Goal: Task Accomplishment & Management: Manage account settings

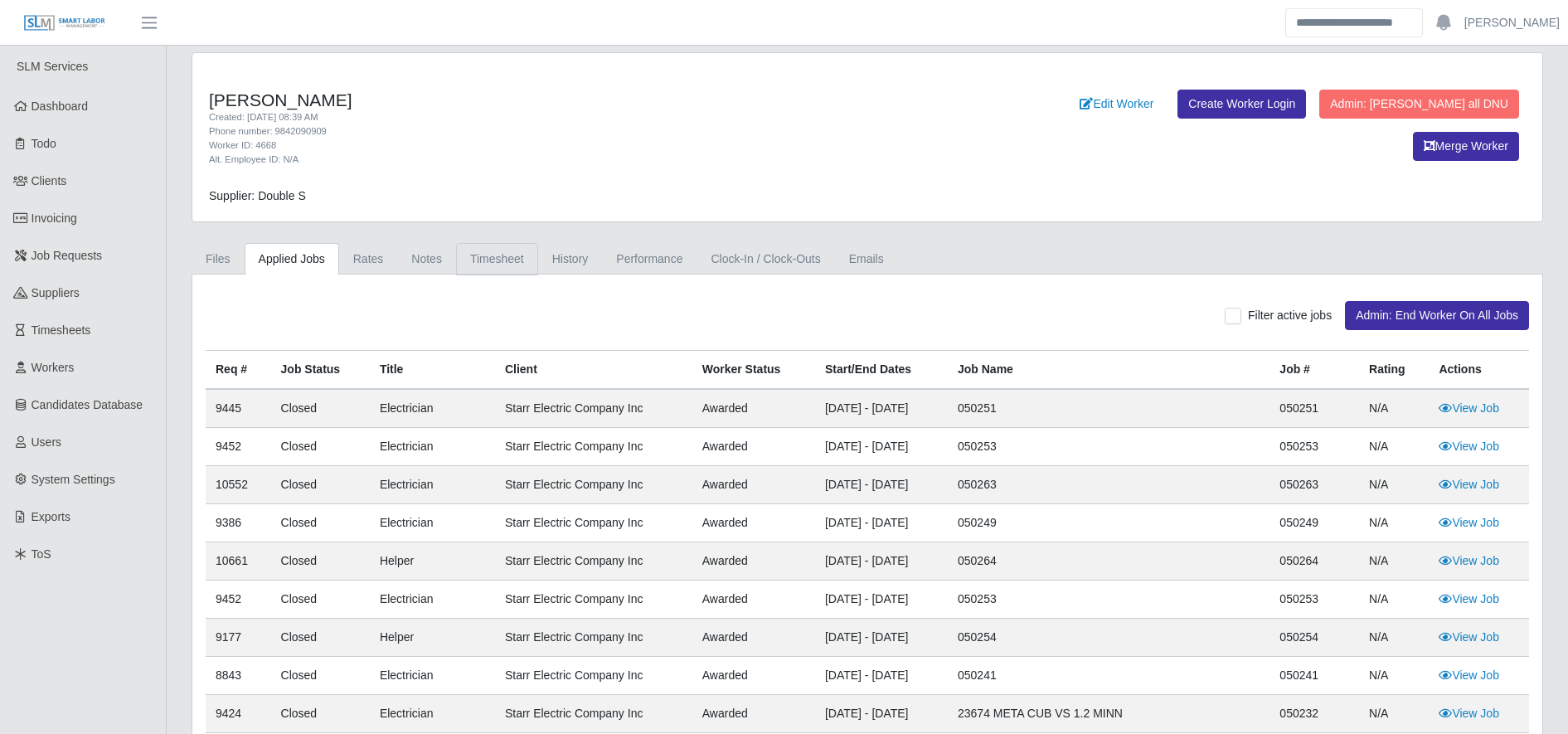
click at [497, 255] on link "Timesheet" at bounding box center [497, 258] width 82 height 32
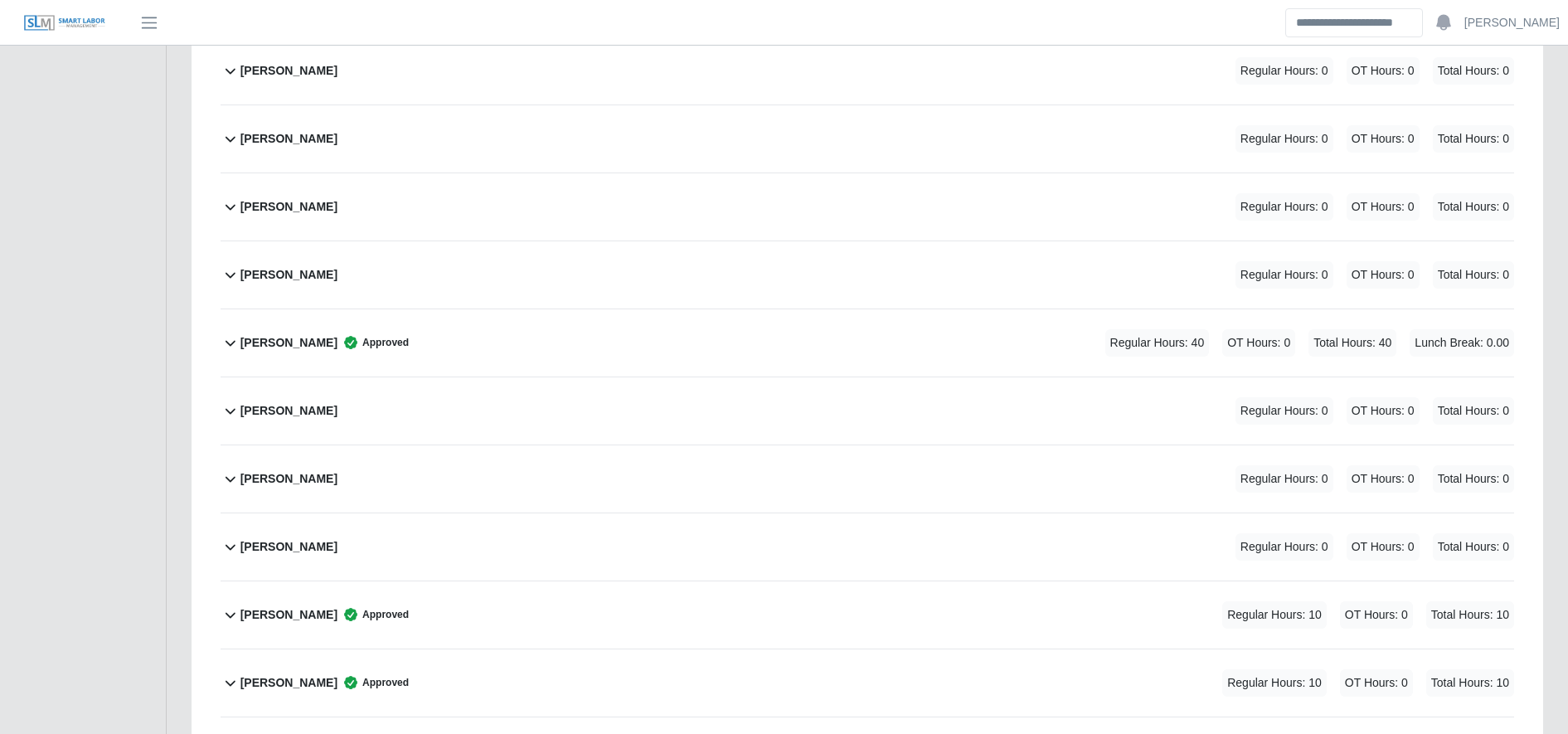
scroll to position [1953, 0]
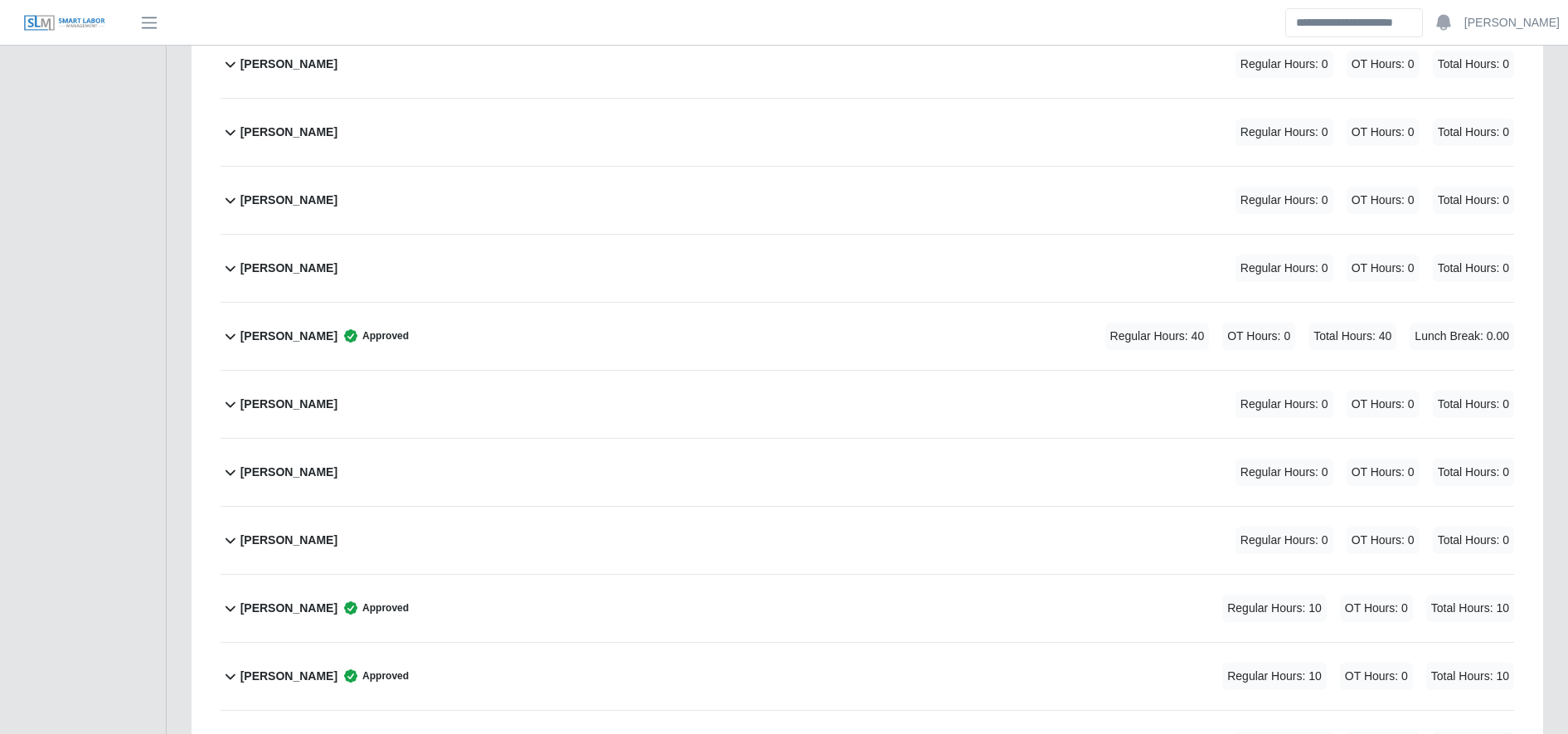
click at [524, 599] on div "Jose Montenegro Approved Regular Hours: 10 OT Hours: 0 Total Hours: 10" at bounding box center [877, 608] width 1273 height 67
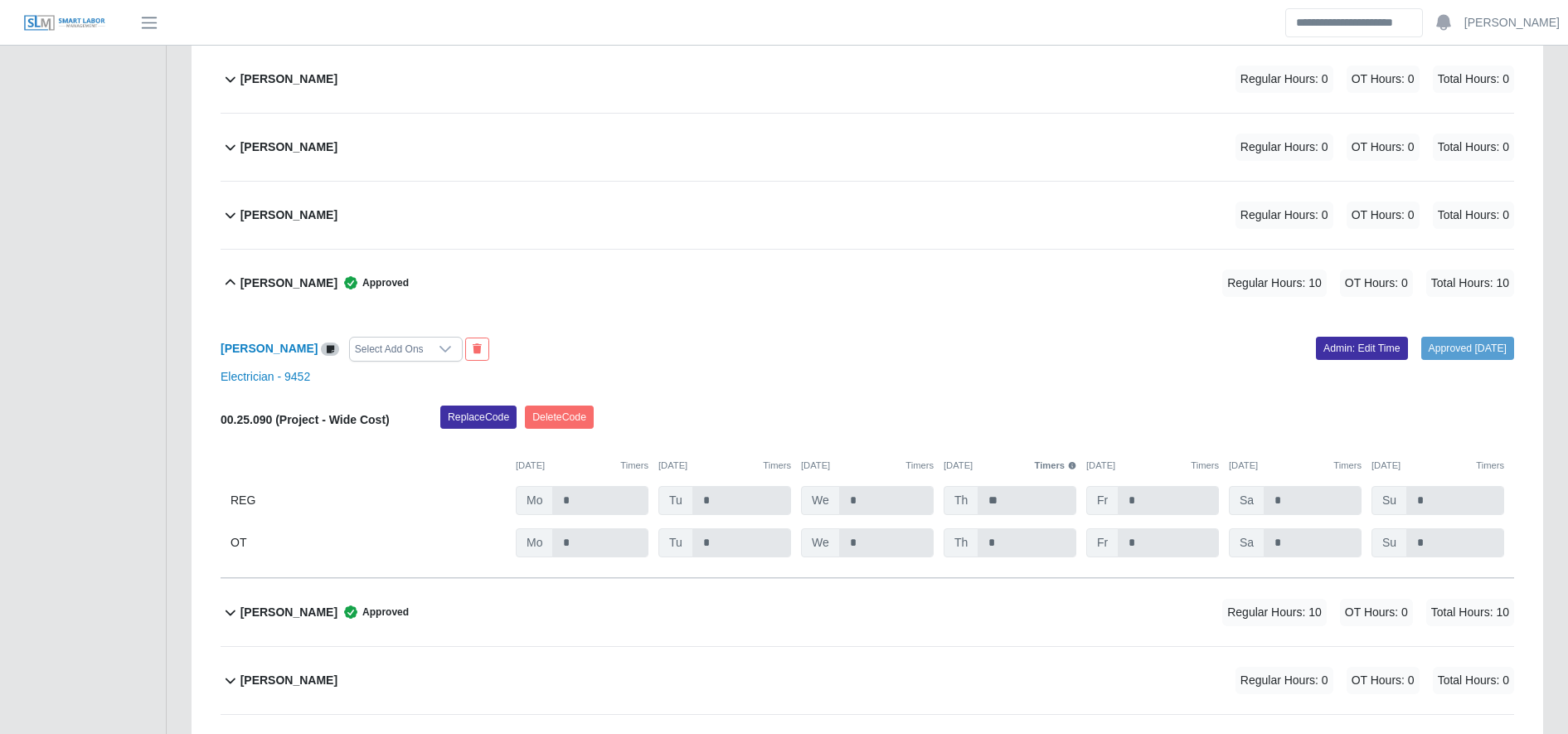
scroll to position [2280, 0]
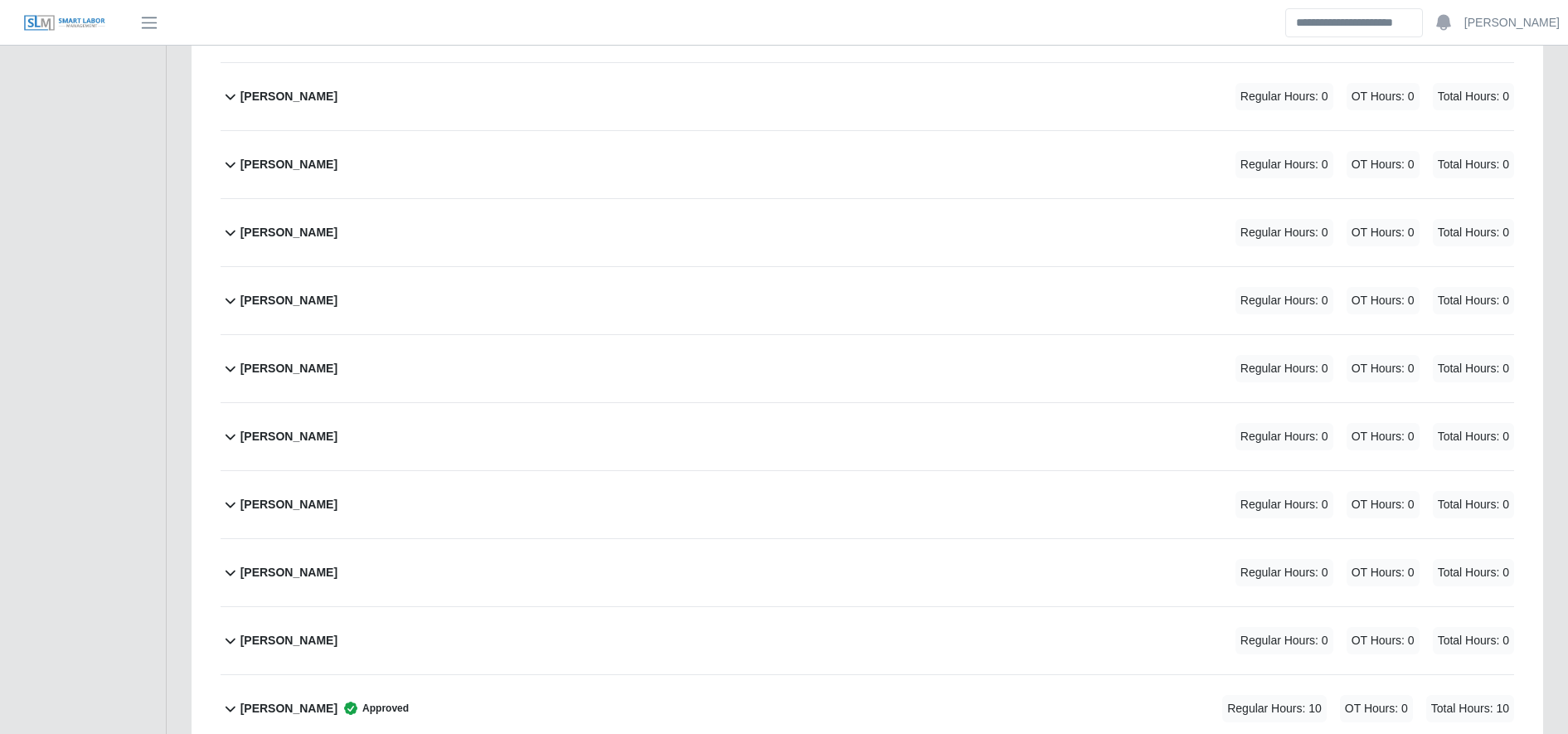
scroll to position [2153, 0]
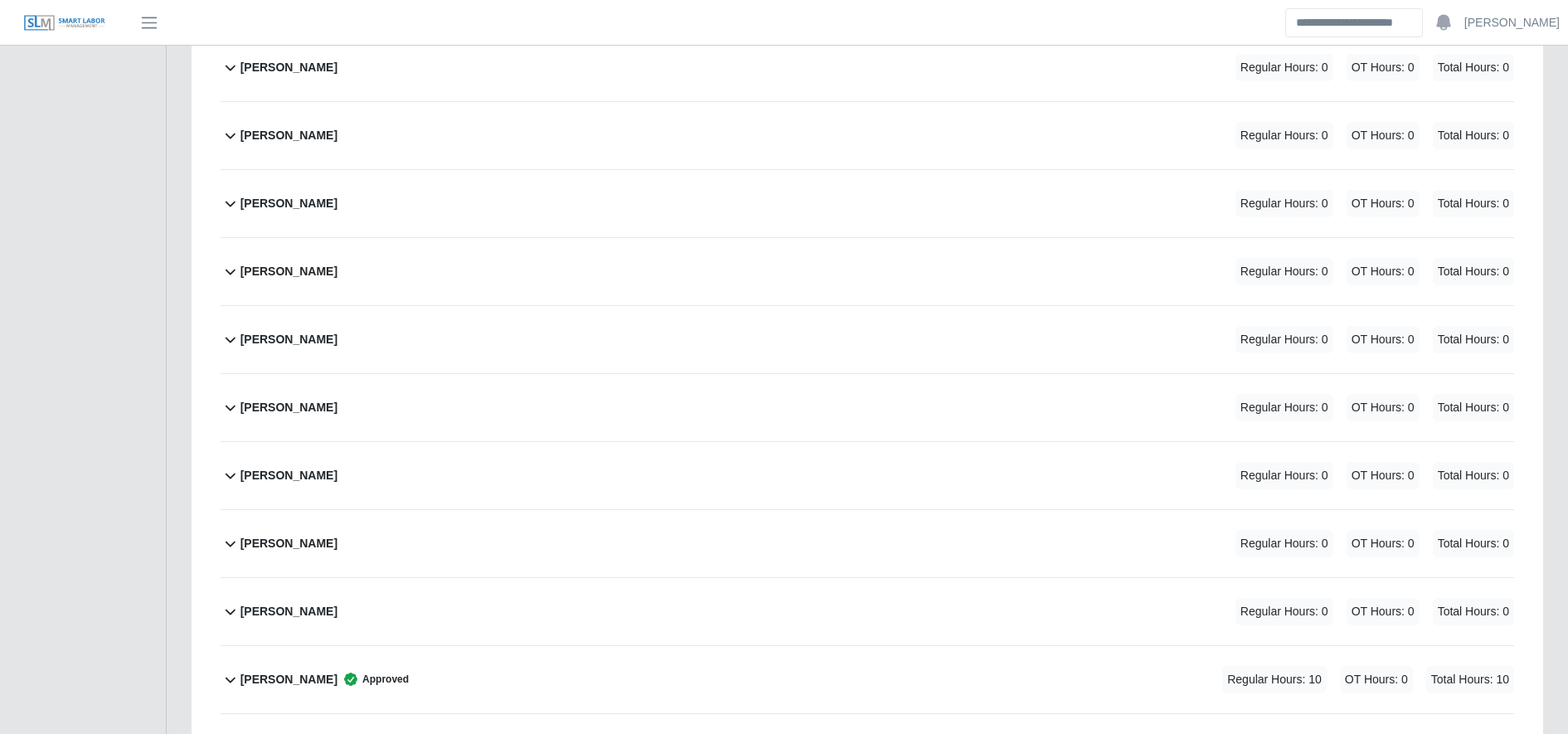
click at [419, 695] on div "Jose Montenegro Approved Regular Hours: 10 OT Hours: 0 Total Hours: 10" at bounding box center [877, 679] width 1273 height 67
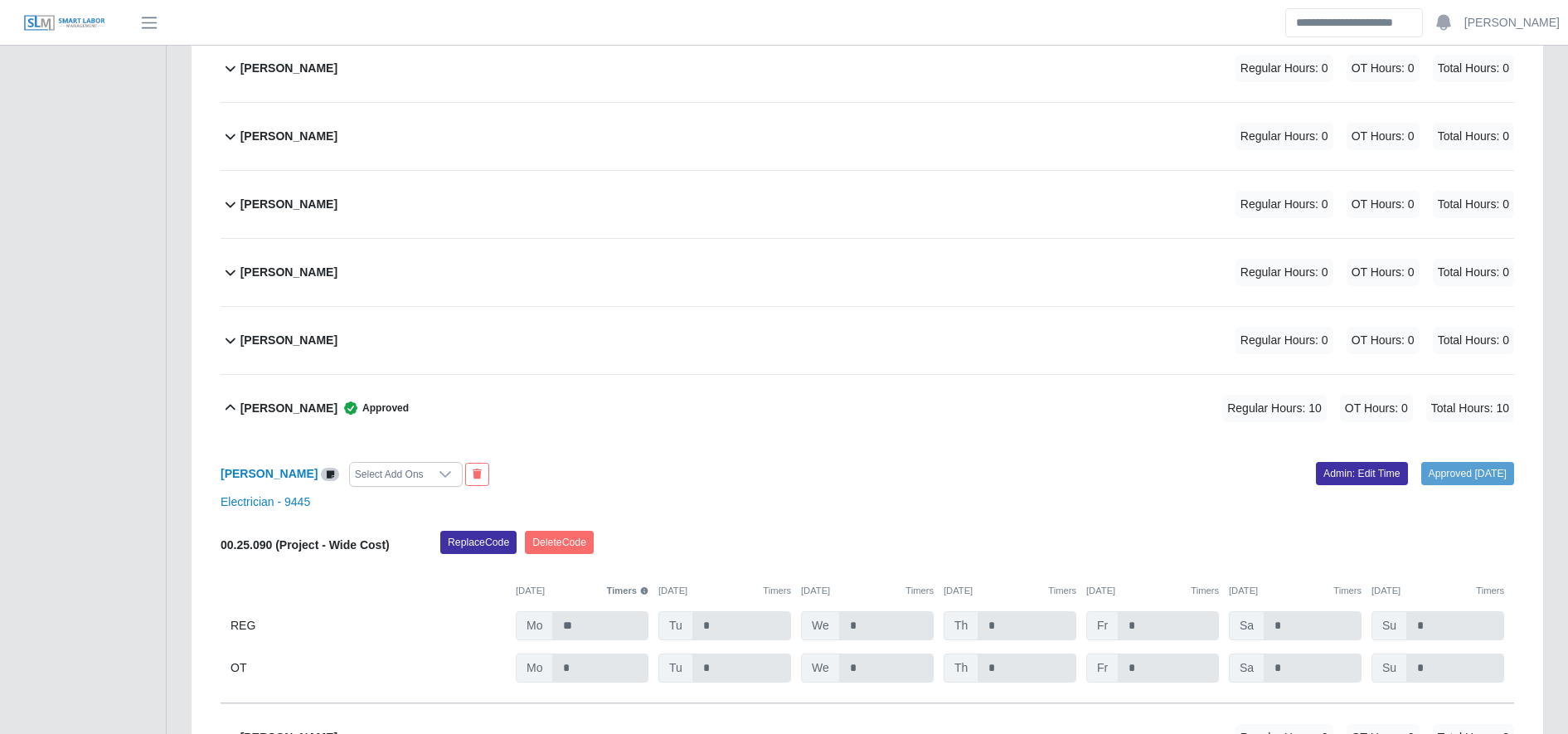
scroll to position [2423, 0]
click at [1333, 480] on link "Admin: Edit Time" at bounding box center [1361, 473] width 92 height 23
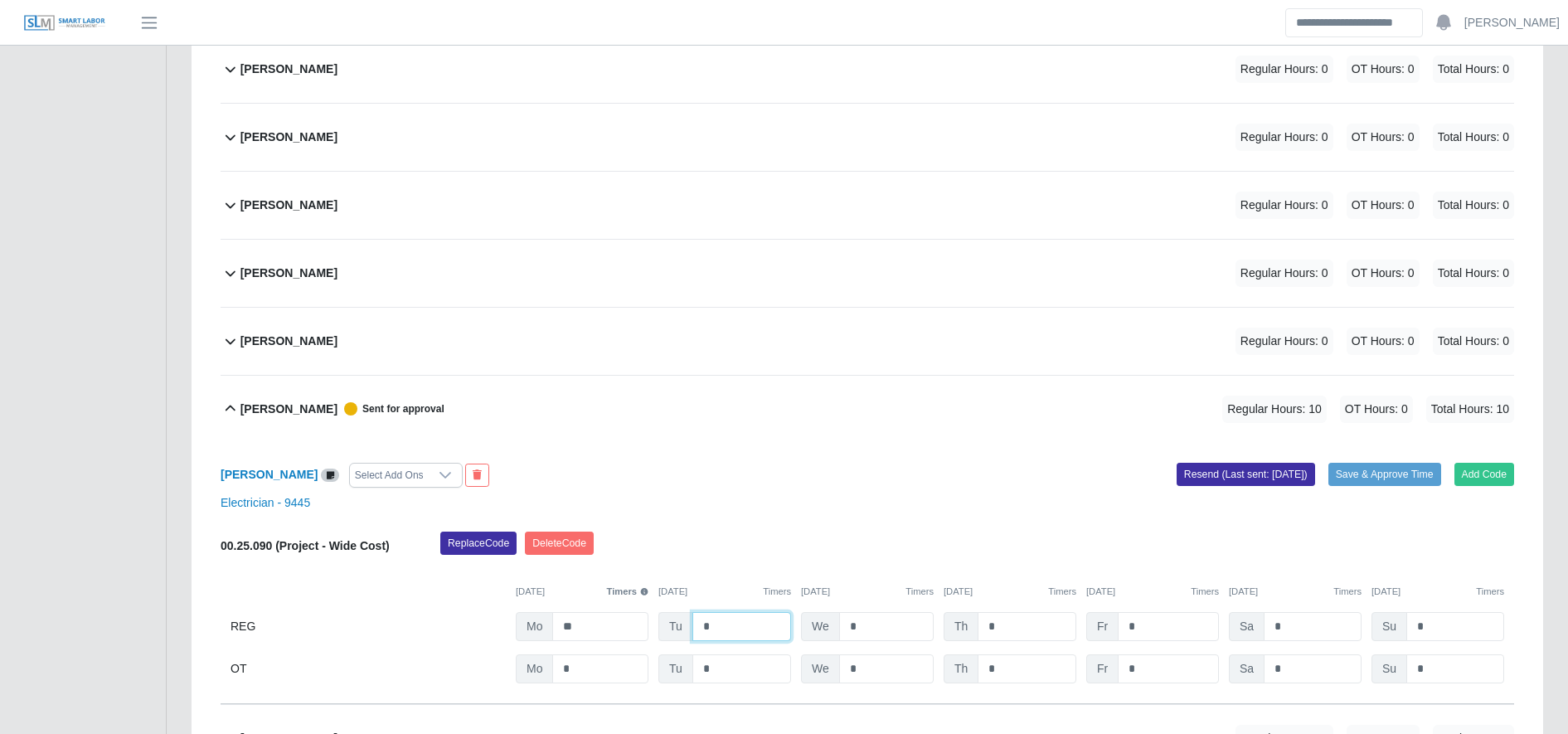
click at [723, 624] on input "*" at bounding box center [741, 626] width 99 height 29
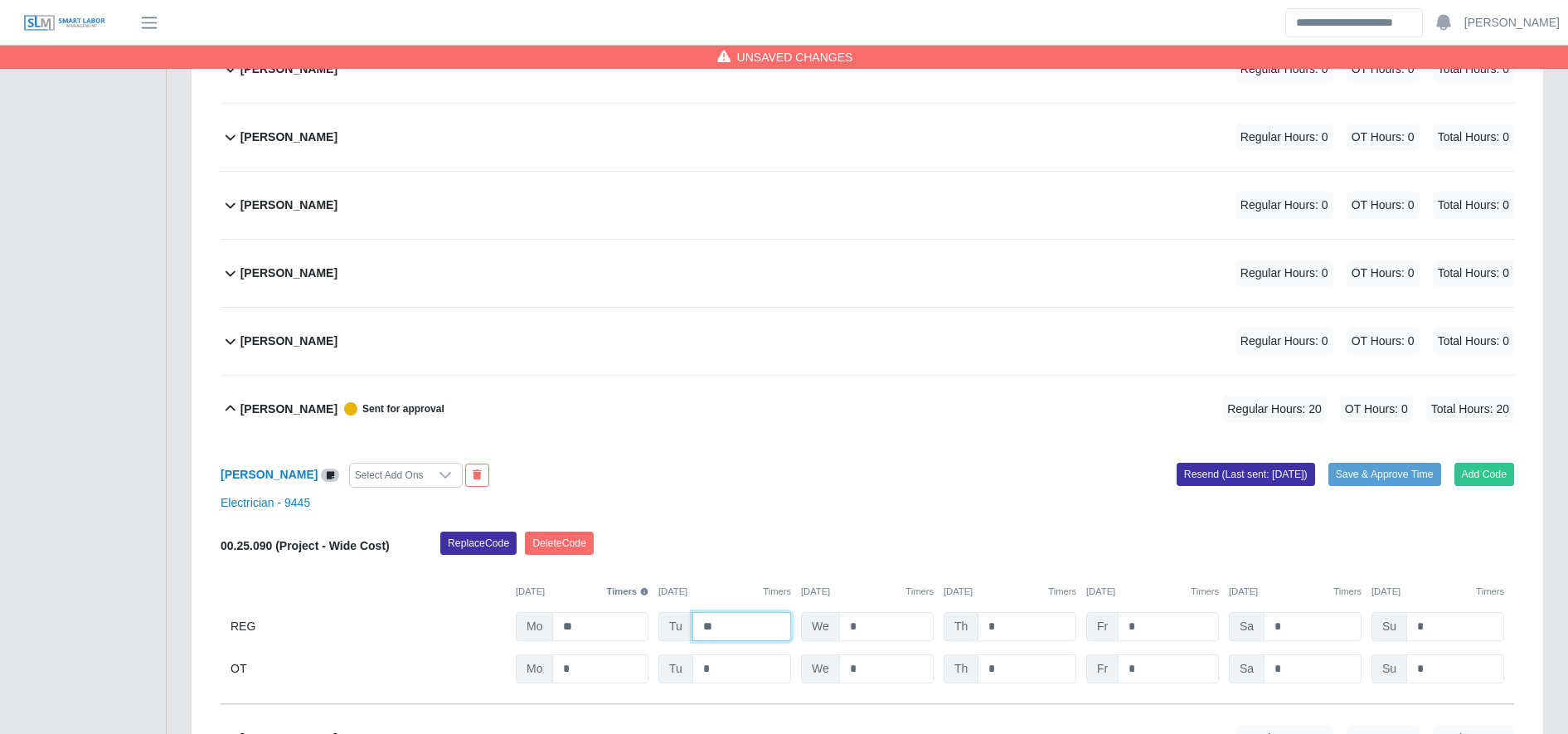
type input "**"
type input "*"
click at [1180, 654] on input "*" at bounding box center [1168, 669] width 102 height 29
type input "*"
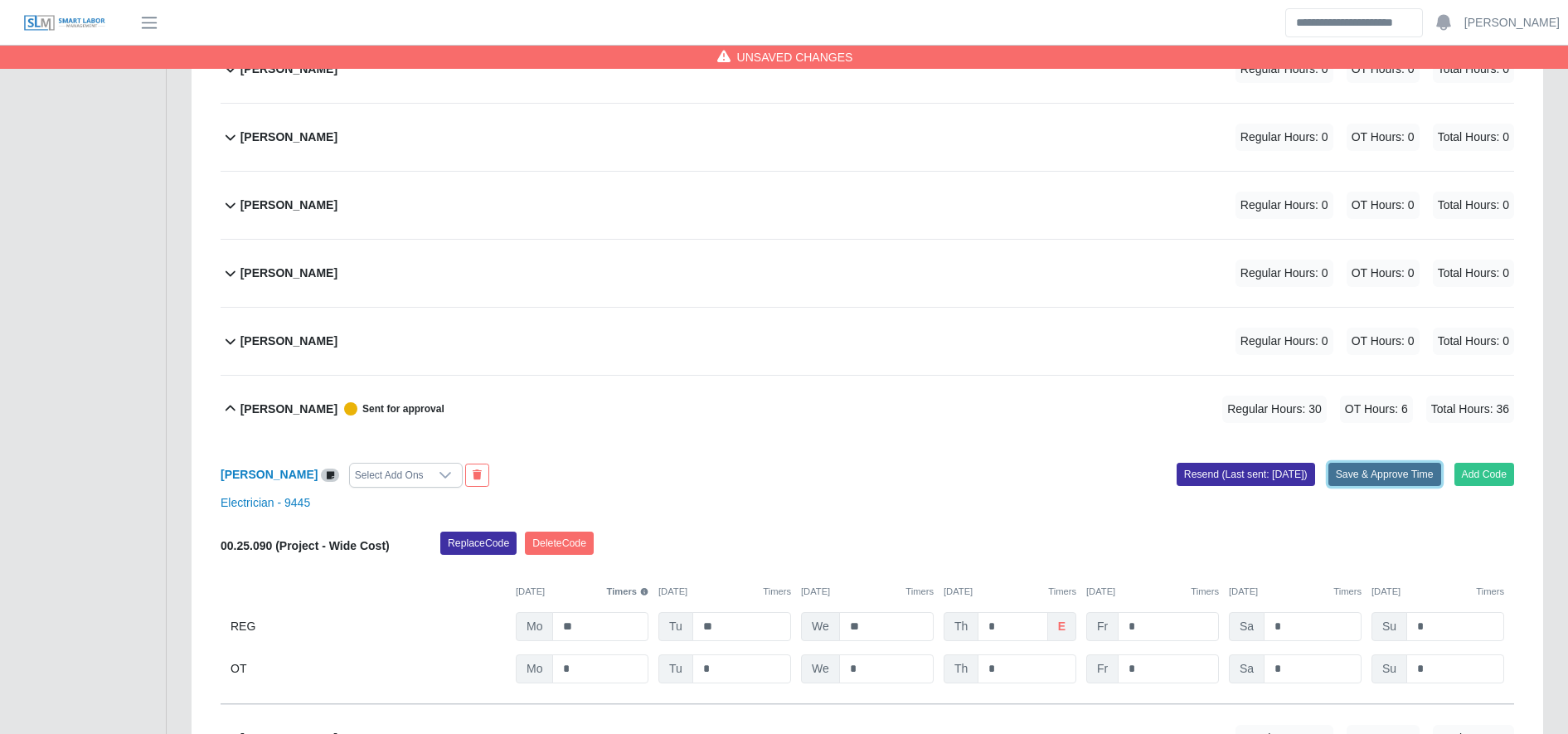
click at [1404, 477] on button "Save & Approve Time" at bounding box center [1384, 473] width 113 height 23
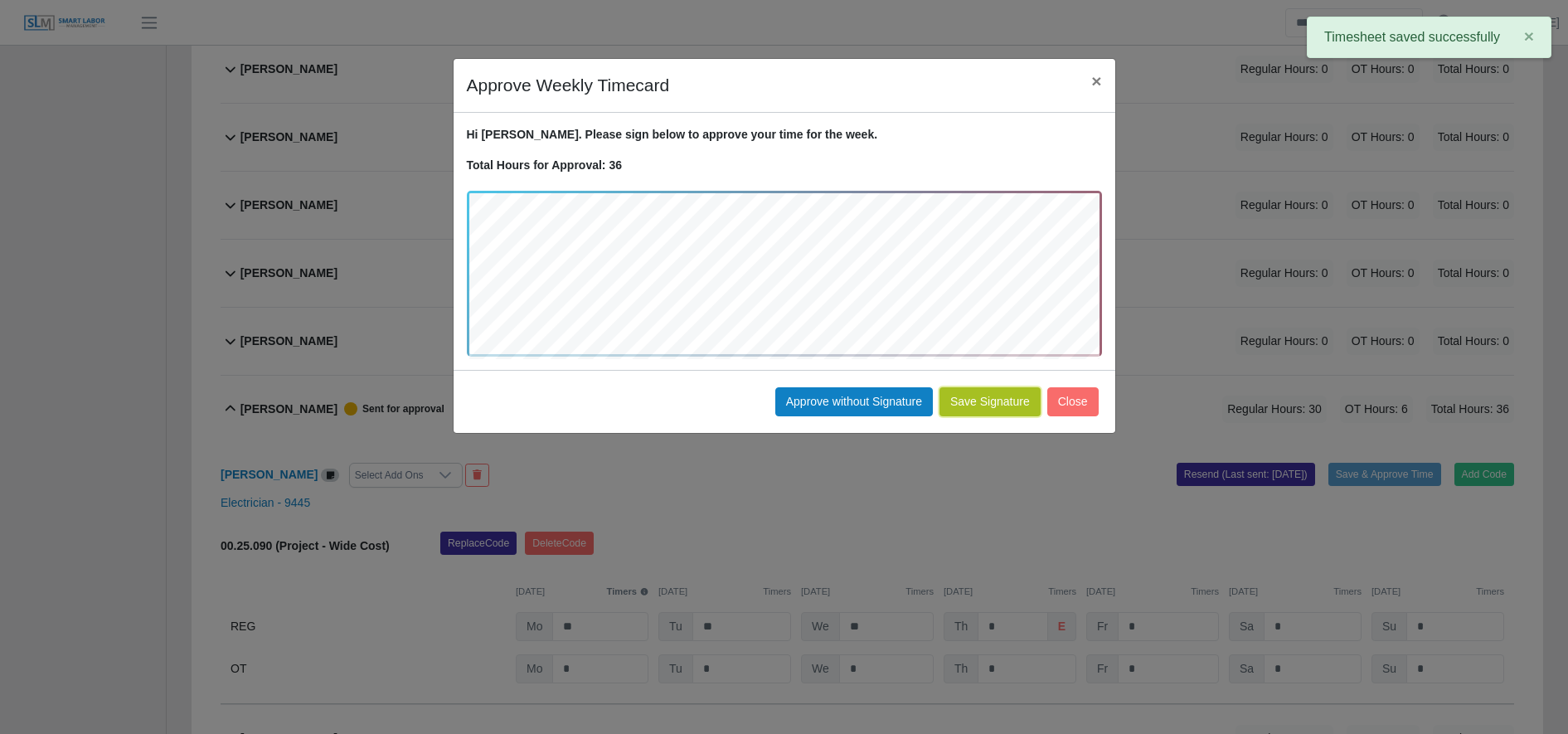
click at [990, 400] on button "Save Signature" at bounding box center [989, 402] width 102 height 29
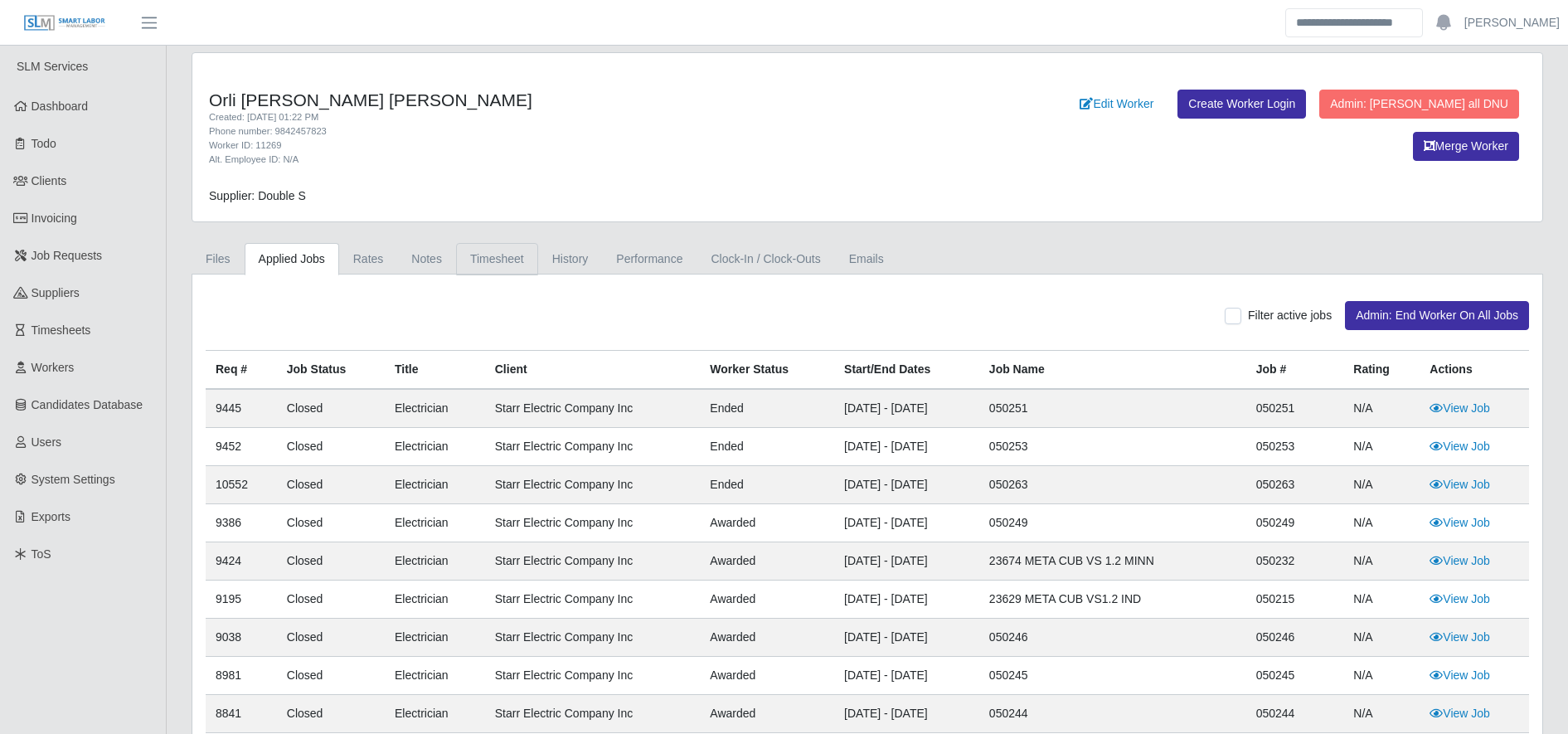
click at [474, 251] on link "Timesheet" at bounding box center [497, 258] width 82 height 32
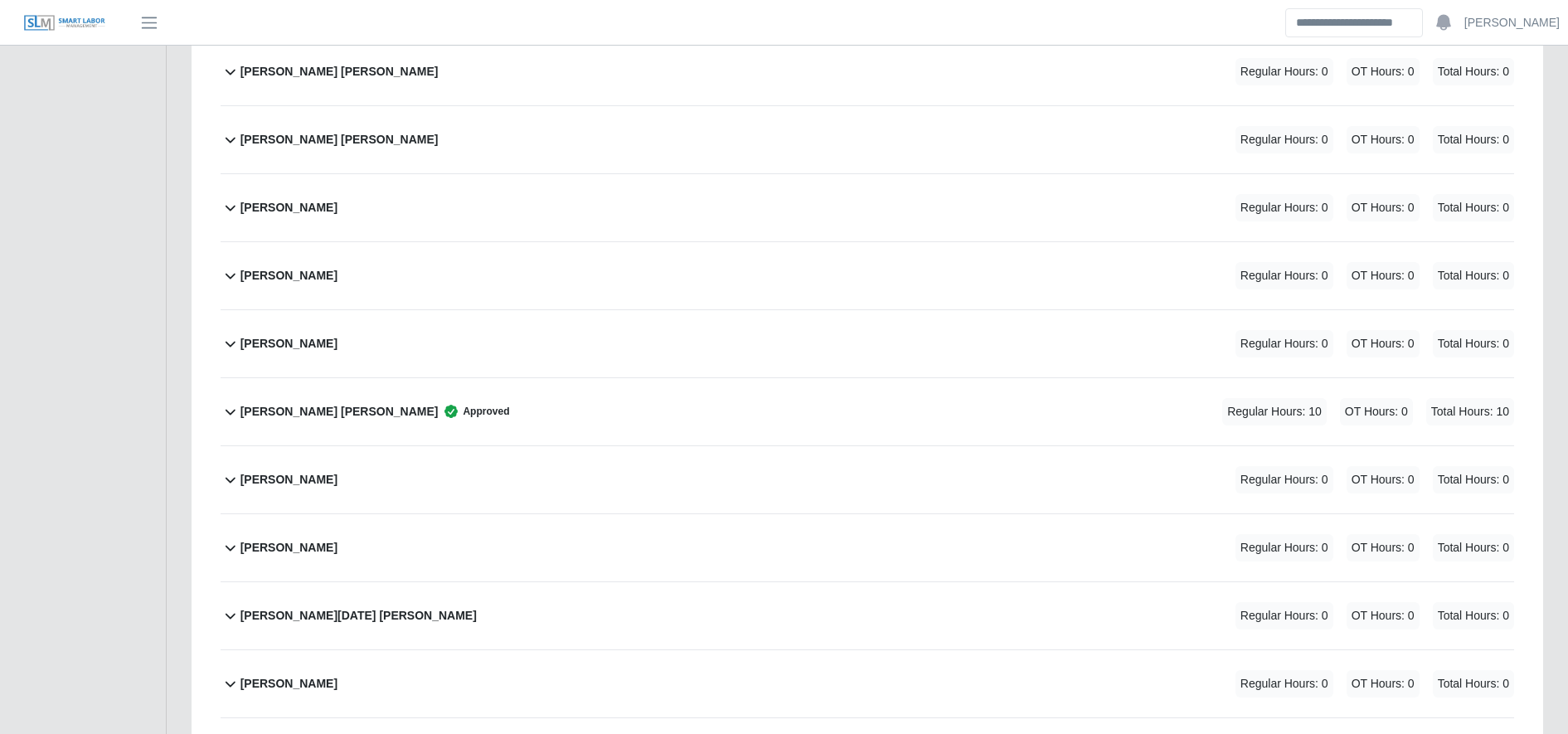
scroll to position [3868, 0]
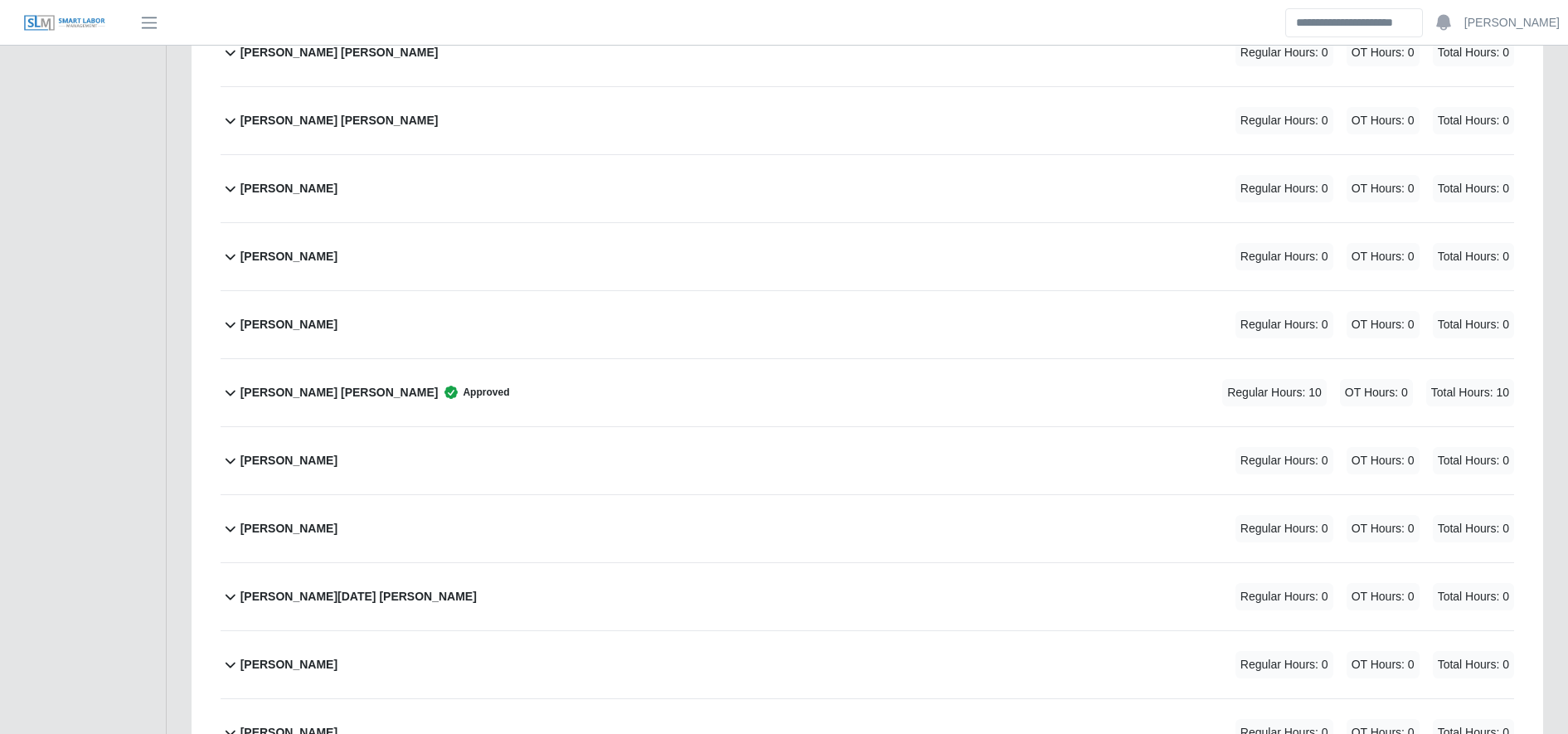
click at [611, 400] on div "Orli Caseres Cantor Approved Regular Hours: 10 OT Hours: 0 Total Hours: 10" at bounding box center [877, 392] width 1273 height 67
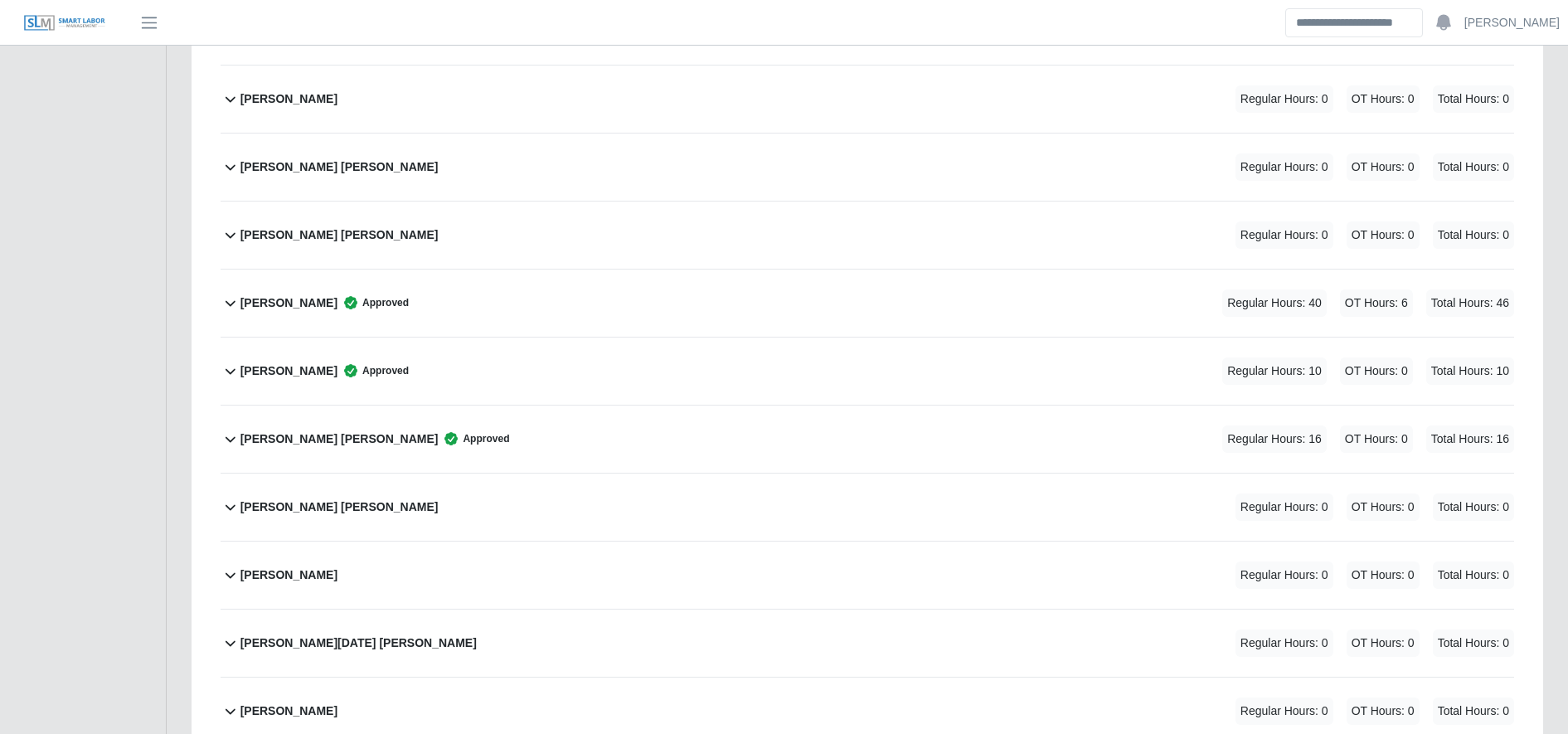
scroll to position [3345, 0]
click at [611, 428] on div "[PERSON_NAME] [PERSON_NAME] Approved Regular Hours: 16 OT Hours: 0 Total Hours:…" at bounding box center [877, 439] width 1273 height 67
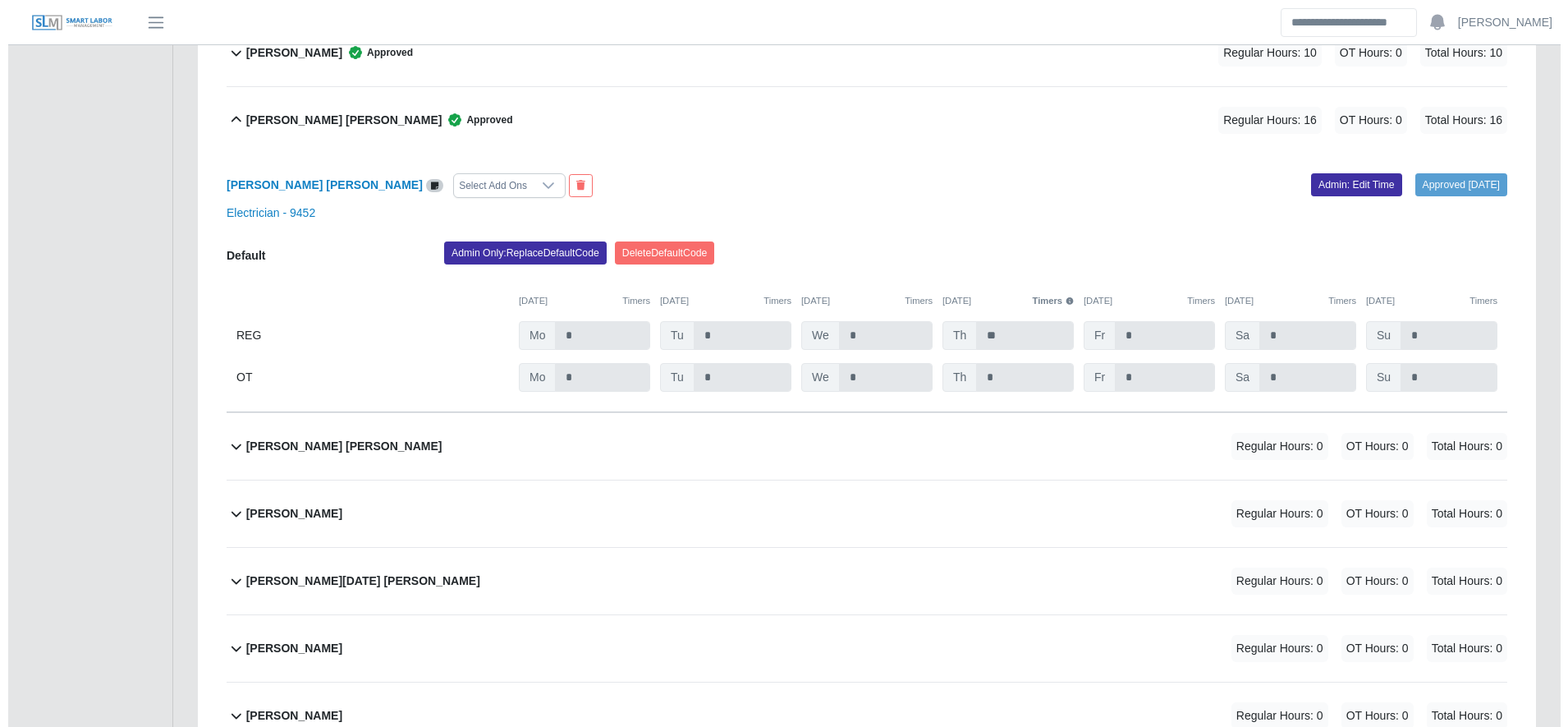
scroll to position [3629, 0]
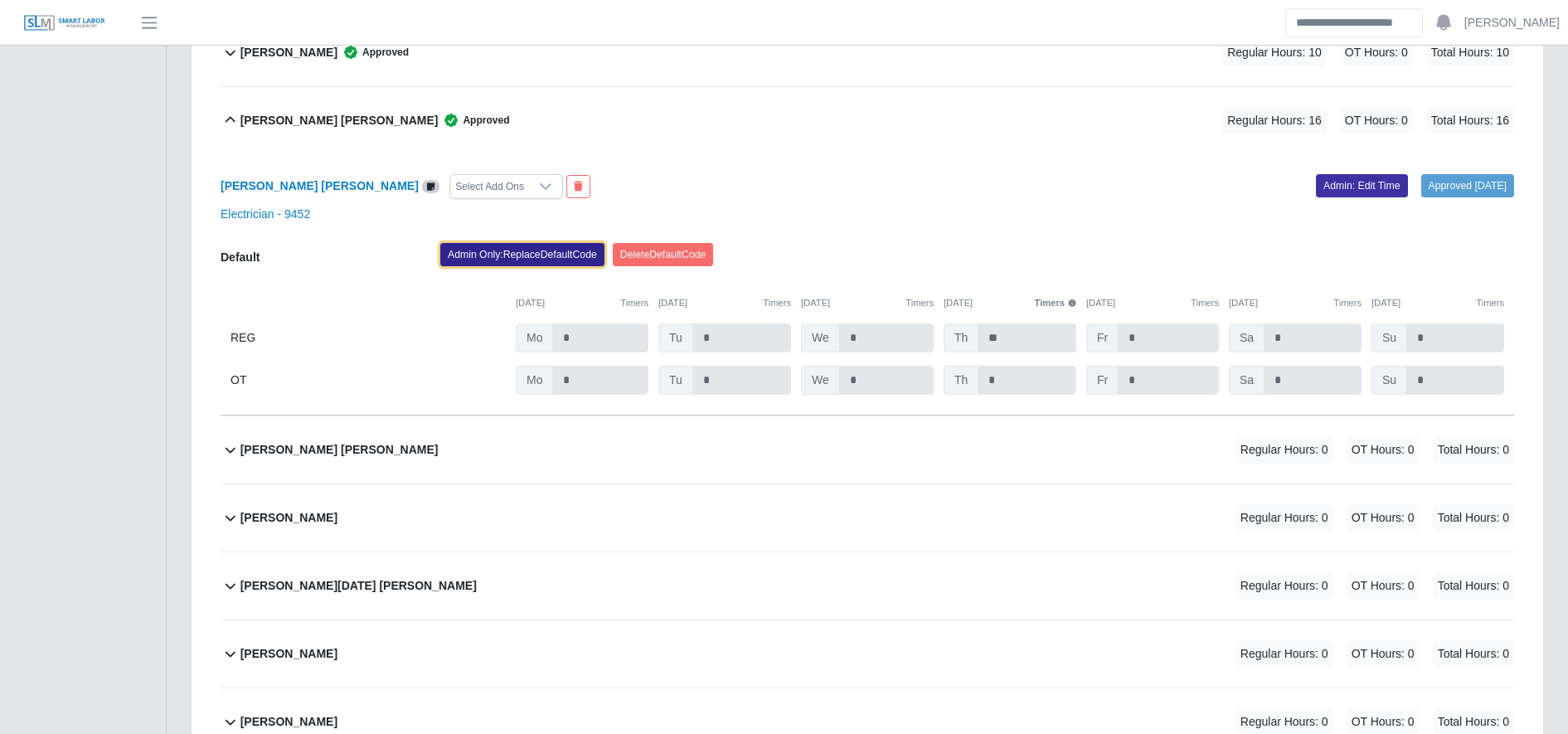
click at [496, 254] on button "Admin Only: Replace Default Code" at bounding box center [522, 254] width 164 height 23
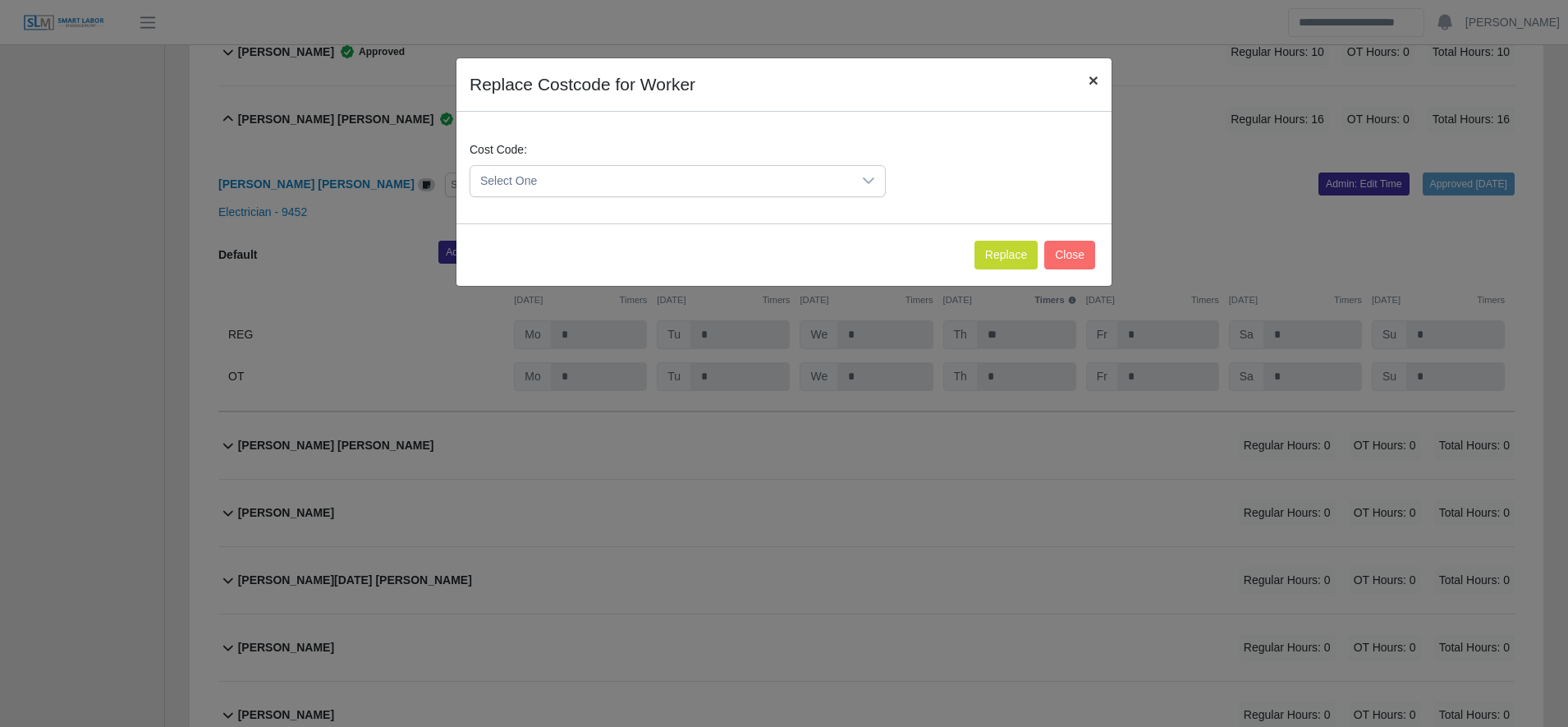
click at [1094, 81] on span "×" at bounding box center [1093, 80] width 10 height 19
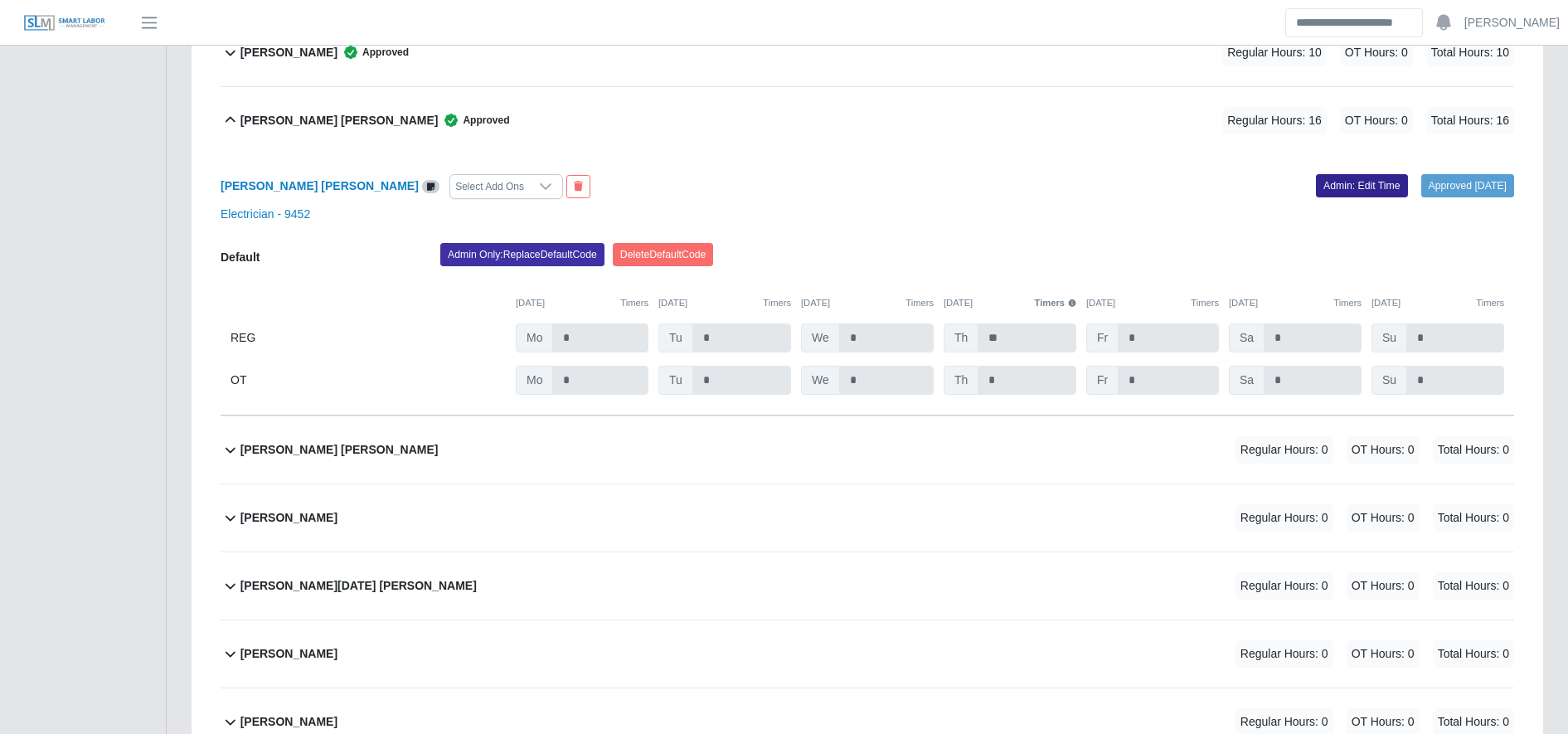
click at [1324, 180] on link "Admin: Edit Time" at bounding box center [1361, 185] width 92 height 23
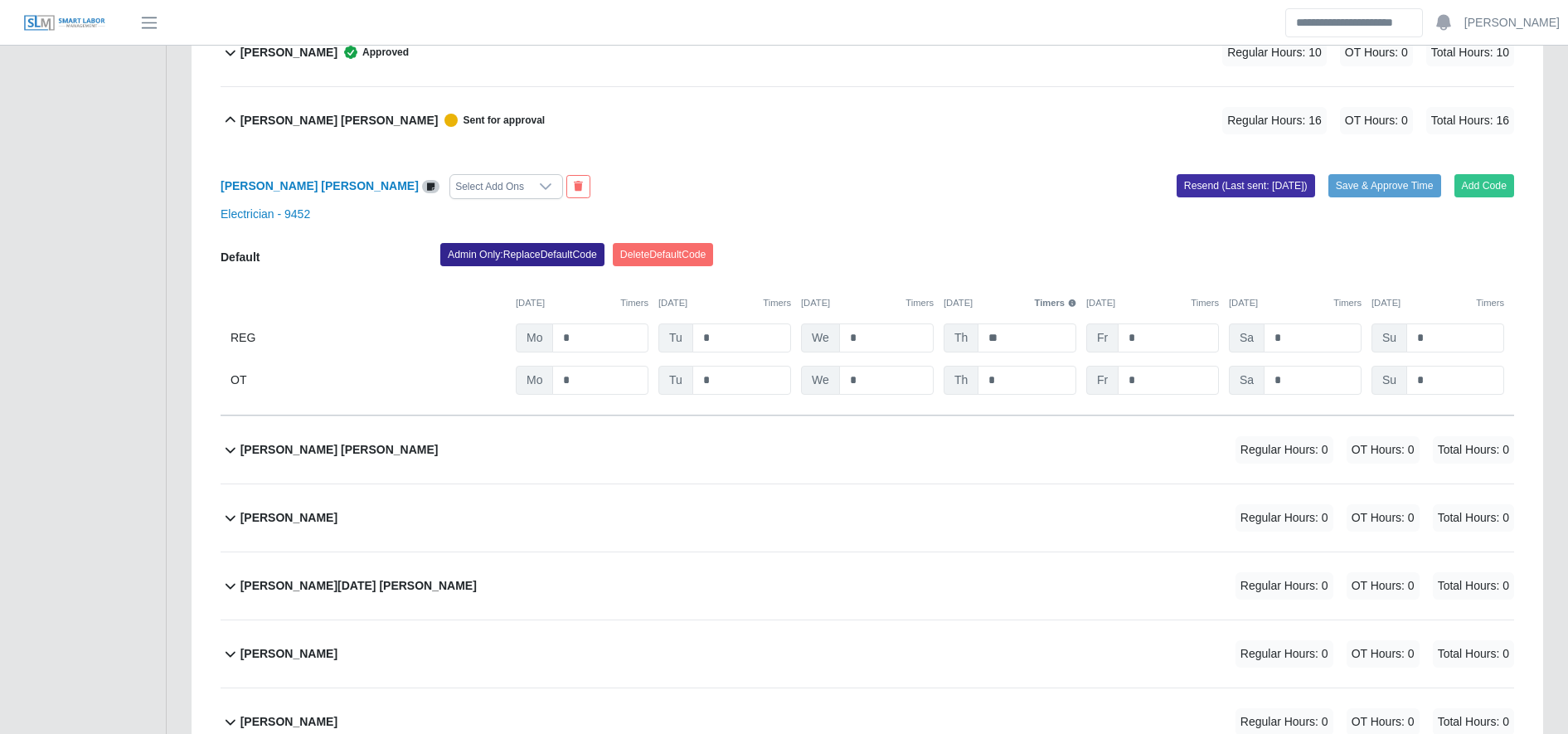
click at [512, 243] on div "Orli Caseres Cantor Select Add Ons Add Code Save & Approve Time Resend (Last se…" at bounding box center [867, 284] width 1293 height 261
click at [512, 243] on button "Admin Only: Replace Default Code" at bounding box center [522, 254] width 164 height 23
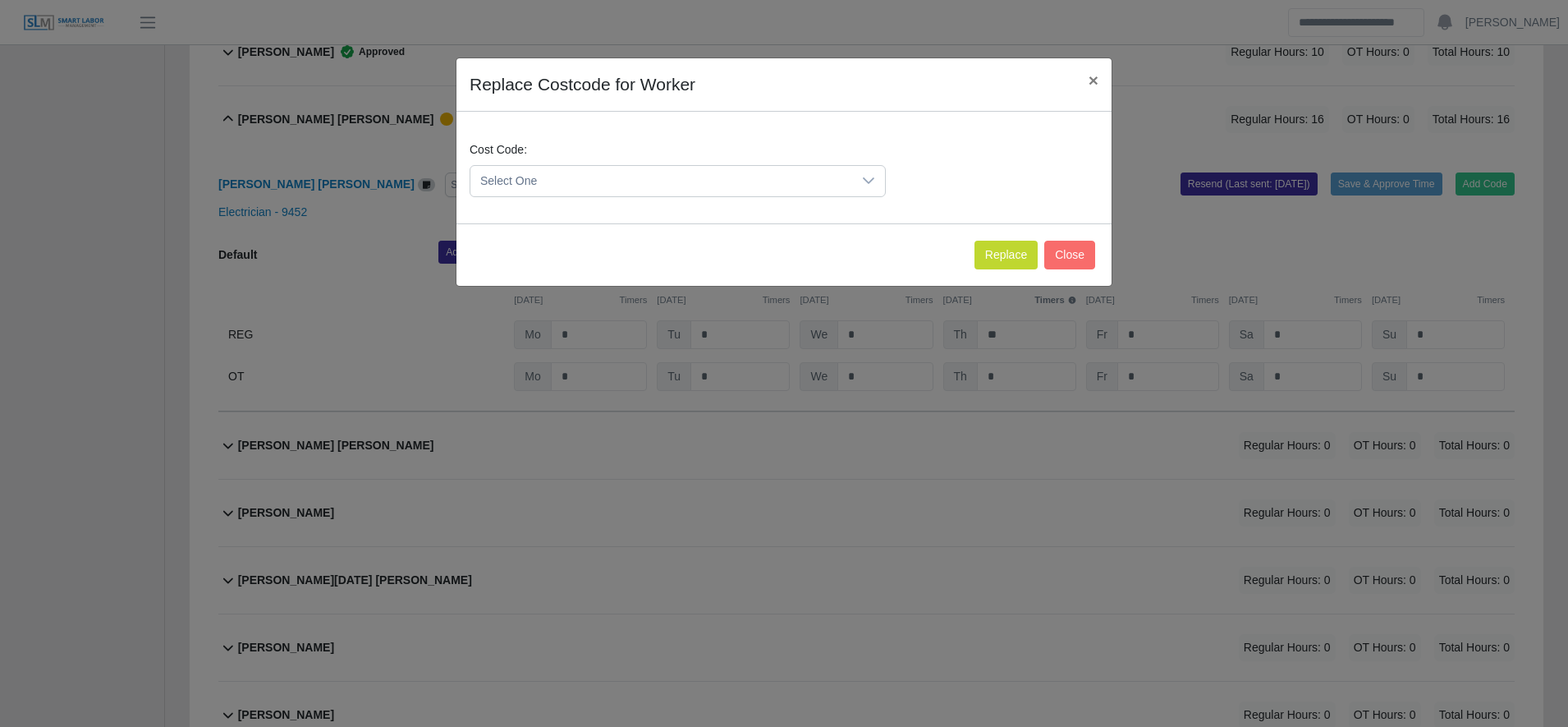
click at [596, 171] on span "Select One" at bounding box center [661, 181] width 382 height 31
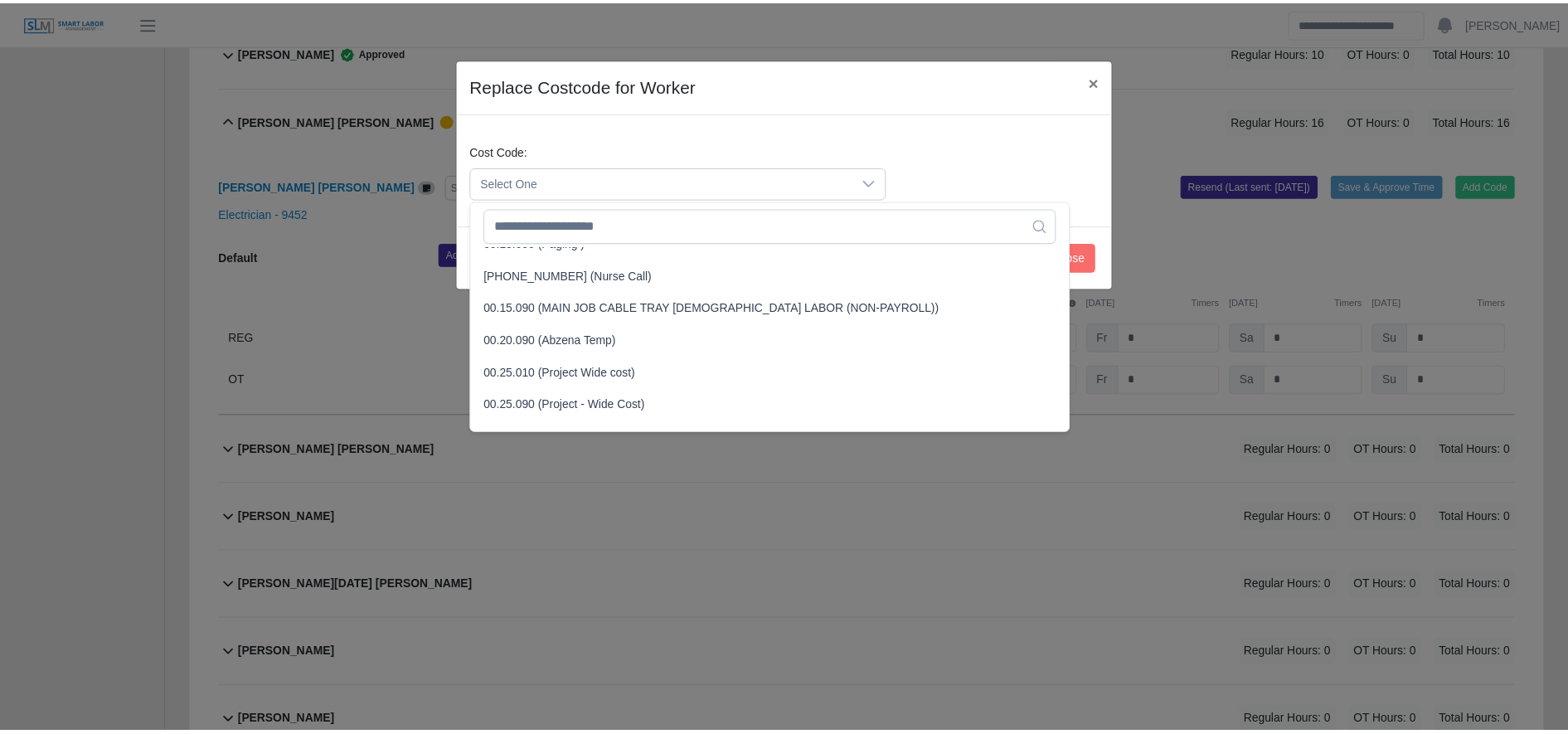
scroll to position [448, 0]
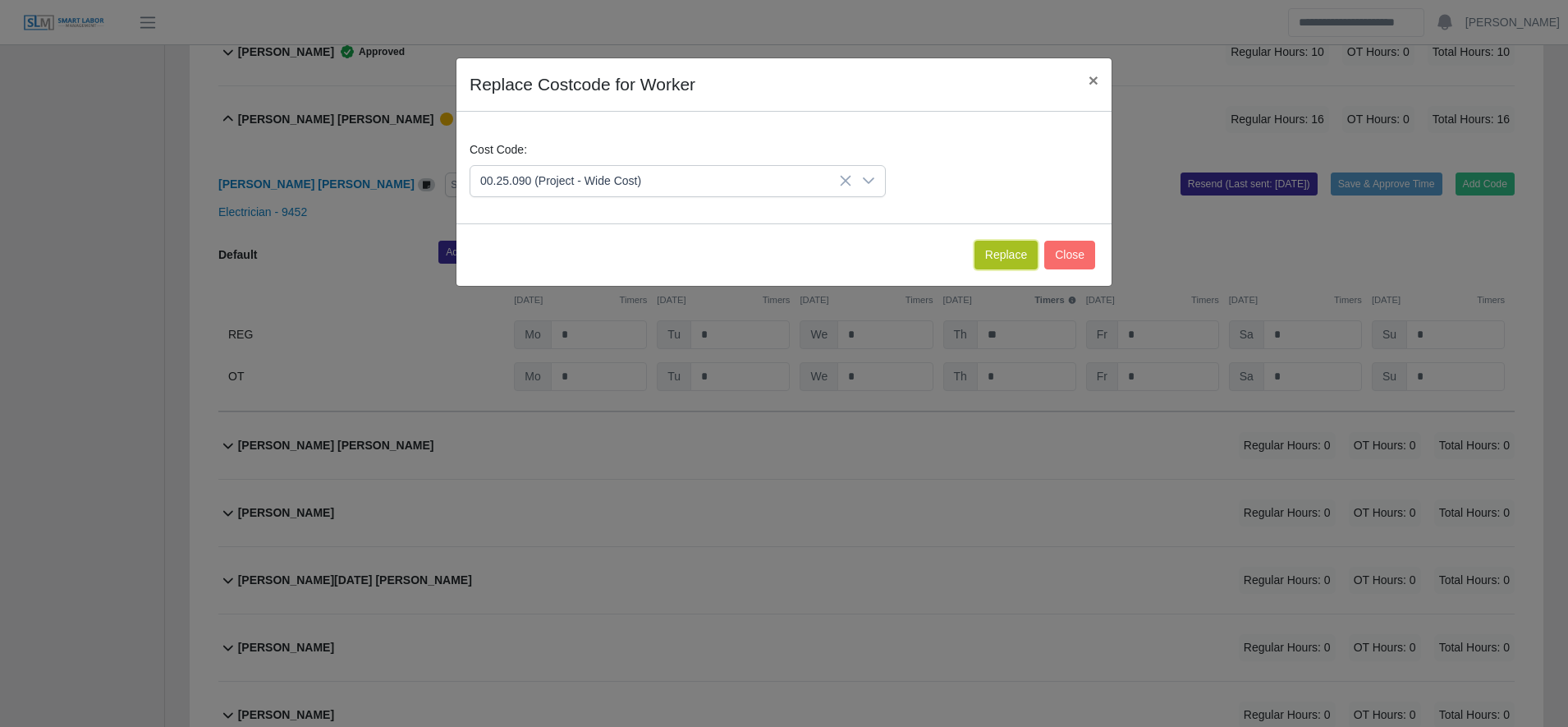
click at [987, 262] on button "Replace" at bounding box center [1006, 255] width 63 height 29
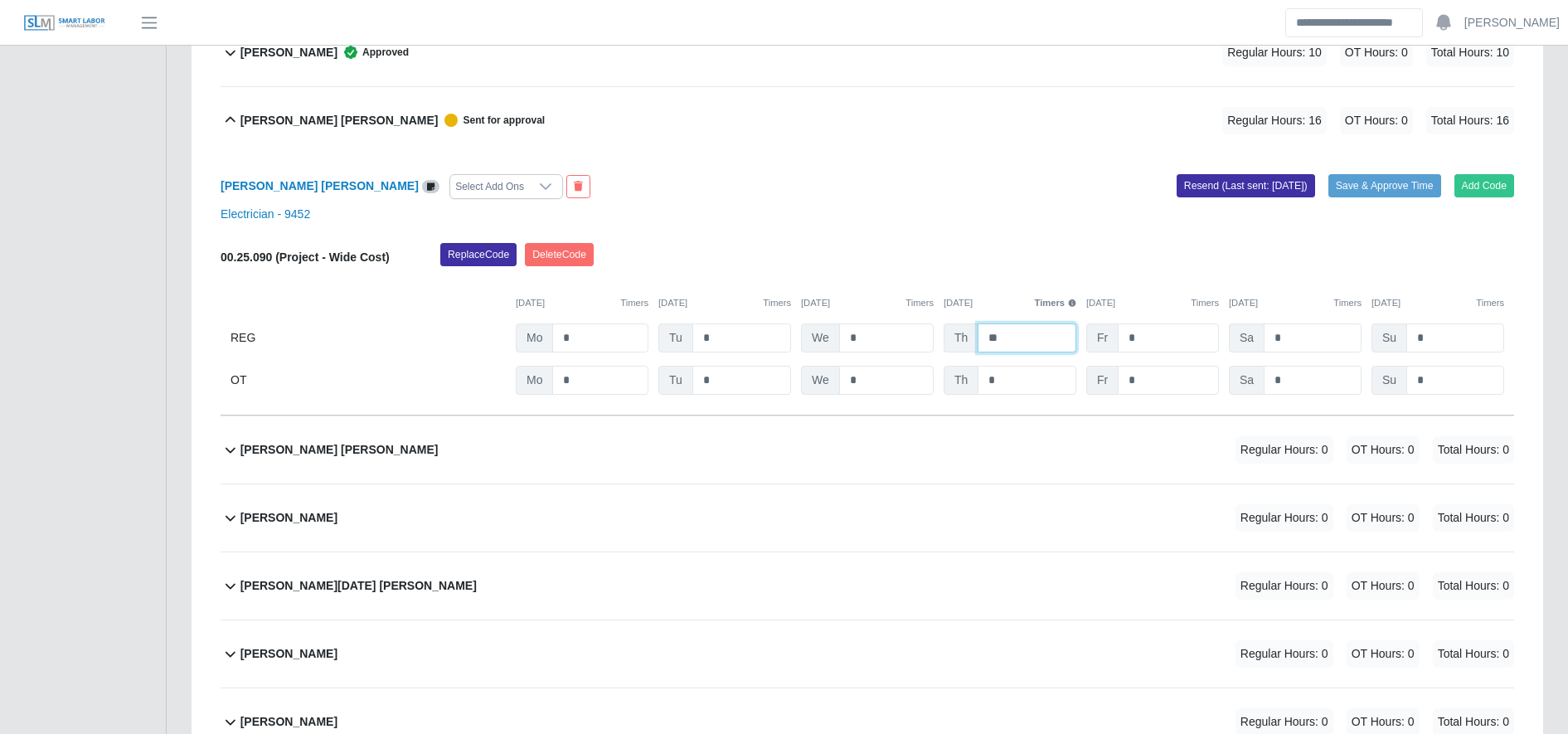
click at [1018, 325] on input "**" at bounding box center [1027, 338] width 99 height 29
click at [1021, 330] on input "**" at bounding box center [1027, 338] width 99 height 29
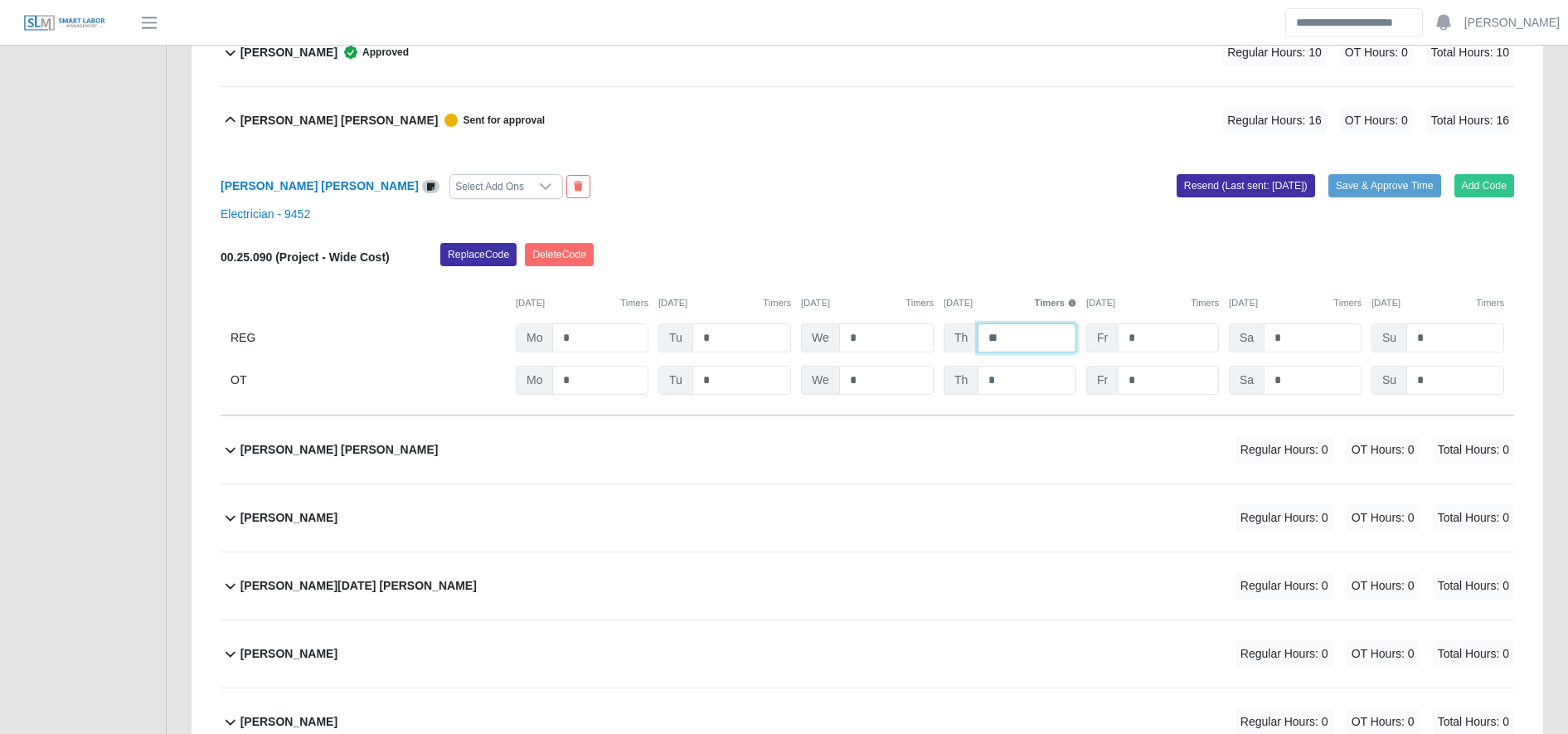
click at [1021, 330] on input "**" at bounding box center [1027, 338] width 99 height 29
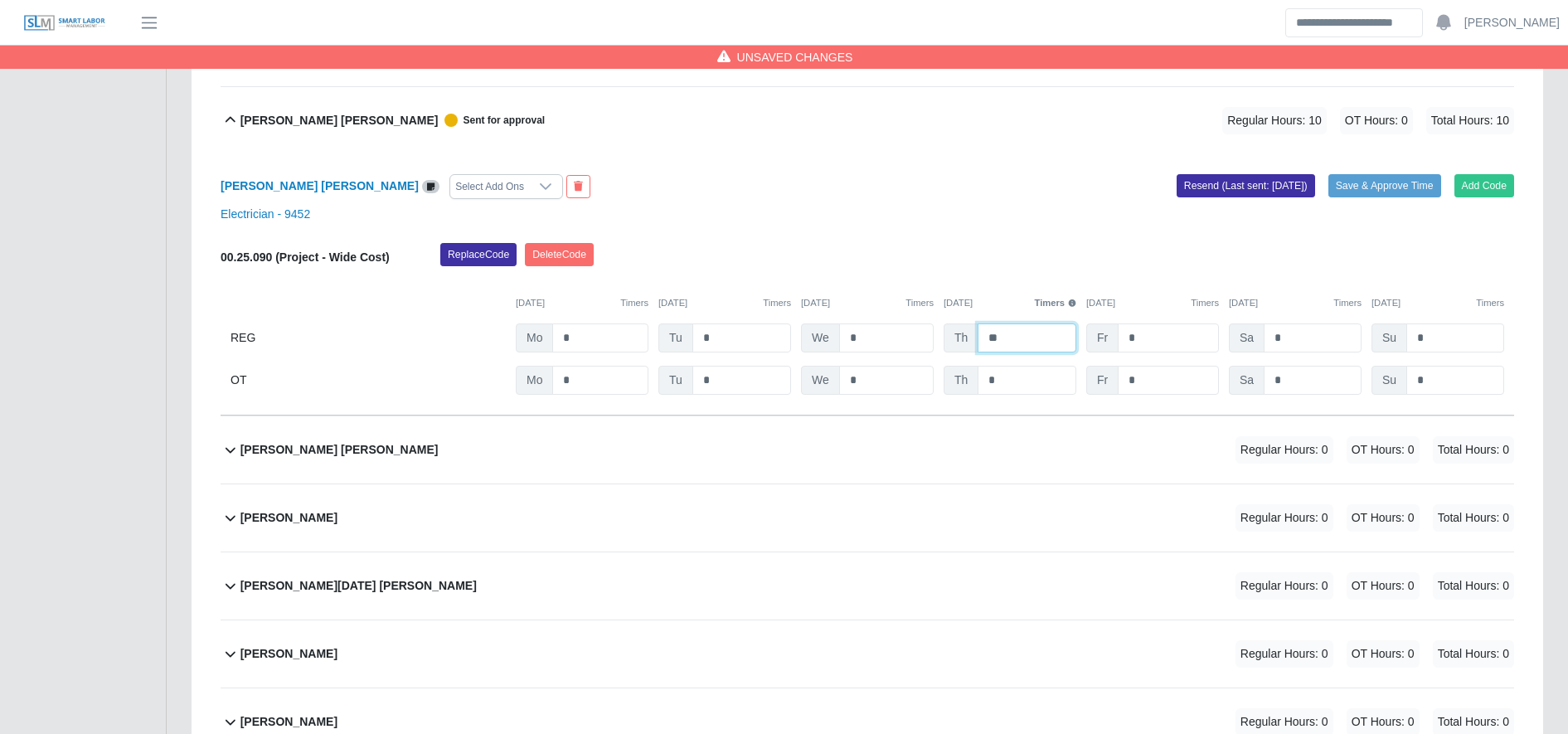
type input "**"
click at [601, 333] on input "*" at bounding box center [600, 338] width 96 height 29
type input "*"
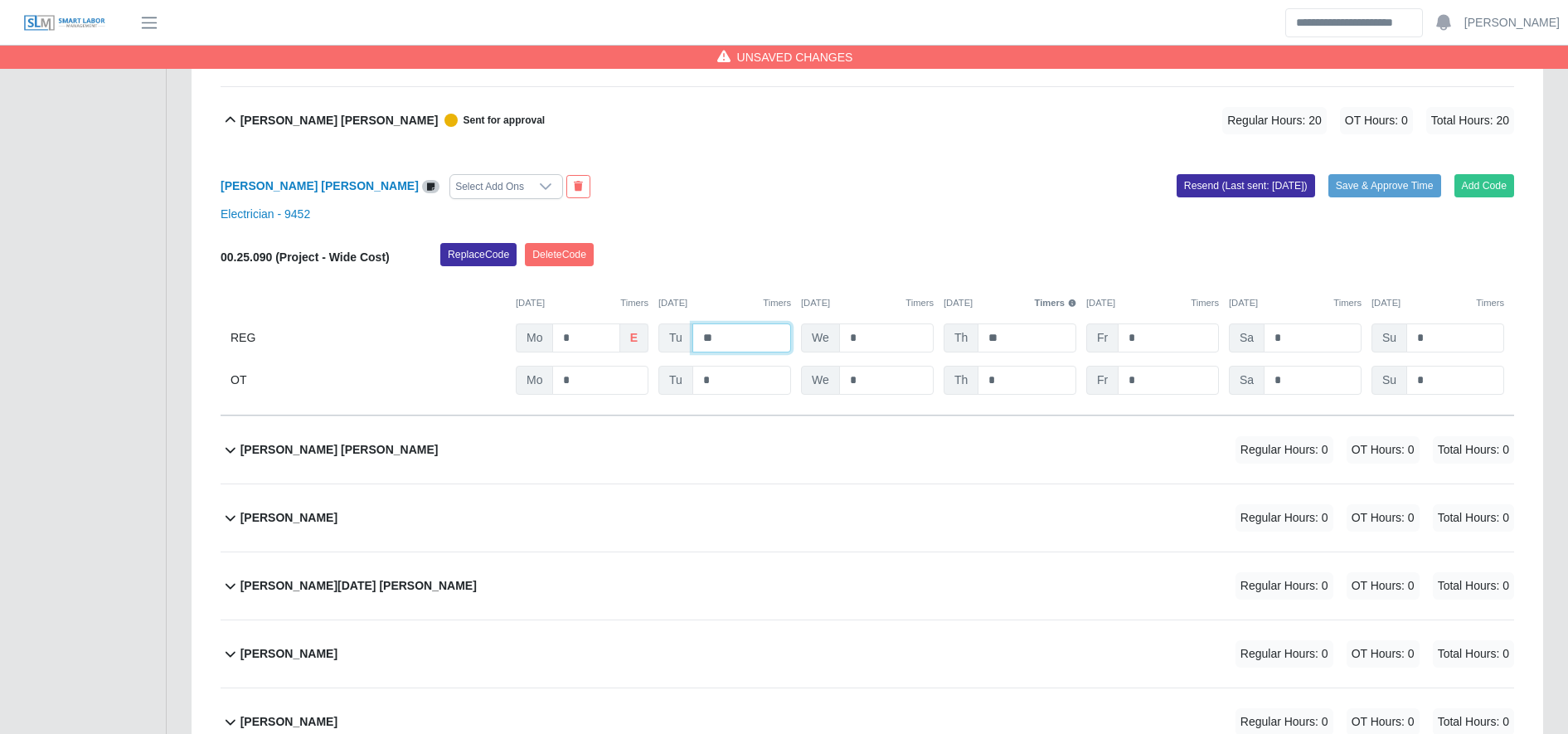
type input "**"
click at [1184, 367] on input "*" at bounding box center [1168, 380] width 102 height 29
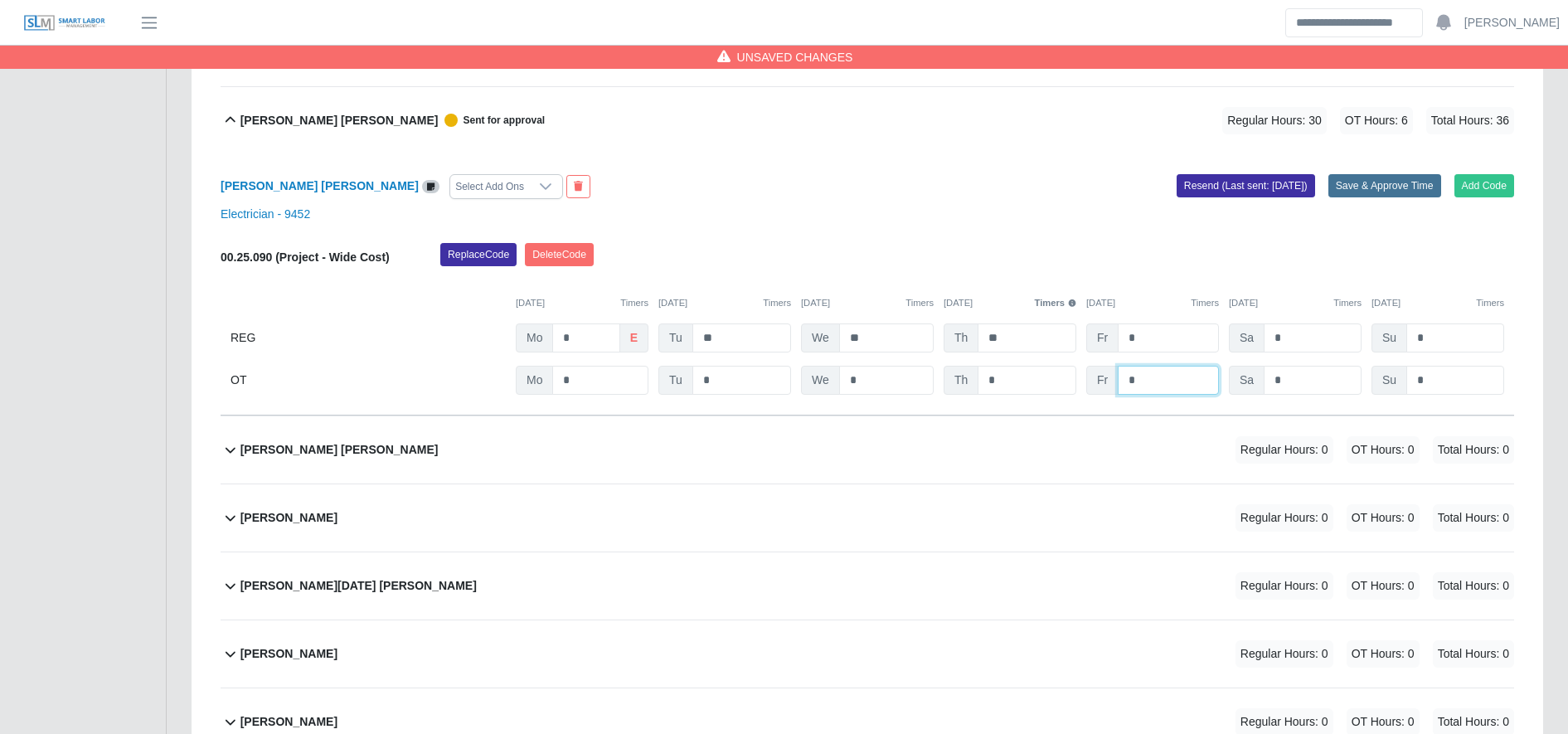
type input "*"
click at [1376, 188] on button "Save & Approve Time" at bounding box center [1384, 185] width 113 height 23
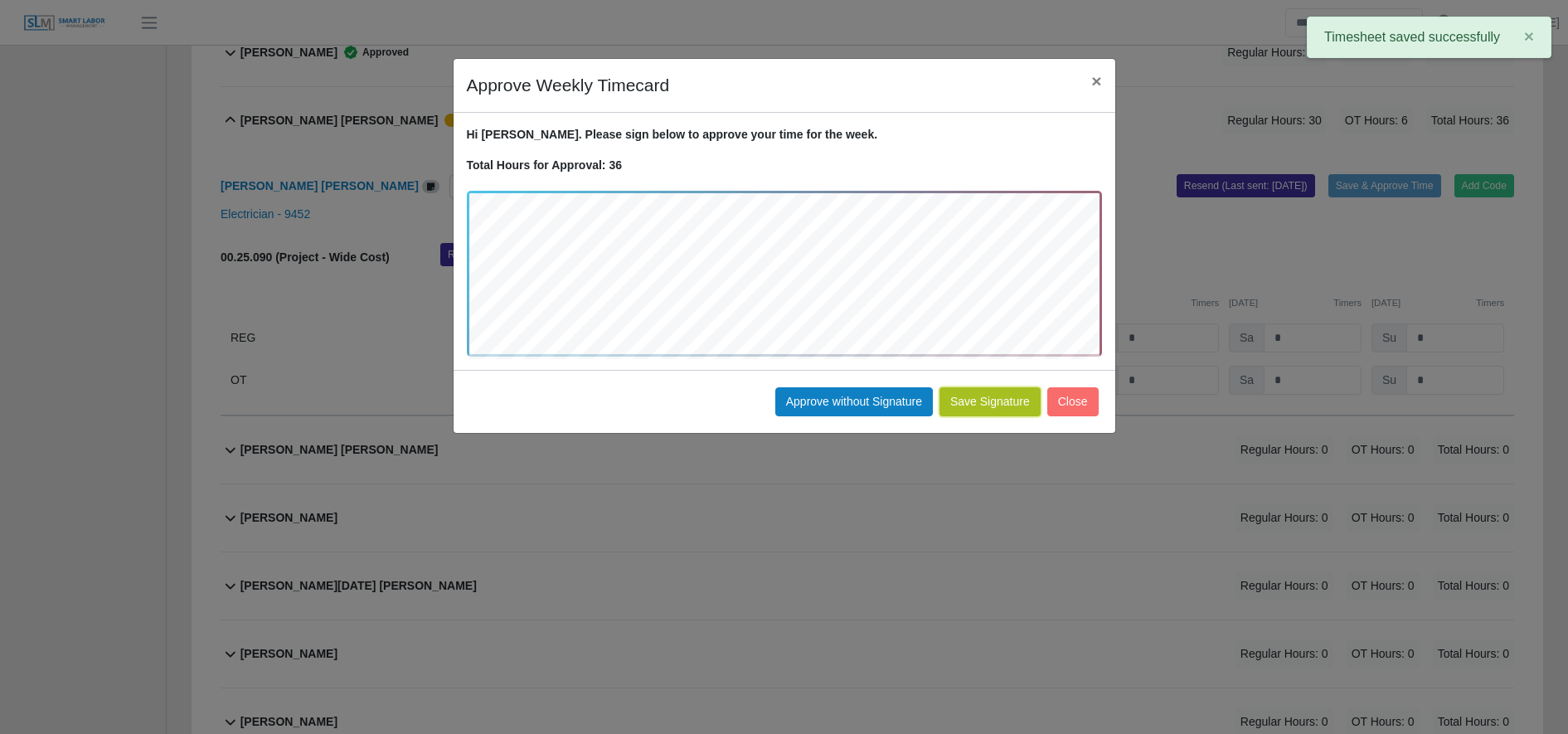
click at [1008, 399] on button "Save Signature" at bounding box center [989, 402] width 102 height 29
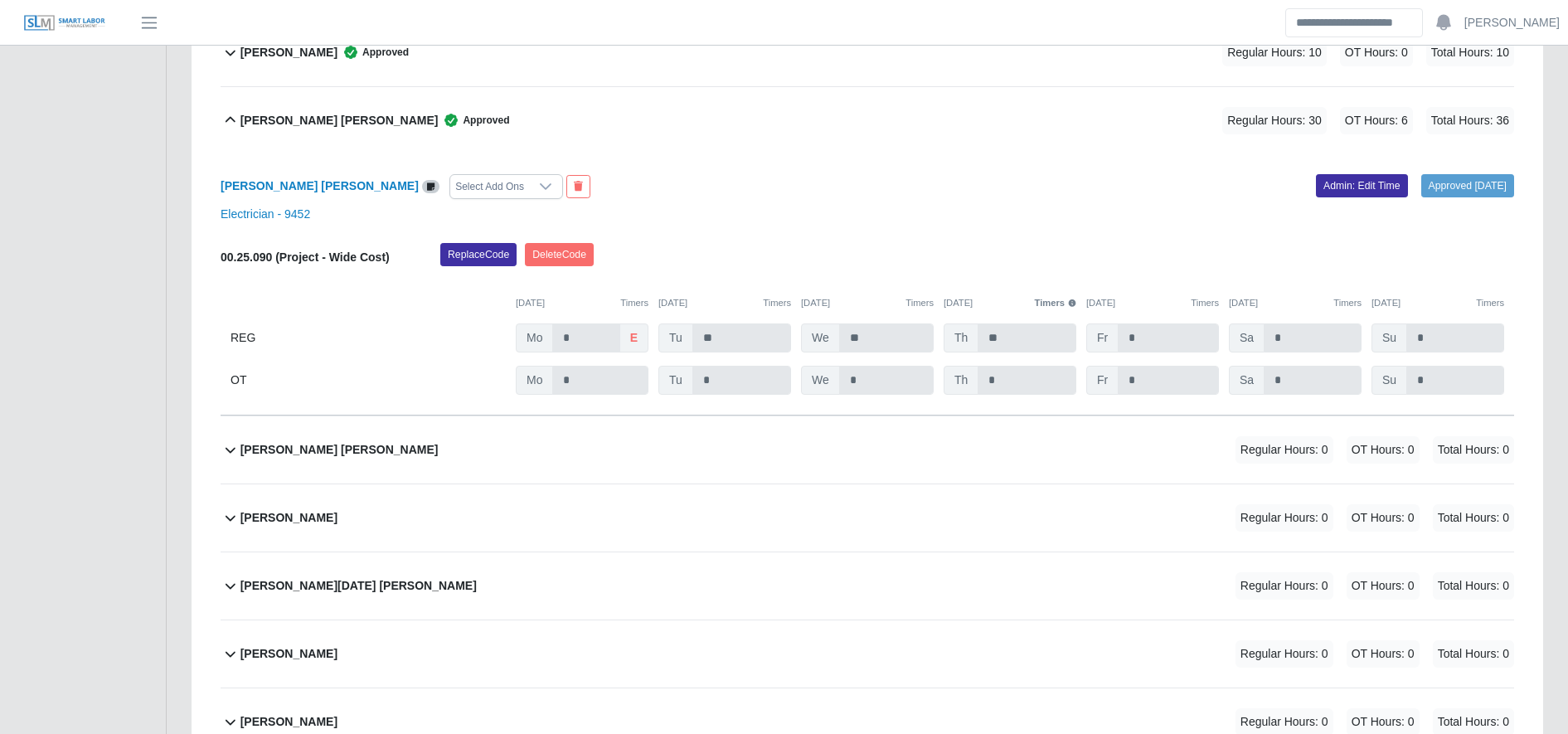
click at [438, 125] on span "Approved" at bounding box center [473, 120] width 71 height 16
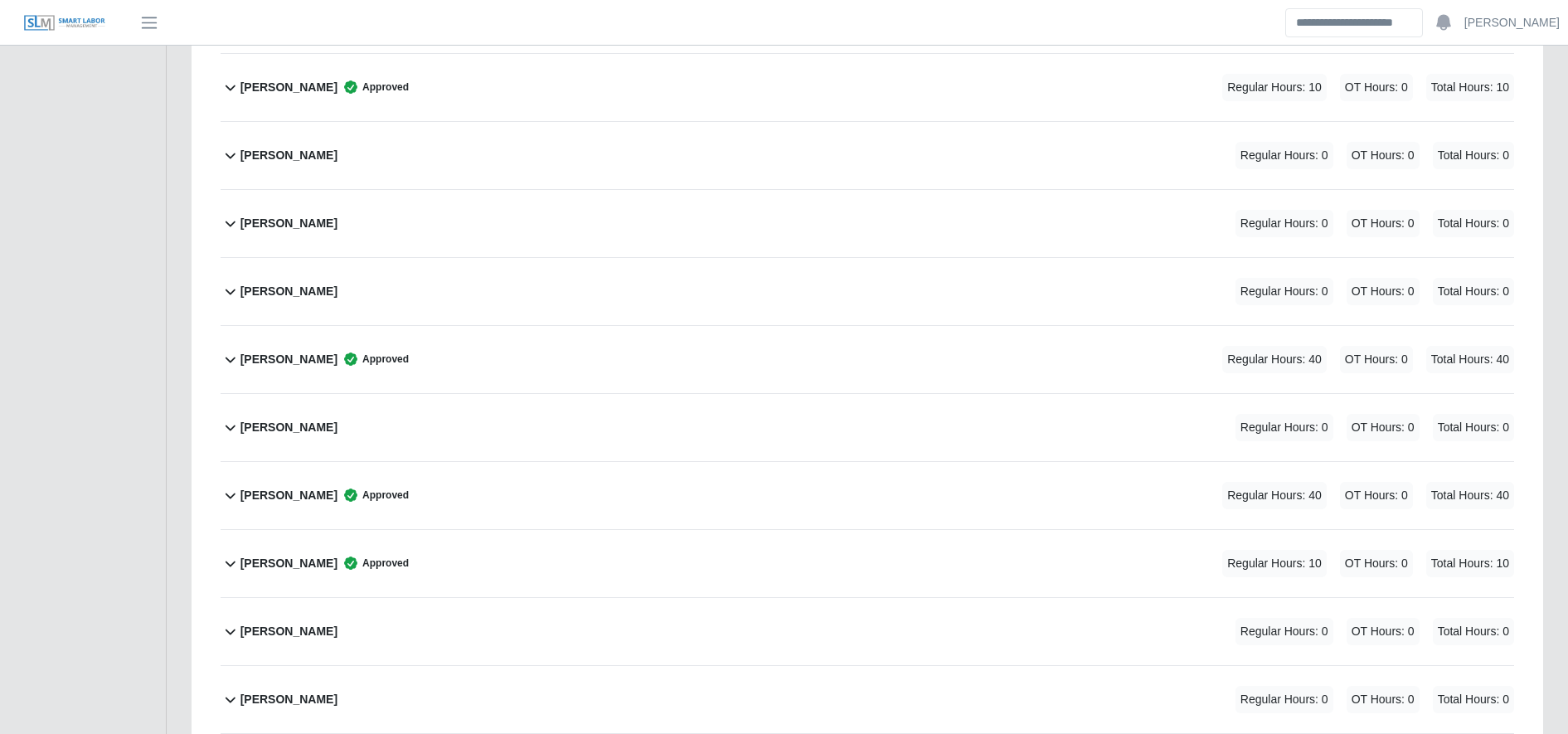
scroll to position [2598, 0]
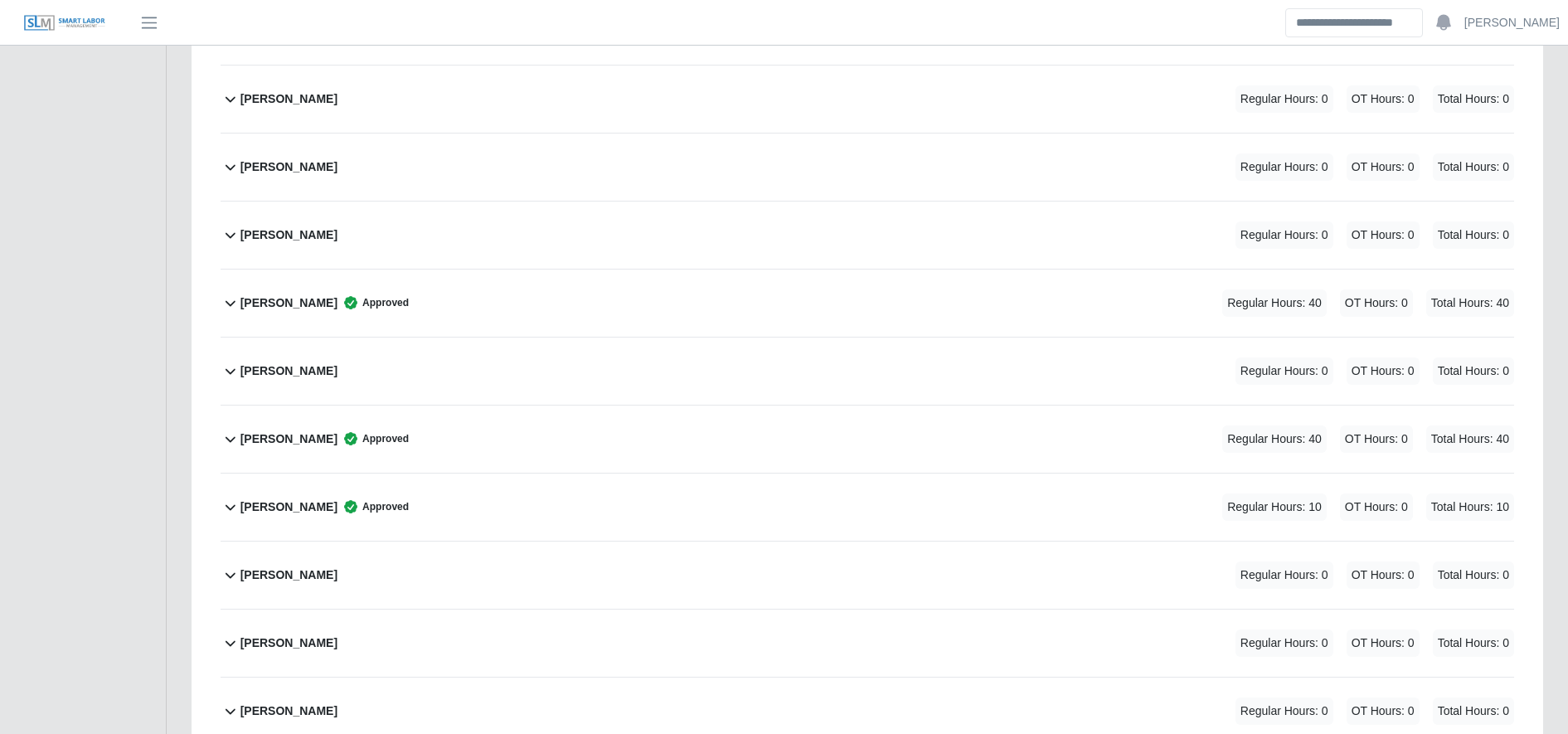
click at [774, 502] on div "Juan Melgar Approved Regular Hours: 10 OT Hours: 0 Total Hours: 10" at bounding box center [877, 506] width 1273 height 67
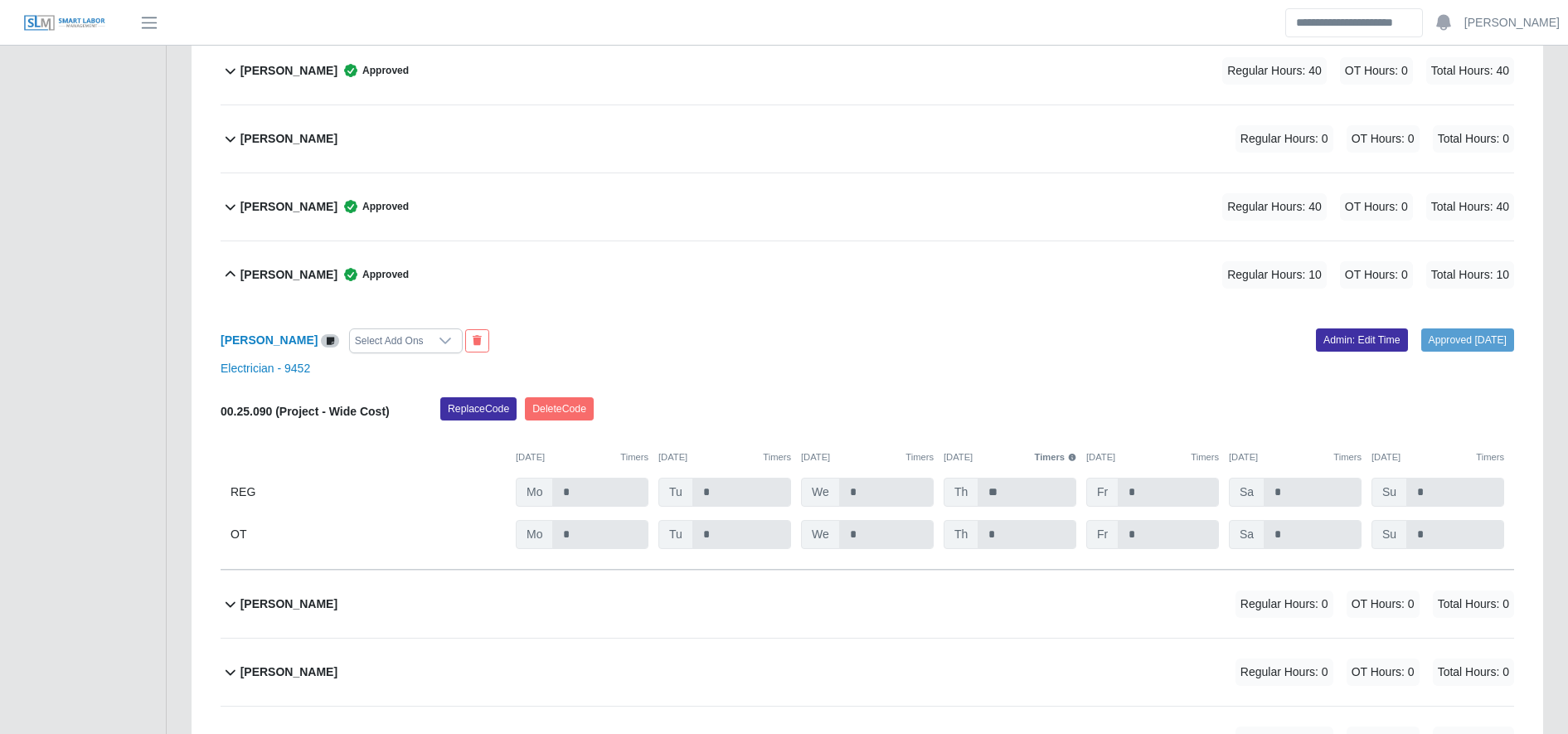
scroll to position [2835, 0]
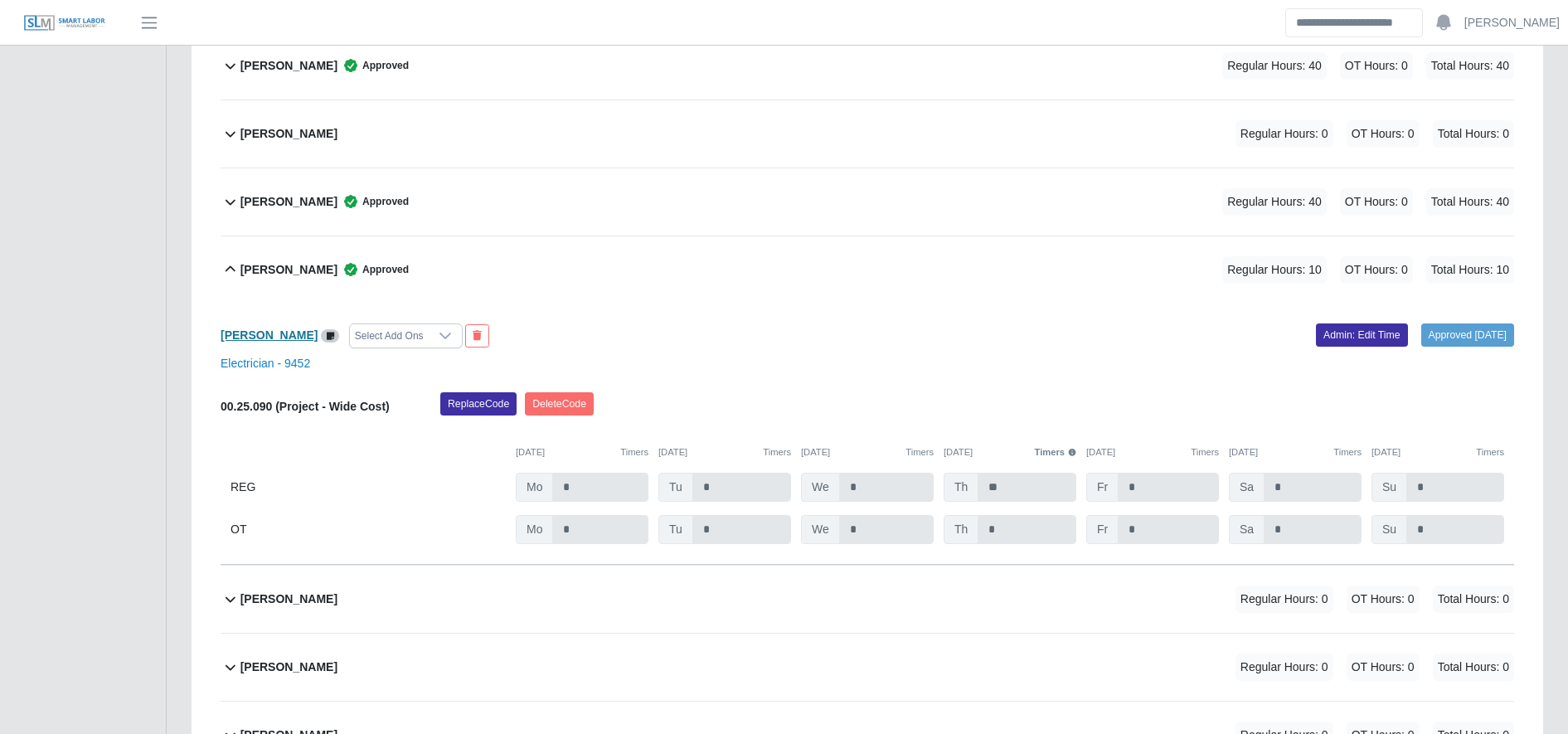
click at [259, 333] on b "Juan Melgar" at bounding box center [269, 335] width 97 height 13
click at [1324, 333] on link "Admin: Edit Time" at bounding box center [1361, 334] width 92 height 23
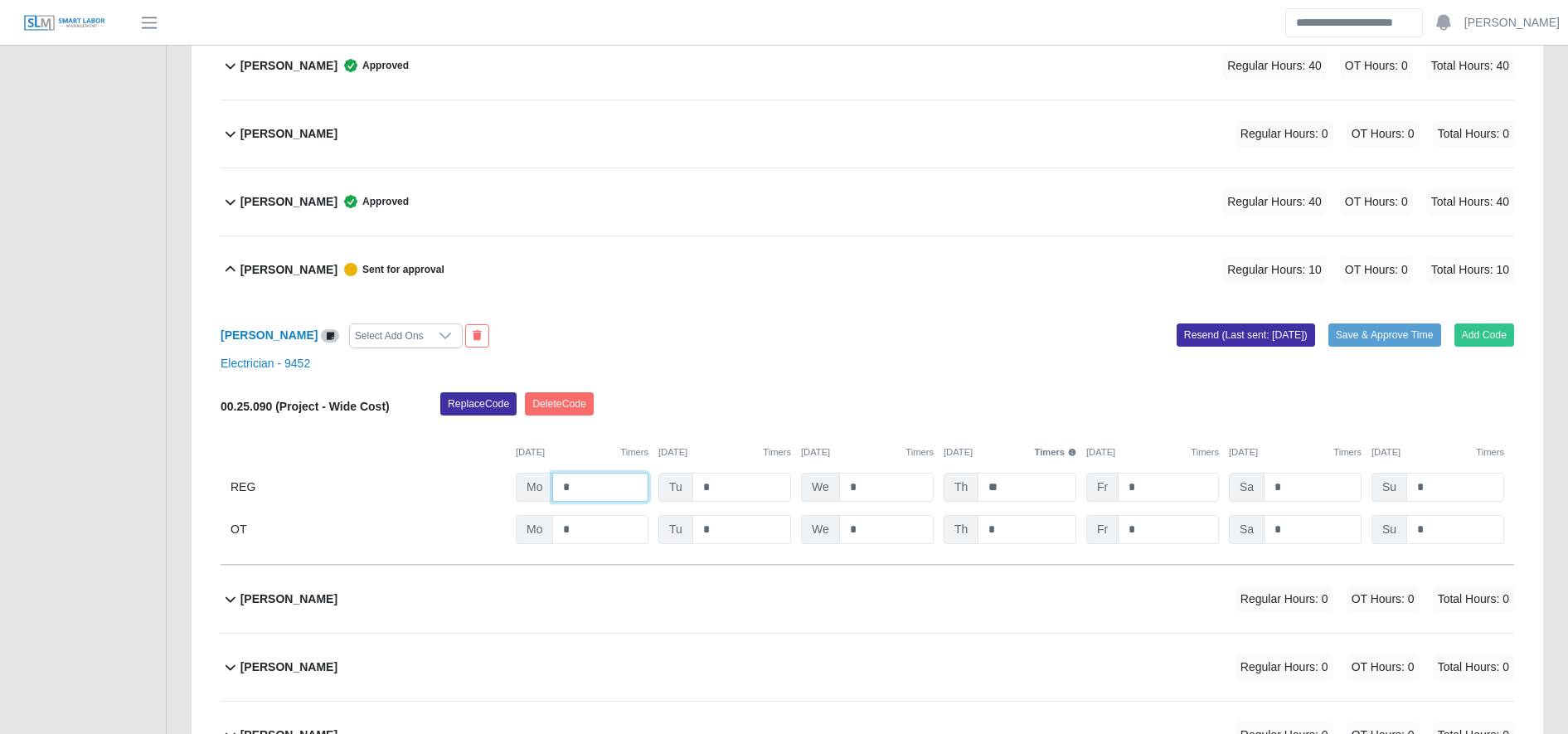
click at [623, 483] on input "*" at bounding box center [600, 487] width 96 height 29
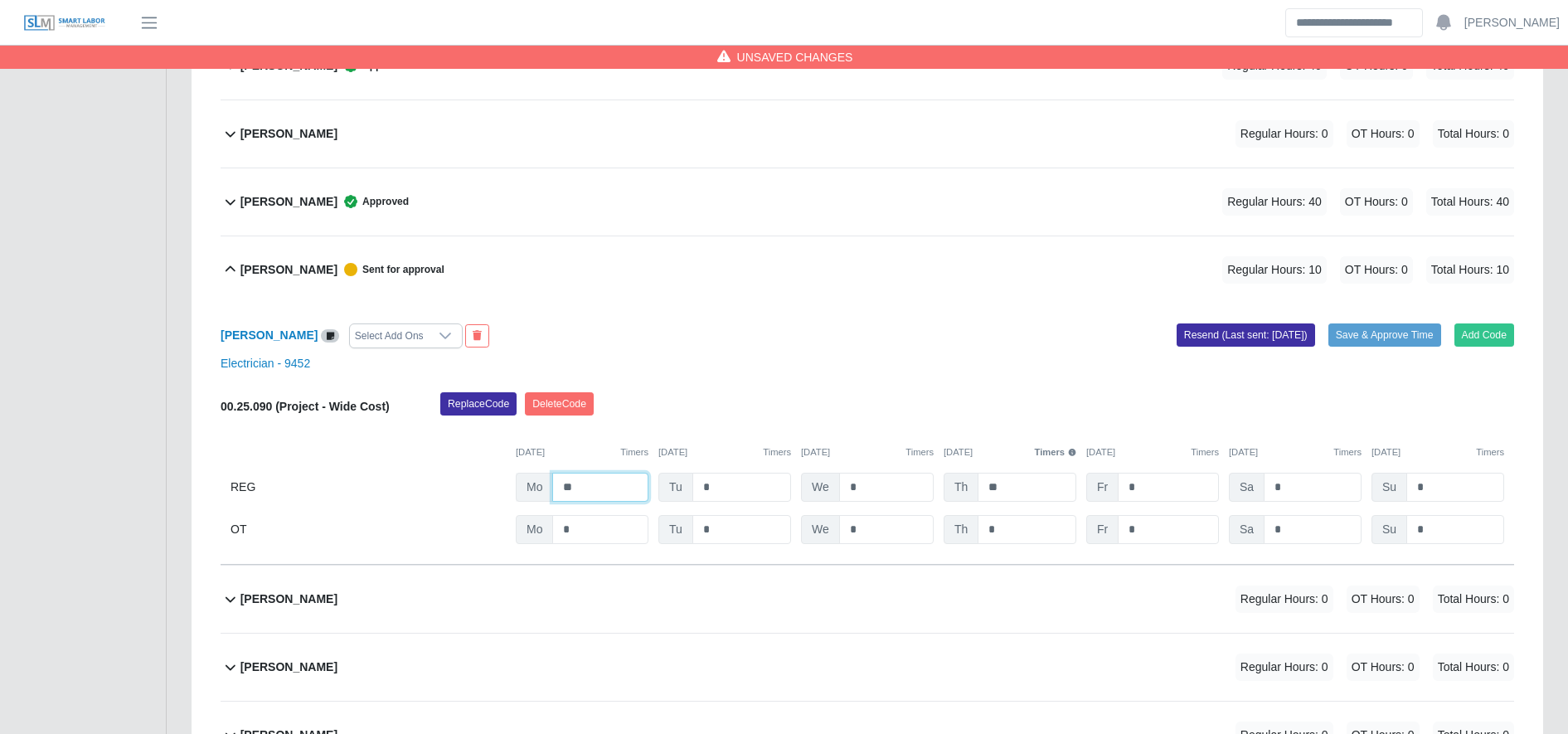
type input "*"
type input "**"
click at [1174, 538] on input "*" at bounding box center [1168, 529] width 102 height 29
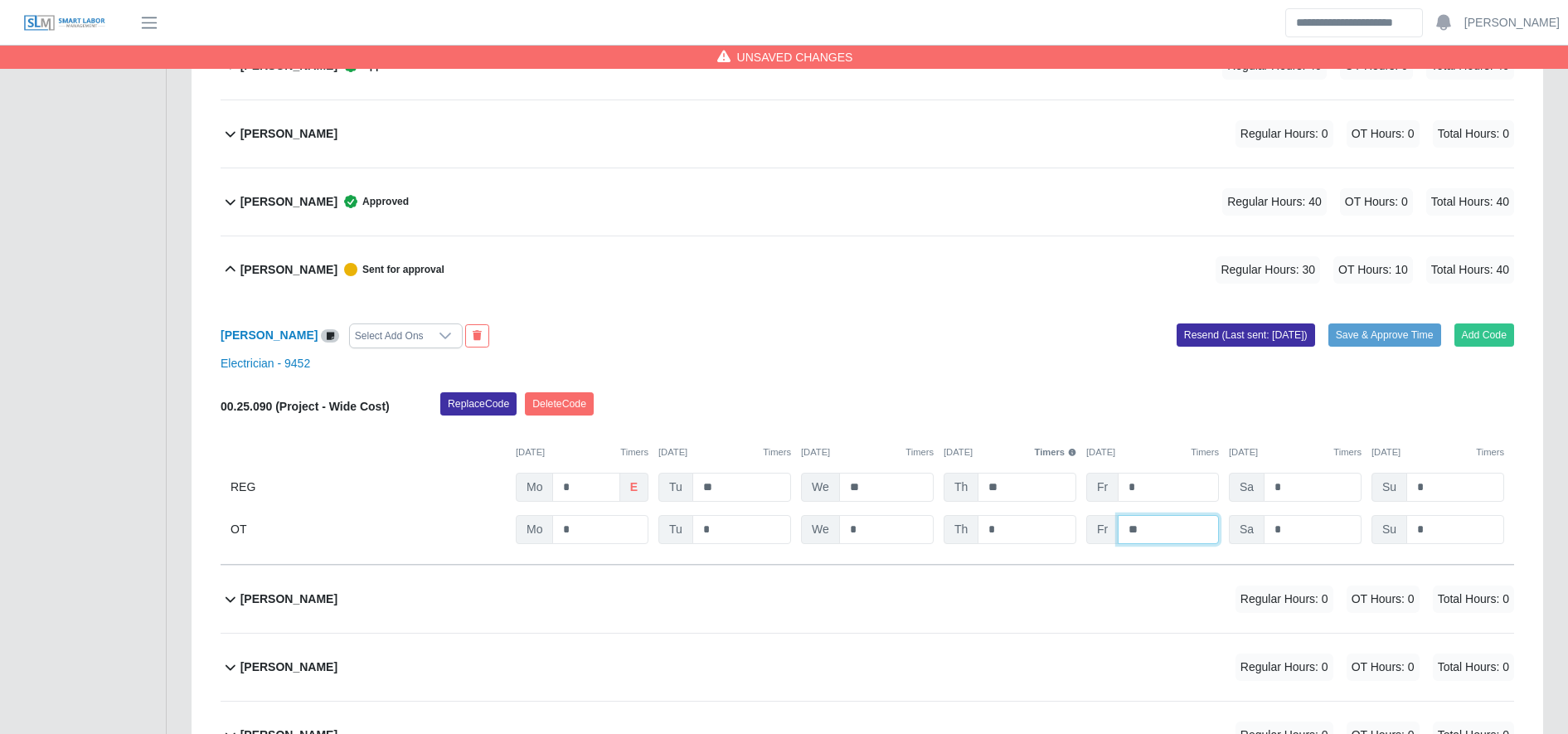
type input "**"
type input "*"
click at [1389, 339] on button "Save & Approve Time" at bounding box center [1384, 334] width 113 height 23
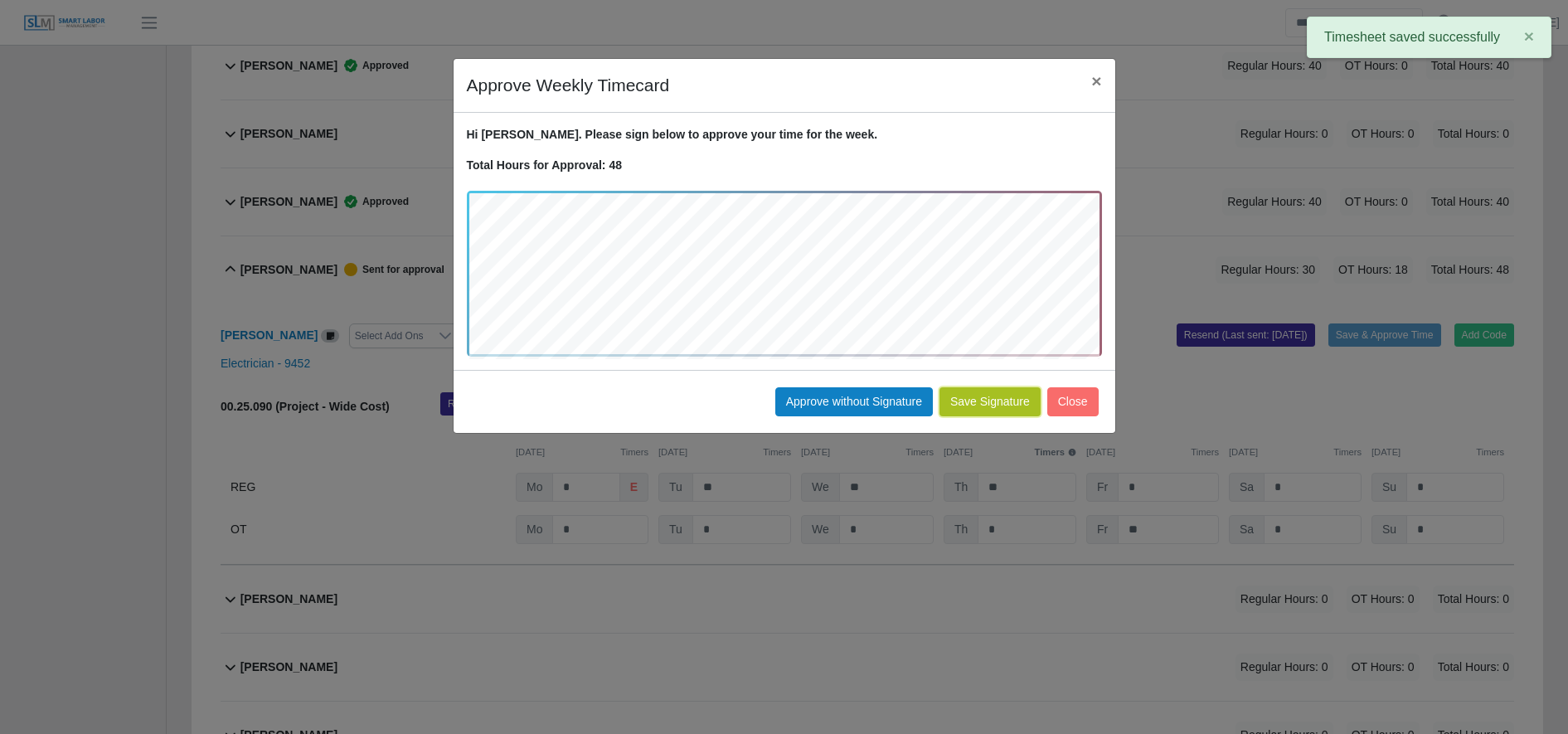
click at [1008, 399] on button "Save Signature" at bounding box center [989, 402] width 102 height 29
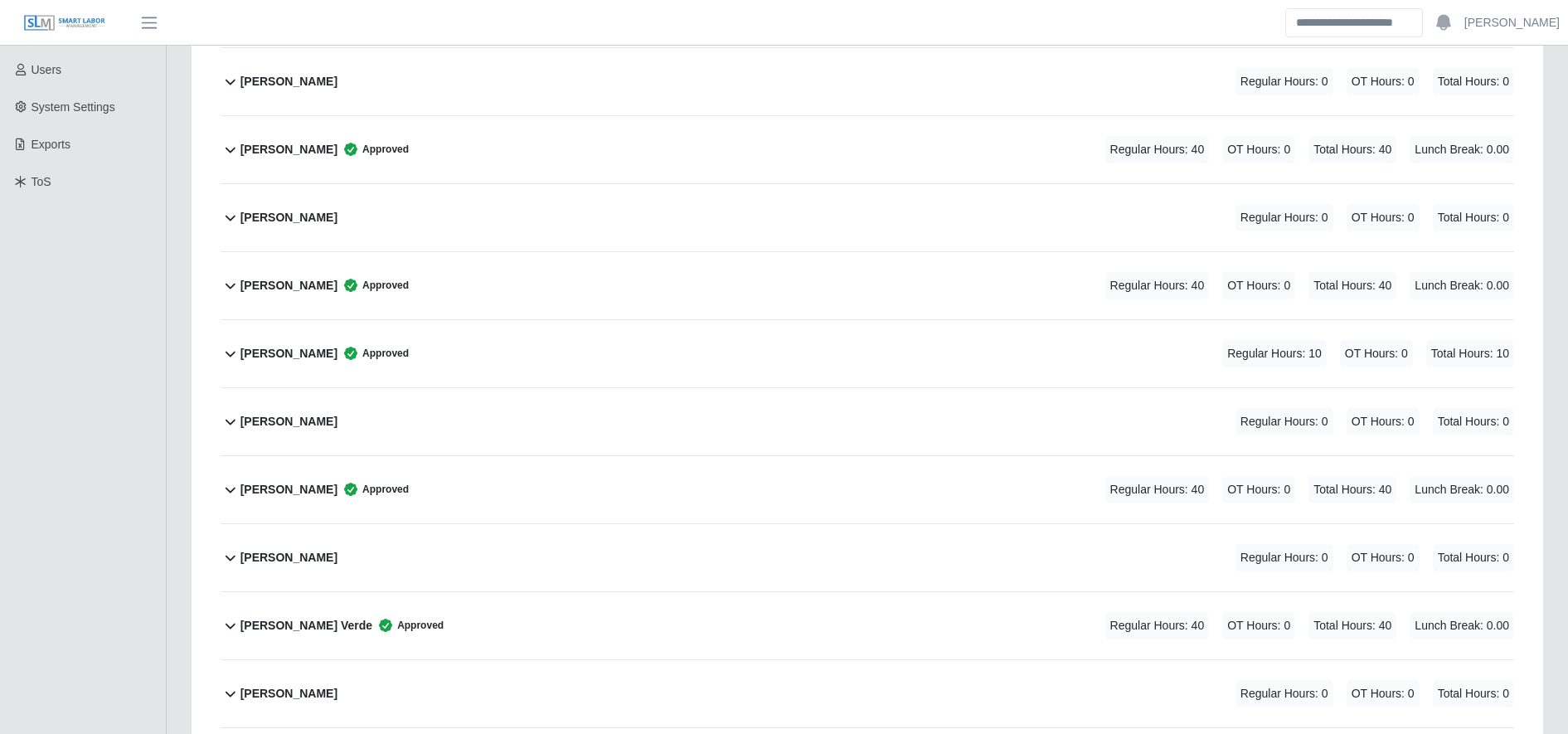
scroll to position [373, 0]
click at [643, 346] on div "Angel Melgar Approved Regular Hours: 10 OT Hours: 0 Total Hours: 10" at bounding box center [877, 352] width 1273 height 67
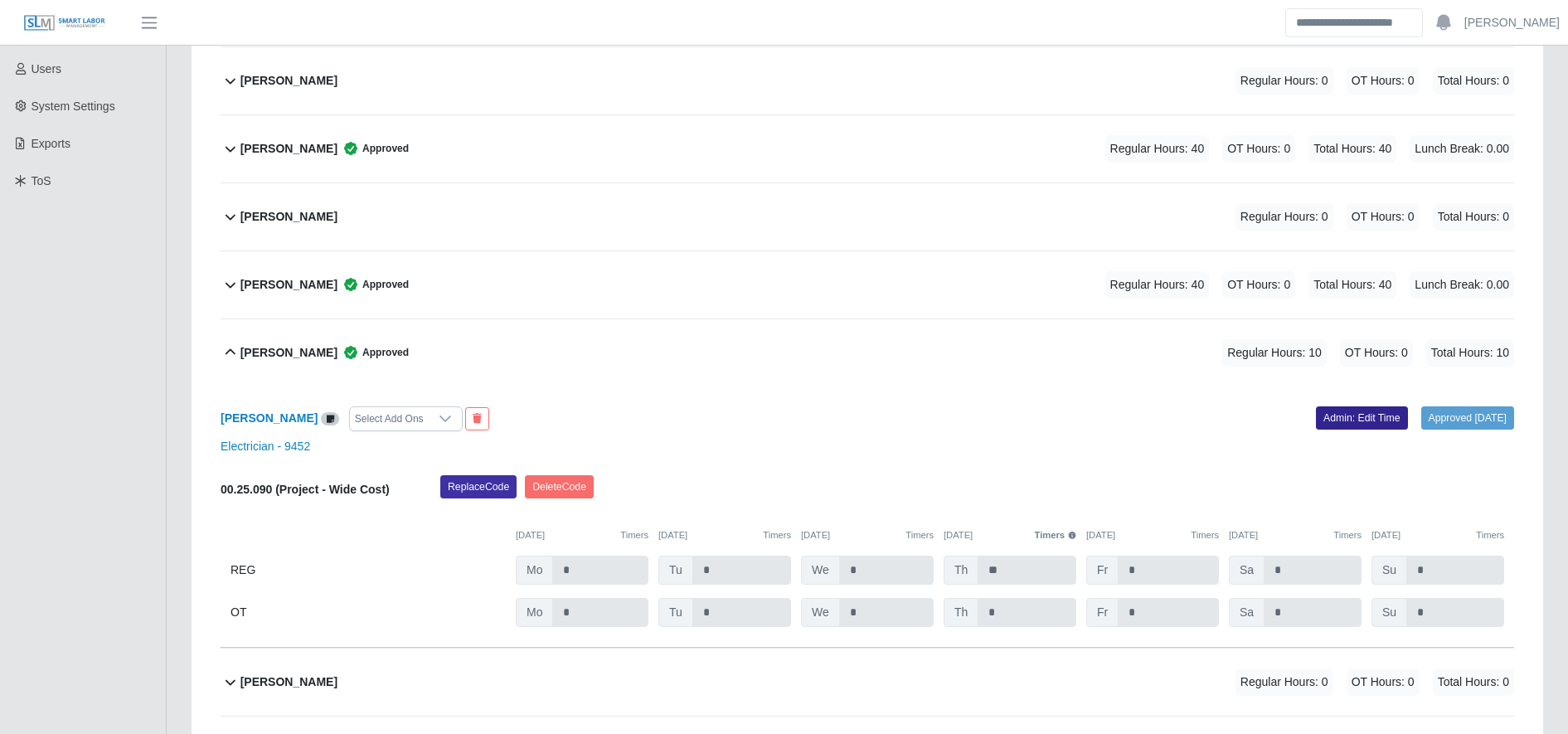
click at [1342, 408] on link "Admin: Edit Time" at bounding box center [1361, 417] width 92 height 23
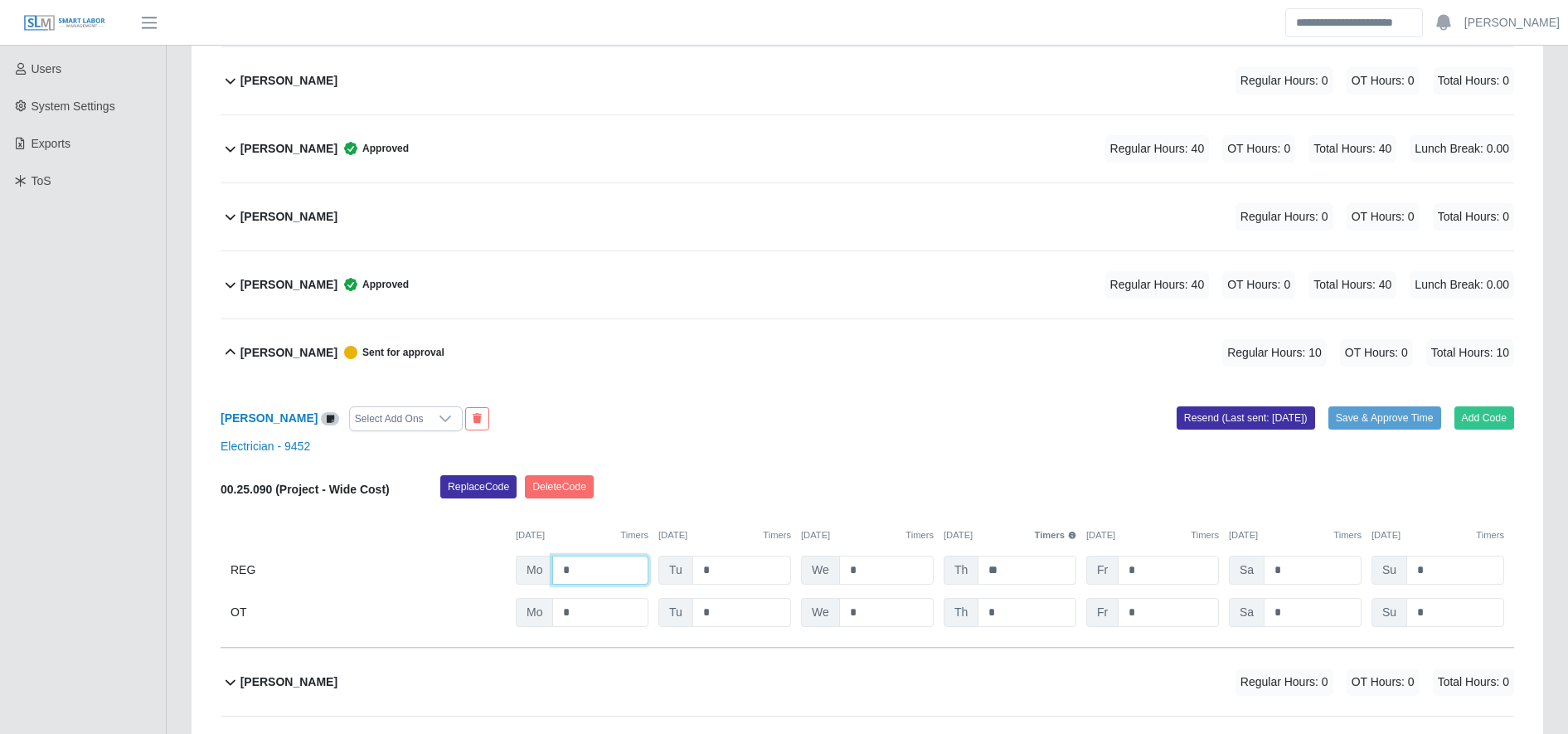
click at [594, 573] on input "*" at bounding box center [600, 570] width 96 height 29
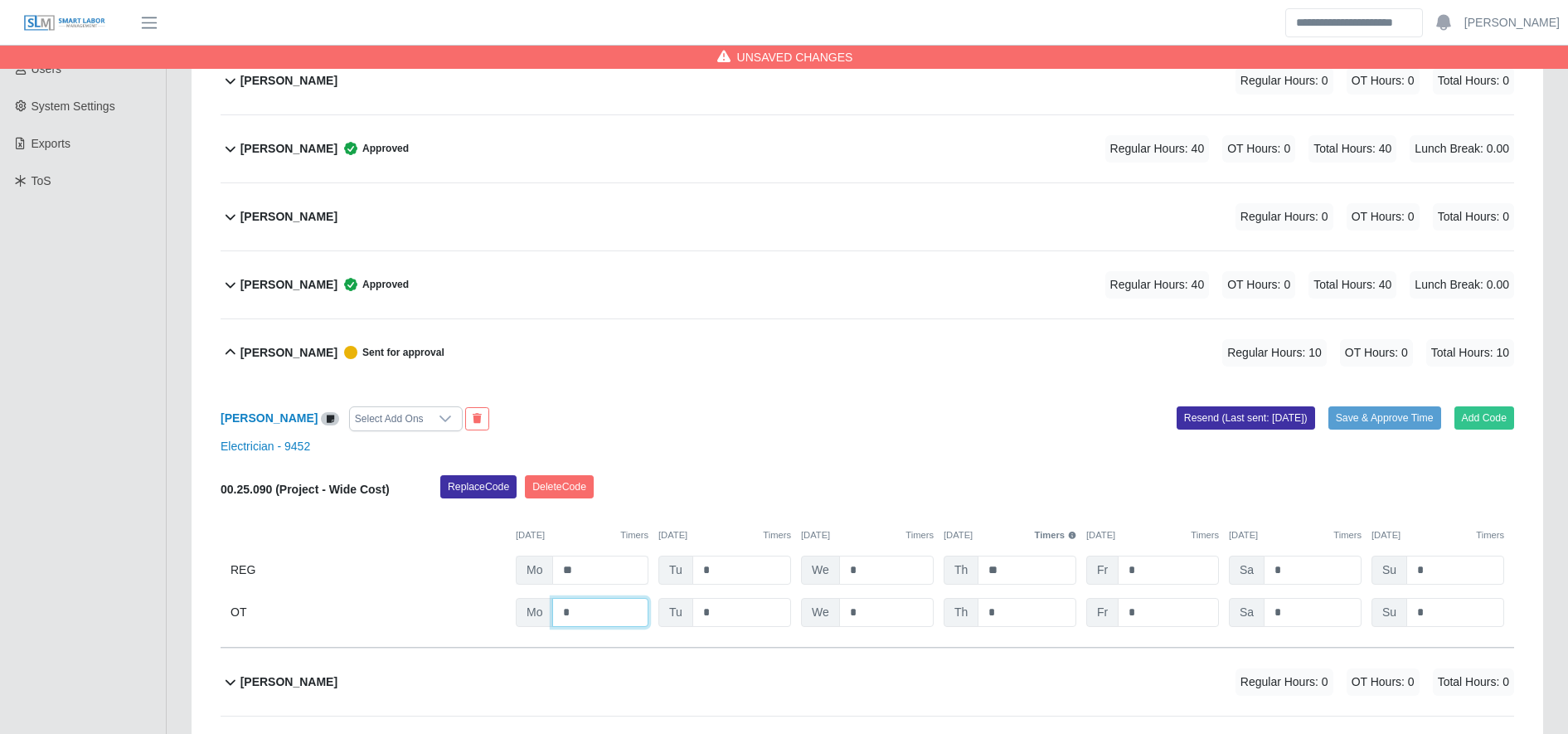
drag, startPoint x: 618, startPoint y: 601, endPoint x: 603, endPoint y: 570, distance: 34.4
click at [603, 570] on div "00.25.090 (Project - Wide Cost) Replace Code Delete Code 09/22/2025 Timers 09/2…" at bounding box center [867, 551] width 1293 height 152
click at [558, 572] on input "**" at bounding box center [600, 570] width 96 height 29
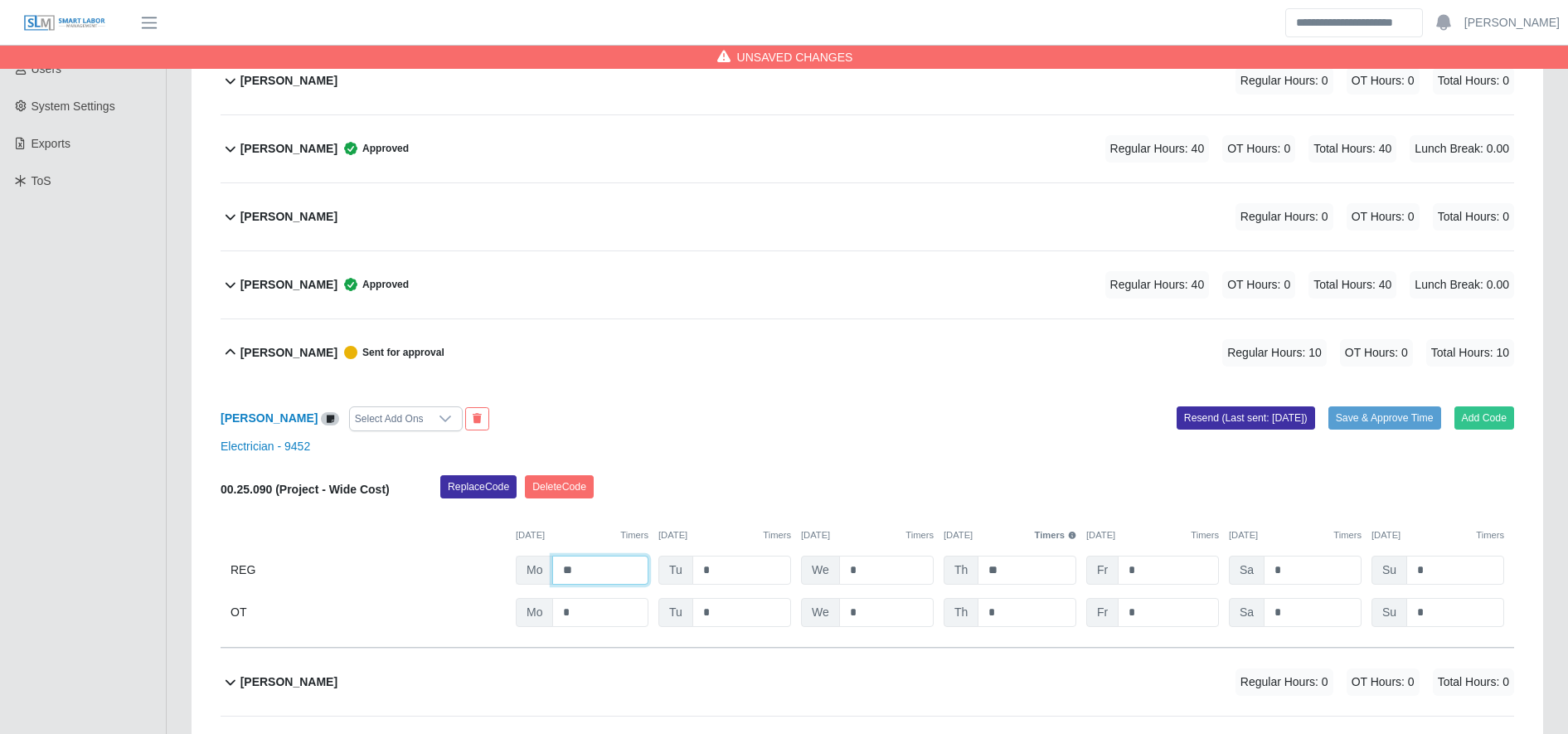
click at [558, 572] on input "**" at bounding box center [600, 570] width 96 height 29
type input "*"
type input "**"
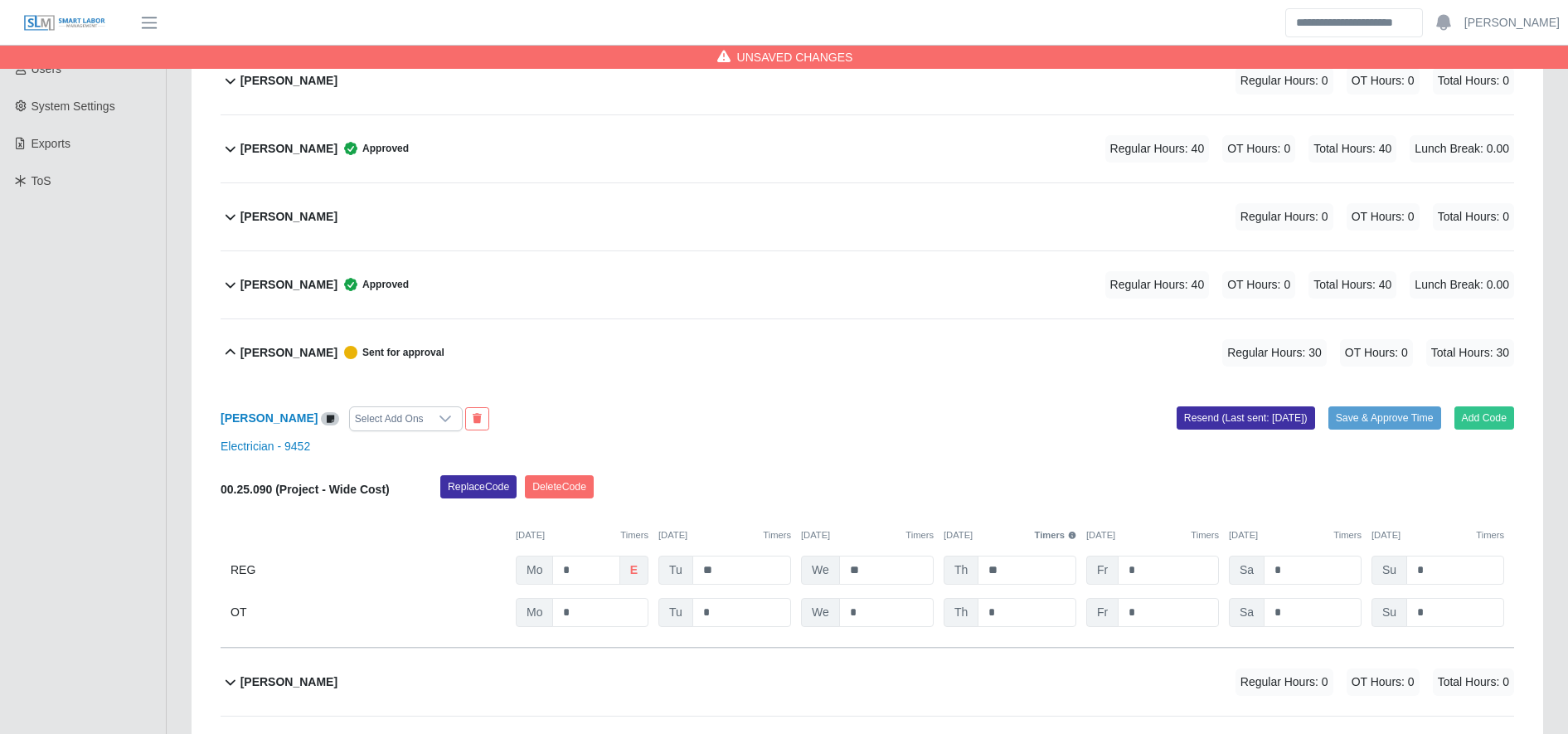
click at [1161, 594] on div "00.25.090 (Project - Wide Cost) Replace Code Delete Code 09/22/2025 Timers 09/2…" at bounding box center [867, 551] width 1293 height 152
drag, startPoint x: 1161, startPoint y: 594, endPoint x: 1162, endPoint y: 607, distance: 13.0
click at [1162, 607] on div "00.25.090 (Project - Wide Cost) Replace Code Delete Code 09/22/2025 Timers 09/2…" at bounding box center [867, 551] width 1293 height 152
click at [1162, 607] on input "*" at bounding box center [1168, 612] width 102 height 29
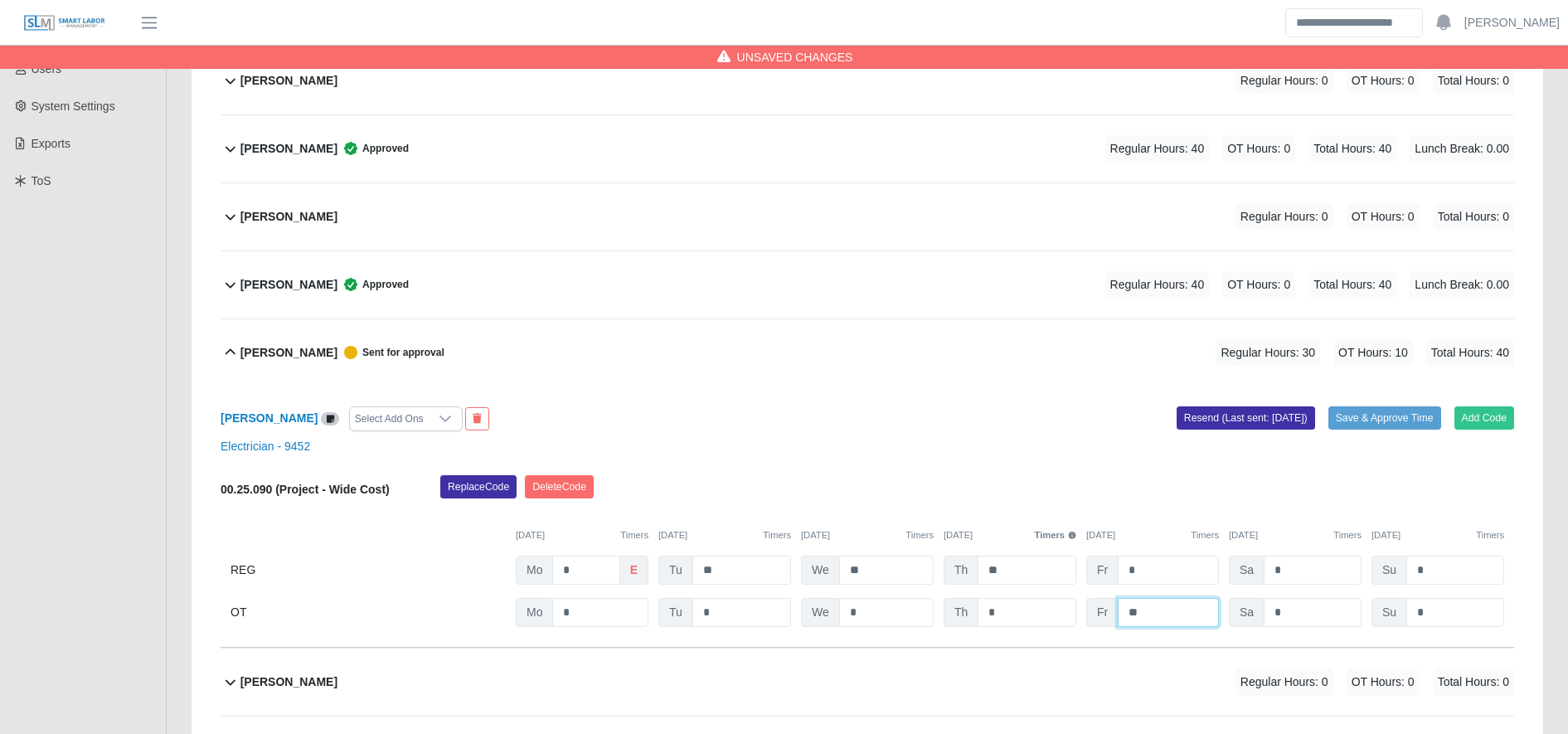
type input "**"
type input "*"
click at [1363, 409] on button "Save & Approve Time" at bounding box center [1384, 417] width 113 height 23
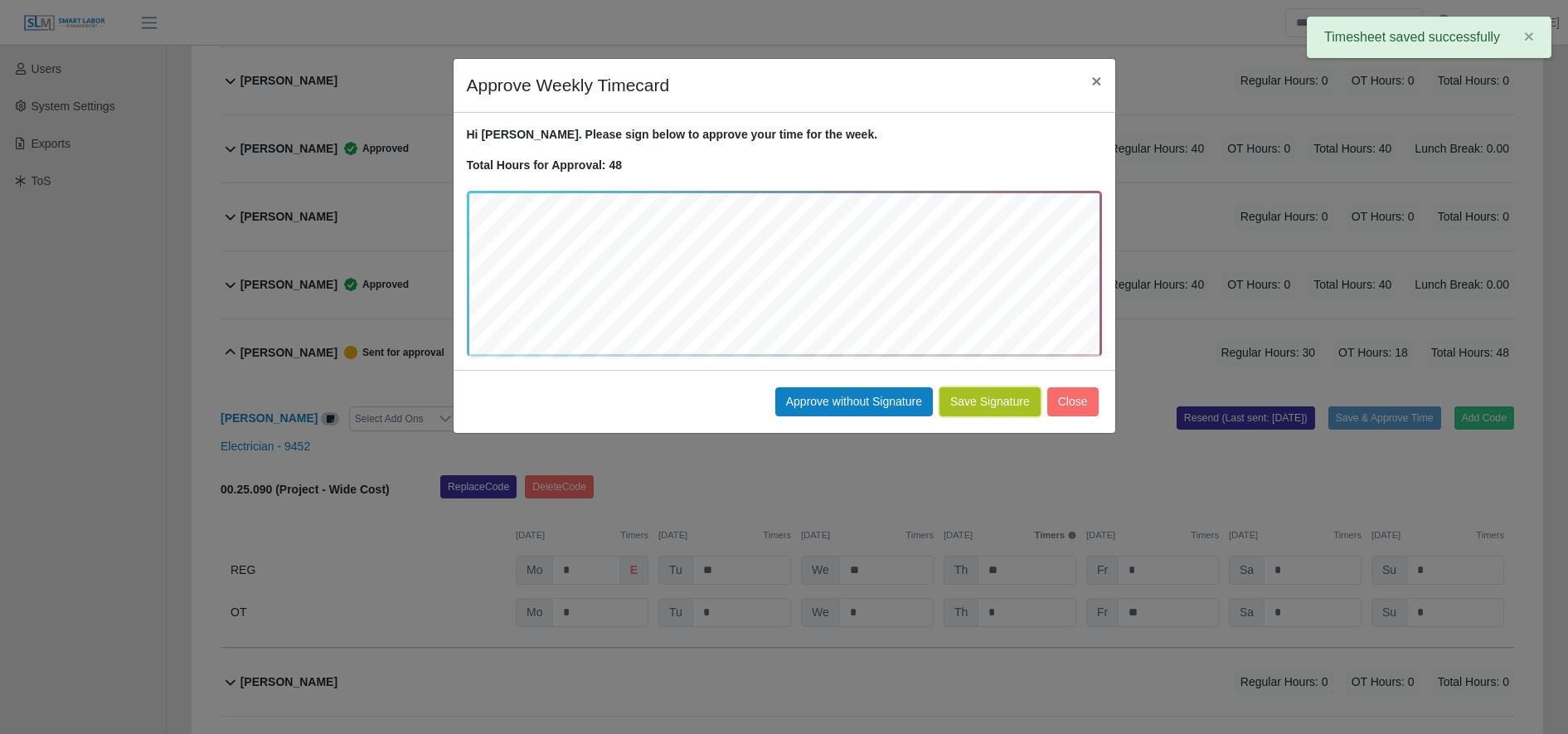
click at [988, 399] on button "Save Signature" at bounding box center [989, 402] width 102 height 29
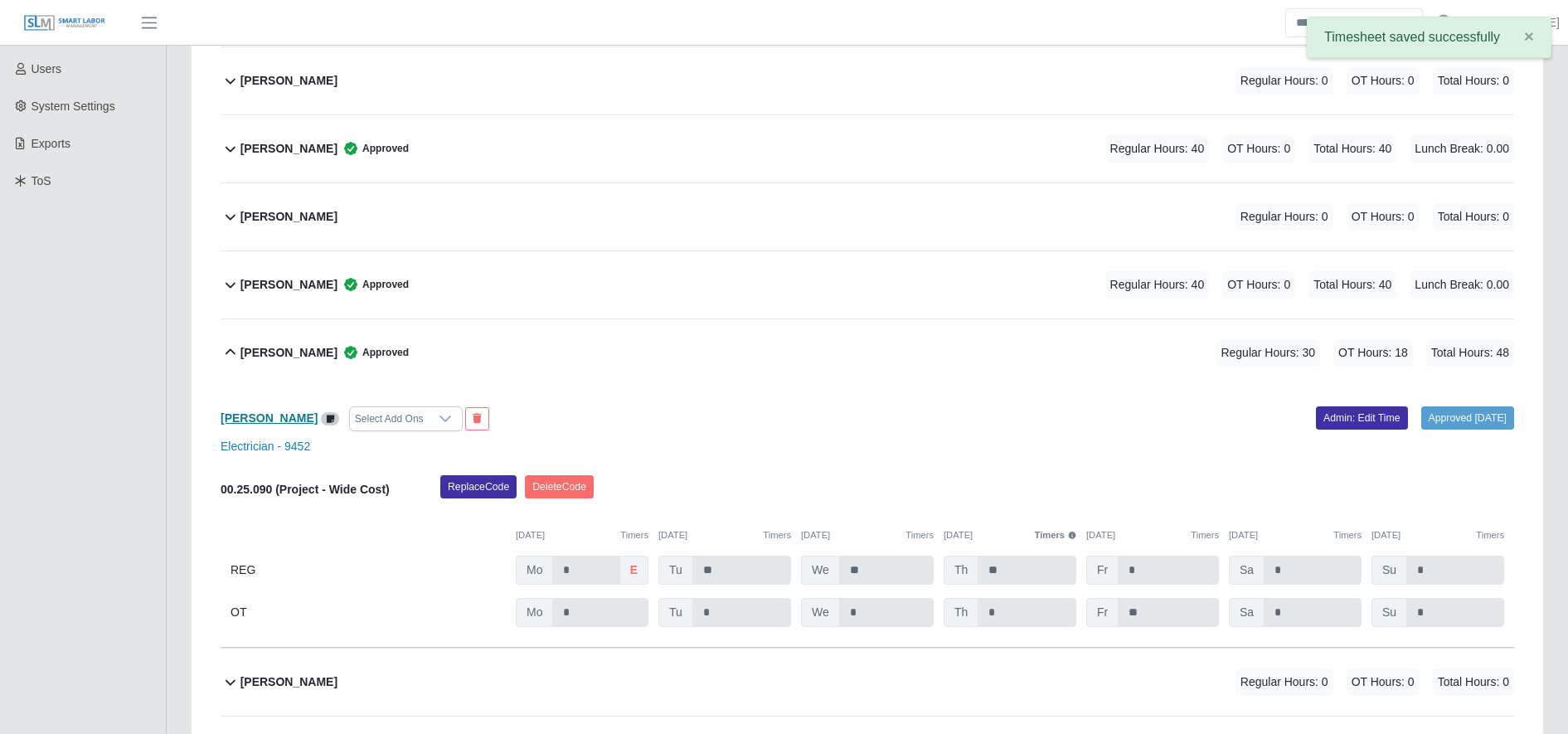
click at [257, 416] on b "[PERSON_NAME]" at bounding box center [269, 417] width 97 height 13
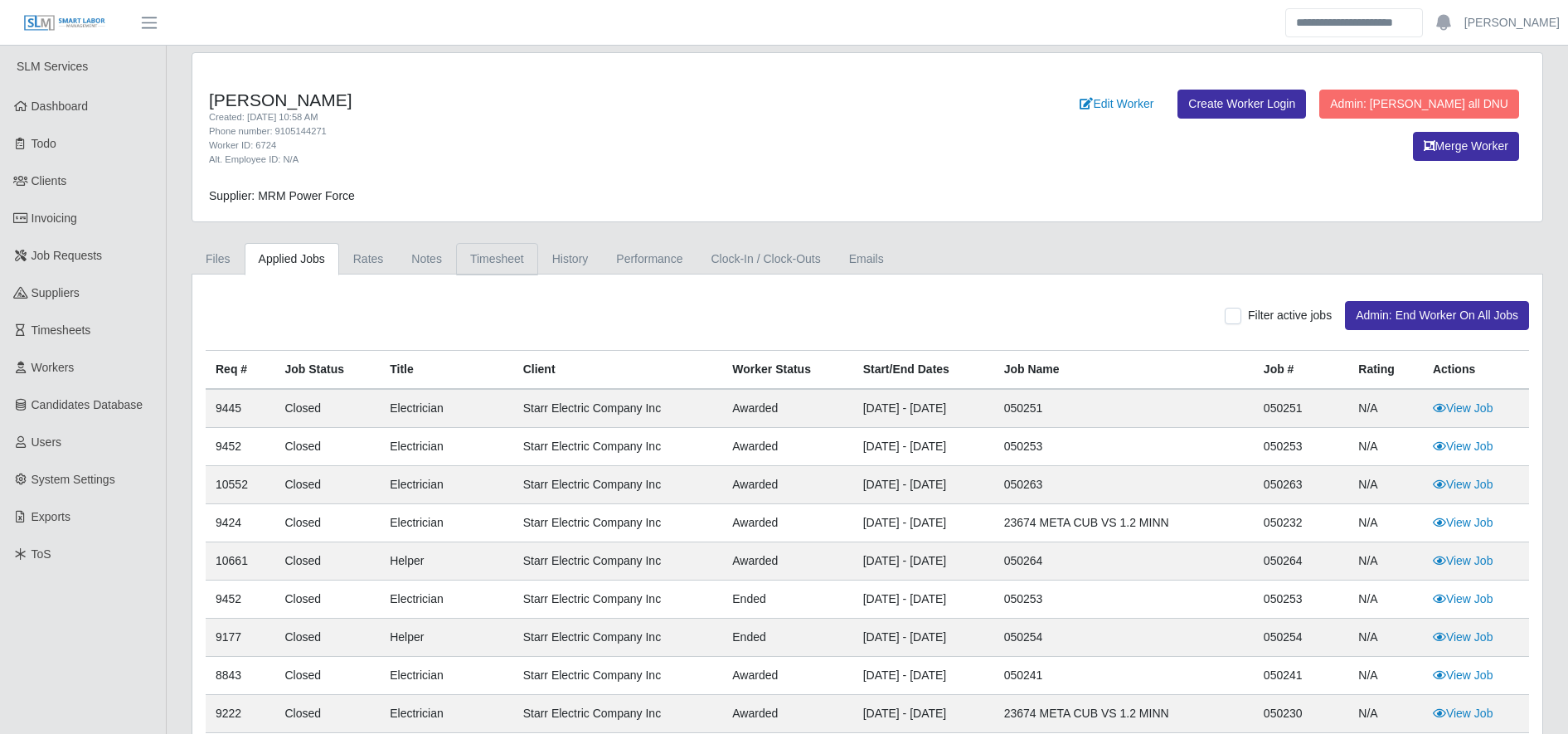
click at [477, 264] on link "Timesheet" at bounding box center [497, 258] width 82 height 32
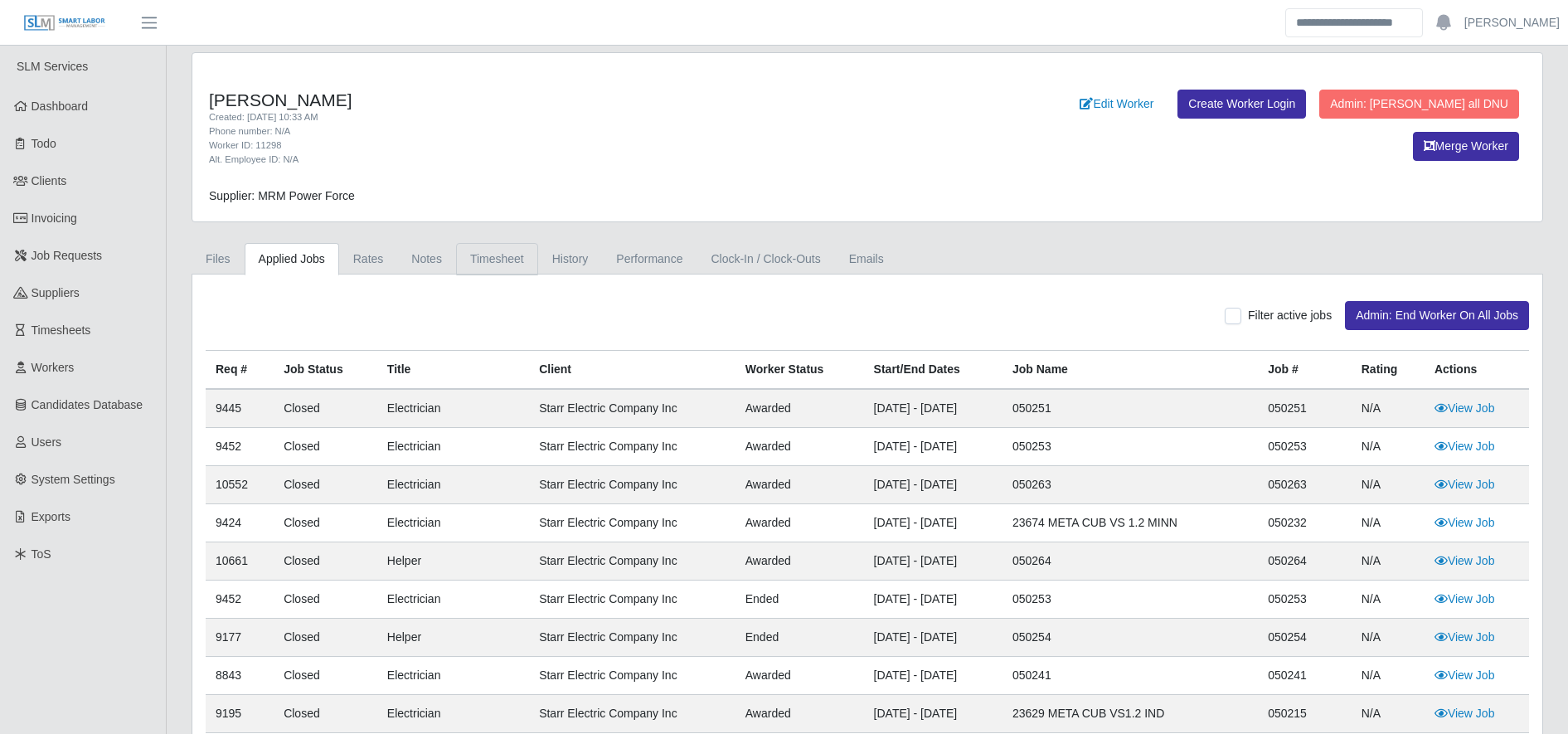
click at [496, 254] on link "Timesheet" at bounding box center [497, 258] width 82 height 32
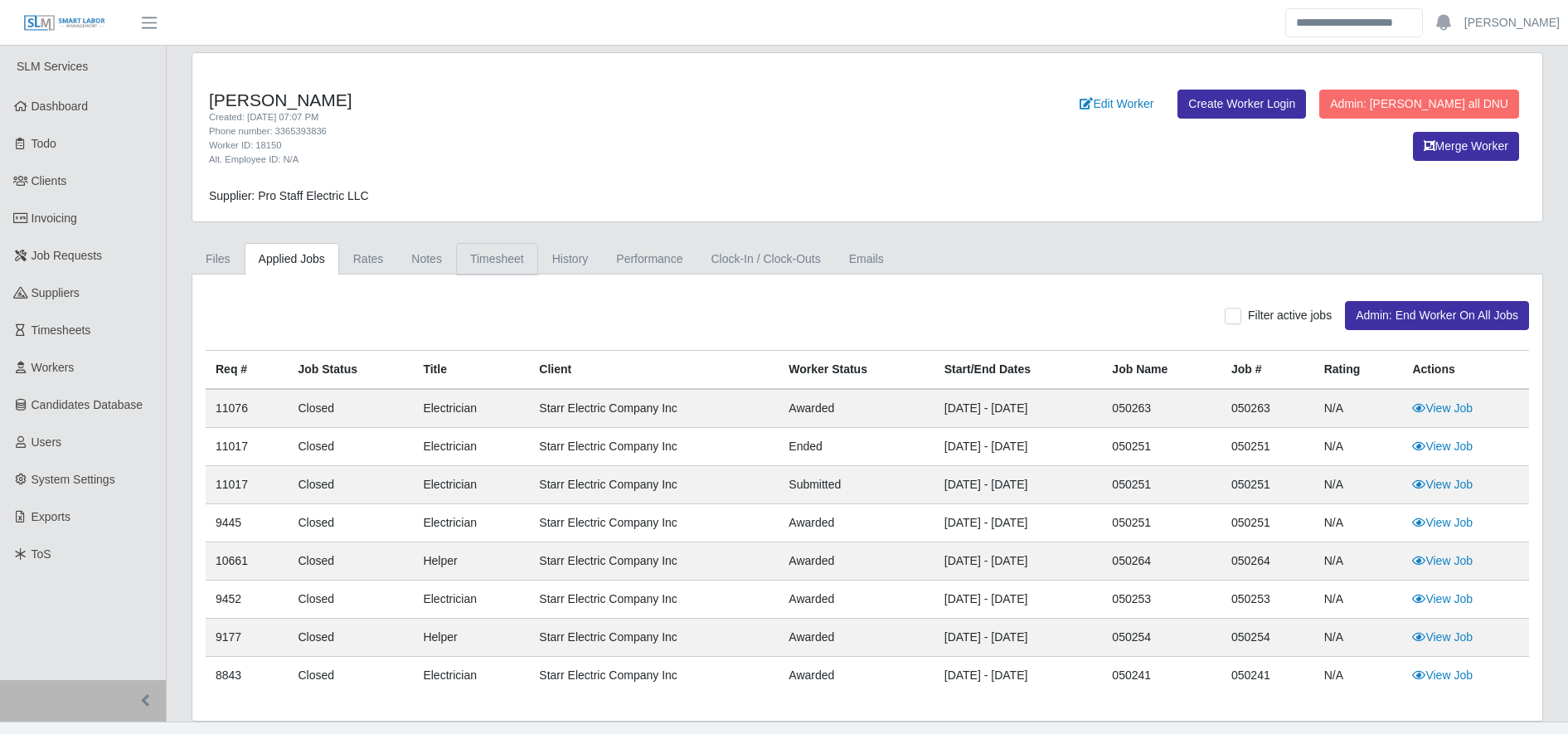
click at [514, 259] on link "Timesheet" at bounding box center [497, 258] width 82 height 32
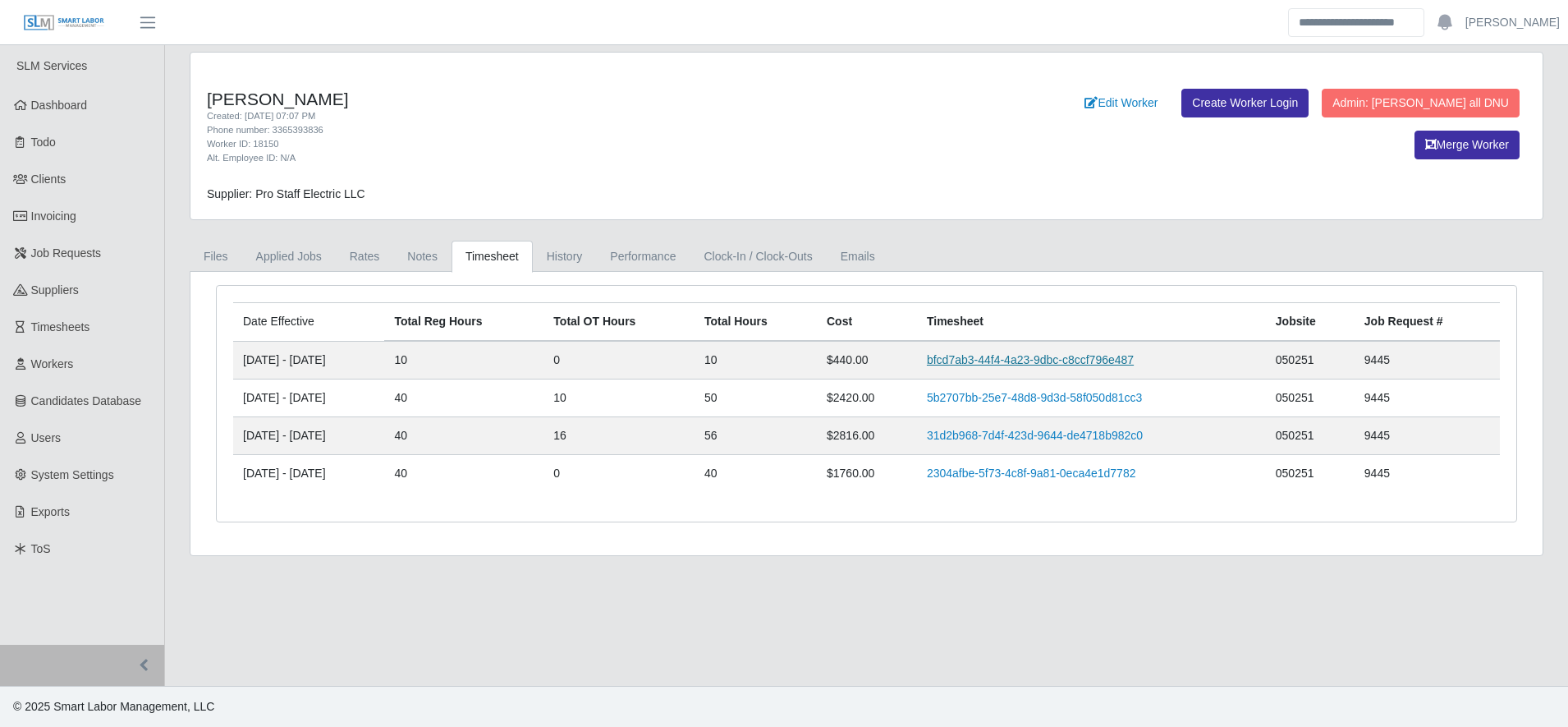
click at [1055, 354] on link "bfcd7ab3-44f4-4a23-9dbc-c8ccf796e487" at bounding box center [1031, 359] width 207 height 13
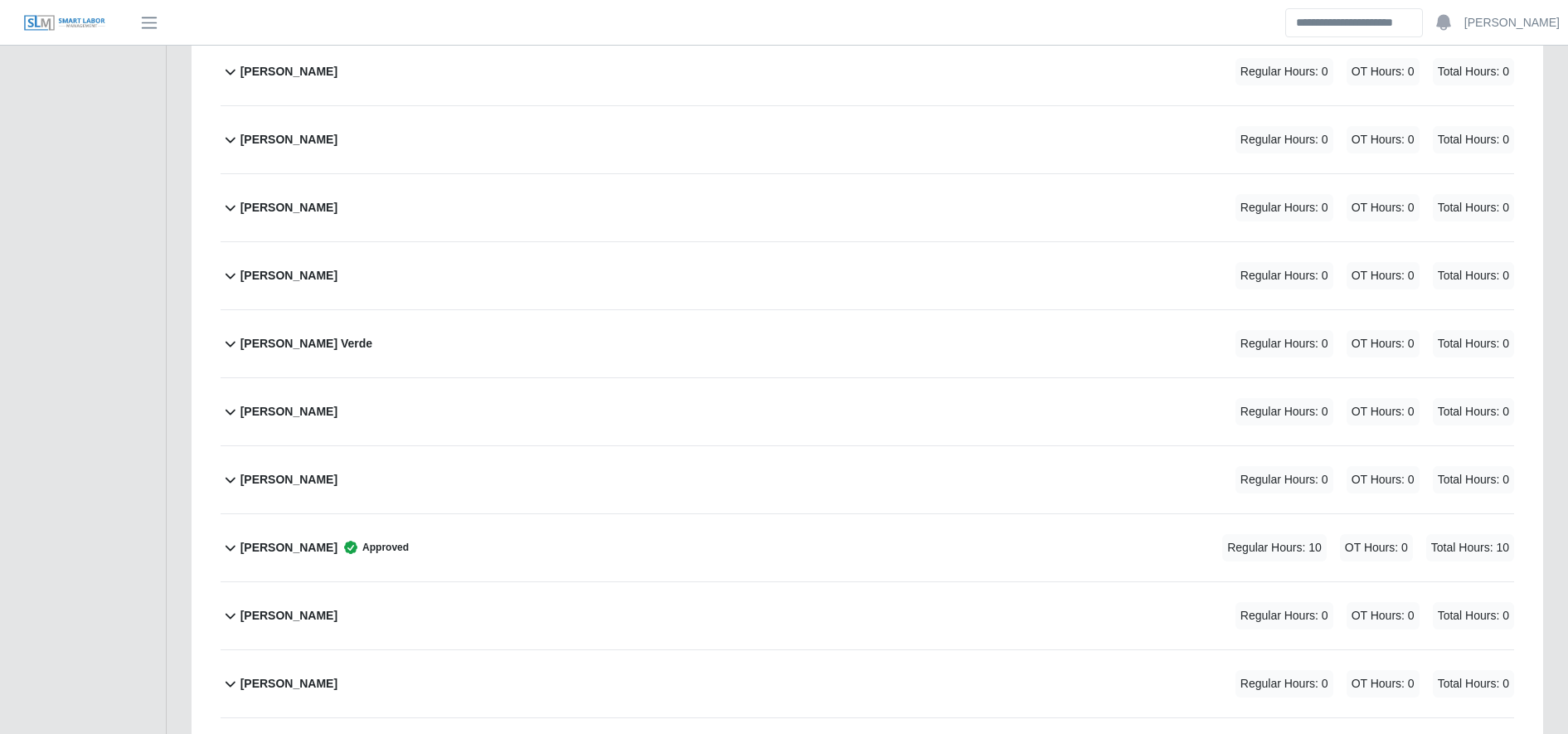
scroll to position [985, 0]
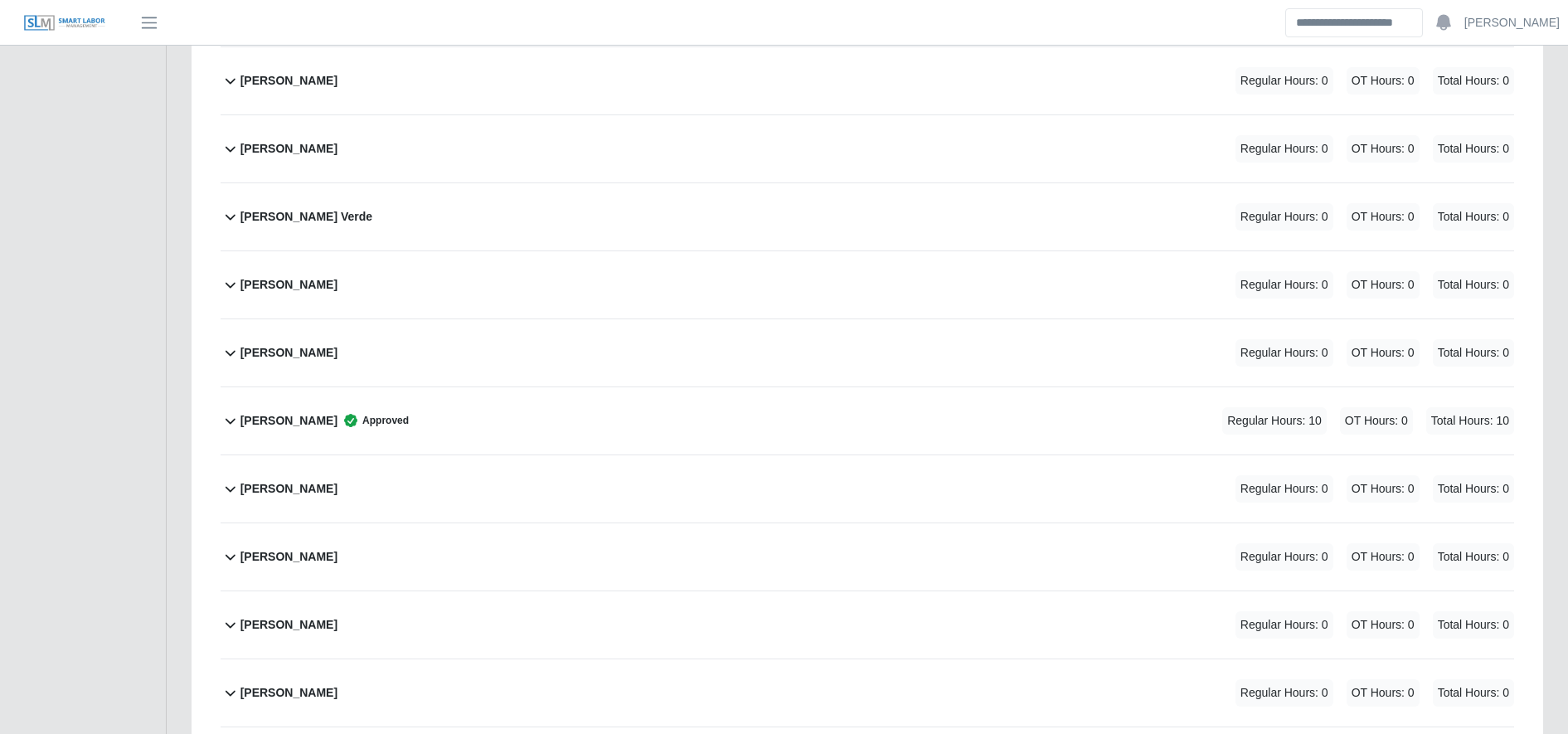
click at [555, 426] on div "Carlos Sierra Approved Regular Hours: 10 OT Hours: 0 Total Hours: 10" at bounding box center [877, 420] width 1273 height 67
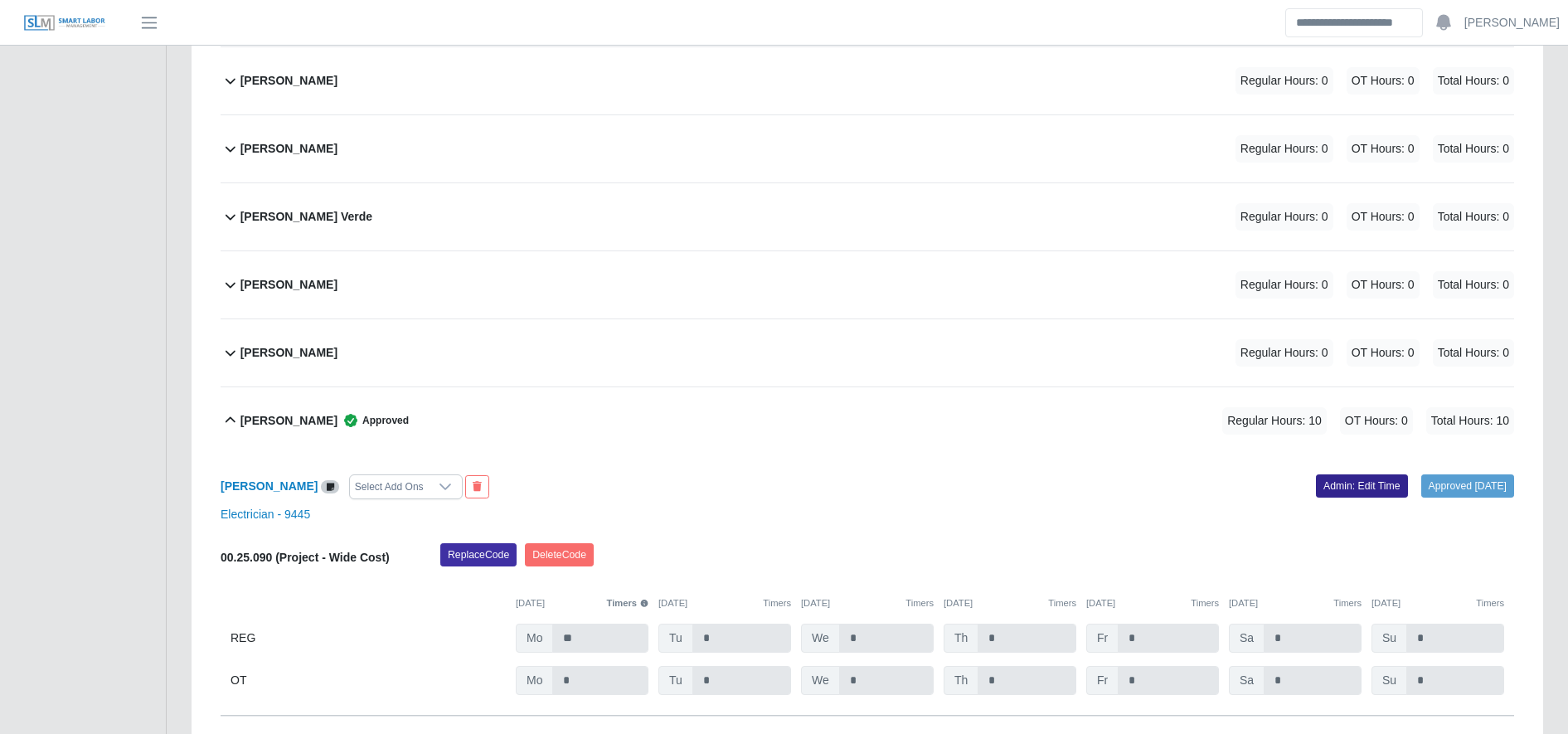
click at [1345, 479] on link "Admin: Edit Time" at bounding box center [1361, 485] width 92 height 23
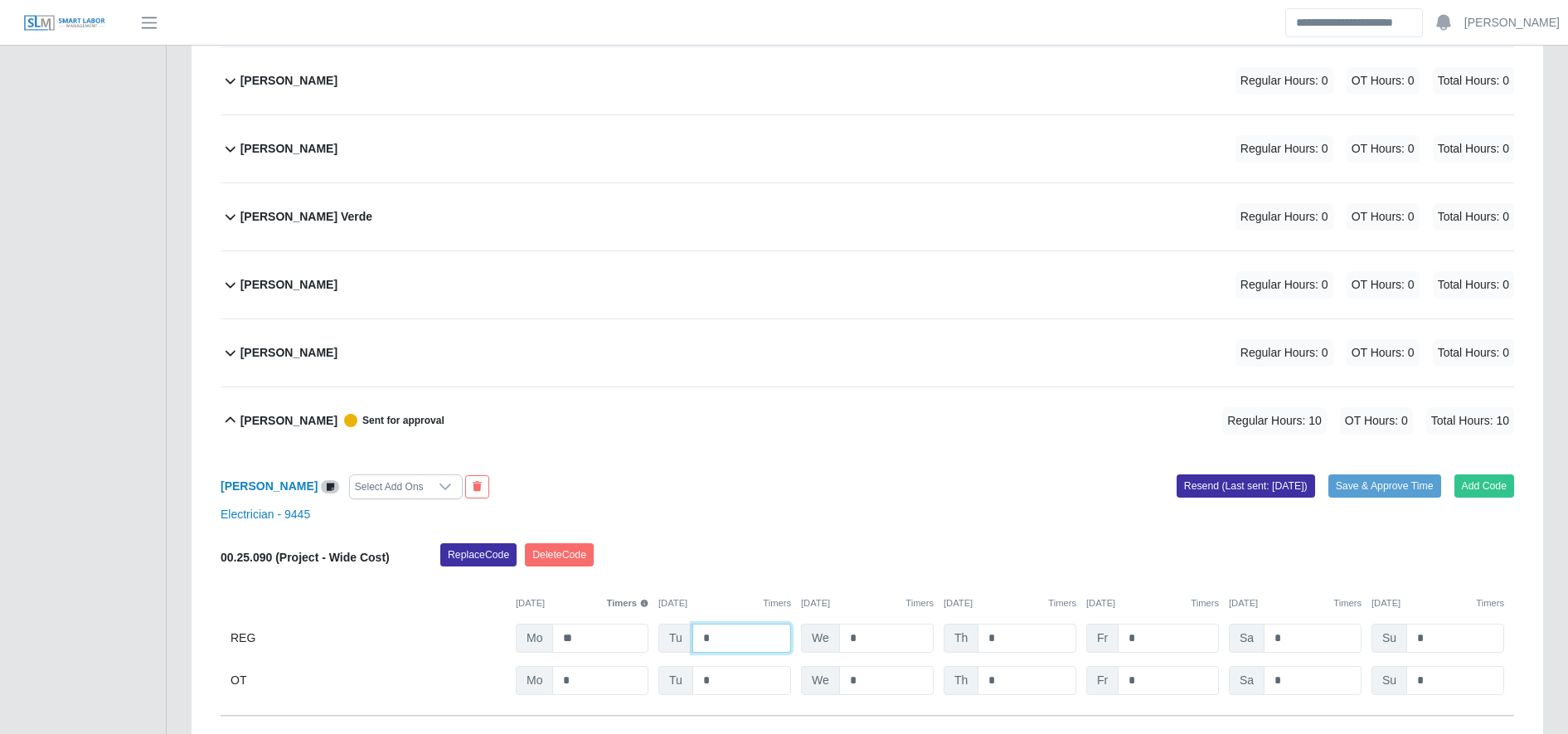
click at [761, 627] on input "*" at bounding box center [741, 638] width 99 height 29
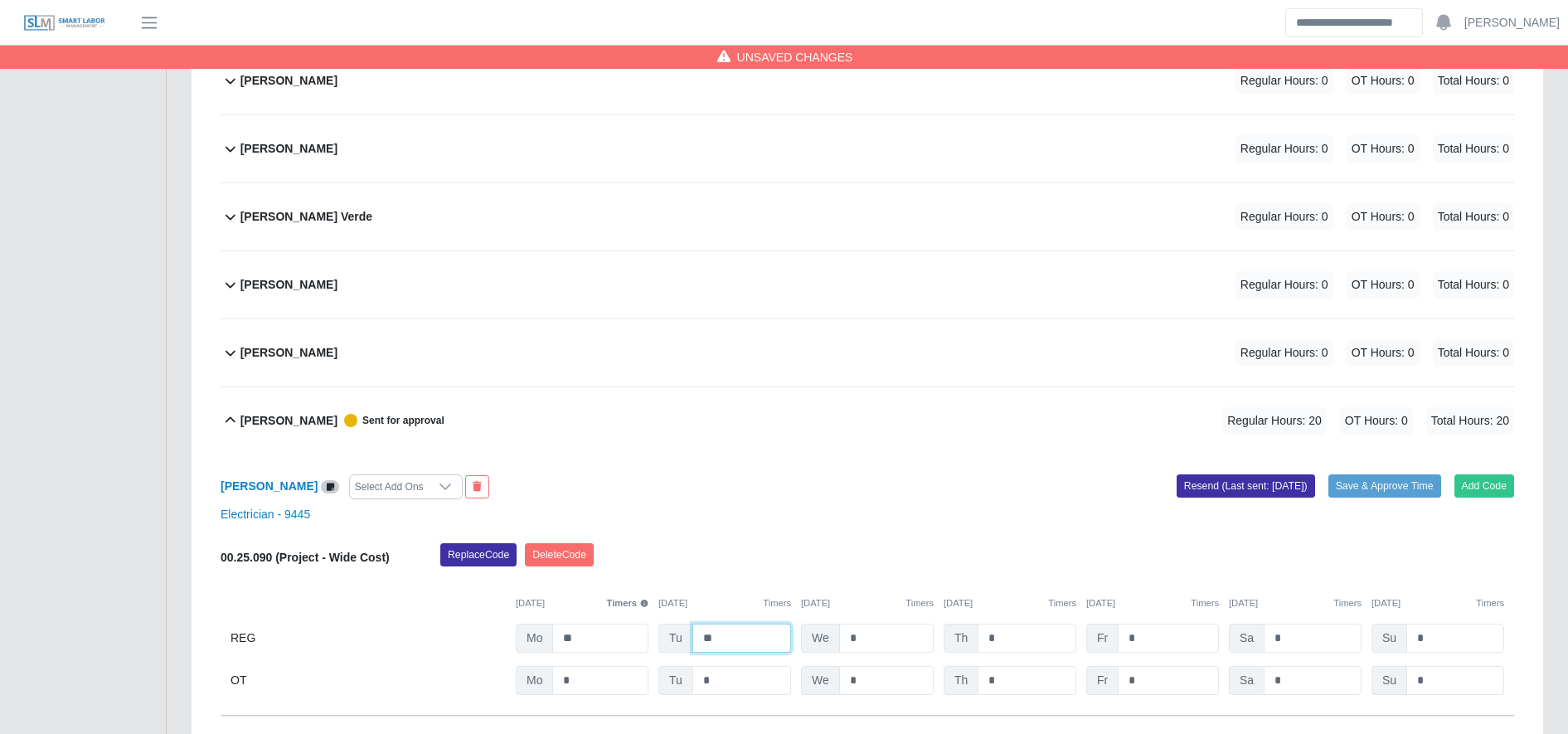
type input "**"
click at [1172, 682] on input "*" at bounding box center [1168, 680] width 102 height 29
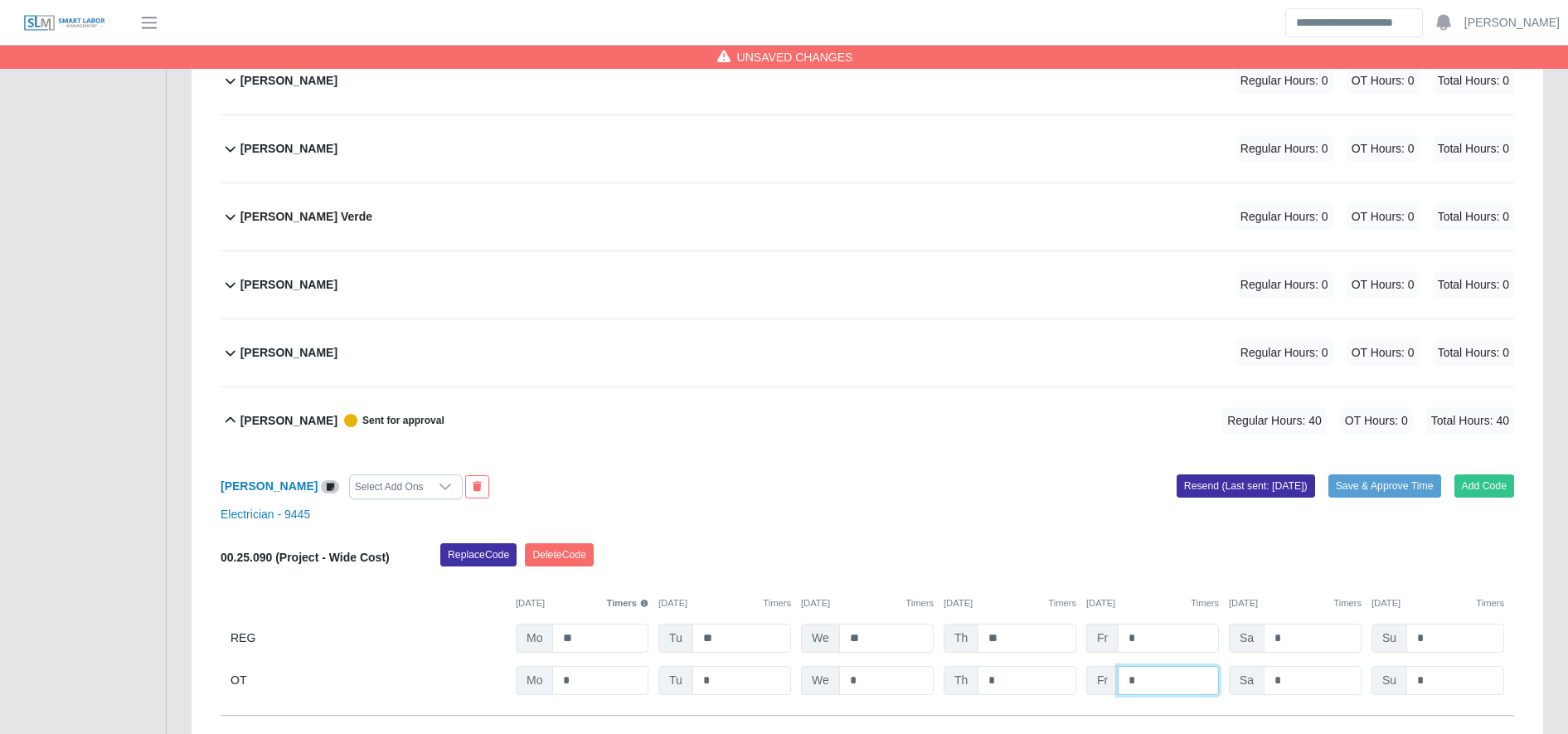
click at [1172, 682] on input "*" at bounding box center [1168, 680] width 102 height 29
type input "**"
type input "*"
click at [1411, 491] on button "Save & Approve Time" at bounding box center [1384, 485] width 113 height 23
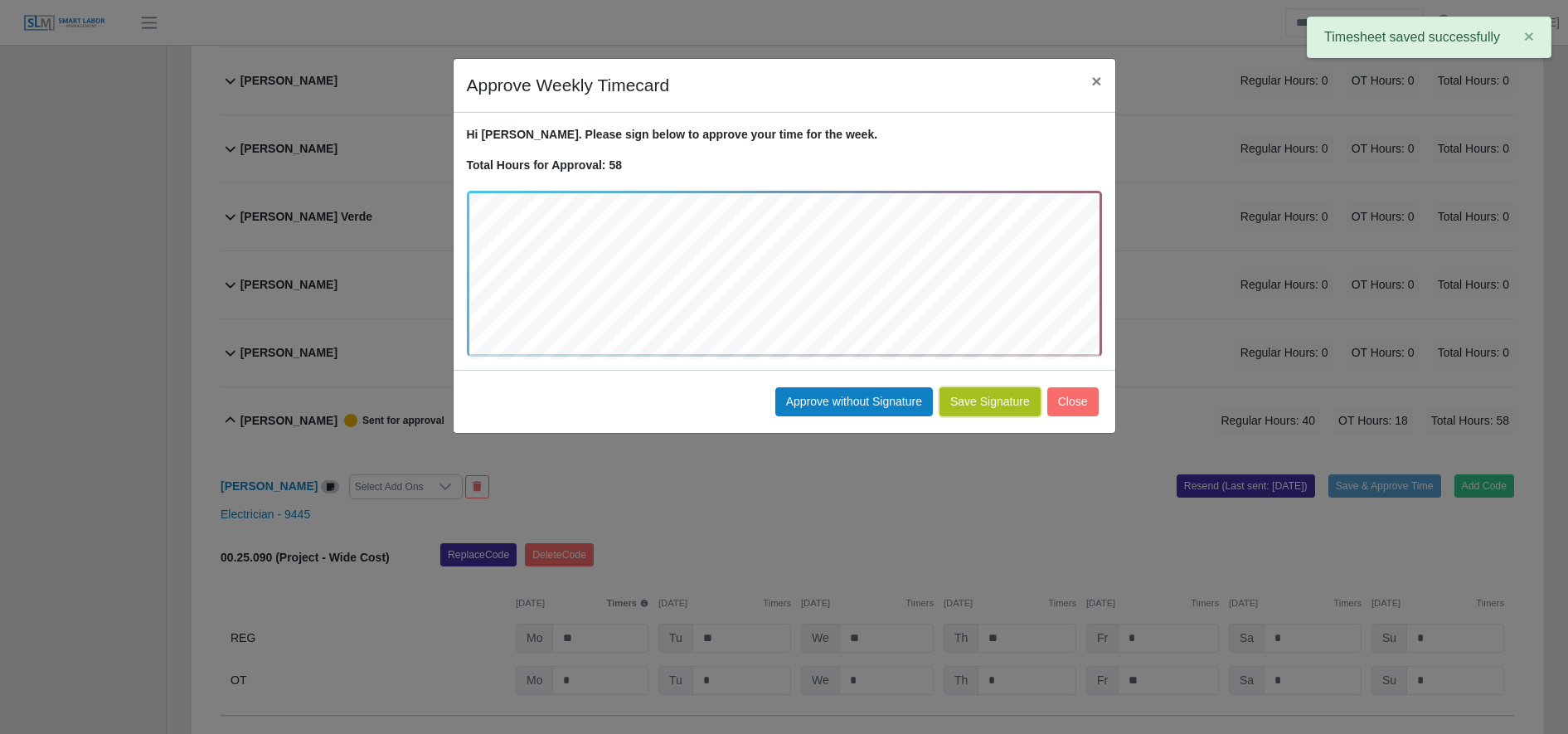
click at [991, 408] on button "Save Signature" at bounding box center [989, 402] width 102 height 29
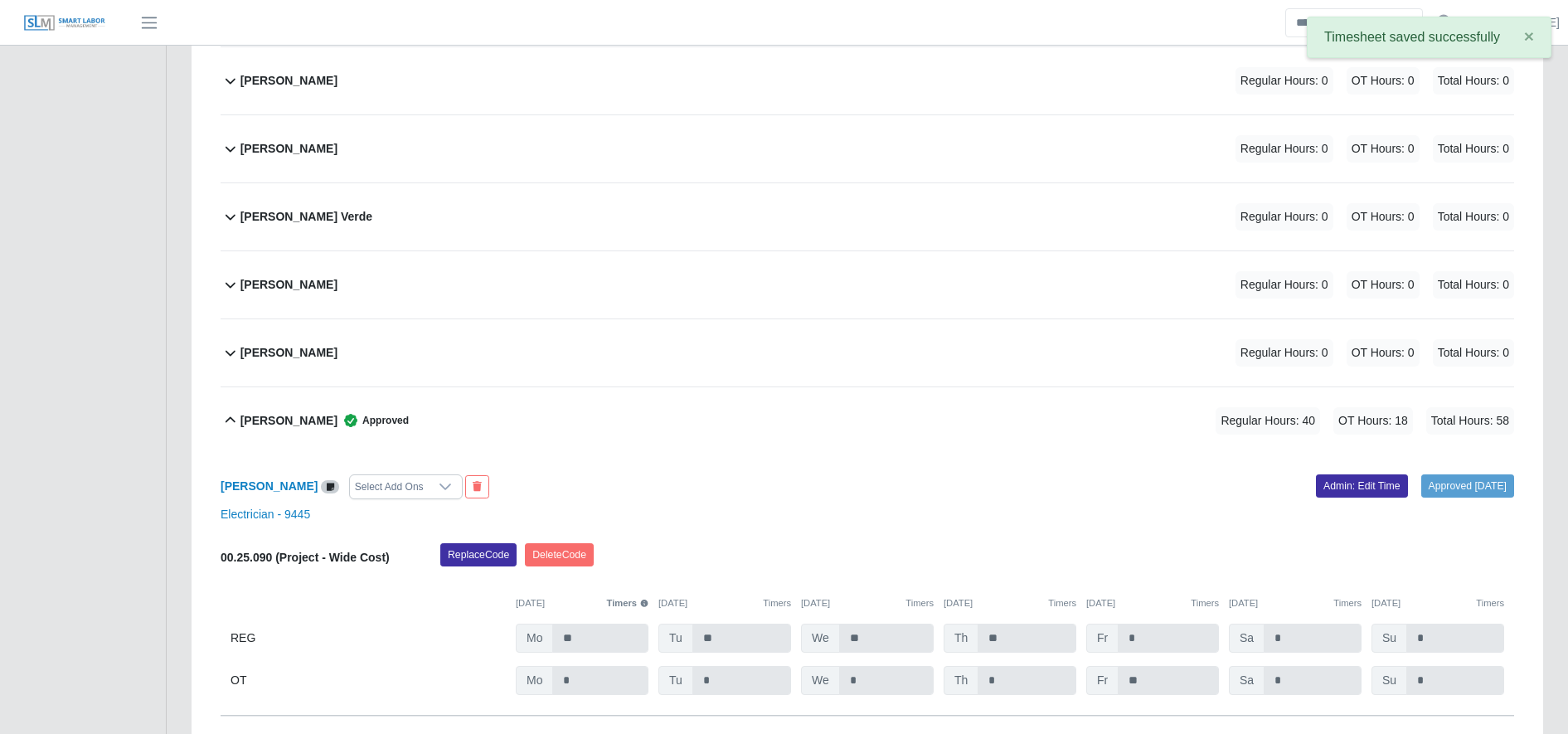
scroll to position [0, 0]
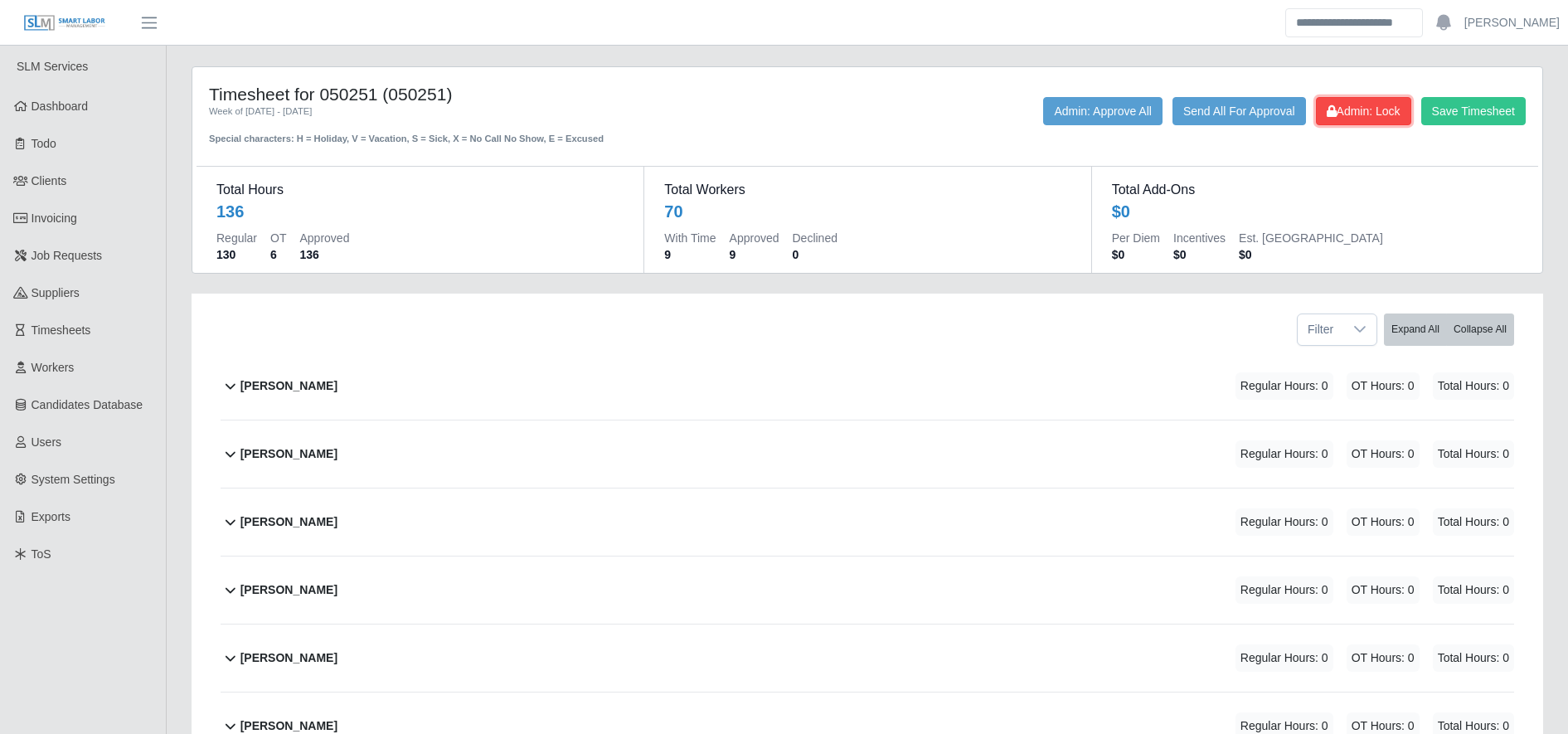
click at [1359, 123] on button "Admin: Lock" at bounding box center [1363, 111] width 95 height 28
click at [1359, 123] on button "Admin: Unlock" at bounding box center [1357, 111] width 106 height 28
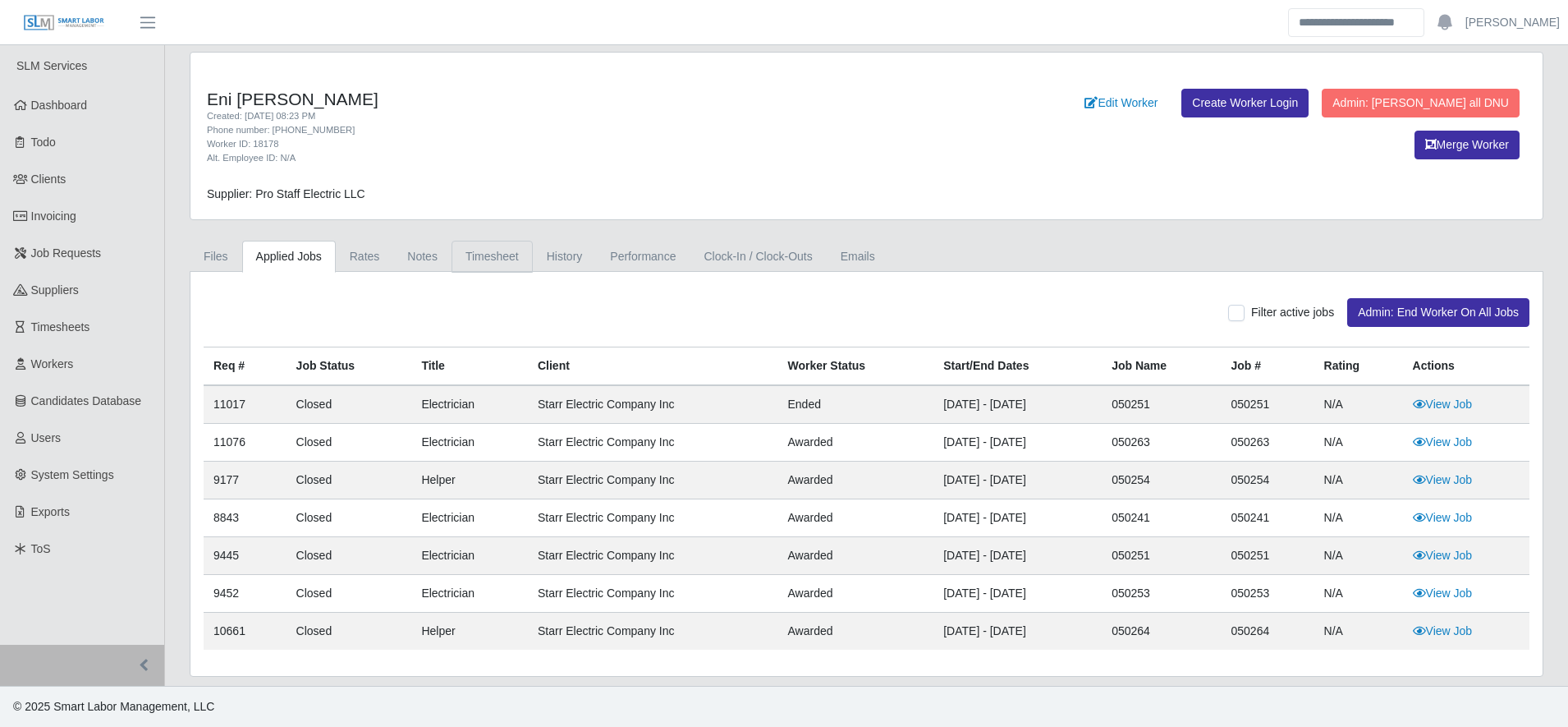
click at [495, 250] on link "Timesheet" at bounding box center [492, 256] width 82 height 32
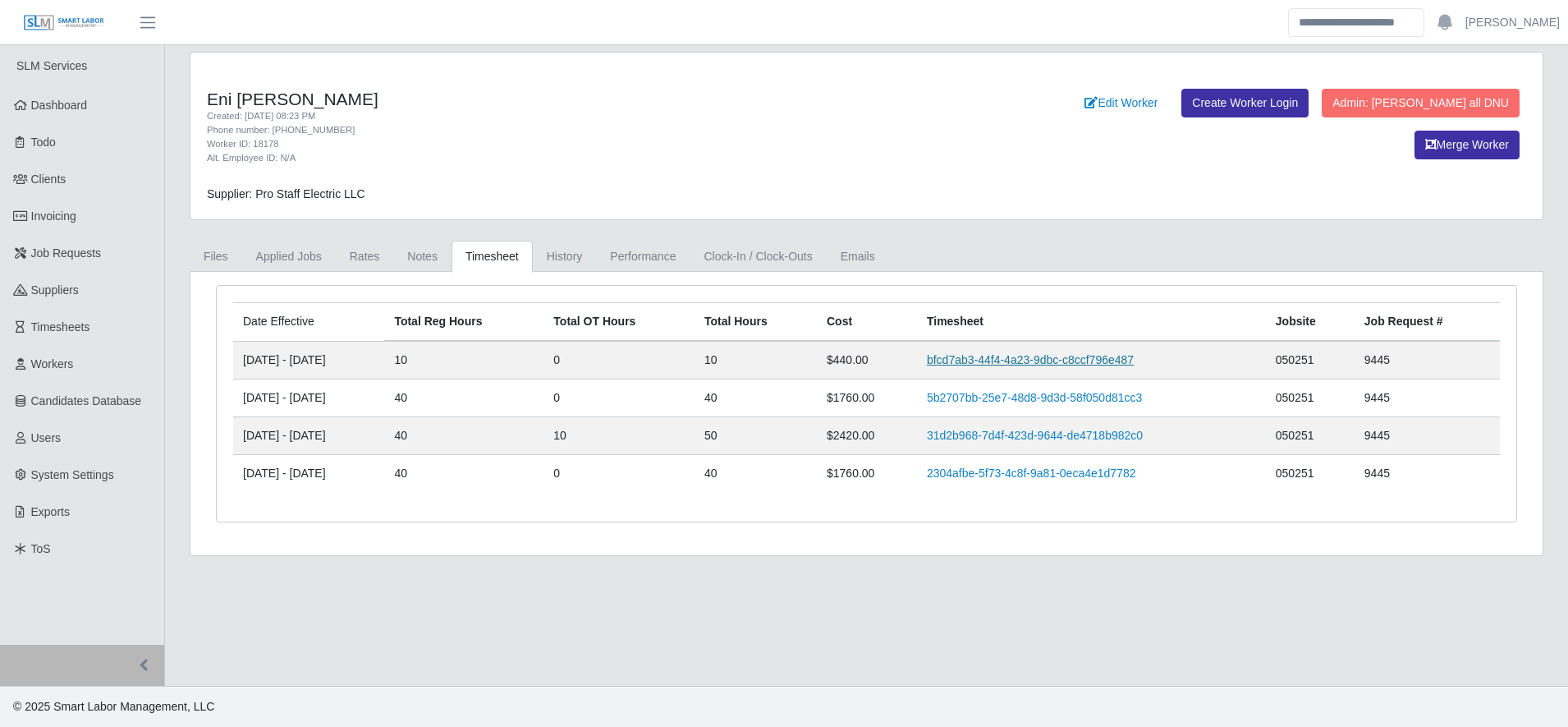
click at [995, 361] on link "bfcd7ab3-44f4-4a23-9dbc-c8ccf796e487" at bounding box center [1031, 359] width 207 height 13
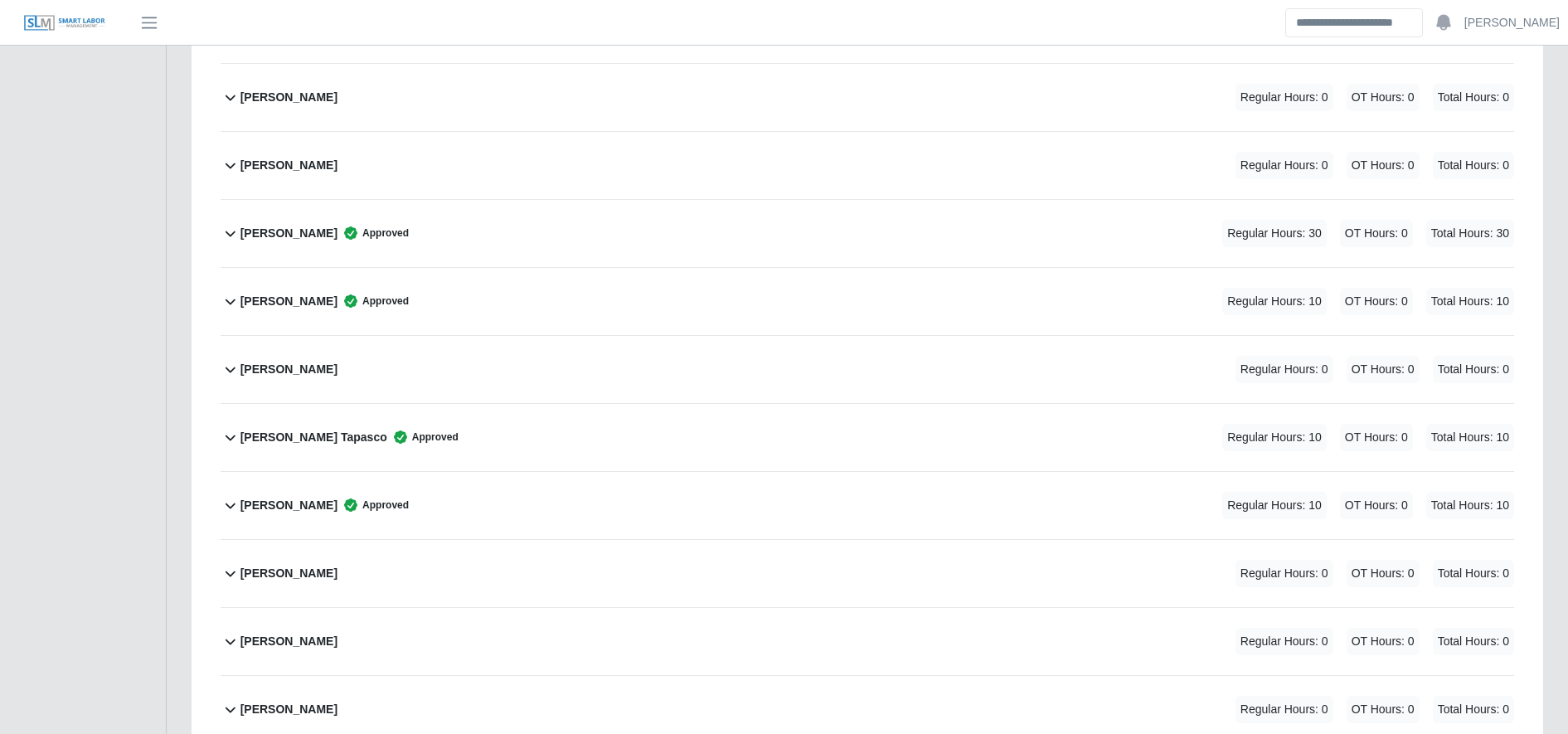
scroll to position [1535, 0]
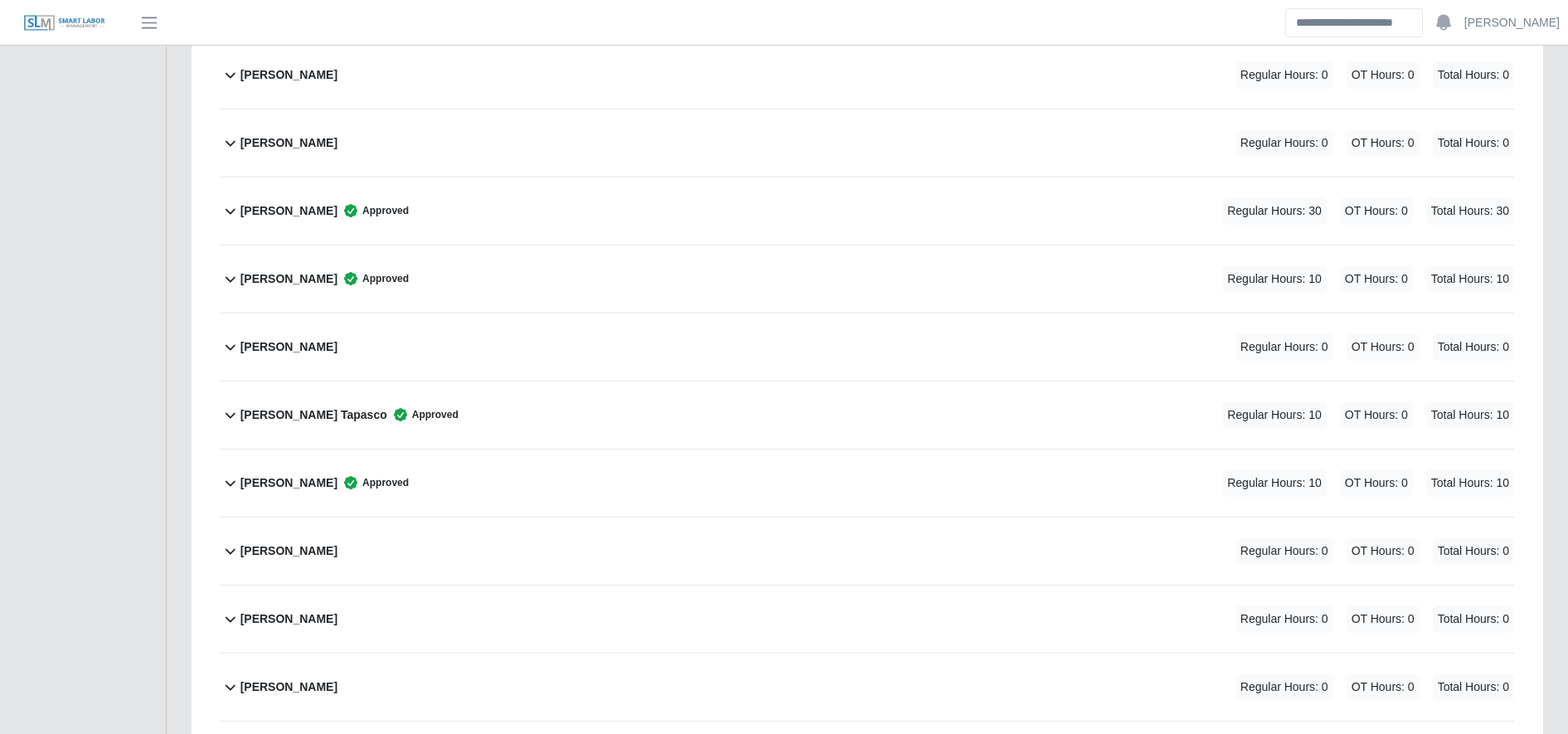
click at [474, 413] on div "Emerson Diaz Tapasco Approved Regular Hours: 10 OT Hours: 0 Total Hours: 10" at bounding box center [877, 415] width 1273 height 67
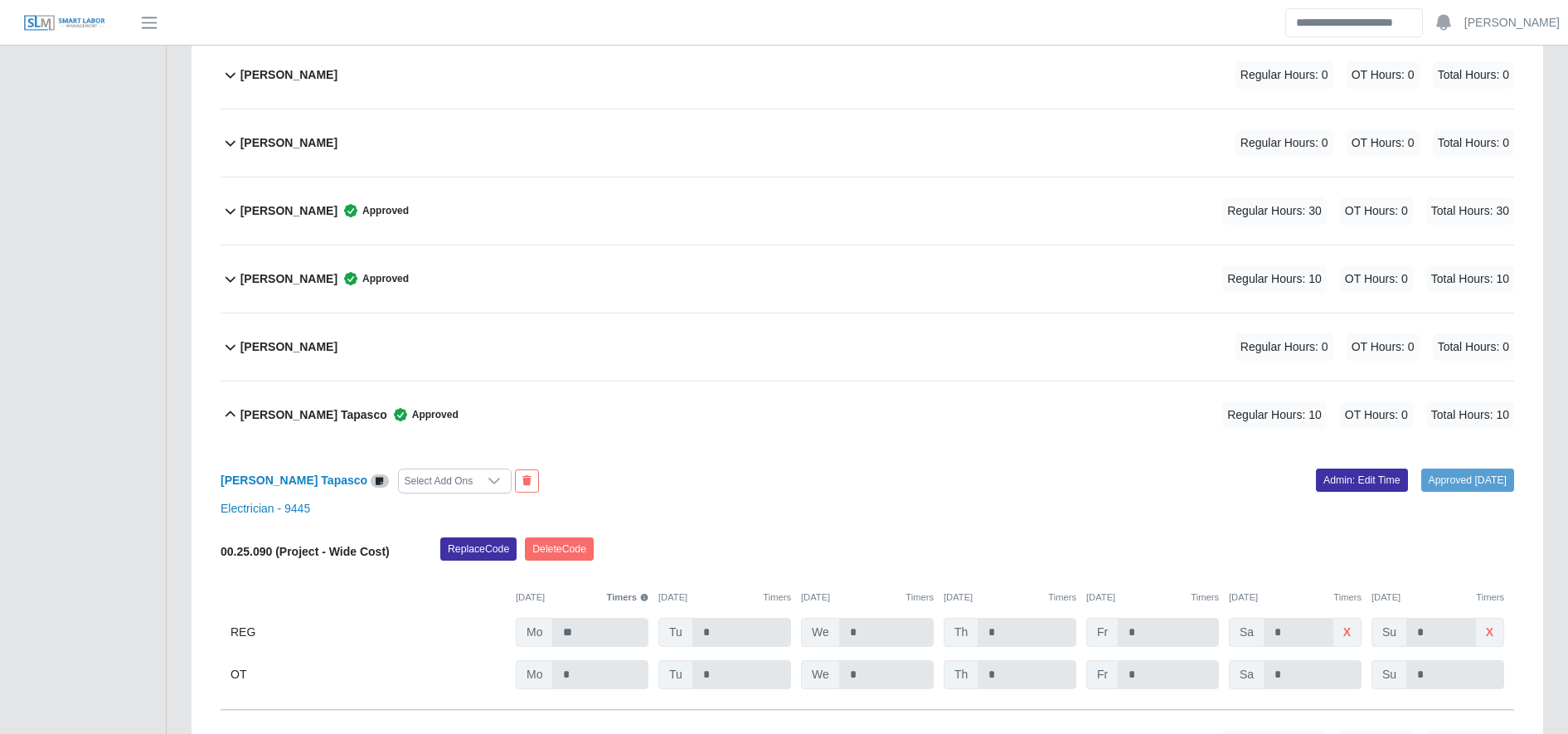
scroll to position [1669, 0]
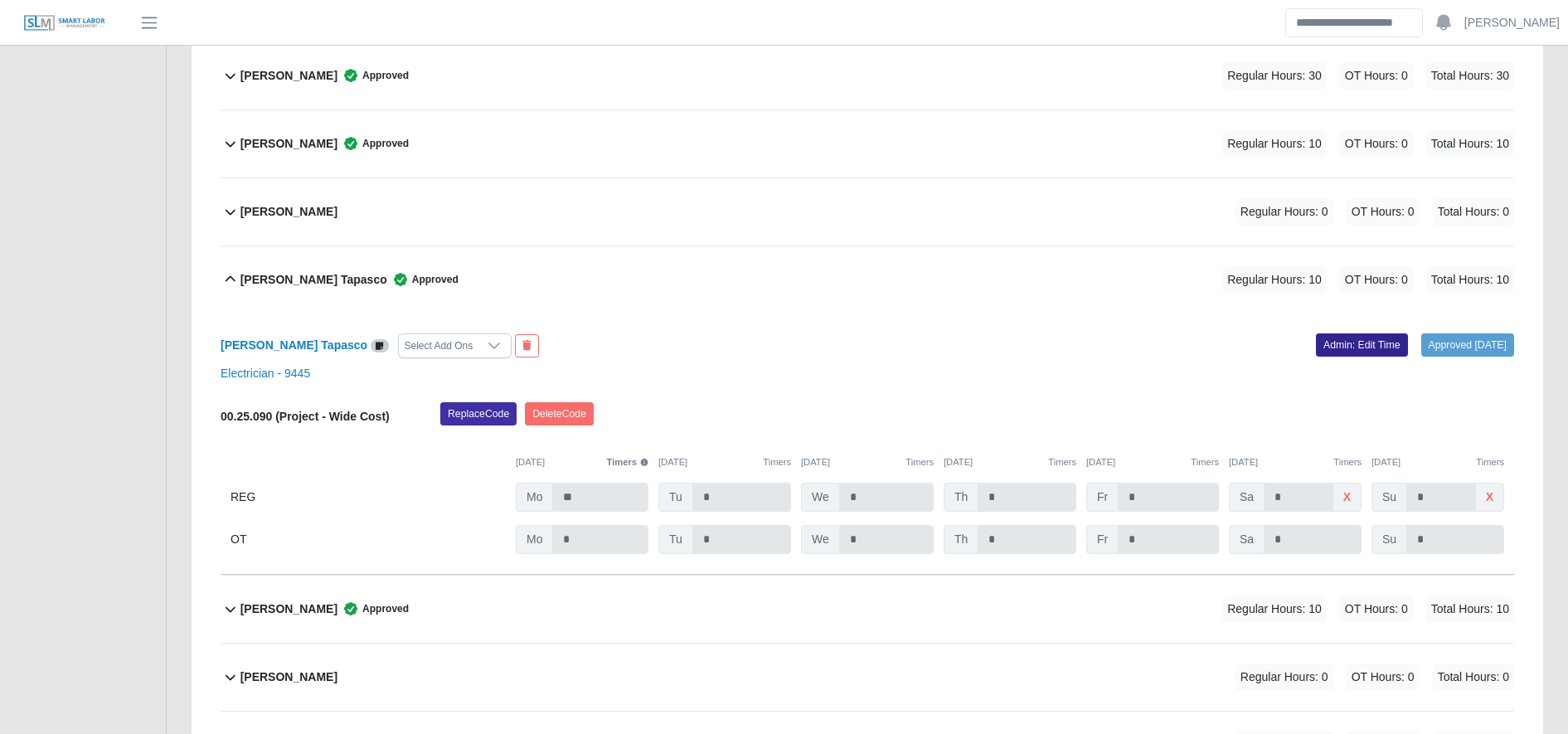
click at [1341, 340] on link "Admin: Edit Time" at bounding box center [1361, 344] width 92 height 23
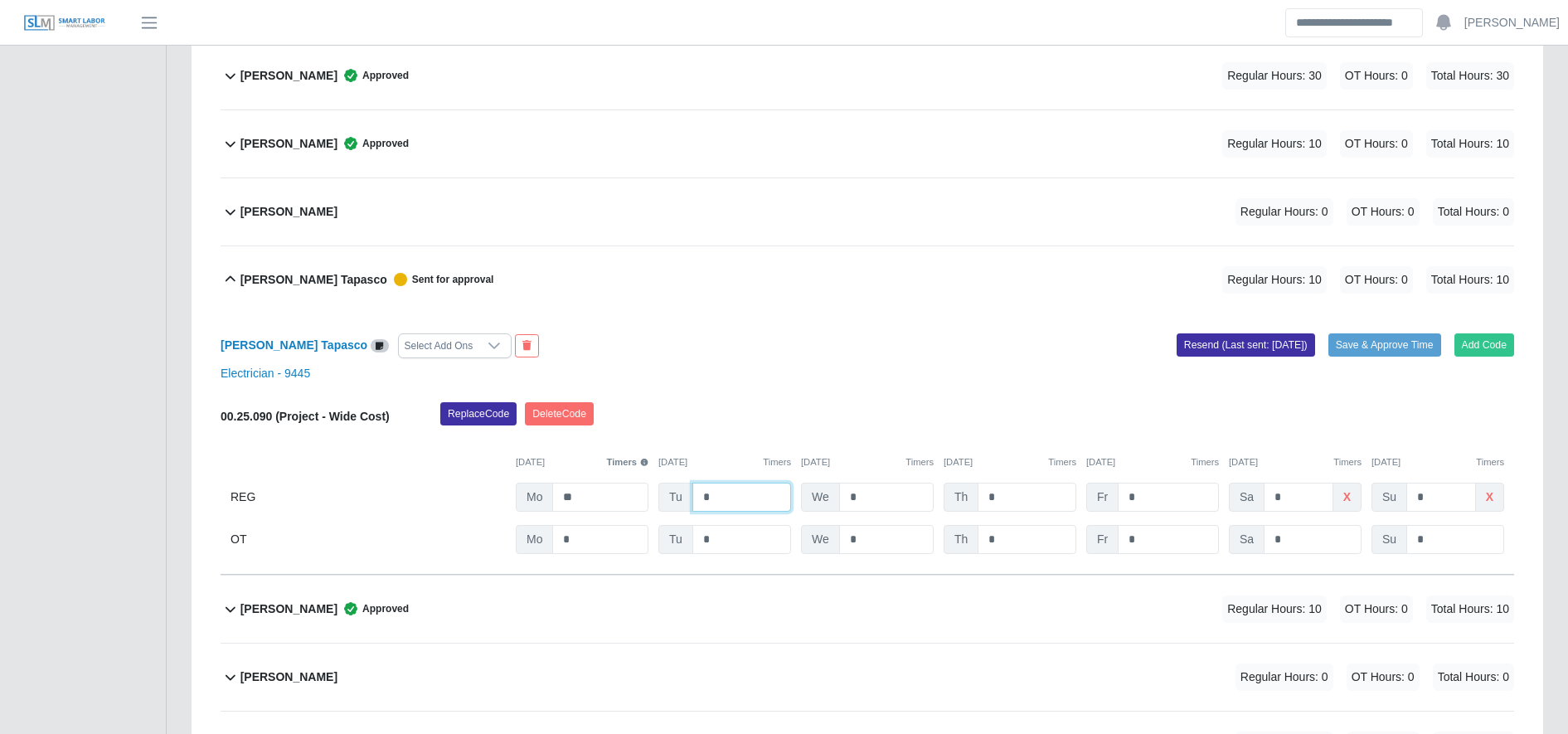
click at [723, 507] on input "*" at bounding box center [741, 497] width 99 height 29
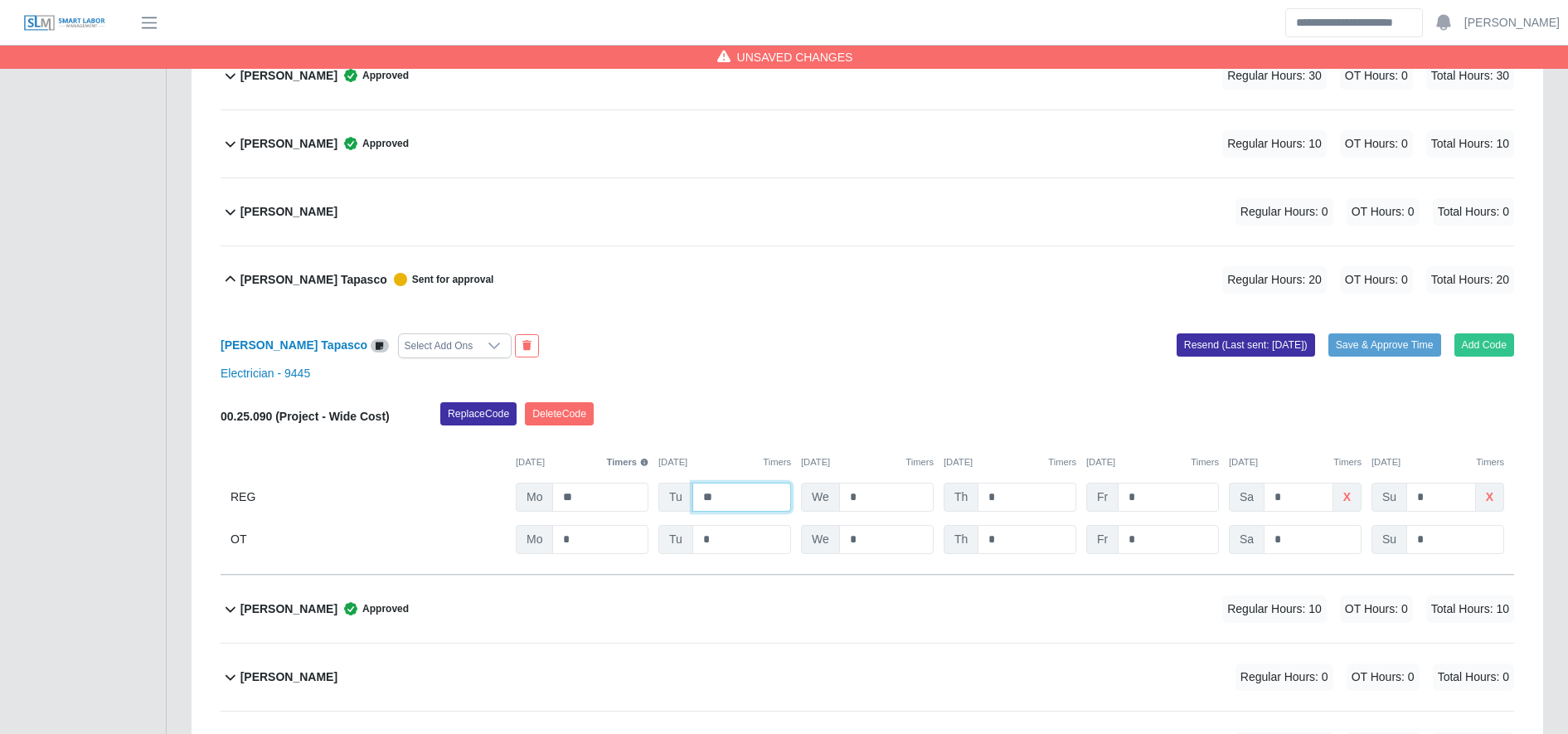
type input "**"
click at [1190, 535] on input "*" at bounding box center [1168, 539] width 102 height 29
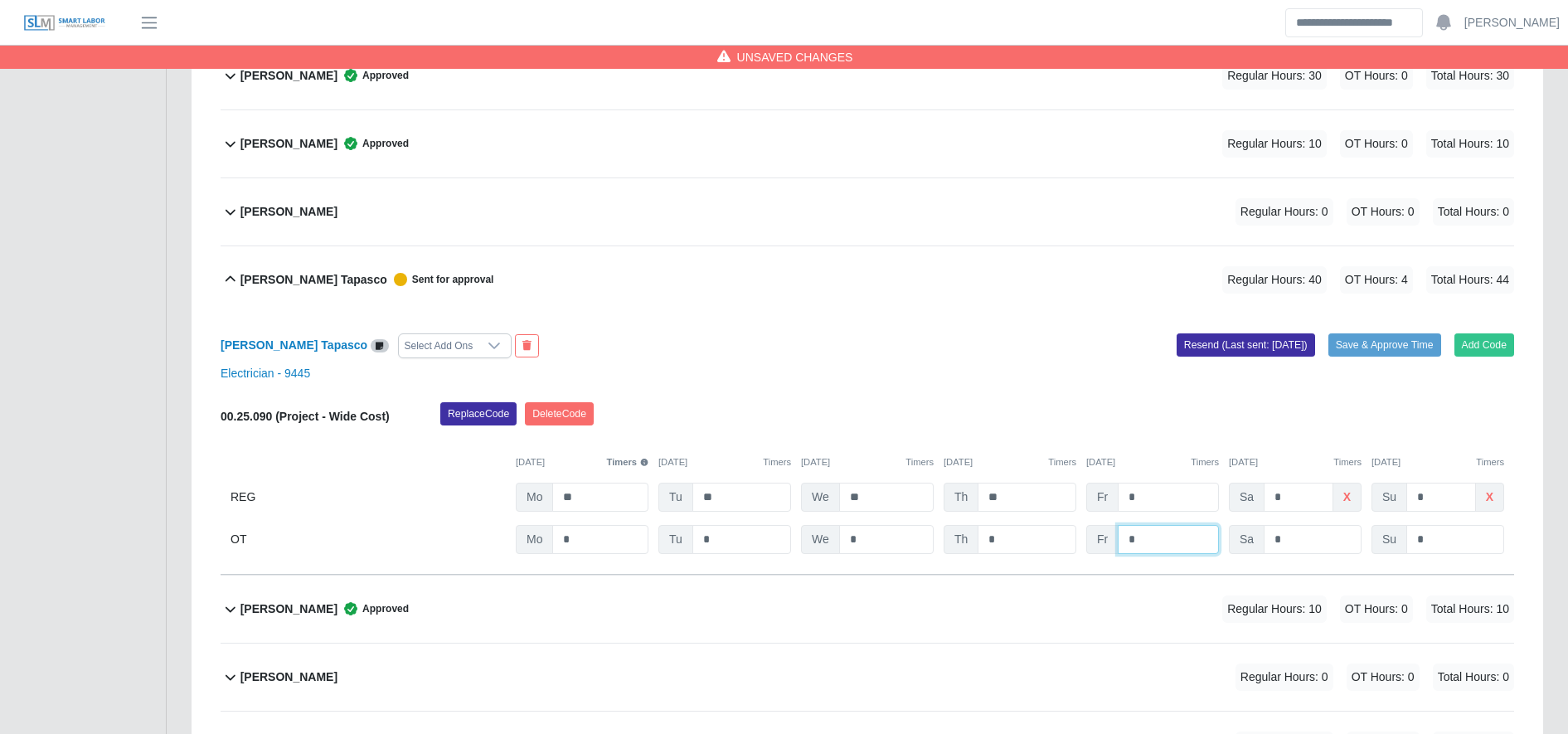
type input "*"
click at [735, 591] on div "Eni Zelaya Approved Regular Hours: 10 OT Hours: 0 Total Hours: 10" at bounding box center [877, 609] width 1273 height 67
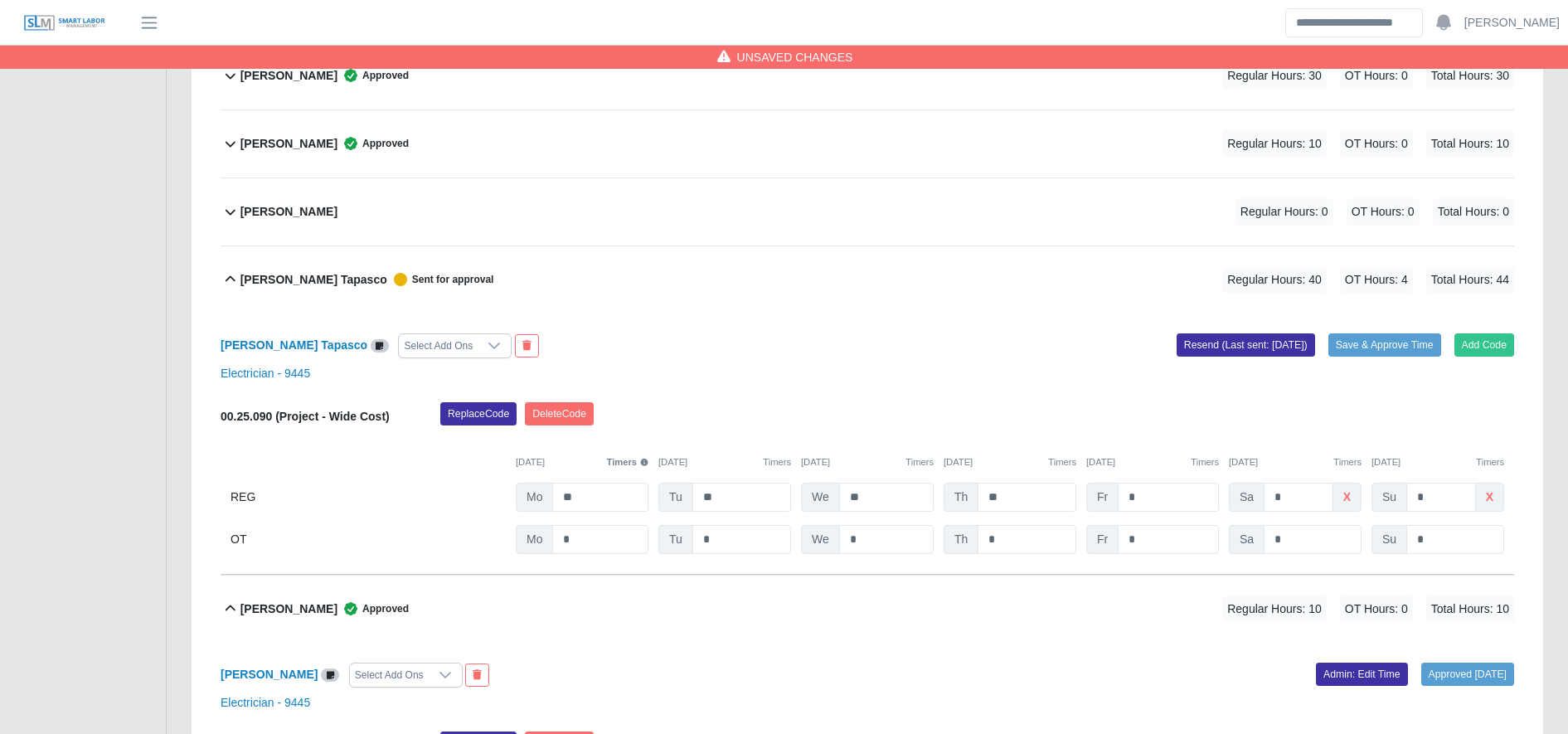
scroll to position [1957, 0]
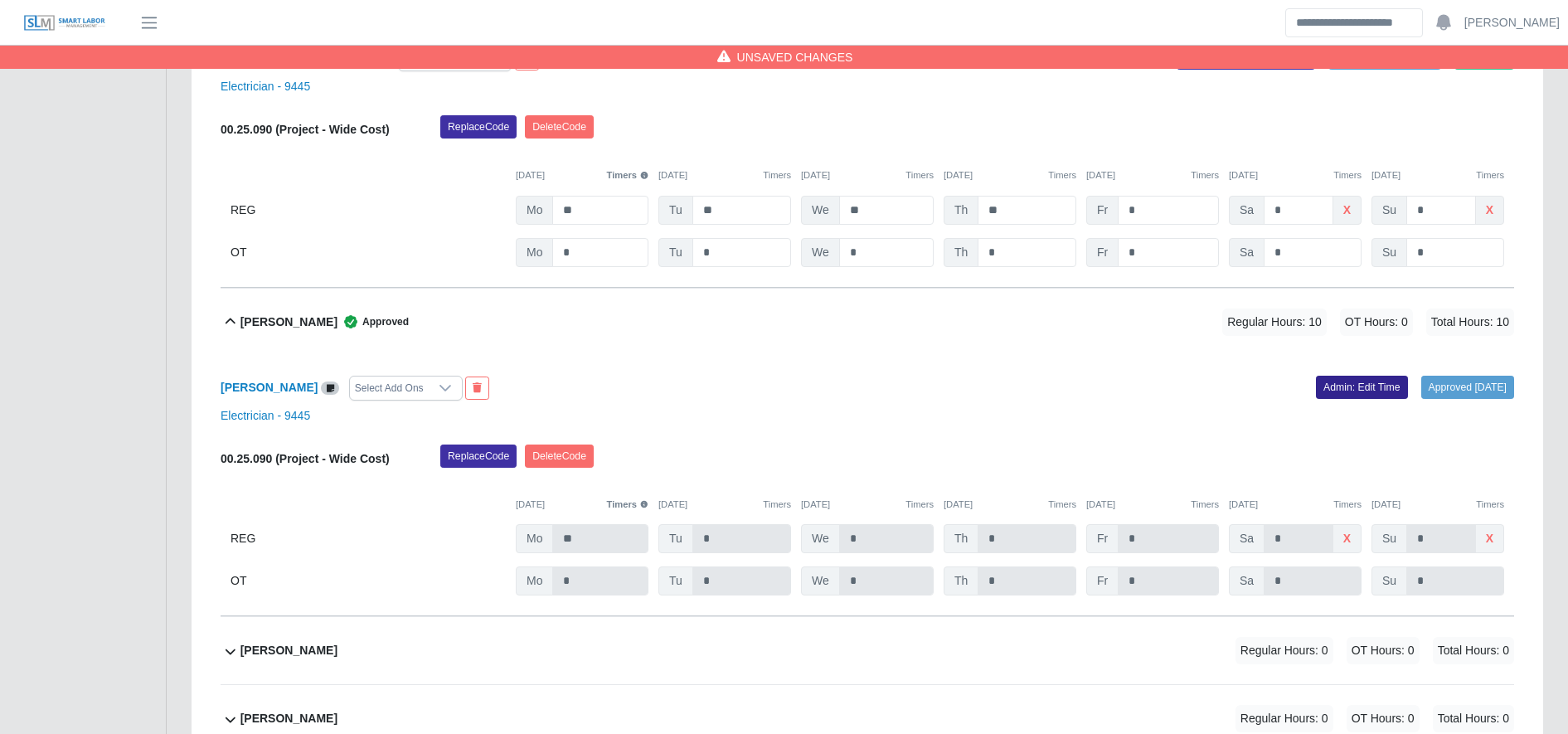
click at [1315, 383] on link "Admin: Edit Time" at bounding box center [1361, 386] width 92 height 23
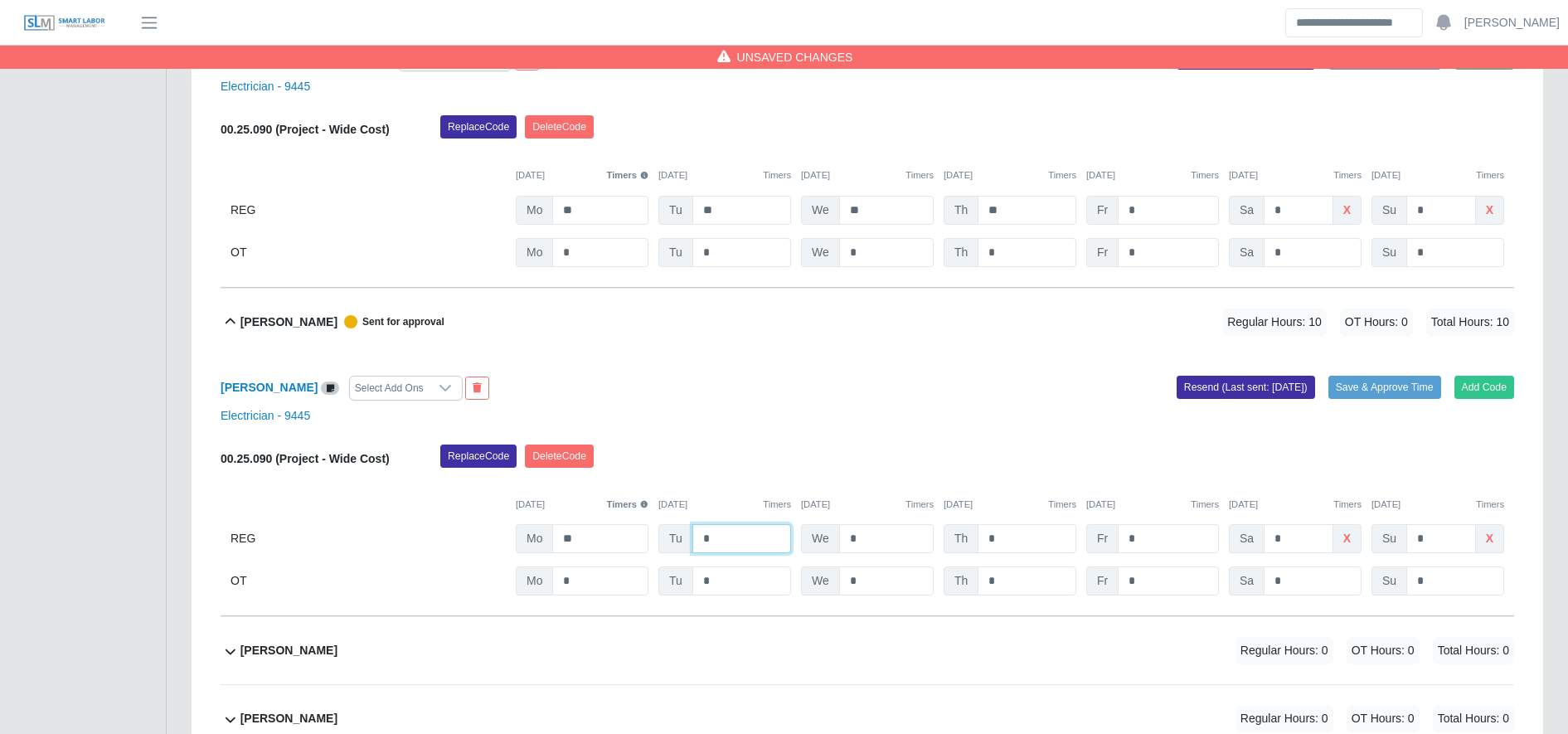
click at [769, 541] on input "*" at bounding box center [741, 538] width 99 height 29
type input "**"
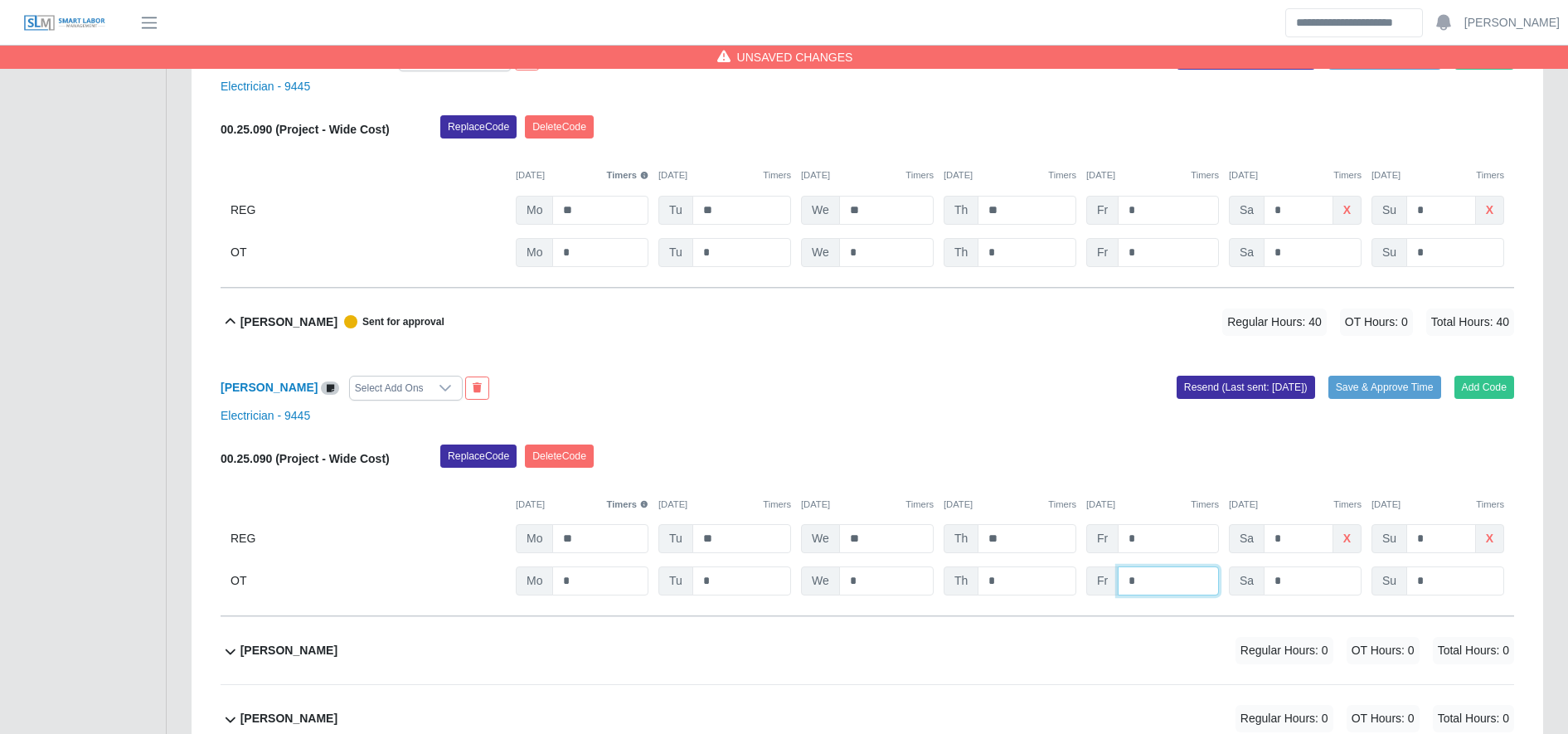
click at [1166, 583] on input "*" at bounding box center [1168, 581] width 102 height 29
type input "*"
click at [1377, 394] on button "Save & Approve Time" at bounding box center [1384, 386] width 113 height 23
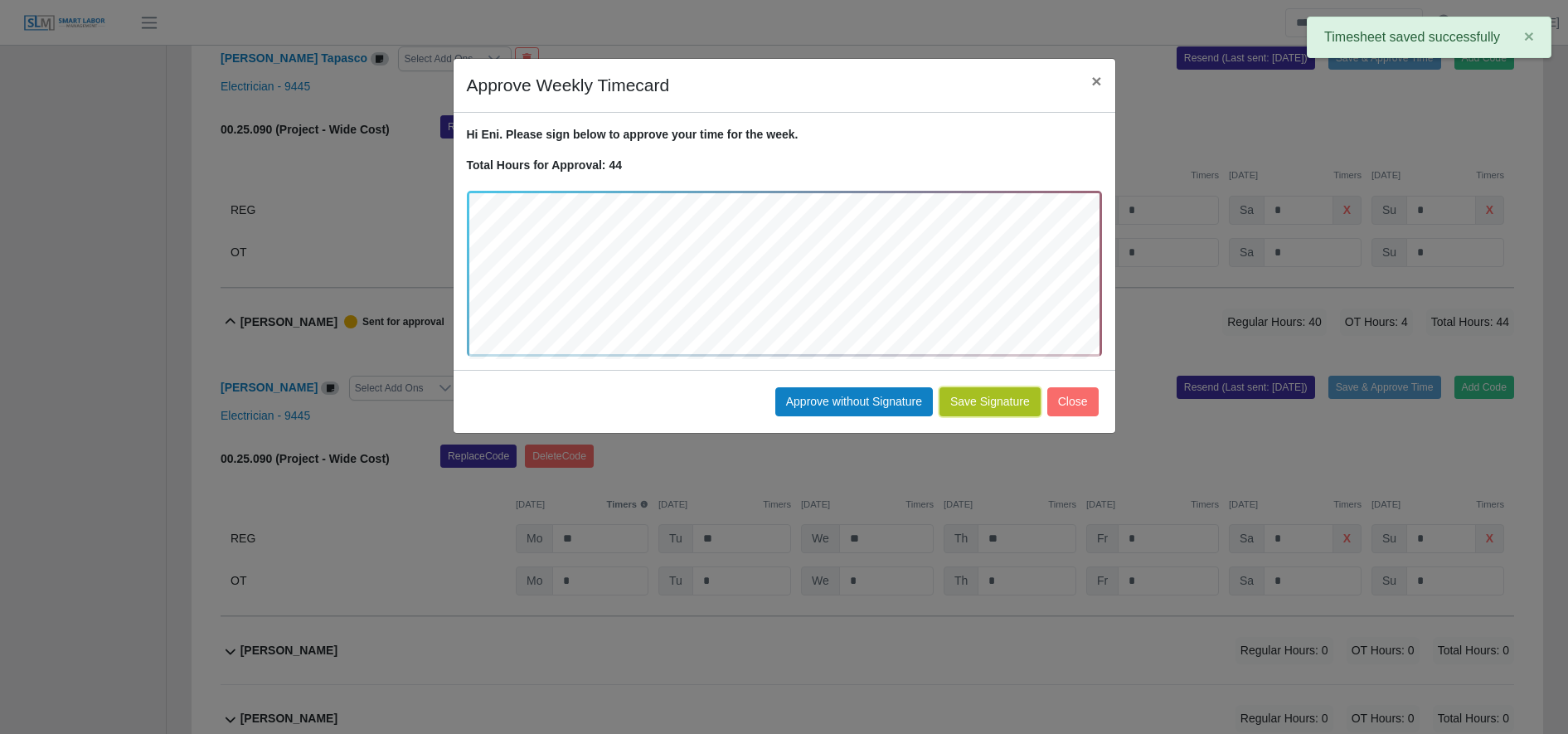
click at [1006, 401] on button "Save Signature" at bounding box center [989, 402] width 102 height 29
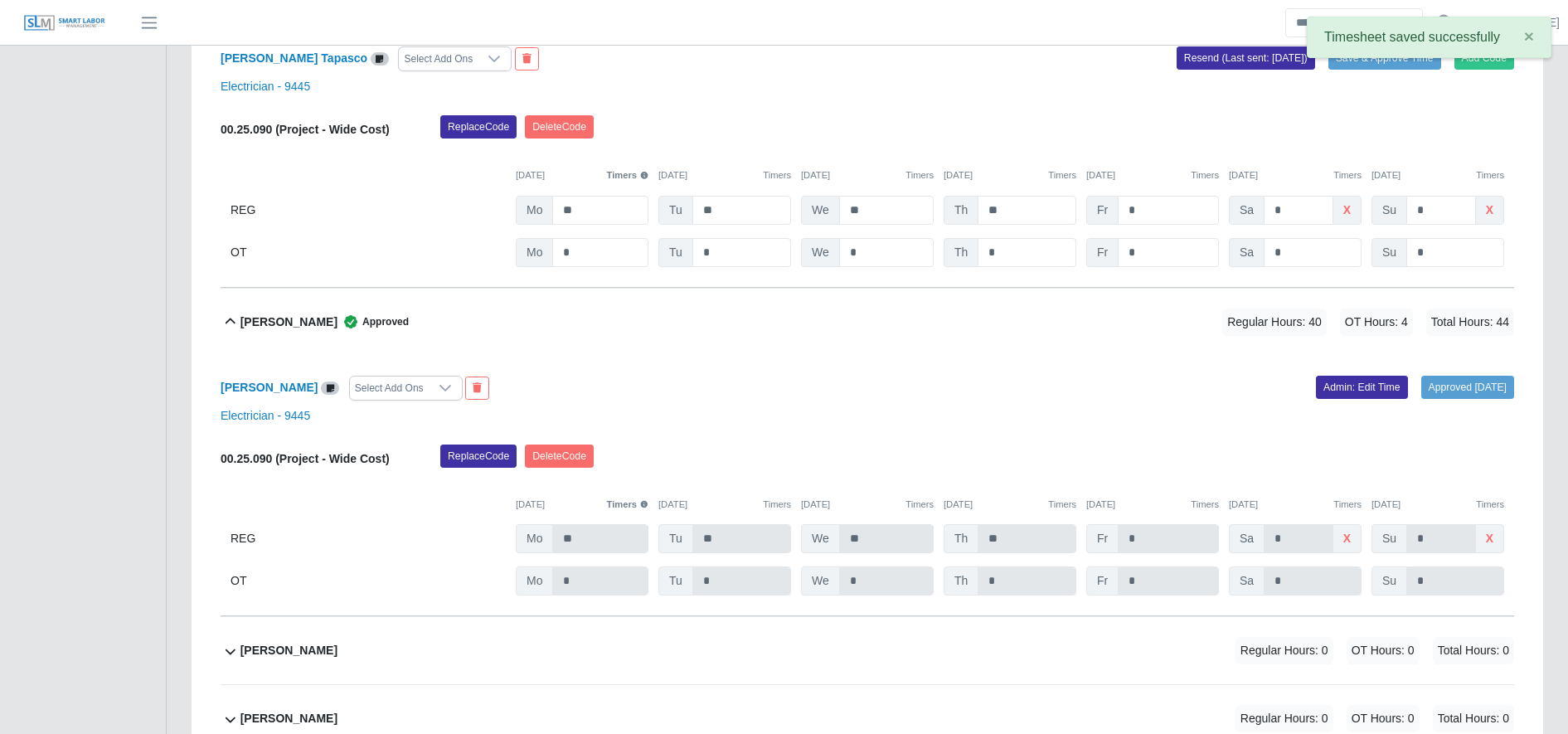
click at [230, 321] on icon at bounding box center [231, 322] width 20 height 20
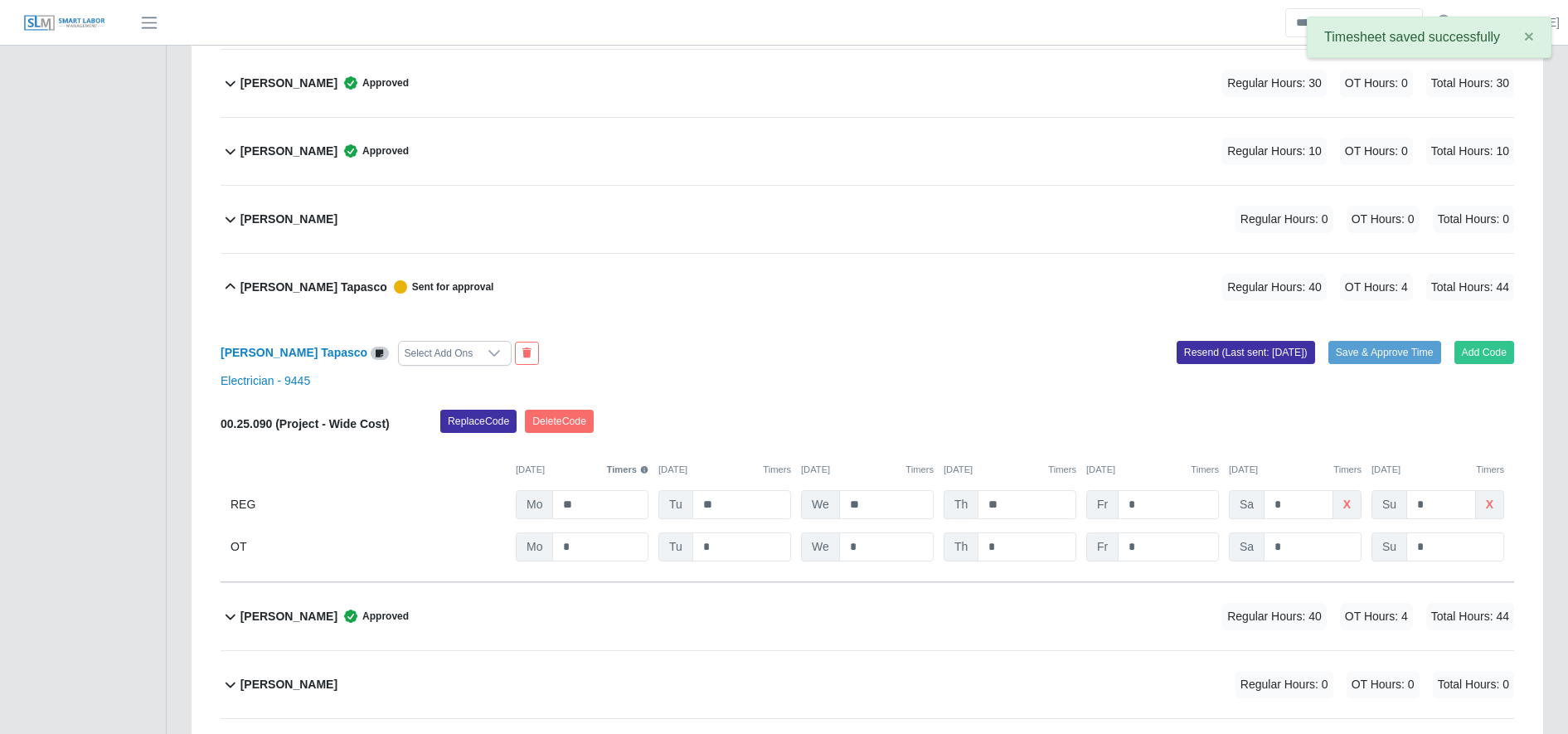
scroll to position [1661, 0]
click at [1392, 359] on button "Save & Approve Time" at bounding box center [1384, 352] width 113 height 23
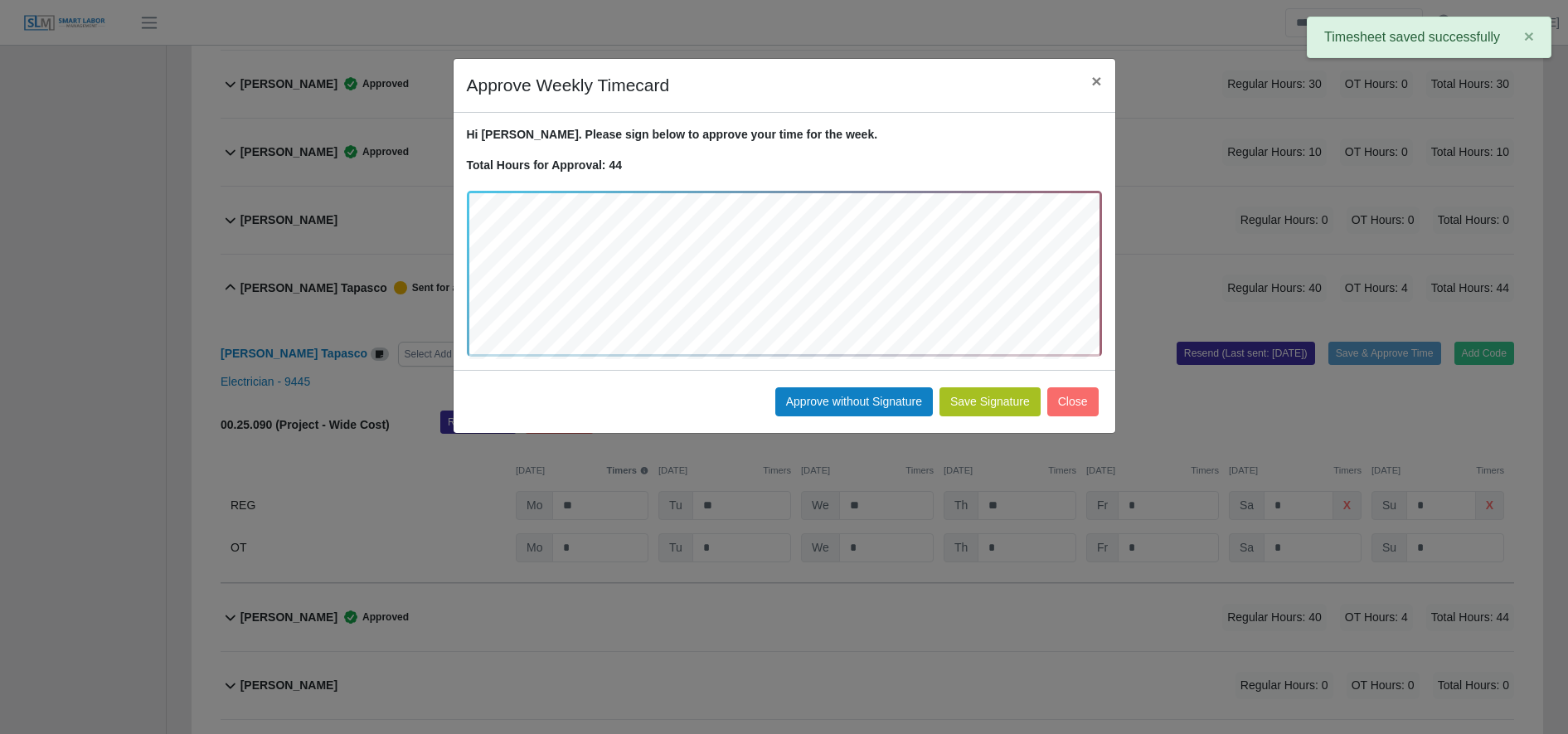
click at [997, 415] on button "Save Signature" at bounding box center [989, 402] width 102 height 29
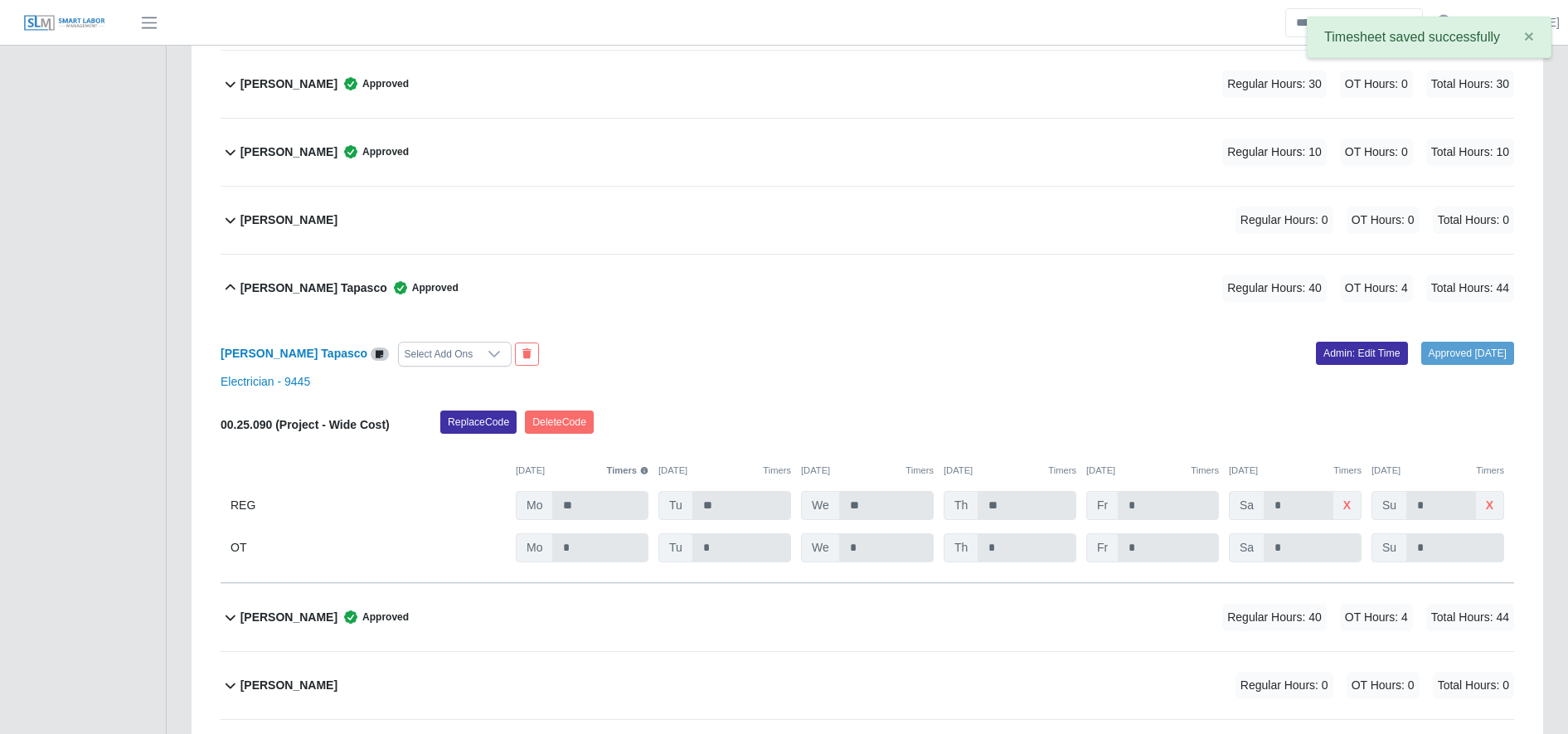
click at [262, 298] on div "Emerson Diaz Tapasco Approved" at bounding box center [350, 288] width 218 height 27
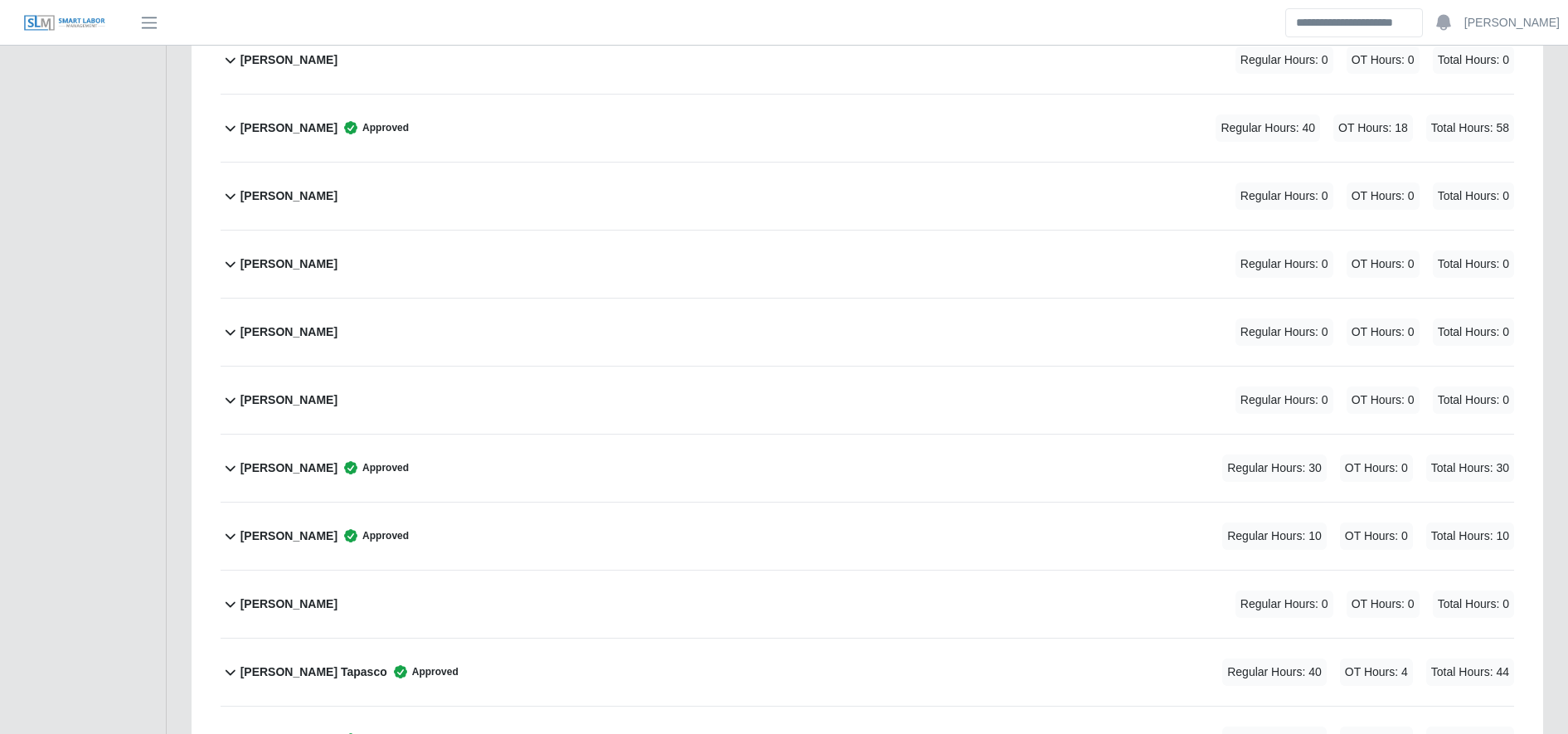
scroll to position [0, 0]
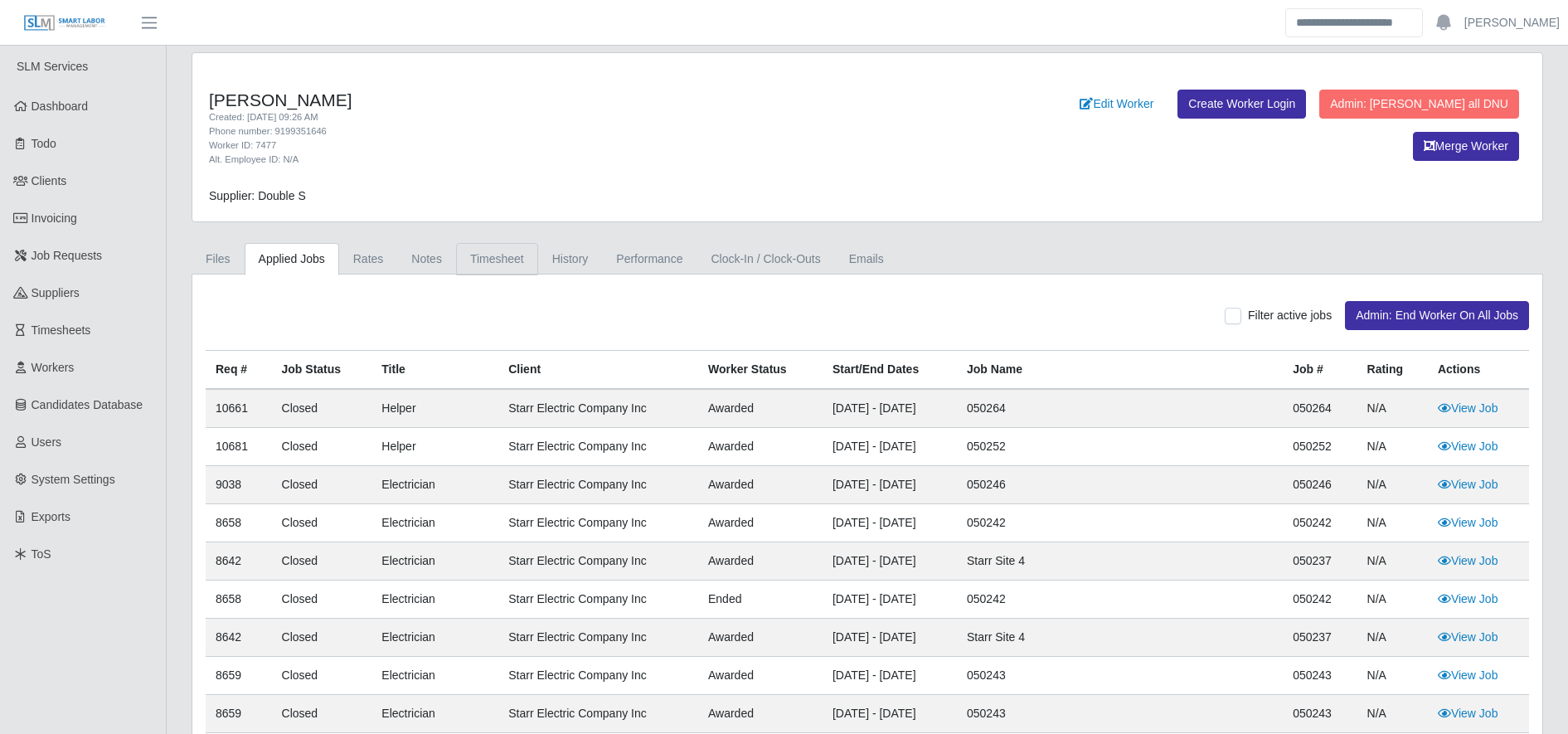
click at [504, 261] on link "Timesheet" at bounding box center [497, 258] width 82 height 32
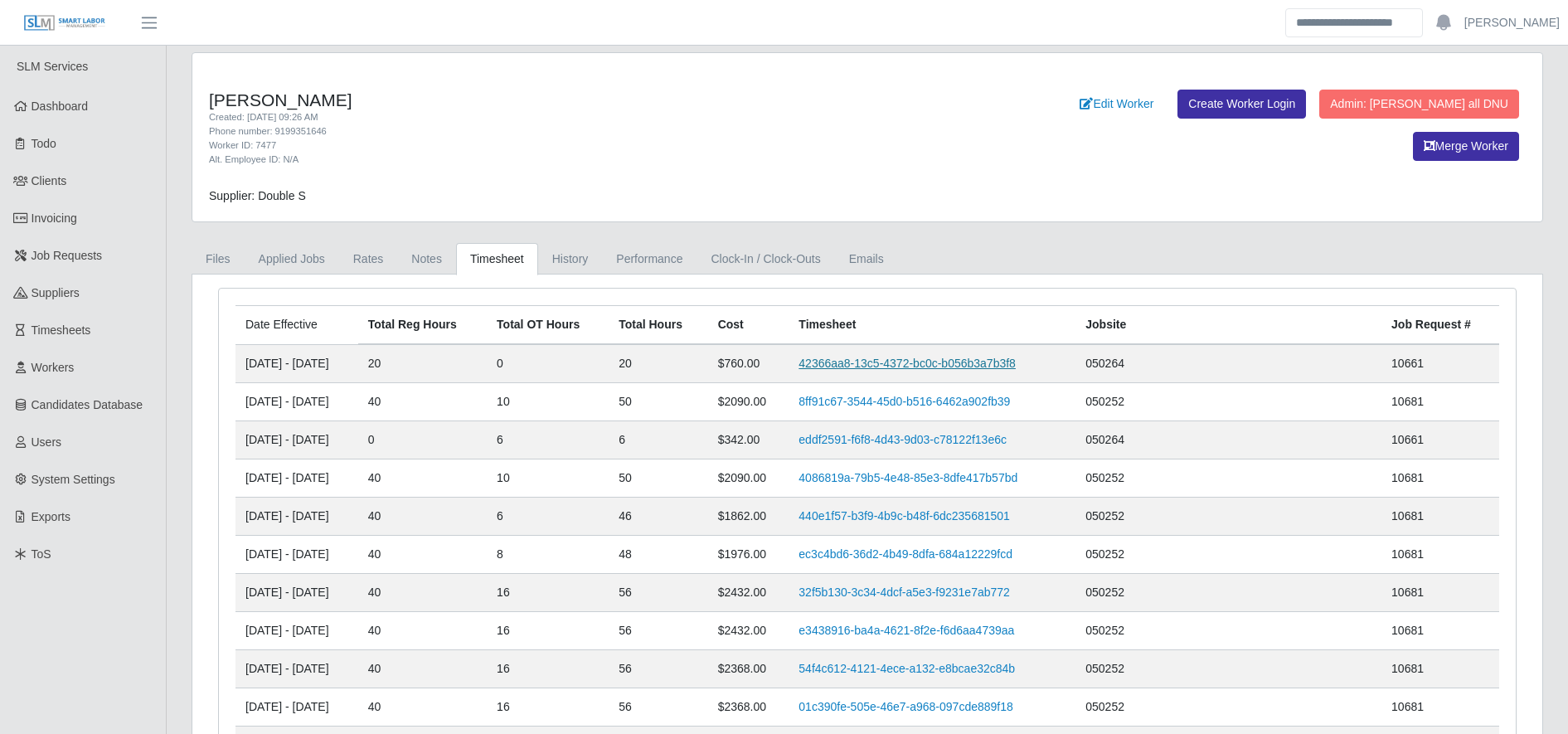
click at [895, 362] on link "42366aa8-13c5-4372-bc0c-b056b3a7b3f8" at bounding box center [906, 362] width 217 height 13
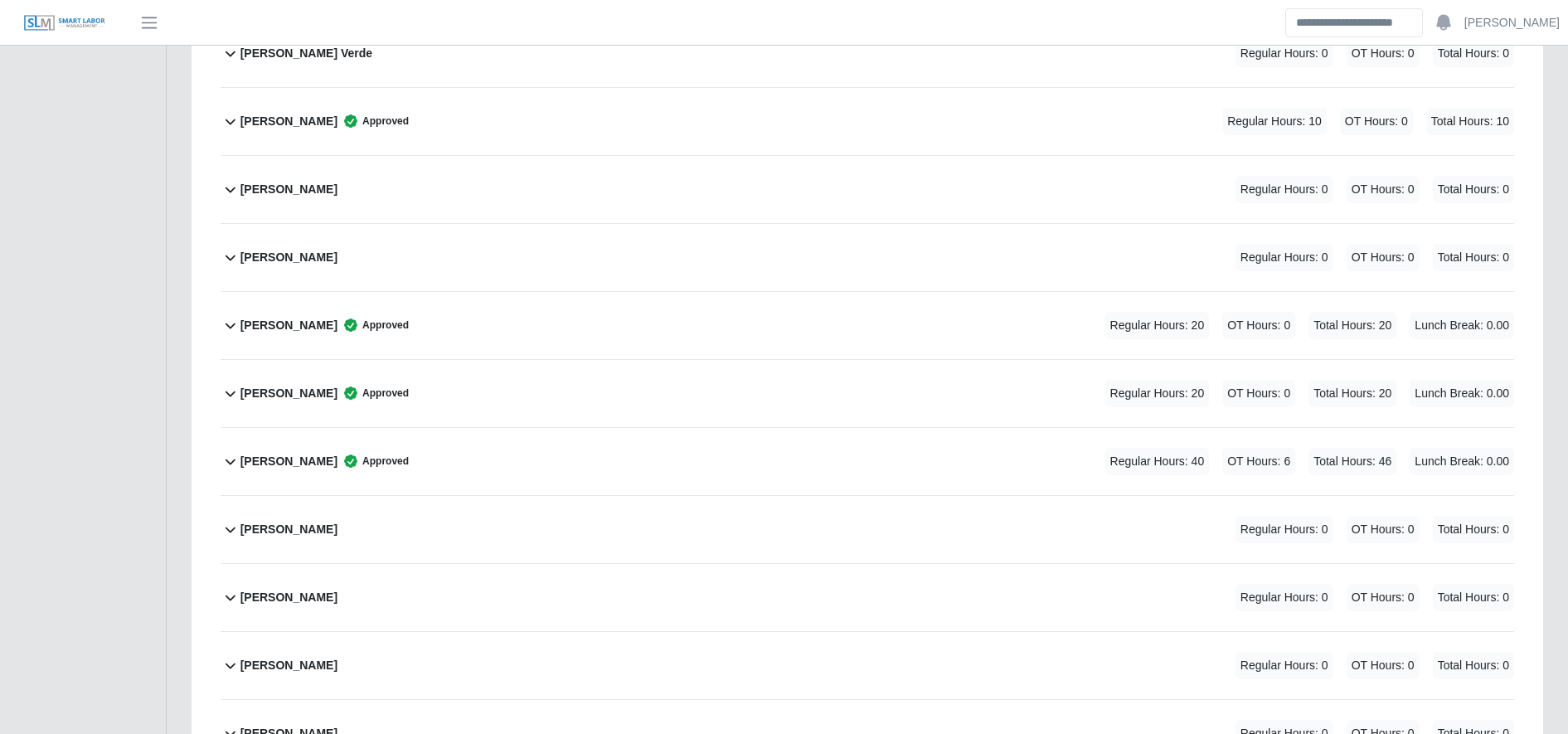
scroll to position [945, 0]
click at [958, 313] on div "[PERSON_NAME] Approved Regular Hours: 20 OT Hours: 0 Total Hours: 20 Lunch Brea…" at bounding box center [877, 324] width 1273 height 67
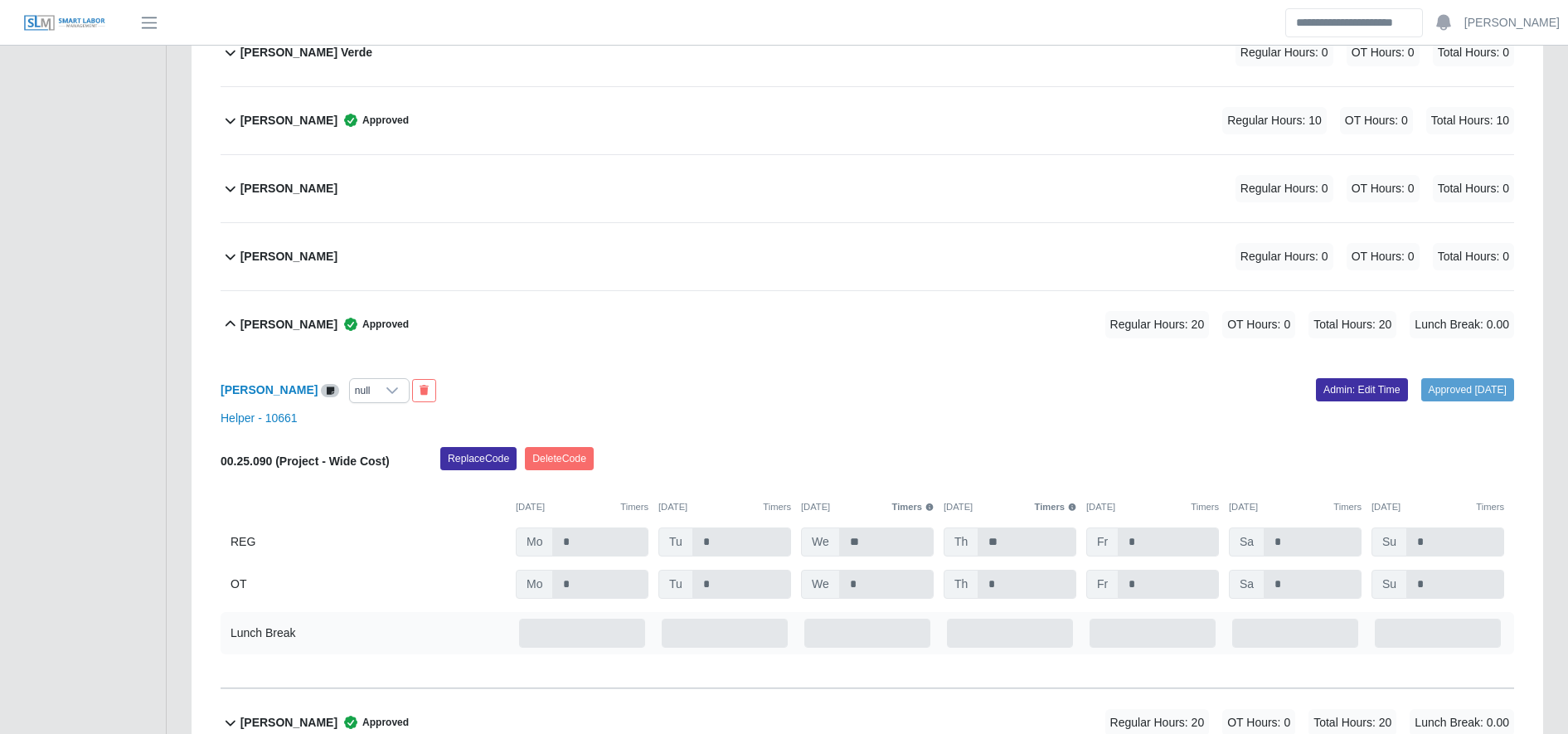
click at [824, 307] on div "[PERSON_NAME] Approved Regular Hours: 20 OT Hours: 0 Total Hours: 20 Lunch Brea…" at bounding box center [877, 324] width 1273 height 67
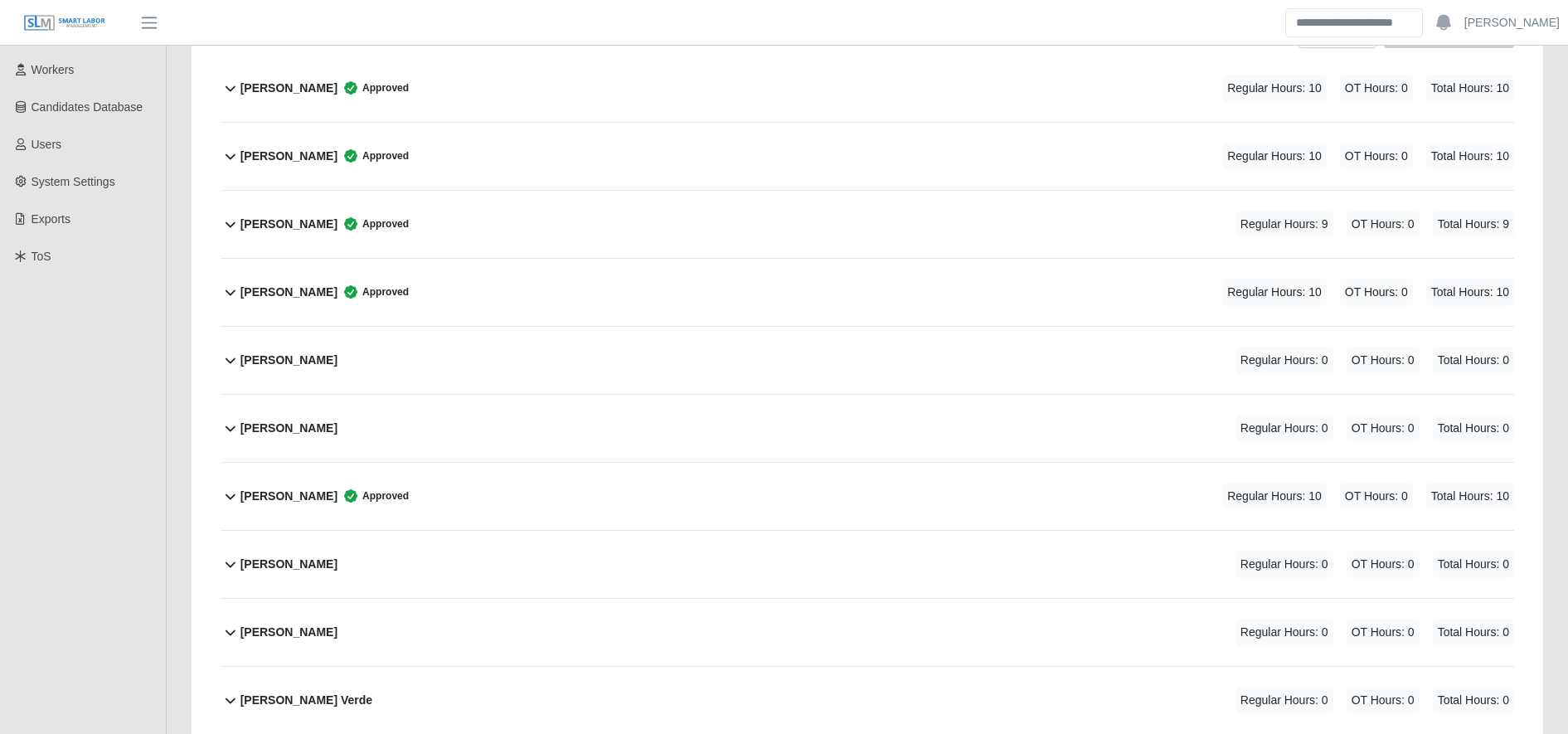
scroll to position [0, 0]
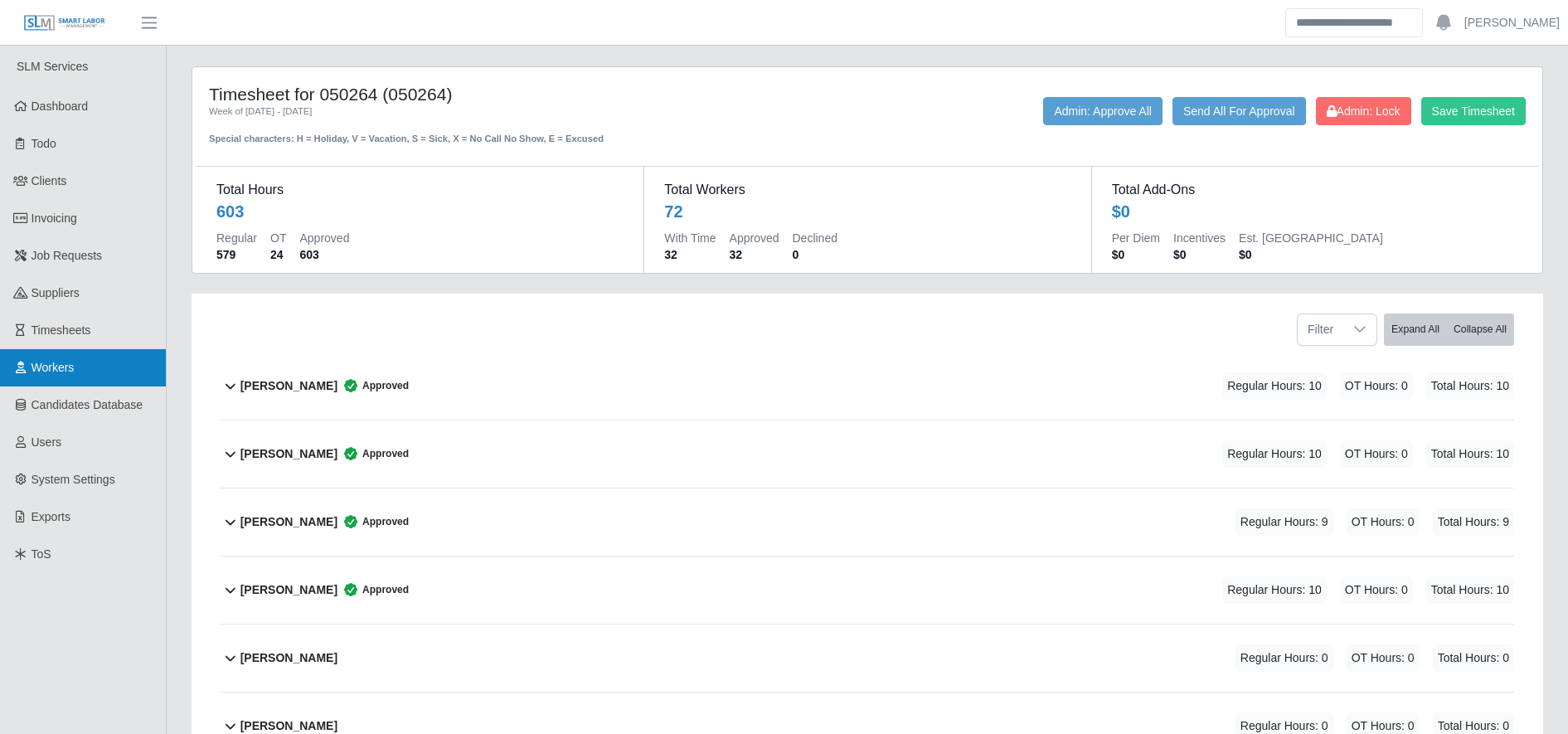
click at [131, 368] on link "Workers" at bounding box center [82, 367] width 166 height 38
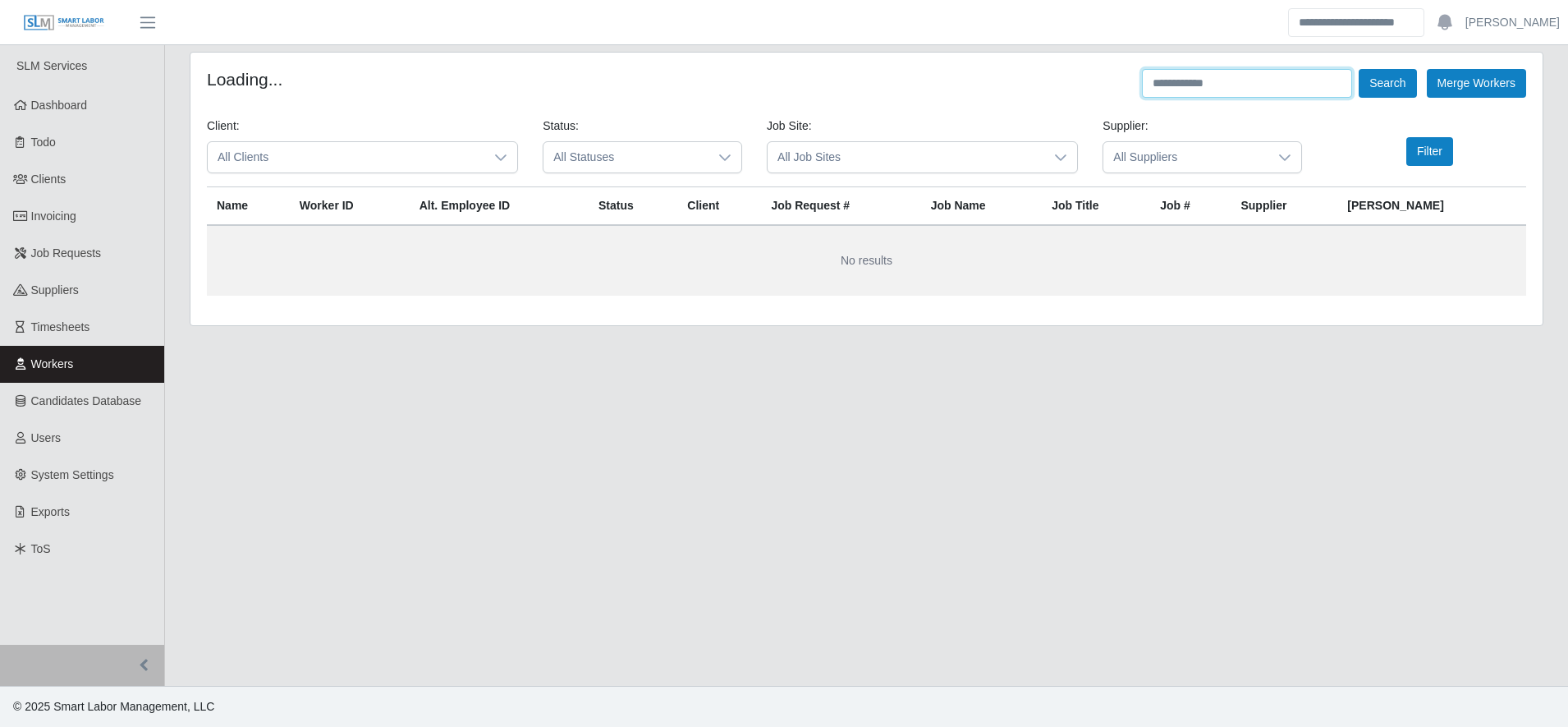
click at [1233, 79] on input "text" at bounding box center [1247, 83] width 210 height 29
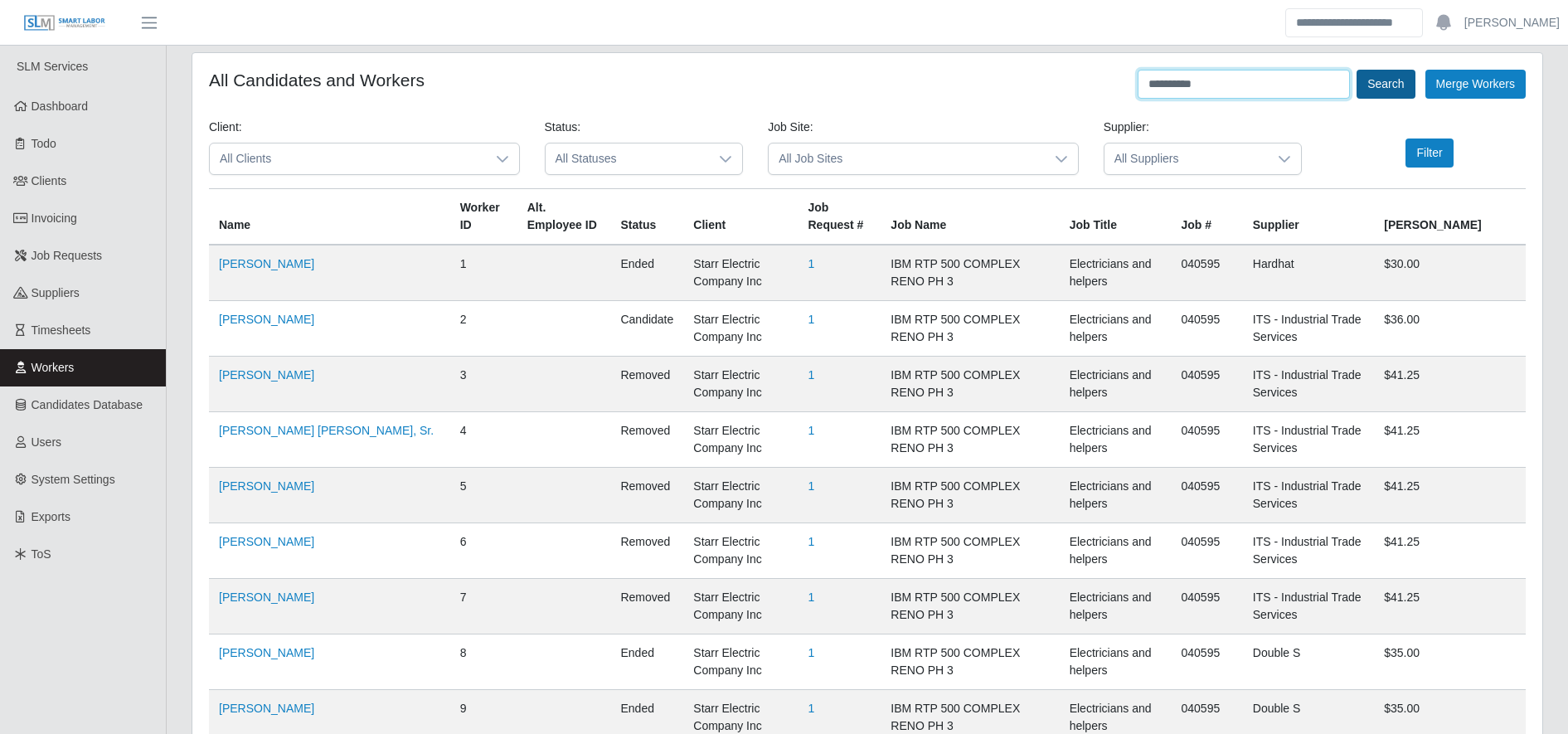
type input "**********"
click at [1385, 92] on button "Search" at bounding box center [1385, 84] width 58 height 29
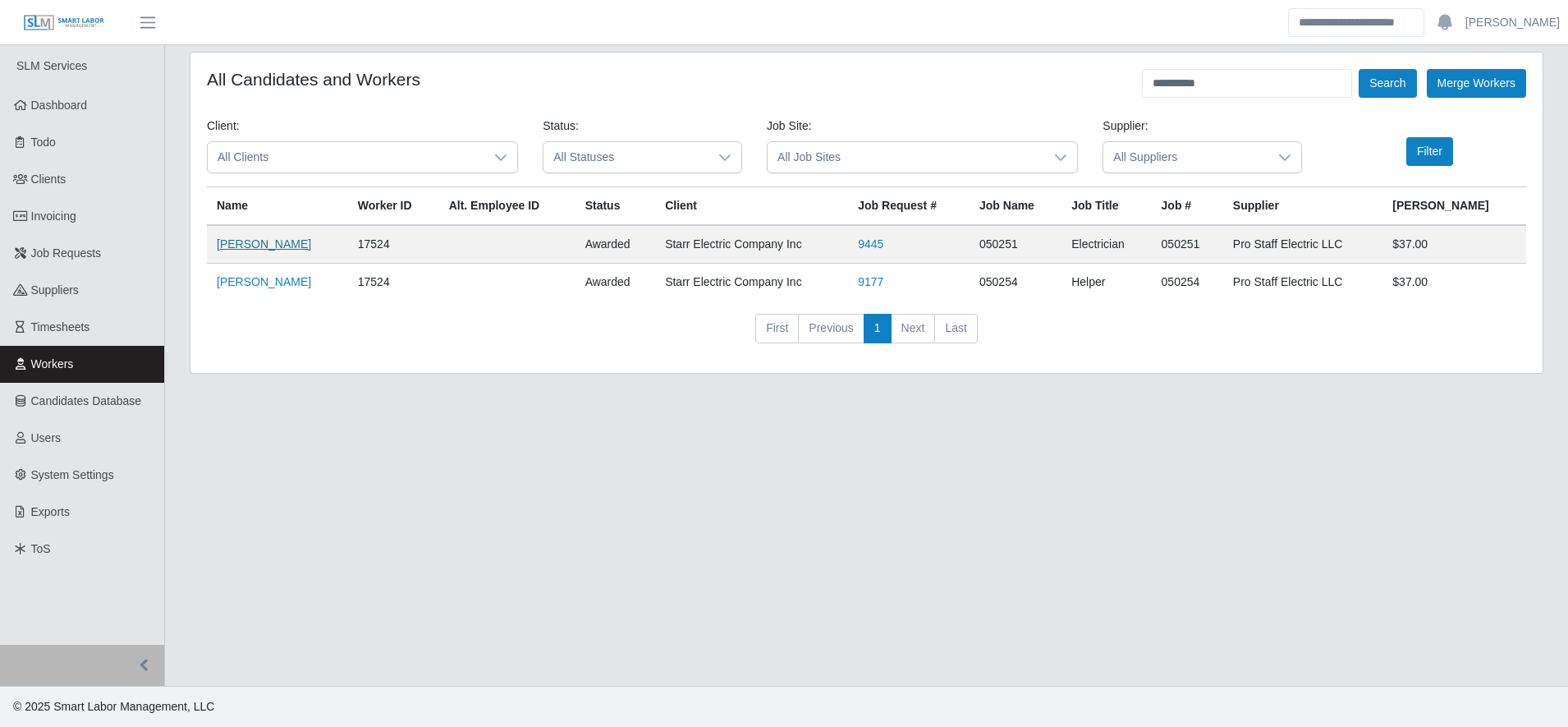
click at [242, 244] on link "[PERSON_NAME]" at bounding box center [264, 244] width 94 height 13
click at [282, 276] on link "[PERSON_NAME]" at bounding box center [264, 281] width 94 height 13
click at [242, 239] on link "[PERSON_NAME]" at bounding box center [264, 244] width 94 height 13
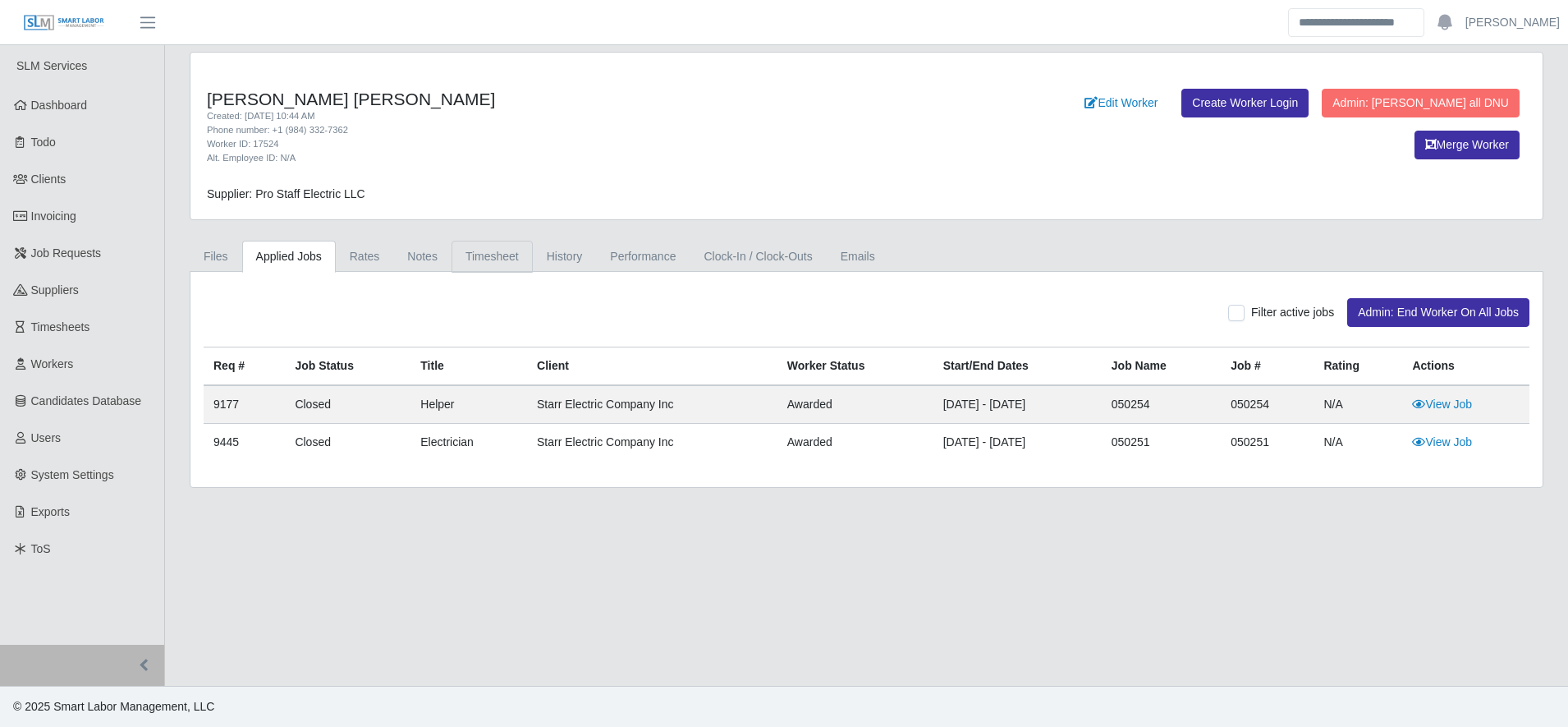
click at [497, 254] on link "Timesheet" at bounding box center [492, 256] width 82 height 32
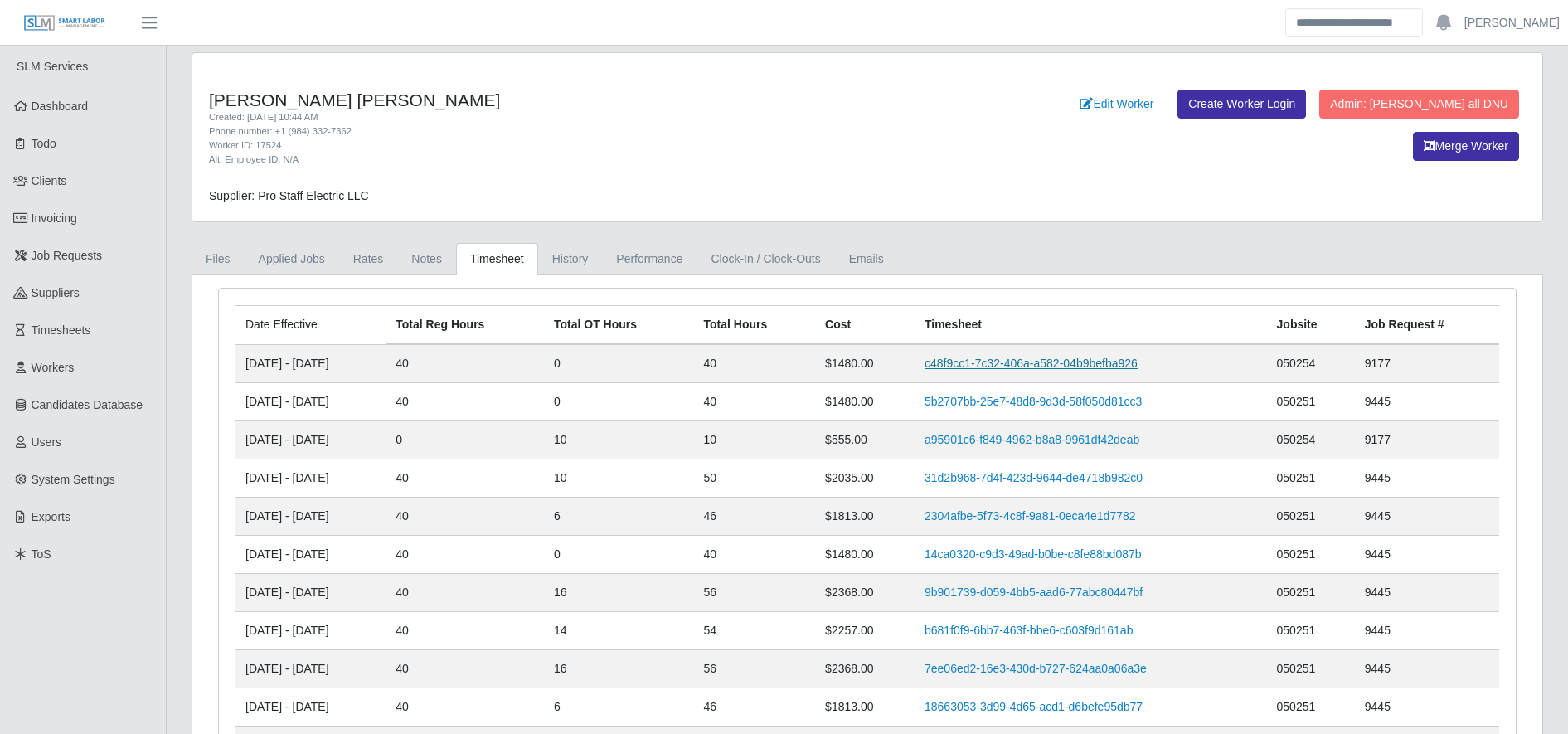
click at [1010, 362] on link "c48f9cc1-7c32-406a-a582-04b9befba926" at bounding box center [1031, 362] width 213 height 13
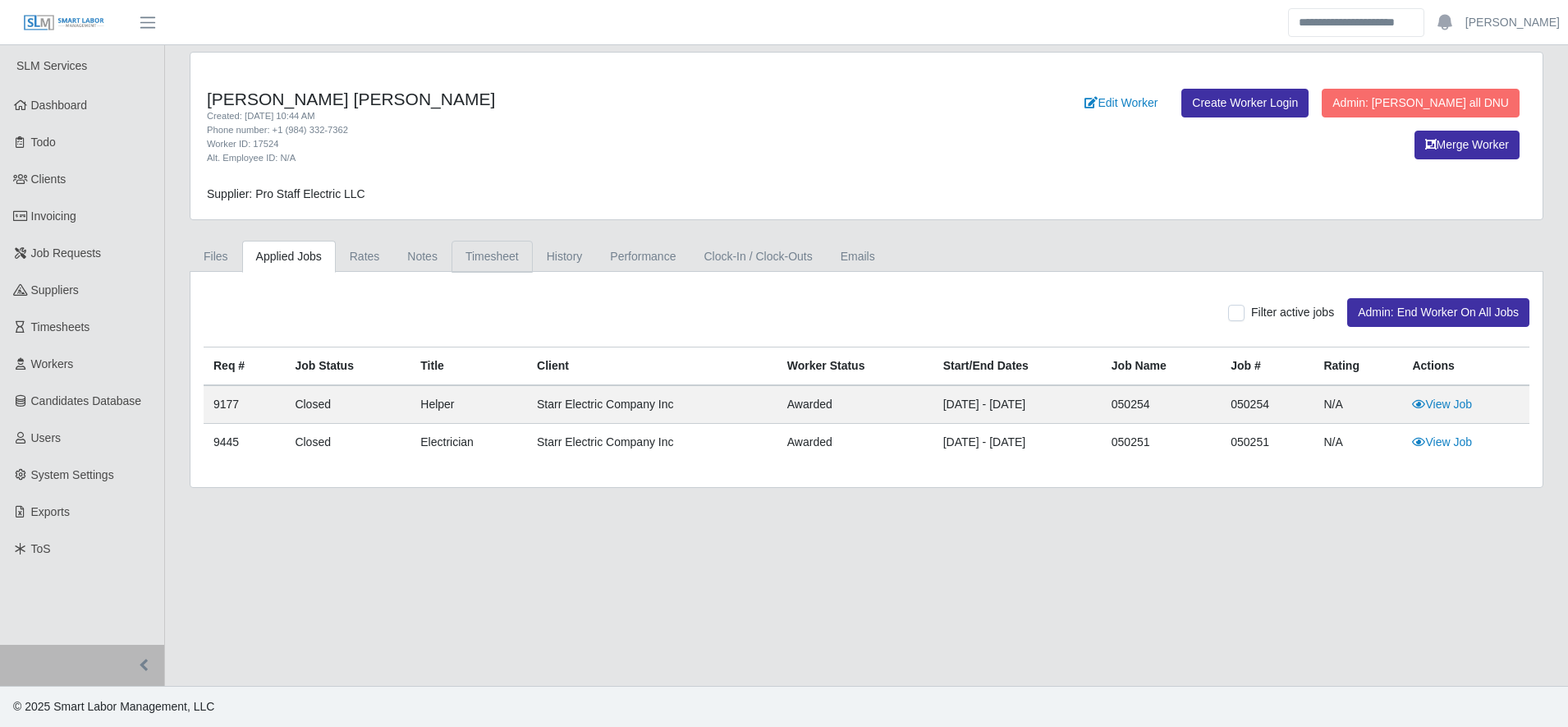
click at [496, 257] on link "Timesheet" at bounding box center [492, 256] width 82 height 32
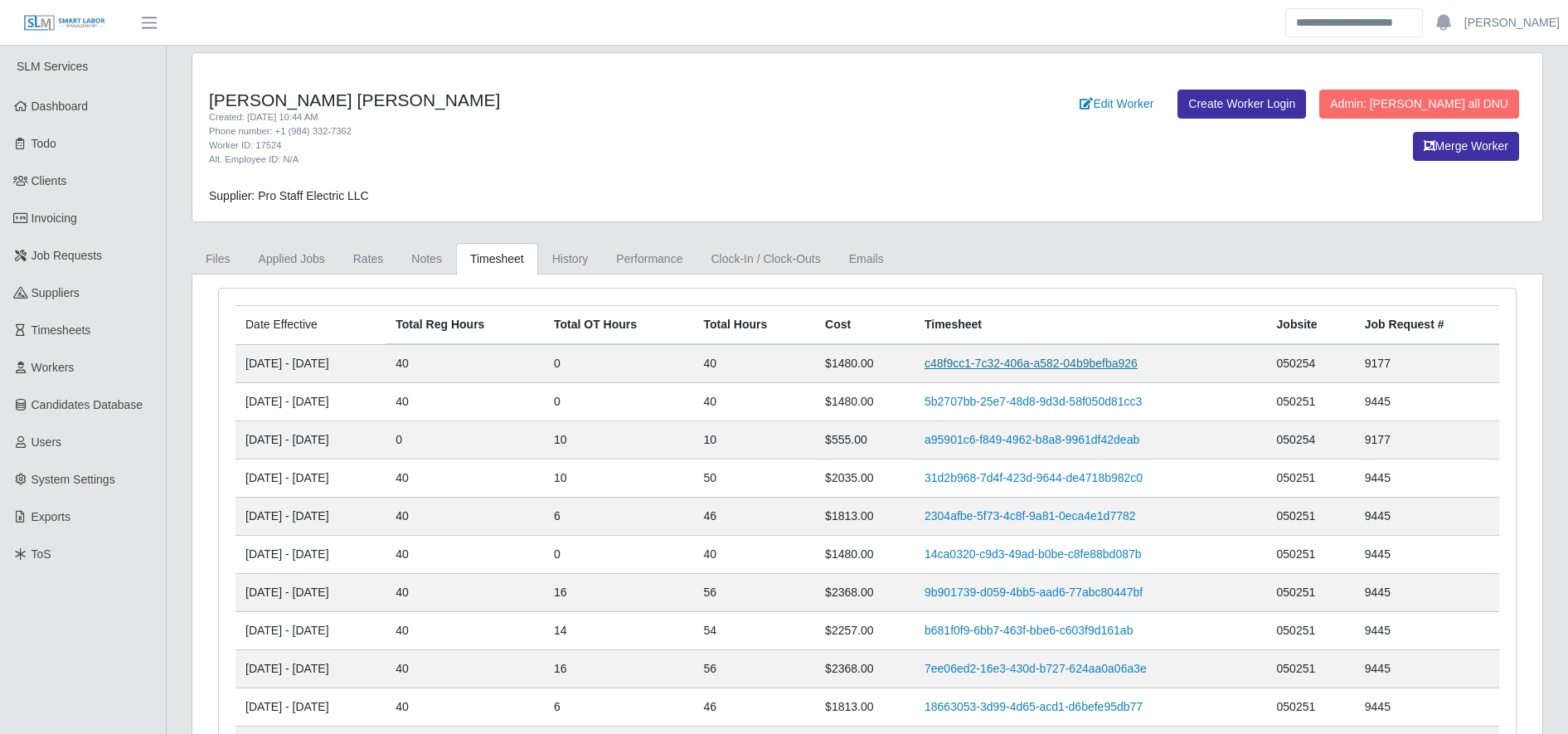
click at [1114, 360] on link "c48f9cc1-7c32-406a-a582-04b9befba926" at bounding box center [1031, 362] width 213 height 13
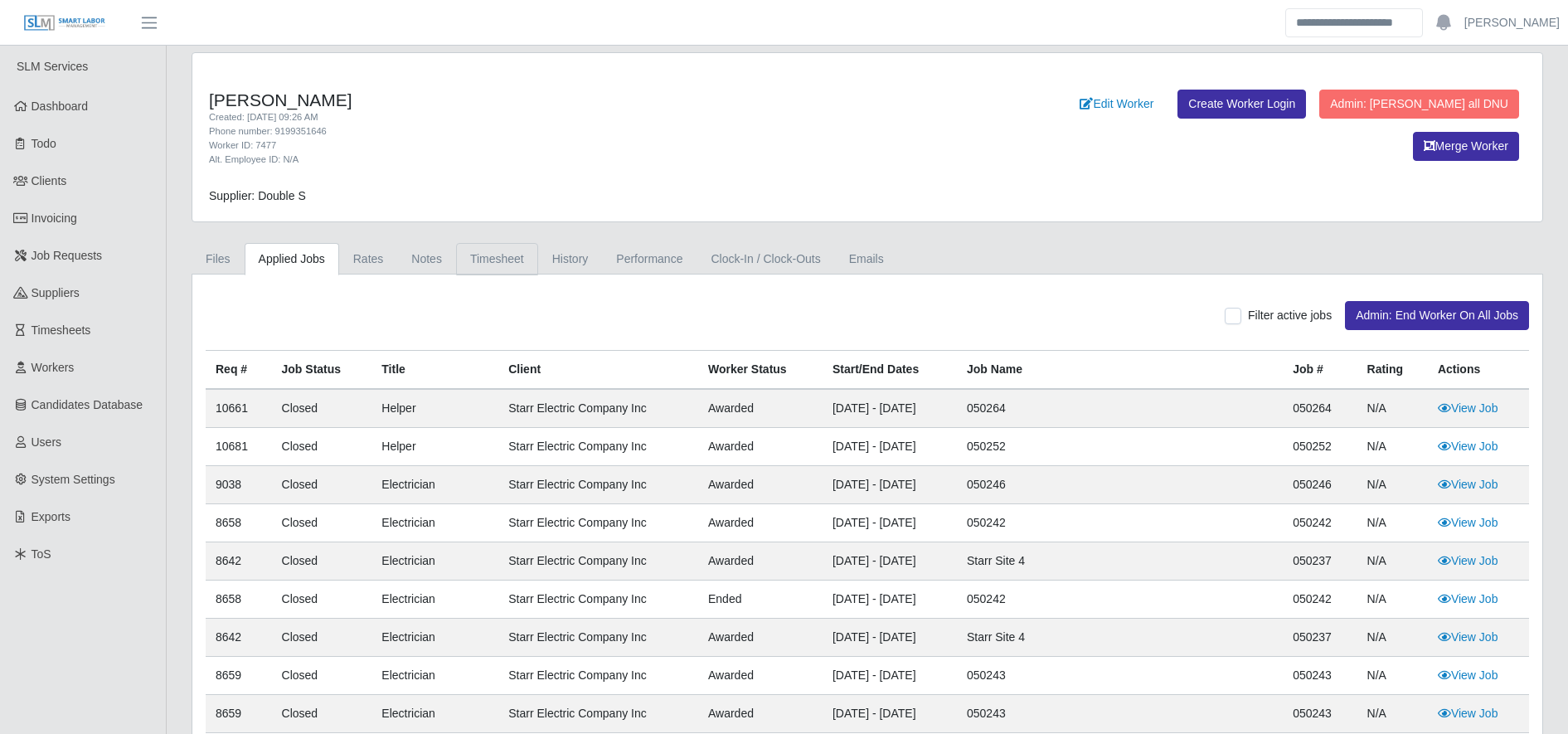
click at [503, 262] on link "Timesheet" at bounding box center [497, 258] width 82 height 32
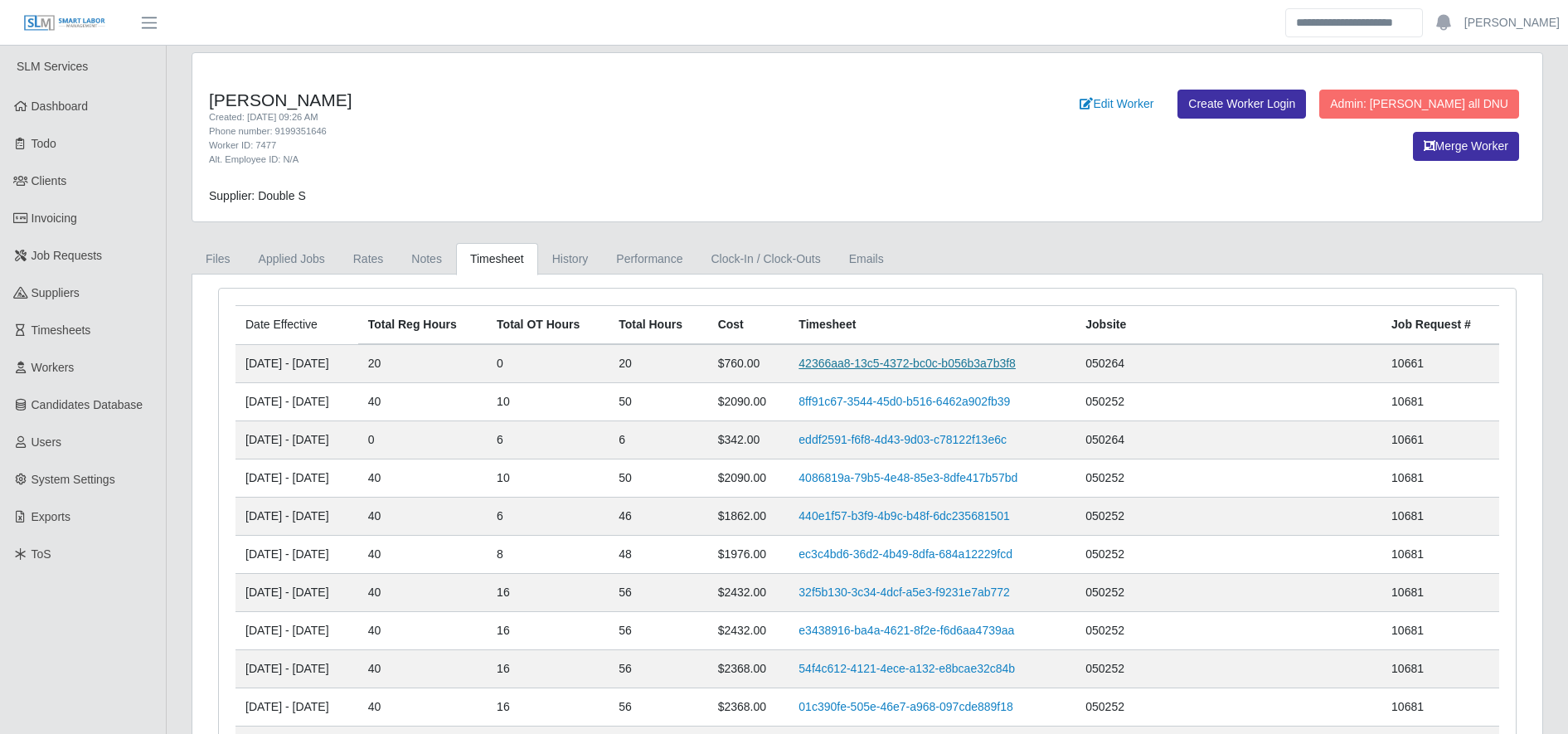
click at [882, 363] on link "42366aa8-13c5-4372-bc0c-b056b3a7b3f8" at bounding box center [906, 362] width 217 height 13
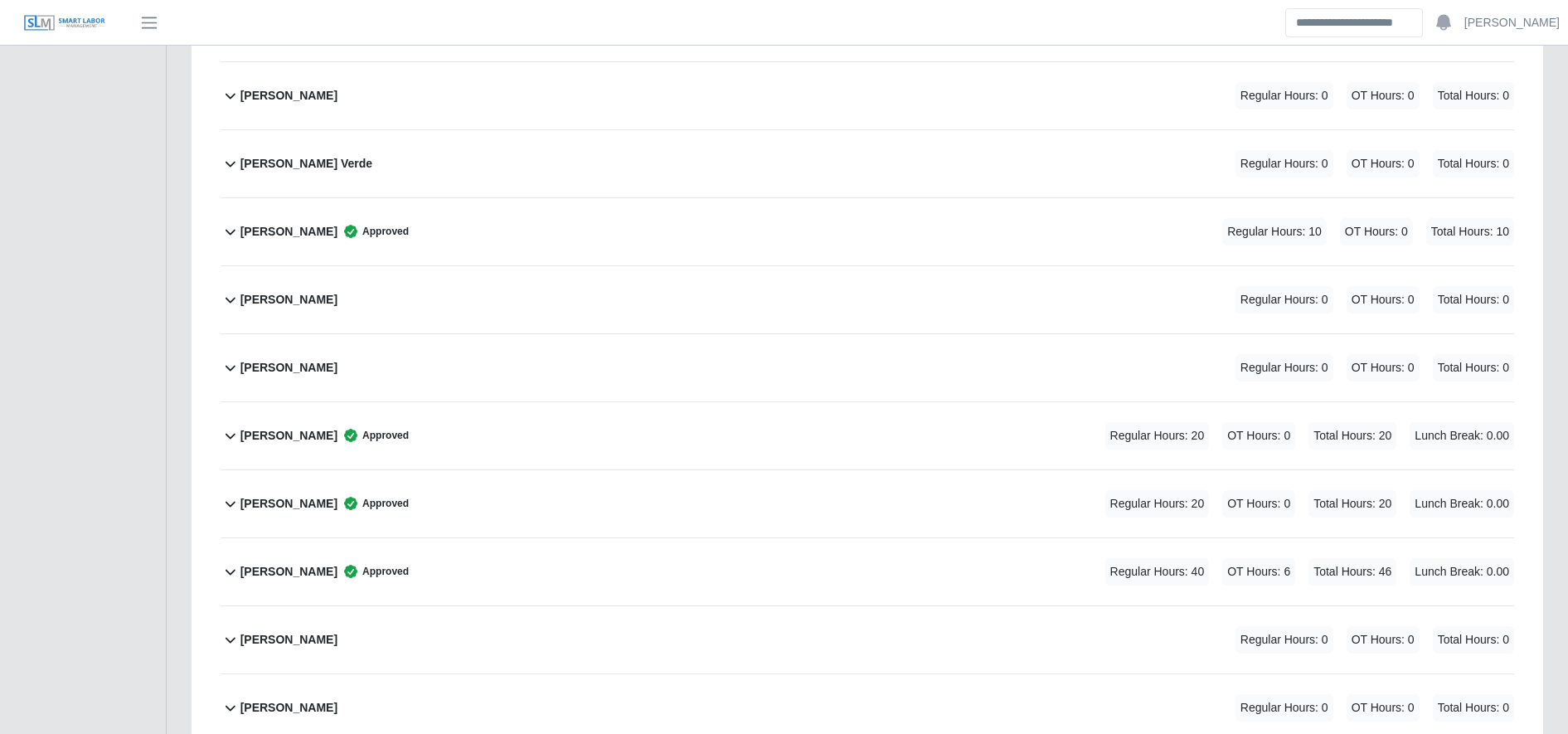
scroll to position [836, 0]
click at [926, 437] on div "Delmar Tello Approved Regular Hours: 20 OT Hours: 0 Total Hours: 20 Lunch Break…" at bounding box center [877, 433] width 1273 height 67
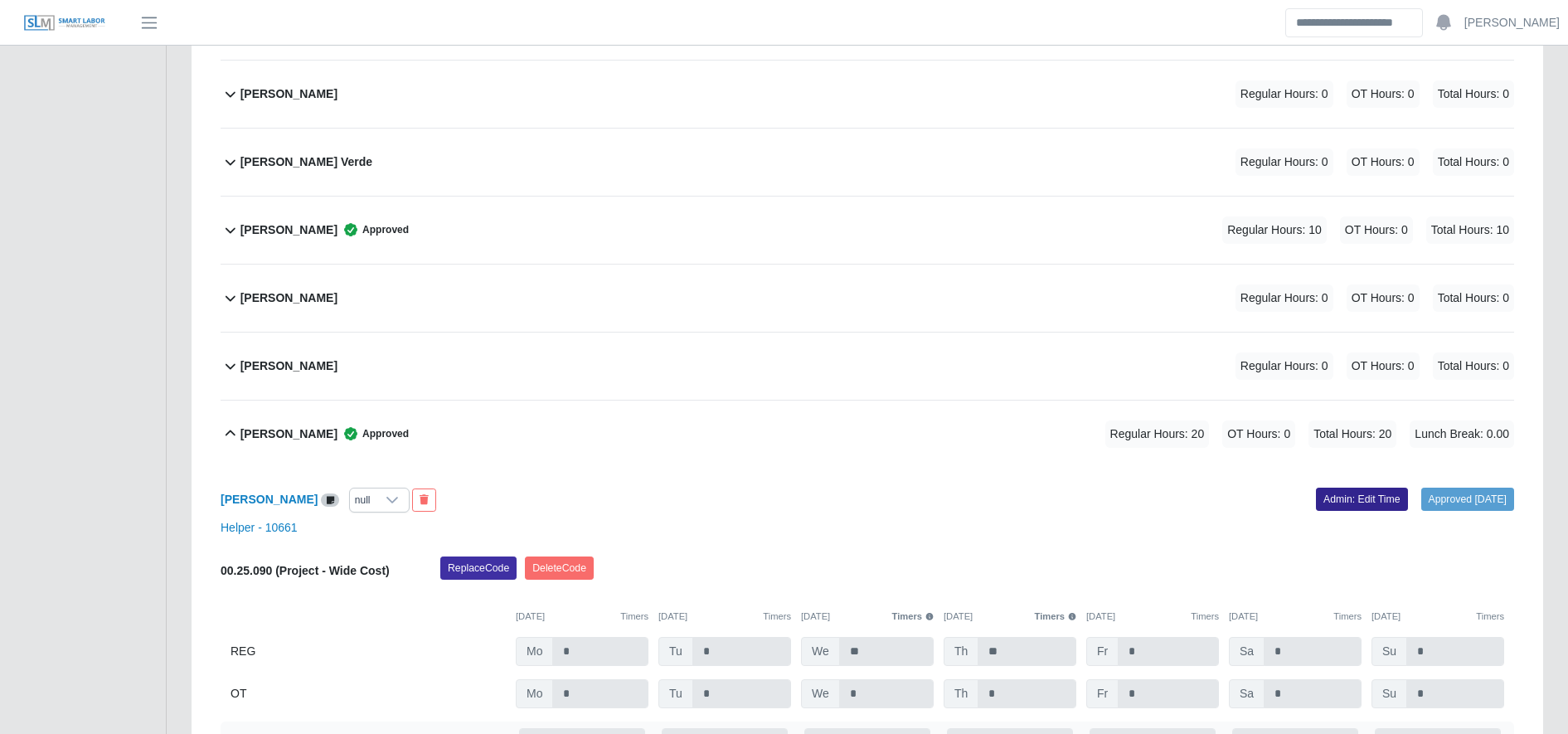
click at [1325, 506] on link "Admin: Edit Time" at bounding box center [1361, 499] width 92 height 23
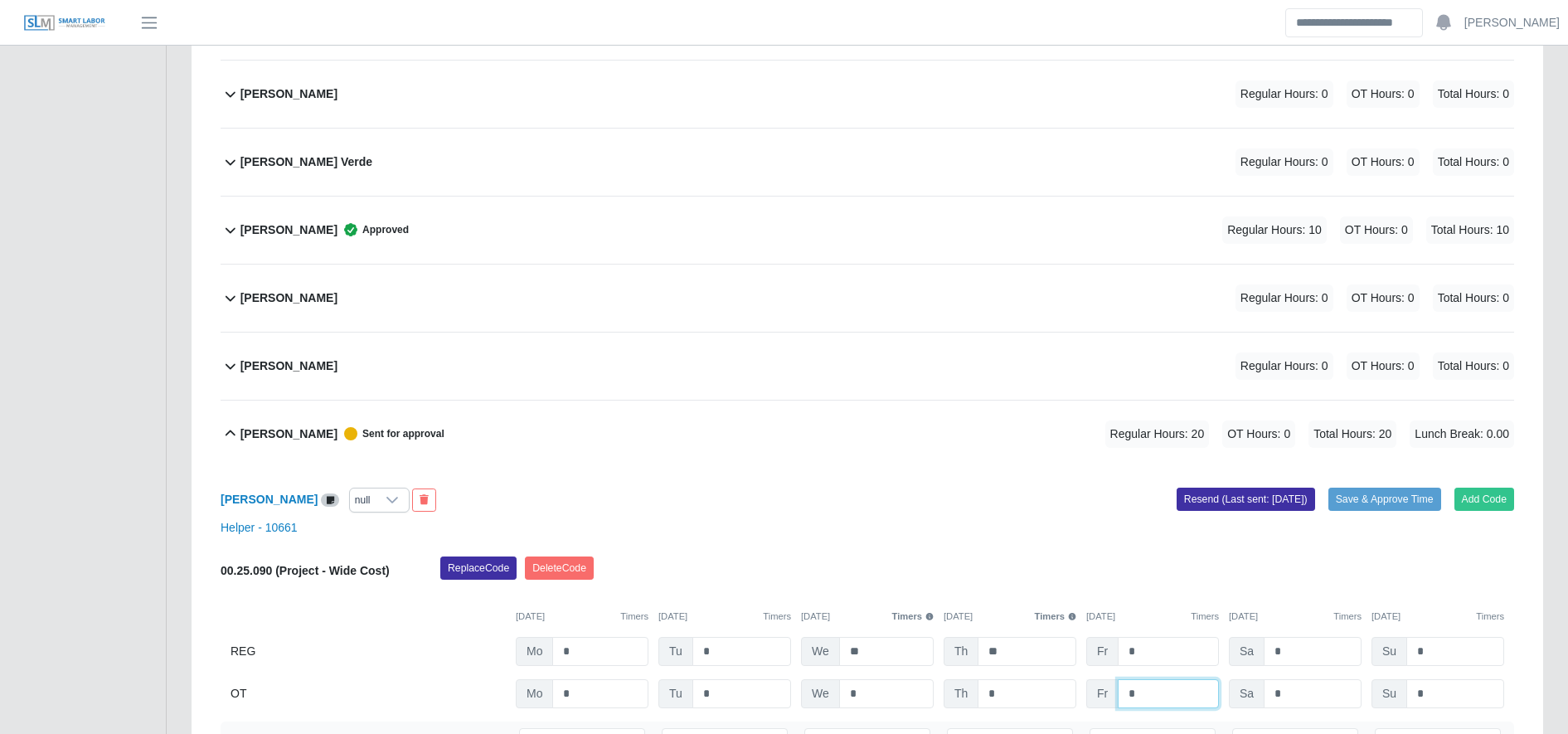
click at [1165, 698] on input "*" at bounding box center [1168, 694] width 102 height 29
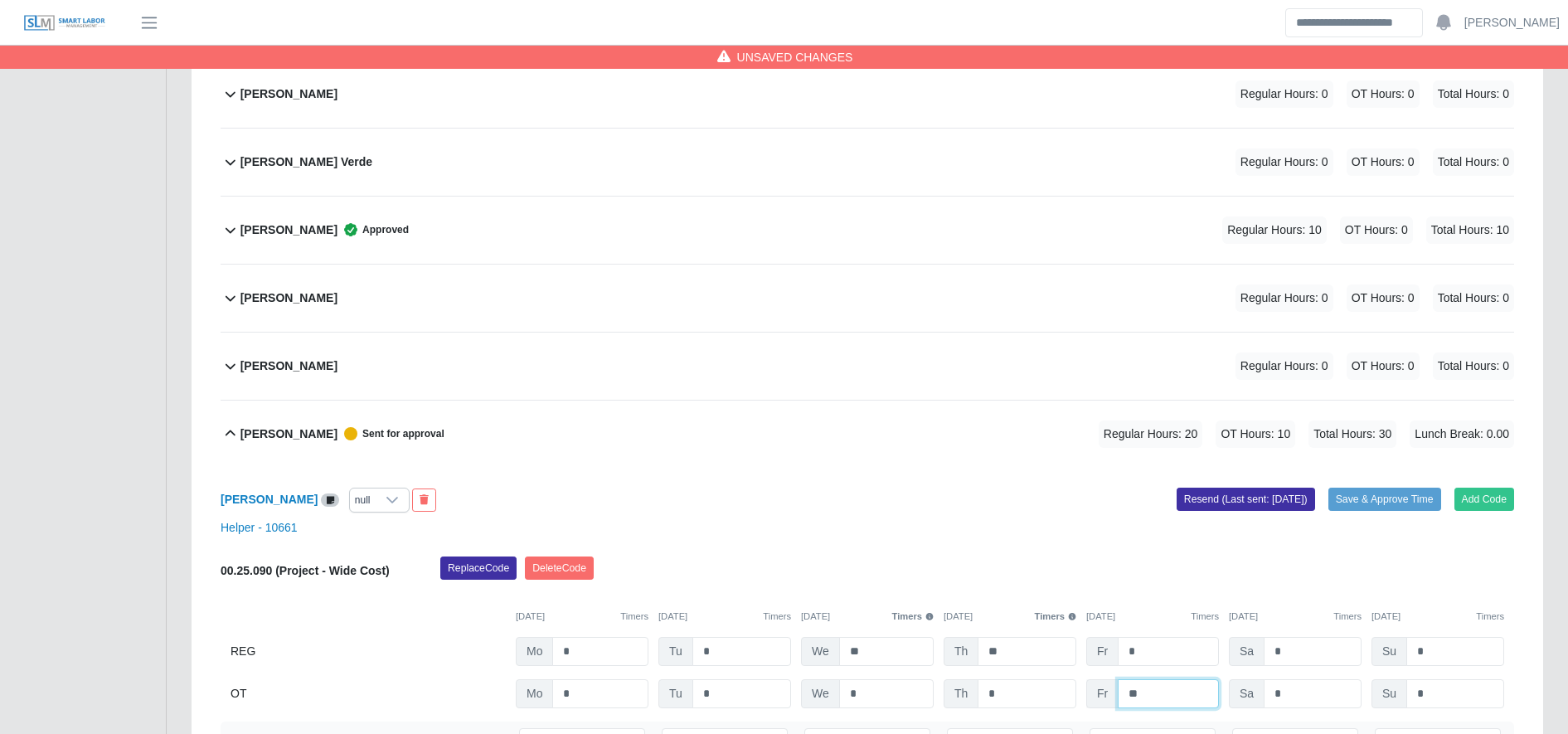
type input "**"
type input "*"
click at [1132, 652] on input "*" at bounding box center [1168, 652] width 102 height 29
type input "**"
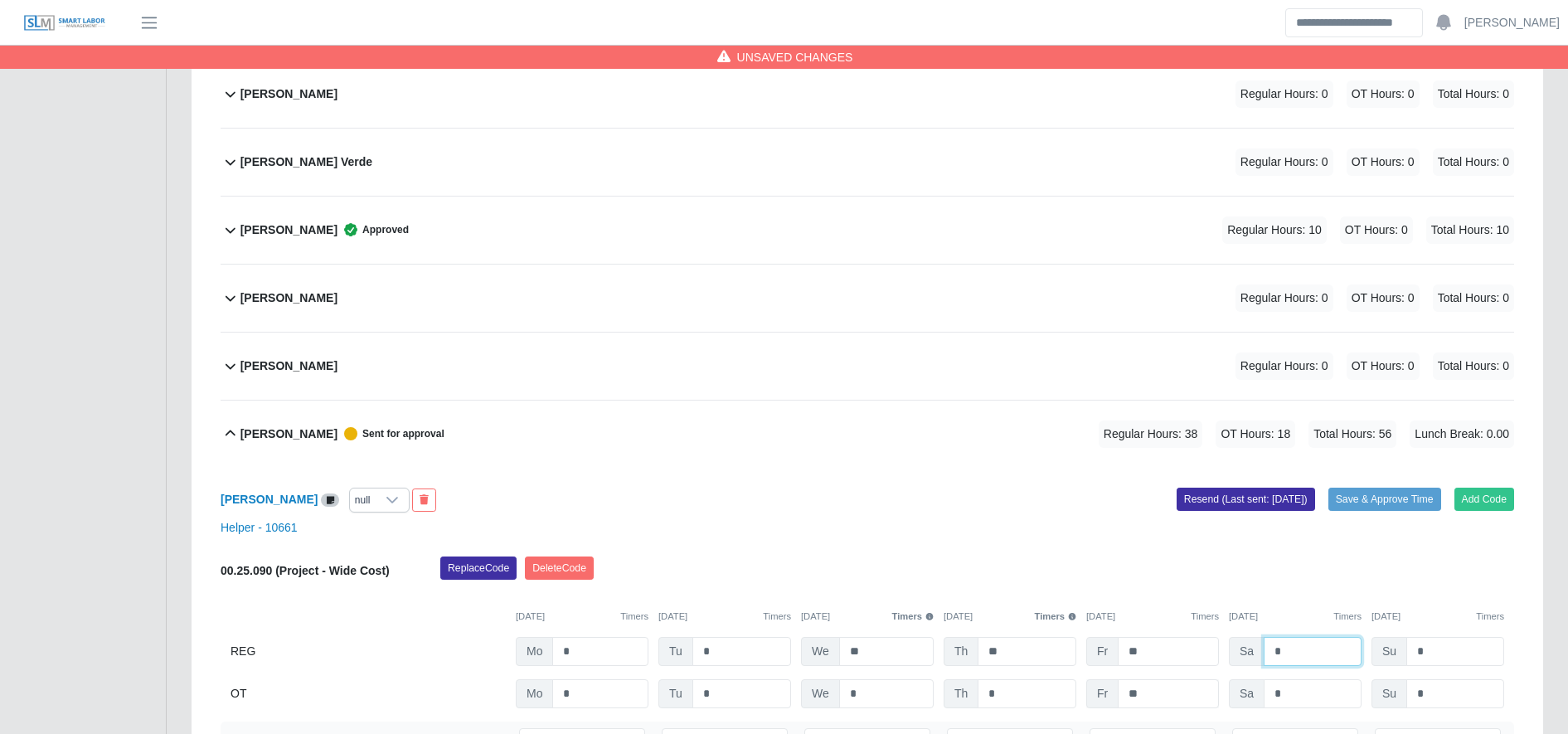
type input "*"
click at [1154, 694] on input "**" at bounding box center [1168, 694] width 102 height 29
type input "*"
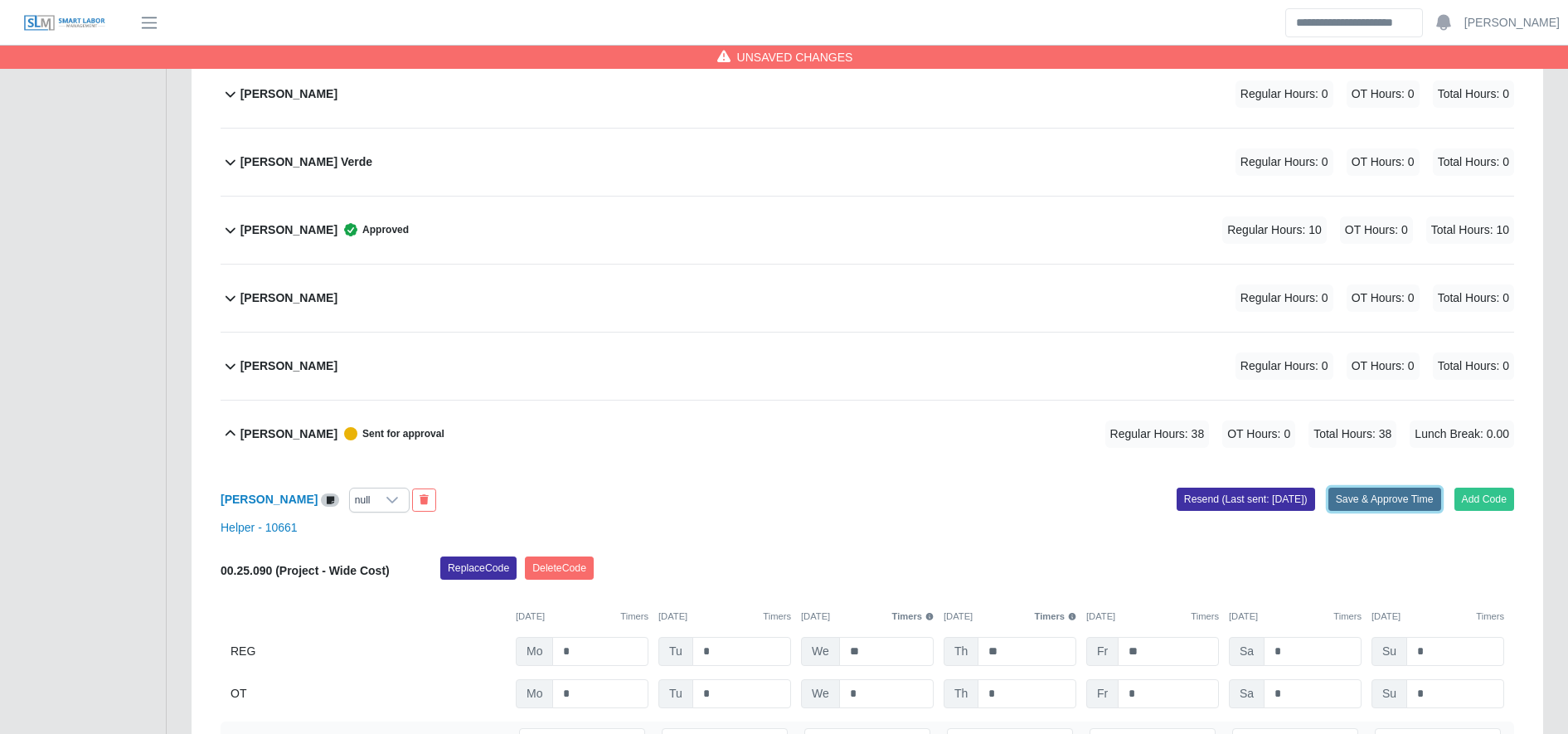
click at [1357, 488] on button "Save & Approve Time" at bounding box center [1384, 499] width 113 height 23
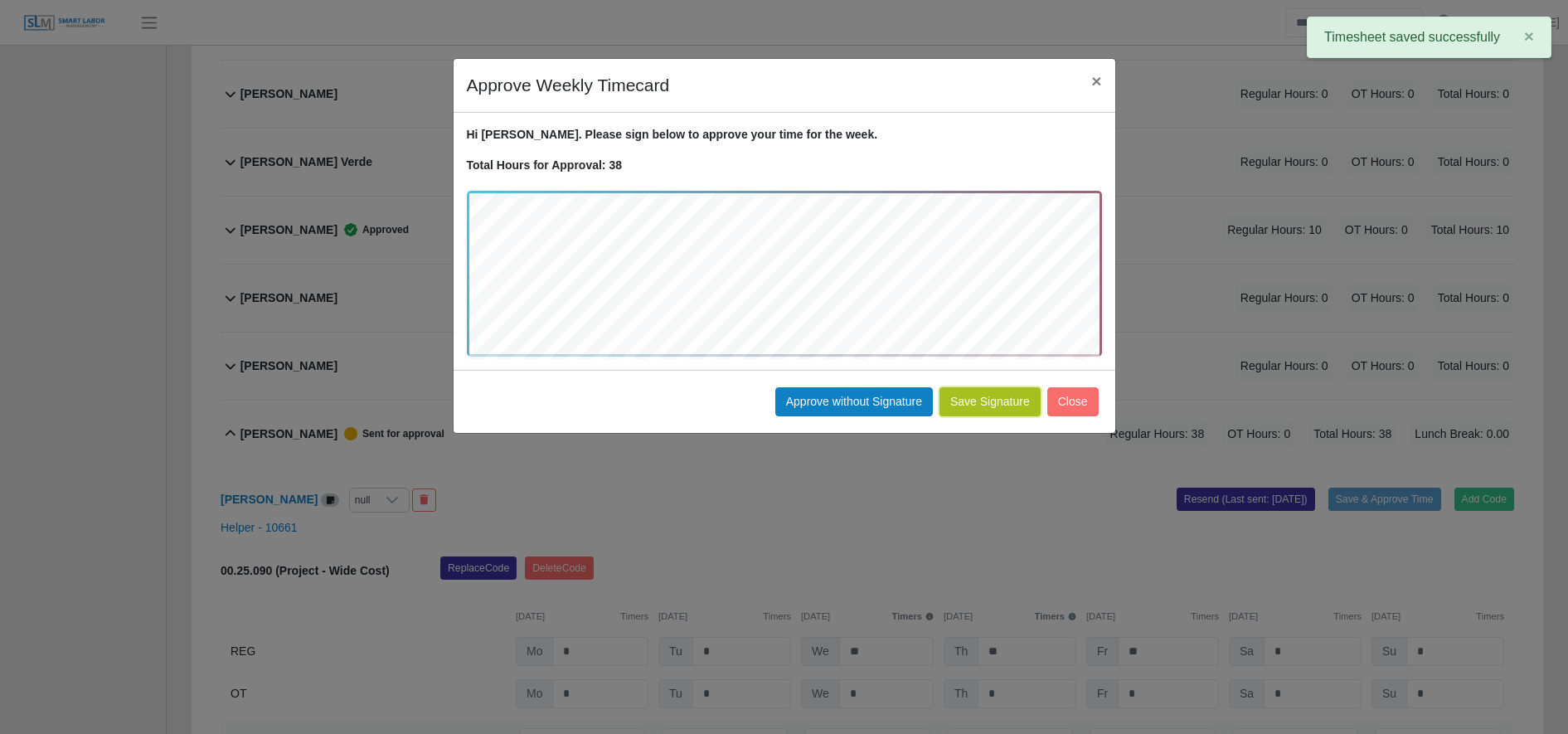
click at [988, 407] on button "Save Signature" at bounding box center [989, 402] width 102 height 29
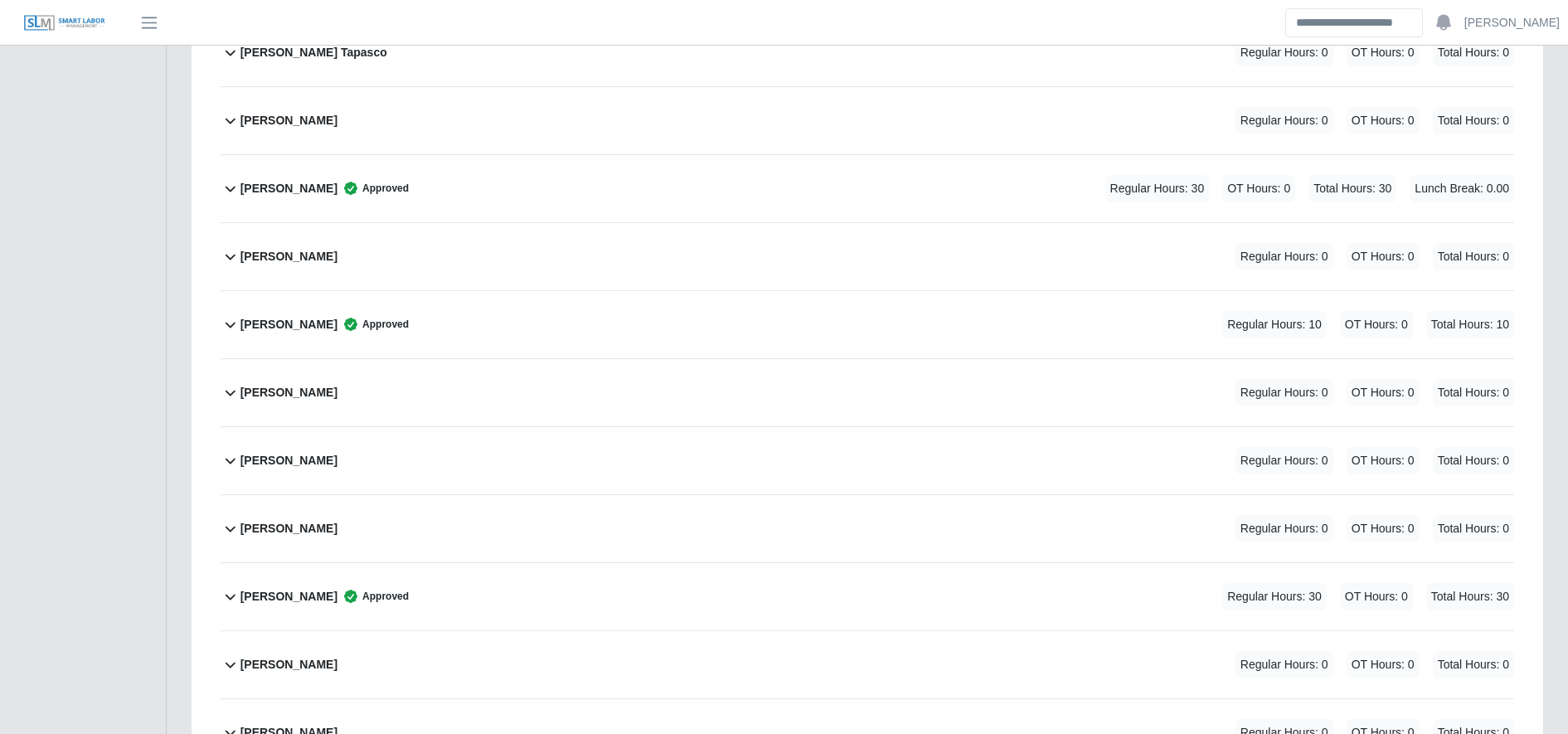
scroll to position [1841, 0]
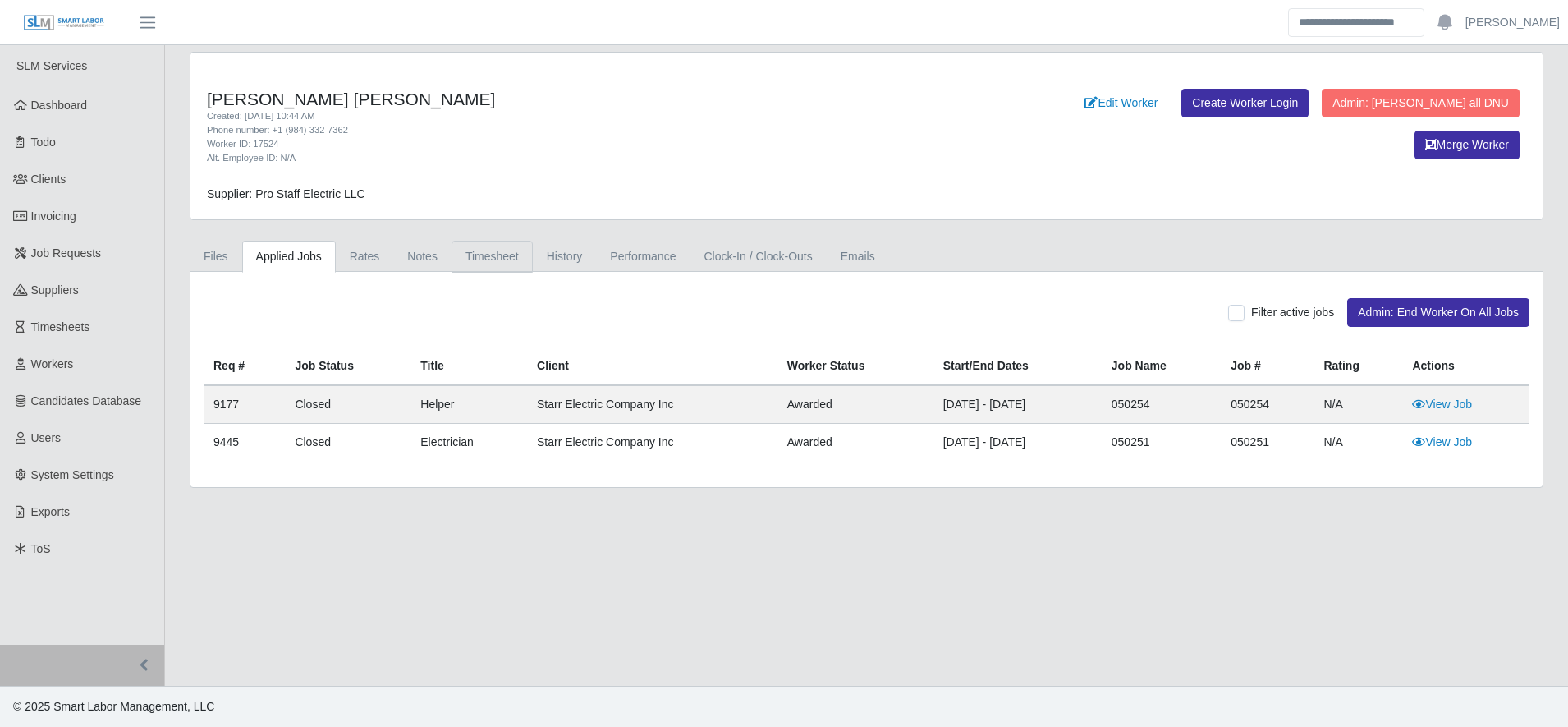
click at [474, 246] on link "Timesheet" at bounding box center [492, 256] width 82 height 32
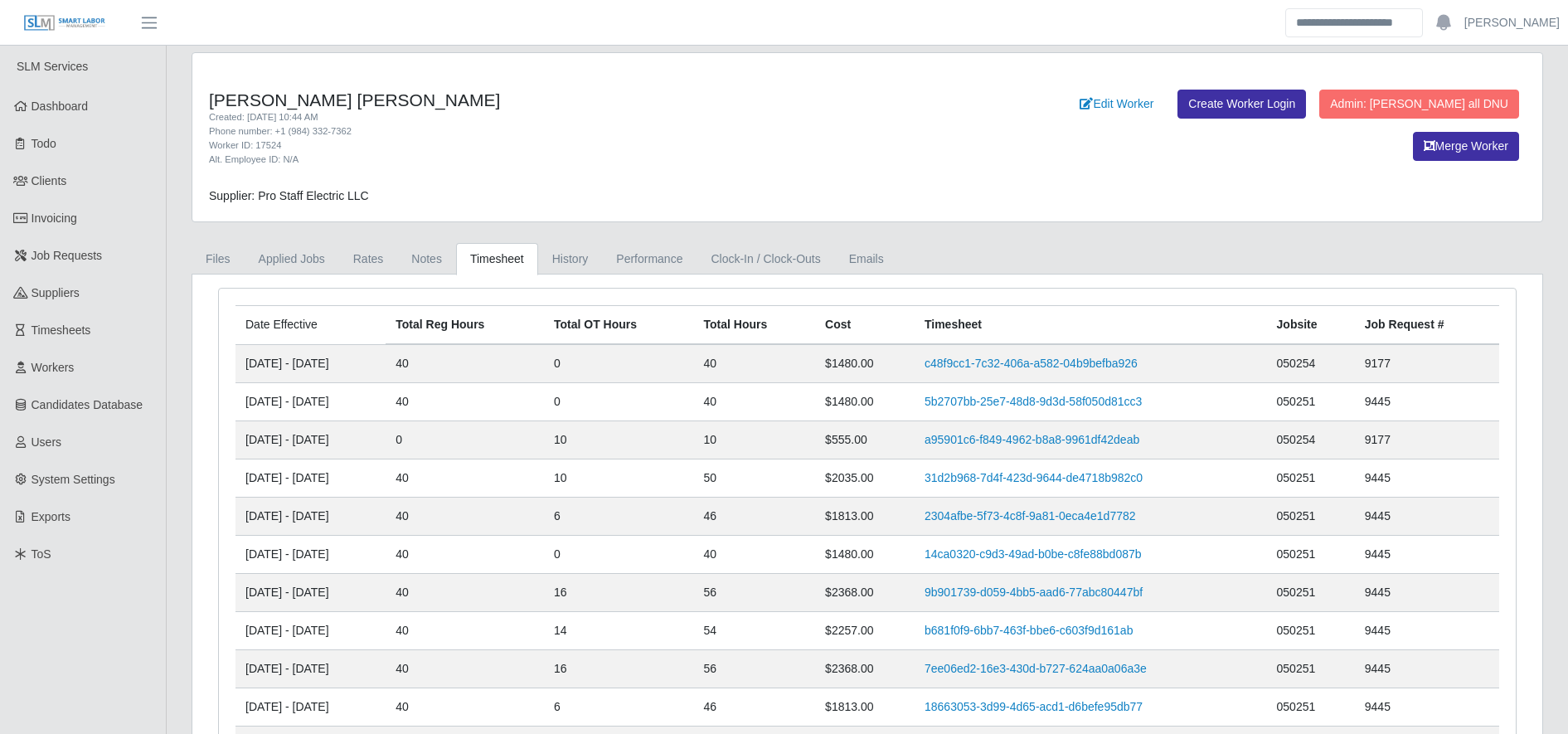
click at [1031, 391] on td "5b2707bb-25e7-48d8-9d3d-58f050d81cc3" at bounding box center [1090, 402] width 352 height 38
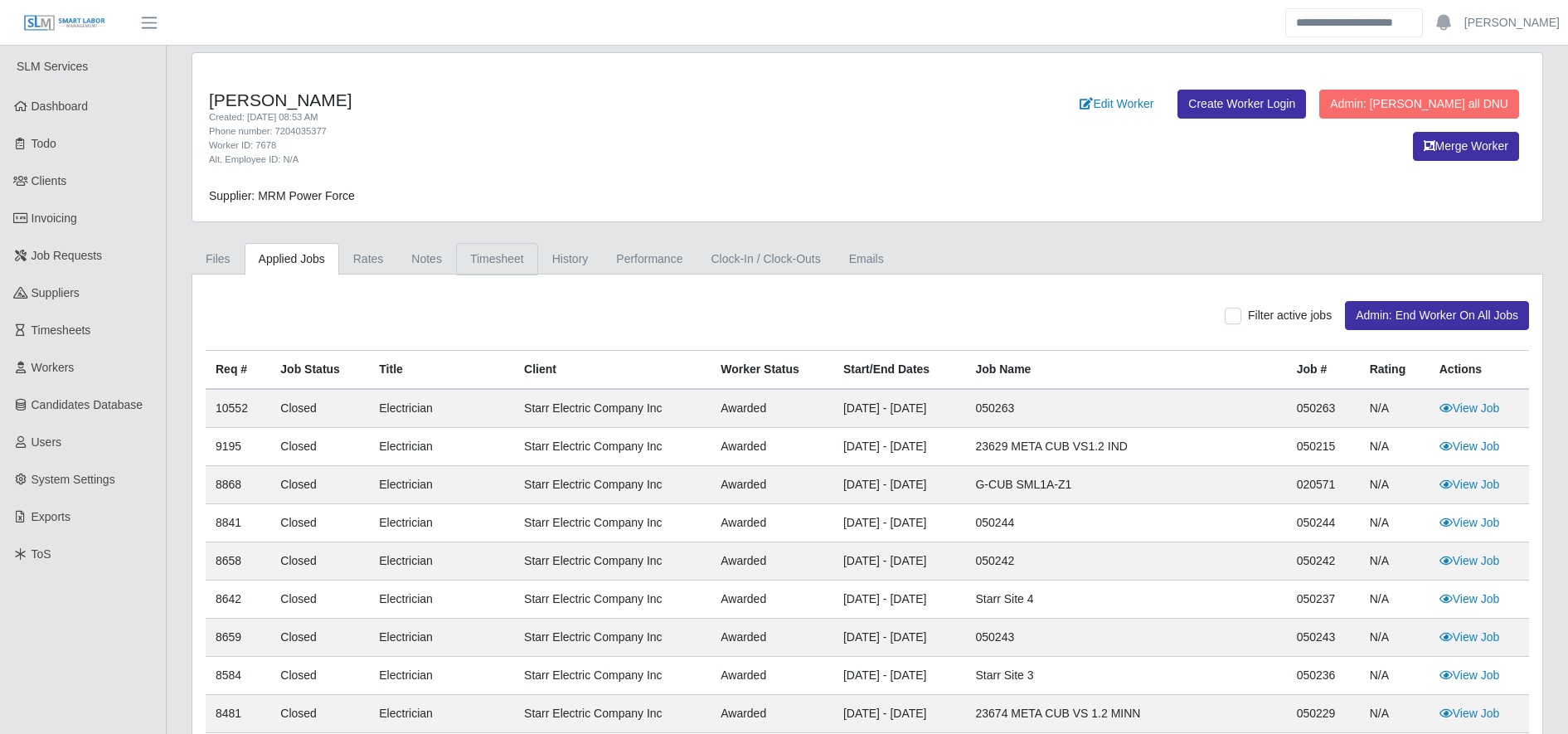
click at [489, 249] on link "Timesheet" at bounding box center [497, 258] width 82 height 32
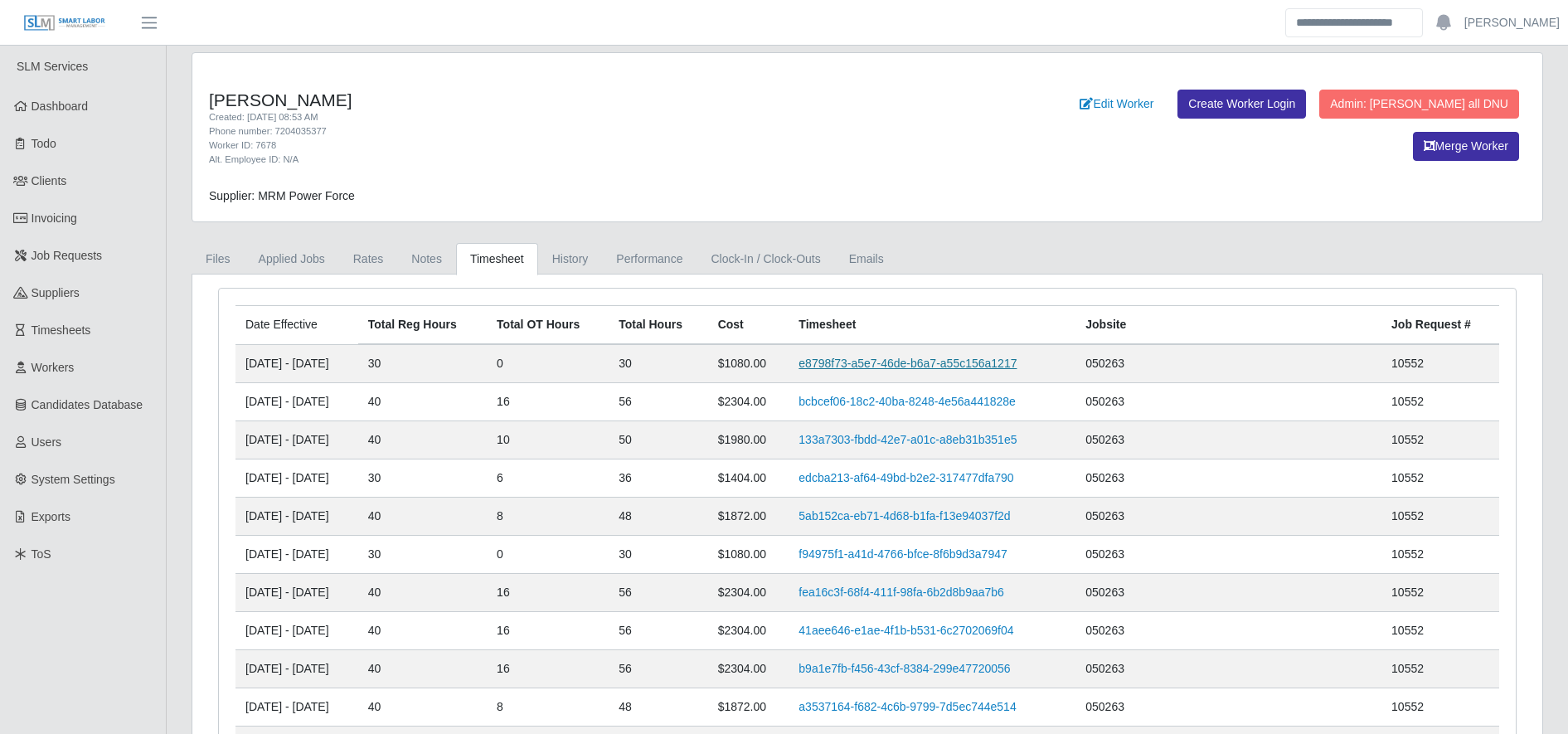
click at [990, 367] on link "e8798f73-a5e7-46de-b6a7-a55c156a1217" at bounding box center [907, 362] width 218 height 13
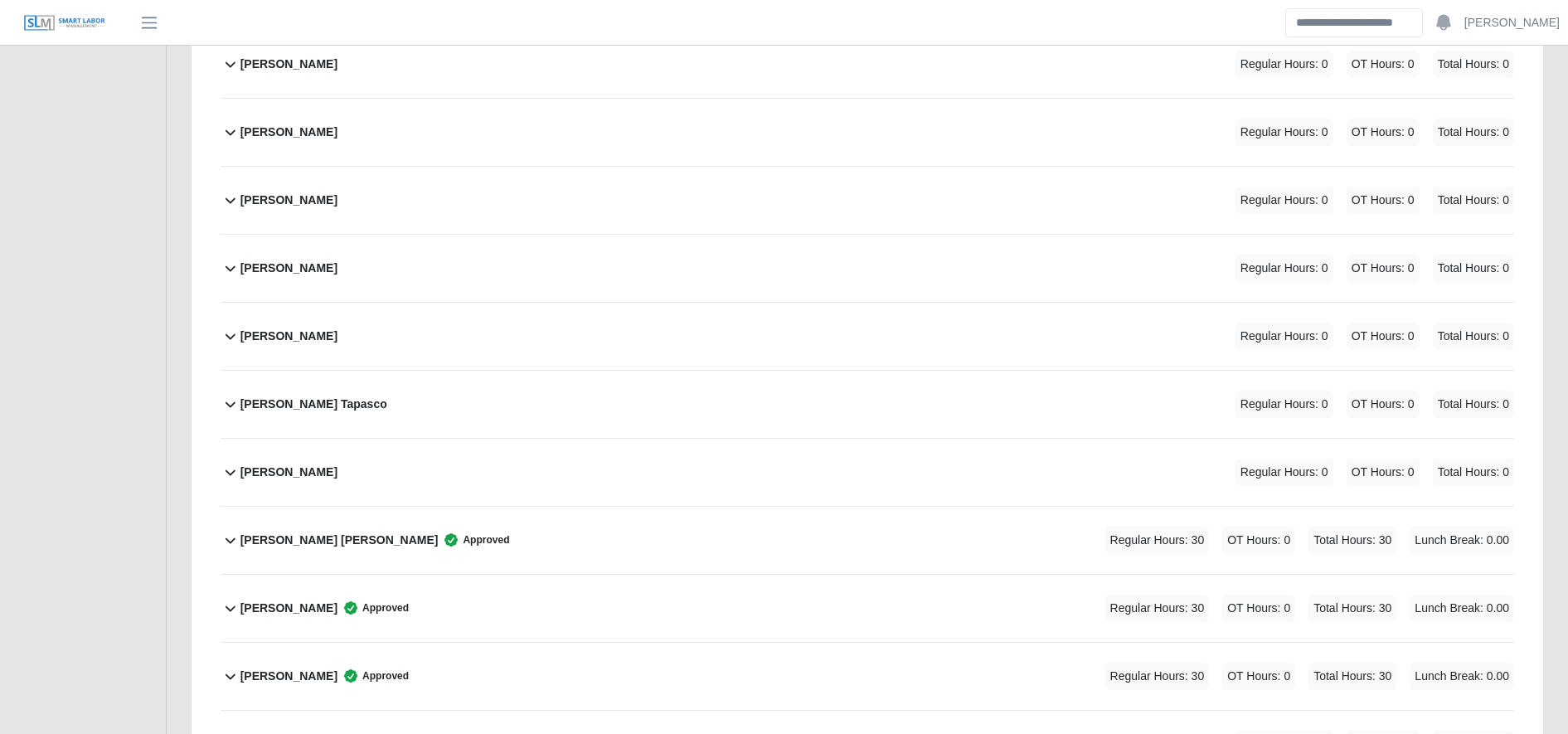
scroll to position [1010, 0]
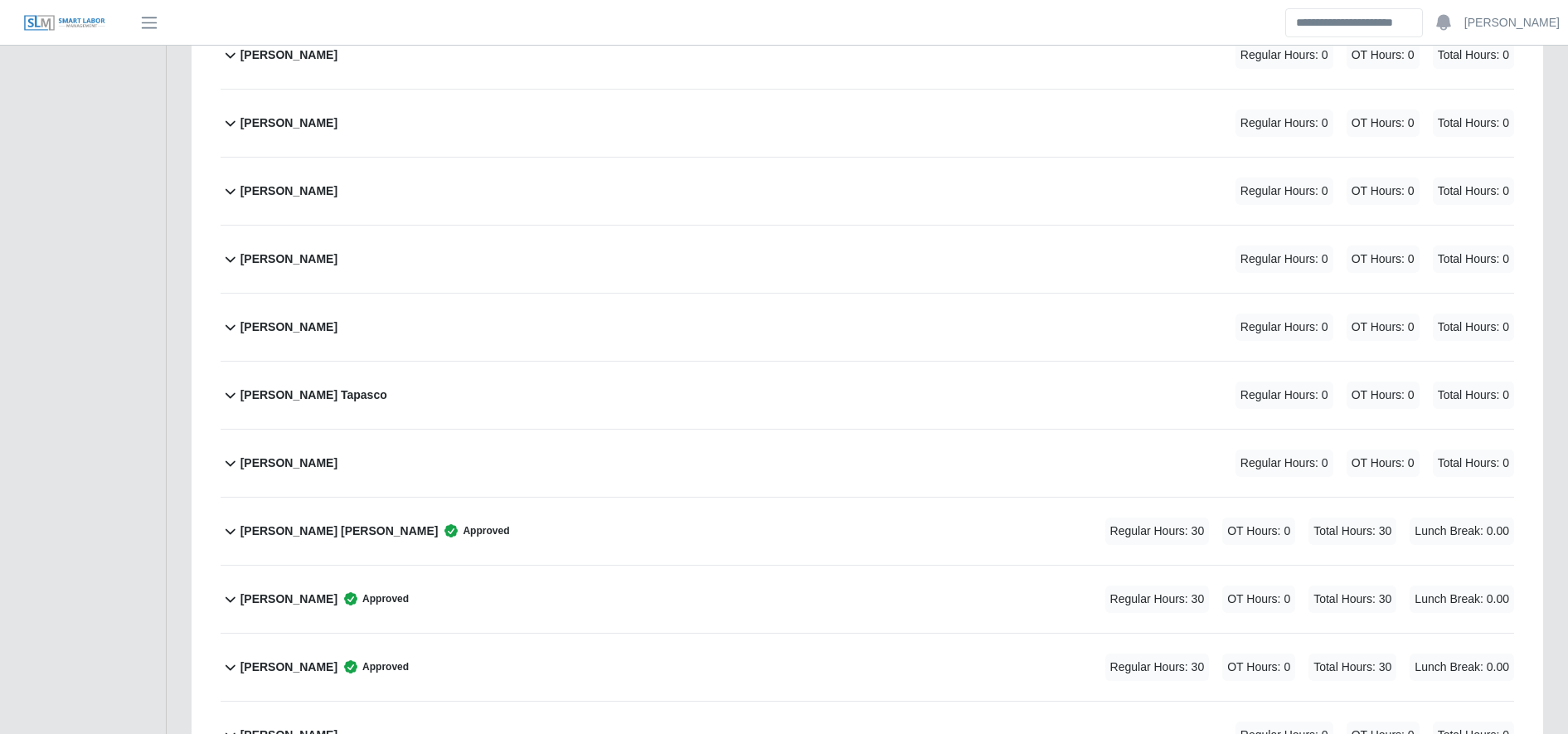
click at [937, 592] on div "[PERSON_NAME] Approved Regular Hours: 30 OT Hours: 0 Total Hours: 30 Lunch Brea…" at bounding box center [877, 599] width 1273 height 67
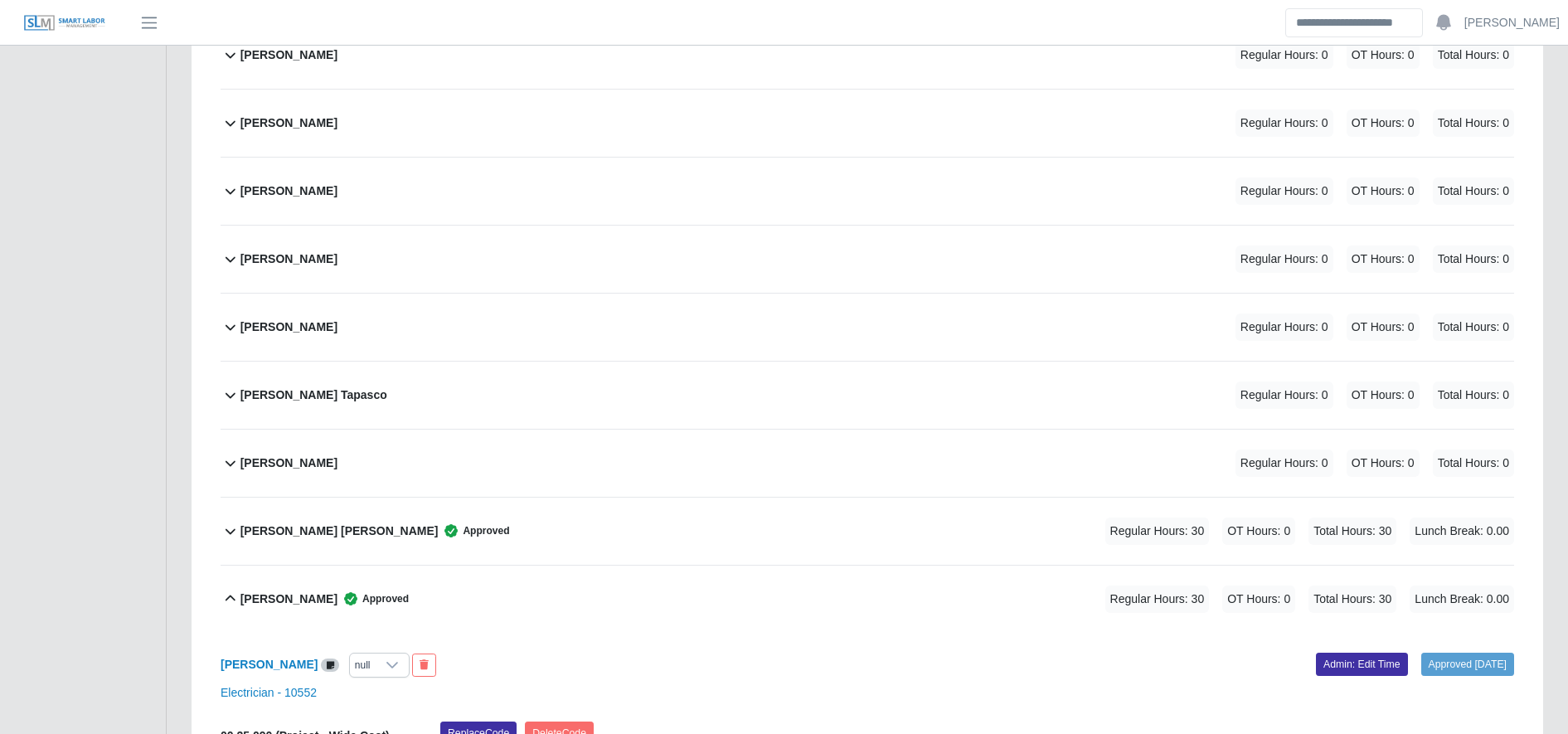
scroll to position [1243, 0]
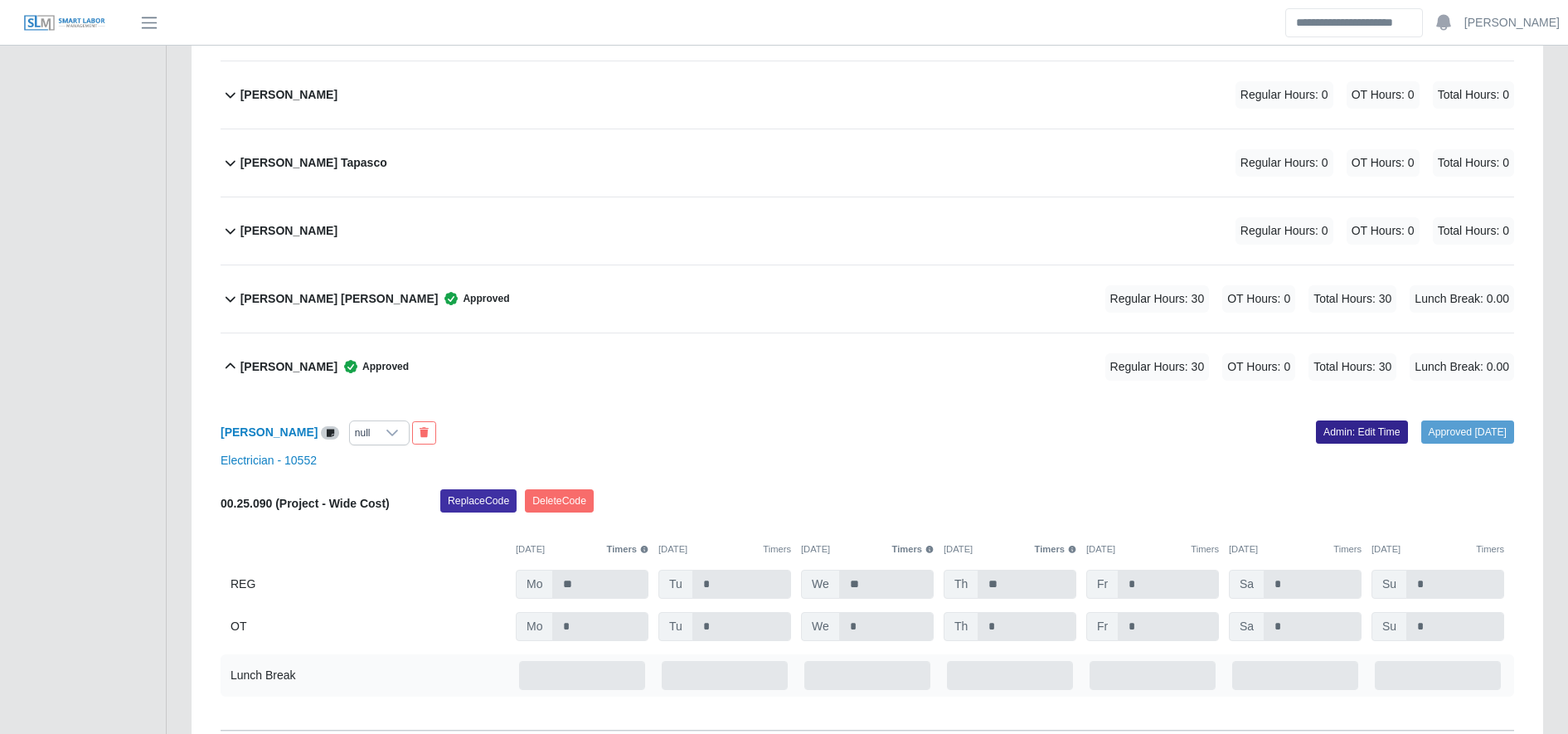
click at [1334, 433] on link "Admin: Edit Time" at bounding box center [1361, 431] width 92 height 23
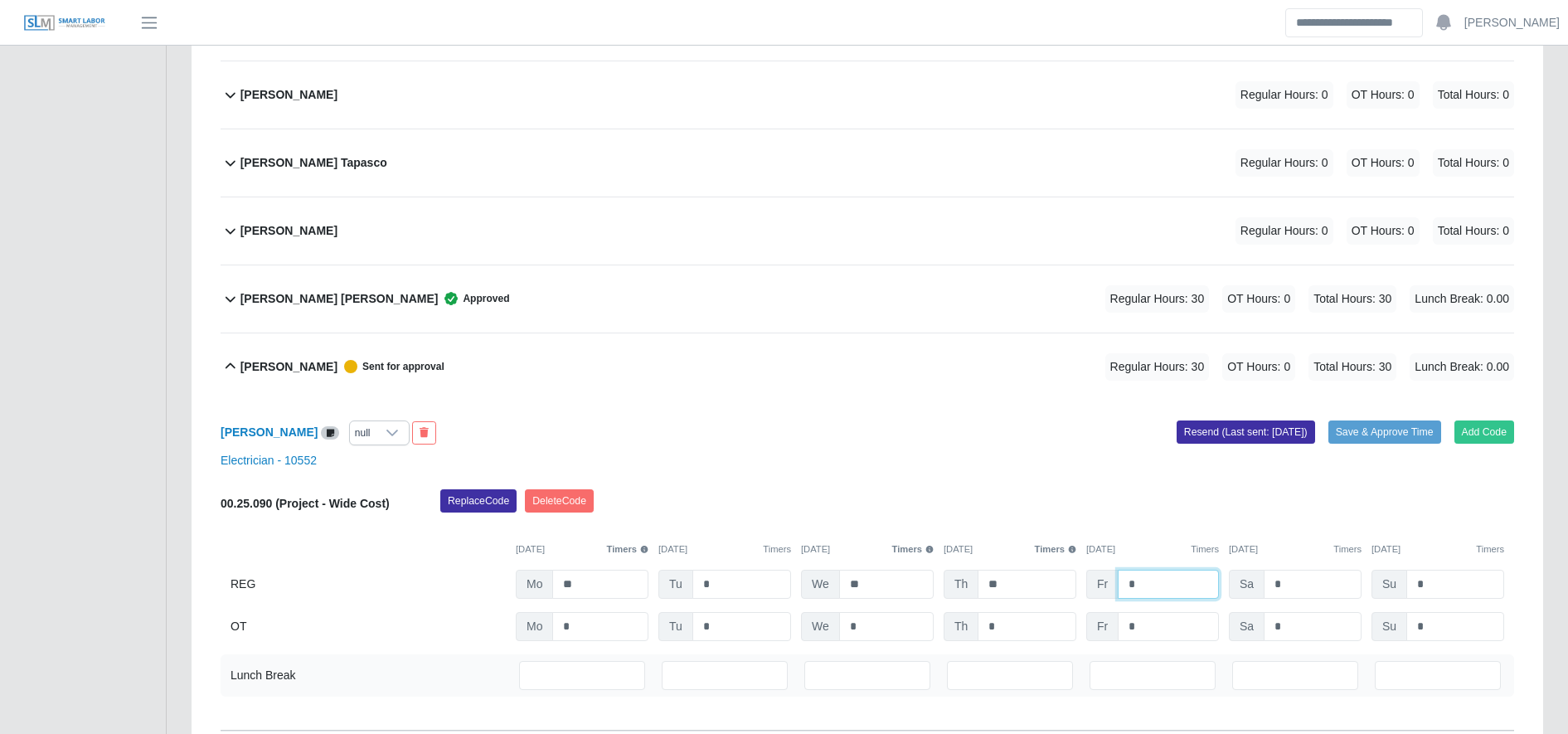
click at [1161, 584] on input "*" at bounding box center [1168, 584] width 102 height 29
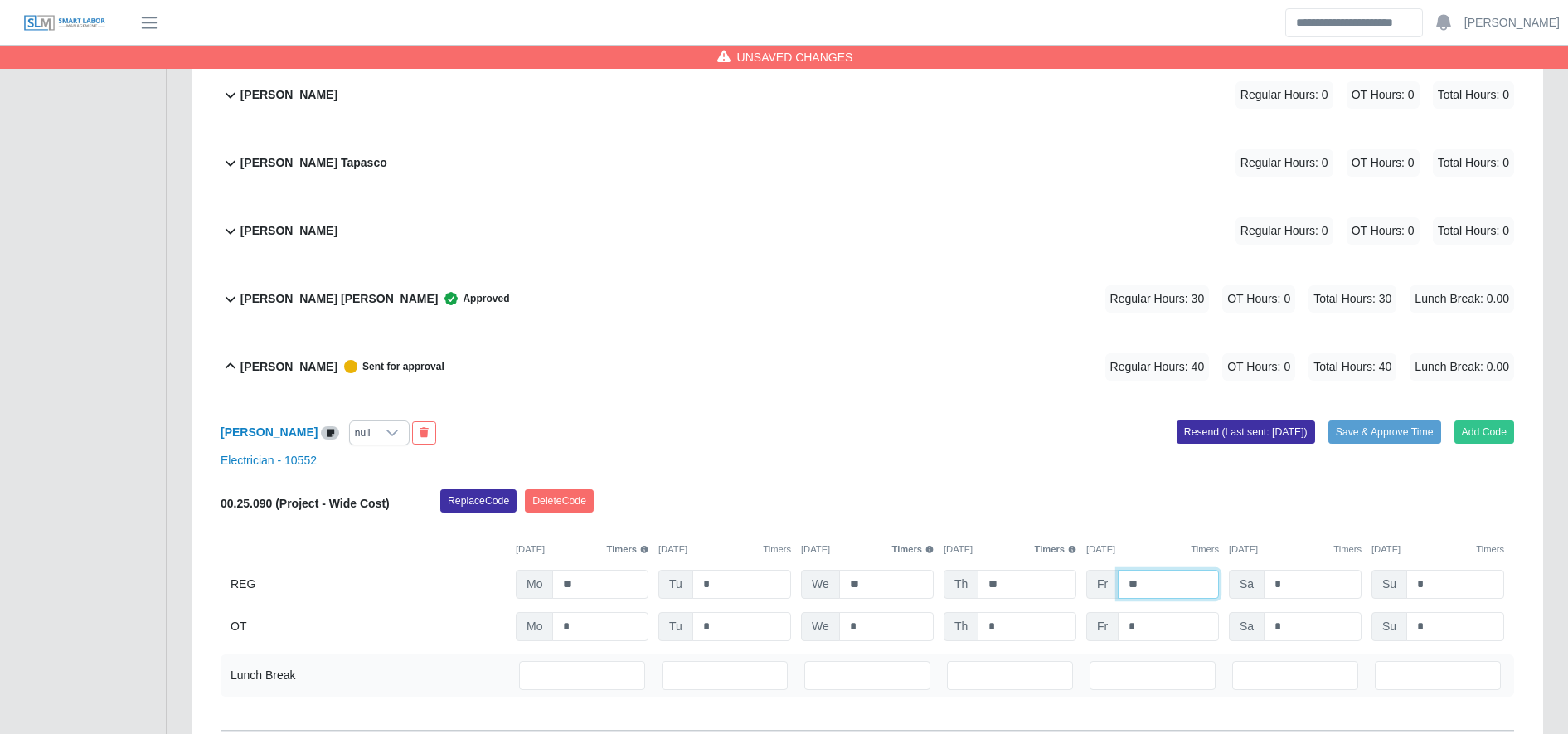
type input "**"
click at [1289, 610] on div "00.25.090 (Project - Wide Cost) Replace Code Delete Code 09/22/2025 Timers 09/2…" at bounding box center [867, 565] width 1293 height 152
drag, startPoint x: 1289, startPoint y: 610, endPoint x: 1296, endPoint y: 624, distance: 15.7
click at [1296, 624] on div "00.25.090 (Project - Wide Cost) Replace Code Delete Code 09/22/2025 Timers 09/2…" at bounding box center [867, 565] width 1293 height 152
click at [1296, 624] on input "*" at bounding box center [1312, 626] width 98 height 29
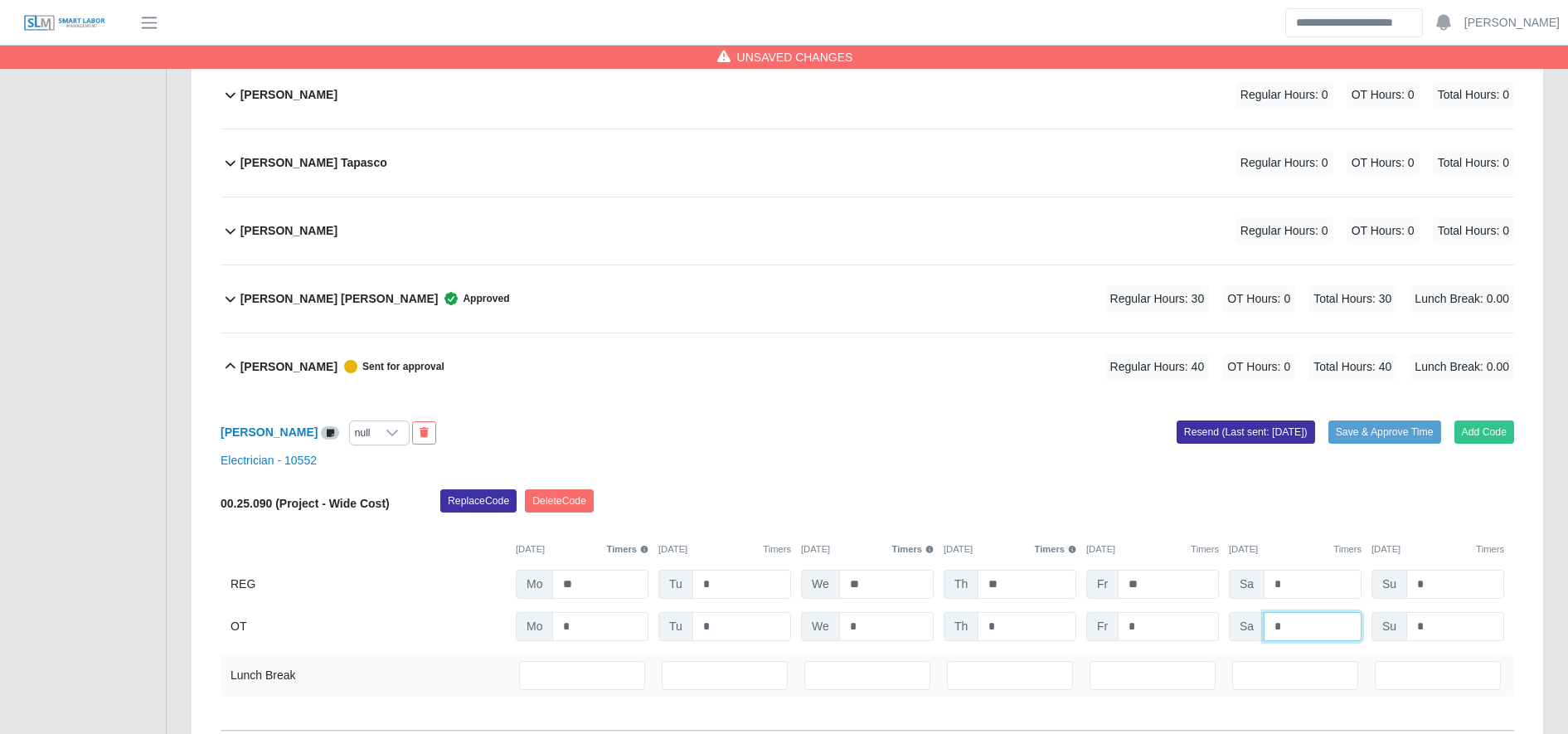
click at [1296, 624] on input "*" at bounding box center [1312, 626] width 98 height 29
type input "*"
click at [1390, 435] on button "Save & Approve Time" at bounding box center [1384, 431] width 113 height 23
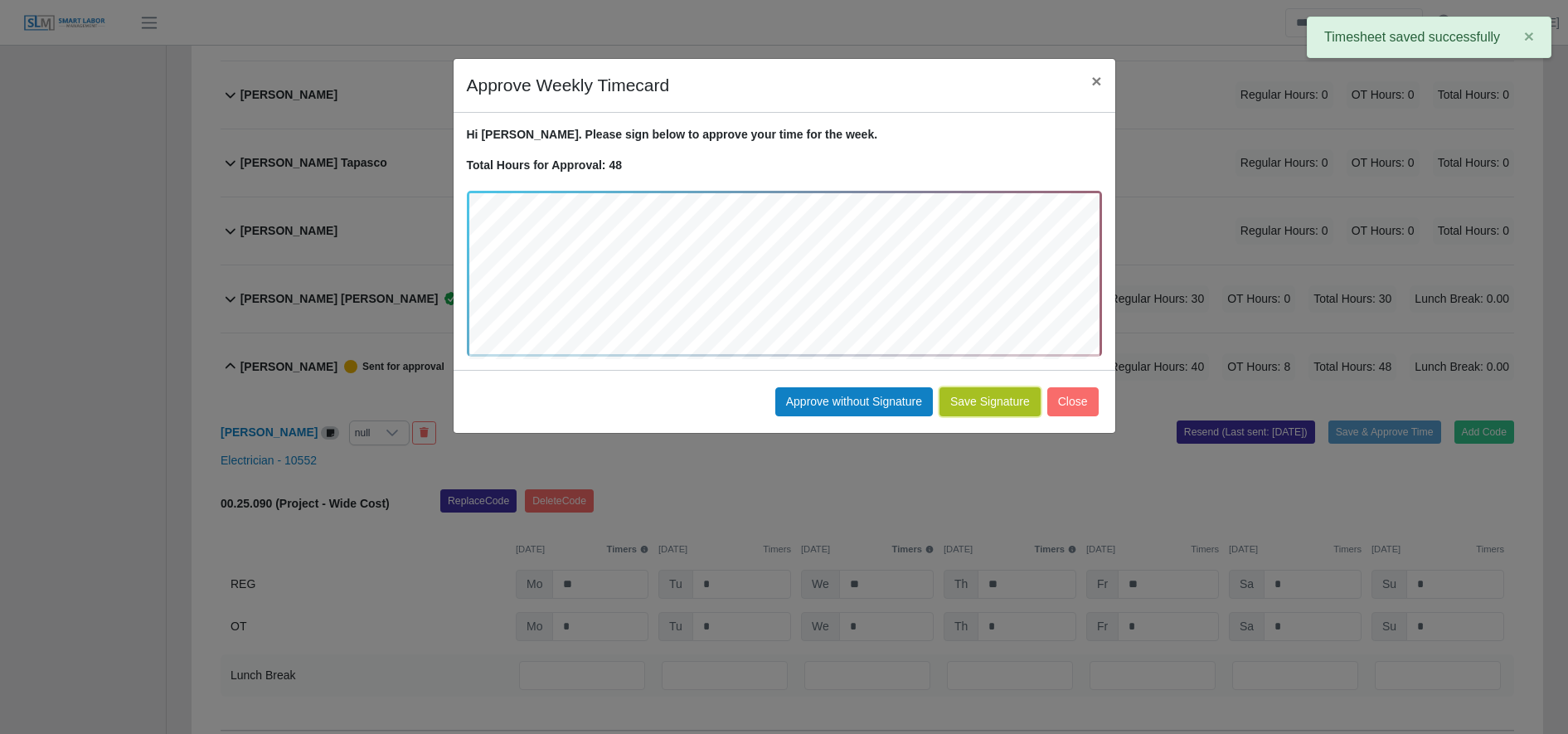
click at [1006, 402] on button "Save Signature" at bounding box center [989, 402] width 102 height 29
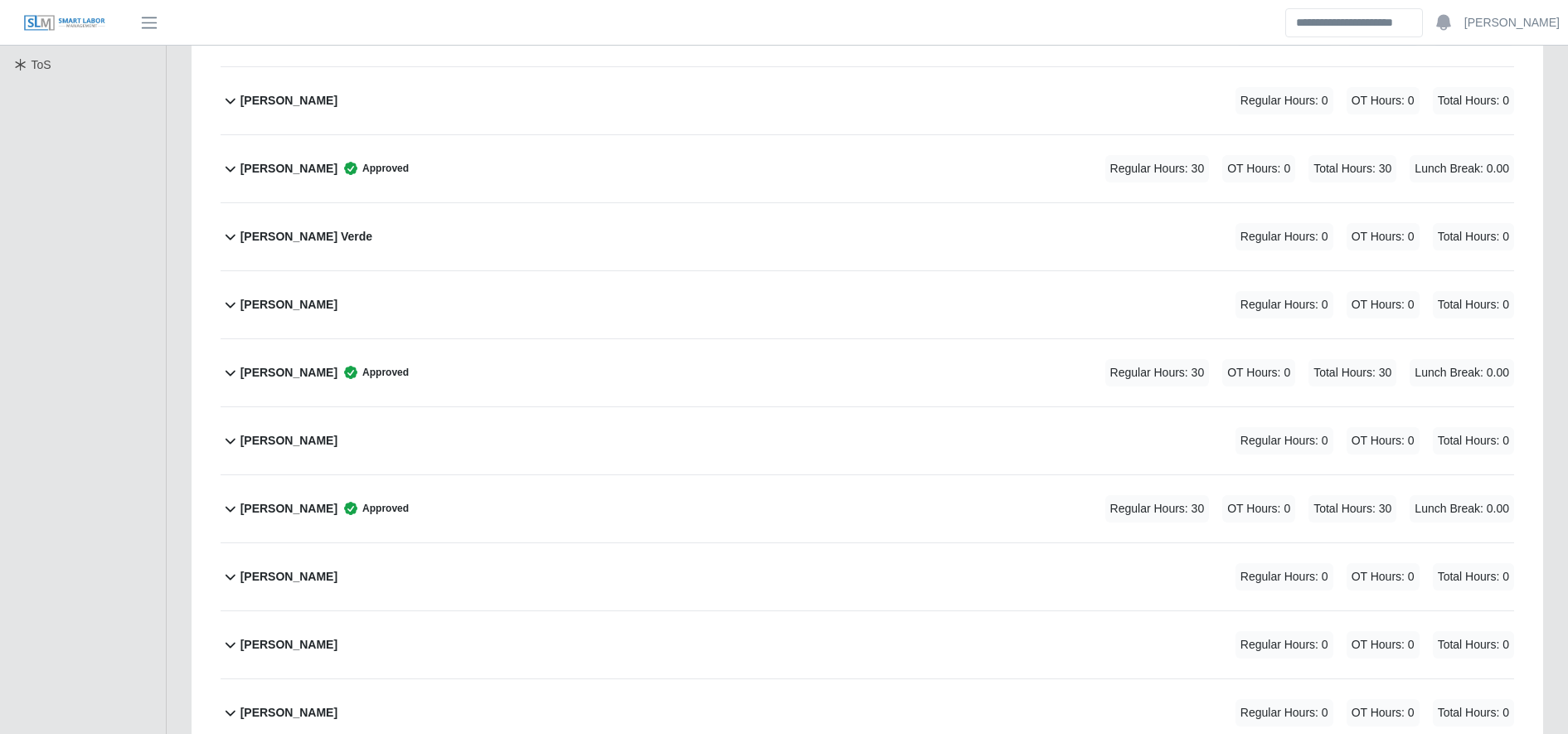
scroll to position [0, 0]
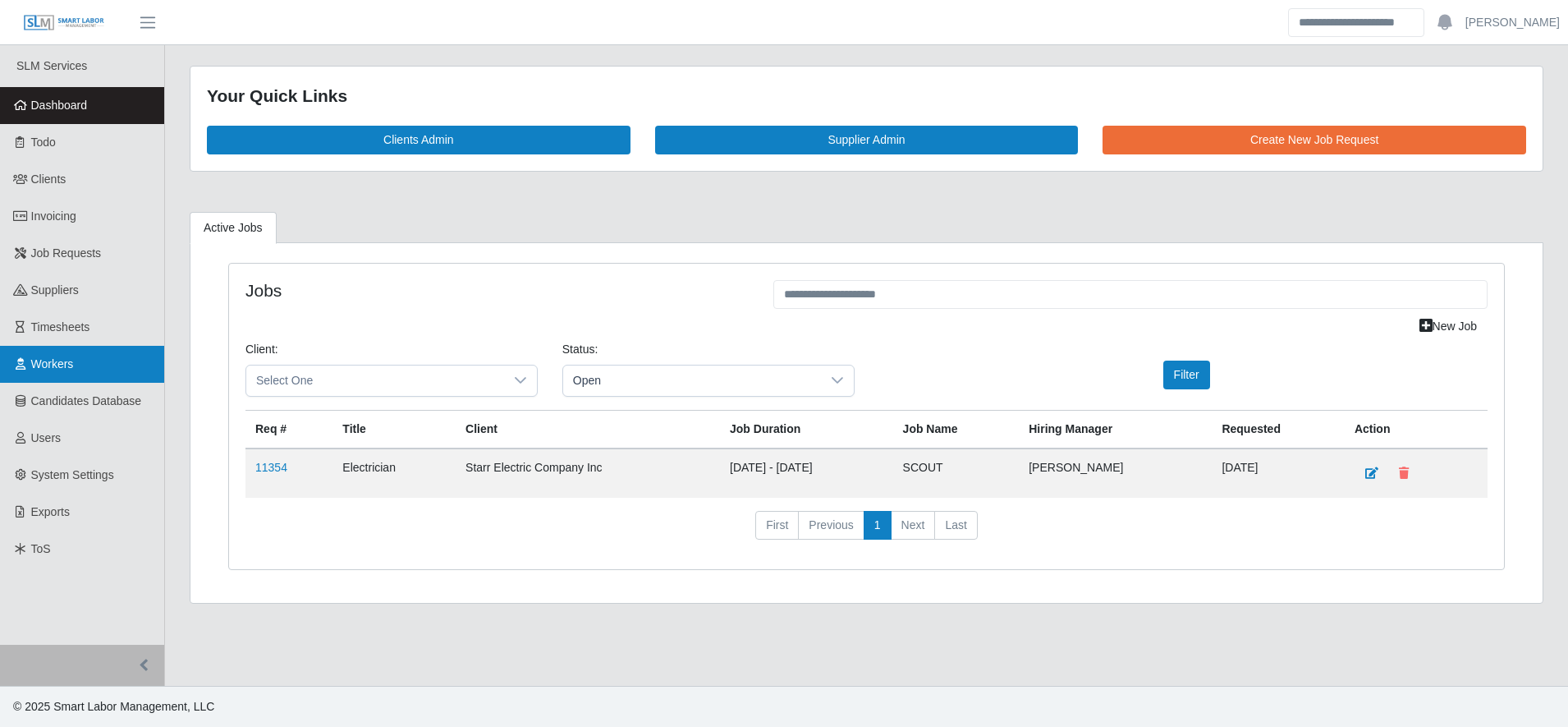
click at [126, 378] on link "Workers" at bounding box center [82, 364] width 164 height 37
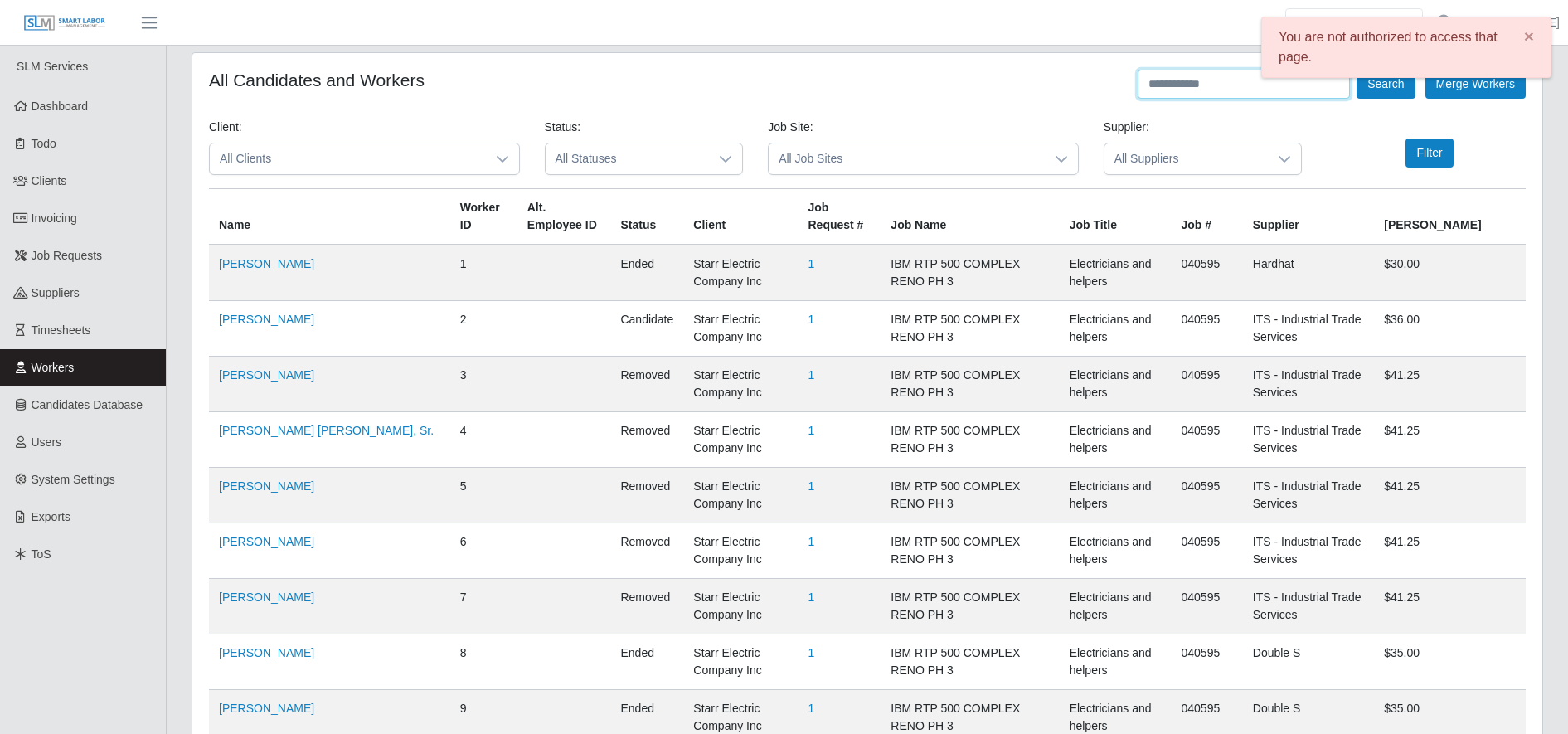
click at [1227, 85] on input "text" at bounding box center [1244, 84] width 212 height 29
type input "*"
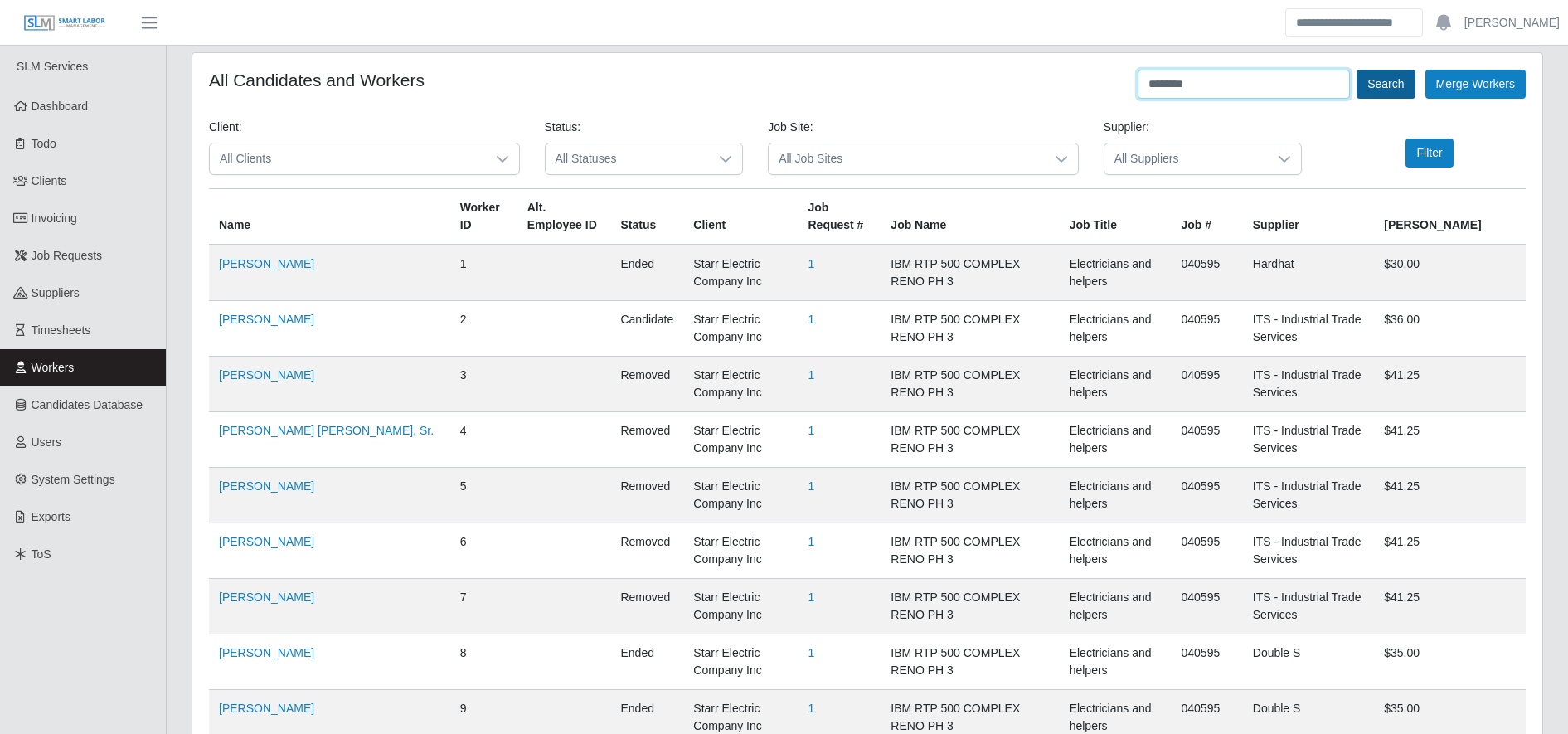
type input "********"
click at [1380, 86] on button "Search" at bounding box center [1385, 84] width 58 height 29
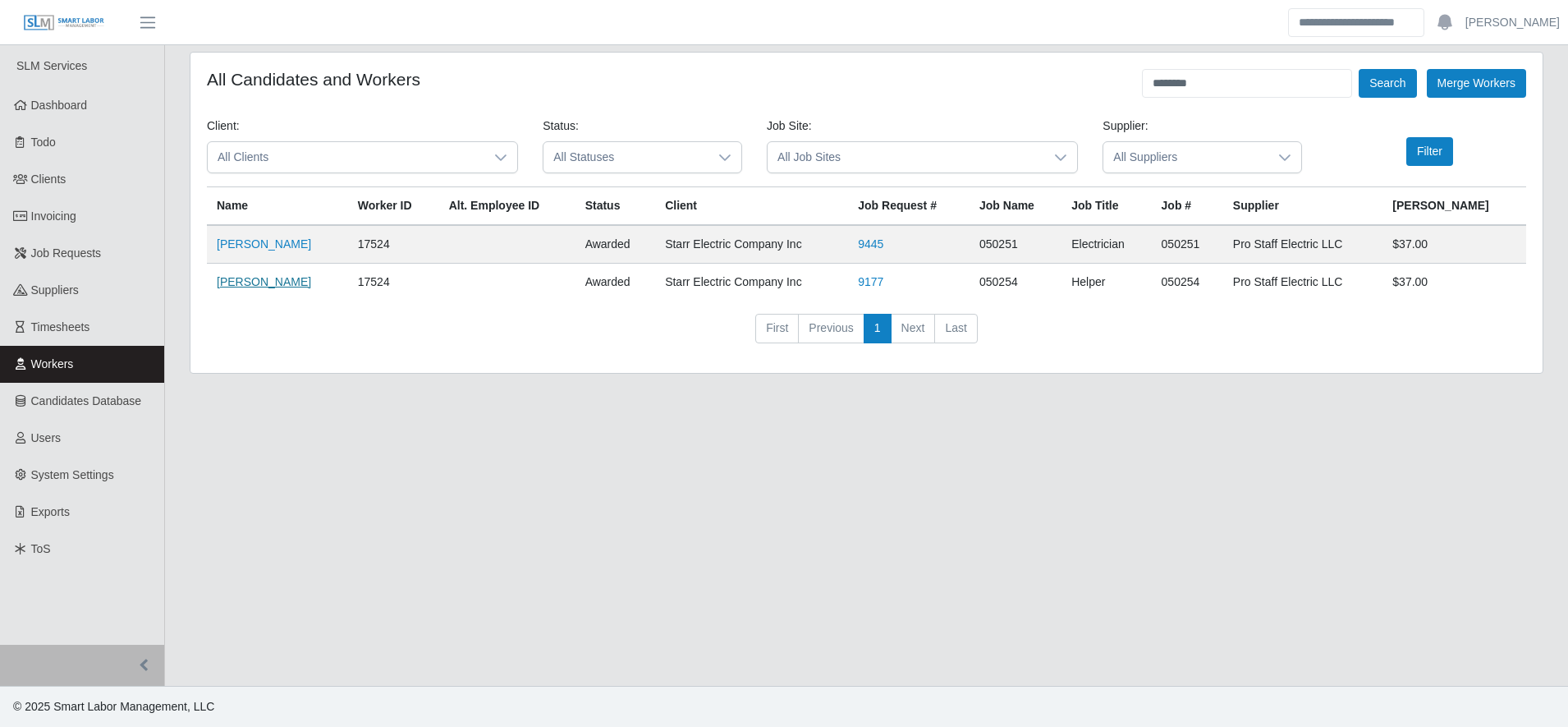
click at [269, 286] on link "[PERSON_NAME]" at bounding box center [264, 281] width 94 height 13
click at [252, 281] on link "[PERSON_NAME]" at bounding box center [264, 281] width 94 height 13
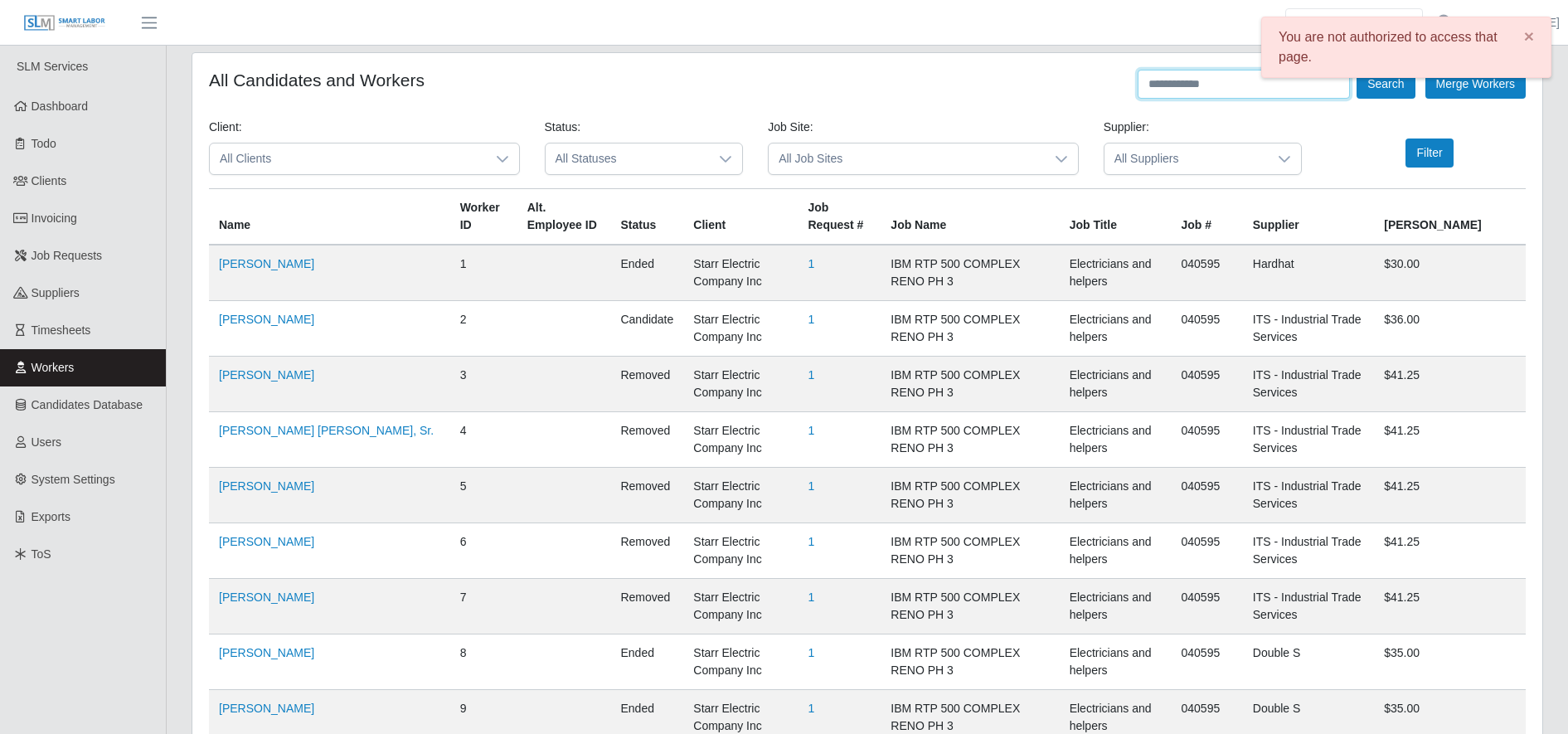
click at [1232, 75] on input "text" at bounding box center [1244, 84] width 212 height 29
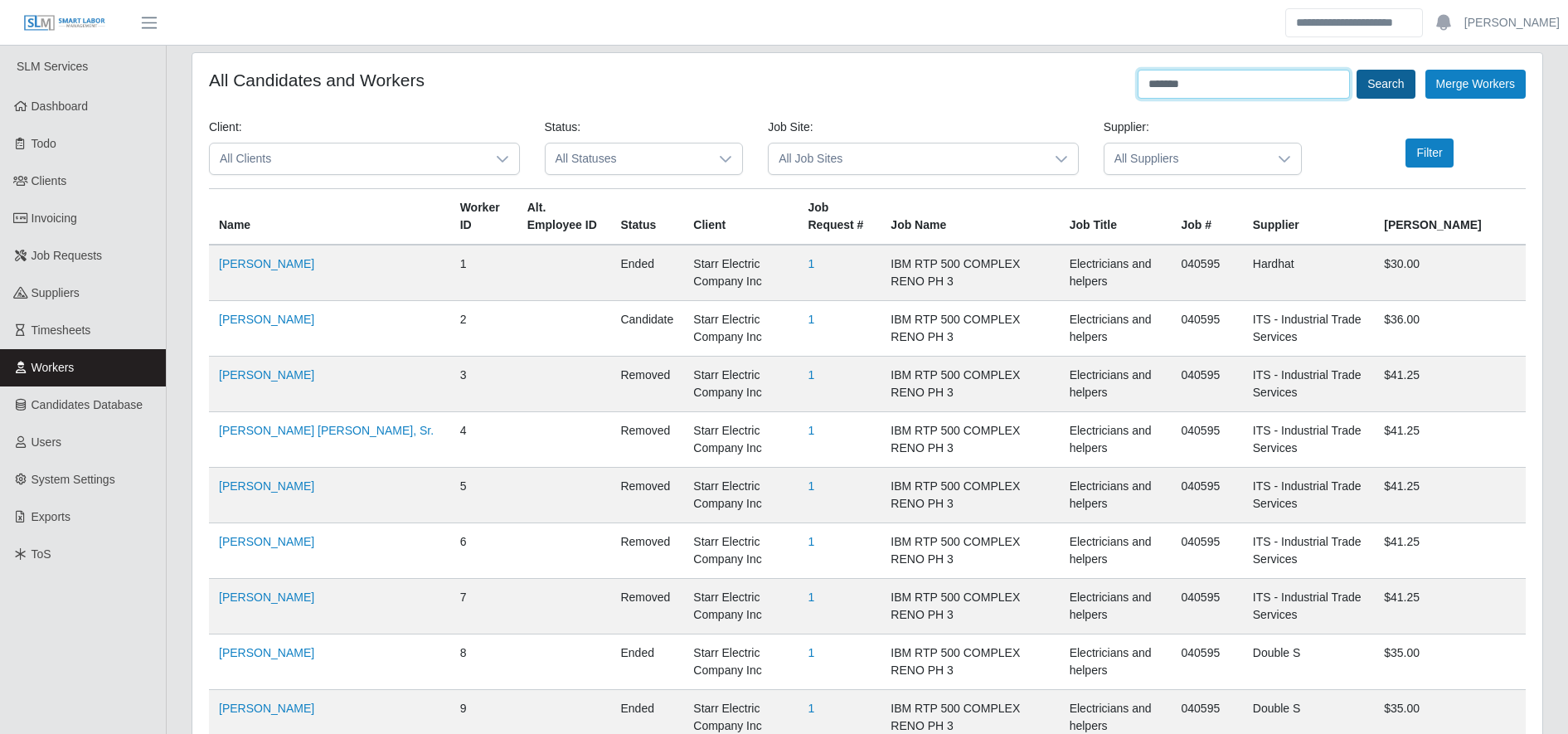
type input "*******"
click at [1375, 90] on button "Search" at bounding box center [1385, 84] width 58 height 29
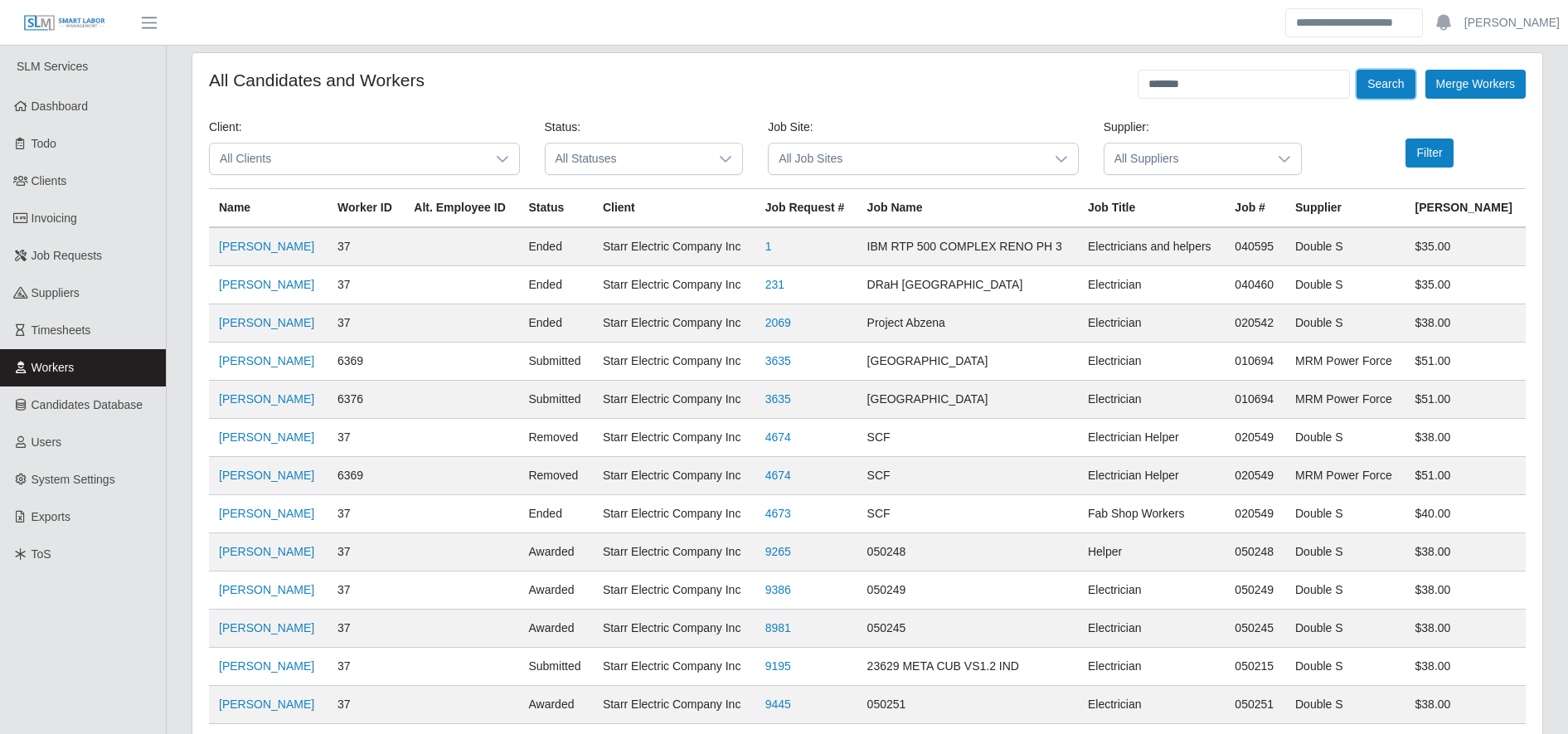
scroll to position [239, 0]
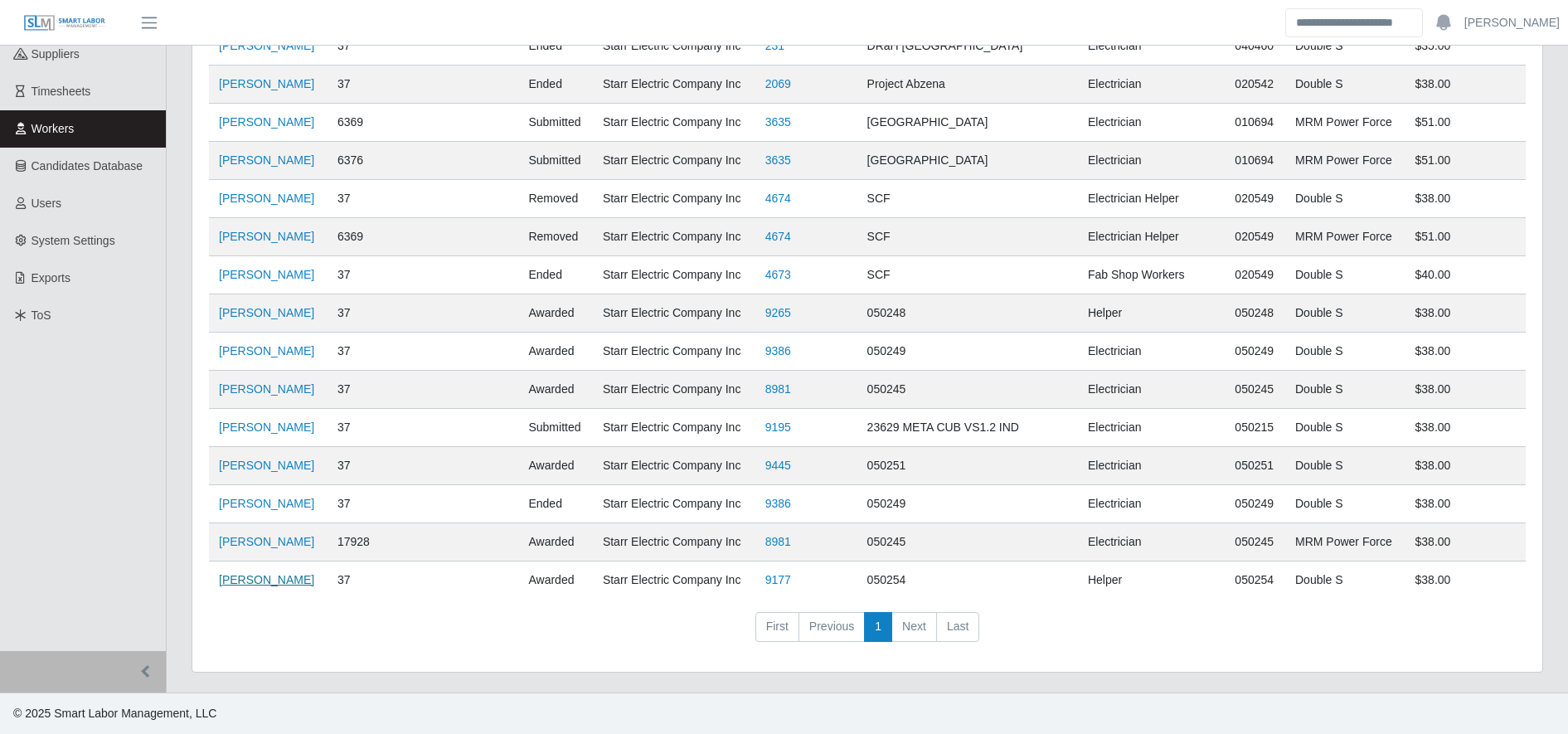
click at [268, 586] on link "[PERSON_NAME]" at bounding box center [266, 579] width 95 height 13
click at [516, 458] on td at bounding box center [460, 466] width 114 height 38
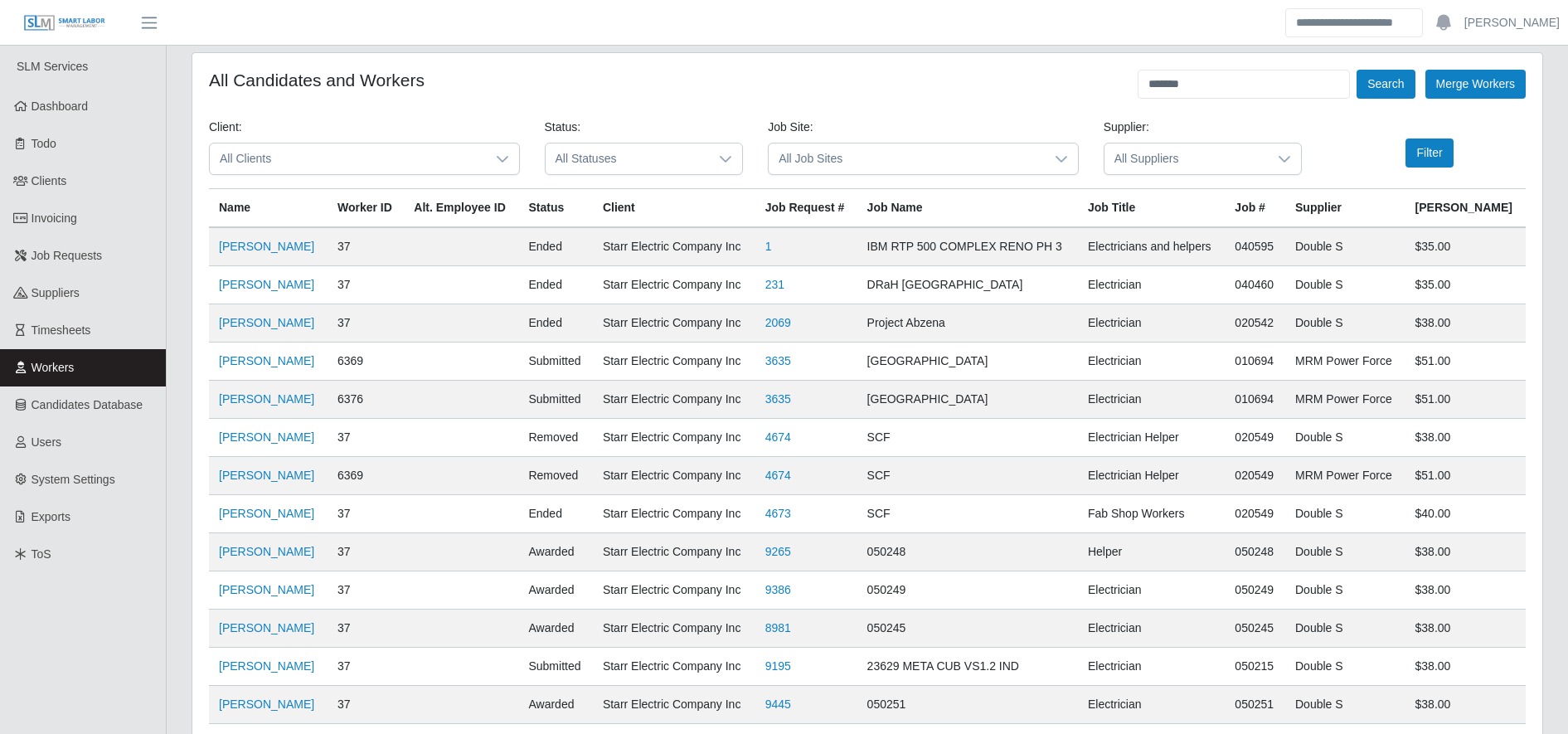
scroll to position [13, 0]
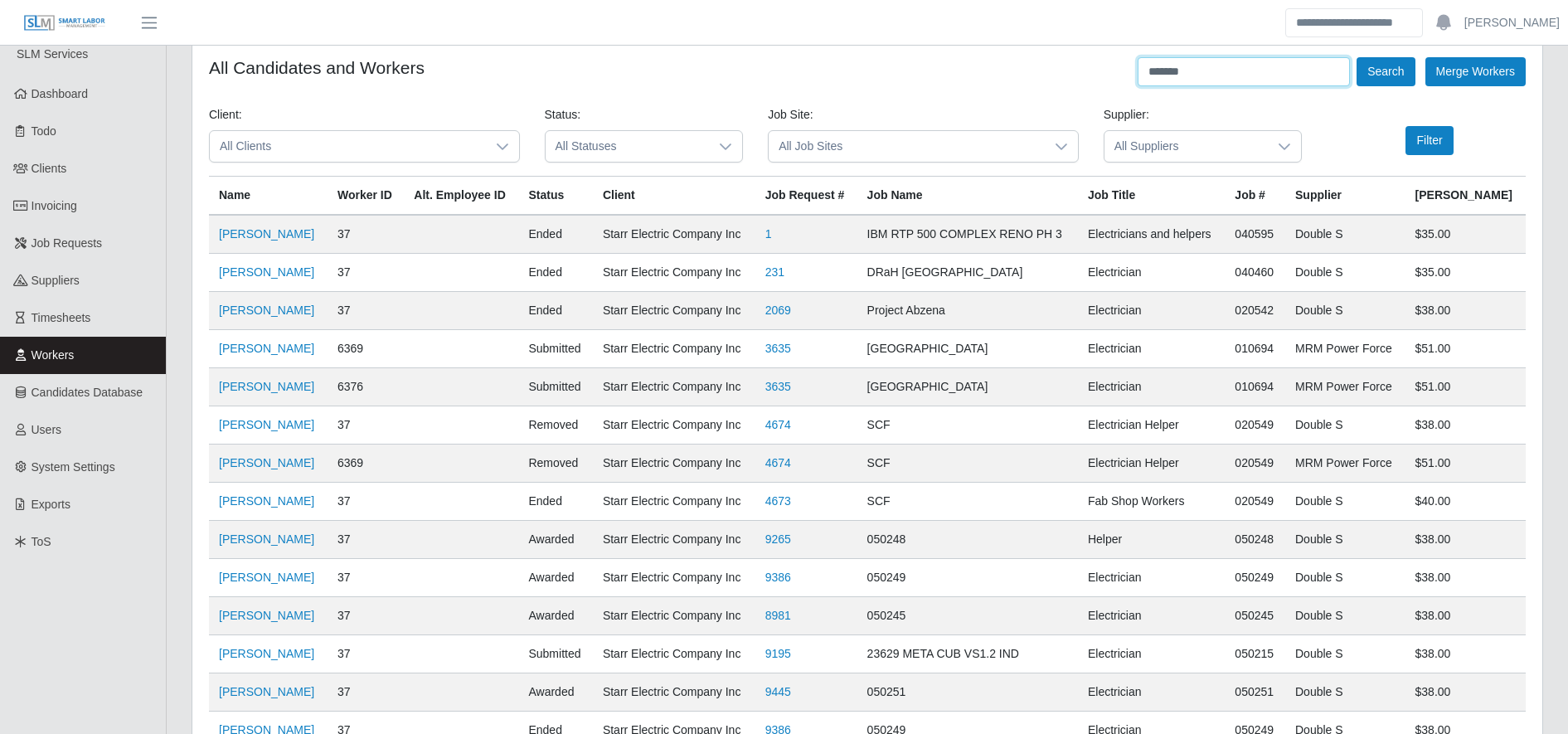
click at [1216, 62] on input "*******" at bounding box center [1244, 71] width 212 height 29
click at [1390, 67] on button "Search" at bounding box center [1385, 71] width 58 height 29
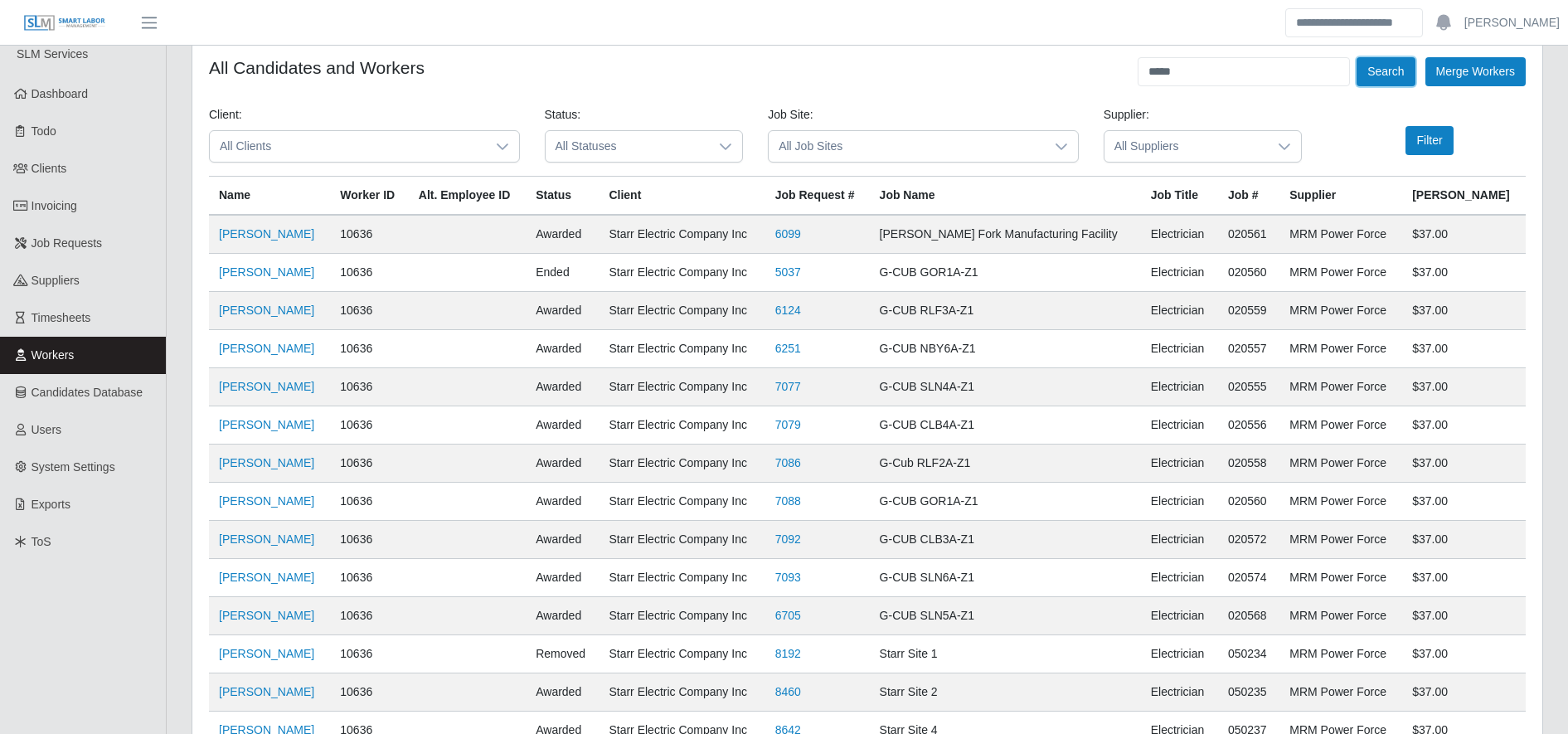
scroll to position [468, 0]
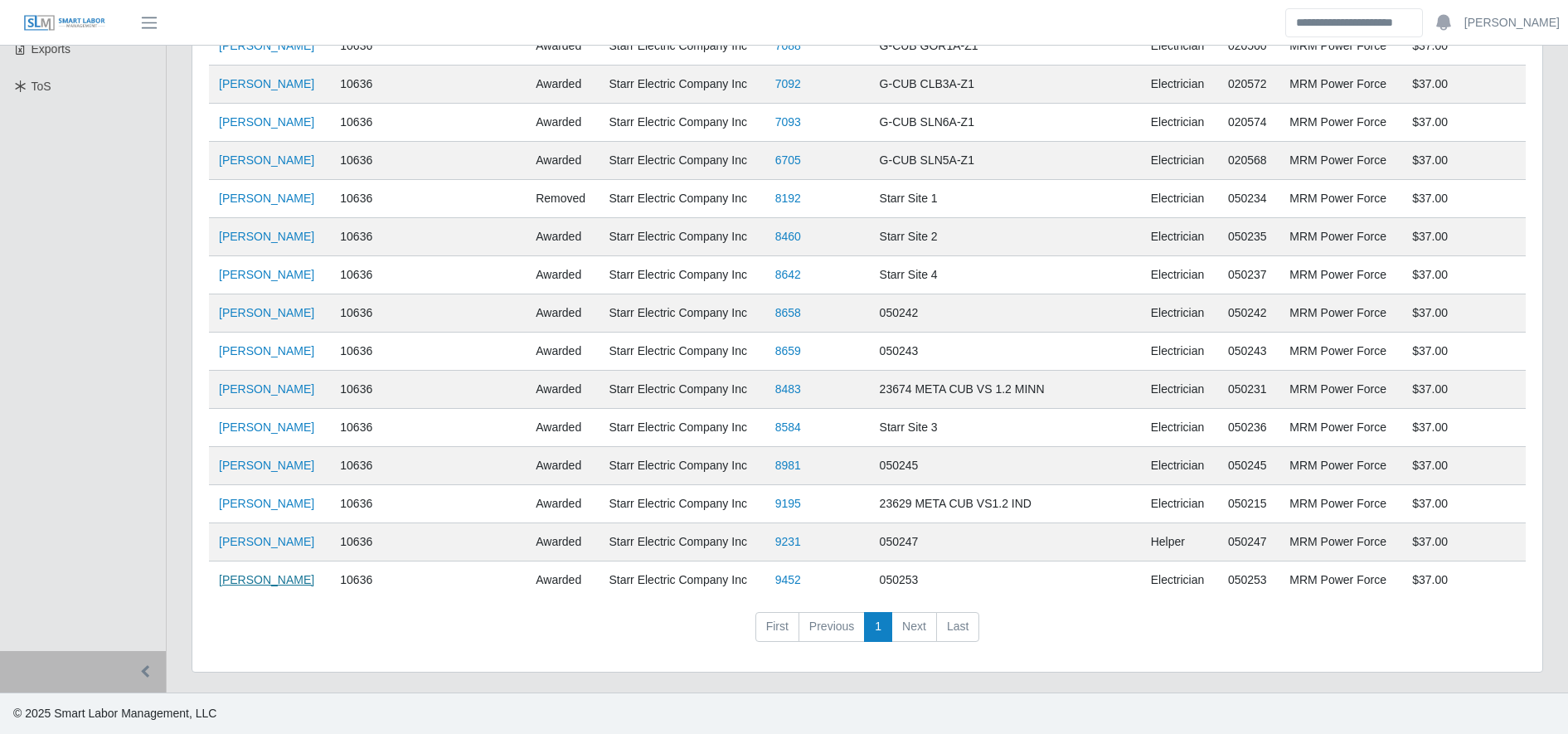
click at [233, 577] on link "Jimni Martinez" at bounding box center [266, 579] width 95 height 13
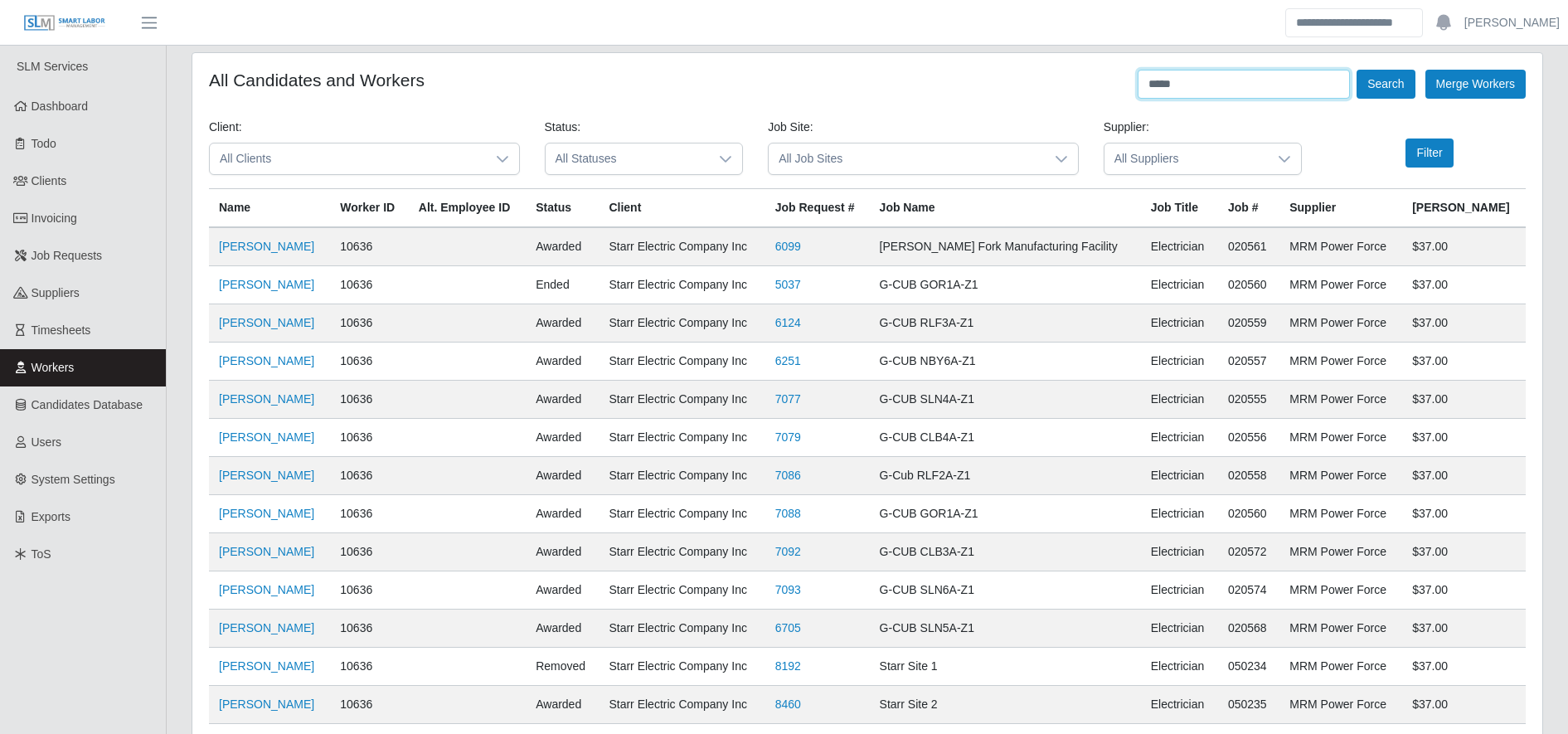
click at [1231, 91] on input "*****" at bounding box center [1244, 84] width 212 height 29
click at [1368, 84] on button "Search" at bounding box center [1385, 84] width 58 height 29
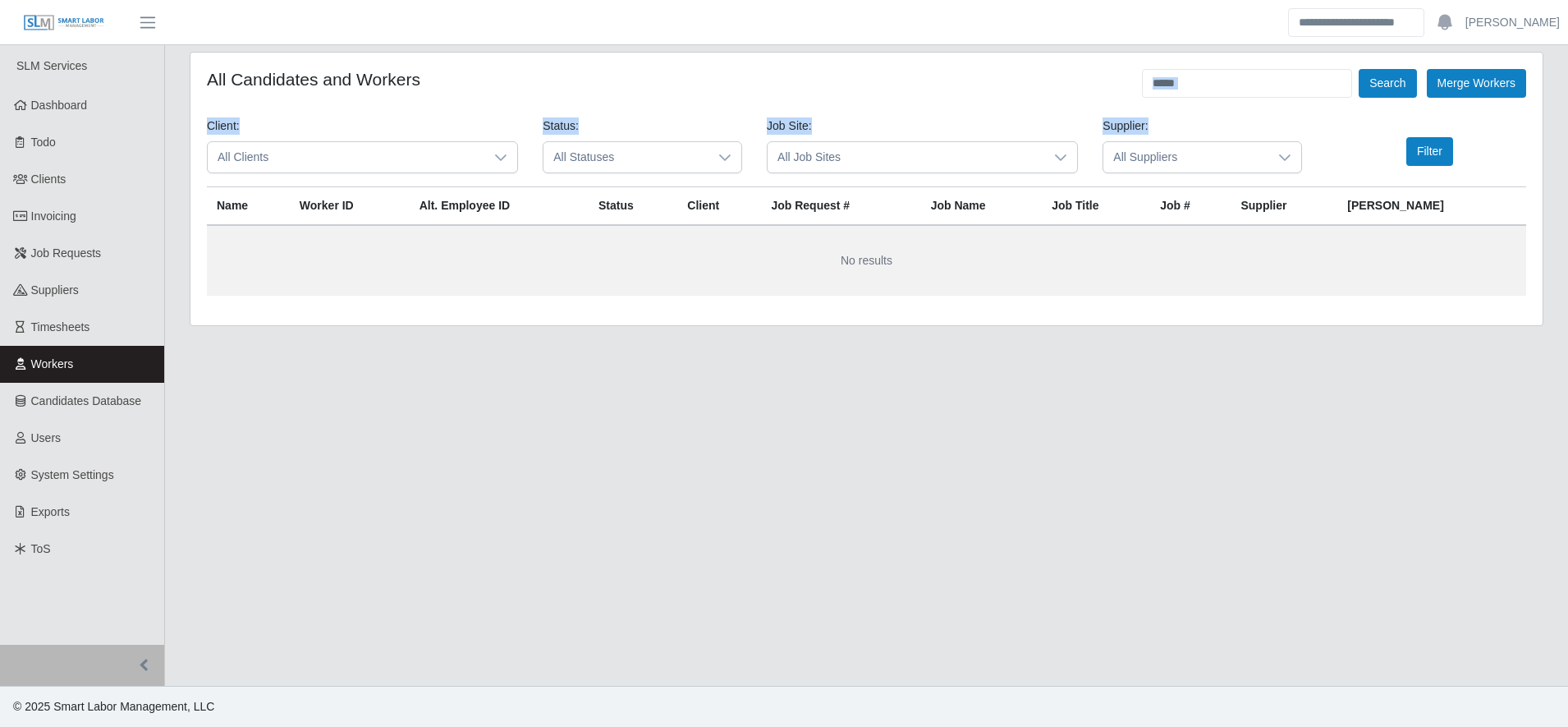
drag, startPoint x: 1193, startPoint y: 101, endPoint x: 1193, endPoint y: 90, distance: 11.0
click at [1193, 90] on form "All Candidates and Workers ***** Search Merge Workers Client: All Clients Statu…" at bounding box center [866, 182] width 1320 height 227
click at [1193, 90] on input "*****" at bounding box center [1247, 83] width 210 height 29
click at [1374, 76] on button "Search" at bounding box center [1387, 83] width 57 height 29
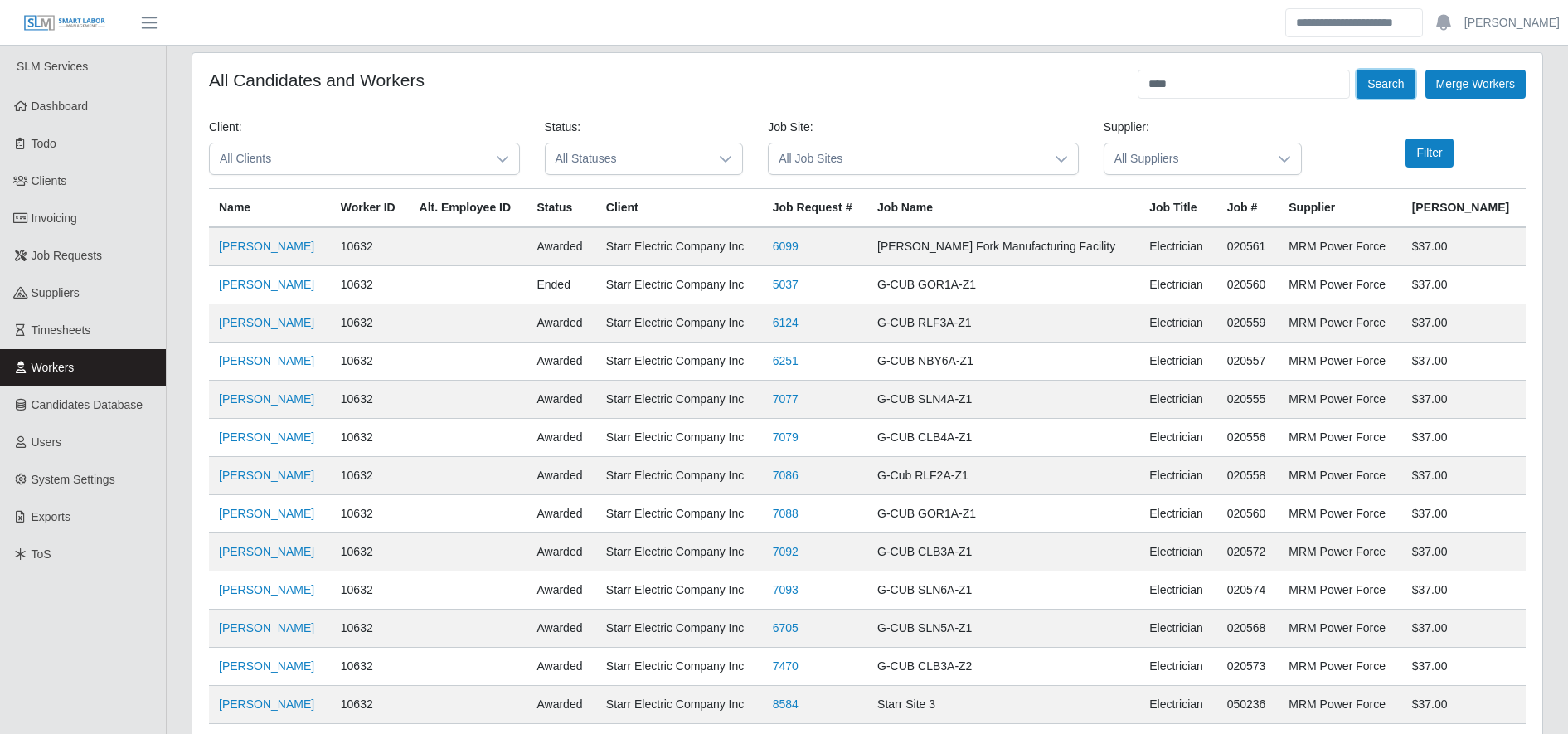
scroll to position [544, 0]
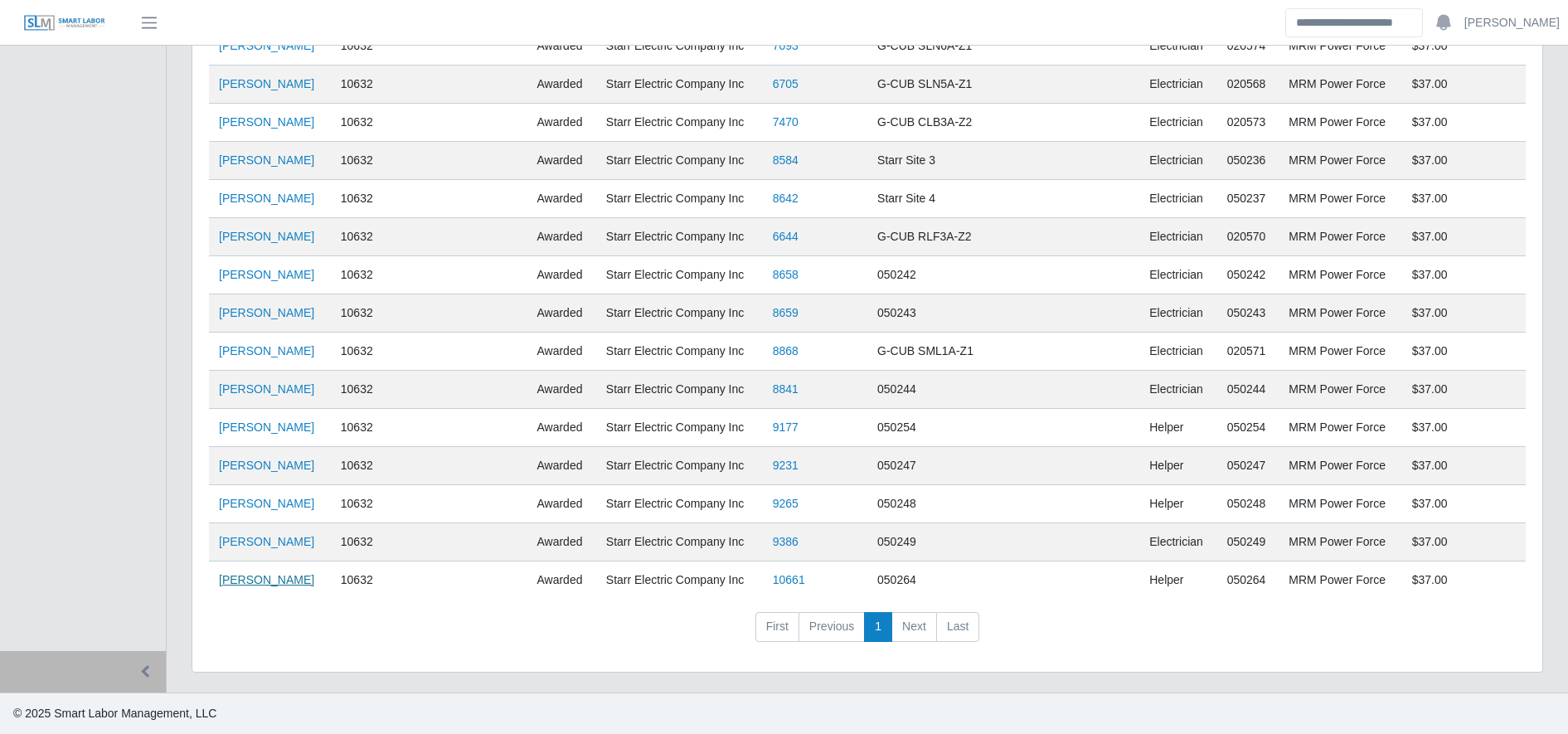
click at [289, 581] on link "[PERSON_NAME]" at bounding box center [266, 579] width 95 height 13
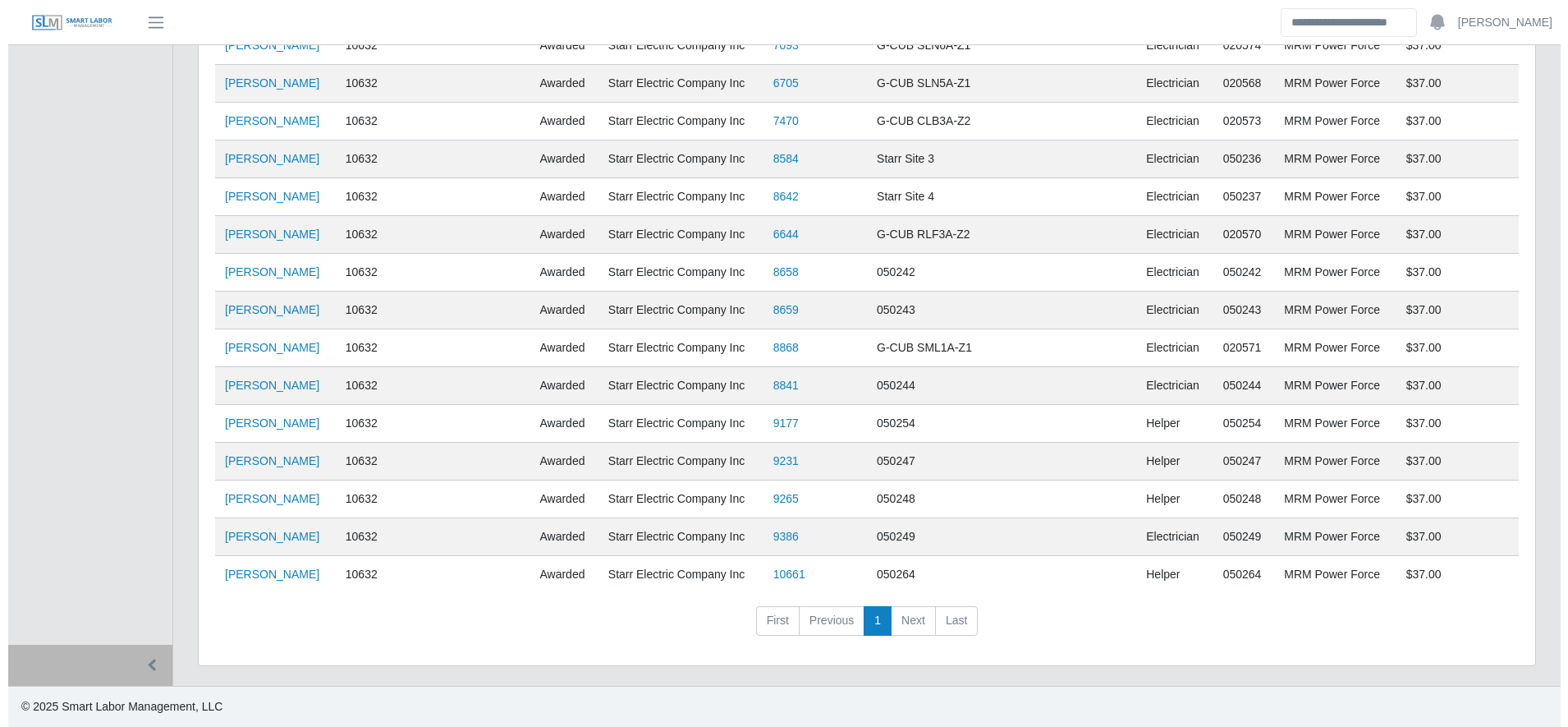
scroll to position [0, 0]
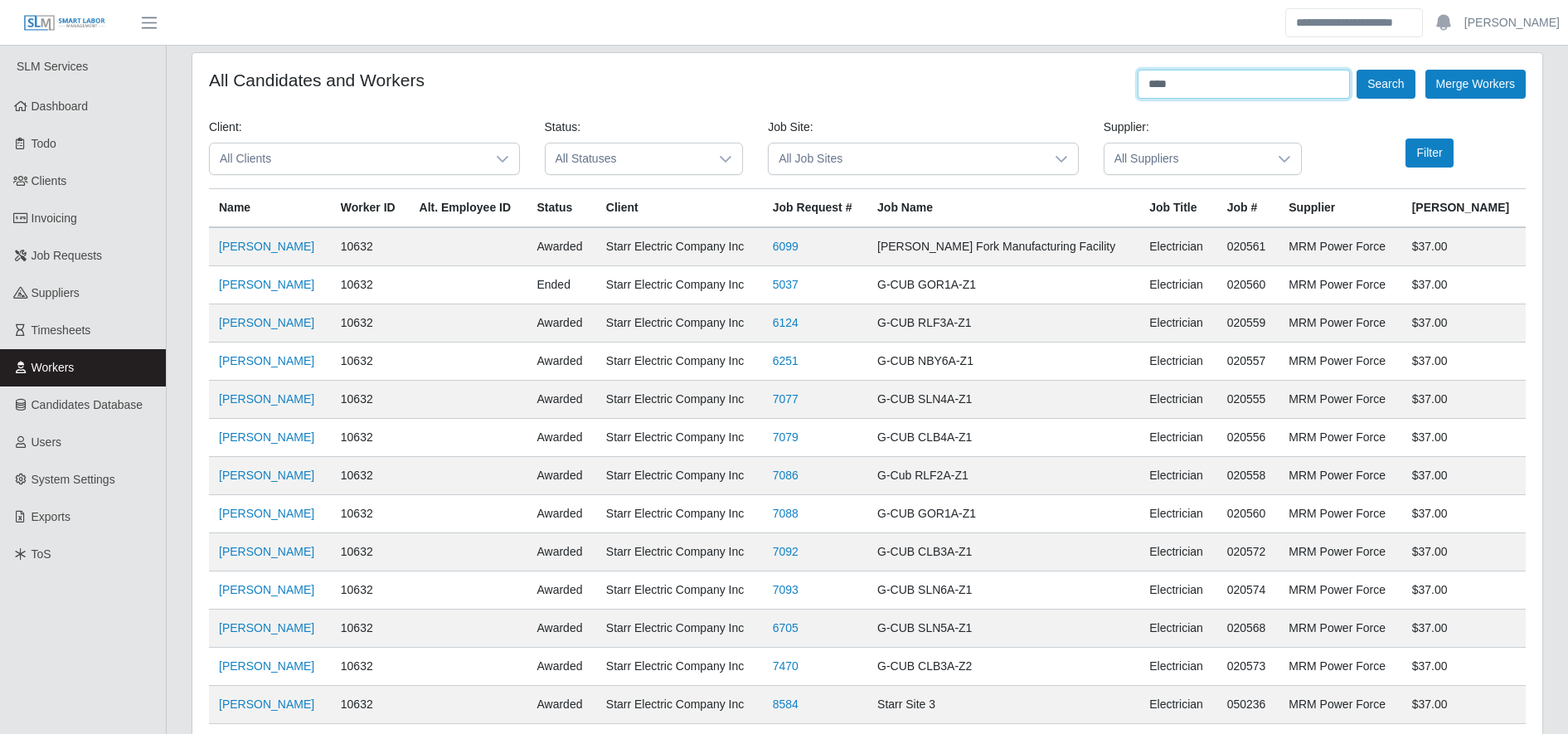
click at [1218, 73] on input "****" at bounding box center [1244, 84] width 212 height 29
type input "********"
click at [1375, 77] on button "Search" at bounding box center [1385, 84] width 58 height 29
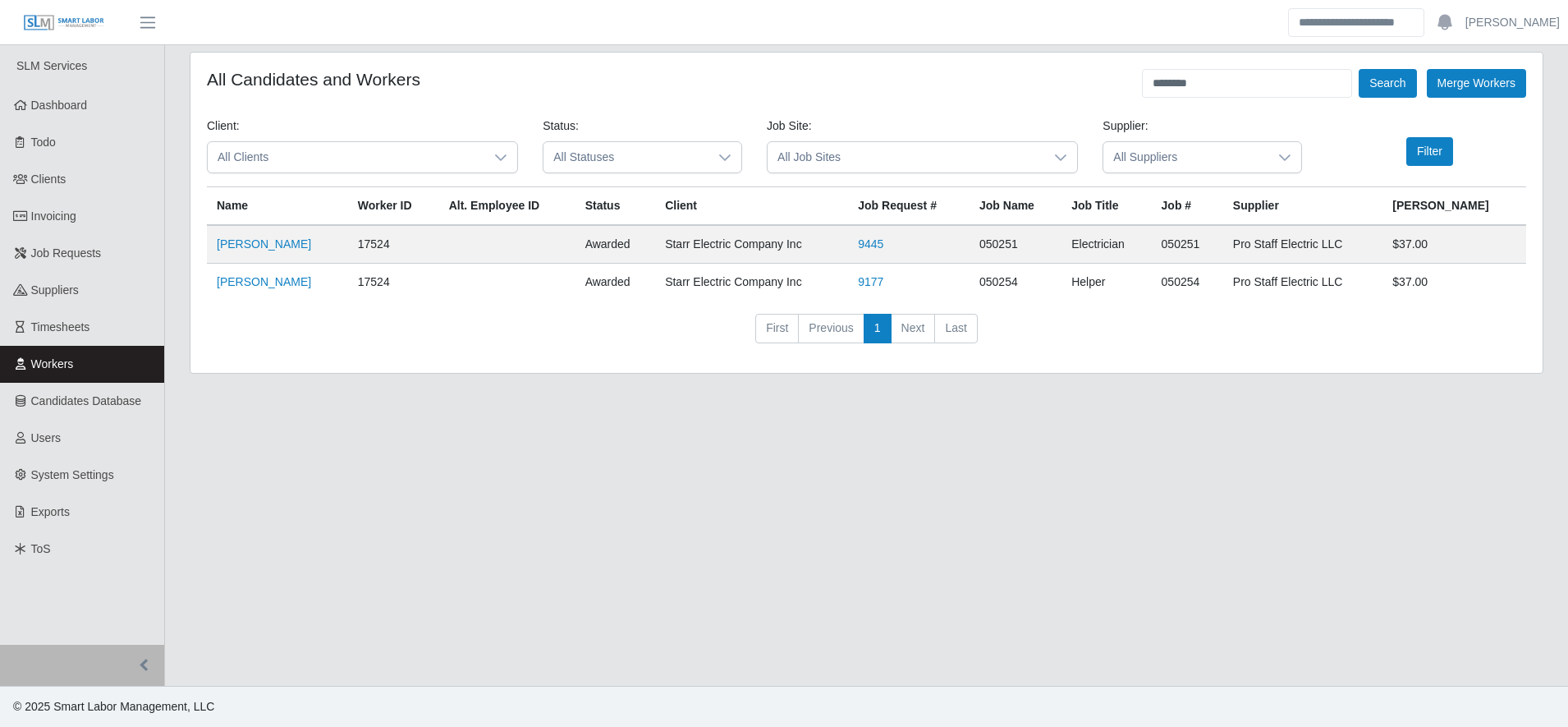
click at [247, 236] on td "[PERSON_NAME]" at bounding box center [277, 244] width 141 height 39
click at [247, 244] on link "[PERSON_NAME]" at bounding box center [264, 244] width 94 height 13
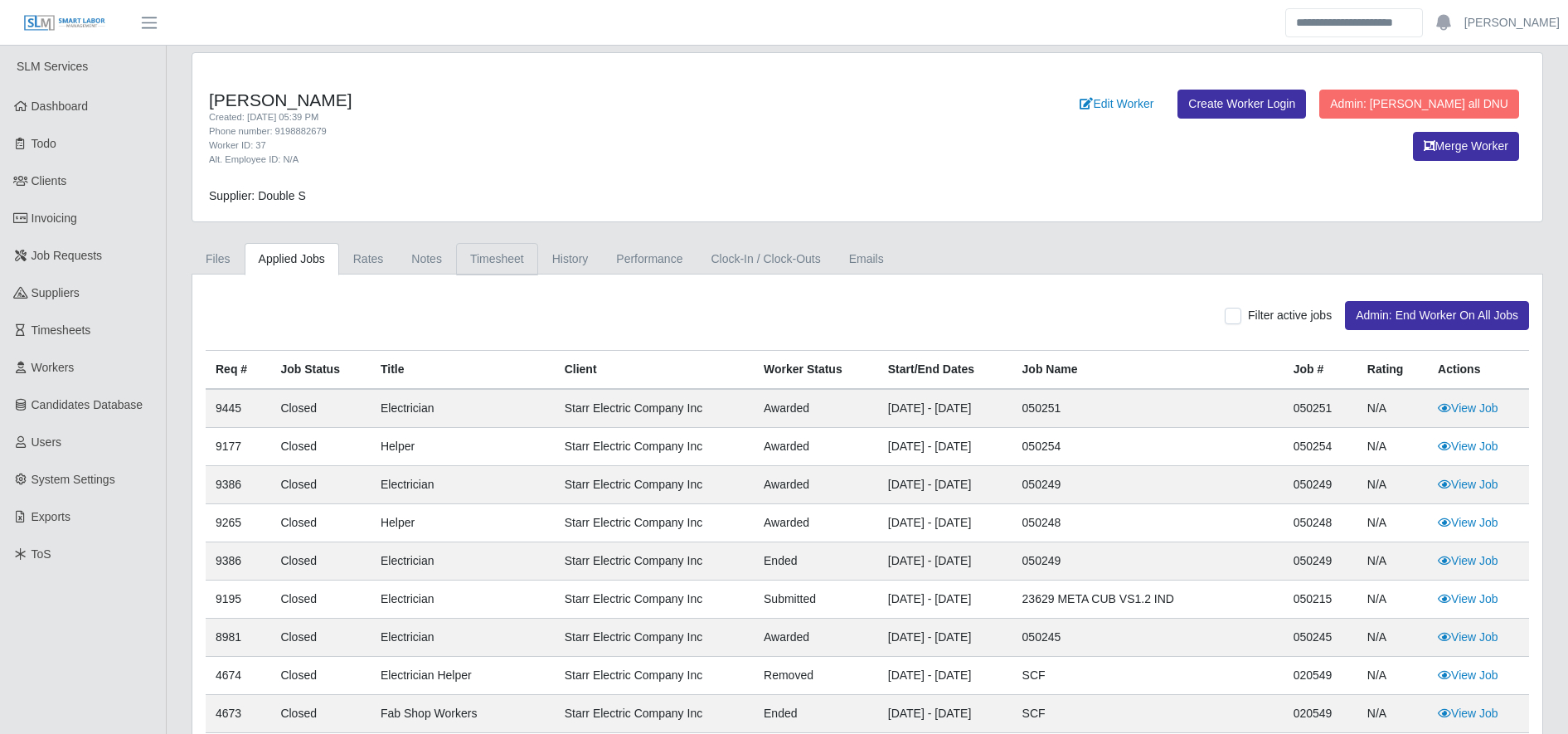
click at [495, 264] on link "Timesheet" at bounding box center [497, 258] width 82 height 32
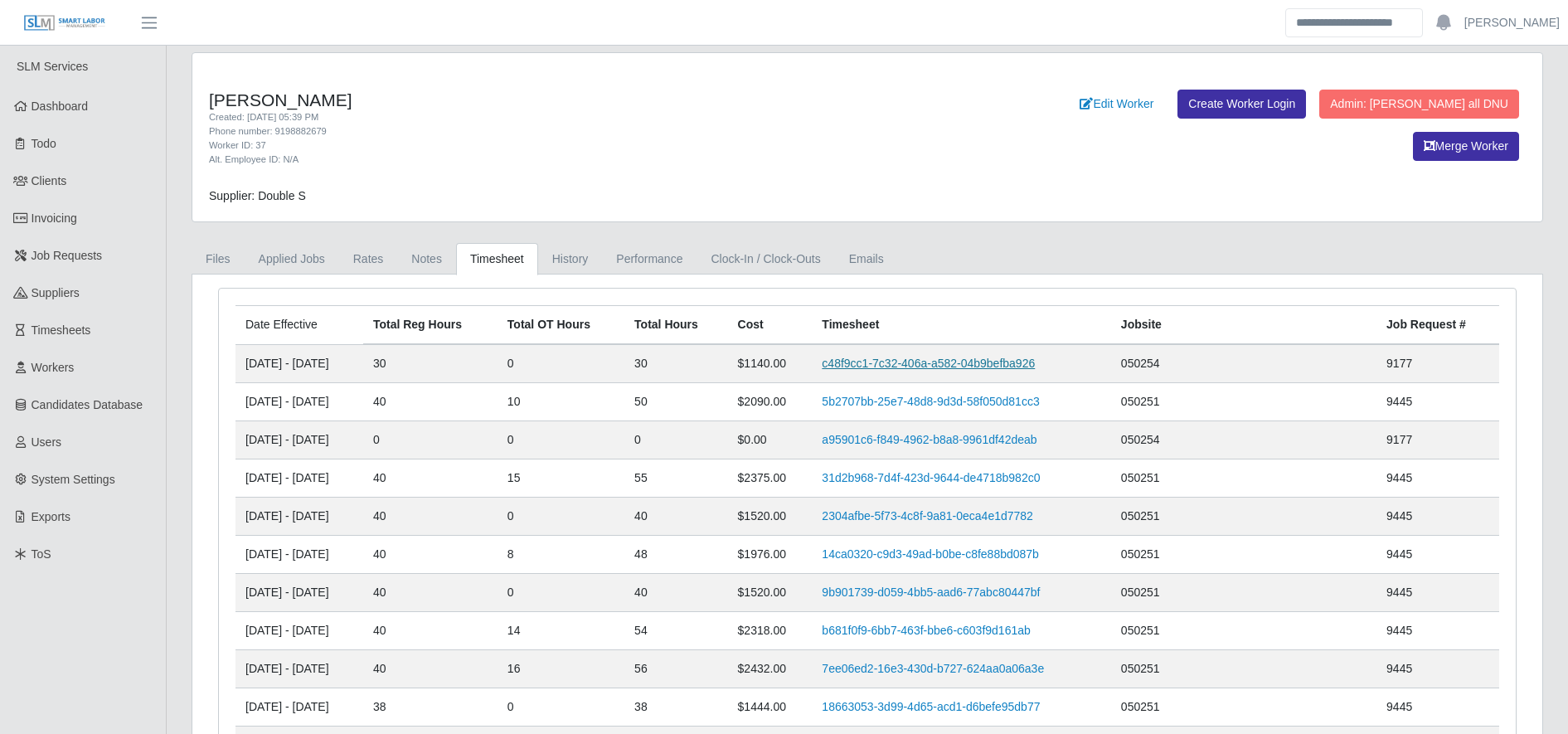
click at [905, 365] on link "c48f9cc1-7c32-406a-a582-04b9befba926" at bounding box center [928, 362] width 213 height 13
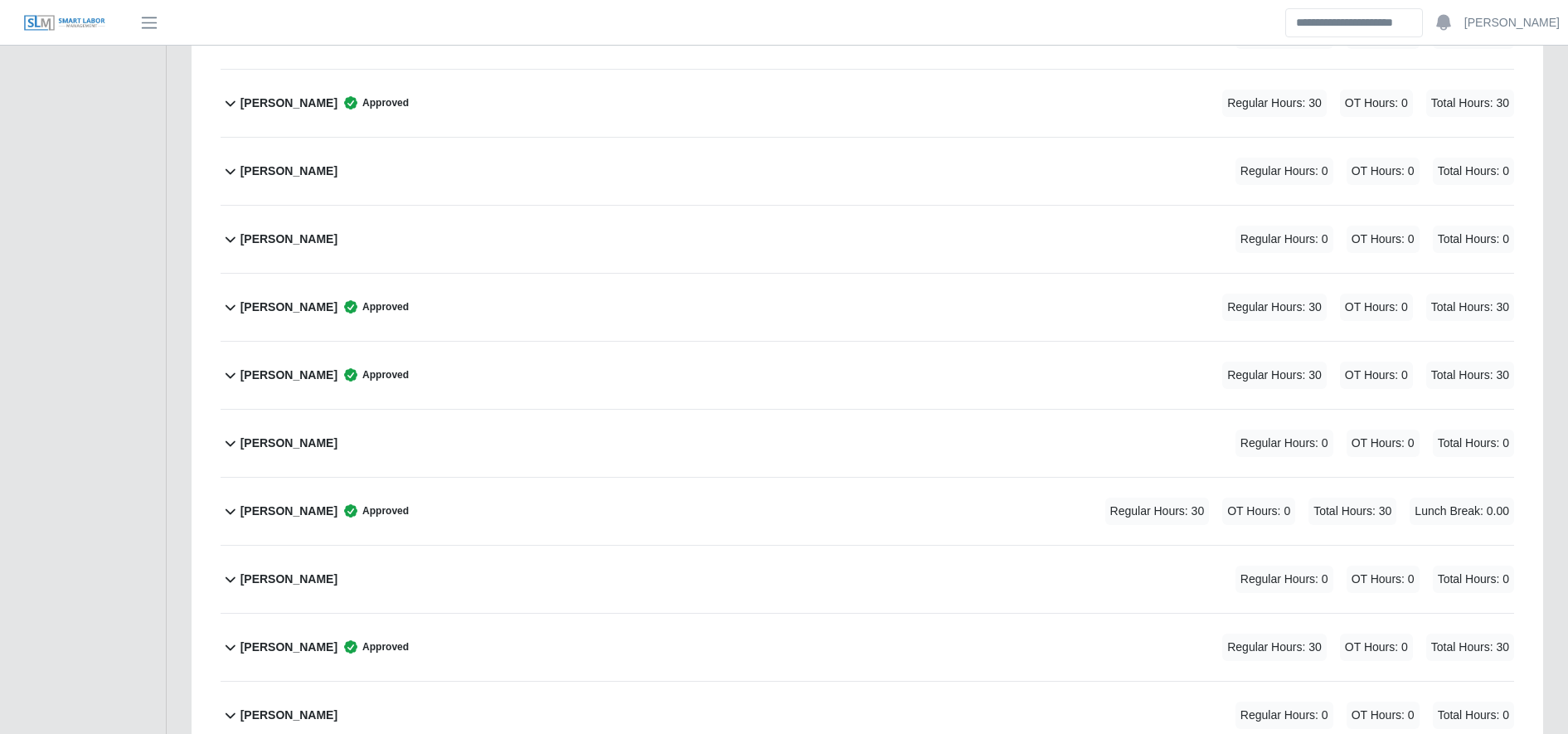
scroll to position [3352, 0]
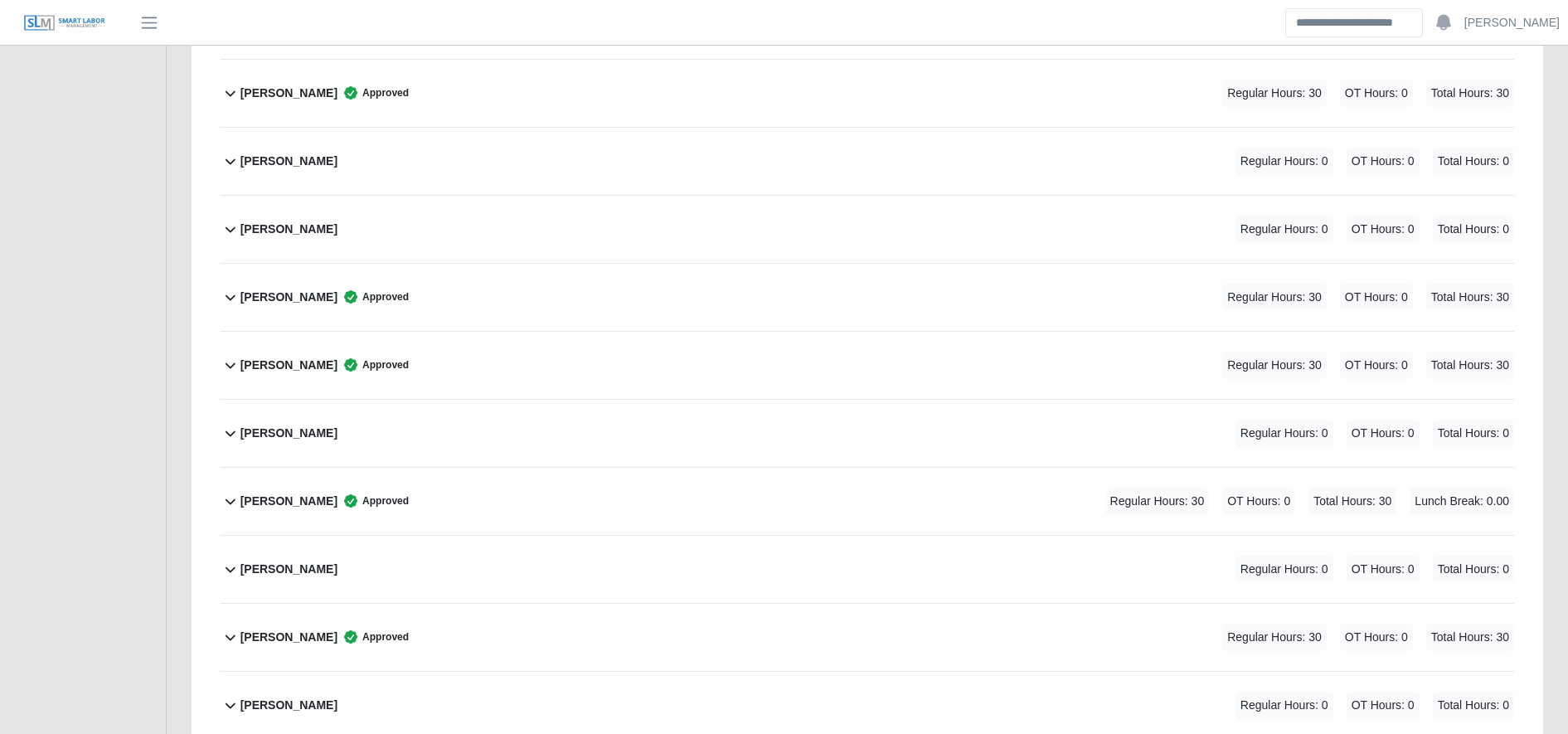
click at [642, 509] on div "[PERSON_NAME] Approved Regular Hours: 30 OT Hours: 0 Total Hours: 30 Lunch Brea…" at bounding box center [877, 501] width 1273 height 67
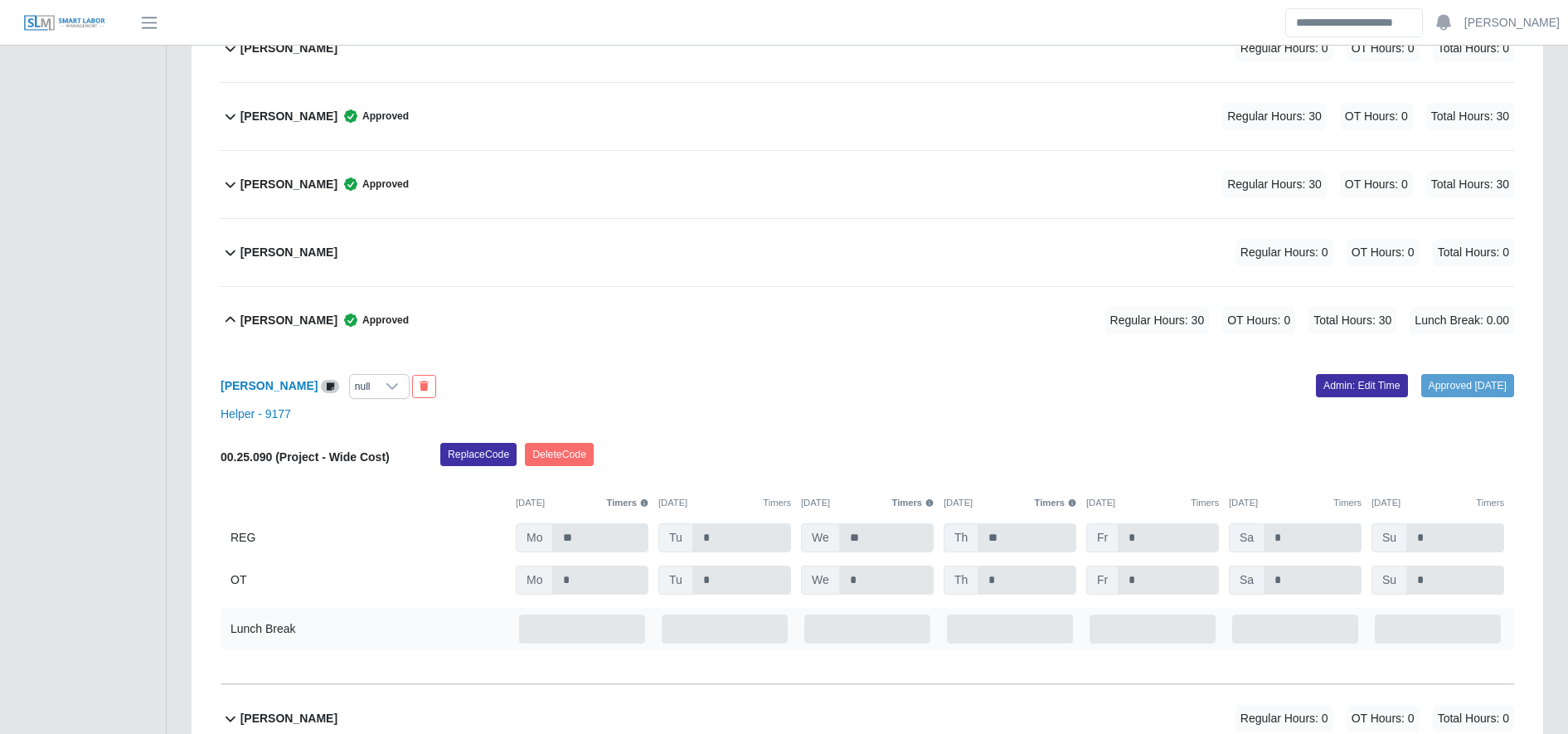
scroll to position [3556, 0]
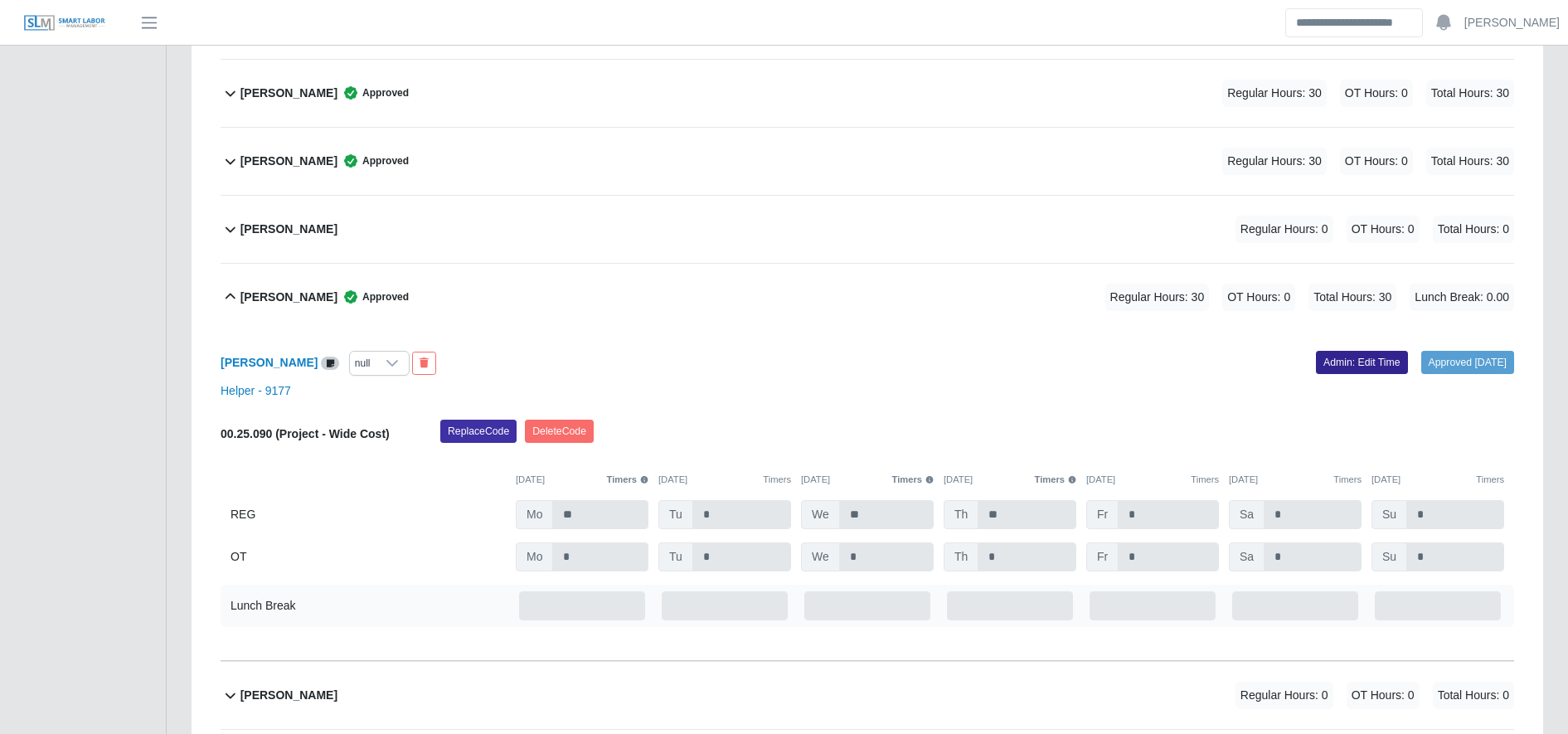
click at [1315, 368] on link "Admin: Edit Time" at bounding box center [1361, 362] width 92 height 23
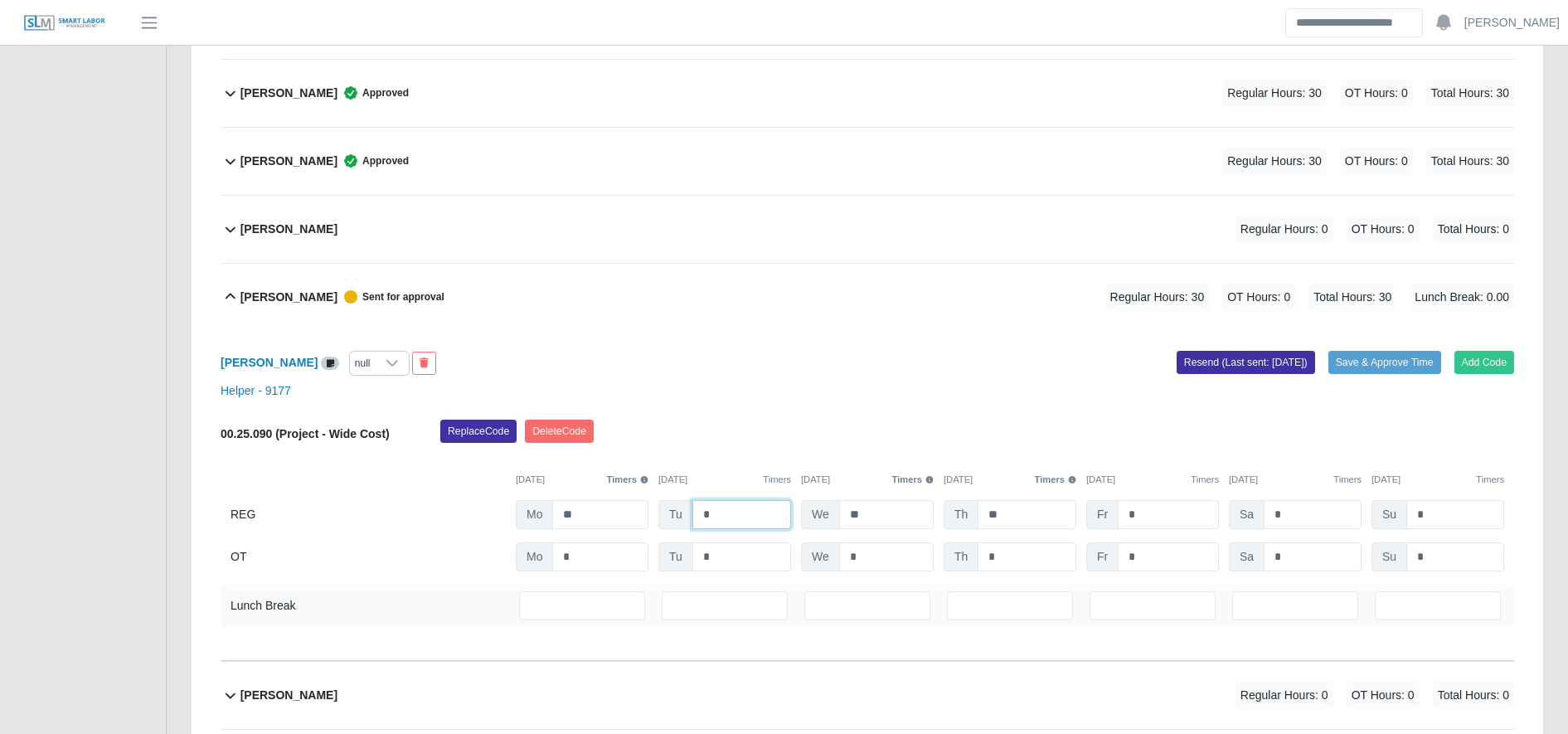
click at [737, 524] on input "*" at bounding box center [741, 514] width 99 height 29
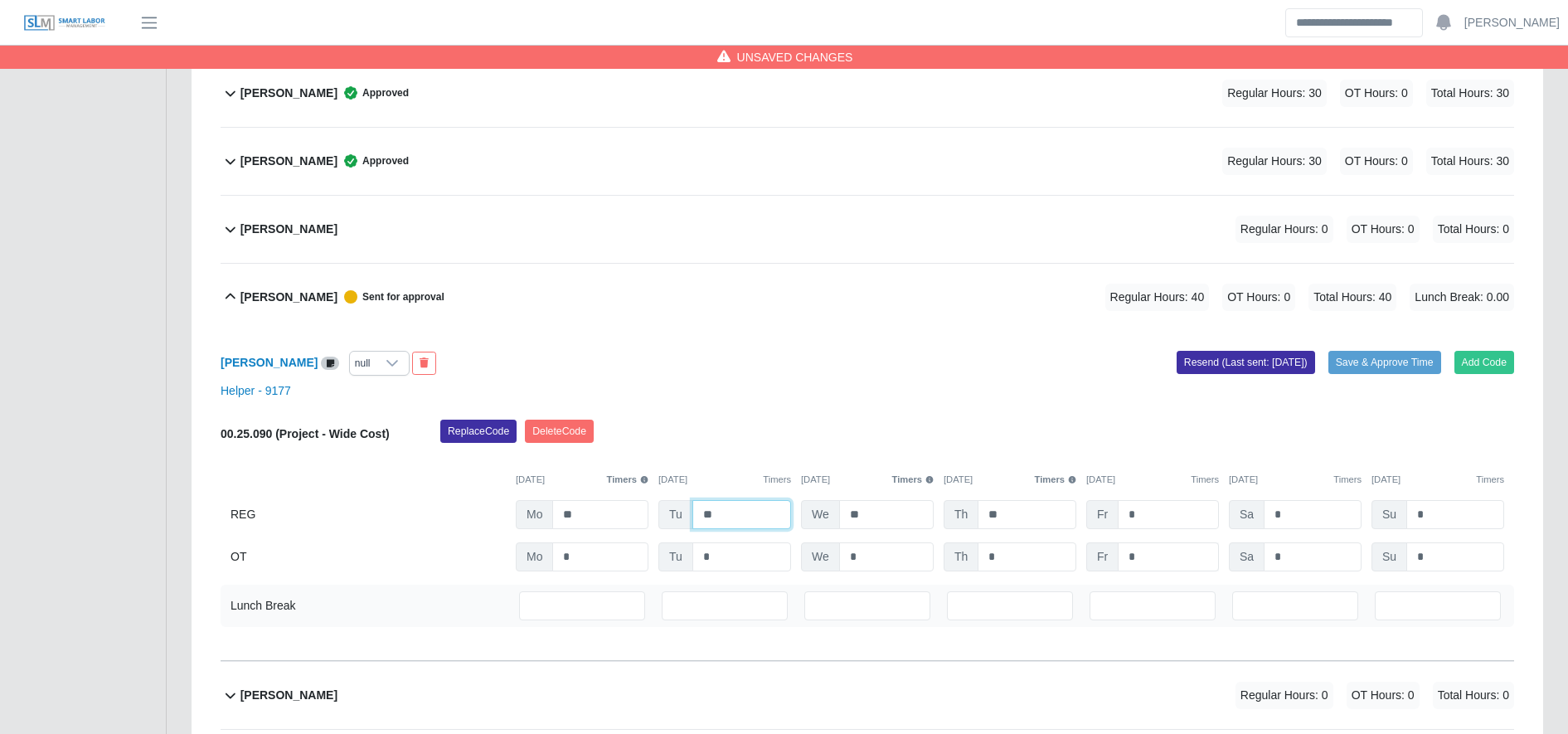
type input "**"
click at [1149, 564] on input "*" at bounding box center [1168, 556] width 102 height 29
type input "**"
click at [1385, 351] on button "Save & Approve Time" at bounding box center [1384, 362] width 113 height 23
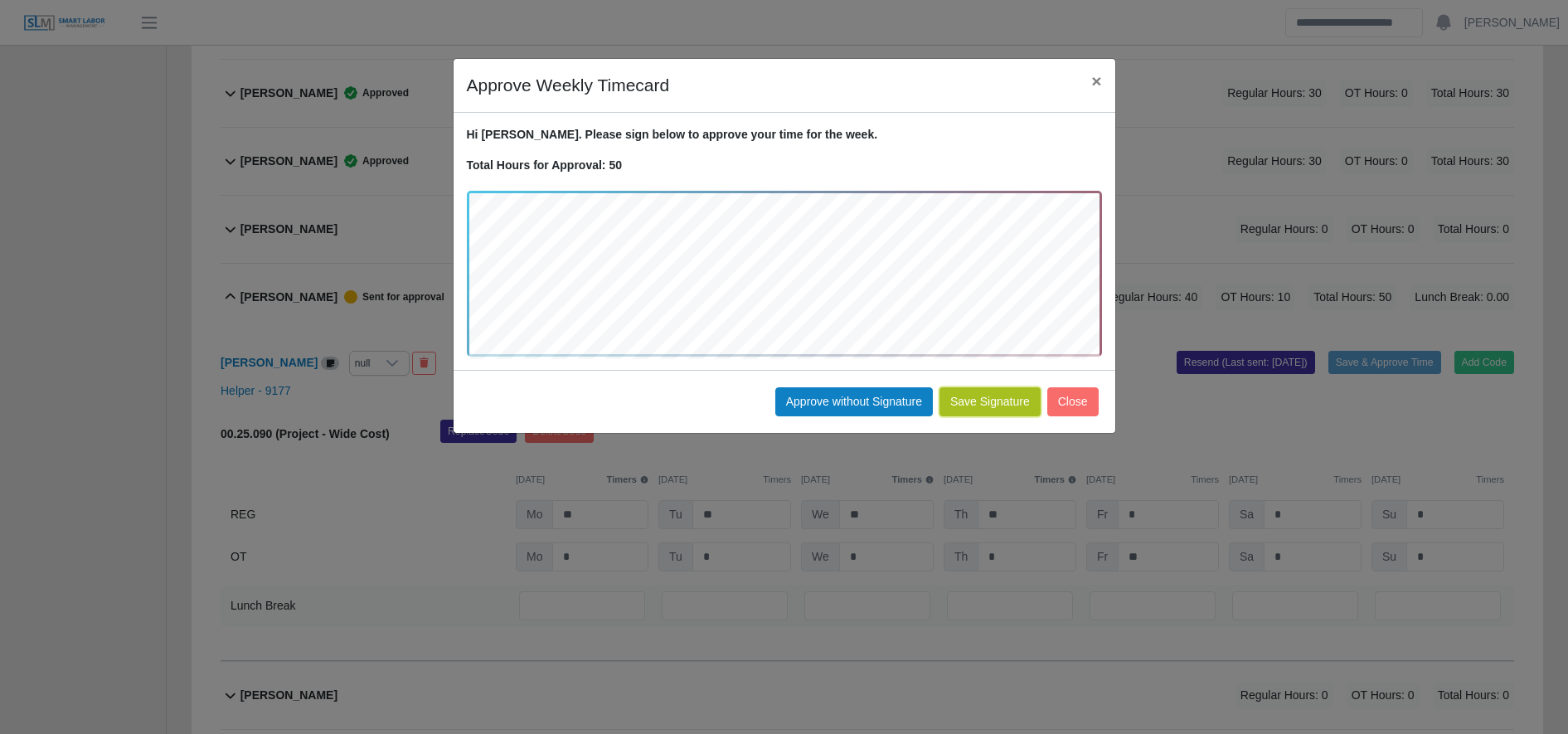
click at [1000, 397] on button "Save Signature" at bounding box center [989, 402] width 102 height 29
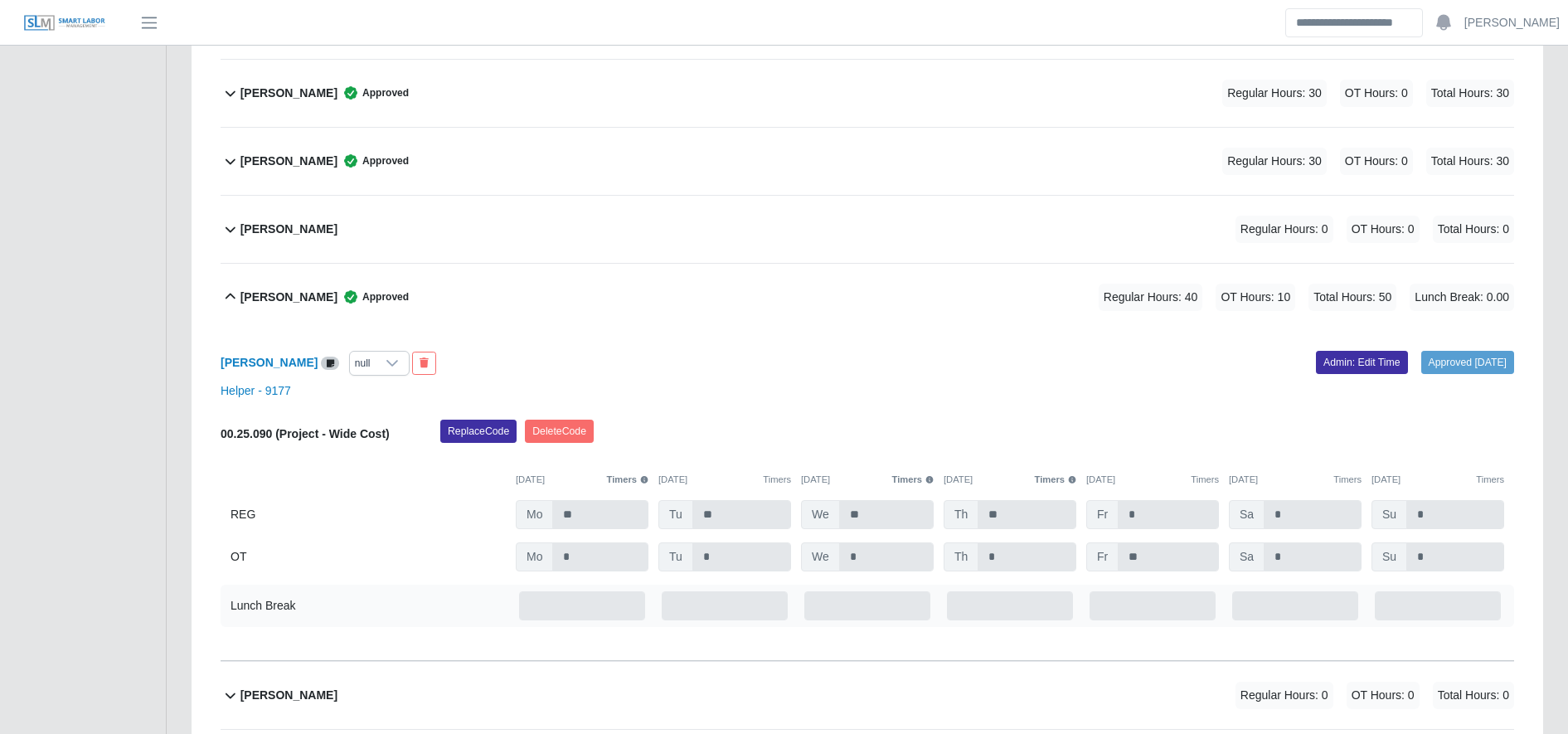
click at [710, 320] on div "Kevin Aguilar Martinez Approved Regular Hours: 40 OT Hours: 10 Total Hours: 50 …" at bounding box center [877, 297] width 1273 height 67
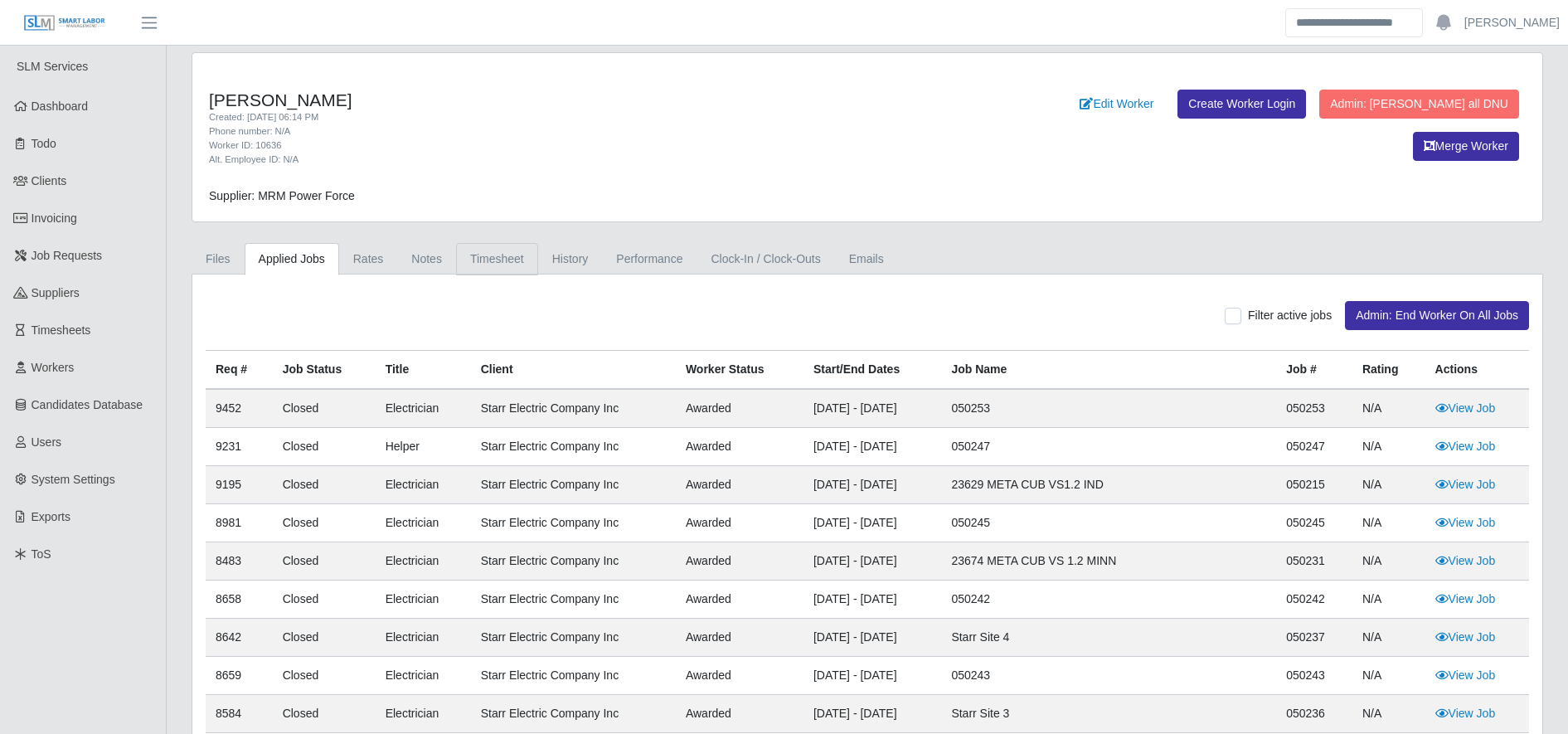
click at [483, 260] on link "Timesheet" at bounding box center [497, 258] width 82 height 32
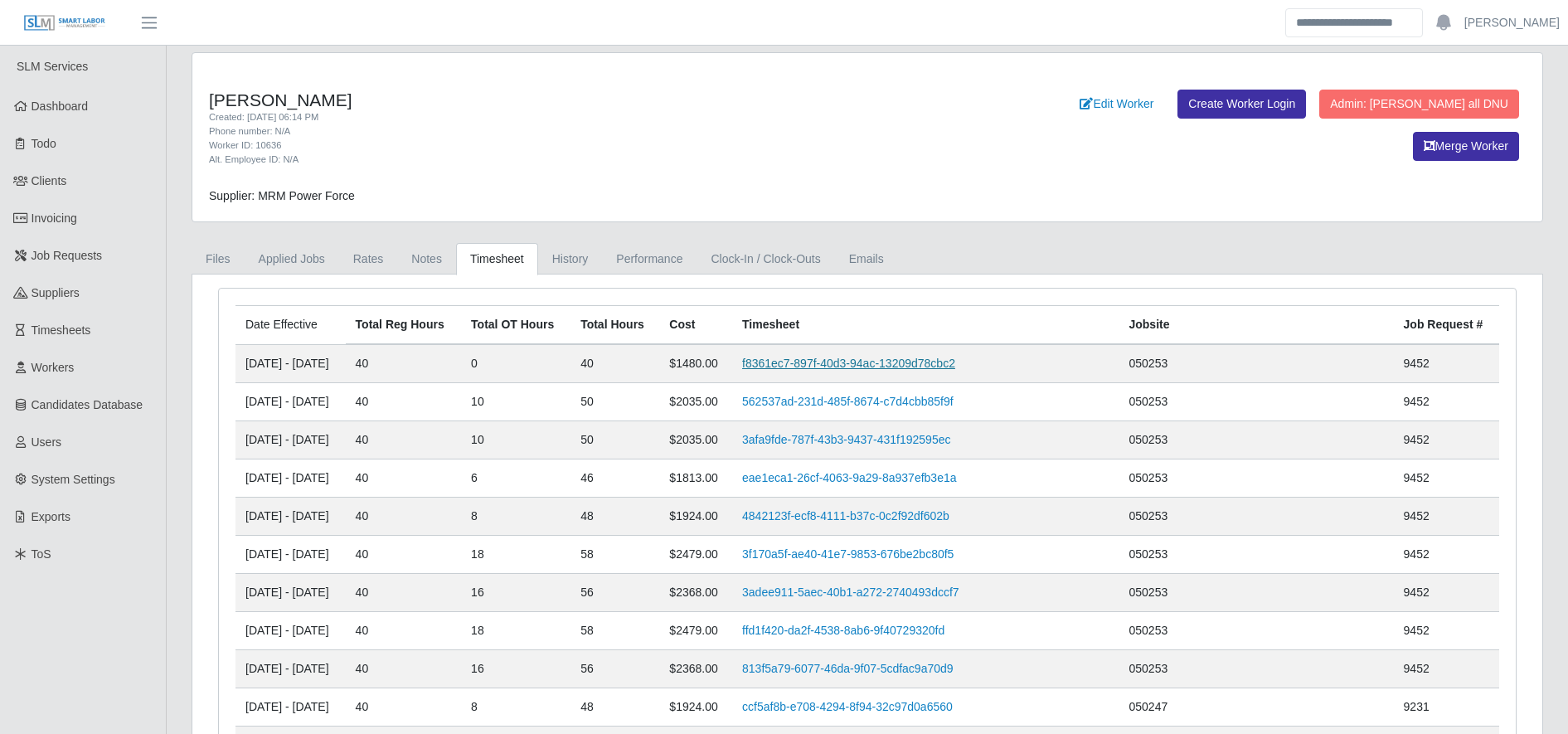
click at [911, 368] on link "f8361ec7-897f-40d3-94ac-13209d78cbc2" at bounding box center [849, 362] width 213 height 13
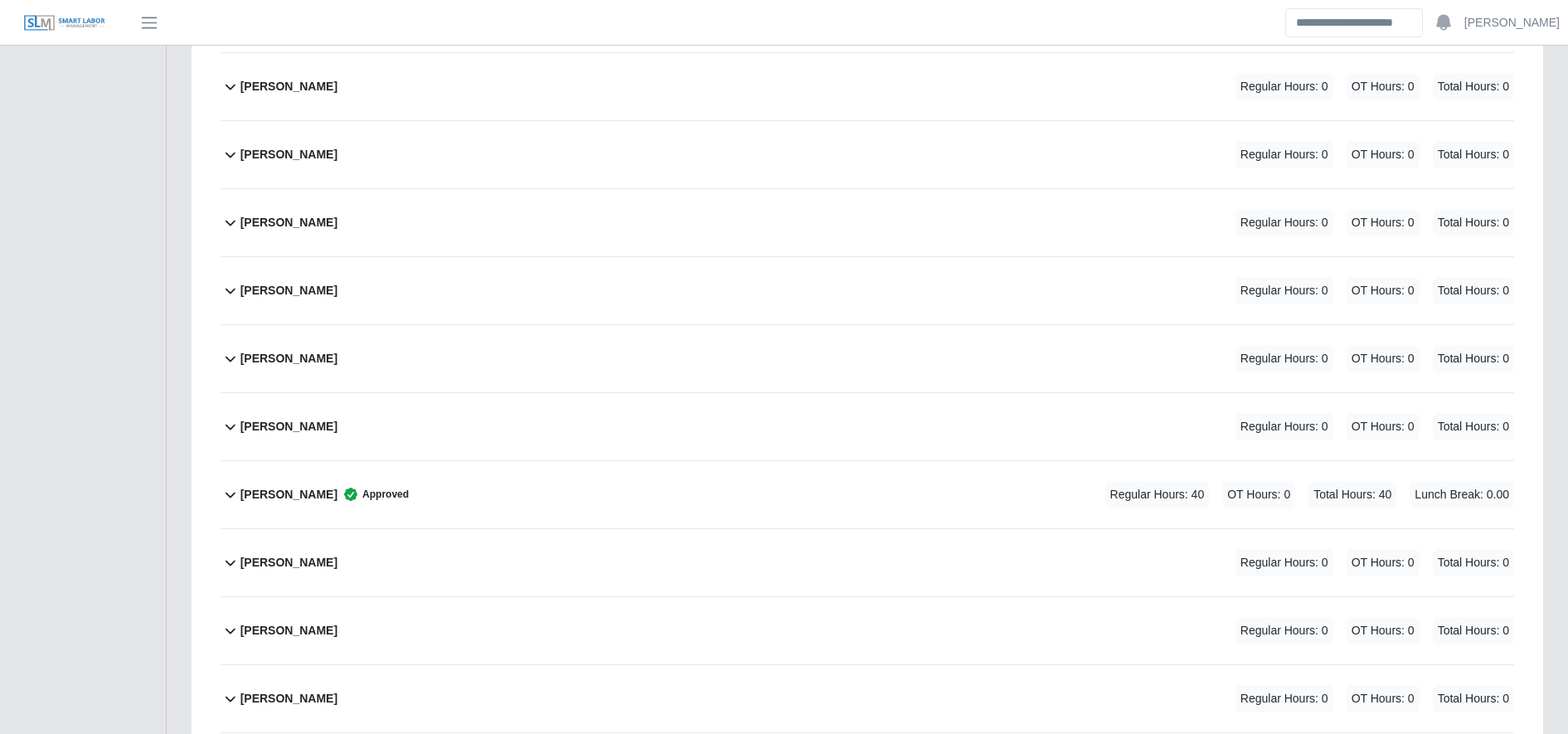
scroll to position [1797, 0]
click at [744, 491] on div "Jimni Martinez Approved Regular Hours: 40 OT Hours: 0 Total Hours: 40 Lunch Bre…" at bounding box center [877, 491] width 1273 height 67
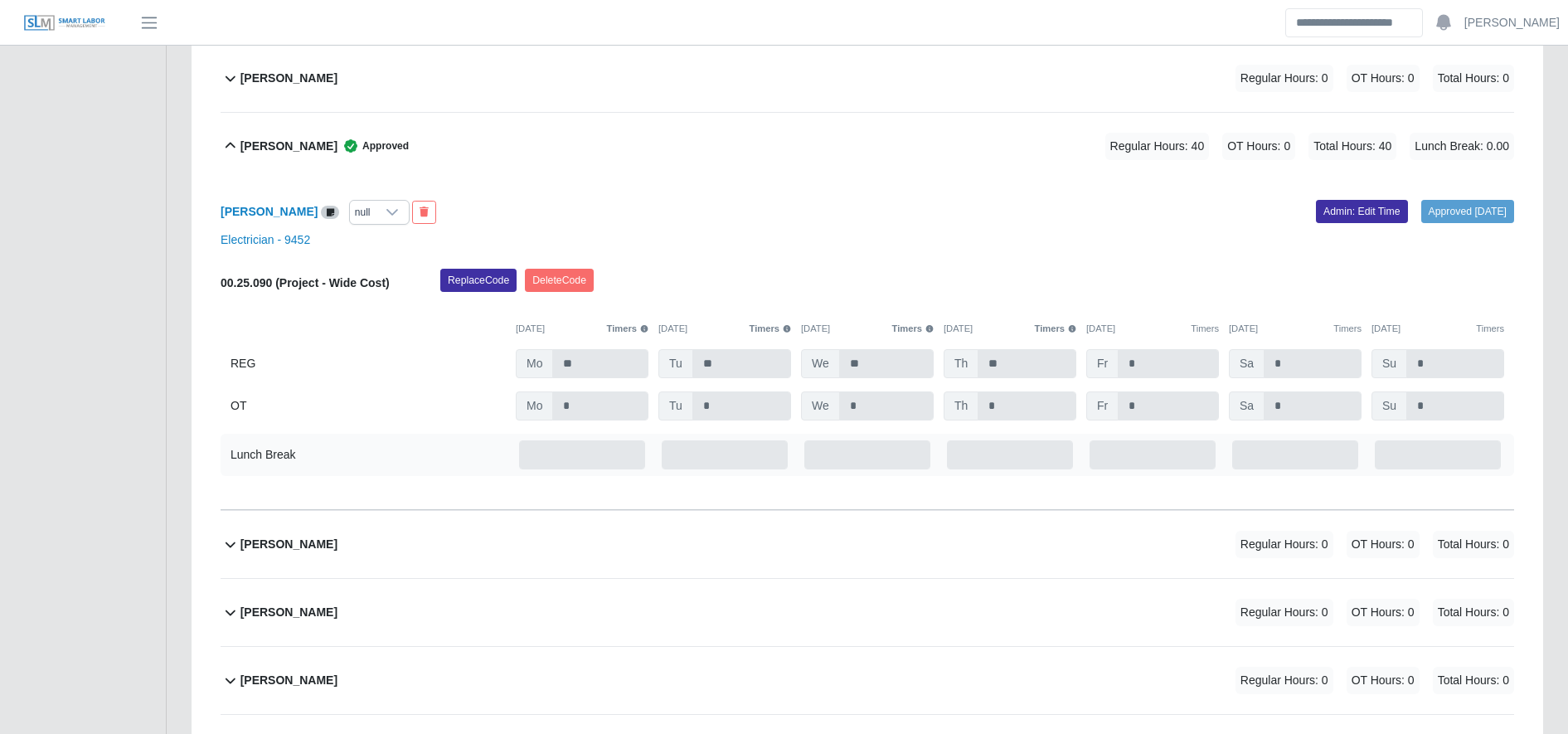
scroll to position [2143, 0]
click at [1354, 207] on link "Admin: Edit Time" at bounding box center [1361, 210] width 92 height 23
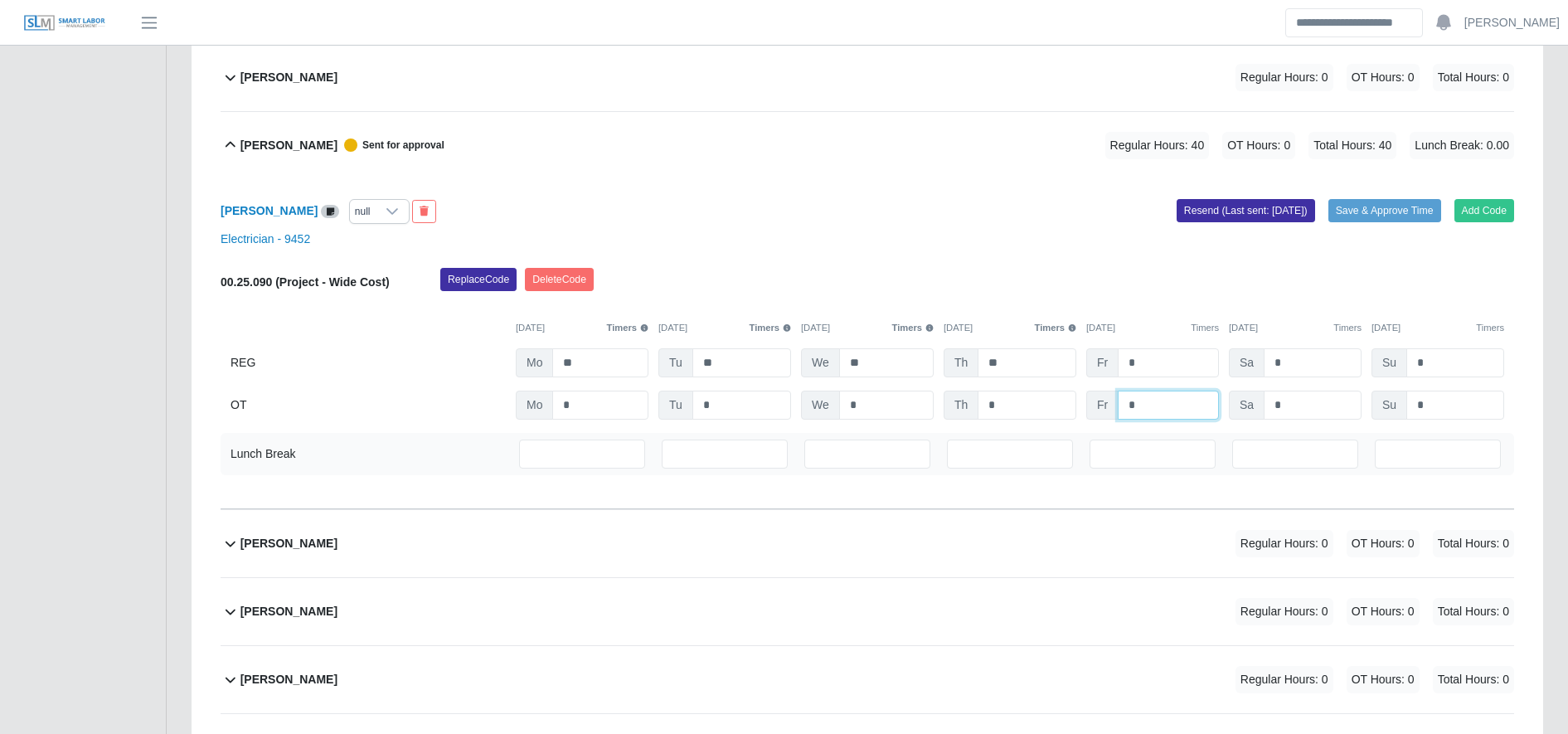
click at [1140, 409] on input "*" at bounding box center [1168, 405] width 102 height 29
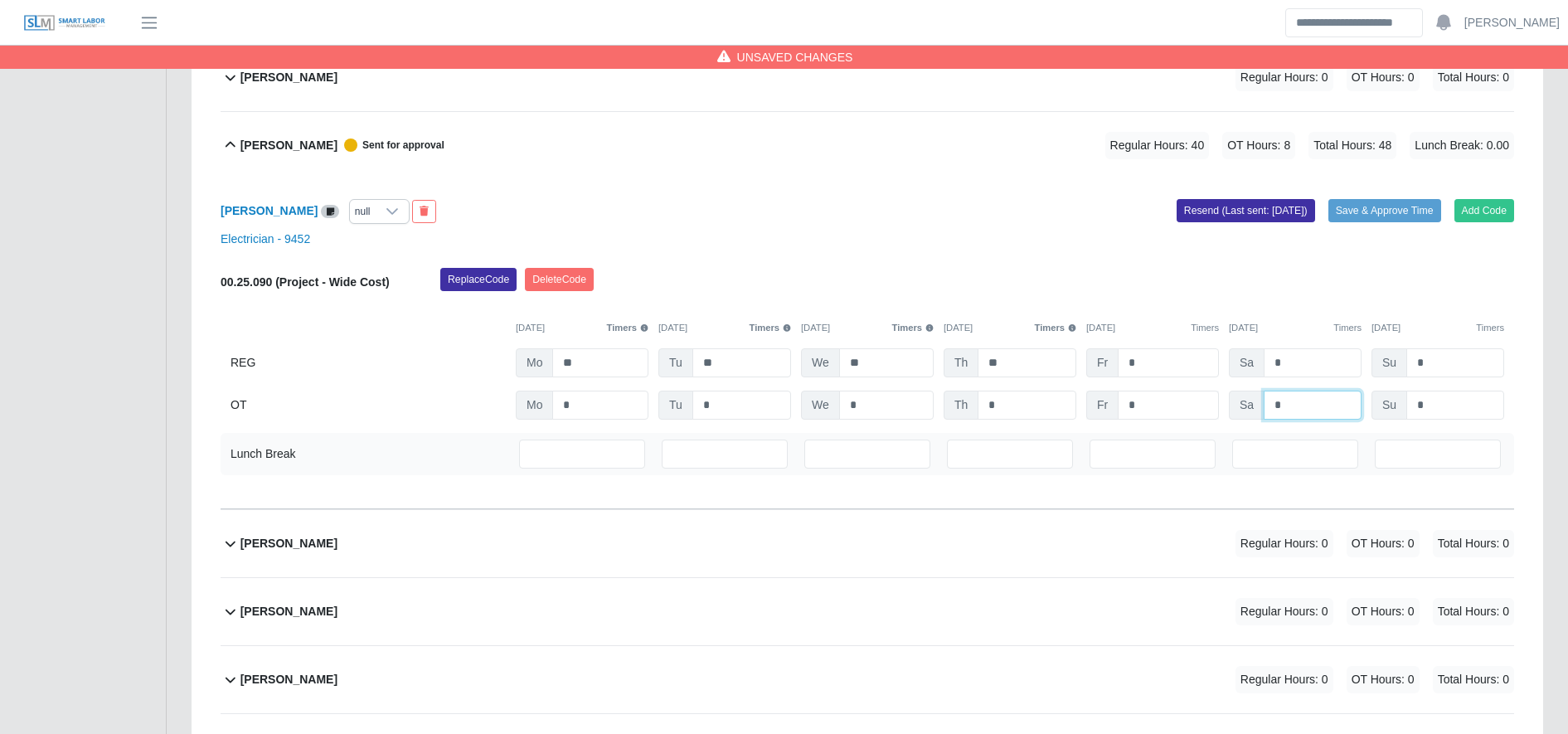
type input "*"
click at [1174, 402] on input "*" at bounding box center [1168, 405] width 102 height 29
type input "**"
click at [1059, 254] on div "Jimni Martinez null Add Code Save & Approve Time Resend (Last sent: 09/29/2025)…" at bounding box center [867, 344] width 1293 height 329
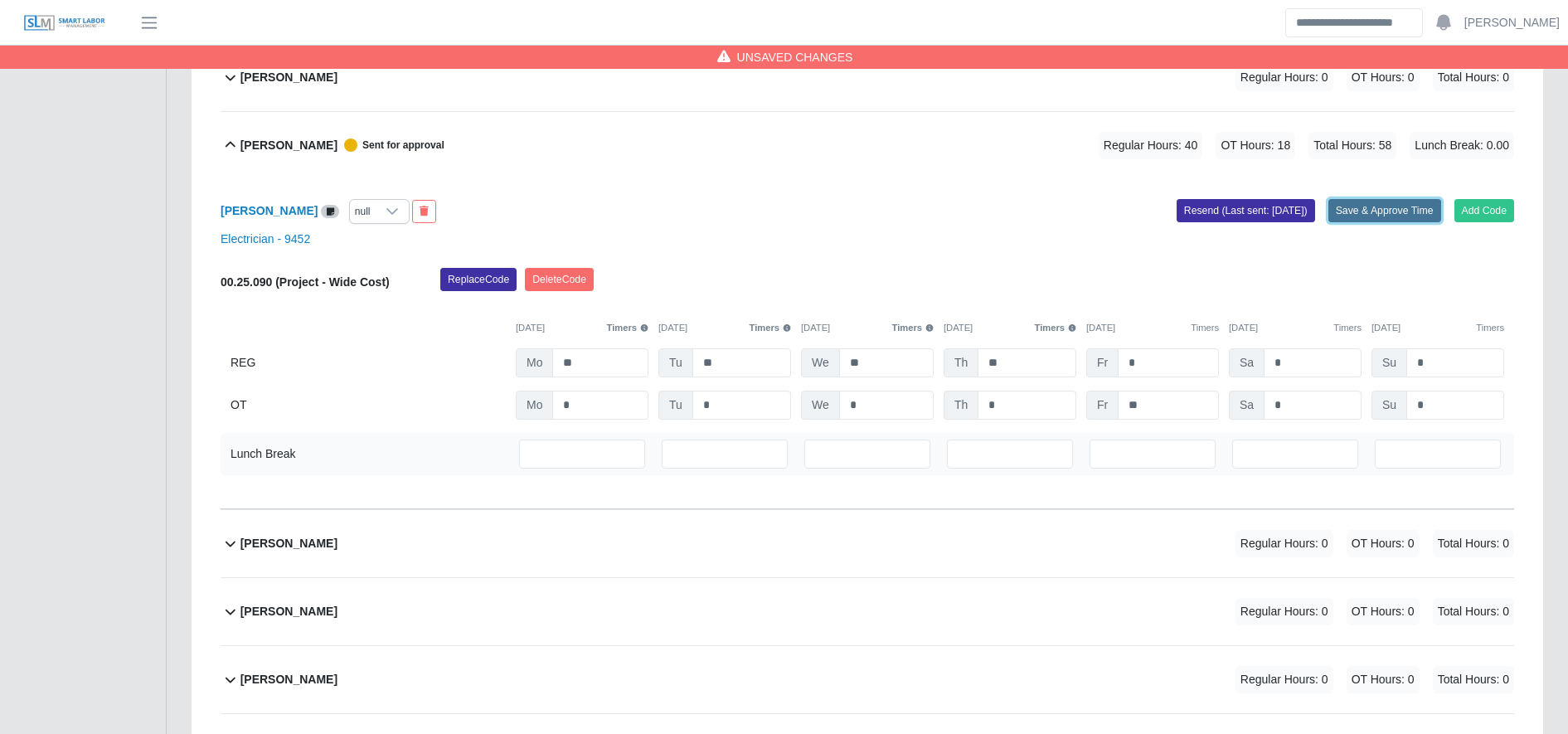
click at [1352, 215] on button "Save & Approve Time" at bounding box center [1384, 210] width 113 height 23
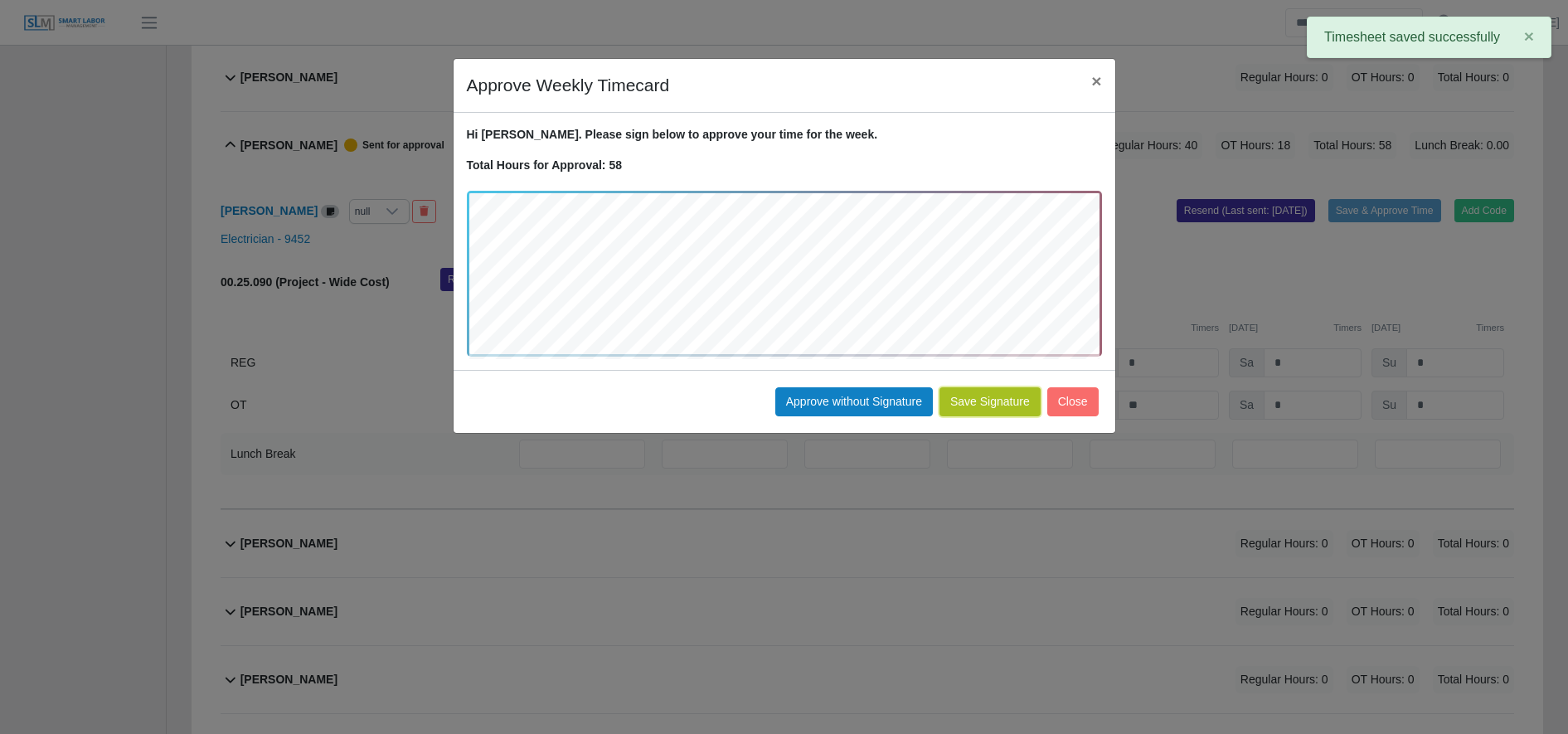
click at [991, 410] on button "Save Signature" at bounding box center [989, 402] width 102 height 29
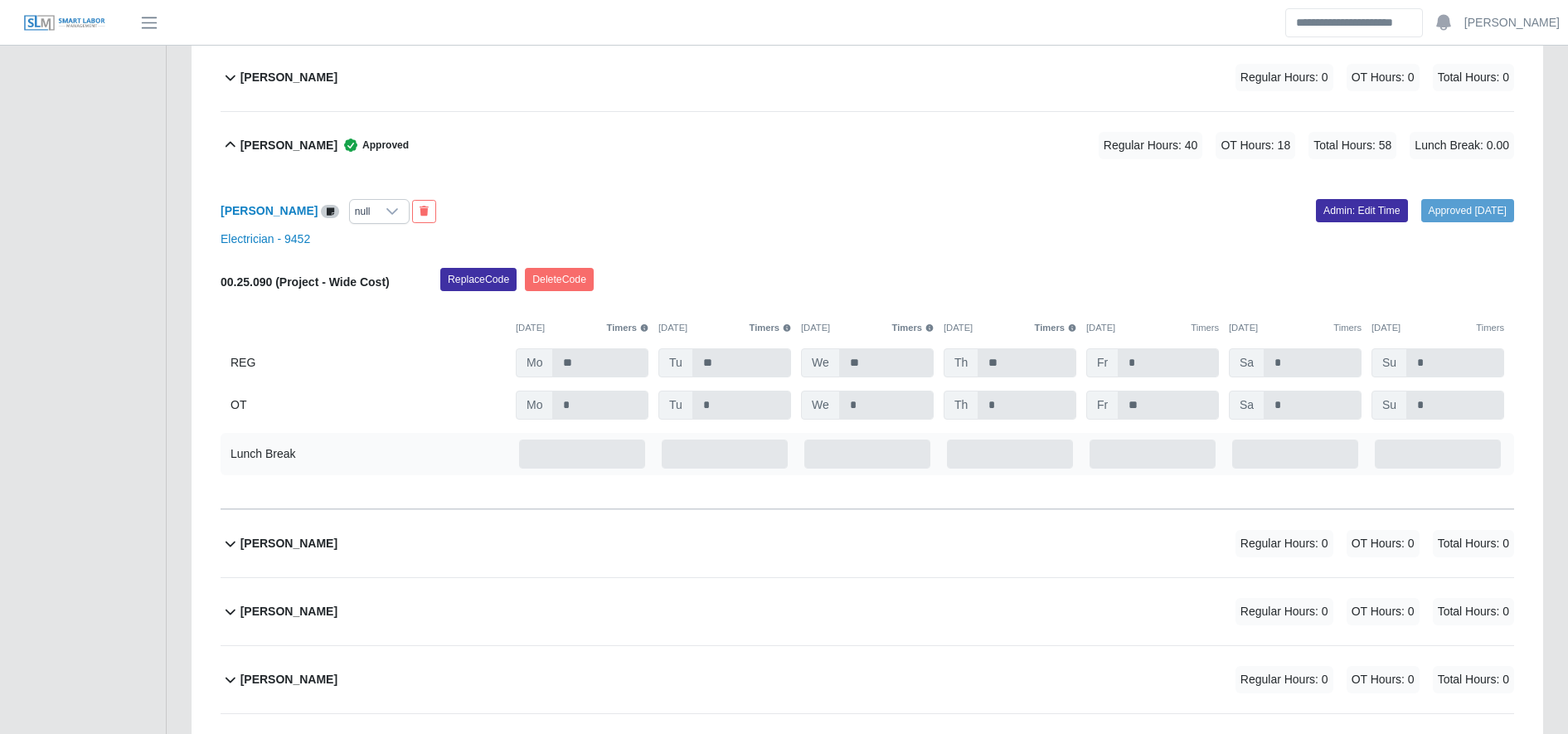
click at [380, 167] on div "Jimni Martinez Approved Regular Hours: 40 OT Hours: 18 Total Hours: 58 Lunch Br…" at bounding box center [877, 145] width 1273 height 67
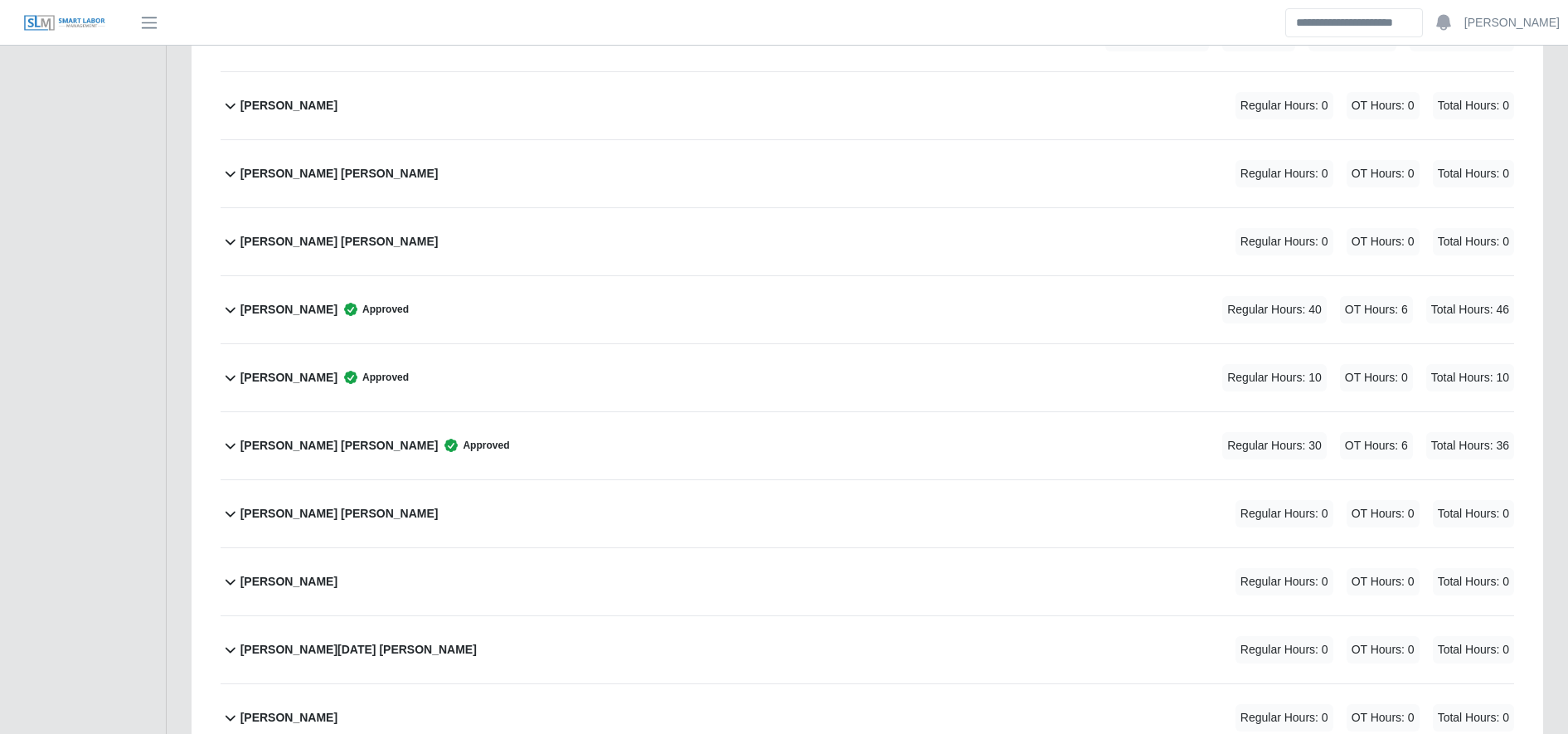
scroll to position [3365, 0]
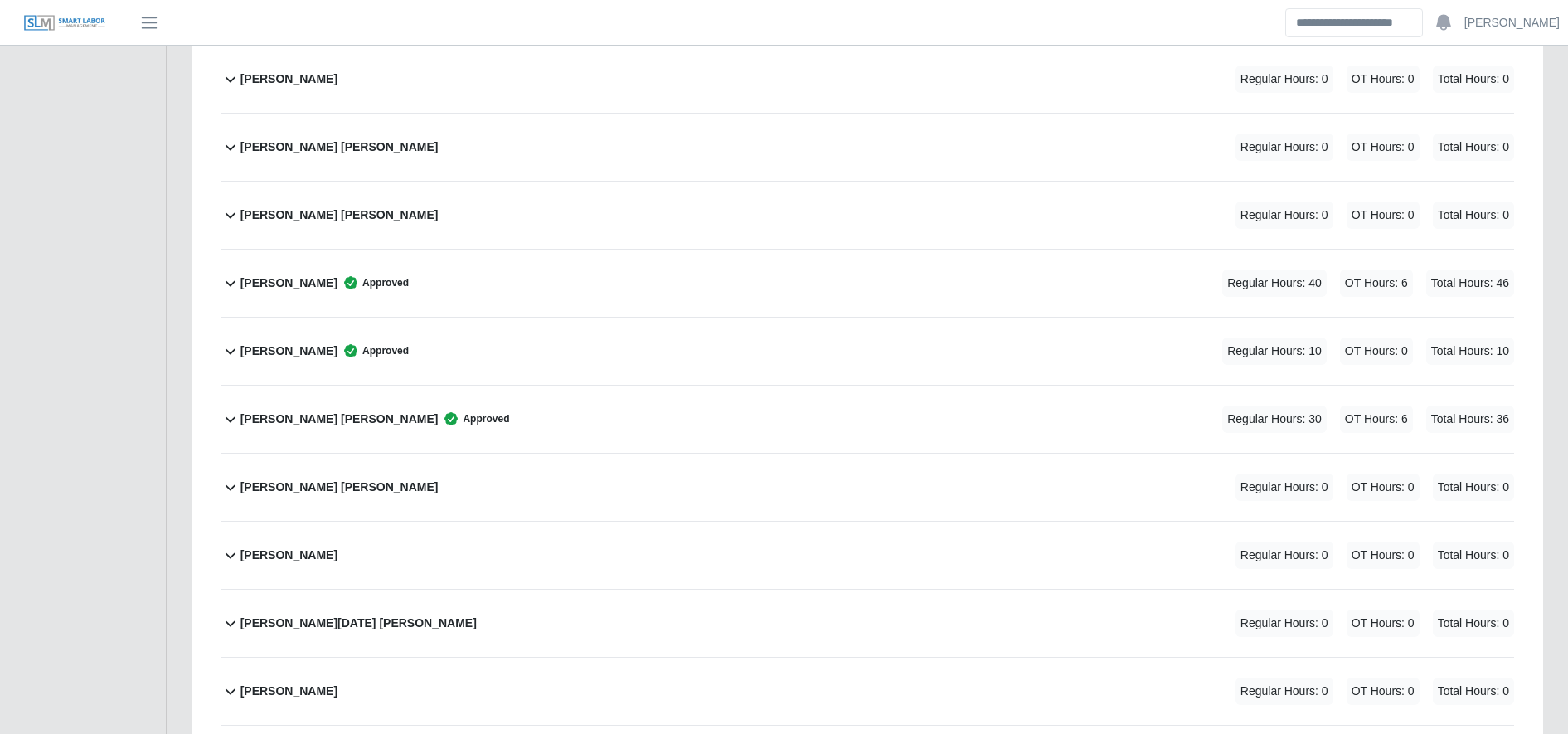
click at [517, 492] on div "Orli Caseres Cantor Regular Hours: 0 OT Hours: 0 Total Hours: 0" at bounding box center [877, 486] width 1273 height 67
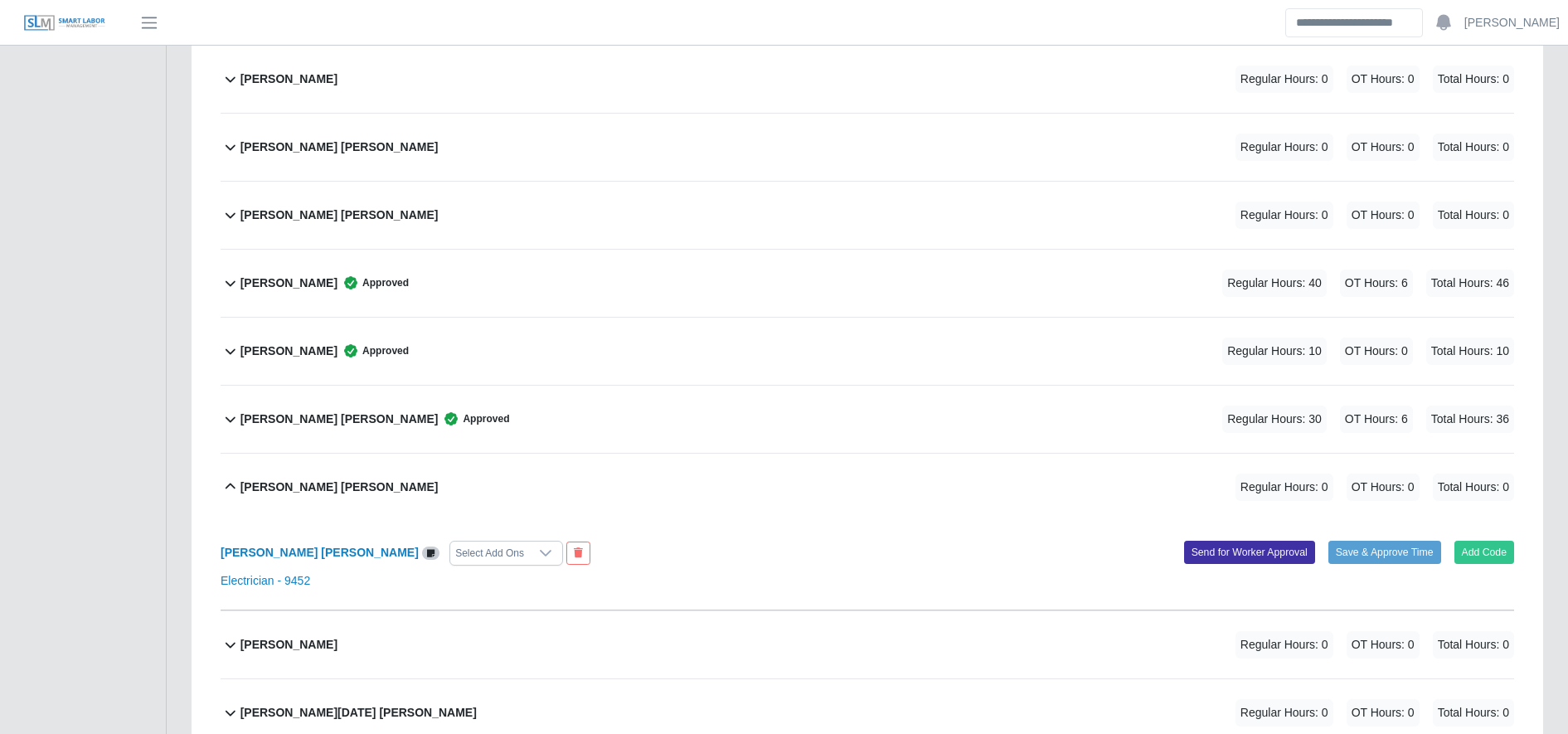
click at [470, 567] on div "Orli Caseres Cantor Select Add Ons Add Code Save & Approve Time Send for Worker…" at bounding box center [867, 566] width 1293 height 90
click at [567, 560] on button at bounding box center [579, 552] width 24 height 23
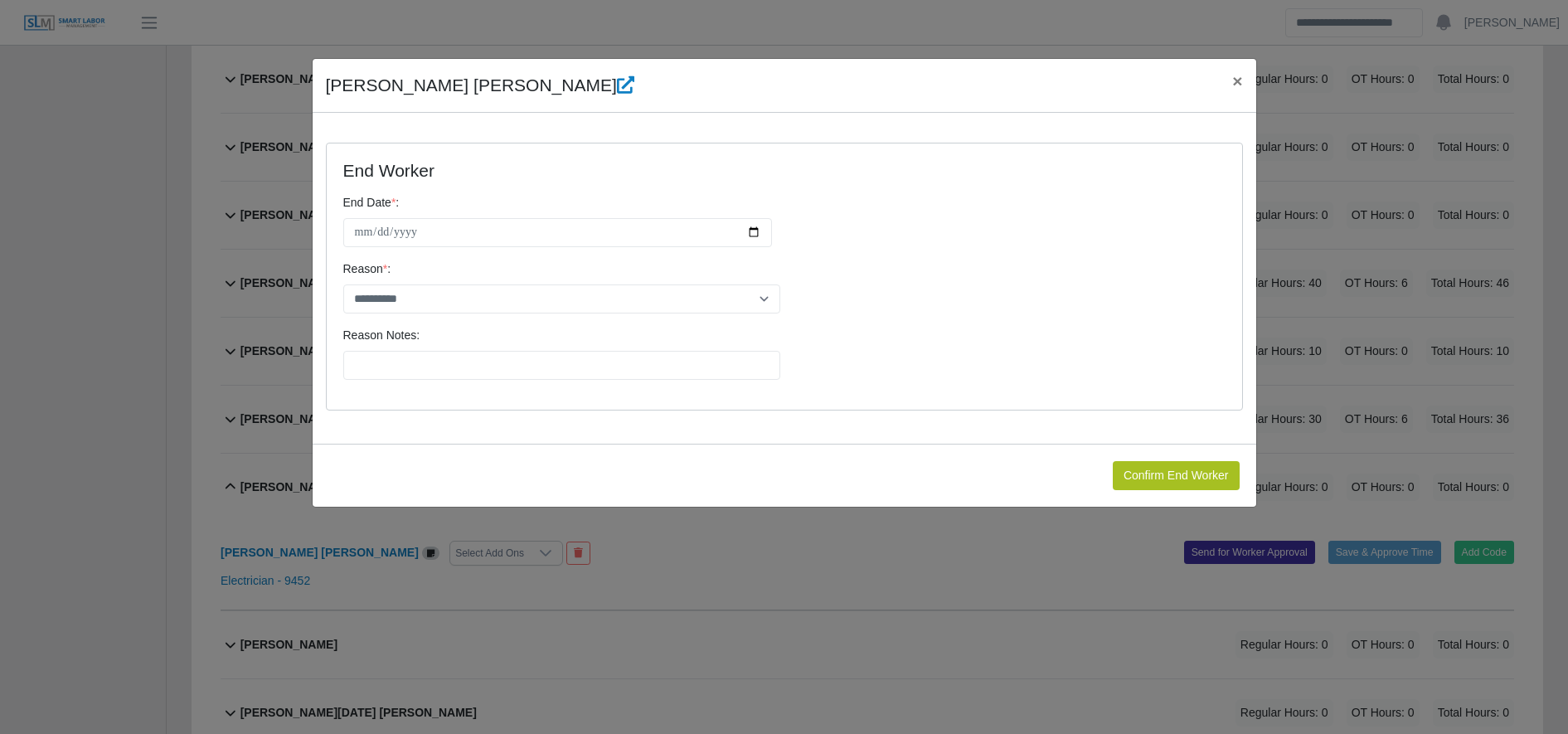
click at [745, 236] on input "**********" at bounding box center [557, 232] width 428 height 29
click at [752, 233] on input "**********" at bounding box center [557, 232] width 428 height 29
click at [753, 232] on input "**********" at bounding box center [557, 232] width 428 height 29
type input "**********"
click at [519, 294] on select "**********" at bounding box center [561, 299] width 437 height 29
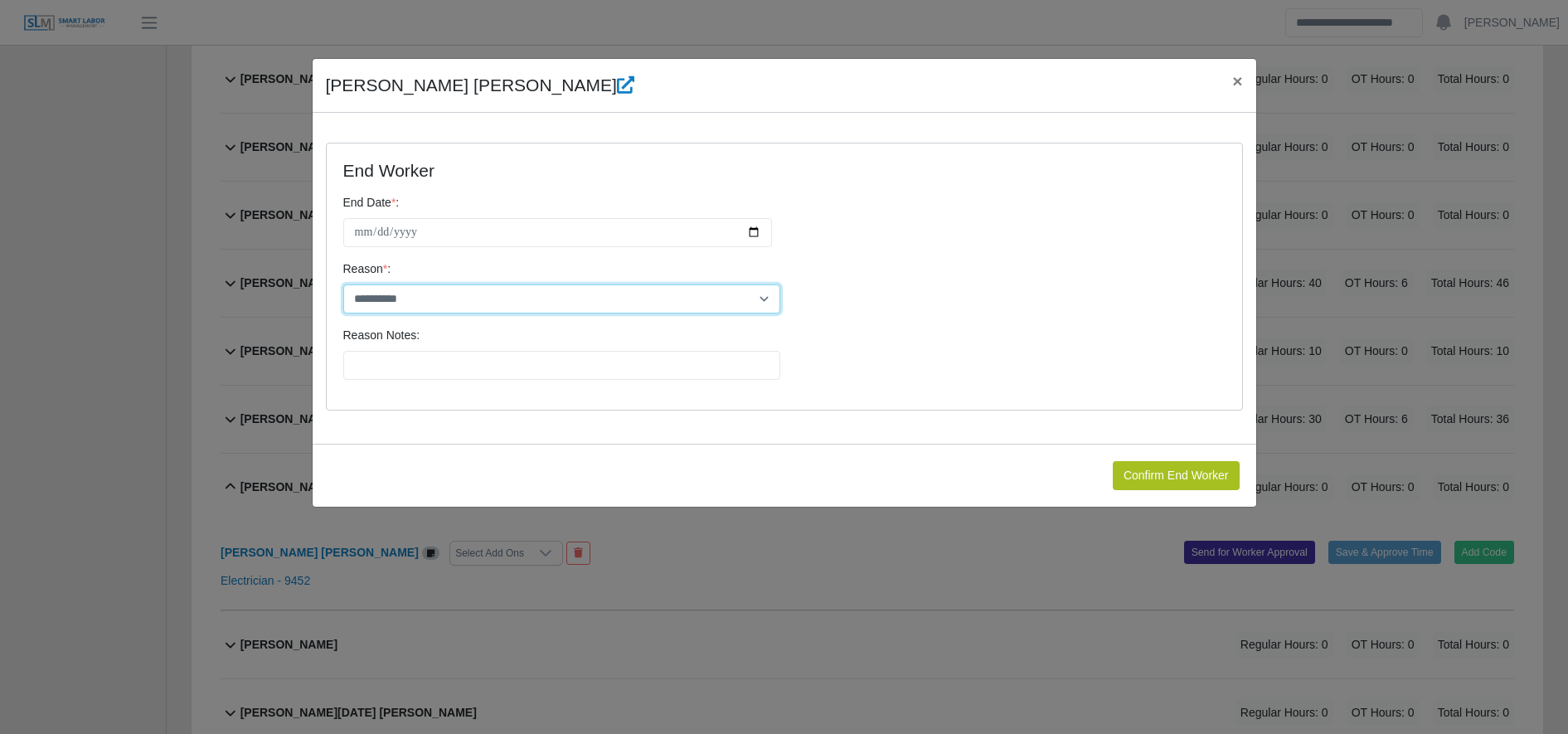
select select "**********"
click at [343, 285] on select "**********" at bounding box center [561, 299] width 437 height 29
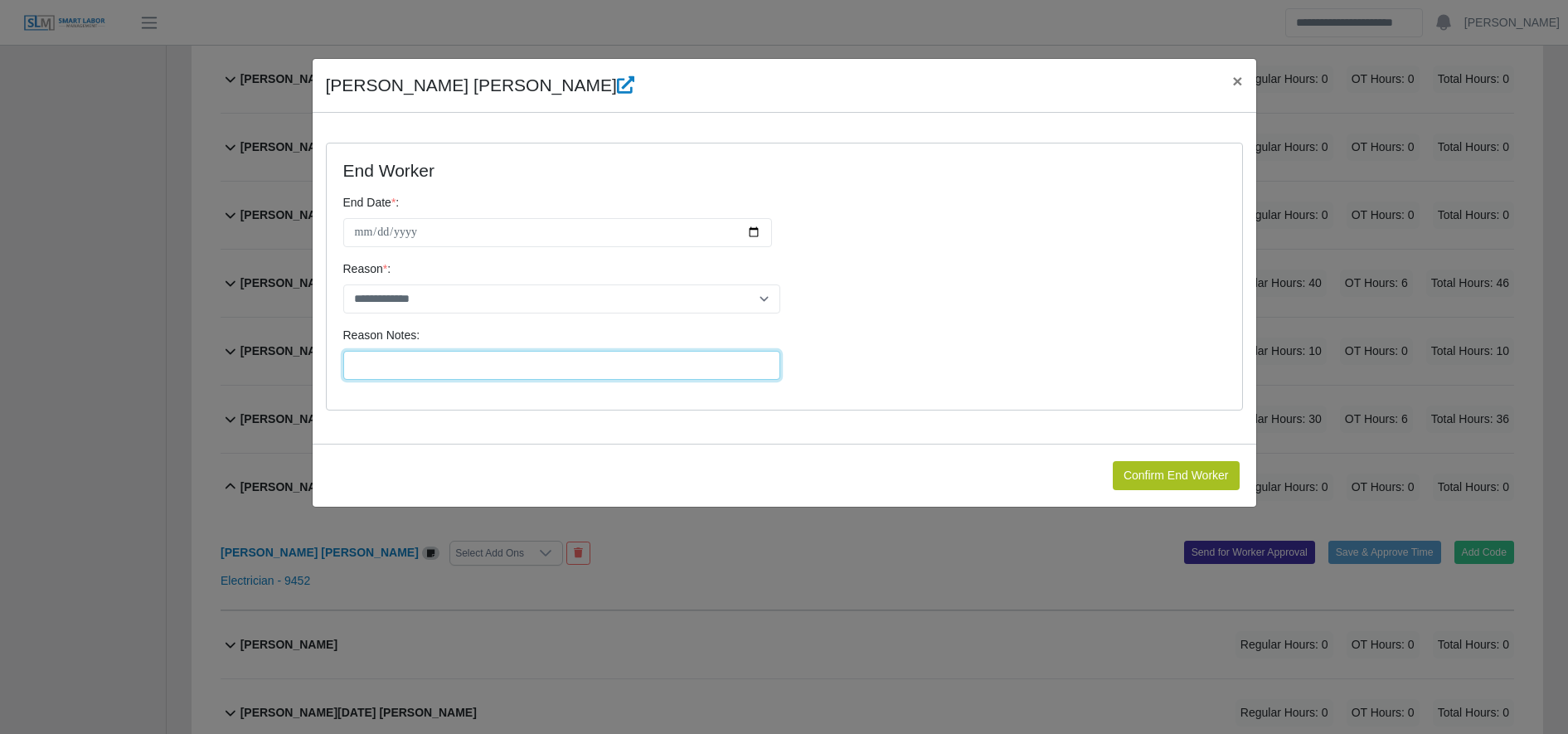
click at [521, 371] on input "Reason Notes:" at bounding box center [561, 365] width 437 height 29
type input "**********"
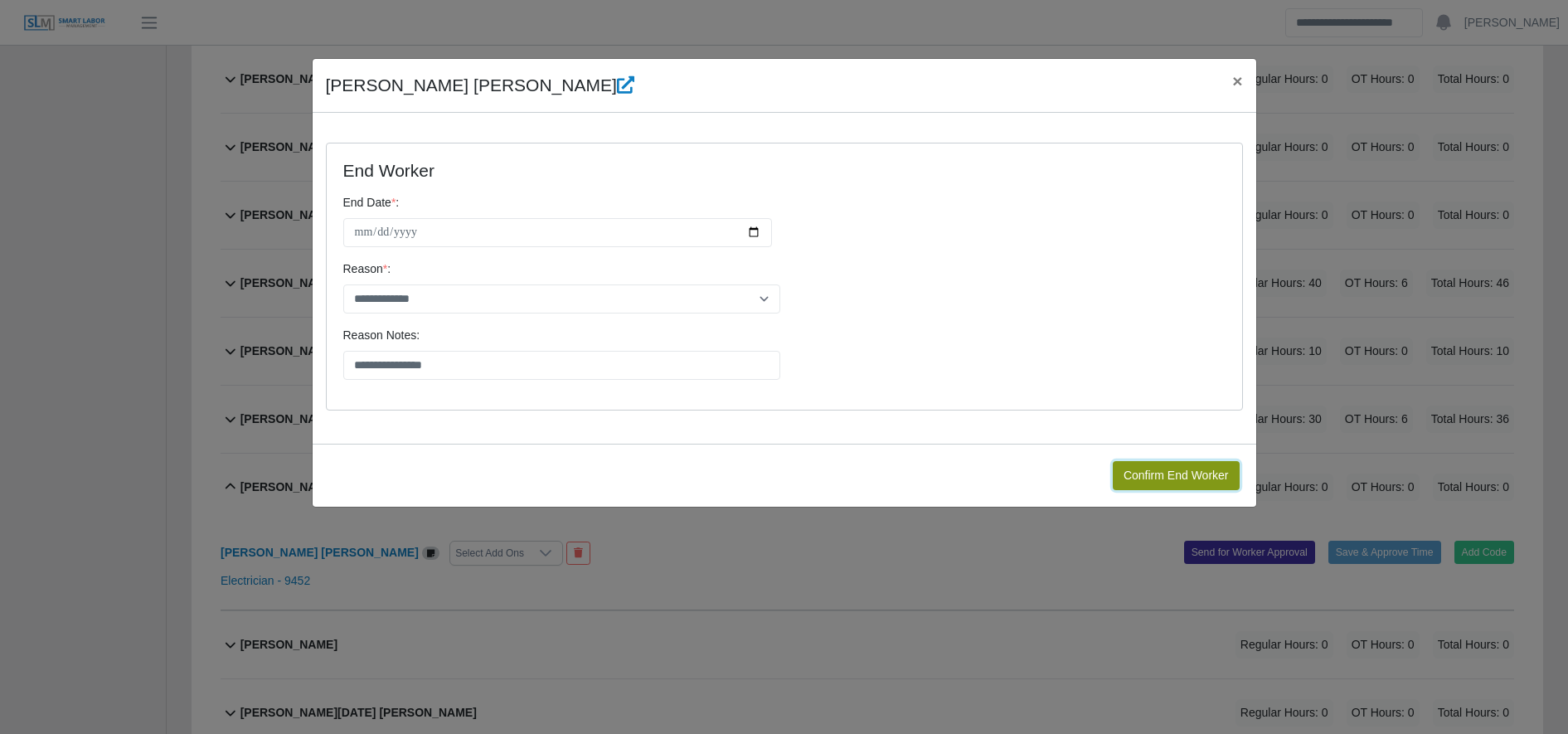
click at [1178, 484] on button "Confirm End Worker" at bounding box center [1176, 476] width 127 height 29
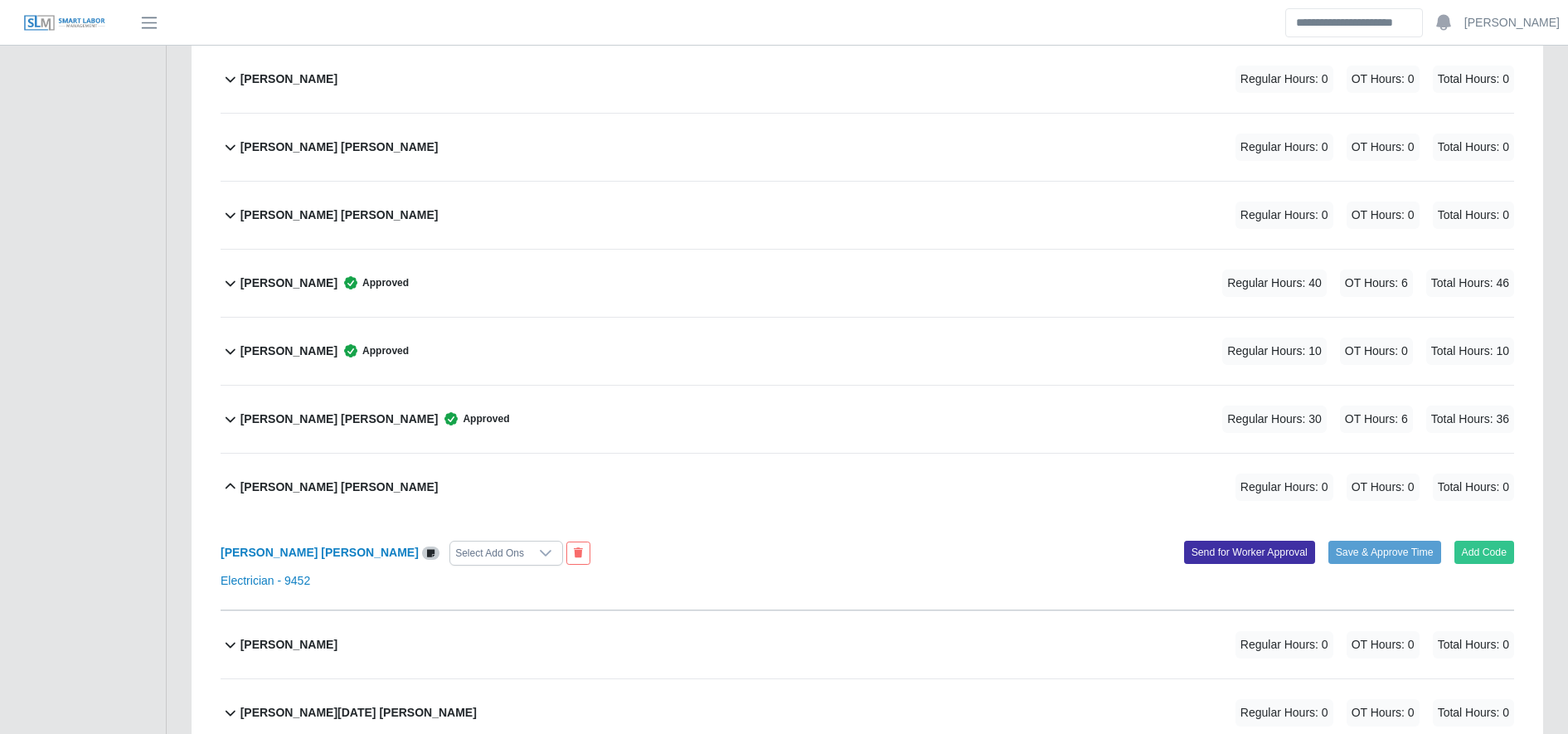
scroll to position [0, 0]
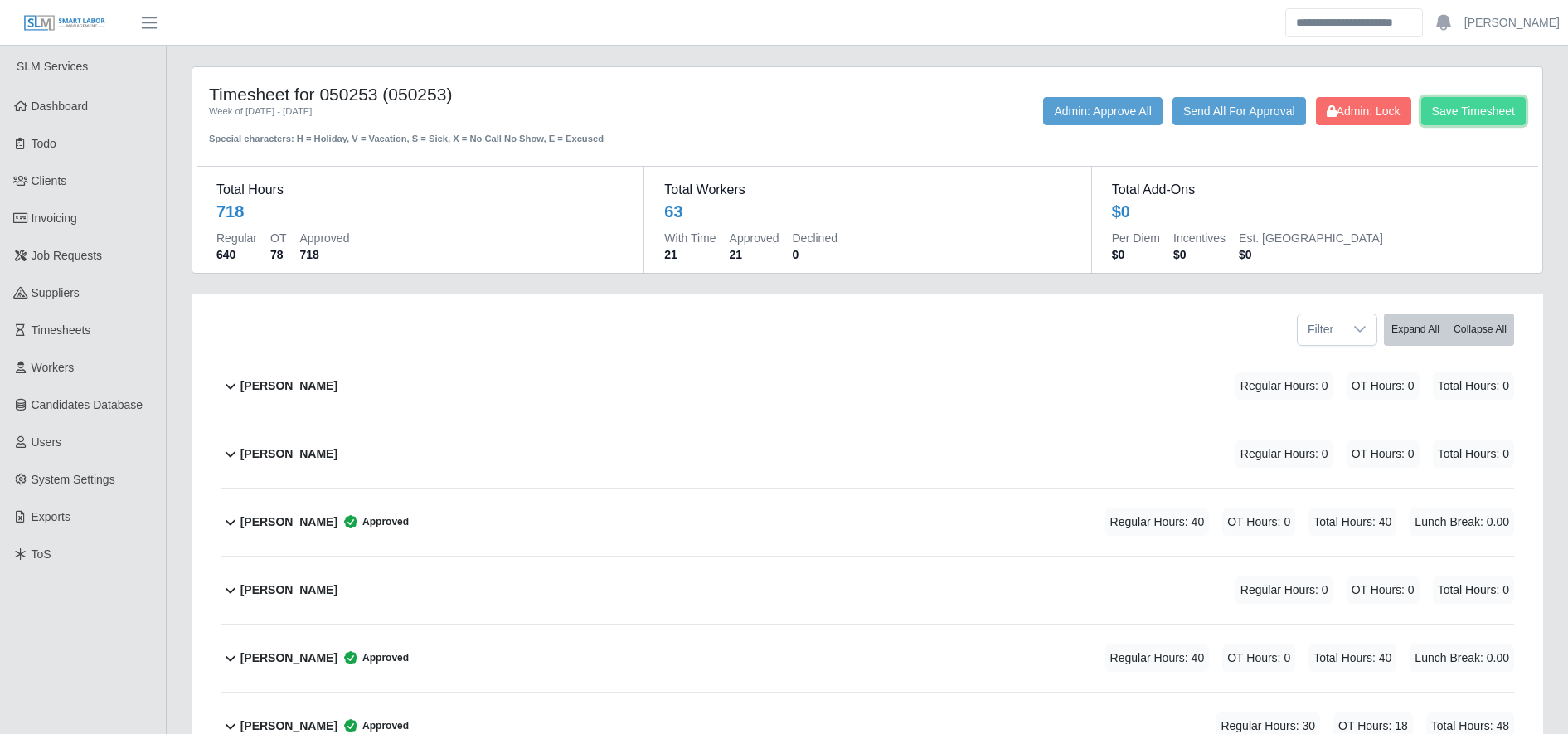
click at [1447, 113] on button "Save Timesheet" at bounding box center [1473, 111] width 104 height 28
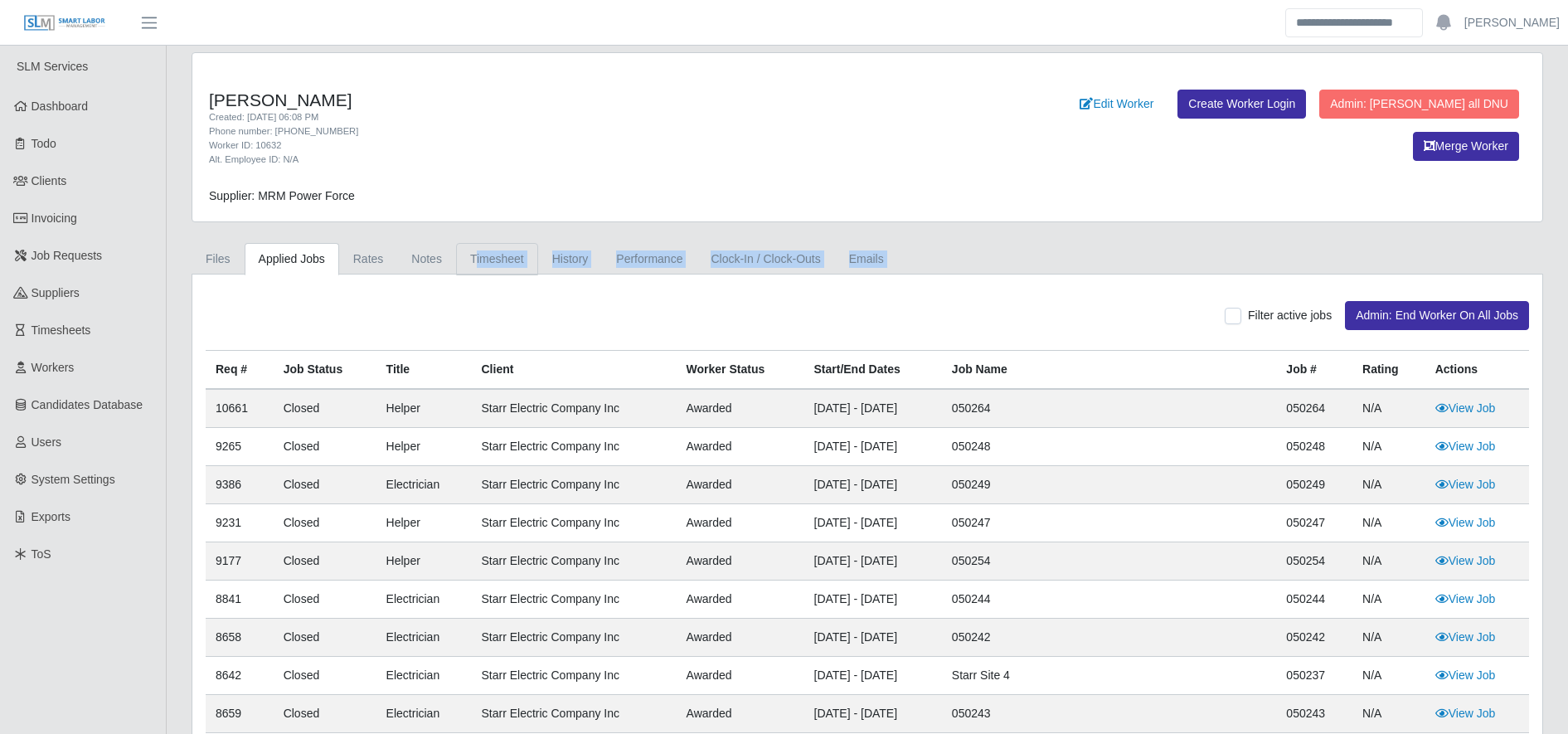
drag, startPoint x: 472, startPoint y: 277, endPoint x: 470, endPoint y: 255, distance: 22.1
click at [470, 255] on link "Timesheet" at bounding box center [497, 258] width 82 height 32
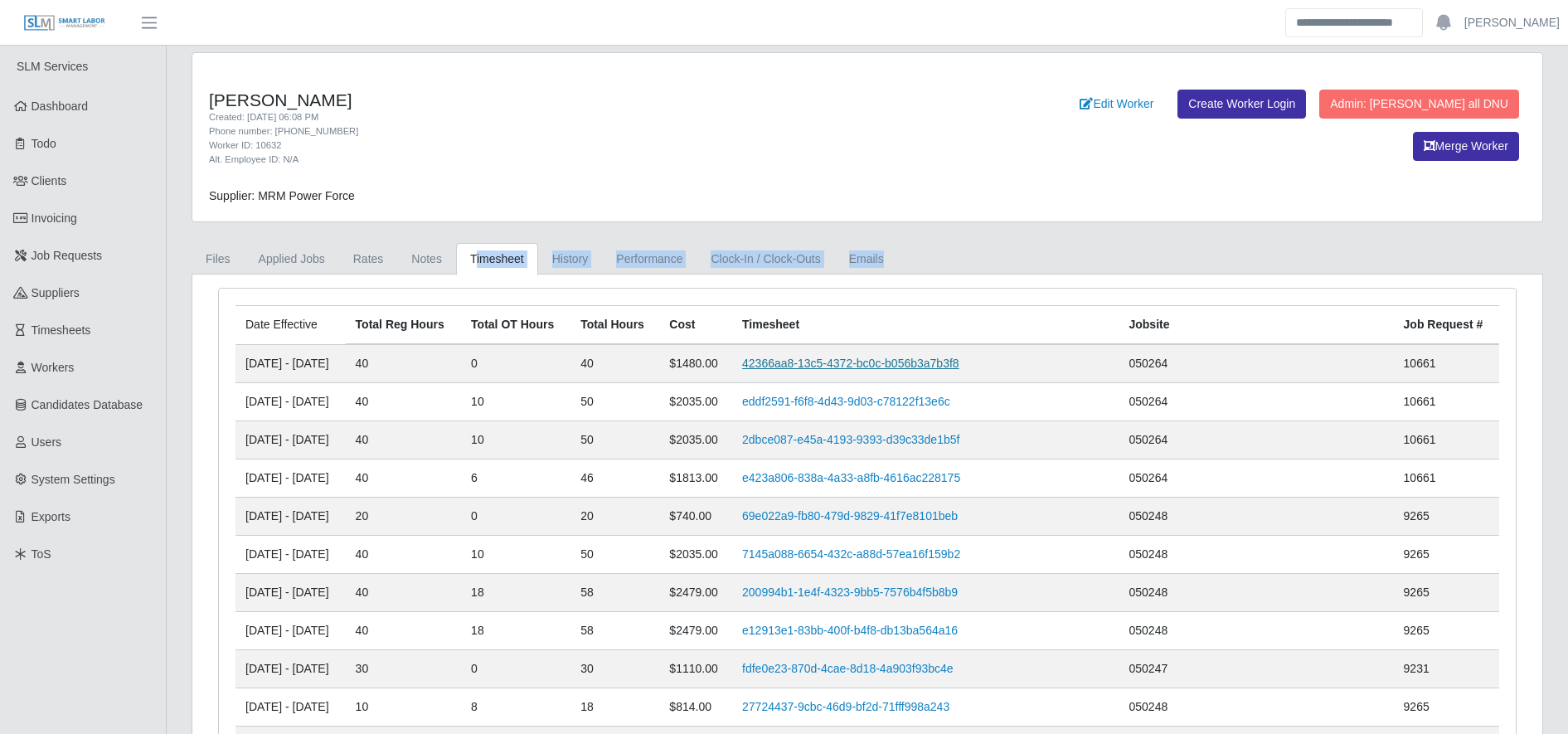
click at [931, 360] on link "42366aa8-13c5-4372-bc0c-b056b3a7b3f8" at bounding box center [850, 362] width 217 height 13
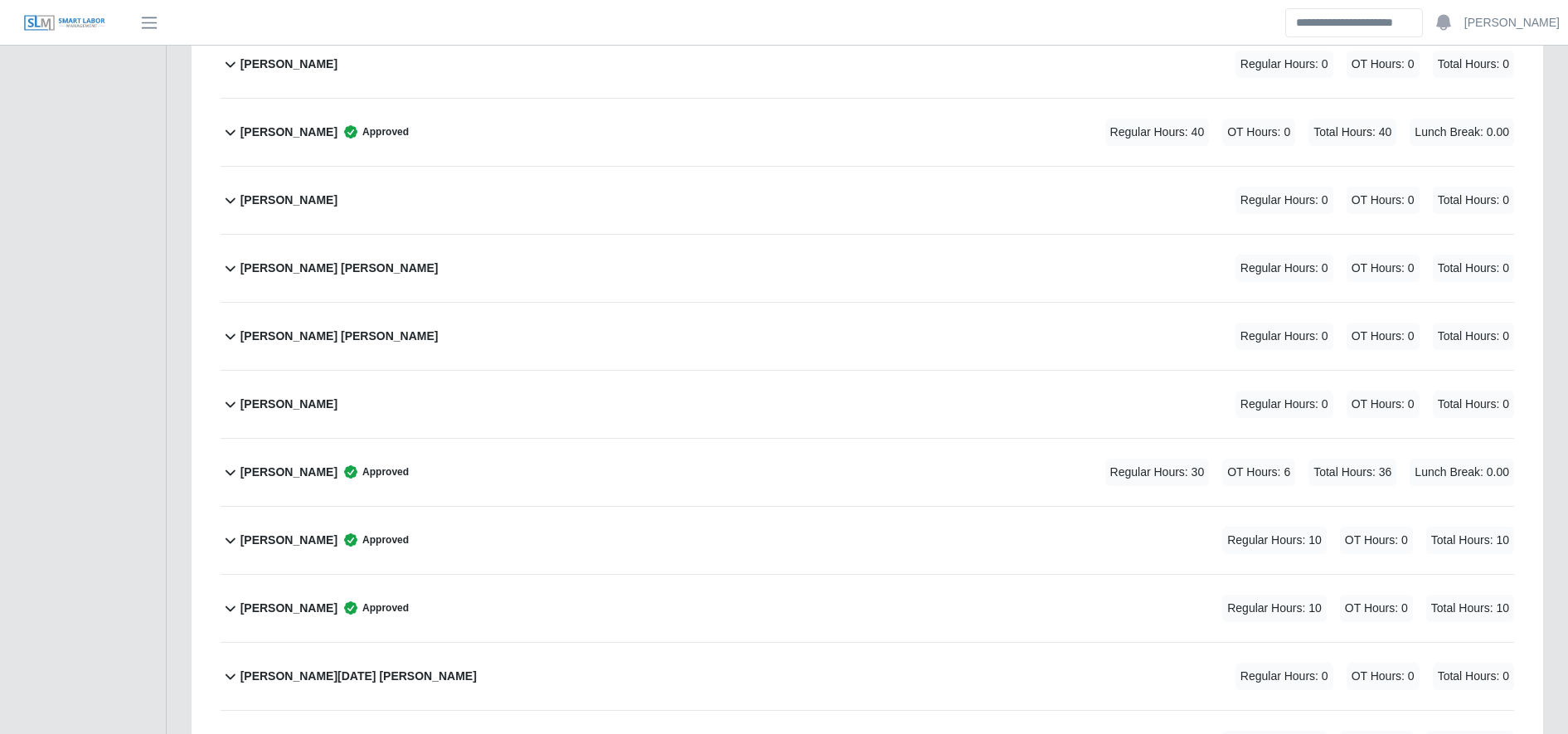
scroll to position [3918, 0]
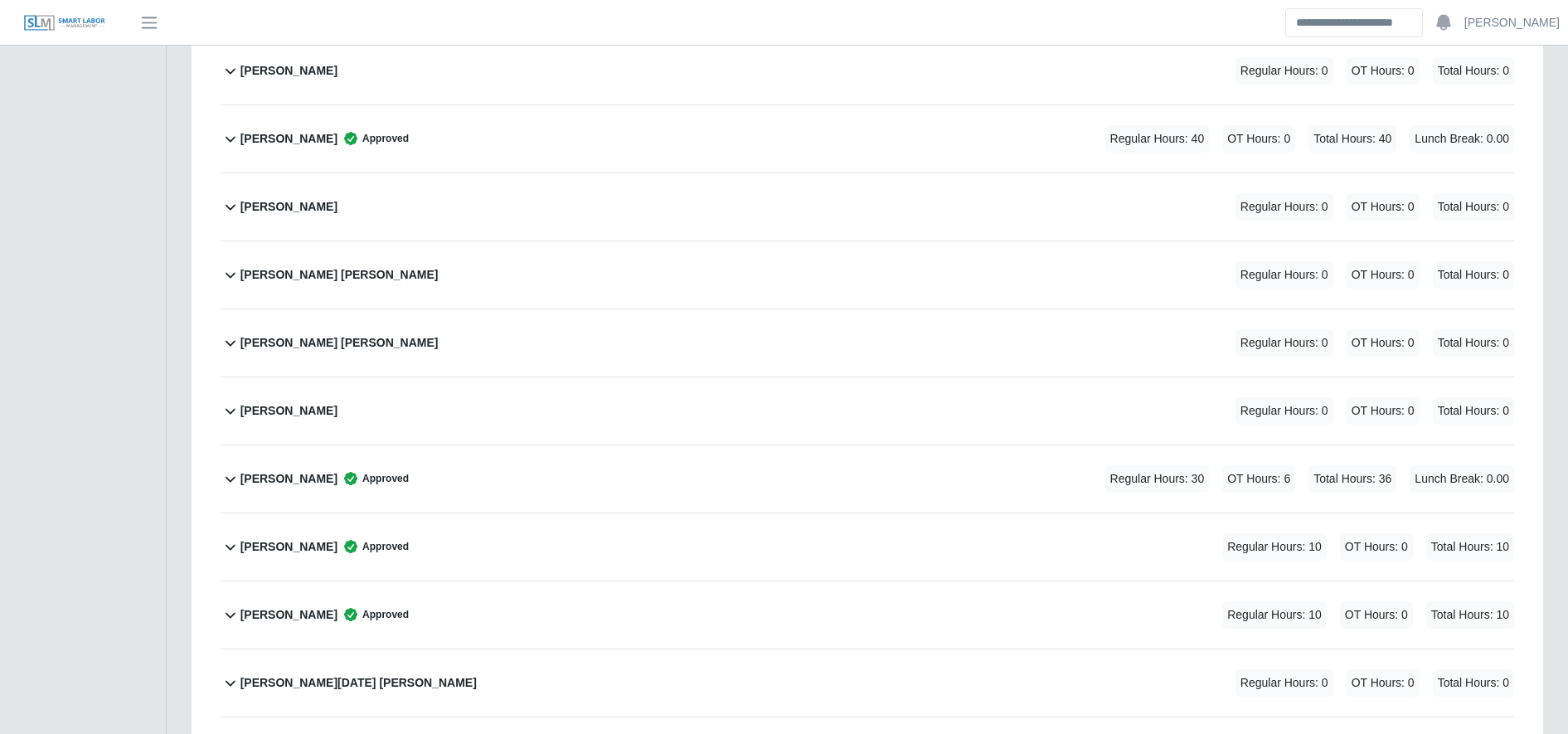
click at [741, 142] on div "[PERSON_NAME] Approved Regular Hours: 40 OT Hours: 0 Total Hours: 40 Lunch Brea…" at bounding box center [877, 138] width 1273 height 67
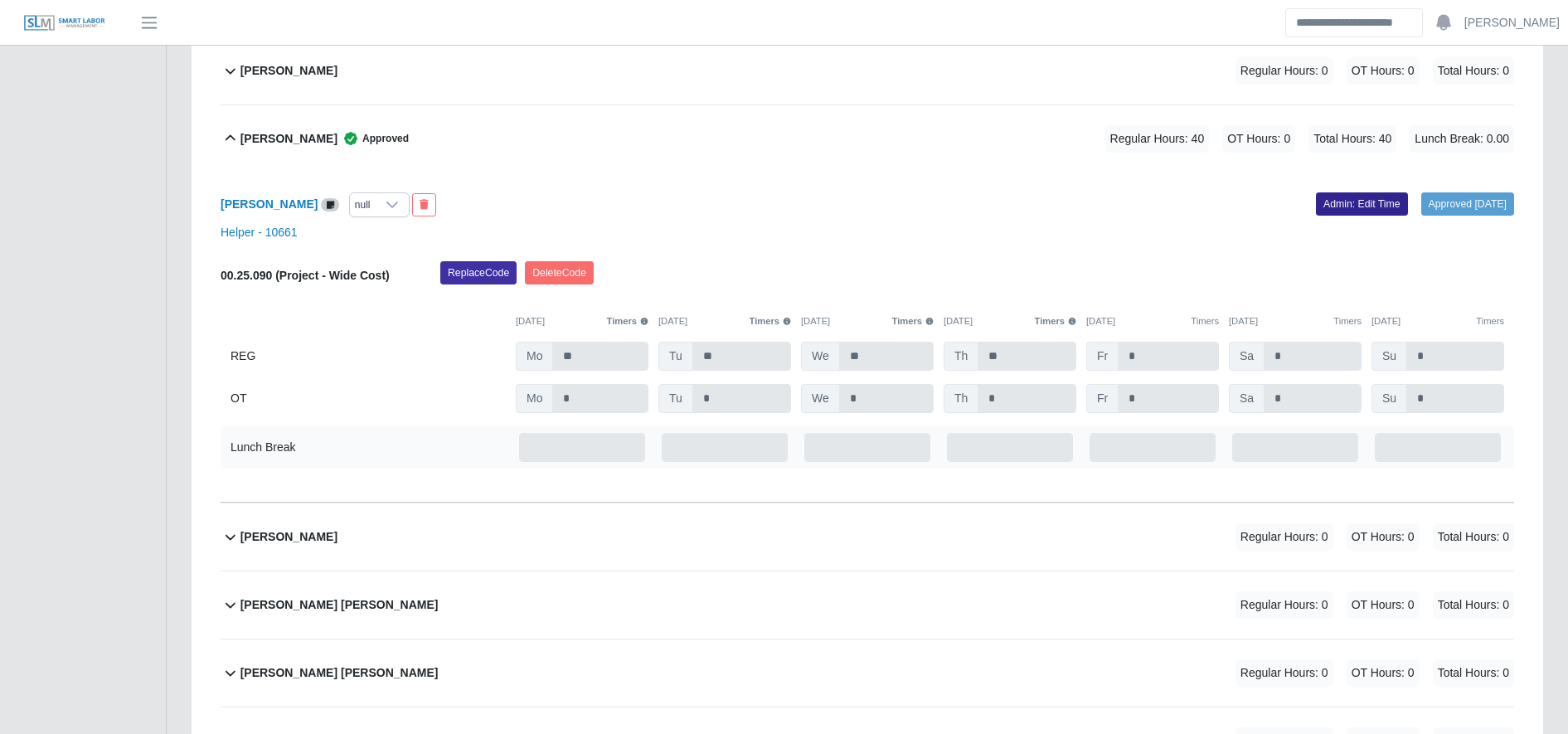
click at [1340, 202] on link "Admin: Edit Time" at bounding box center [1361, 203] width 92 height 23
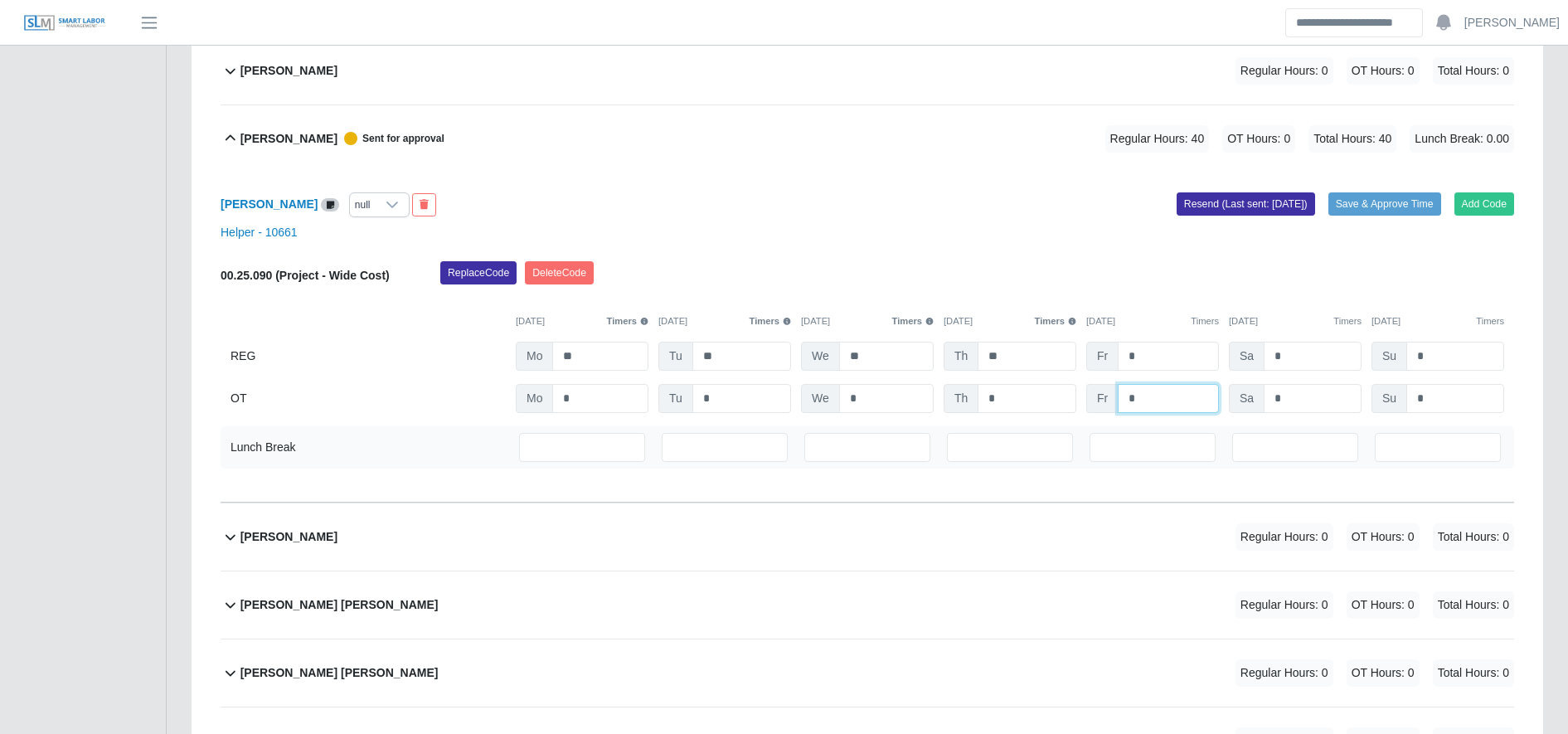
click at [1167, 405] on input "*" at bounding box center [1168, 398] width 102 height 29
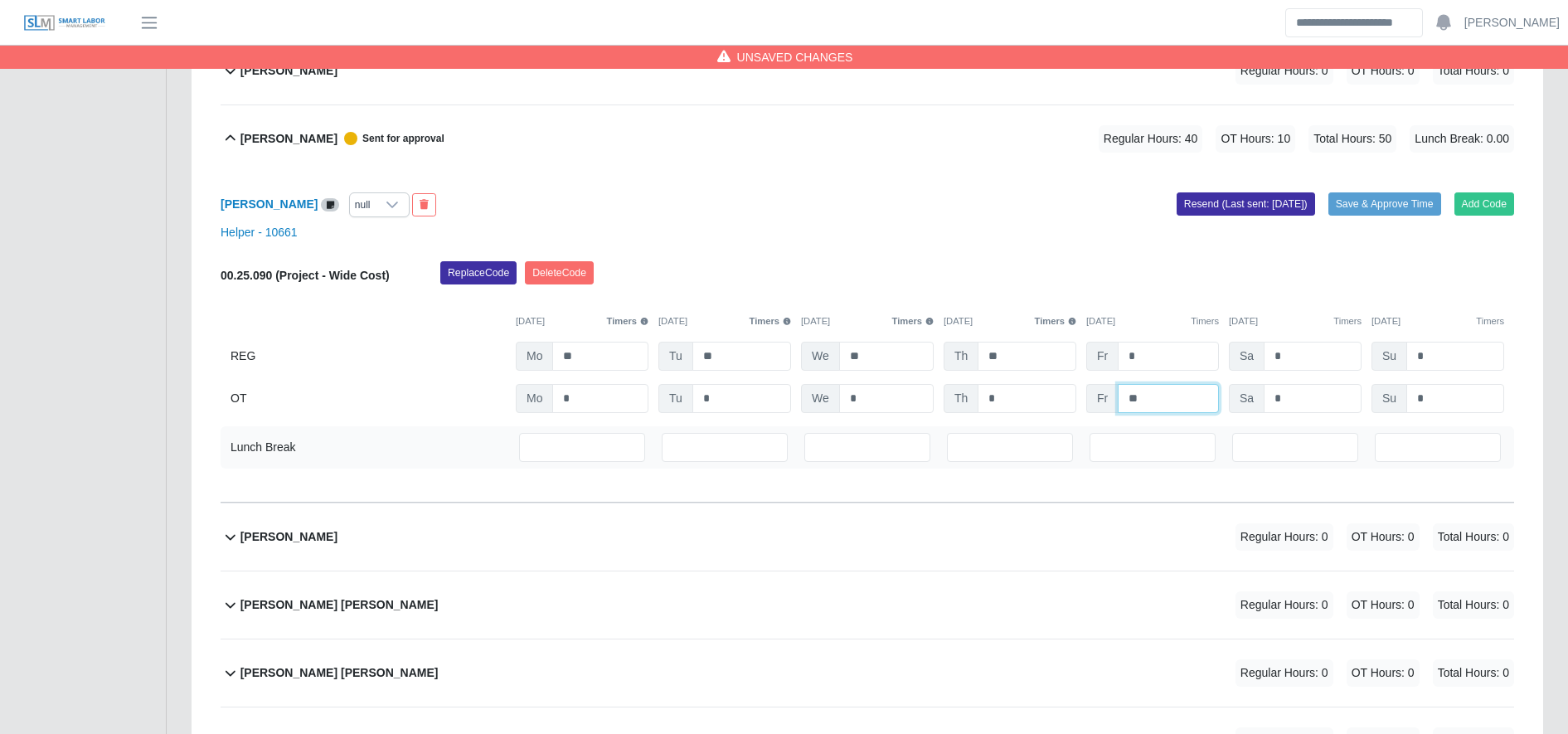
type input "**"
type input "*"
click at [1368, 210] on button "Save & Approve Time" at bounding box center [1384, 203] width 113 height 23
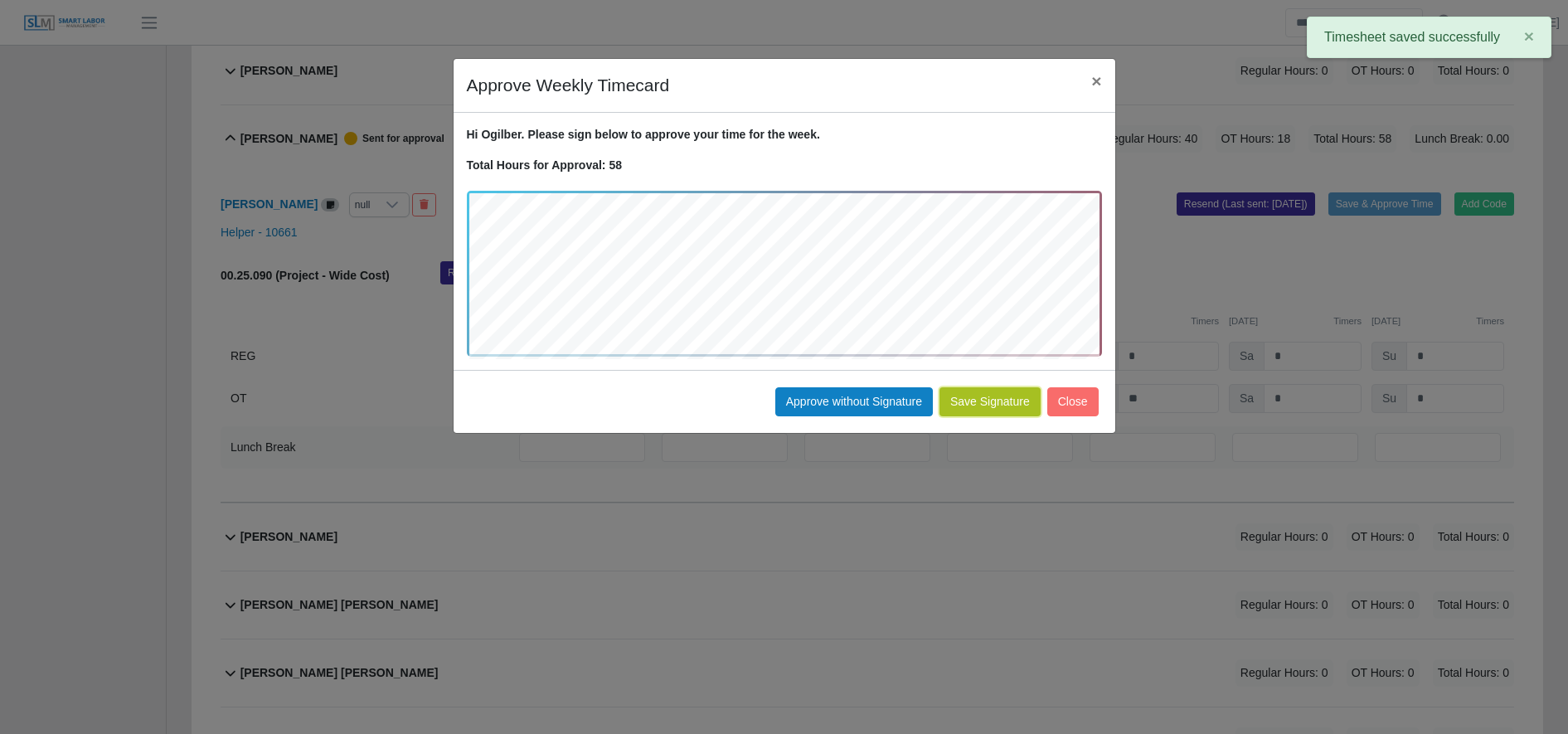
click at [1015, 400] on button "Save Signature" at bounding box center [989, 402] width 102 height 29
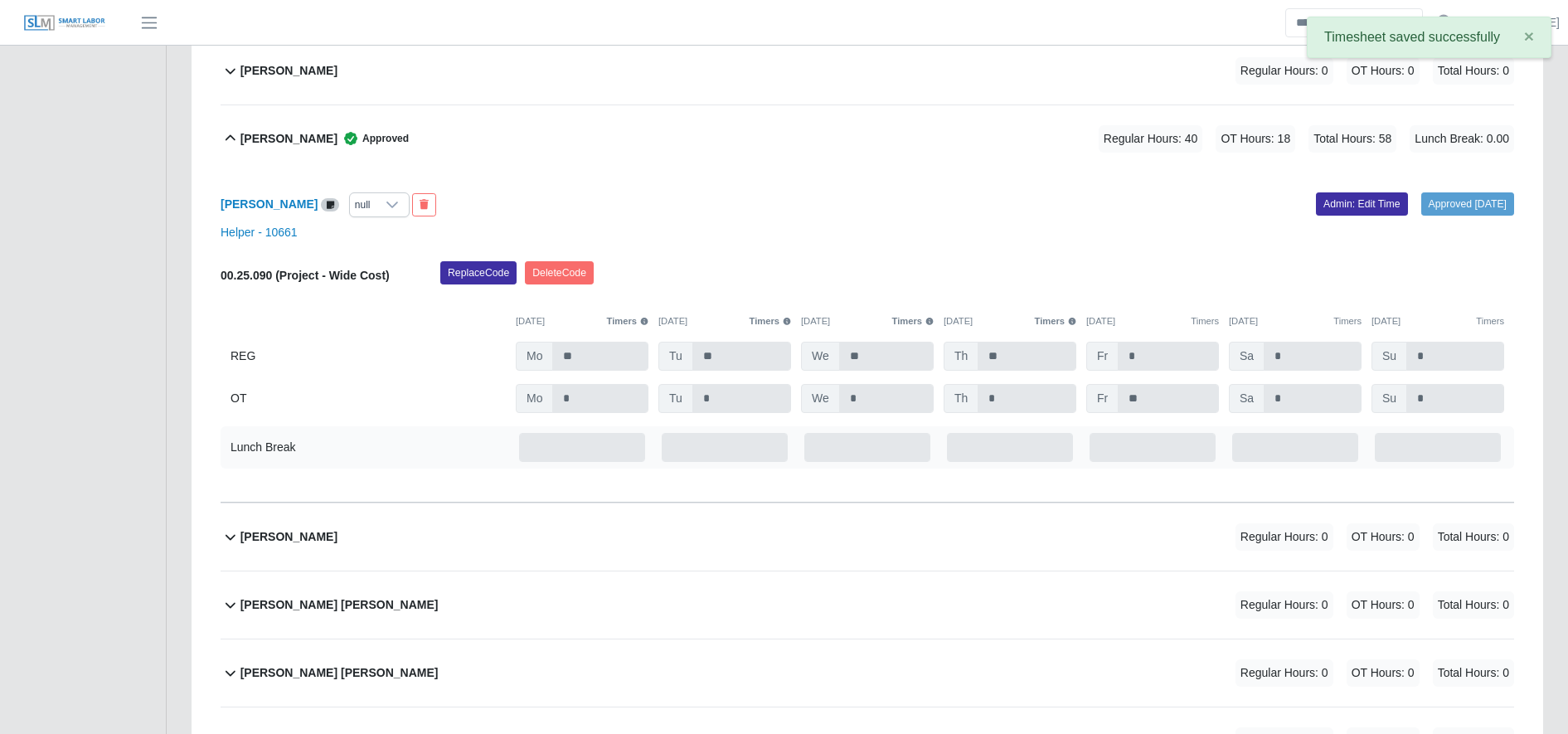
click at [342, 146] on icon at bounding box center [351, 138] width 16 height 16
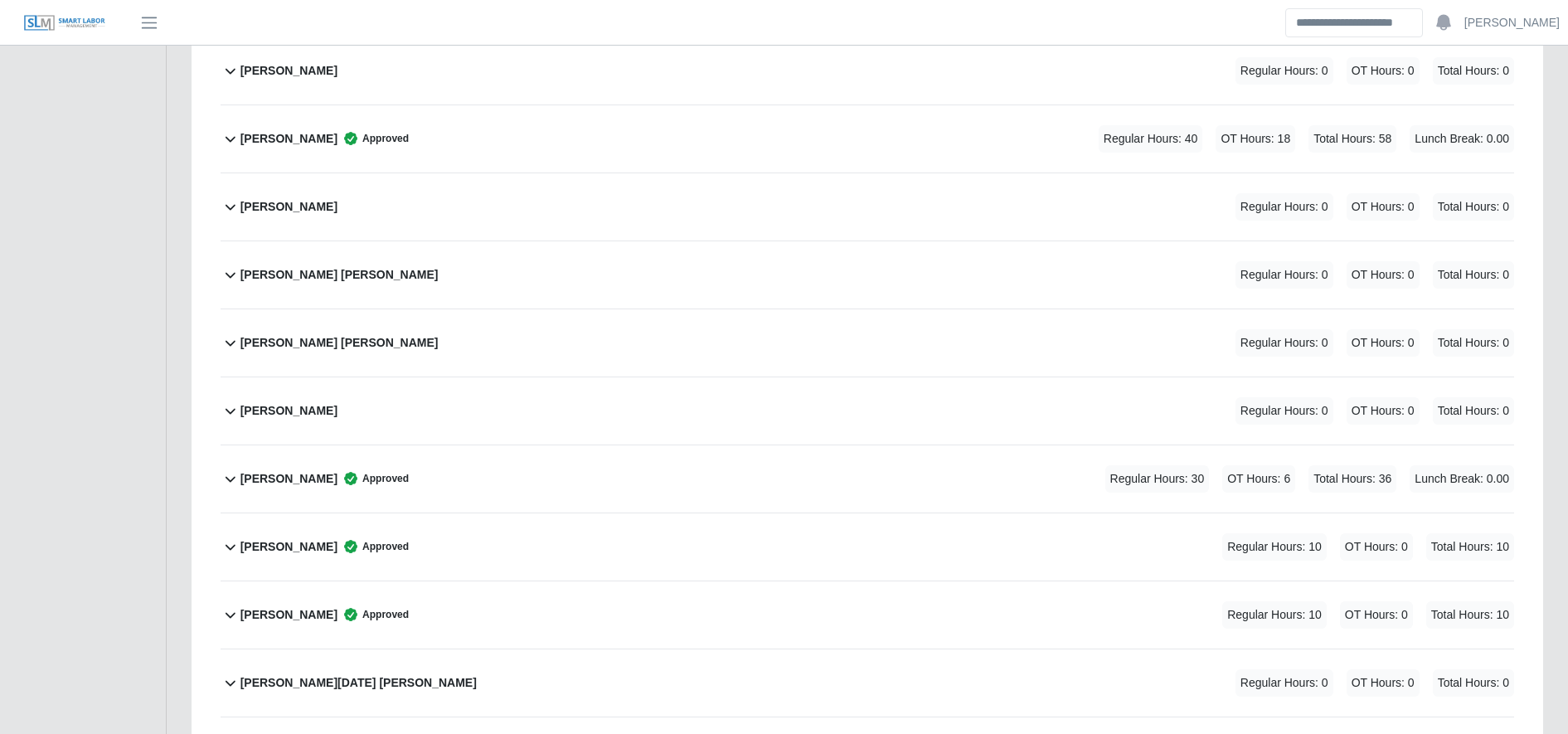
scroll to position [4636, 0]
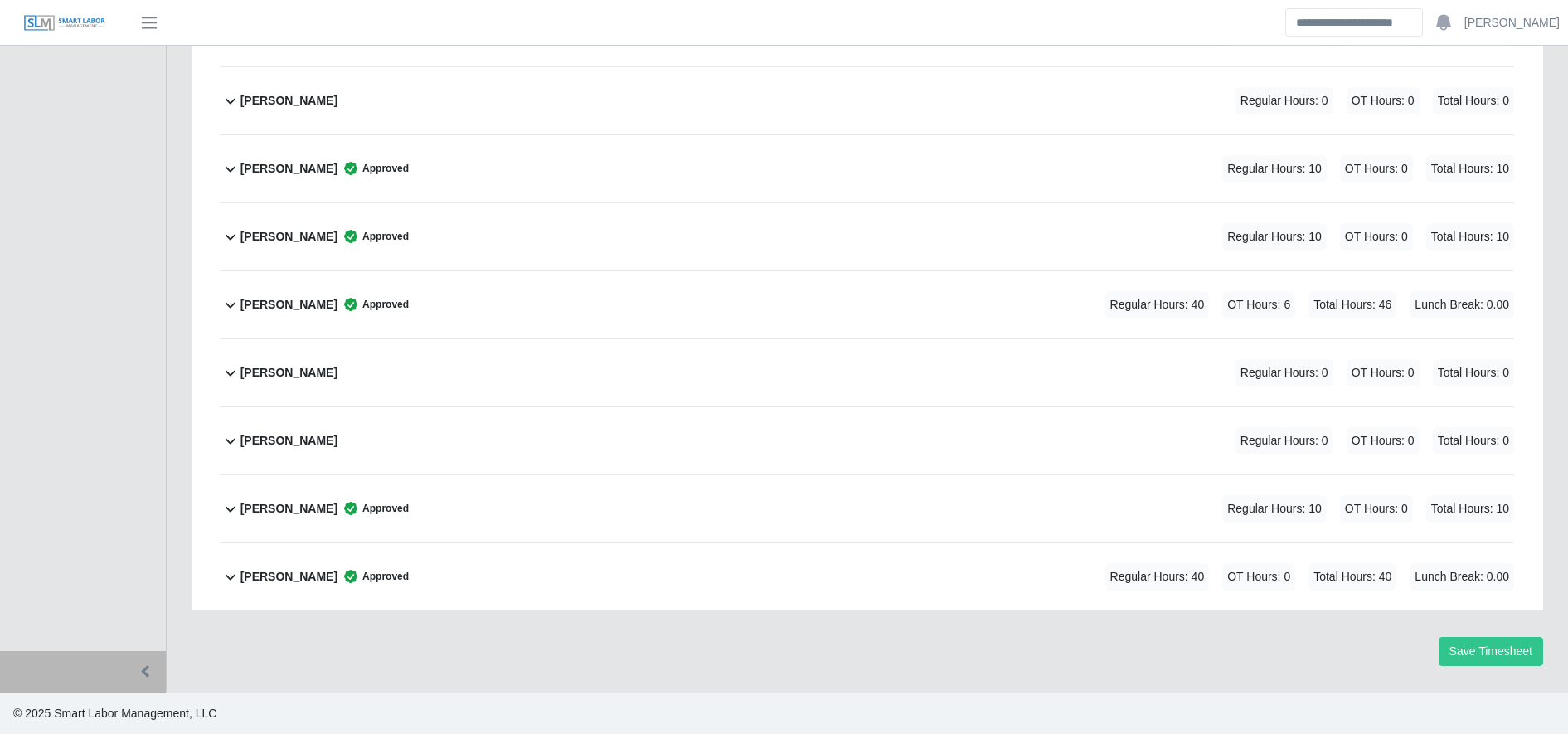
click at [1333, 590] on div "Wilmer Ardiano Approved Regular Hours: 40 OT Hours: 0 Total Hours: 40 Lunch Bre…" at bounding box center [877, 576] width 1273 height 67
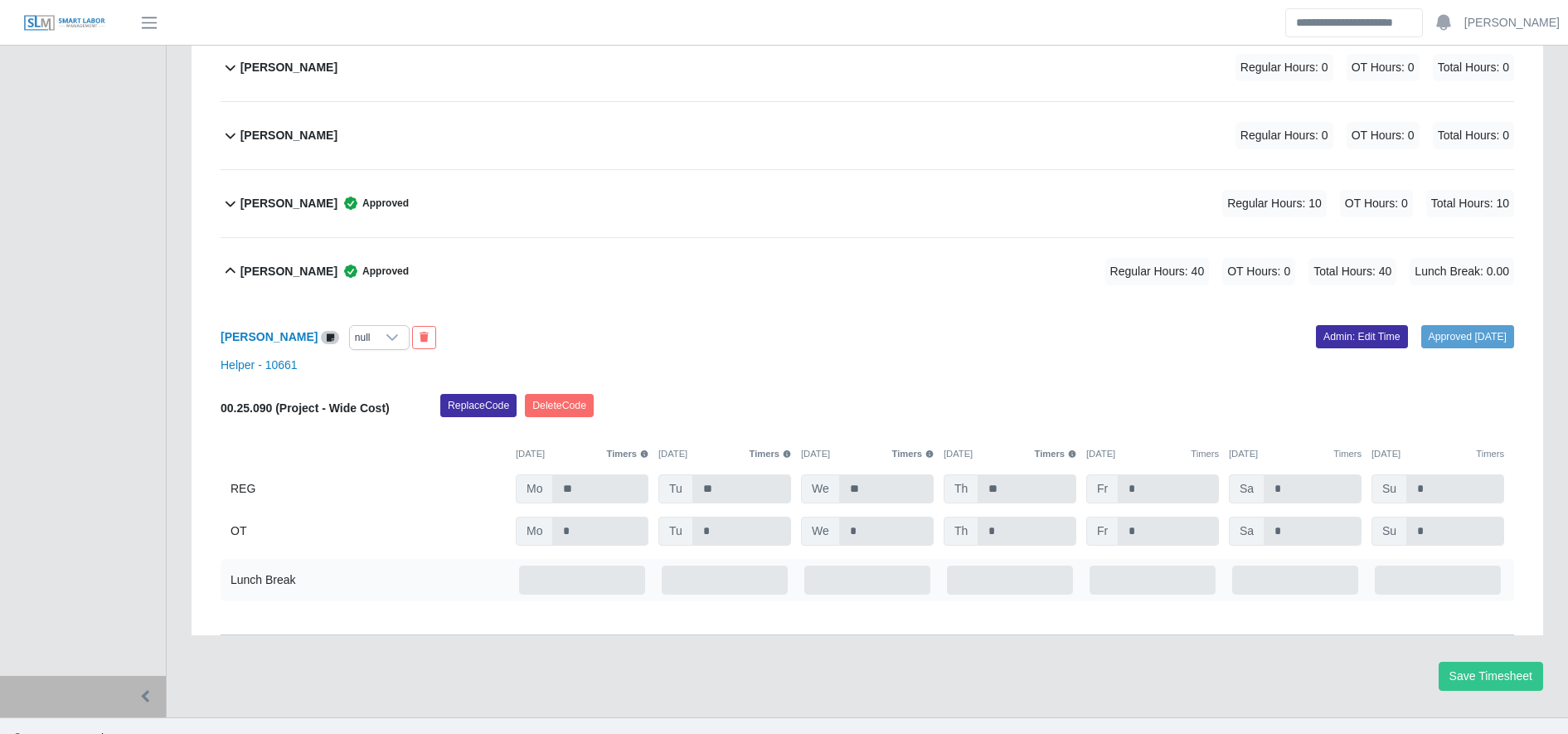
scroll to position [4965, 0]
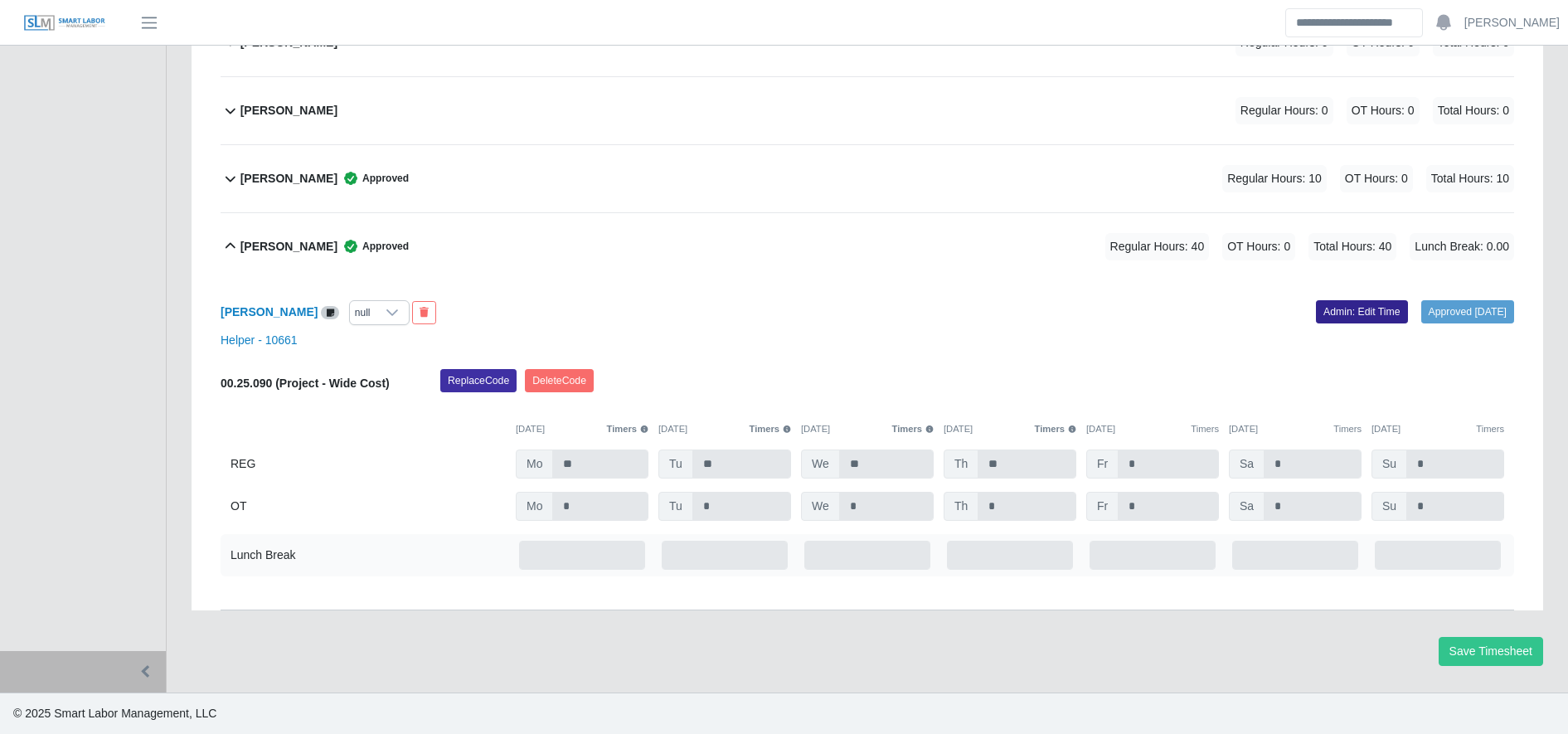
click at [1333, 306] on link "Admin: Edit Time" at bounding box center [1361, 311] width 92 height 23
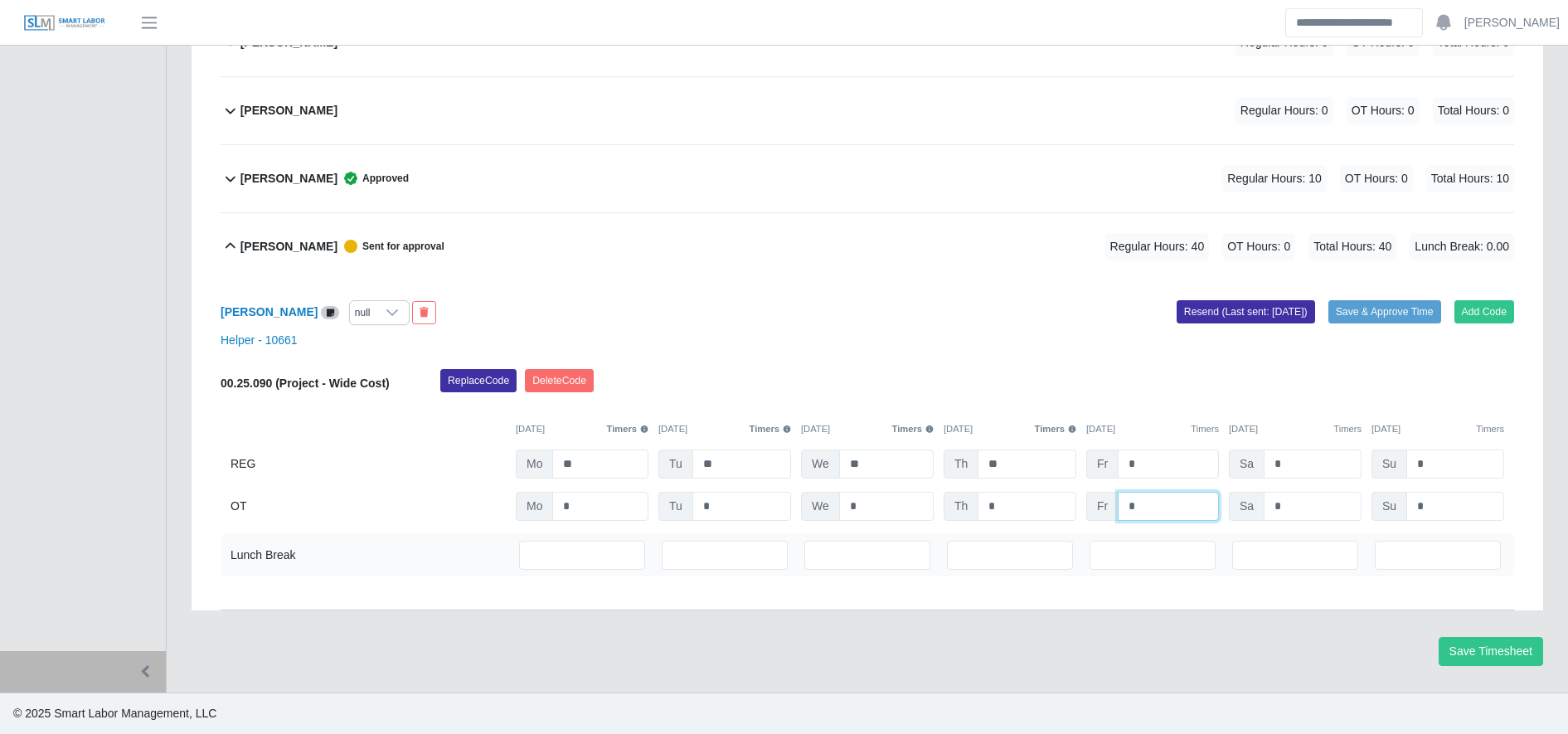
click at [1159, 501] on input "*" at bounding box center [1168, 506] width 102 height 29
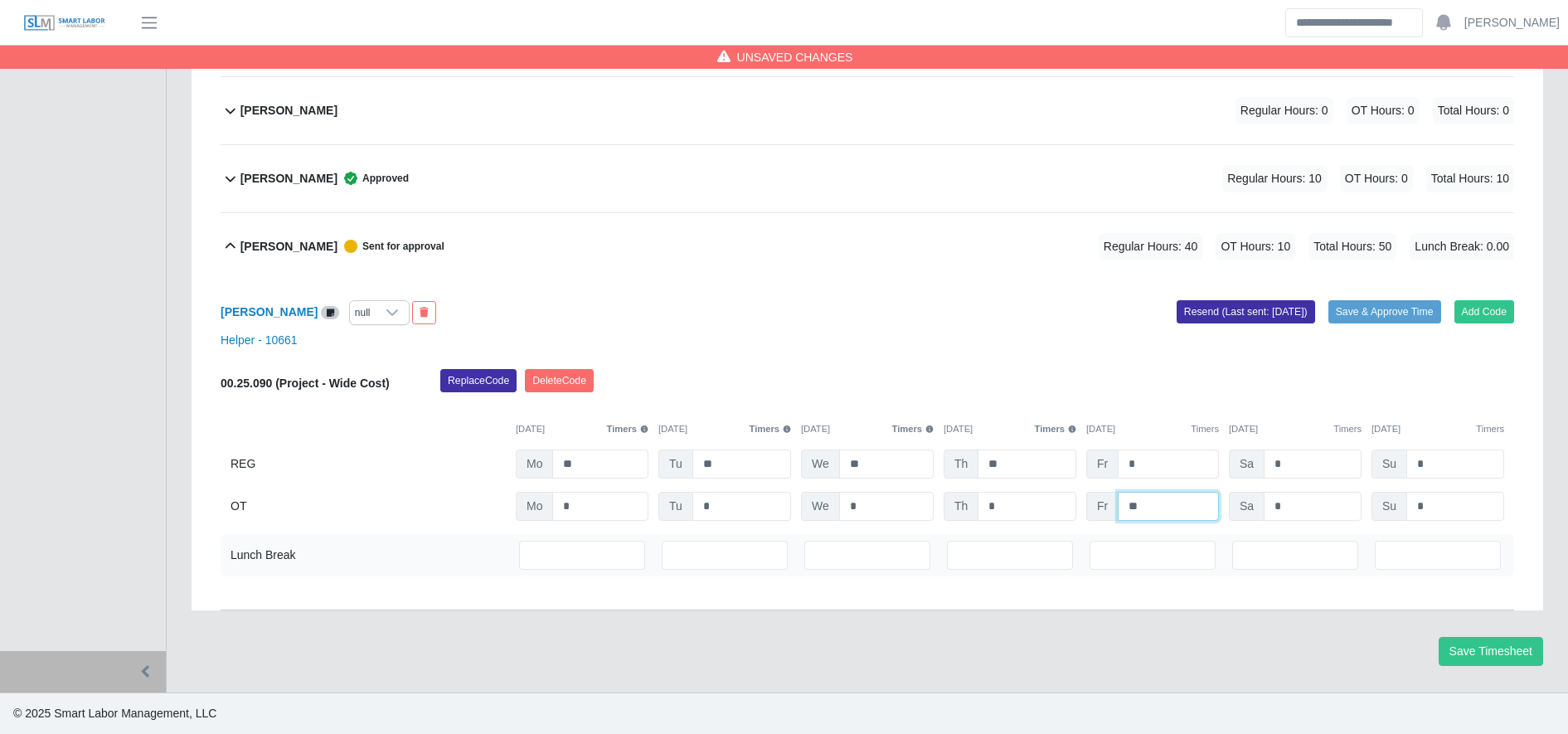
type input "**"
type input "*"
click at [1366, 310] on button "Save & Approve Time" at bounding box center [1384, 311] width 113 height 23
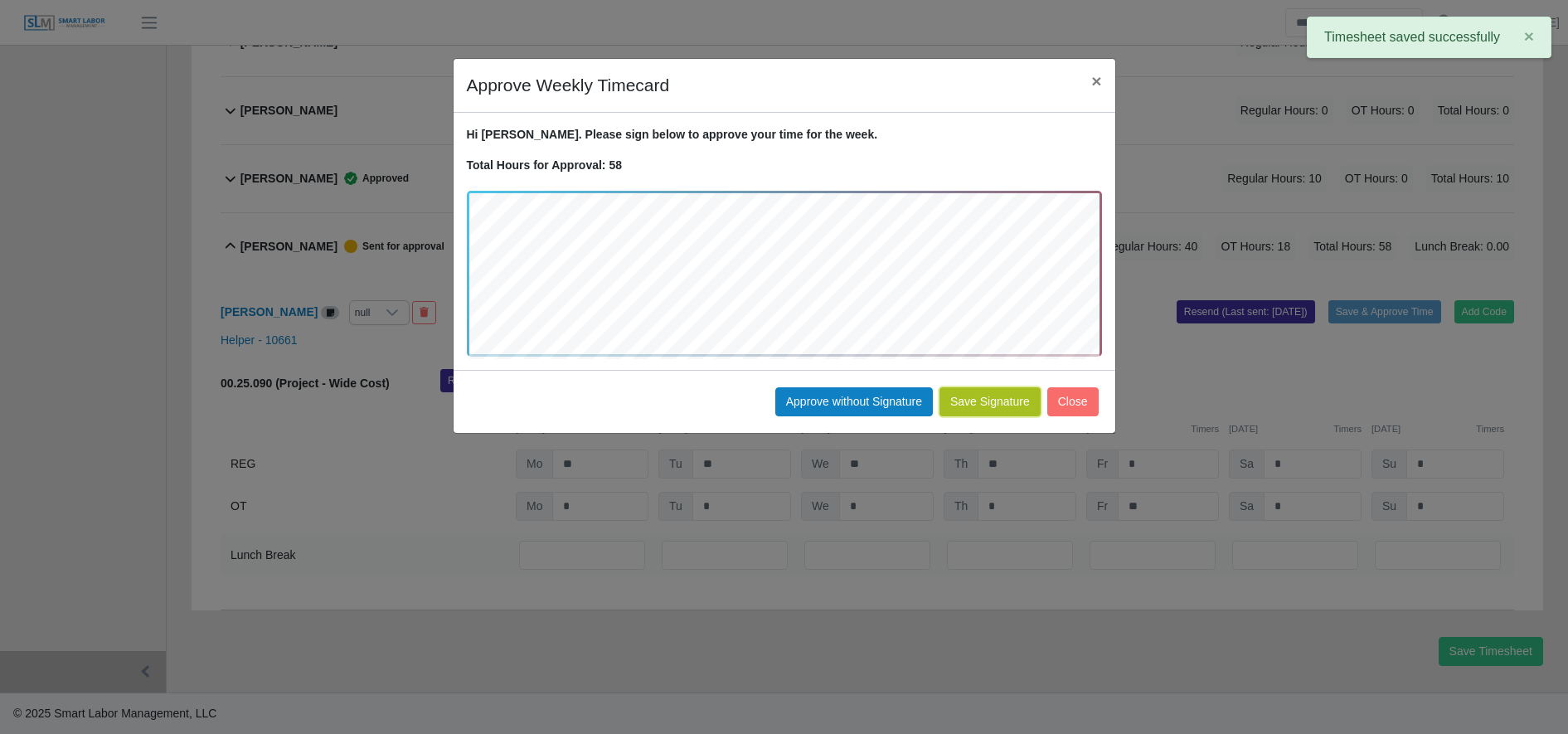
click at [1000, 406] on button "Save Signature" at bounding box center [989, 402] width 102 height 29
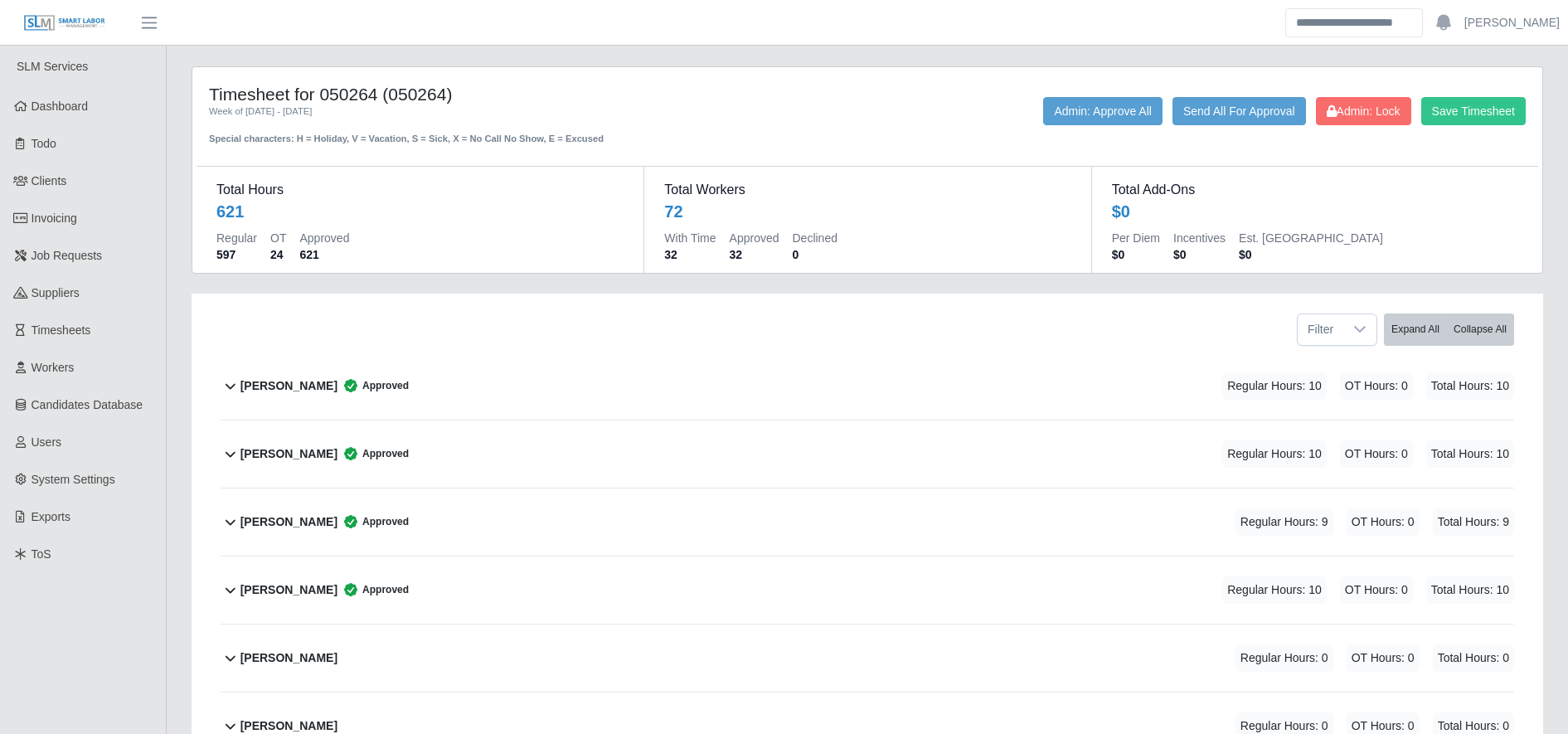
scroll to position [223, 0]
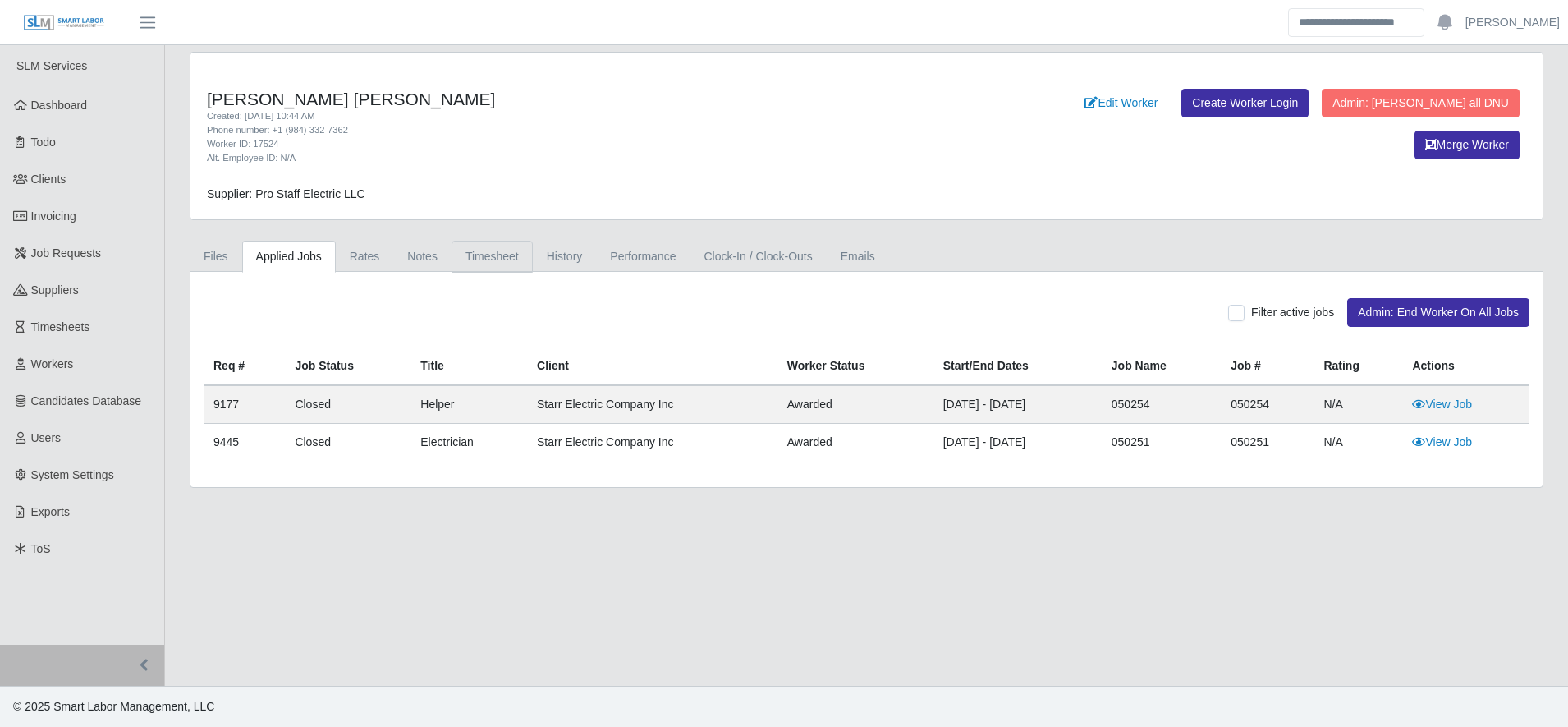
click at [498, 254] on link "Timesheet" at bounding box center [492, 256] width 82 height 32
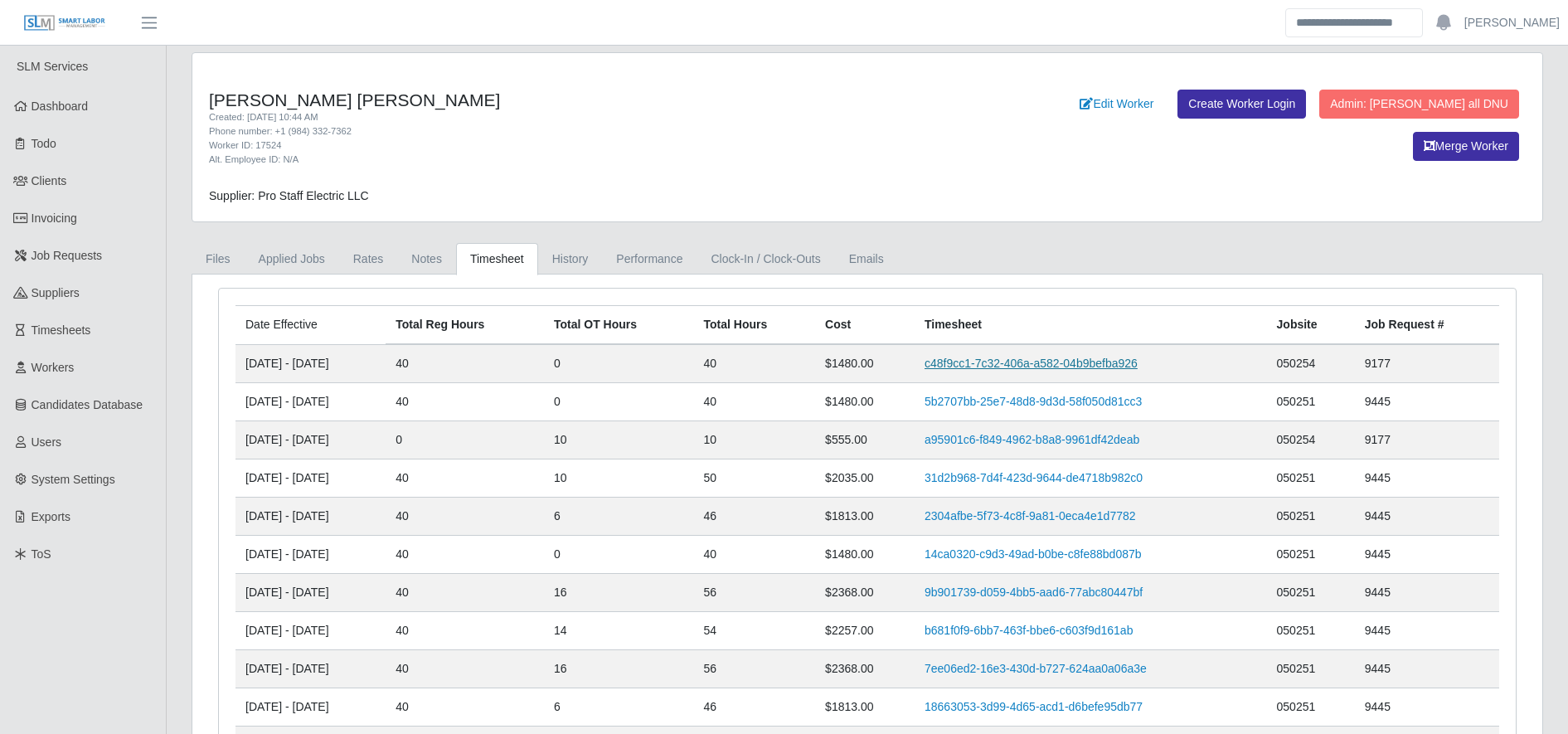
click at [1009, 357] on link "c48f9cc1-7c32-406a-a582-04b9befba926" at bounding box center [1031, 362] width 213 height 13
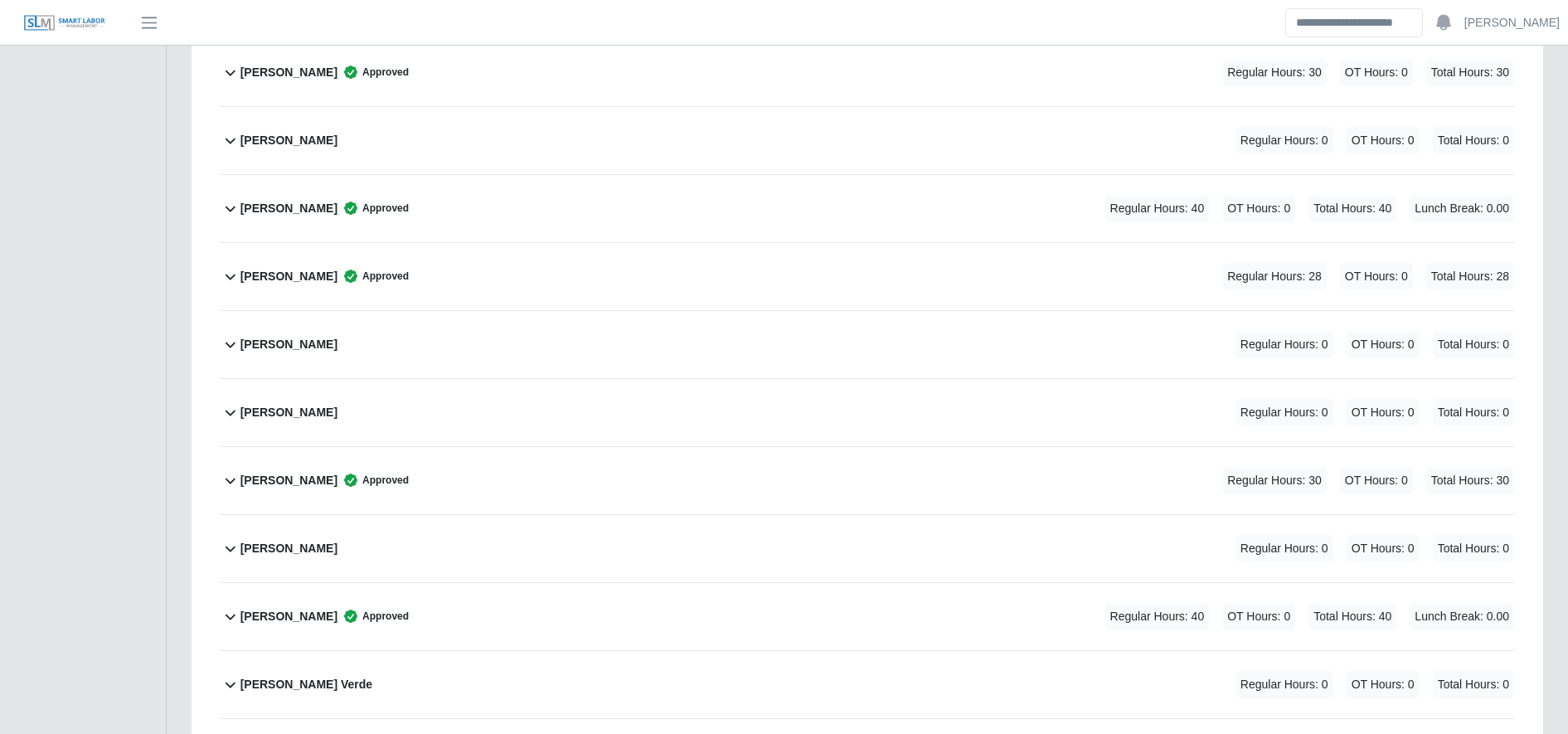
scroll to position [518, 0]
click at [699, 594] on div "Antoni Gonzales Approved Regular Hours: 40 OT Hours: 0 Total Hours: 40 Lunch Br…" at bounding box center [877, 615] width 1273 height 67
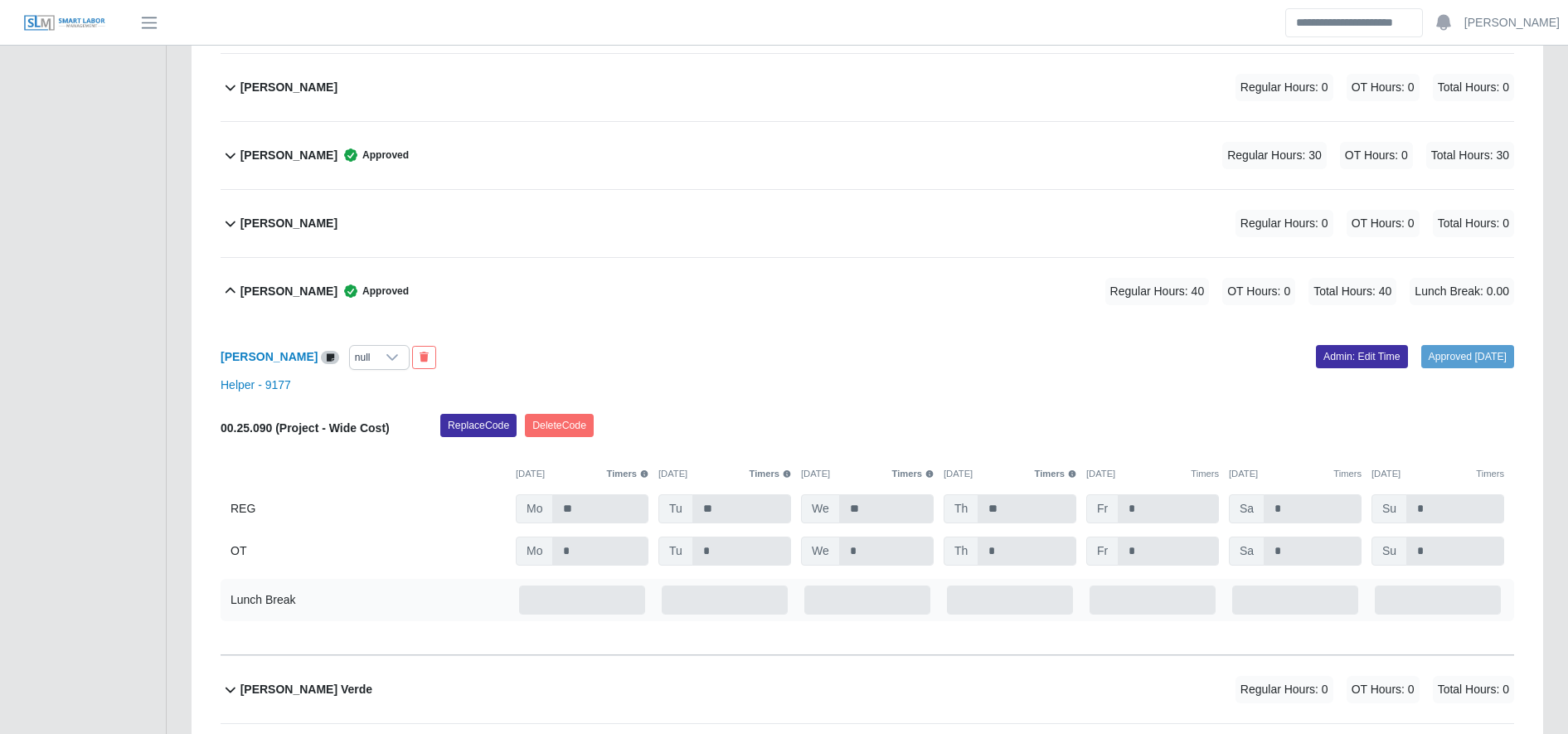
scroll to position [844, 0]
click at [1361, 352] on link "Admin: Edit Time" at bounding box center [1361, 354] width 92 height 23
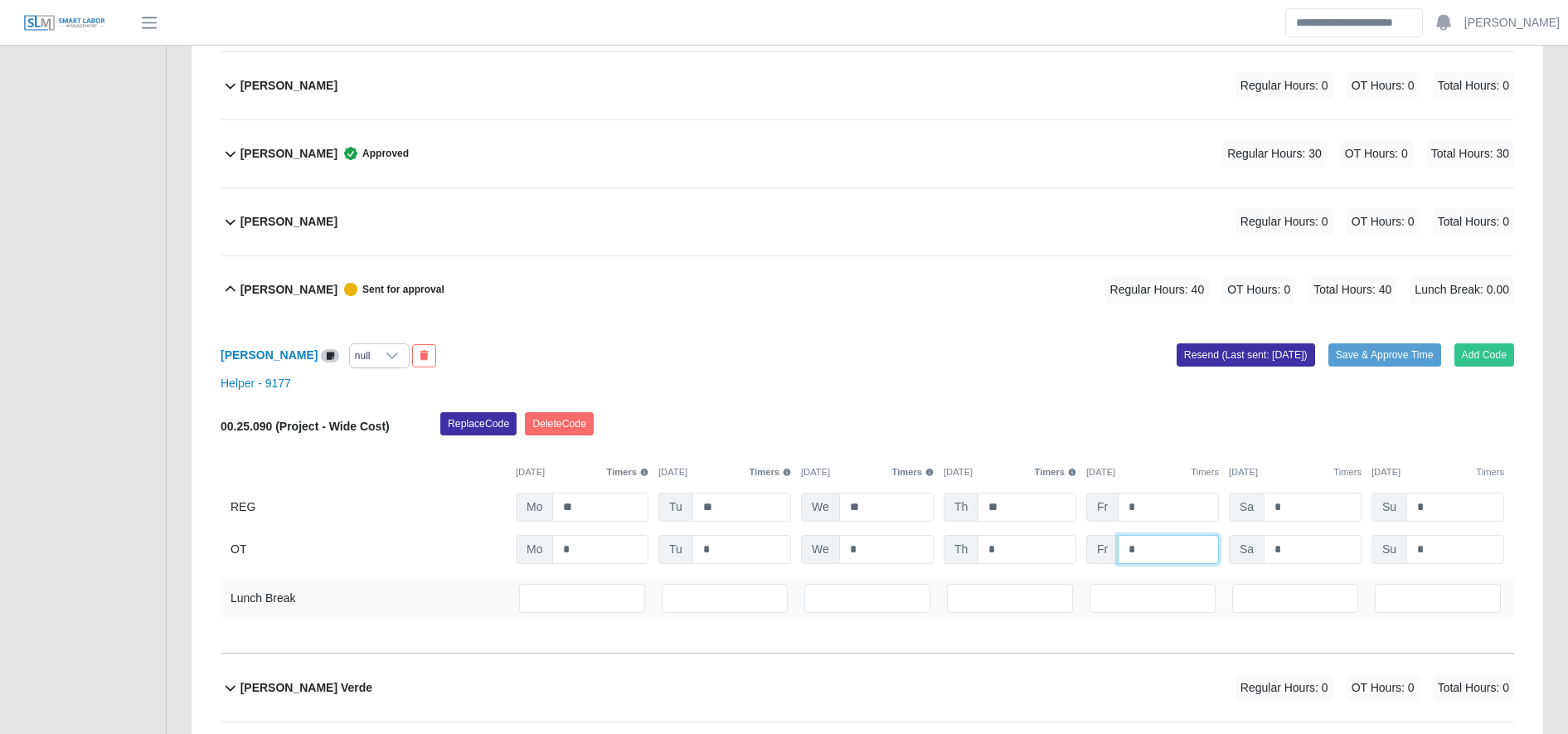
click at [1180, 536] on input "*" at bounding box center [1168, 549] width 102 height 29
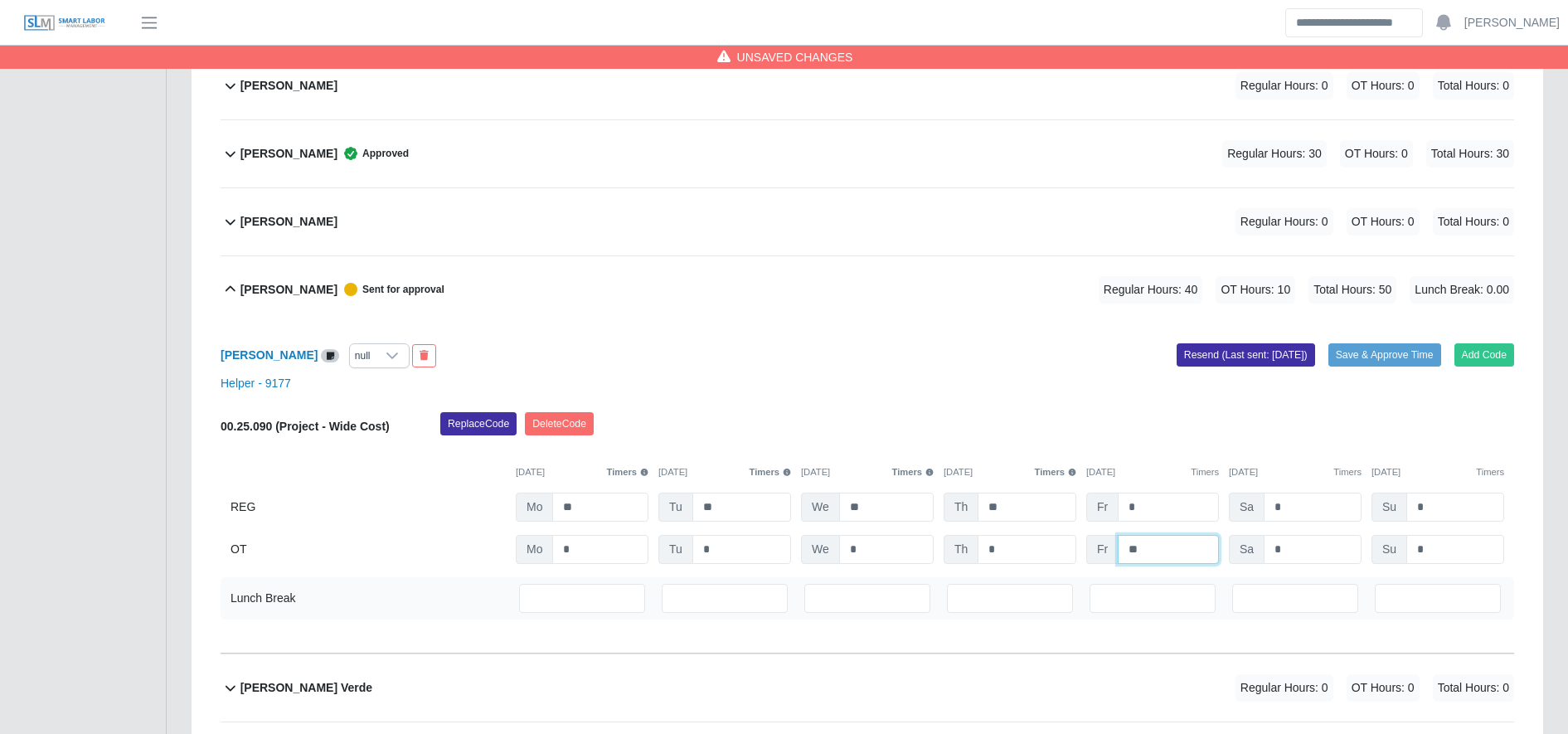
type input "**"
type input "*"
drag, startPoint x: 1359, startPoint y: 378, endPoint x: 1357, endPoint y: 359, distance: 19.1
click at [1357, 359] on div "Antoni Gonzales null Add Code Save & Approve Time Resend (Last sent: 09/29/2025…" at bounding box center [867, 488] width 1293 height 329
click at [1357, 359] on button "Save & Approve Time" at bounding box center [1384, 354] width 113 height 23
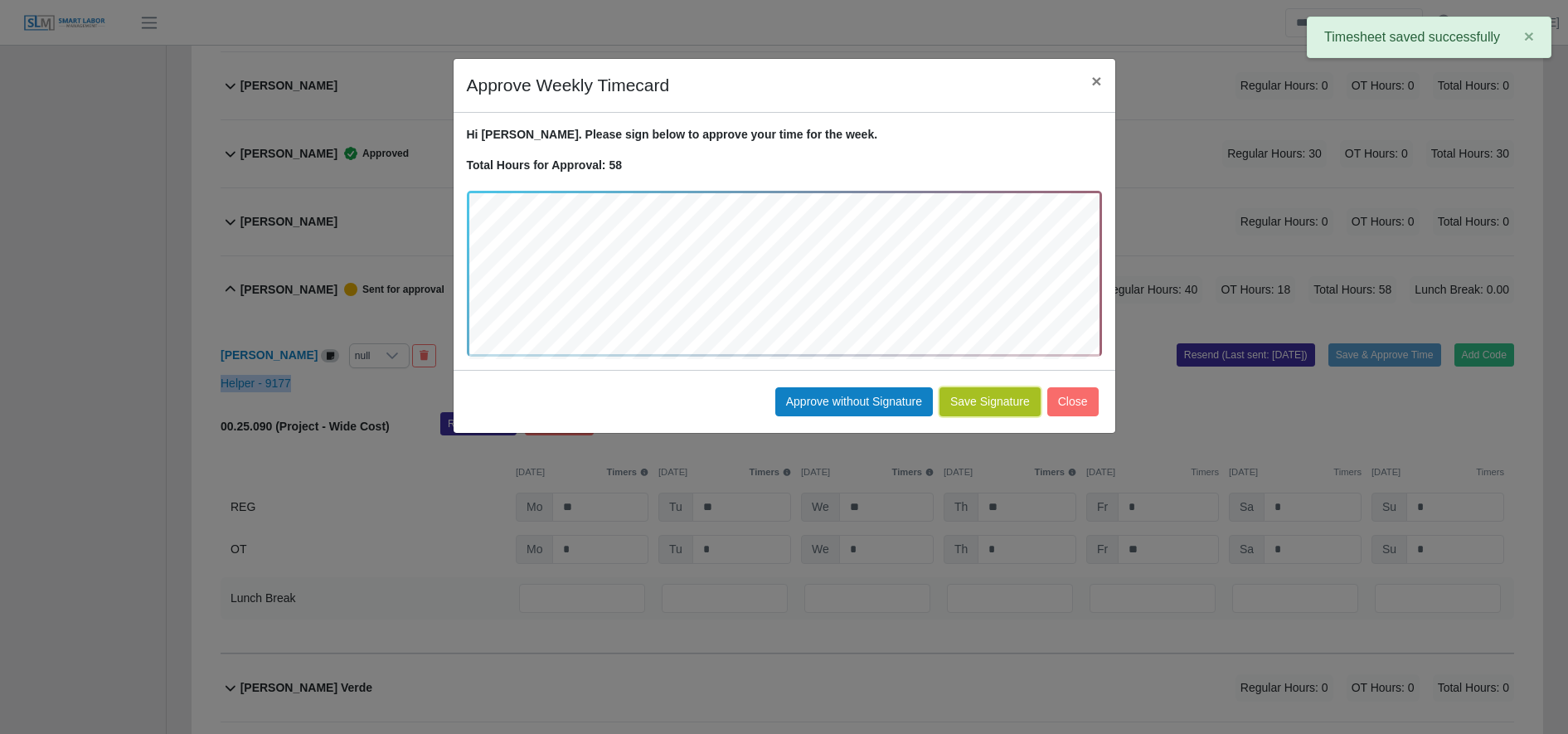
click at [1019, 400] on button "Save Signature" at bounding box center [989, 402] width 102 height 29
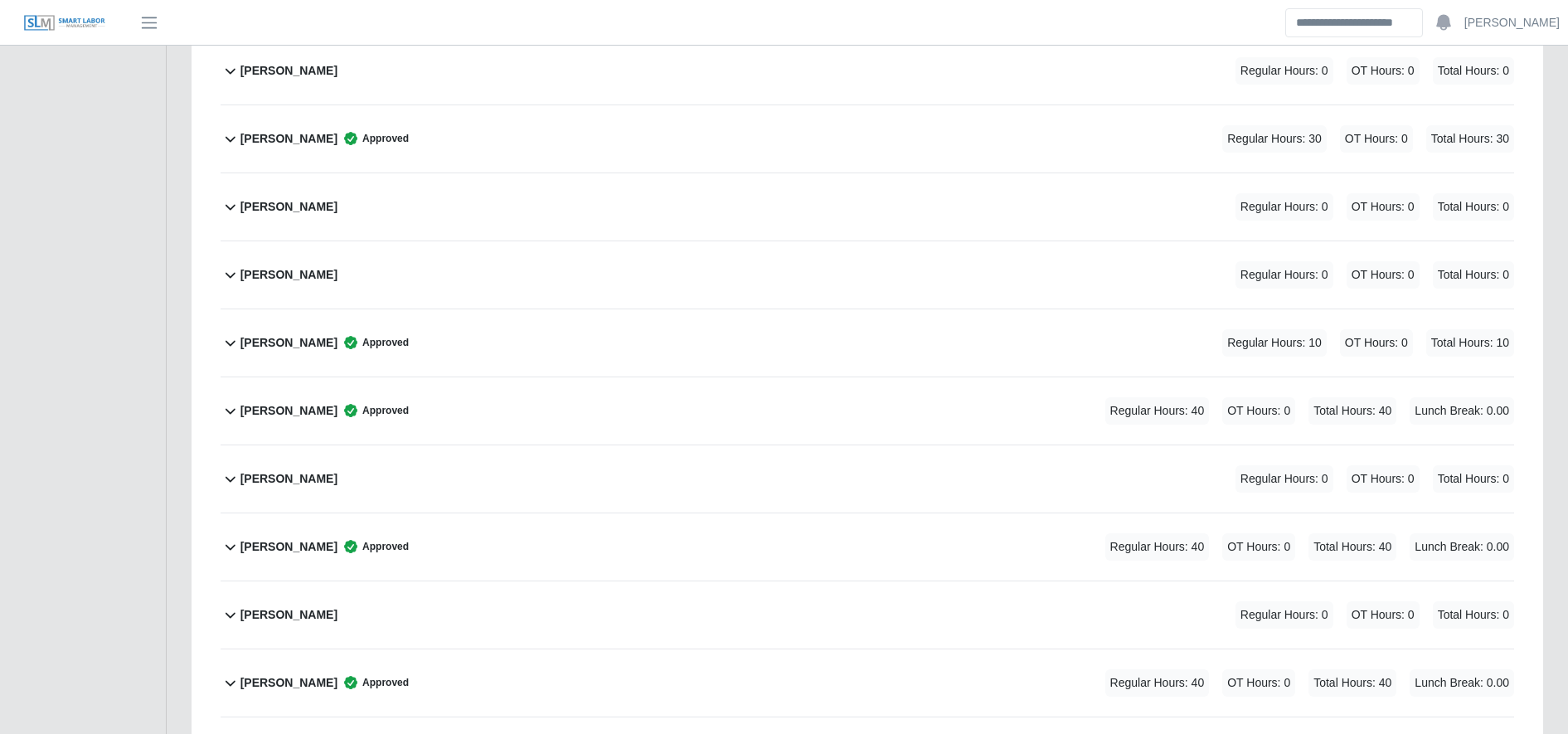
scroll to position [2573, 0]
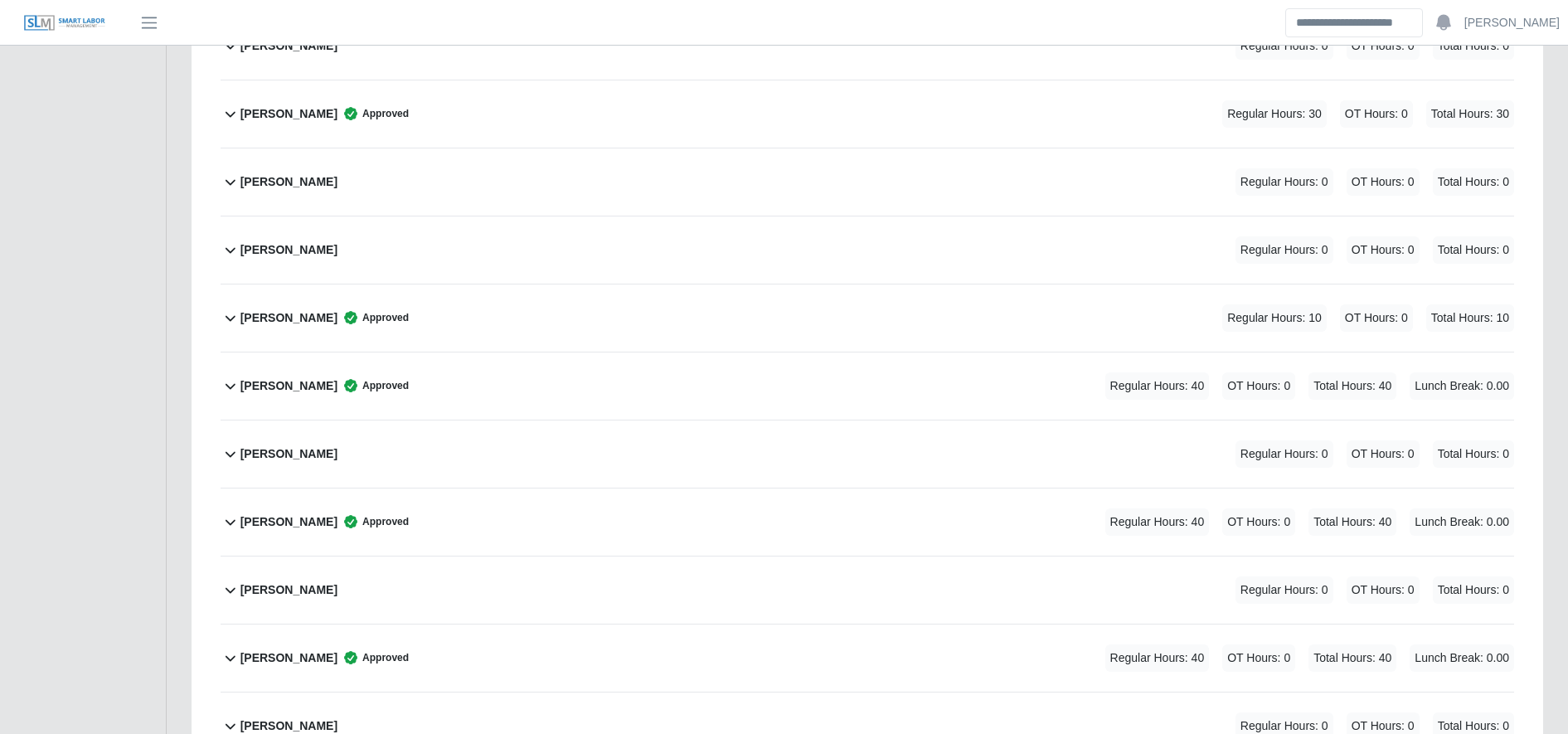
click at [541, 582] on div "Jonathan Martinez Sanchez Regular Hours: 0 OT Hours: 0 Total Hours: 0" at bounding box center [877, 589] width 1273 height 67
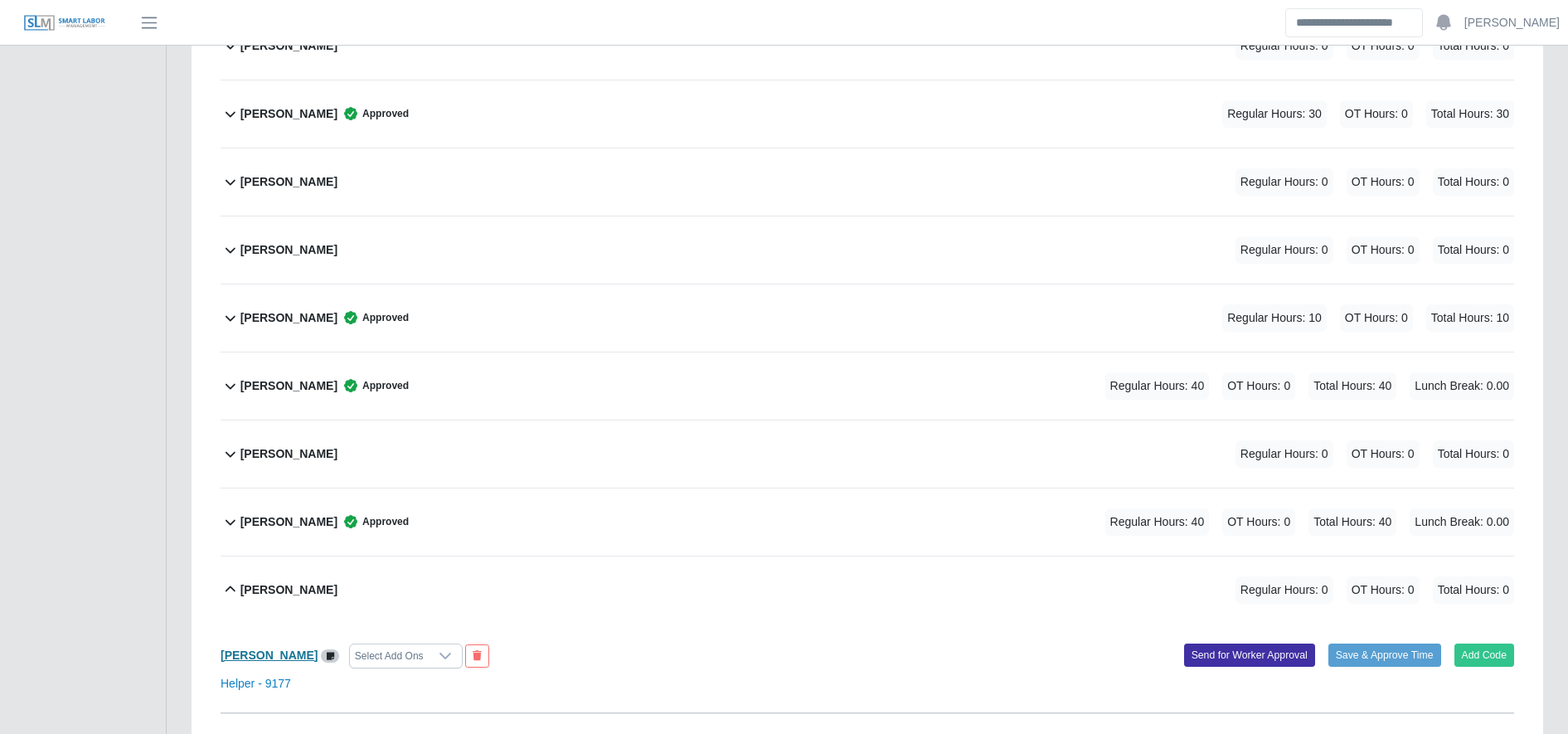
click at [301, 652] on b "Jonathan Martinez Sanchez" at bounding box center [269, 654] width 97 height 13
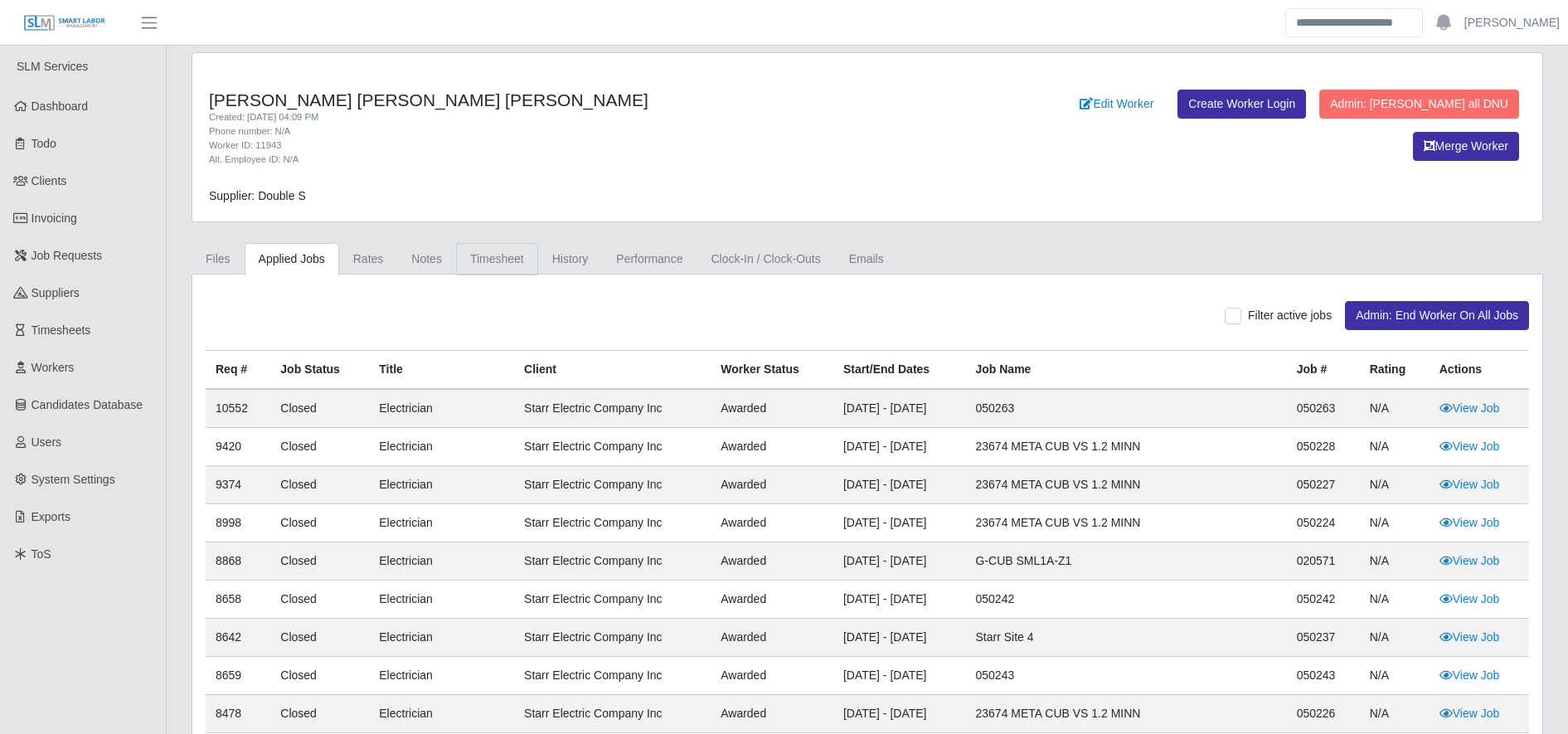
click at [512, 243] on link "Timesheet" at bounding box center [497, 258] width 82 height 32
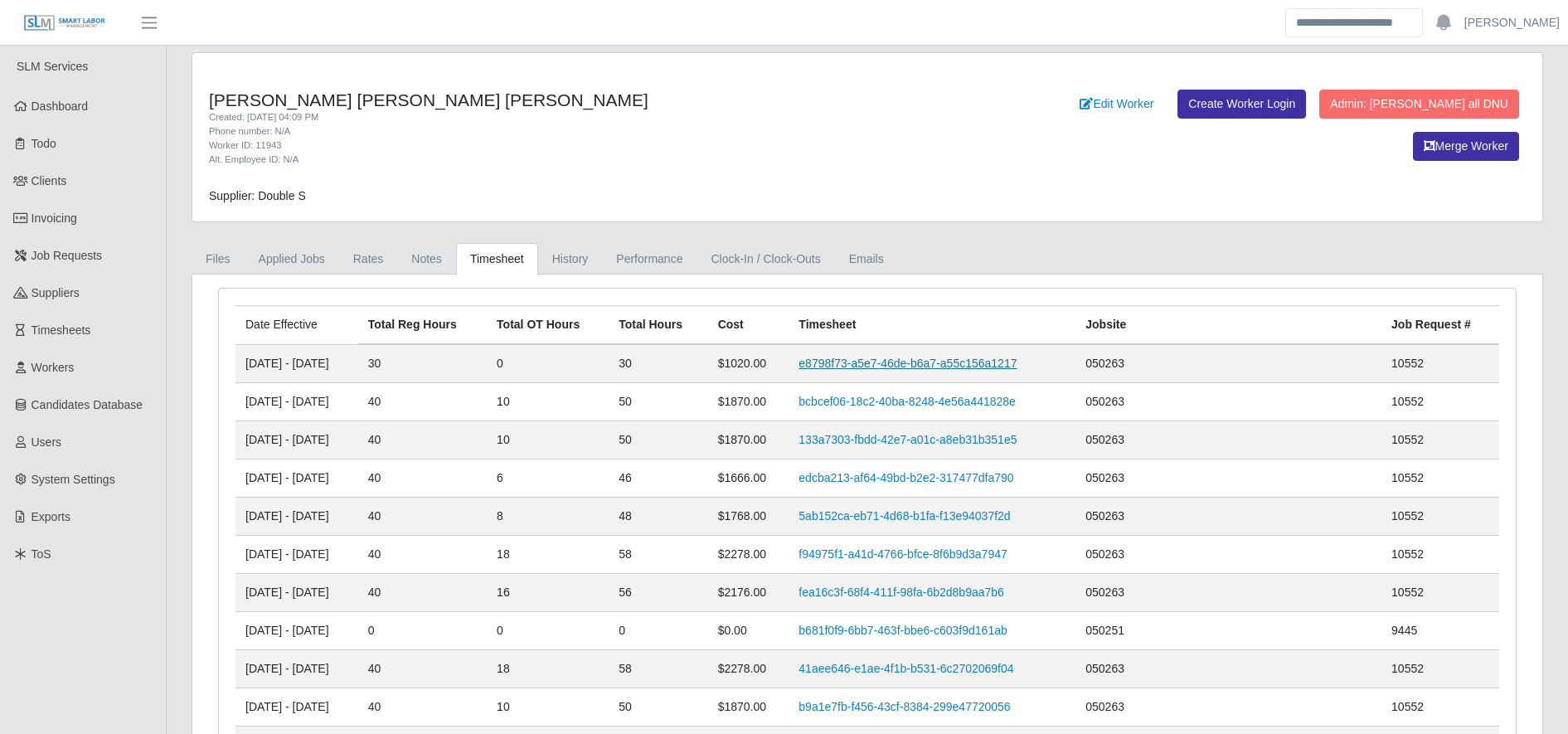
click at [911, 364] on link "e8798f73-a5e7-46de-b6a7-a55c156a1217" at bounding box center [907, 362] width 218 height 13
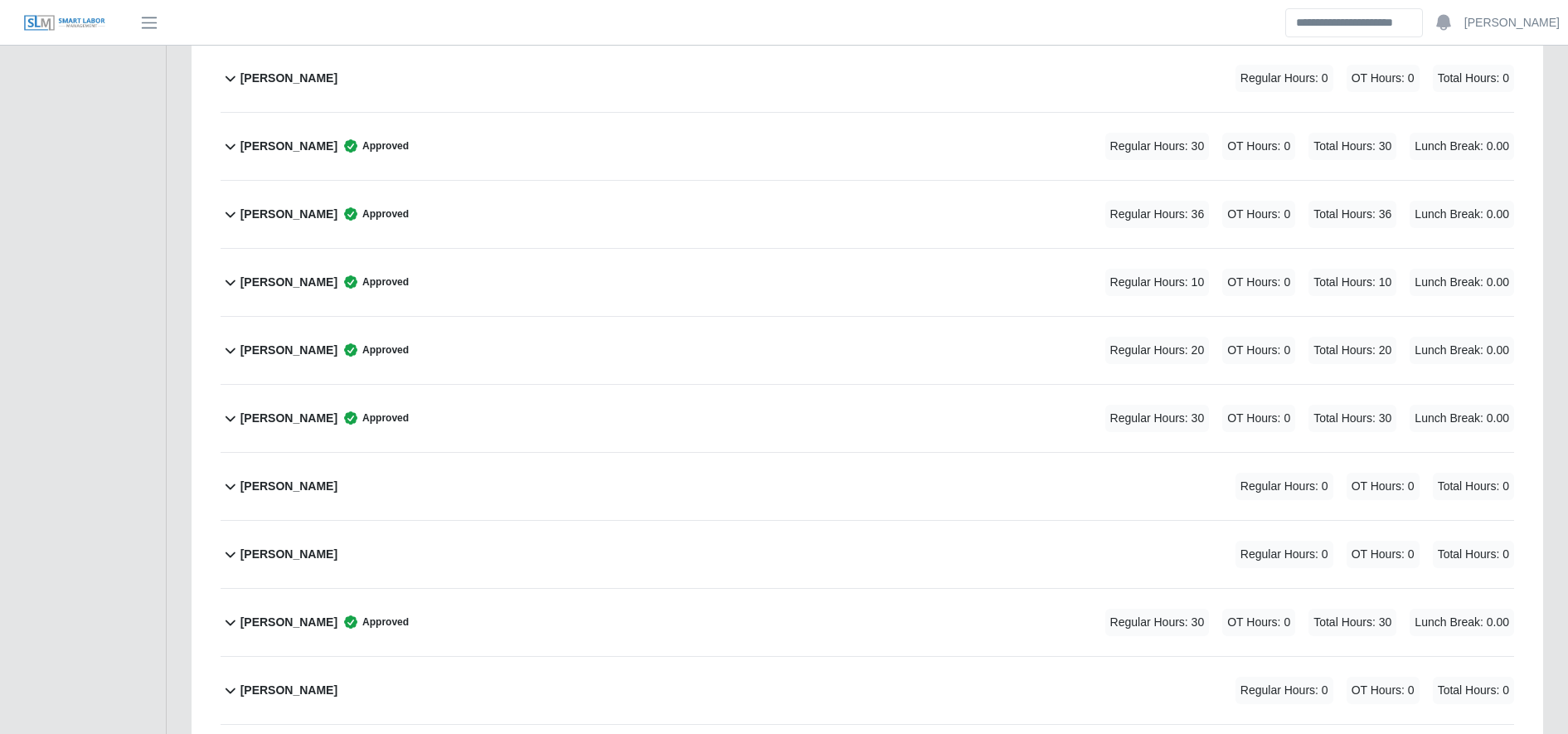
scroll to position [1779, 0]
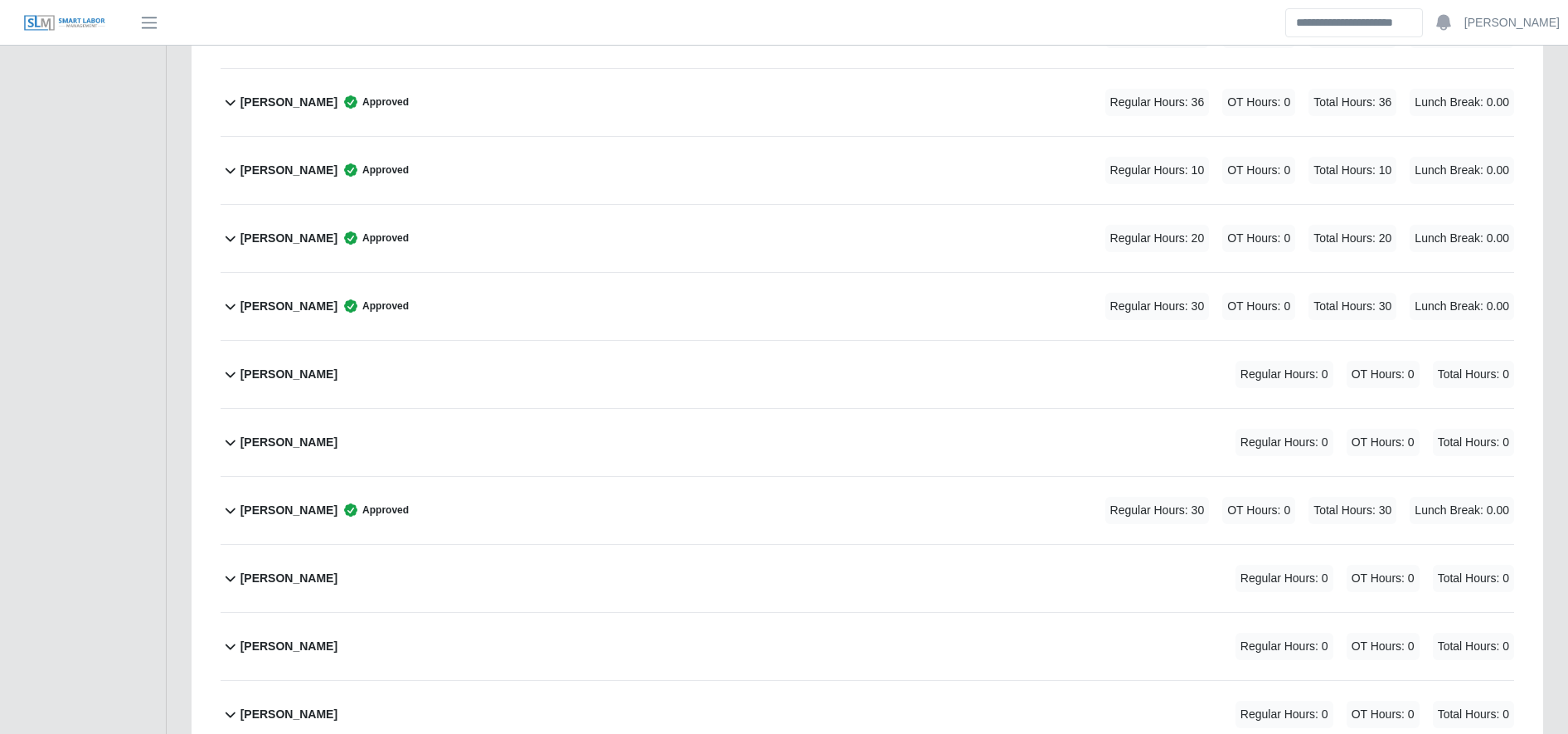
click at [540, 307] on div "[PERSON_NAME] Approved Regular Hours: 30 OT Hours: 0 Total Hours: 30 Lunch Brea…" at bounding box center [877, 306] width 1273 height 67
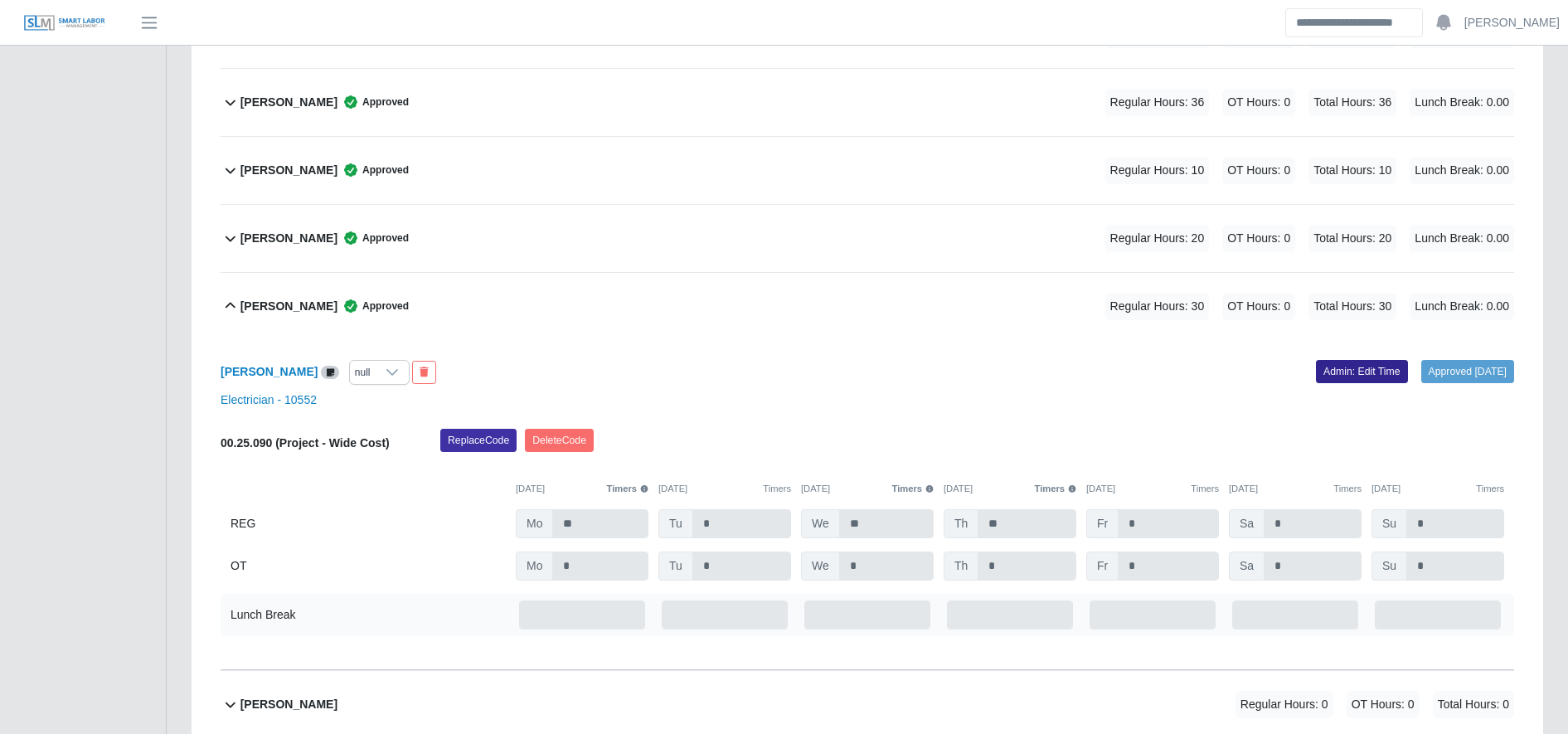
click at [1346, 363] on link "Admin: Edit Time" at bounding box center [1361, 371] width 92 height 23
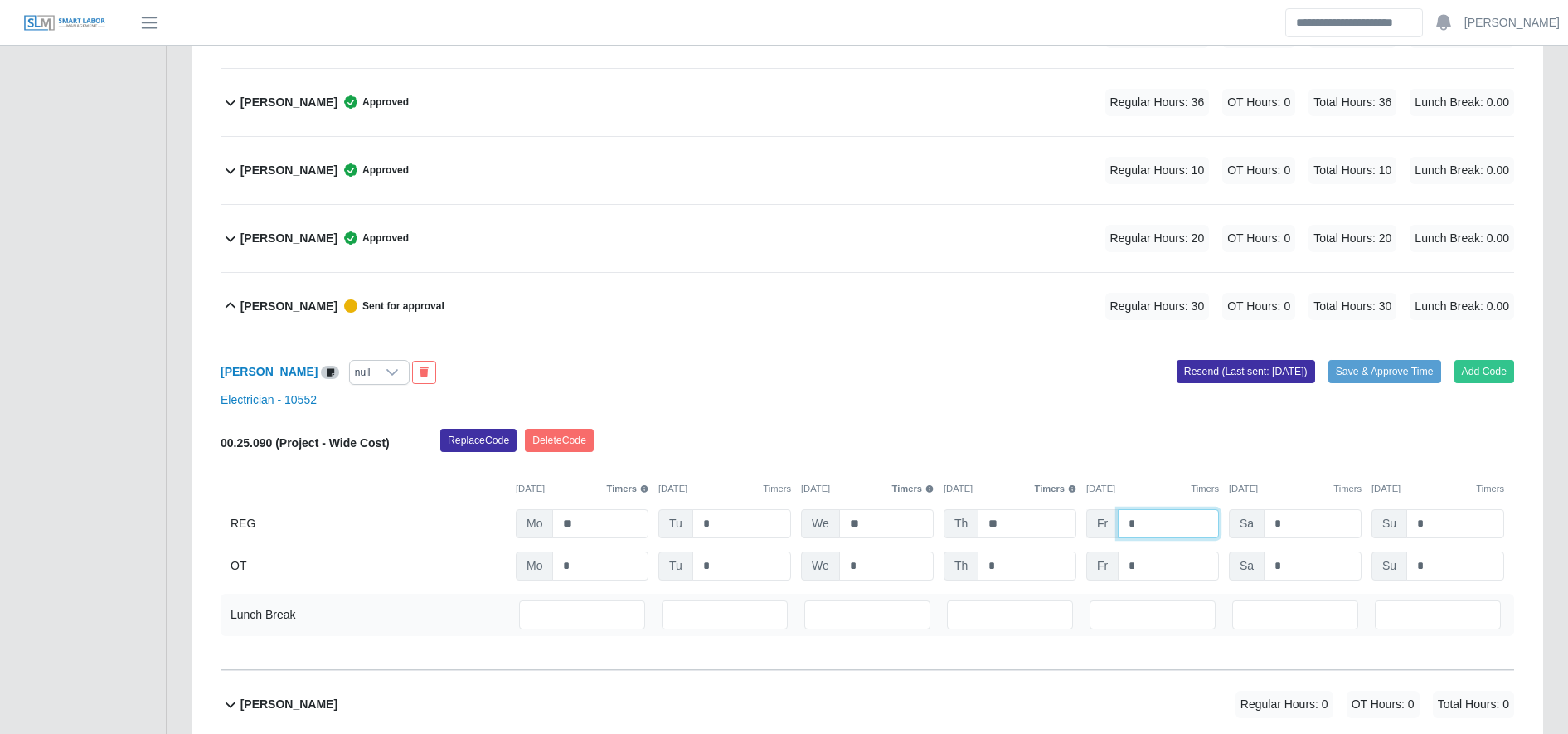
click at [1130, 528] on input "*" at bounding box center [1168, 524] width 102 height 29
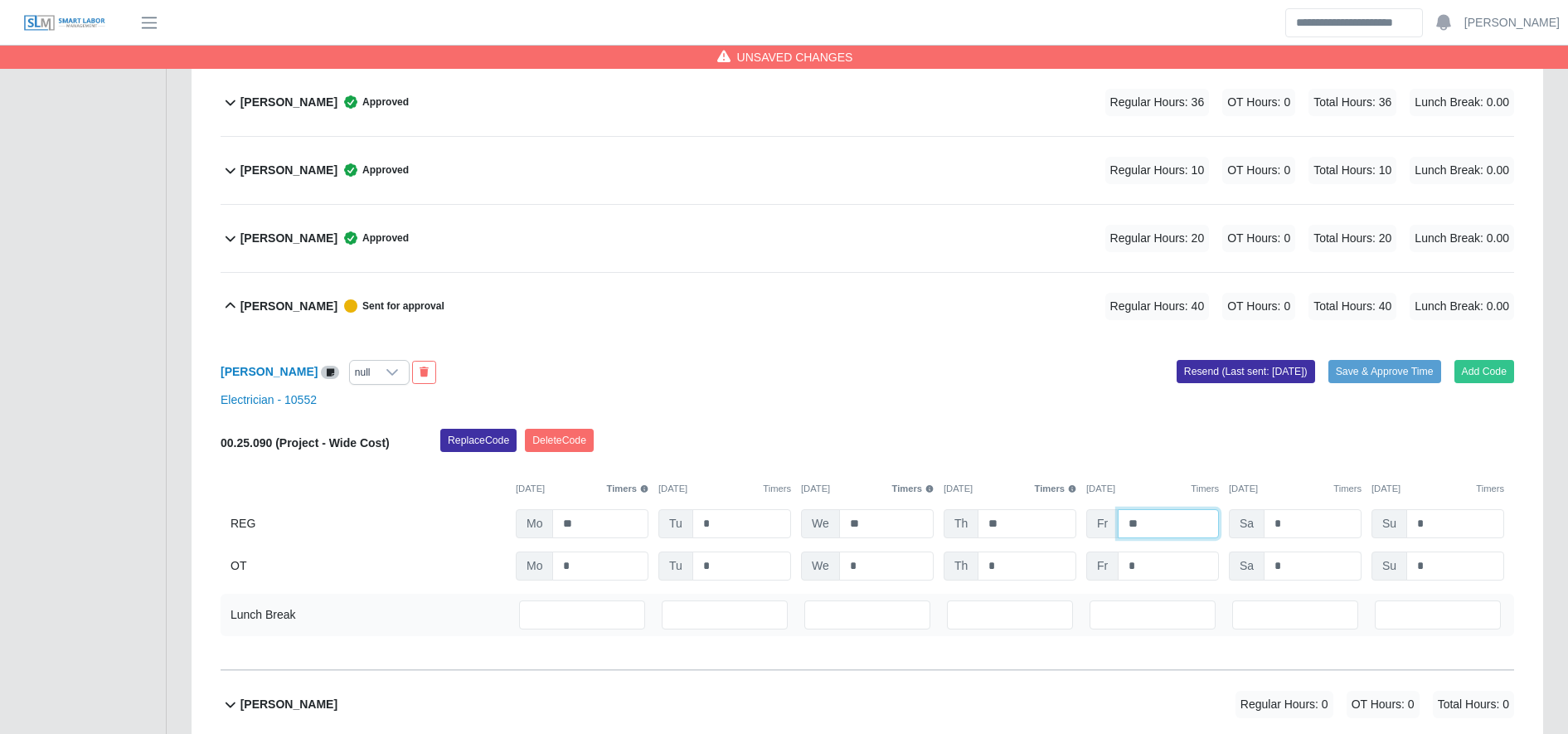
type input "**"
click at [1343, 575] on input "*" at bounding box center [1312, 566] width 98 height 29
type input "*"
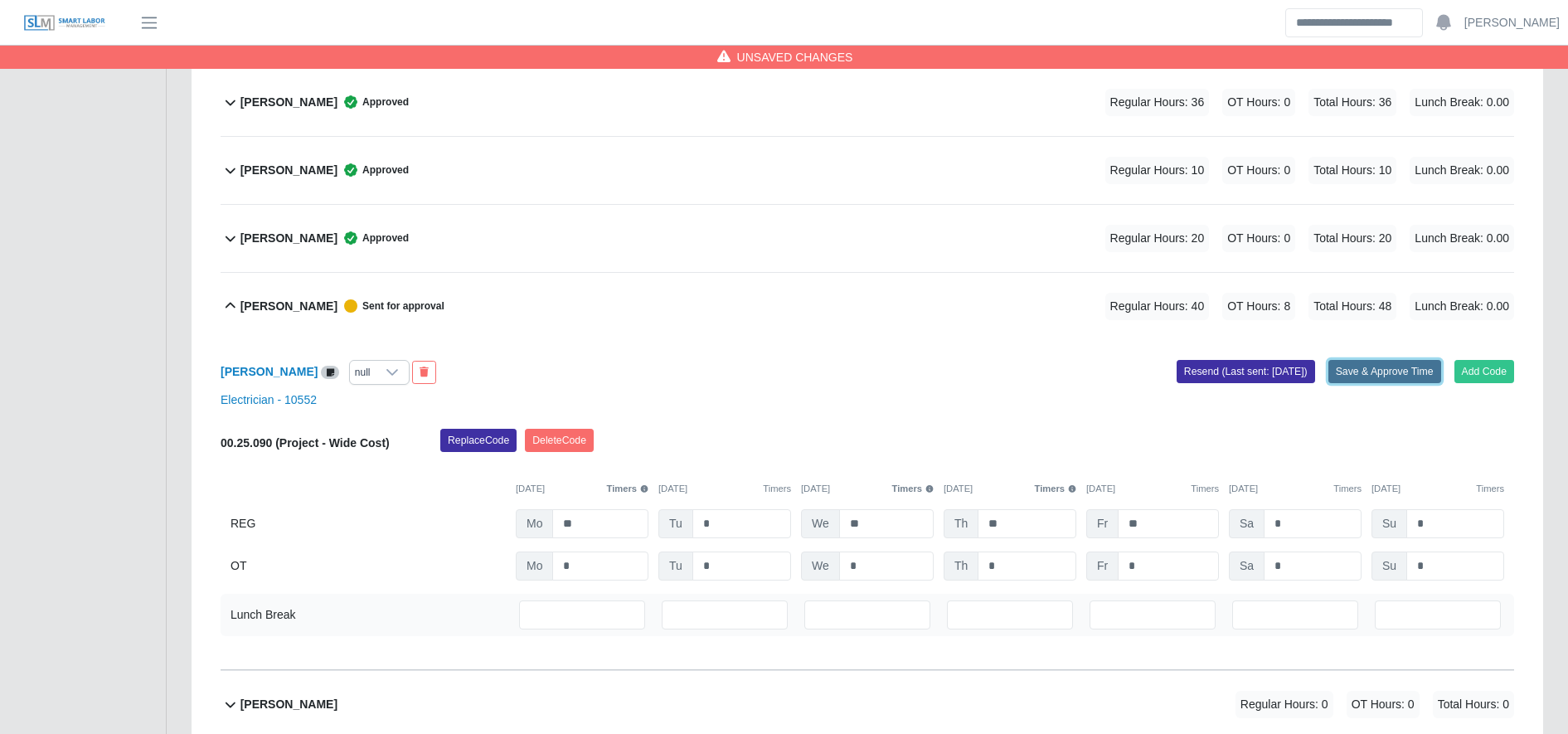
click at [1386, 368] on button "Save & Approve Time" at bounding box center [1384, 371] width 113 height 23
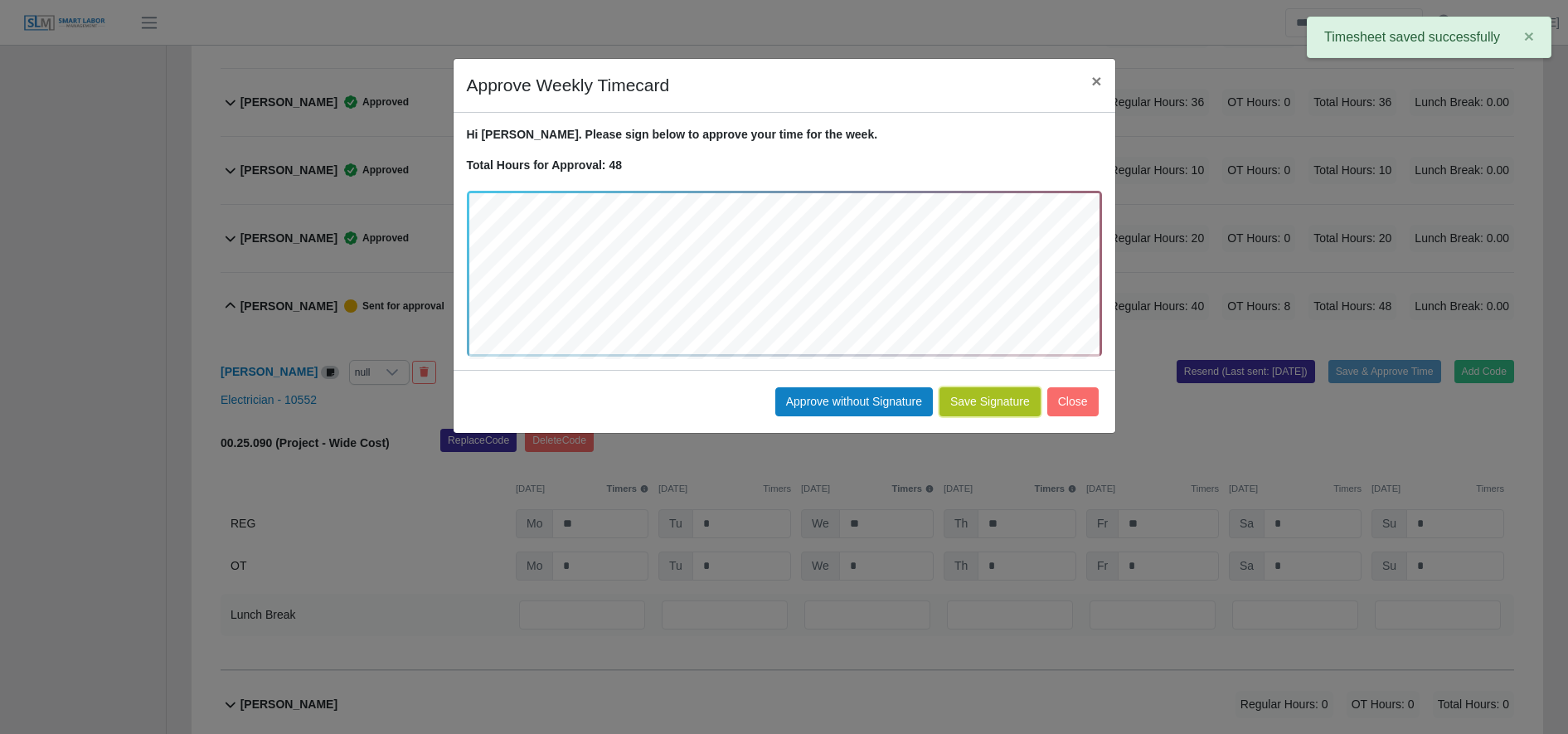
click at [999, 407] on button "Save Signature" at bounding box center [989, 402] width 102 height 29
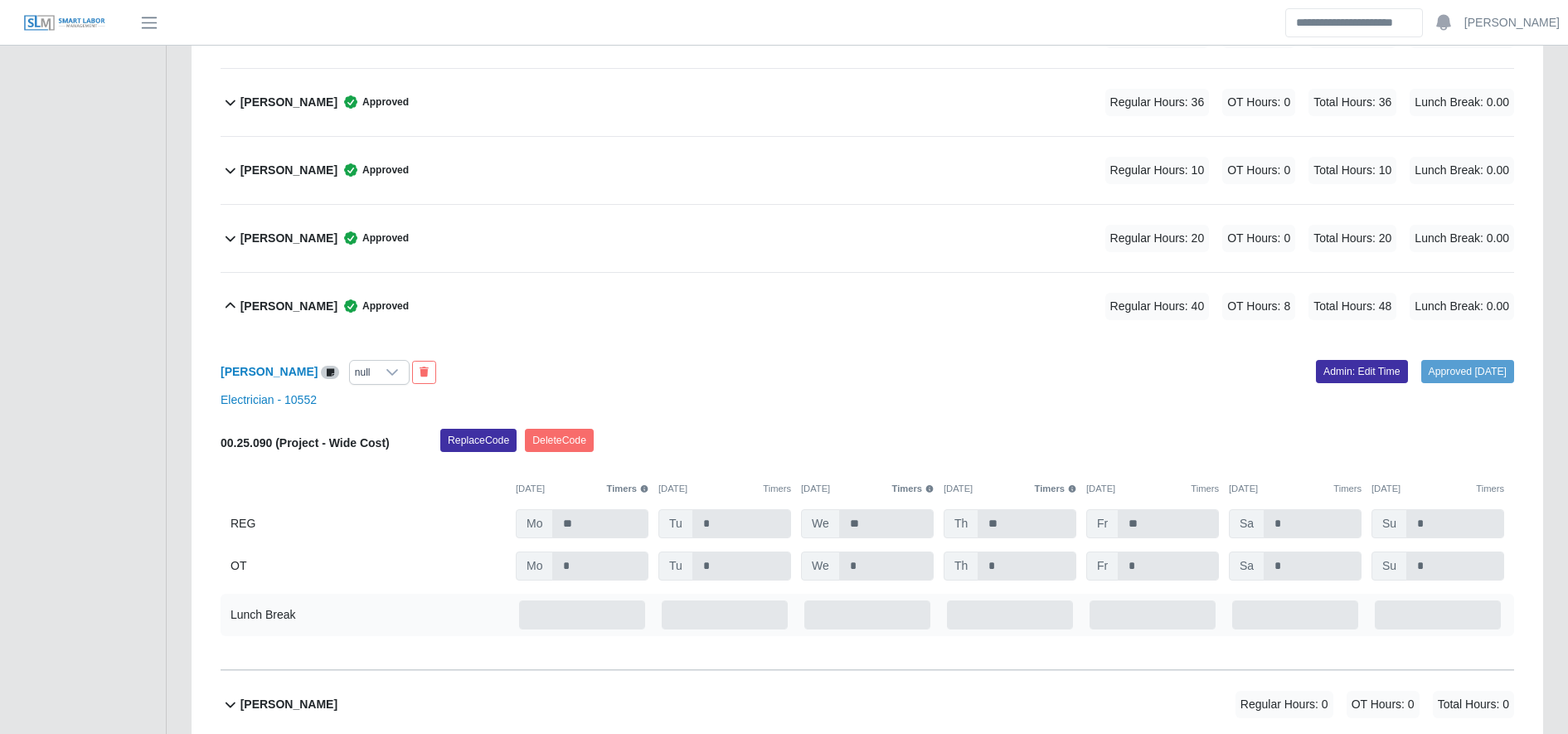
click at [478, 297] on div "Jonathan Martinez Sanchez Approved Regular Hours: 40 OT Hours: 8 Total Hours: 4…" at bounding box center [877, 306] width 1273 height 67
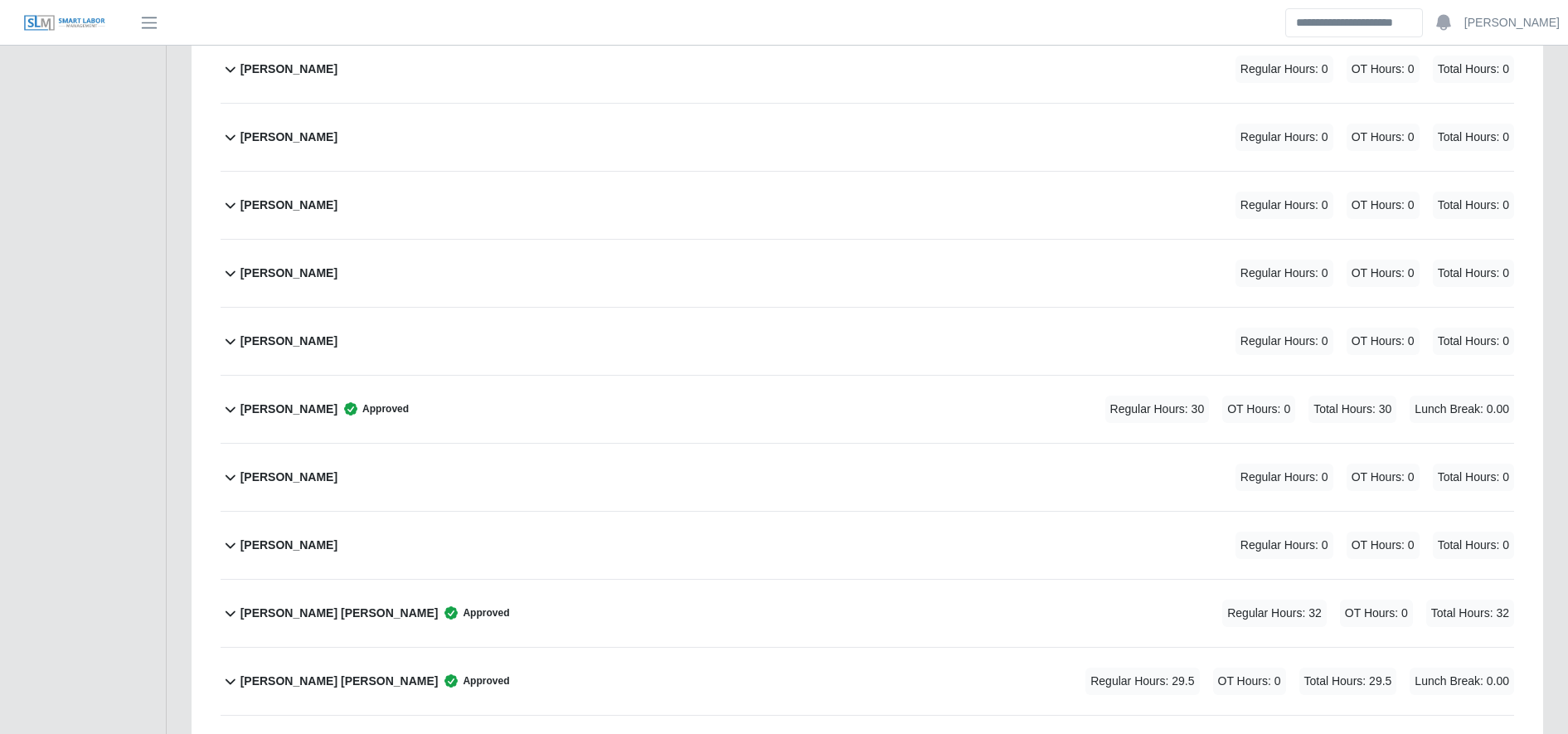
scroll to position [2428, 0]
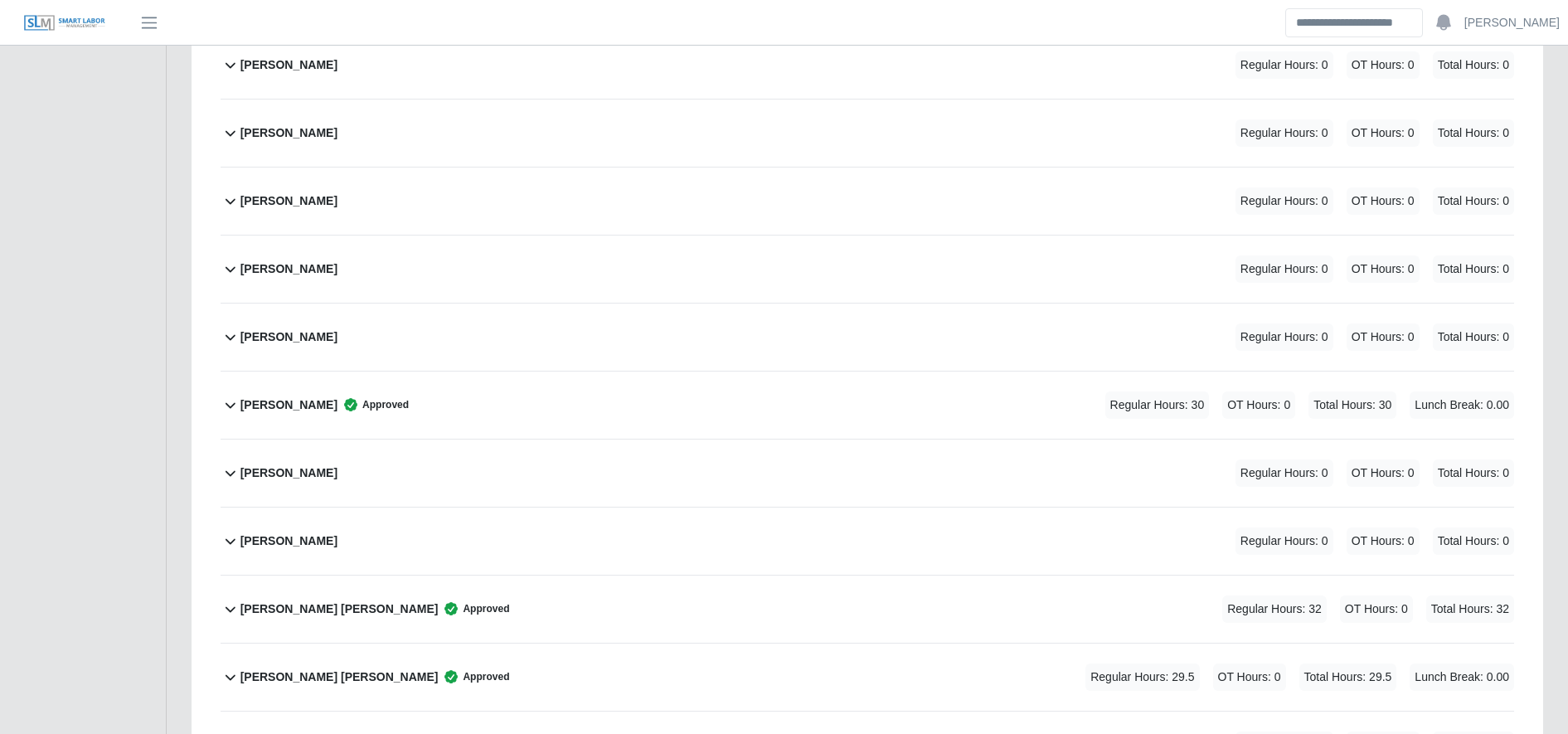
click at [520, 336] on div "Junior Rodriguez Regular Hours: 0 OT Hours: 0 Total Hours: 0" at bounding box center [877, 337] width 1273 height 67
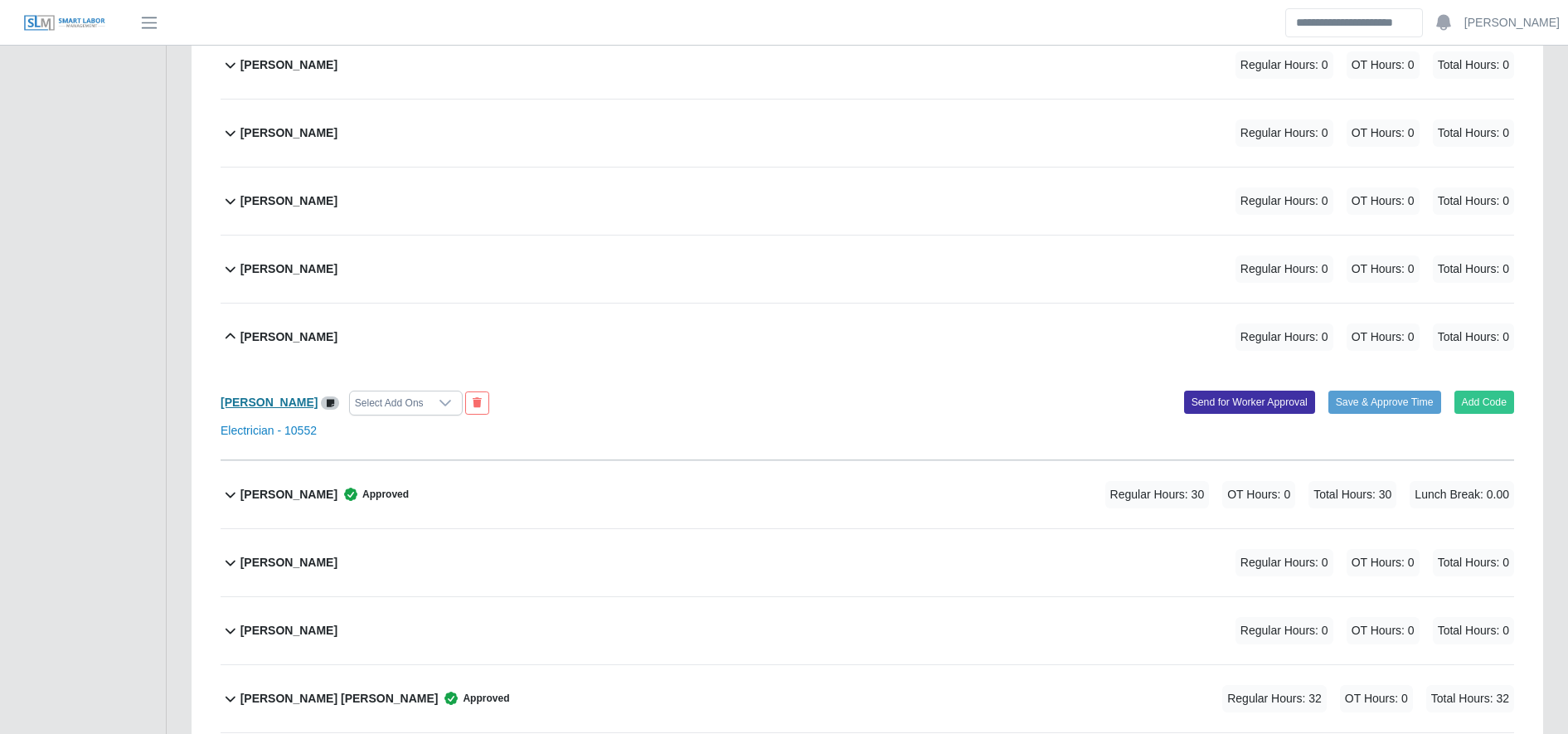
click at [285, 406] on b "[PERSON_NAME]" at bounding box center [269, 402] width 97 height 13
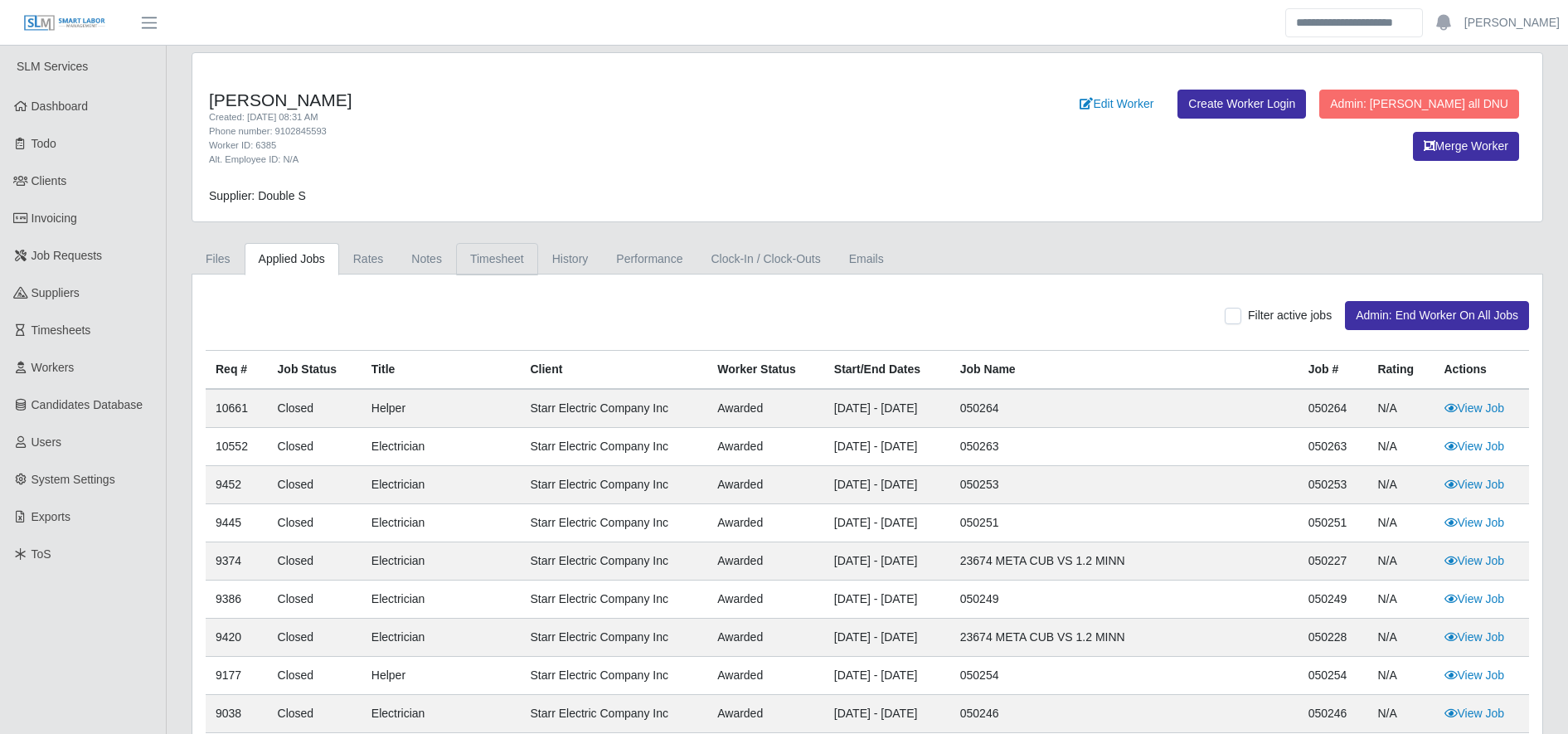
click at [514, 259] on link "Timesheet" at bounding box center [497, 258] width 82 height 32
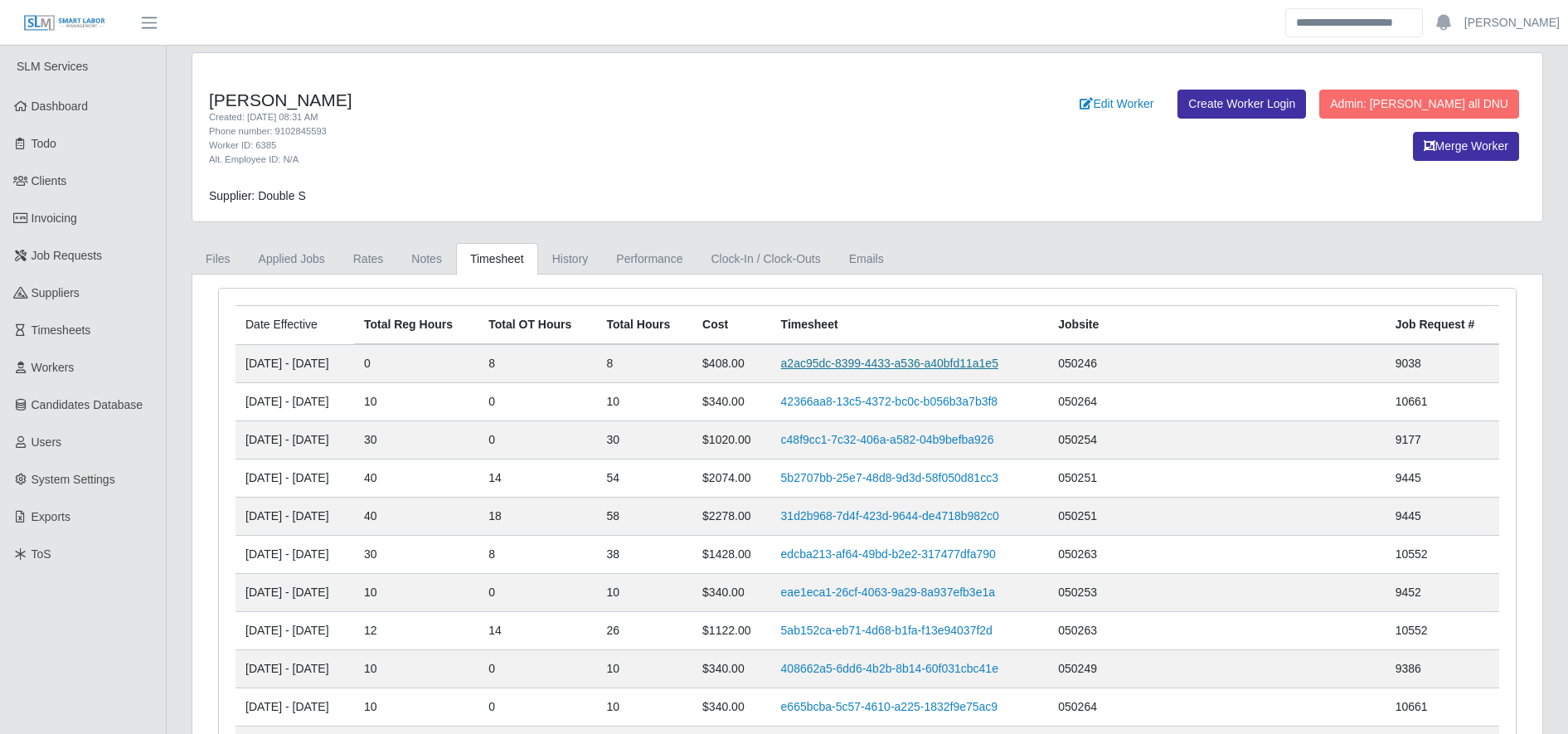
click at [910, 356] on link "a2ac95dc-8399-4433-a536-a40bfd11a1e5" at bounding box center [889, 362] width 217 height 13
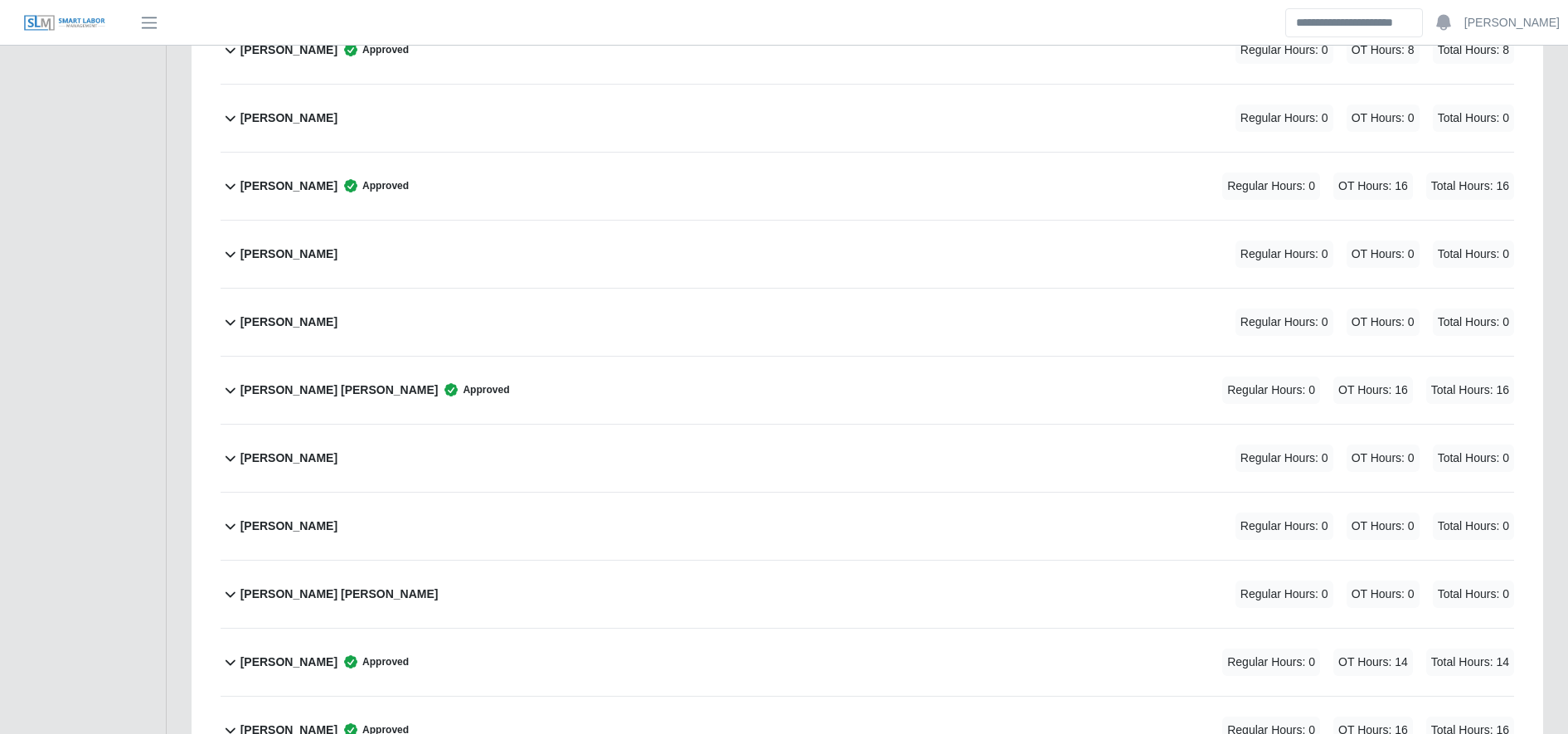
scroll to position [2129, 0]
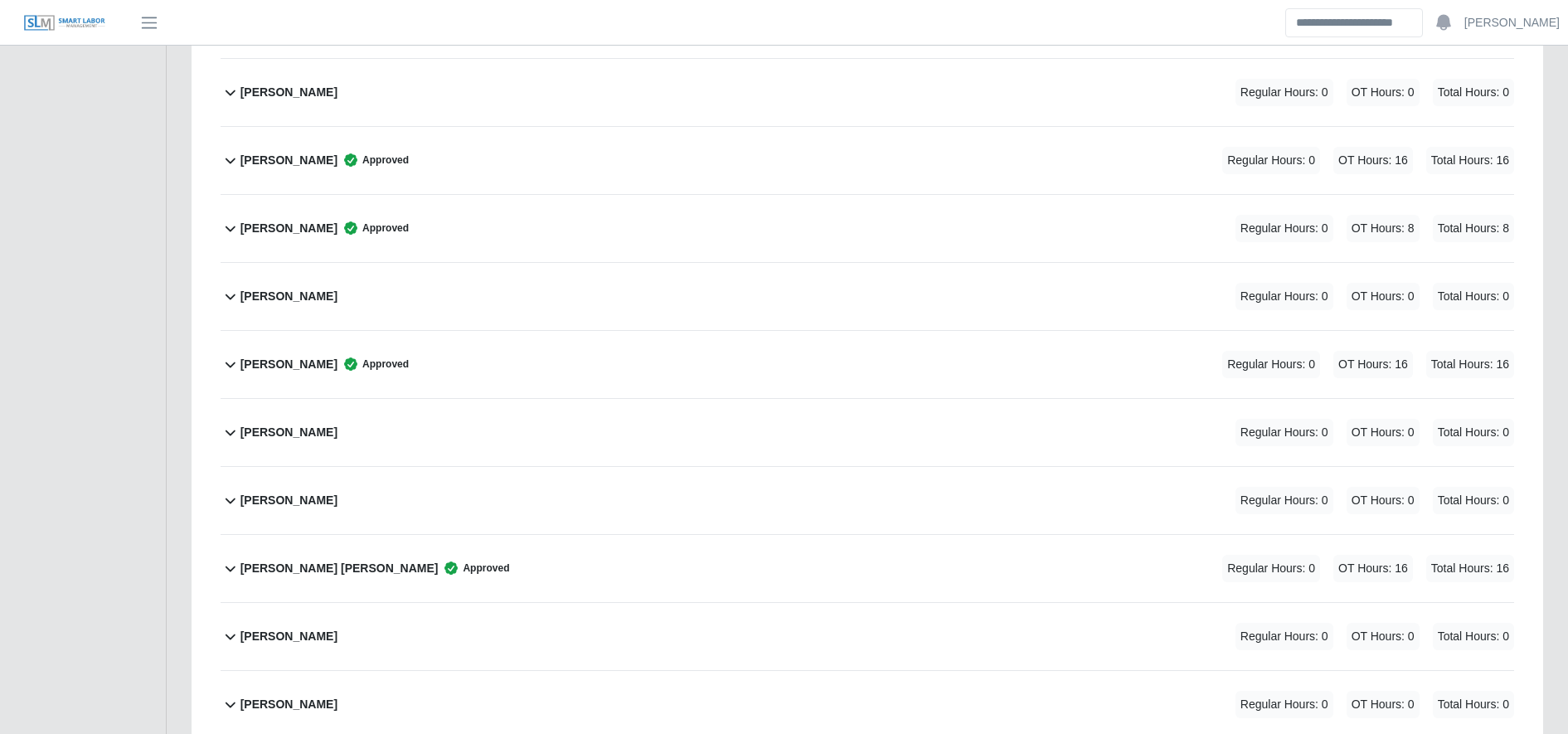
click at [574, 223] on div "Junior Rodriguez Approved Regular Hours: 0 OT Hours: 8 Total Hours: 8" at bounding box center [877, 228] width 1273 height 67
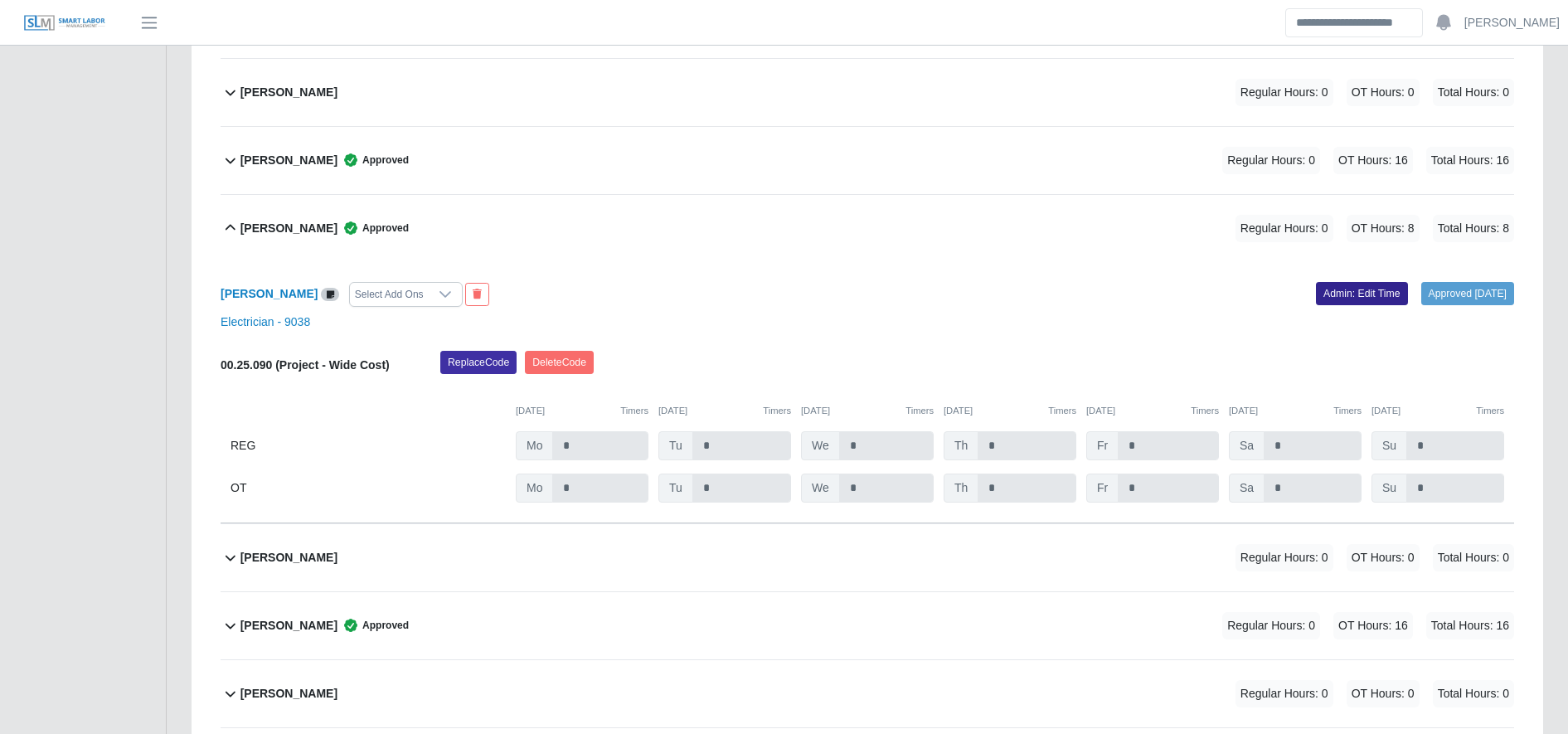
click at [1334, 294] on link "Admin: Edit Time" at bounding box center [1361, 293] width 92 height 23
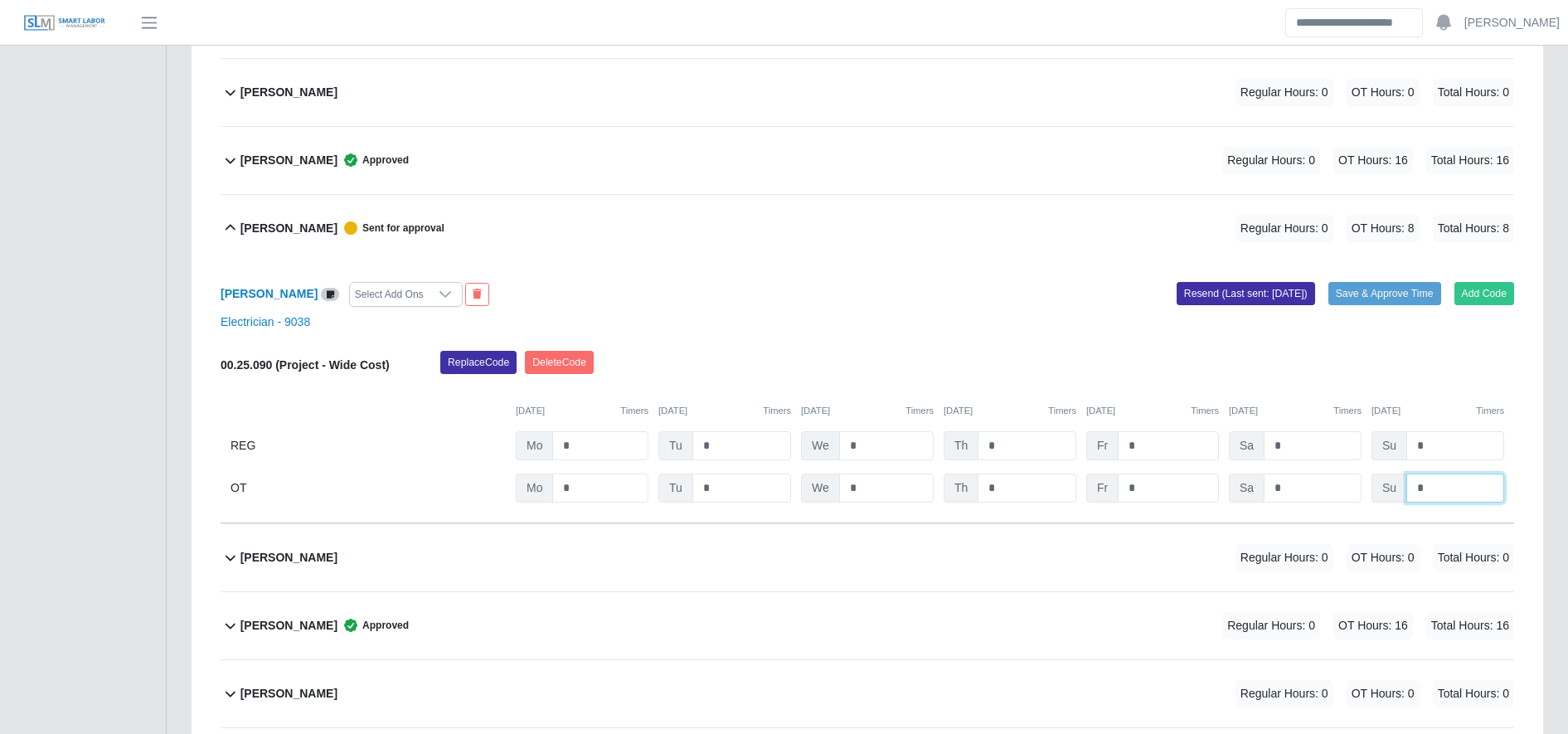
click at [1485, 480] on input "*" at bounding box center [1454, 488] width 98 height 29
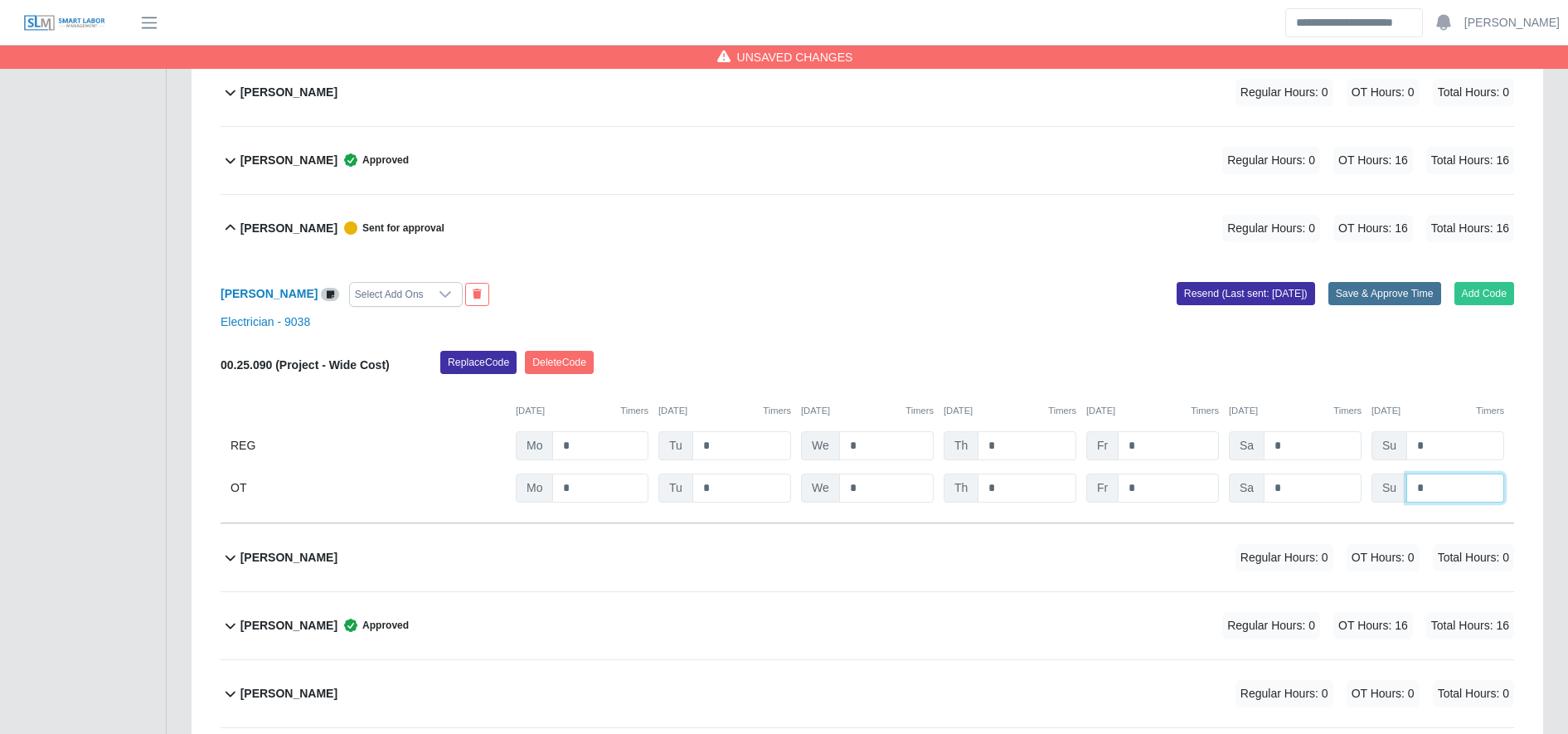
type input "*"
click at [1387, 292] on button "Save & Approve Time" at bounding box center [1384, 293] width 113 height 23
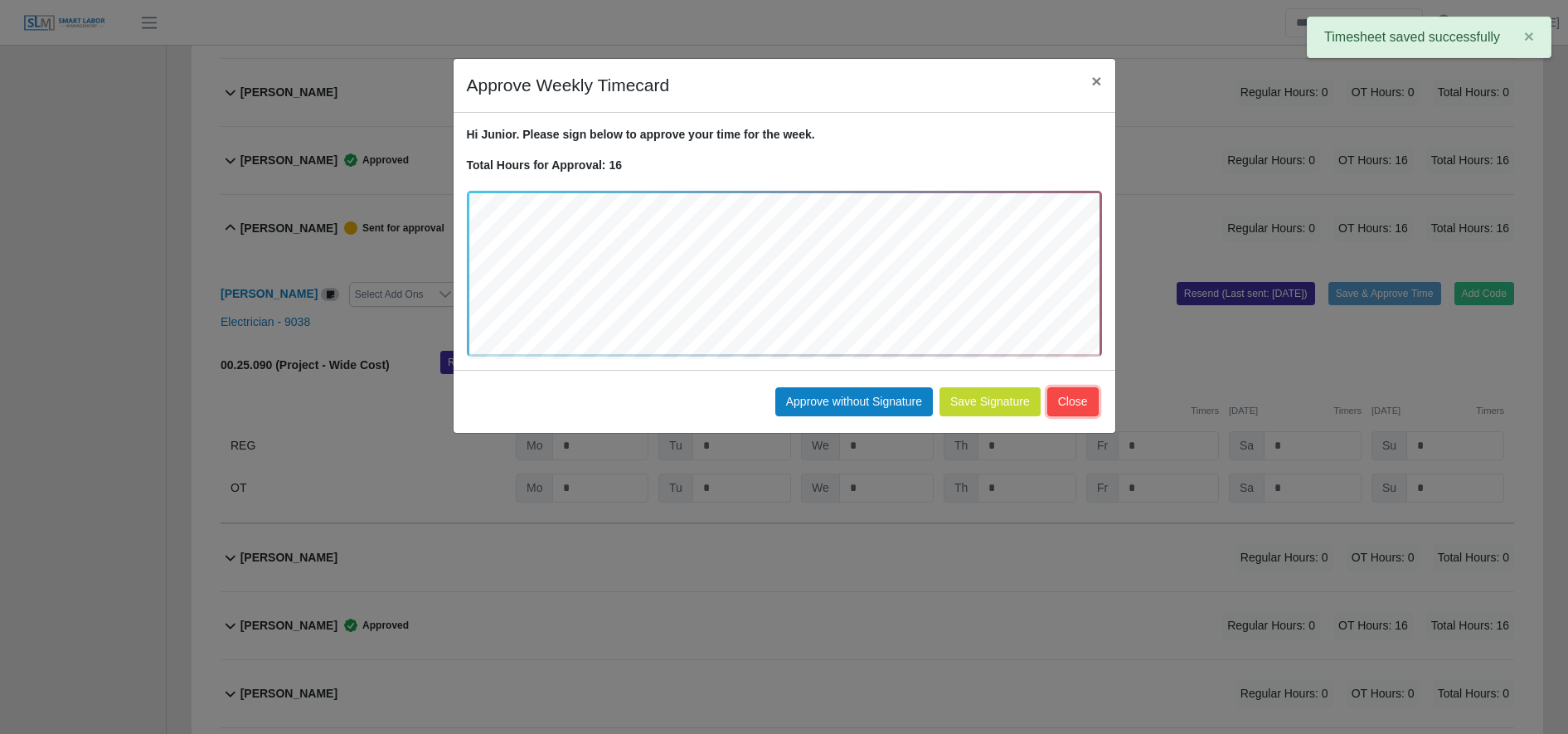
click at [1083, 407] on button "Close" at bounding box center [1073, 402] width 51 height 29
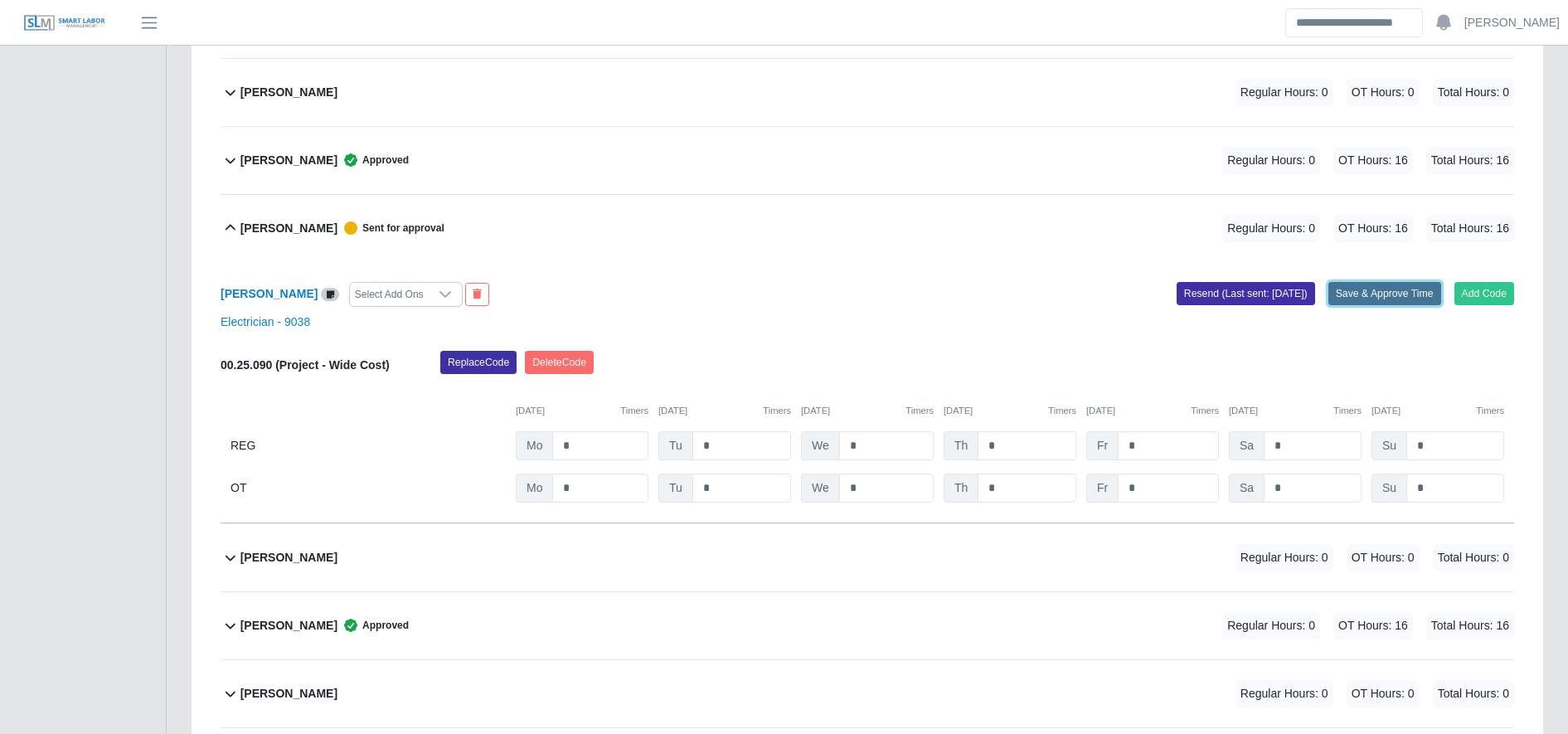
click at [1355, 294] on button "Save & Approve Time" at bounding box center [1384, 293] width 113 height 23
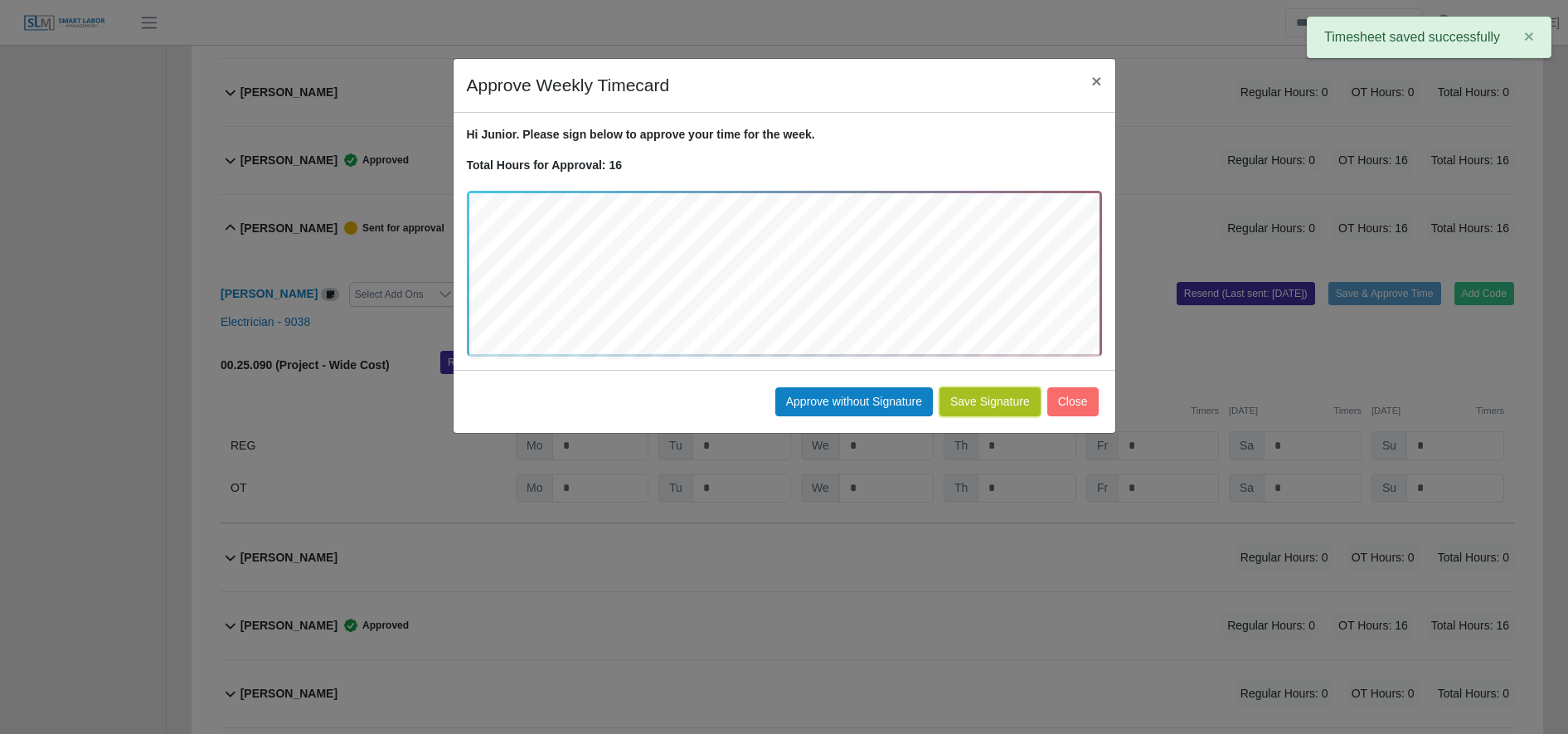
click at [996, 408] on button "Save Signature" at bounding box center [989, 402] width 102 height 29
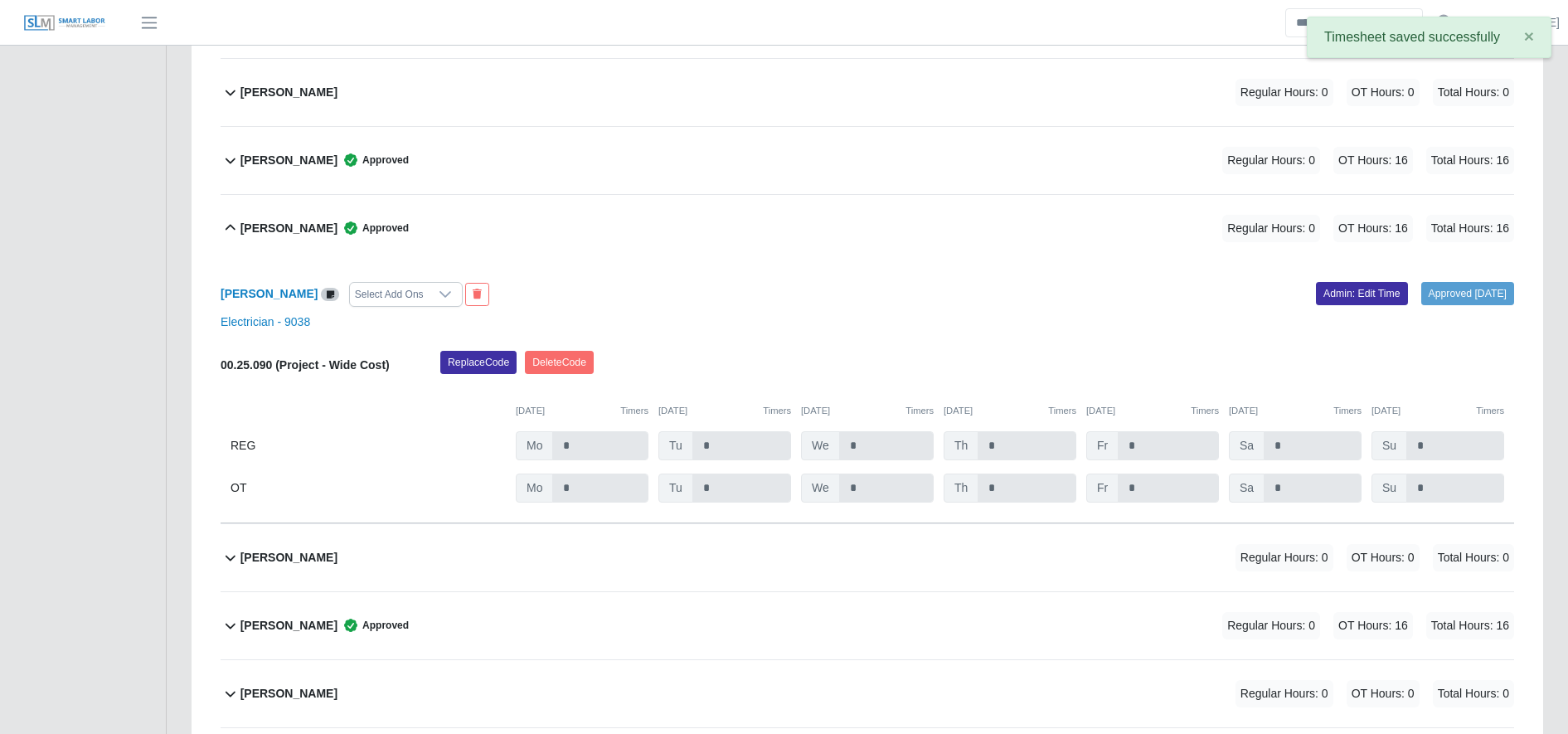
click at [378, 213] on div "Junior Rodriguez Approved Regular Hours: 0 OT Hours: 16 Total Hours: 16" at bounding box center [877, 228] width 1273 height 67
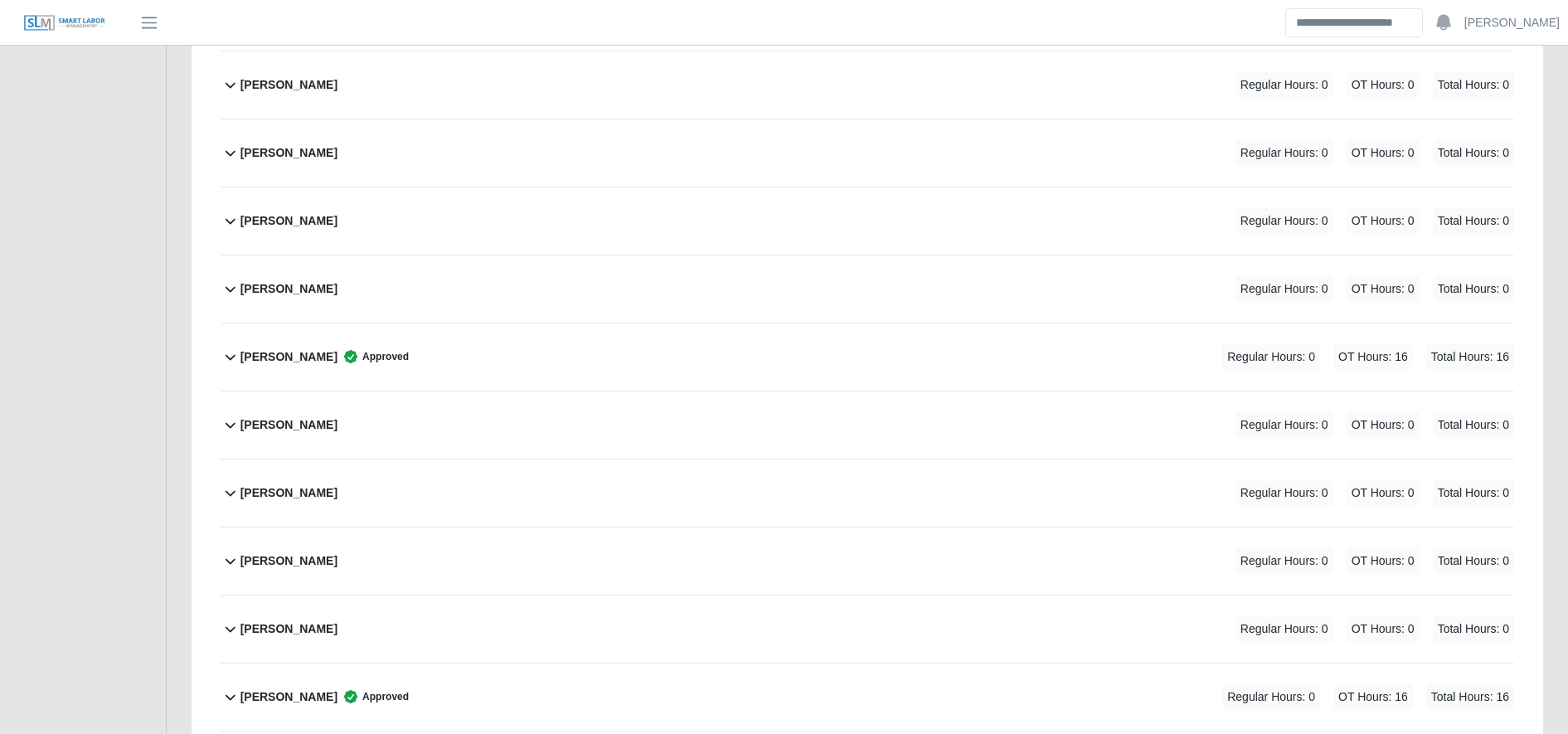
scroll to position [0, 0]
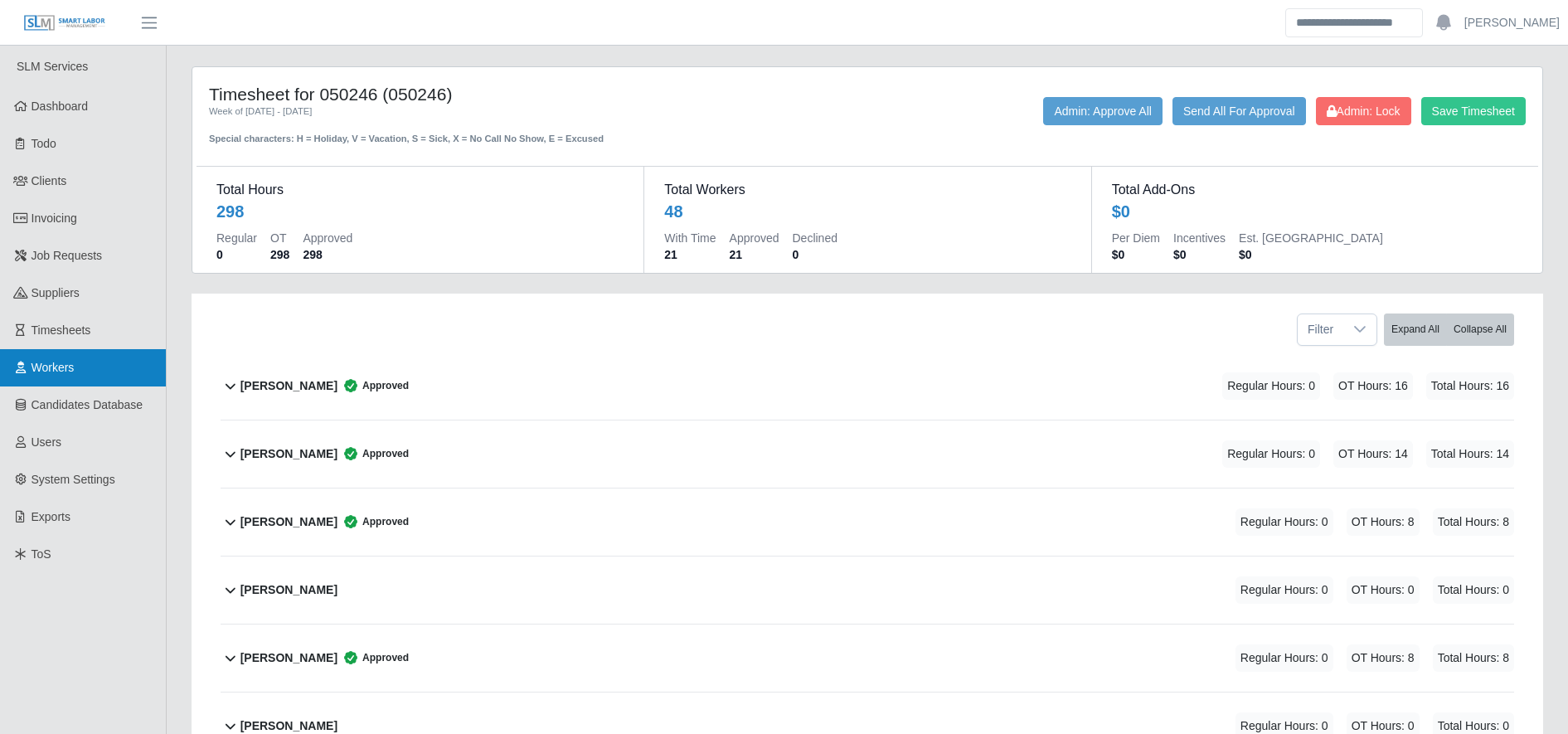
click at [111, 364] on link "Workers" at bounding box center [82, 367] width 166 height 38
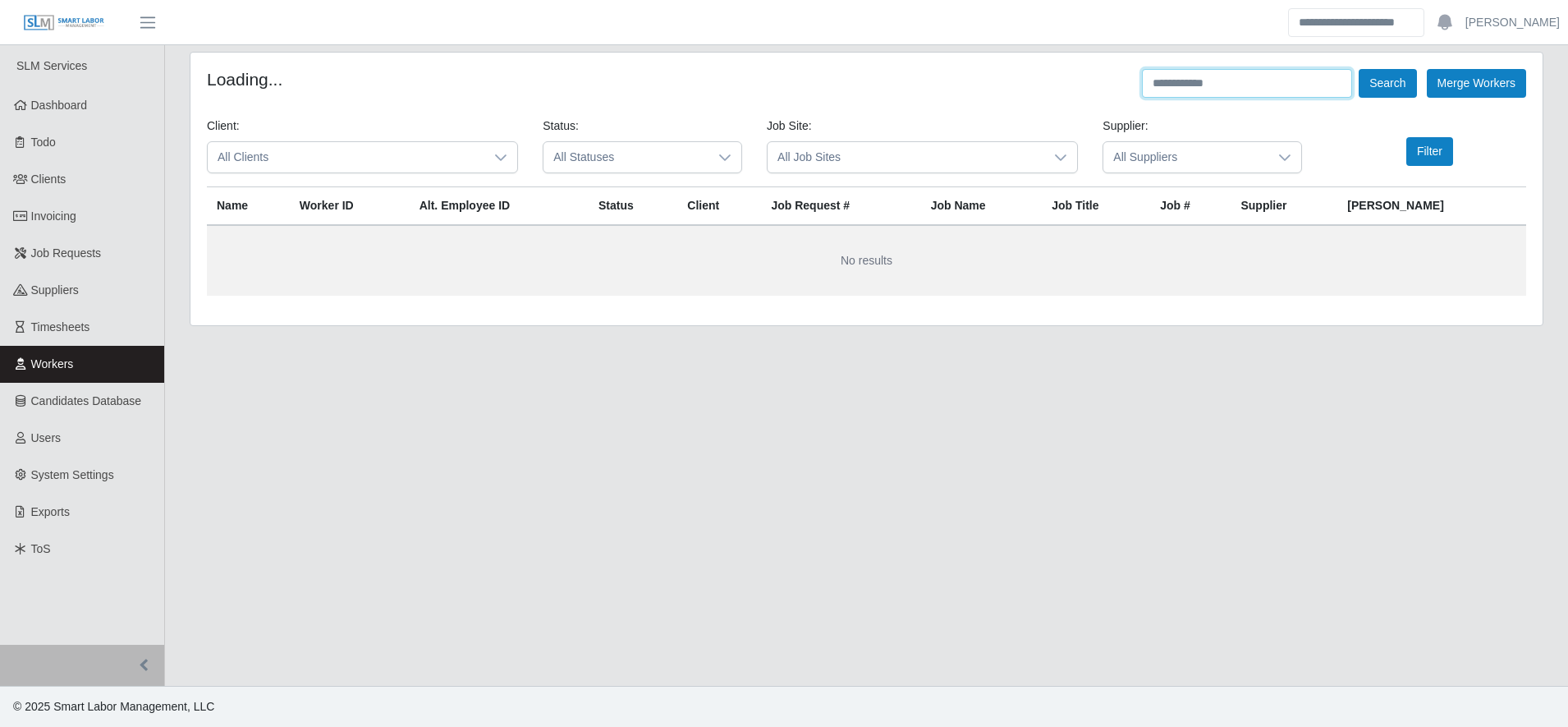
click at [1204, 81] on input "text" at bounding box center [1247, 83] width 210 height 29
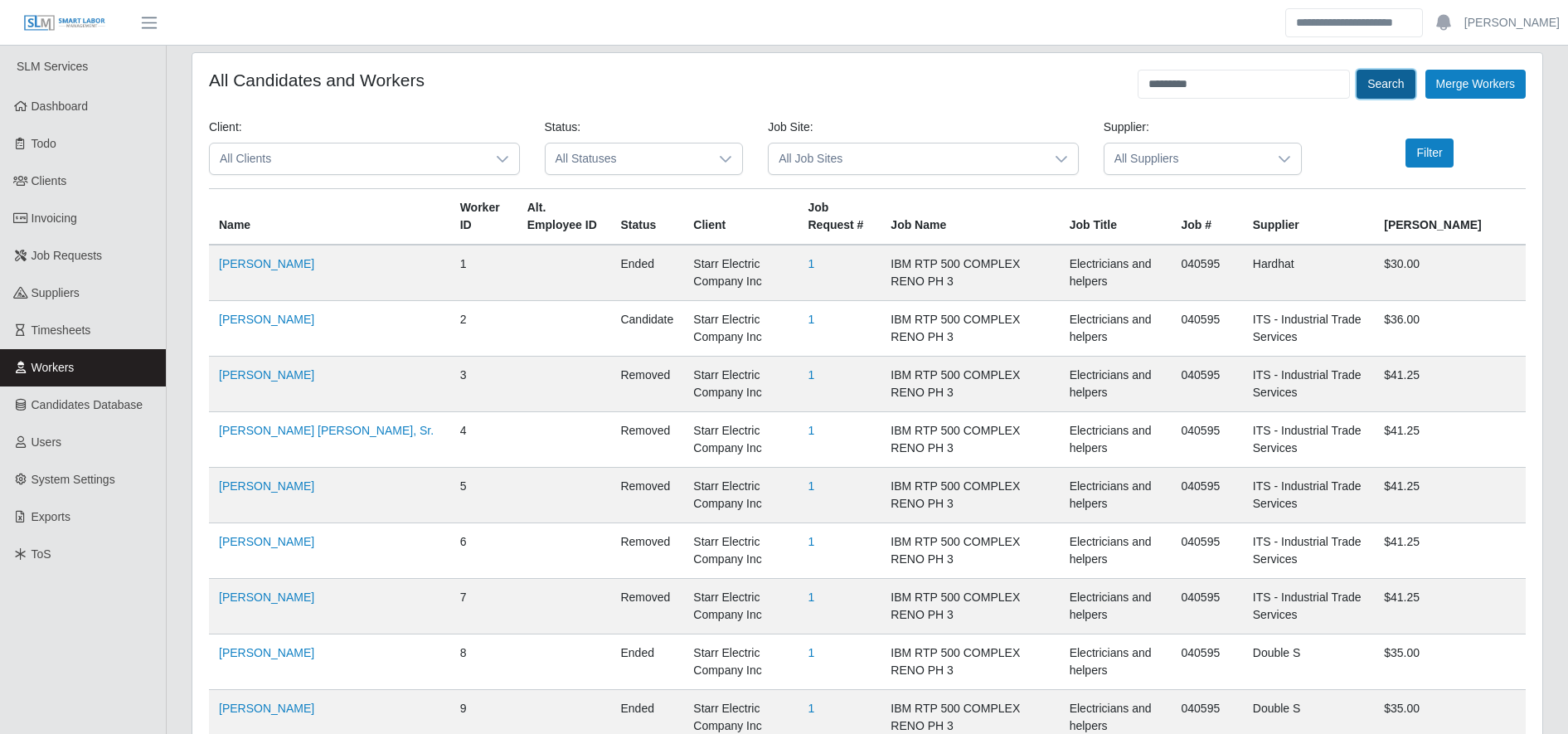
click at [1387, 87] on button "Search" at bounding box center [1385, 84] width 58 height 29
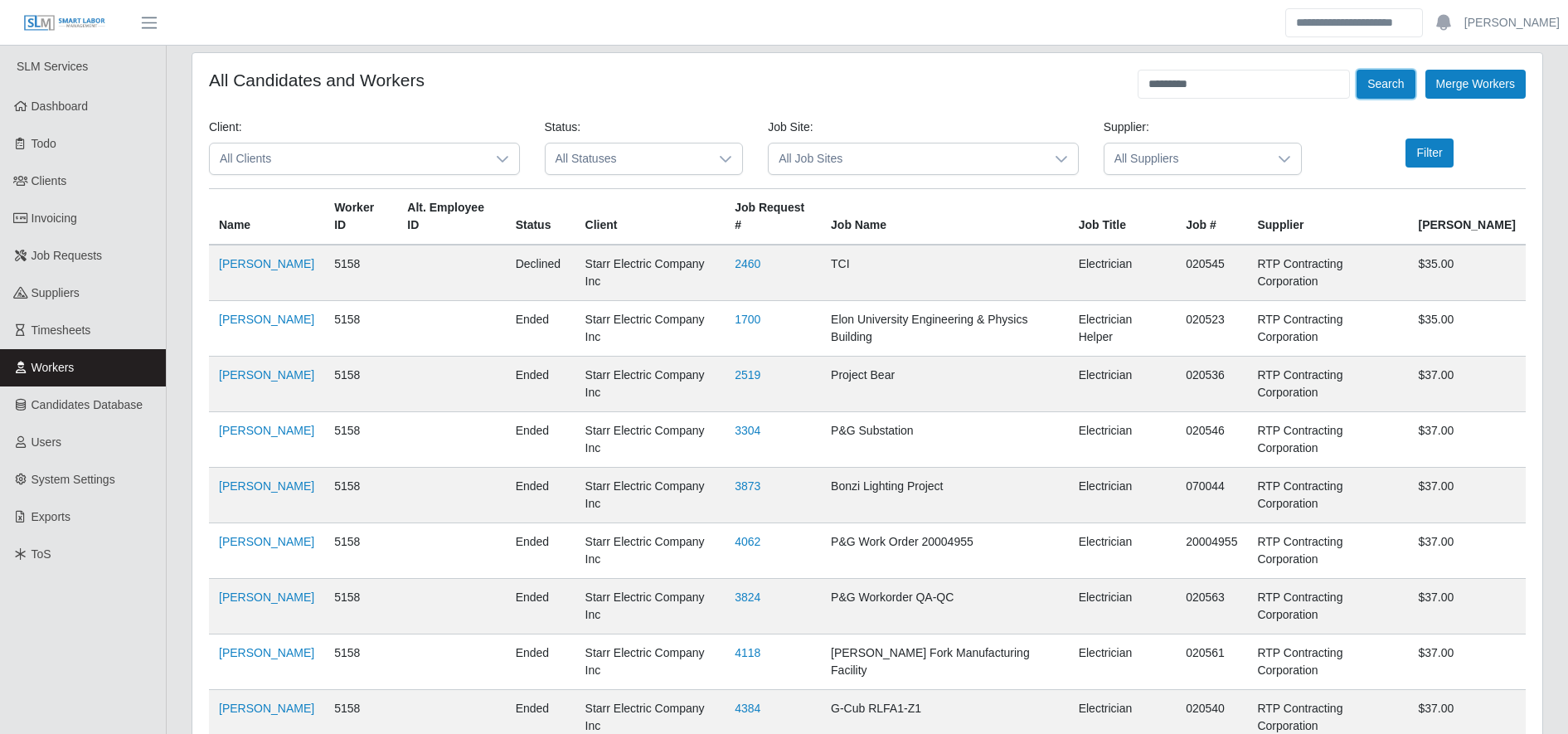
scroll to position [963, 0]
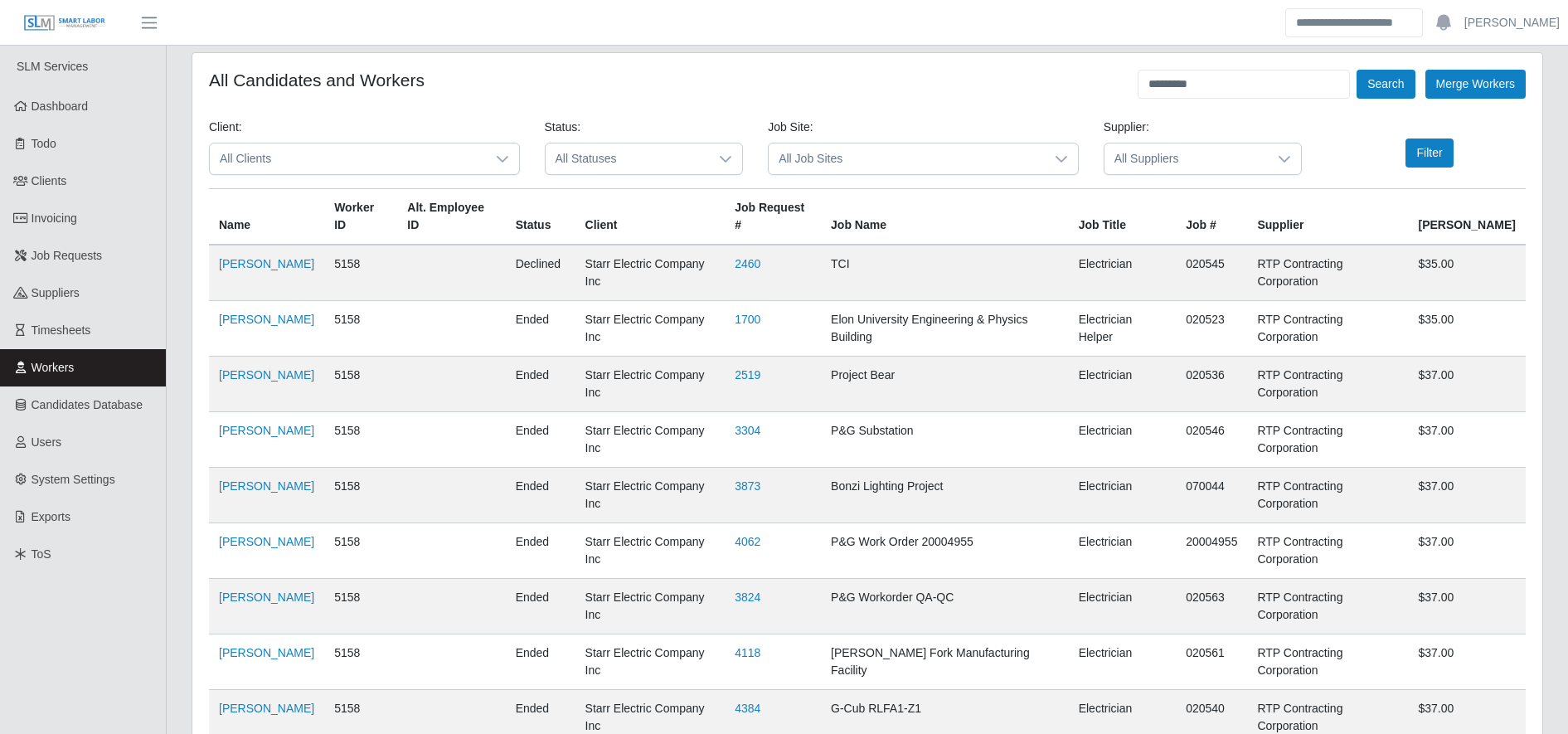
click at [1122, 185] on div "Supplier: All Suppliers" at bounding box center [1203, 154] width 224 height 70
click at [1239, 90] on input "*********" at bounding box center [1244, 84] width 212 height 29
click at [1375, 85] on button "Search" at bounding box center [1385, 84] width 58 height 29
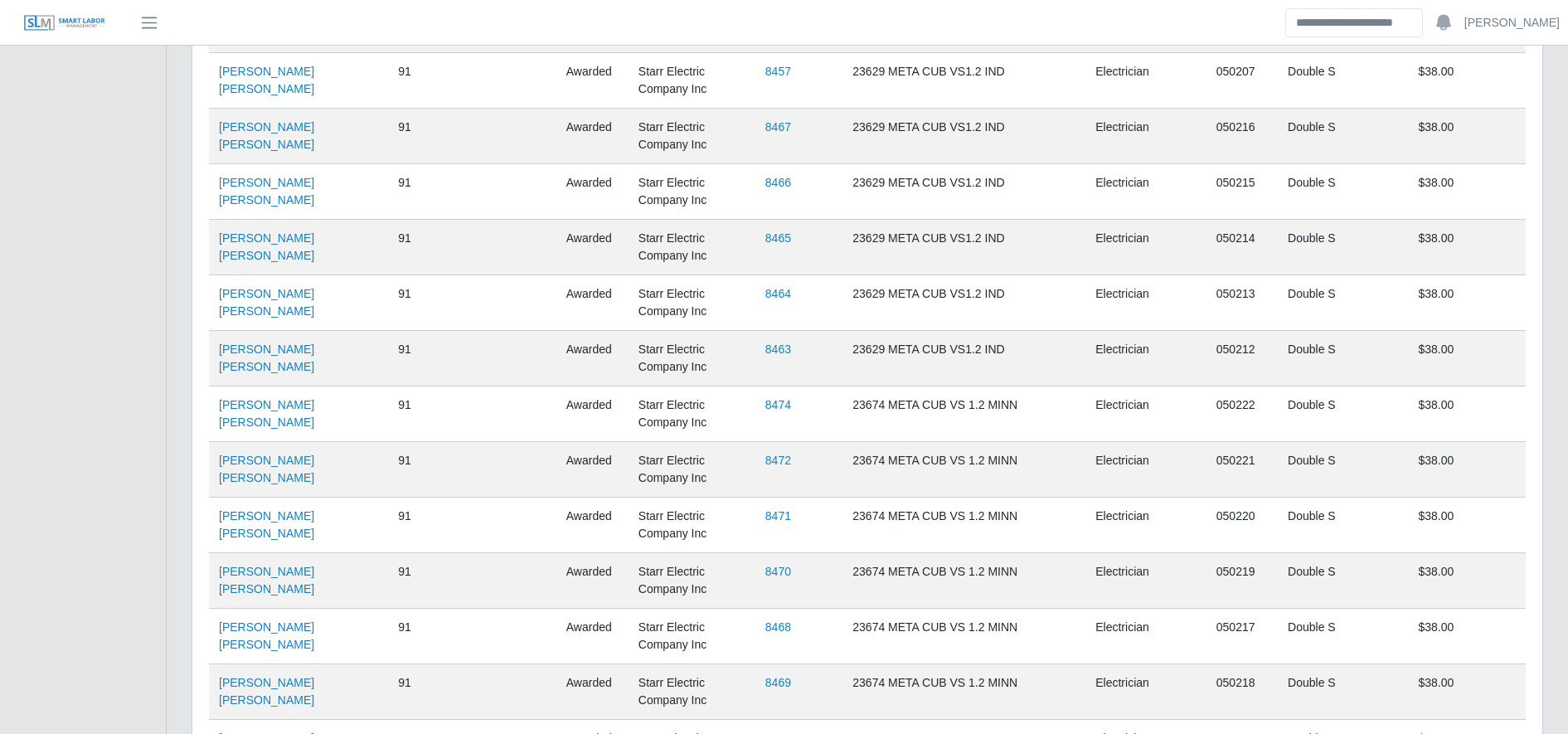
scroll to position [2587, 0]
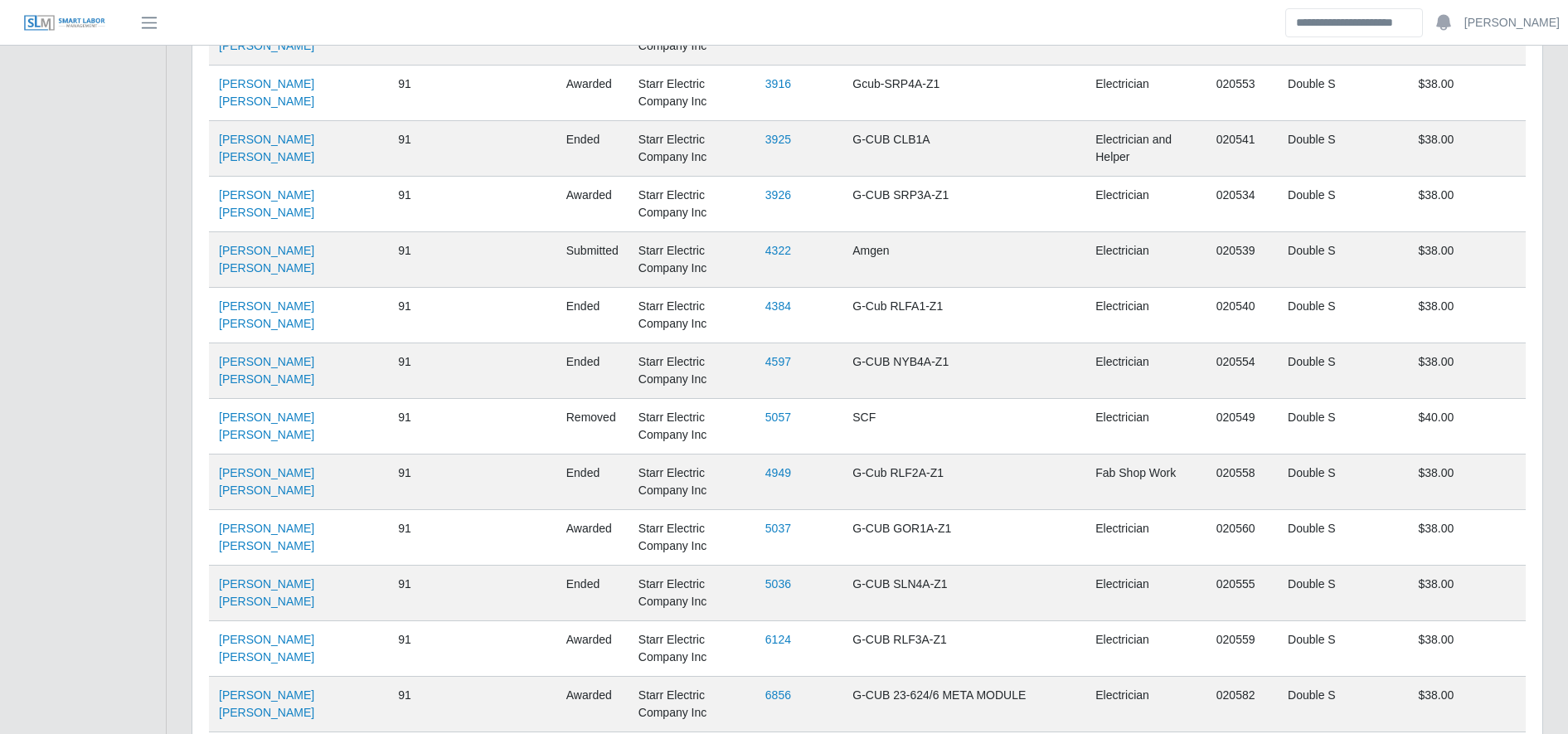
scroll to position [0, 0]
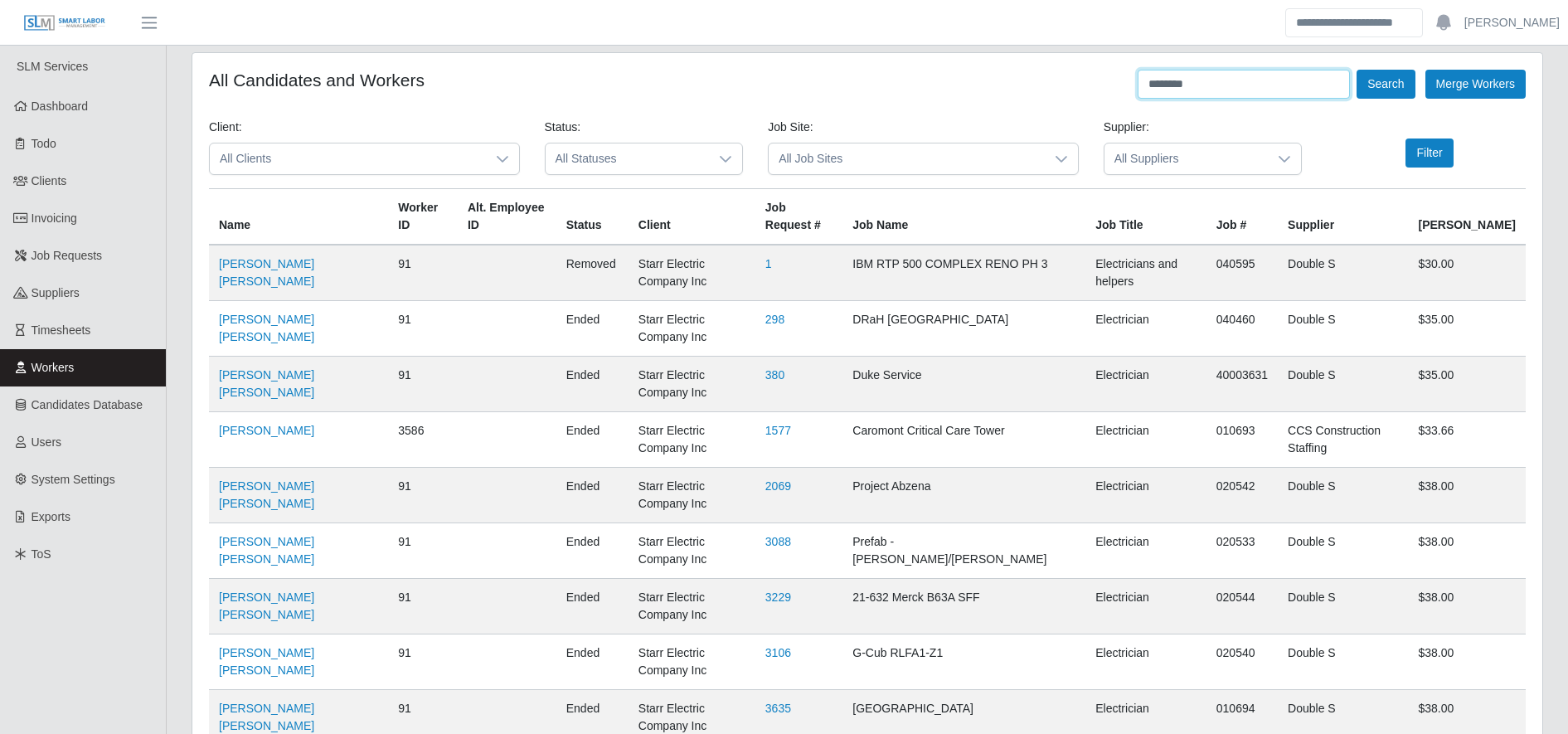
click at [1208, 71] on input "********" at bounding box center [1244, 84] width 212 height 29
click at [1403, 83] on button "Search" at bounding box center [1385, 84] width 58 height 29
click at [1379, 83] on button "Search" at bounding box center [1385, 84] width 58 height 29
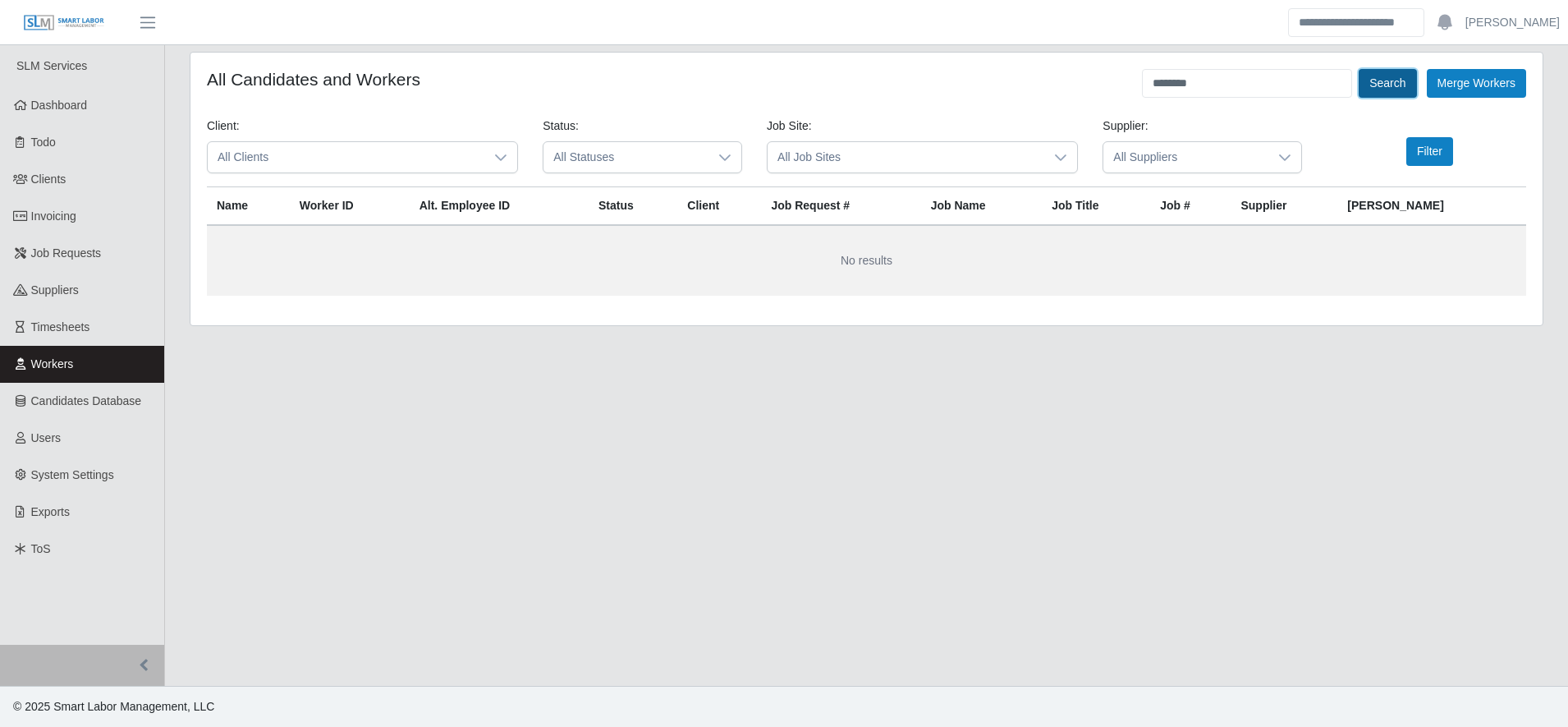
click at [1391, 88] on button "Search" at bounding box center [1387, 83] width 57 height 29
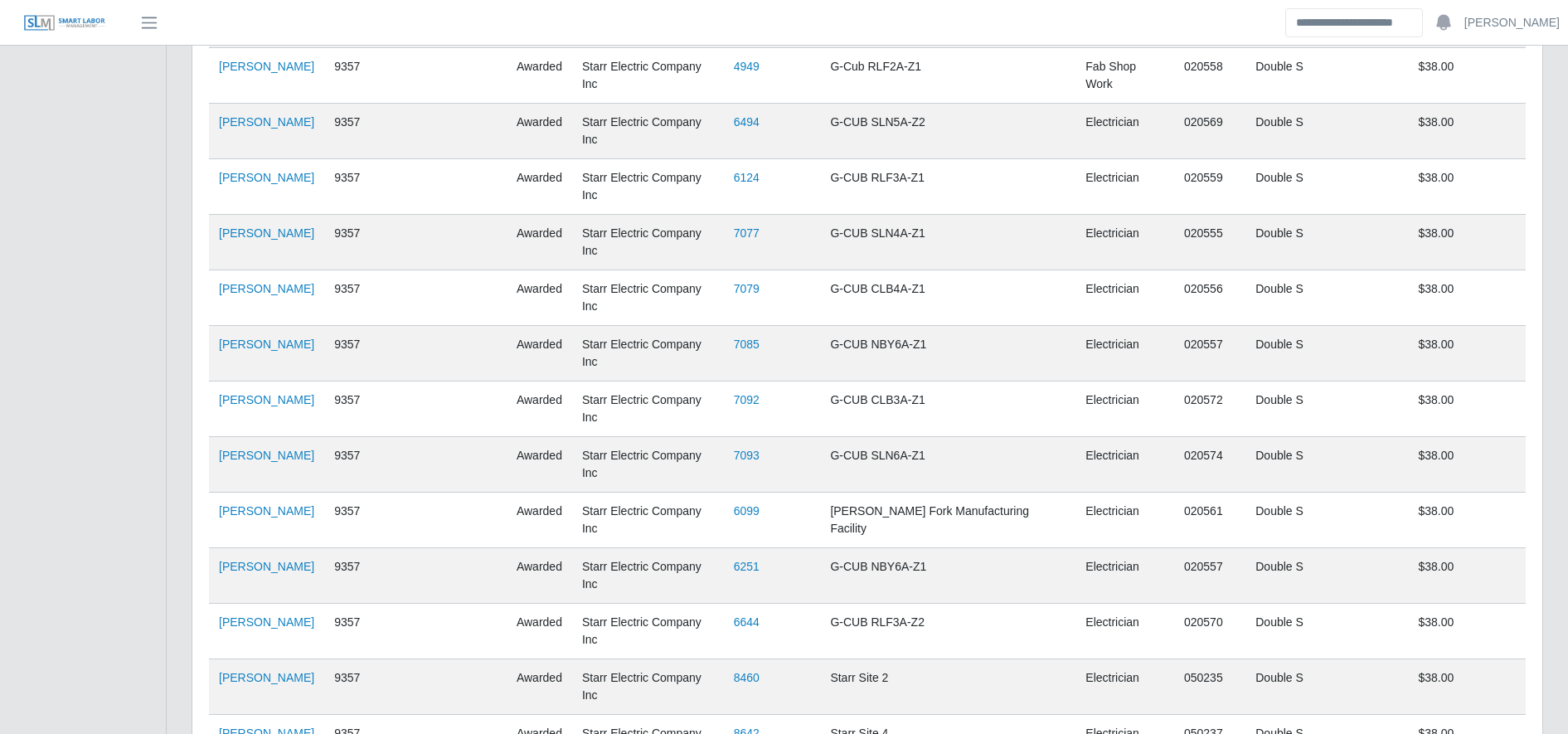
scroll to position [811, 0]
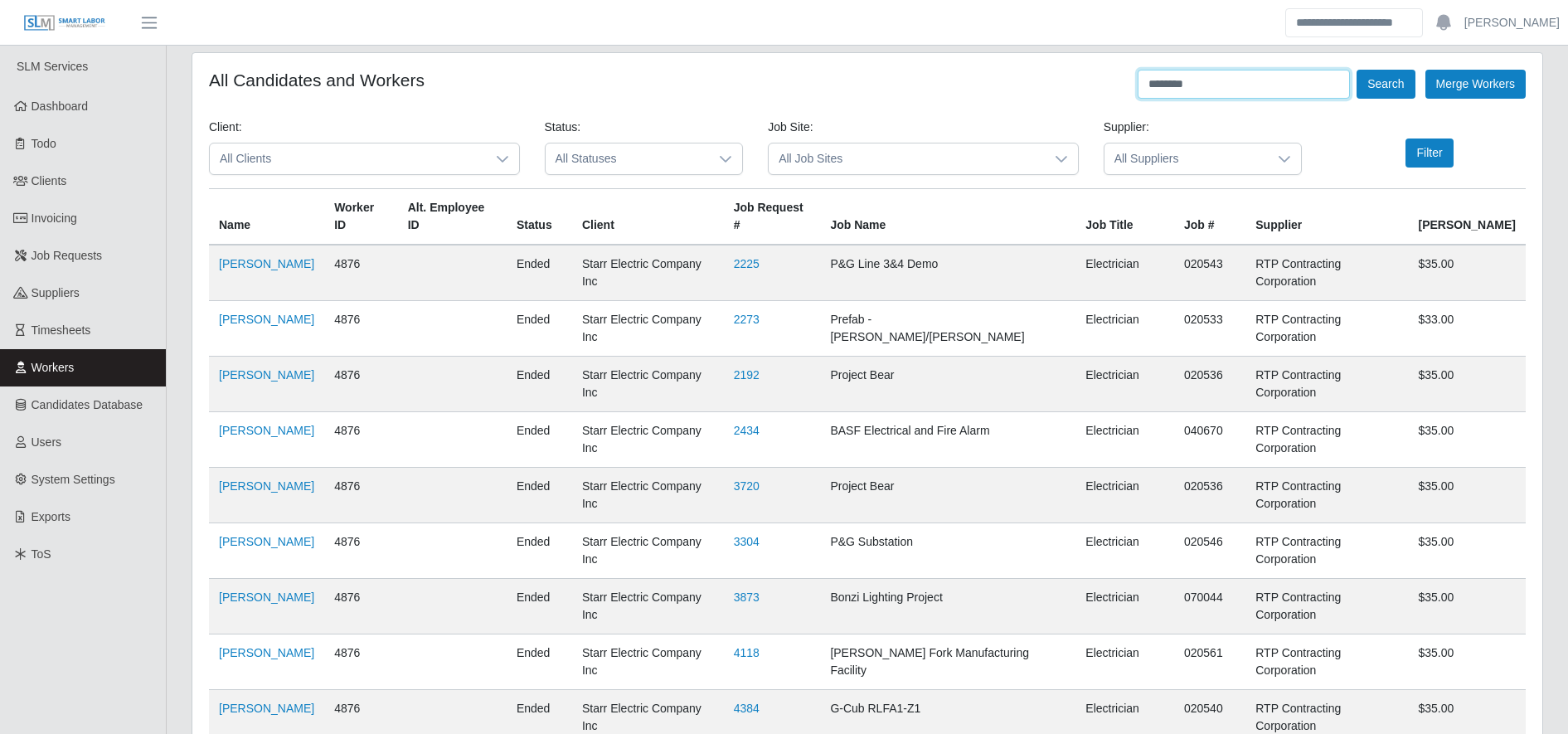
click at [1254, 87] on input "********" at bounding box center [1244, 84] width 212 height 29
click at [1367, 88] on button "Search" at bounding box center [1385, 84] width 58 height 29
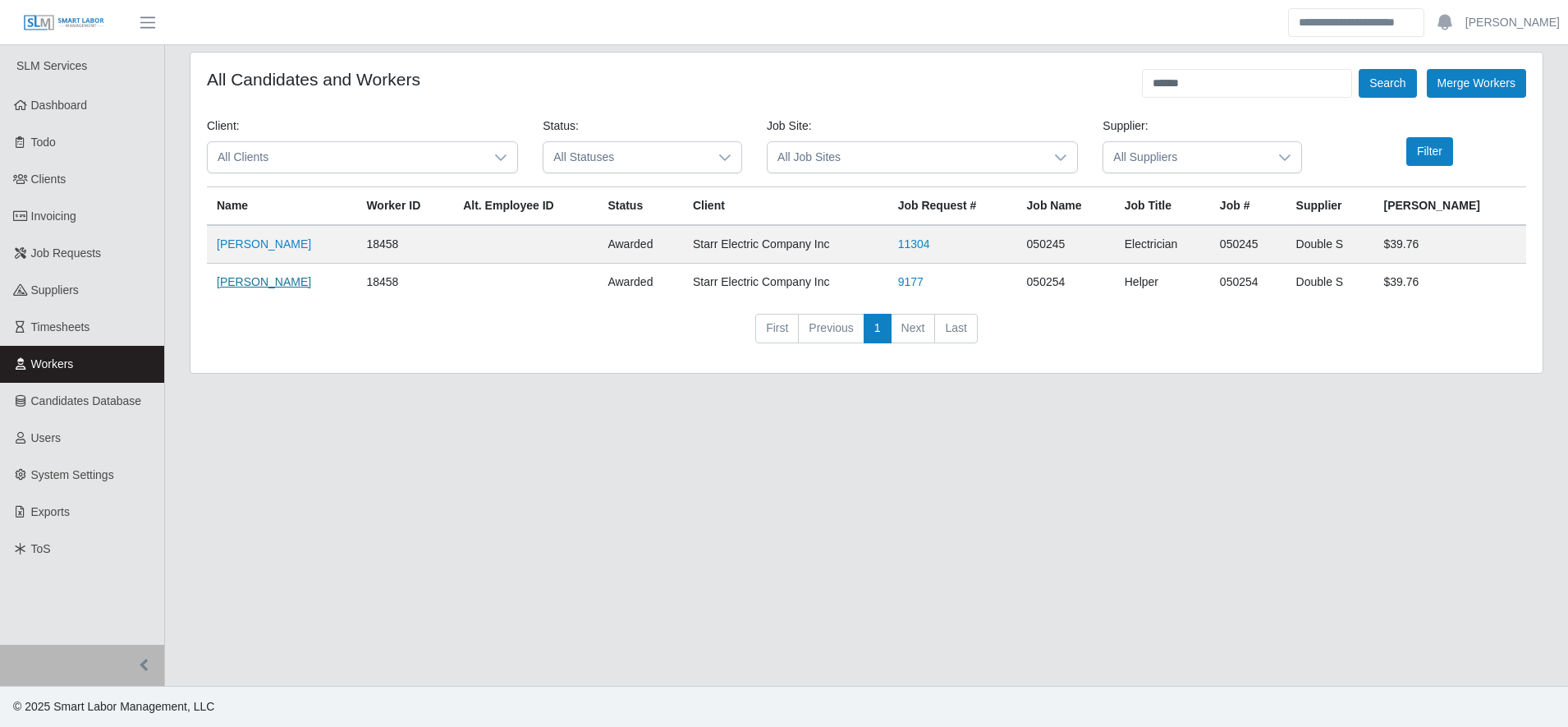
click at [266, 278] on link "Ramiro Villanueva Jr." at bounding box center [264, 281] width 94 height 13
click at [1286, 80] on input "******" at bounding box center [1247, 83] width 210 height 29
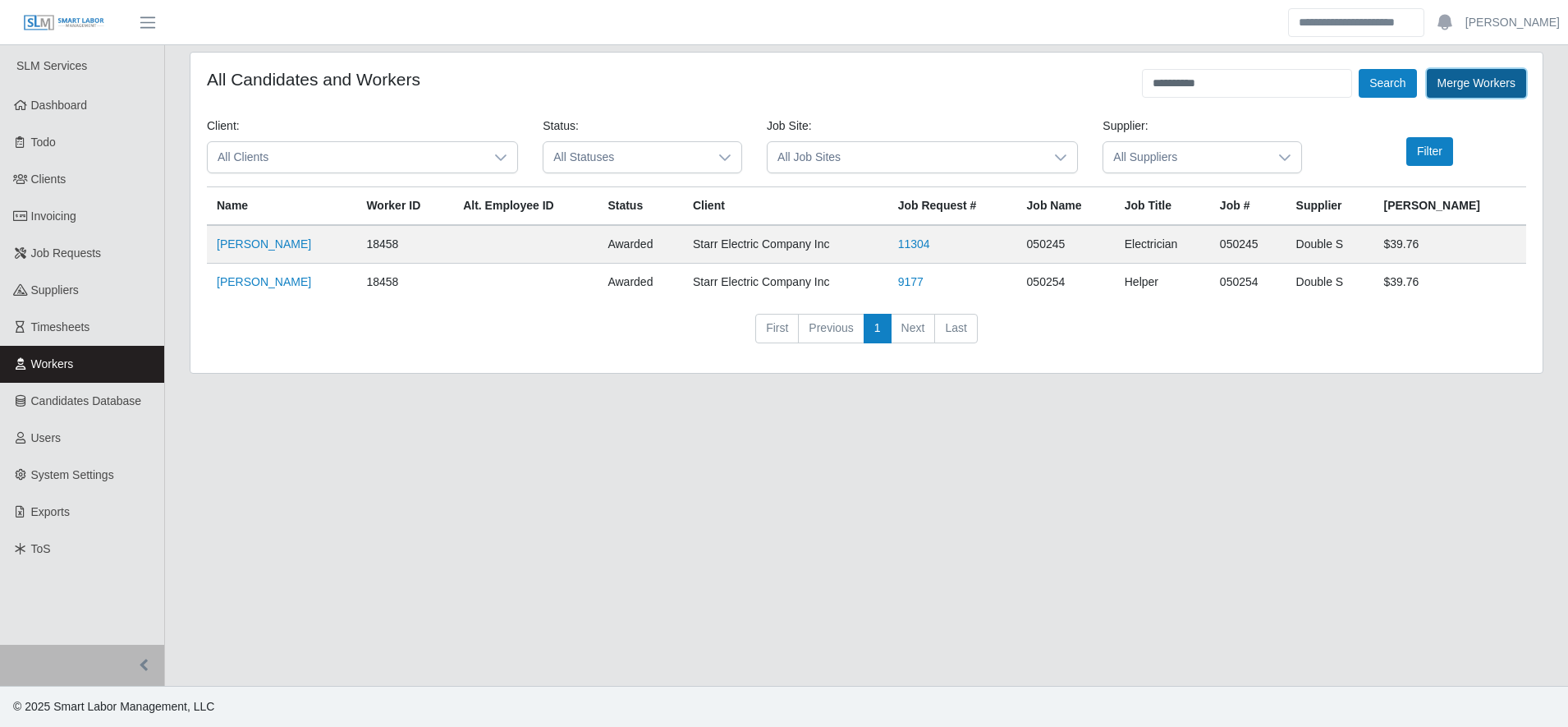
click at [1427, 92] on button "Merge Workers" at bounding box center [1476, 83] width 100 height 29
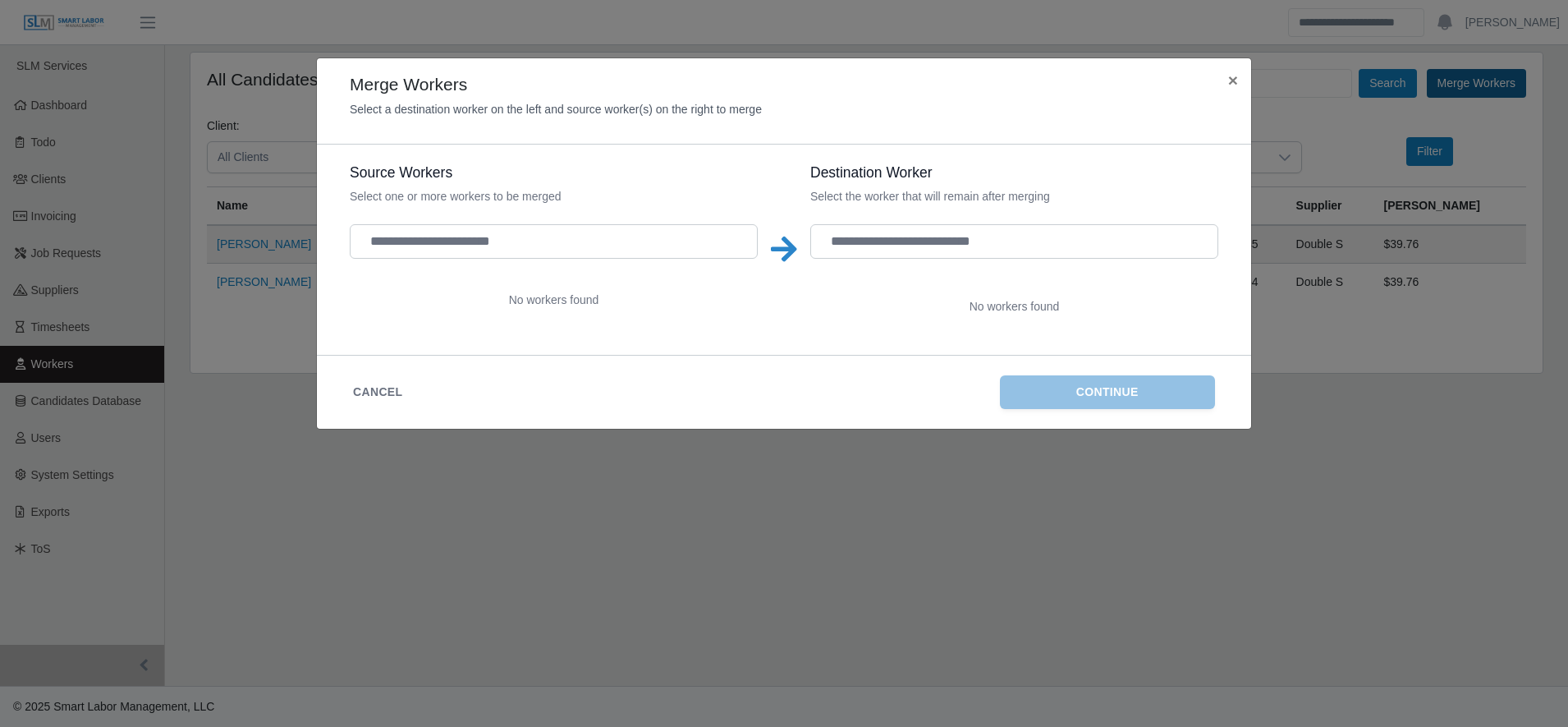
click at [1371, 80] on div "Merge Workers Select a destination worker on the left and source worker(s) on t…" at bounding box center [784, 364] width 1568 height 727
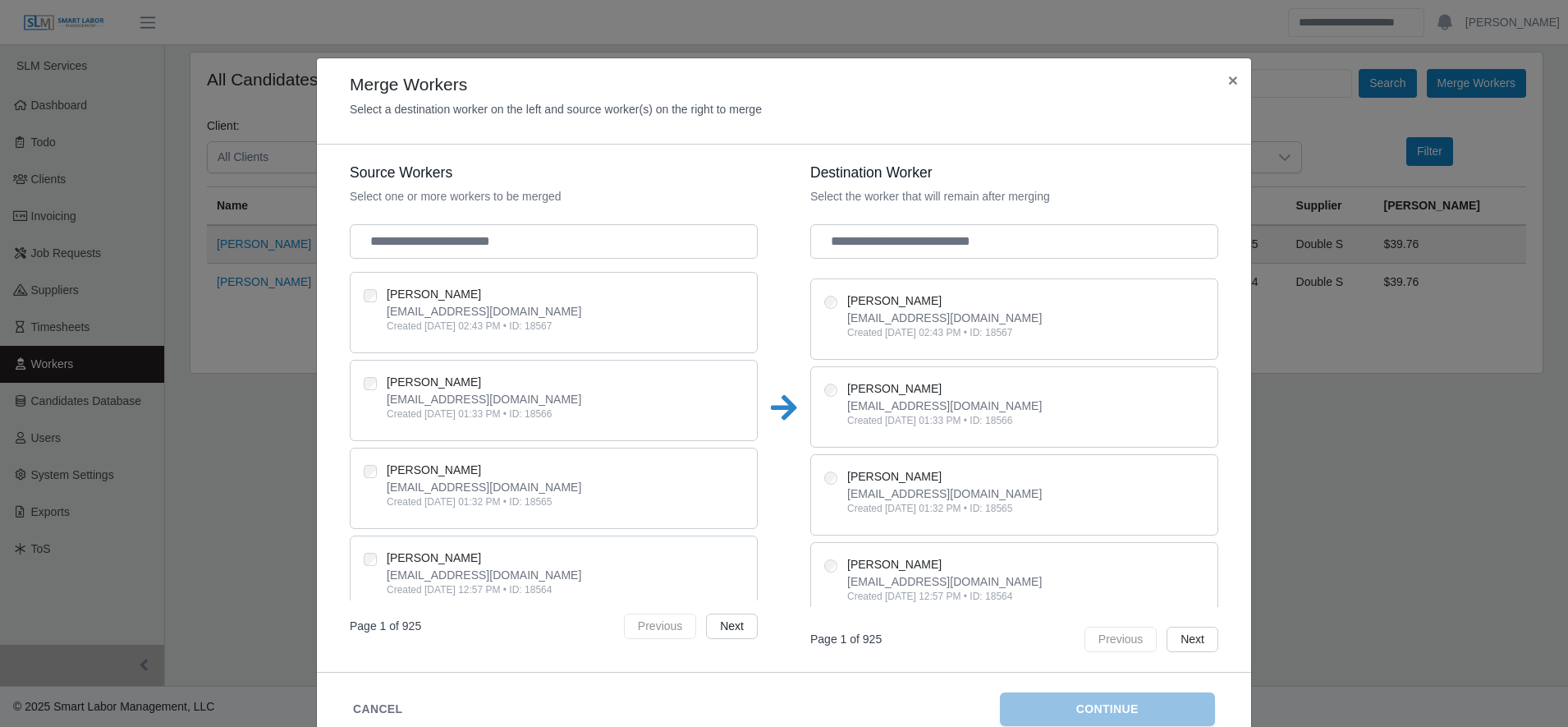
click at [1250, 72] on div "Merge Workers Select a destination worker on the left and source worker(s) on t…" at bounding box center [784, 364] width 1568 height 727
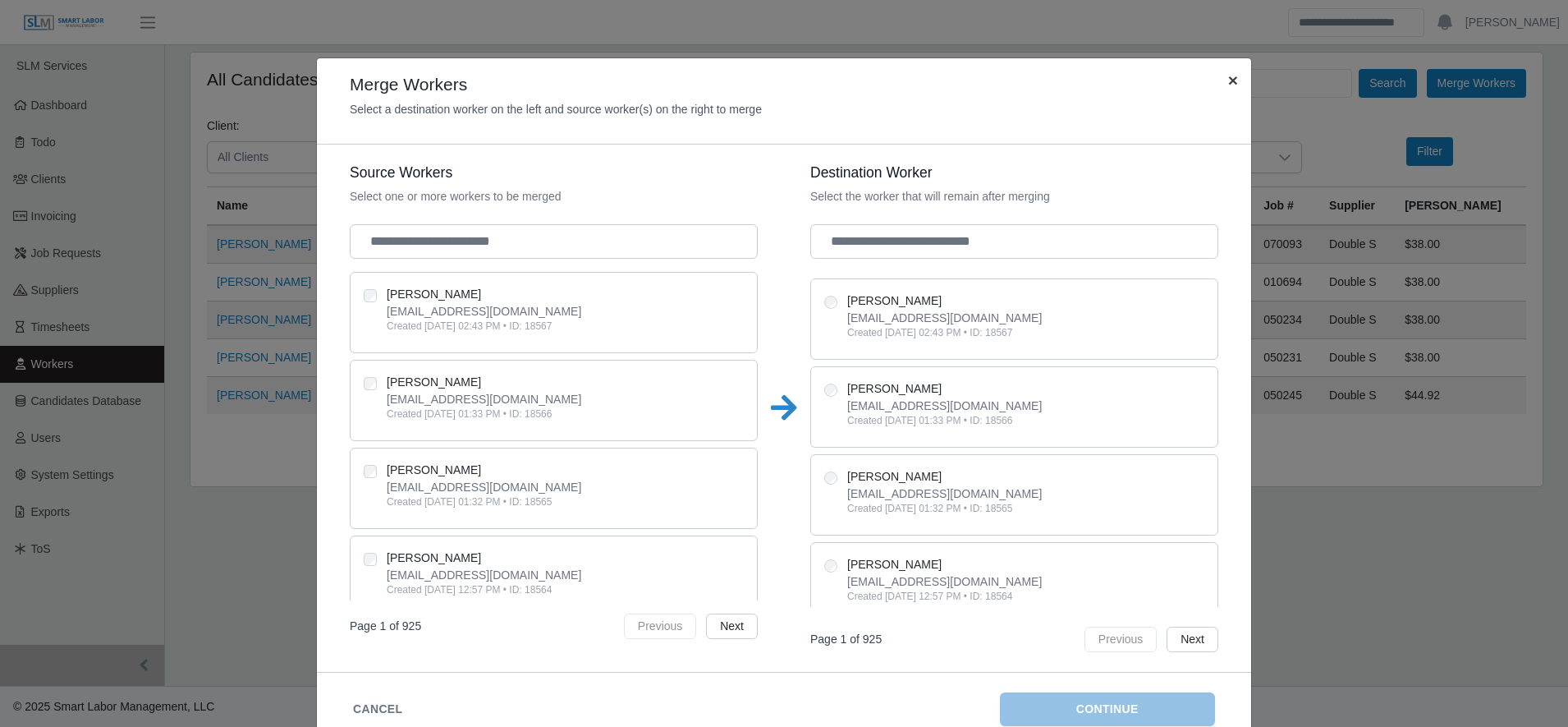
click at [1215, 83] on button "×" at bounding box center [1234, 80] width 36 height 44
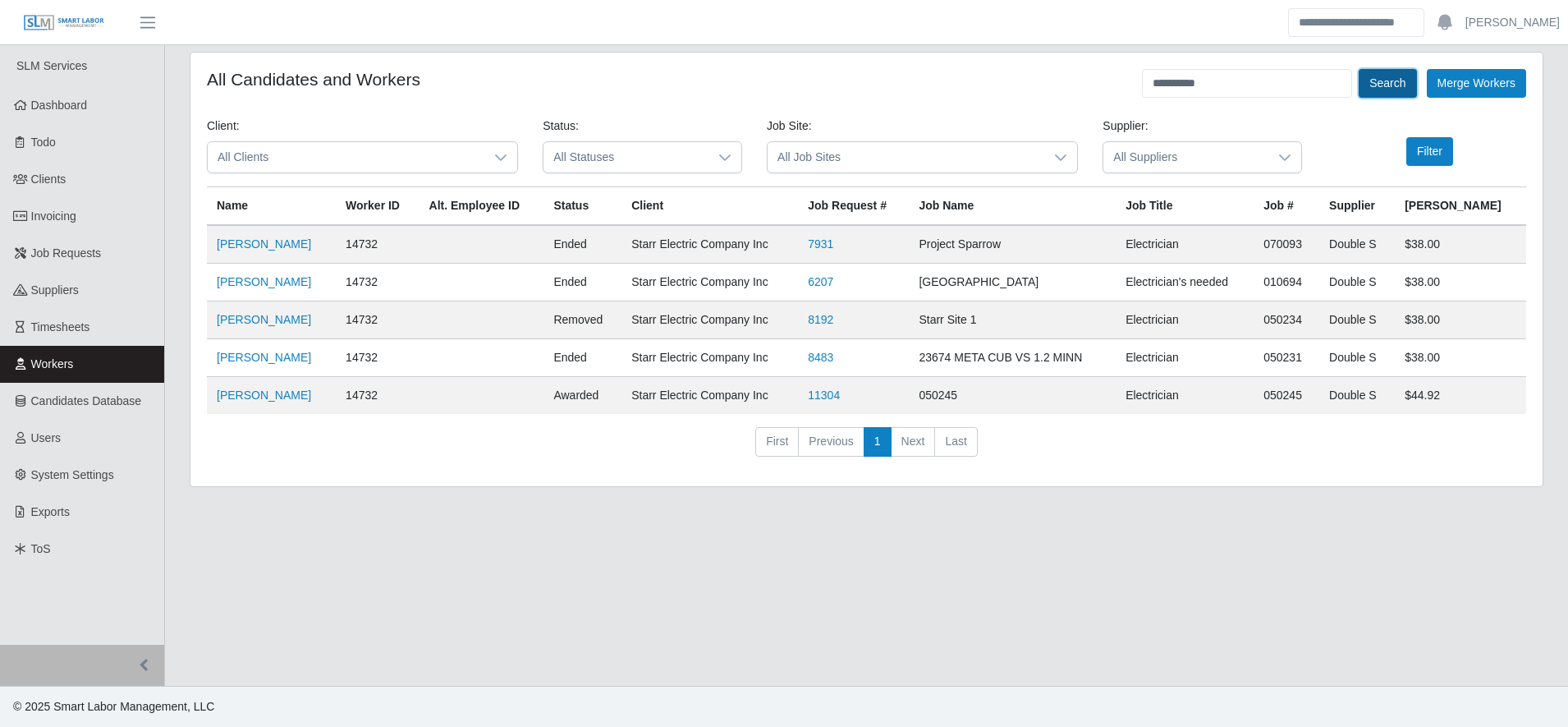
click at [1383, 87] on button "Search" at bounding box center [1387, 83] width 57 height 29
click at [266, 402] on link "[PERSON_NAME]" at bounding box center [264, 394] width 94 height 13
click at [1261, 91] on input "**********" at bounding box center [1247, 83] width 210 height 29
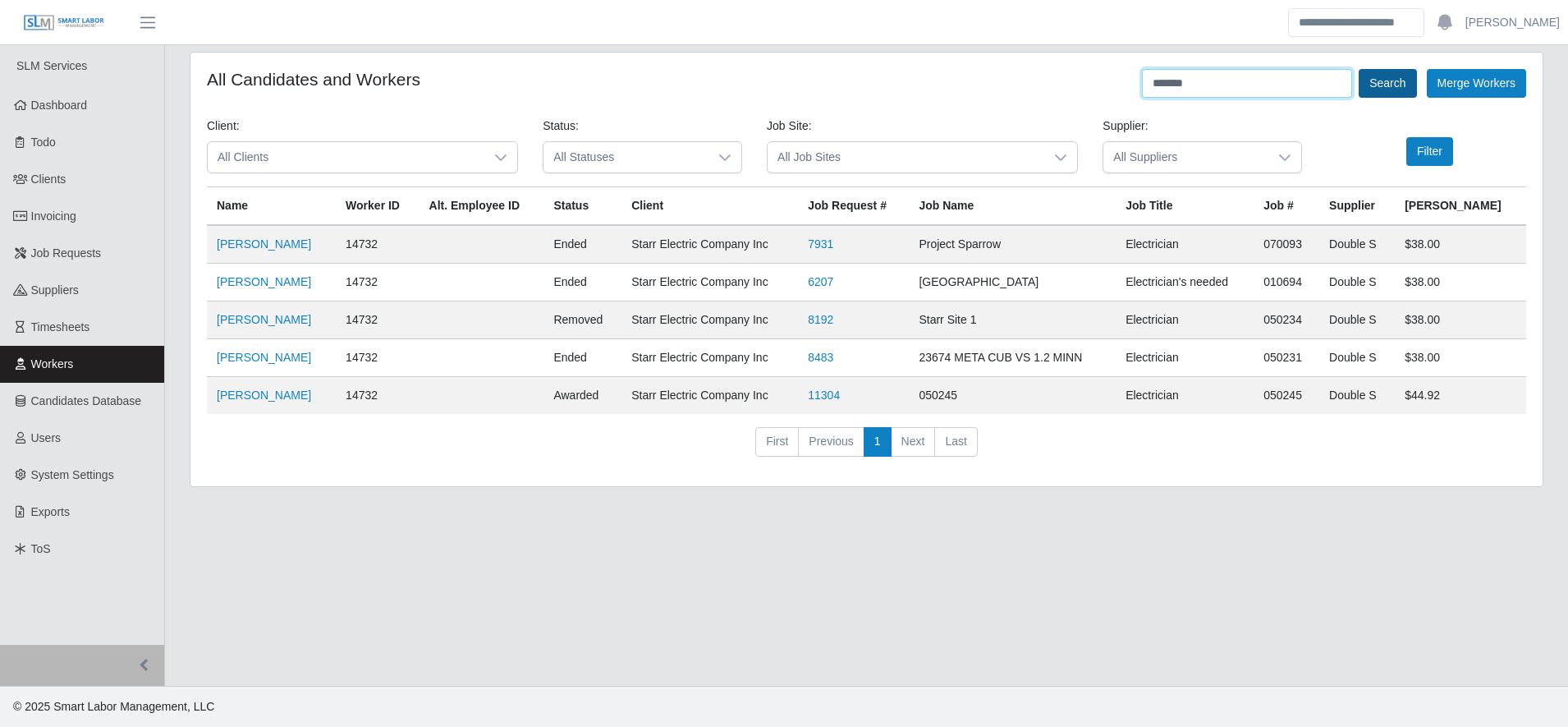
type input "*******"
click at [1384, 75] on button "Search" at bounding box center [1387, 83] width 57 height 29
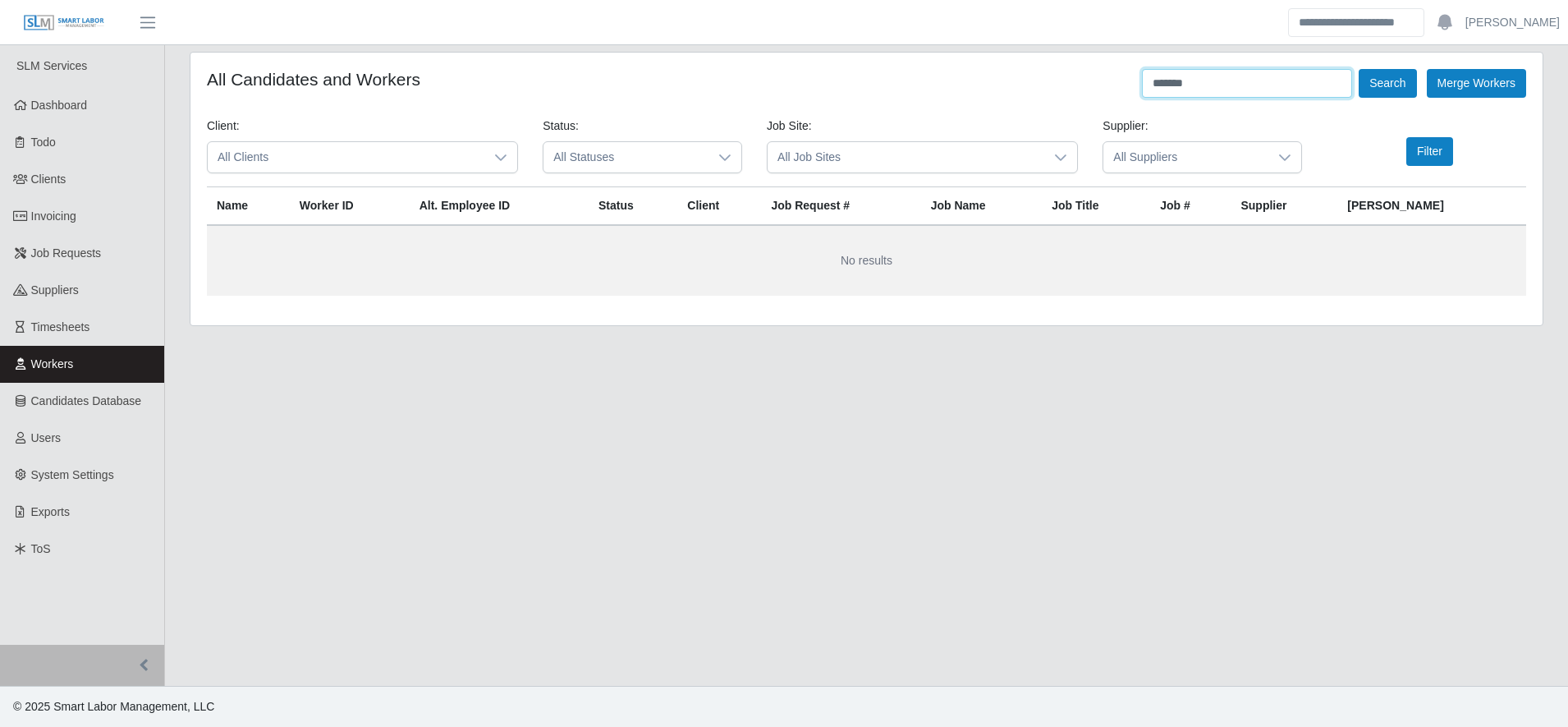
click at [1224, 78] on input "*******" at bounding box center [1247, 83] width 210 height 29
click at [1392, 90] on button "Search" at bounding box center [1387, 83] width 57 height 29
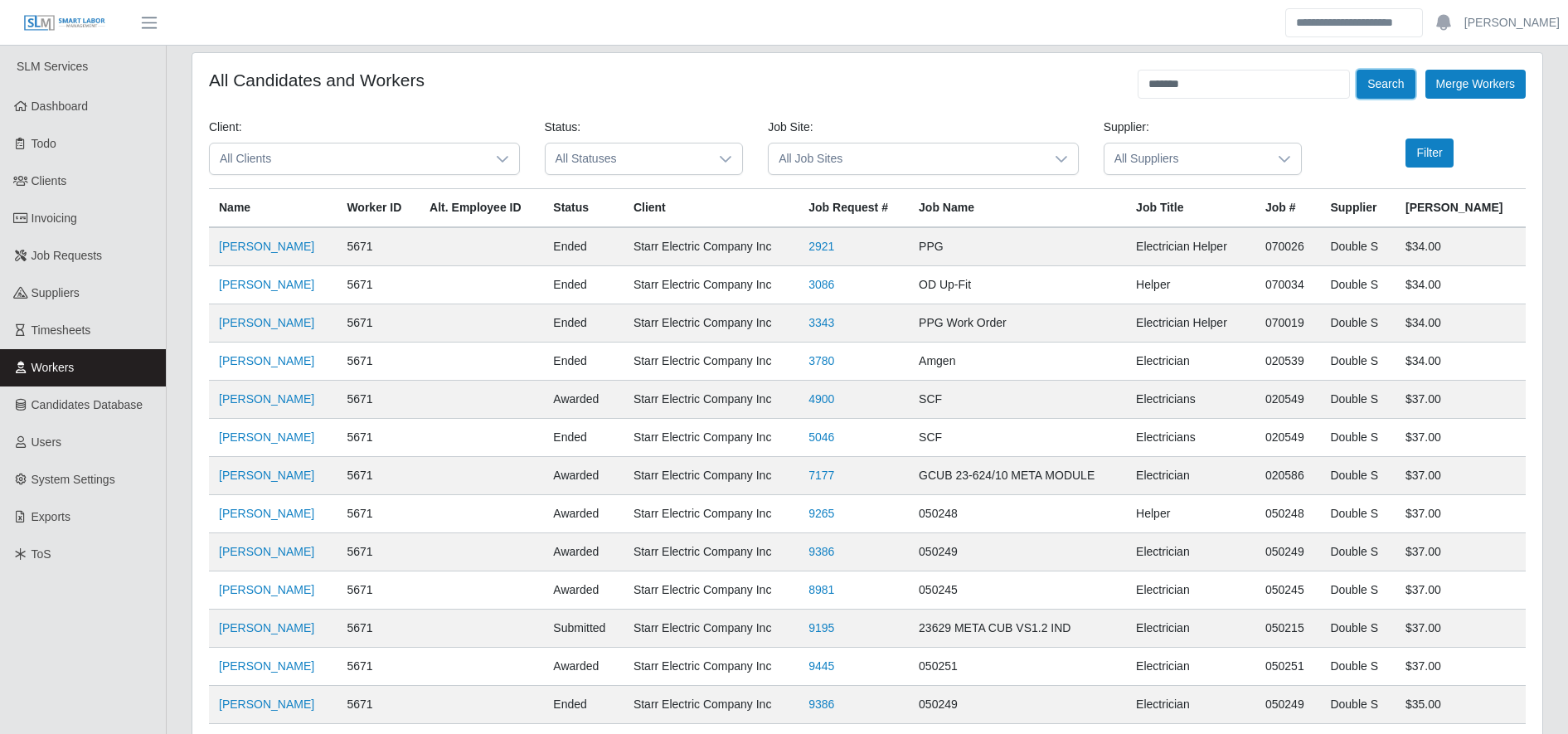
scroll to position [200, 0]
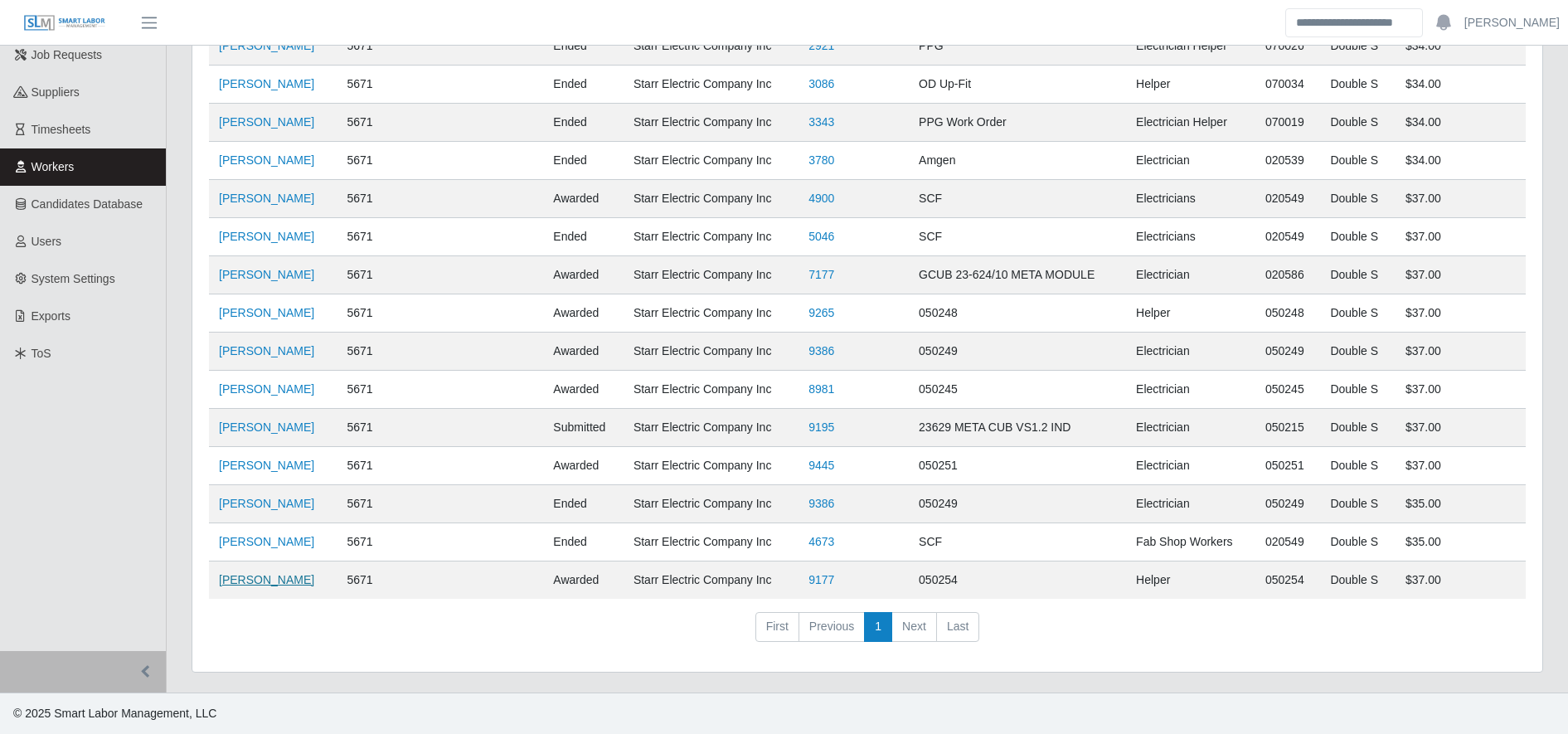
click at [314, 578] on link "Cecilio Vasquez Rodriguez" at bounding box center [266, 579] width 95 height 13
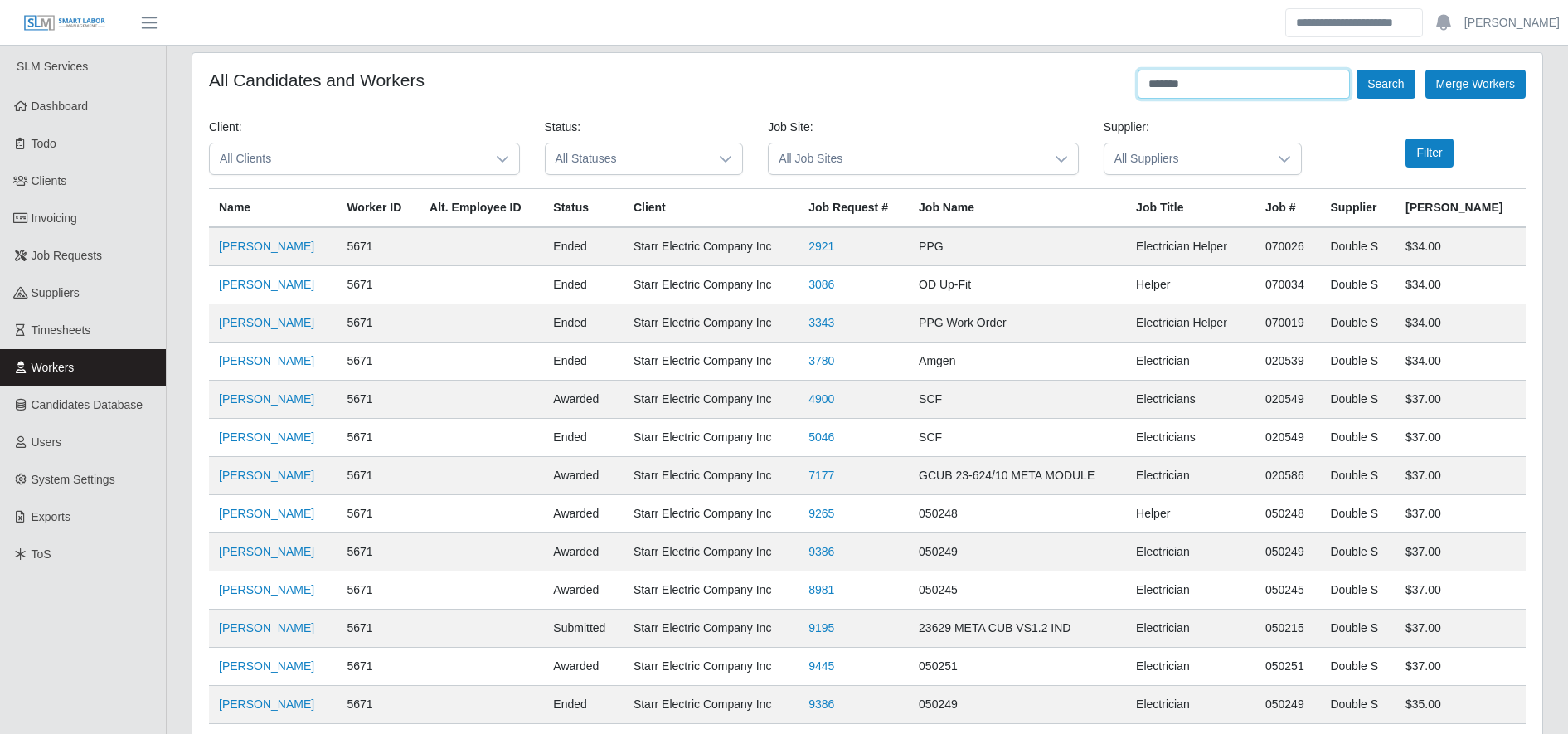
click at [1186, 90] on input "*******" at bounding box center [1244, 84] width 212 height 29
click at [1186, 90] on input "*" at bounding box center [1244, 84] width 212 height 29
click at [1364, 91] on button "Search" at bounding box center [1385, 84] width 58 height 29
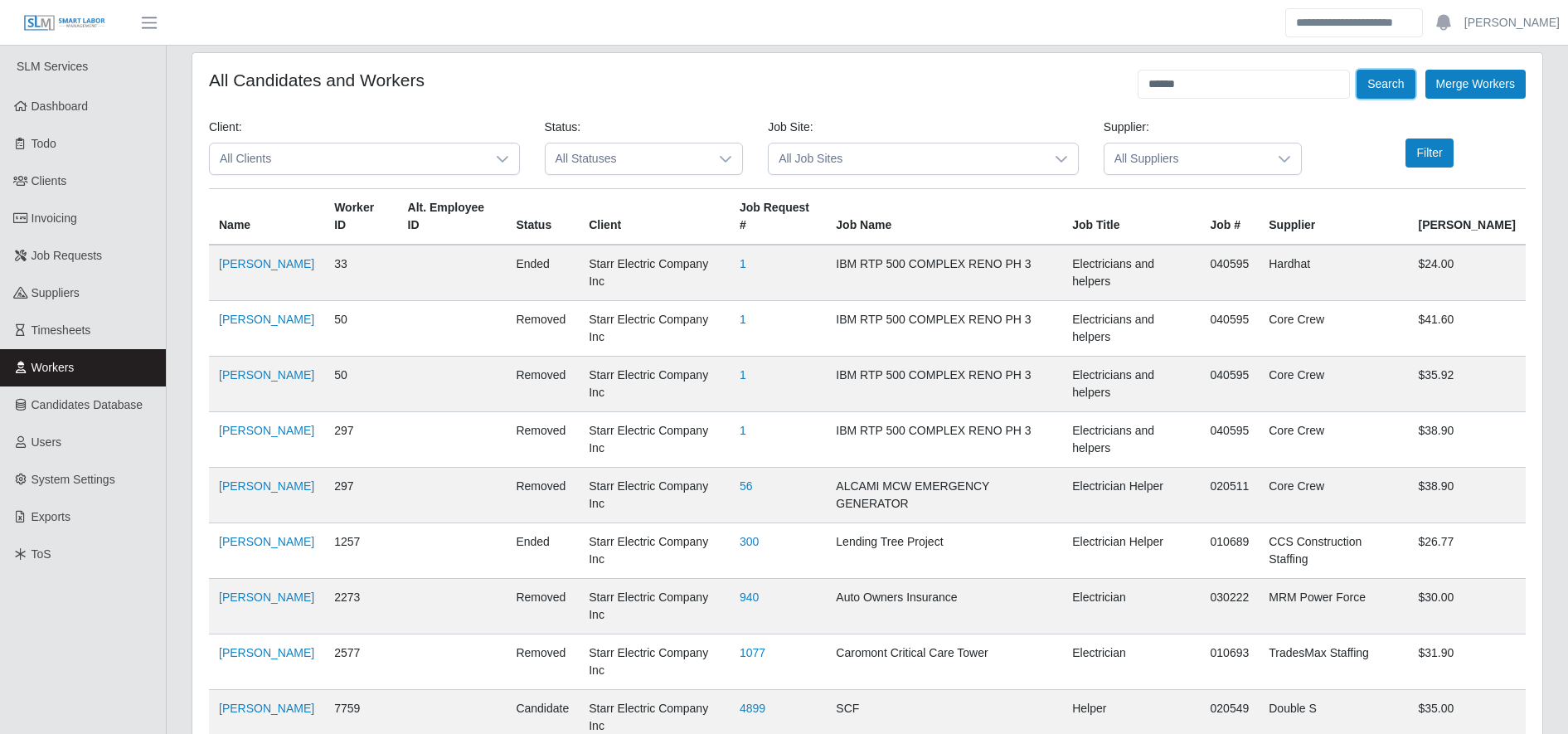
scroll to position [277, 0]
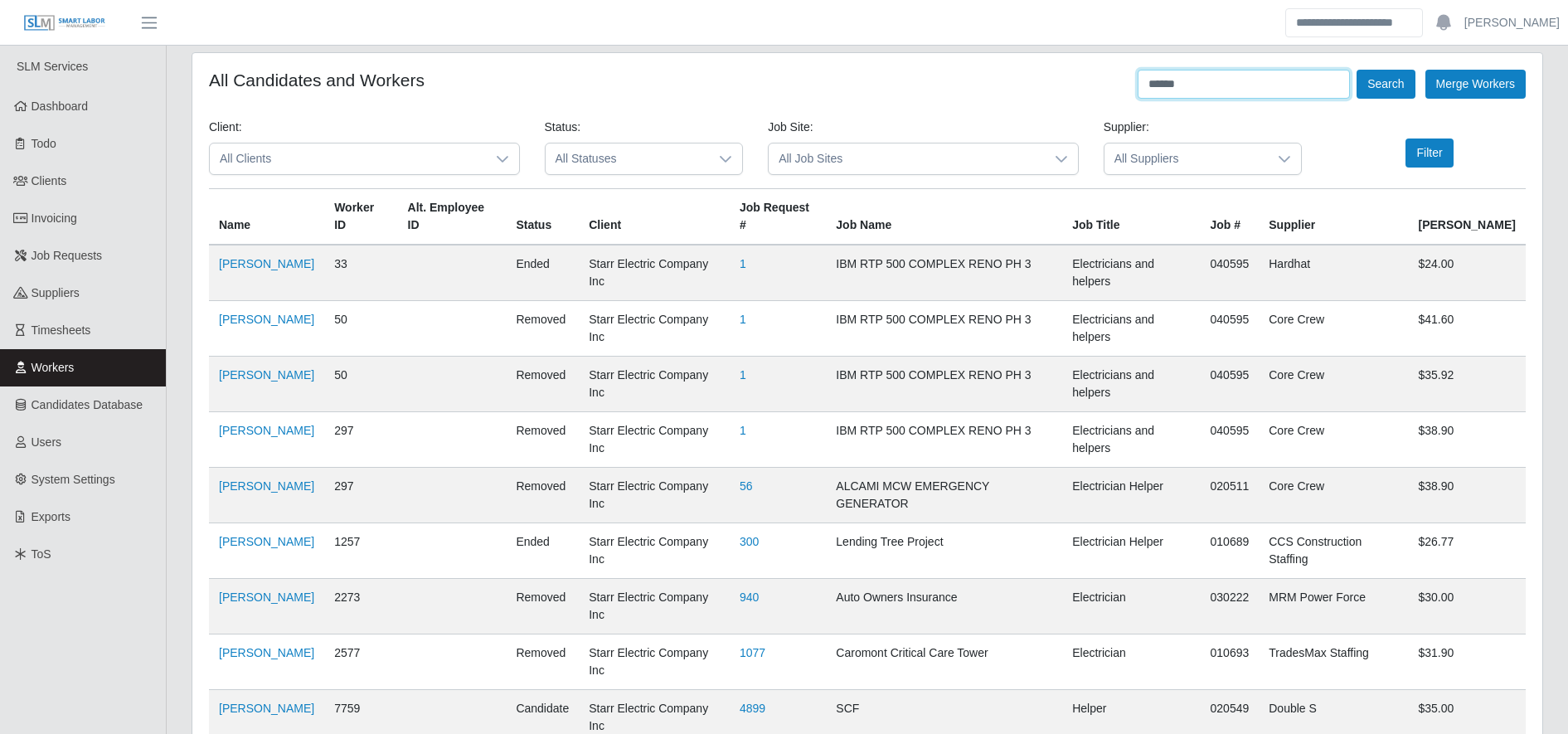
click at [1227, 85] on input "******" at bounding box center [1244, 84] width 212 height 29
click at [1227, 85] on input "*" at bounding box center [1244, 84] width 212 height 29
click at [1377, 91] on button "Search" at bounding box center [1385, 84] width 58 height 29
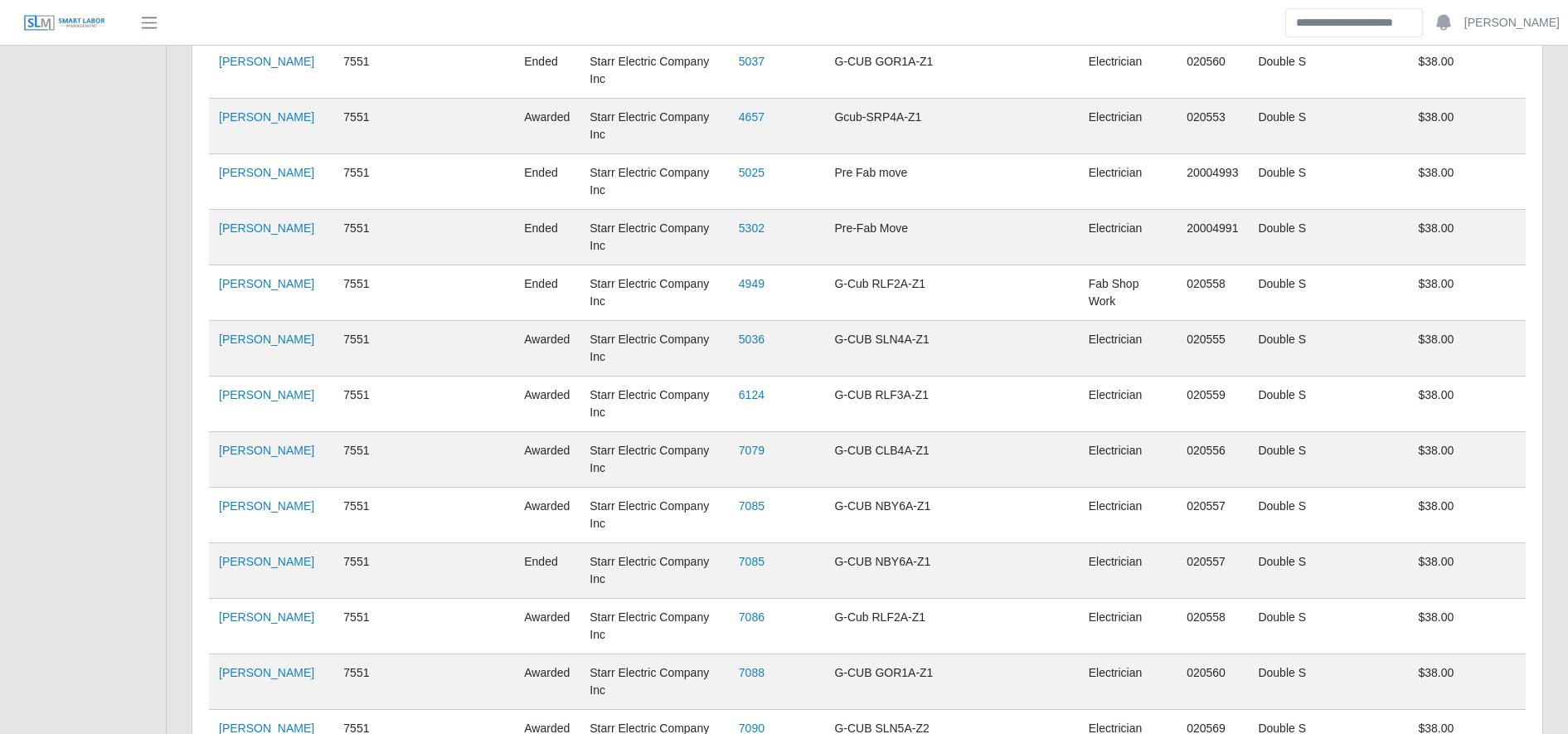
scroll to position [1175, 0]
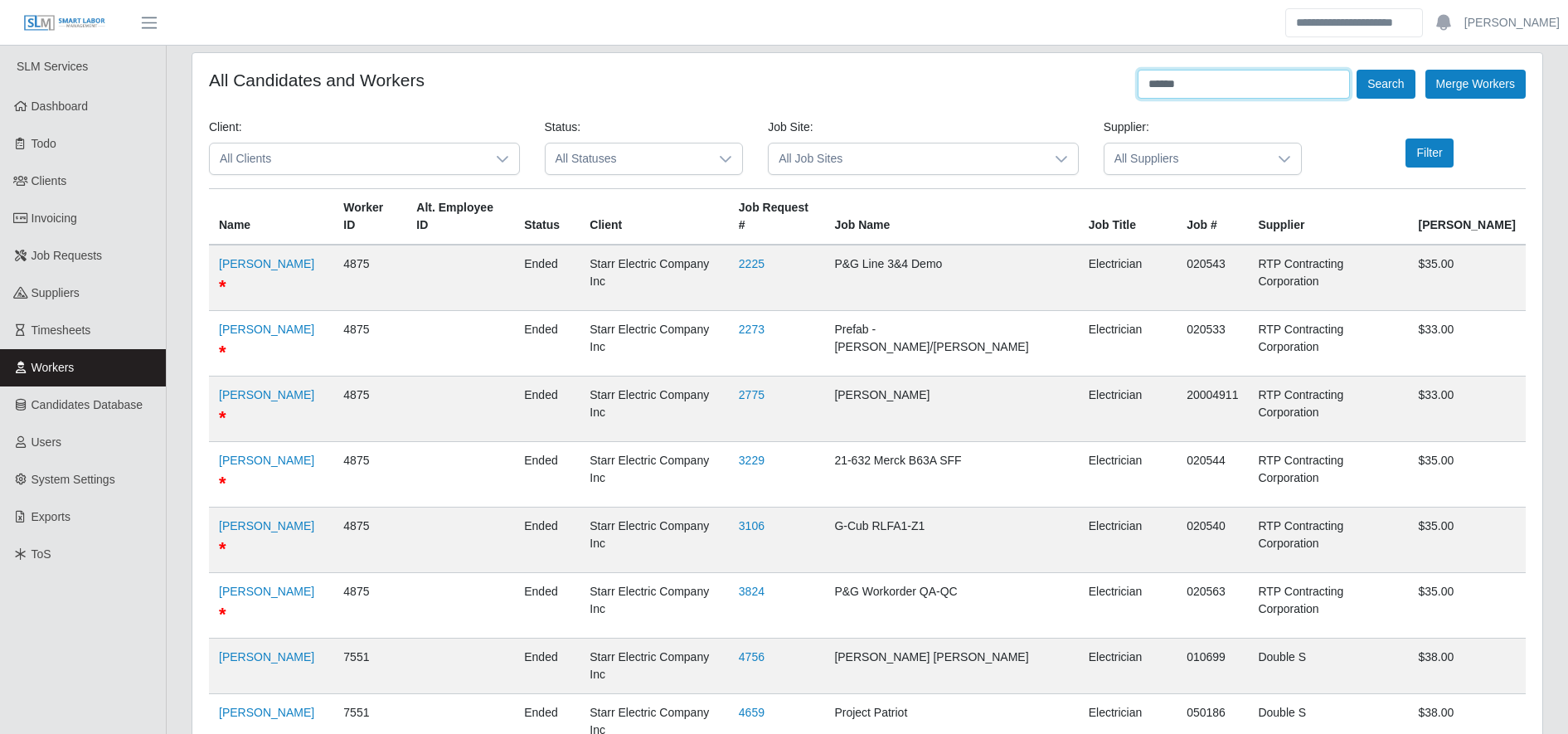
click at [1231, 89] on input "*****" at bounding box center [1244, 84] width 212 height 29
click at [1382, 89] on button "Search" at bounding box center [1385, 84] width 58 height 29
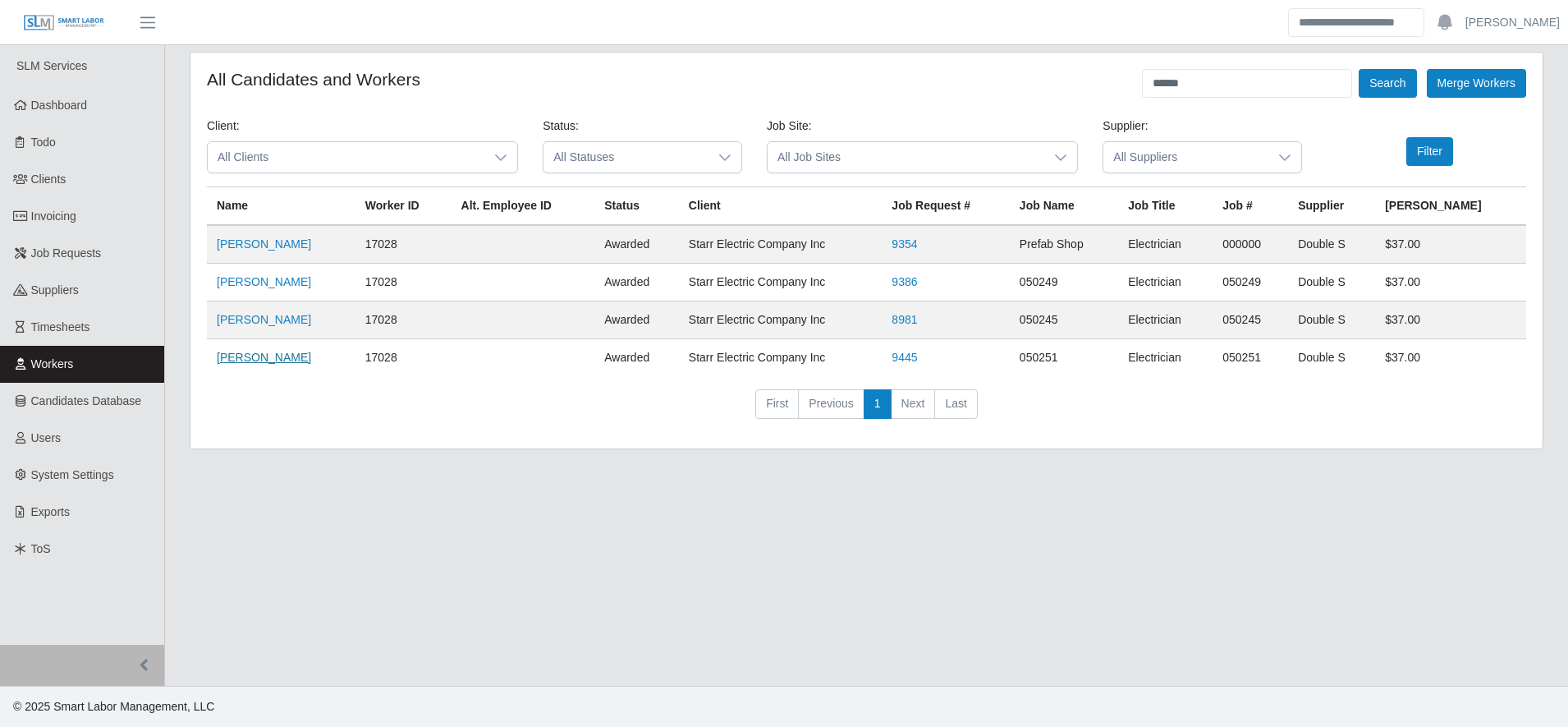
click at [305, 355] on link "Omar Rodriguez Huertas" at bounding box center [264, 357] width 94 height 13
click at [1247, 93] on input "******" at bounding box center [1247, 83] width 210 height 29
click at [1226, 90] on input "******" at bounding box center [1247, 83] width 210 height 29
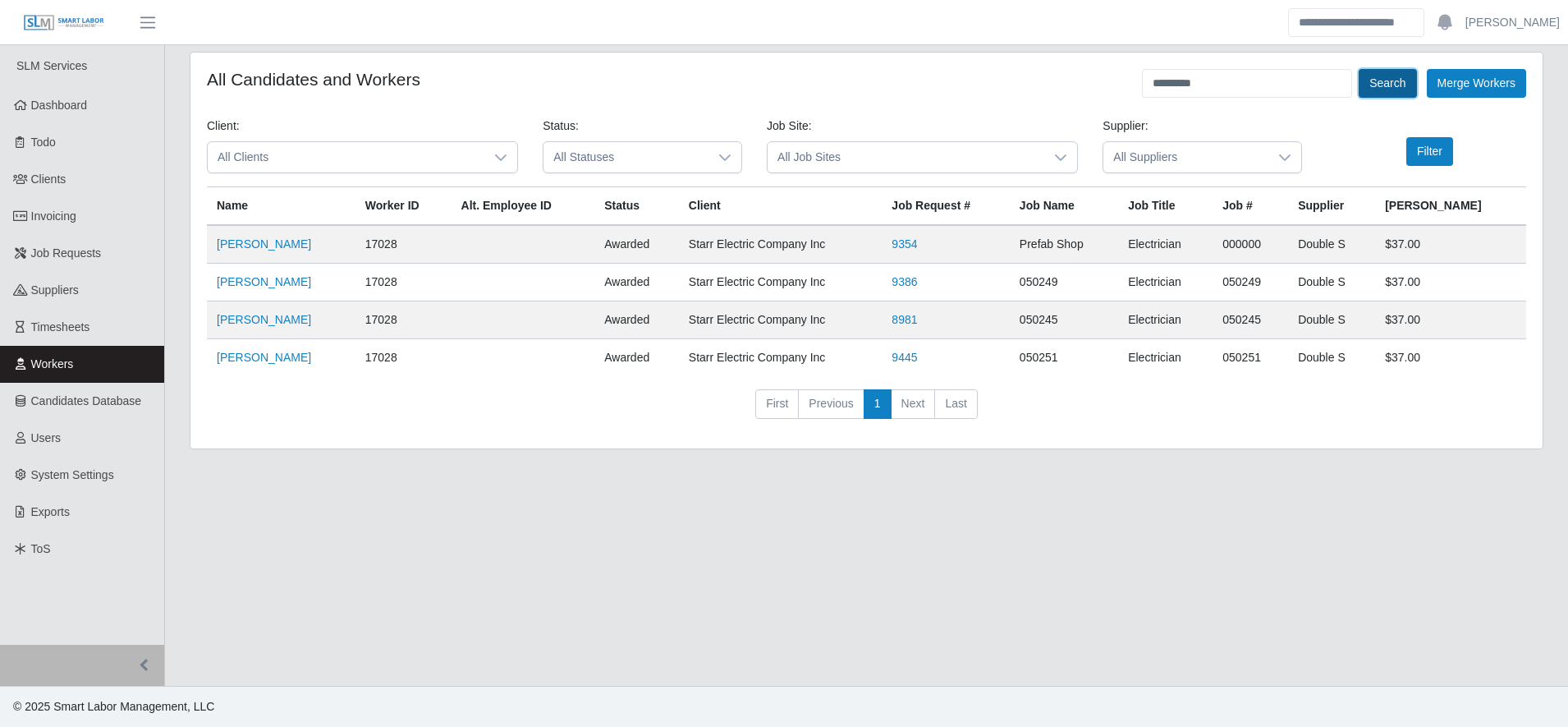
click at [1395, 79] on button "Search" at bounding box center [1387, 83] width 57 height 29
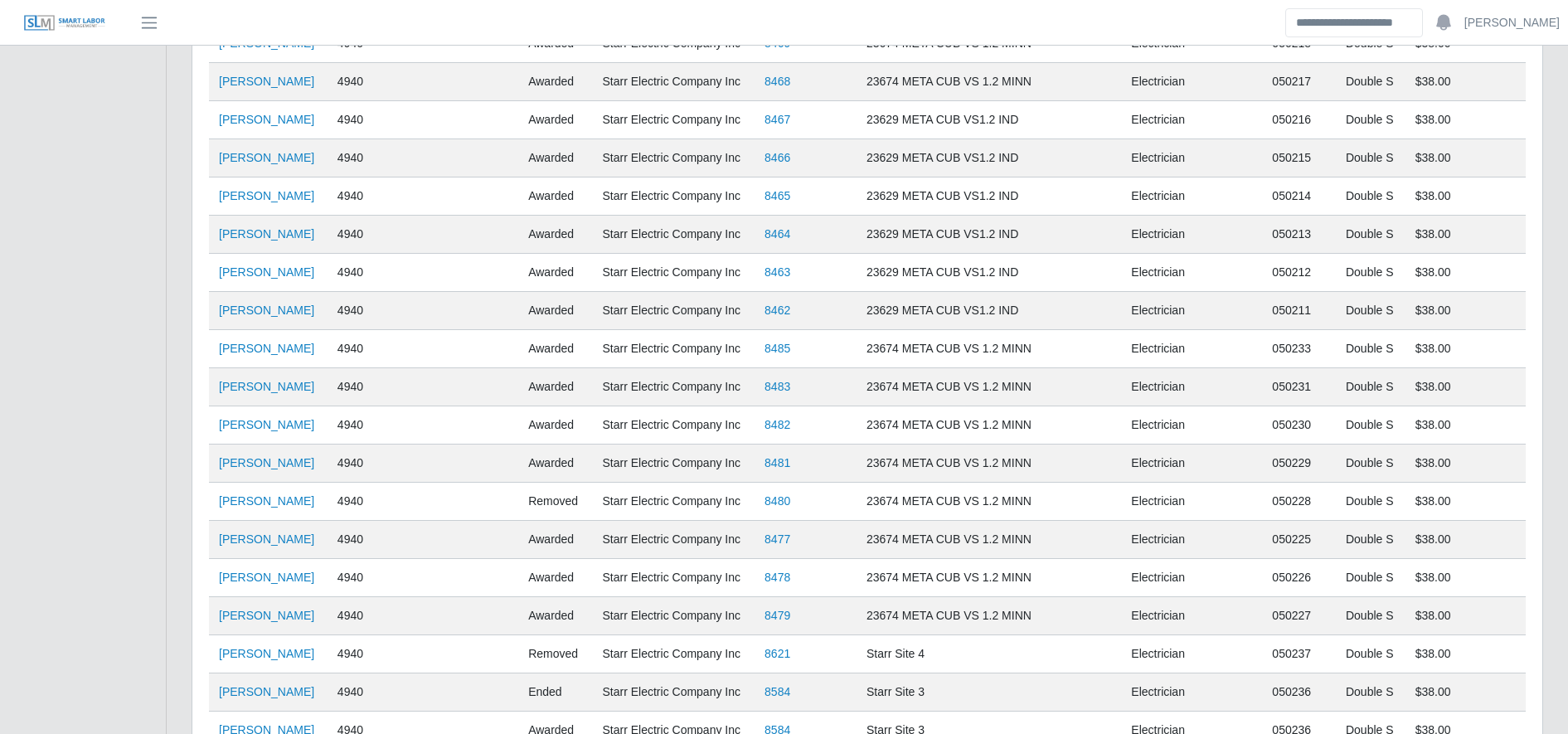
scroll to position [2450, 0]
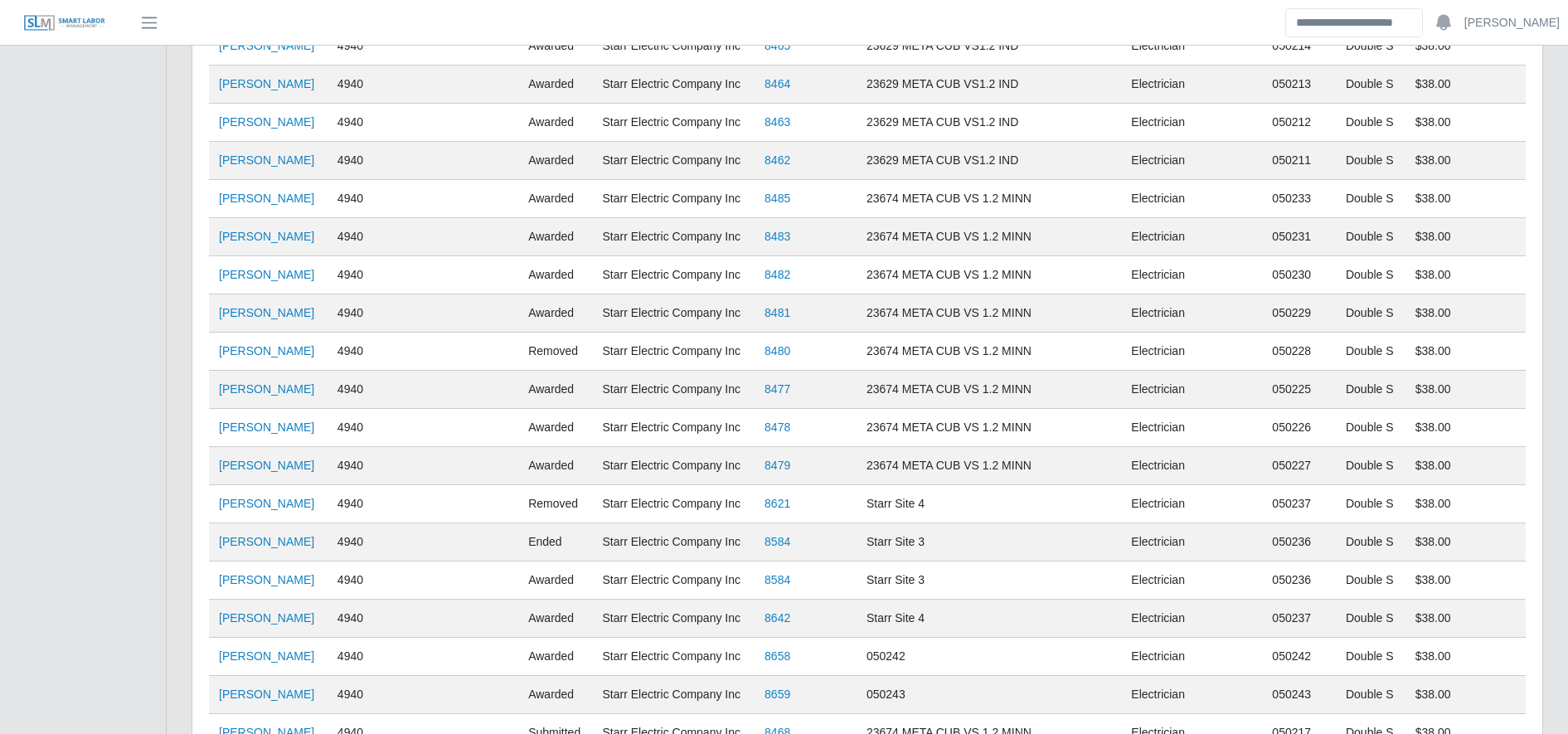
click at [301, 665] on td "Eduardo Barahona Moncada" at bounding box center [268, 657] width 119 height 38
click at [277, 649] on link "Eduardo Barahona Moncada" at bounding box center [266, 655] width 95 height 13
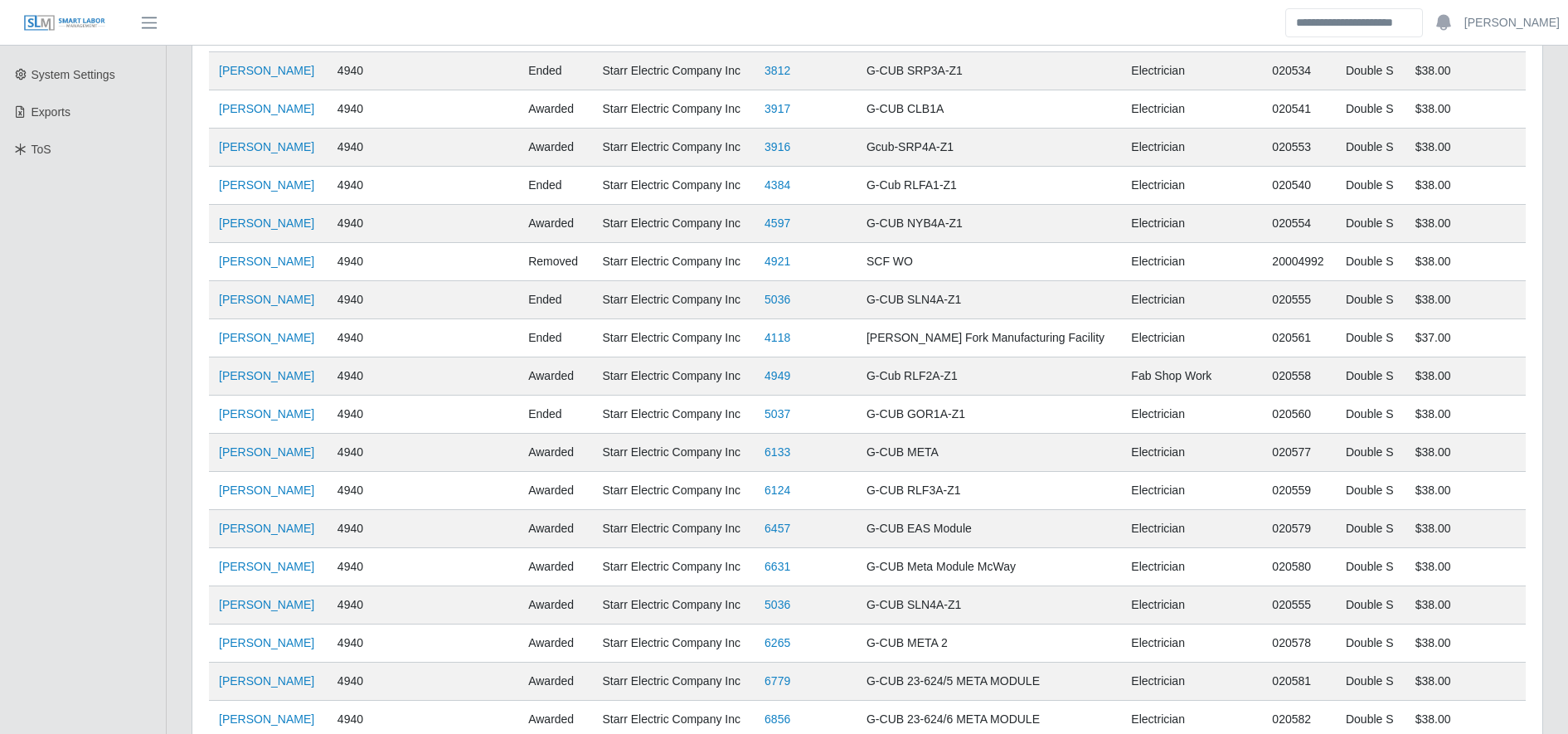
scroll to position [0, 0]
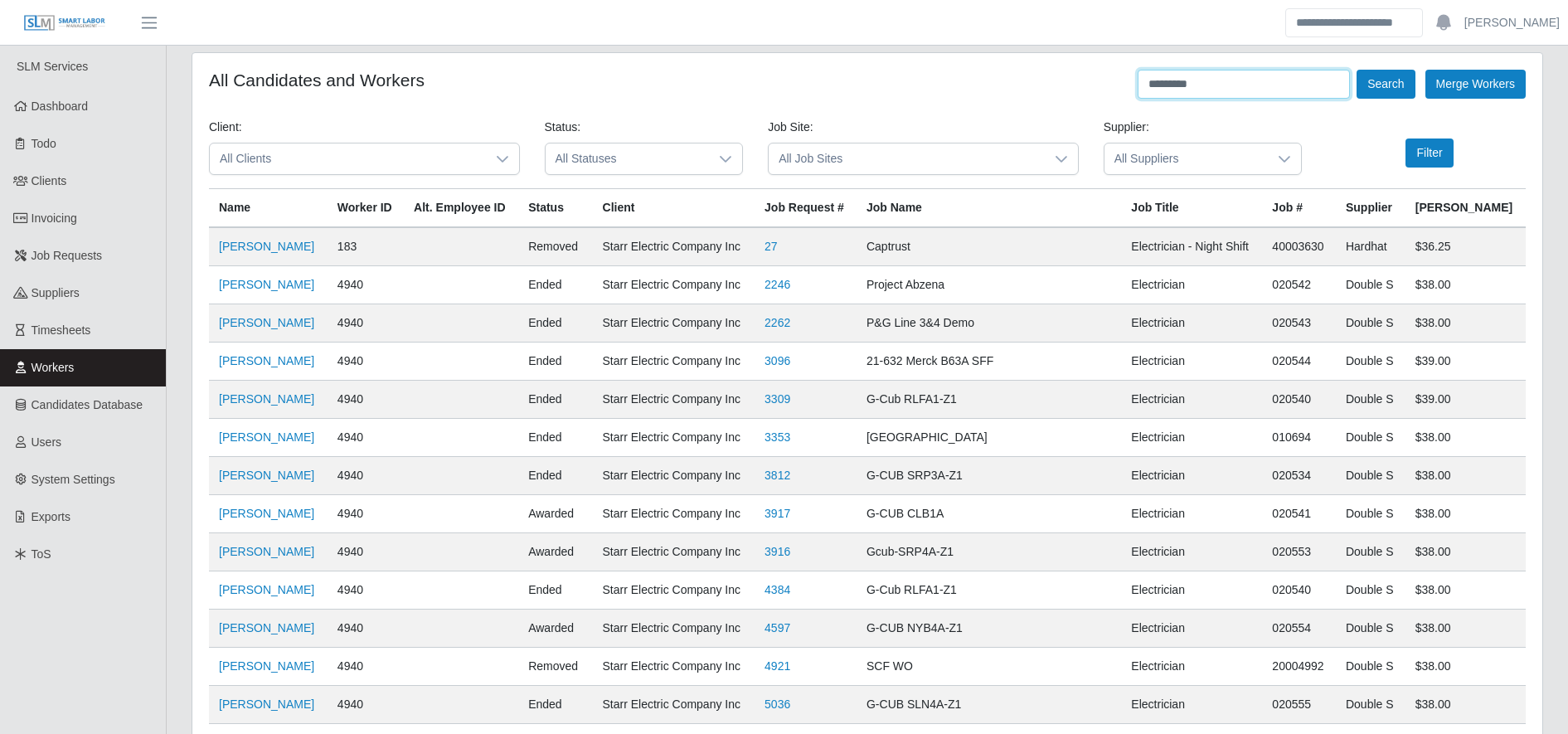
click at [1220, 85] on input "*********" at bounding box center [1244, 84] width 212 height 29
click at [1384, 83] on button "Search" at bounding box center [1385, 84] width 58 height 29
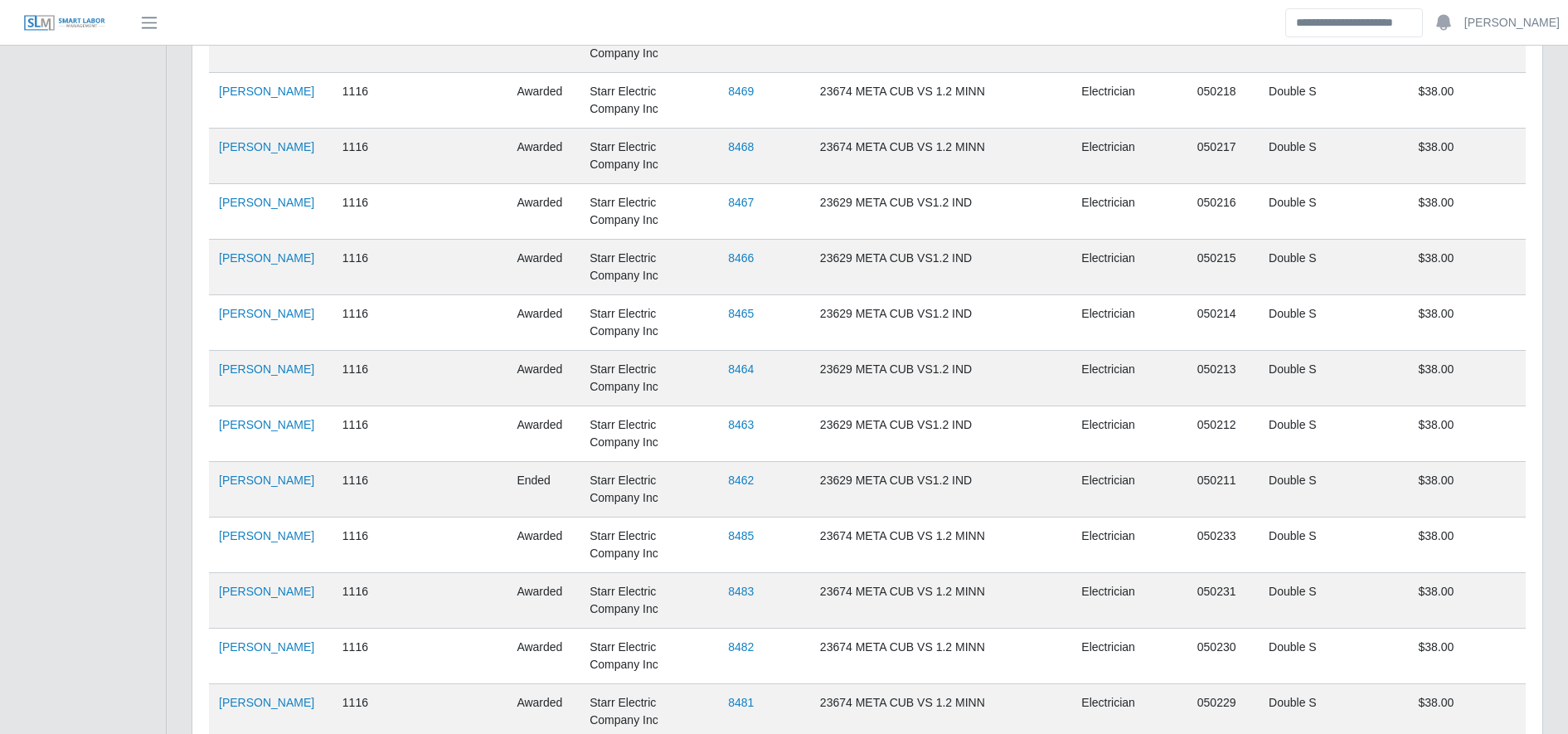
scroll to position [3387, 0]
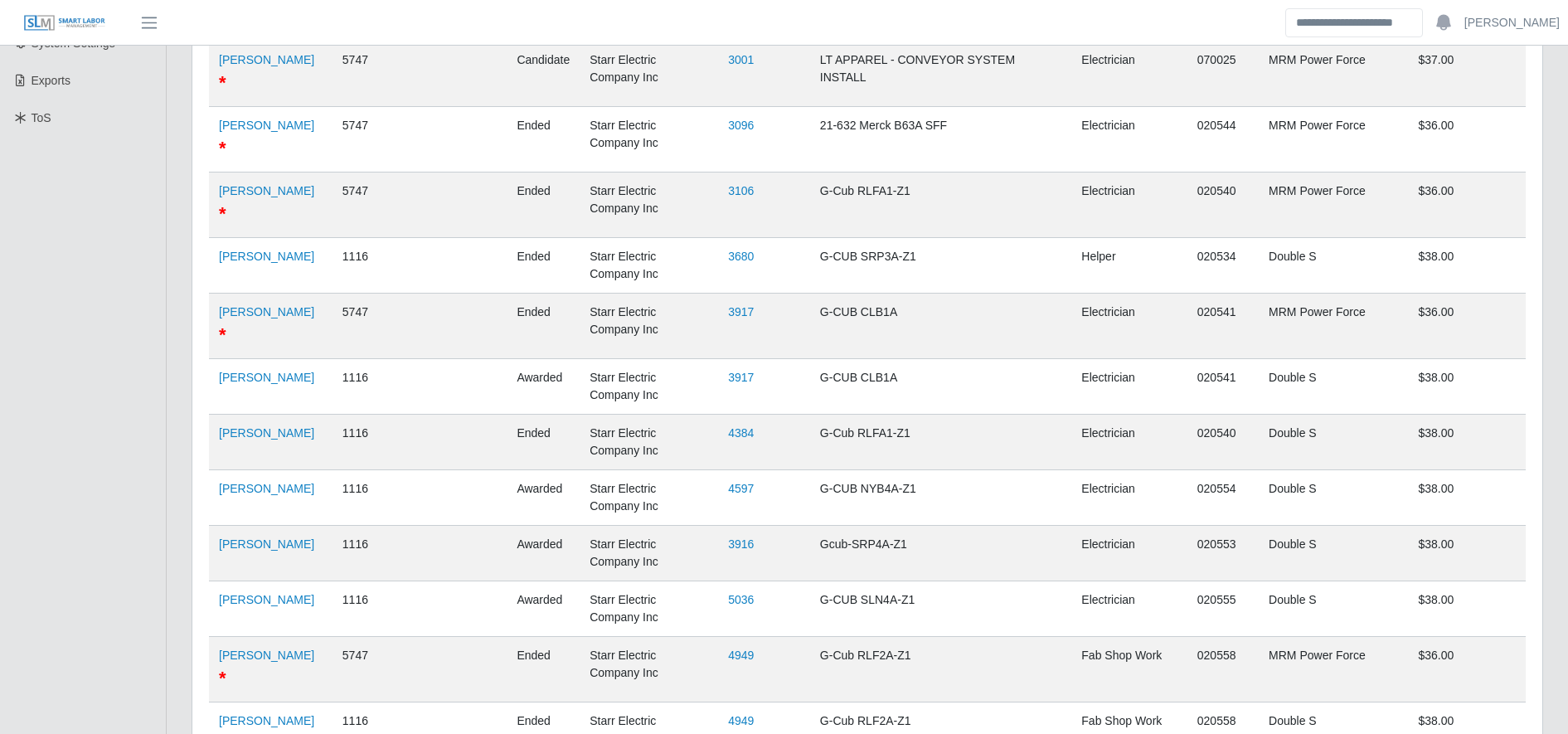
scroll to position [0, 0]
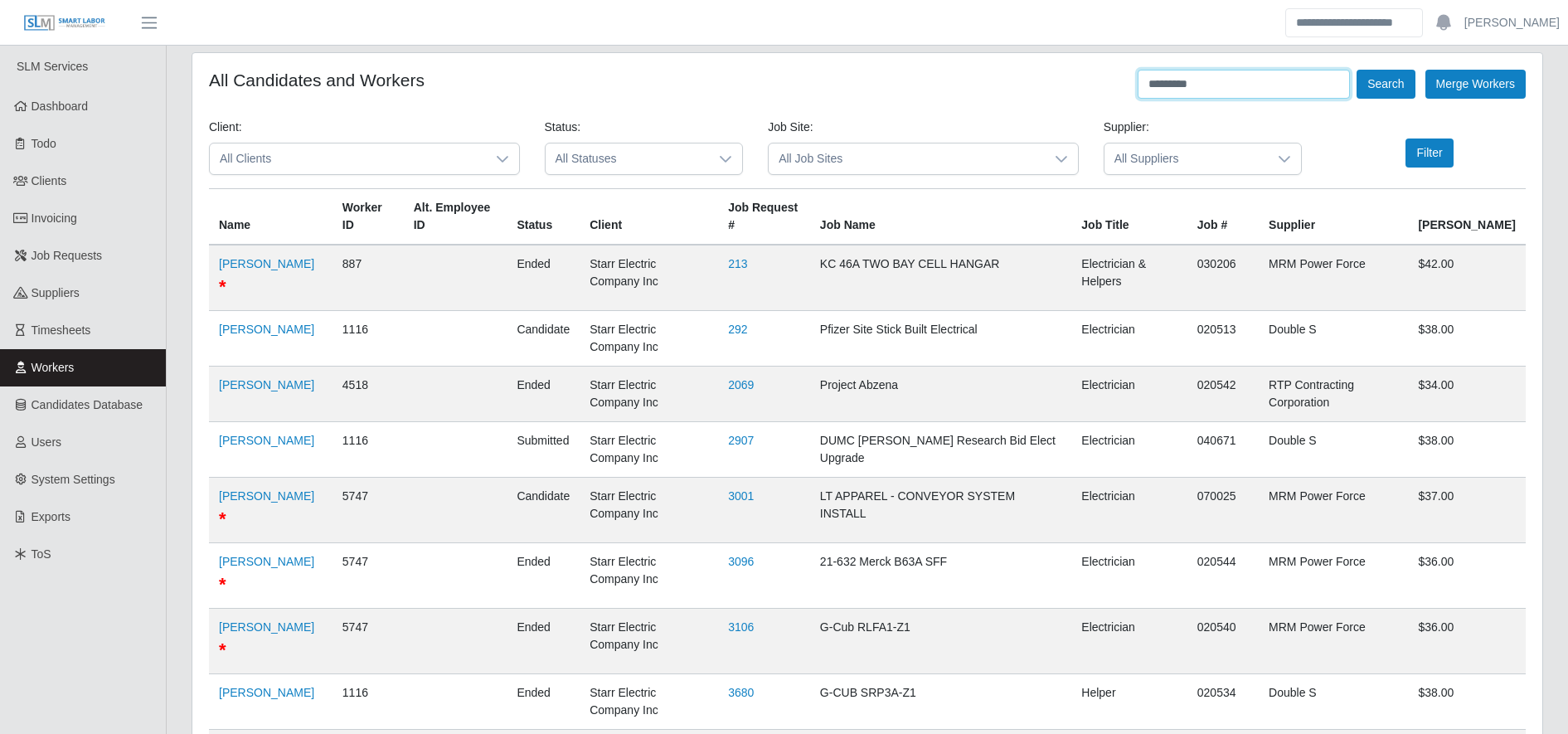
click at [1235, 81] on input "*********" at bounding box center [1244, 84] width 212 height 29
click at [1395, 81] on button "Search" at bounding box center [1385, 84] width 58 height 29
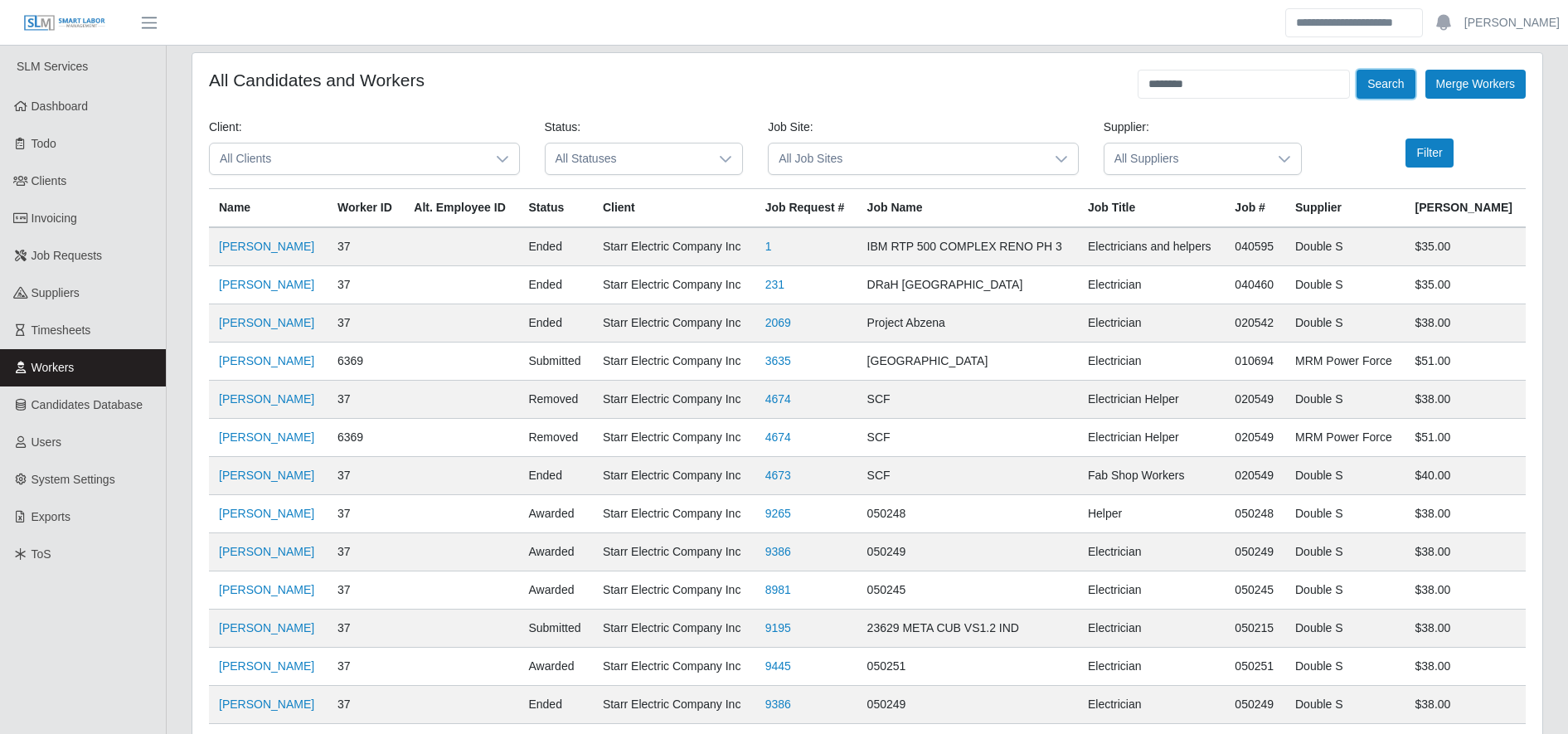
scroll to position [163, 0]
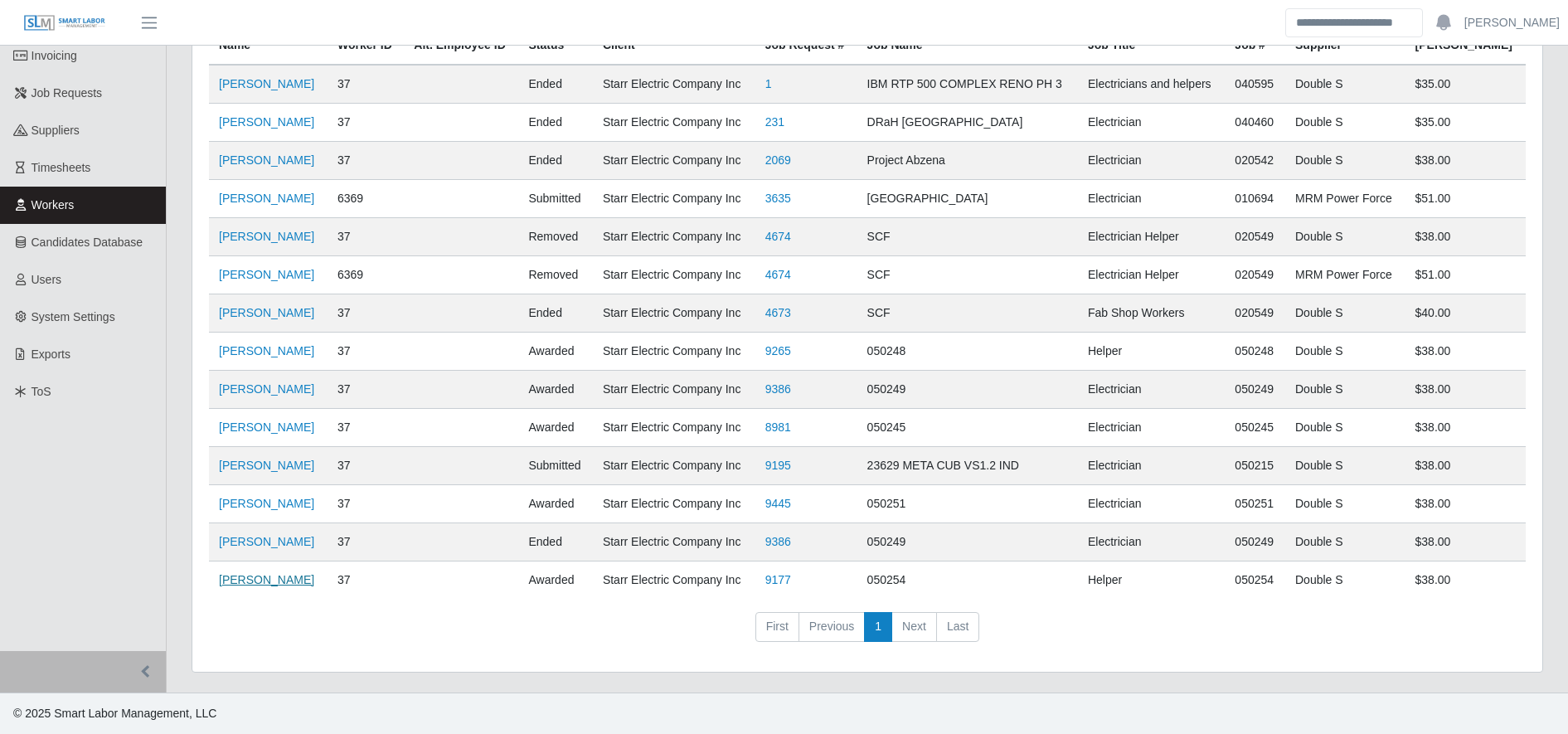
click at [314, 583] on link "Kevin Aguilar Martinez" at bounding box center [266, 579] width 95 height 13
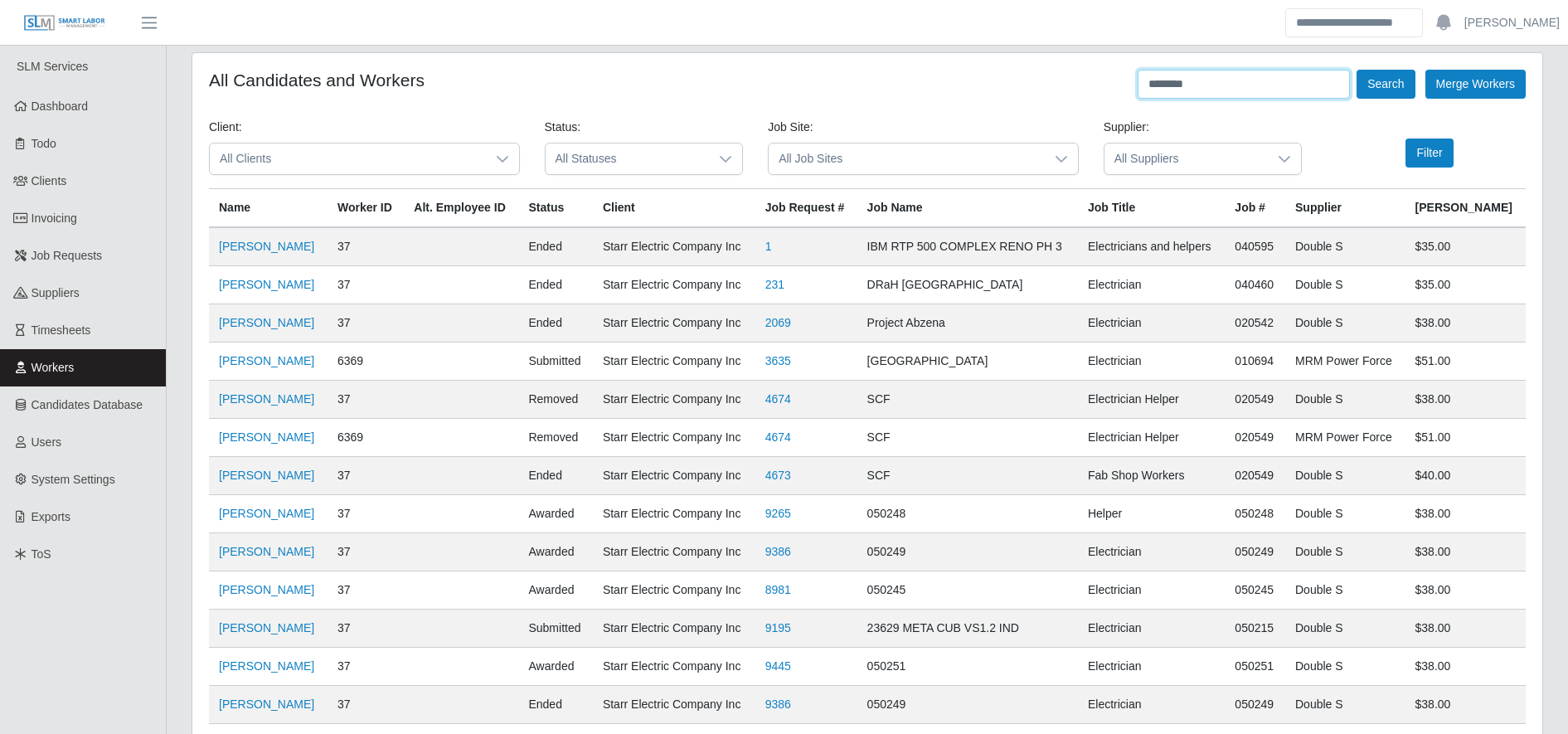
click at [1271, 84] on input "********" at bounding box center [1244, 84] width 212 height 29
click at [1368, 90] on button "Search" at bounding box center [1385, 84] width 58 height 29
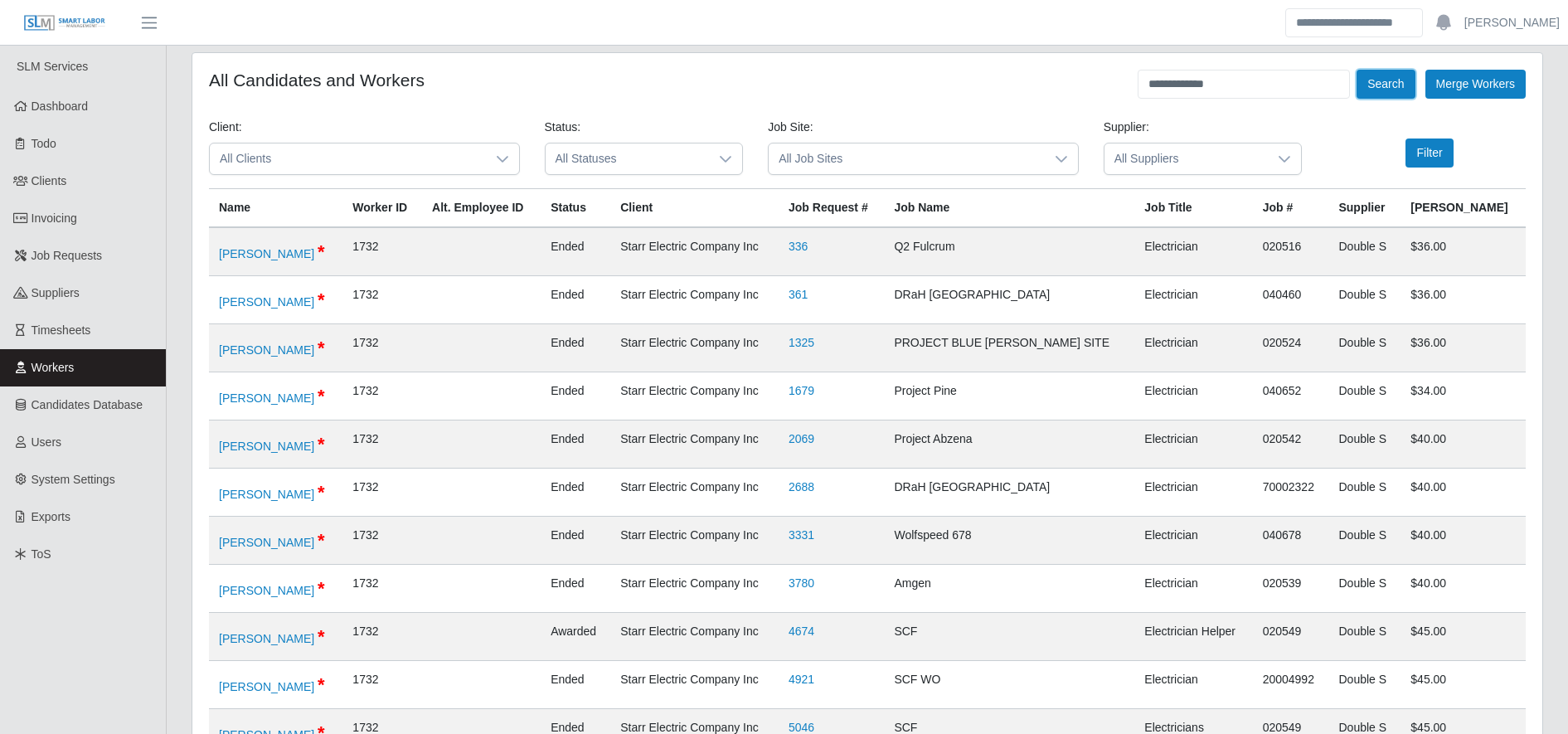
scroll to position [398, 0]
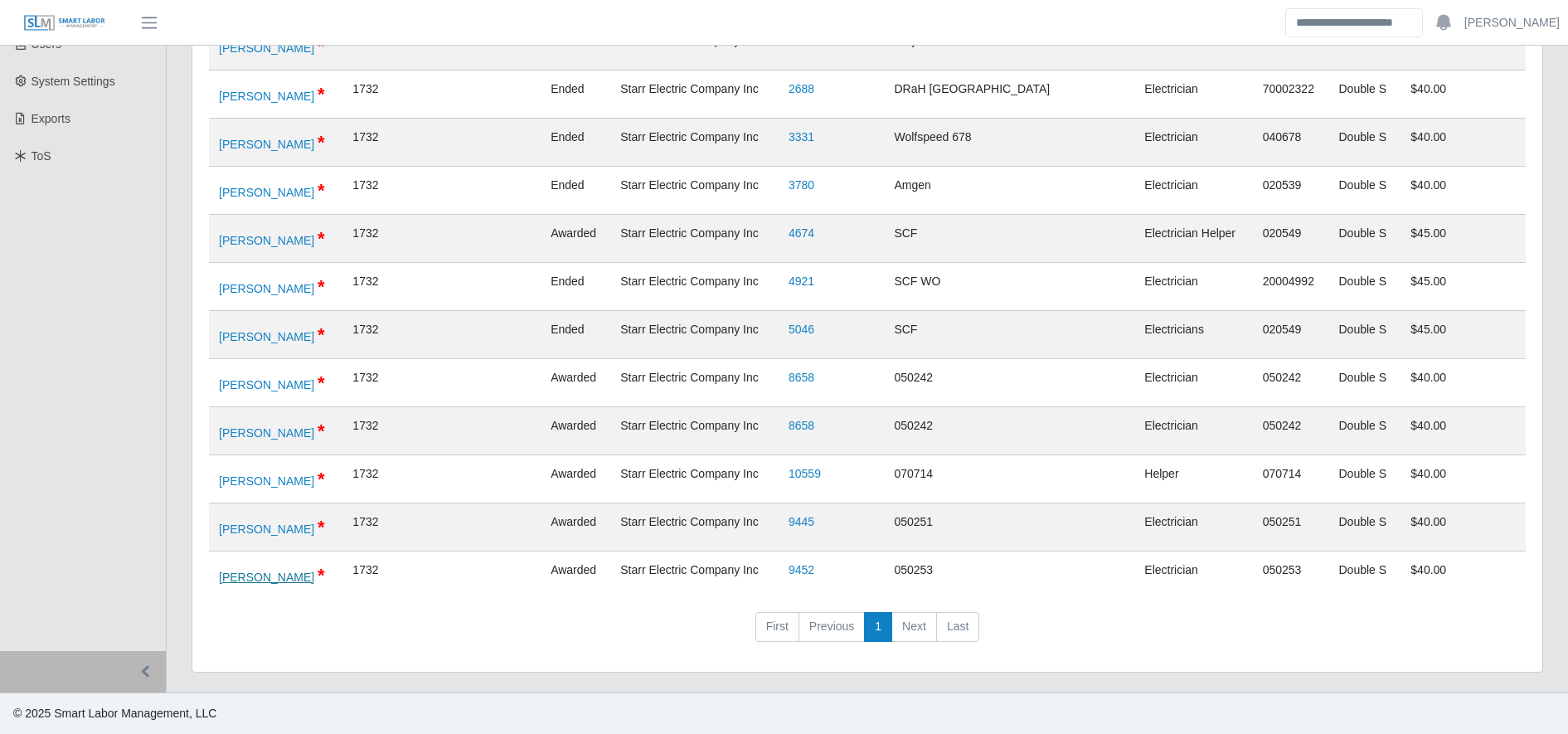
click at [292, 583] on link "Manuel Mendes" at bounding box center [266, 577] width 95 height 13
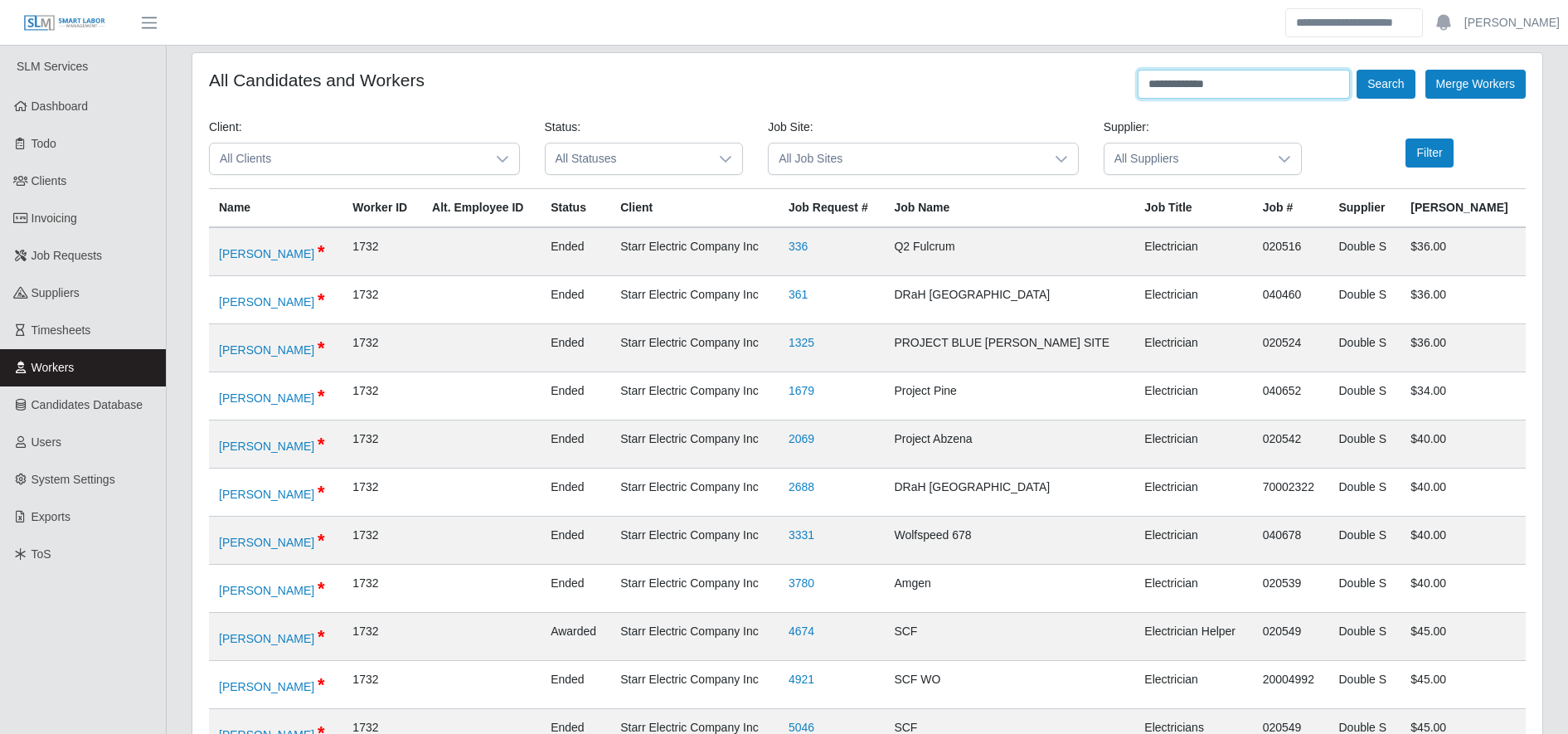
click at [1222, 72] on input "**********" at bounding box center [1244, 84] width 212 height 29
click at [1368, 92] on button "Search" at bounding box center [1385, 84] width 58 height 29
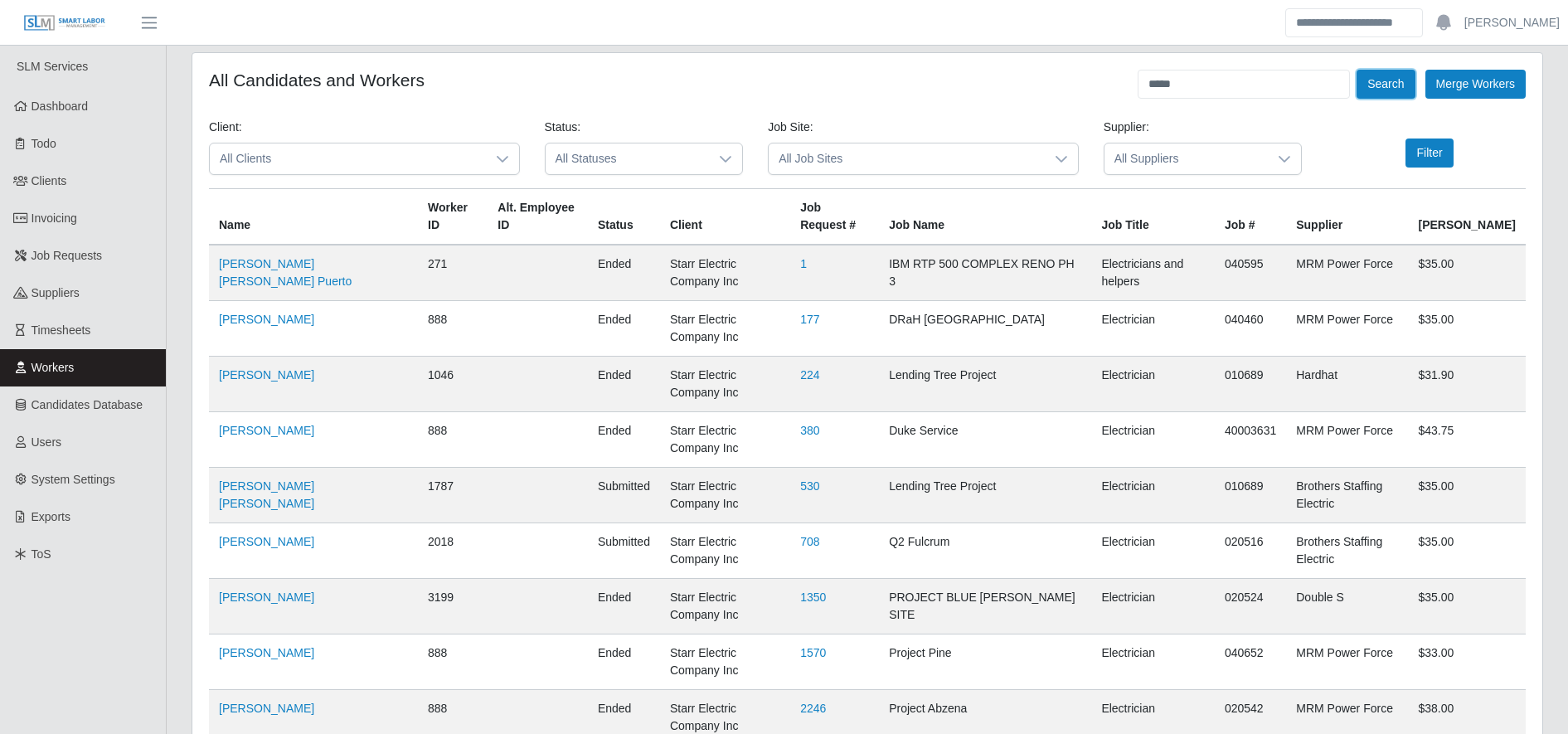
scroll to position [353, 0]
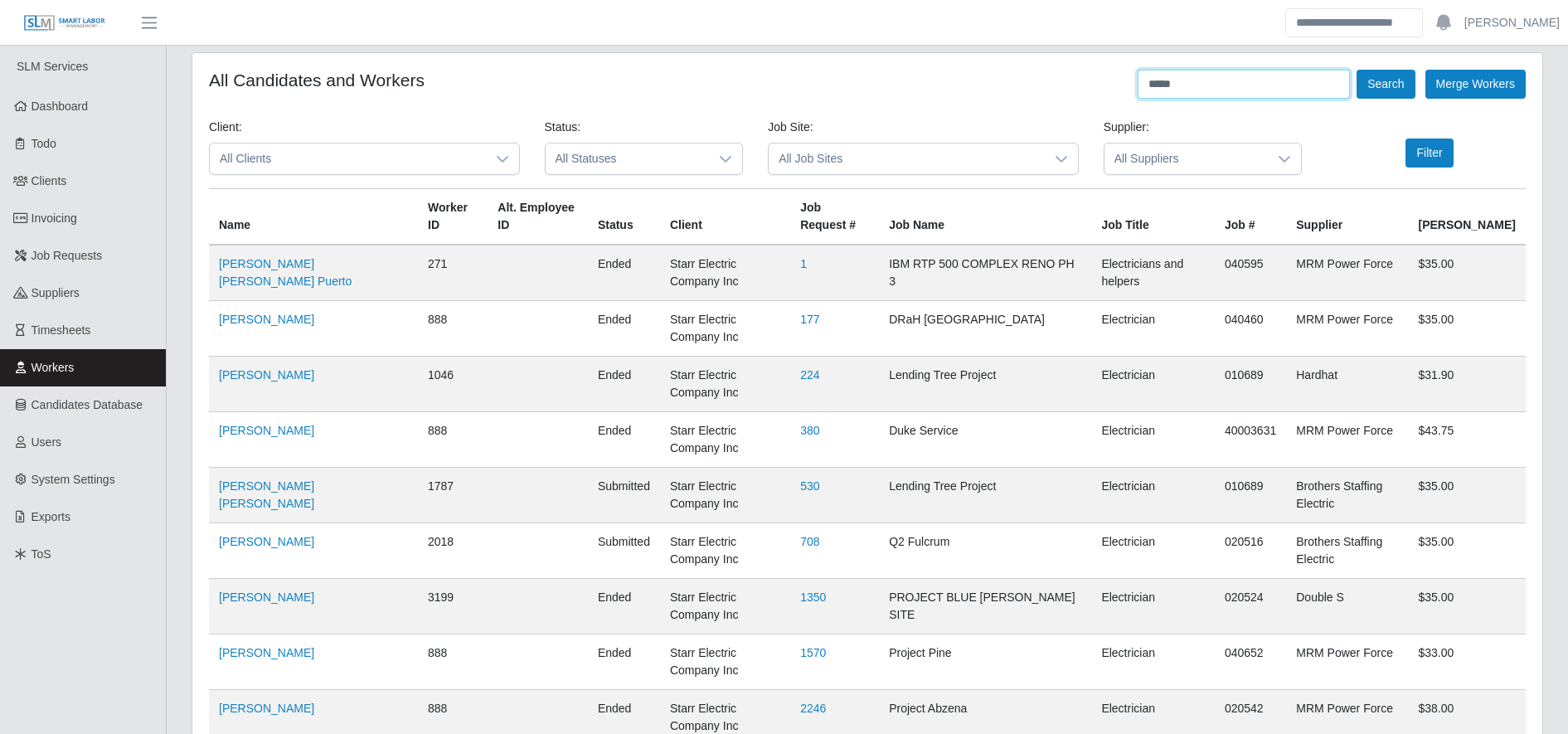
click at [1189, 83] on input "****" at bounding box center [1244, 84] width 212 height 29
type input "*"
click at [1189, 83] on input "**" at bounding box center [1244, 84] width 212 height 29
type input "**********"
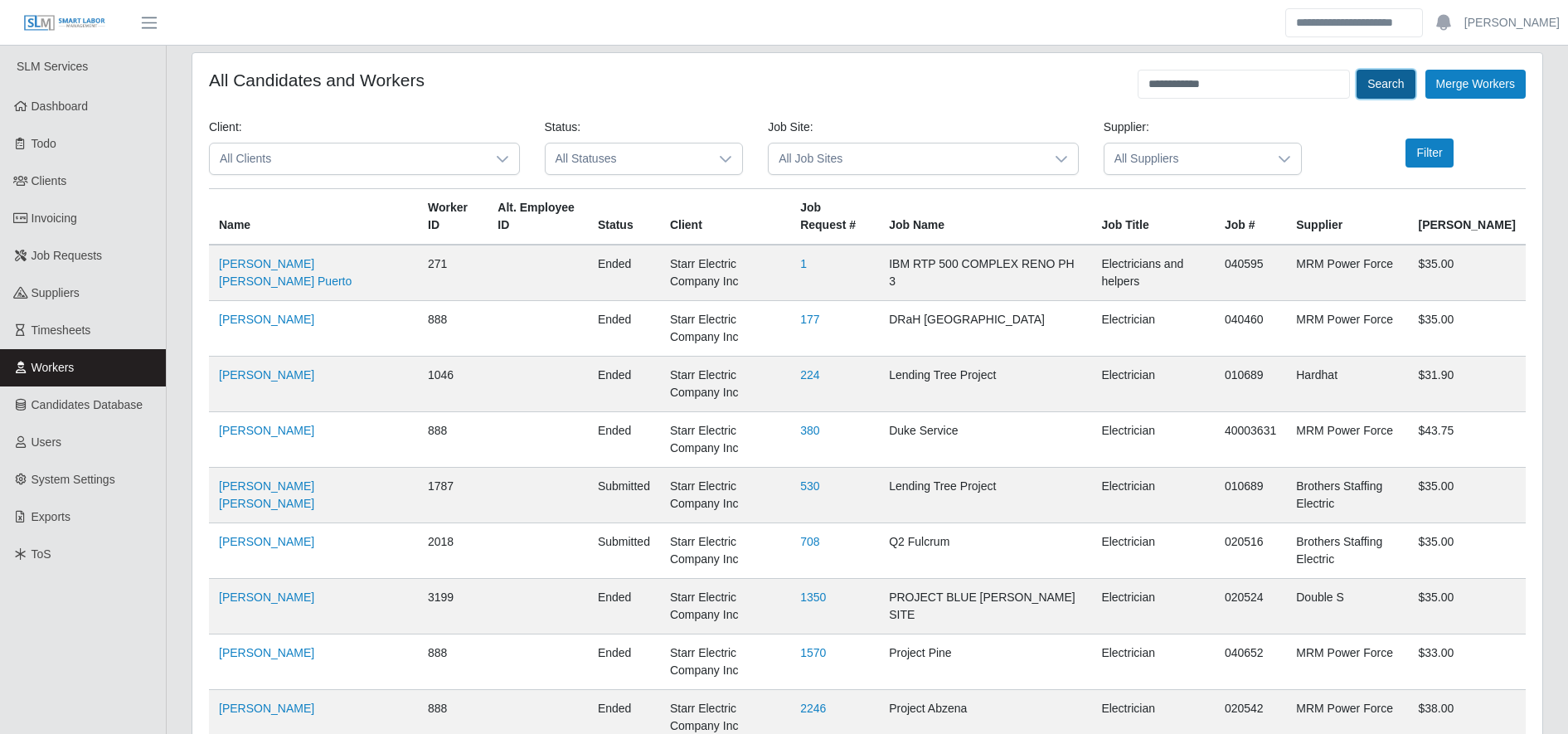
click at [1381, 83] on button "Search" at bounding box center [1385, 84] width 58 height 29
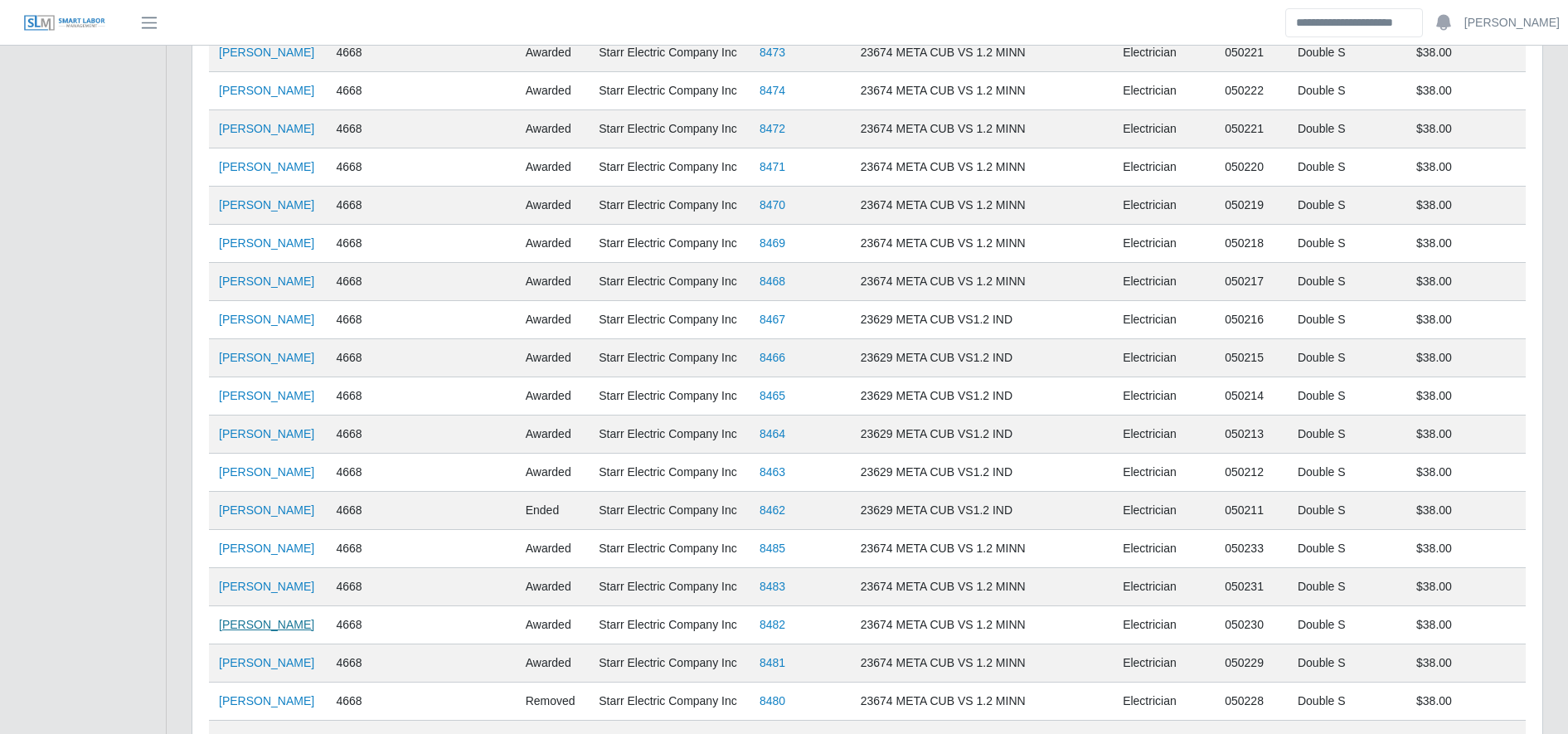
scroll to position [2132, 0]
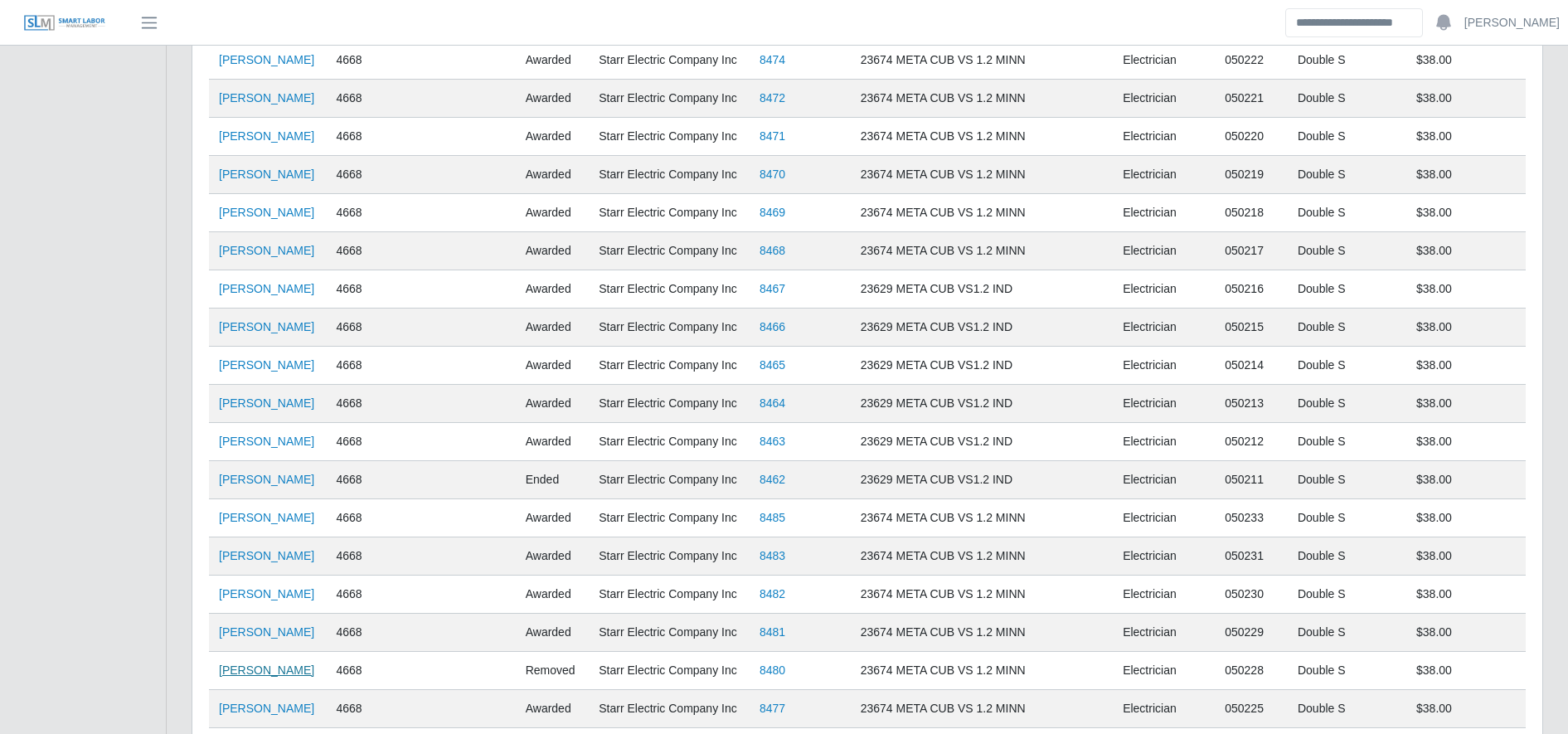
click at [271, 670] on link "Jose Montenegro" at bounding box center [266, 670] width 95 height 13
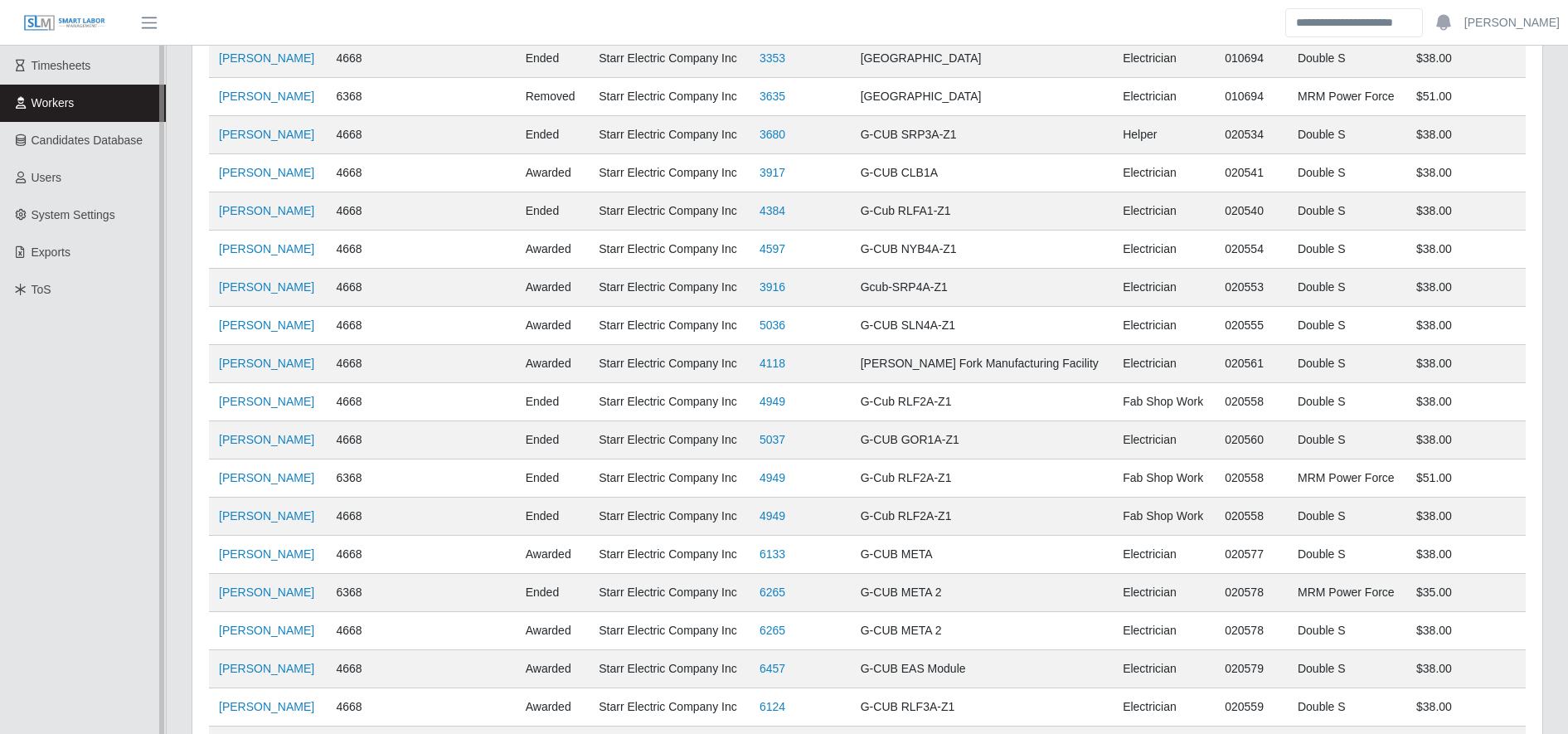
scroll to position [0, 0]
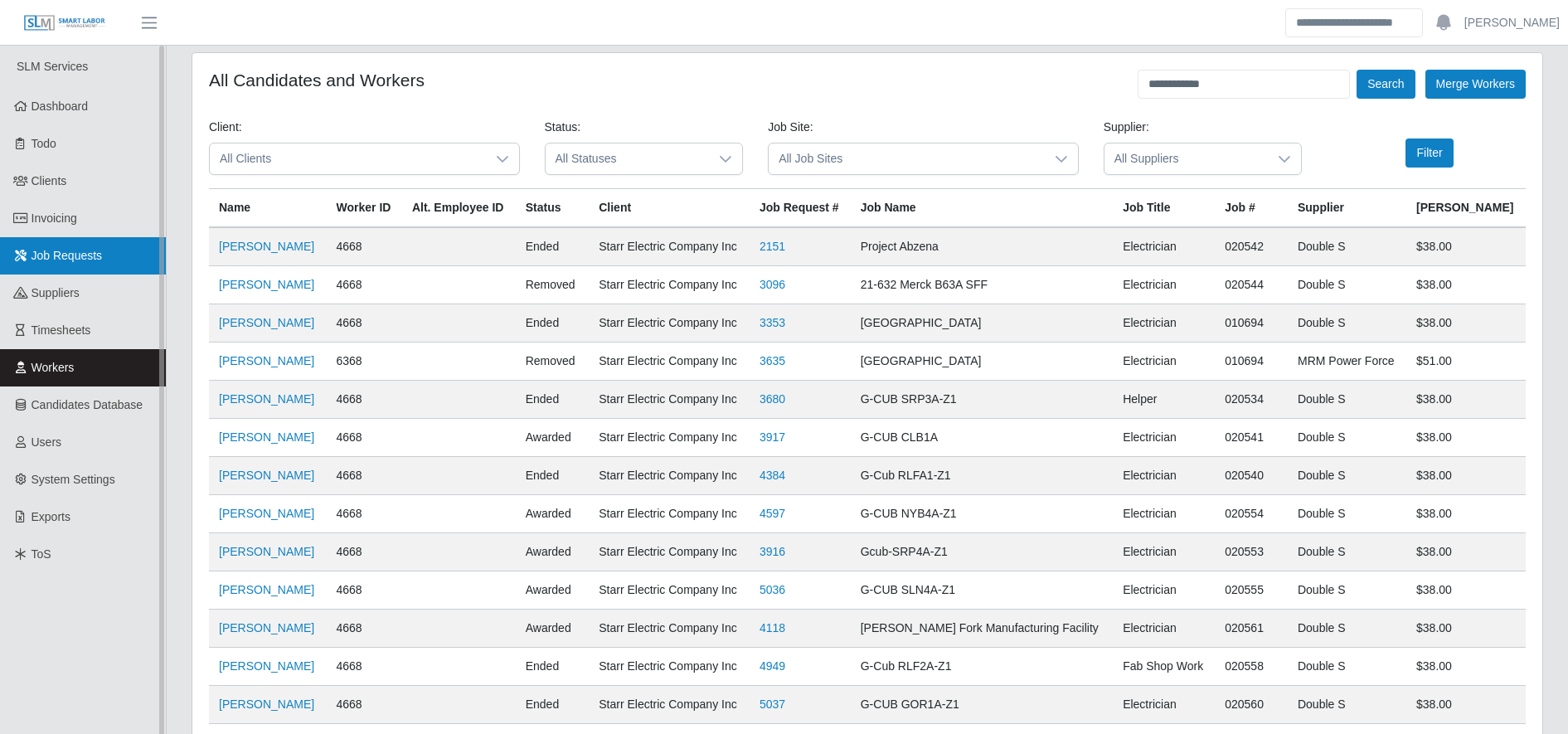
click at [110, 242] on link "Job Requests" at bounding box center [82, 255] width 166 height 38
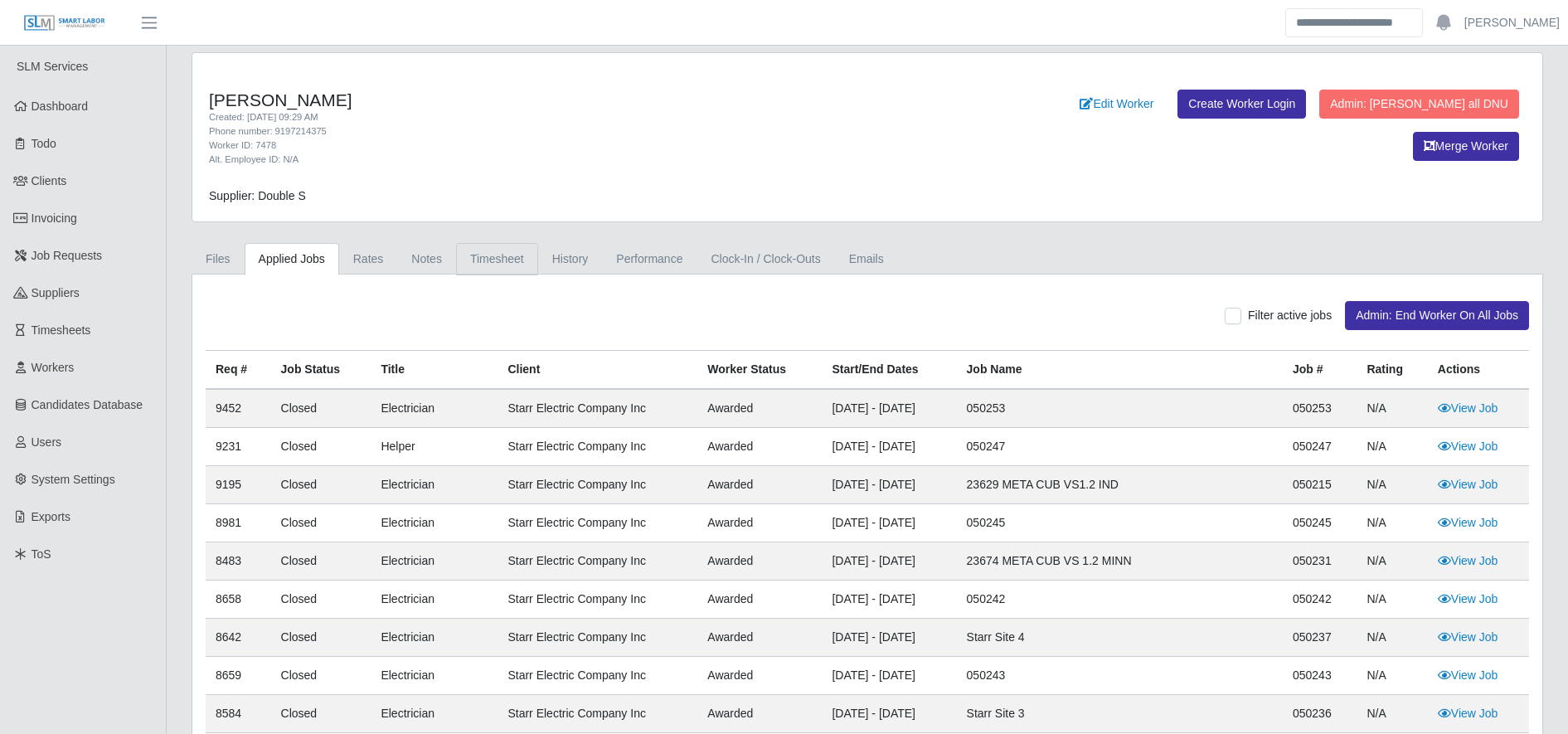
click at [498, 256] on link "Timesheet" at bounding box center [497, 258] width 82 height 32
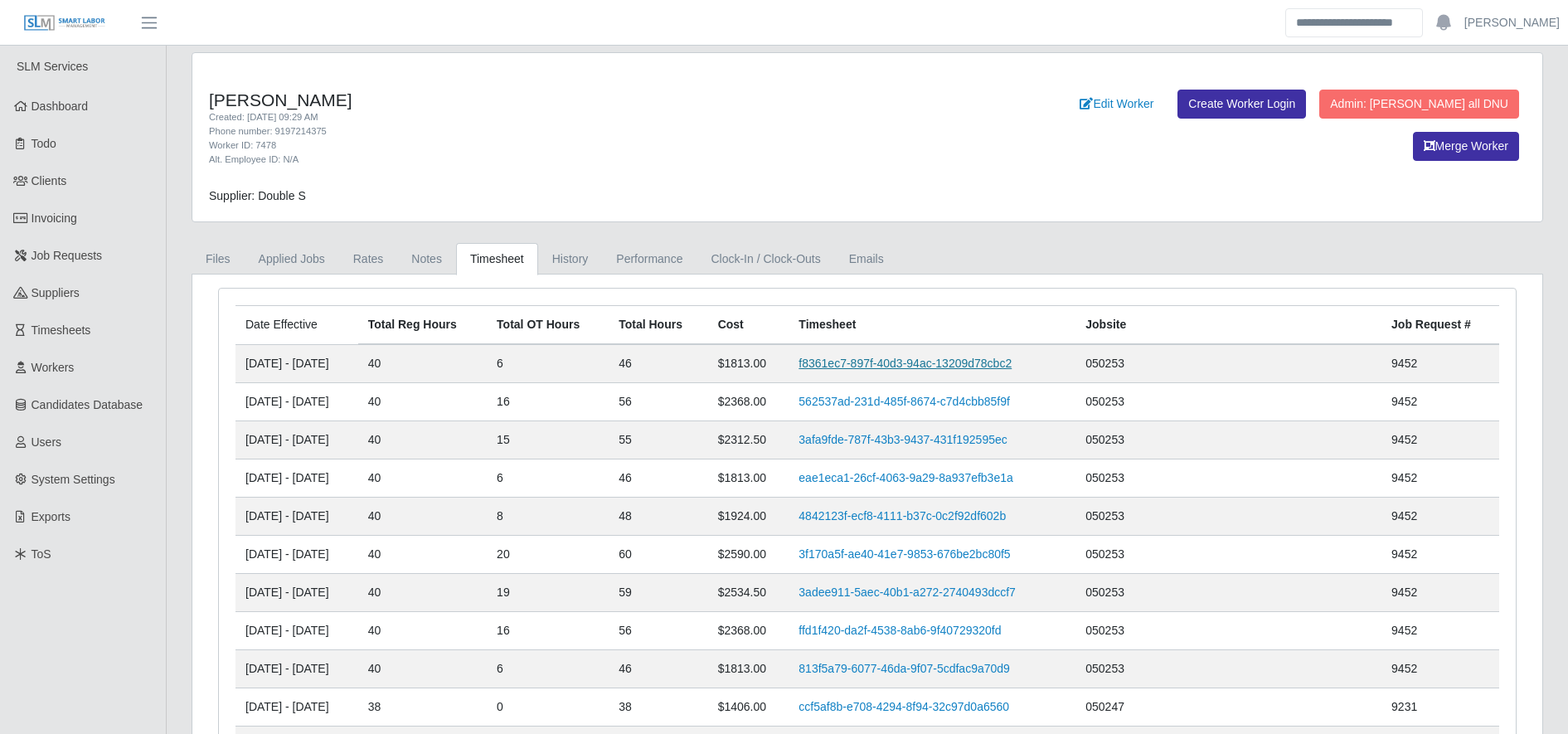
click at [989, 356] on link "f8361ec7-897f-40d3-94ac-13209d78cbc2" at bounding box center [904, 362] width 213 height 13
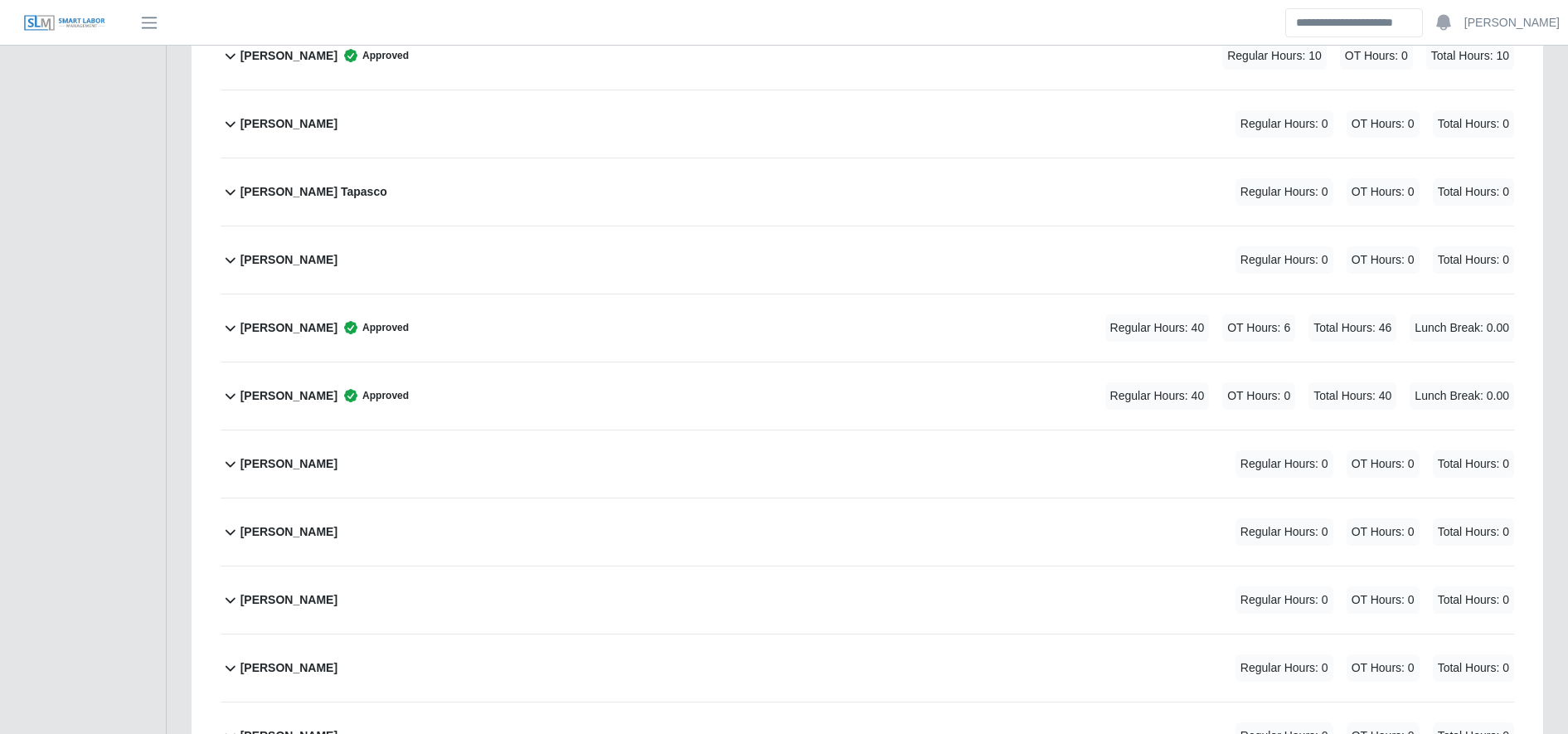
scroll to position [1419, 0]
click at [503, 324] on div "Enrique Villatoro Approved Regular Hours: 40 OT Hours: 6 Total Hours: 46 Lunch …" at bounding box center [877, 327] width 1273 height 67
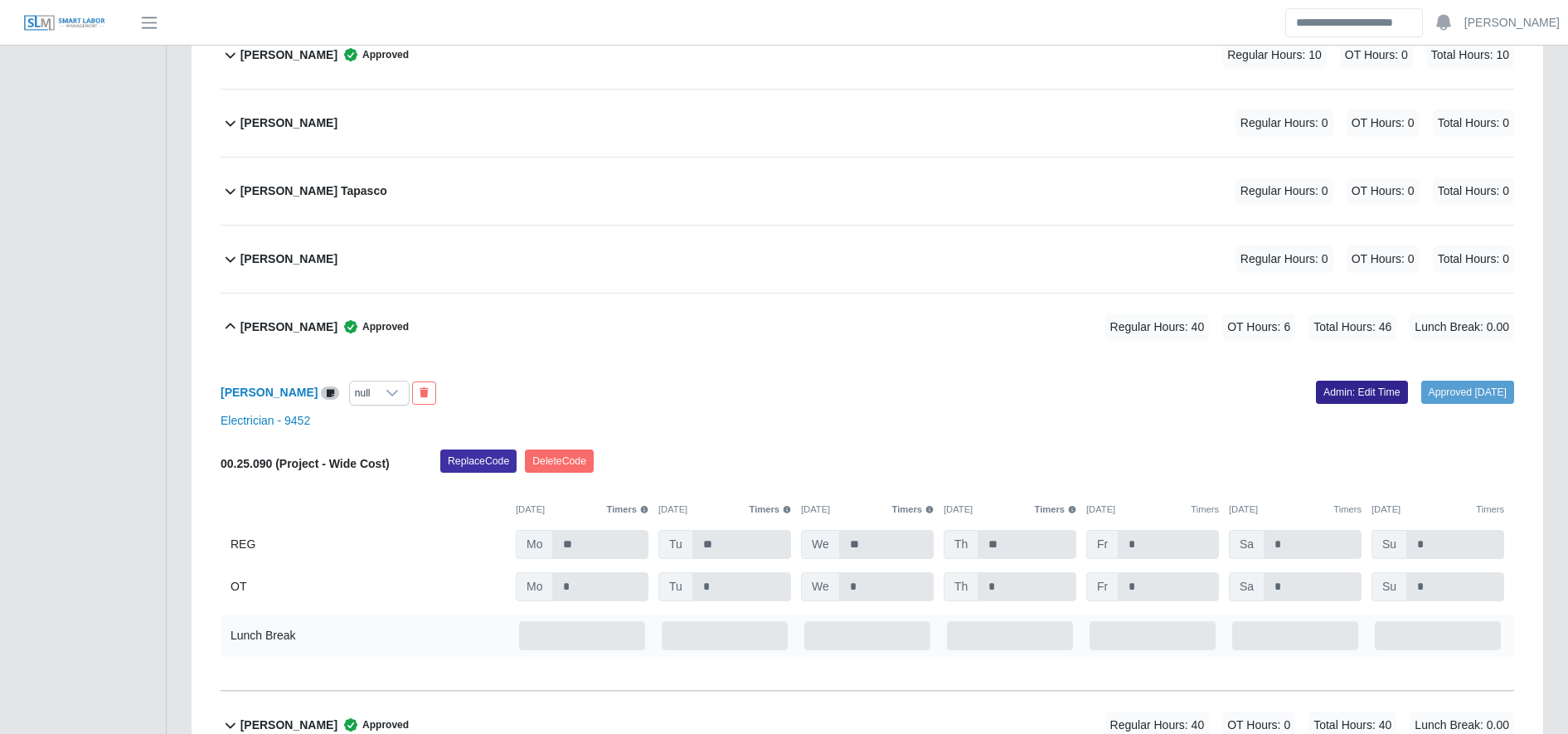
click at [1323, 404] on link "Admin: Edit Time" at bounding box center [1361, 392] width 92 height 23
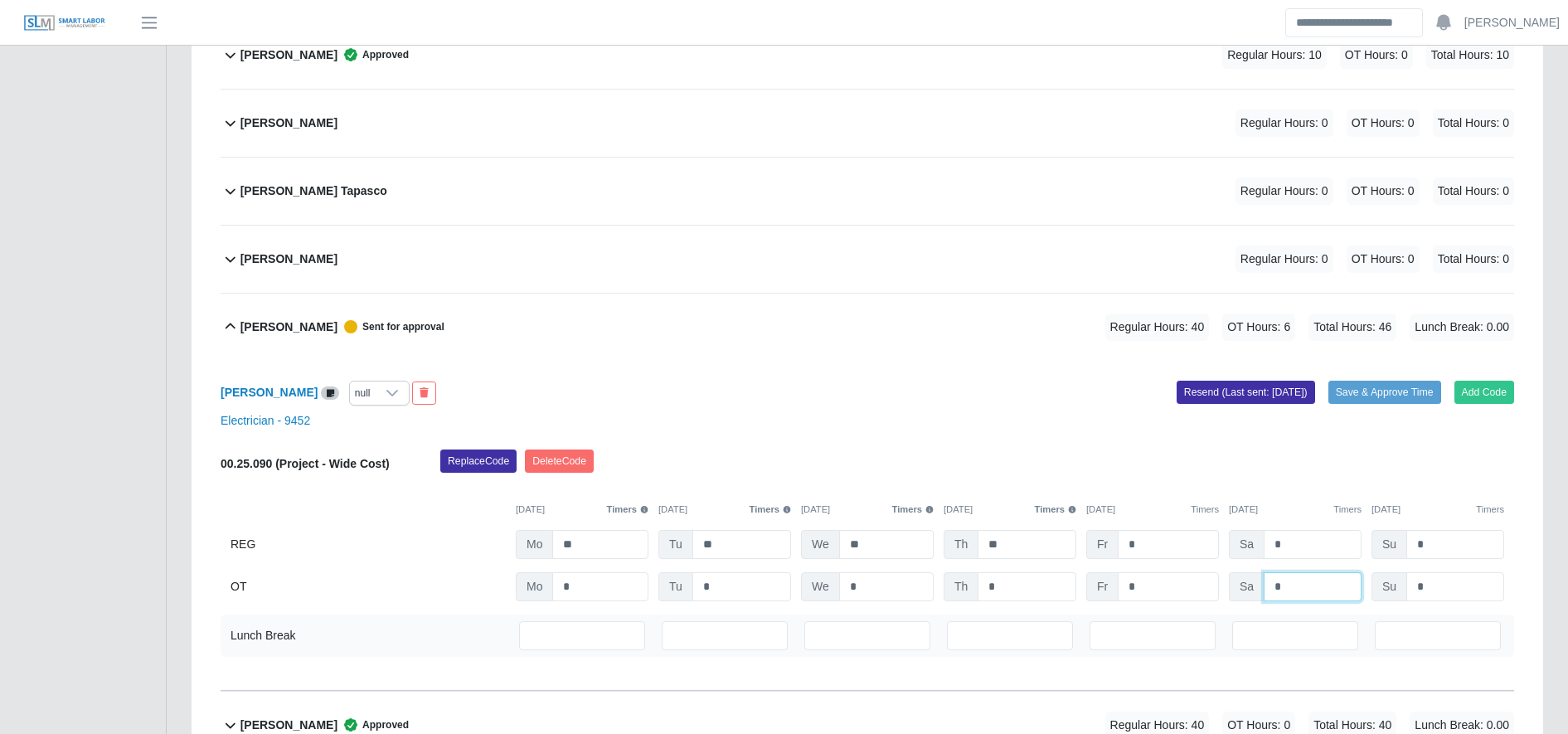
click at [1294, 577] on input "*" at bounding box center [1312, 587] width 98 height 29
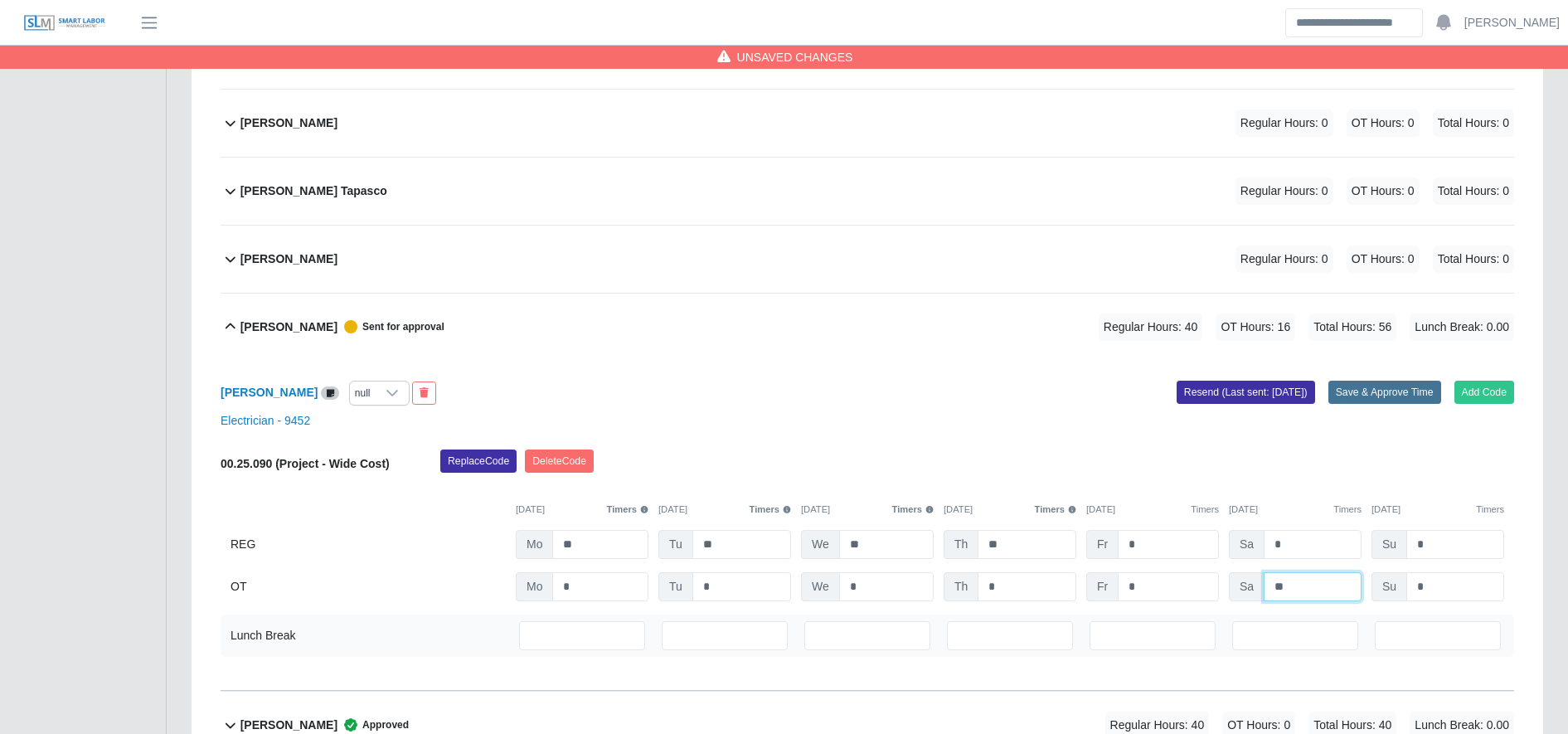
type input "**"
click at [1392, 399] on button "Save & Approve Time" at bounding box center [1384, 392] width 113 height 23
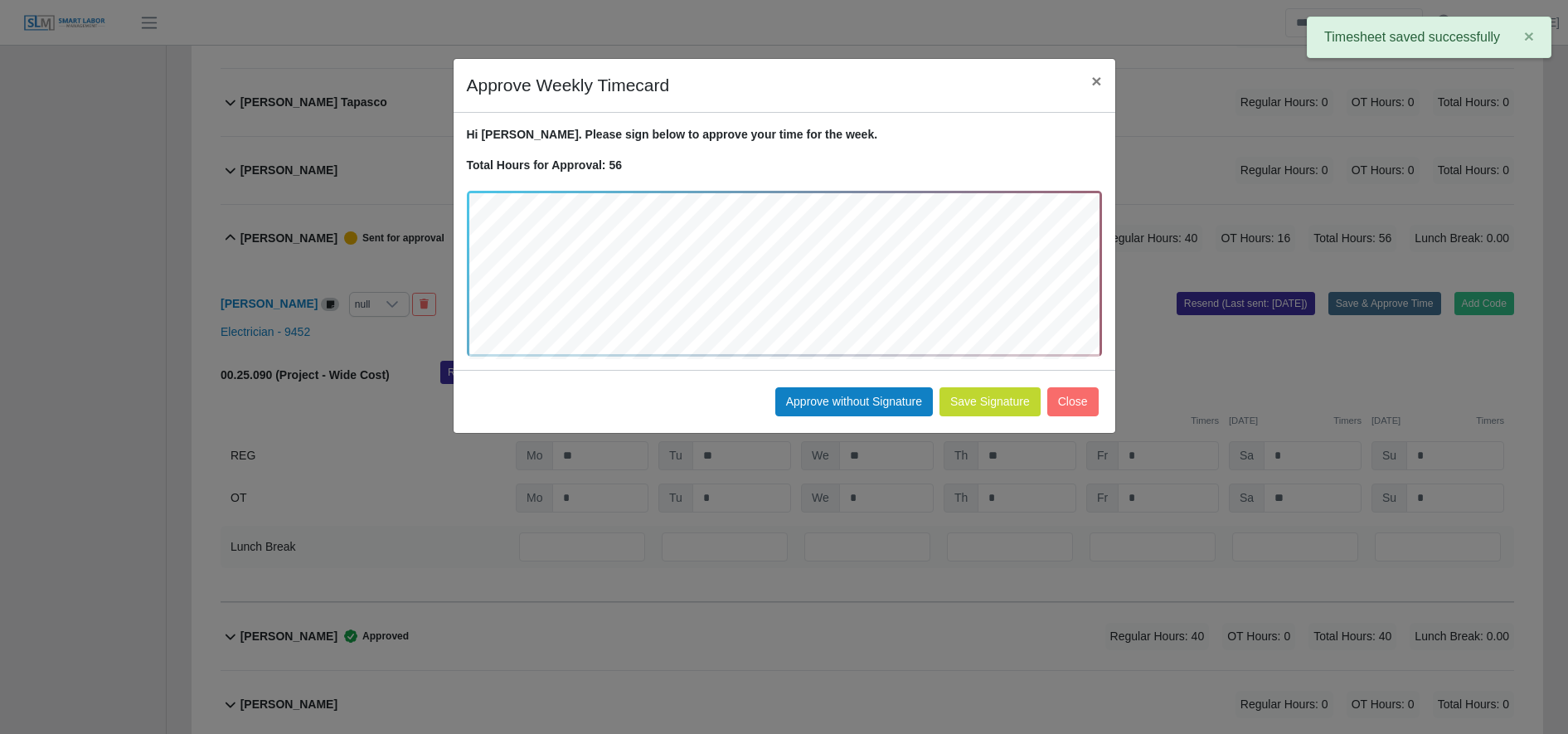
scroll to position [1508, 0]
click at [1007, 394] on button "Save Signature" at bounding box center [989, 402] width 102 height 29
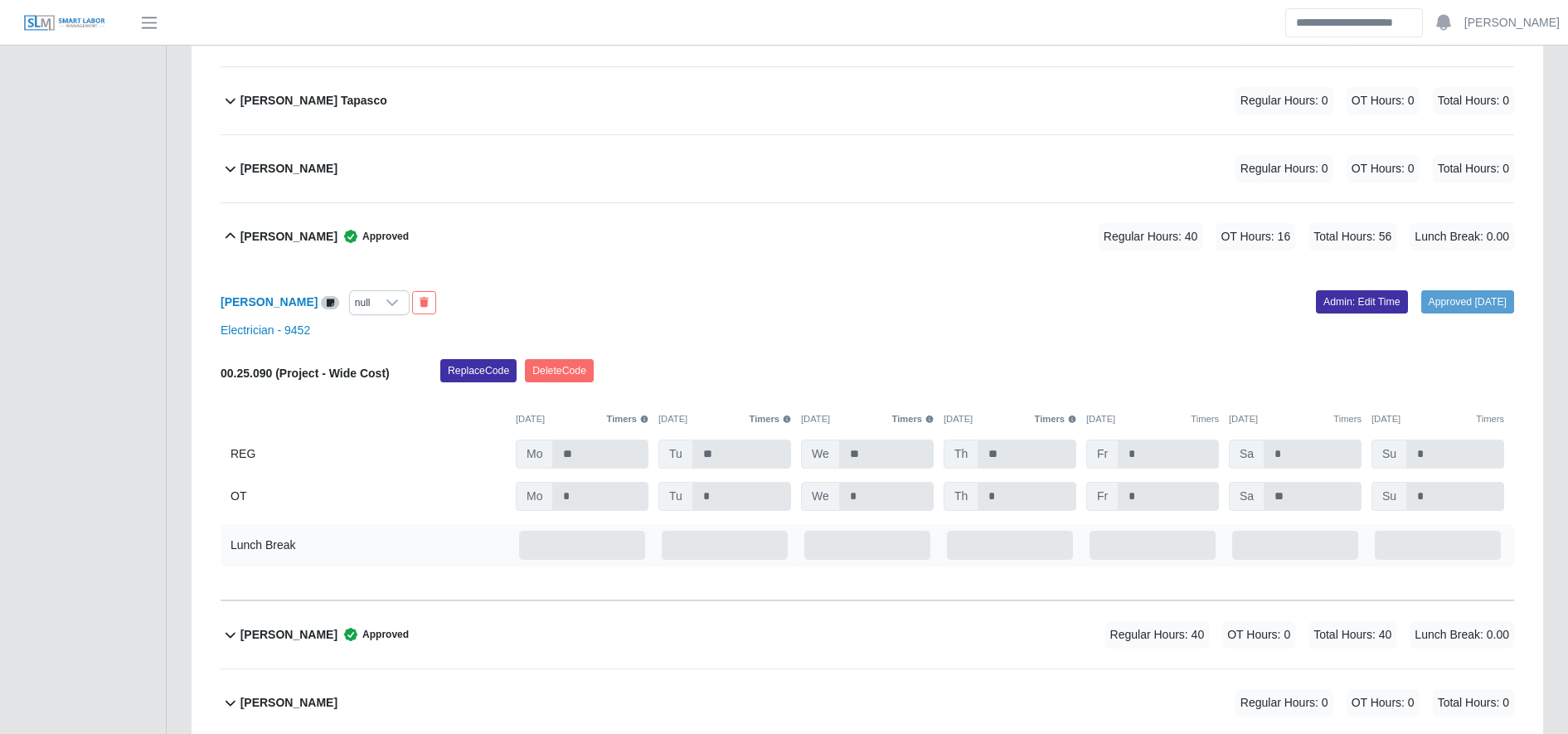
click at [420, 242] on div "Enrique Villatoro Approved Regular Hours: 40 OT Hours: 16 Total Hours: 56 Lunch…" at bounding box center [877, 236] width 1273 height 67
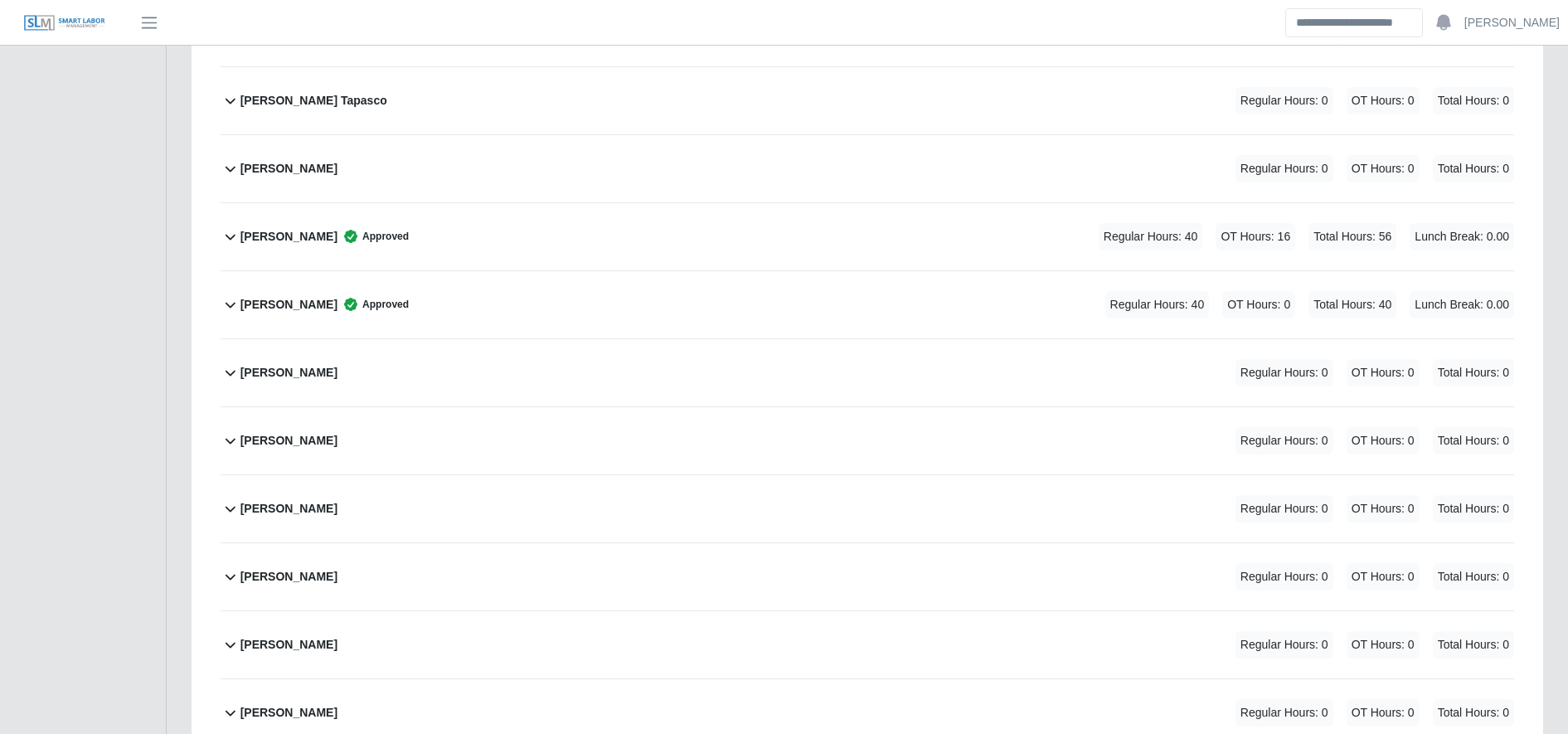
click at [420, 242] on div "Enrique Villatoro Approved Regular Hours: 40 OT Hours: 16 Total Hours: 56 Lunch…" at bounding box center [877, 236] width 1273 height 67
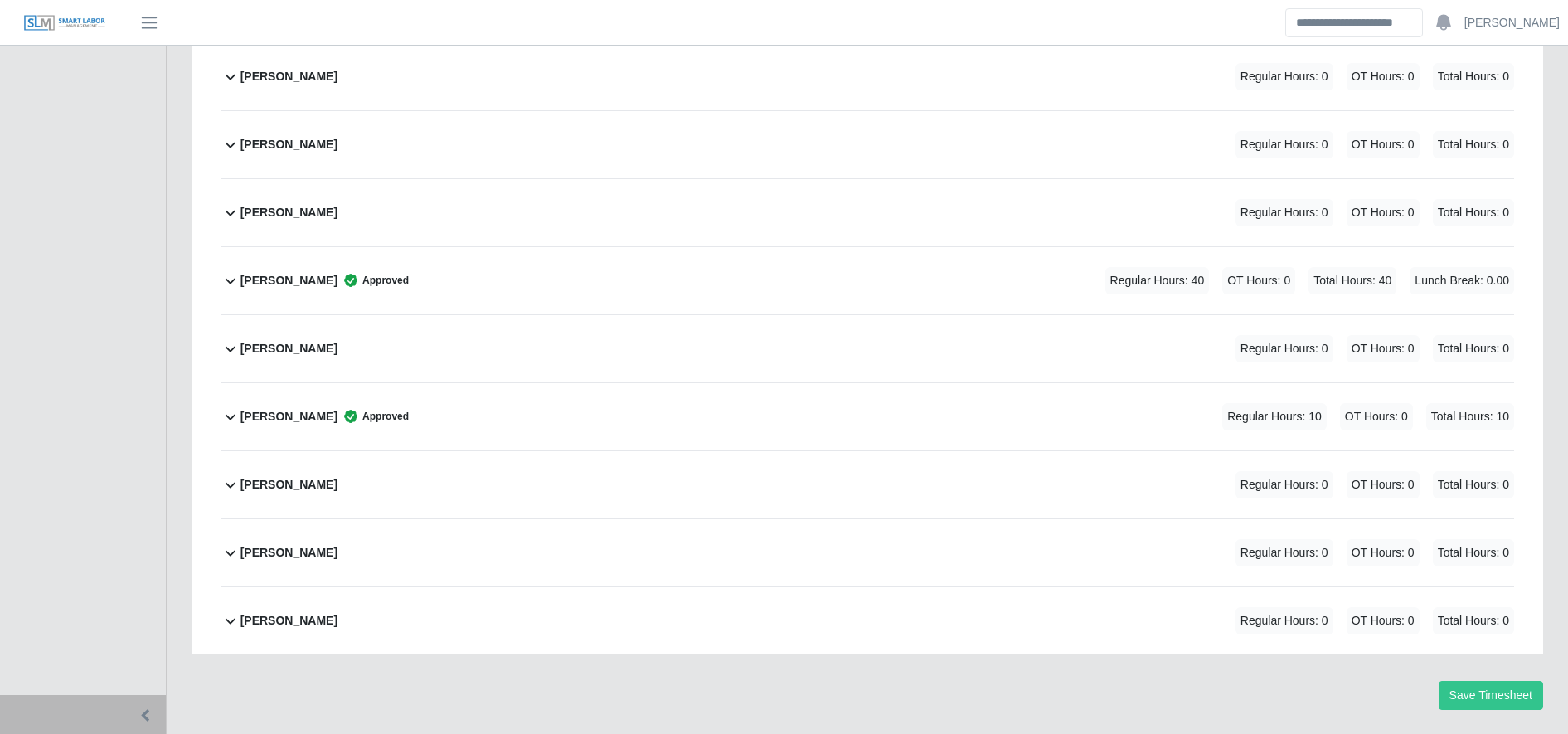
scroll to position [4354, 0]
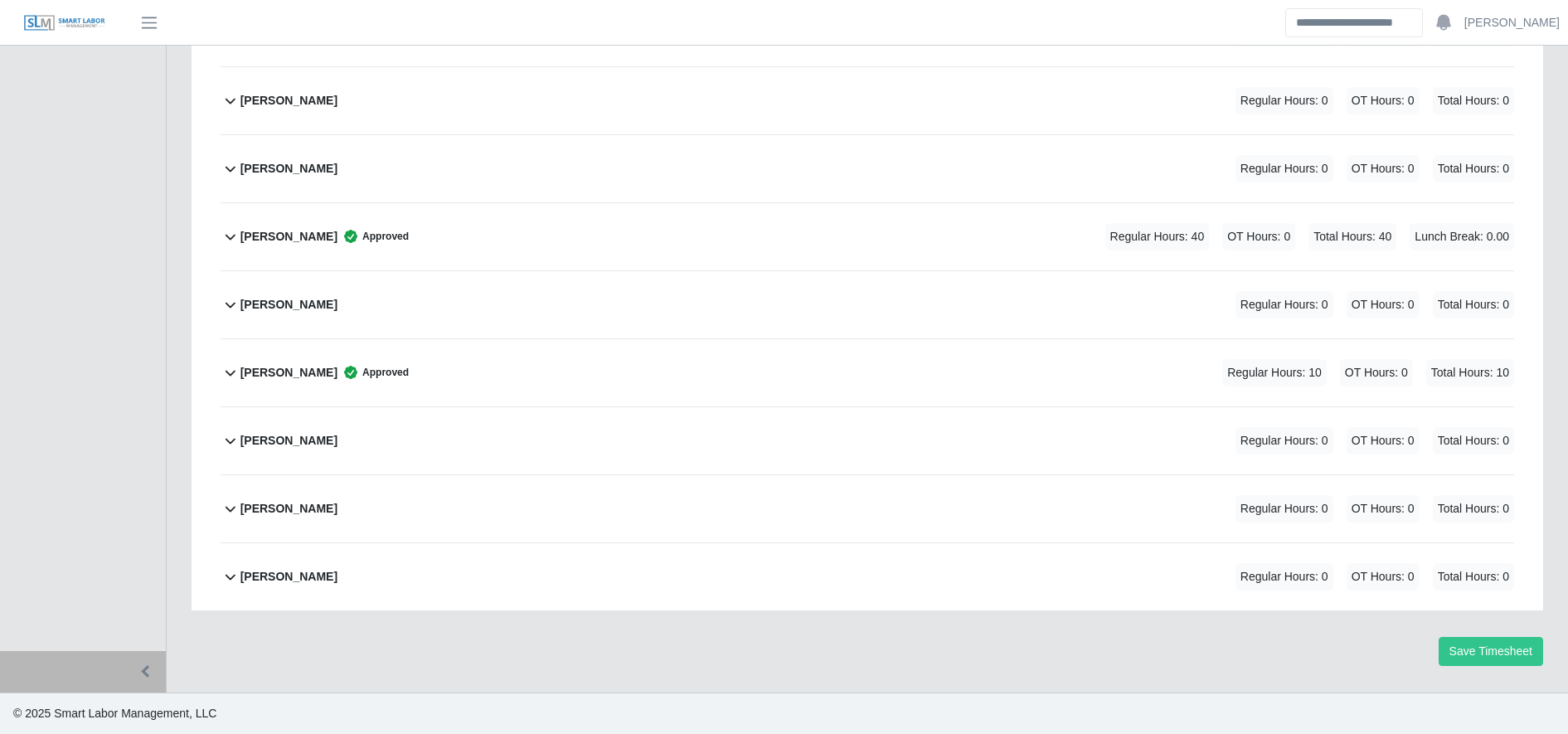
click at [409, 577] on div "Yobany Granados Meraz Regular Hours: 0 OT Hours: 0 Total Hours: 0" at bounding box center [877, 576] width 1273 height 67
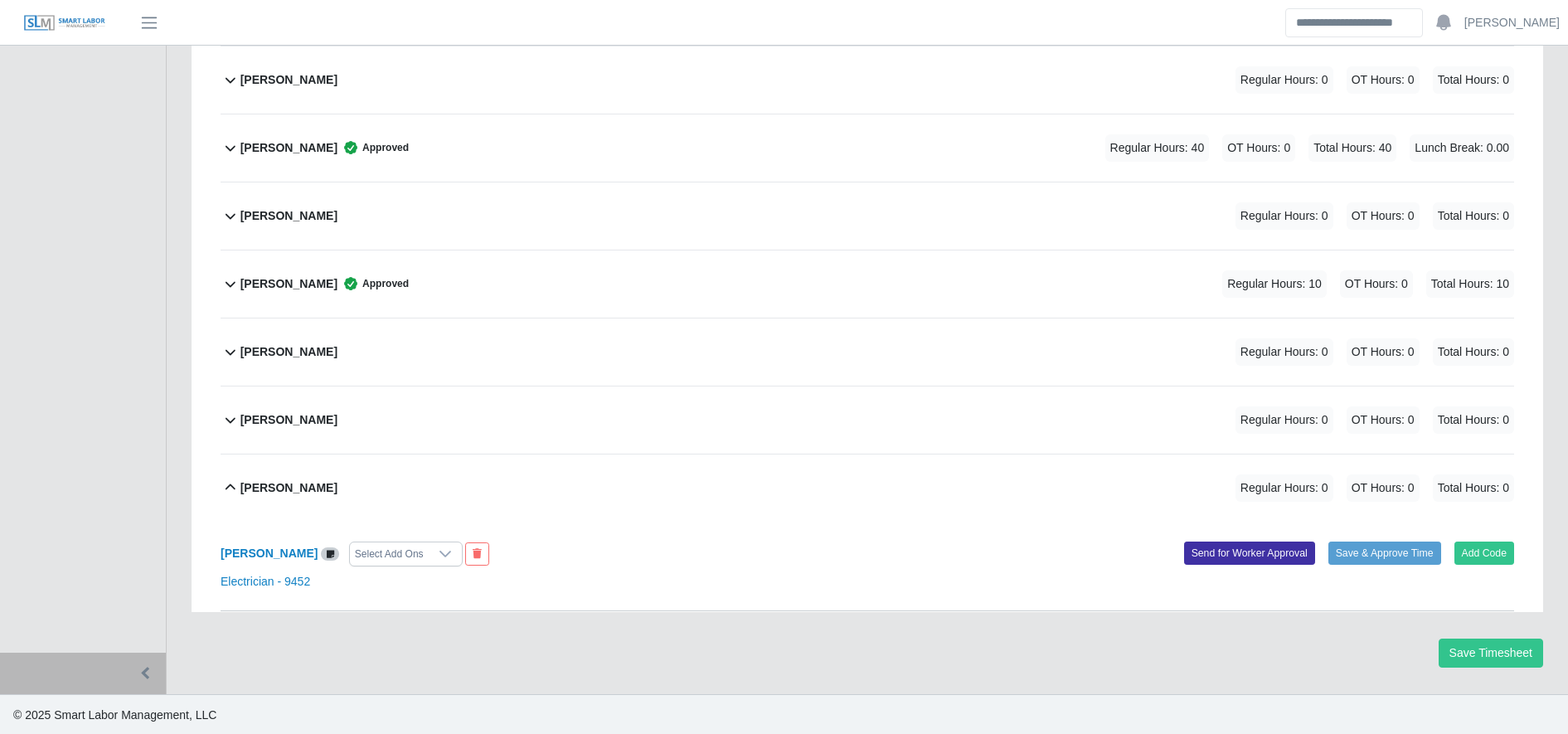
scroll to position [4444, 0]
click at [290, 558] on b "Yobany Granados Meraz" at bounding box center [269, 552] width 97 height 13
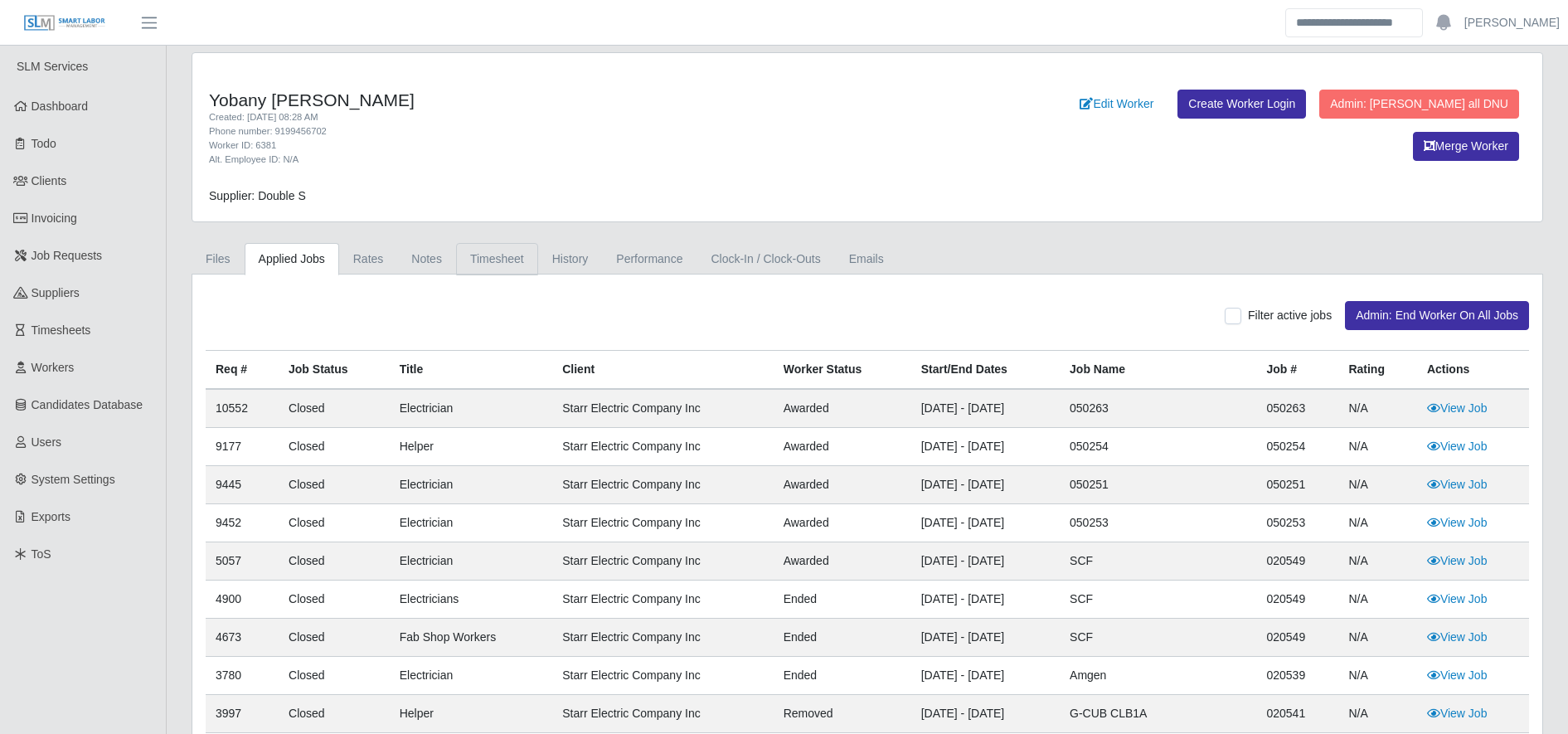
click at [479, 252] on link "Timesheet" at bounding box center [497, 258] width 82 height 32
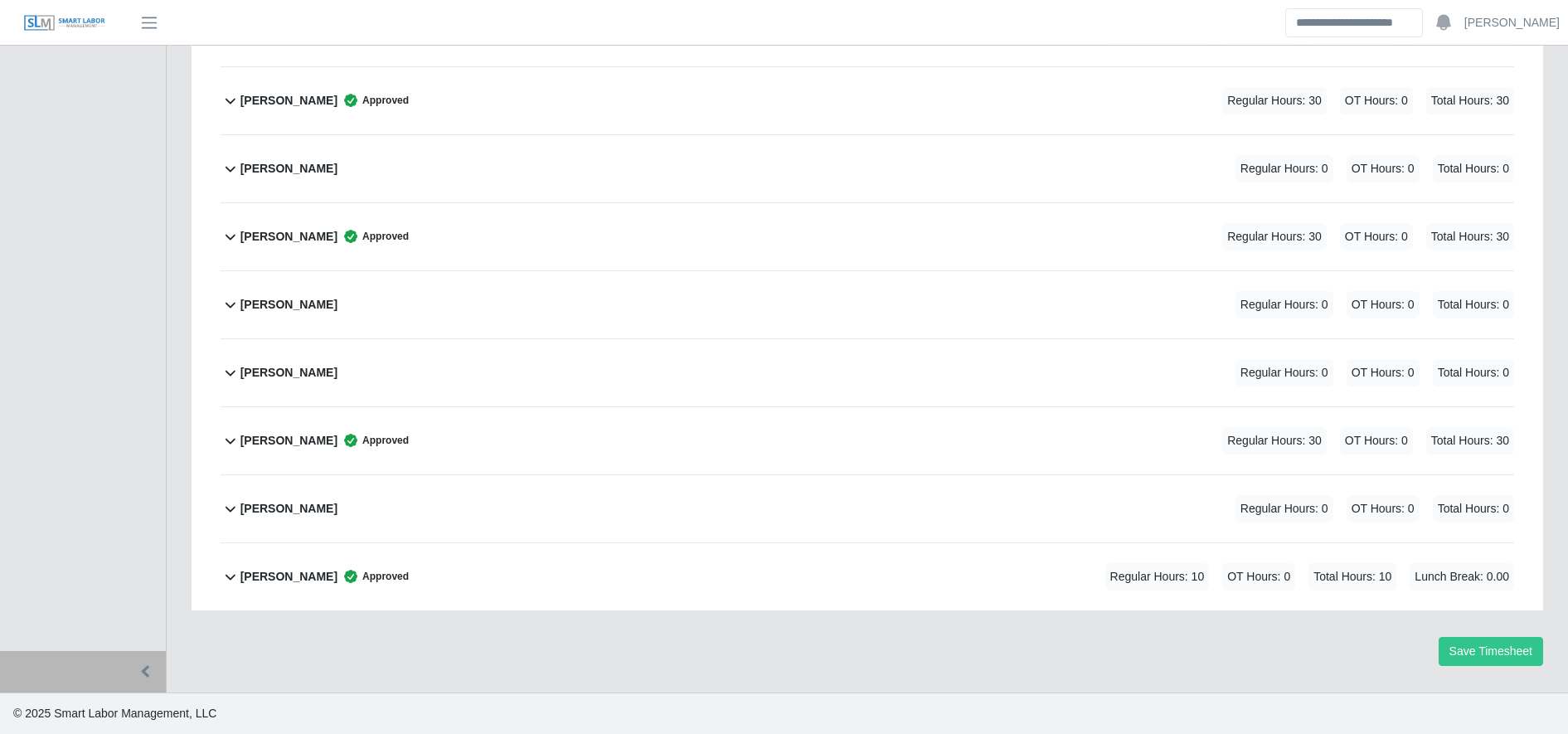
click at [727, 570] on div "[PERSON_NAME] Approved Regular Hours: 10 OT Hours: 0 Total Hours: 10 Lunch Brea…" at bounding box center [877, 576] width 1273 height 67
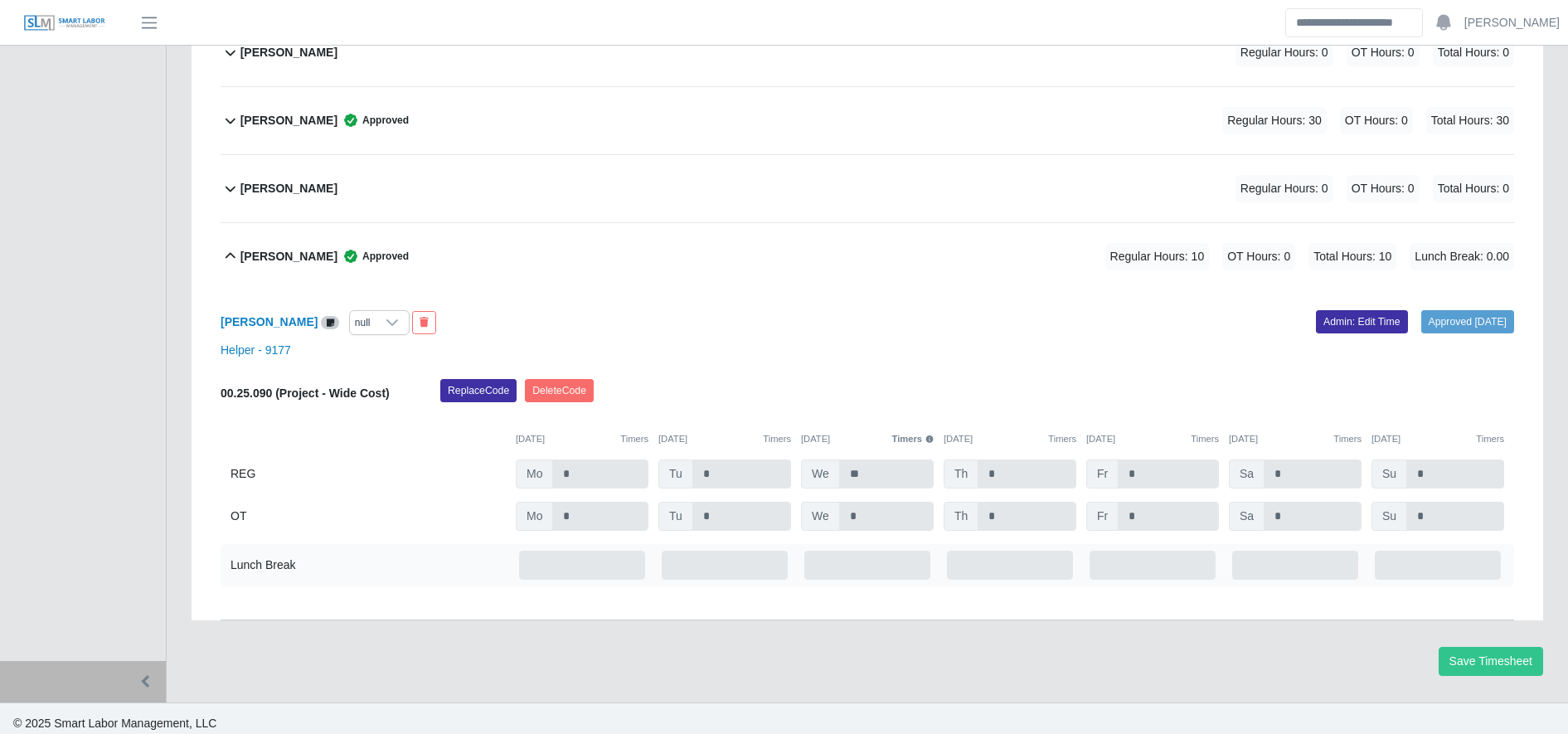
scroll to position [5441, 0]
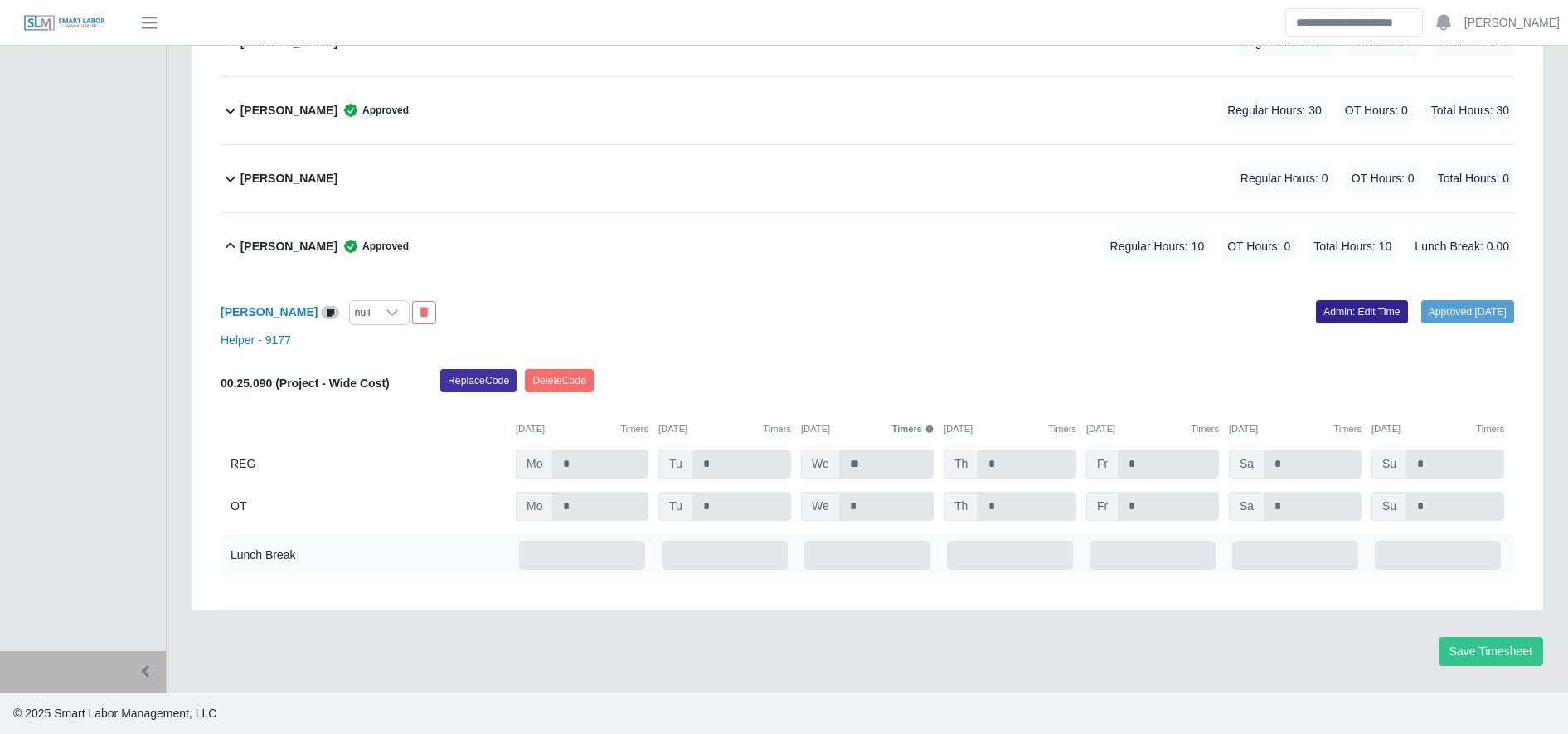
click at [1351, 309] on link "Admin: Edit Time" at bounding box center [1361, 311] width 92 height 23
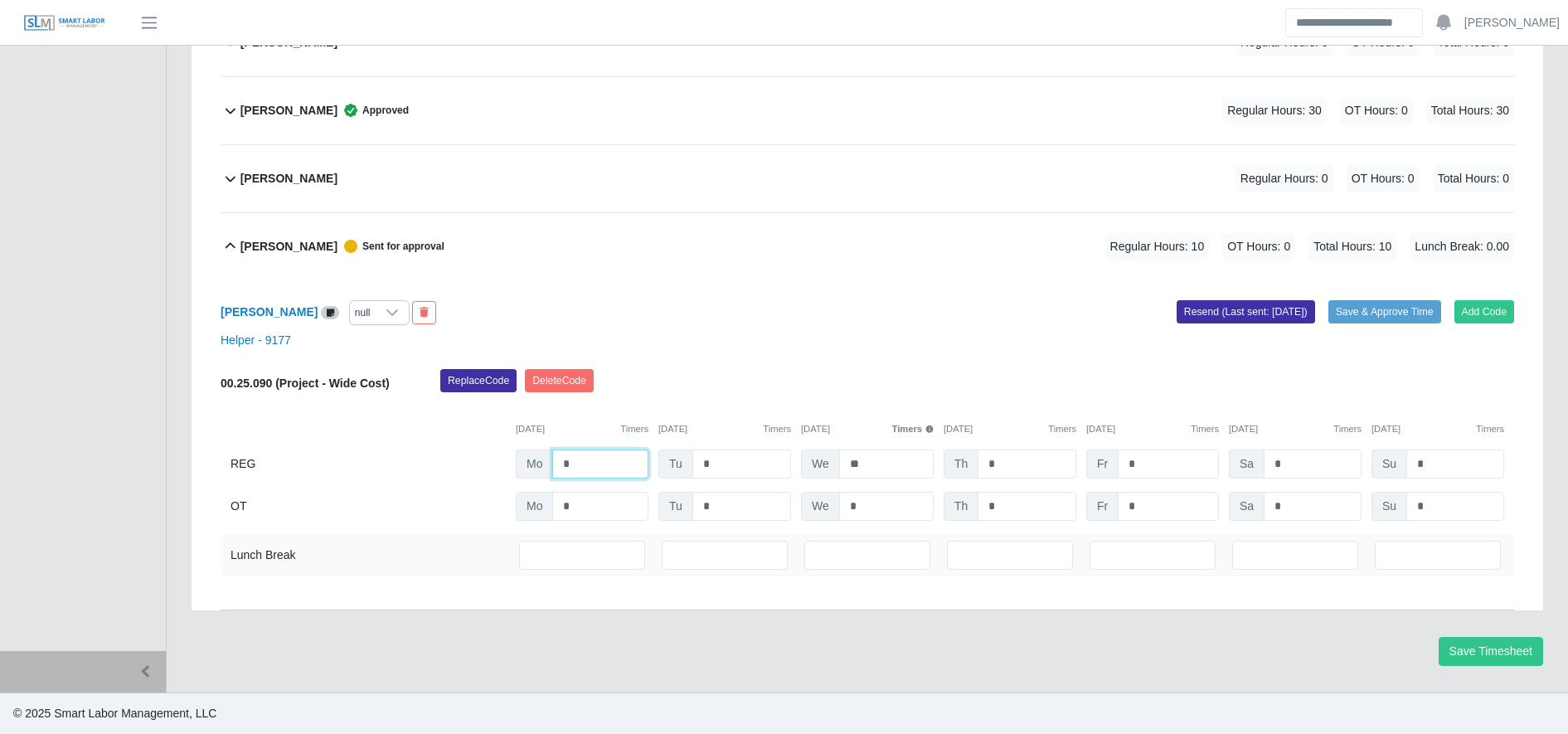
click at [589, 474] on input "*" at bounding box center [600, 464] width 96 height 29
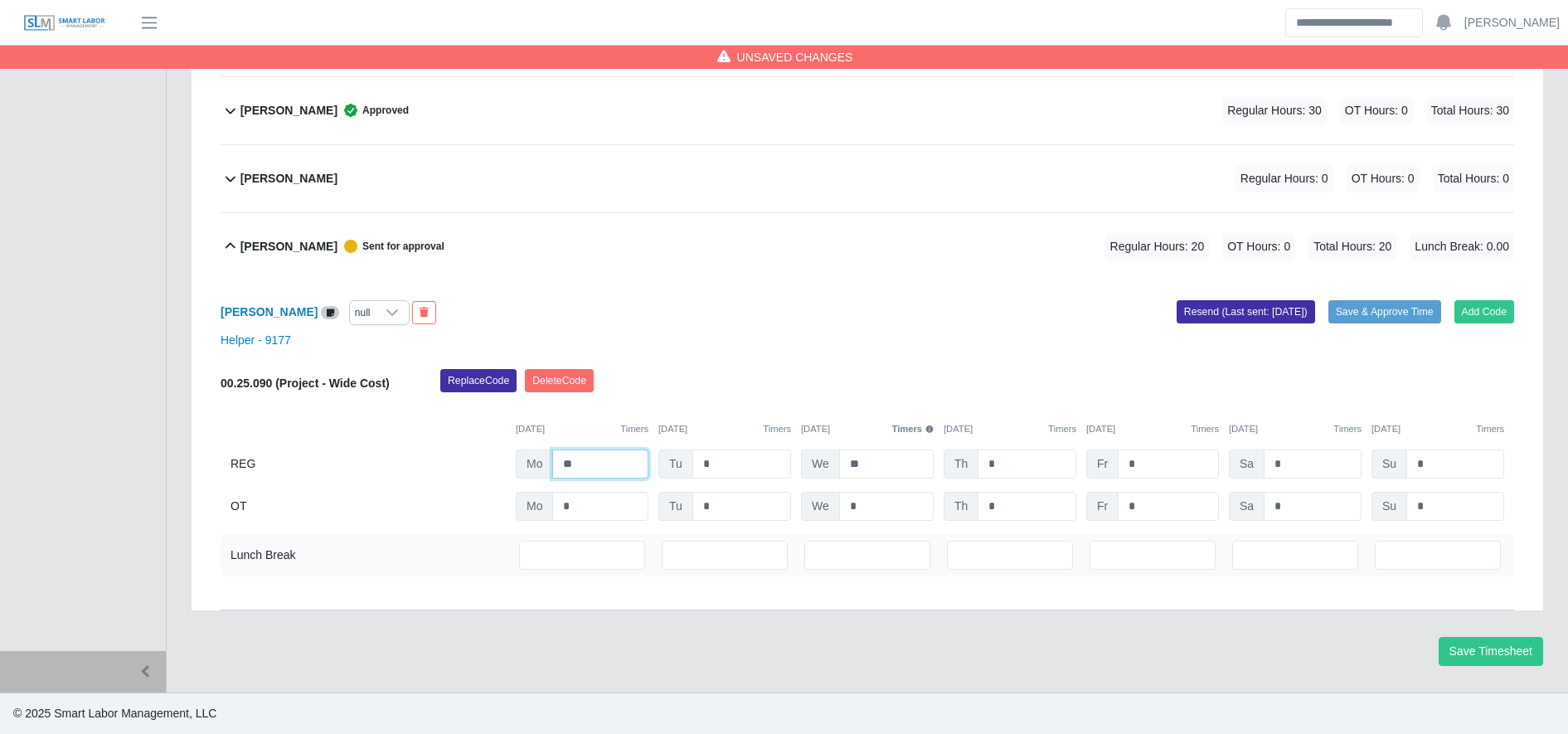
type input "**"
drag, startPoint x: 1015, startPoint y: 481, endPoint x: 1011, endPoint y: 473, distance: 8.9
click at [1011, 473] on div "00.25.090 (Project - Wide Cost) Replace Code Delete Code 09/22/2025 Timers 09/2…" at bounding box center [867, 445] width 1293 height 152
click at [1011, 473] on input "*" at bounding box center [1027, 464] width 99 height 29
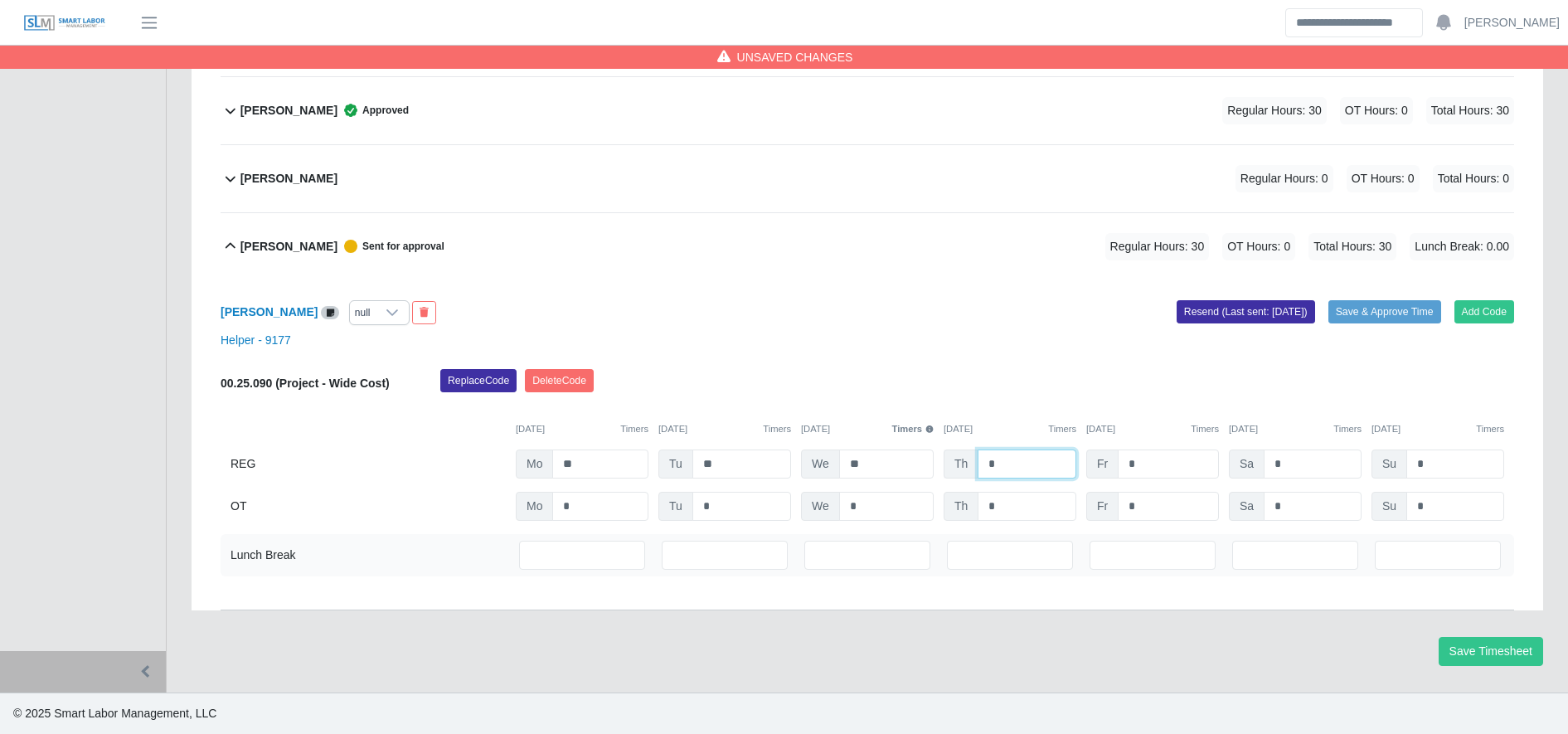
click at [1011, 473] on input "*" at bounding box center [1027, 464] width 99 height 29
type input "*"
click at [1467, 653] on button "Save Timesheet" at bounding box center [1490, 652] width 104 height 29
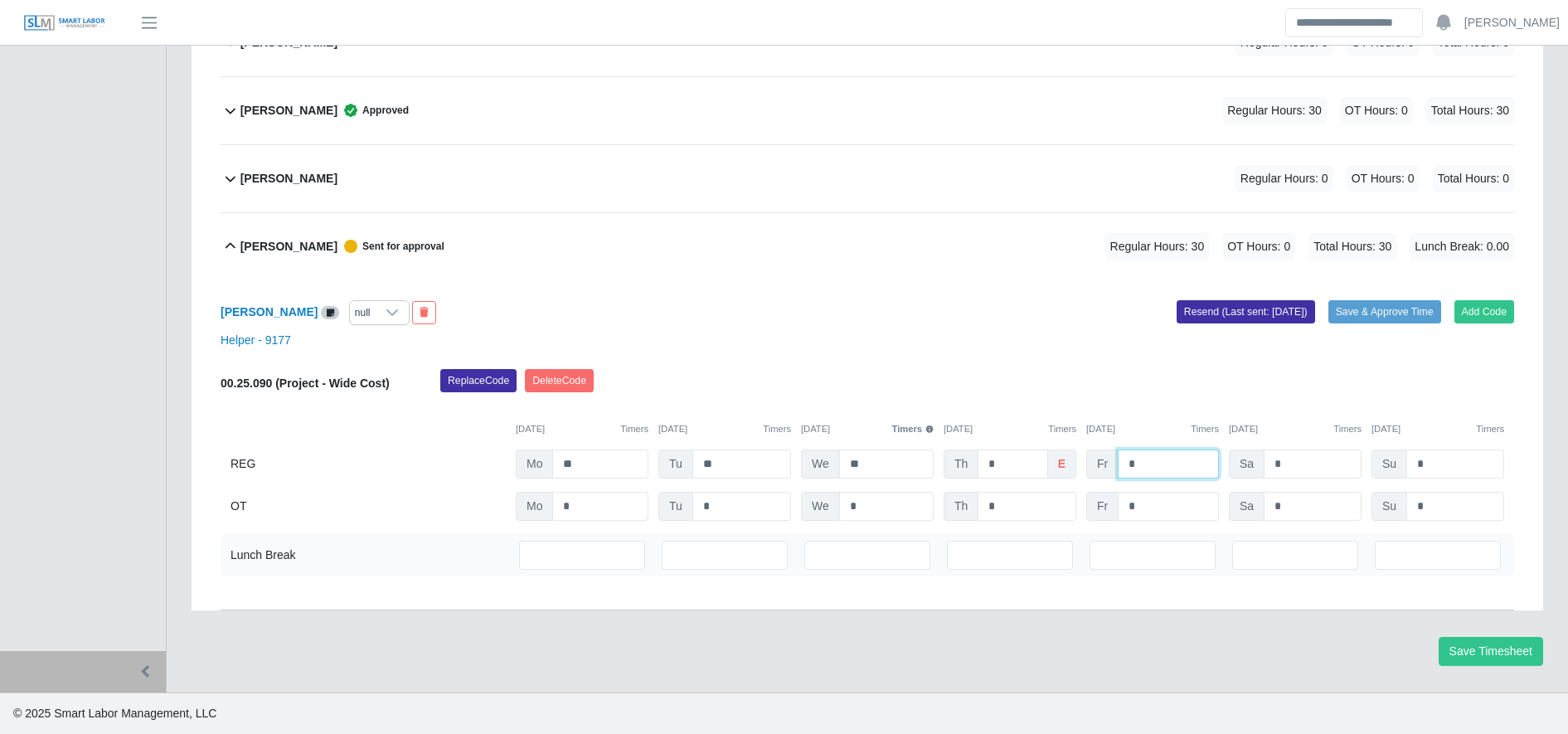
click at [1174, 469] on input "*" at bounding box center [1168, 464] width 102 height 29
click at [1179, 500] on input "*" at bounding box center [1168, 506] width 102 height 29
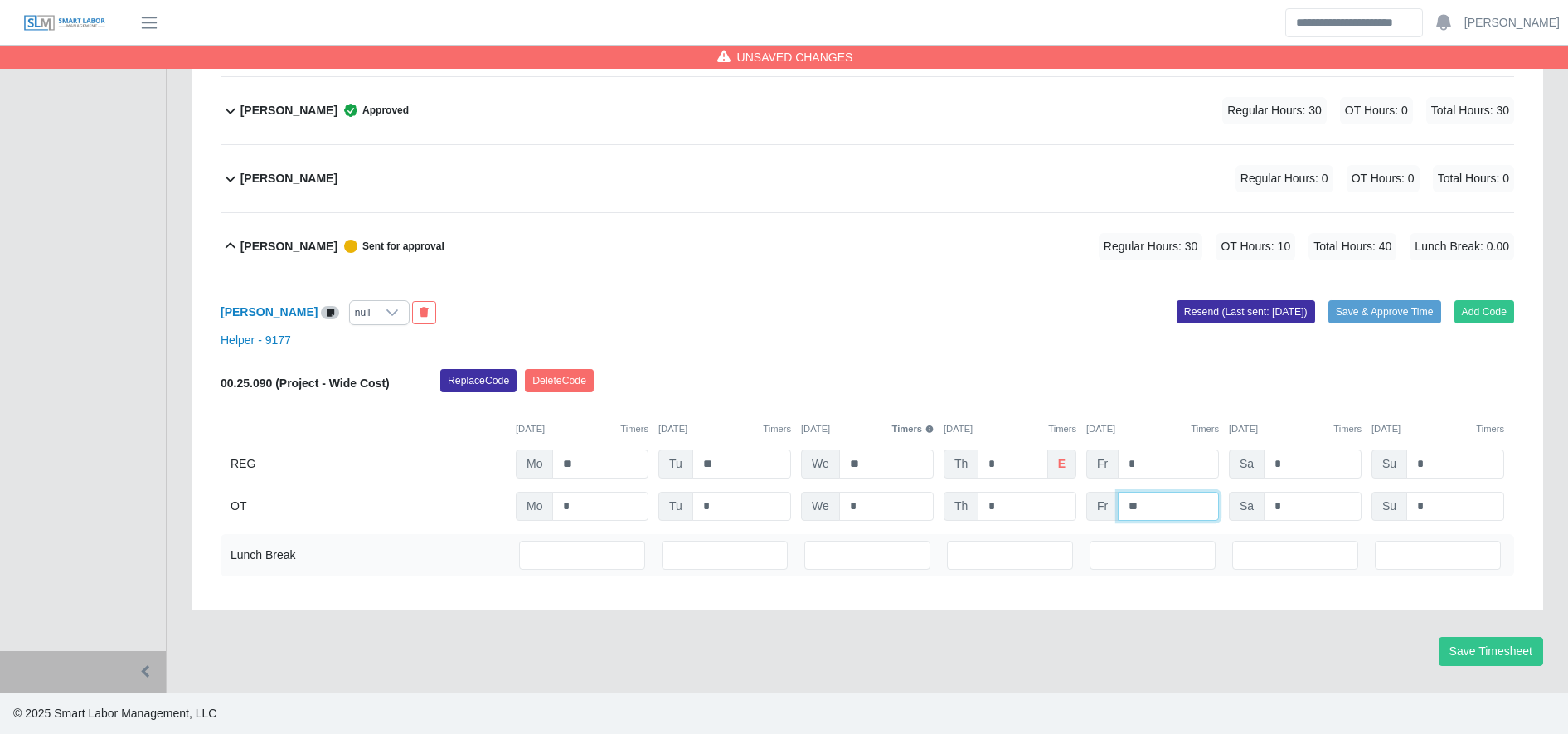
type input "**"
click at [1390, 317] on button "Save & Approve Time" at bounding box center [1384, 311] width 113 height 23
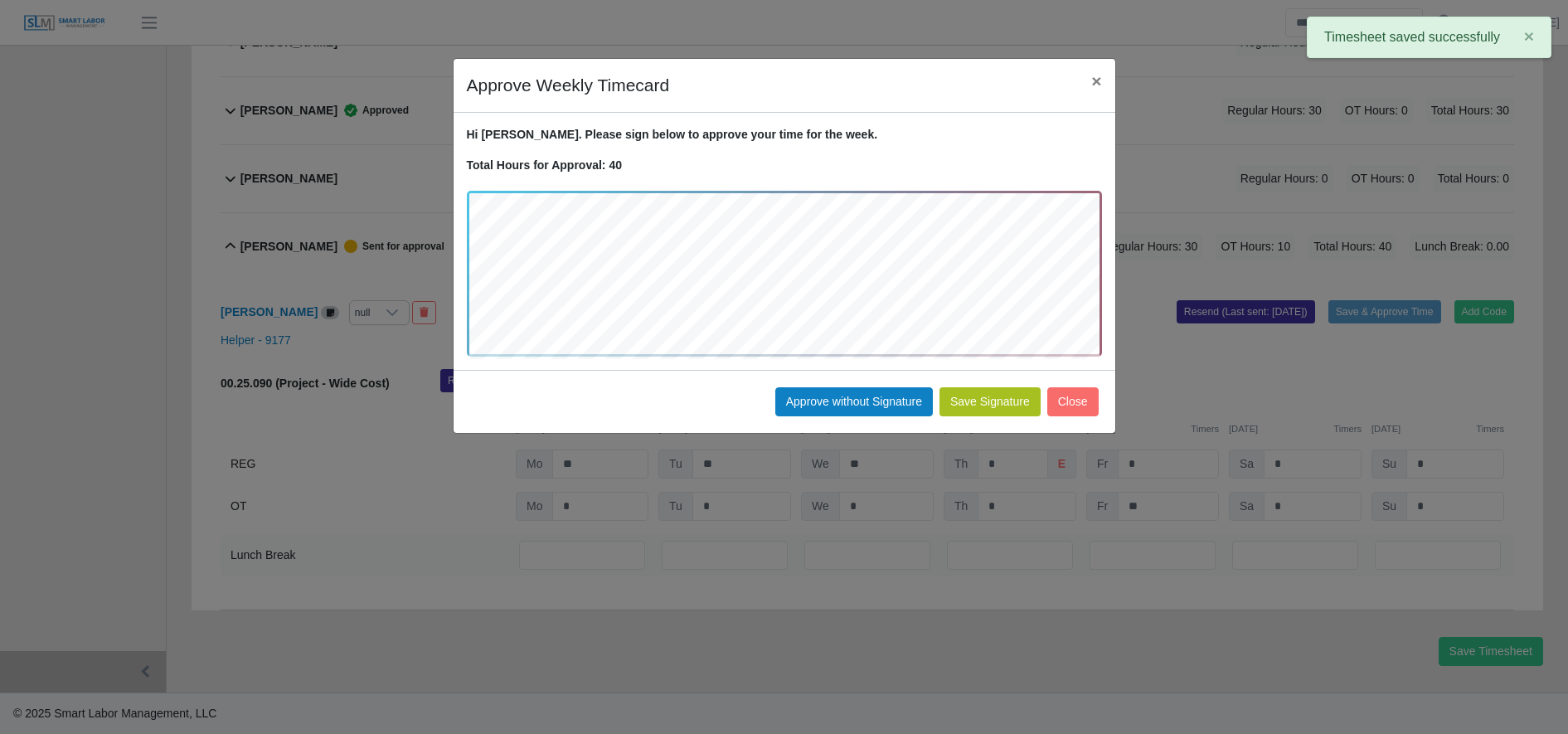
click at [989, 409] on button "Save Signature" at bounding box center [989, 402] width 102 height 29
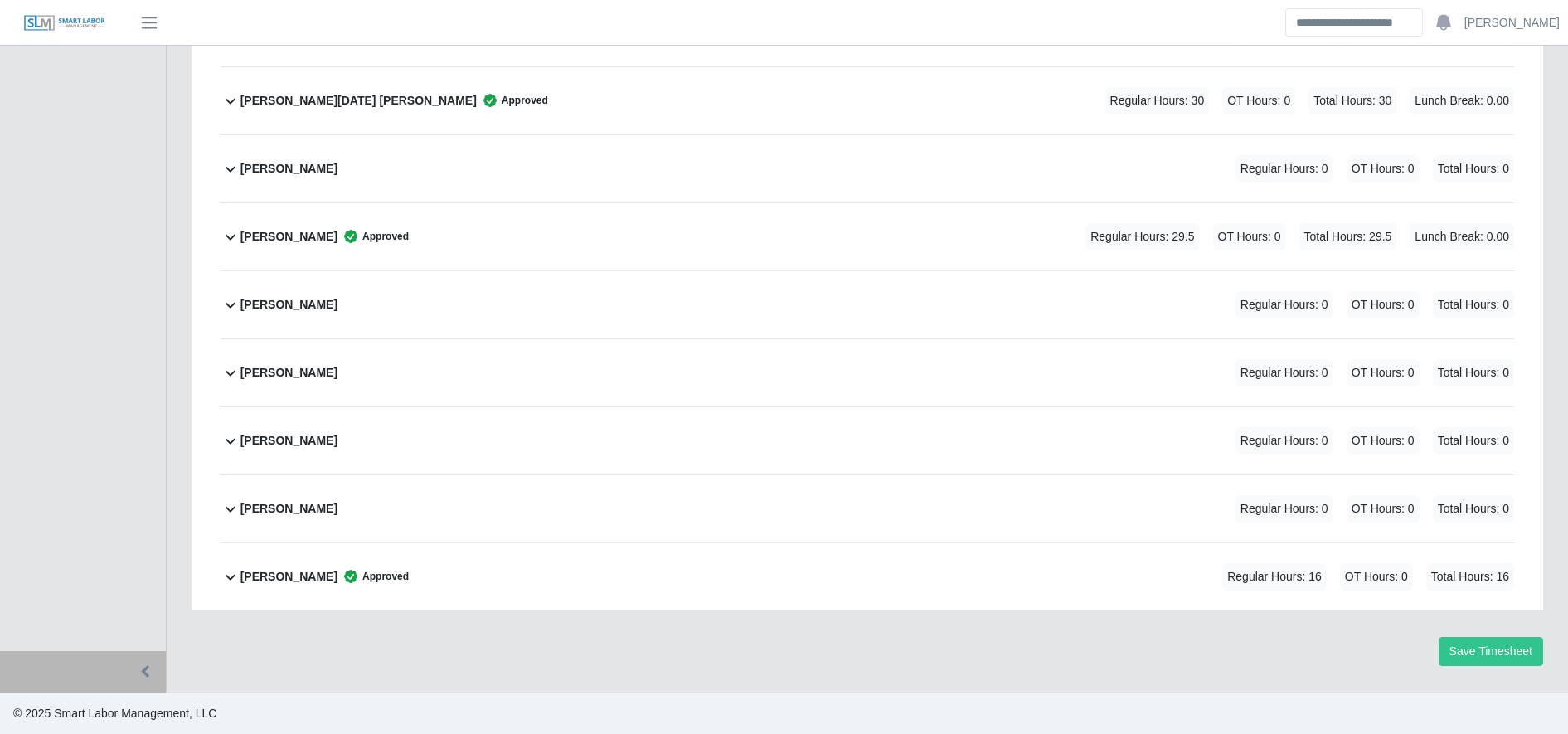
click at [556, 578] on div "[PERSON_NAME] Approved Regular Hours: 16 OT Hours: 0 Total Hours: 16" at bounding box center [877, 576] width 1273 height 67
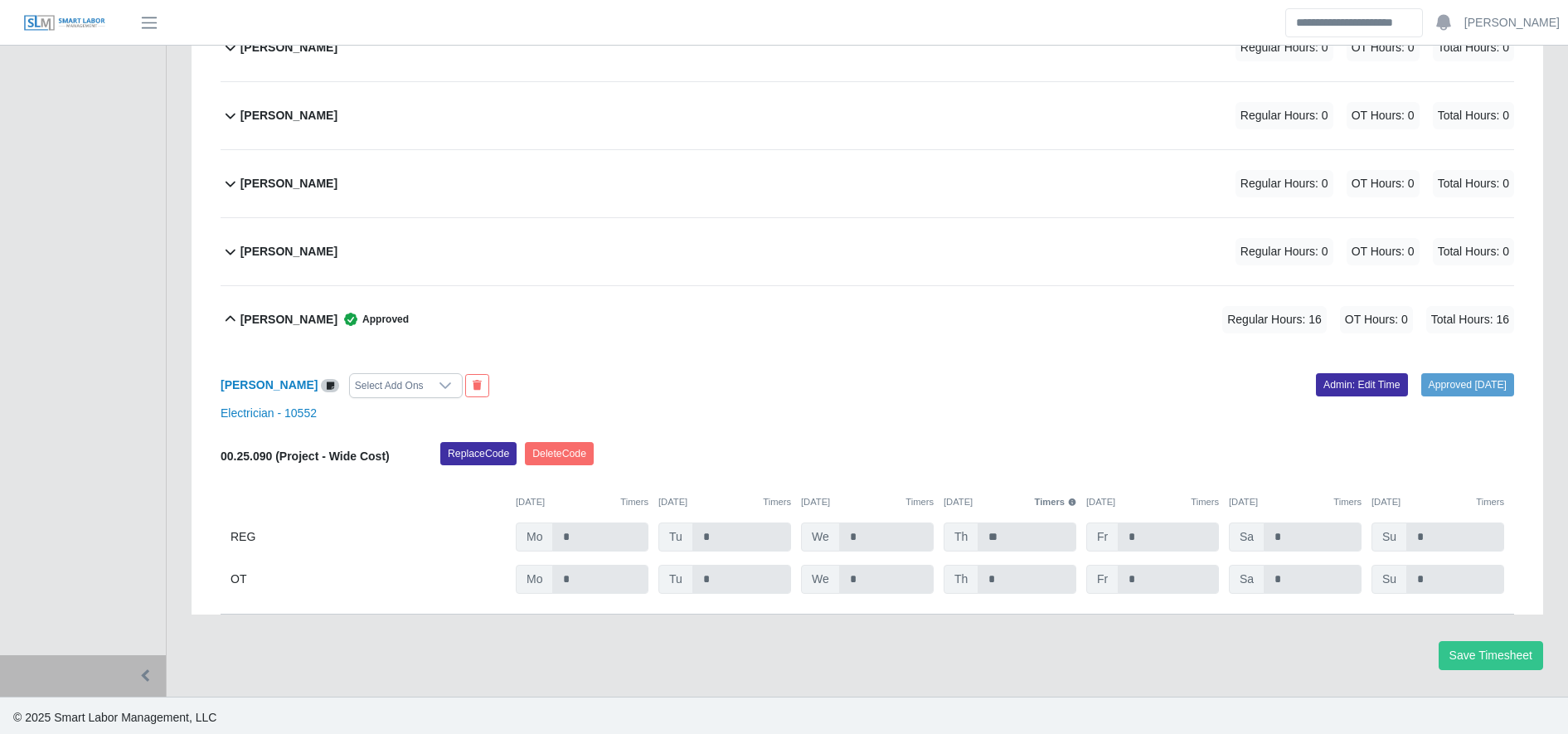
scroll to position [3605, 0]
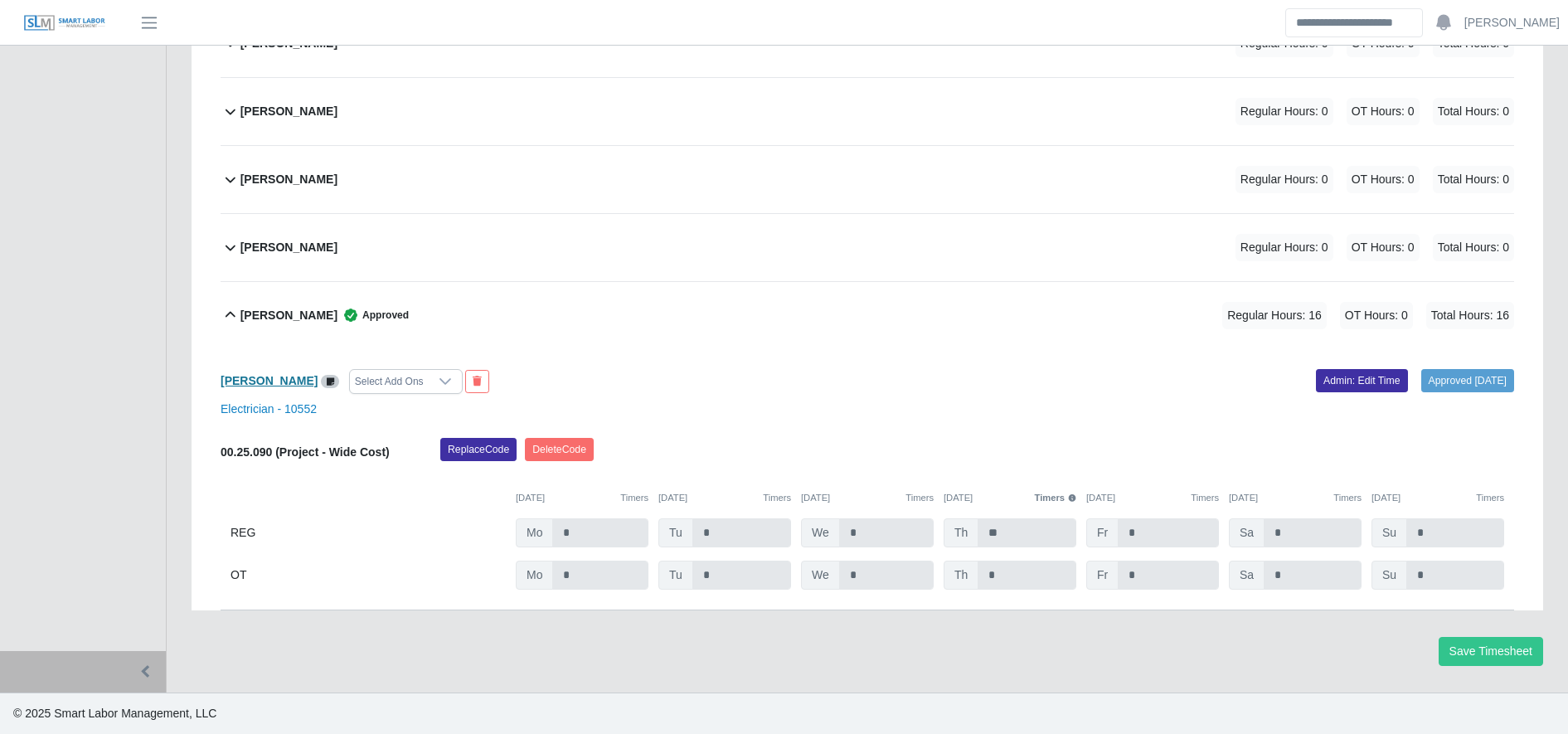
click at [298, 381] on b "[PERSON_NAME]" at bounding box center [269, 380] width 97 height 13
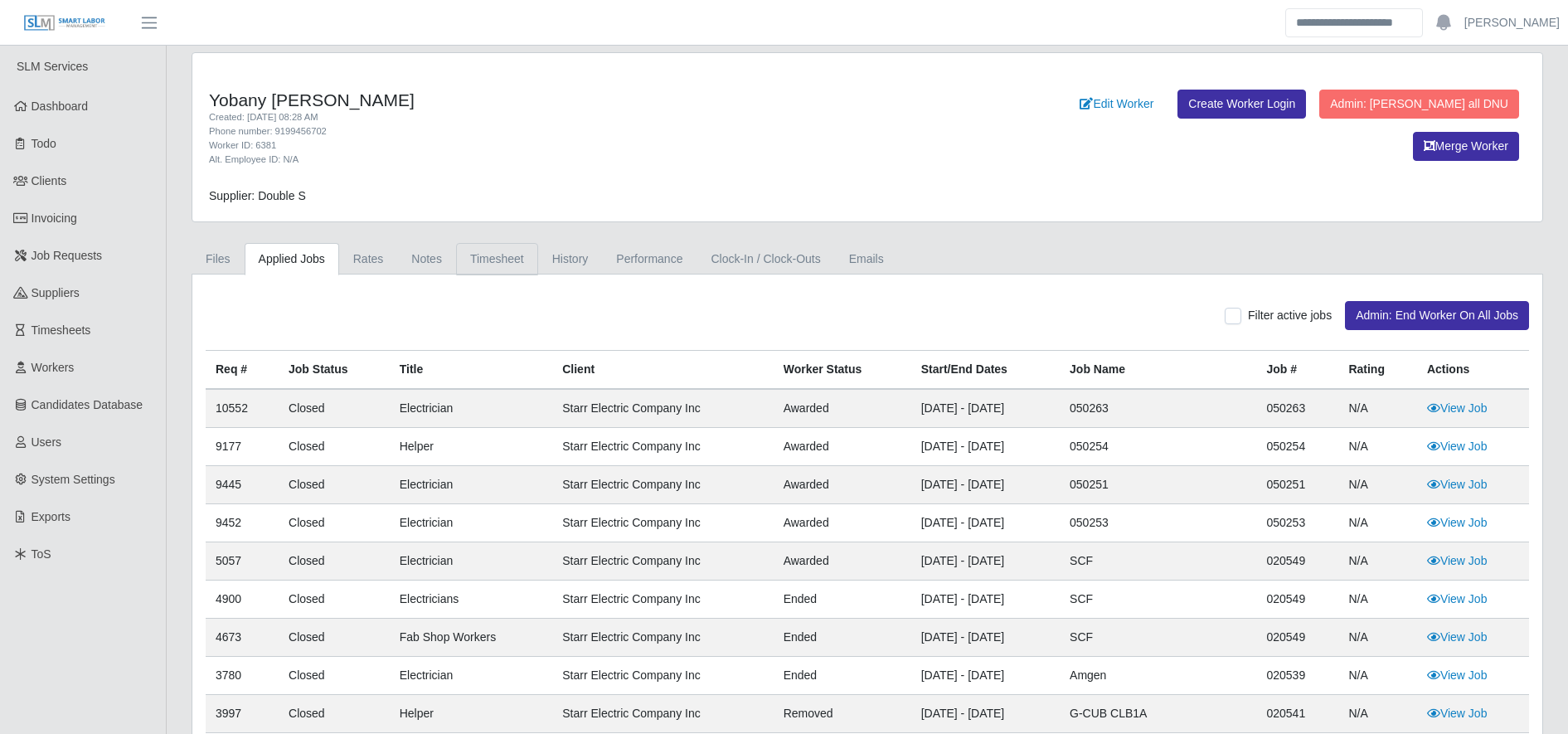
click at [505, 265] on link "Timesheet" at bounding box center [497, 258] width 82 height 32
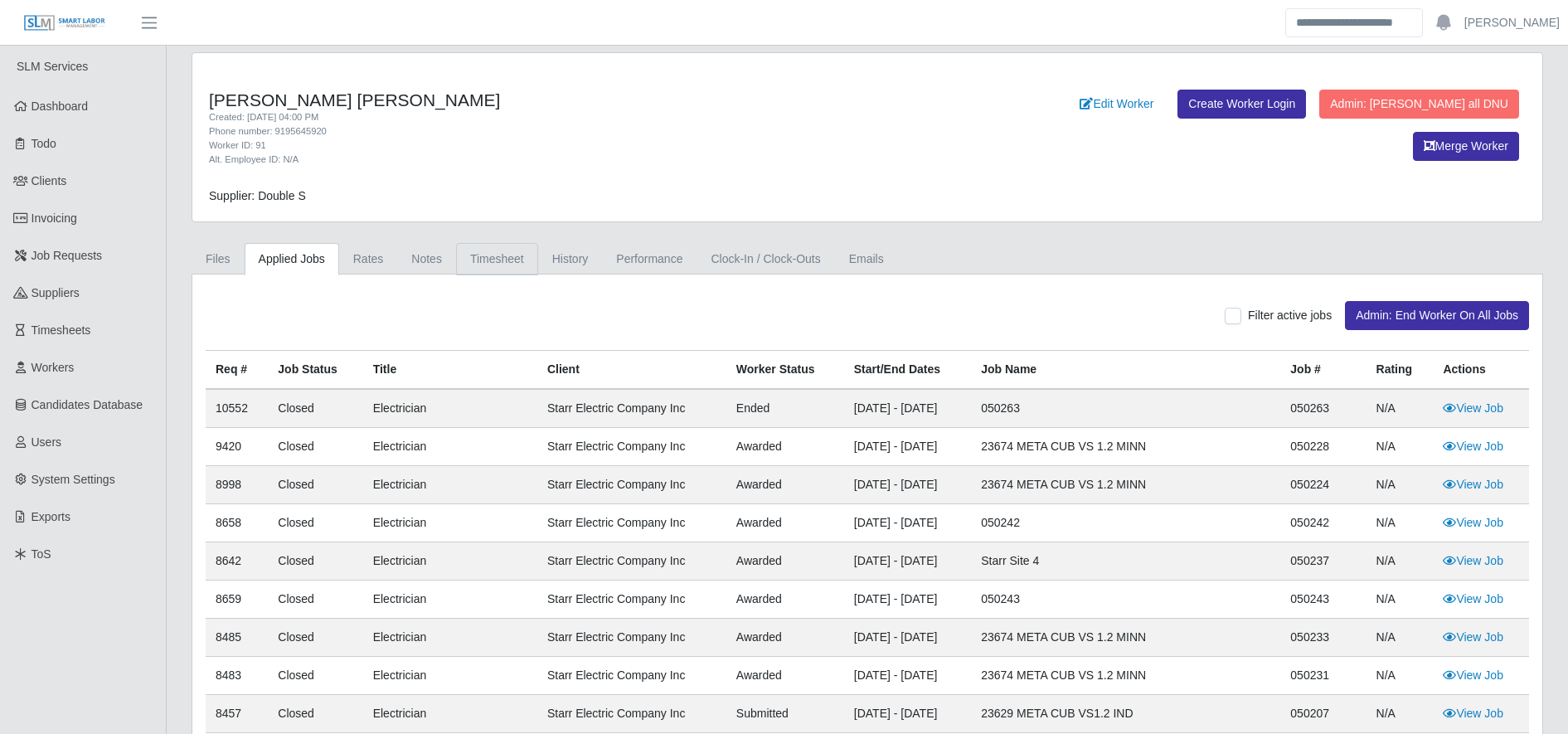
click at [503, 245] on link "Timesheet" at bounding box center [497, 258] width 82 height 32
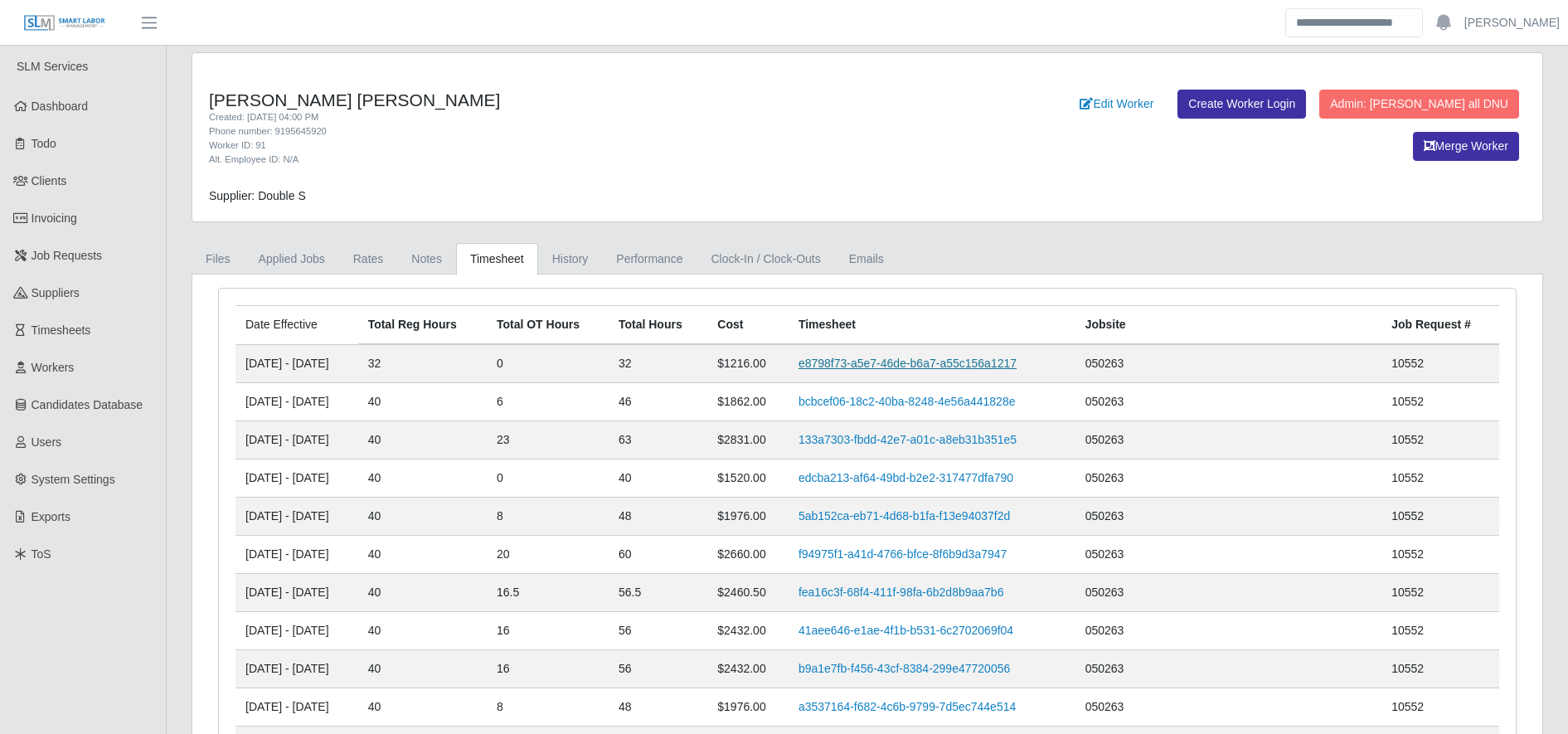
click at [903, 362] on link "e8798f73-a5e7-46de-b6a7-a55c156a1217" at bounding box center [907, 362] width 218 height 13
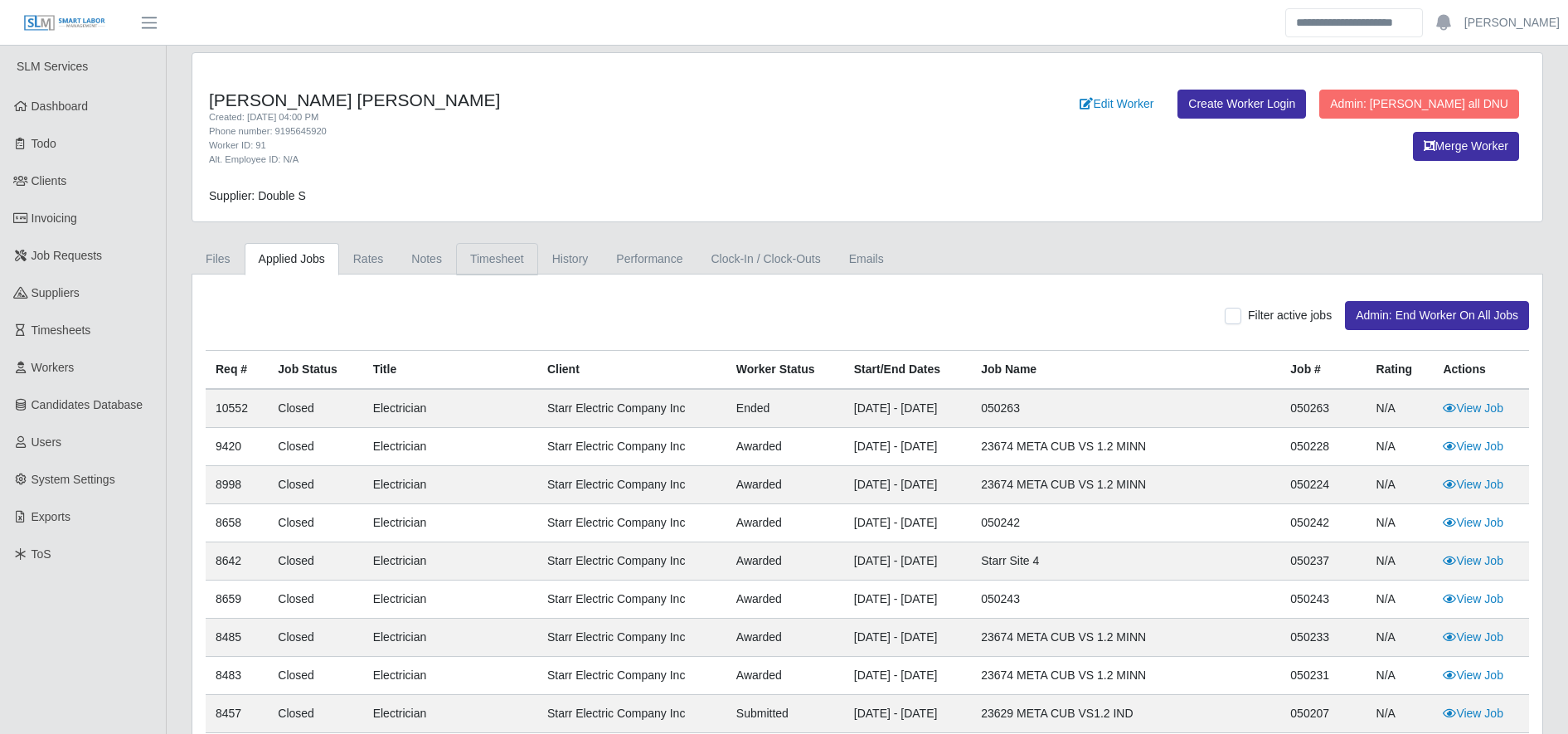
click at [519, 254] on link "Timesheet" at bounding box center [497, 258] width 82 height 32
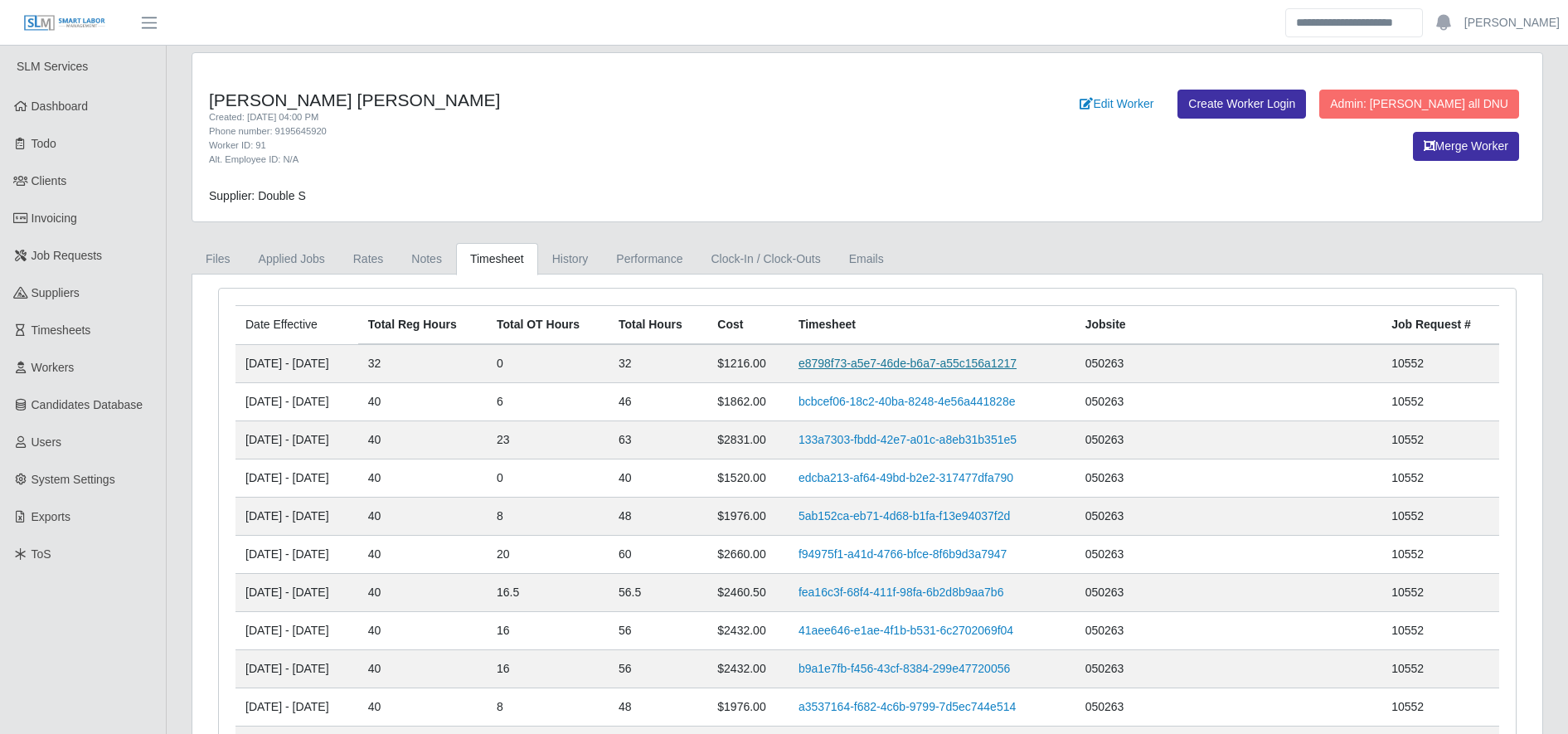
click at [925, 364] on link "e8798f73-a5e7-46de-b6a7-a55c156a1217" at bounding box center [907, 362] width 218 height 13
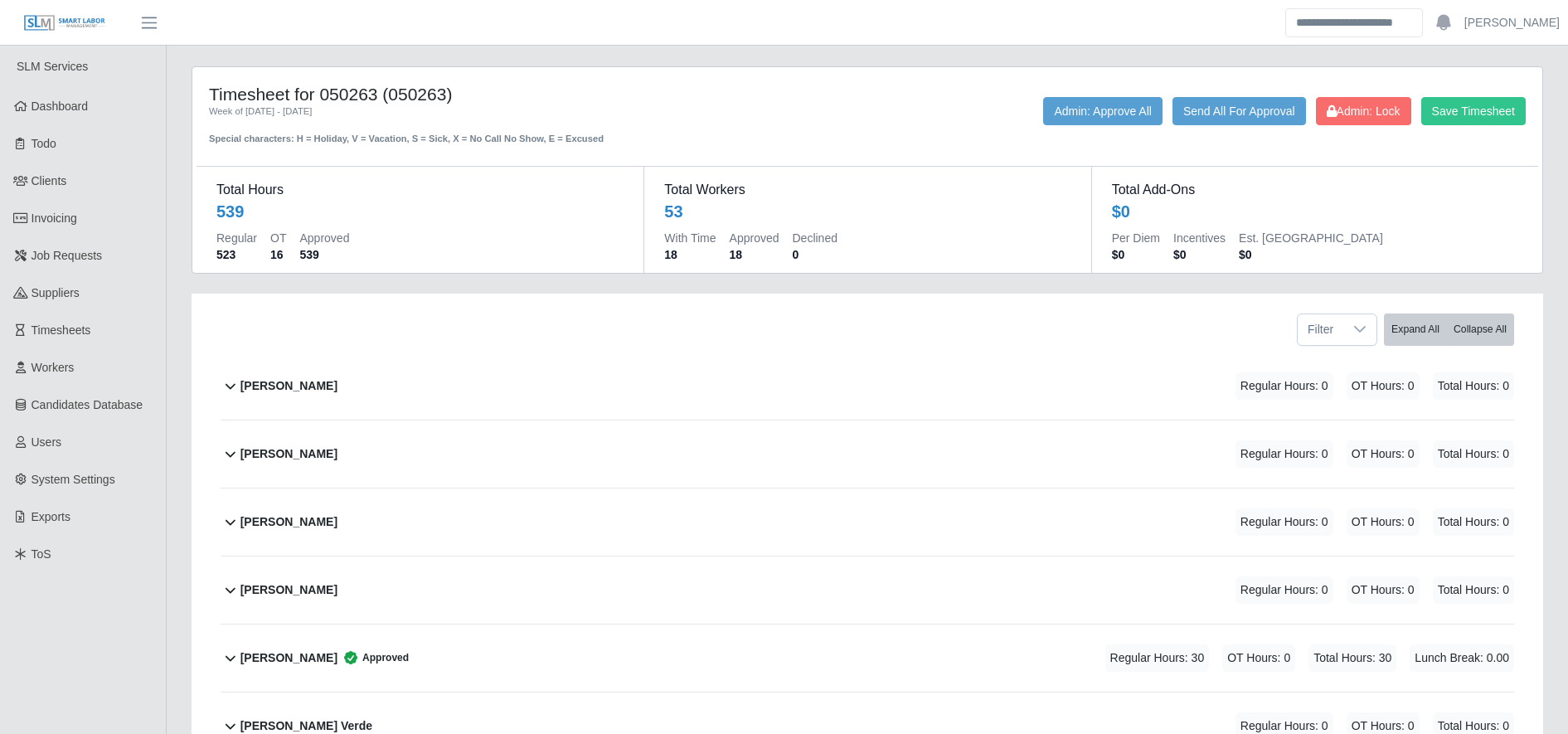
scroll to position [2507, 0]
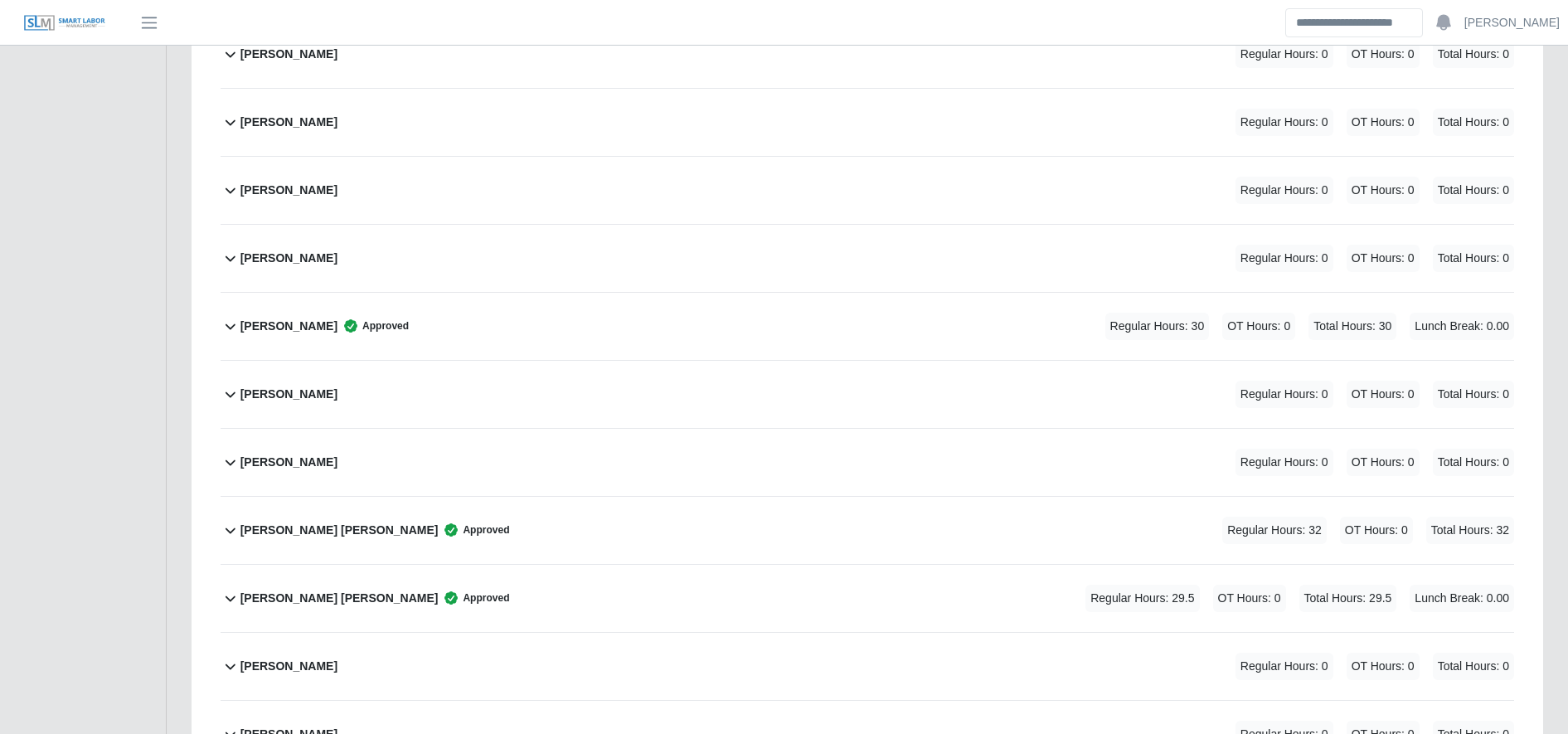
click at [734, 536] on div "[PERSON_NAME] [PERSON_NAME] Approved Regular Hours: 32 OT Hours: 0 Total Hours:…" at bounding box center [877, 530] width 1273 height 67
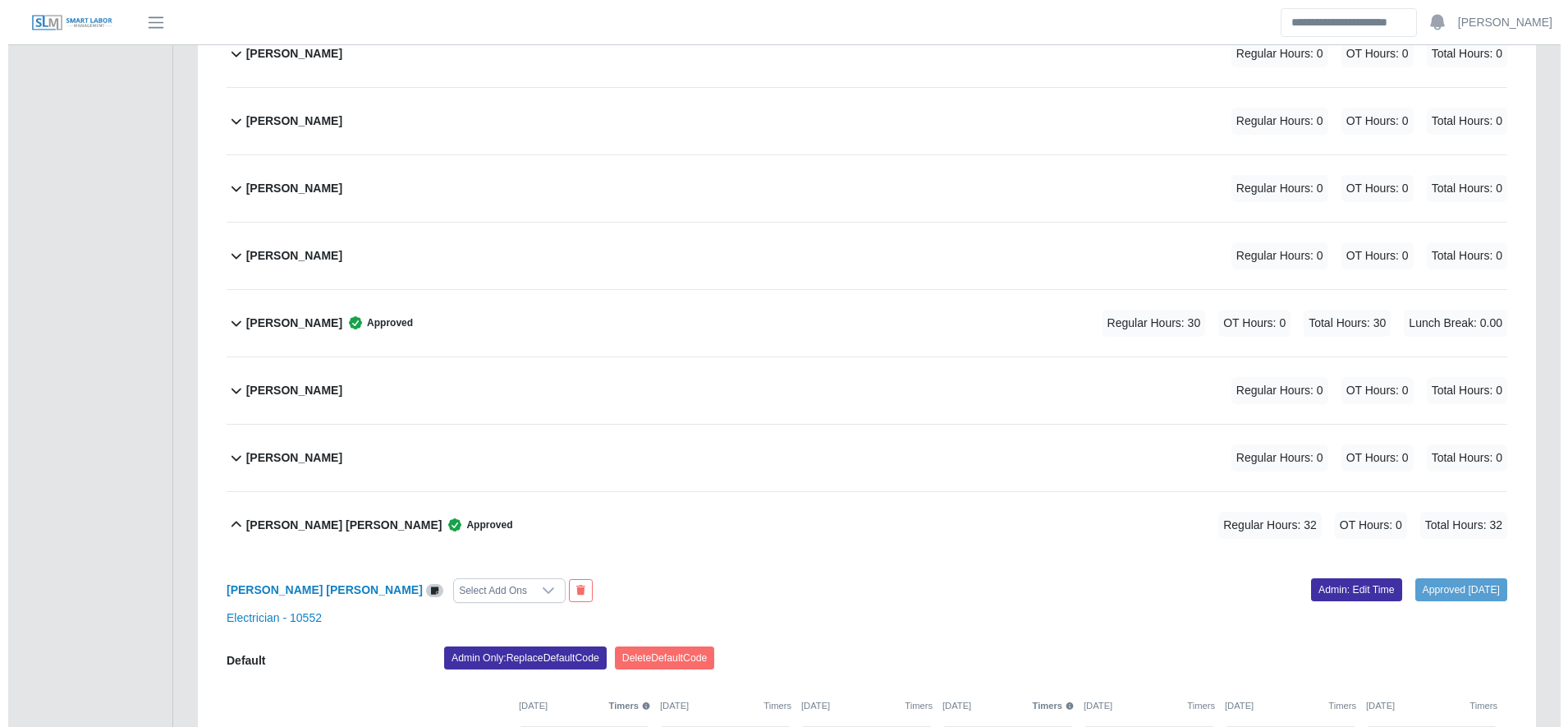
scroll to position [2737, 0]
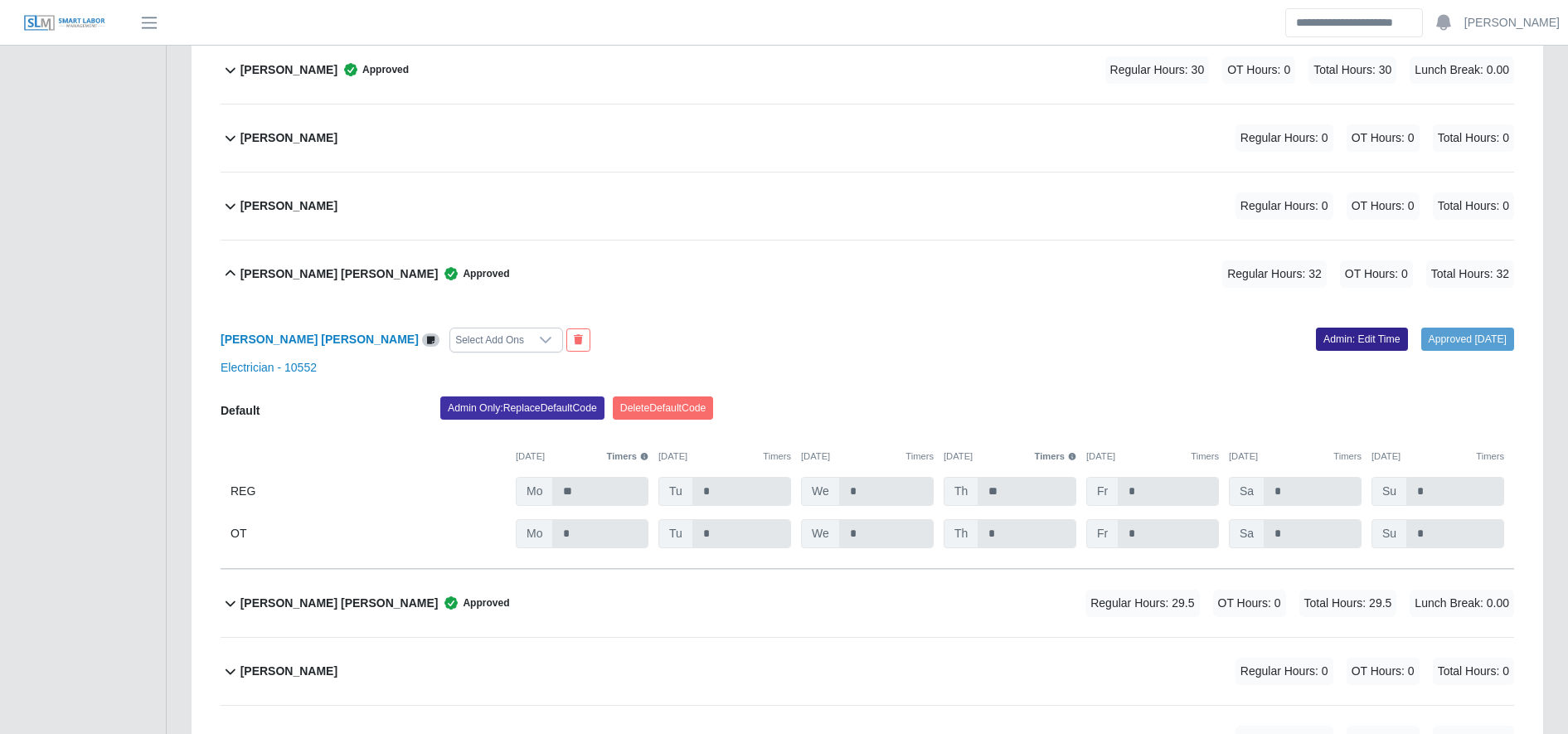
click at [1340, 339] on link "Admin: Edit Time" at bounding box center [1361, 339] width 92 height 23
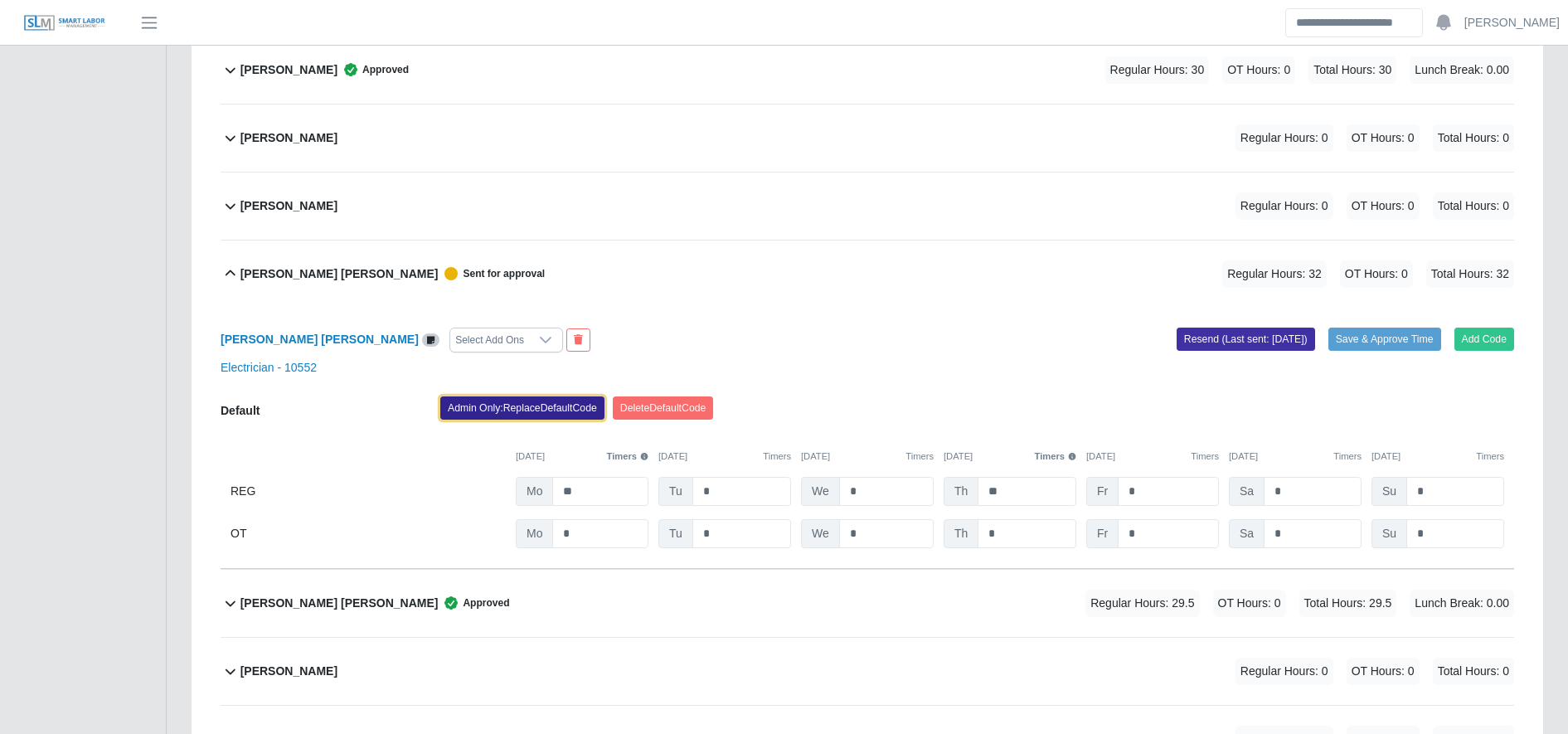
click at [562, 408] on button "Admin Only: Replace Default Code" at bounding box center [522, 407] width 164 height 23
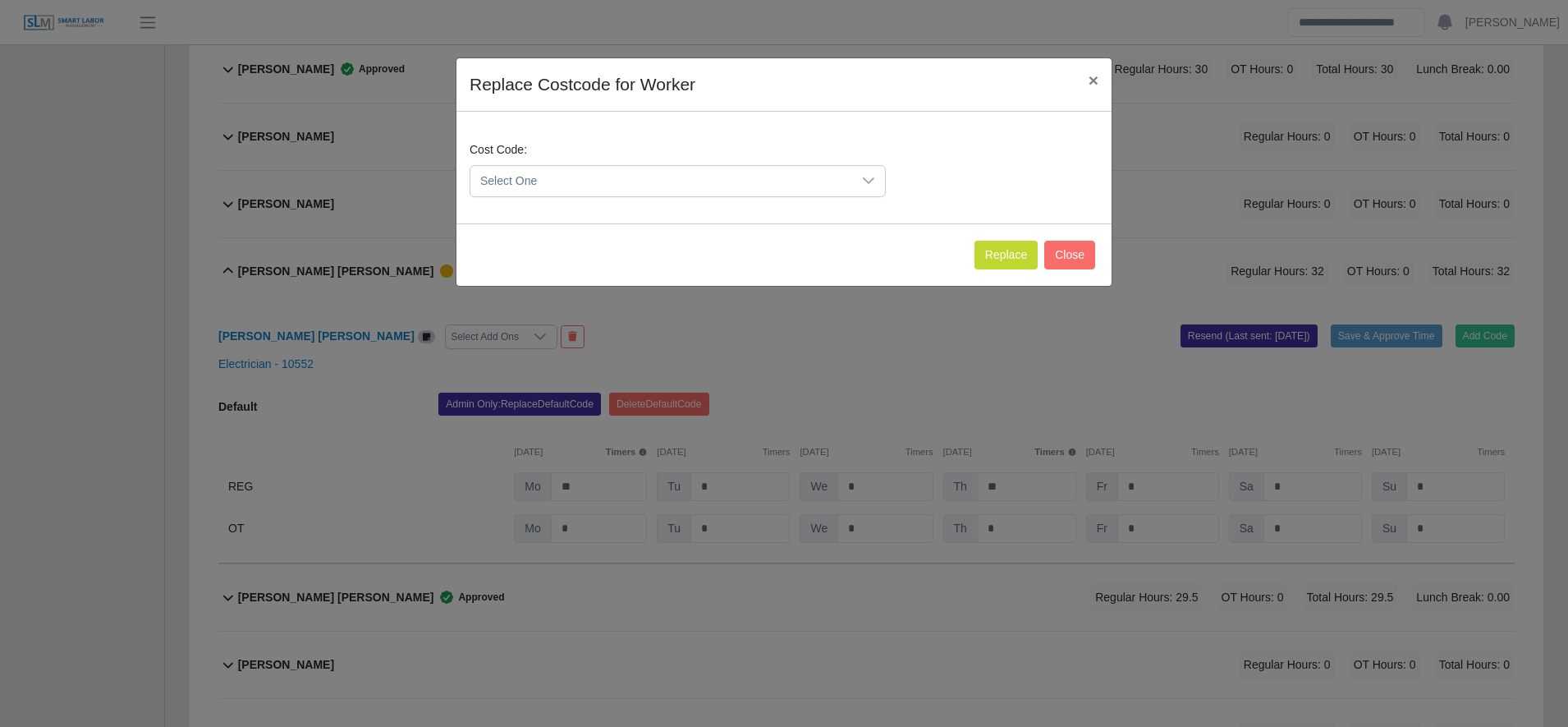
click at [549, 179] on span "Select One" at bounding box center [661, 181] width 382 height 31
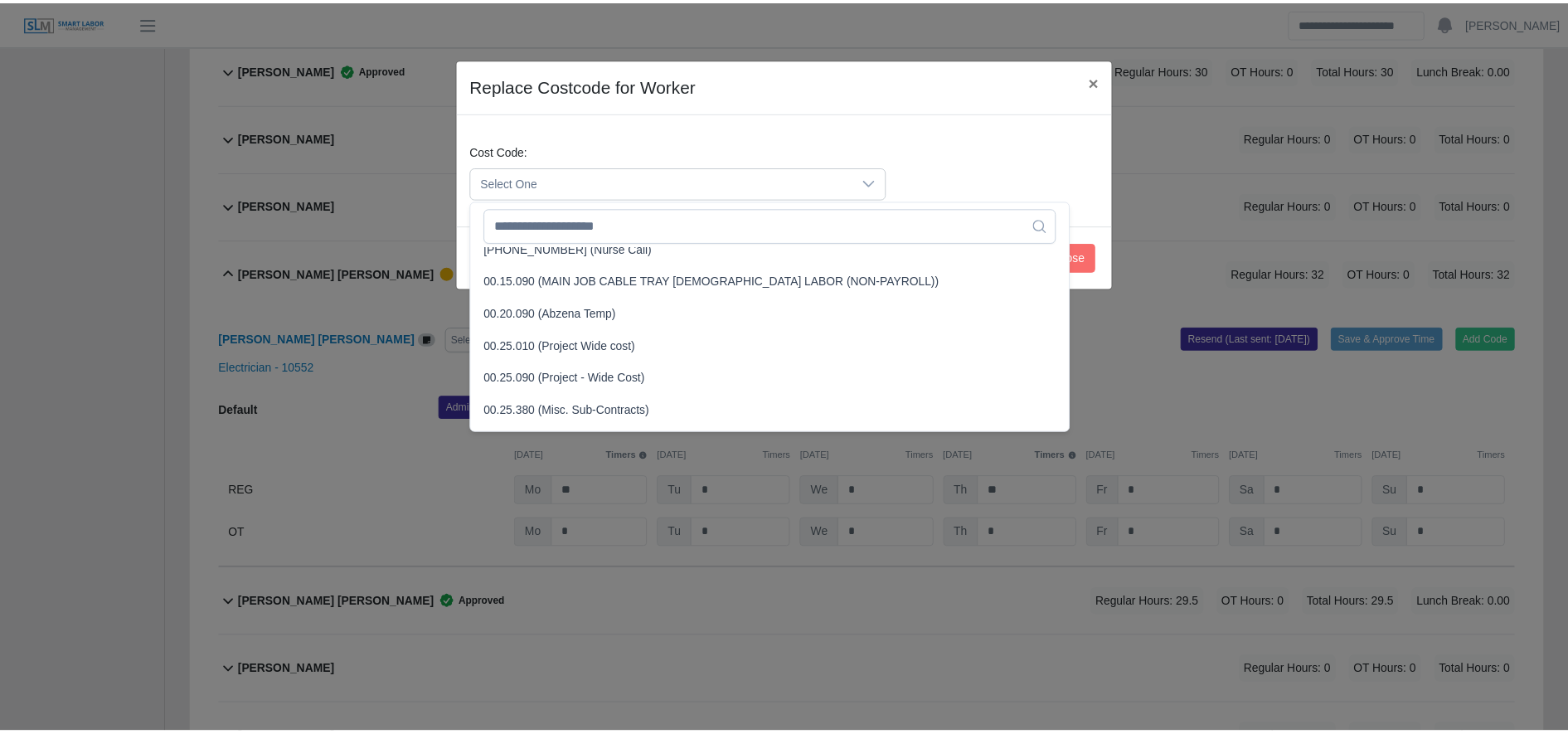
scroll to position [470, 0]
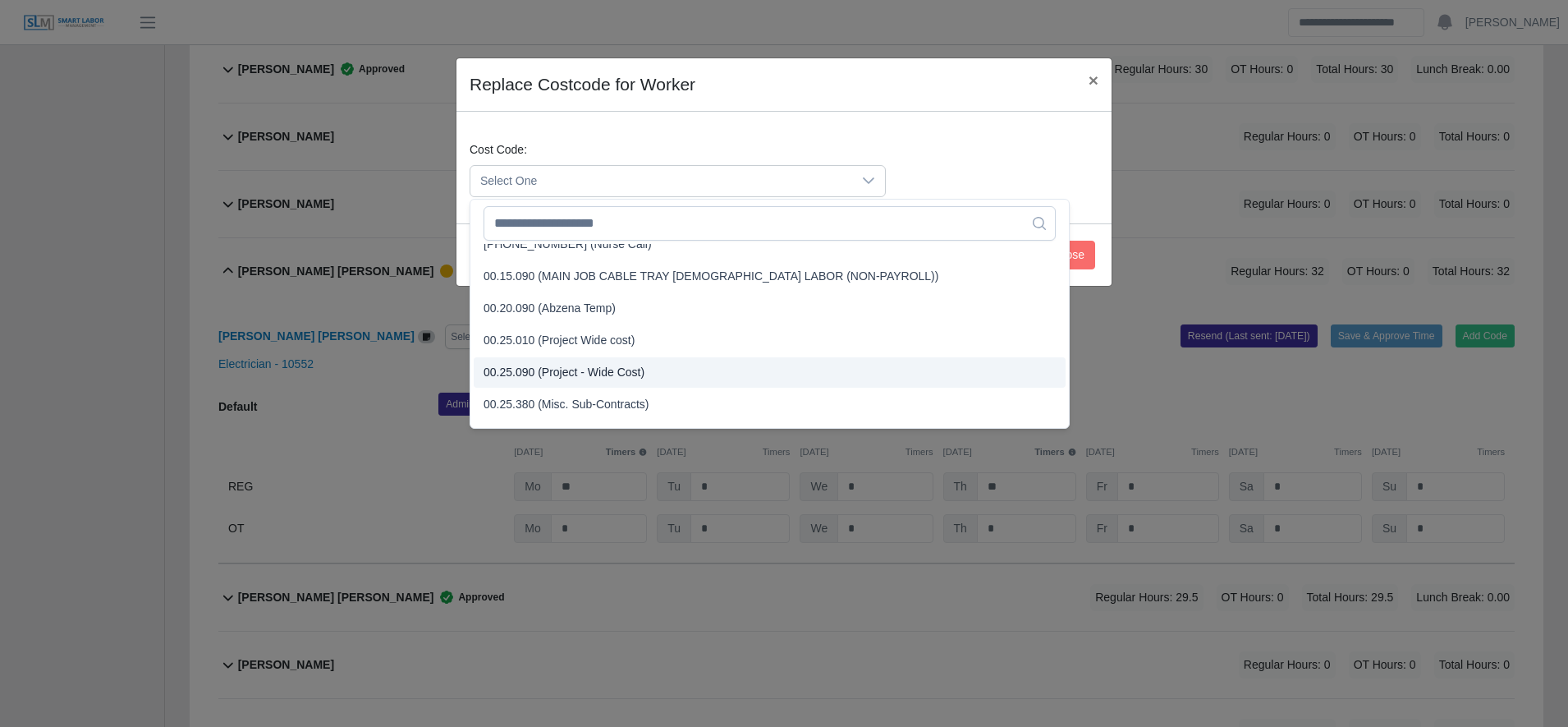
click at [580, 367] on span "00.25.090 (Project - Wide Cost)" at bounding box center [564, 372] width 161 height 17
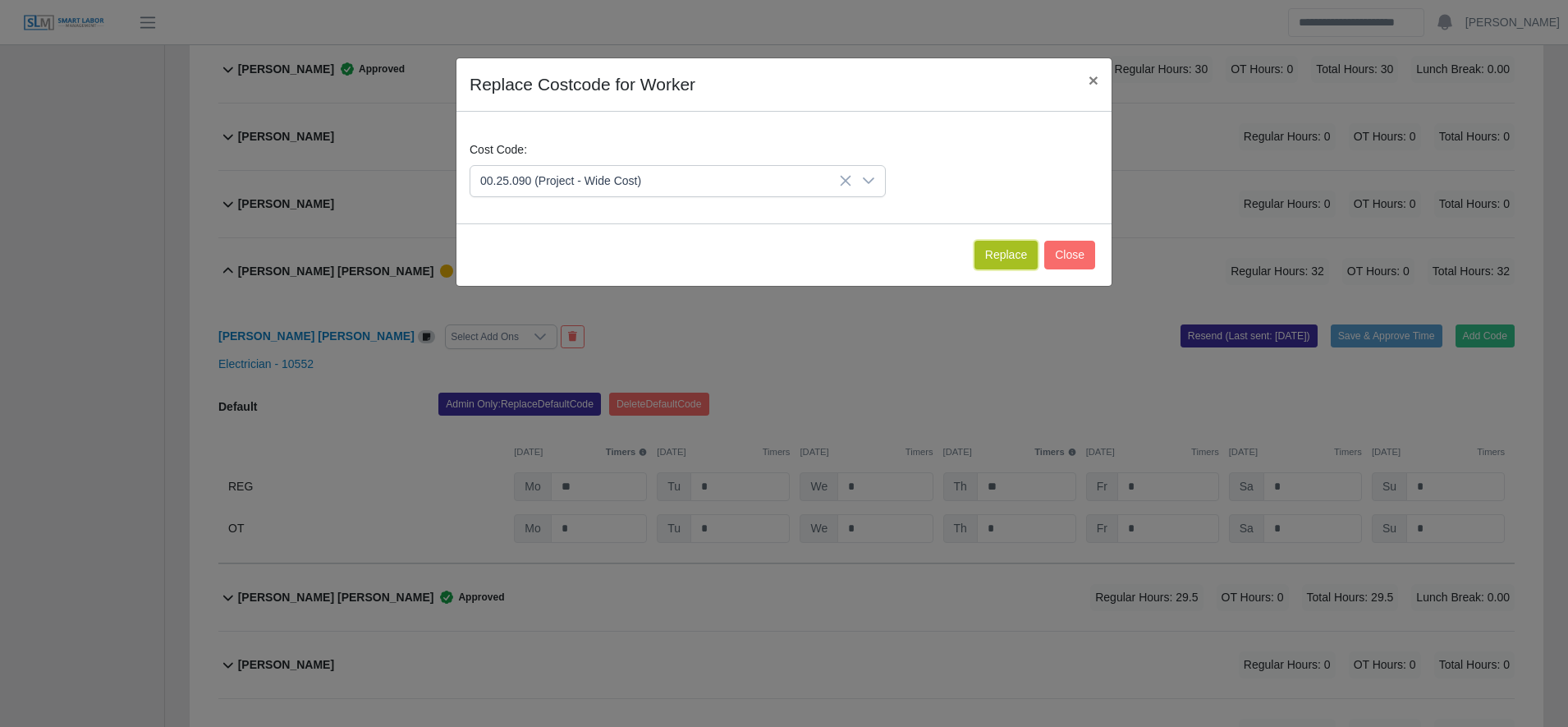
click at [999, 246] on button "Replace" at bounding box center [1006, 255] width 63 height 29
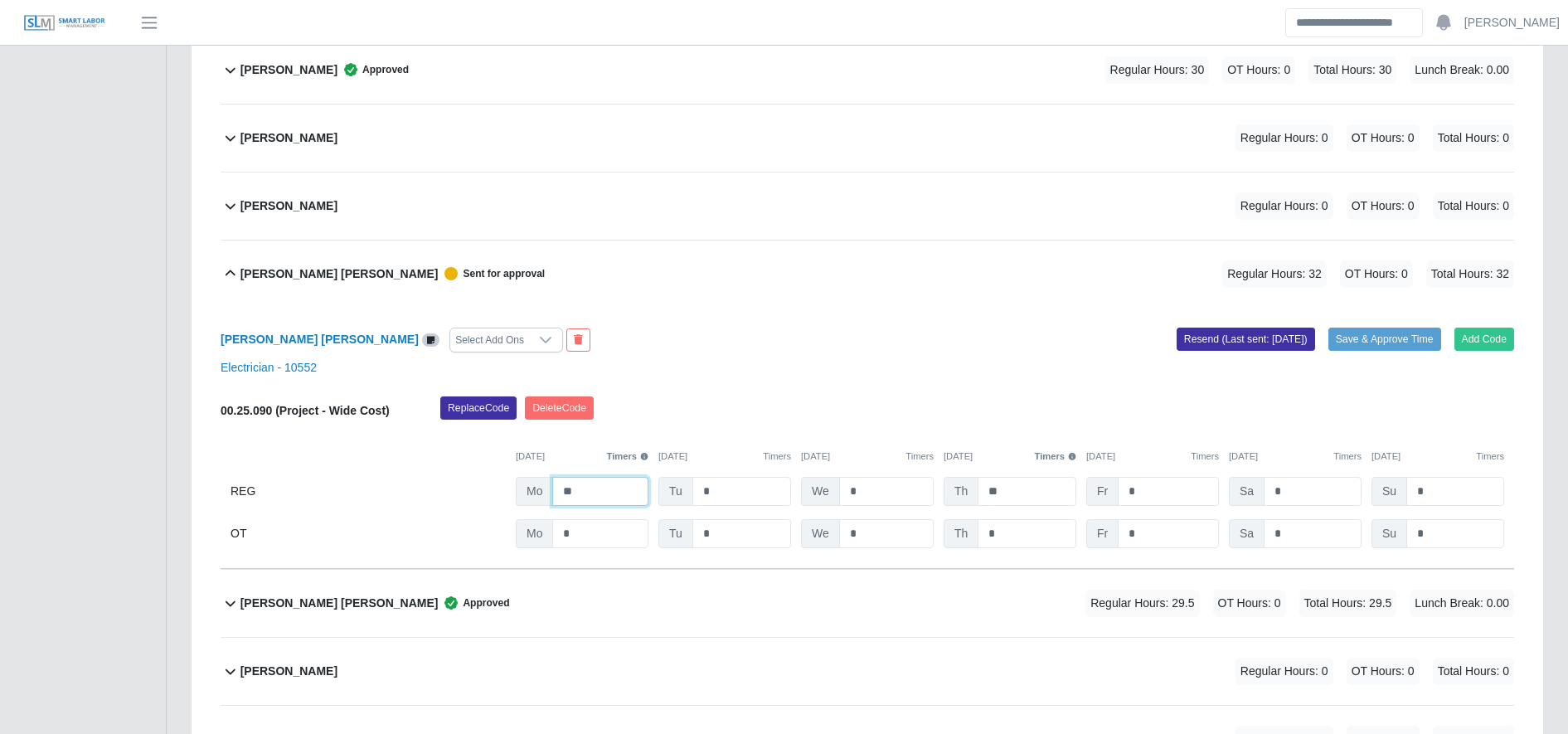
click at [629, 497] on input "**" at bounding box center [600, 491] width 96 height 29
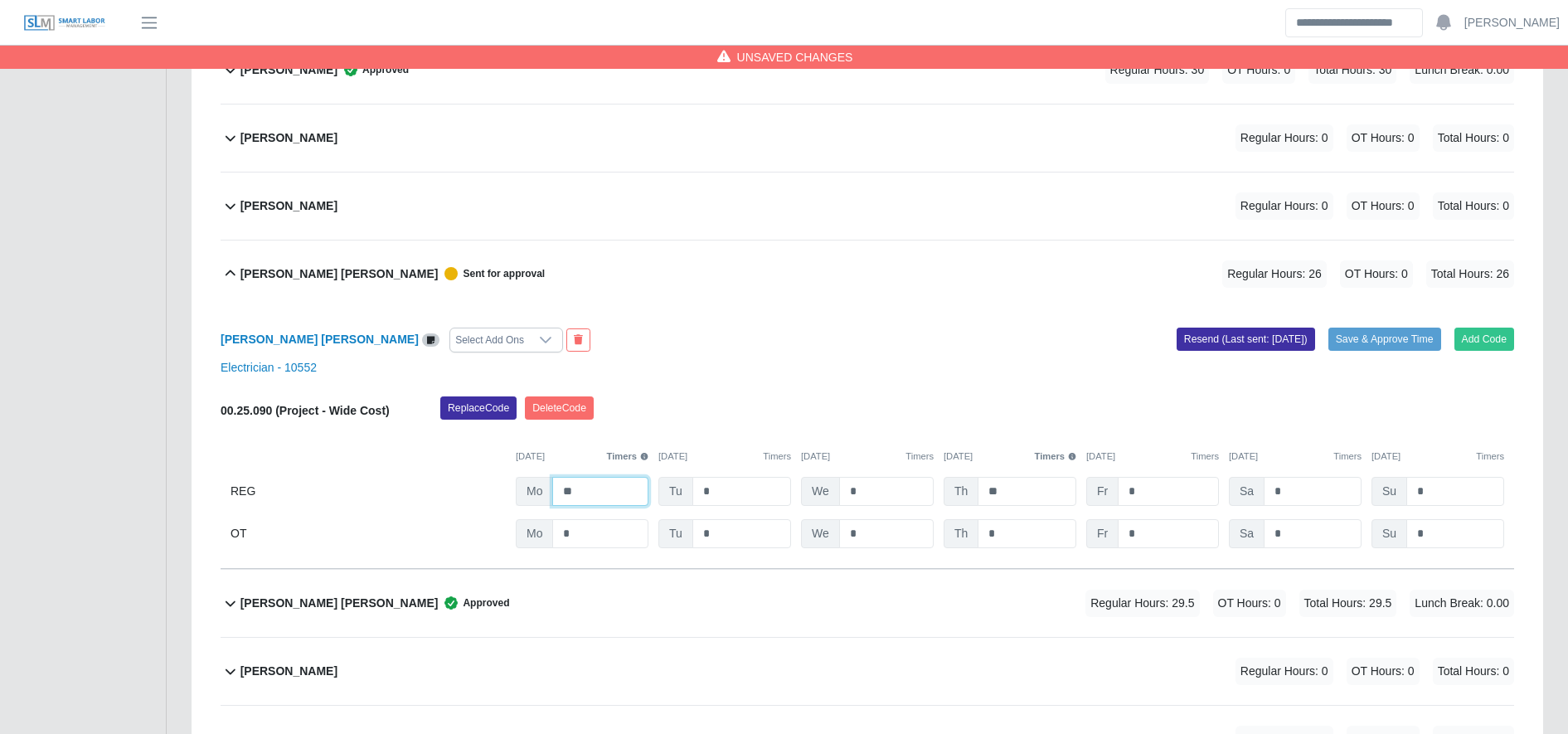
type input "**"
click at [1191, 545] on input "*" at bounding box center [1168, 534] width 102 height 29
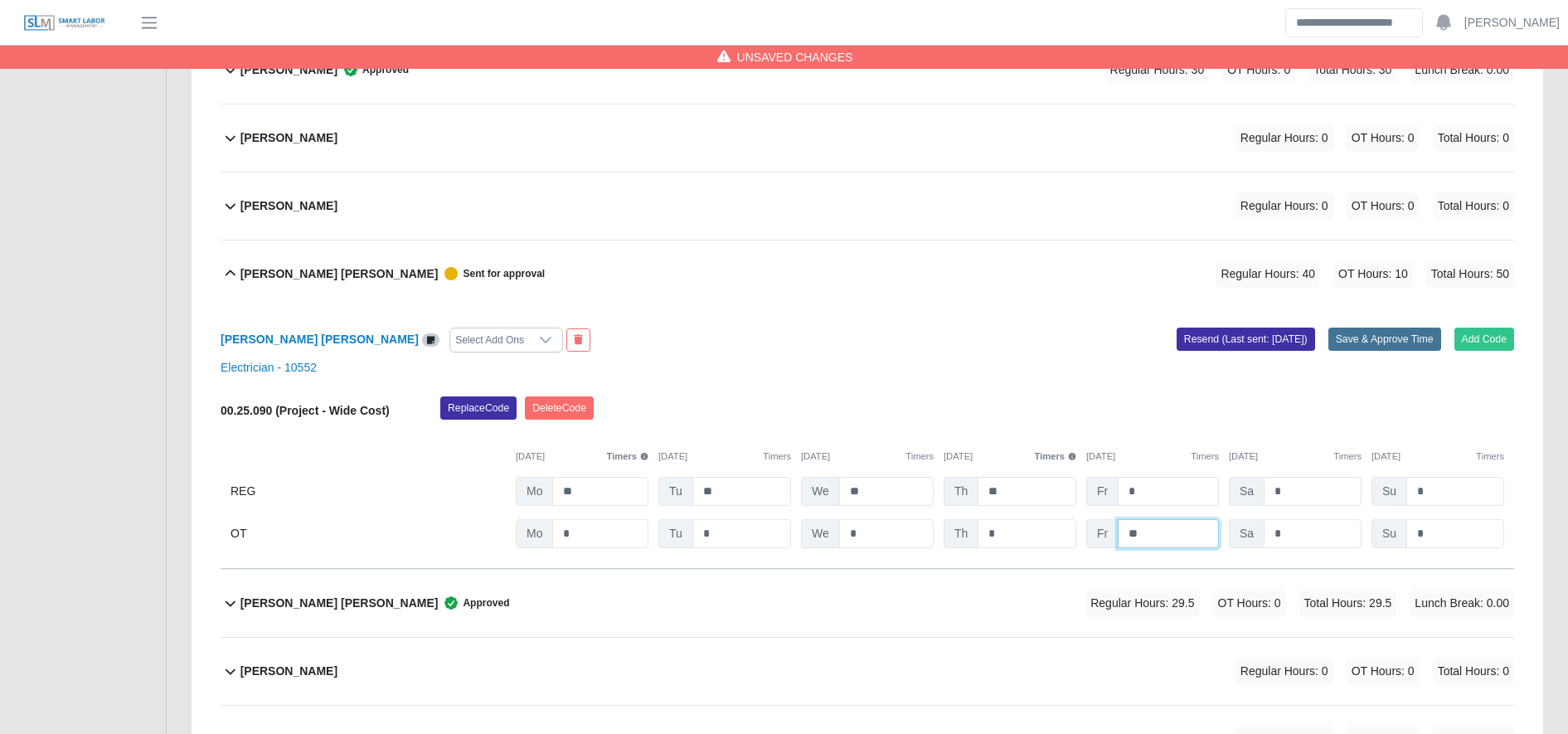
type input "**"
click at [1374, 330] on button "Save & Approve Time" at bounding box center [1384, 339] width 113 height 23
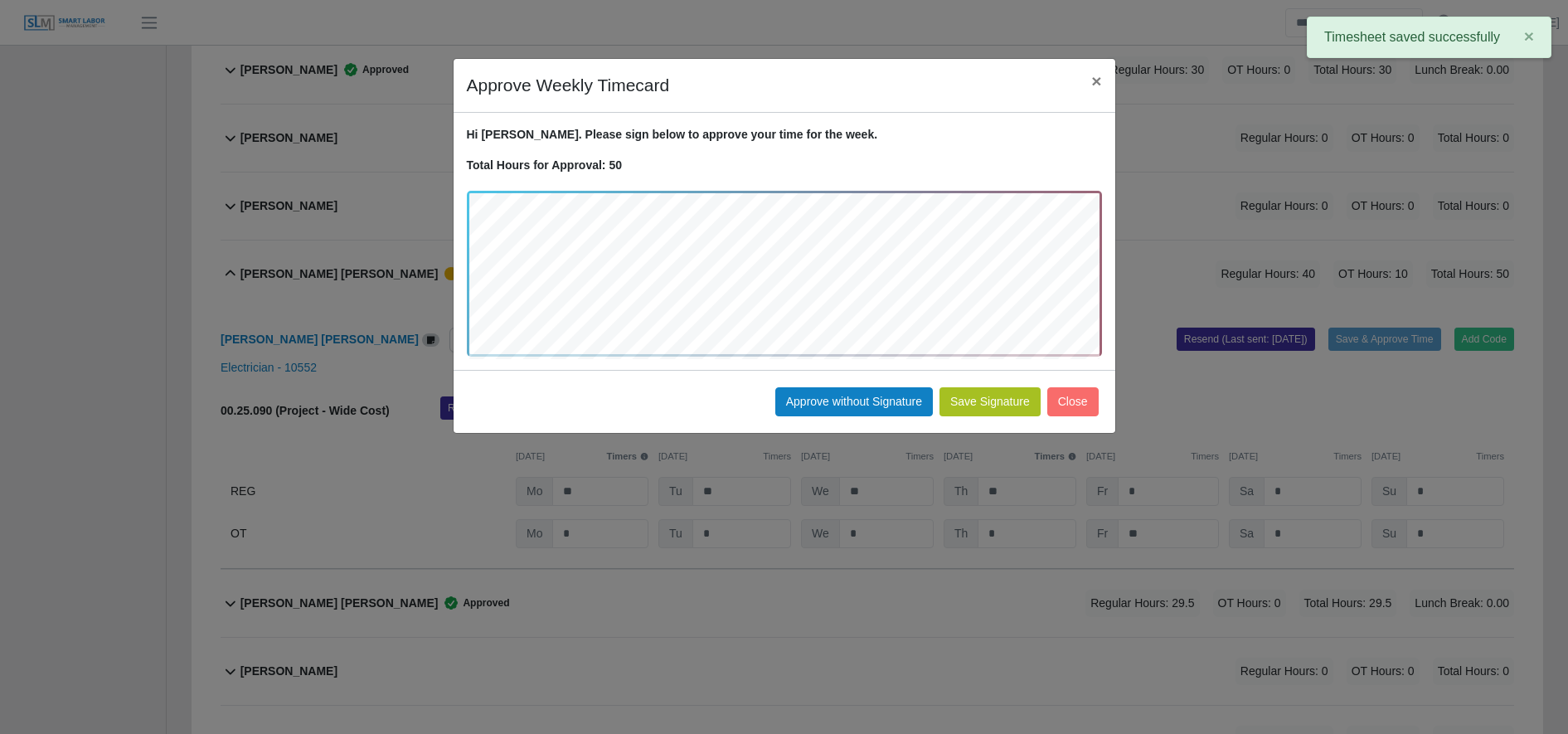
click at [981, 404] on button "Save Signature" at bounding box center [989, 402] width 102 height 29
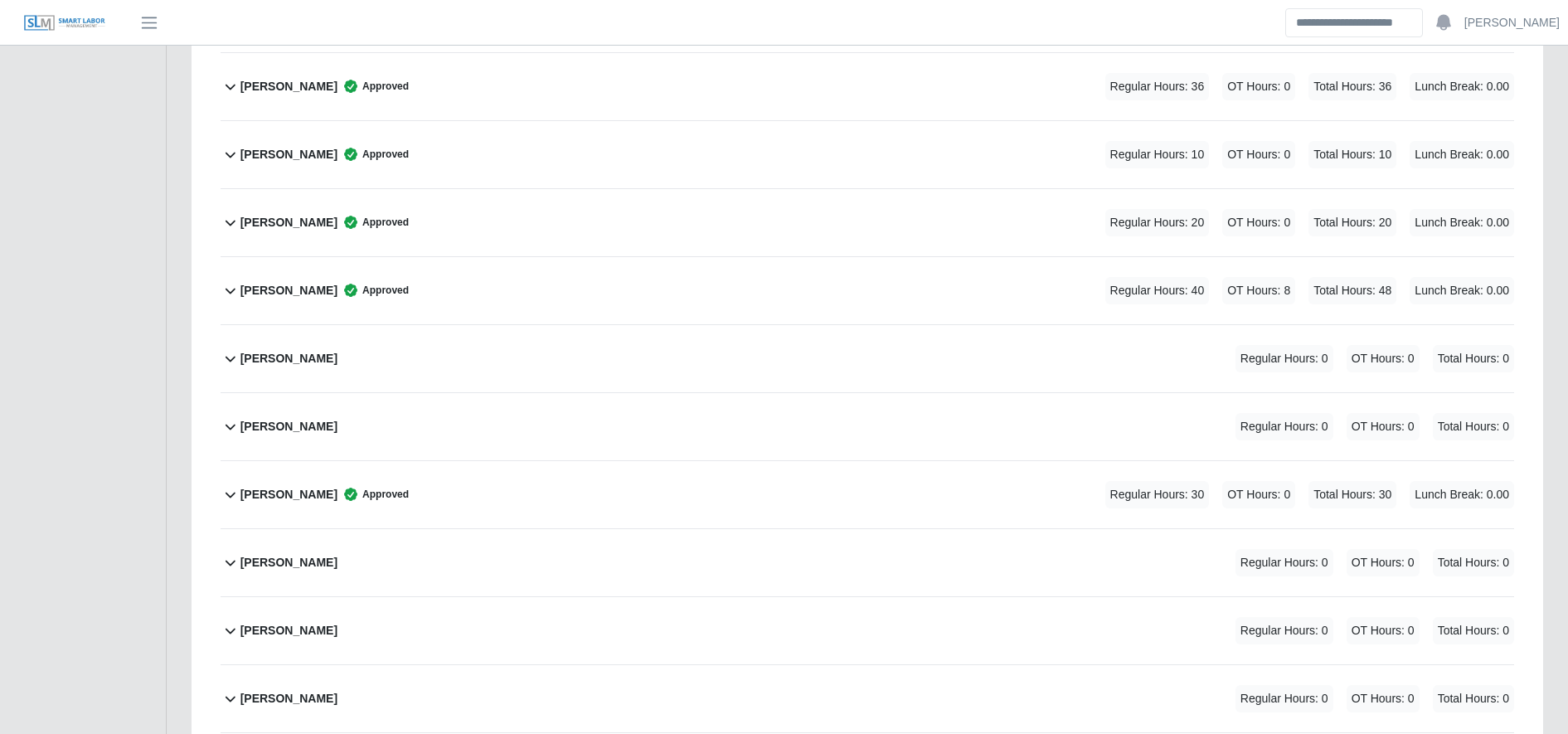
scroll to position [1773, 0]
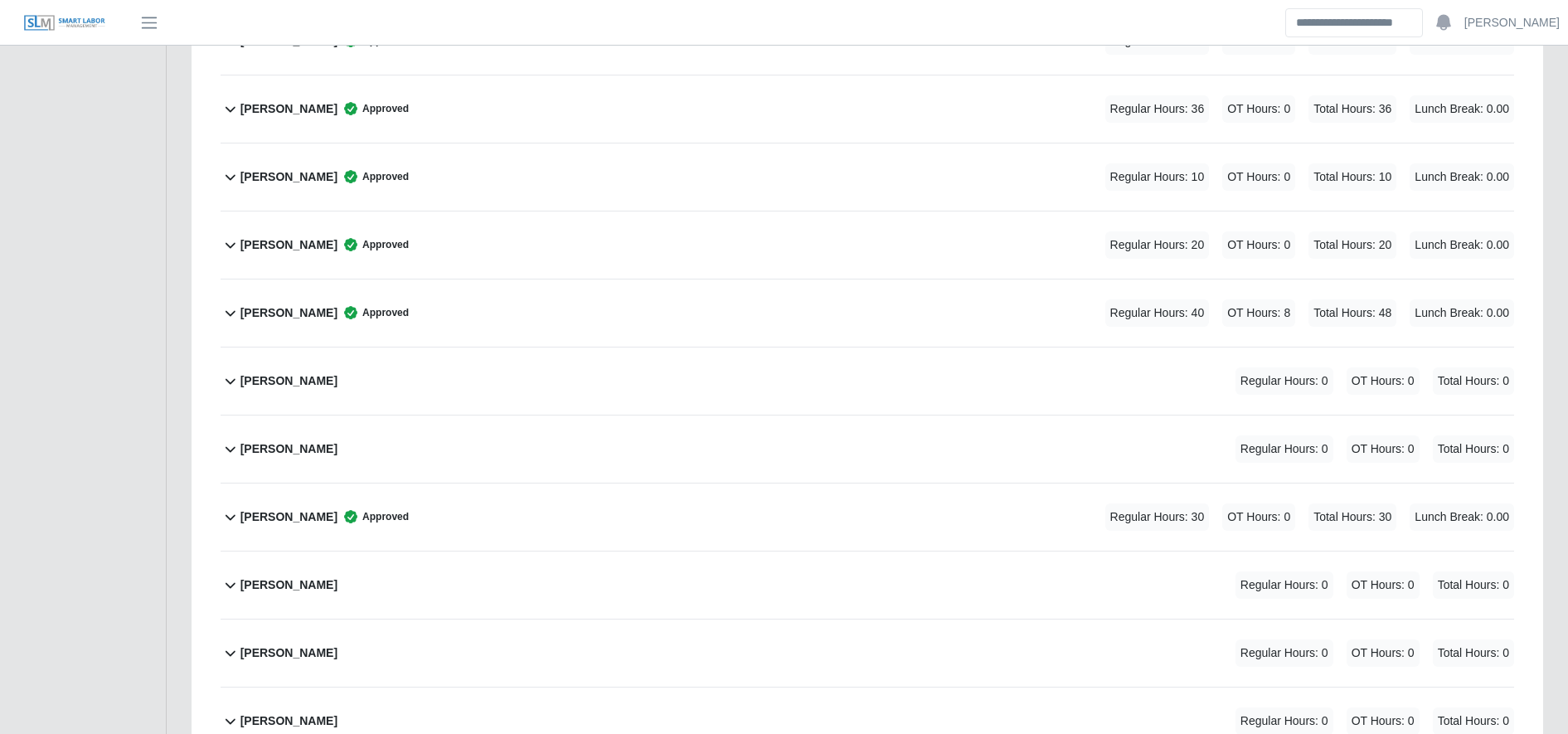
click at [1095, 170] on div "Regular Hours: 10 OT Hours: 0 Total Hours: 10 Lunch Break: 0.00" at bounding box center [1286, 177] width 455 height 27
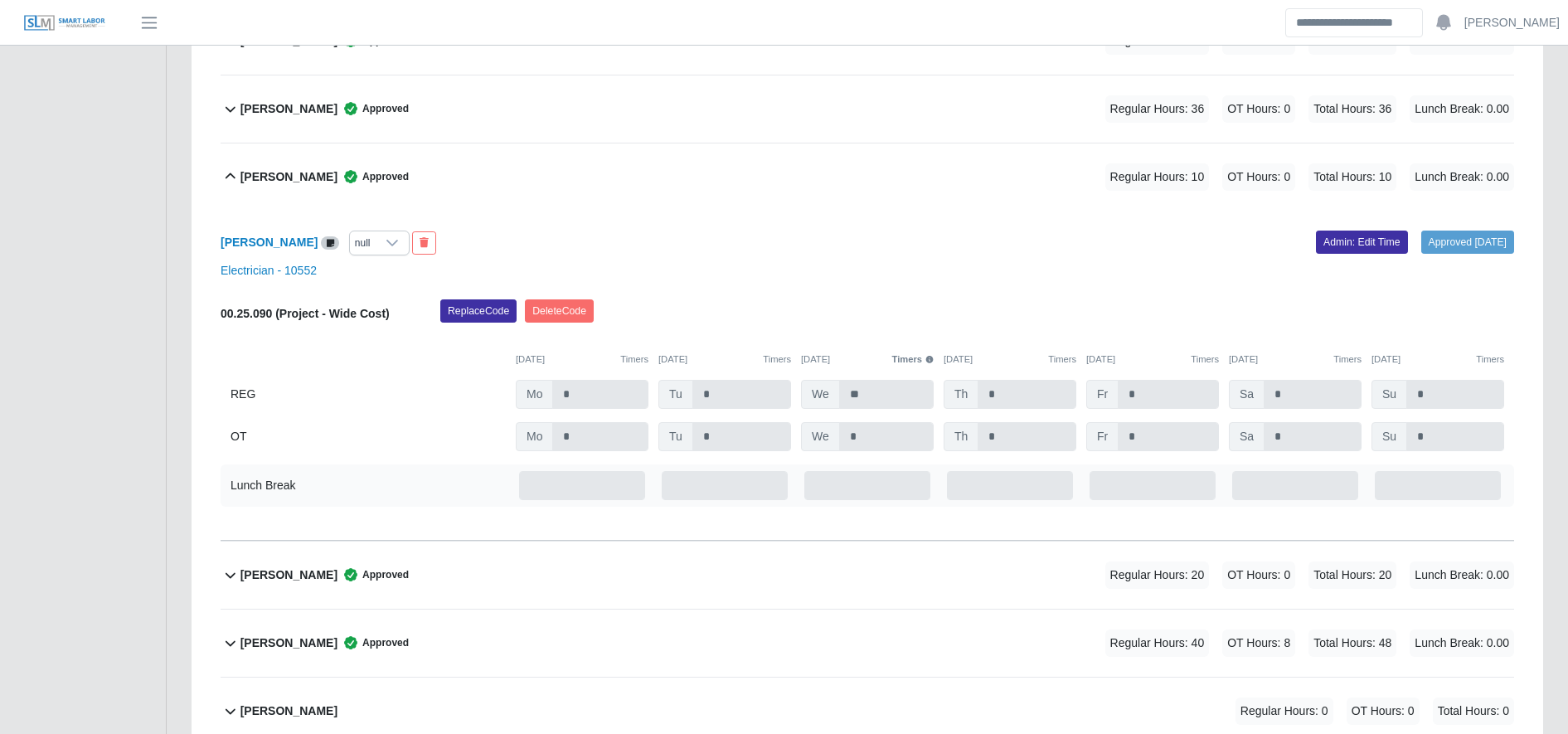
click at [1095, 170] on div "Regular Hours: 10 OT Hours: 0 Total Hours: 10 Lunch Break: 0.00" at bounding box center [1286, 177] width 455 height 27
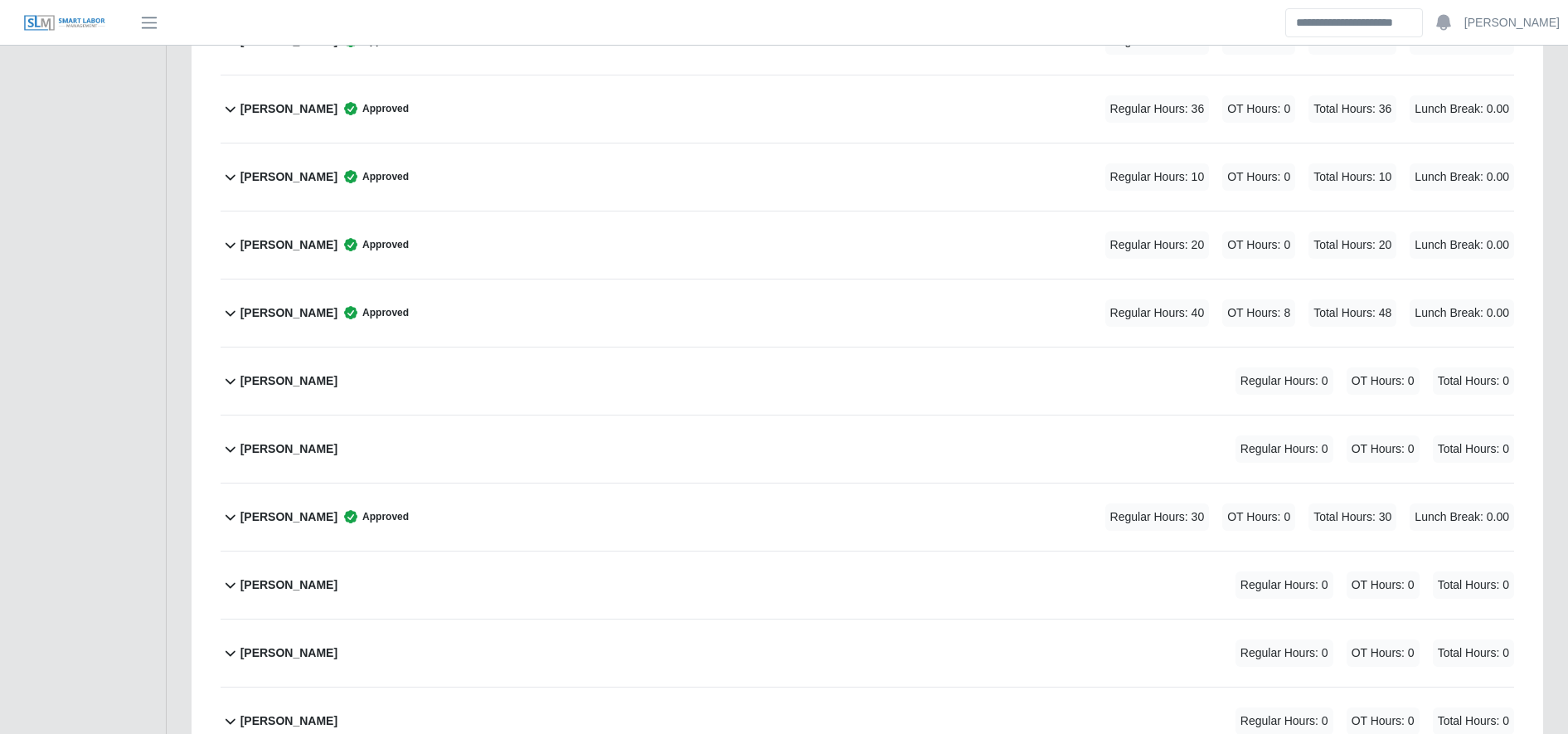
click at [1044, 128] on div "Hoguer Mata Approved Regular Hours: 36 OT Hours: 0 Total Hours: 36 Lunch Break:…" at bounding box center [877, 108] width 1273 height 67
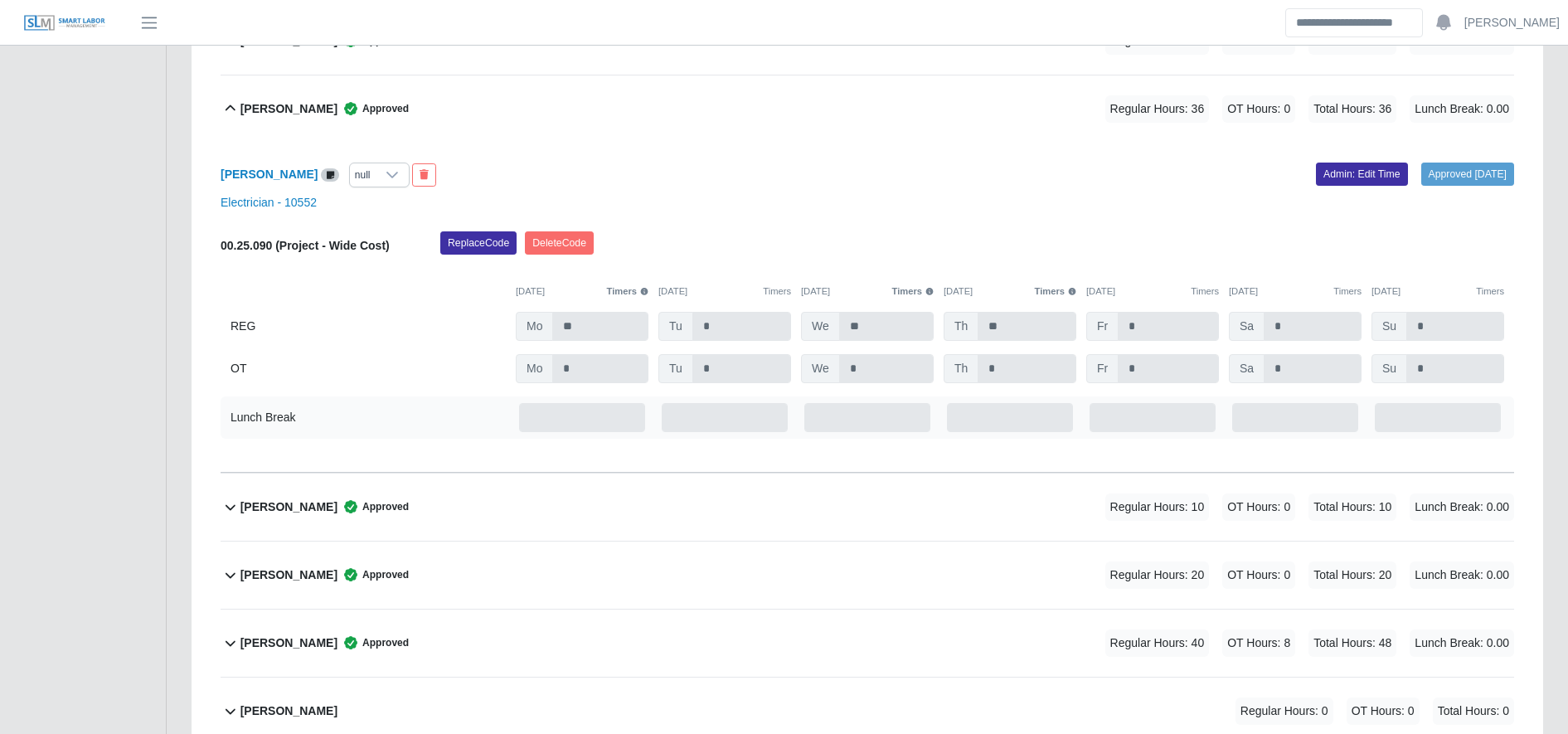
click at [1044, 128] on div "Hoguer Mata Approved Regular Hours: 36 OT Hours: 0 Total Hours: 36 Lunch Break:…" at bounding box center [877, 108] width 1273 height 67
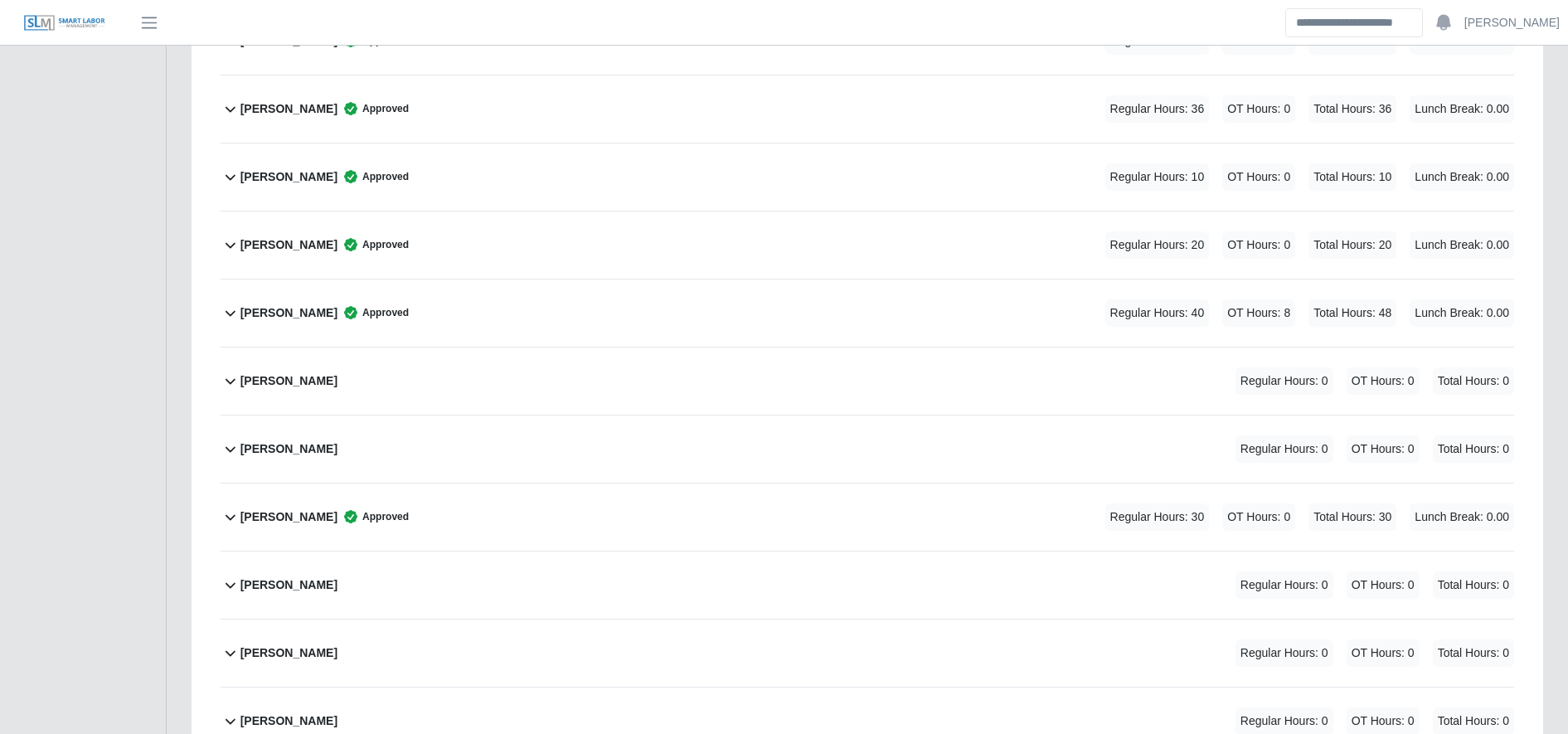
click at [741, 308] on div "Jonathan Martinez Sanchez Approved Regular Hours: 40 OT Hours: 8 Total Hours: 4…" at bounding box center [877, 312] width 1273 height 67
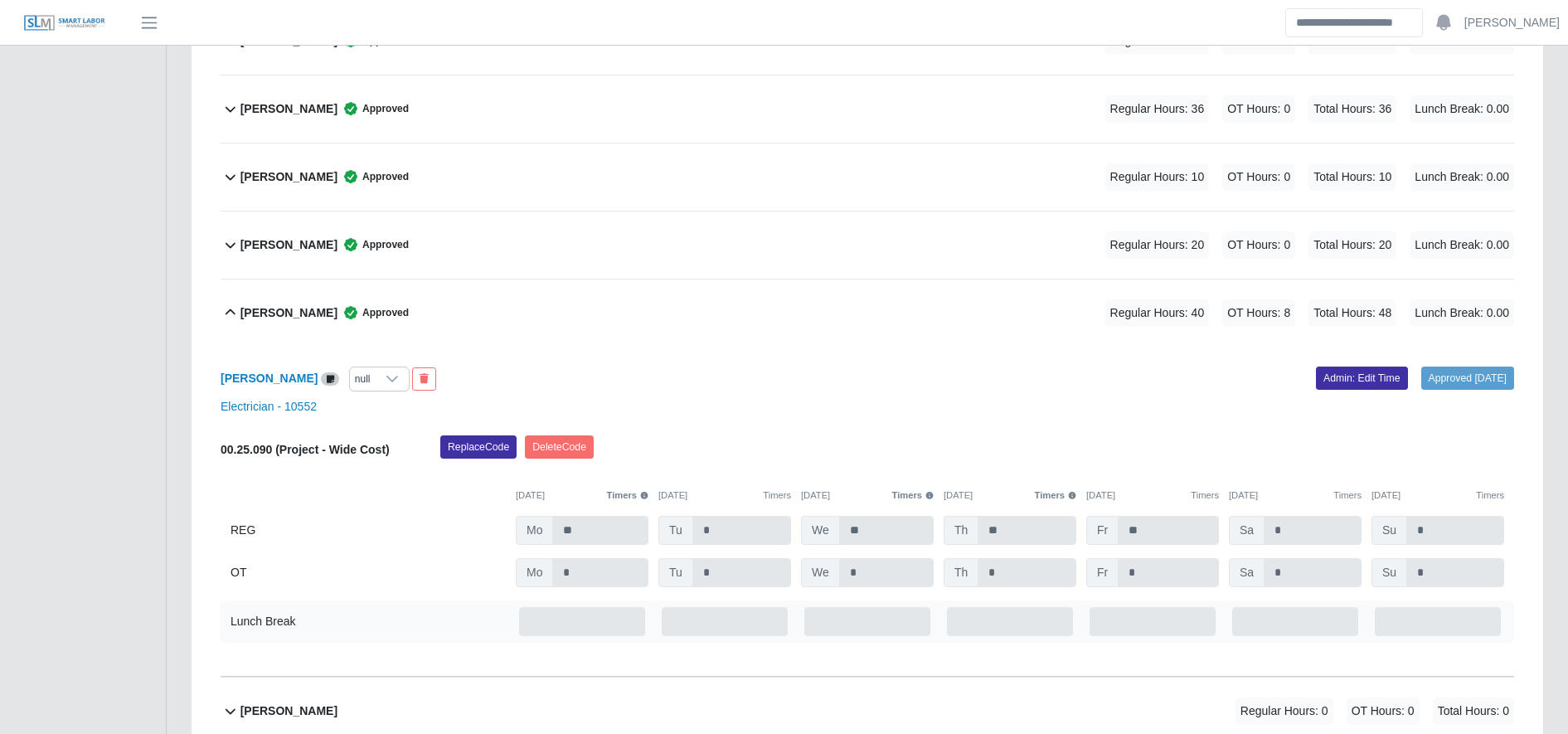
click at [702, 257] on div "Joel Rodruiguez Approved Regular Hours: 20 OT Hours: 0 Total Hours: 20 Lunch Br…" at bounding box center [877, 244] width 1273 height 67
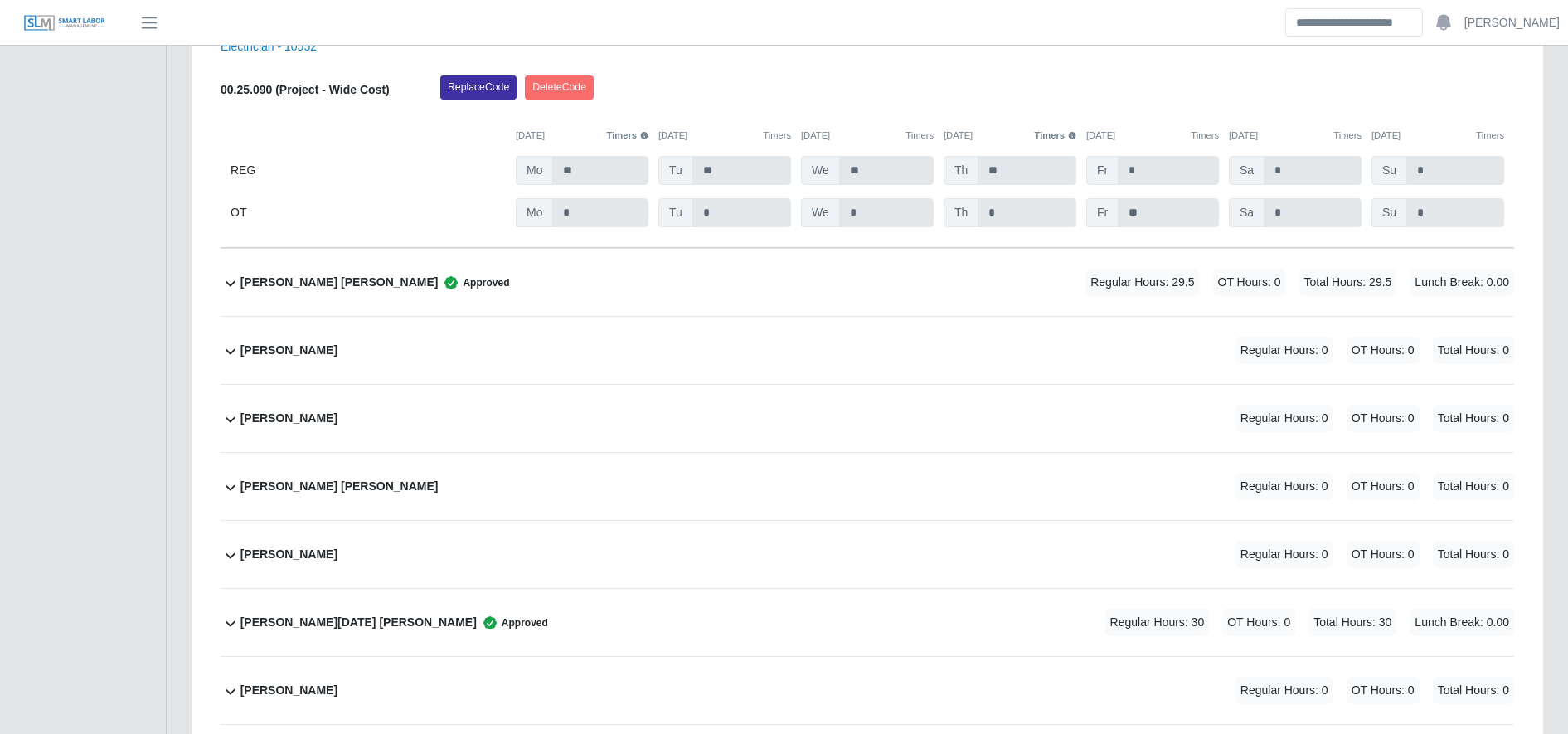
scroll to position [3758, 0]
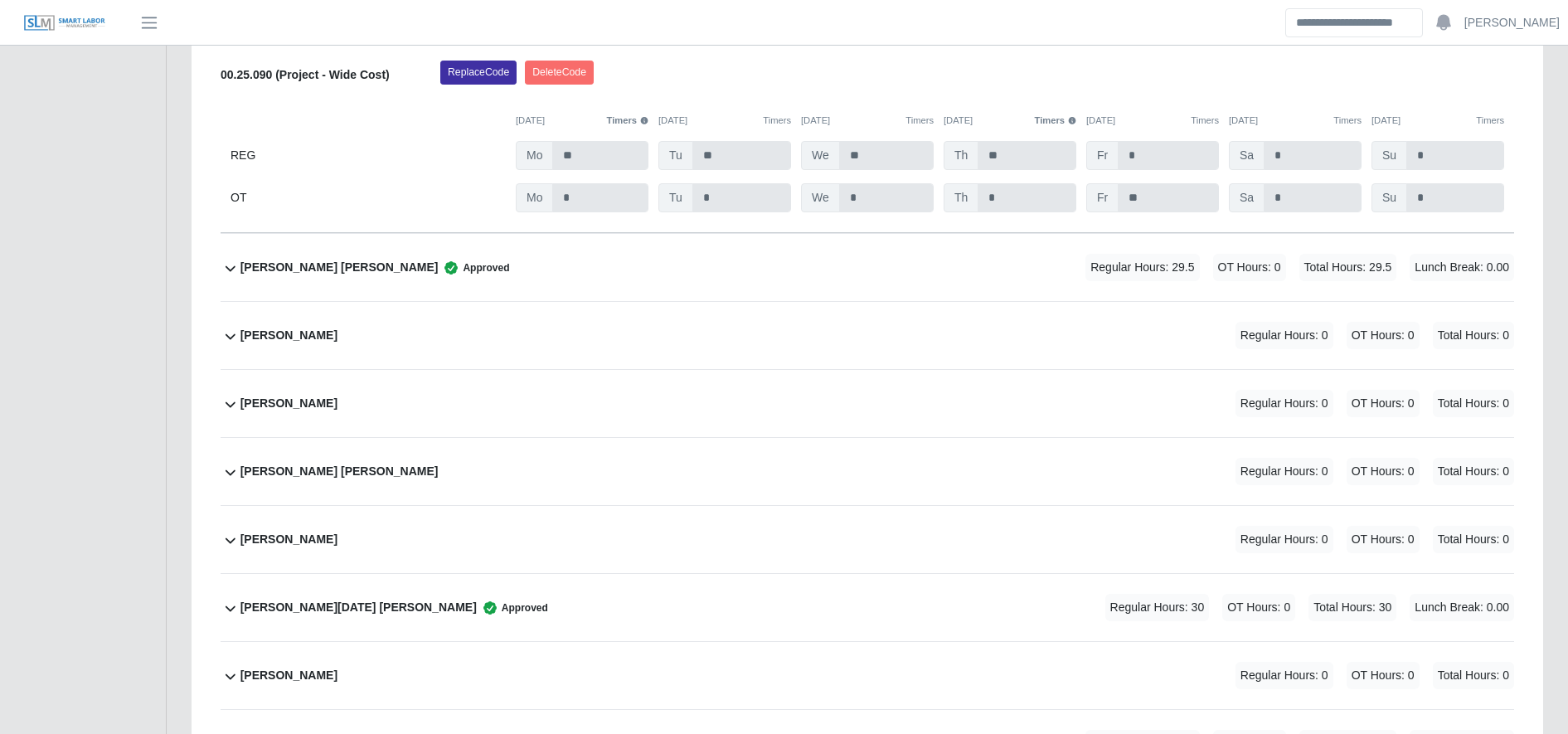
click at [811, 594] on div "Pedro Noel Zelaya Torres Approved Regular Hours: 30 OT Hours: 0 Total Hours: 30…" at bounding box center [877, 607] width 1273 height 67
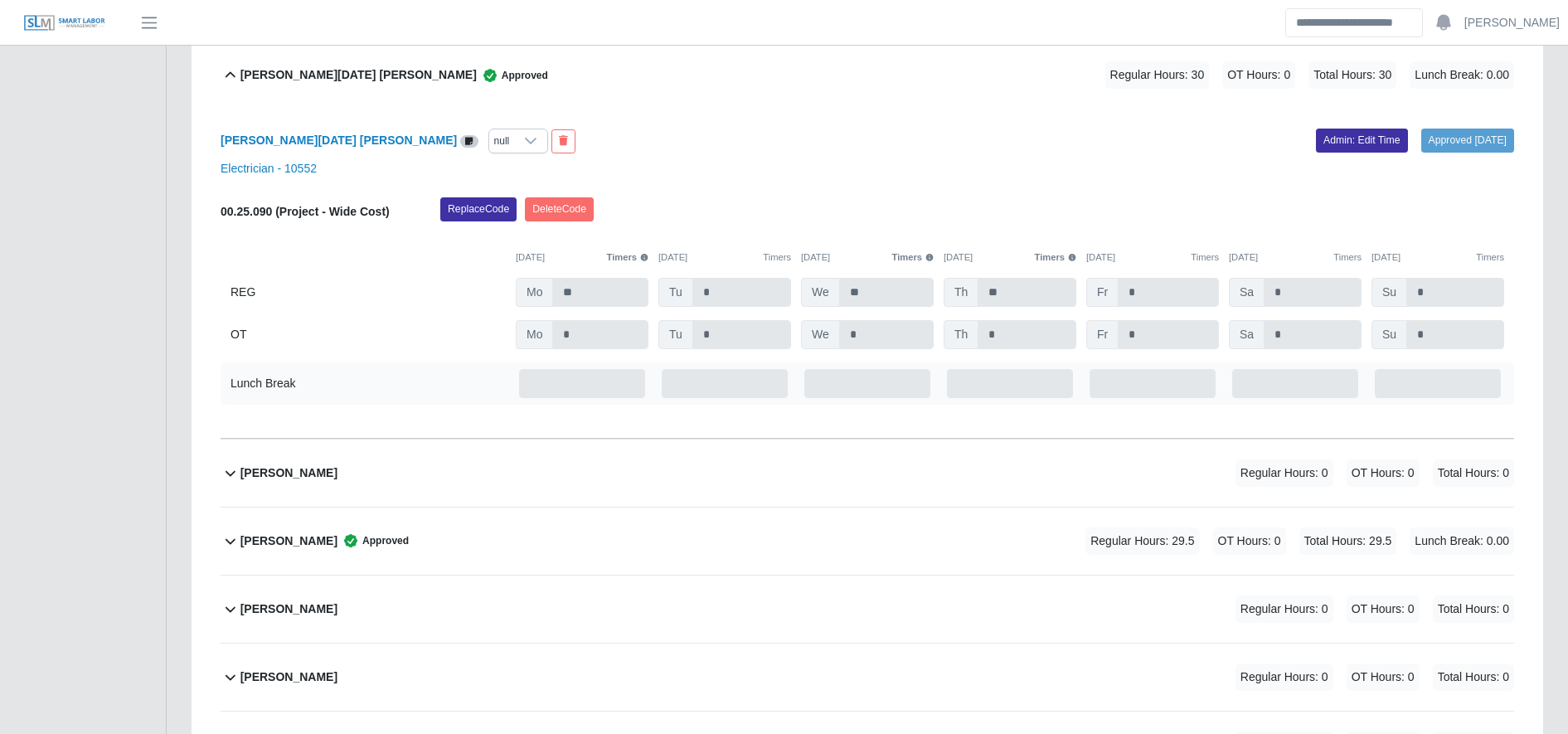
scroll to position [4551, 0]
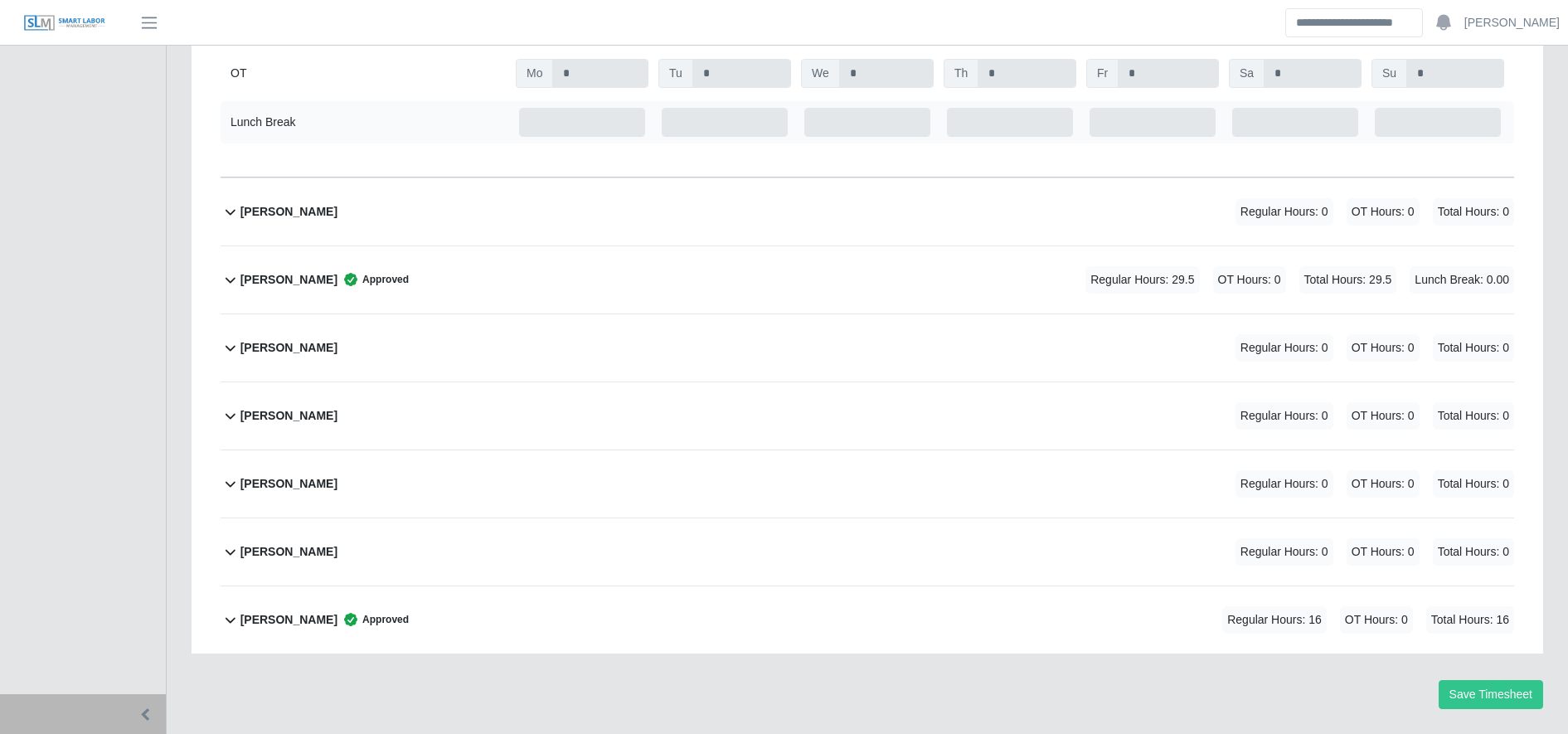
click at [813, 603] on div "Yobany Granados Meraz Approved Regular Hours: 16 OT Hours: 0 Total Hours: 16" at bounding box center [877, 619] width 1273 height 67
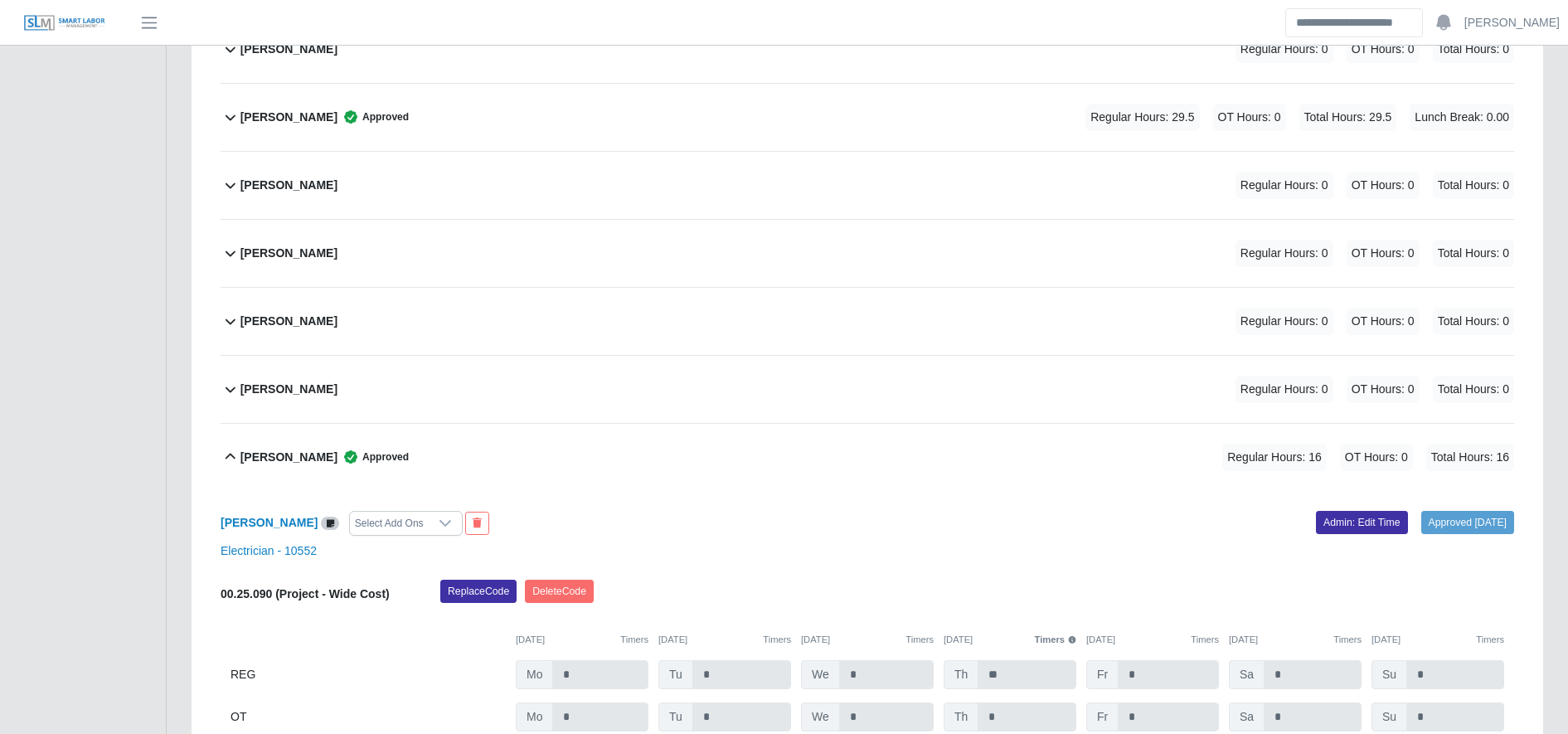
scroll to position [4709, 0]
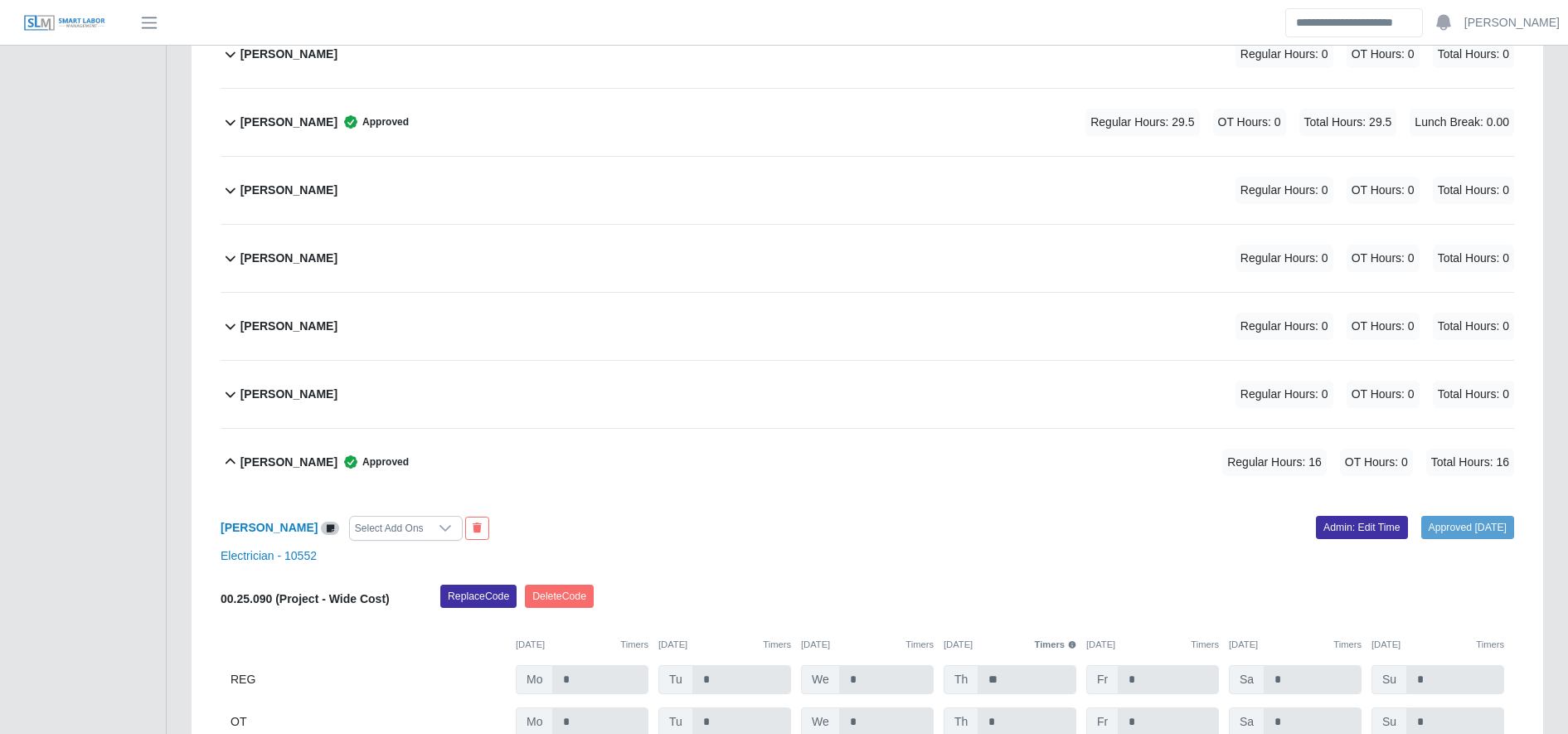
click at [621, 135] on div "Sandra Palacios Approved Regular Hours: 29.5 OT Hours: 0 Total Hours: 29.5 Lunc…" at bounding box center [877, 122] width 1273 height 67
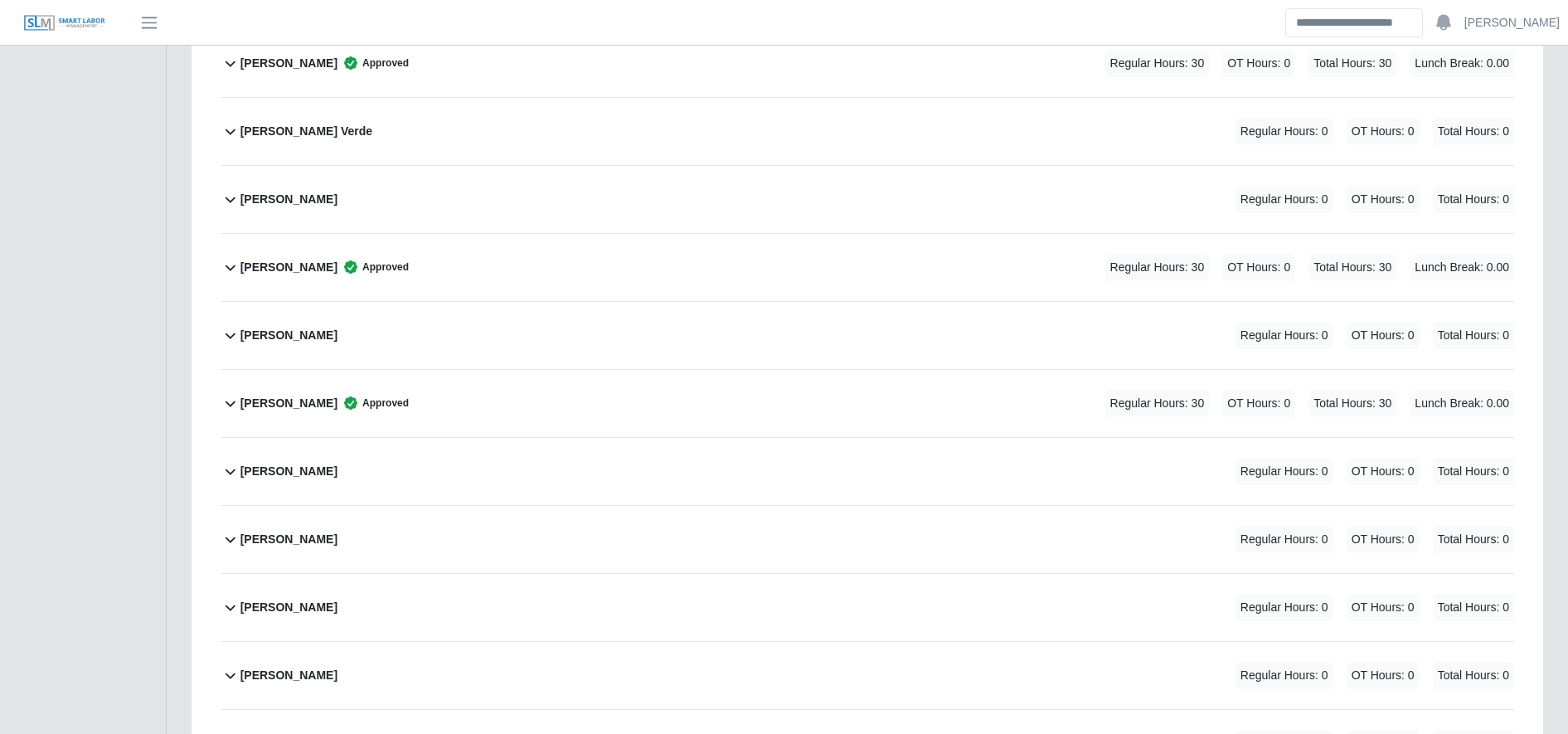
scroll to position [595, 0]
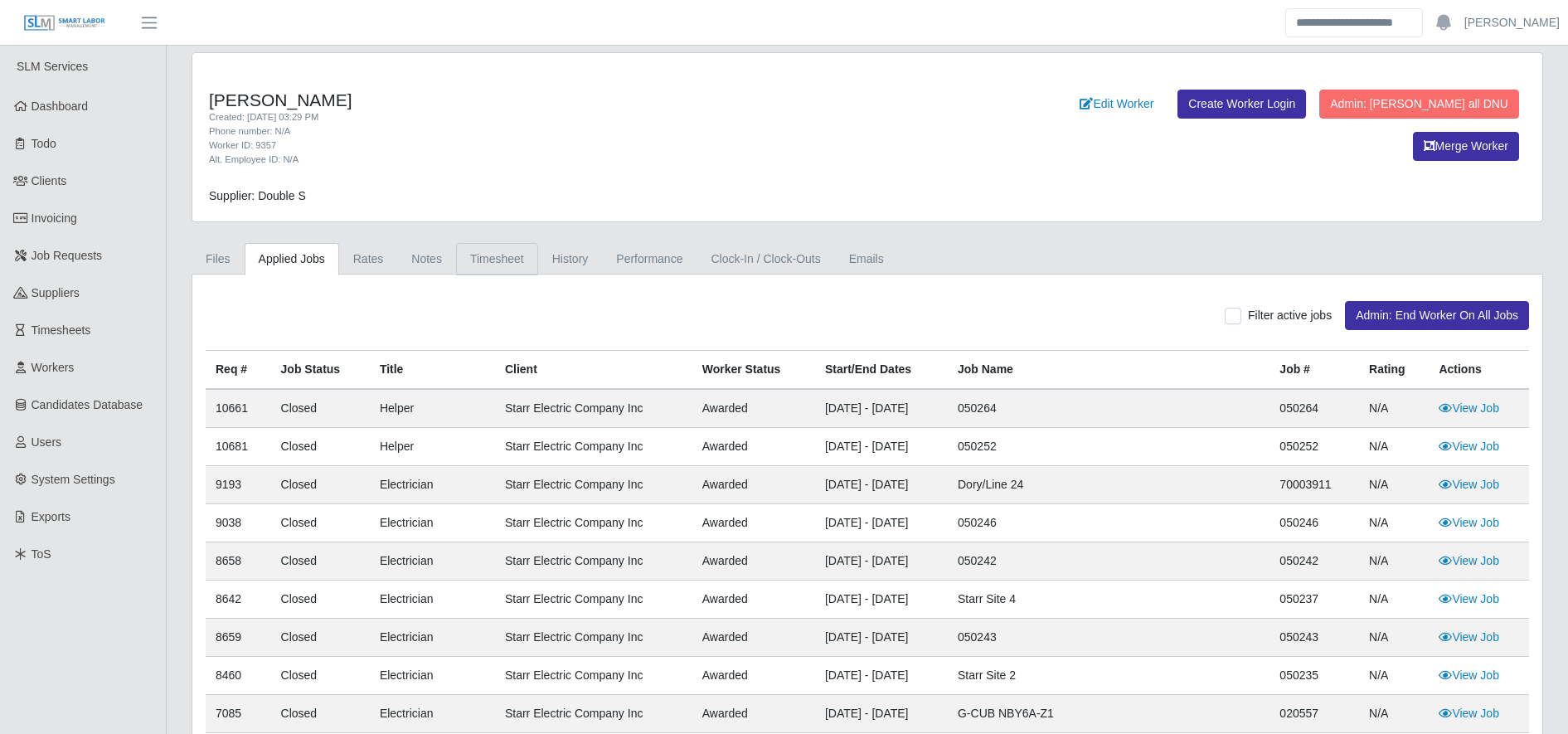
click at [477, 253] on link "Timesheet" at bounding box center [497, 258] width 82 height 32
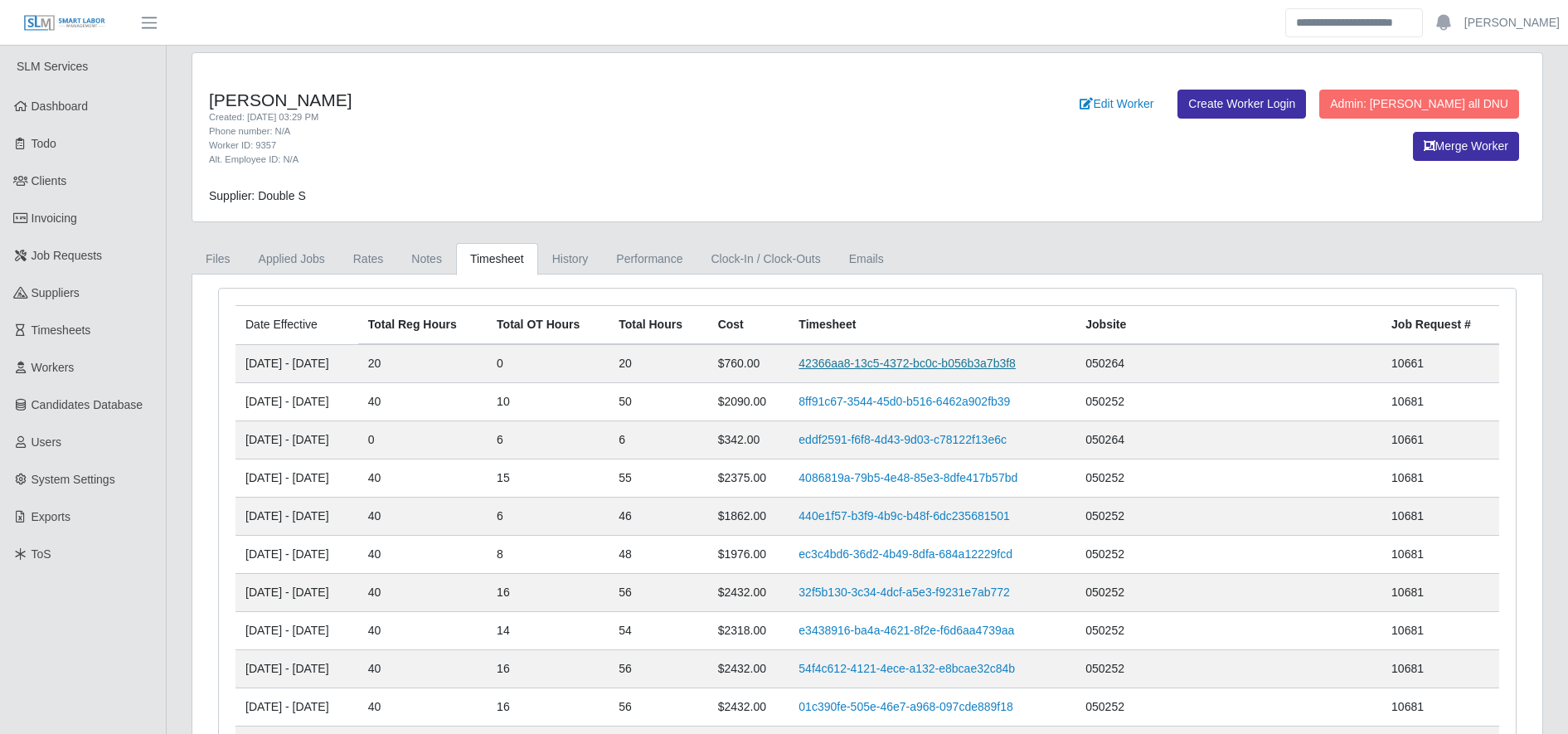
click at [975, 369] on link "42366aa8-13c5-4372-bc0c-b056b3a7b3f8" at bounding box center [906, 362] width 217 height 13
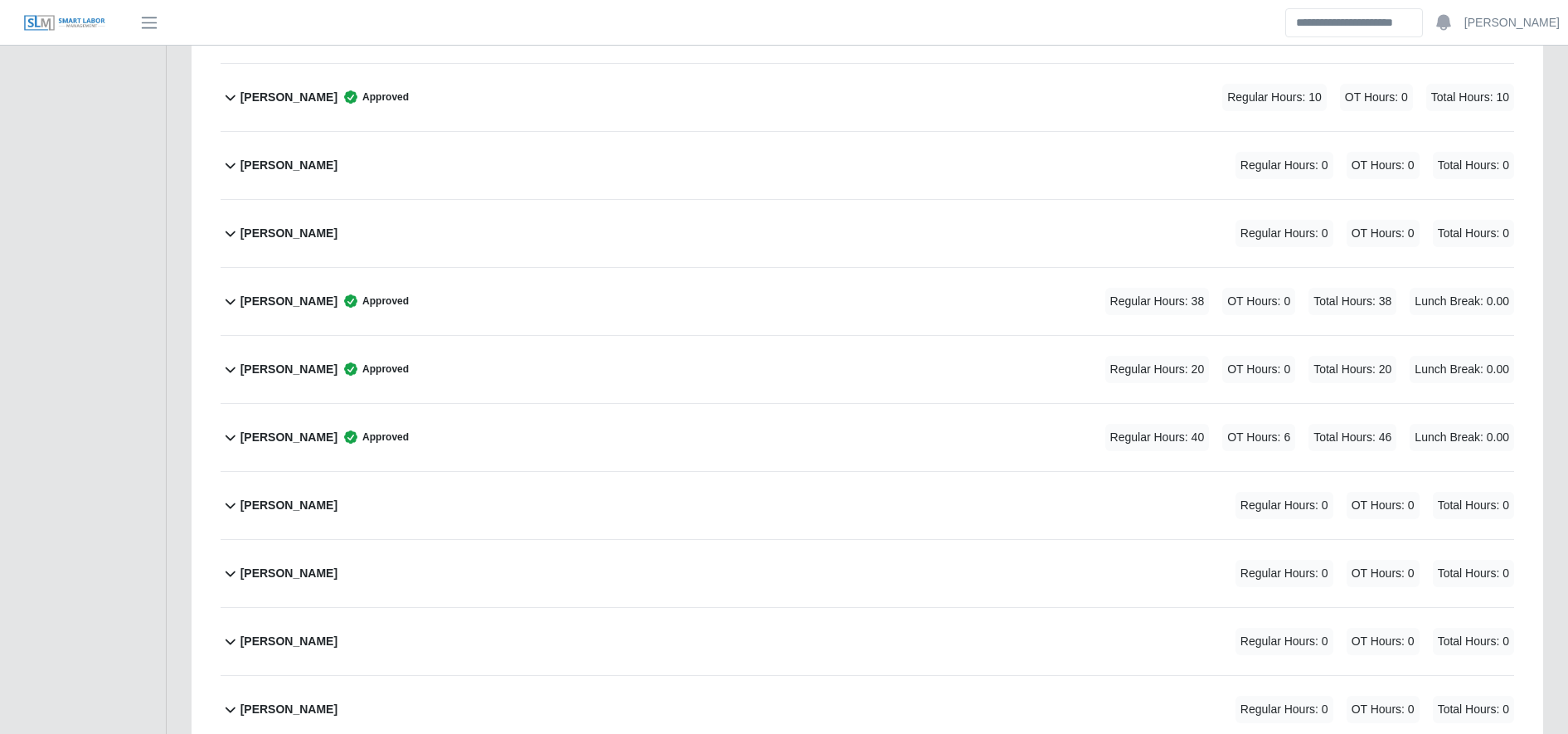
scroll to position [994, 0]
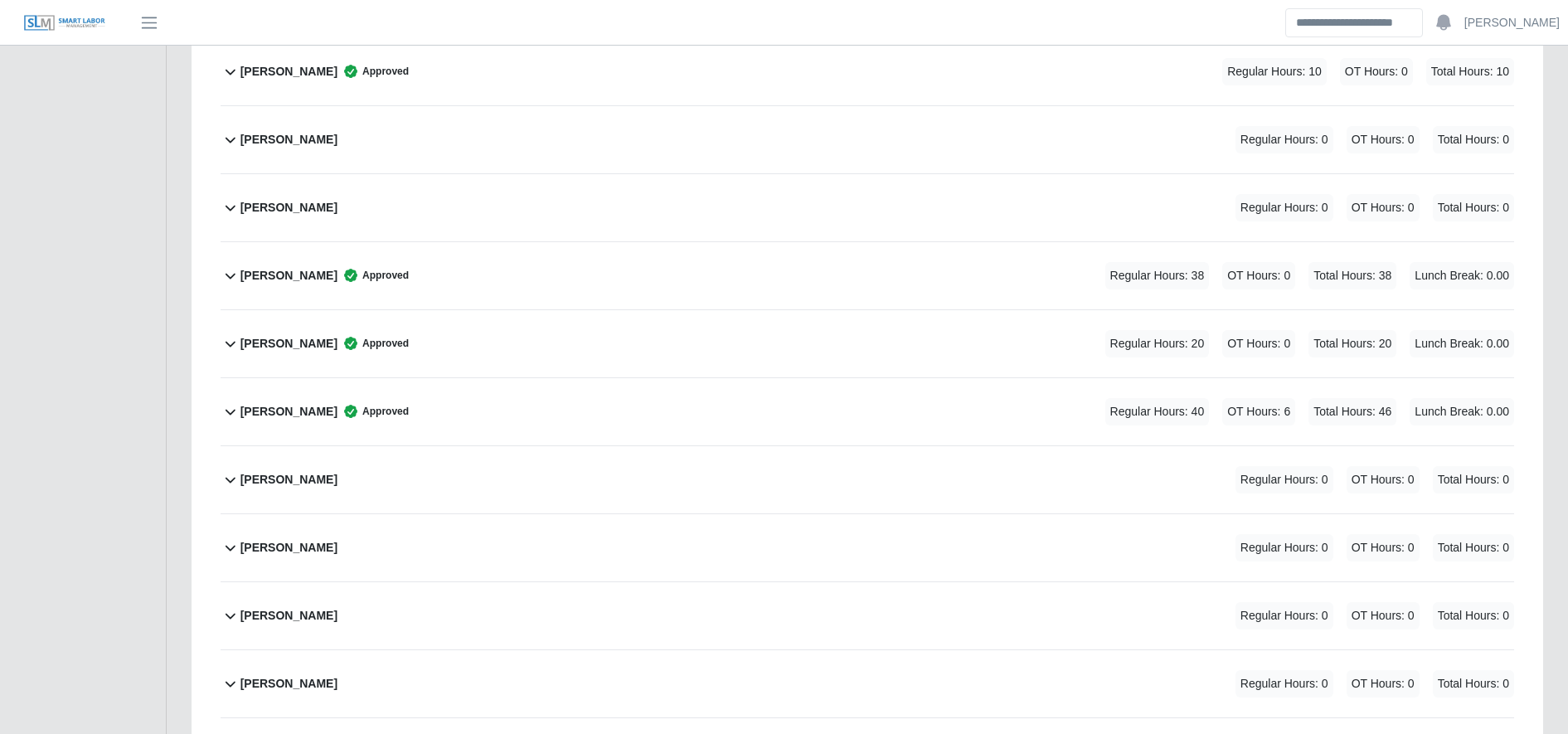
click at [496, 340] on div "[PERSON_NAME] Approved Regular Hours: 20 OT Hours: 0 Total Hours: 20 Lunch Brea…" at bounding box center [877, 343] width 1273 height 67
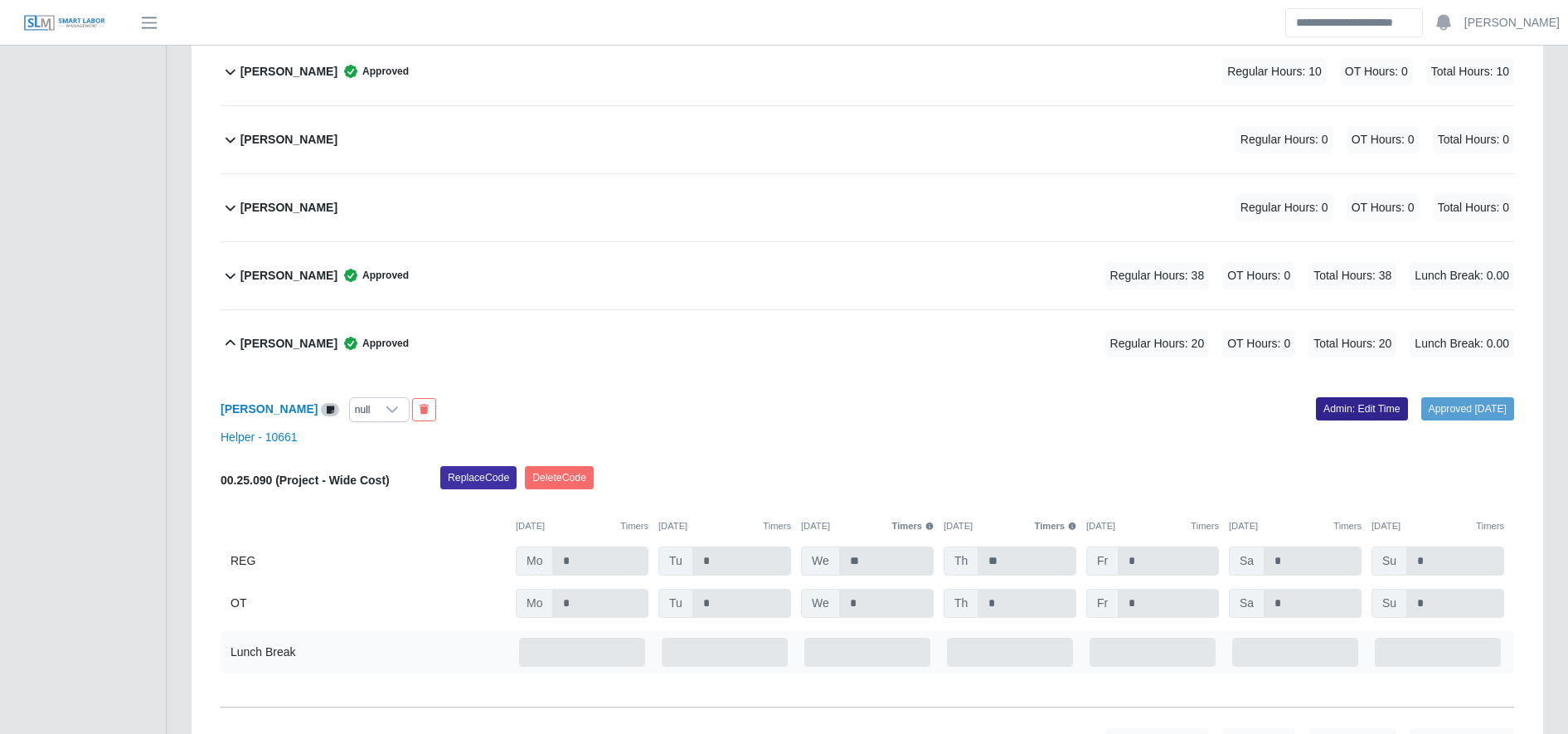
click at [1346, 404] on link "Admin: Edit Time" at bounding box center [1361, 408] width 92 height 23
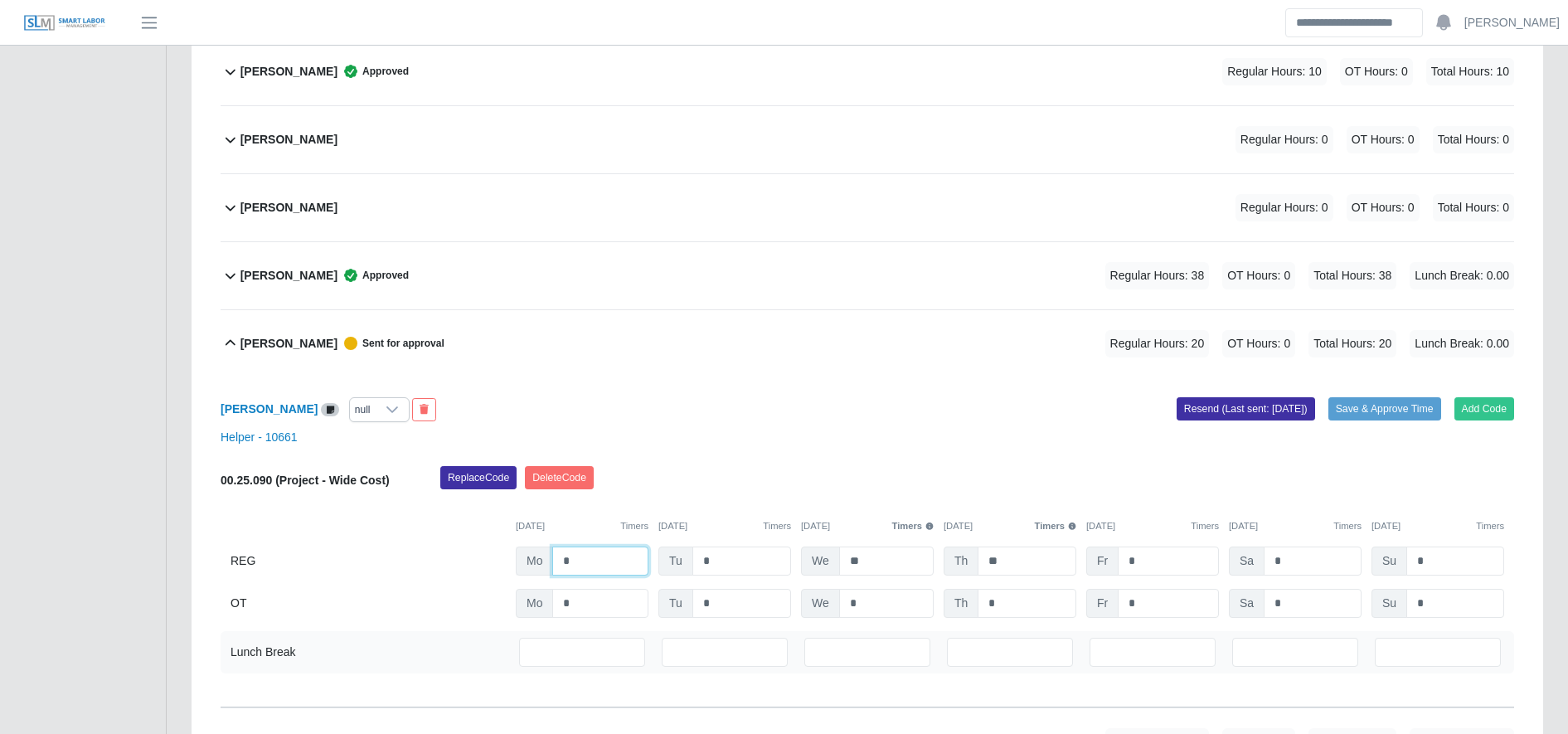
click at [610, 556] on input "*" at bounding box center [600, 561] width 96 height 29
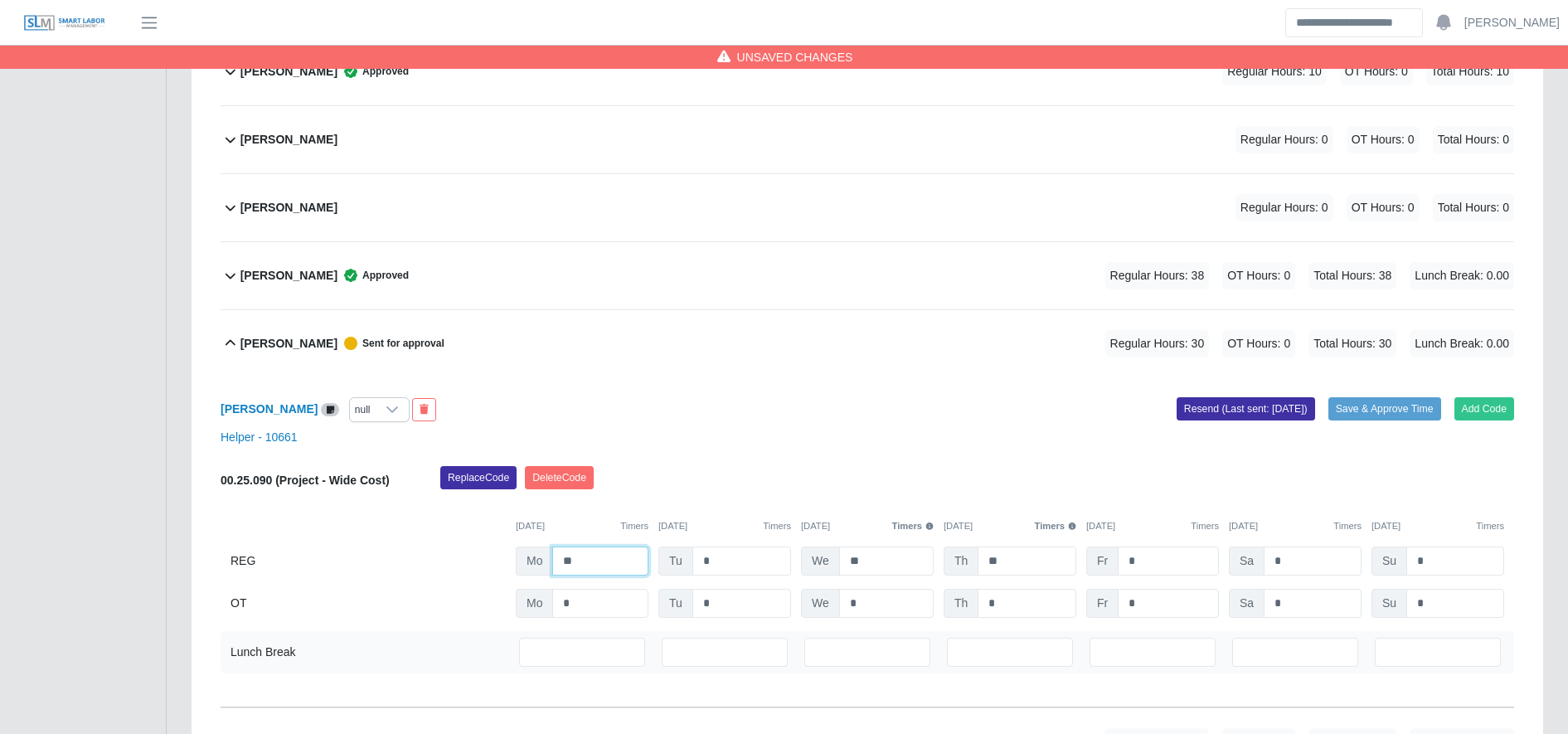
type input "**"
click at [1145, 600] on input "*" at bounding box center [1168, 603] width 102 height 29
type input "**"
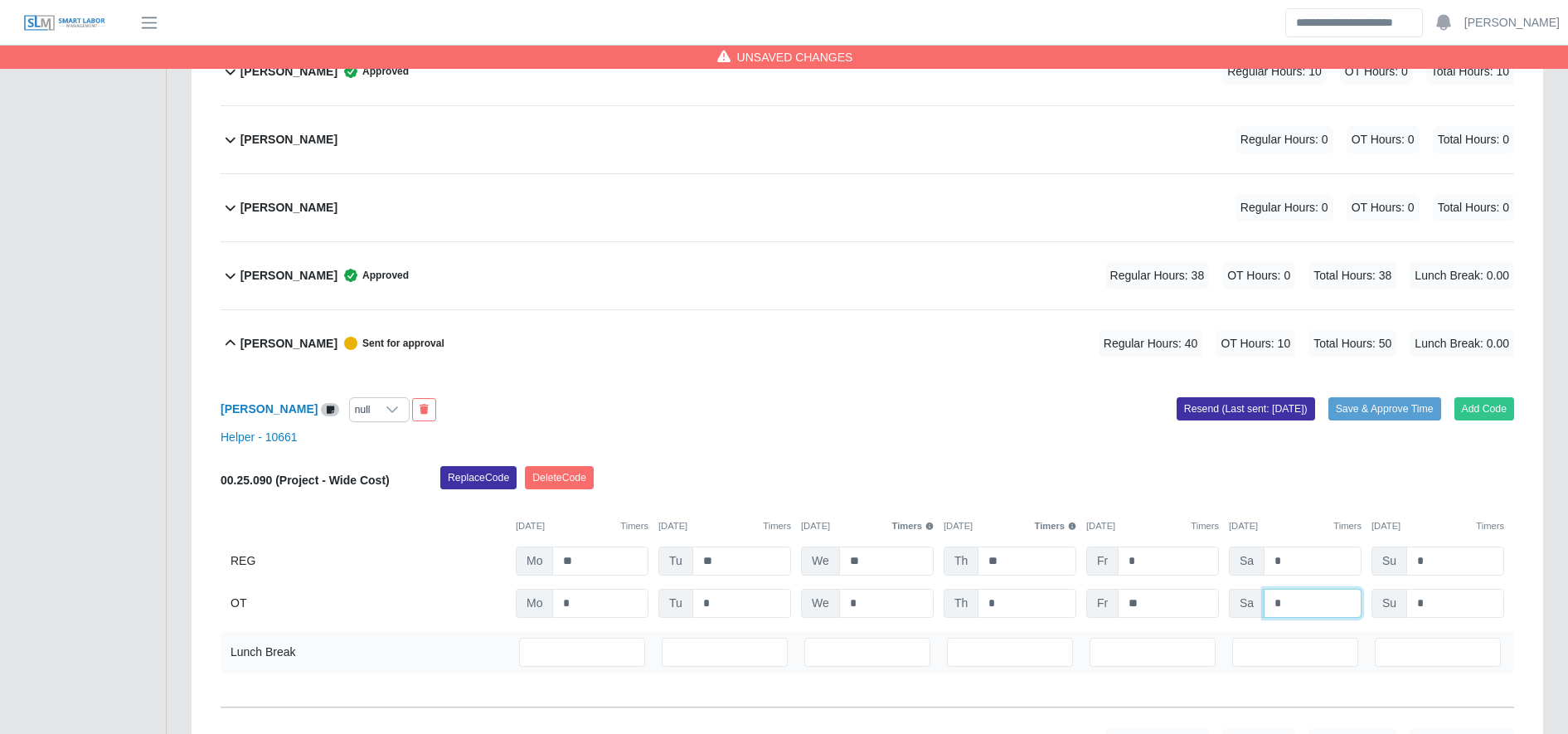
click at [1300, 604] on input "*" at bounding box center [1312, 603] width 98 height 29
type input "*"
click at [1403, 409] on button "Save & Approve Time" at bounding box center [1384, 408] width 113 height 23
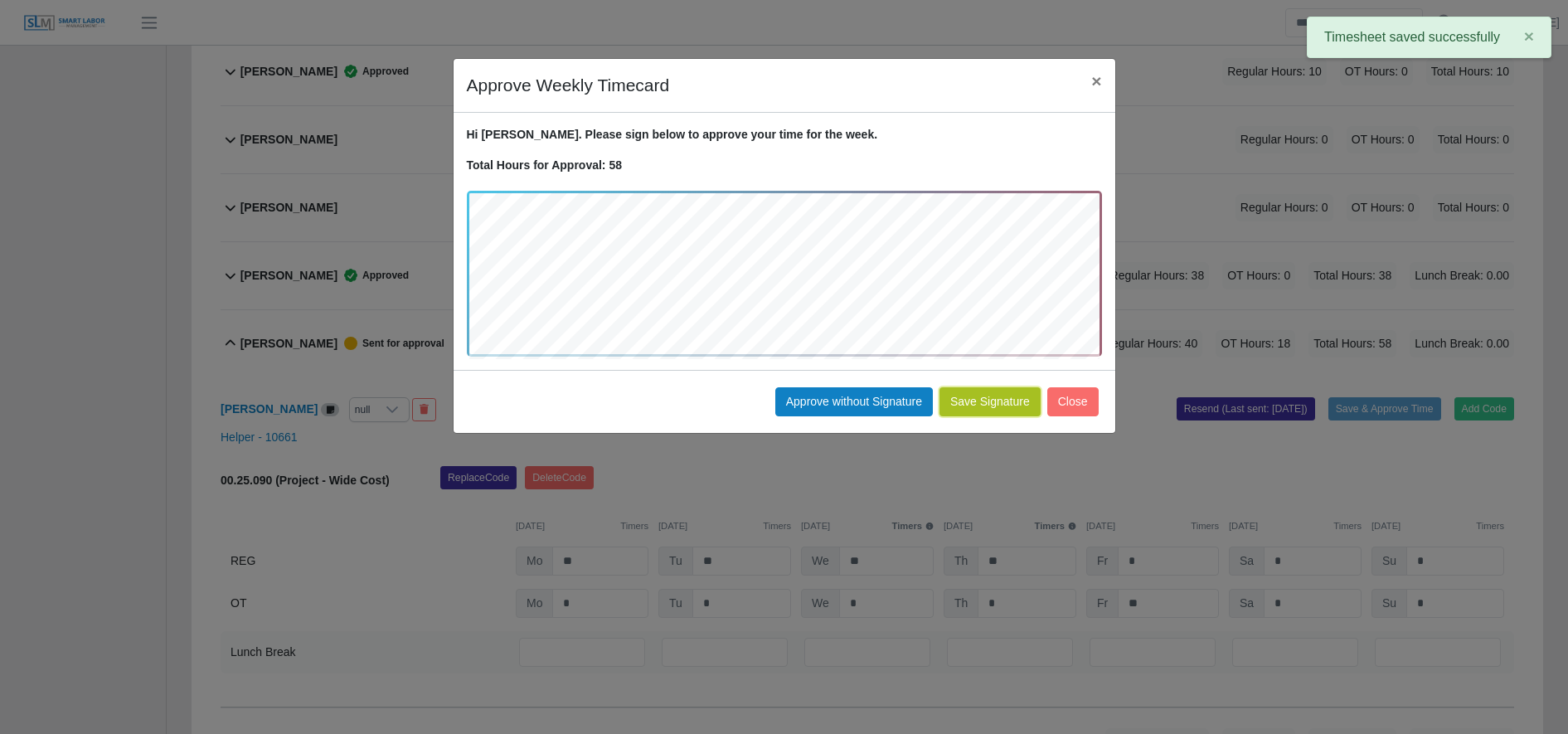
click at [999, 395] on button "Save Signature" at bounding box center [989, 402] width 102 height 29
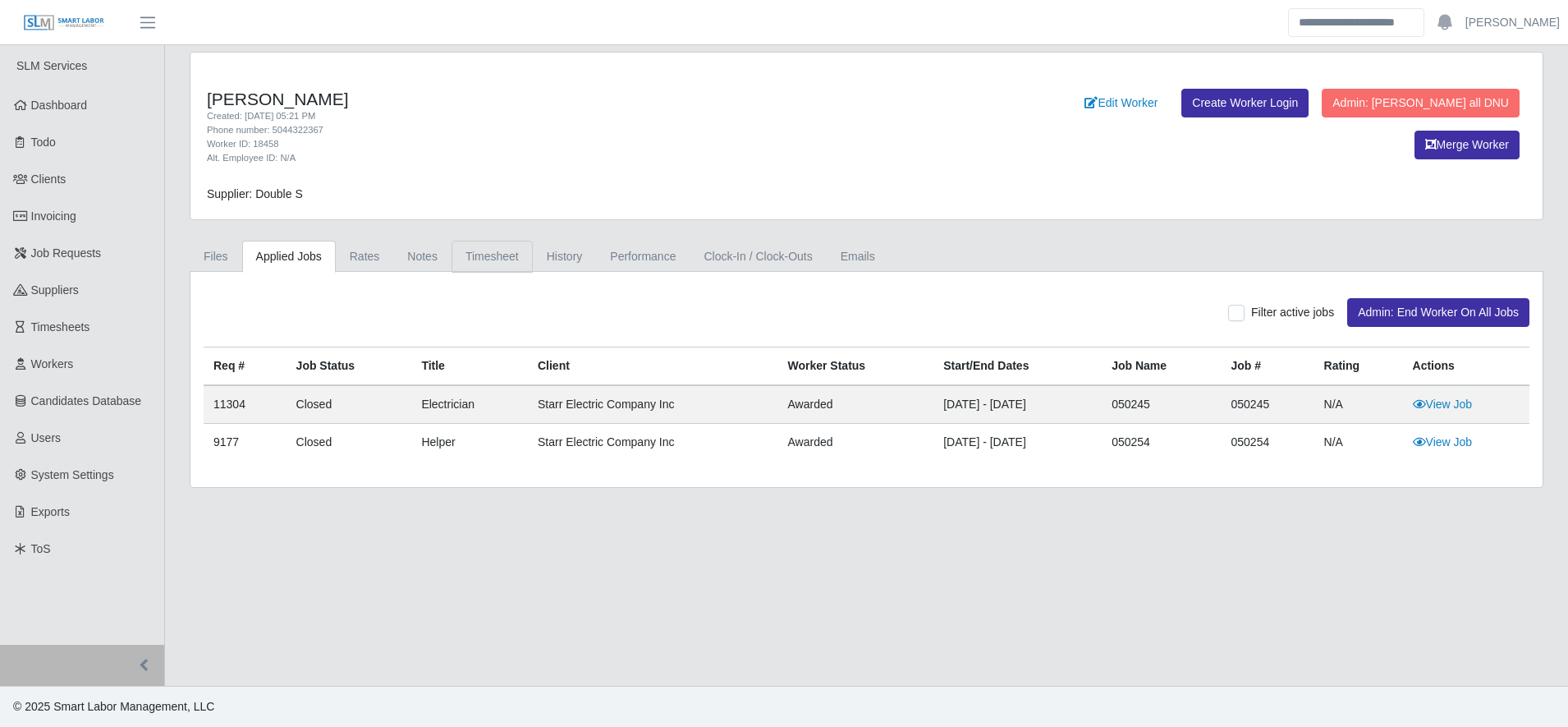
click at [472, 252] on link "Timesheet" at bounding box center [492, 256] width 82 height 32
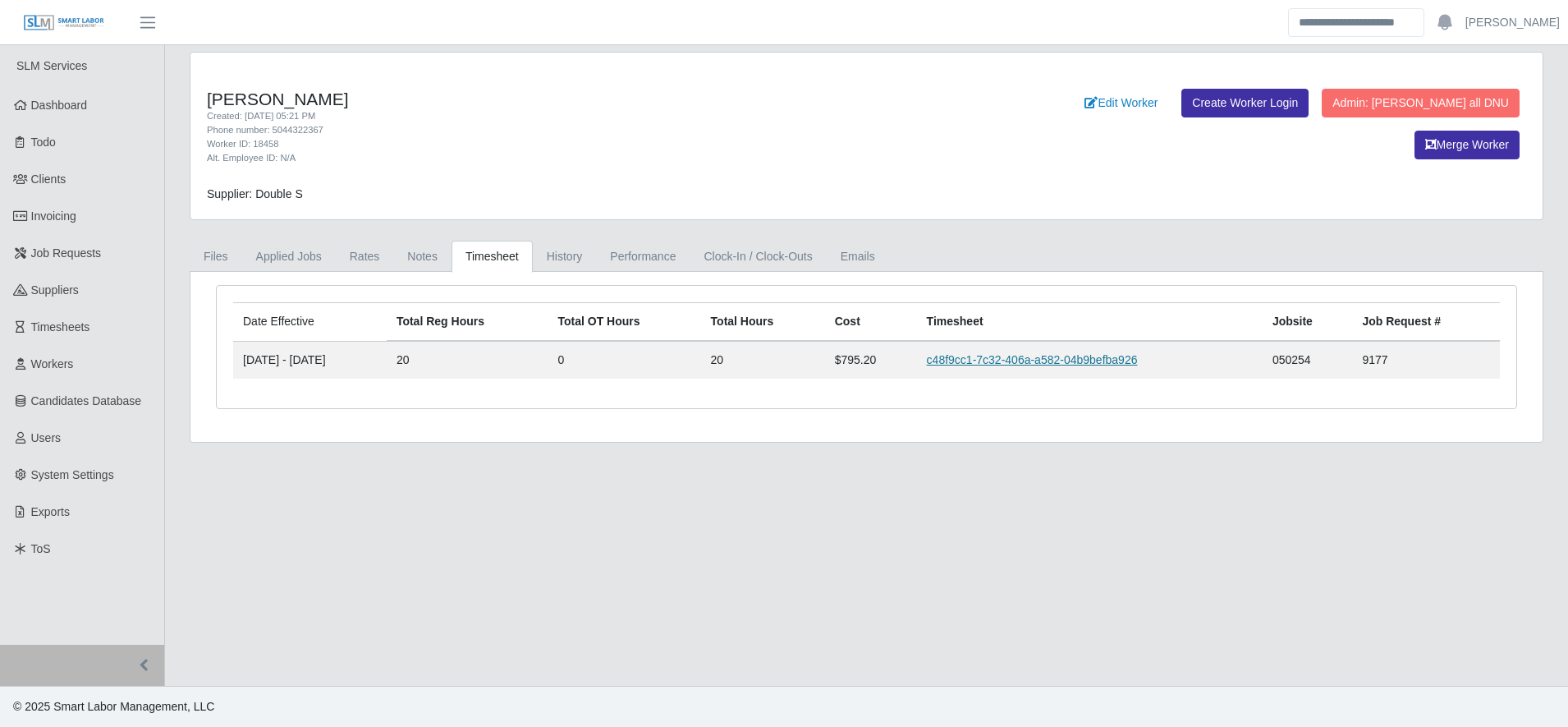
click at [1051, 362] on link "c48f9cc1-7c32-406a-a582-04b9befba926" at bounding box center [1032, 359] width 211 height 13
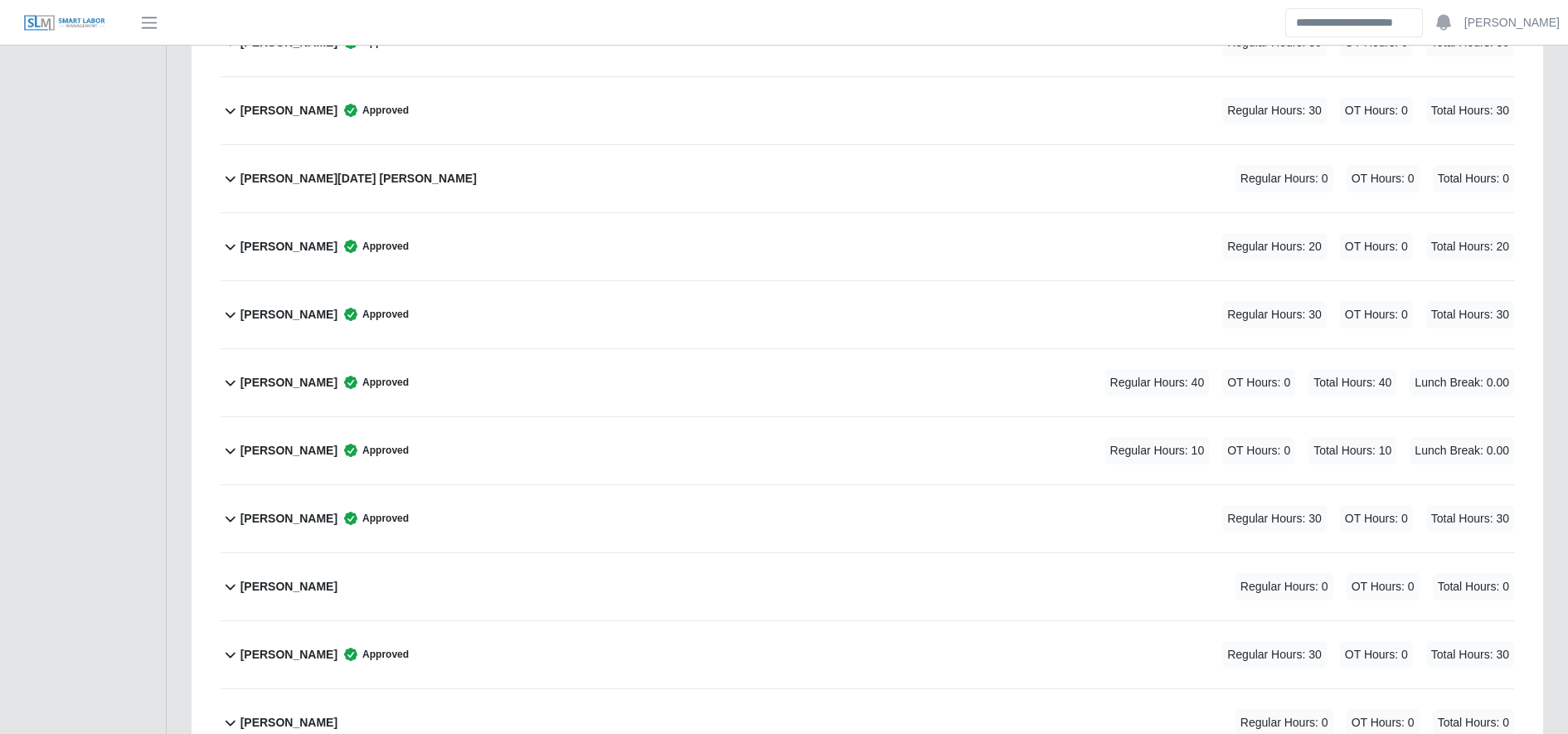
scroll to position [4692, 0]
click at [514, 216] on div "[PERSON_NAME] Approved Regular Hours: 20 OT Hours: 0 Total Hours: 20" at bounding box center [877, 247] width 1273 height 67
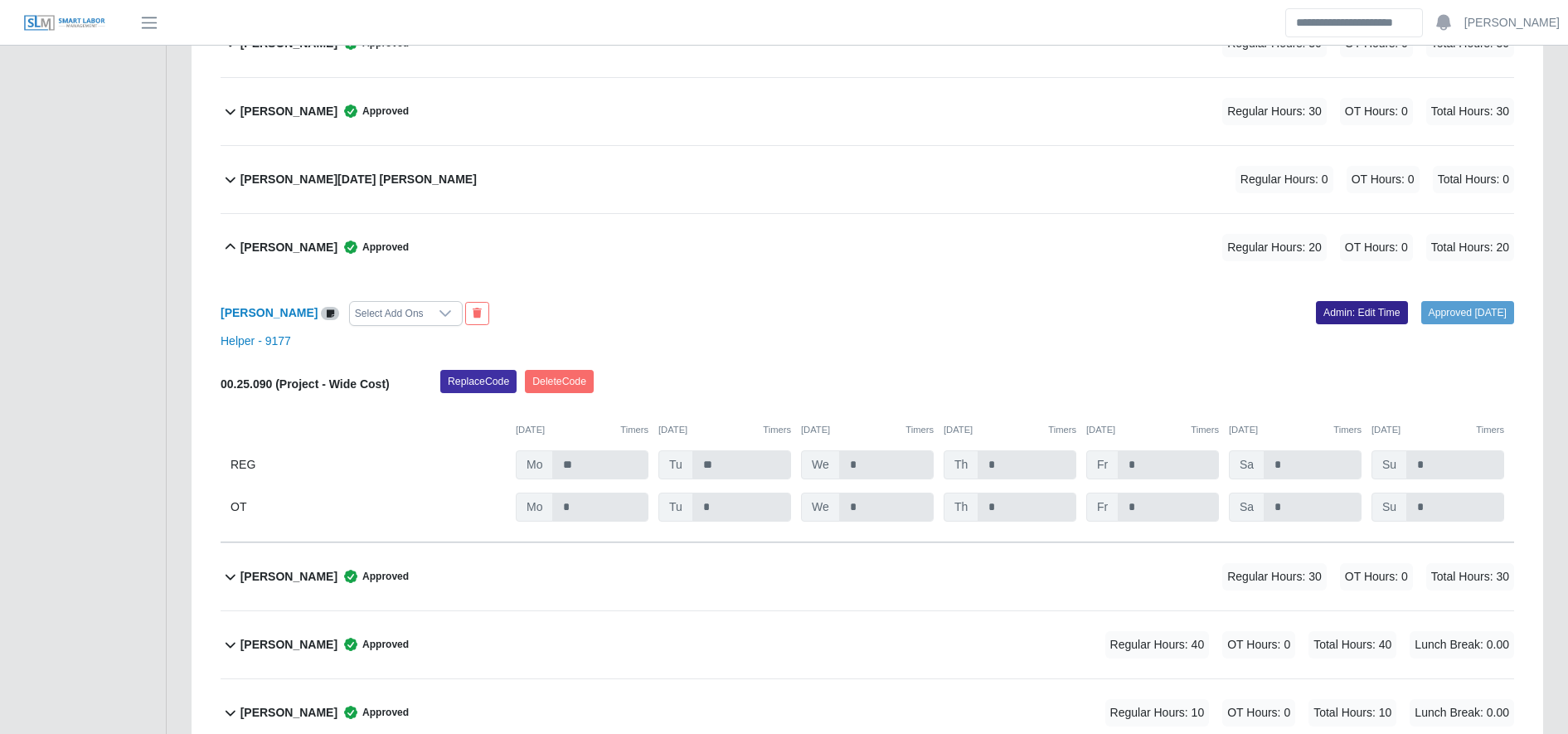
click at [1322, 317] on link "Admin: Edit Time" at bounding box center [1361, 312] width 92 height 23
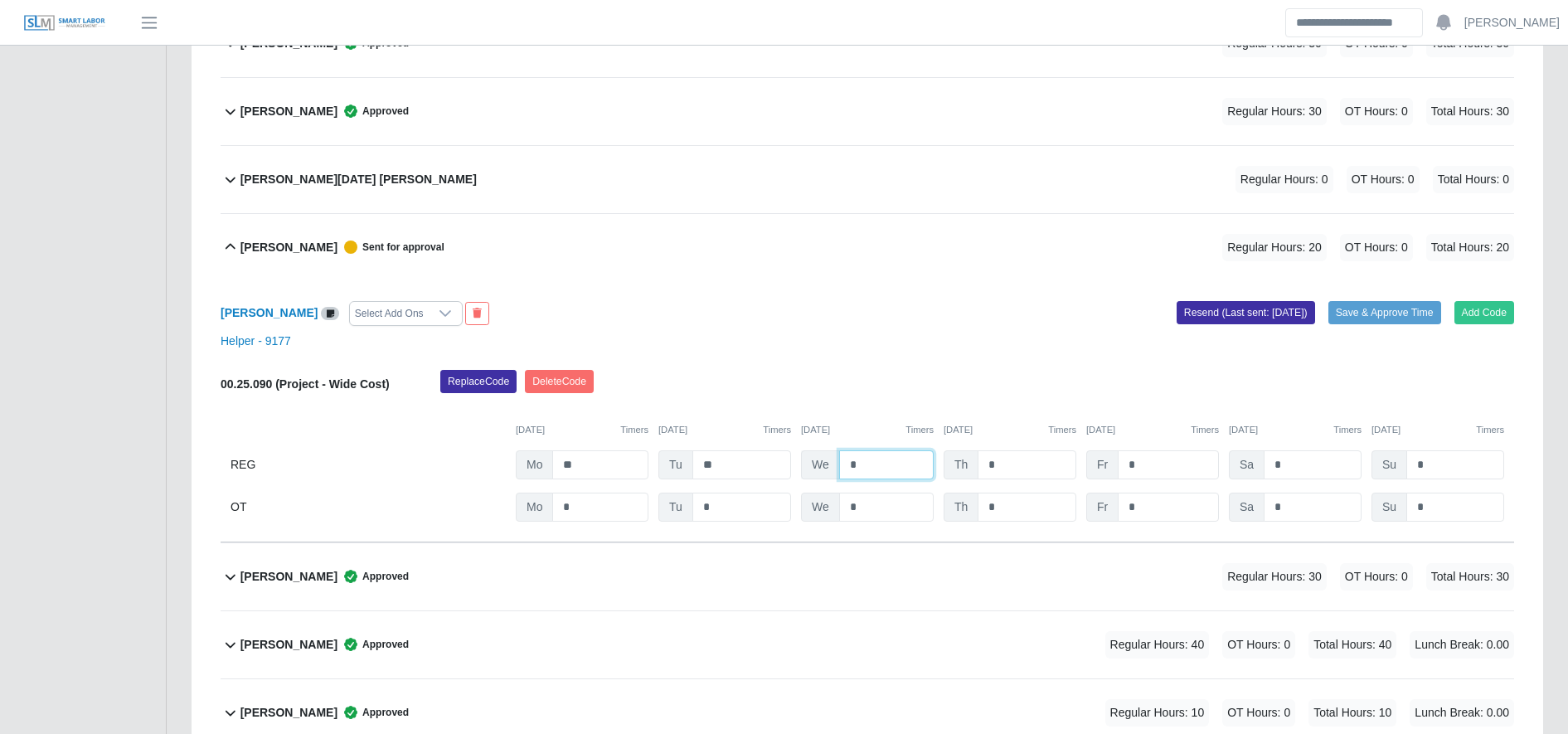
click at [899, 456] on input "*" at bounding box center [886, 465] width 94 height 29
type input "**"
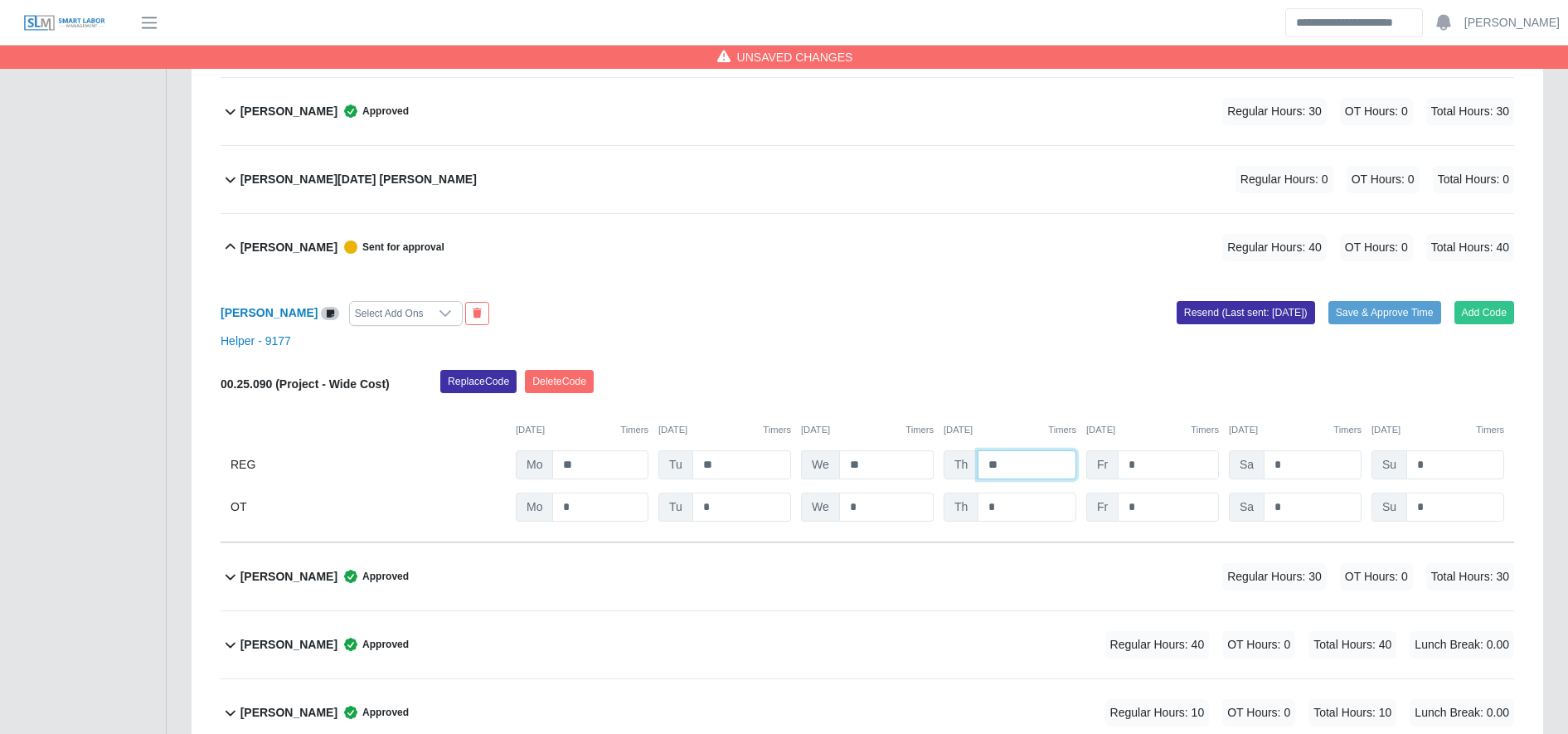
type input "**"
click at [1162, 511] on input "*" at bounding box center [1168, 507] width 102 height 29
type input "**"
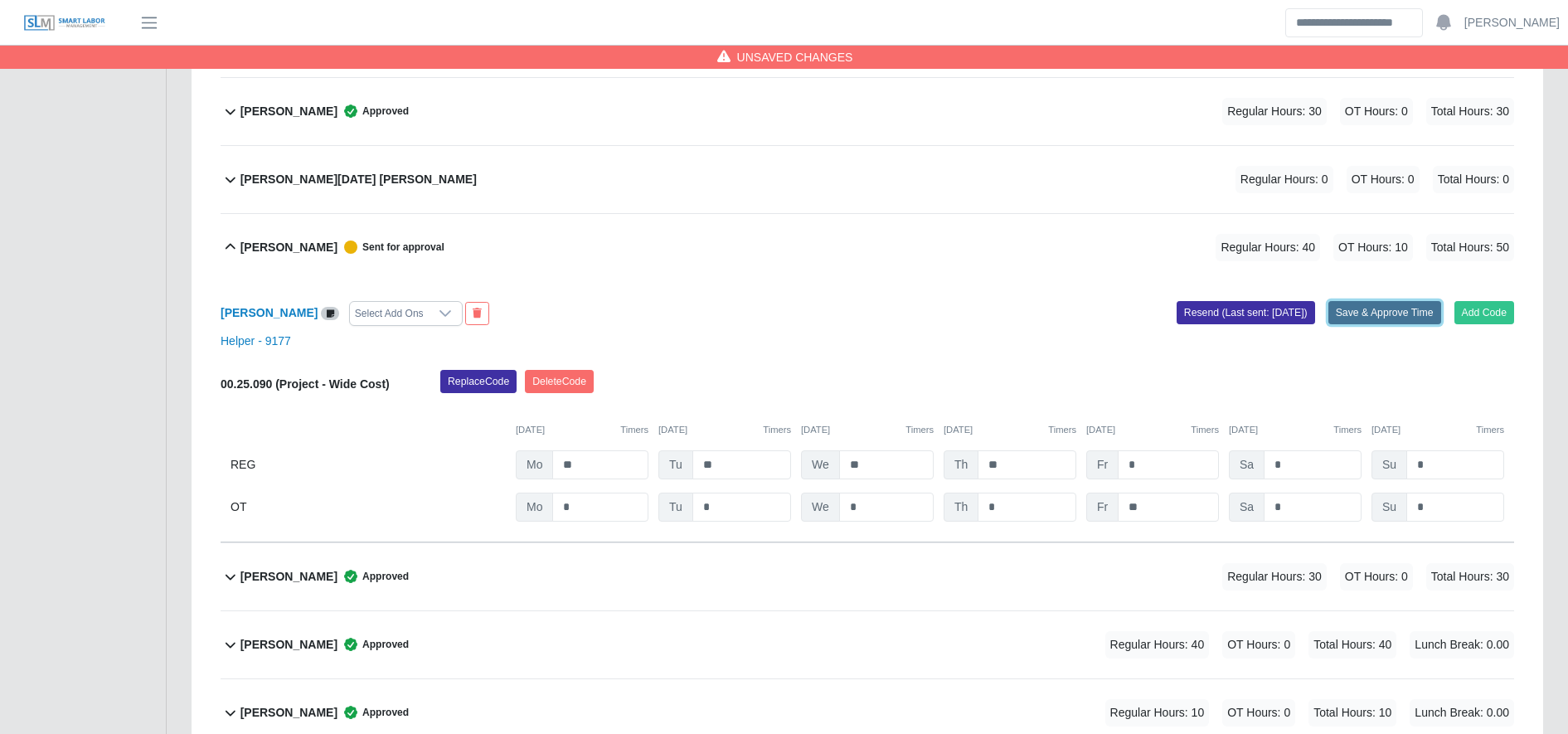
click at [1390, 322] on button "Save & Approve Time" at bounding box center [1384, 312] width 113 height 23
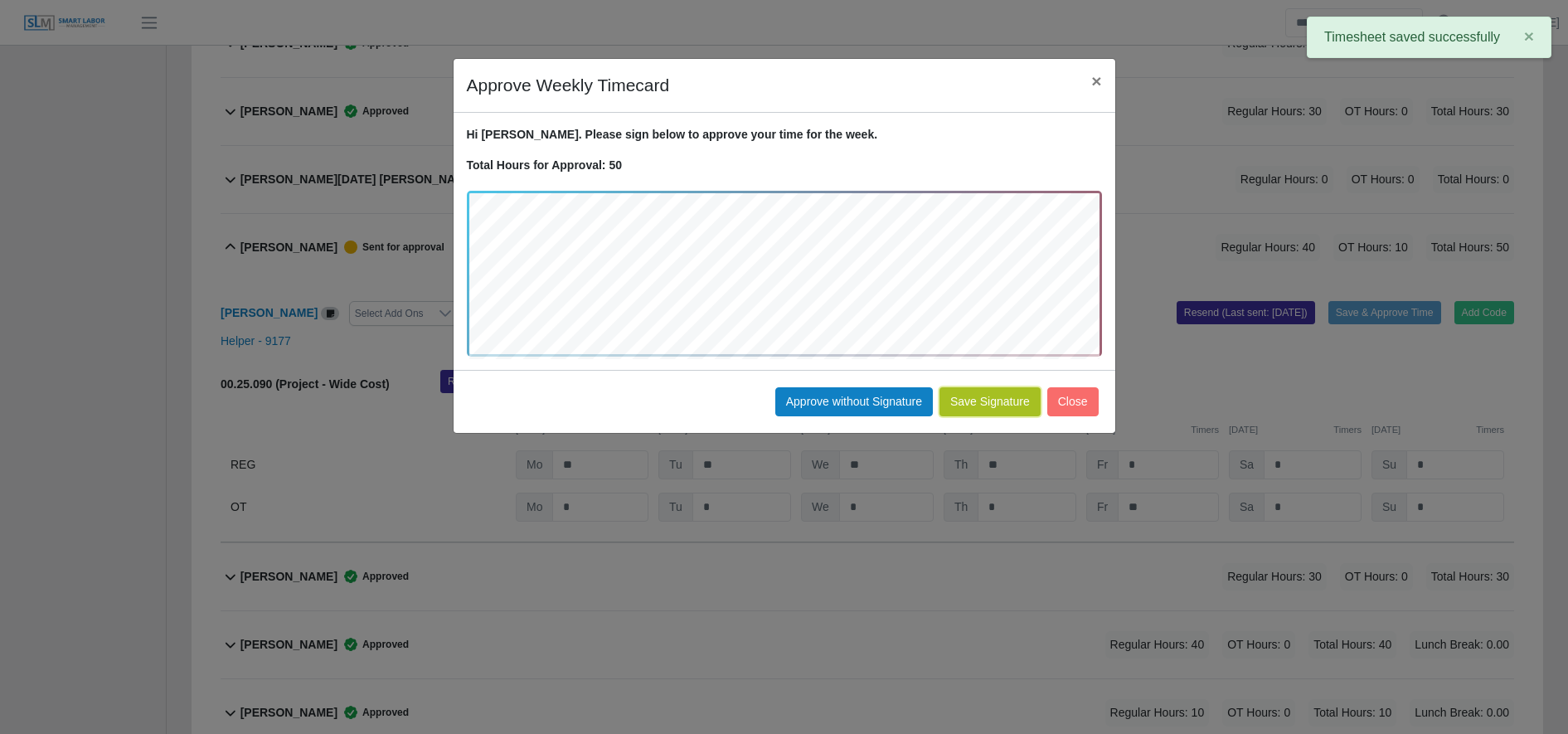
click at [1001, 400] on button "Save Signature" at bounding box center [989, 402] width 102 height 29
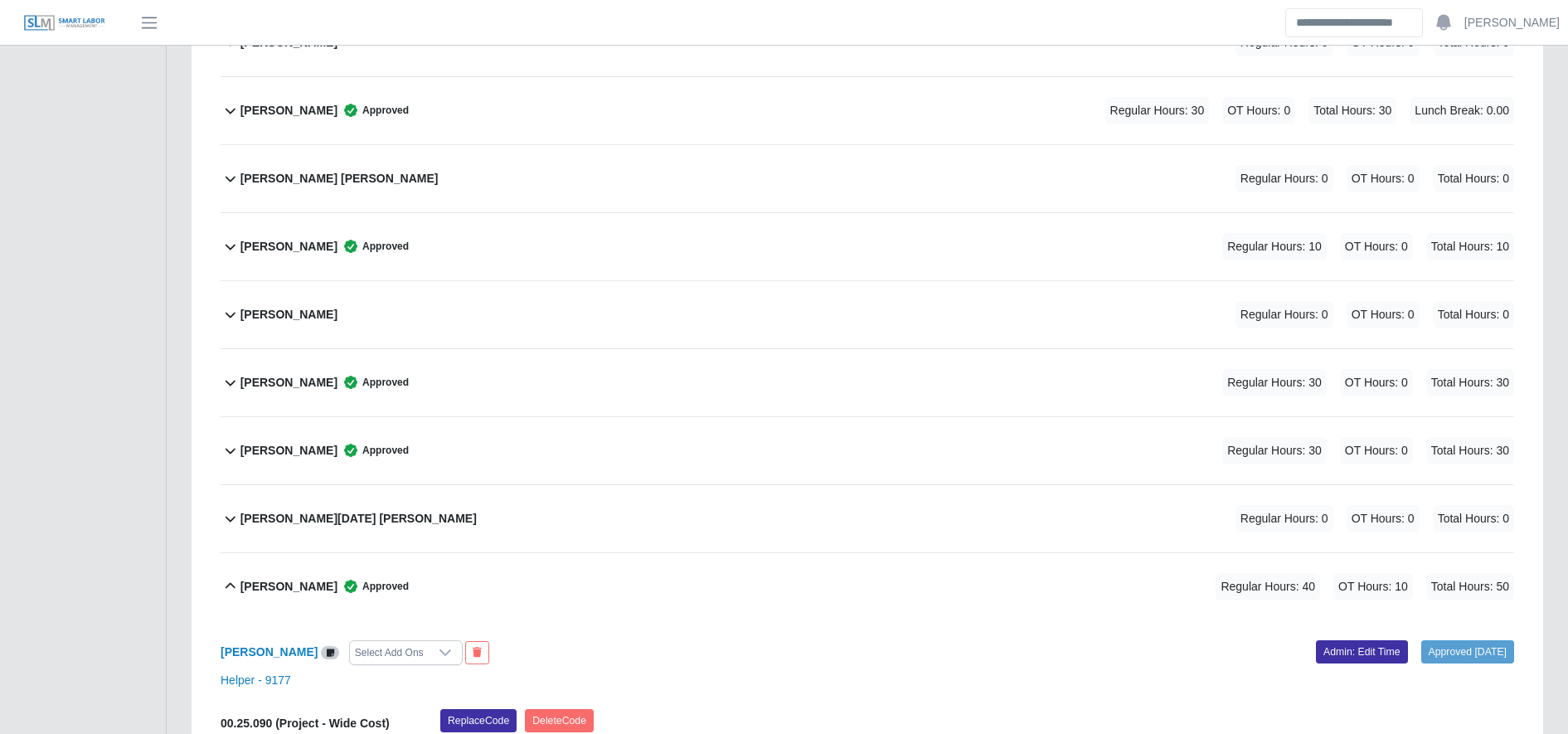
scroll to position [4337, 0]
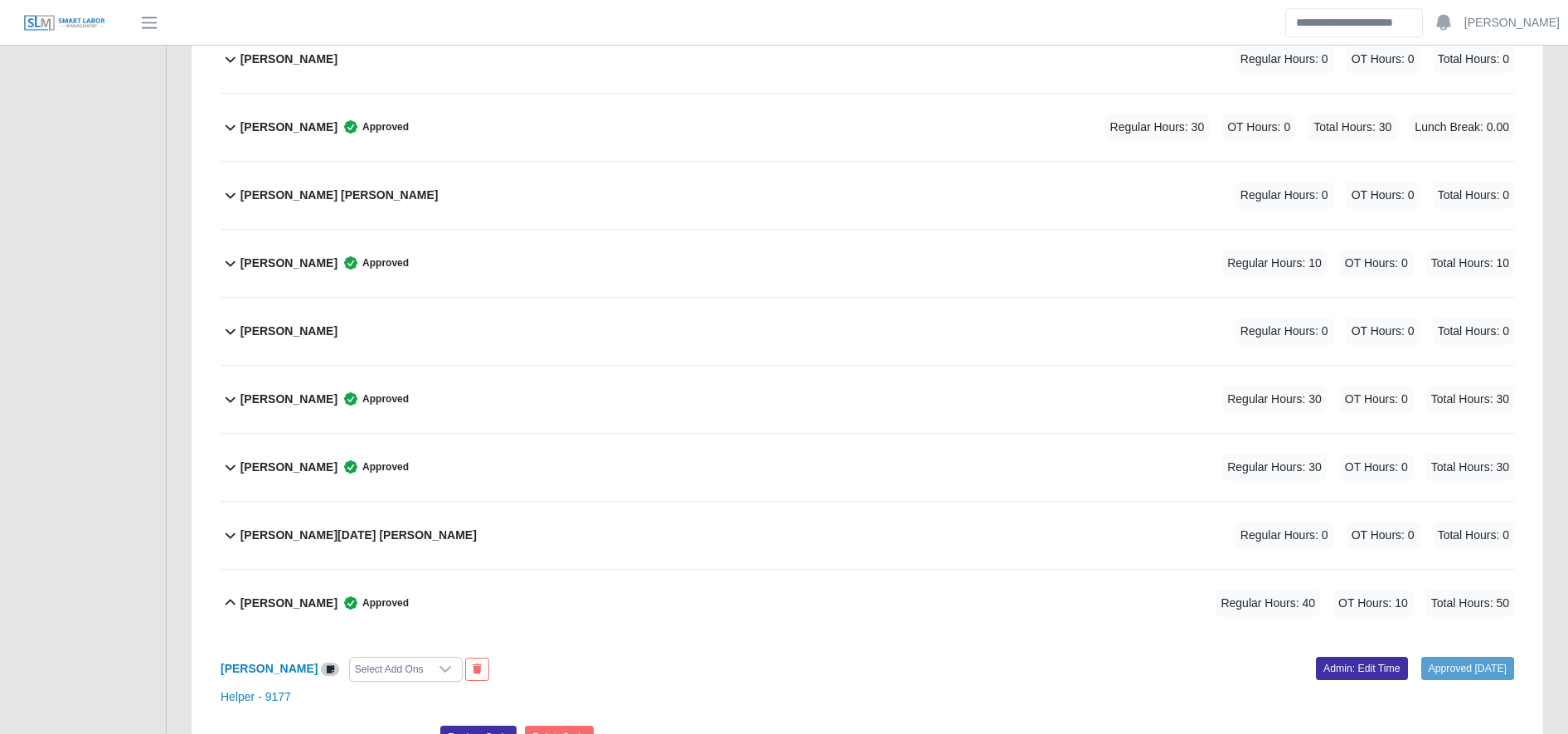
click at [786, 286] on div "Osman Granado Reyes Approved Regular Hours: 10 OT Hours: 0 Total Hours: 10" at bounding box center [877, 263] width 1273 height 67
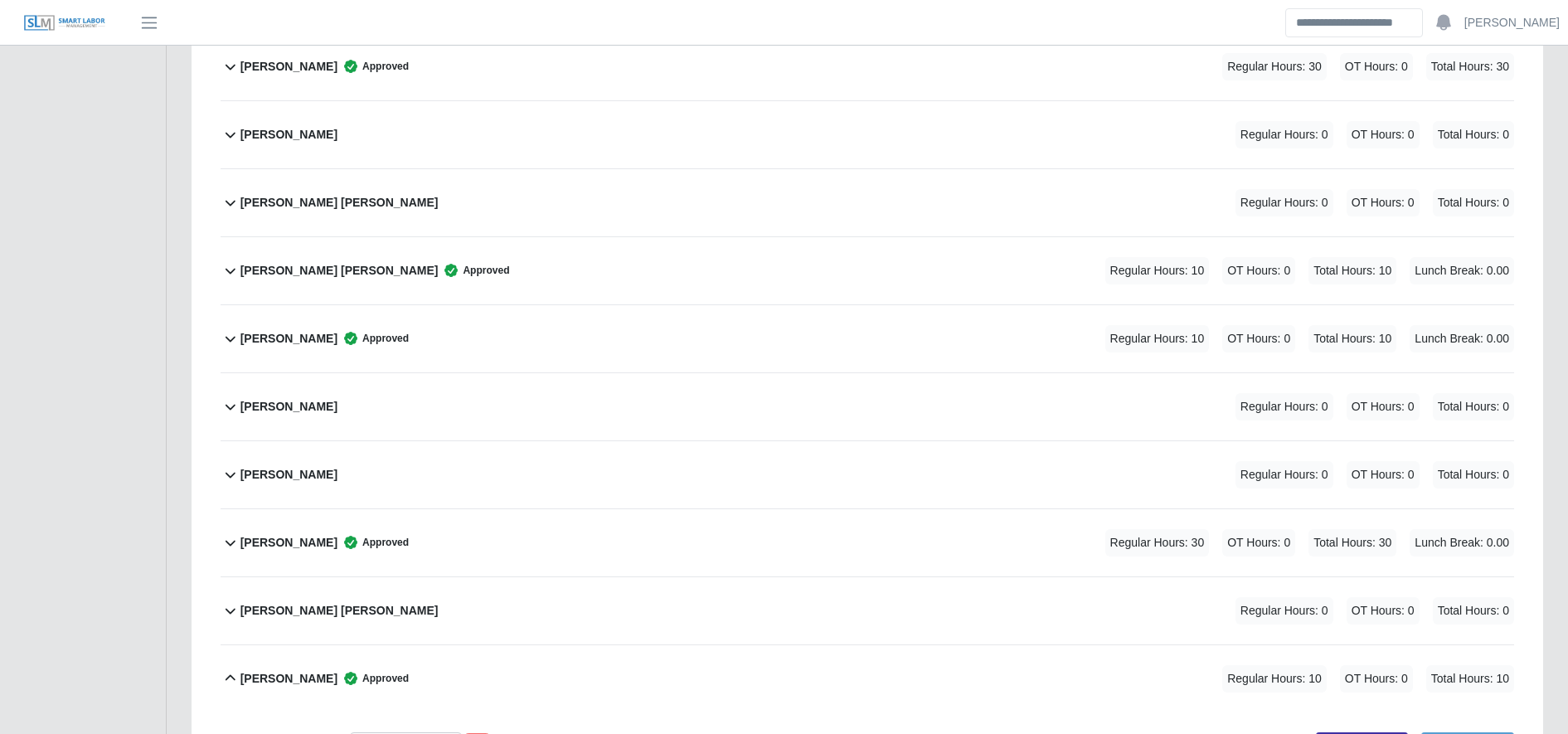
scroll to position [3919, 0]
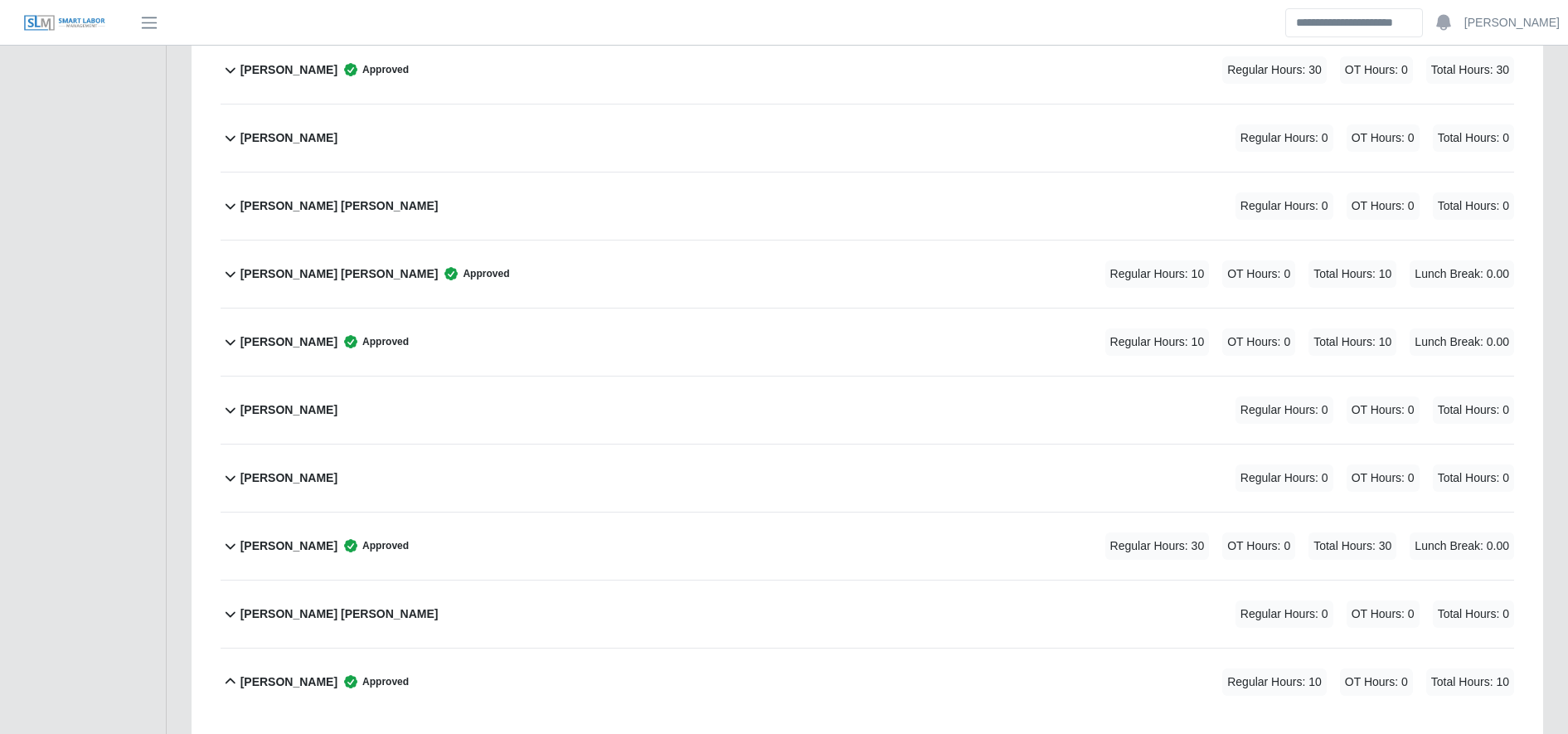
click at [786, 286] on div "Melvin Martinez Ordóñez Approved Regular Hours: 10 OT Hours: 0 Total Hours: 10 …" at bounding box center [877, 274] width 1273 height 67
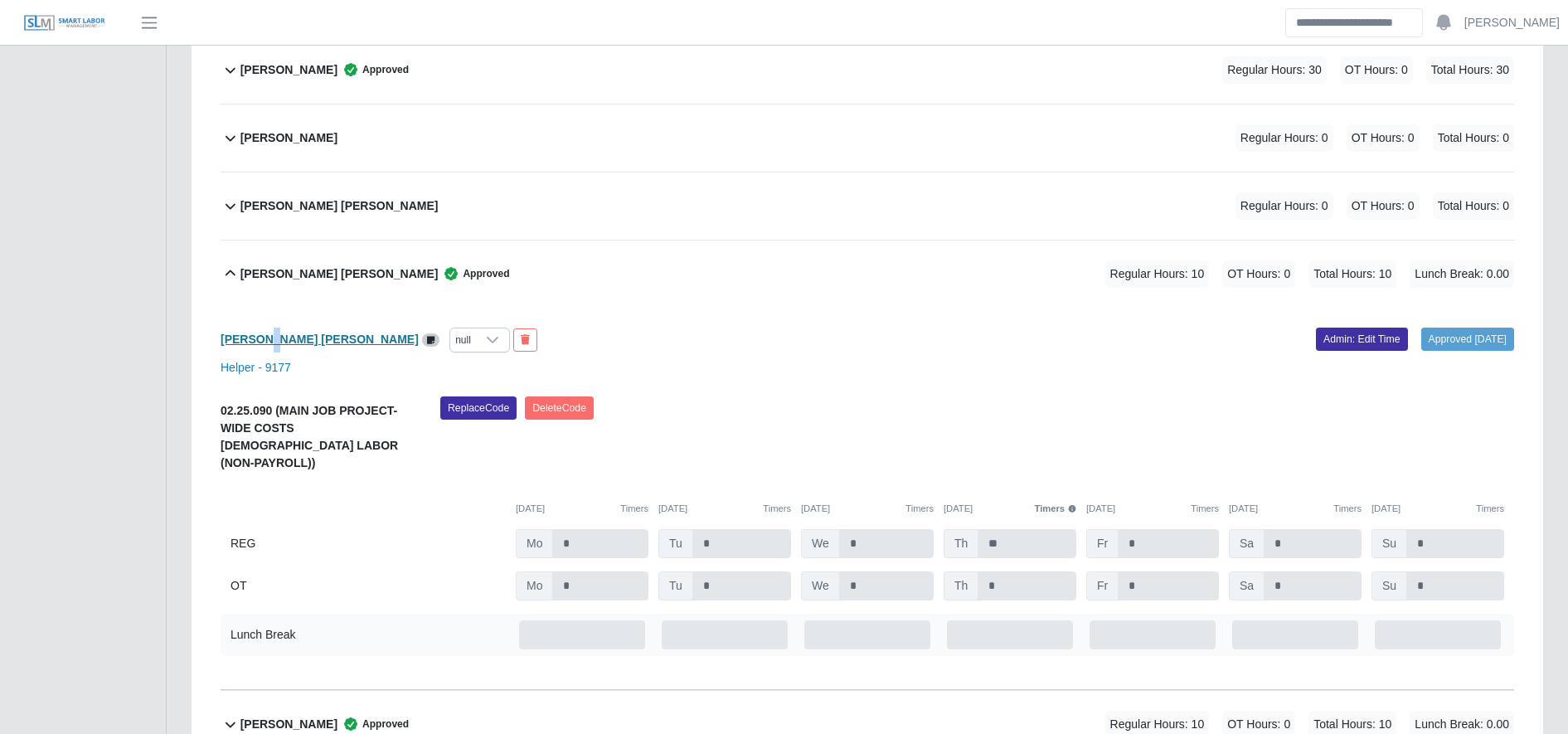
drag, startPoint x: 266, startPoint y: 329, endPoint x: 271, endPoint y: 342, distance: 13.9
click at [271, 342] on div "Melvin Martinez Ordóñez null" at bounding box center [537, 340] width 659 height 25
click at [271, 342] on b "Melvin Martinez Ordóñez" at bounding box center [319, 339] width 198 height 13
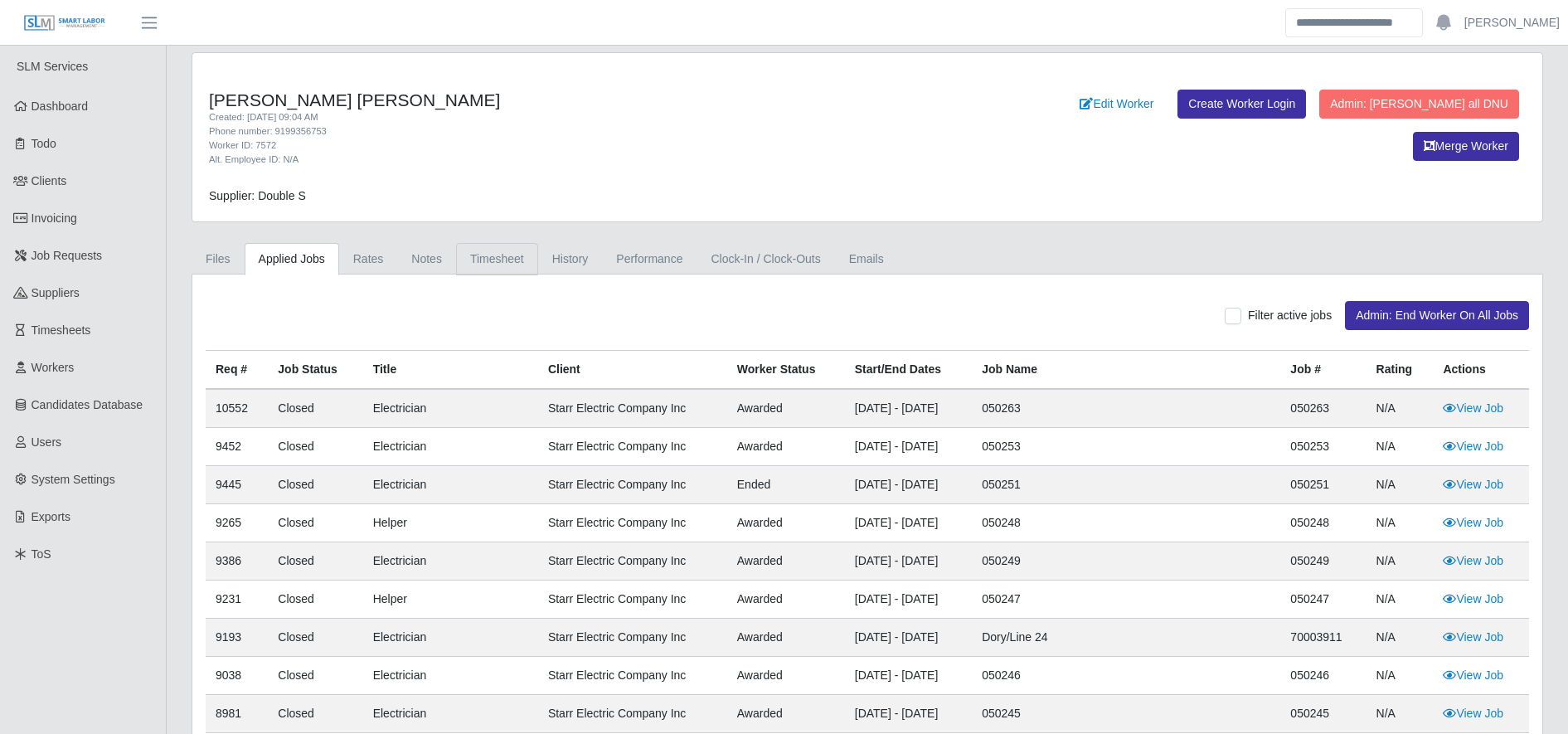
click at [478, 259] on link "Timesheet" at bounding box center [497, 258] width 82 height 32
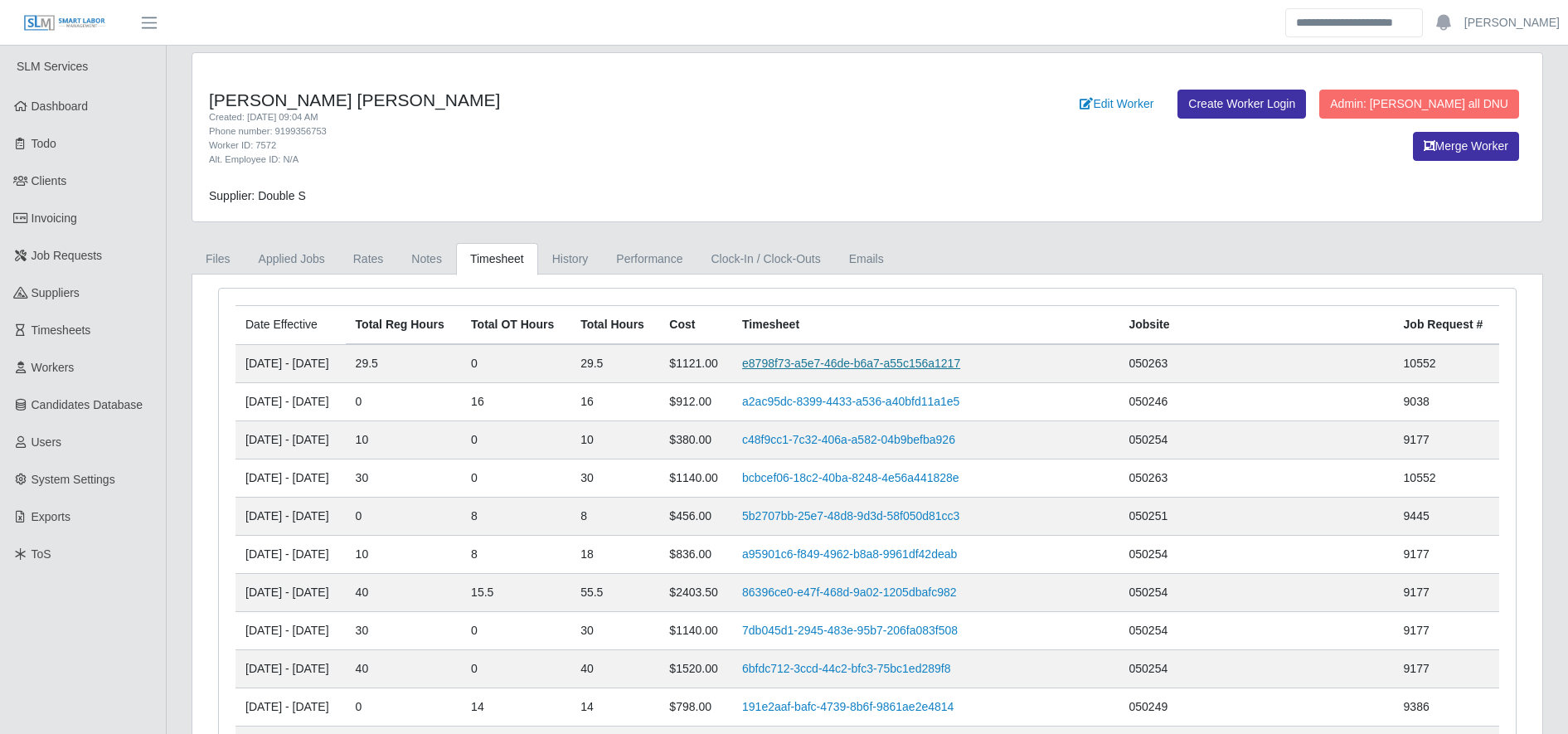
click at [891, 357] on link "e8798f73-a5e7-46de-b6a7-a55c156a1217" at bounding box center [851, 362] width 218 height 13
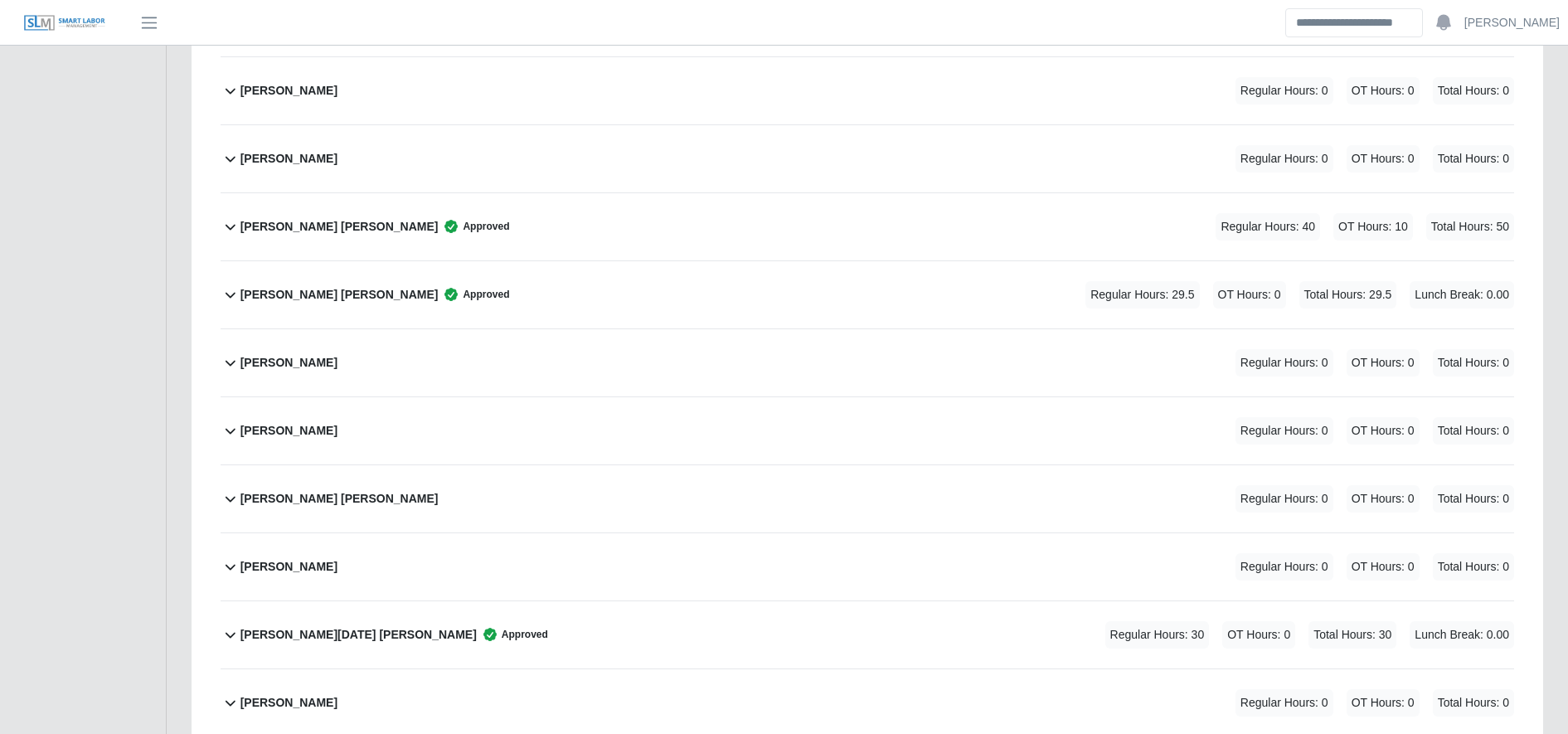
scroll to position [2814, 0]
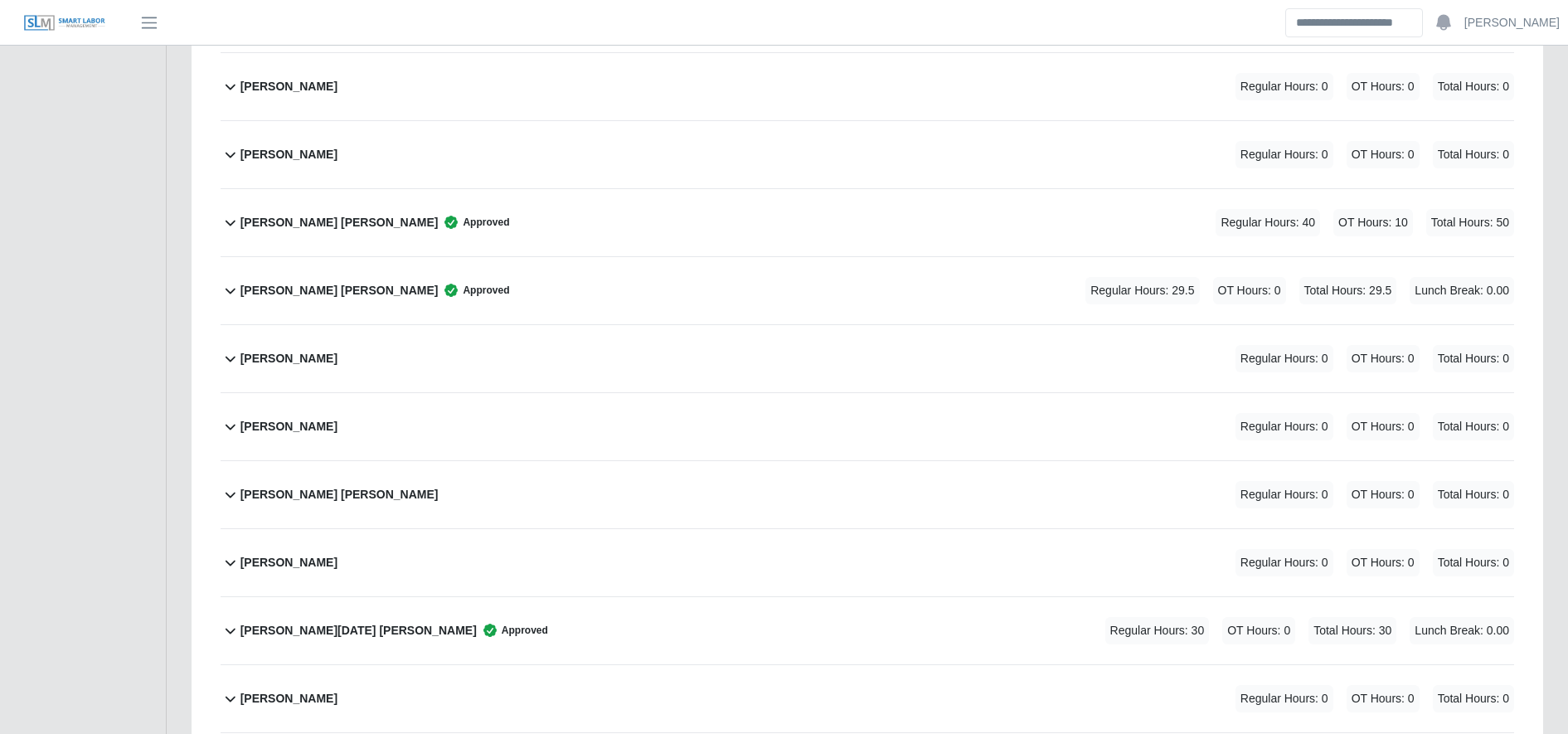
click at [454, 288] on div "[PERSON_NAME] [PERSON_NAME] Approved Regular Hours: 29.5 OT Hours: 0 Total Hour…" at bounding box center [877, 290] width 1273 height 67
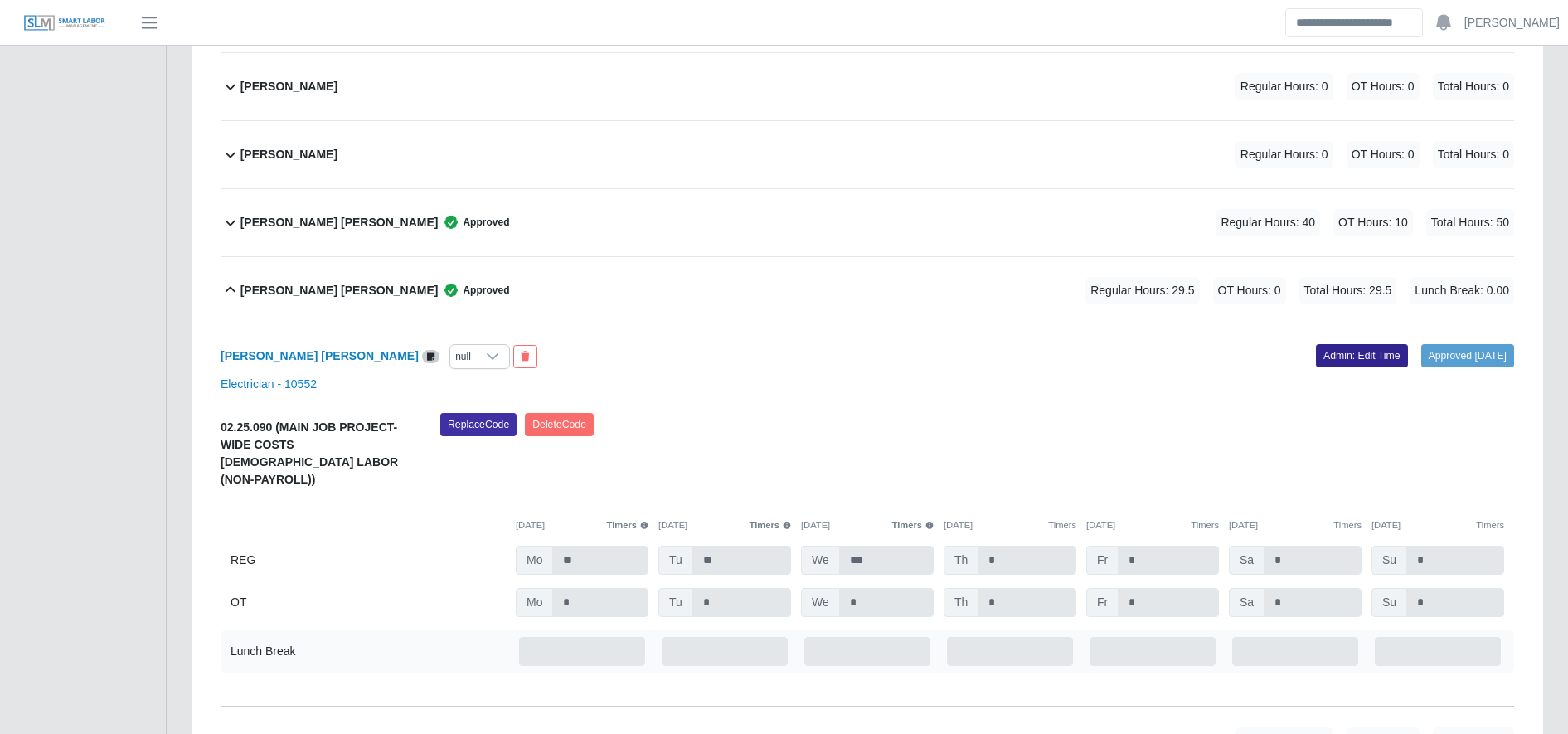
click at [1315, 351] on link "Admin: Edit Time" at bounding box center [1361, 355] width 92 height 23
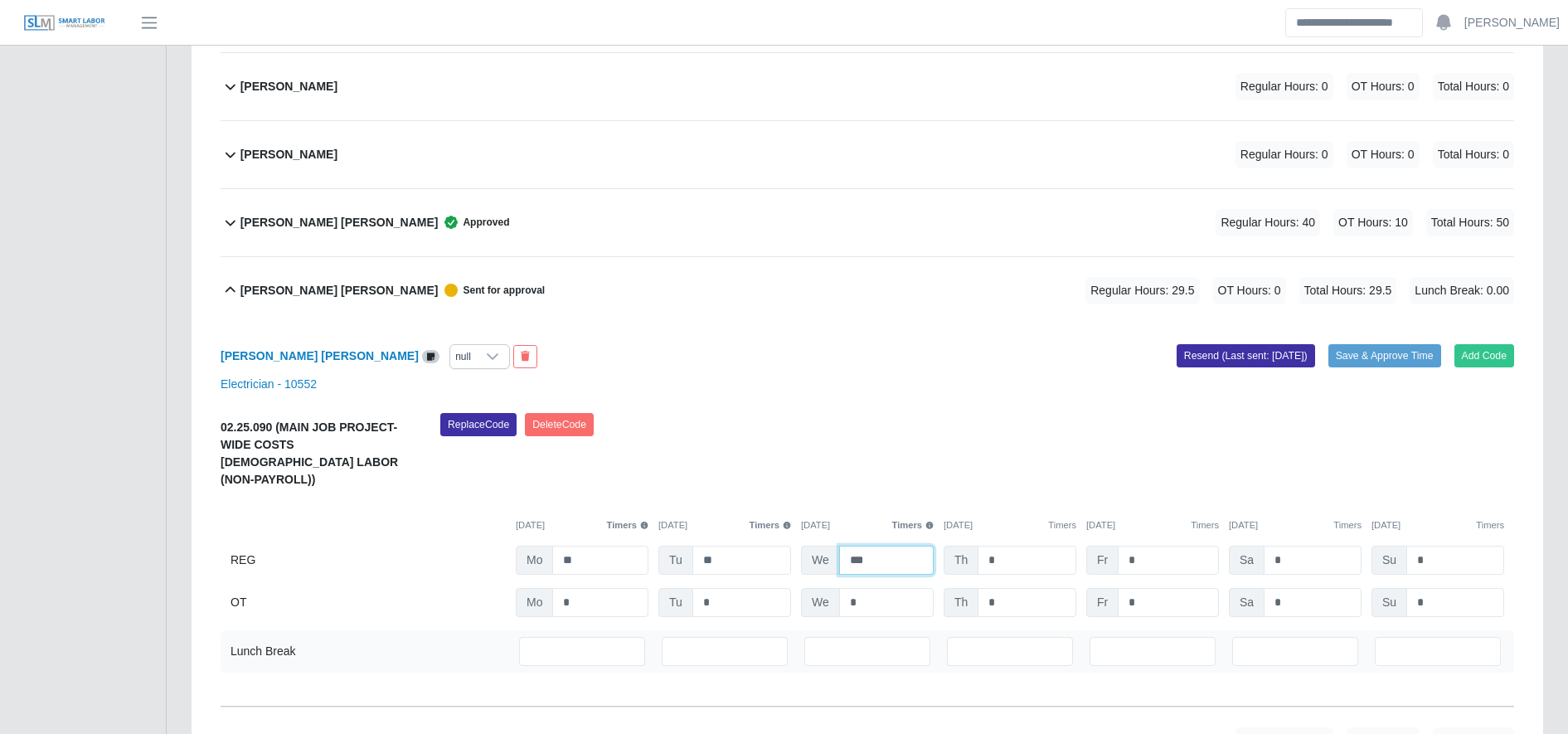
click at [882, 545] on input "***" at bounding box center [886, 560] width 94 height 29
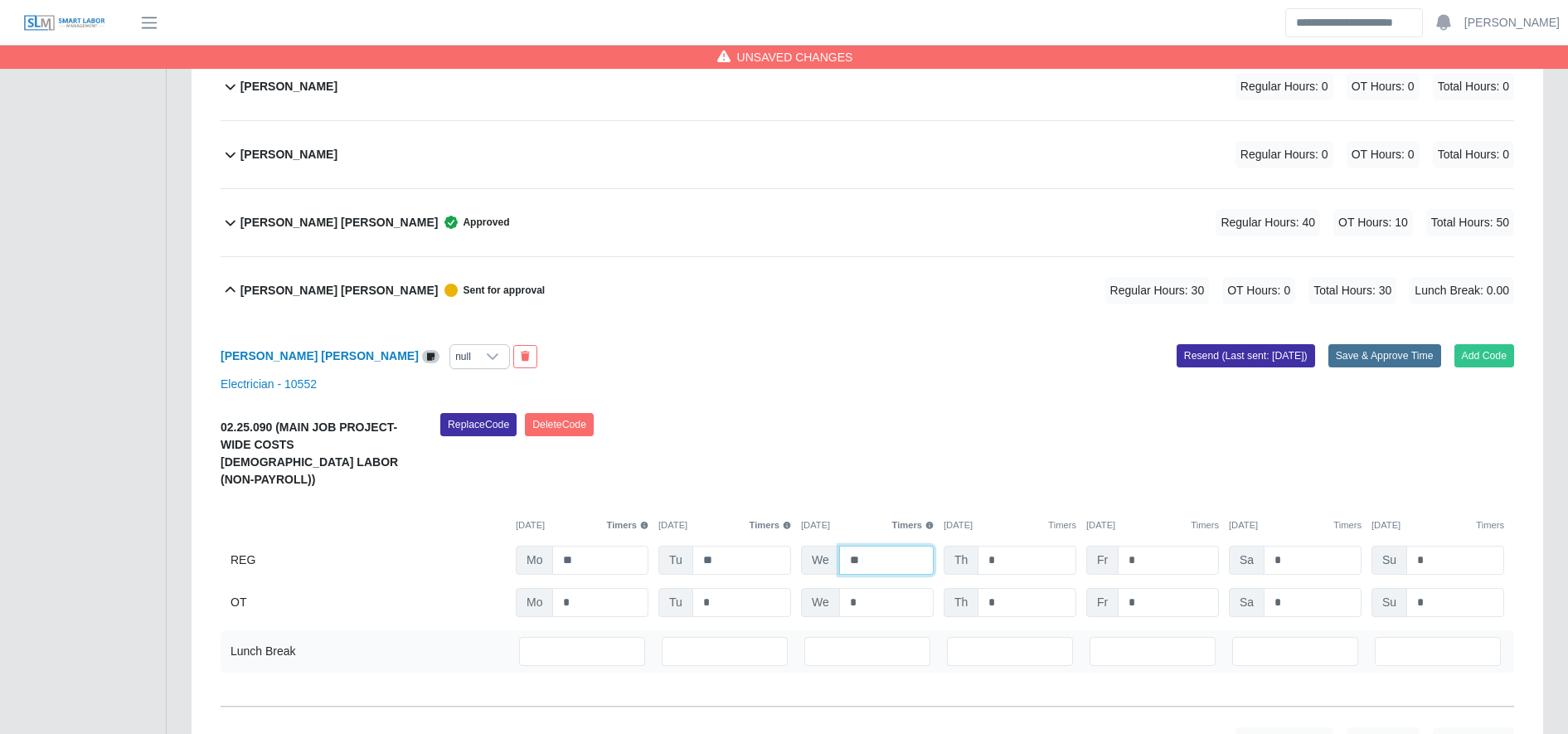
type input "**"
click at [1387, 355] on button "Save & Approve Time" at bounding box center [1384, 355] width 113 height 23
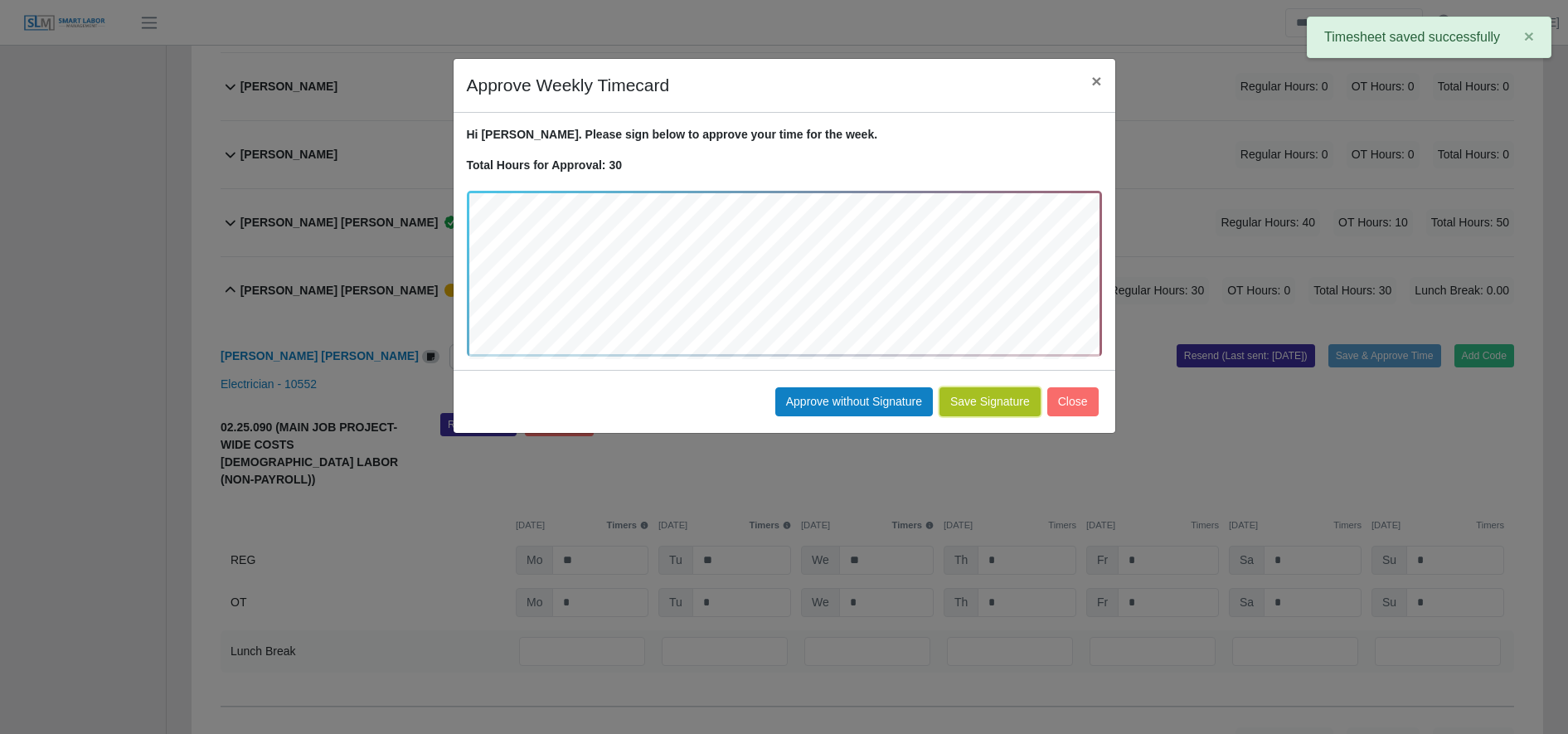
click at [999, 409] on button "Save Signature" at bounding box center [989, 402] width 102 height 29
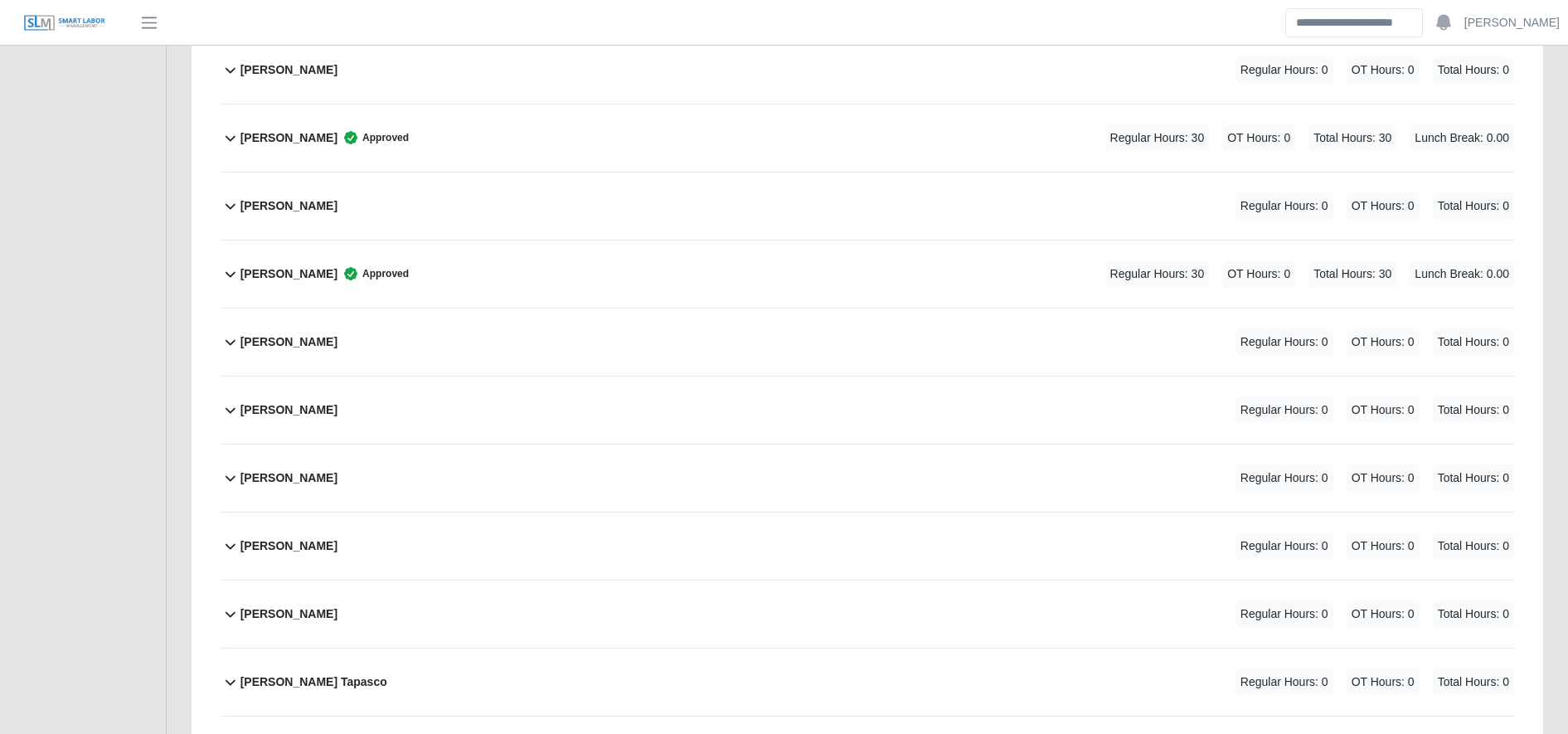
scroll to position [579, 0]
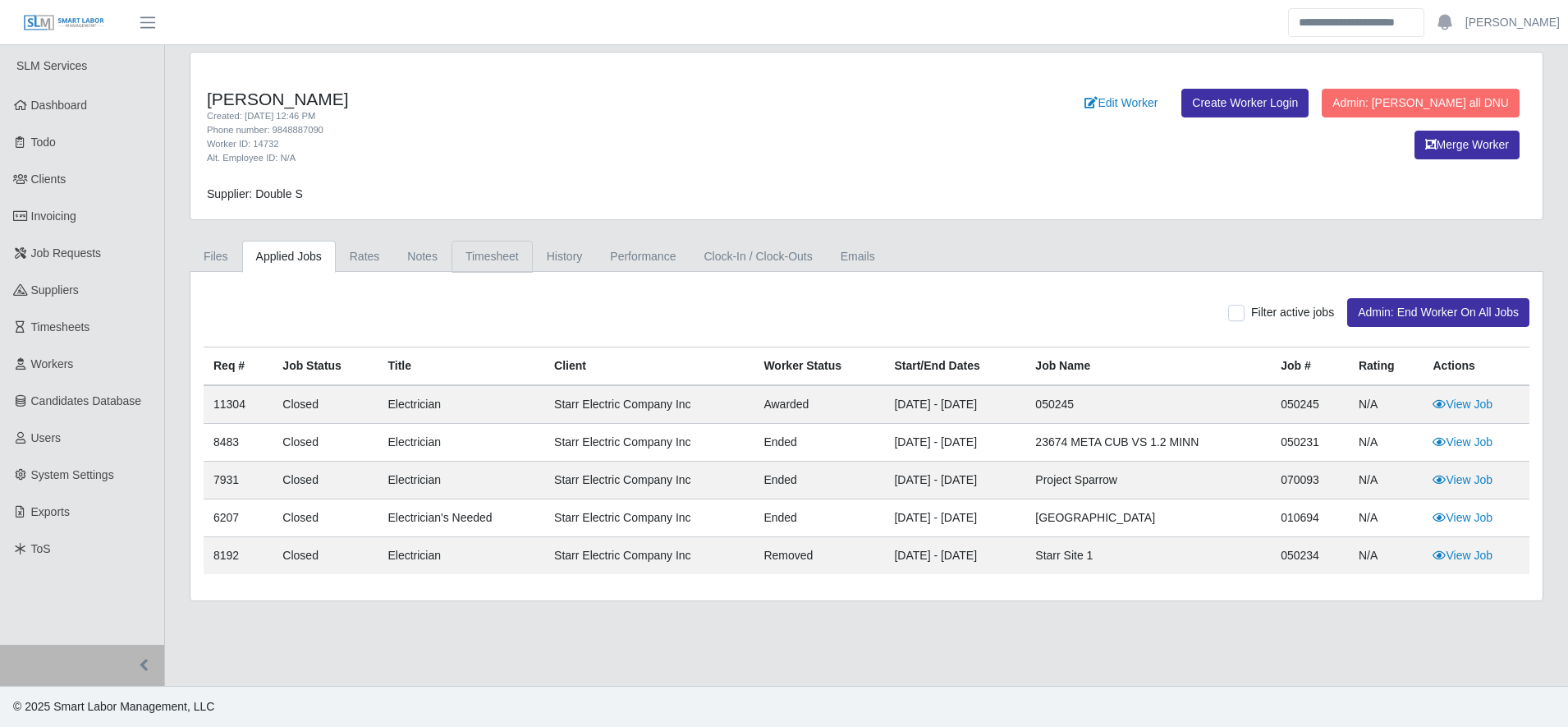
click at [488, 248] on link "Timesheet" at bounding box center [492, 256] width 82 height 32
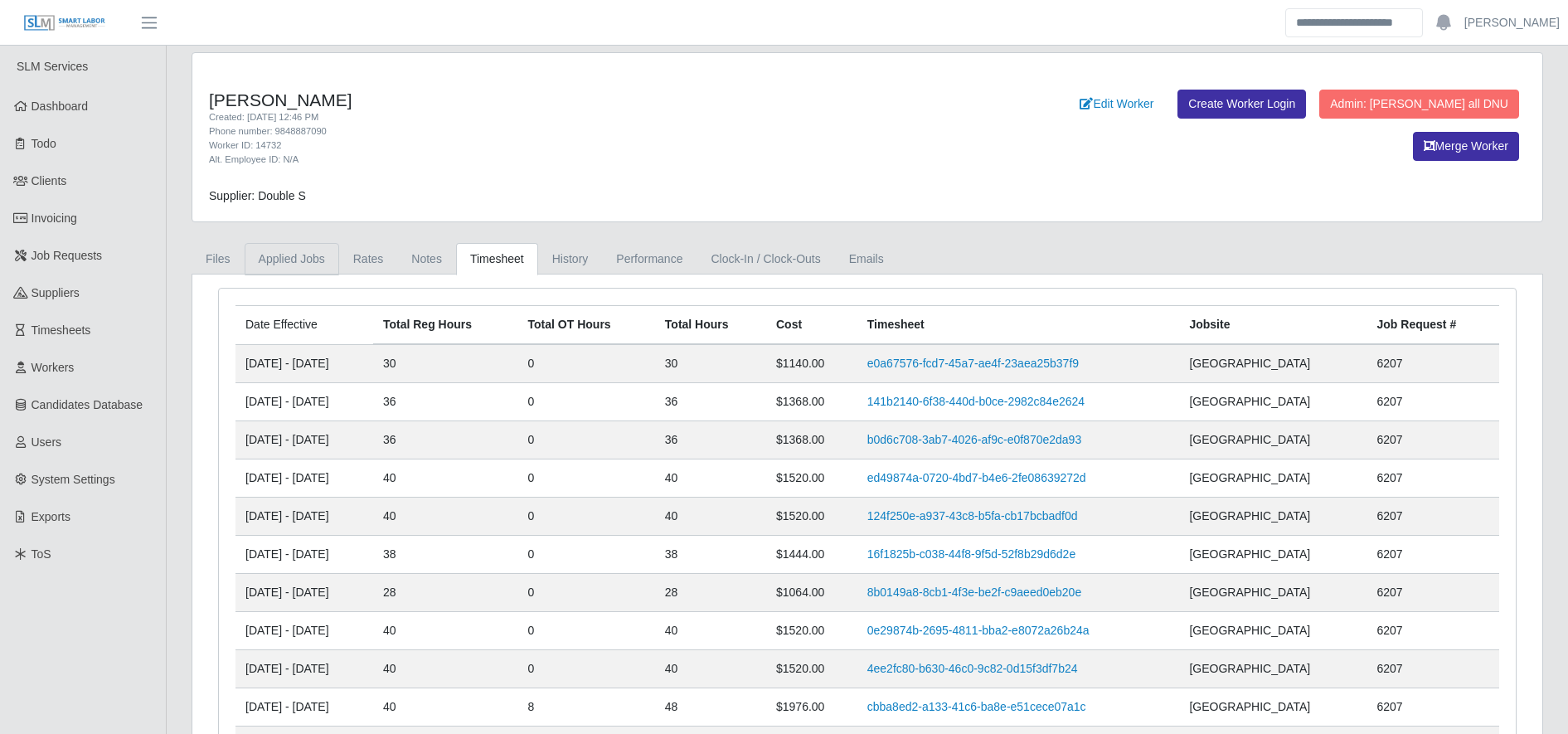
click at [287, 261] on link "Applied Jobs" at bounding box center [291, 258] width 94 height 32
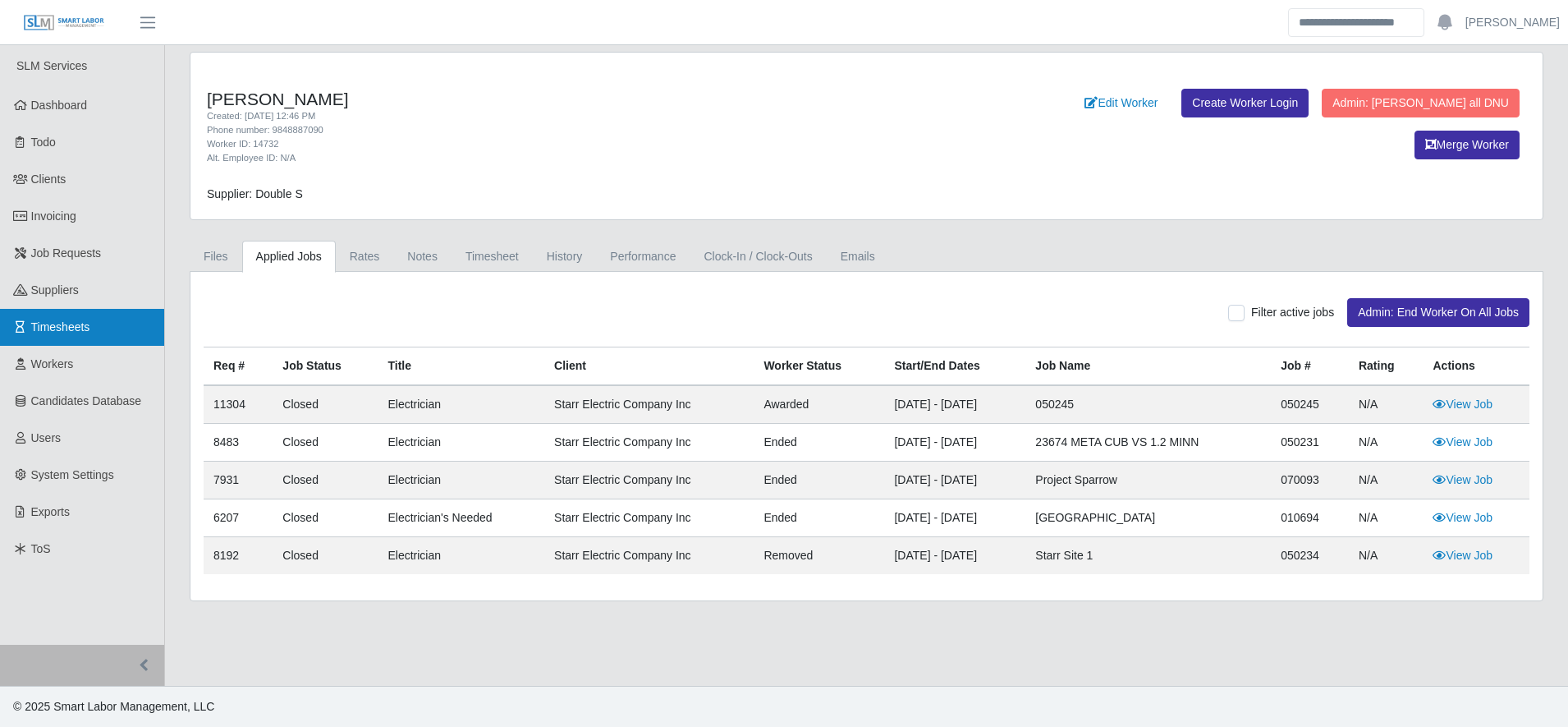
click at [64, 320] on span "Timesheets" at bounding box center [60, 326] width 59 height 13
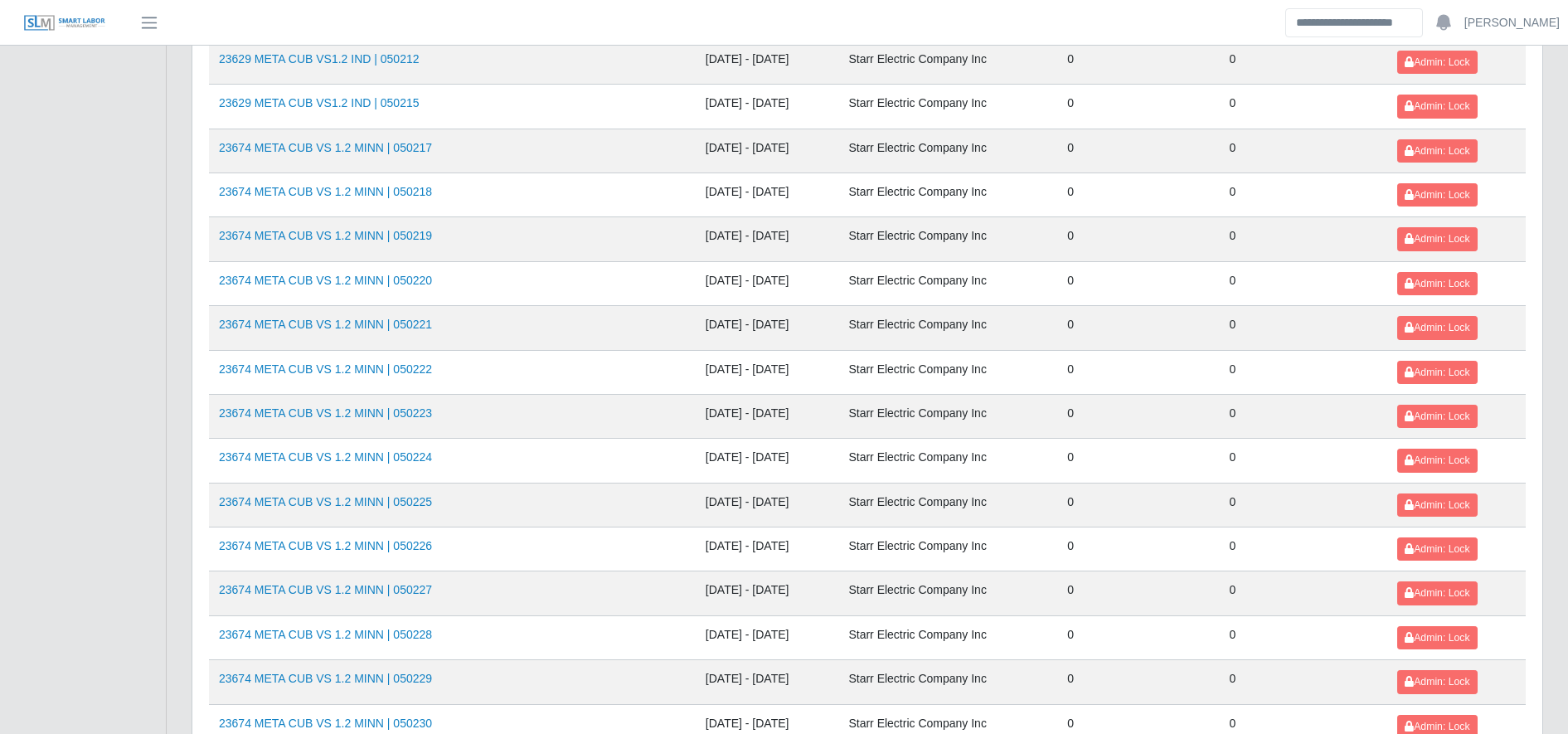
scroll to position [1808, 0]
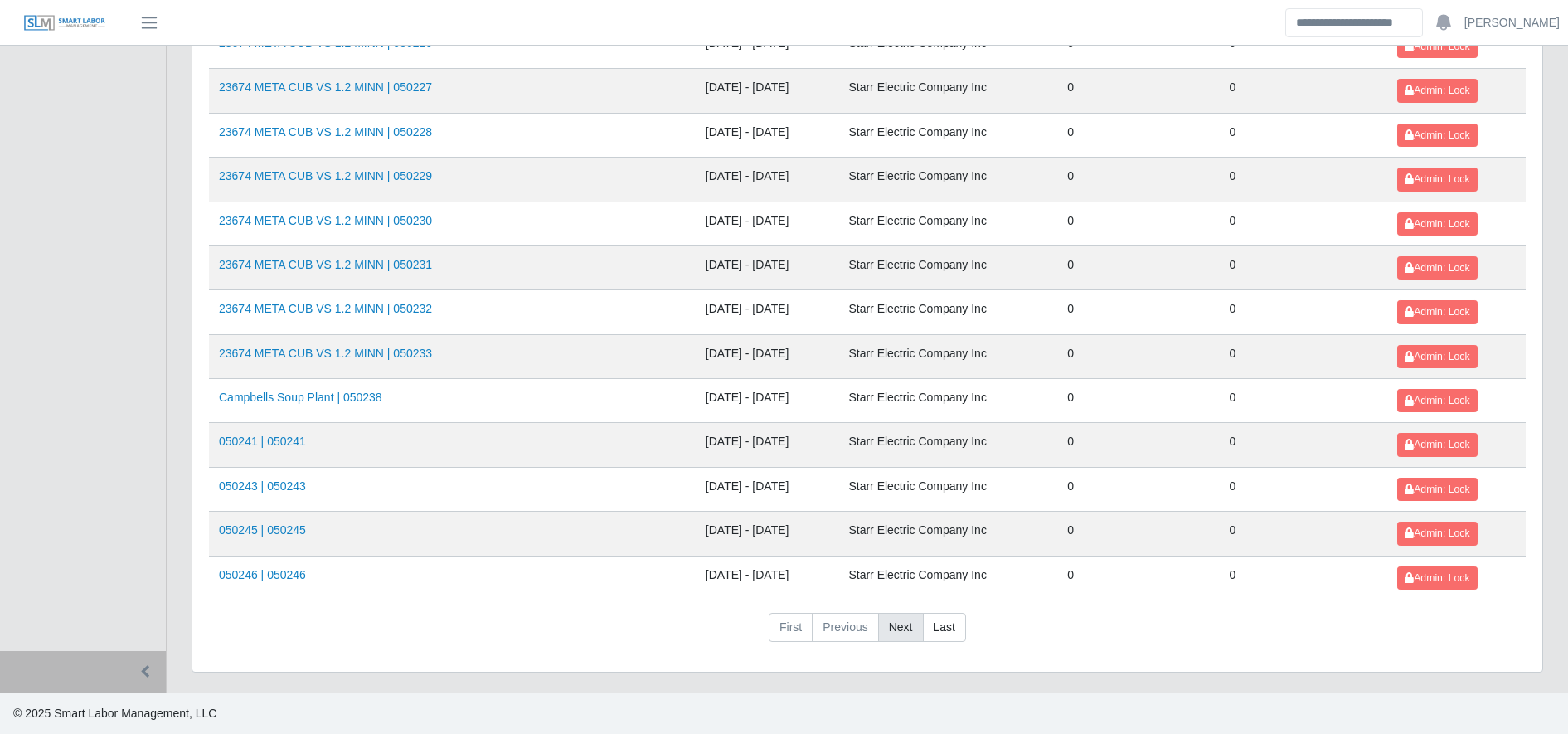
click at [882, 626] on link "Next" at bounding box center [901, 627] width 46 height 30
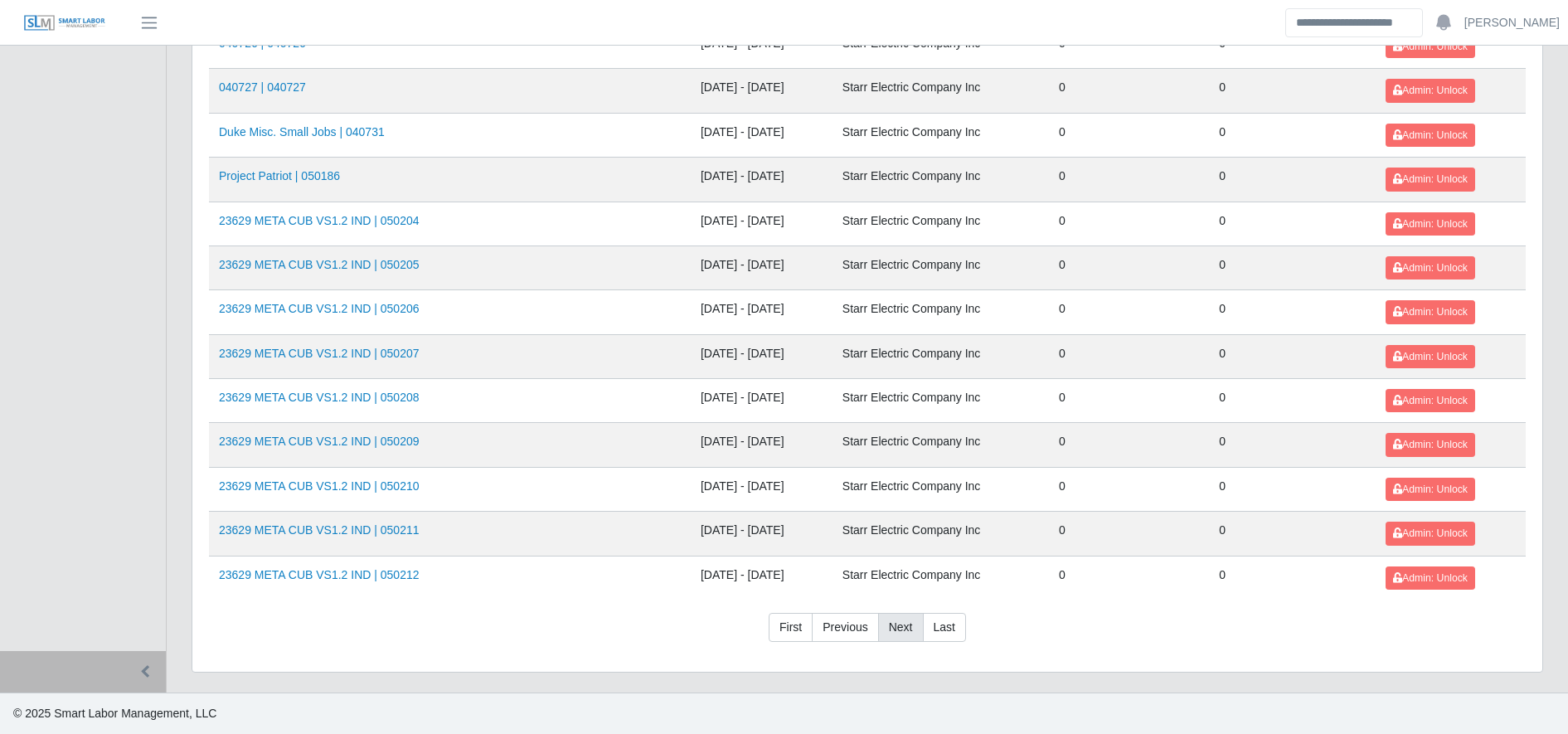
click at [882, 626] on link "Next" at bounding box center [901, 627] width 46 height 30
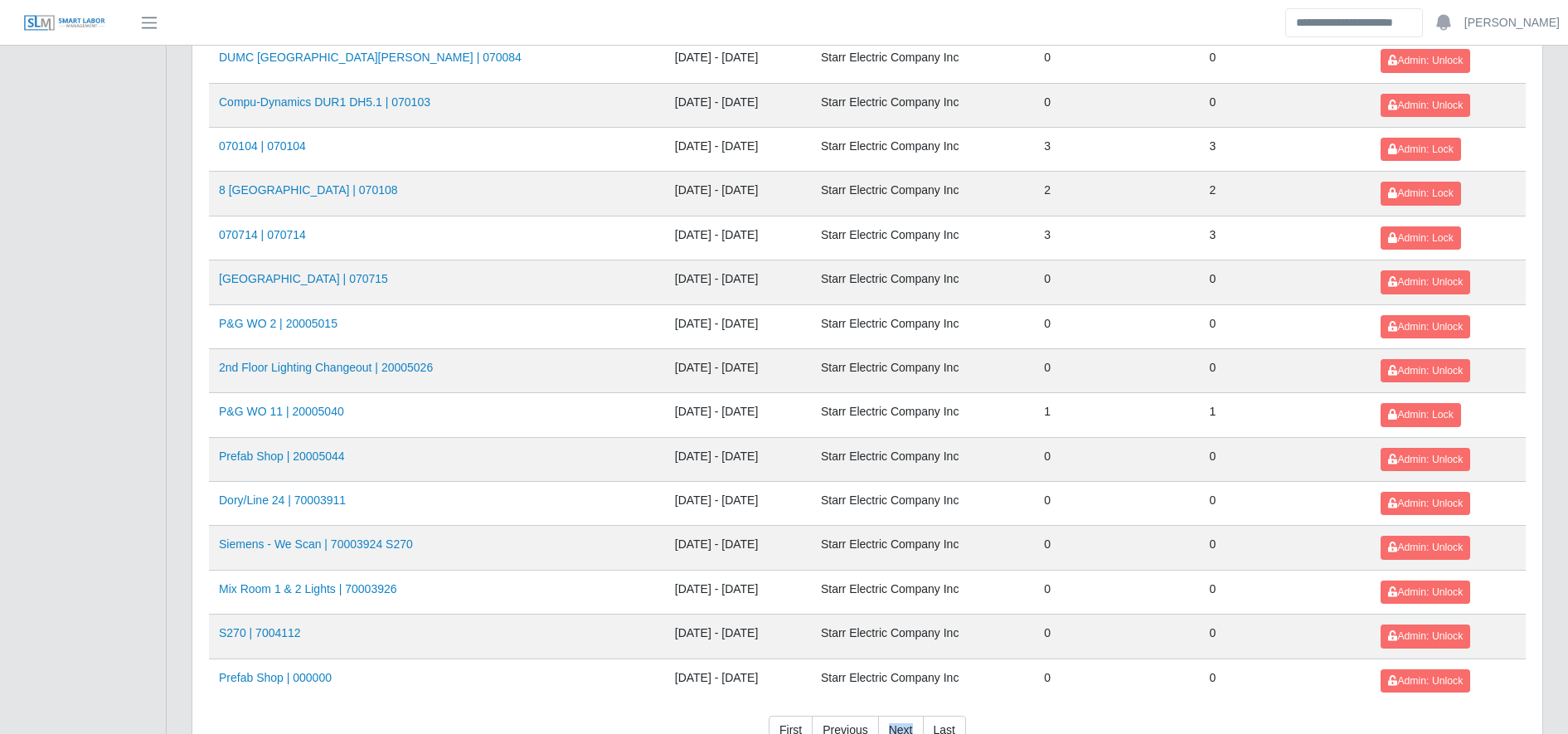
scroll to position [1808, 0]
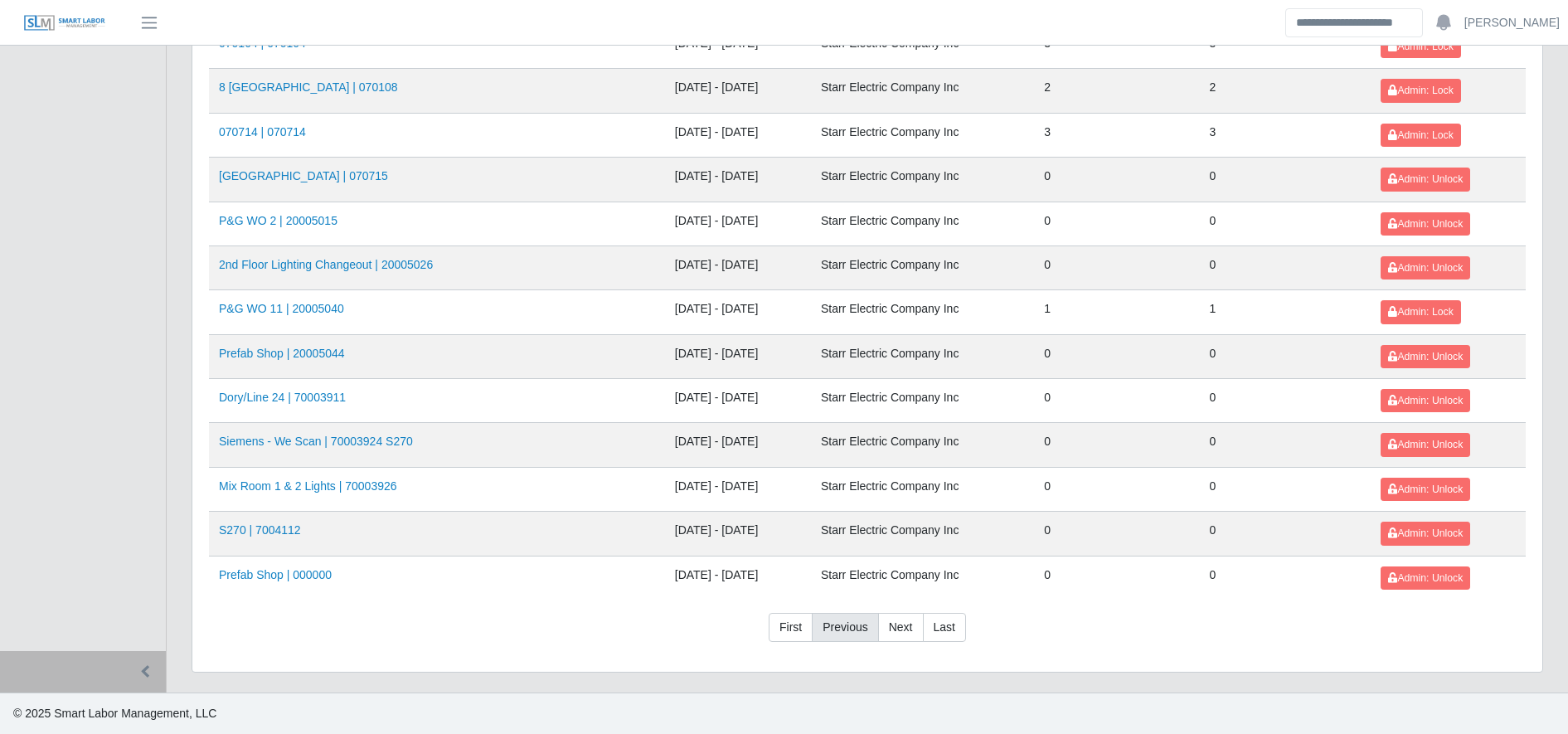
click at [854, 627] on link "Previous" at bounding box center [845, 627] width 66 height 30
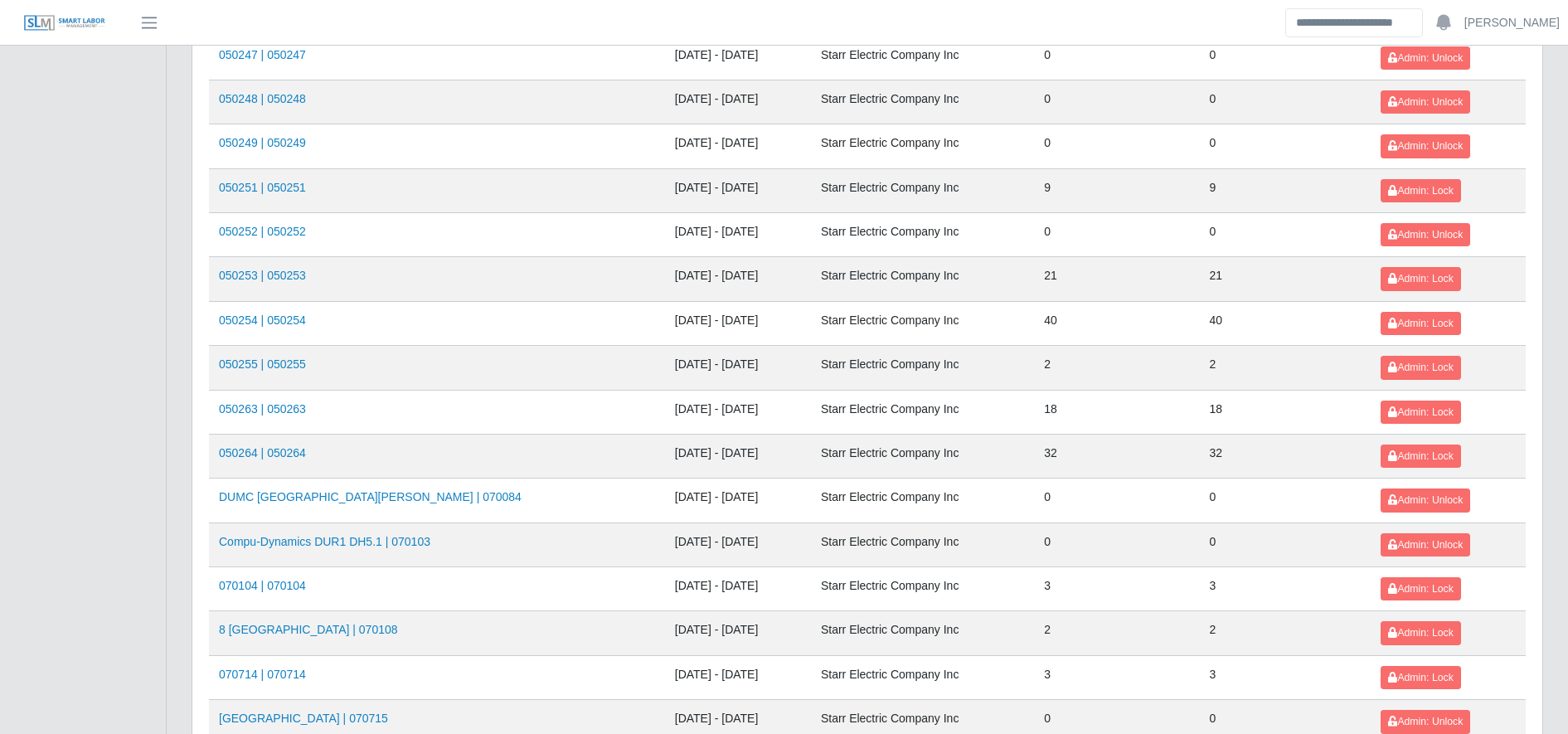
scroll to position [1061, 0]
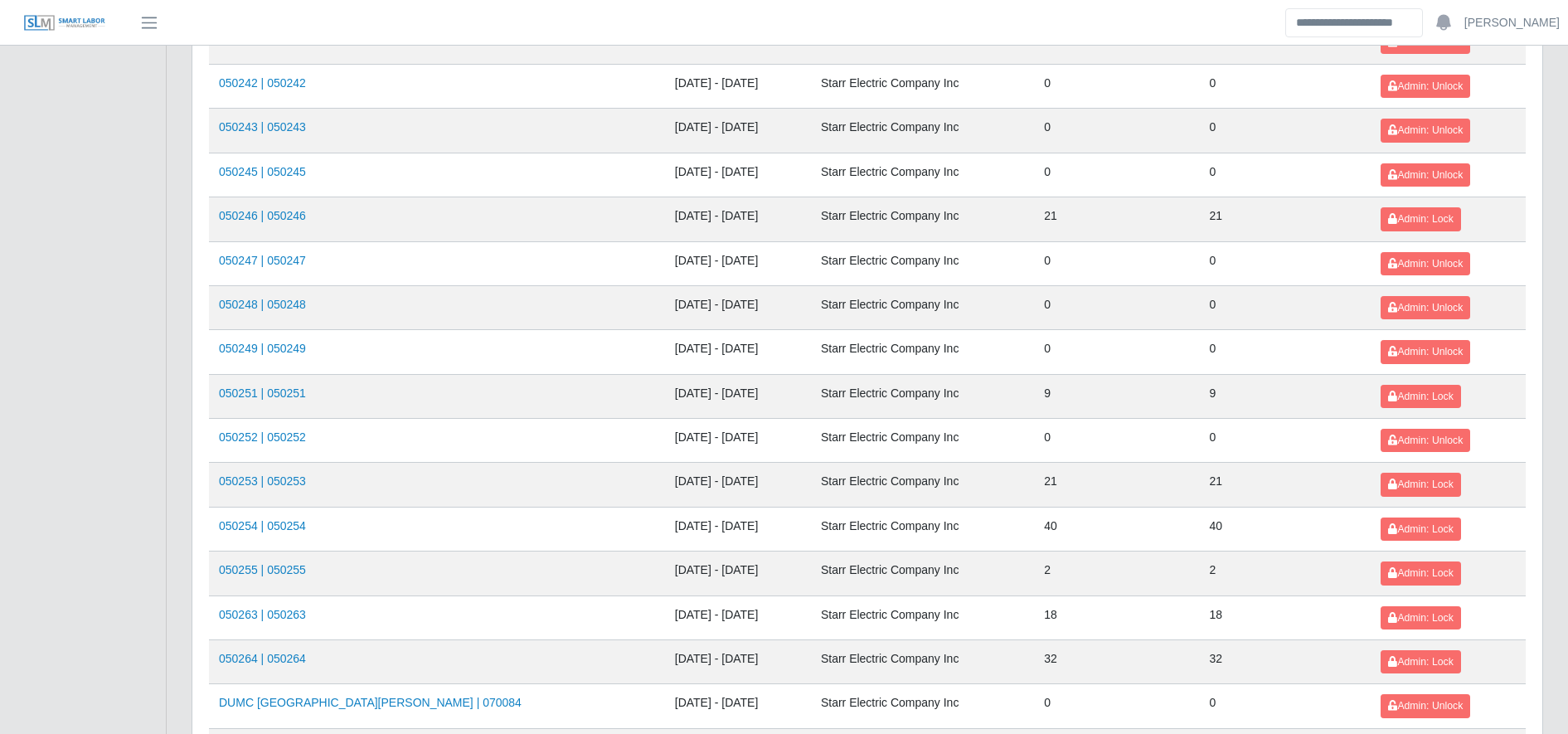
click at [586, 219] on td "050246 | 050246" at bounding box center [437, 220] width 456 height 44
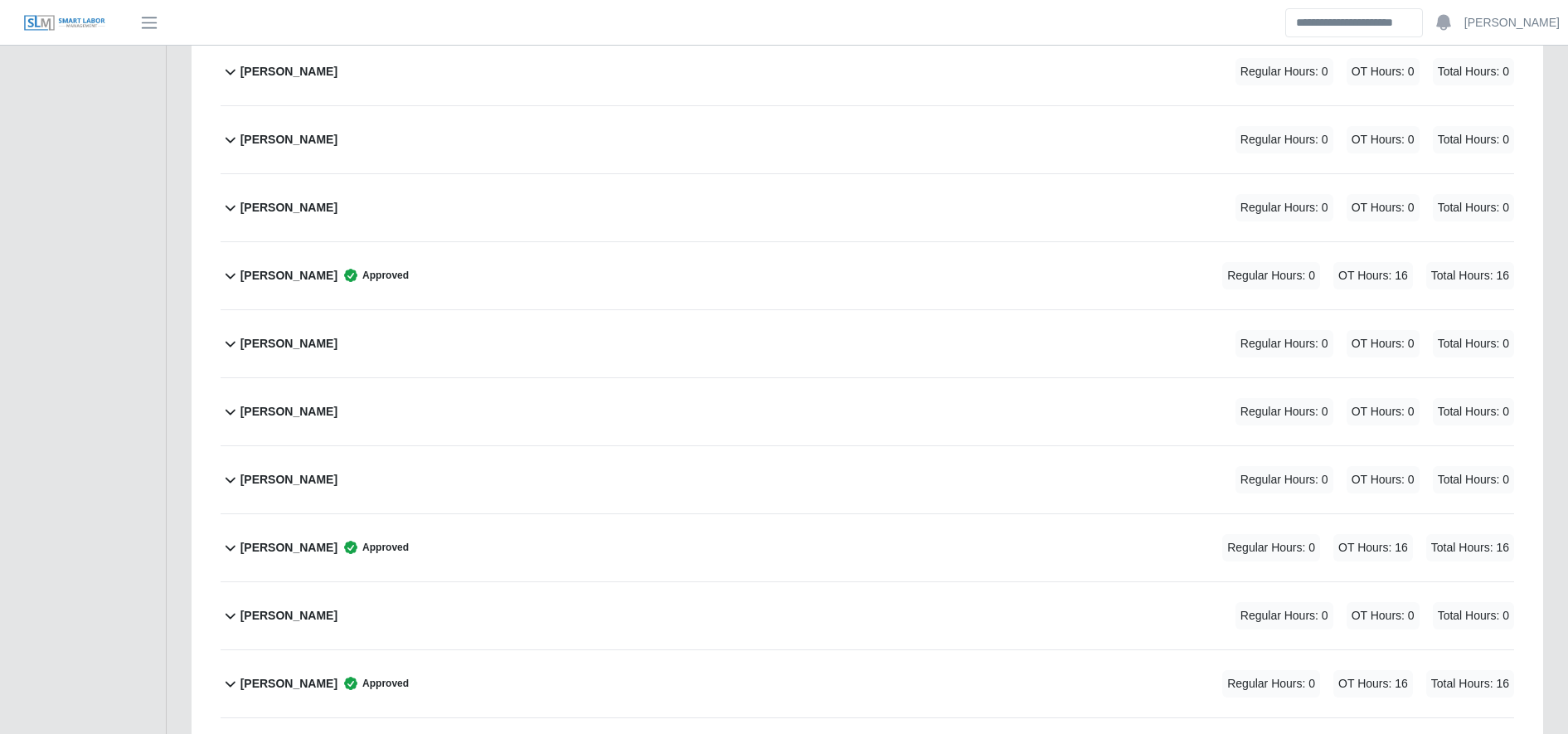
scroll to position [1403, 0]
click at [480, 362] on div "Jose Lobato Regular Hours: 0 OT Hours: 0 Total Hours: 0" at bounding box center [877, 341] width 1273 height 67
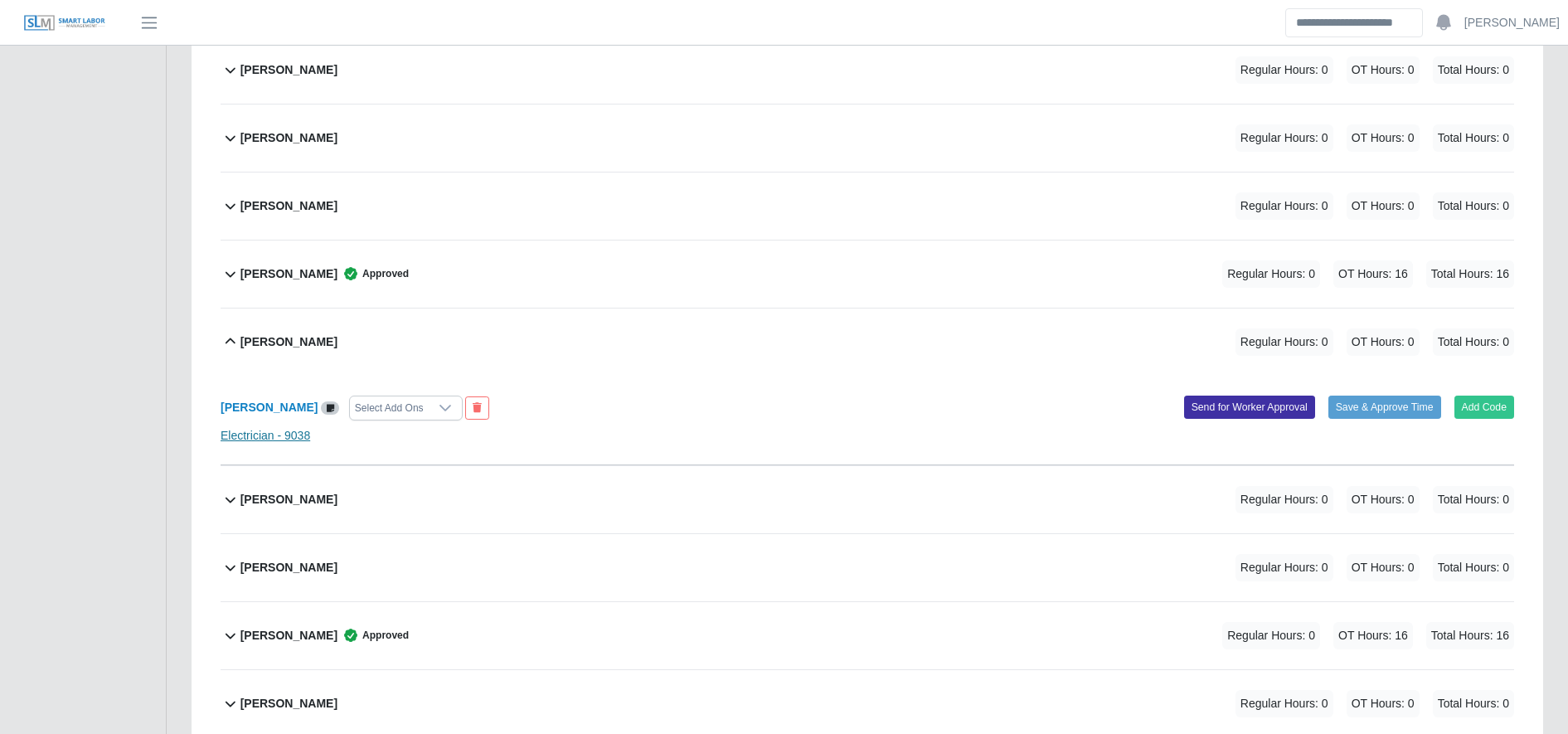
click at [271, 436] on link "Electrician - 9038" at bounding box center [265, 435] width 90 height 13
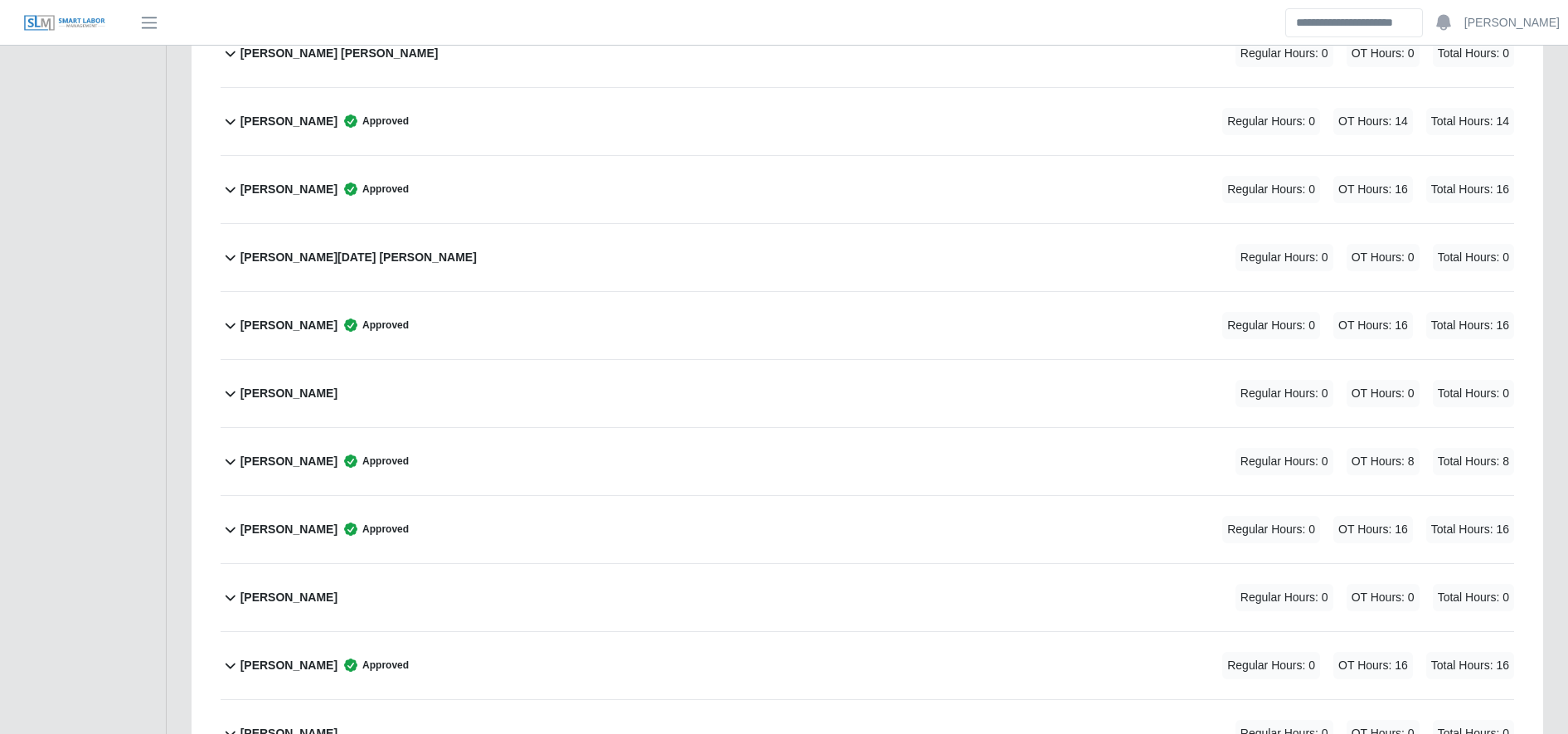
scroll to position [3093, 0]
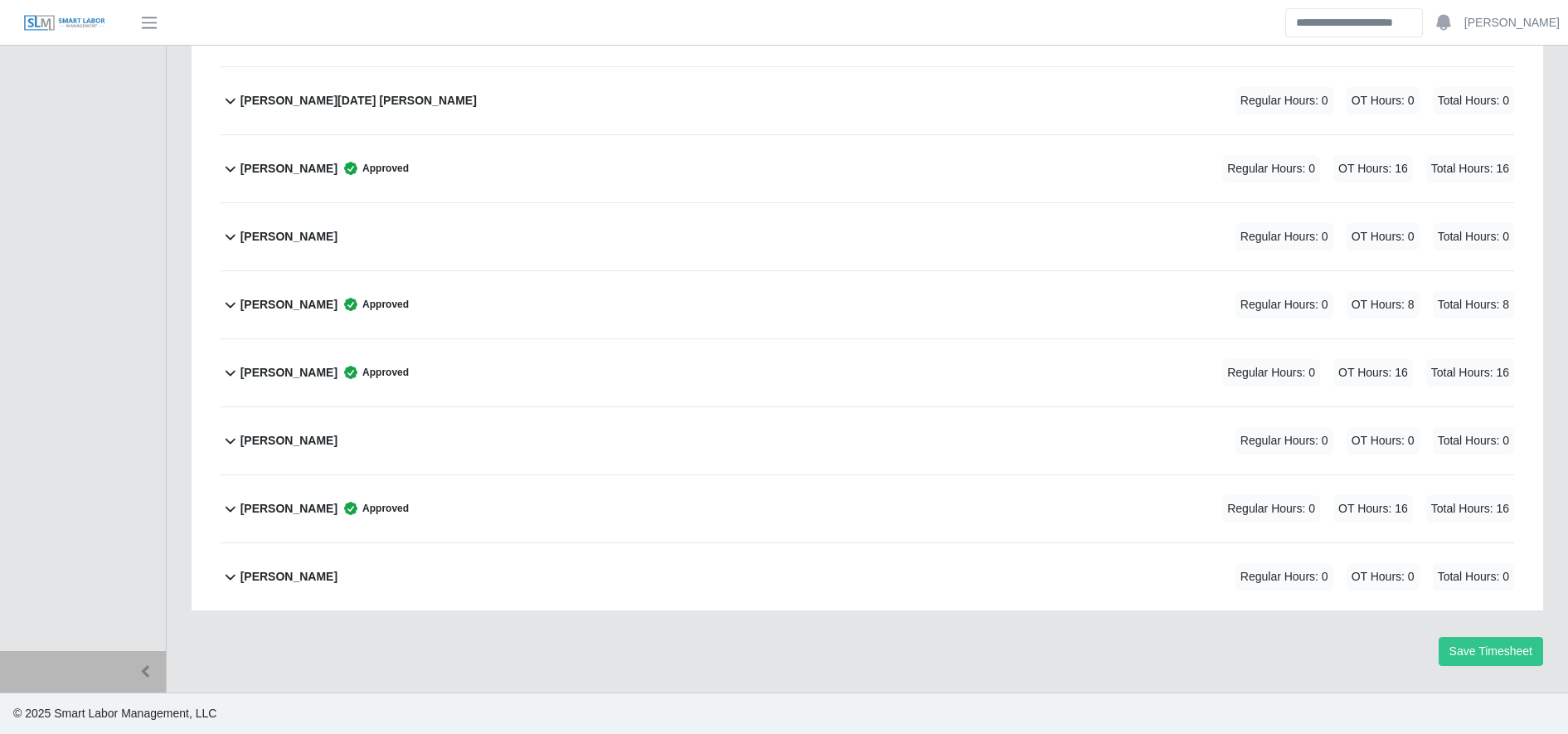
click at [382, 567] on div "Wilmer Ardiano Regular Hours: 0 OT Hours: 0 Total Hours: 0" at bounding box center [877, 576] width 1273 height 67
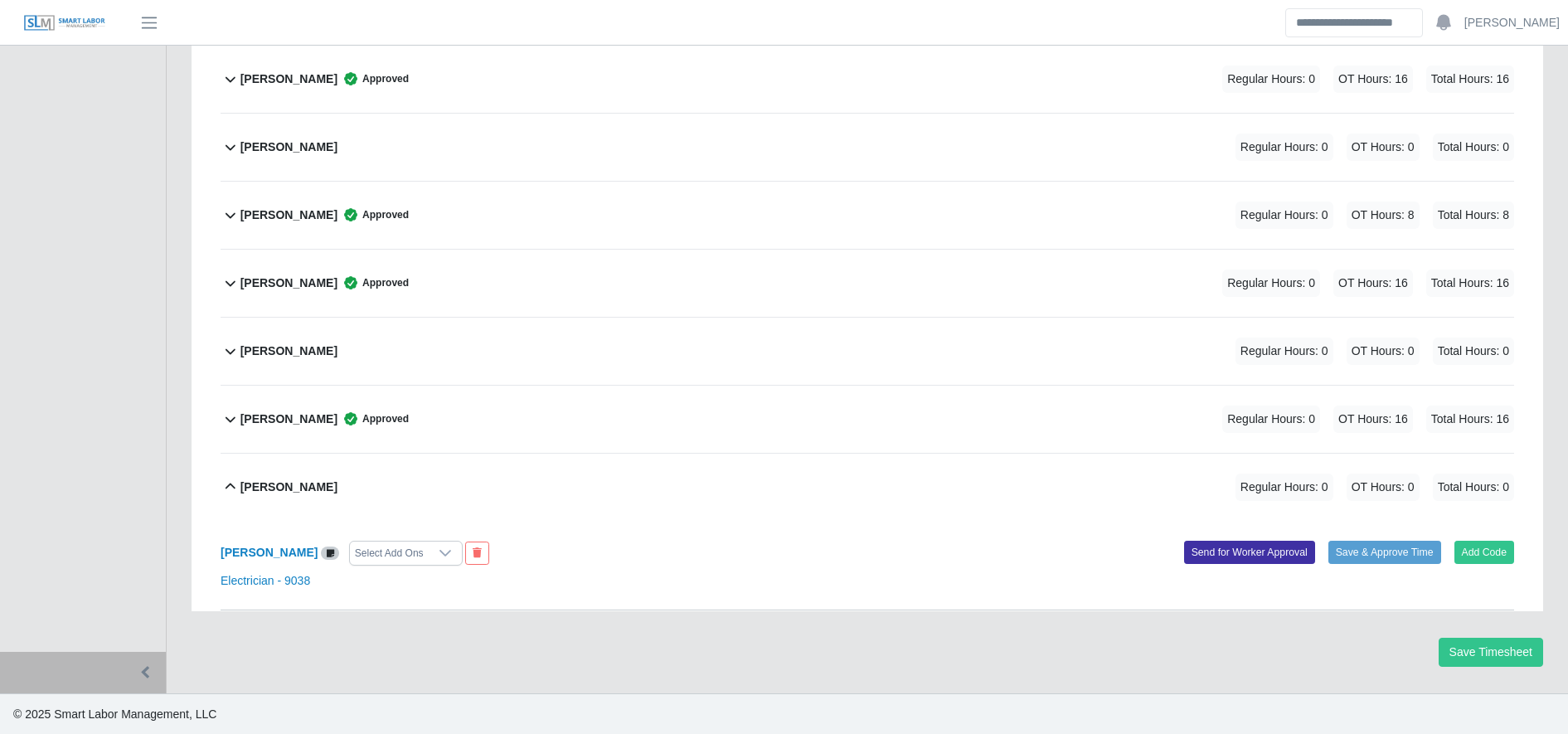
scroll to position [3184, 0]
click at [280, 546] on b "[PERSON_NAME]" at bounding box center [269, 552] width 97 height 13
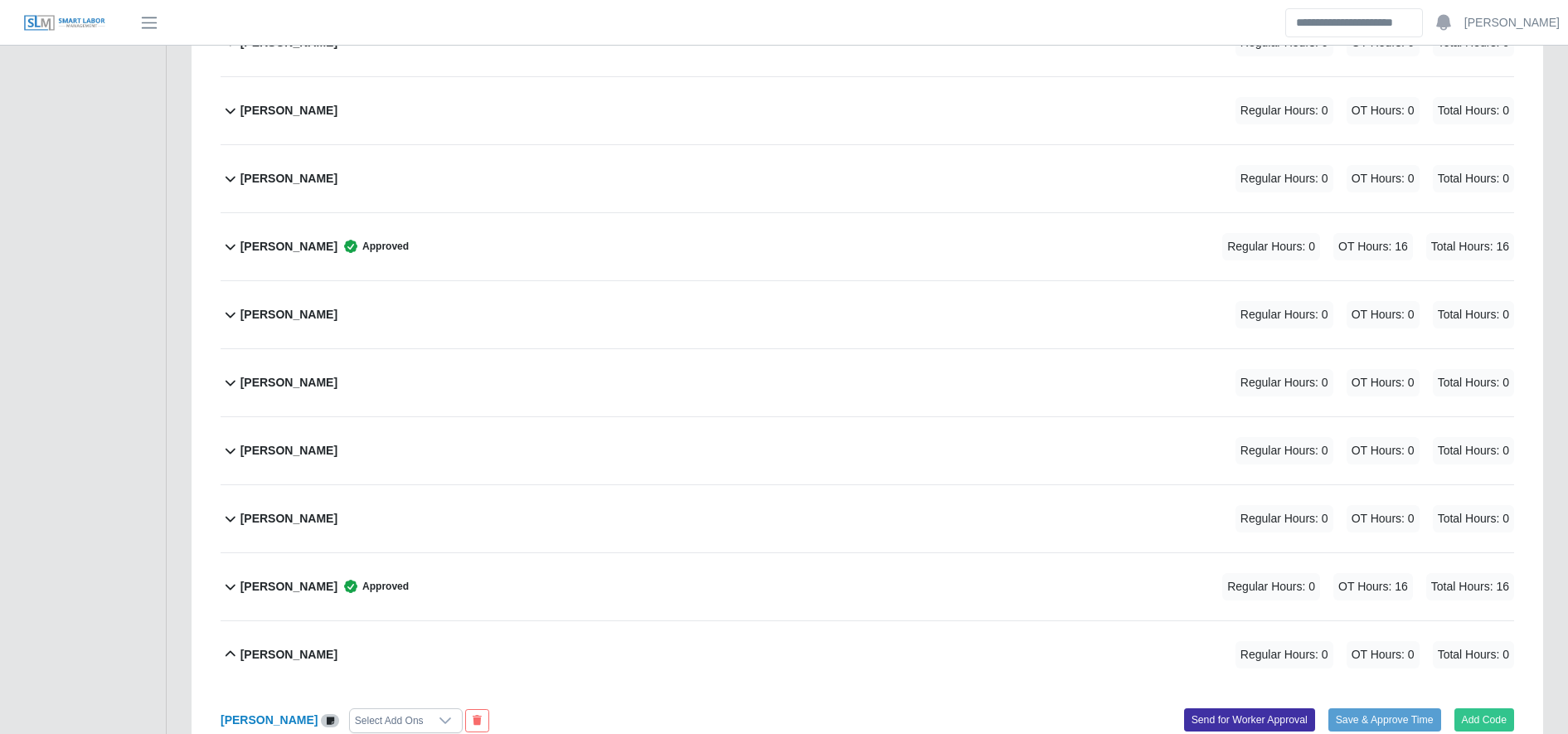
scroll to position [1046, 0]
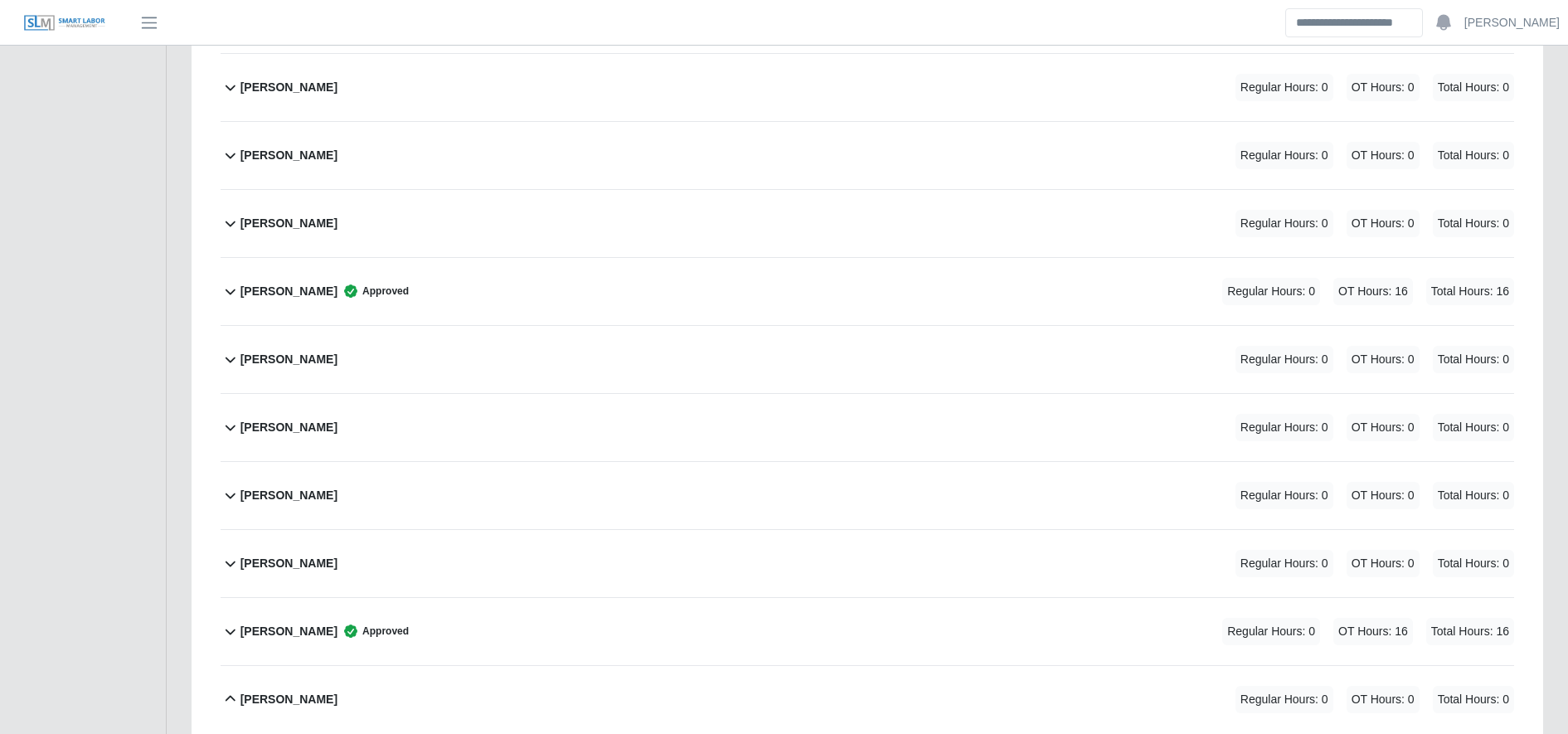
click at [419, 435] on div "Ivan Blanco Jr. Regular Hours: 0 OT Hours: 0 Total Hours: 0" at bounding box center [877, 426] width 1273 height 67
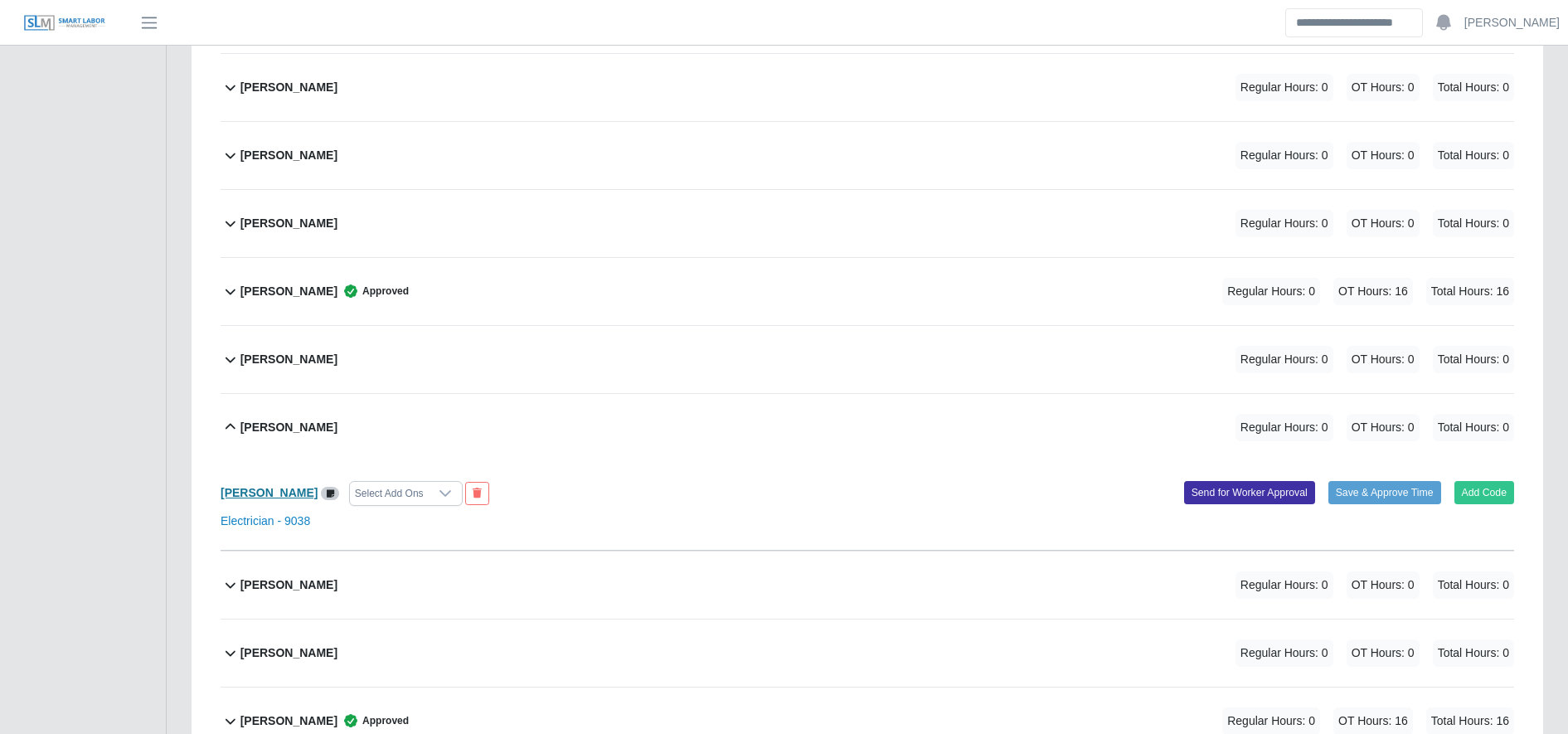
click at [233, 497] on b "[PERSON_NAME]" at bounding box center [269, 492] width 97 height 13
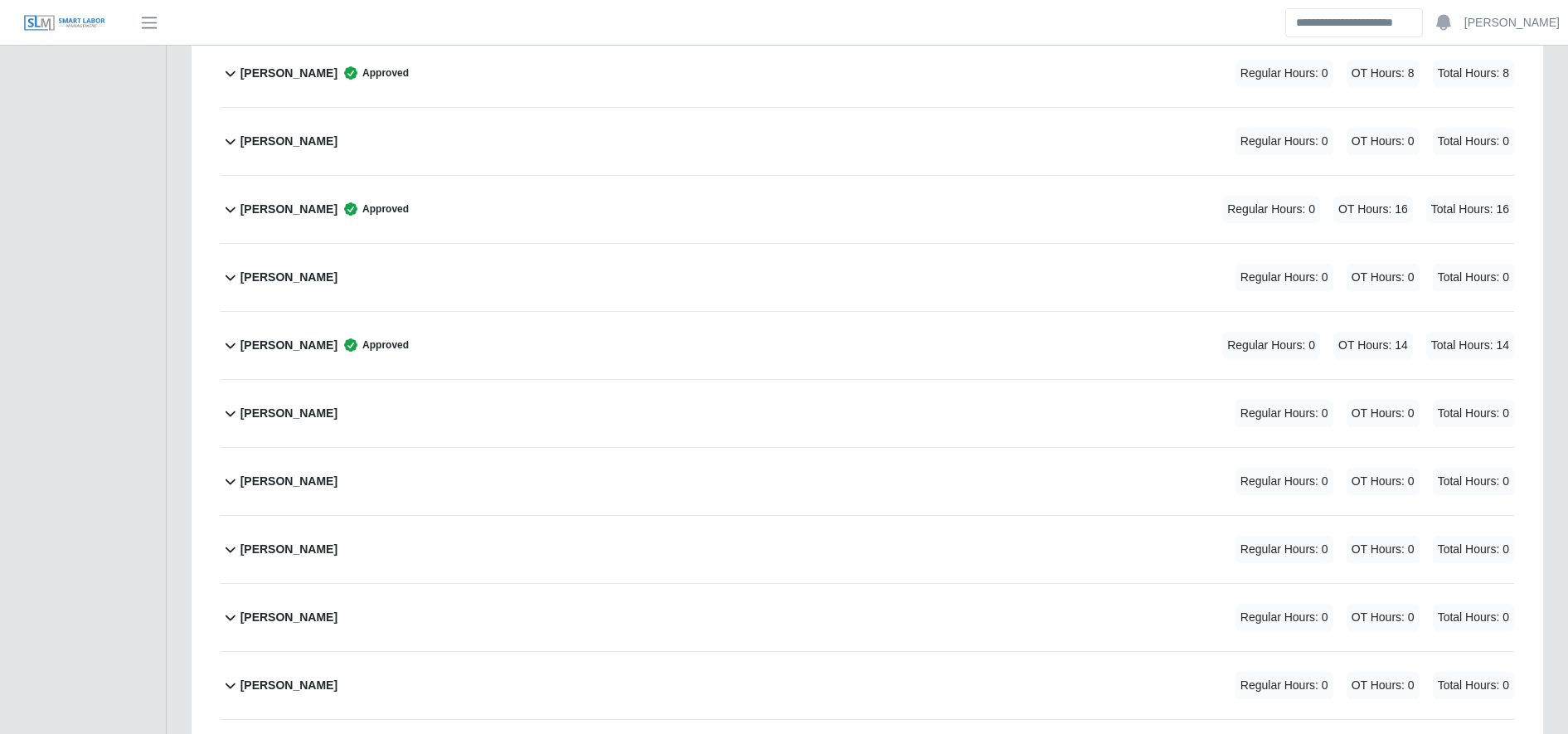
click at [318, 542] on div "Delmar Tello Regular Hours: 0 OT Hours: 0 Total Hours: 0" at bounding box center [877, 548] width 1273 height 67
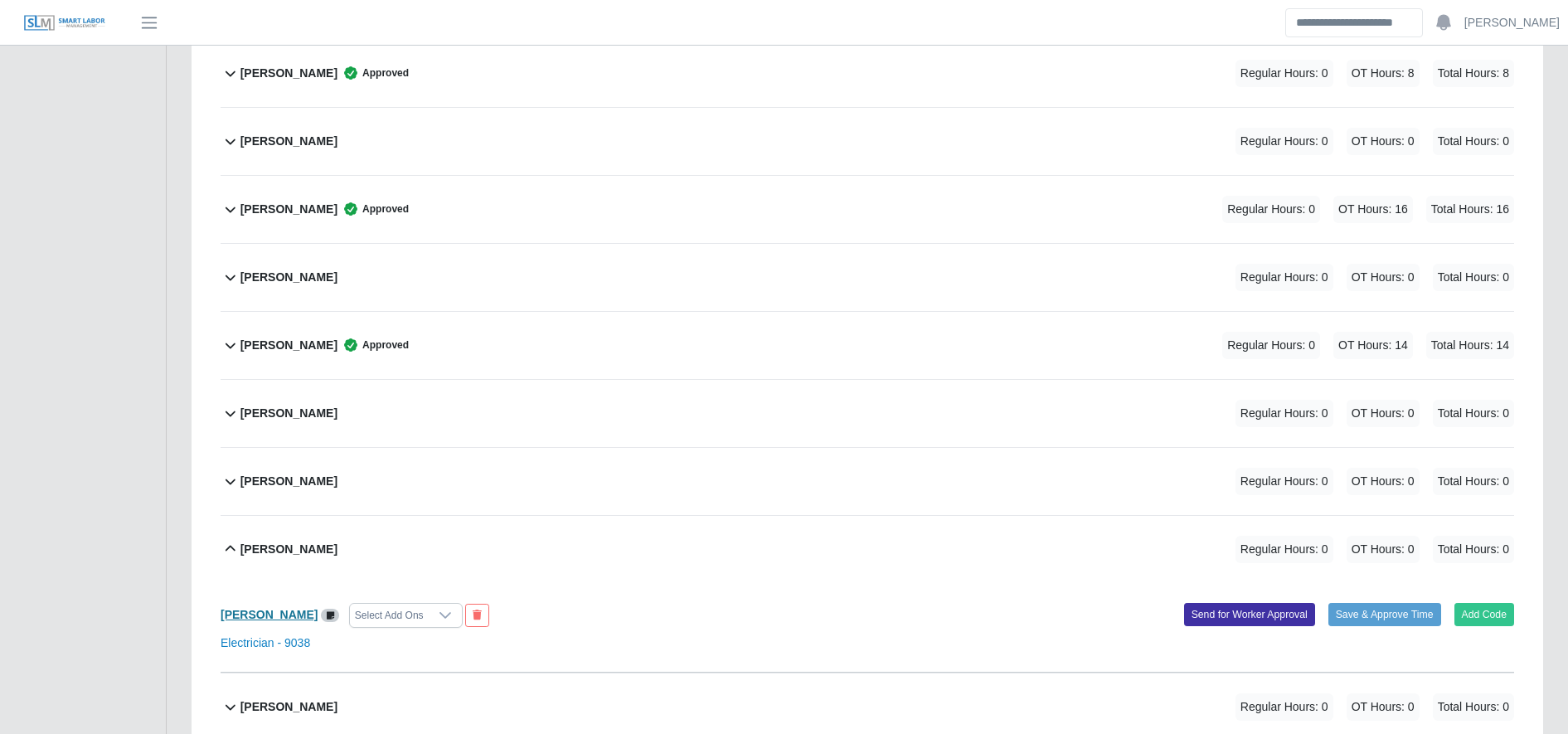
click at [279, 612] on b "Delmar Tello" at bounding box center [269, 614] width 97 height 13
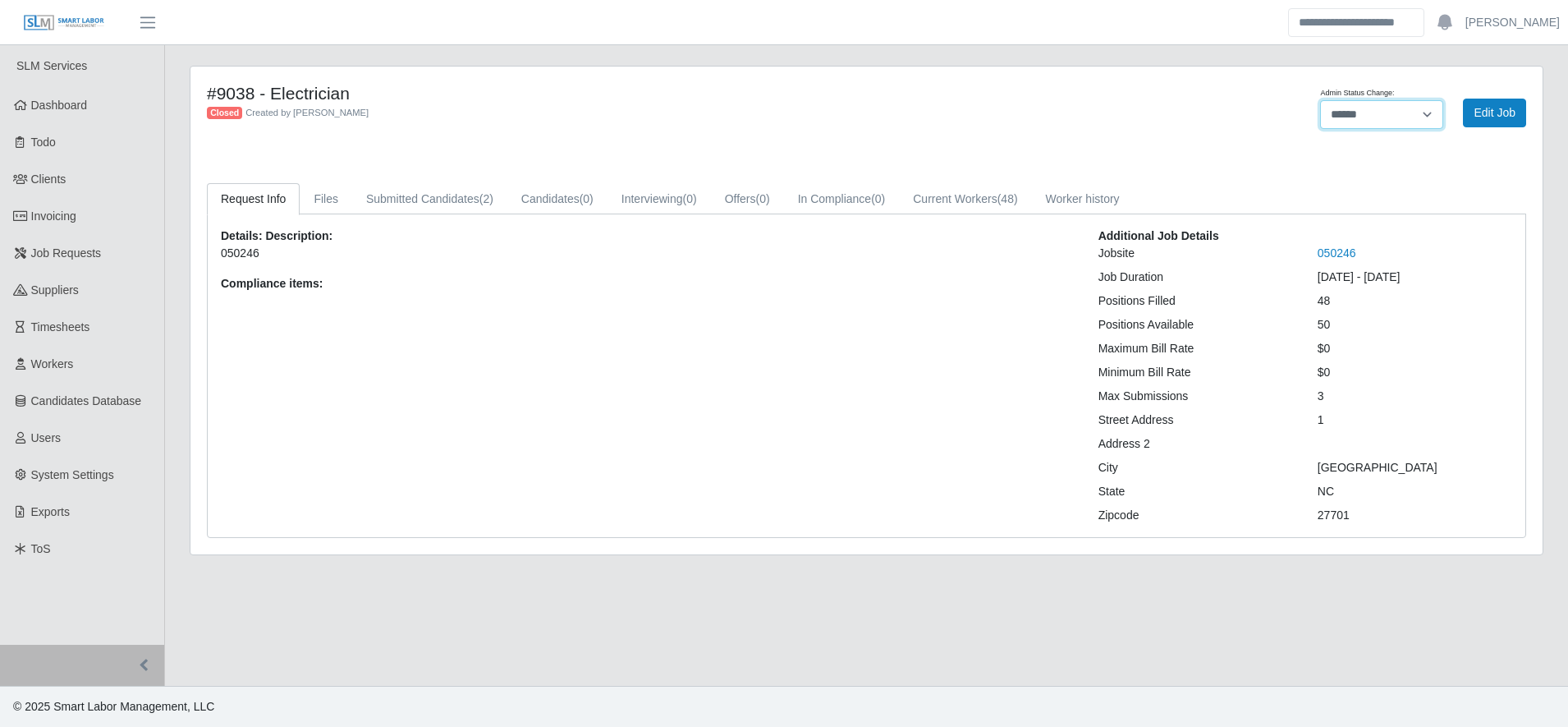
click at [1371, 110] on select "******* **** ******" at bounding box center [1381, 115] width 123 height 29
select select "****"
click at [1320, 101] on select "******* **** ******" at bounding box center [1381, 115] width 123 height 29
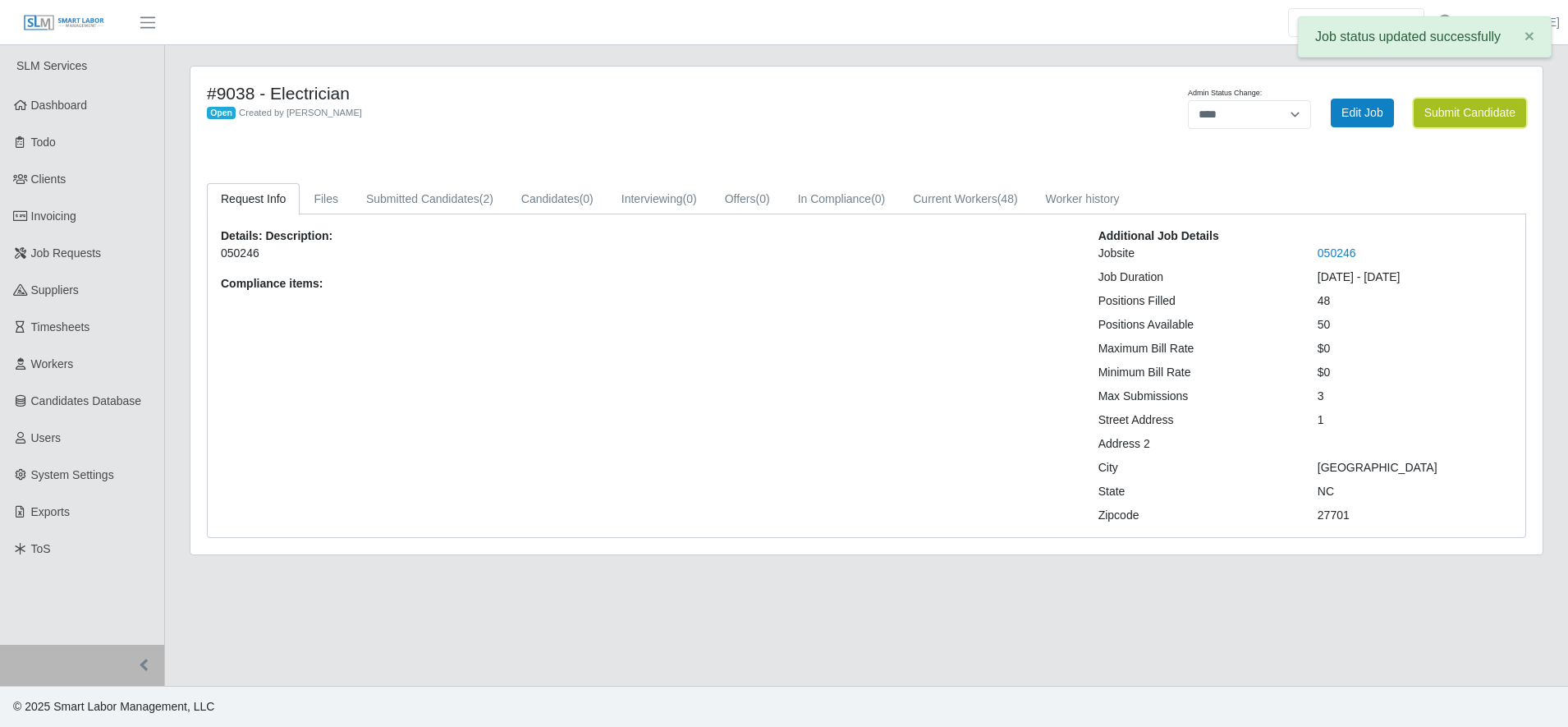
click at [1455, 121] on button "Submit Candidate" at bounding box center [1470, 113] width 112 height 29
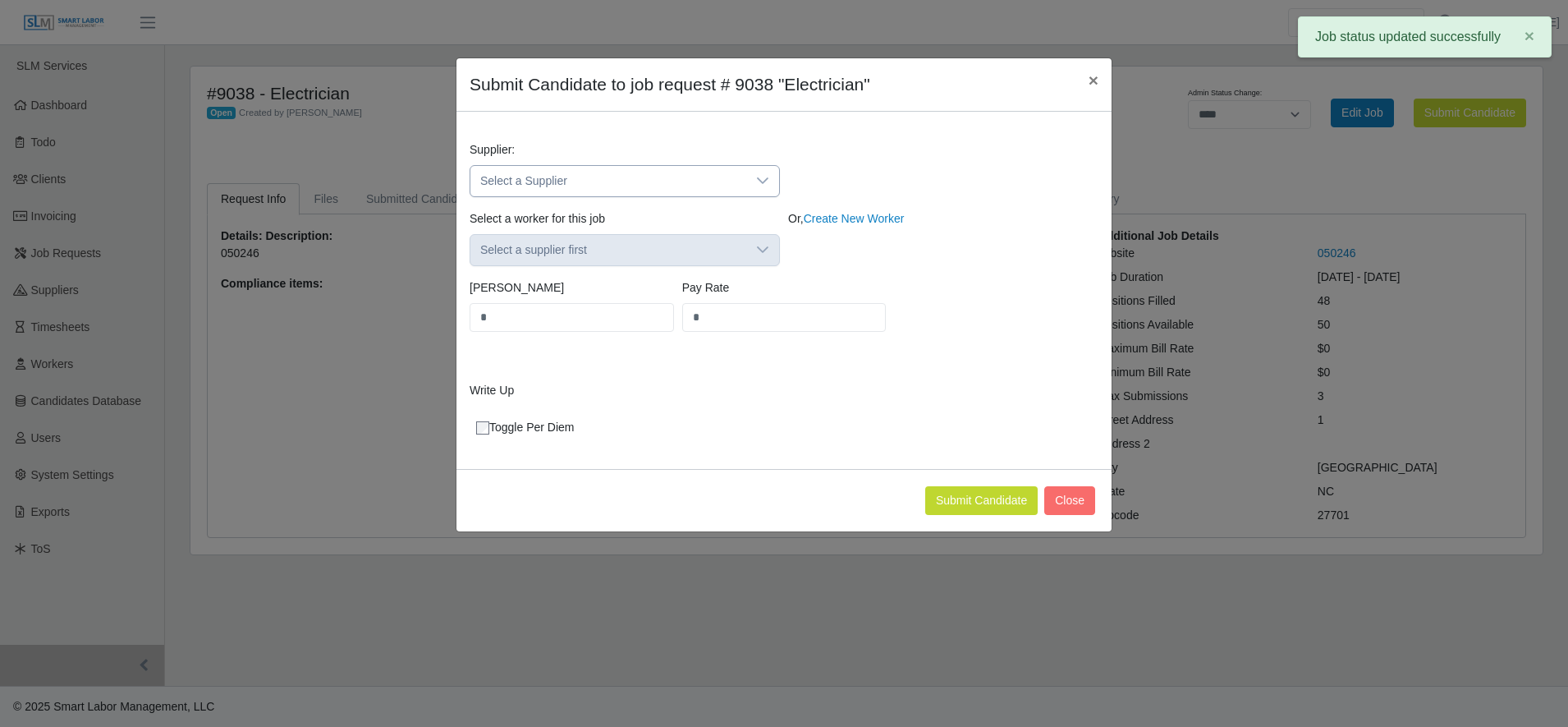
click at [658, 167] on span "Select a Supplier" at bounding box center [608, 181] width 276 height 31
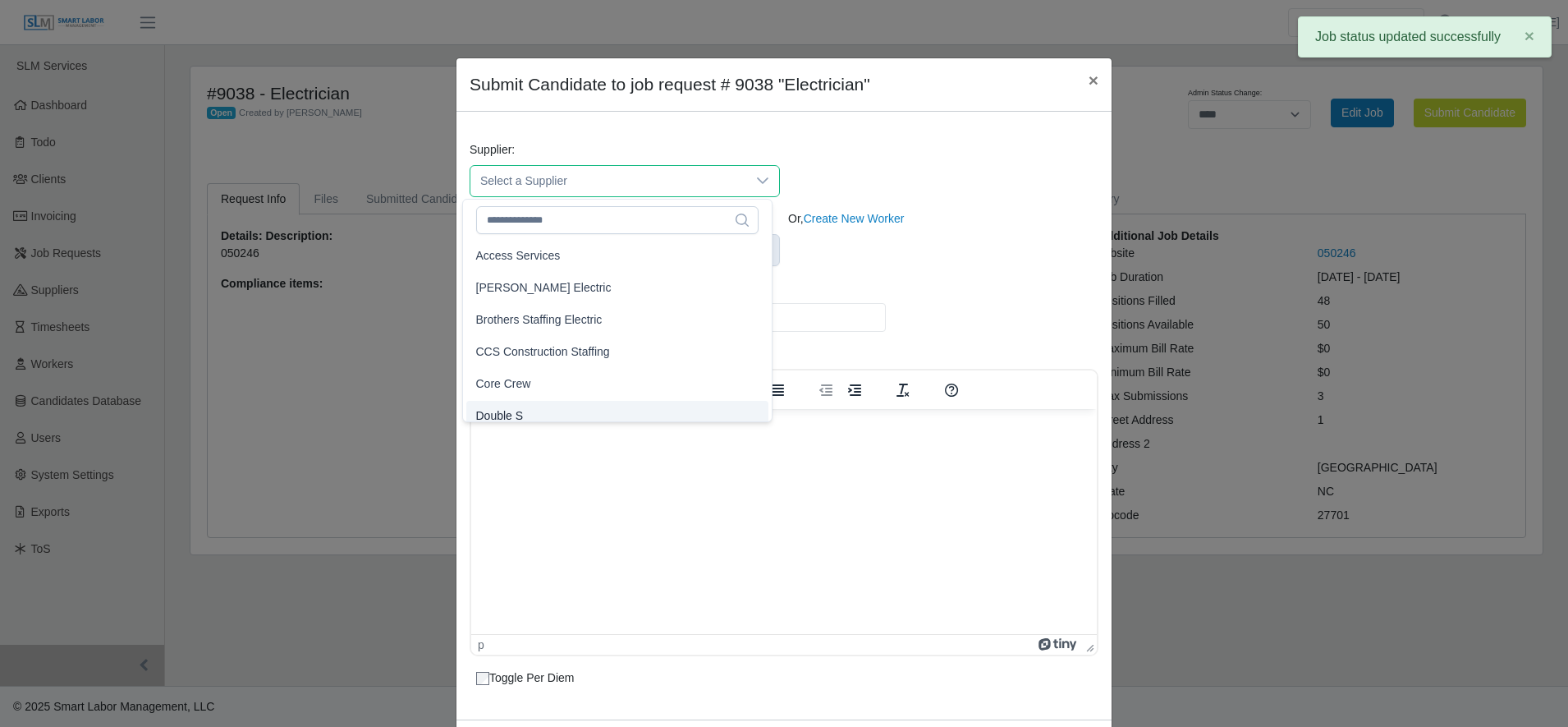
scroll to position [10, 0]
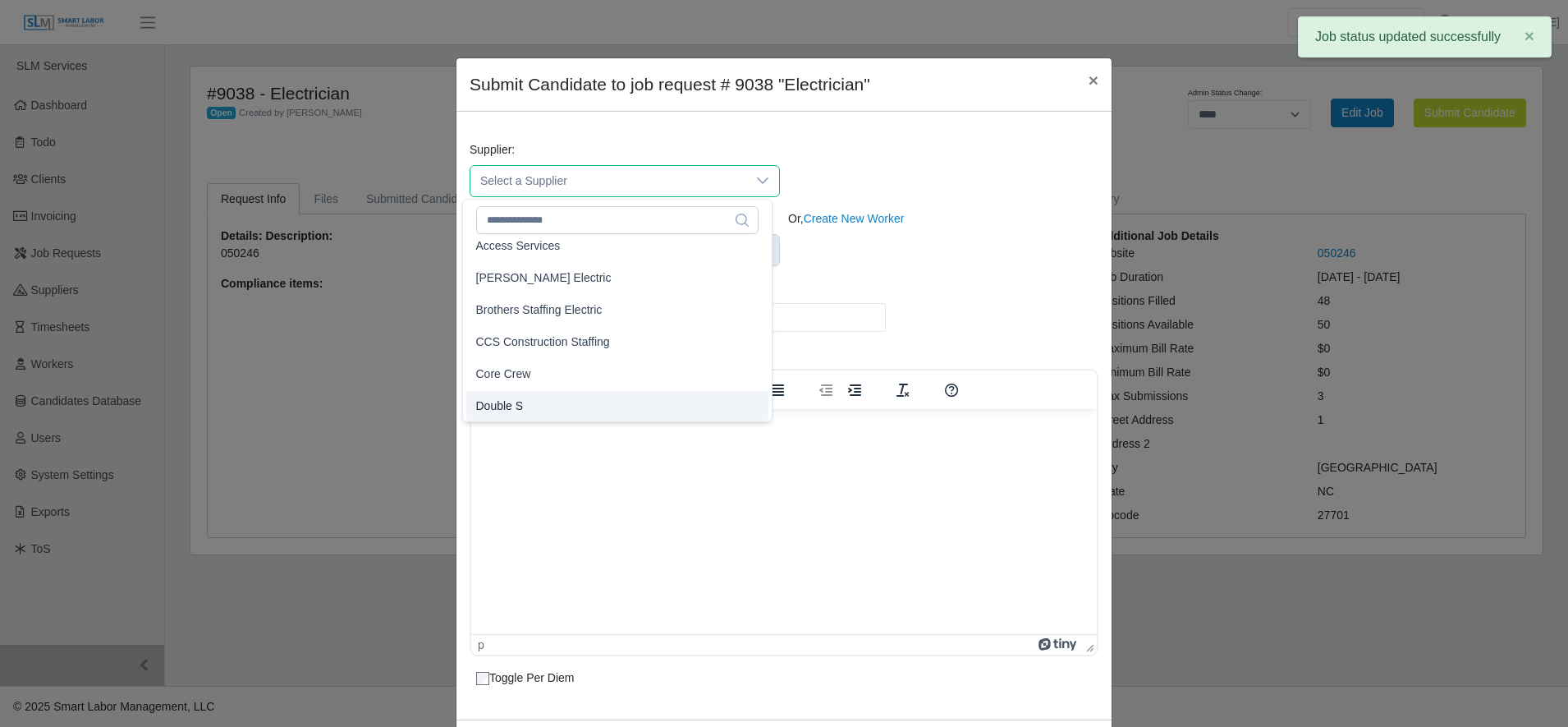
click at [579, 405] on li "Double S" at bounding box center [616, 406] width 302 height 31
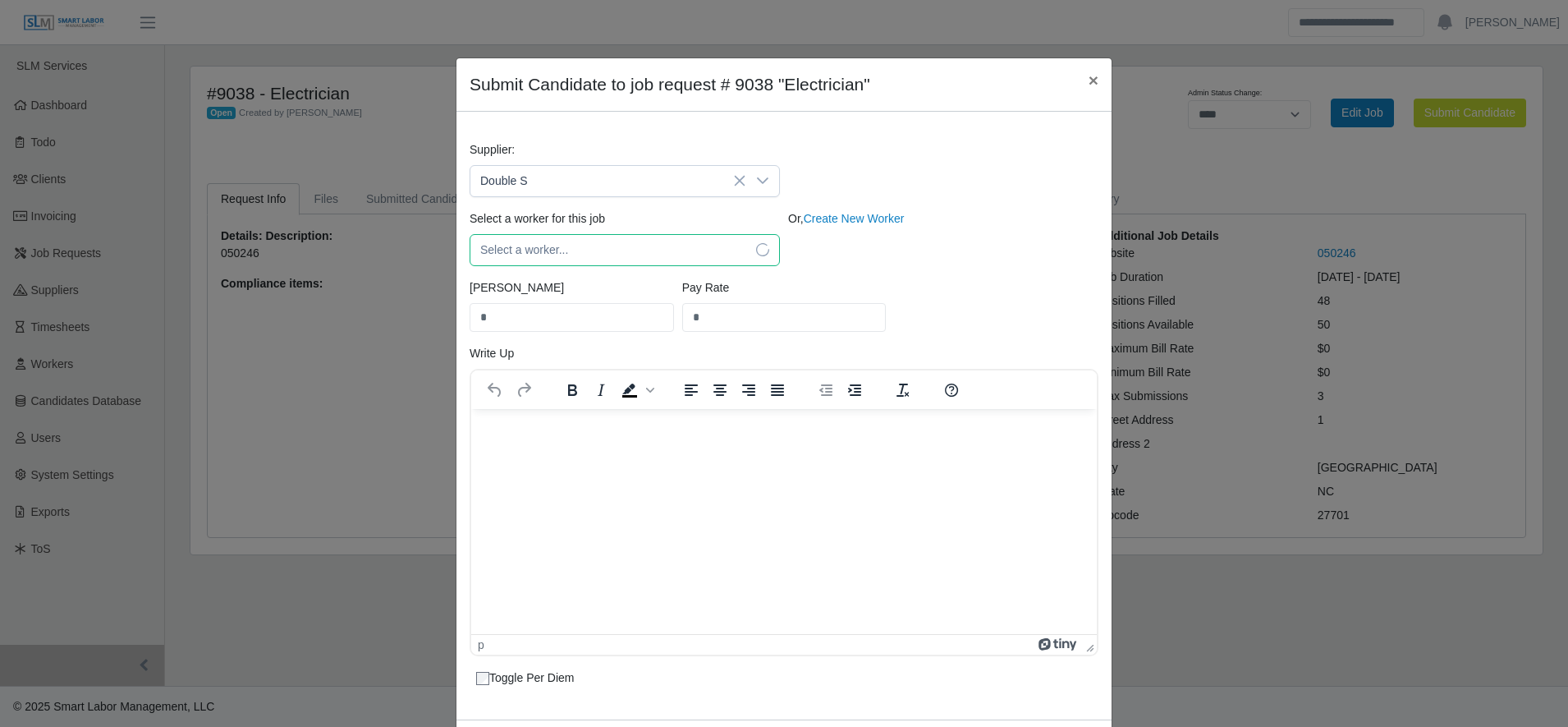
click at [604, 247] on span "Select a worker..." at bounding box center [608, 250] width 276 height 31
click at [570, 253] on span "Select a worker..." at bounding box center [608, 250] width 276 height 31
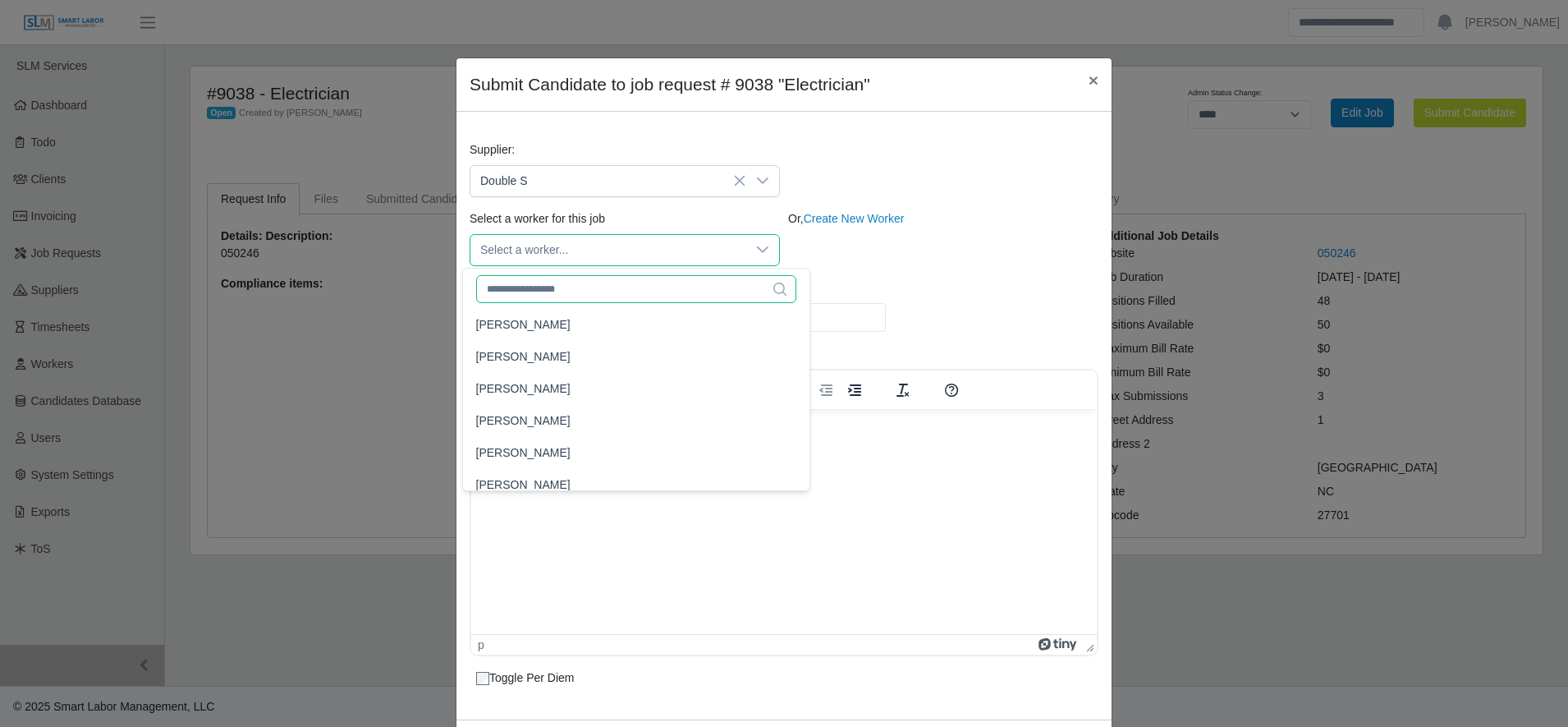
click at [568, 288] on input "text" at bounding box center [636, 288] width 321 height 28
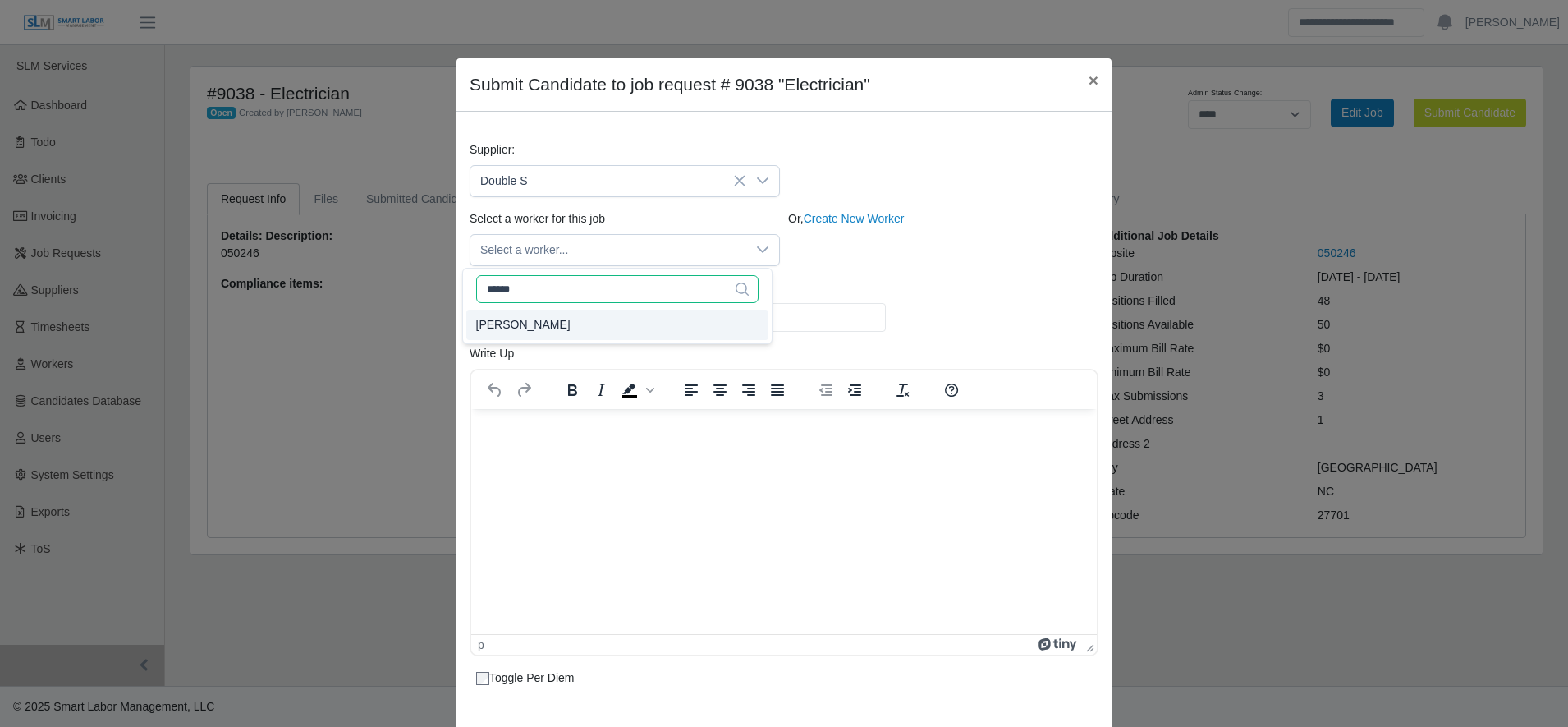
type input "******"
type input "*****"
click at [576, 325] on li "Jose Nahum Moya" at bounding box center [616, 325] width 302 height 31
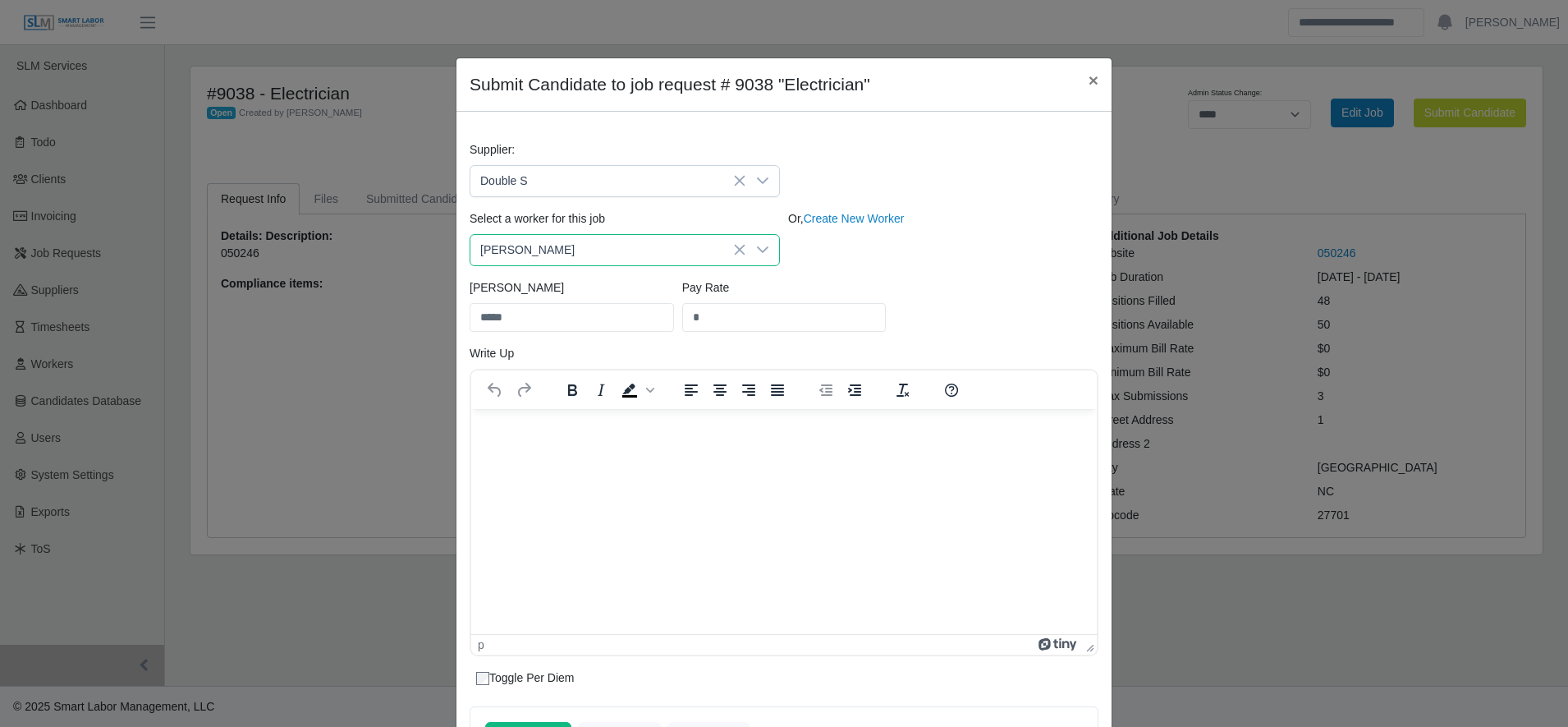
click at [982, 291] on div "Bill Rate ***** Pay Rate *" at bounding box center [784, 312] width 637 height 65
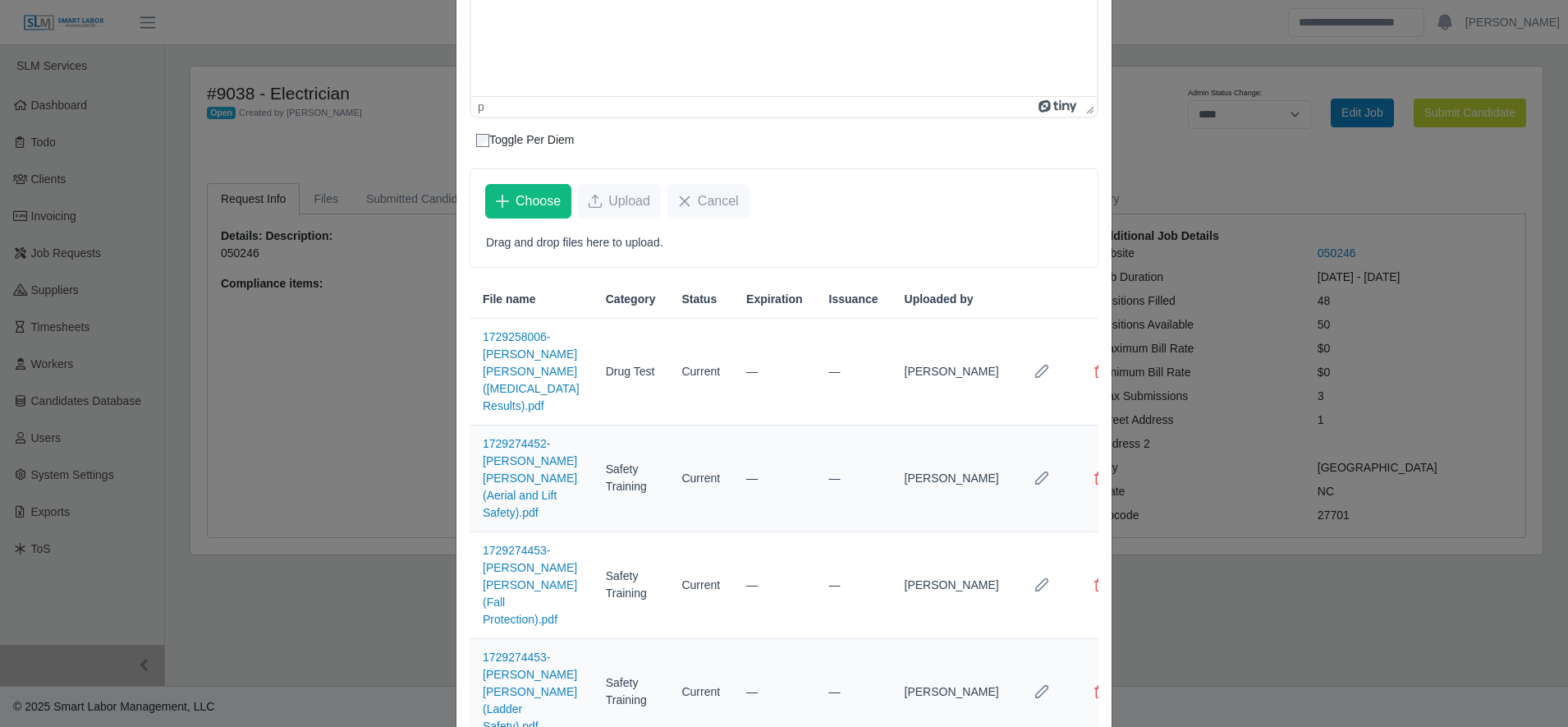
scroll to position [766, 0]
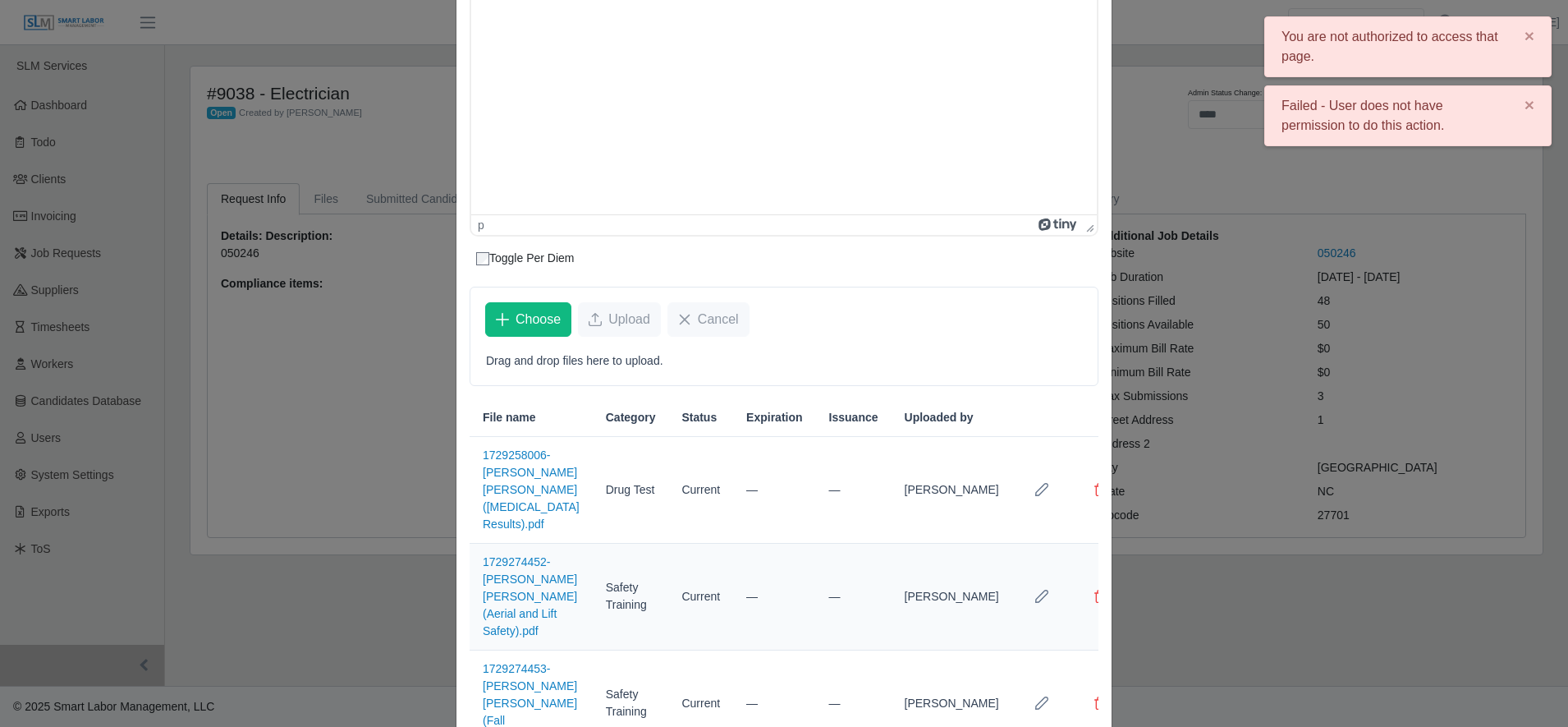
scroll to position [0, 0]
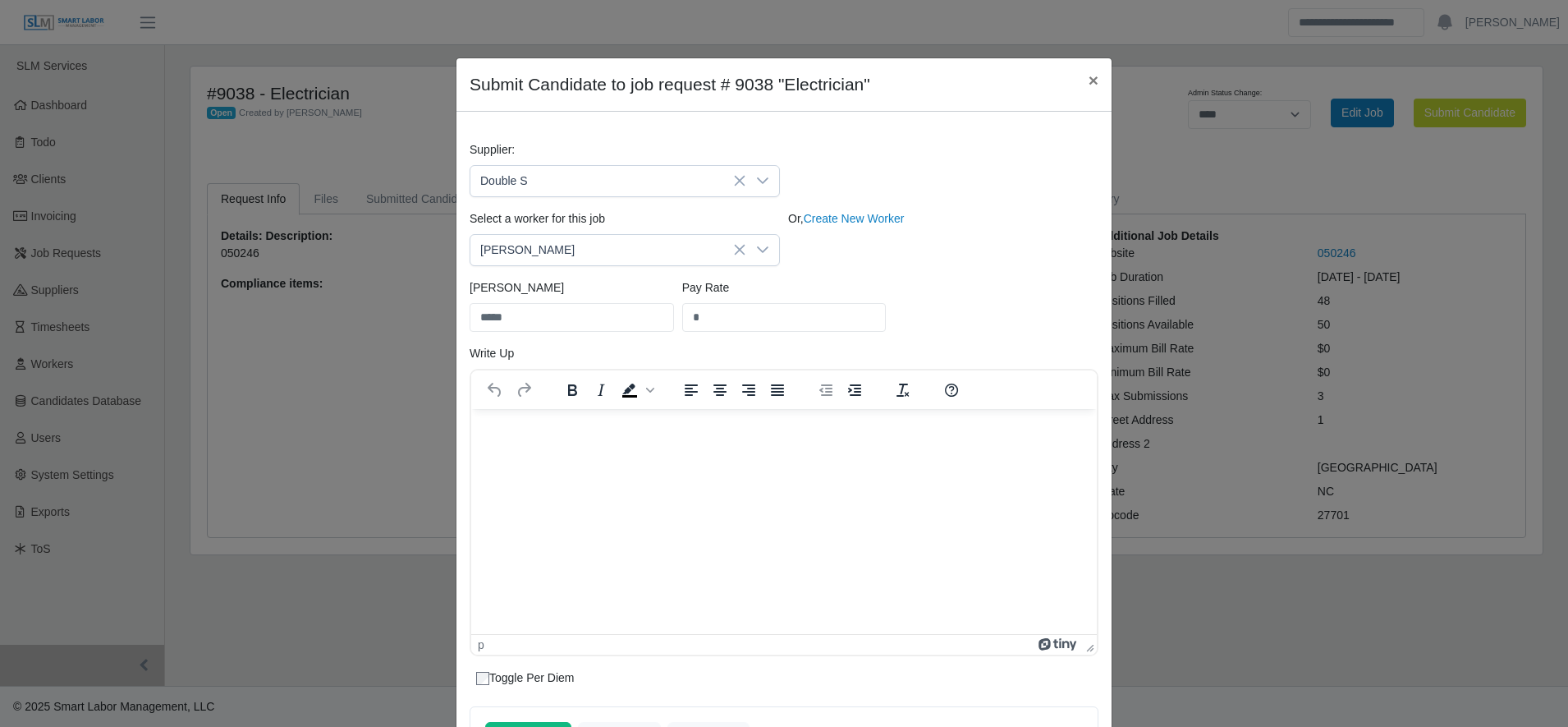
click at [924, 253] on div "Or, Create New Worker" at bounding box center [943, 238] width 318 height 56
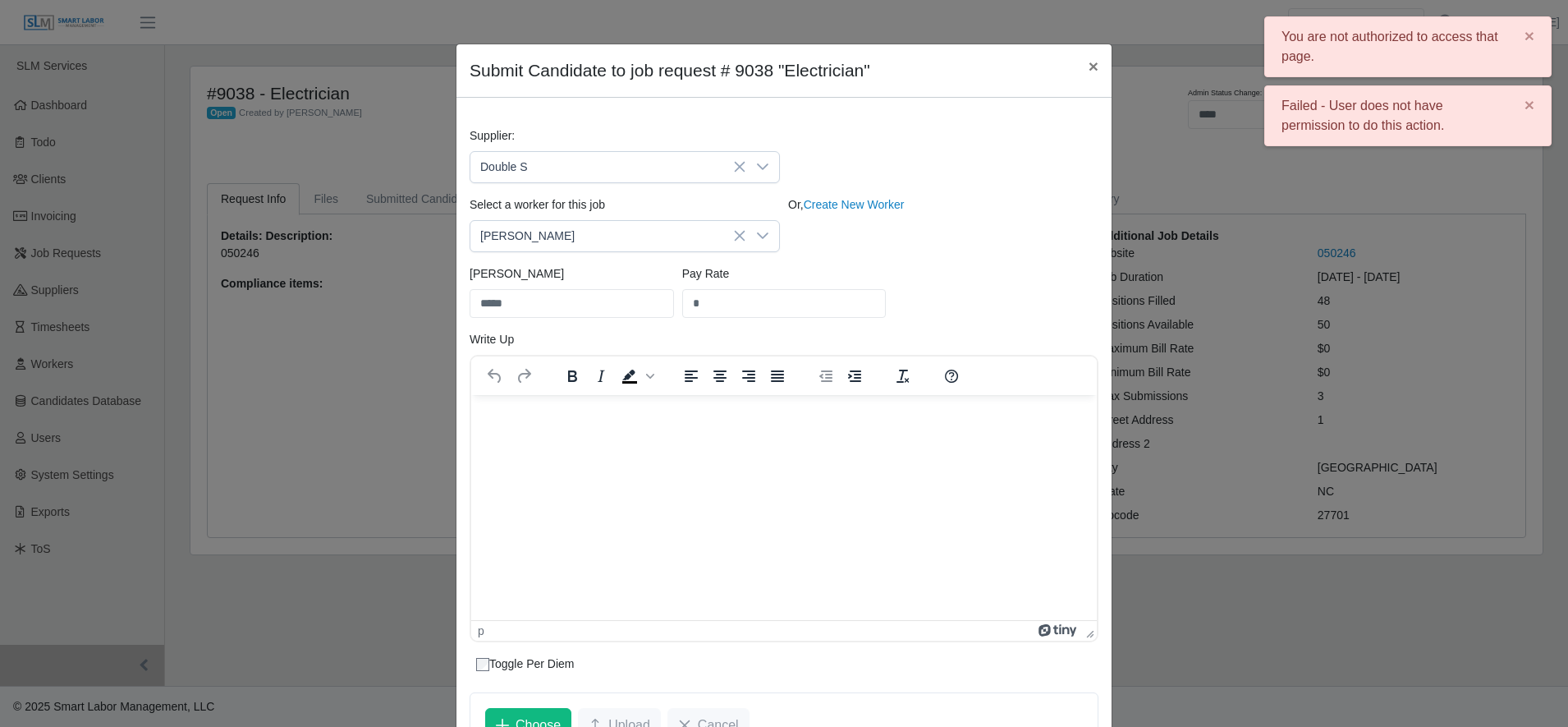
scroll to position [0, 0]
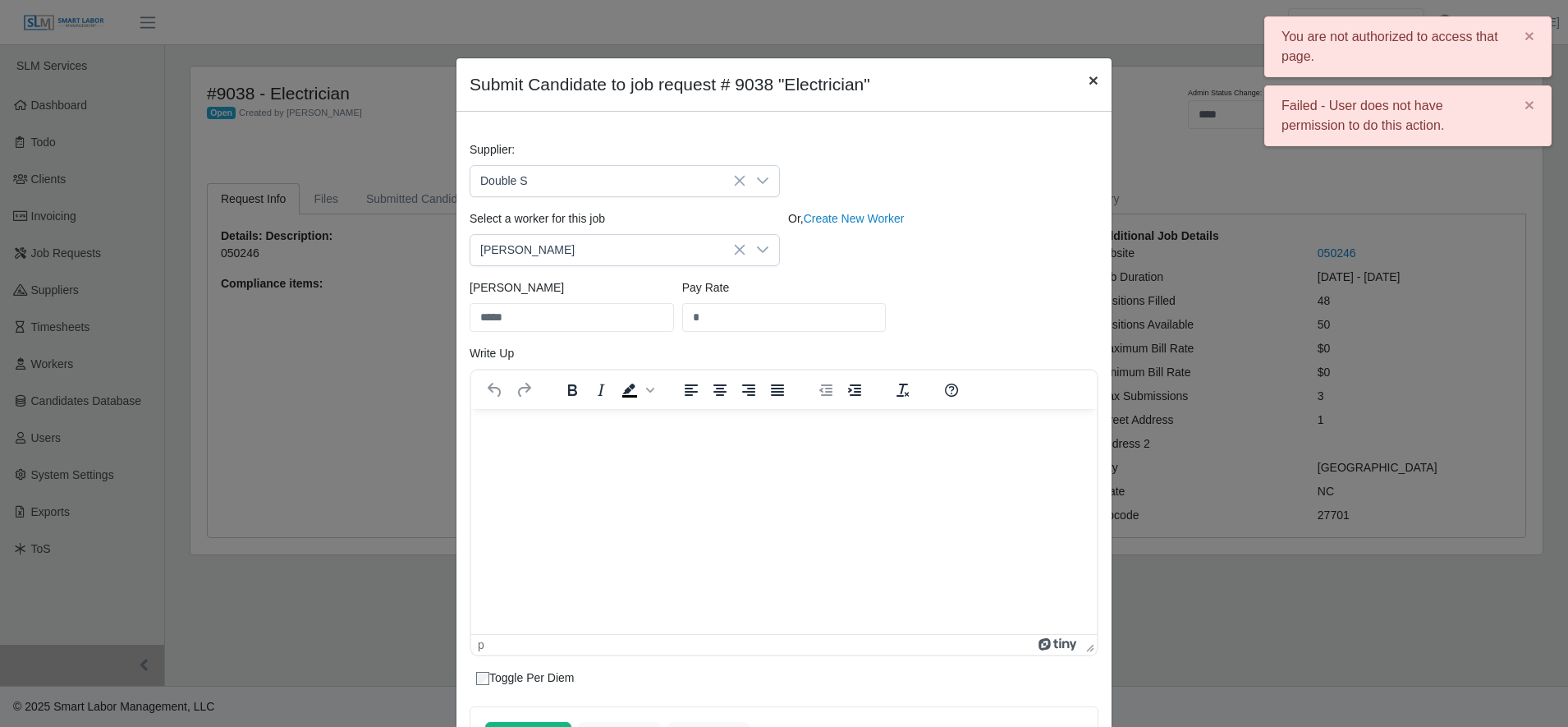
click at [1089, 82] on span "×" at bounding box center [1093, 80] width 10 height 19
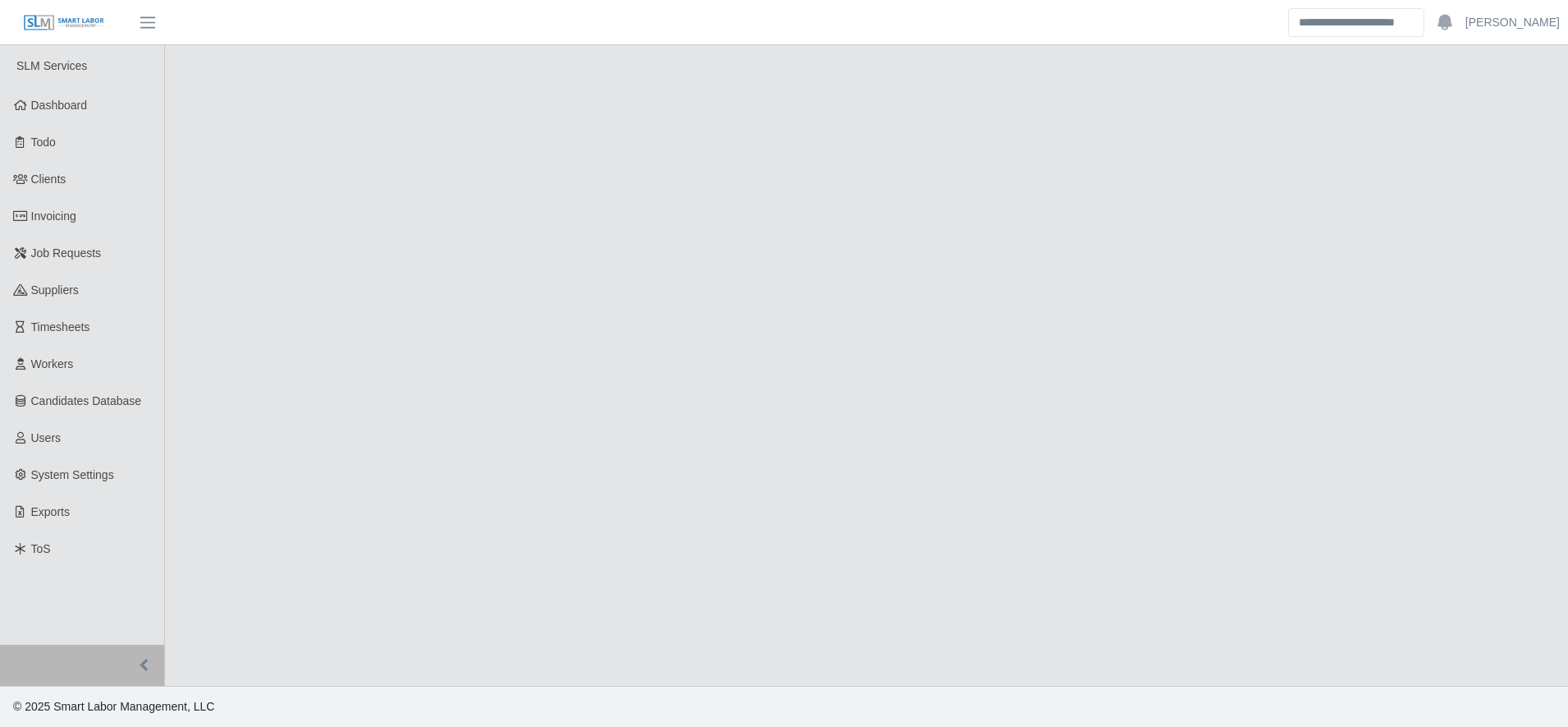
select select "****"
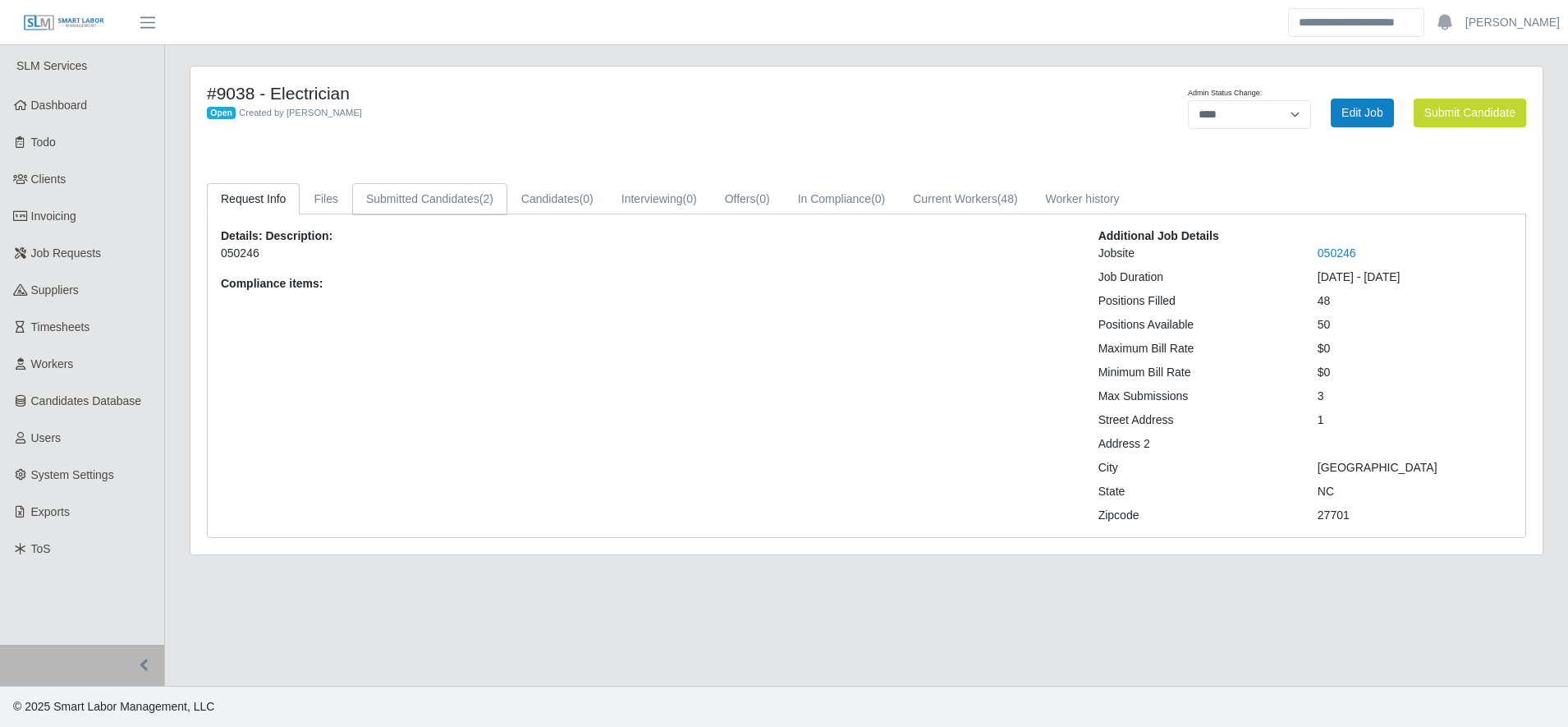
click at [427, 199] on link "Submitted Candidates (2)" at bounding box center [430, 199] width 155 height 32
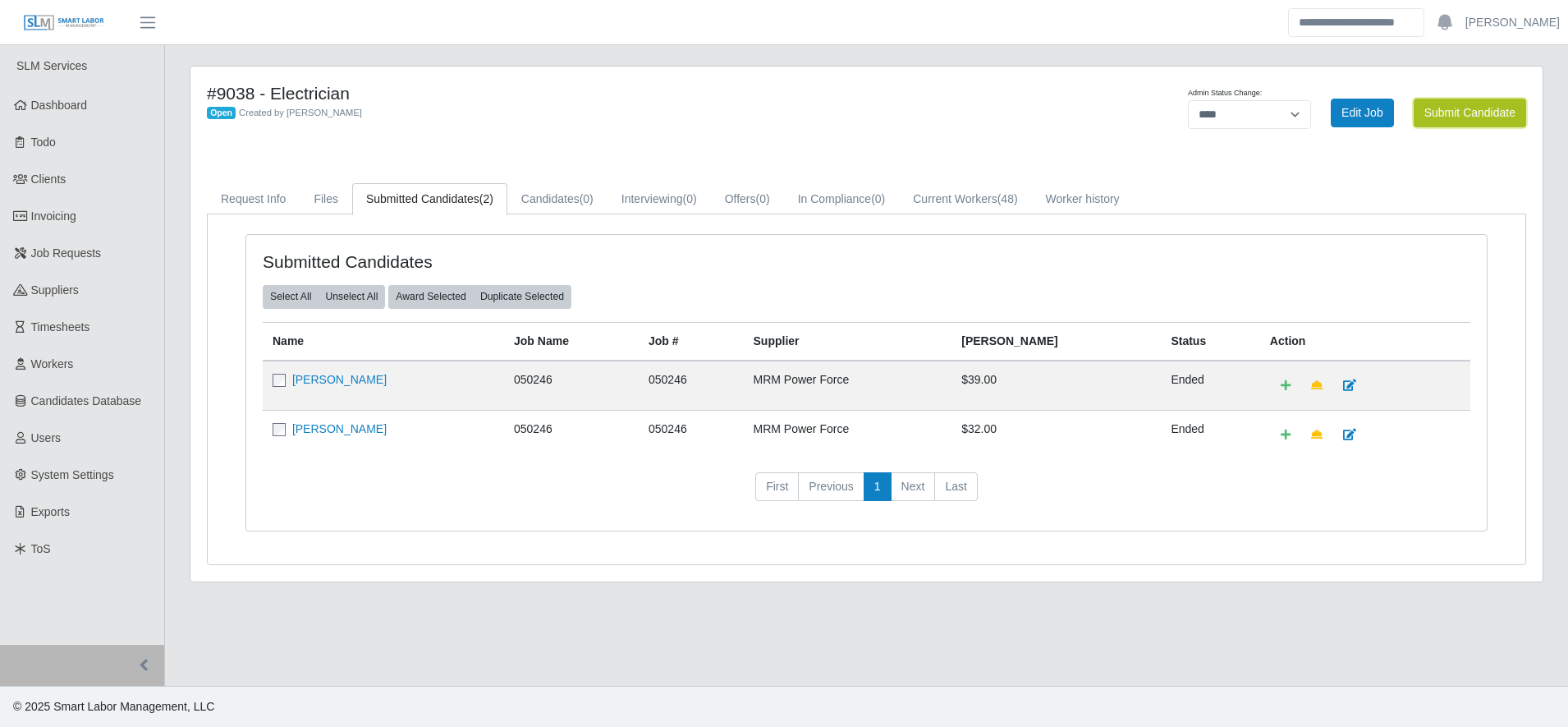
click at [1450, 121] on button "Submit Candidate" at bounding box center [1470, 113] width 112 height 29
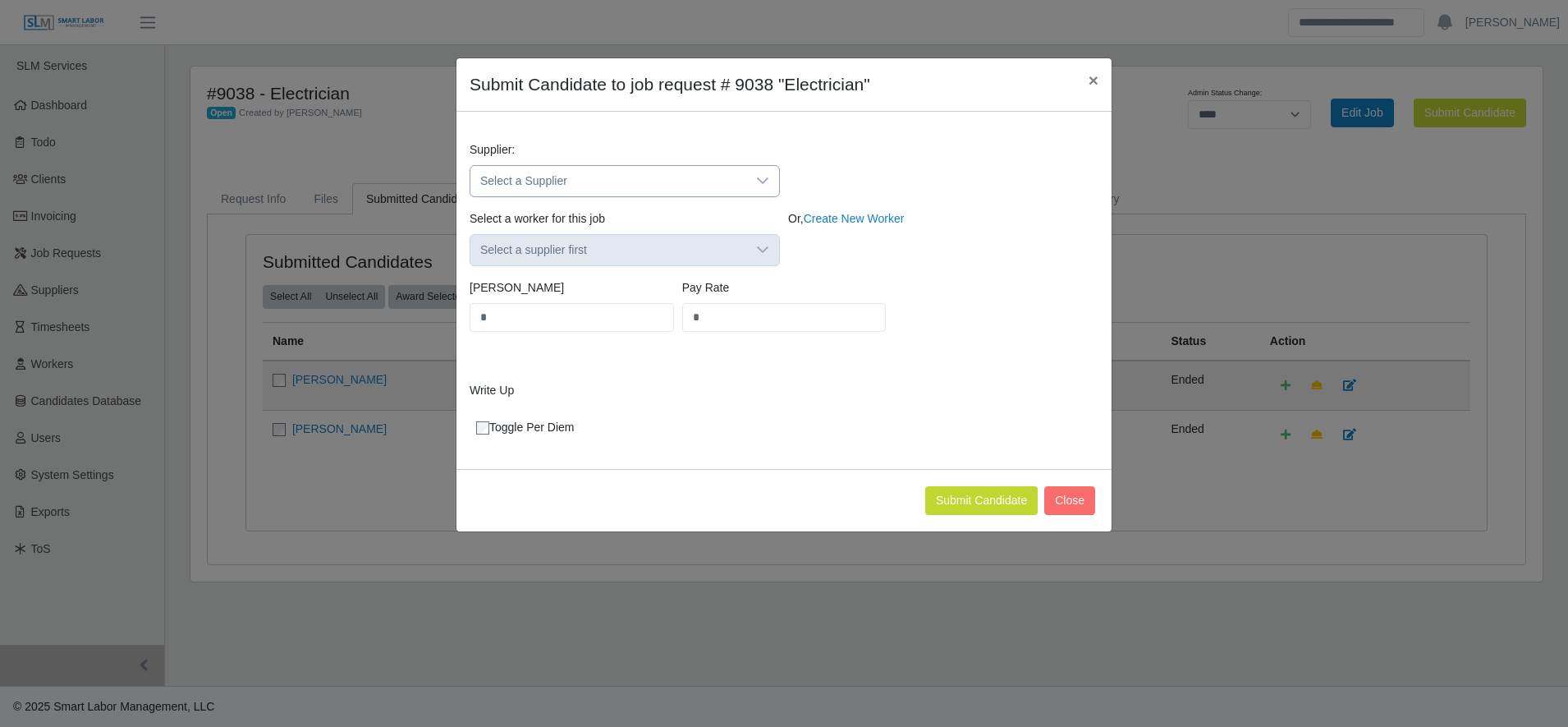
click at [681, 166] on span "Select a Supplier" at bounding box center [608, 181] width 276 height 31
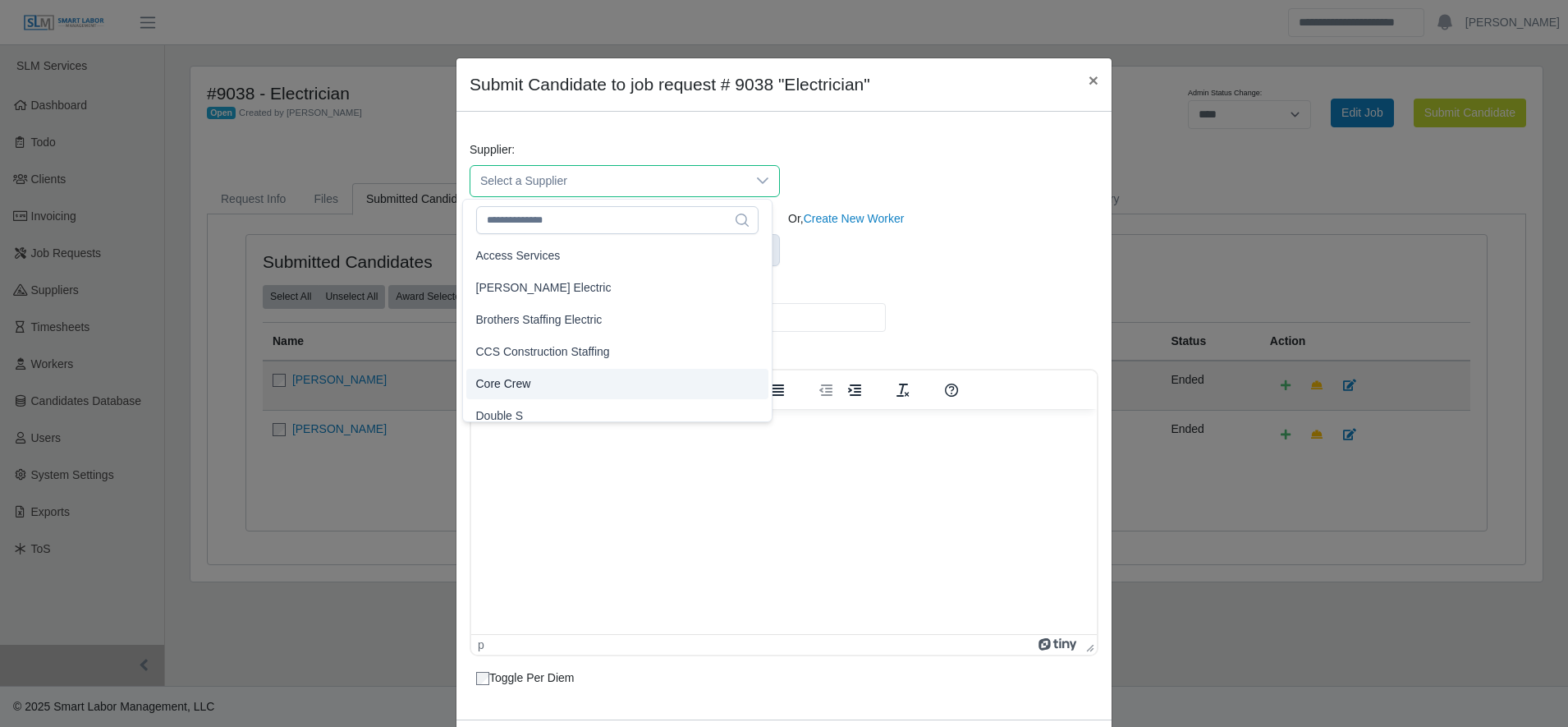
scroll to position [10, 0]
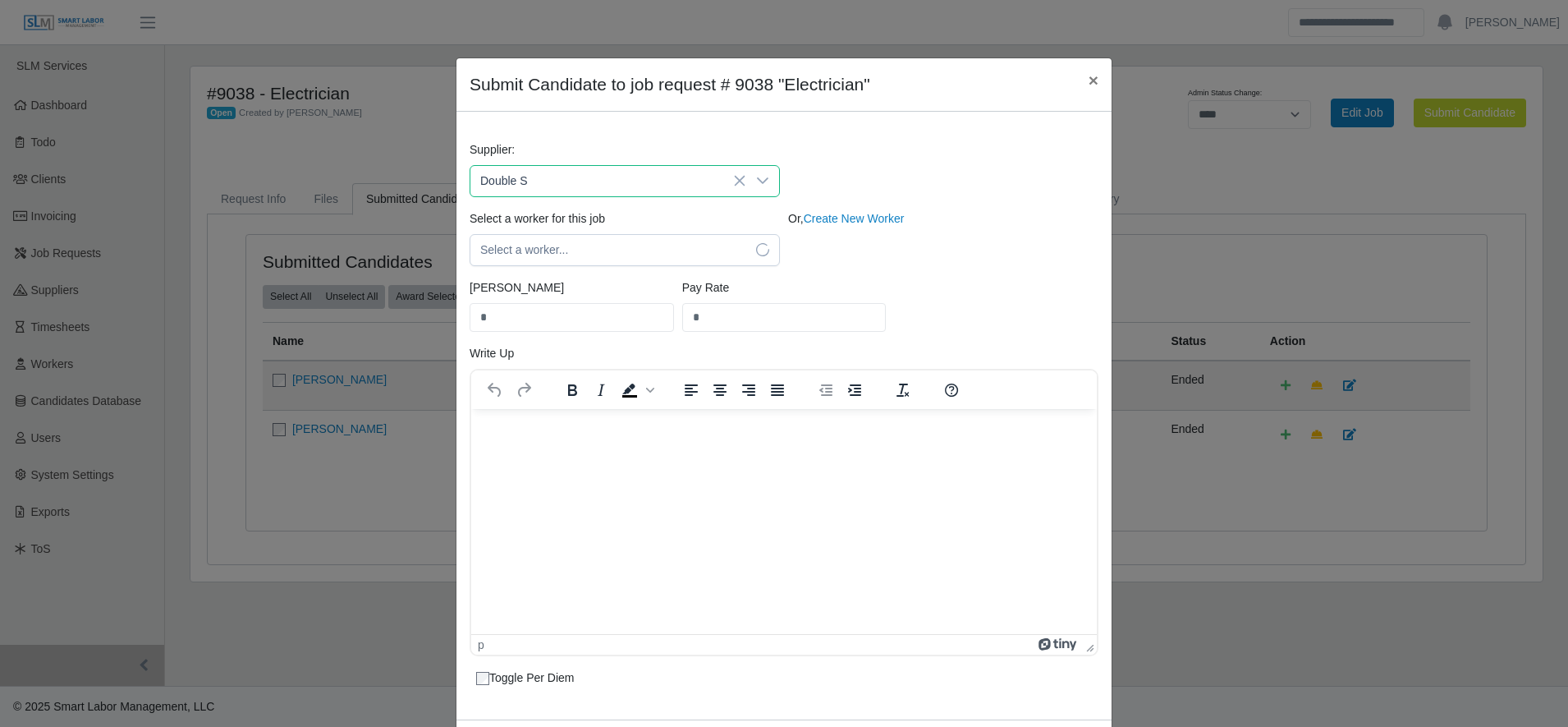
click at [568, 402] on li "Double S" at bounding box center [616, 406] width 302 height 31
click at [568, 239] on span "Select a worker..." at bounding box center [608, 250] width 276 height 31
click at [578, 258] on span "Select a worker..." at bounding box center [608, 250] width 276 height 31
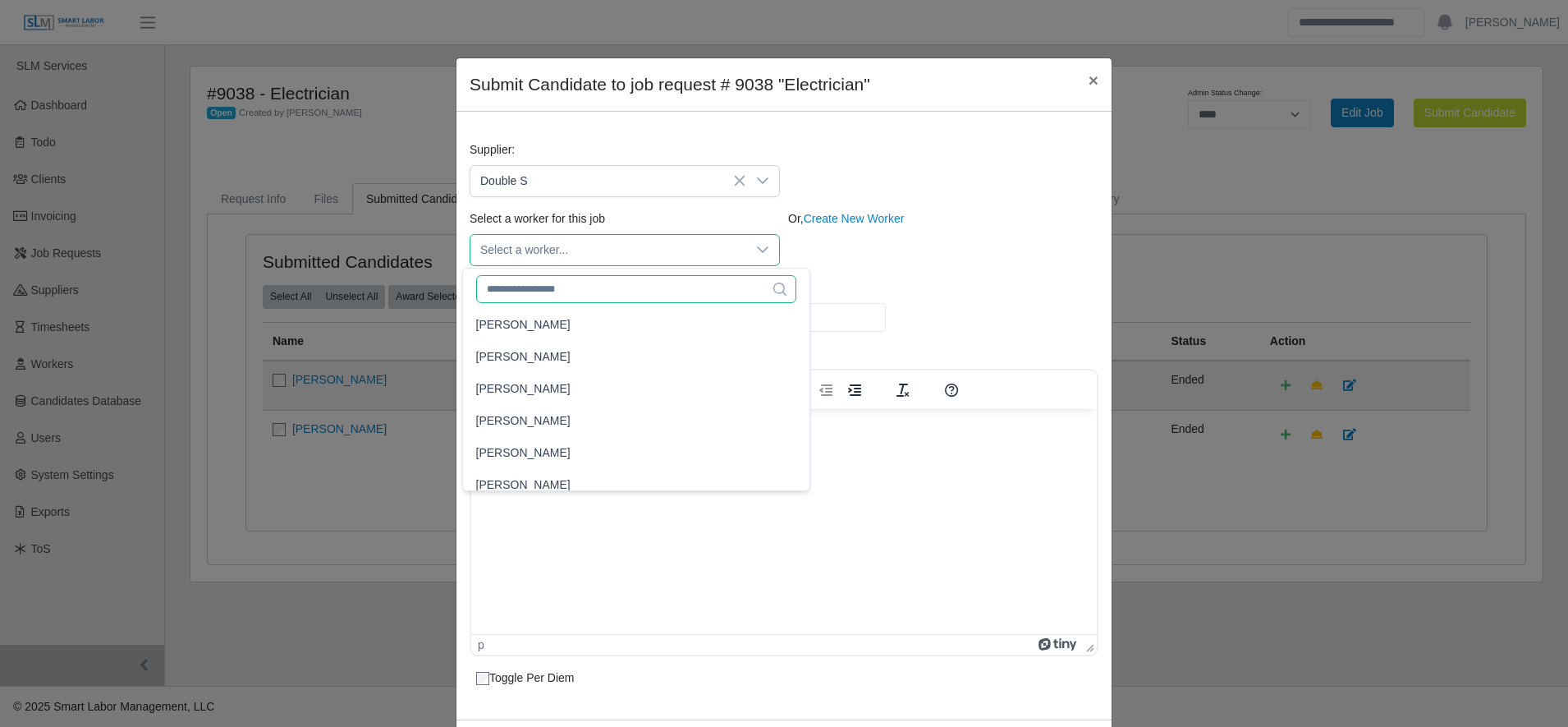
click at [583, 283] on input "text" at bounding box center [636, 288] width 321 height 28
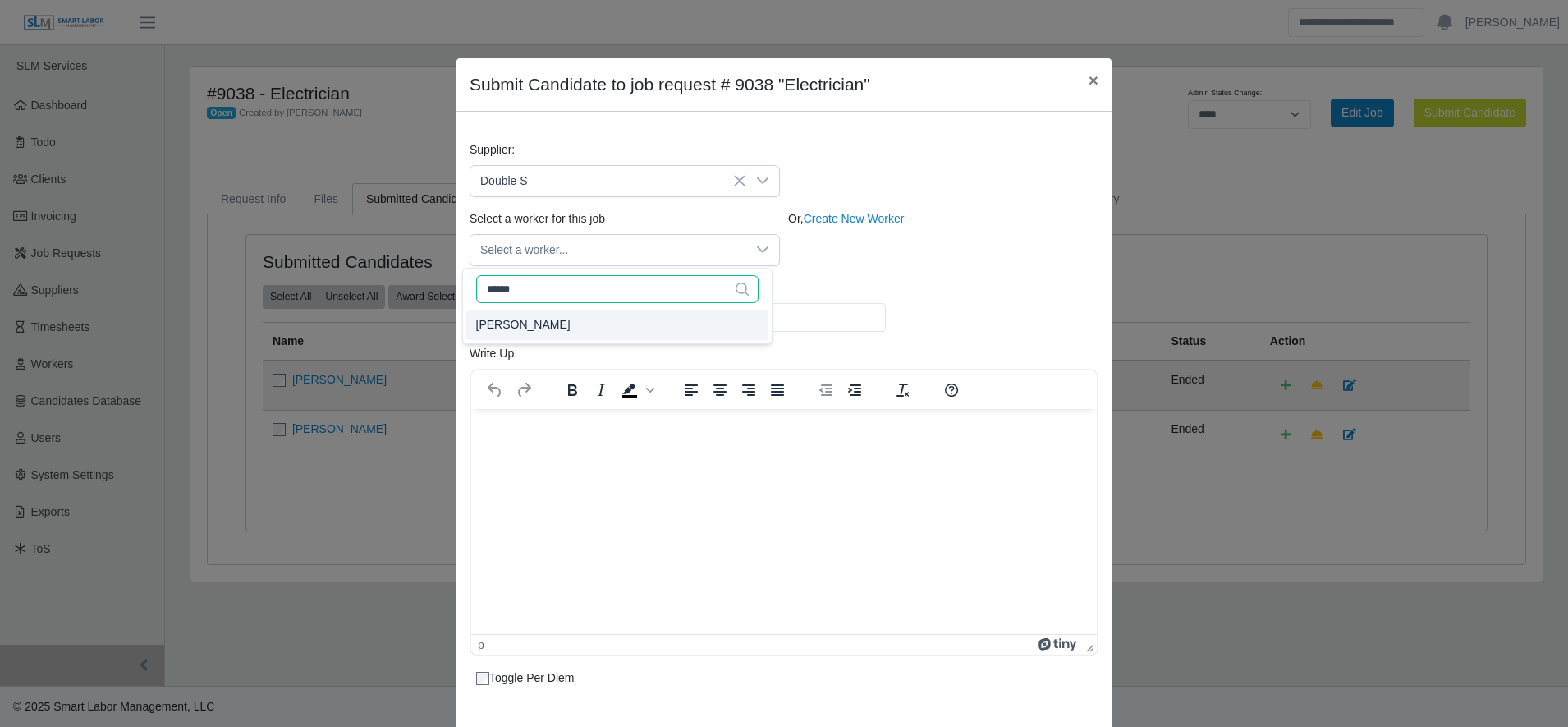
type input "******"
type input "*****"
click at [592, 316] on li "[PERSON_NAME]" at bounding box center [616, 325] width 302 height 31
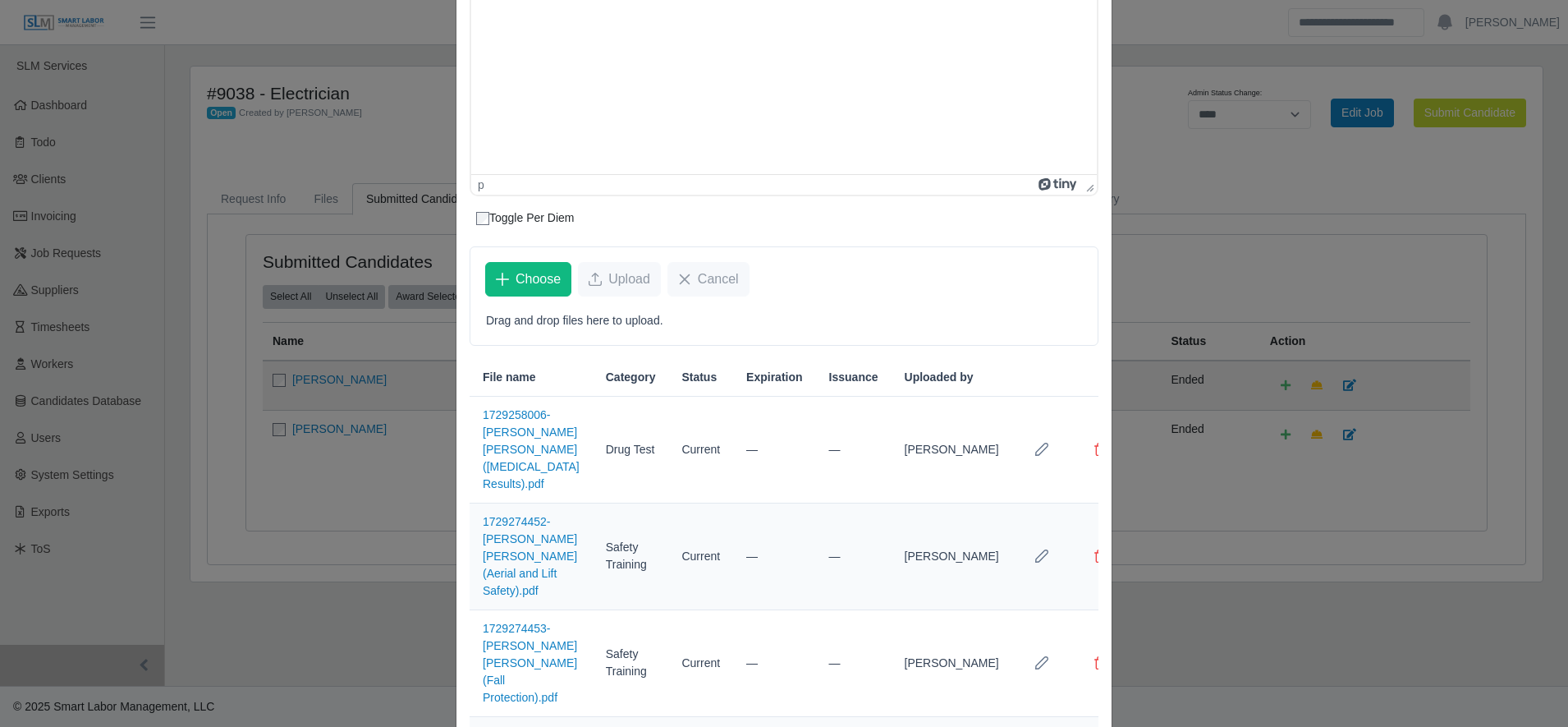
scroll to position [766, 0]
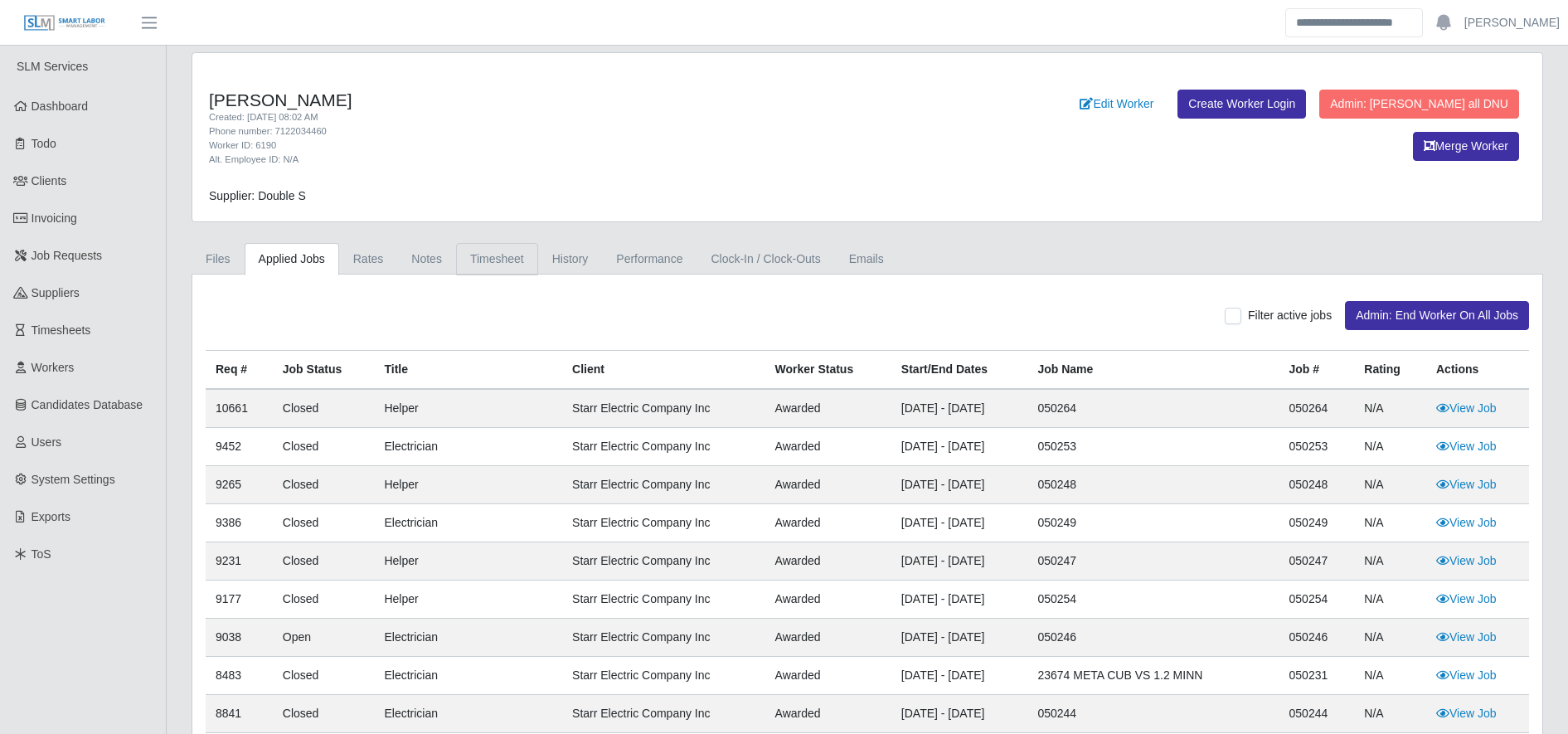
click at [502, 258] on link "Timesheet" at bounding box center [497, 258] width 82 height 32
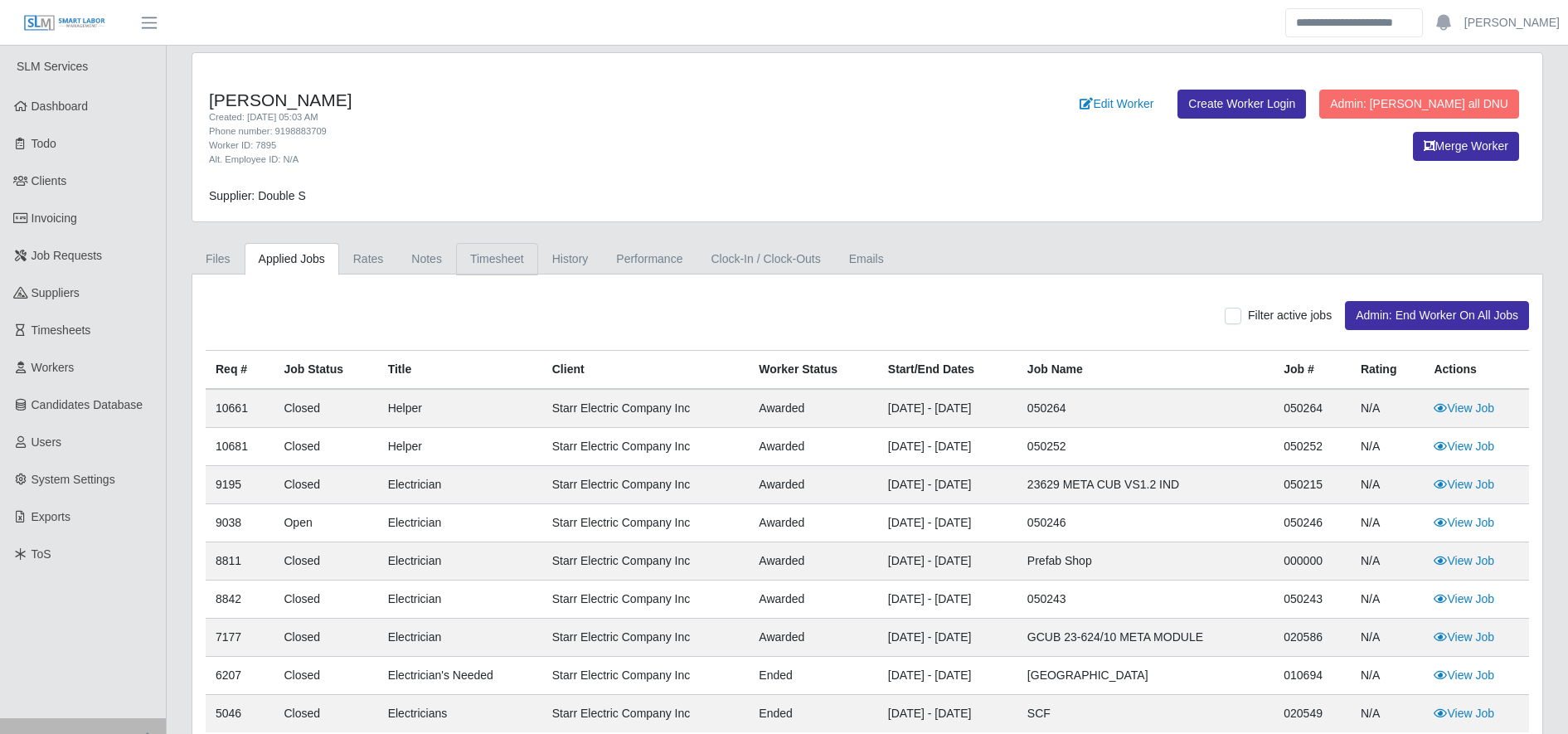
click at [491, 263] on link "Timesheet" at bounding box center [497, 258] width 82 height 32
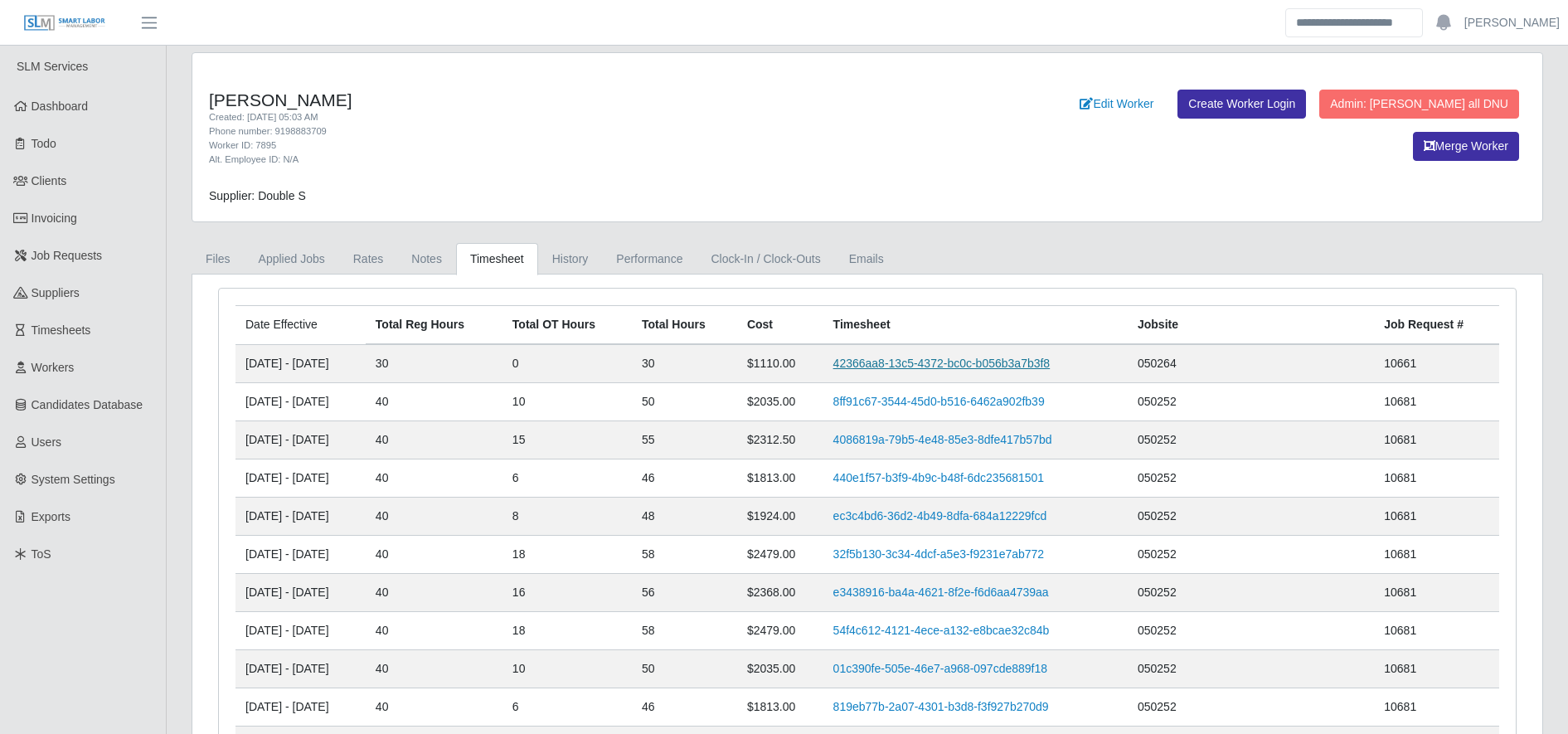
click at [963, 357] on link "42366aa8-13c5-4372-bc0c-b056b3a7b3f8" at bounding box center [941, 362] width 217 height 13
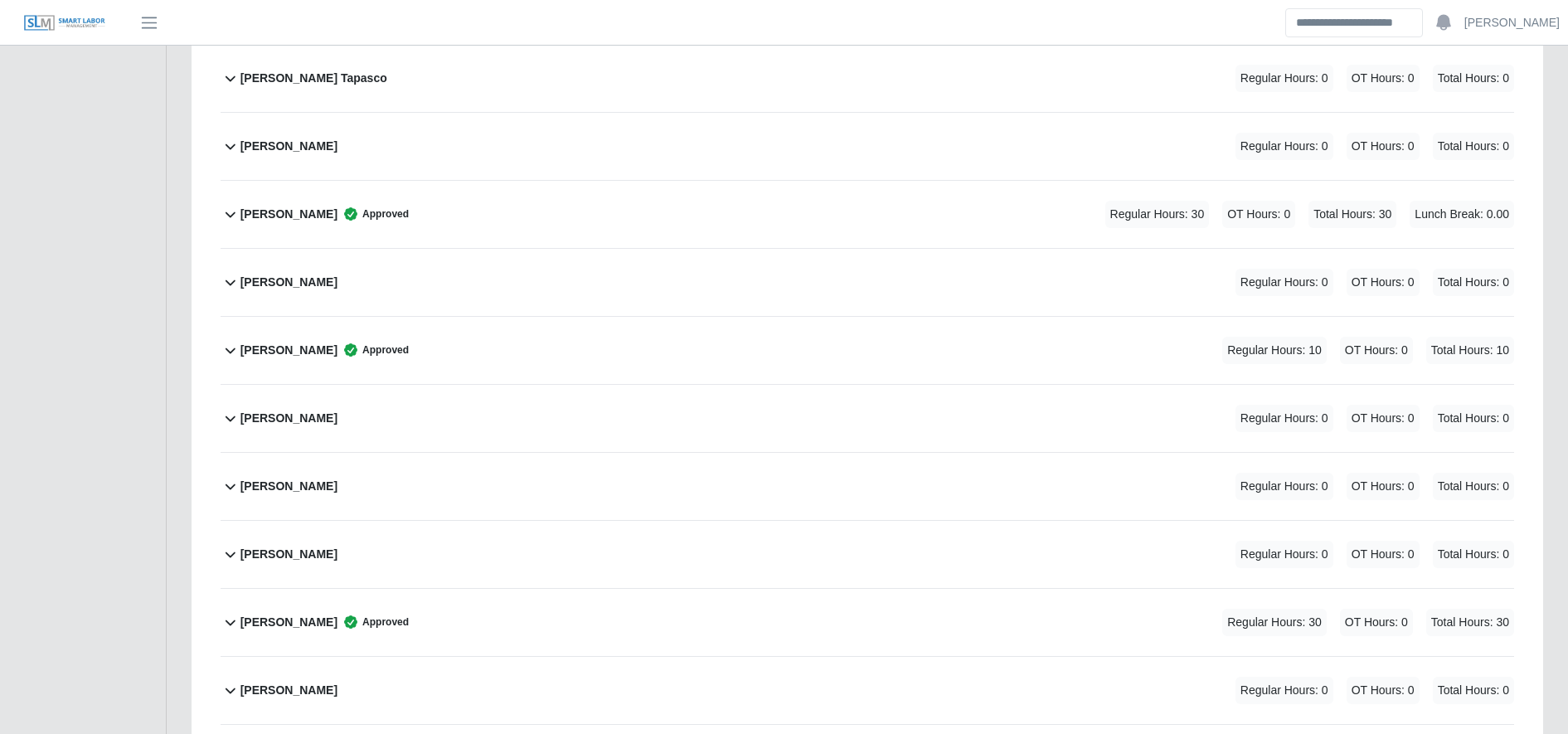
scroll to position [1668, 0]
click at [472, 611] on div "[PERSON_NAME] Approved Regular Hours: 30 OT Hours: 0 Total Hours: 30" at bounding box center [877, 620] width 1273 height 67
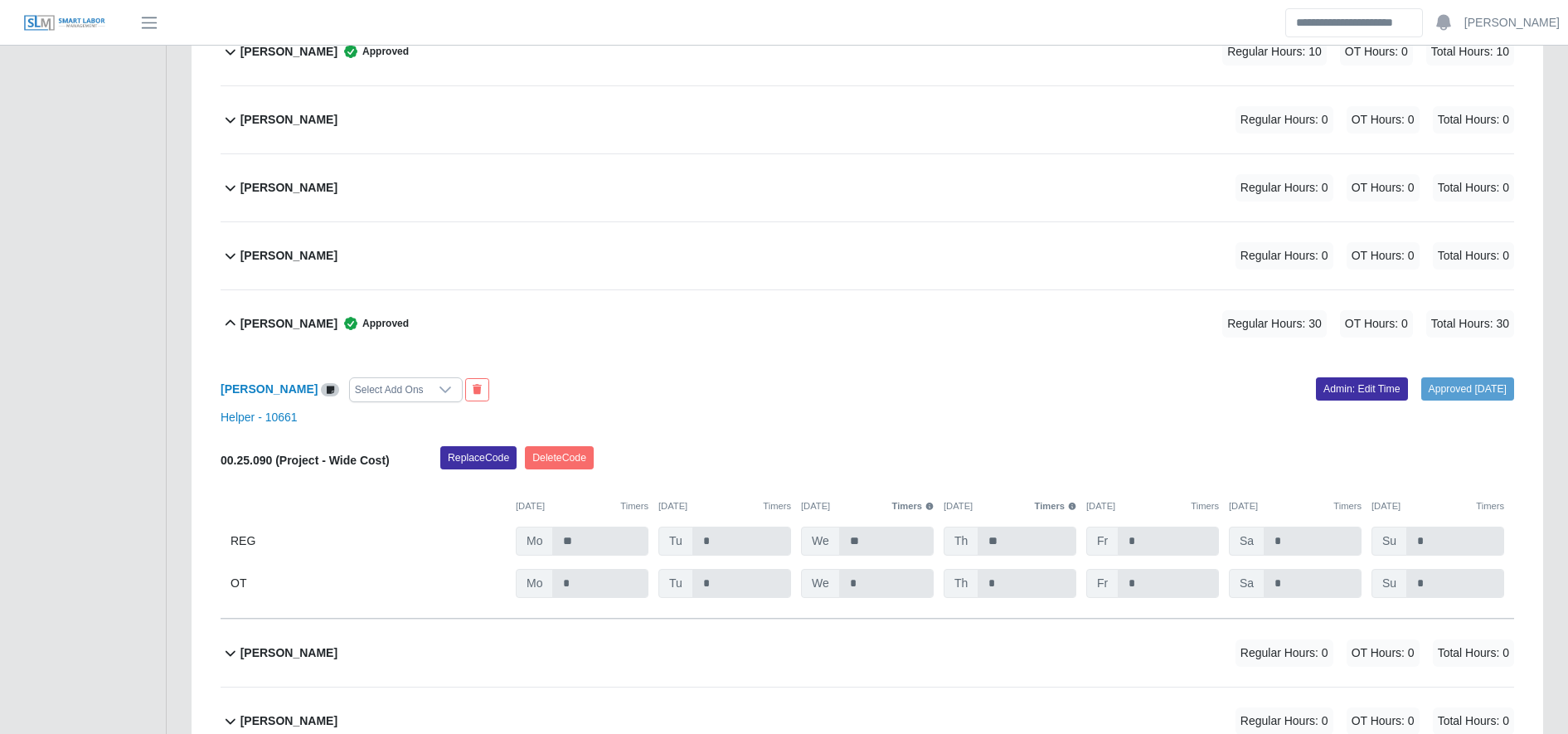
scroll to position [1994, 0]
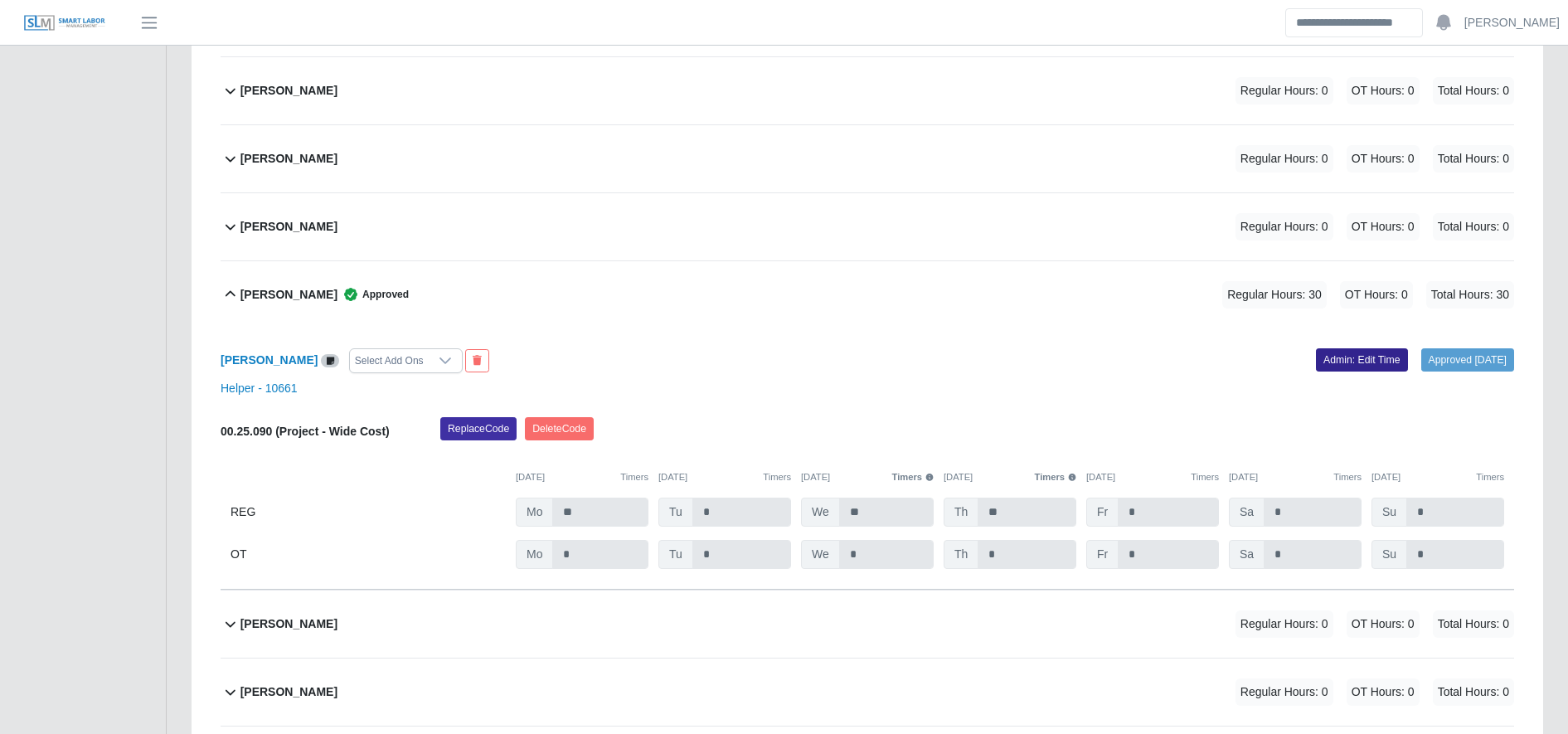
click at [1335, 363] on link "Admin: Edit Time" at bounding box center [1361, 359] width 92 height 23
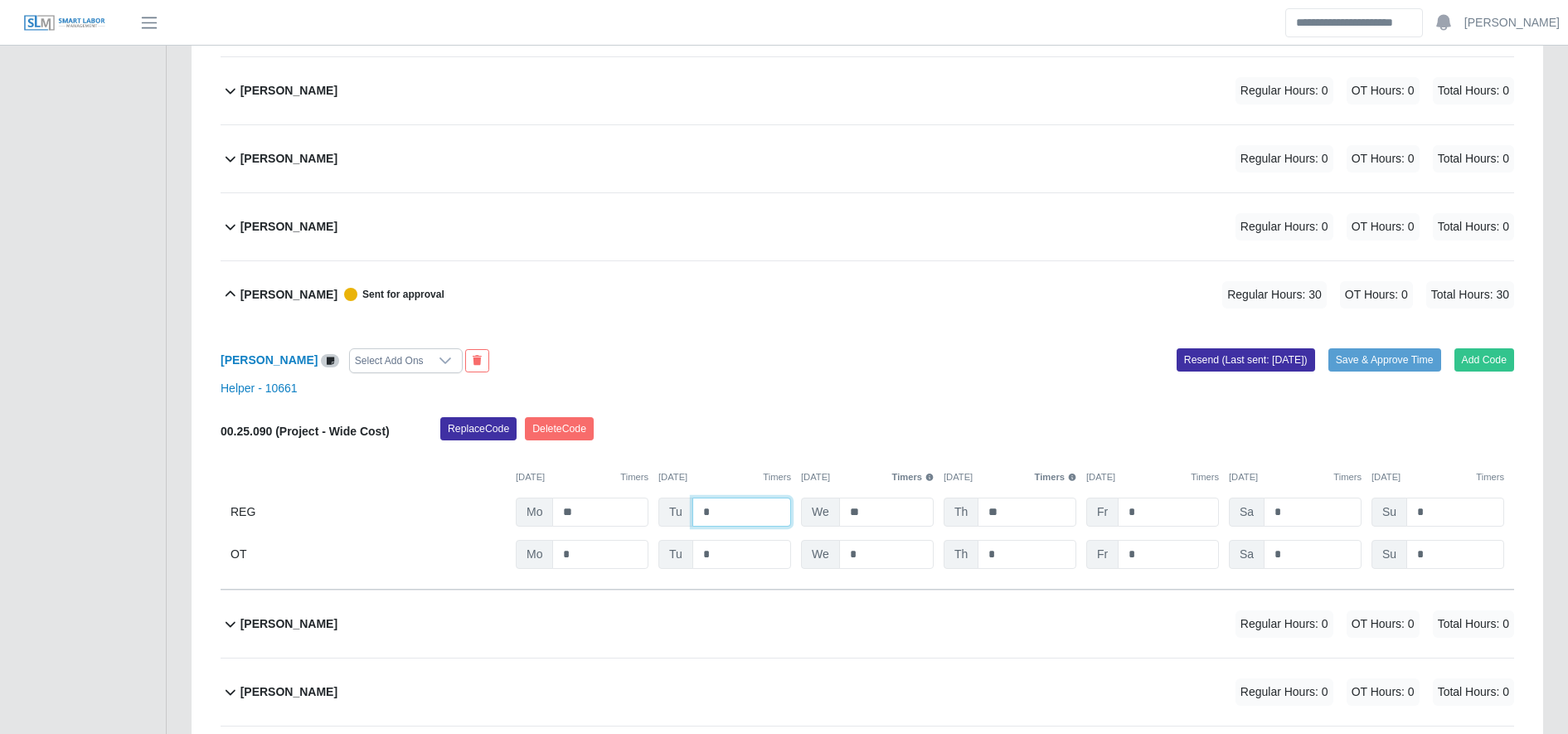
click at [733, 506] on input "*" at bounding box center [741, 512] width 99 height 29
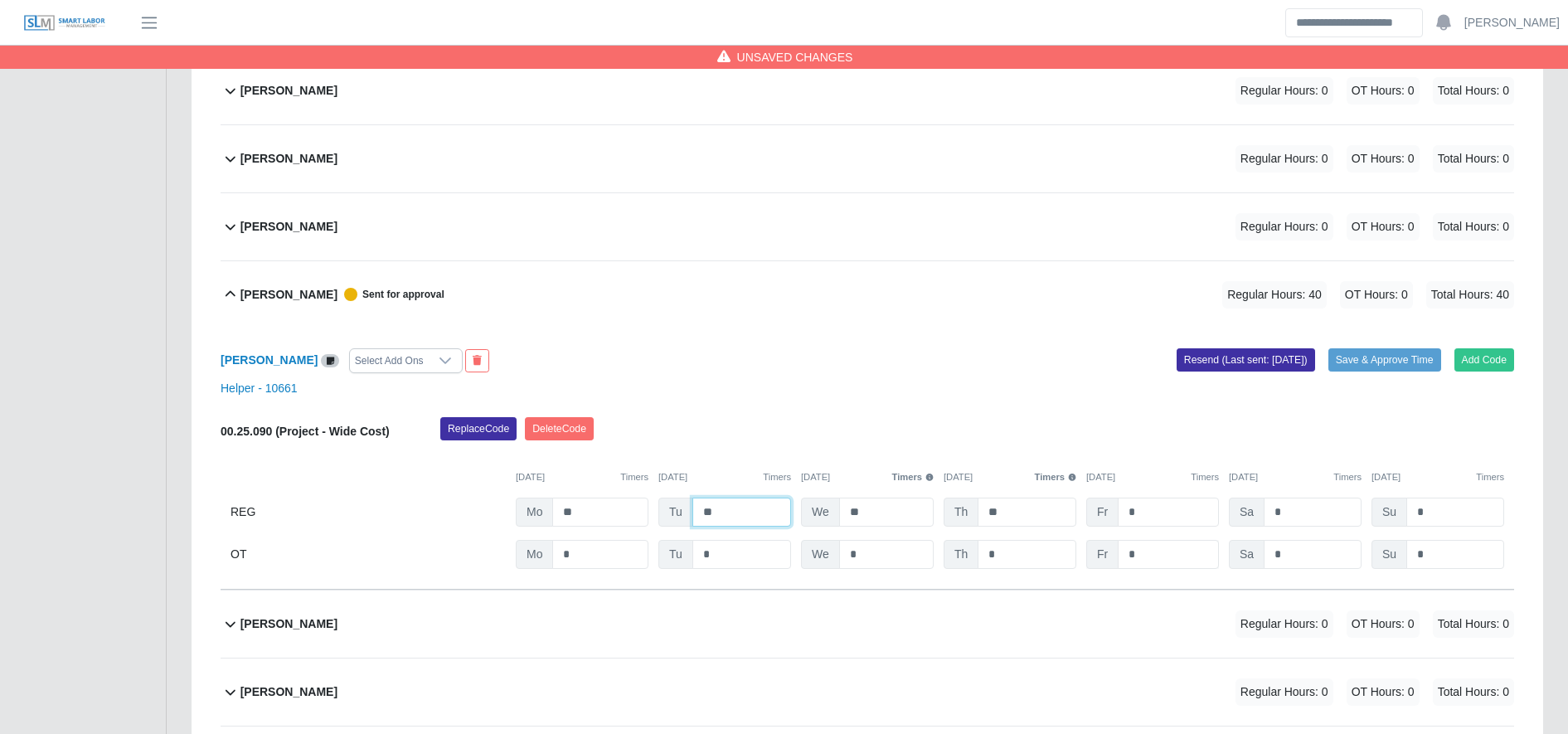
type input "**"
click at [1207, 545] on input "*" at bounding box center [1168, 555] width 102 height 29
type input "*"
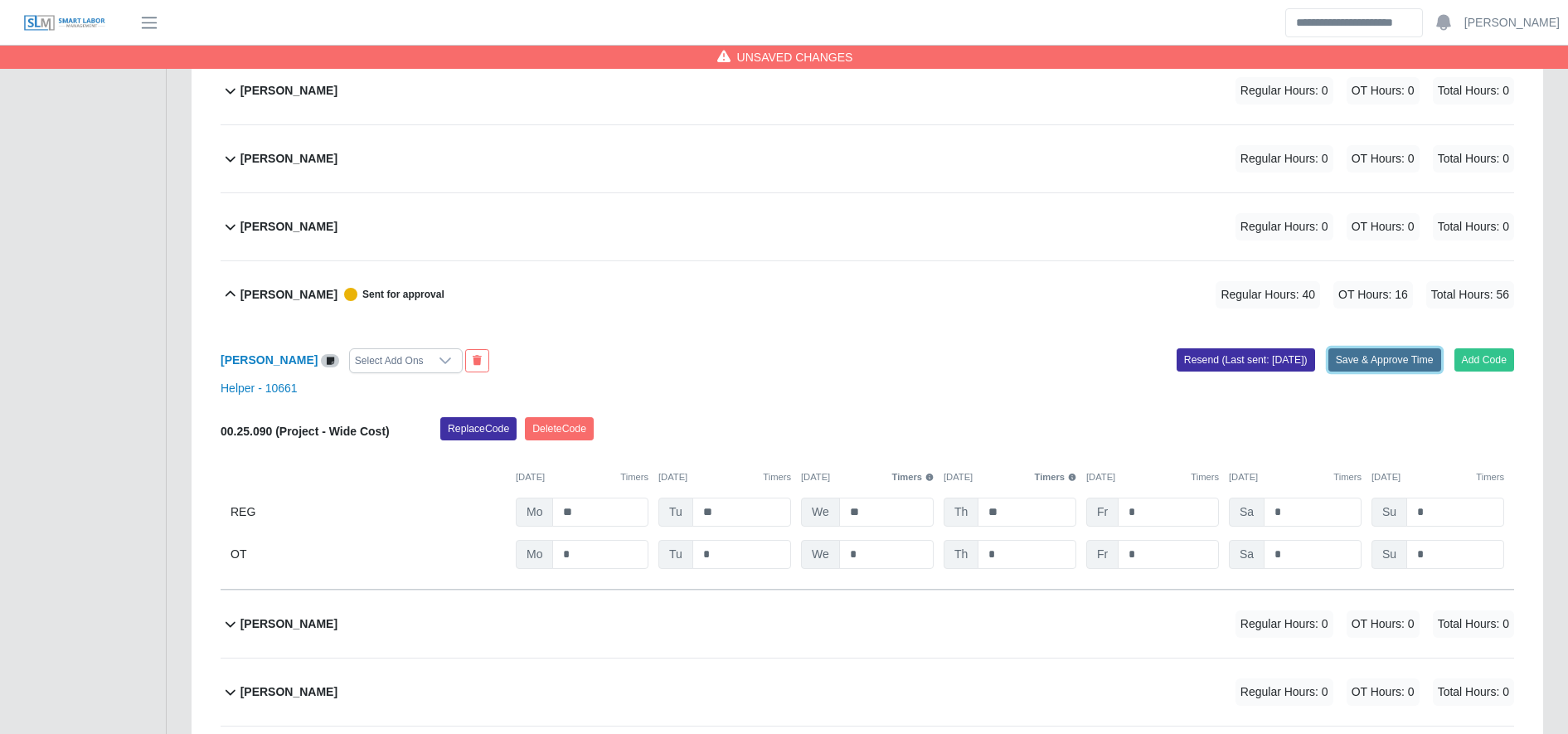
click at [1392, 359] on button "Save & Approve Time" at bounding box center [1384, 359] width 113 height 23
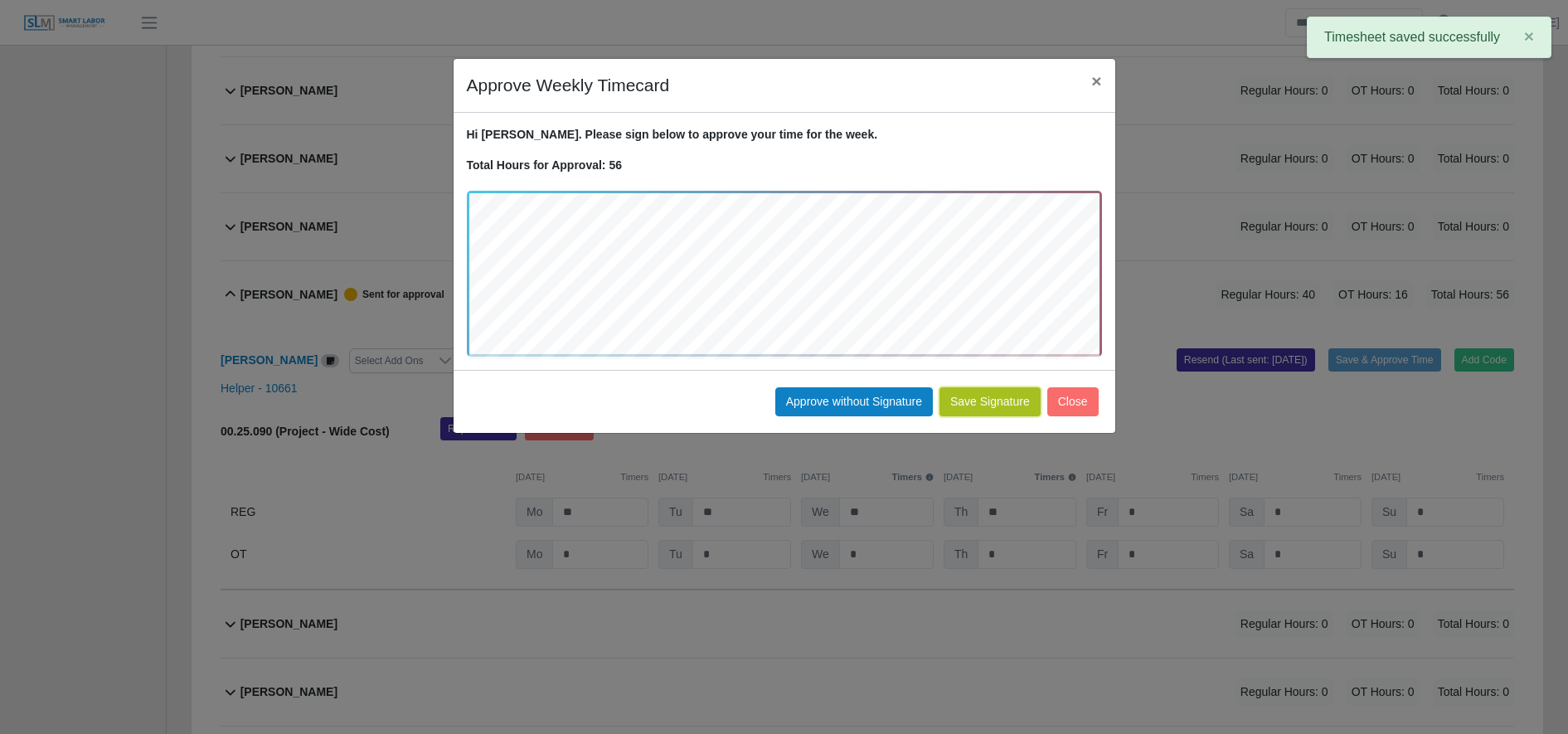
click at [999, 409] on button "Save Signature" at bounding box center [989, 402] width 102 height 29
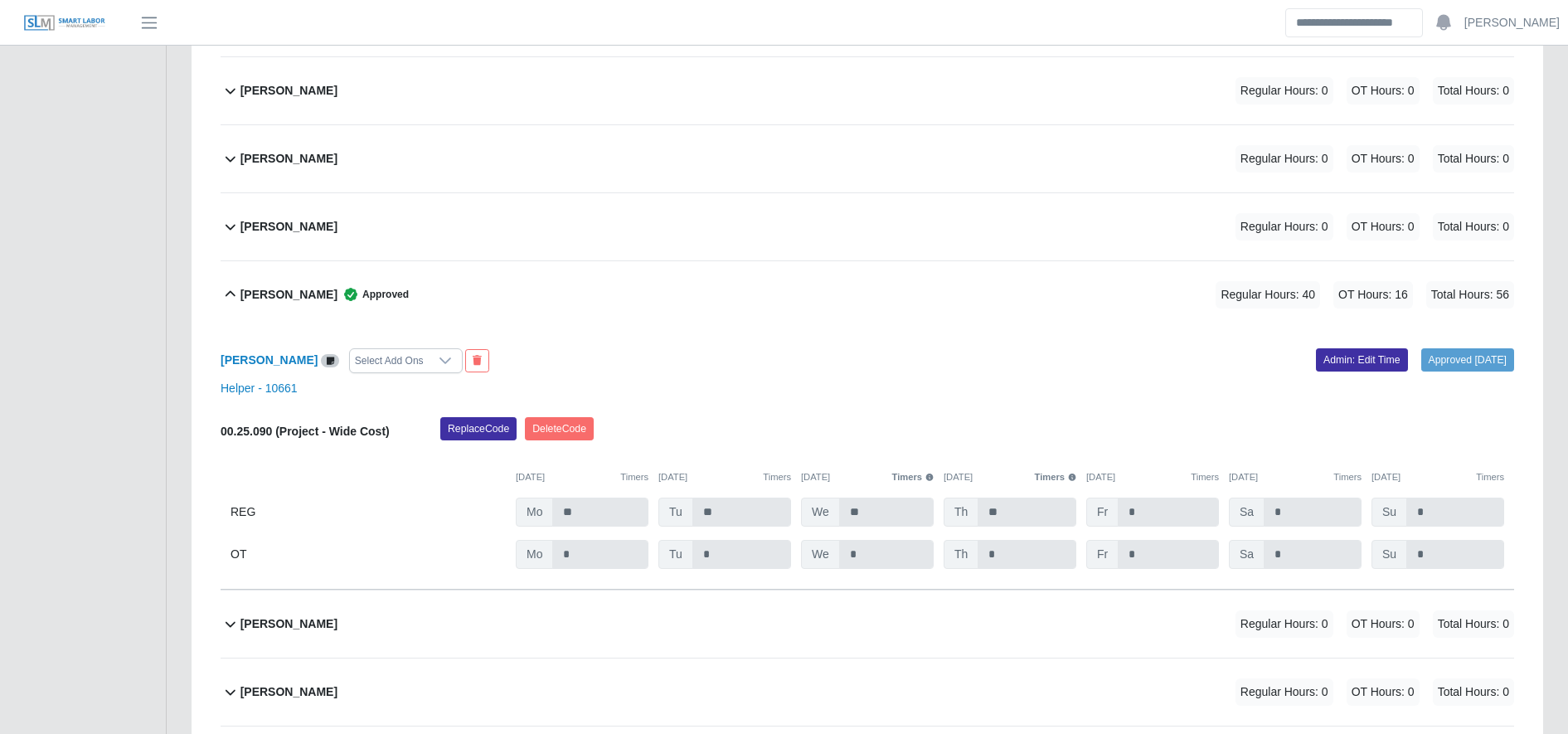
click at [341, 303] on span "Approved" at bounding box center [373, 294] width 71 height 16
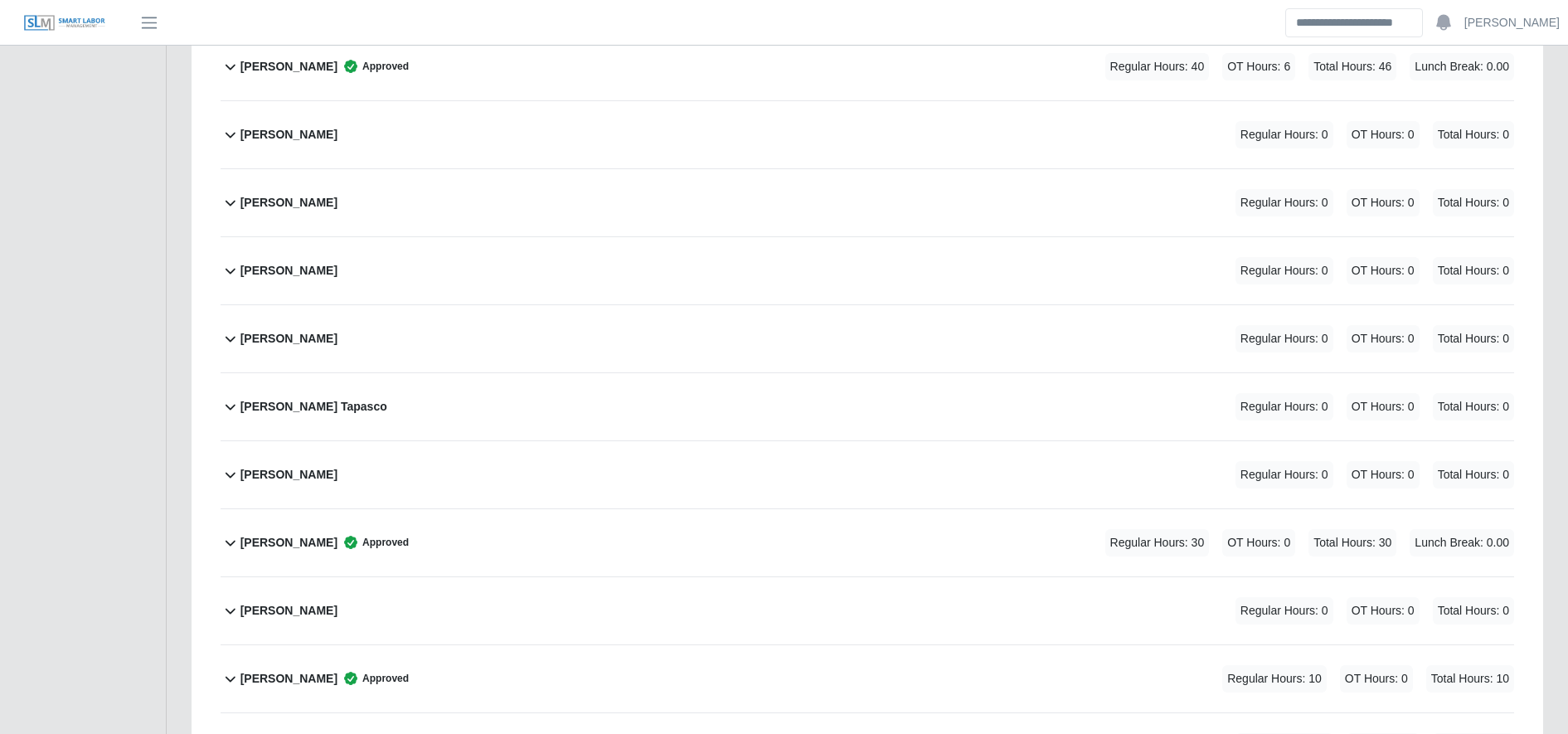
scroll to position [1311, 0]
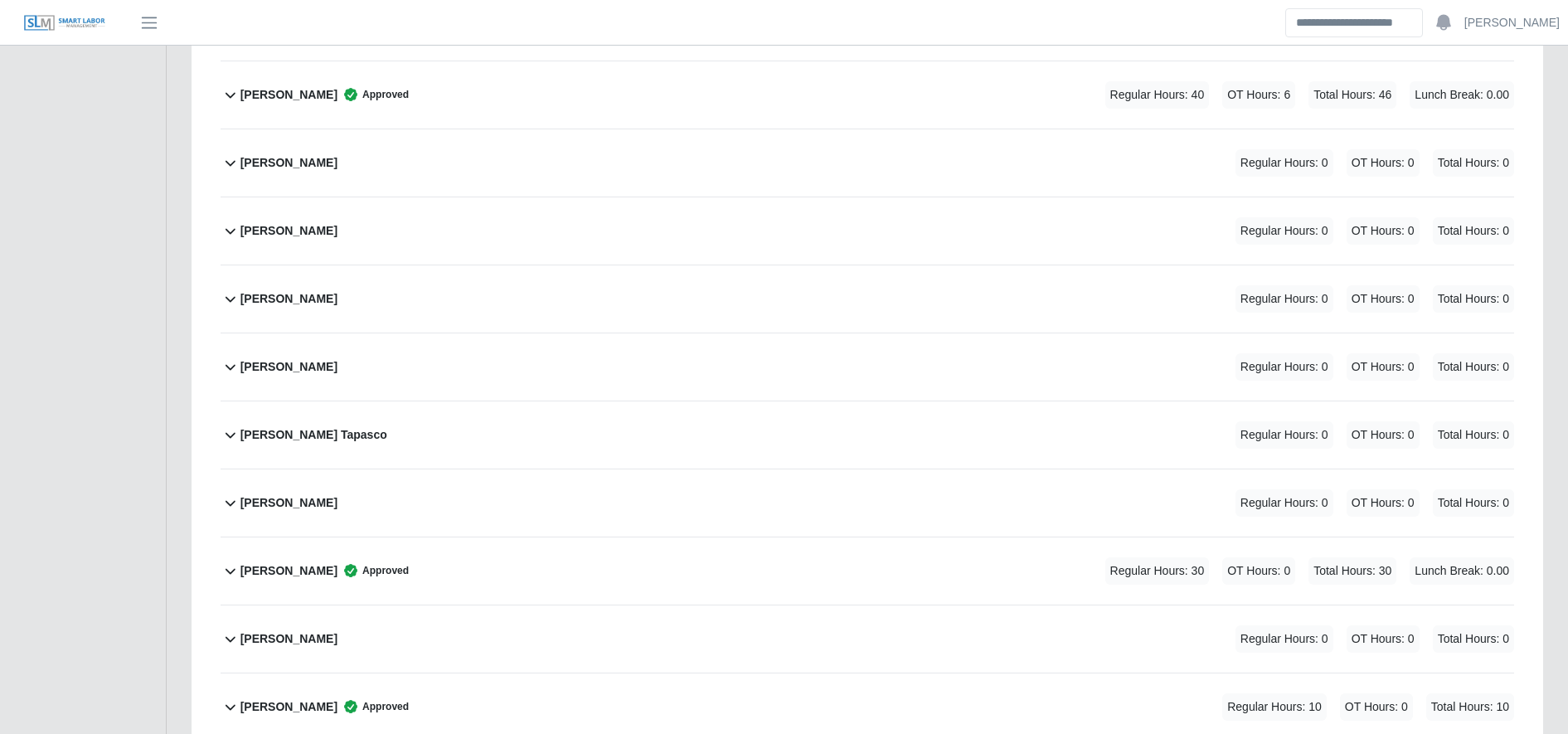
click at [423, 577] on div "Francisco Trejo Approved Regular Hours: 30 OT Hours: 0 Total Hours: 30 Lunch Br…" at bounding box center [877, 570] width 1273 height 67
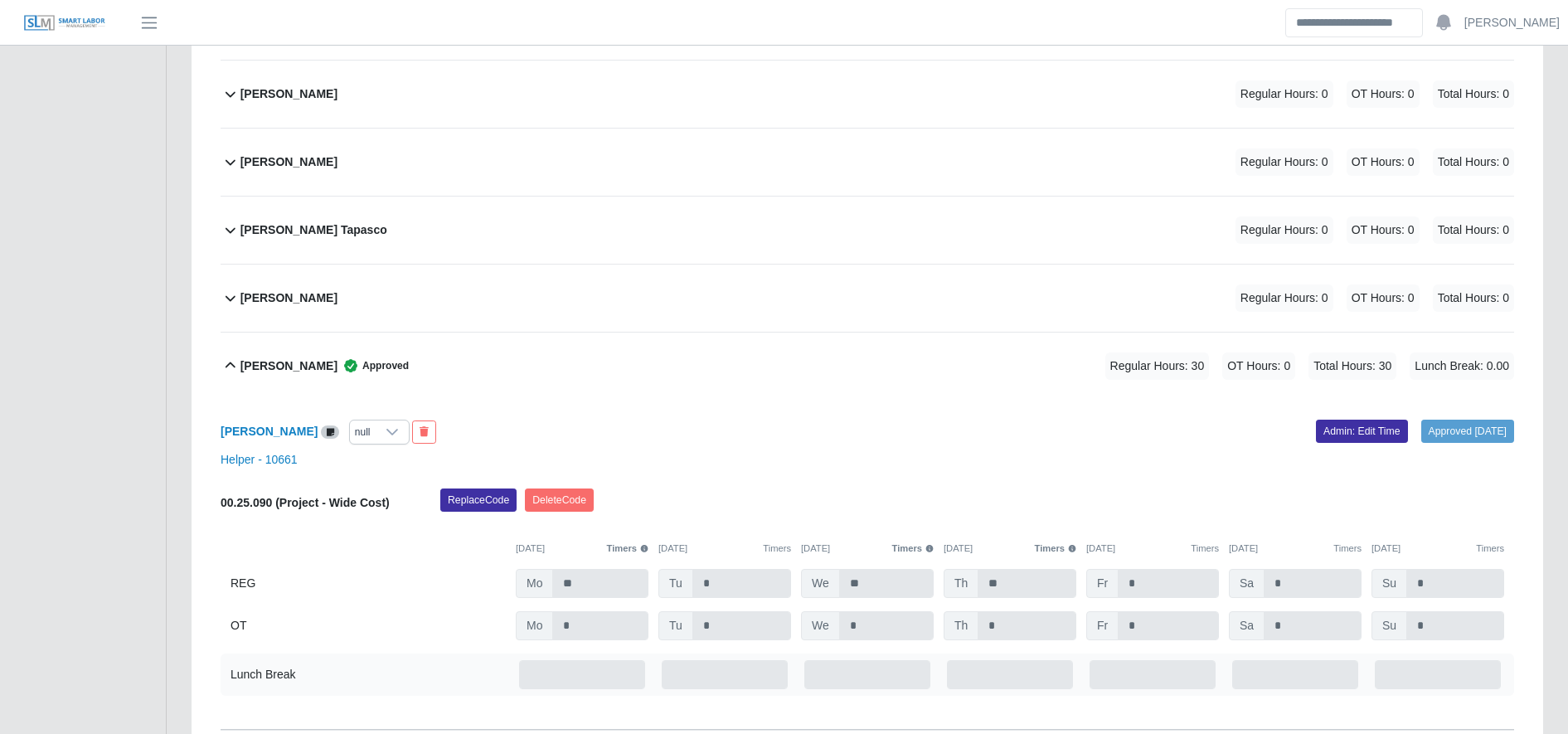
scroll to position [1522, 0]
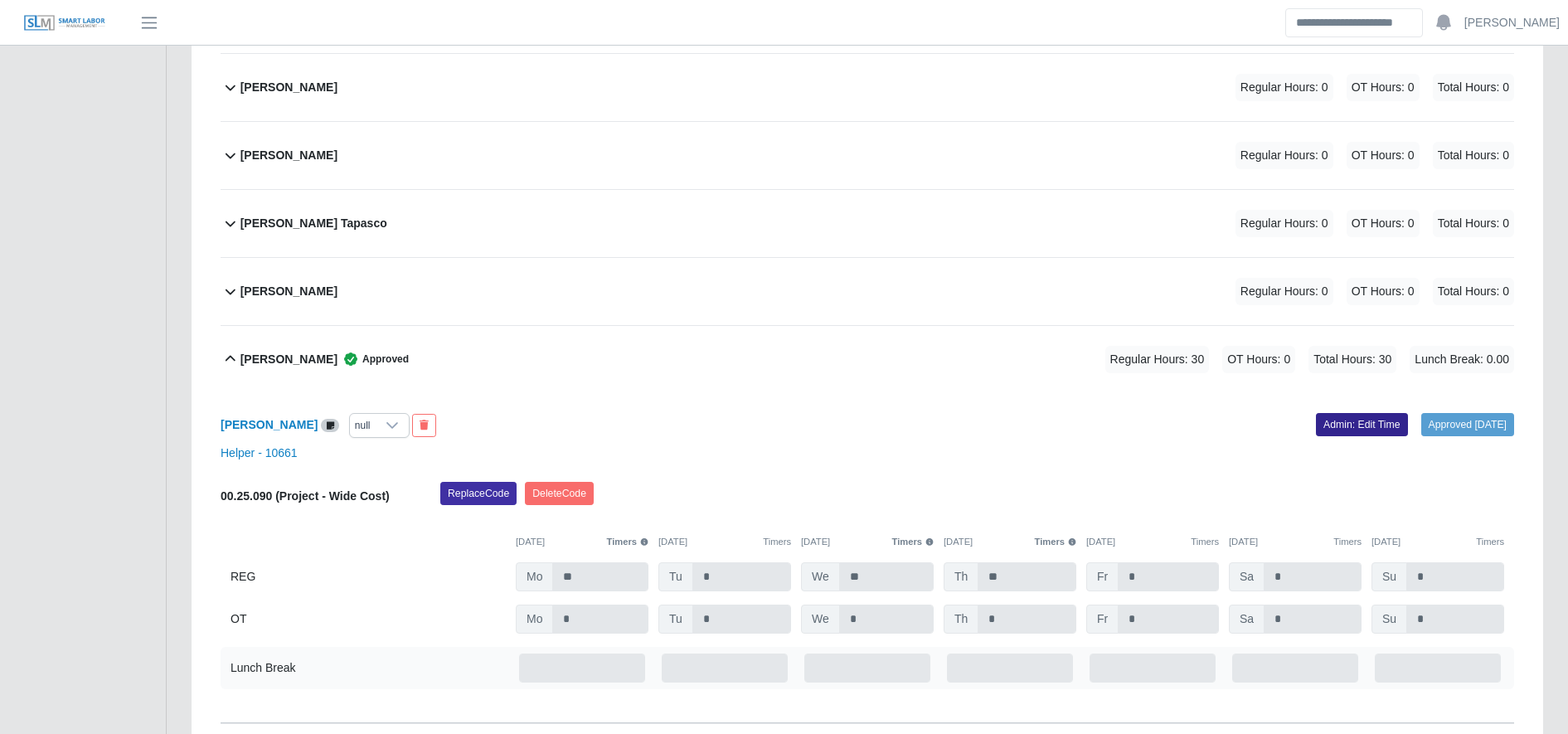
click at [1334, 424] on link "Admin: Edit Time" at bounding box center [1361, 424] width 92 height 23
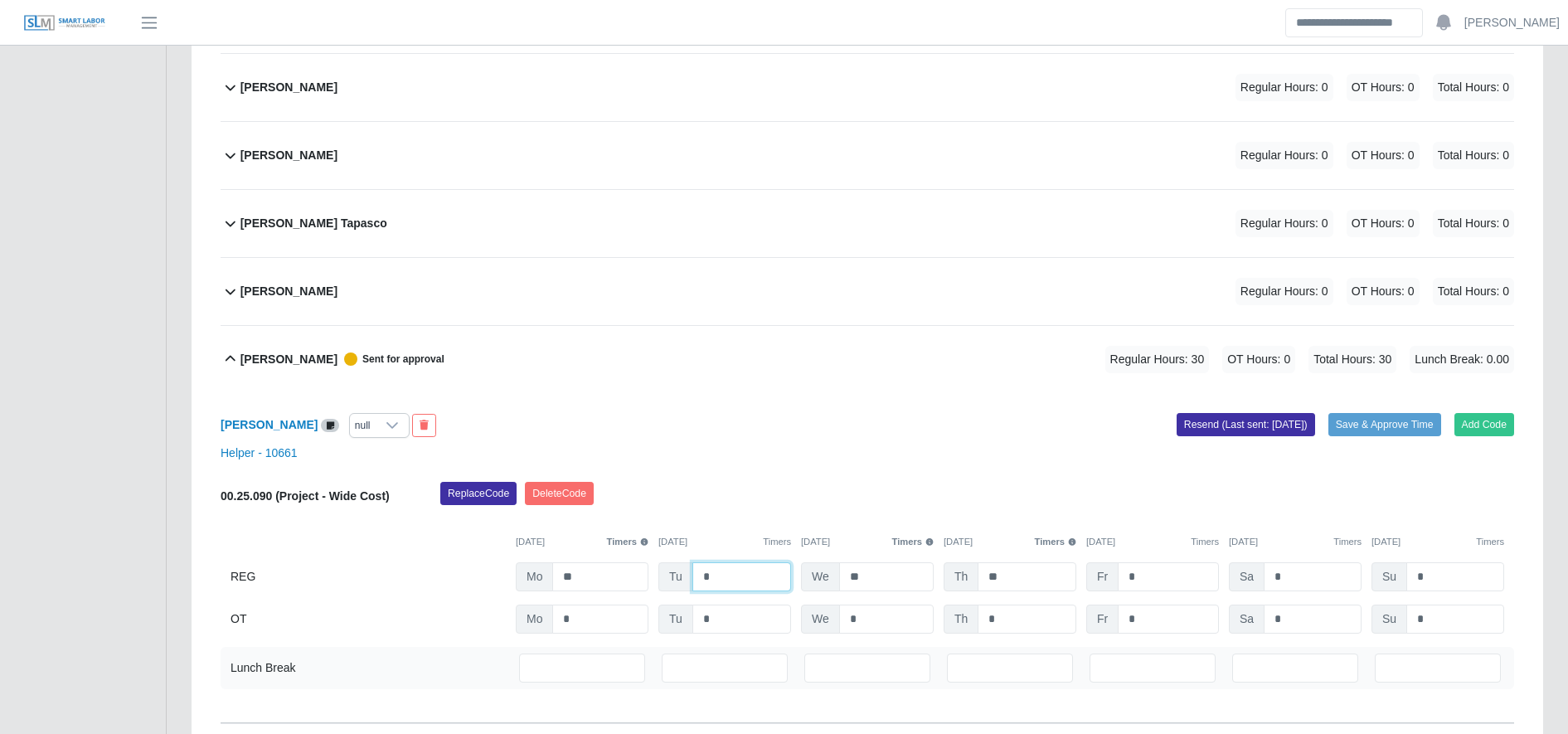
click at [757, 577] on input "*" at bounding box center [741, 577] width 99 height 29
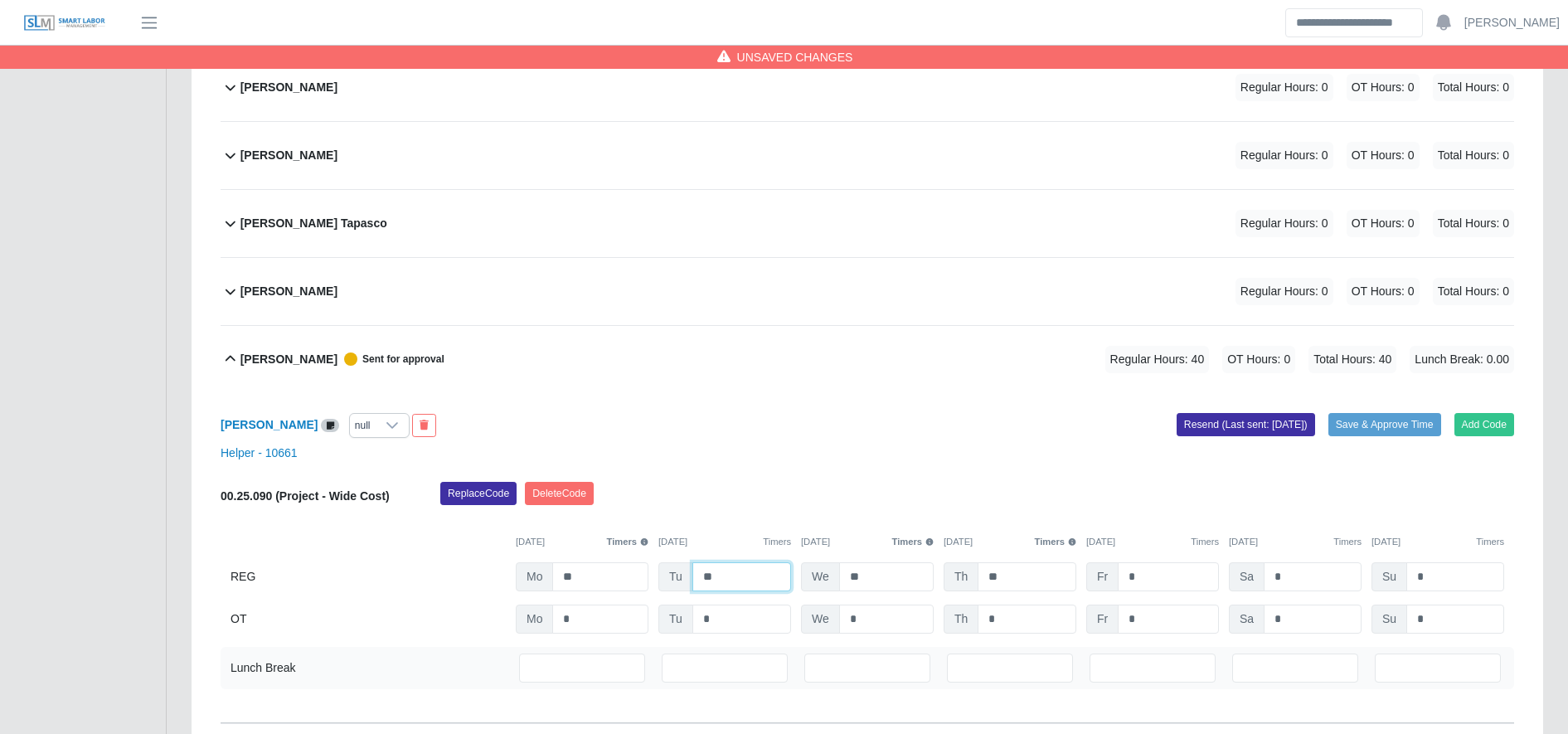
type input "**"
click at [1380, 408] on div "Francisco Trejo null Add Code Save & Approve Time Resend (Last sent: 09/29/2025…" at bounding box center [867, 557] width 1293 height 329
click at [1384, 419] on button "Save & Approve Time" at bounding box center [1384, 424] width 113 height 23
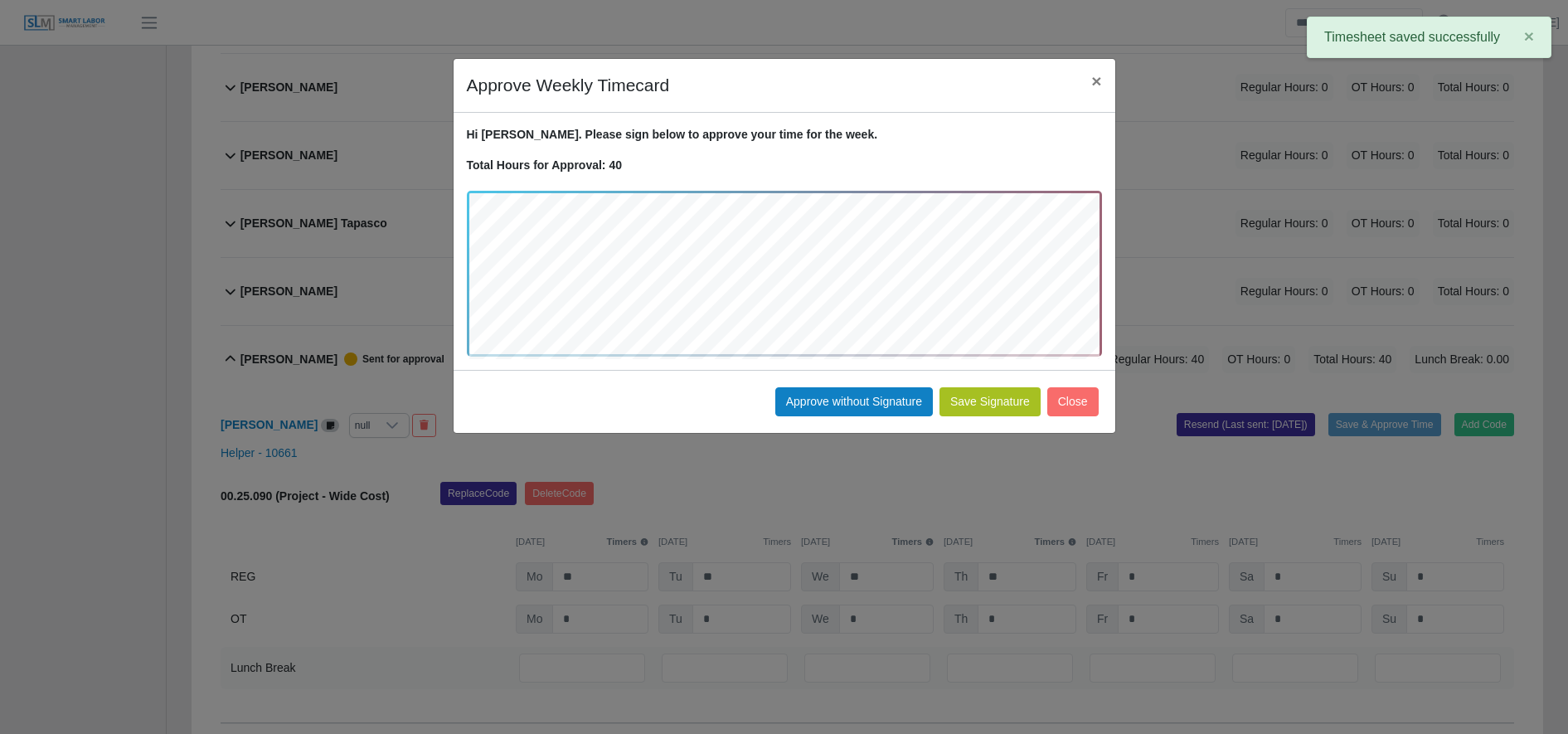
click at [999, 403] on button "Save Signature" at bounding box center [989, 402] width 102 height 29
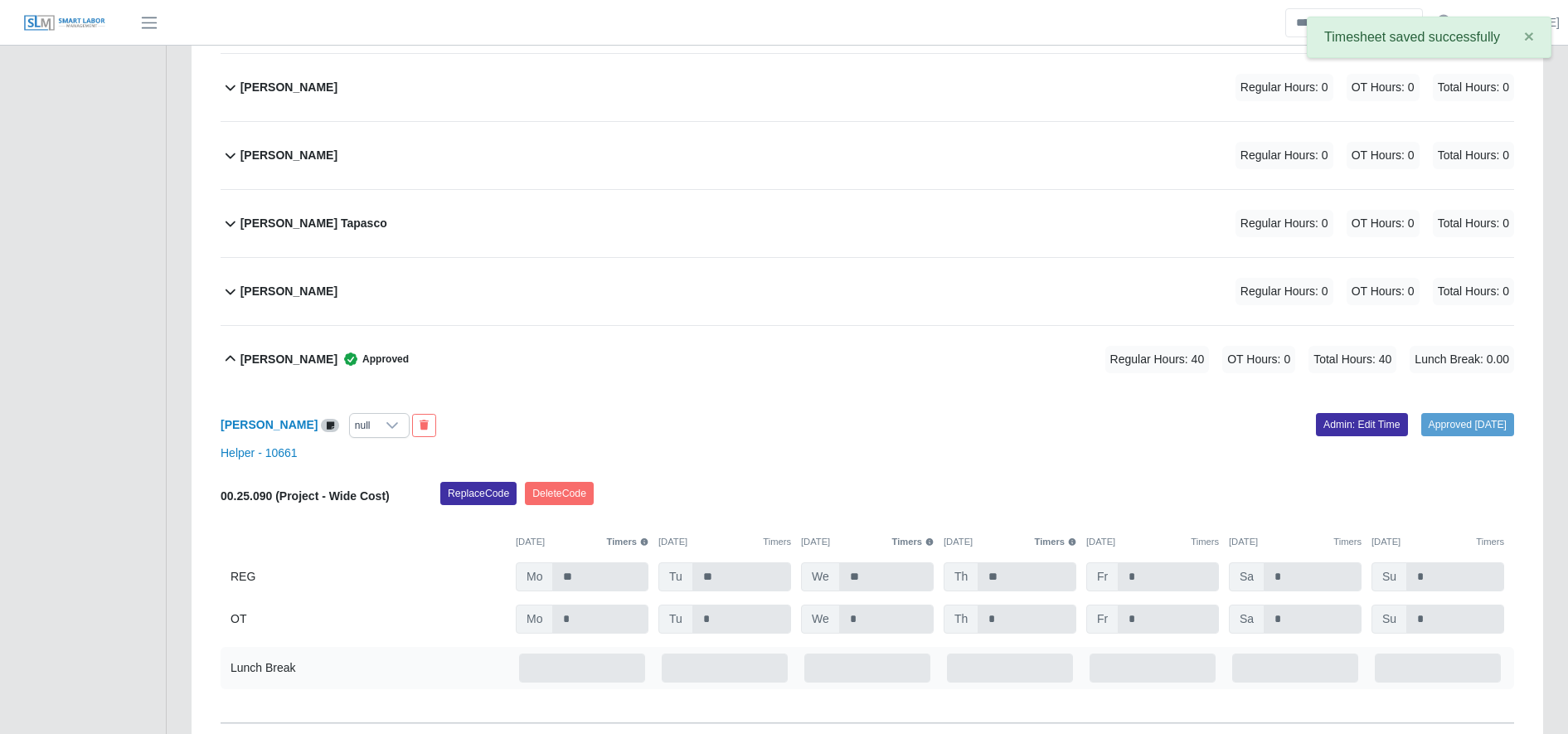
click at [276, 368] on div "Francisco Trejo Approved" at bounding box center [325, 360] width 168 height 27
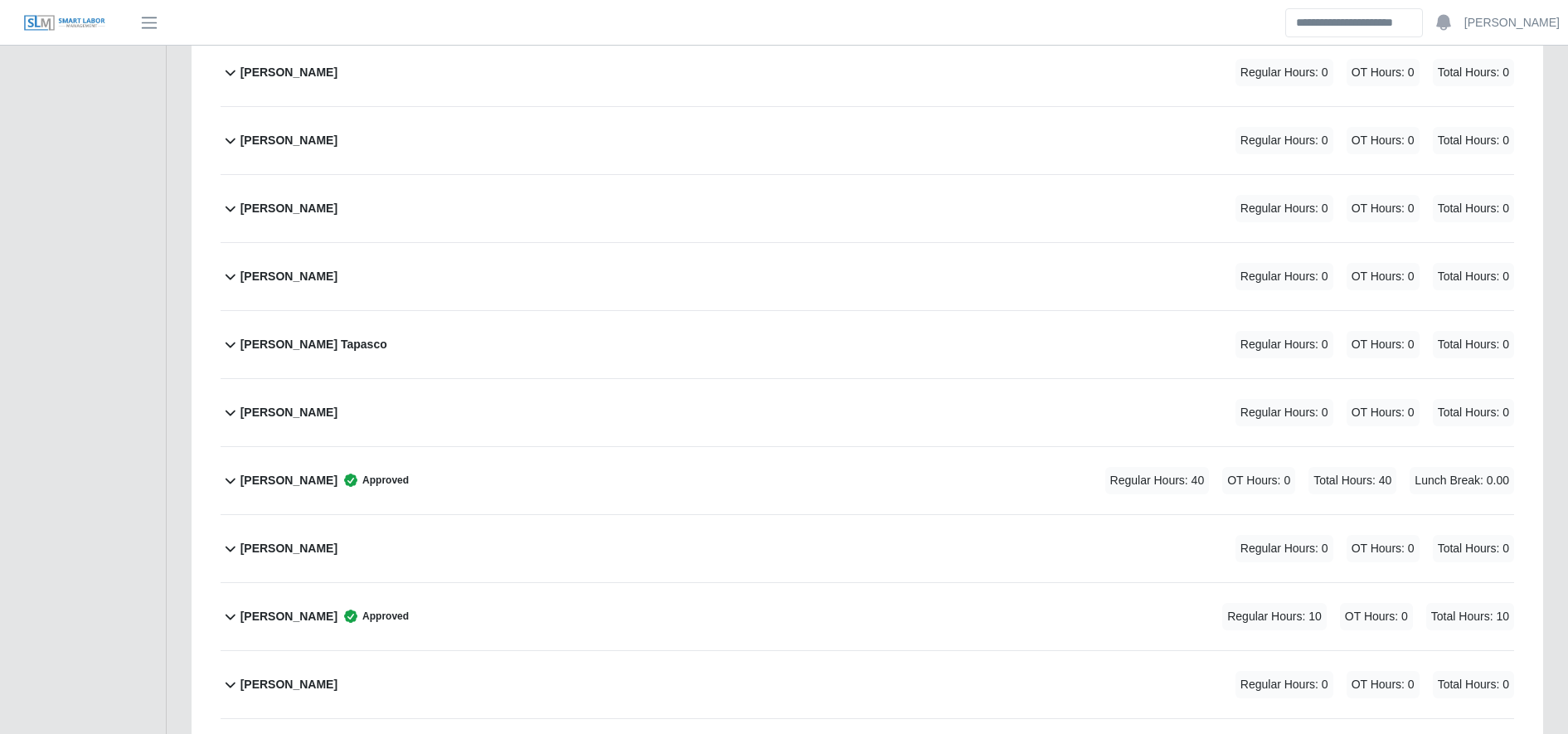
scroll to position [1344, 0]
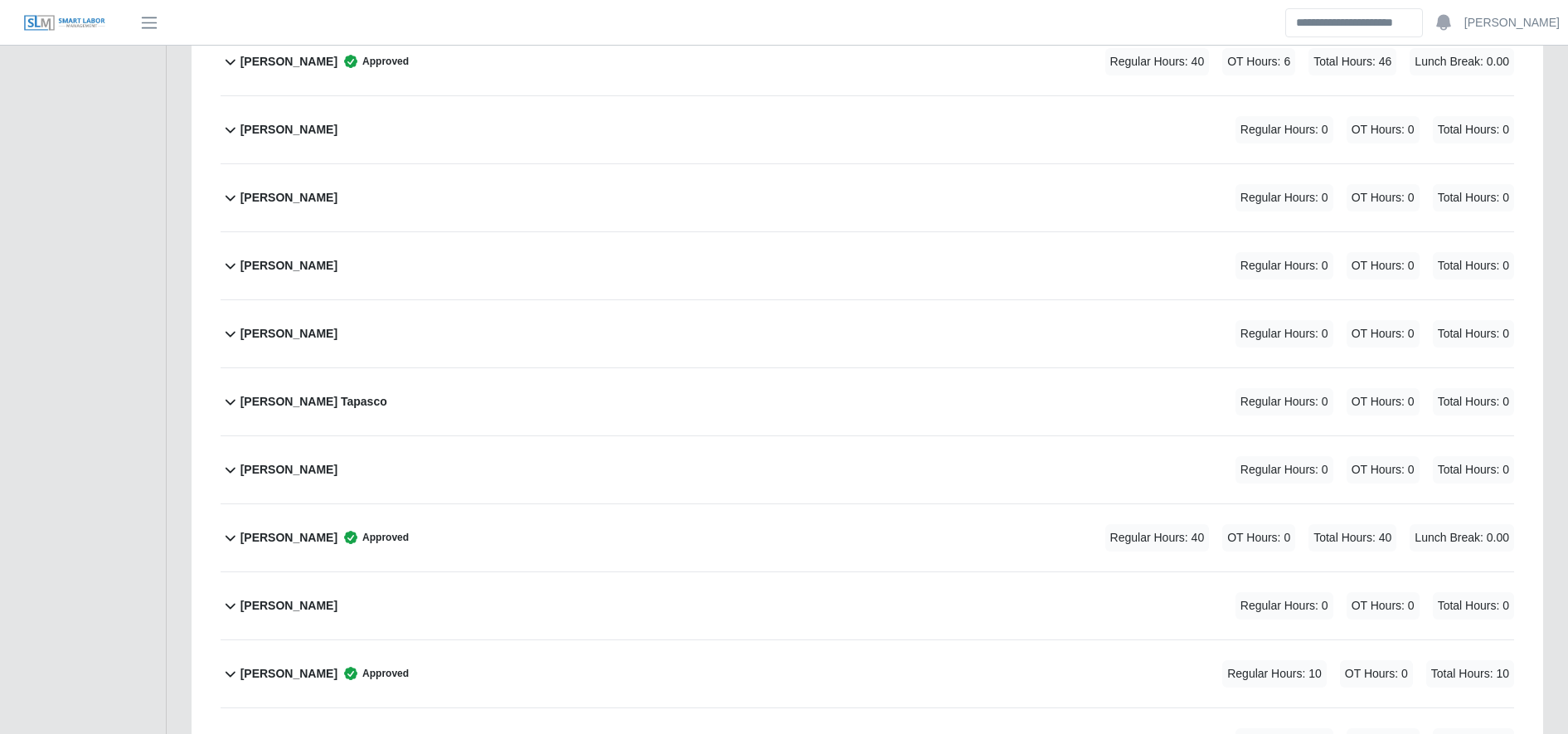
click at [346, 207] on div "Edin Torres Zuniga Regular Hours: 0 OT Hours: 0 Total Hours: 0" at bounding box center [877, 197] width 1273 height 67
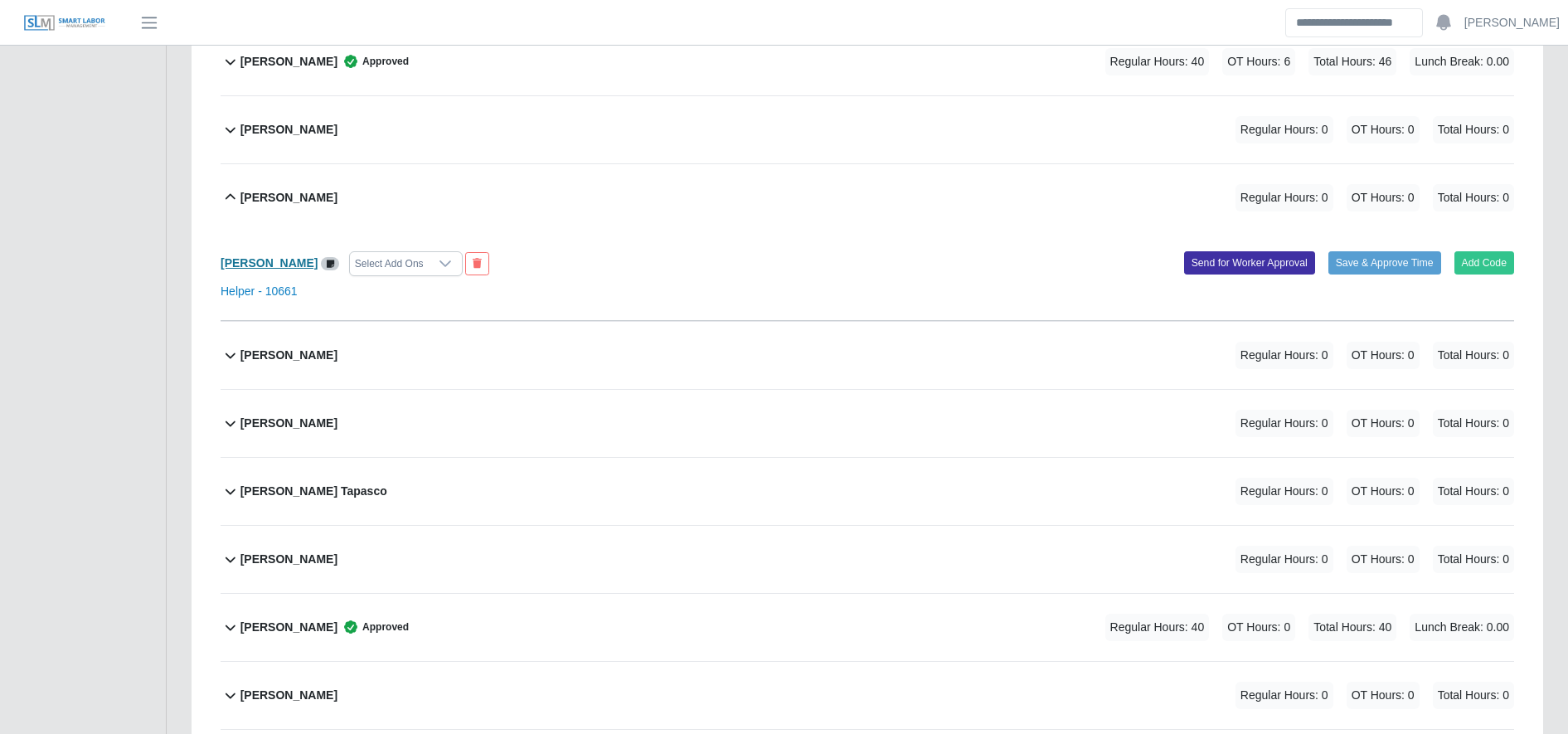
click at [288, 263] on b "Edin Torres Zuniga" at bounding box center [269, 263] width 97 height 13
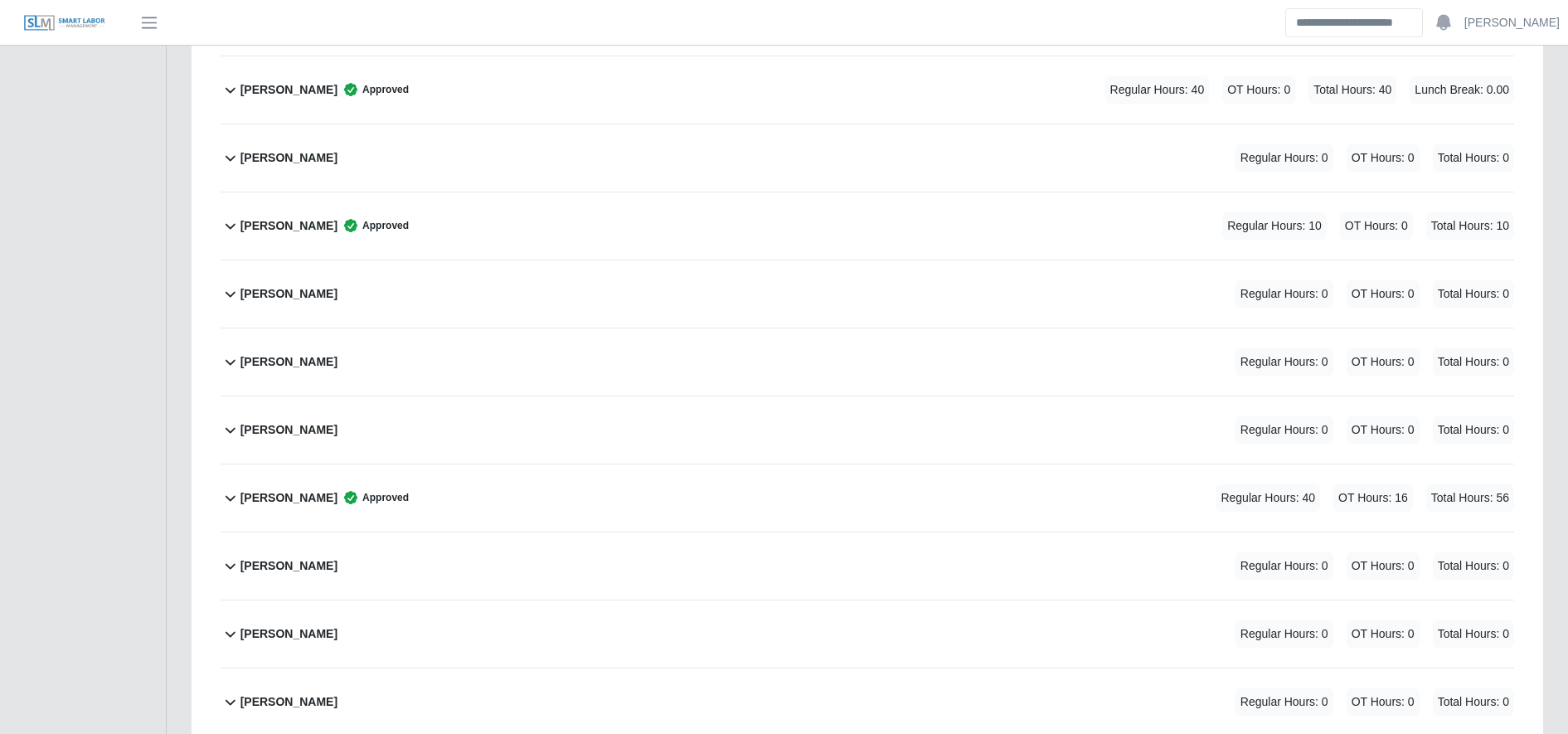
scroll to position [1882, 0]
click at [939, 83] on div "Francisco Trejo Approved Regular Hours: 40 OT Hours: 0 Total Hours: 40 Lunch Br…" at bounding box center [877, 89] width 1273 height 67
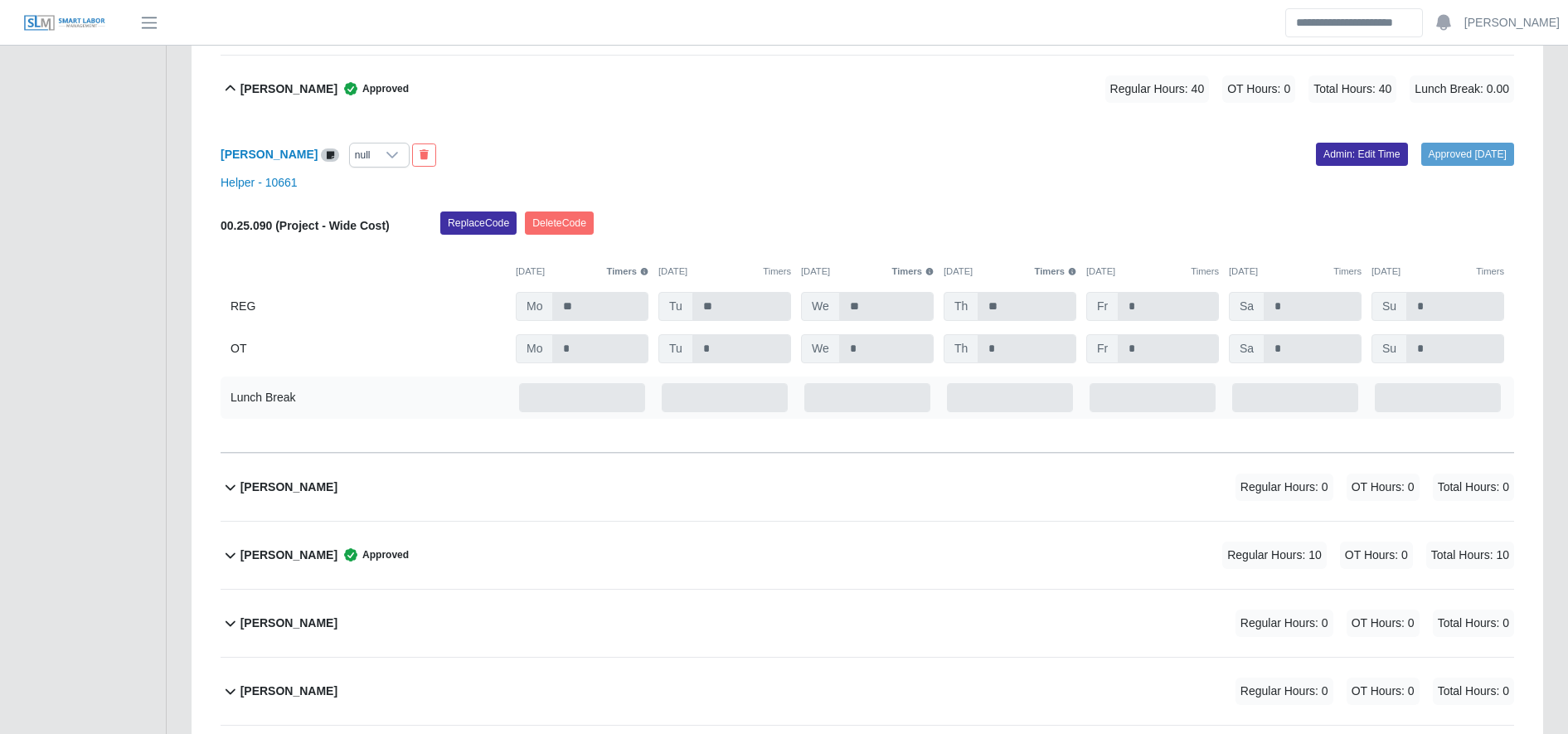
click at [939, 83] on div "Francisco Trejo Approved Regular Hours: 40 OT Hours: 0 Total Hours: 40 Lunch Br…" at bounding box center [877, 89] width 1273 height 67
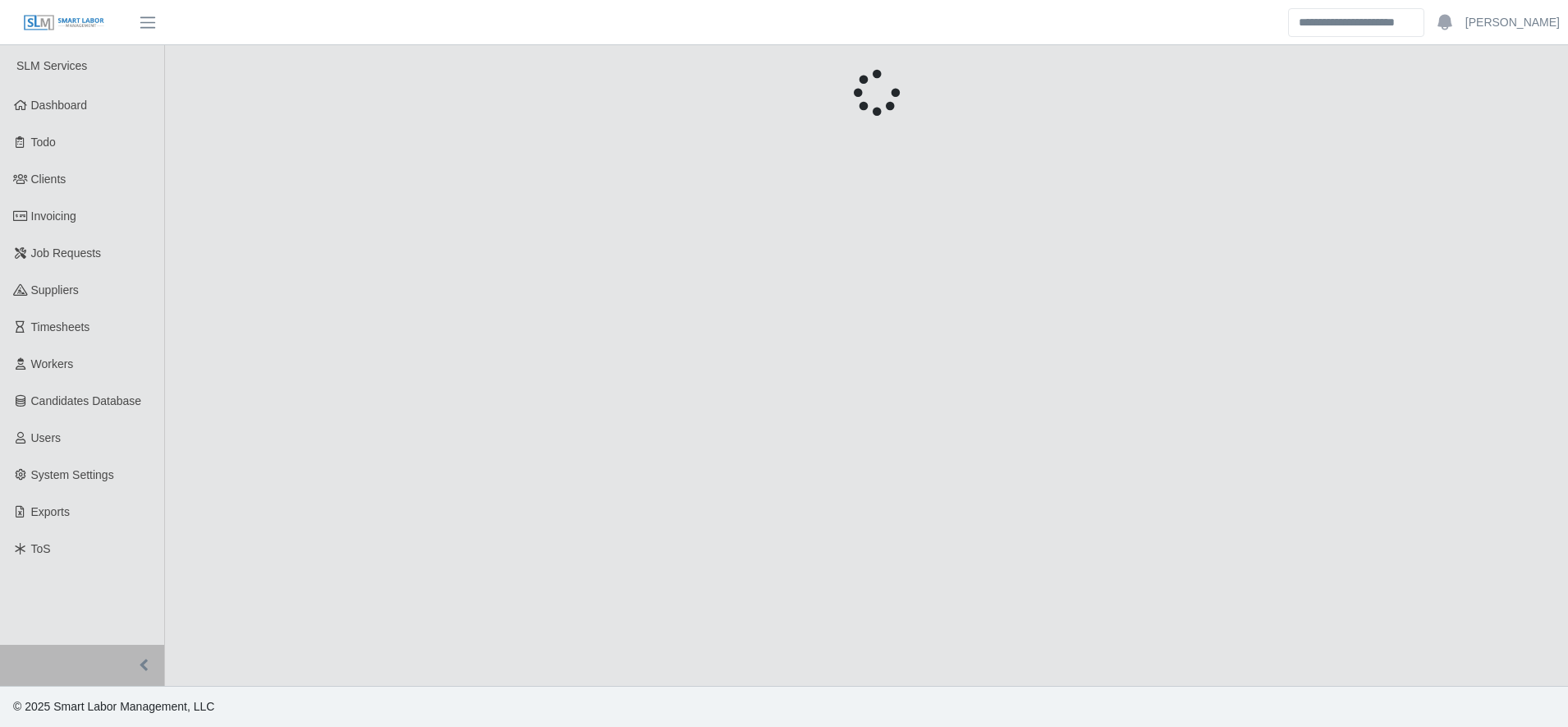
click at [36, 257] on span "Job Requests" at bounding box center [66, 253] width 71 height 13
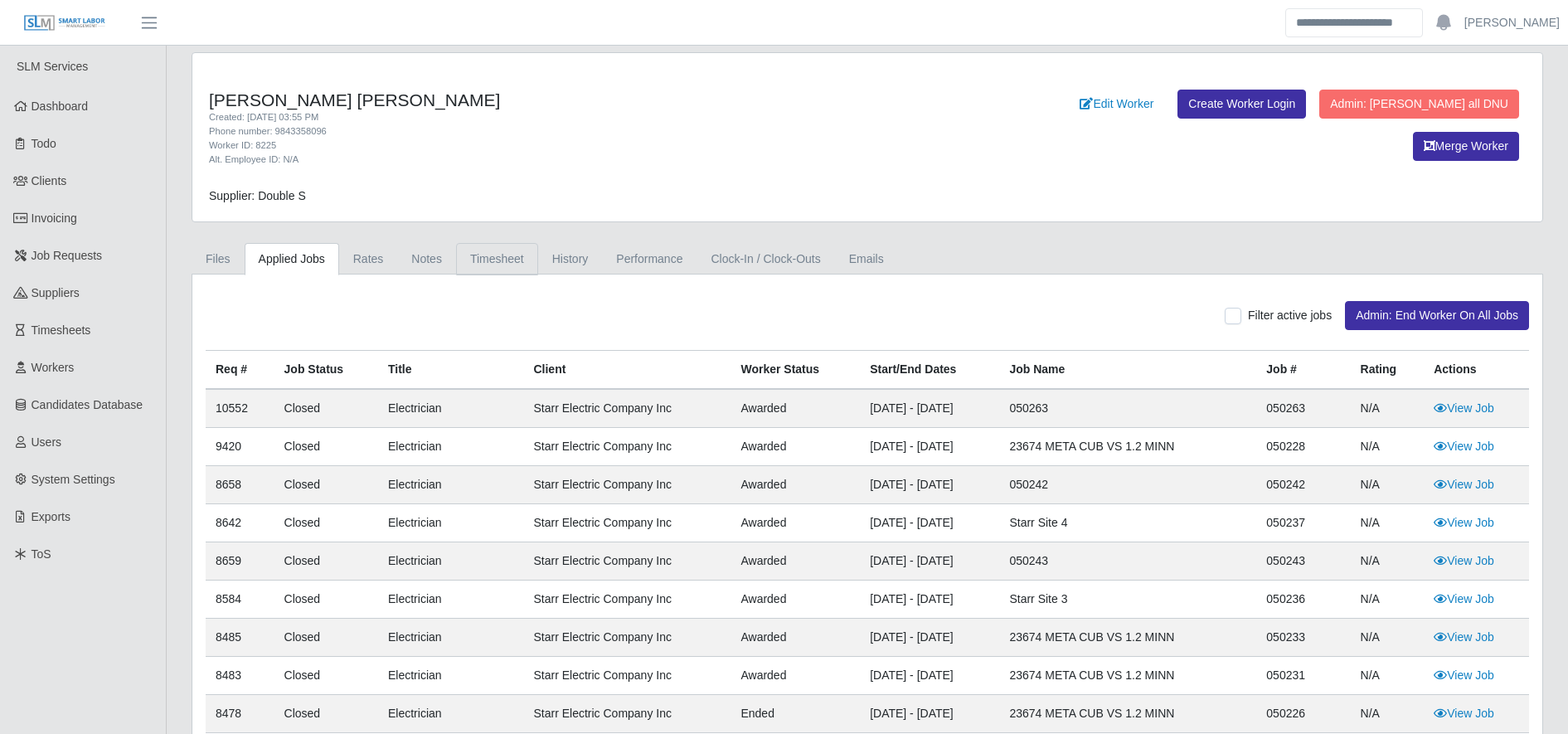
click at [502, 268] on link "Timesheet" at bounding box center [497, 258] width 82 height 32
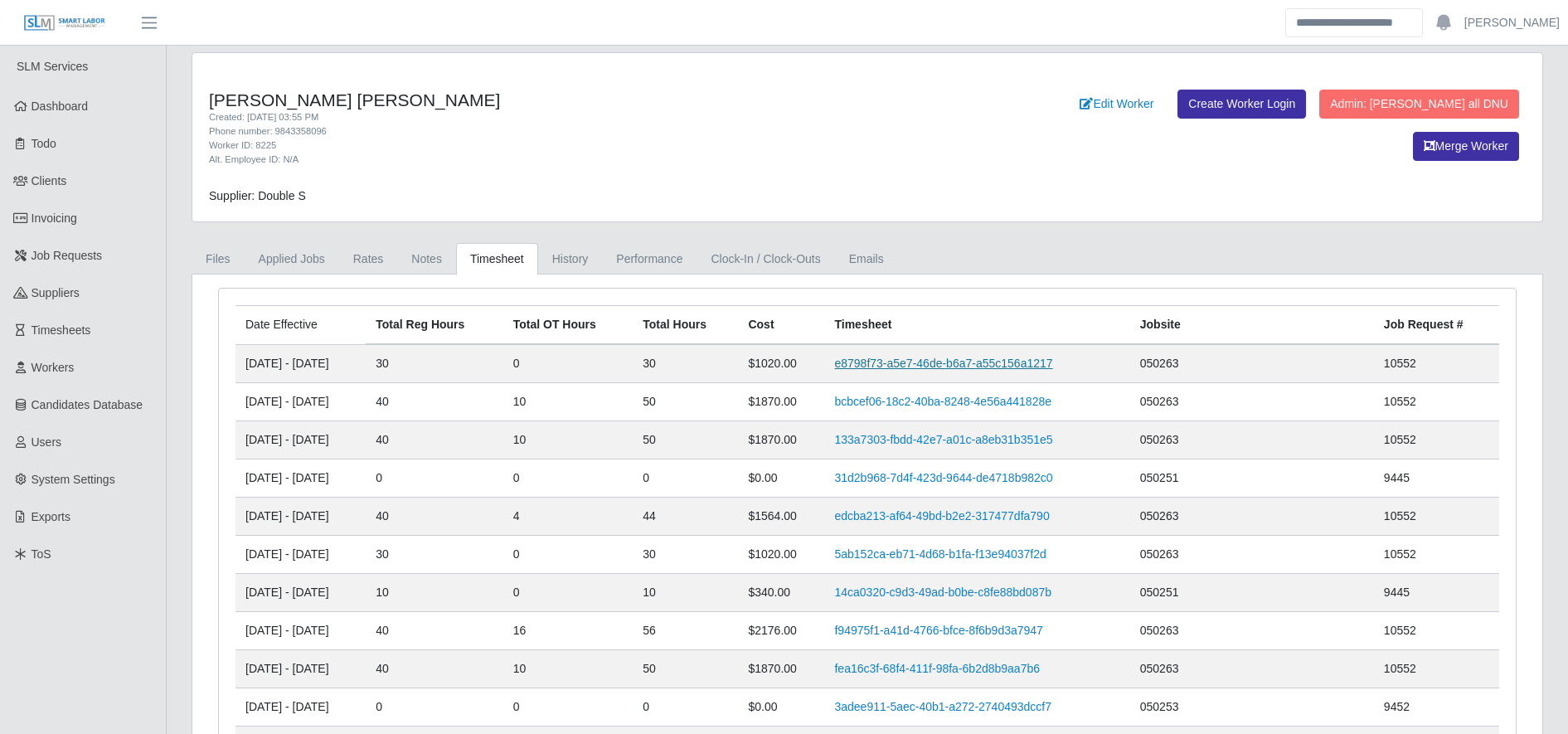
click at [906, 364] on link "e8798f73-a5e7-46de-b6a7-a55c156a1217" at bounding box center [943, 362] width 218 height 13
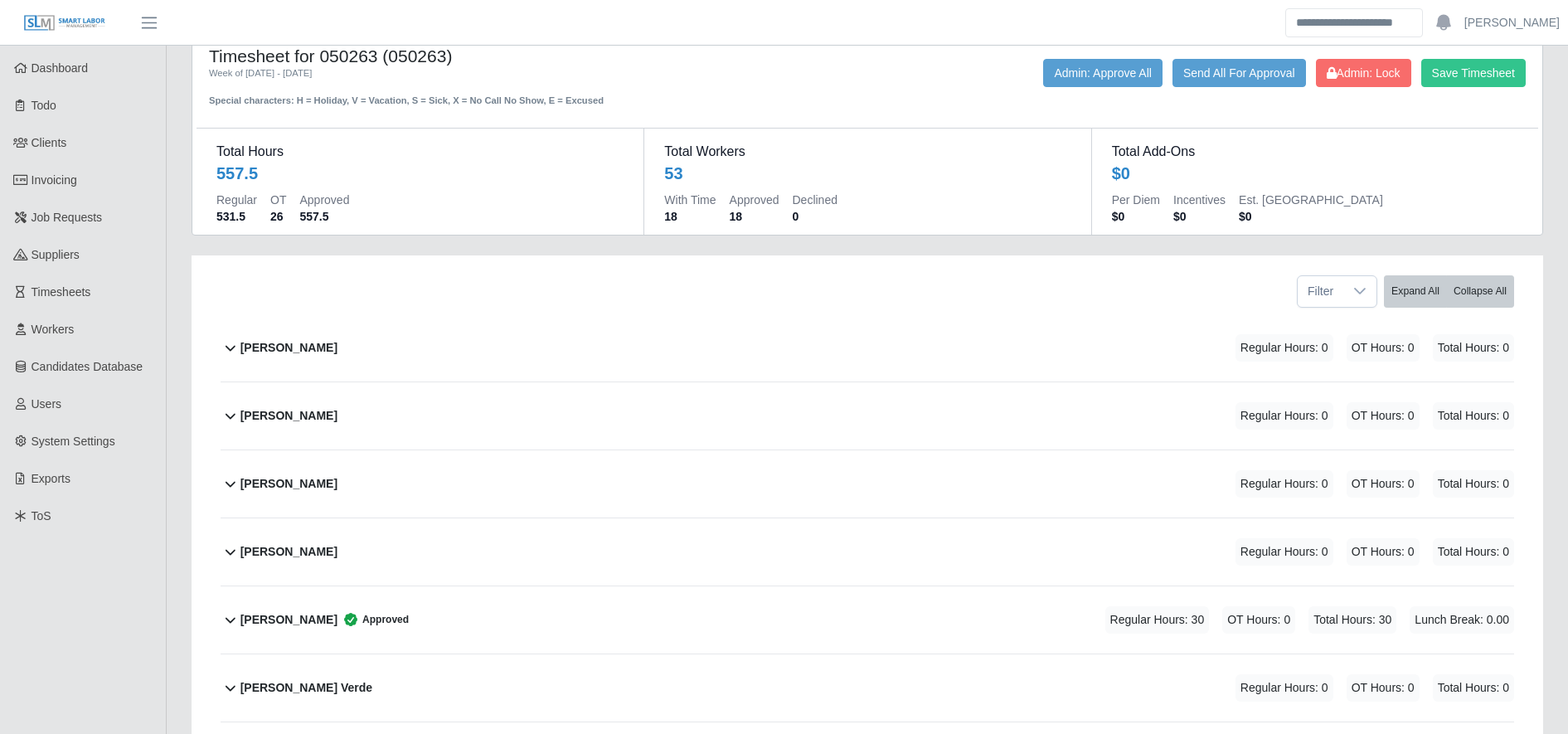
scroll to position [577, 0]
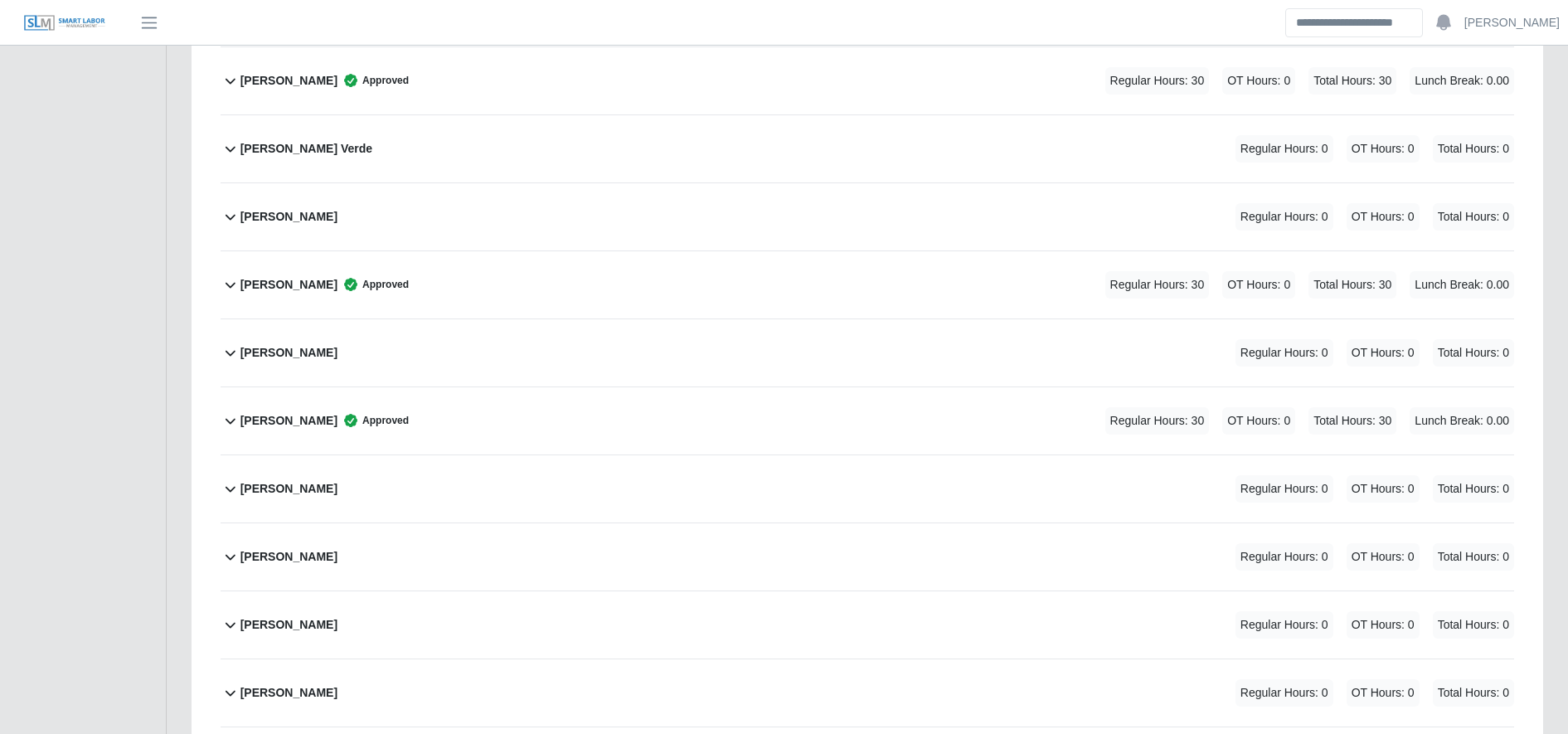
click at [584, 410] on div "[PERSON_NAME] Approved Regular Hours: 30 OT Hours: 0 Total Hours: 30 Lunch Brea…" at bounding box center [877, 420] width 1273 height 67
click at [1406, 411] on div "Regular Hours: 30 OT Hours: 0 Total Hours: 30 Lunch Break: 0.00" at bounding box center [1286, 421] width 455 height 27
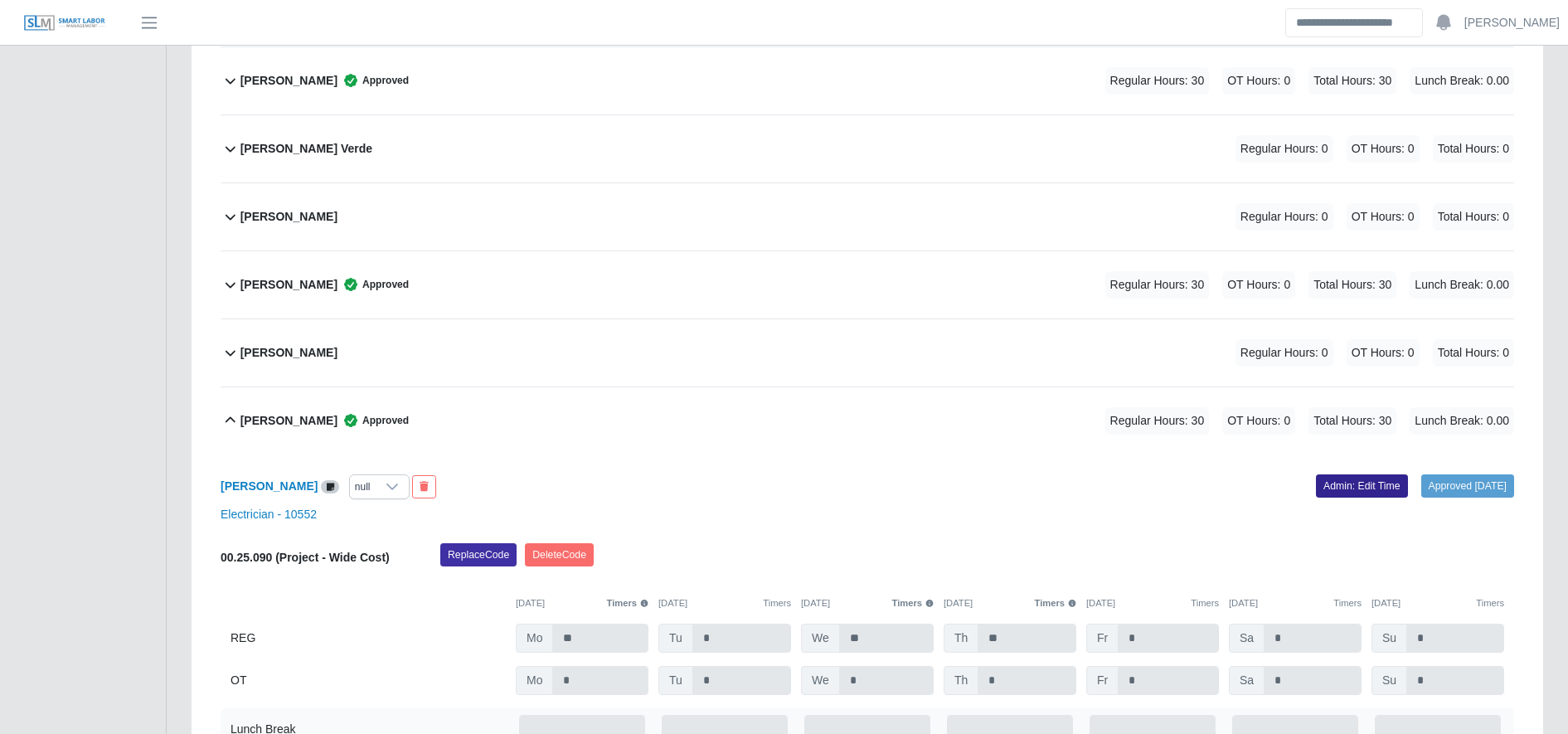
click at [1346, 489] on link "Admin: Edit Time" at bounding box center [1361, 485] width 92 height 23
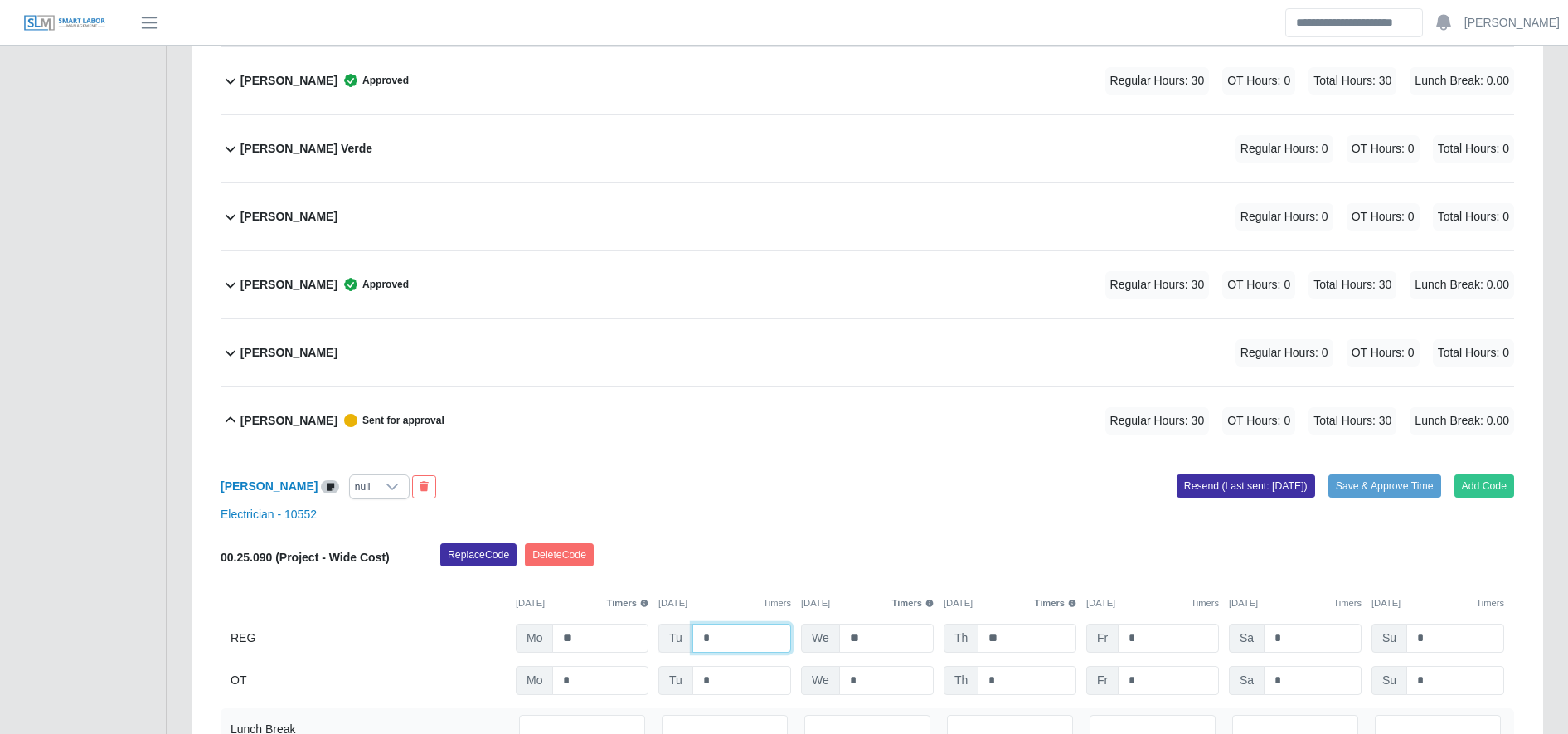
click at [709, 648] on input "*" at bounding box center [741, 638] width 99 height 29
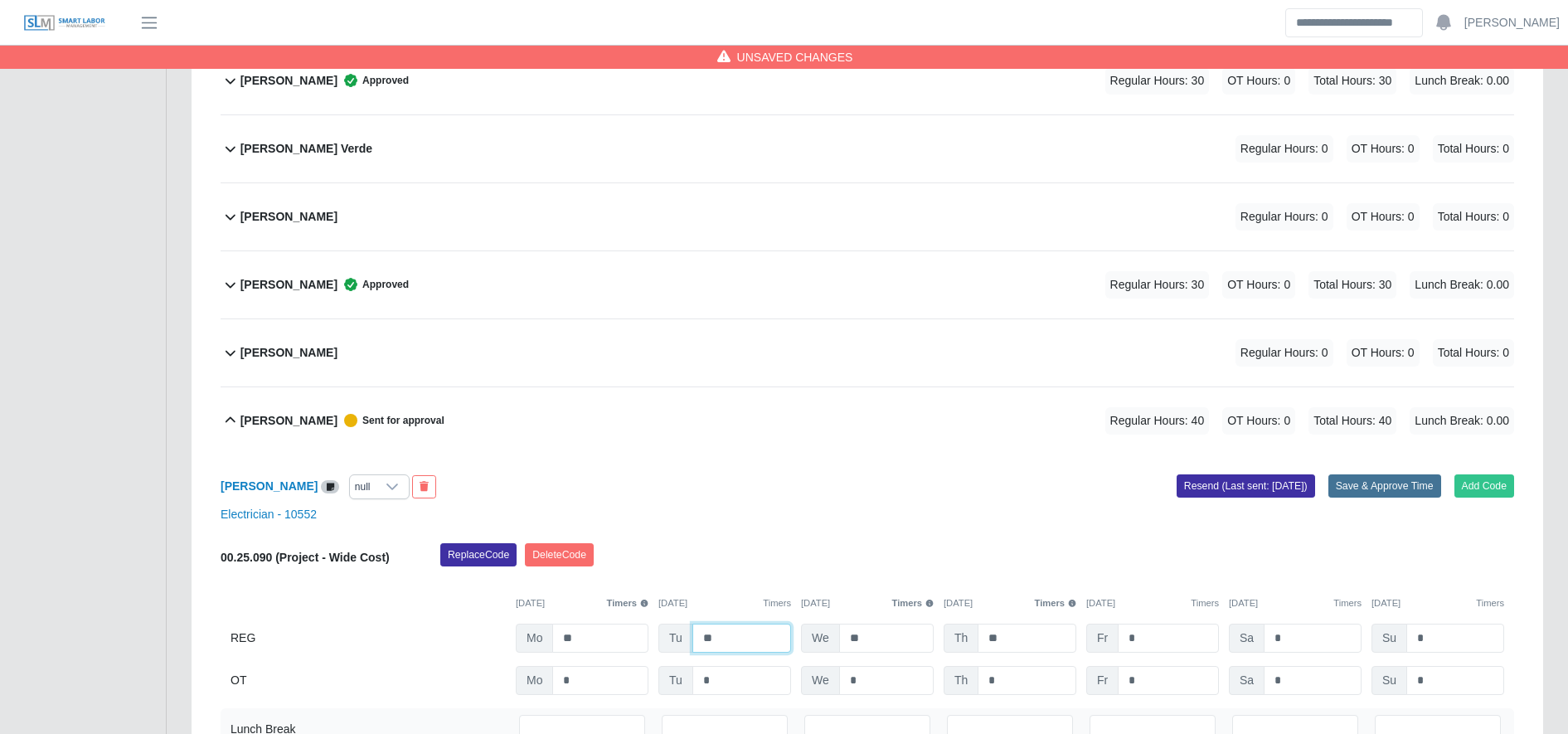
type input "**"
click at [1379, 480] on button "Save & Approve Time" at bounding box center [1384, 485] width 113 height 23
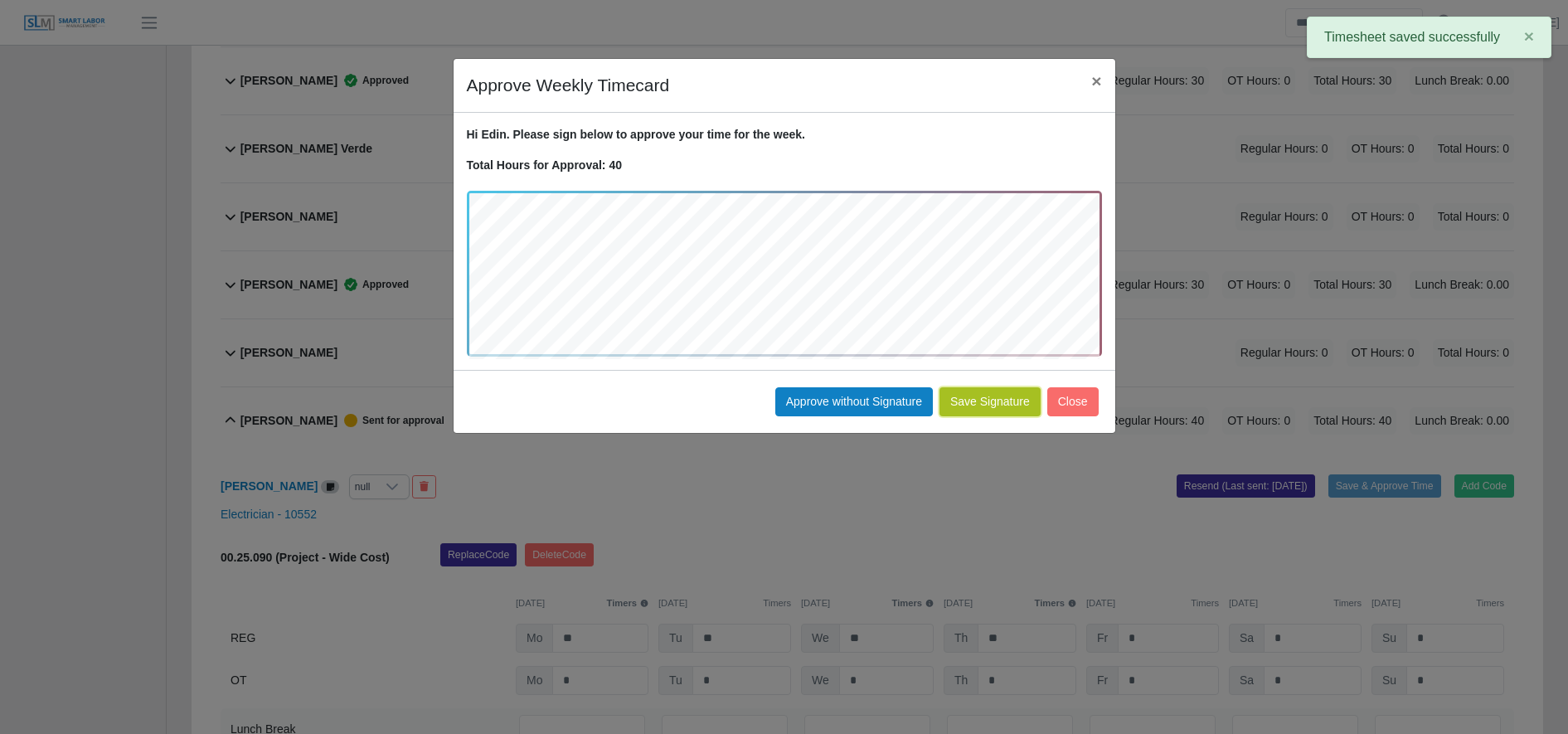
click at [1024, 398] on button "Save Signature" at bounding box center [989, 402] width 102 height 29
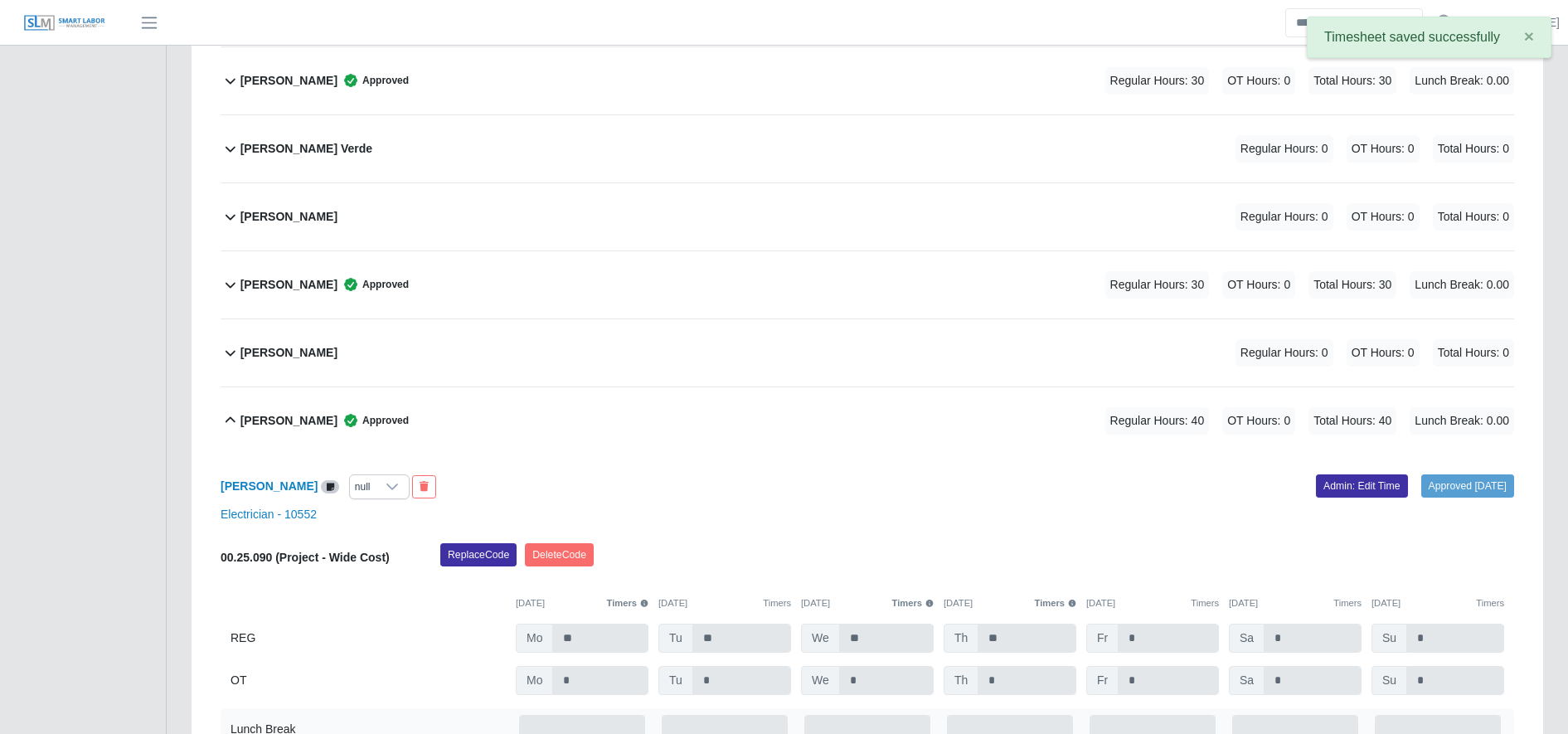
click at [349, 424] on icon at bounding box center [351, 420] width 16 height 16
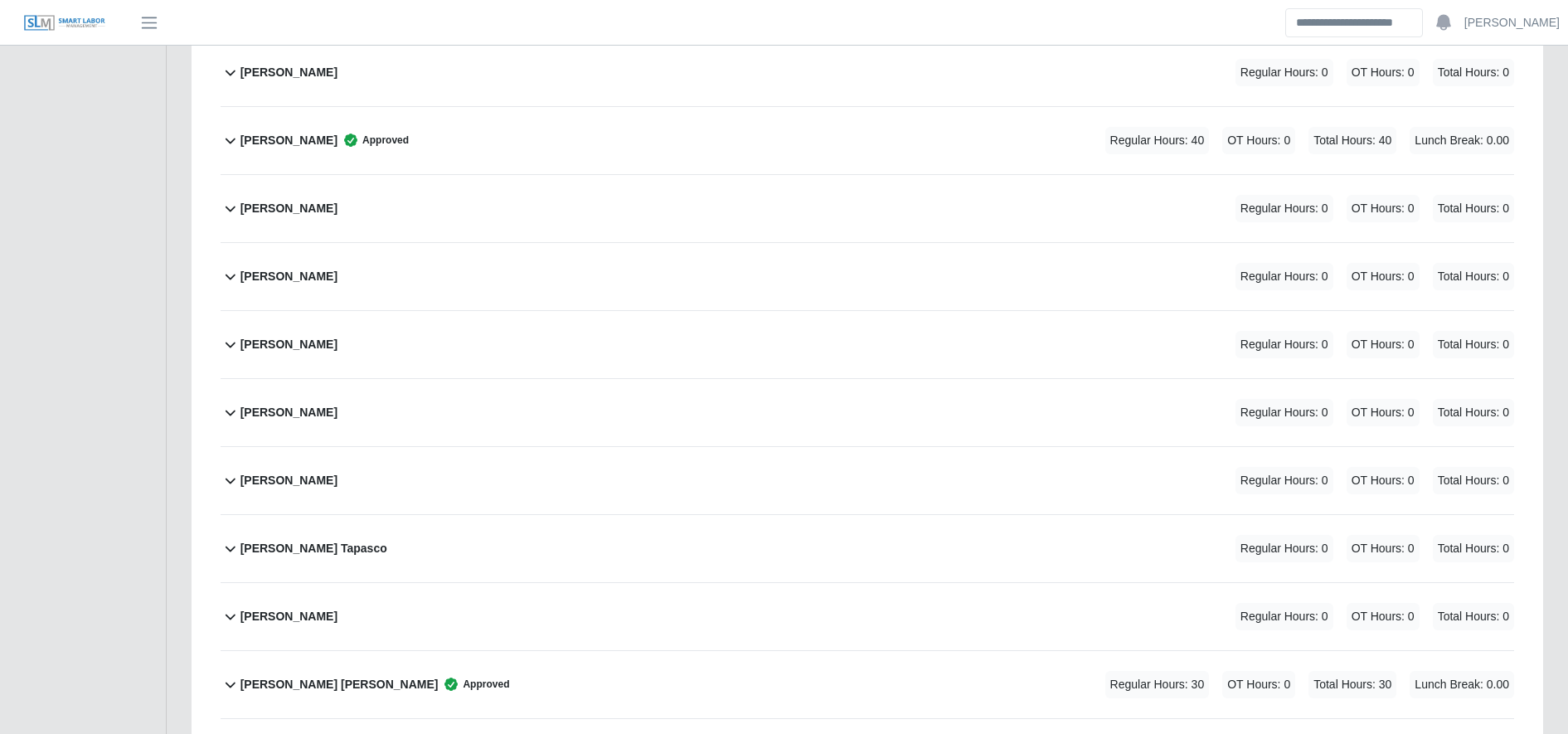
scroll to position [0, 0]
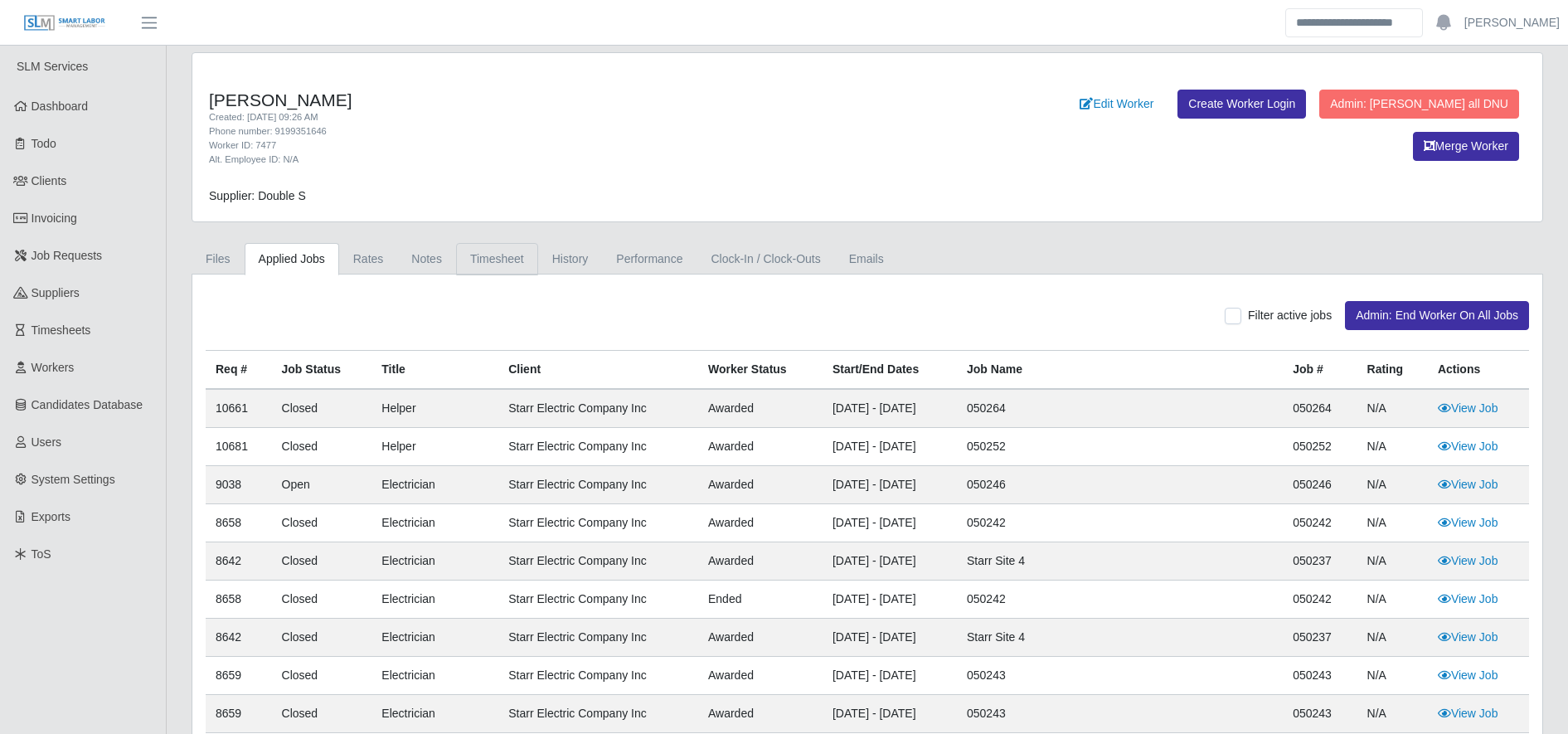
click at [492, 255] on link "Timesheet" at bounding box center [497, 258] width 82 height 32
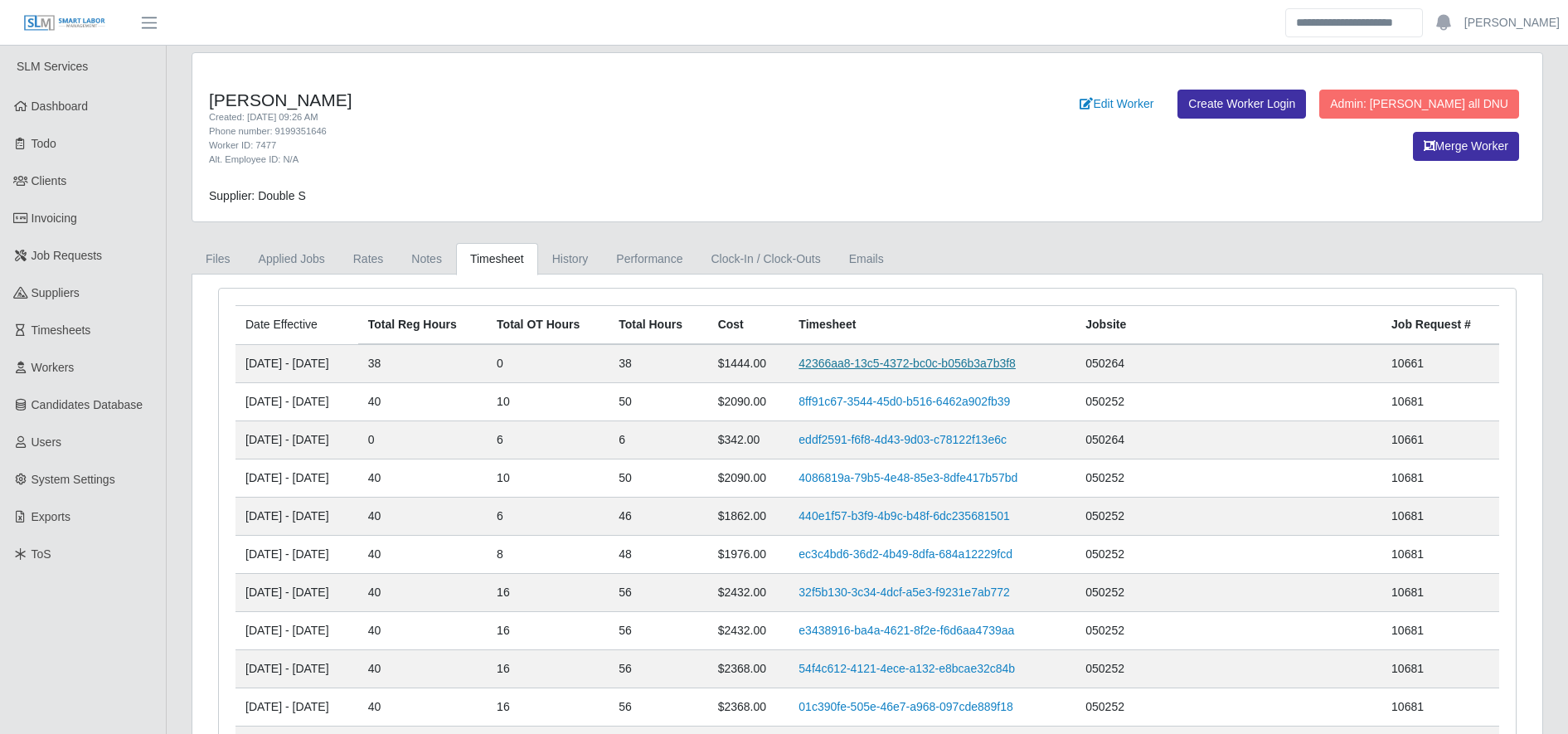
click at [963, 356] on link "42366aa8-13c5-4372-bc0c-b056b3a7b3f8" at bounding box center [906, 362] width 217 height 13
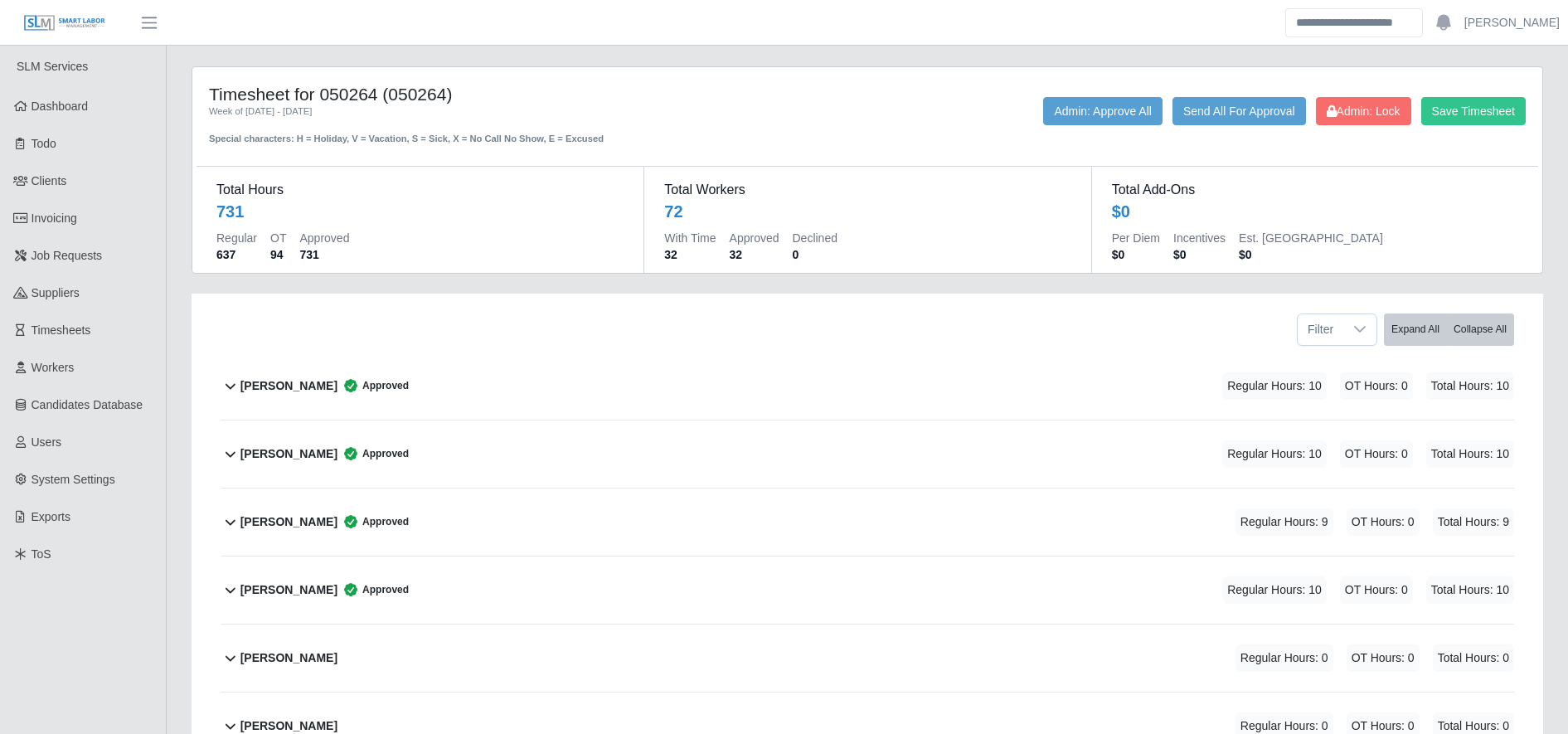
scroll to position [907, 0]
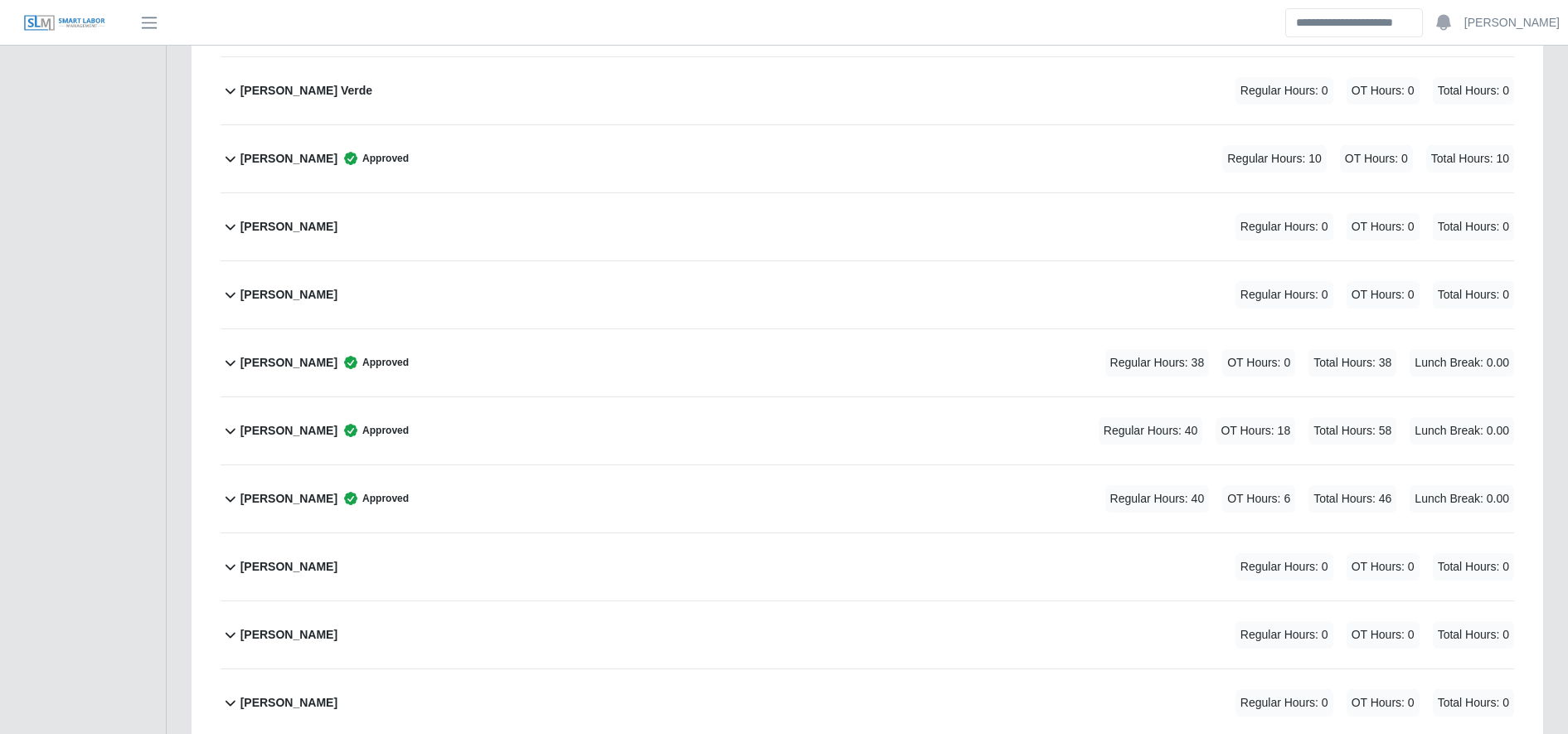
click at [447, 333] on div "Delmar Tello Approved Regular Hours: 38 OT Hours: 0 Total Hours: 38 Lunch Break…" at bounding box center [877, 362] width 1273 height 67
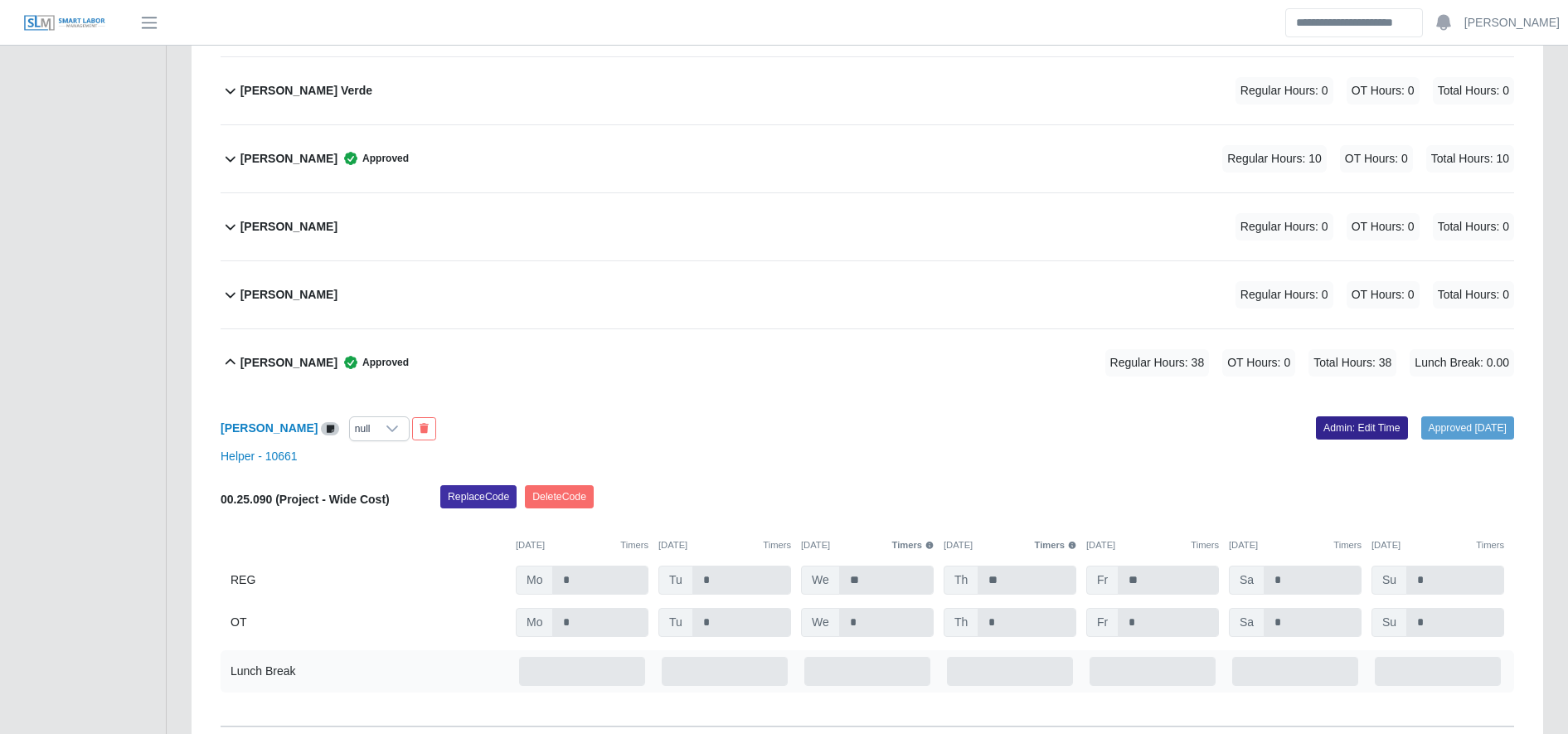
click at [1316, 418] on link "Admin: Edit Time" at bounding box center [1361, 427] width 92 height 23
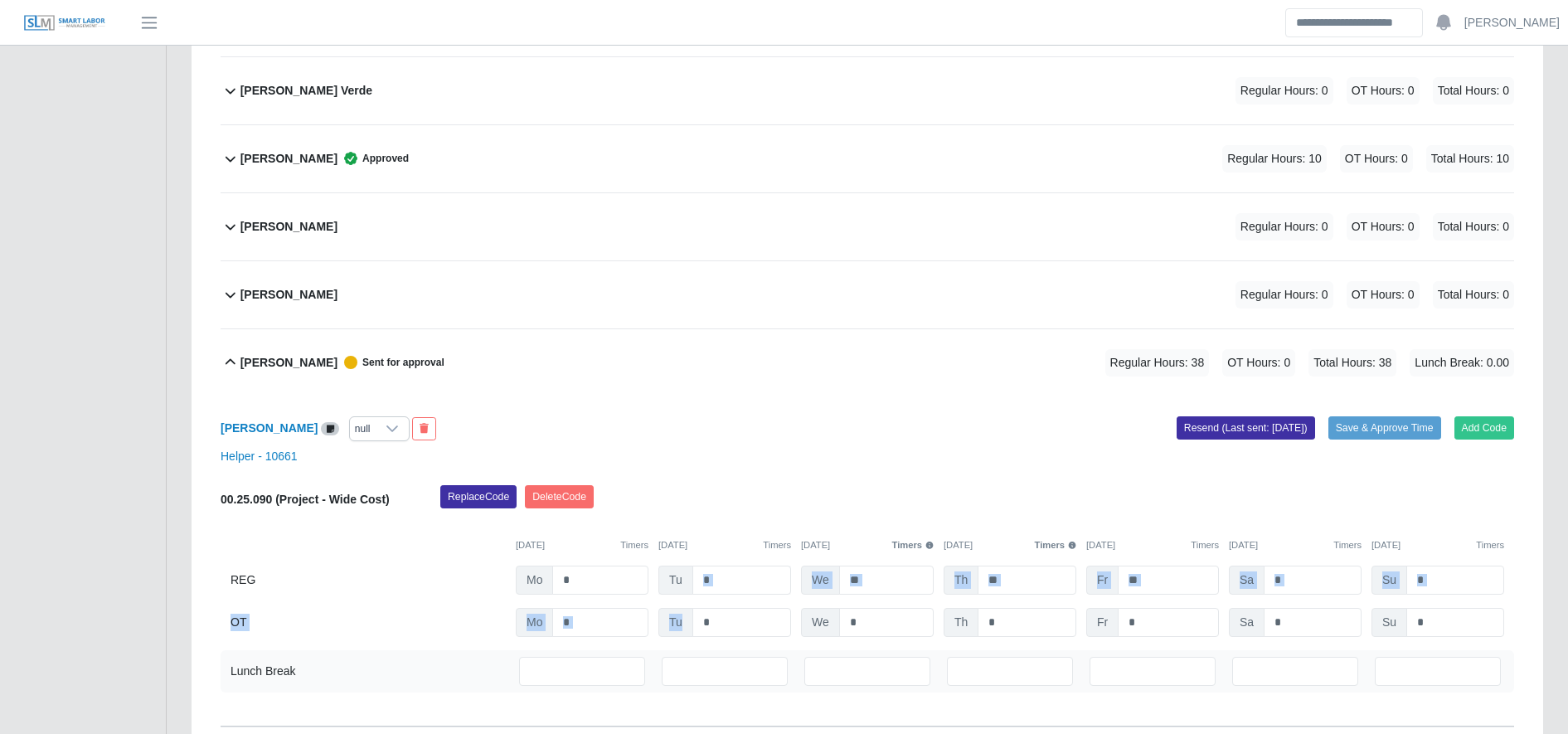
drag, startPoint x: 714, startPoint y: 598, endPoint x: 707, endPoint y: 585, distance: 14.8
click at [707, 585] on div "00.25.090 (Project - Wide Cost) Replace Code Delete Code 09/22/2025 Timers 09/2…" at bounding box center [867, 561] width 1293 height 152
click at [707, 585] on input "*" at bounding box center [741, 580] width 99 height 29
click at [600, 577] on input "*" at bounding box center [600, 580] width 96 height 29
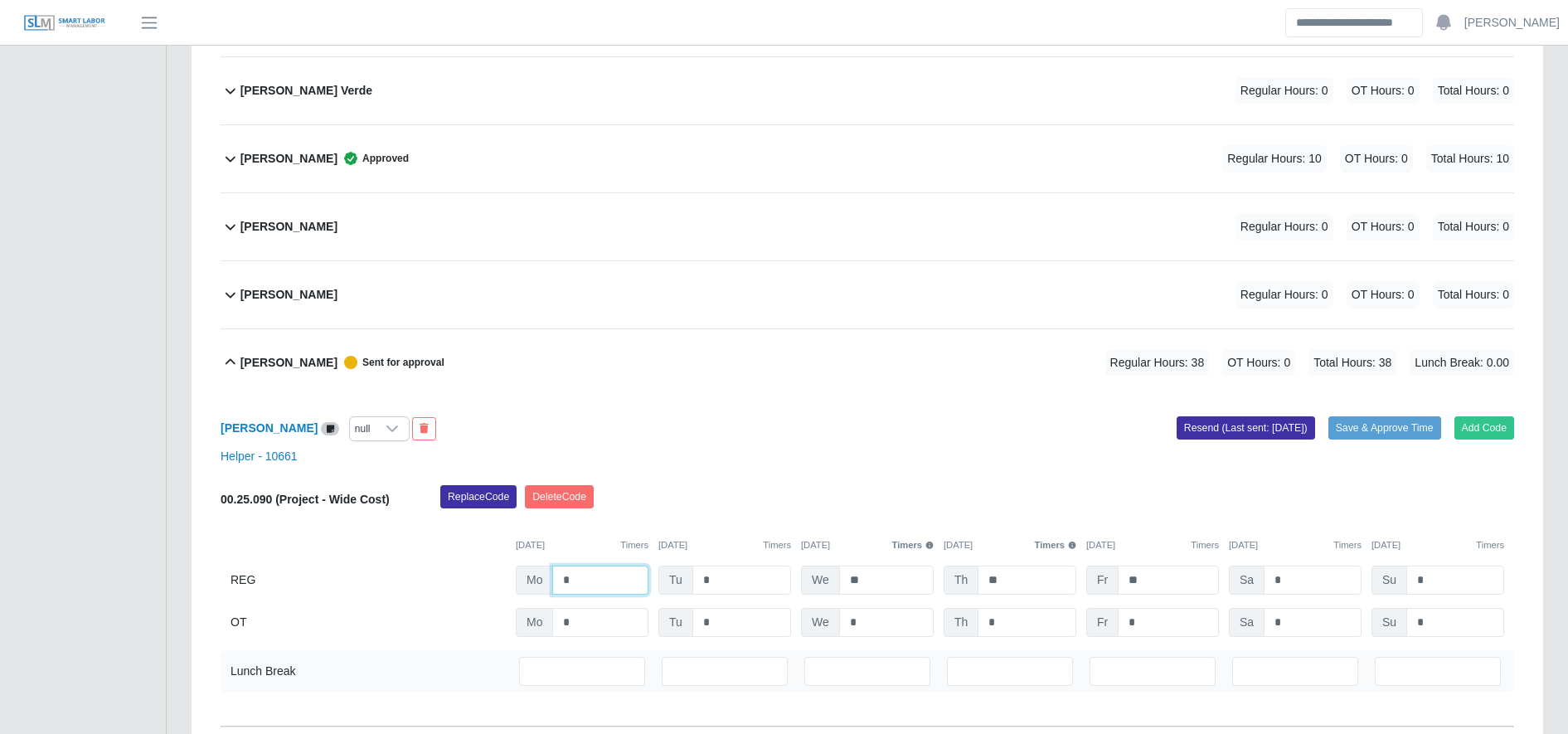
click at [600, 577] on input "*" at bounding box center [600, 580] width 96 height 29
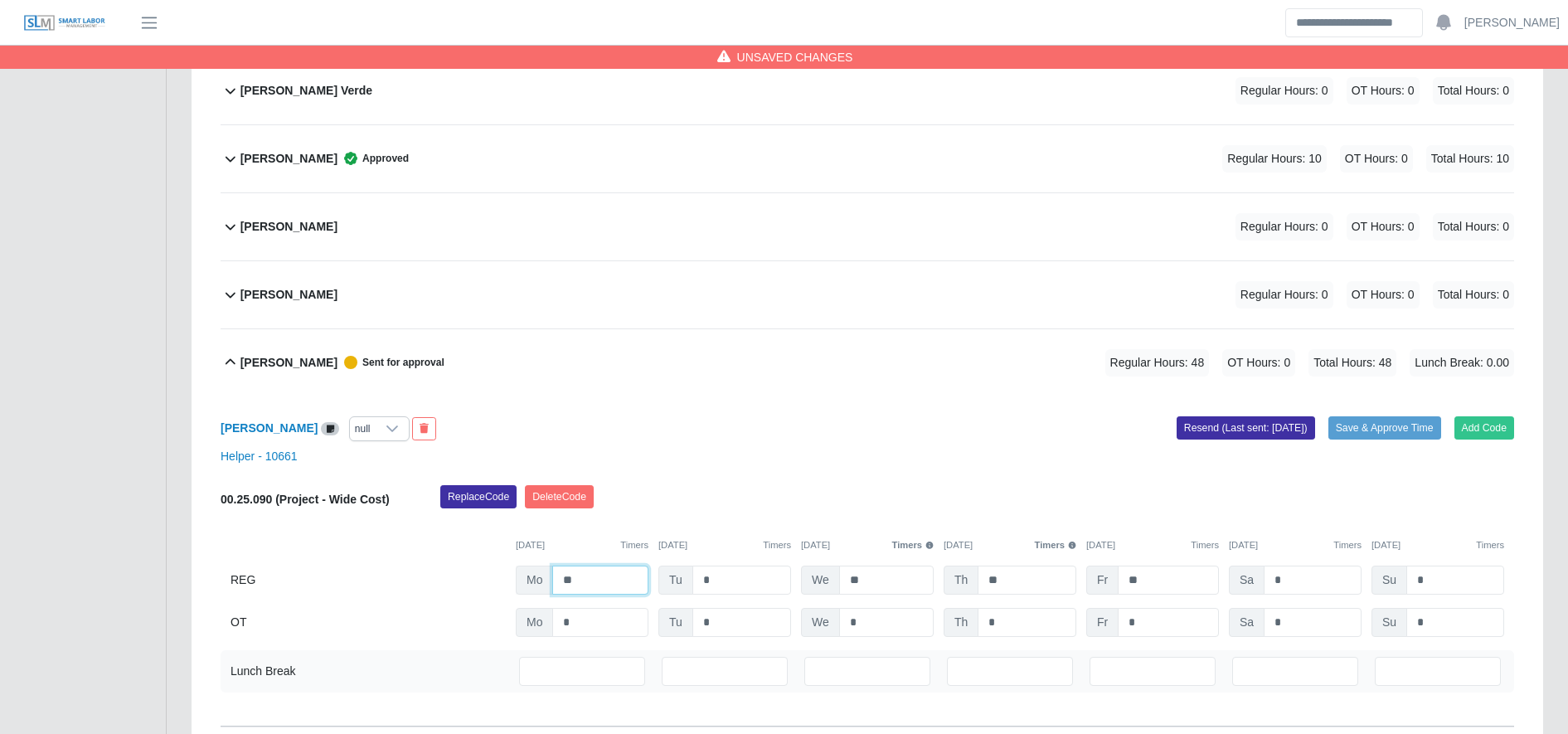
type input "**"
type input "*"
click at [1140, 615] on input "*" at bounding box center [1168, 622] width 102 height 29
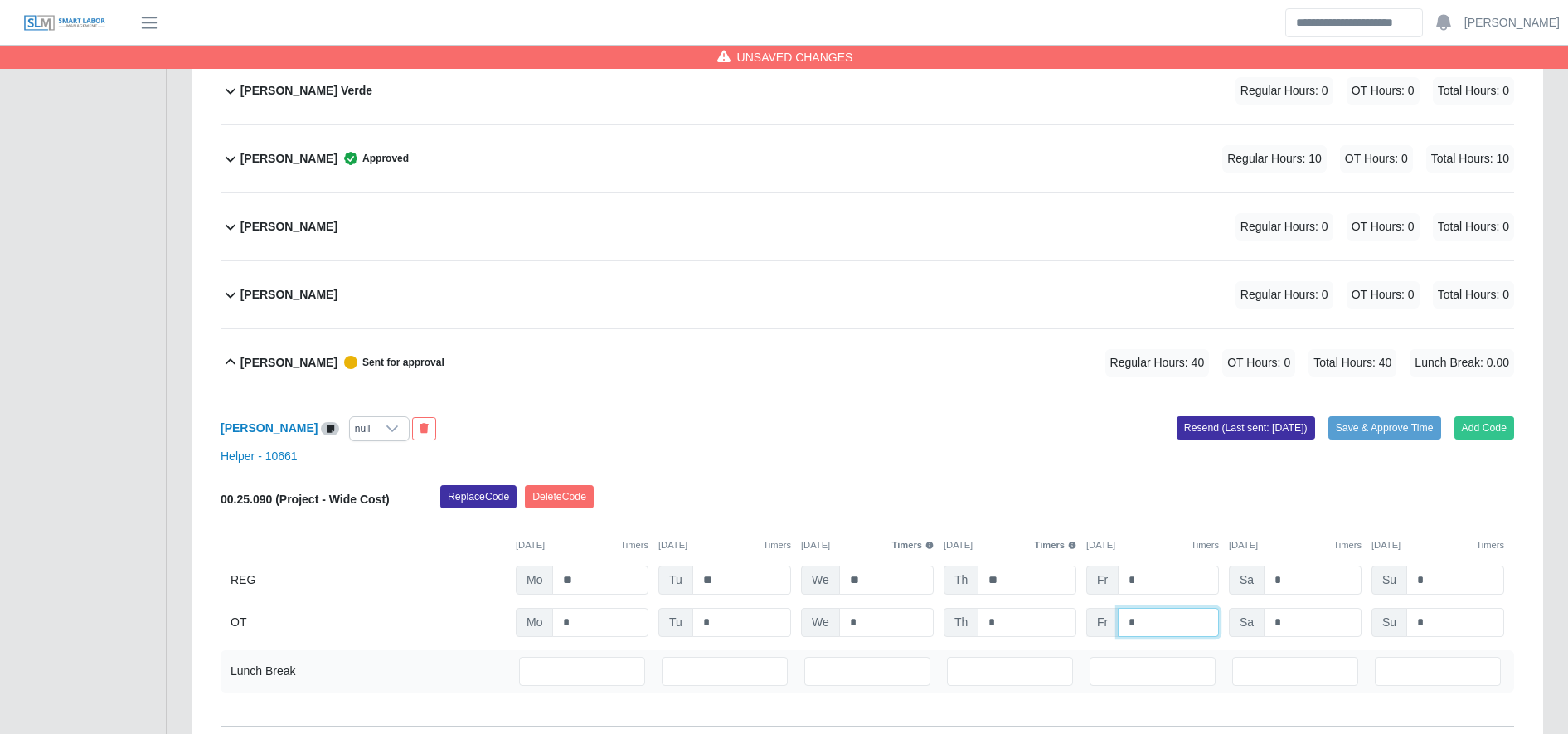
click at [1140, 615] on input "*" at bounding box center [1168, 622] width 102 height 29
type input "*"
click at [1025, 524] on div "09/22/2025 Timers 09/23/2025 Timers 09/24/2025 Timers 09/25/2025 Timers 09/26/2…" at bounding box center [867, 534] width 1293 height 34
click at [1375, 432] on button "Save & Approve Time" at bounding box center [1384, 427] width 113 height 23
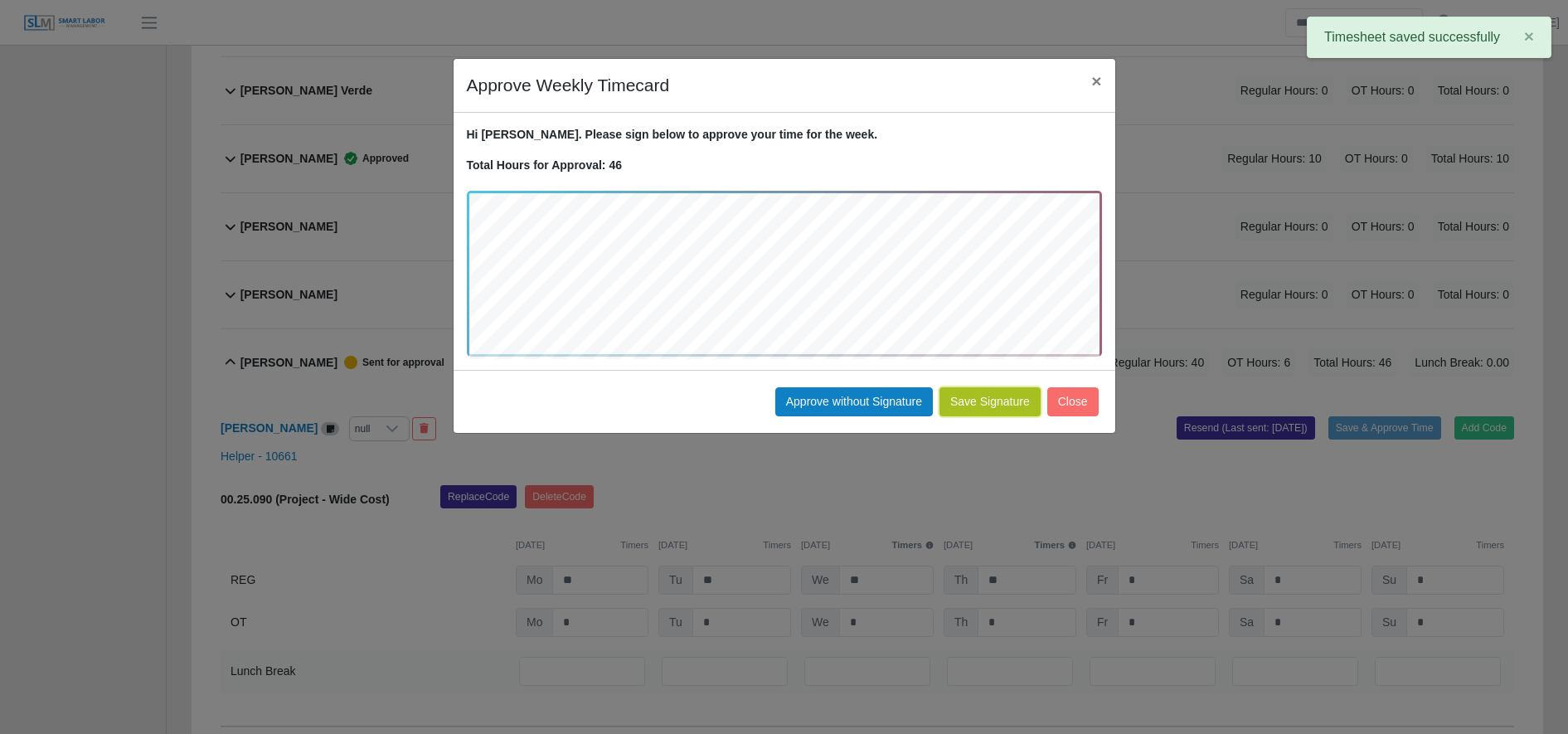
click at [1000, 406] on button "Save Signature" at bounding box center [989, 402] width 102 height 29
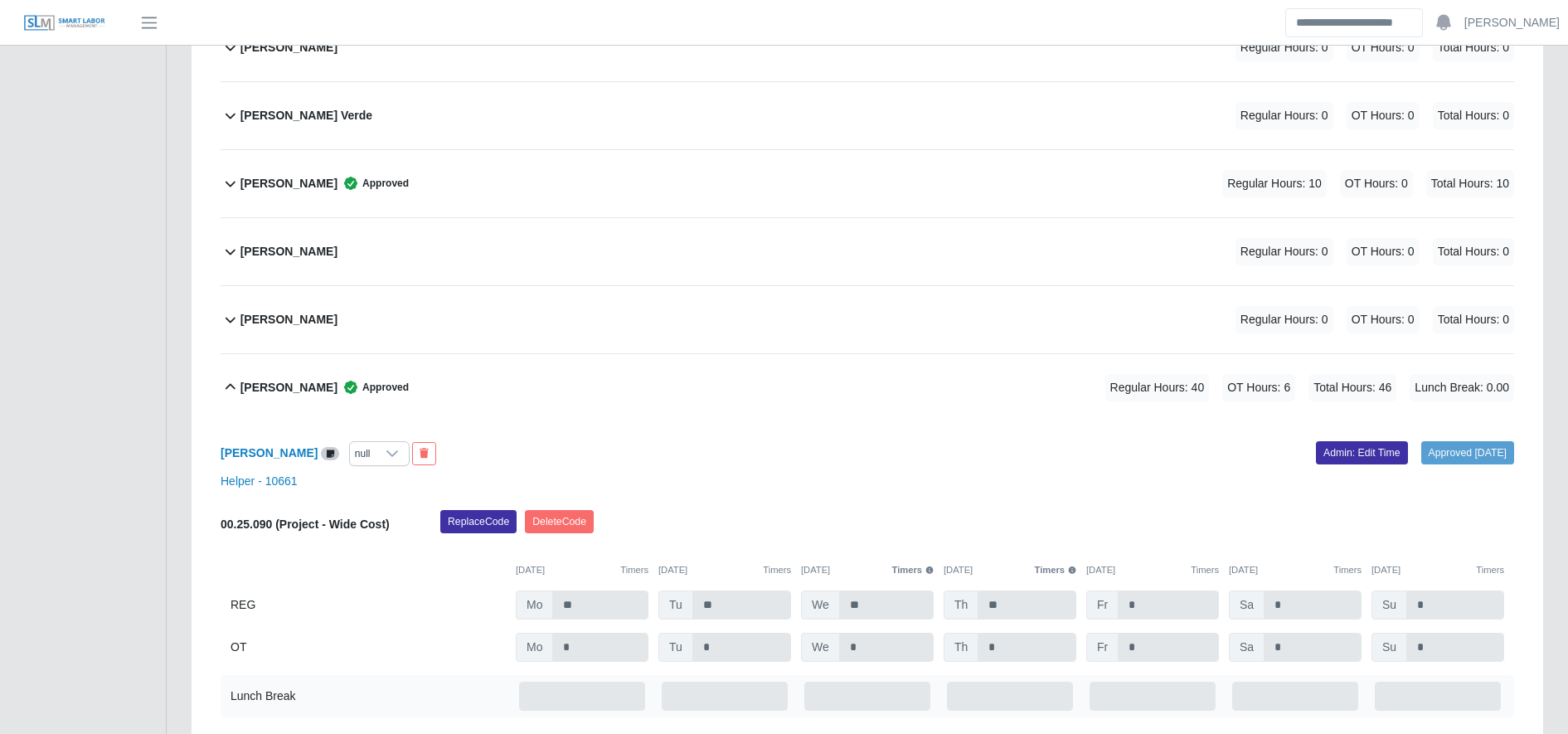
scroll to position [882, 0]
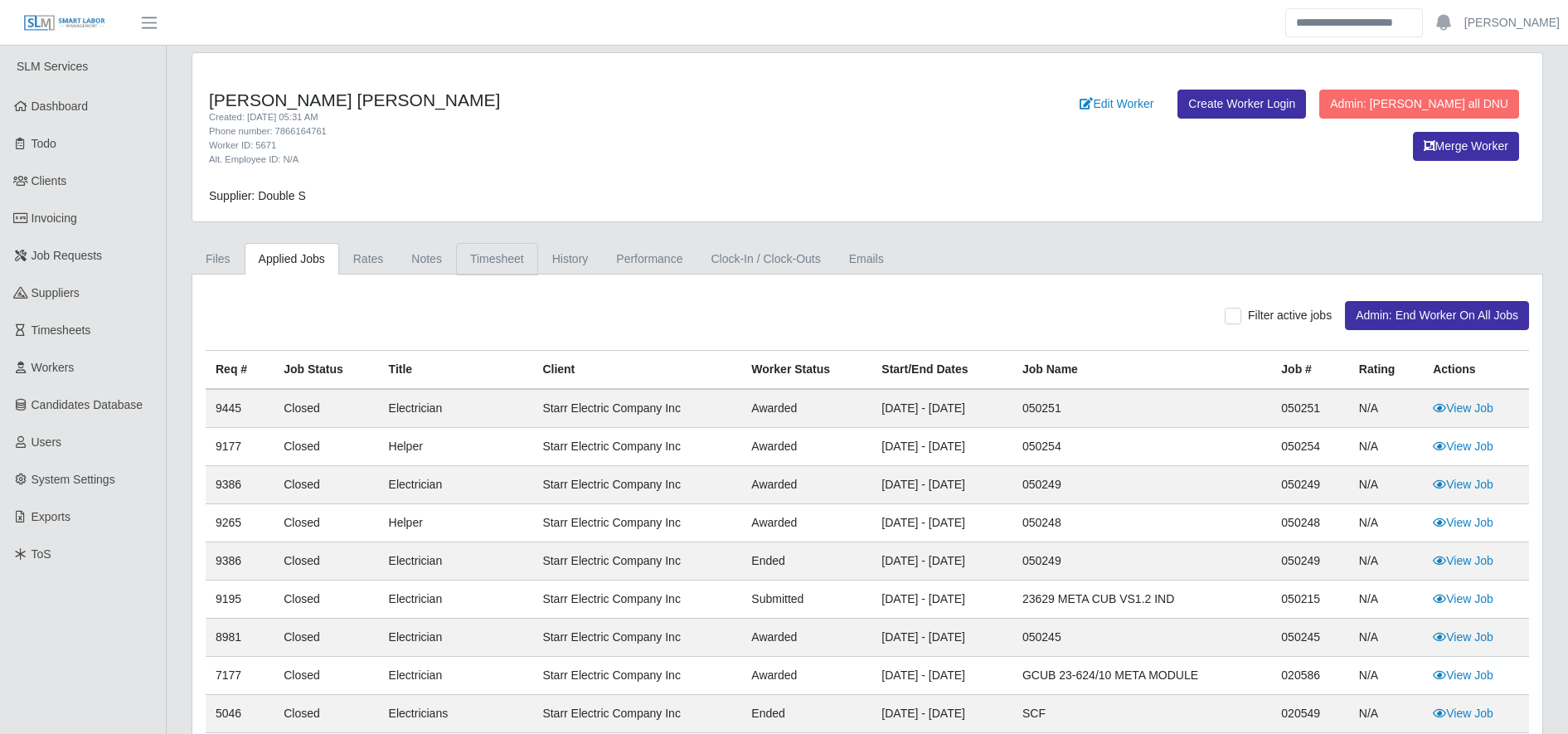
click at [503, 251] on link "Timesheet" at bounding box center [497, 258] width 82 height 32
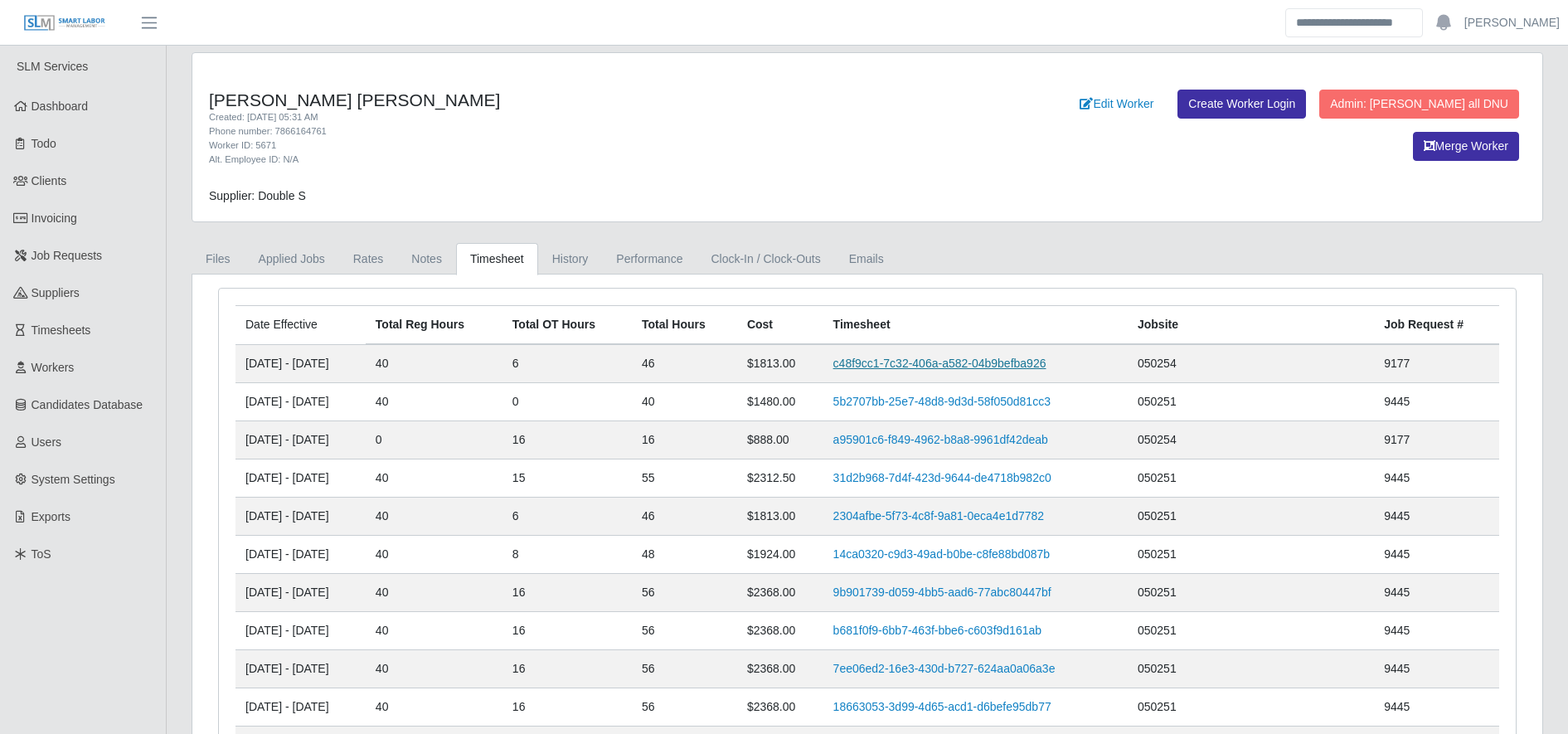
click at [974, 364] on link "c48f9cc1-7c32-406a-a582-04b9befba926" at bounding box center [939, 362] width 213 height 13
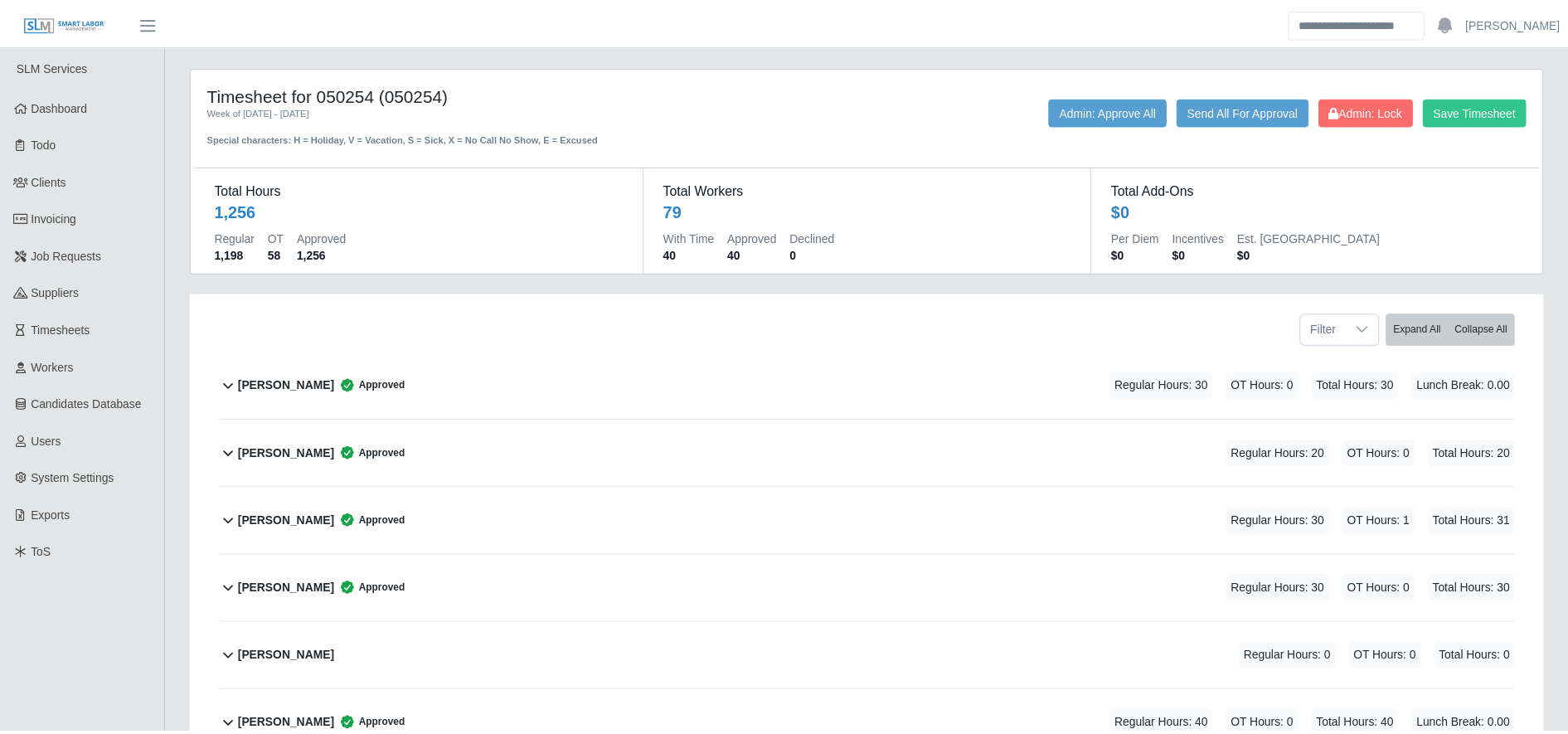
scroll to position [962, 0]
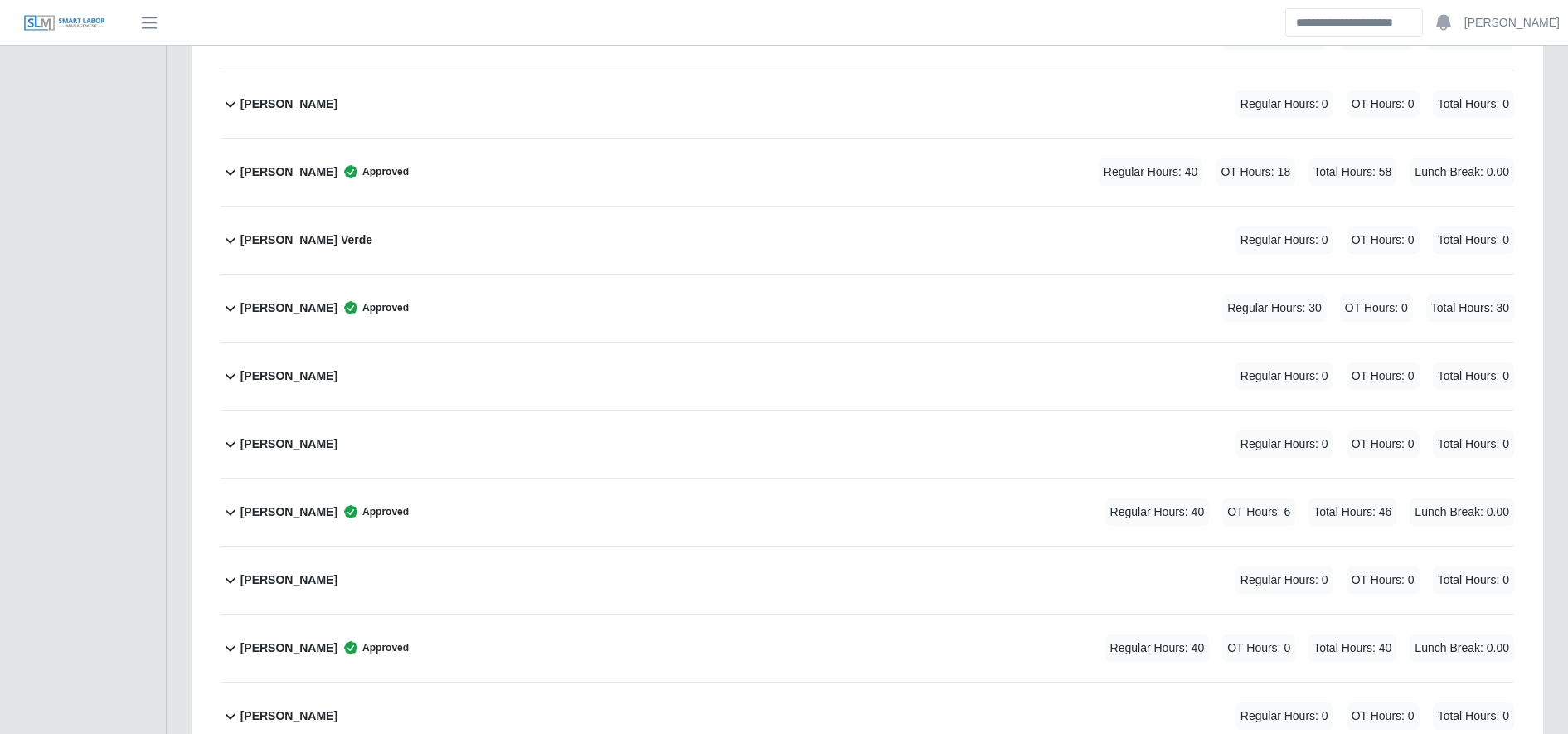
click at [546, 516] on div "[PERSON_NAME] Approved Regular Hours: 40 OT Hours: 6 Total Hours: 46 Lunch Brea…" at bounding box center [877, 512] width 1273 height 67
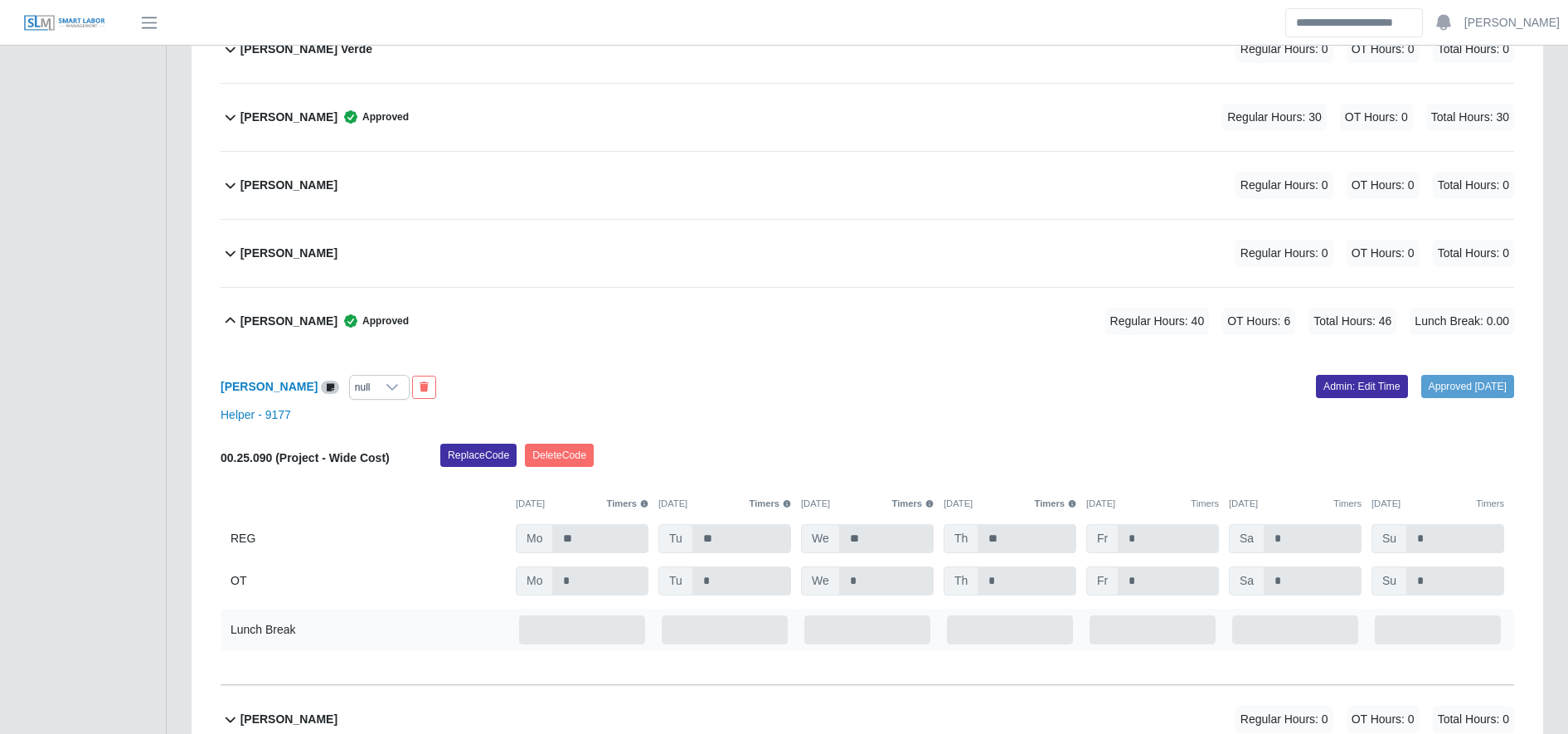
scroll to position [1156, 0]
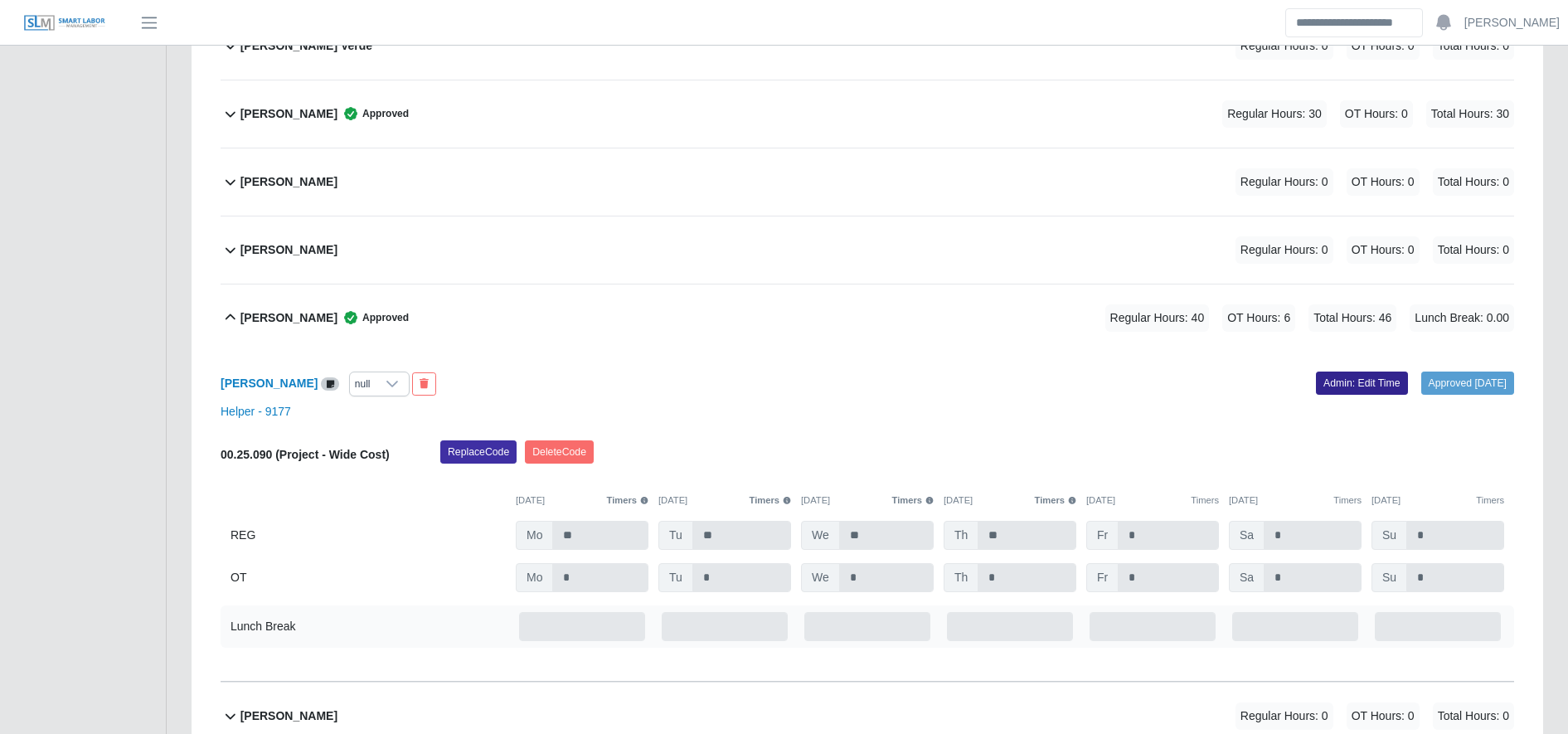
click at [1331, 376] on link "Admin: Edit Time" at bounding box center [1361, 383] width 92 height 23
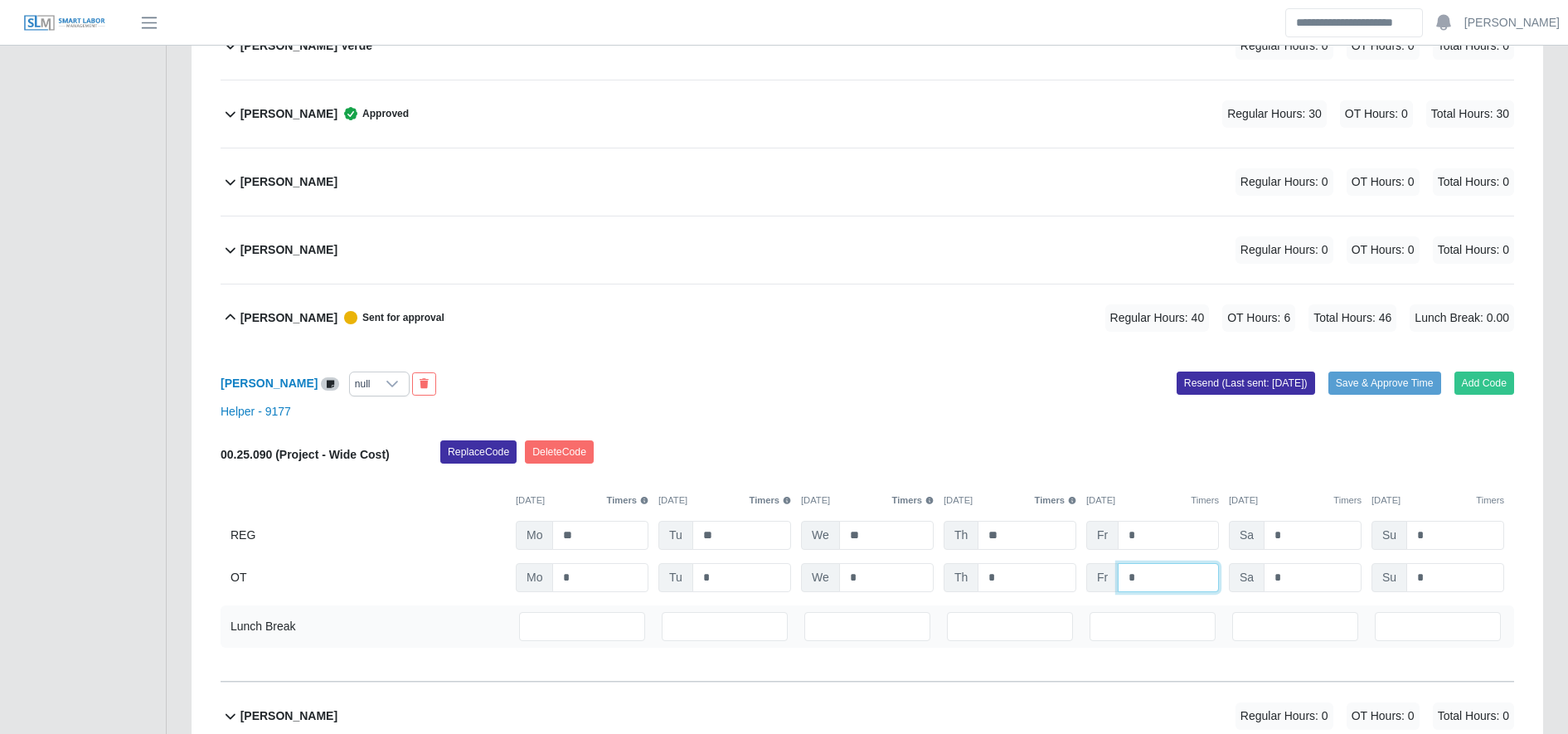
click at [1190, 574] on input "*" at bounding box center [1168, 577] width 102 height 29
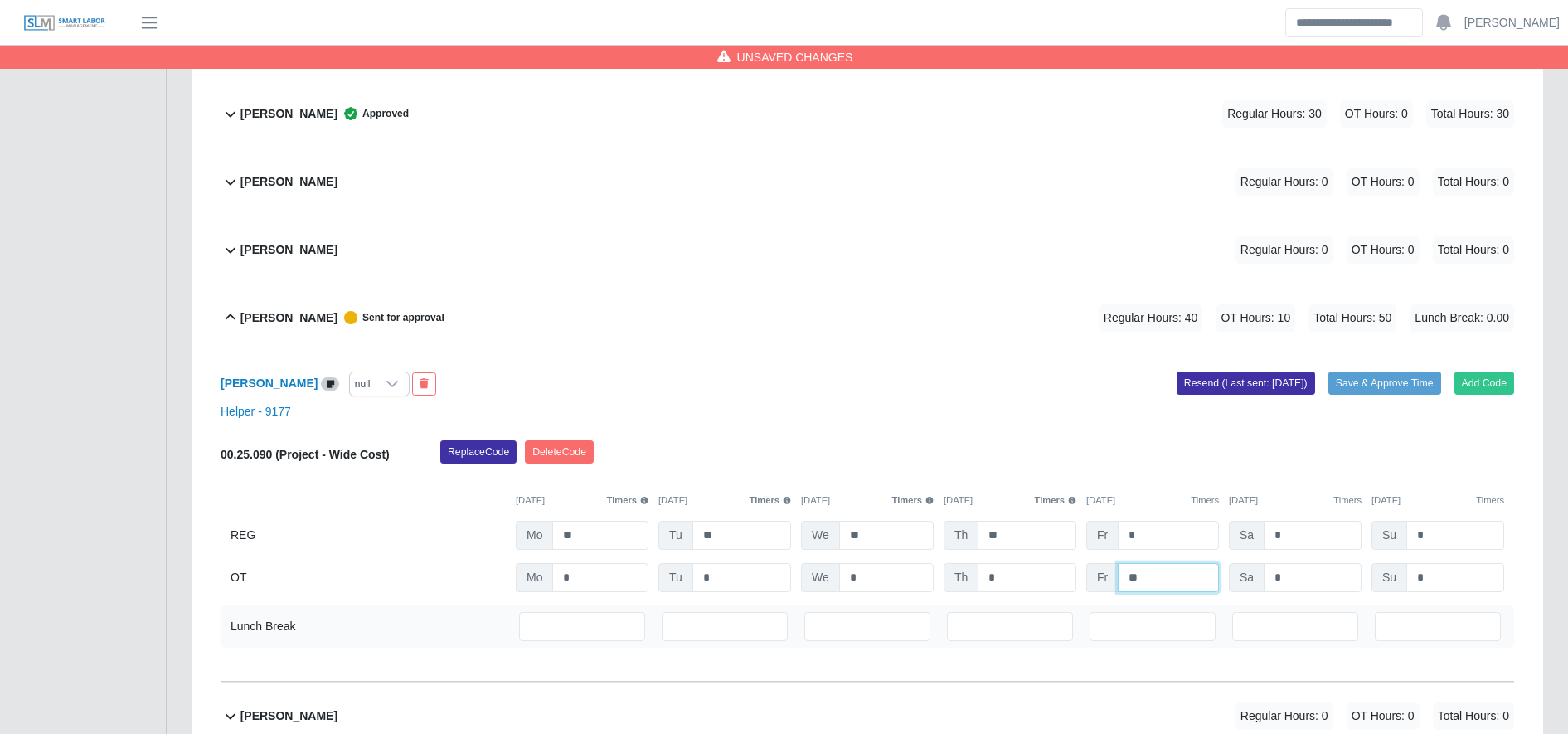
type input "**"
type input "*"
click at [1400, 375] on button "Save & Approve Time" at bounding box center [1384, 383] width 113 height 23
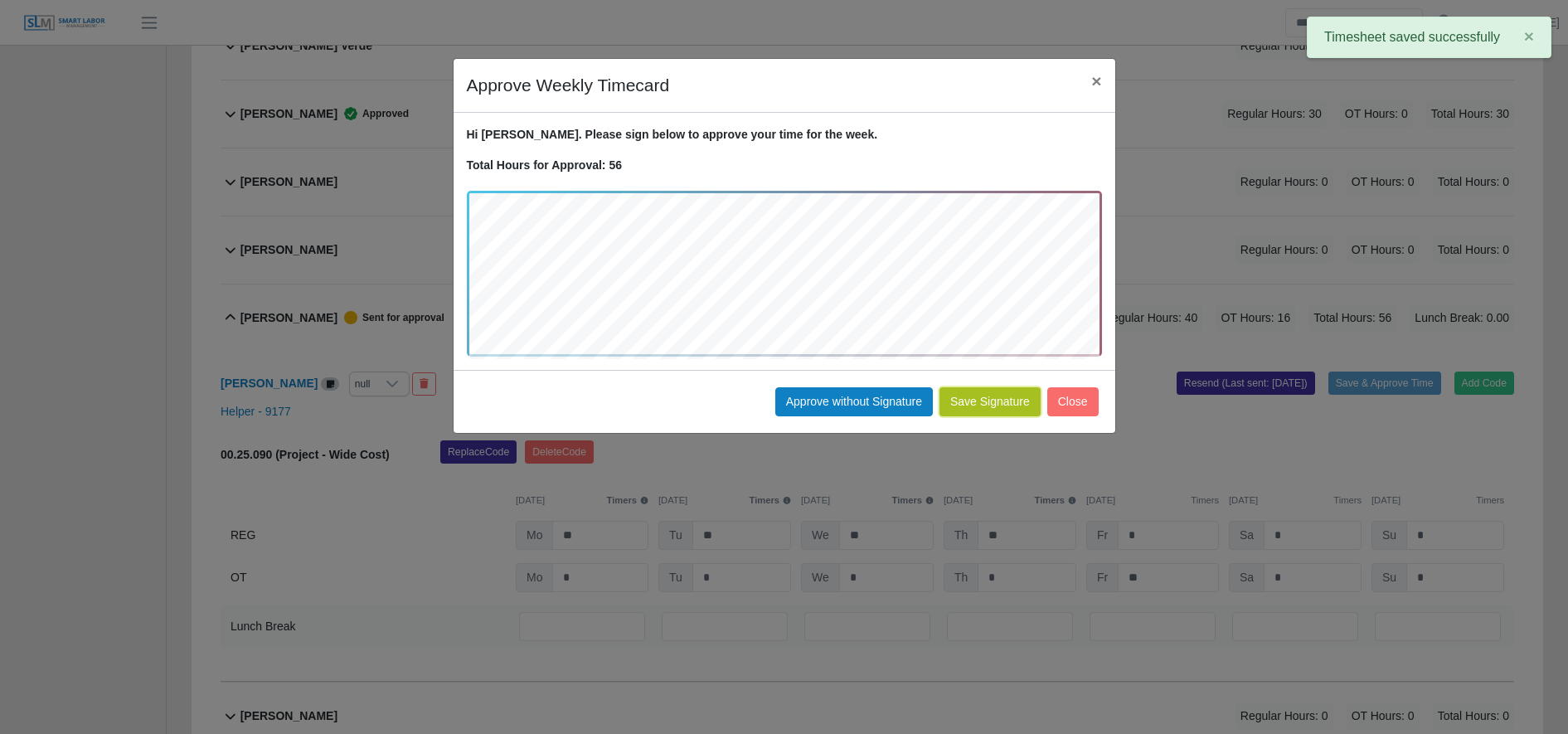
click at [973, 400] on button "Save Signature" at bounding box center [989, 402] width 102 height 29
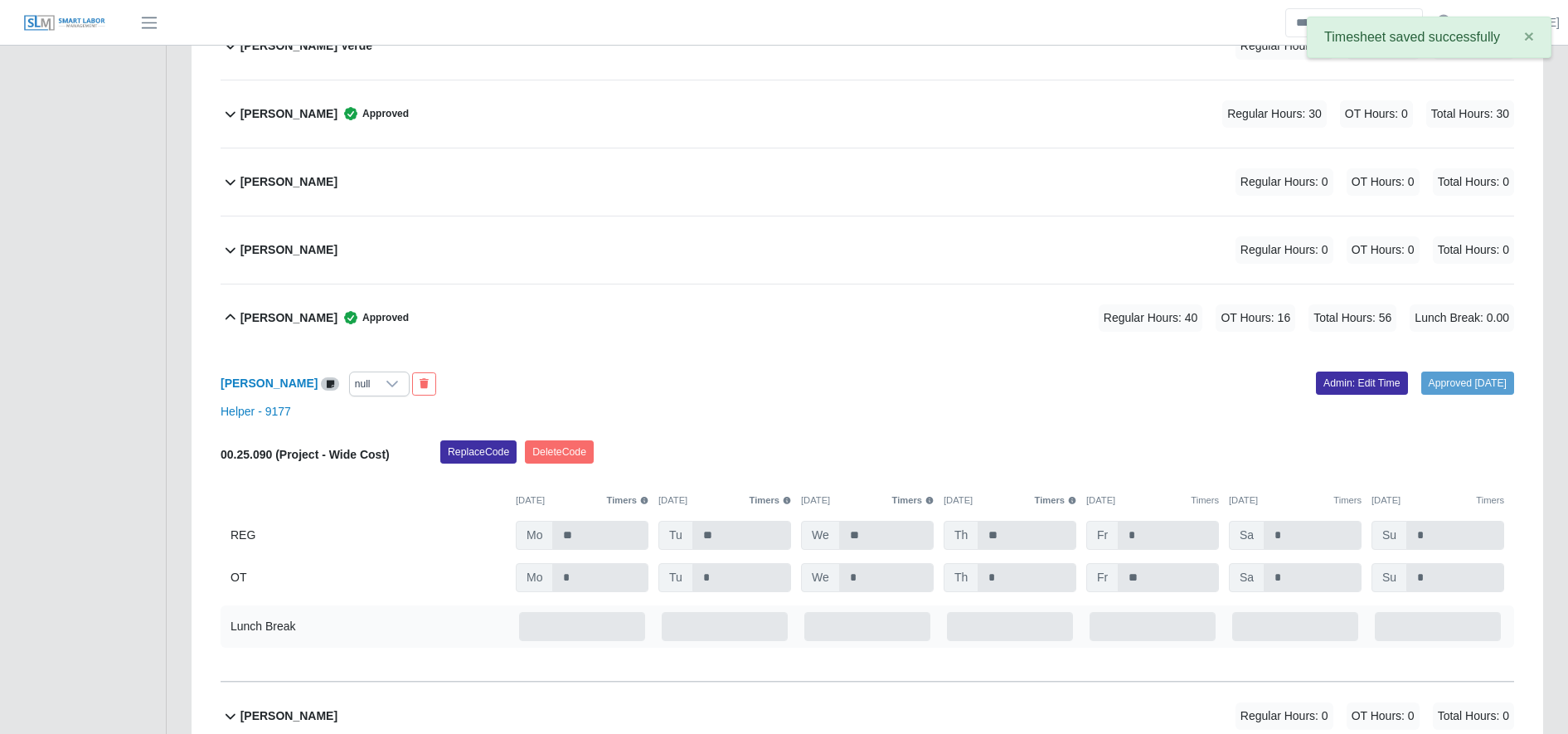
click at [326, 303] on div "Cecilio Vasquez Rodriguez Approved Regular Hours: 40 OT Hours: 16 Total Hours: …" at bounding box center [877, 318] width 1273 height 67
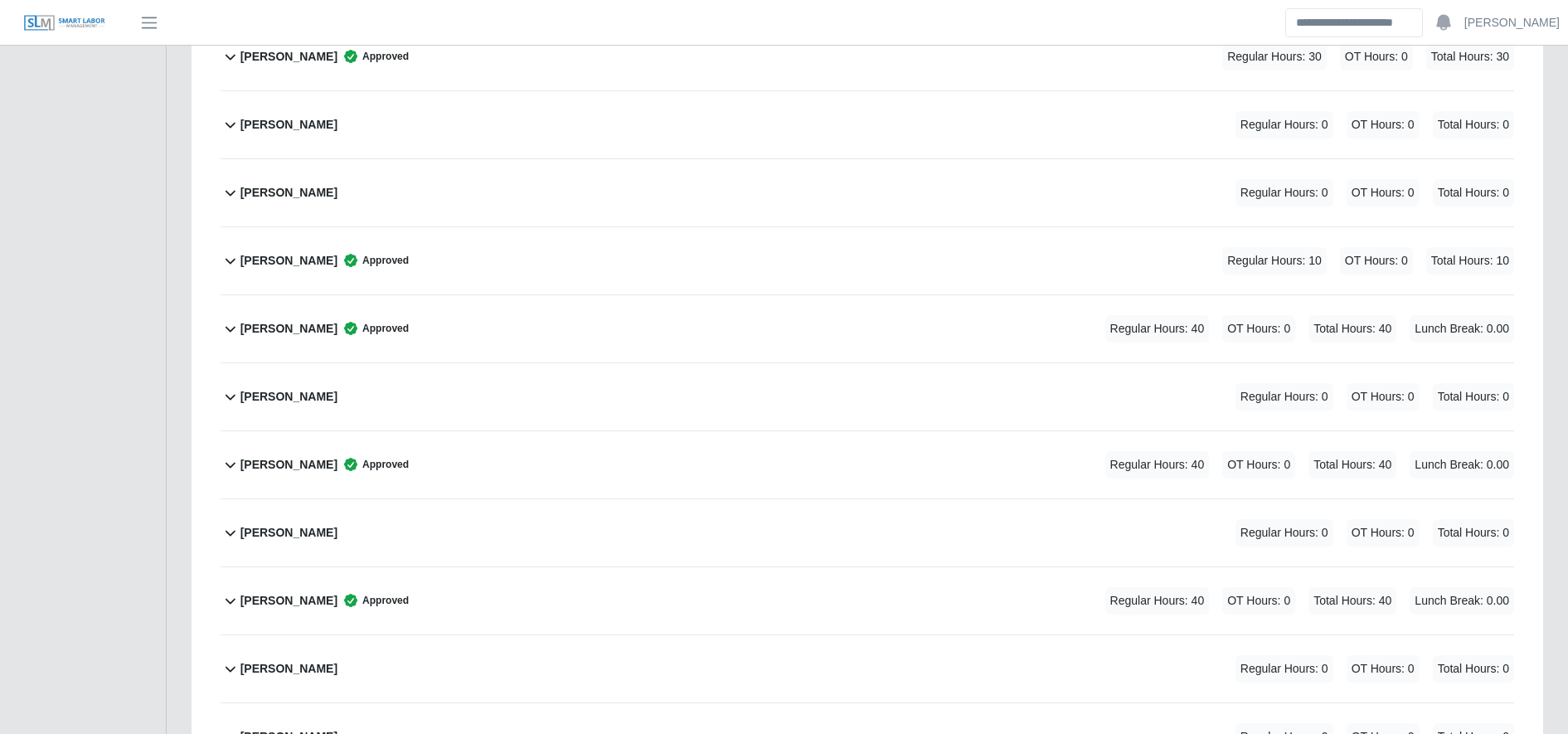
scroll to position [2303, 0]
click at [564, 521] on div "Jonathan Martinez Sanchez Regular Hours: 0 OT Hours: 0 Total Hours: 0" at bounding box center [877, 530] width 1273 height 67
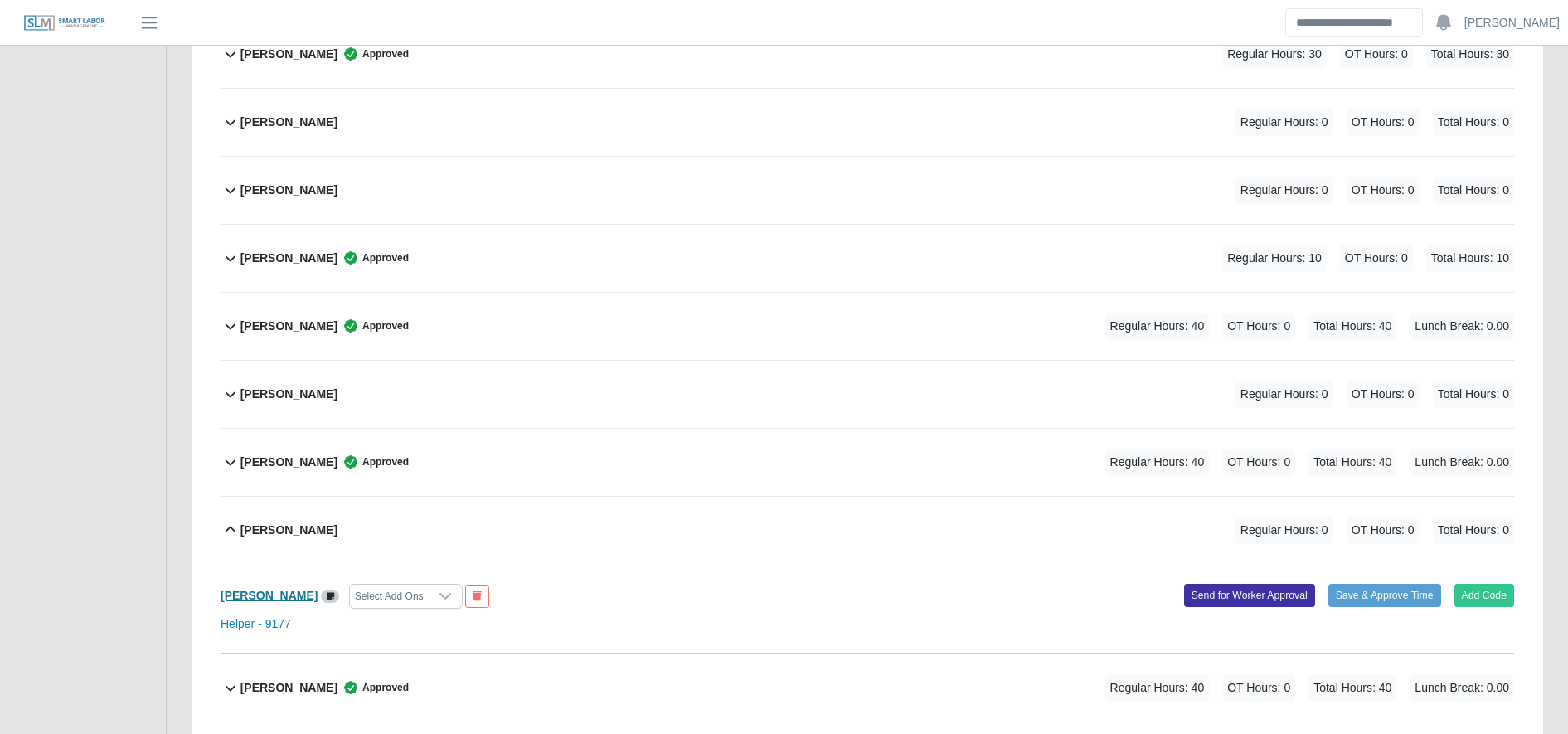
click at [273, 593] on b "Jonathan Martinez Sanchez" at bounding box center [269, 595] width 97 height 13
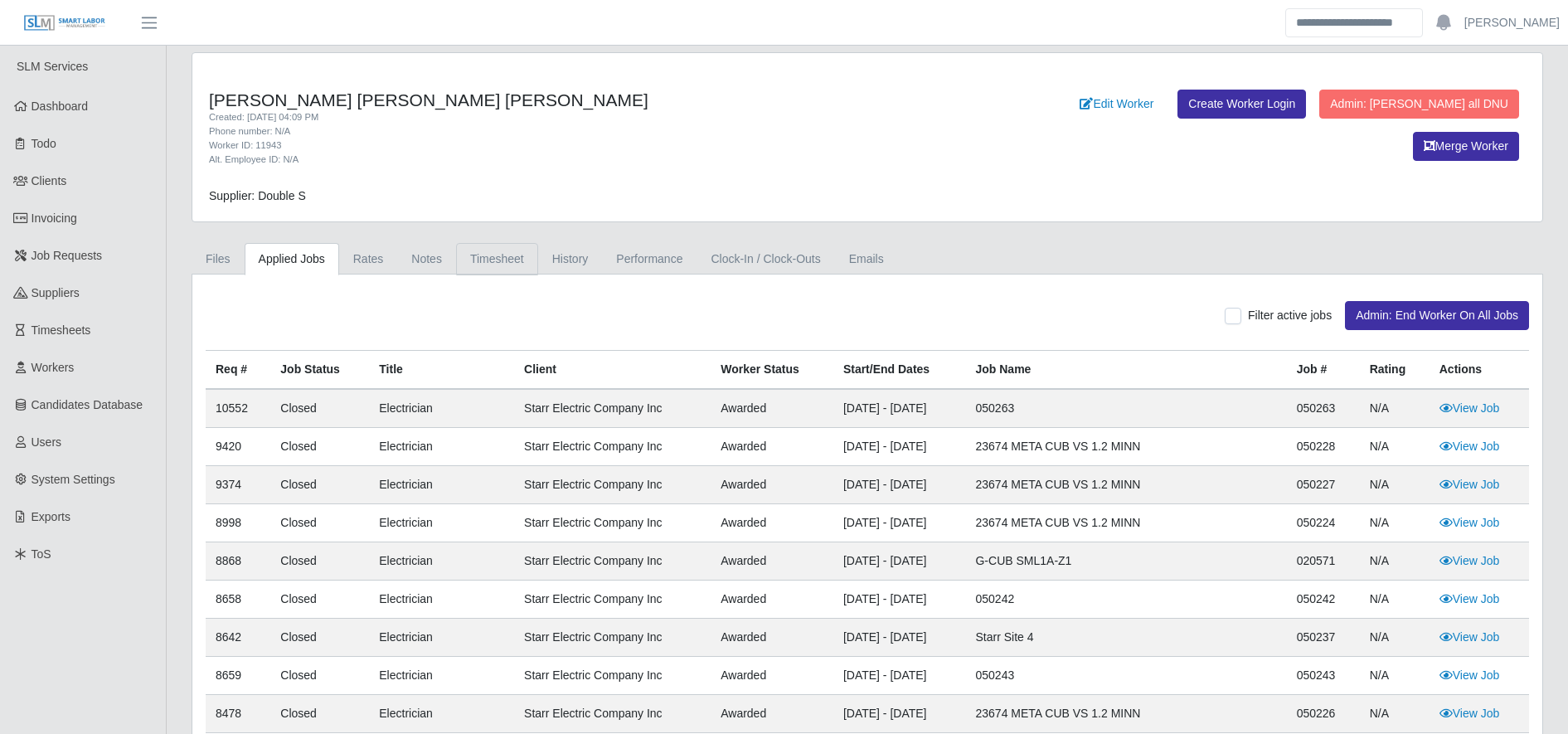
click at [512, 254] on link "Timesheet" at bounding box center [497, 258] width 82 height 32
click at [511, 266] on link "Timesheet" at bounding box center [497, 258] width 82 height 32
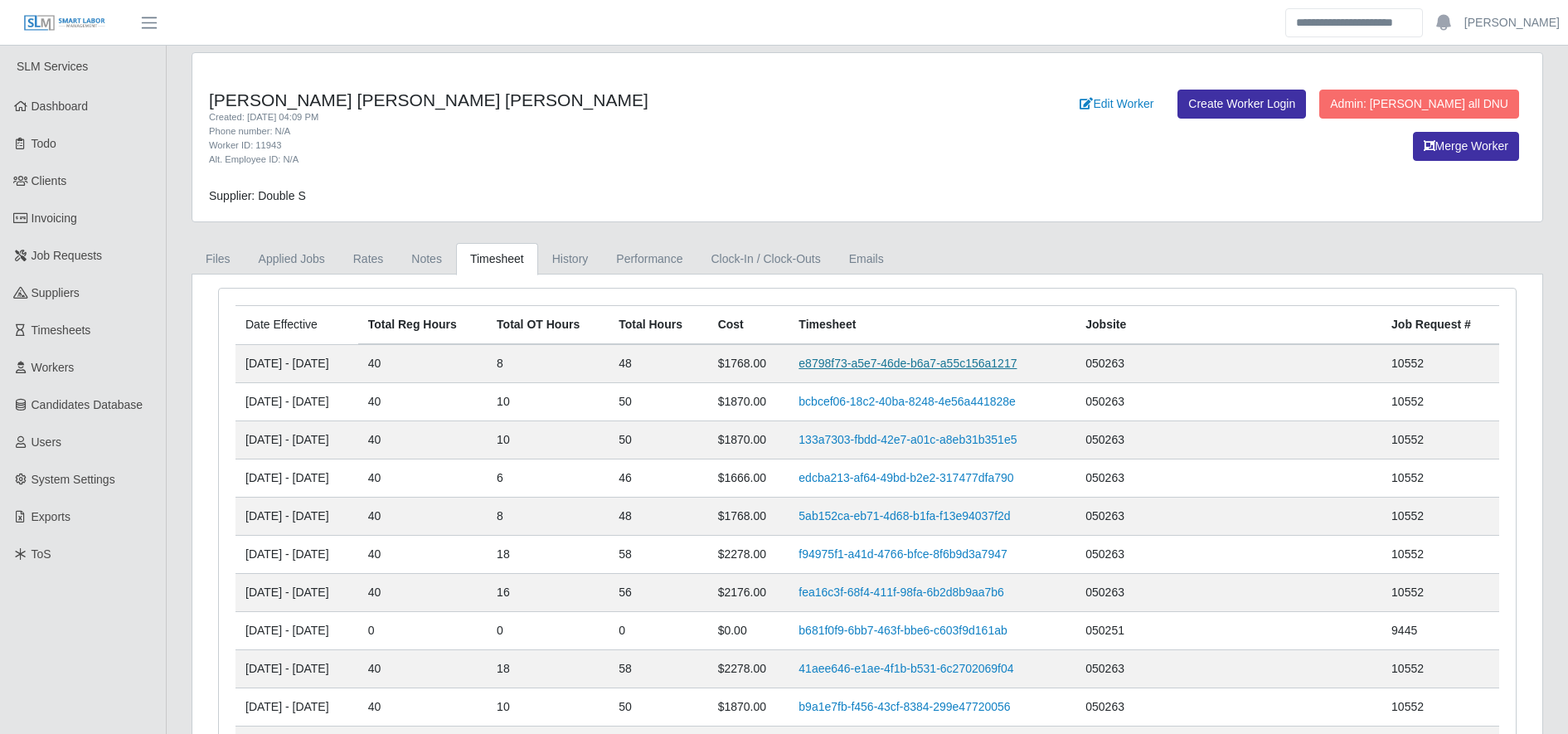
click at [899, 360] on link "e8798f73-a5e7-46de-b6a7-a55c156a1217" at bounding box center [907, 362] width 218 height 13
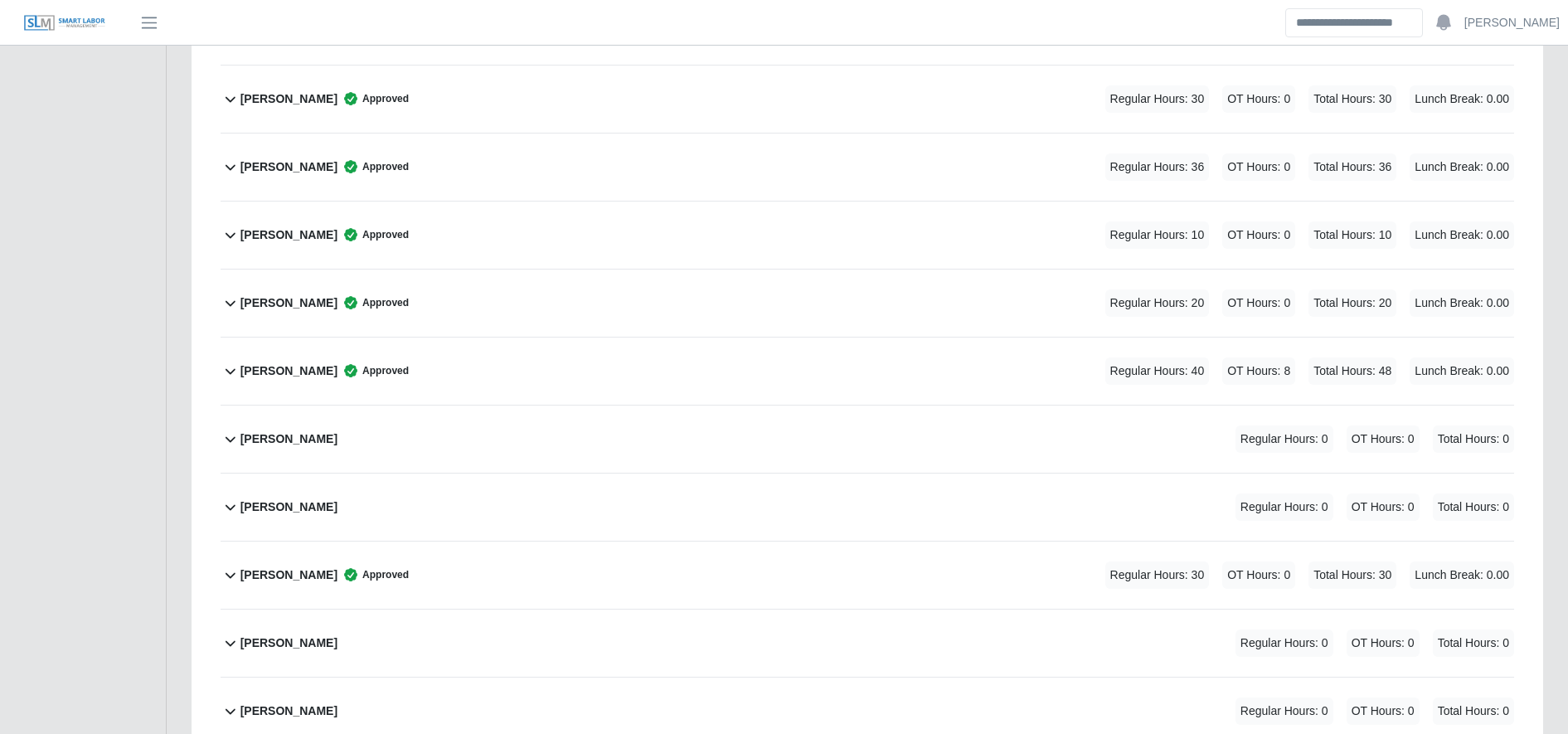
scroll to position [1715, 0]
click at [801, 371] on div "[PERSON_NAME] Approved Regular Hours: 40 OT Hours: 8 Total Hours: 48 Lunch Brea…" at bounding box center [877, 370] width 1273 height 67
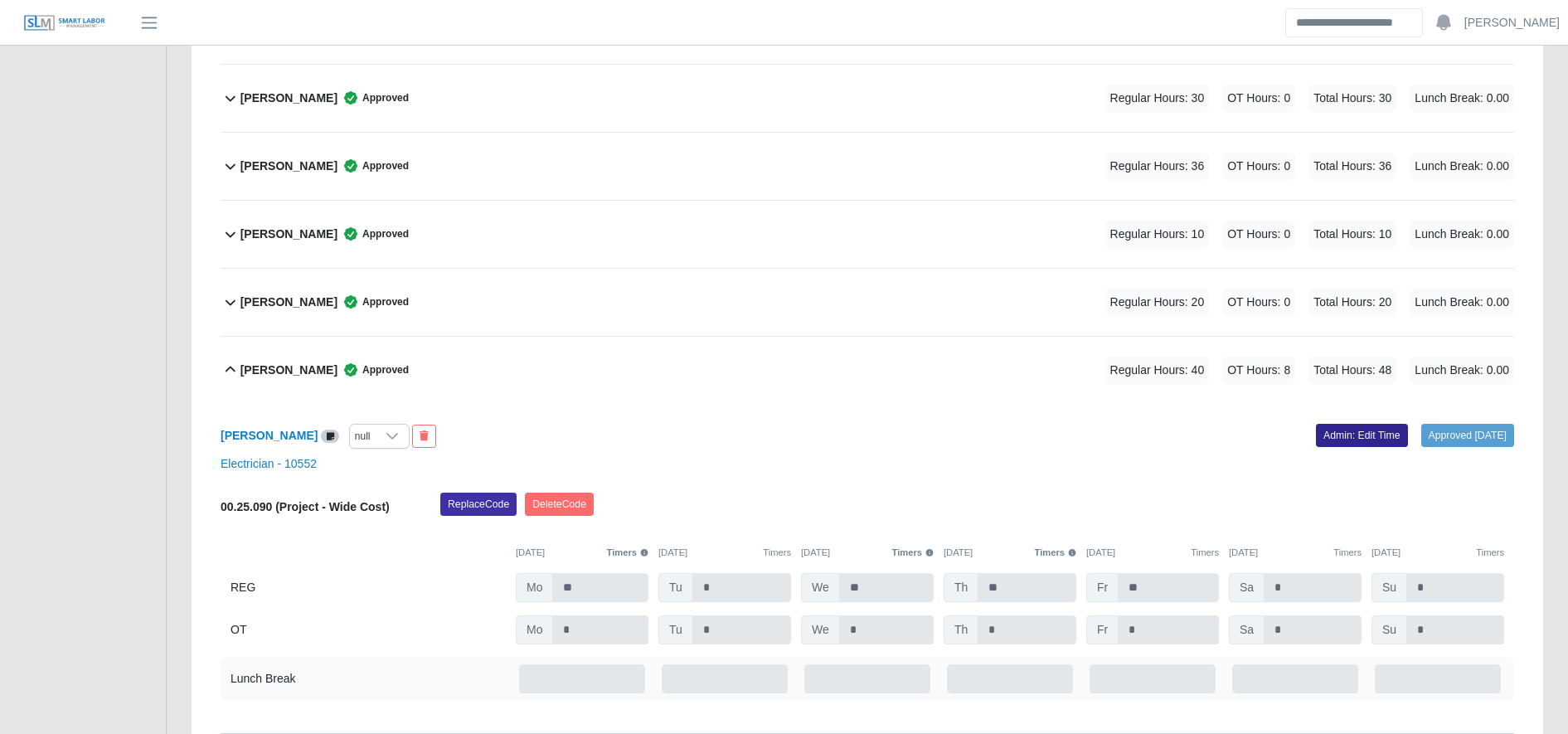
click at [1333, 427] on link "Admin: Edit Time" at bounding box center [1361, 435] width 92 height 23
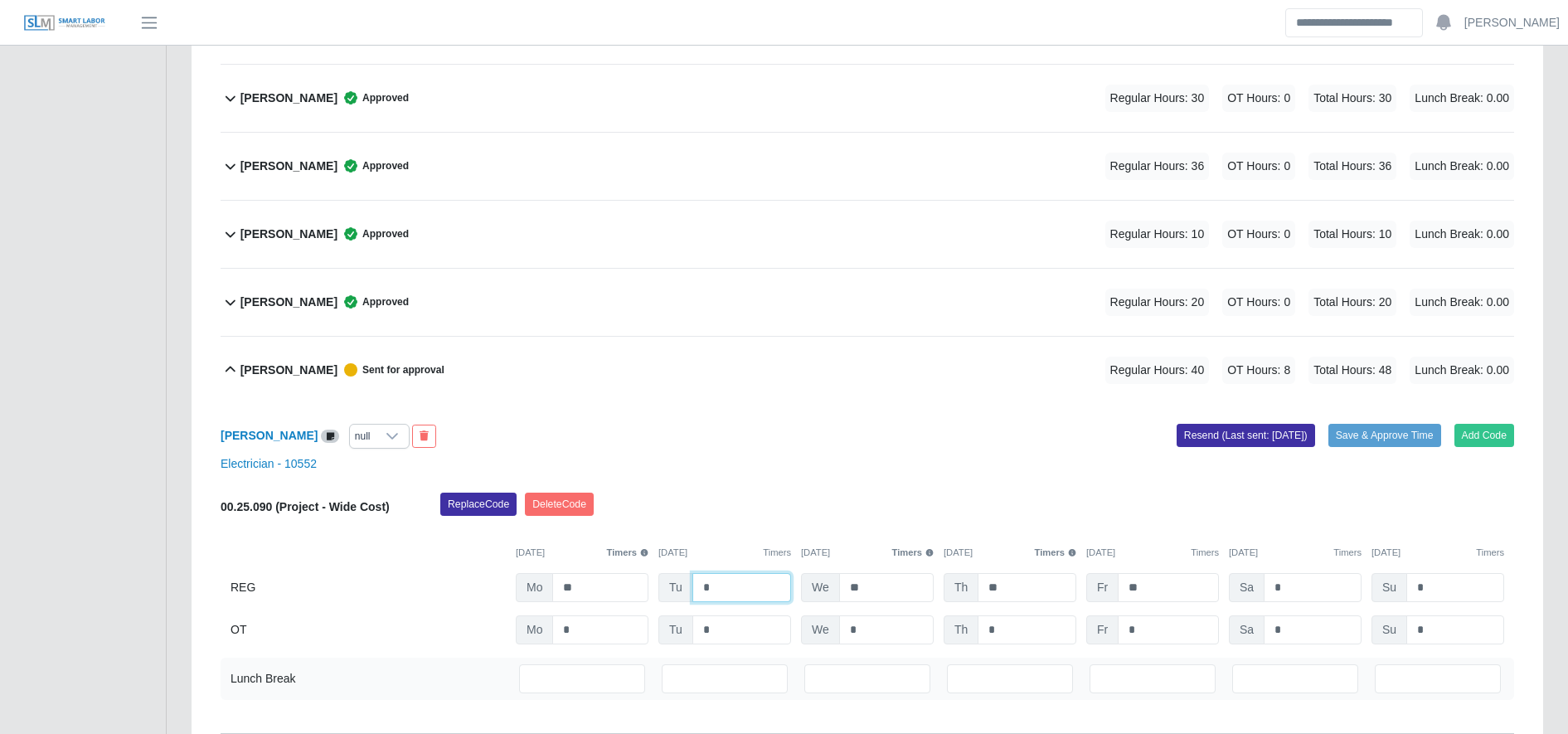
click at [723, 591] on input "*" at bounding box center [741, 588] width 99 height 29
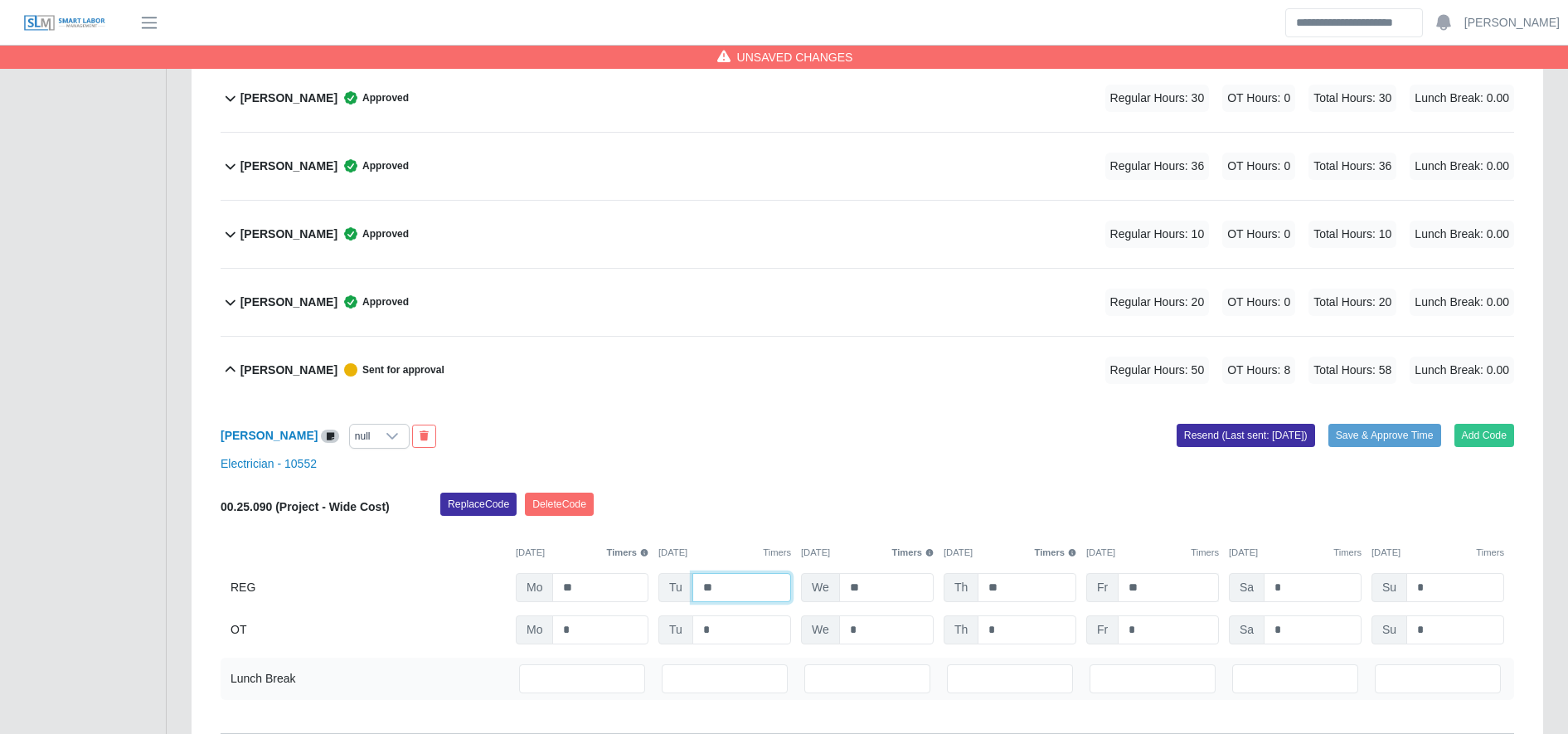
type input "**"
click at [1169, 594] on input "**" at bounding box center [1168, 588] width 102 height 29
click at [1169, 594] on input "*" at bounding box center [1168, 588] width 102 height 29
type input "*"
click at [1165, 638] on input "*" at bounding box center [1168, 630] width 102 height 29
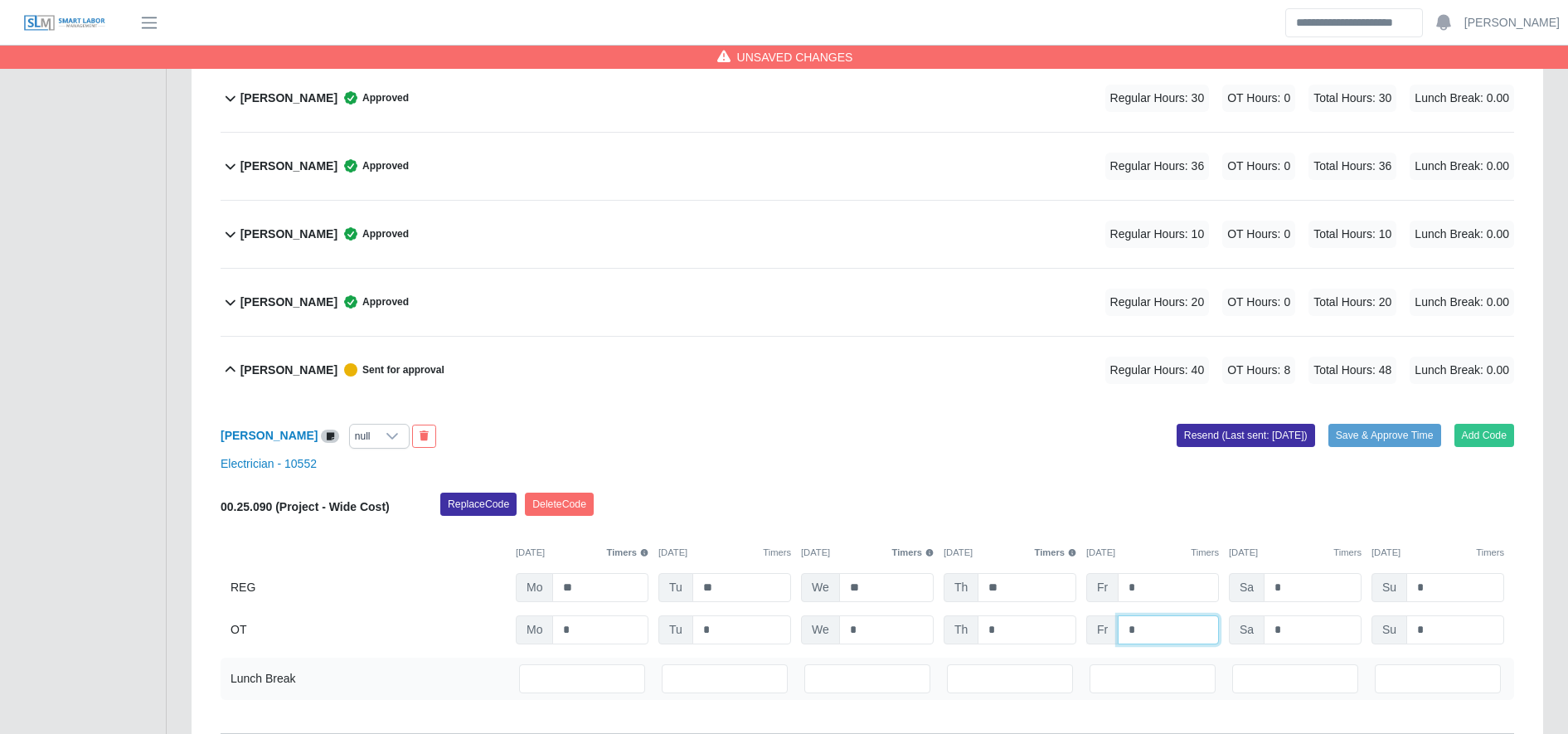
click at [1165, 638] on input "*" at bounding box center [1168, 630] width 102 height 29
type input "**"
click at [1373, 444] on button "Save & Approve Time" at bounding box center [1384, 435] width 113 height 23
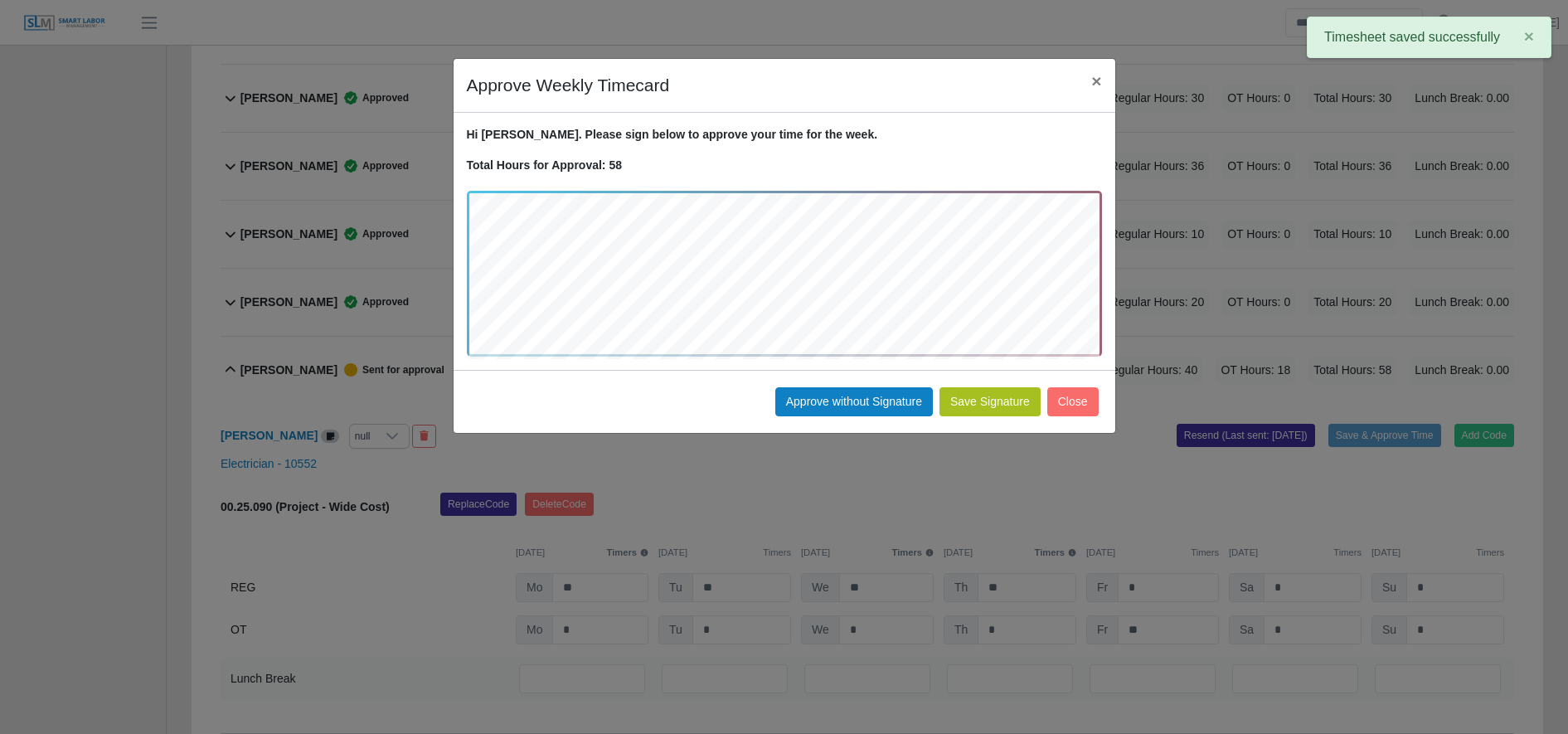
click at [1001, 408] on button "Save Signature" at bounding box center [989, 402] width 102 height 29
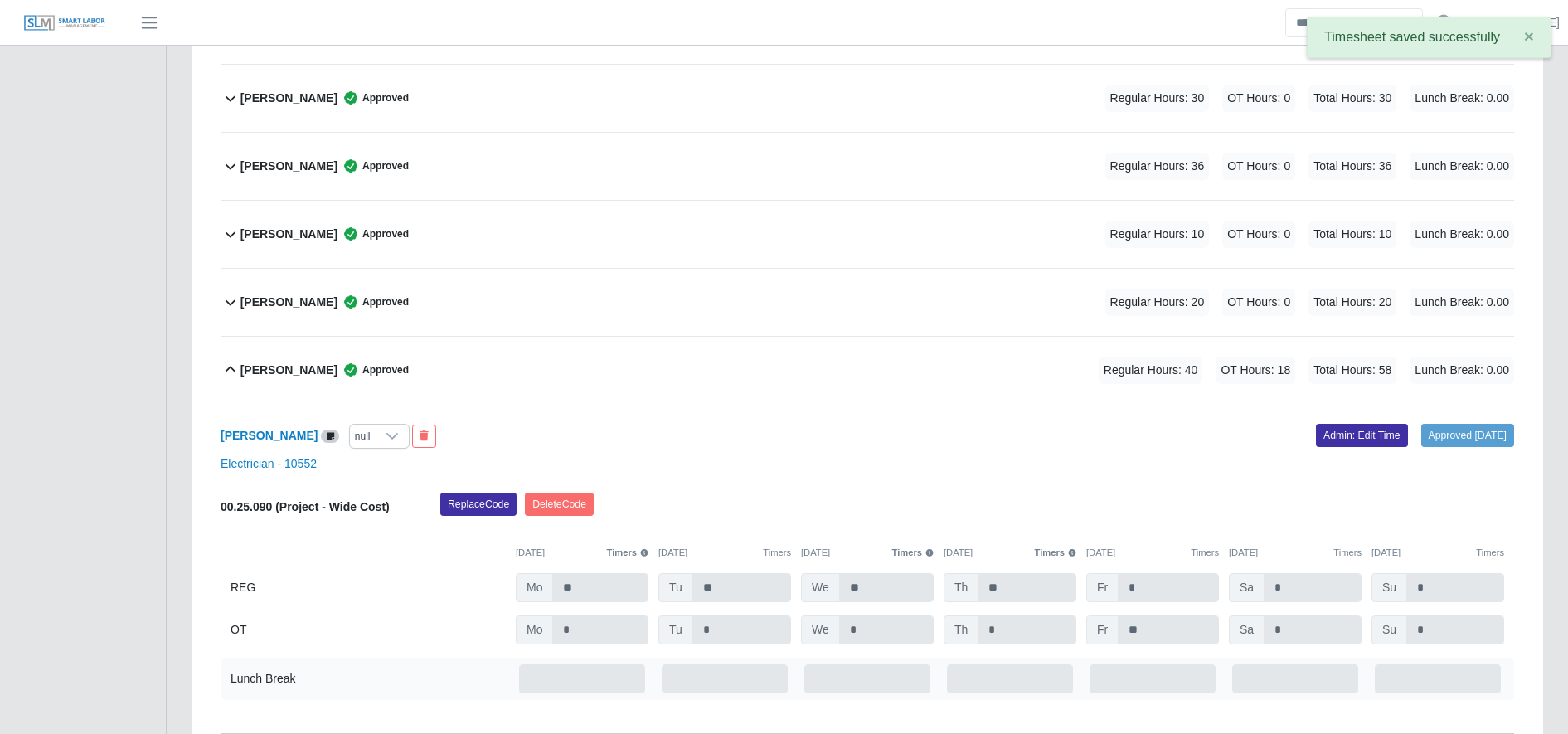
click at [338, 373] on b "[PERSON_NAME]" at bounding box center [289, 370] width 97 height 17
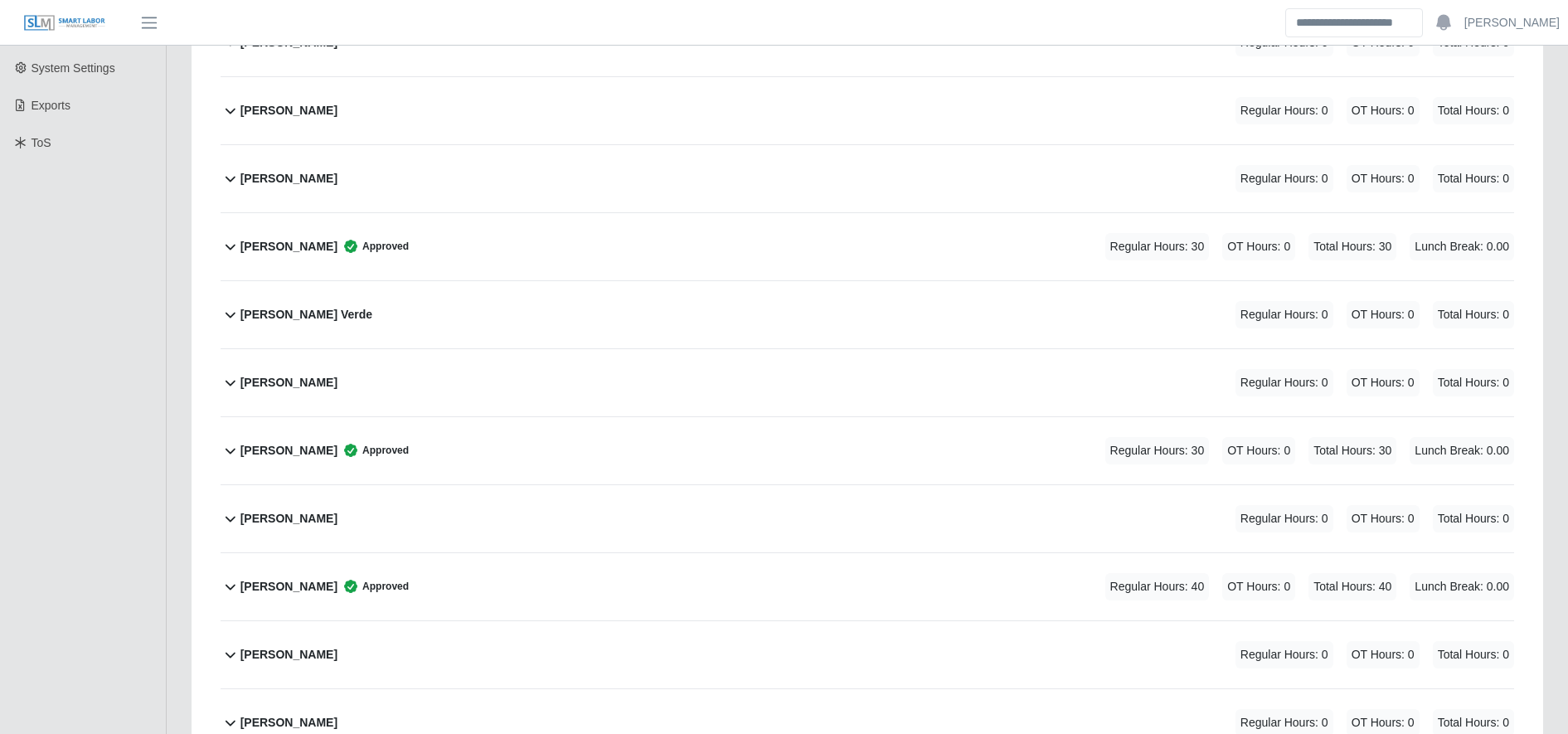
scroll to position [410, 0]
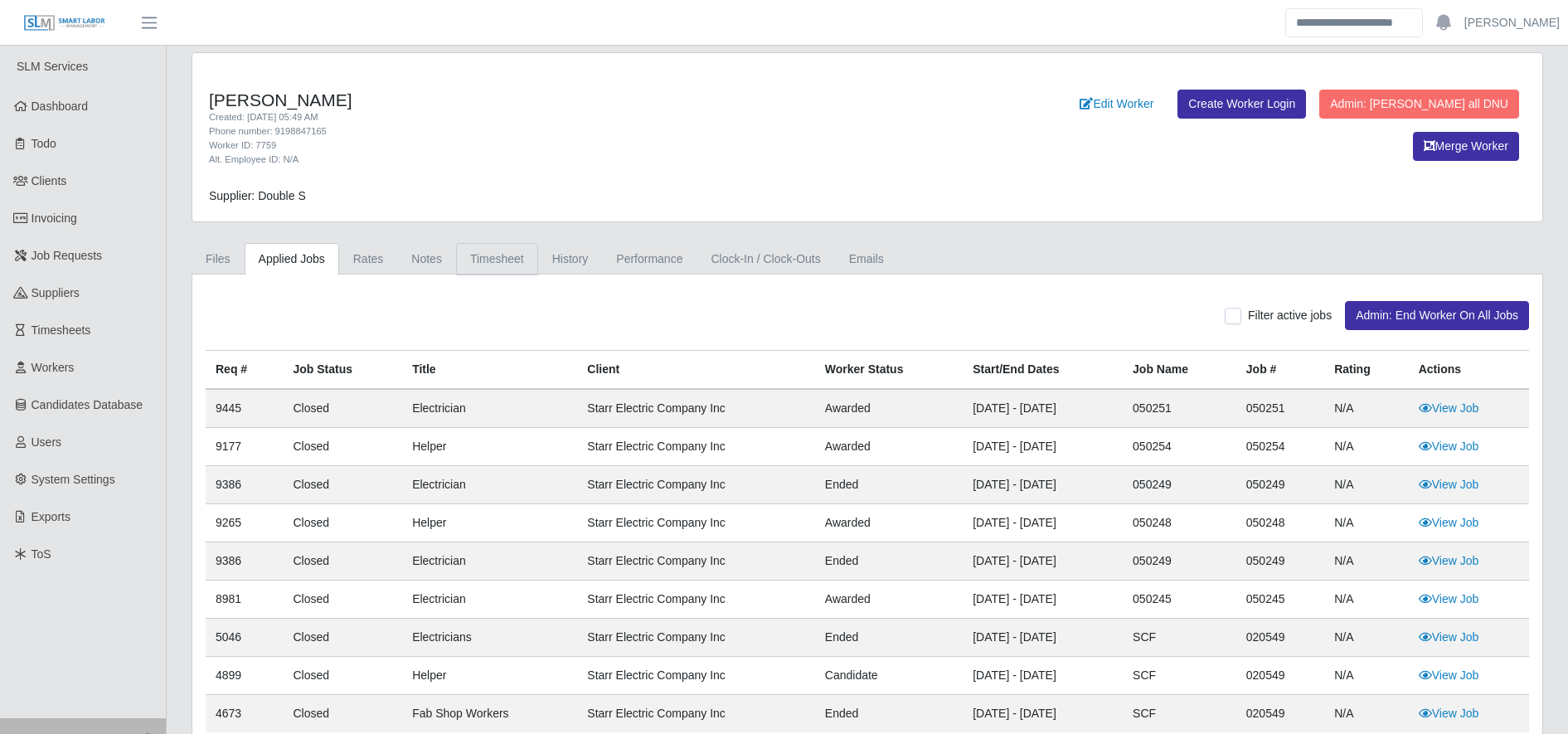
click at [504, 268] on link "Timesheet" at bounding box center [497, 258] width 82 height 32
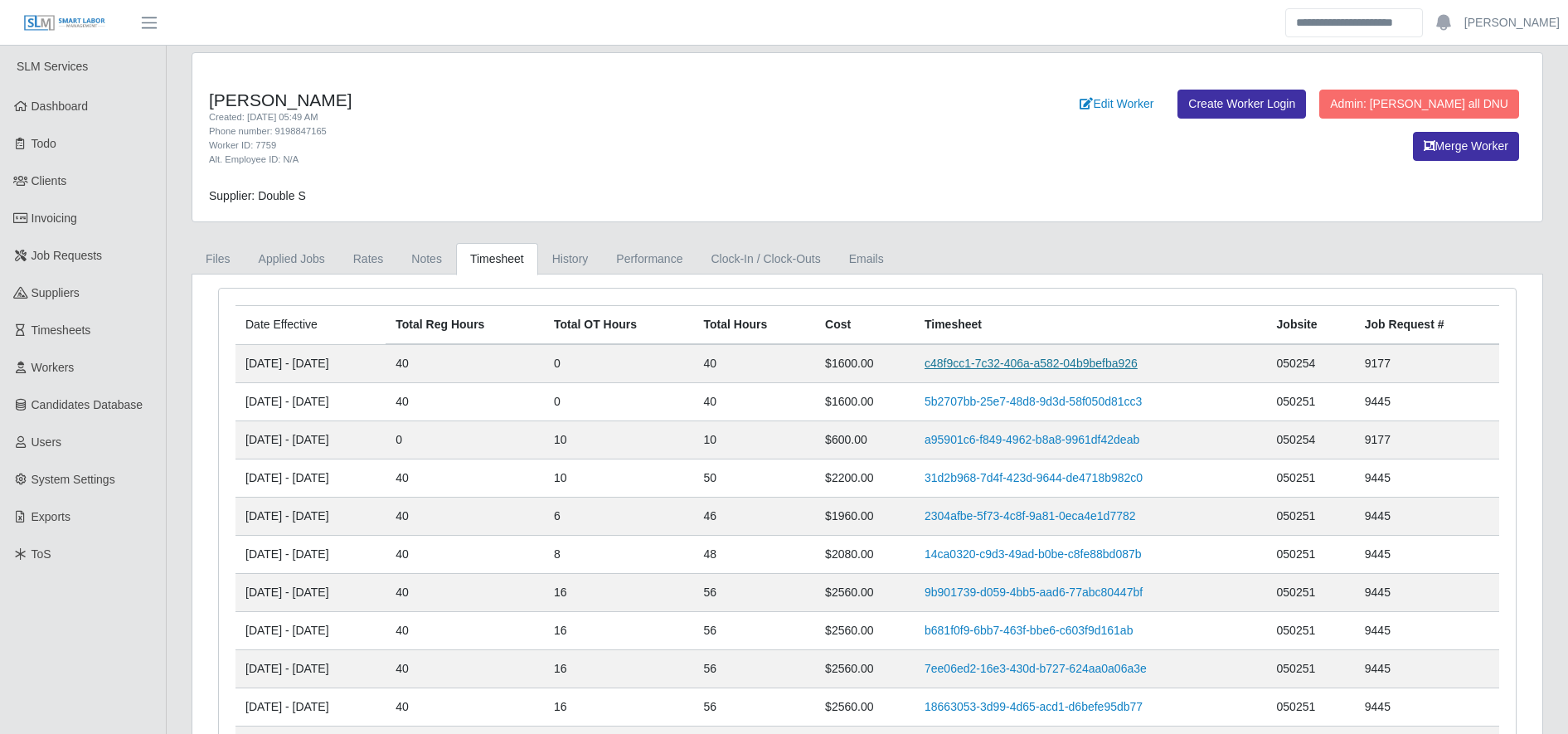
click at [1017, 360] on link "c48f9cc1-7c32-406a-a582-04b9befba926" at bounding box center [1031, 362] width 213 height 13
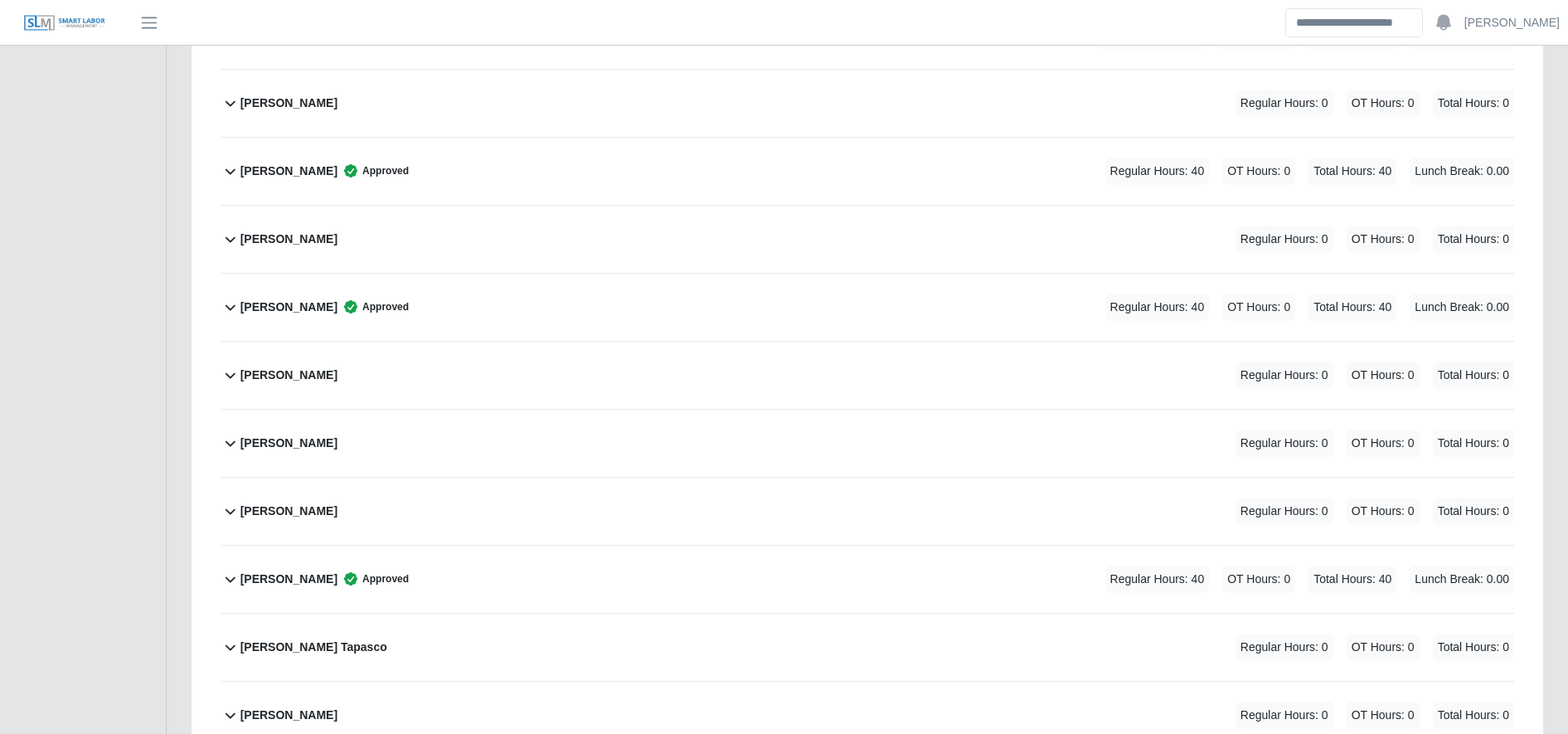
scroll to position [1464, 0]
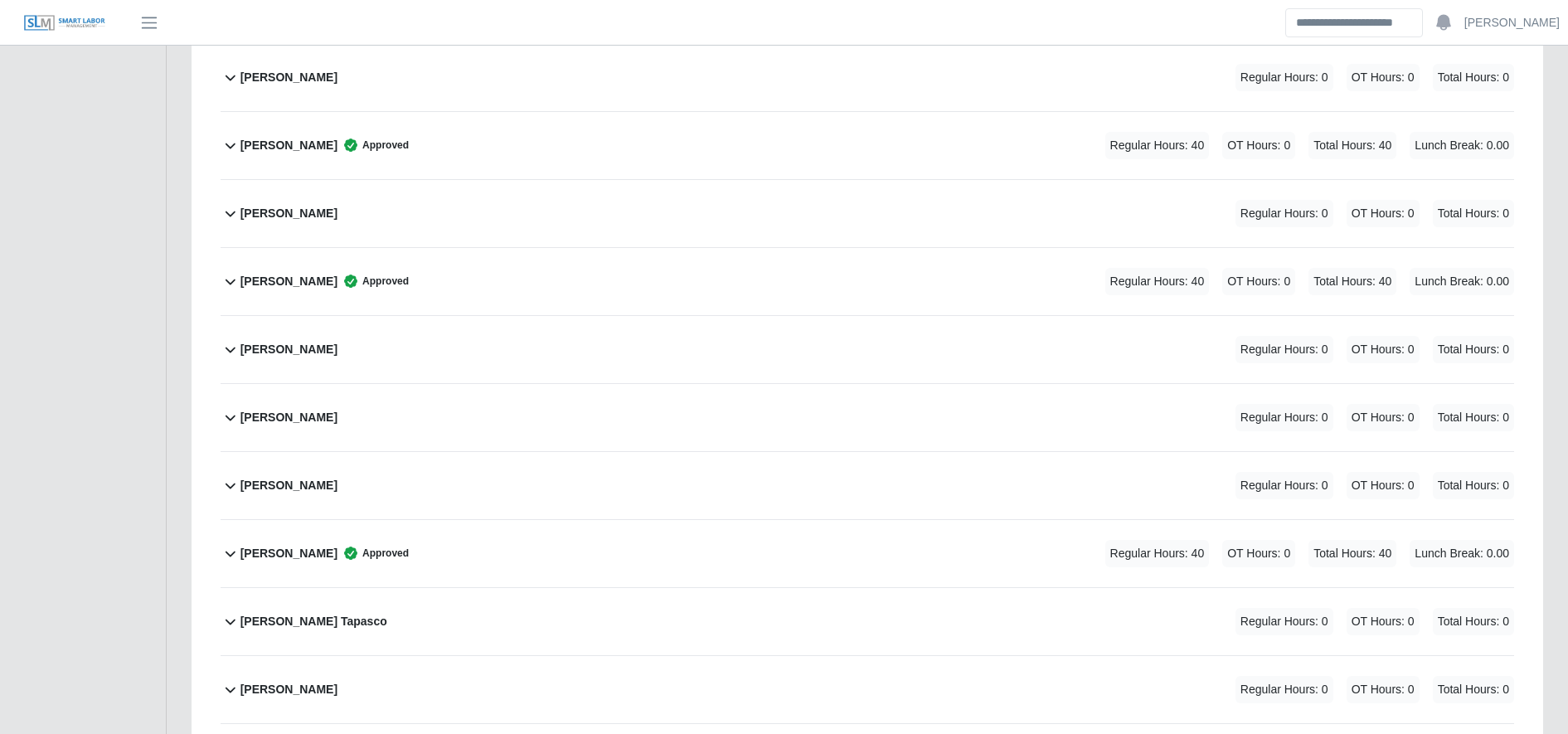
click at [884, 144] on div "Dennis Martinez Approved Regular Hours: 40 OT Hours: 0 Total Hours: 40 Lunch Br…" at bounding box center [877, 145] width 1273 height 67
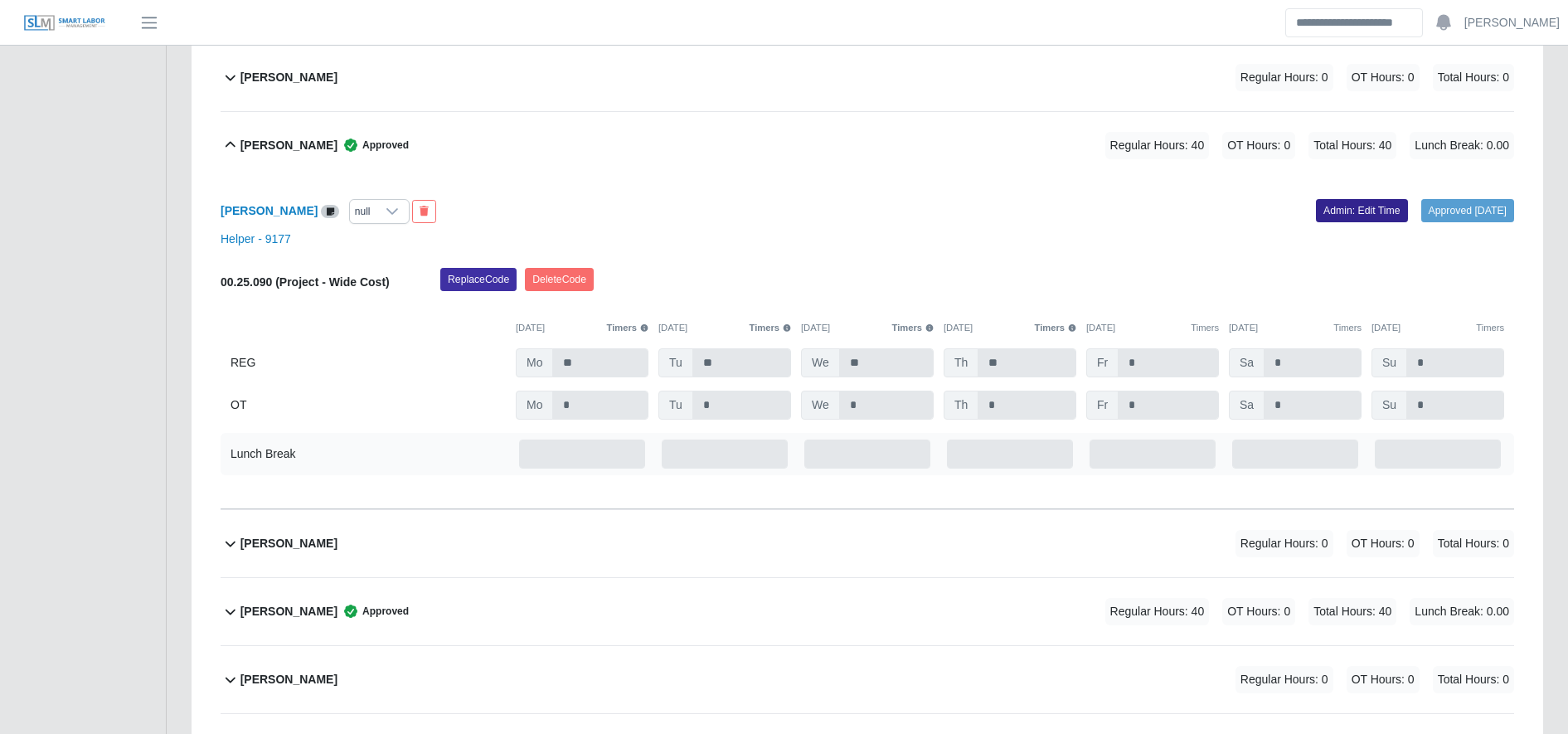
click at [1338, 216] on link "Admin: Edit Time" at bounding box center [1361, 210] width 92 height 23
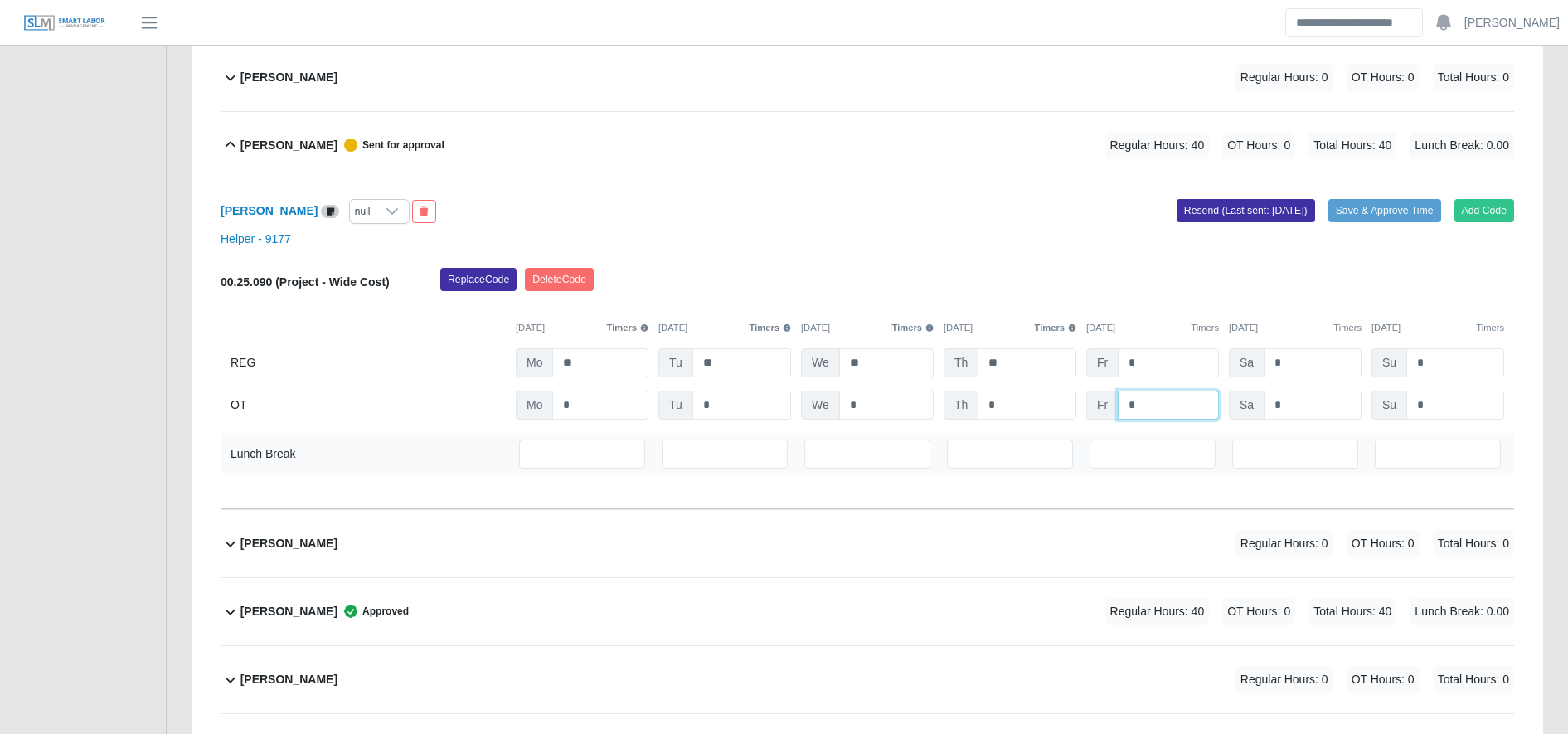
click at [1165, 403] on input "*" at bounding box center [1168, 405] width 102 height 29
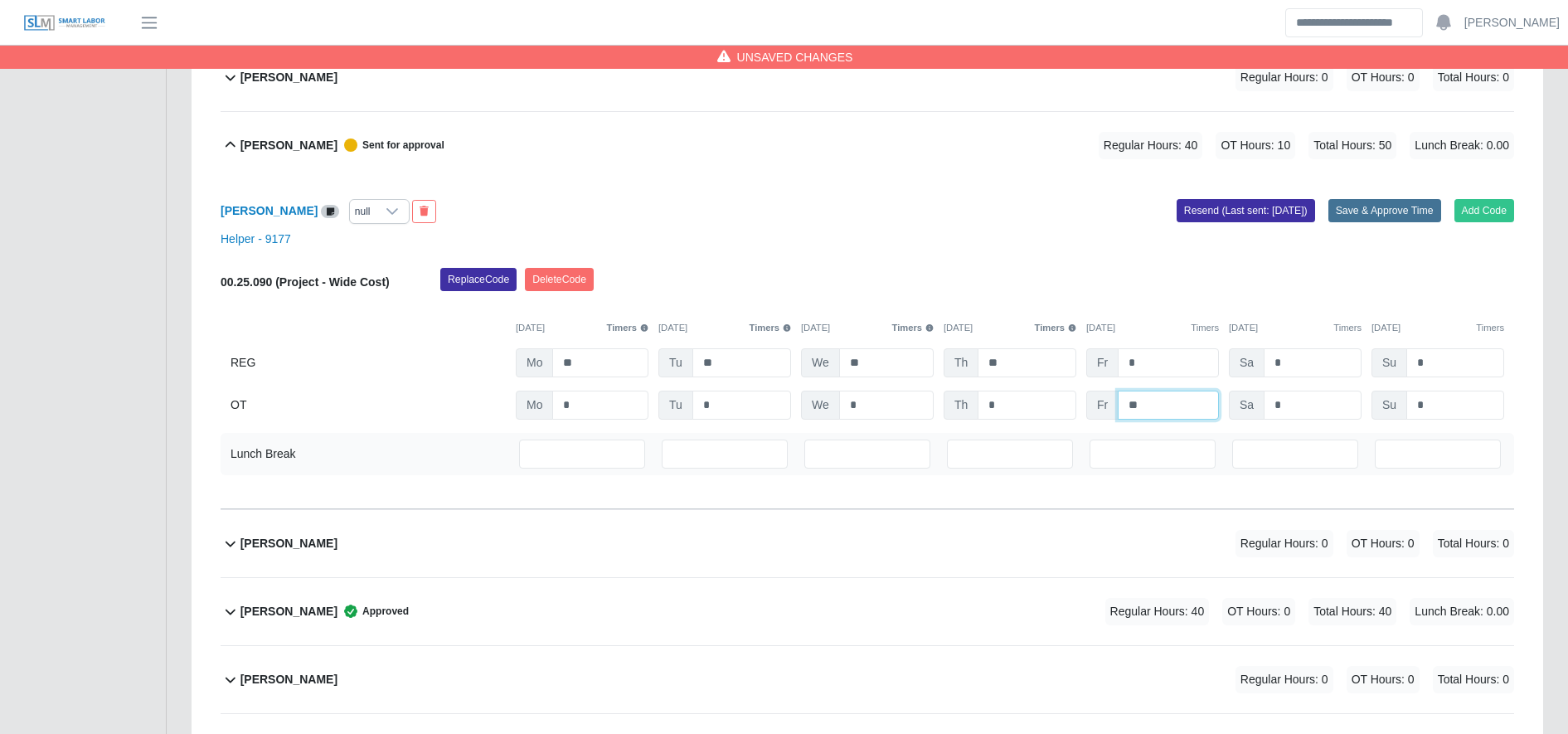
type input "**"
click at [1382, 218] on button "Save & Approve Time" at bounding box center [1384, 210] width 113 height 23
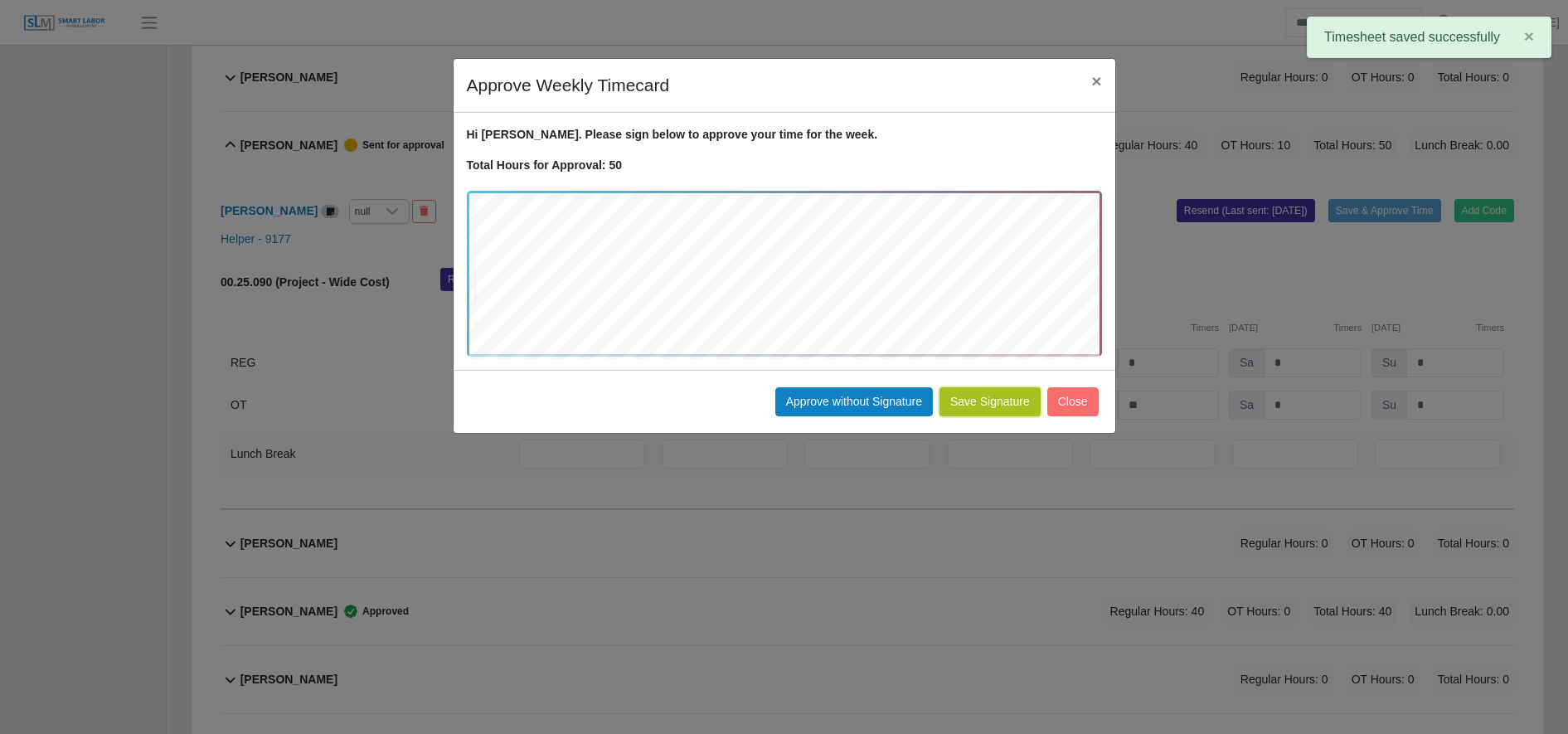
click at [994, 398] on button "Save Signature" at bounding box center [989, 402] width 102 height 29
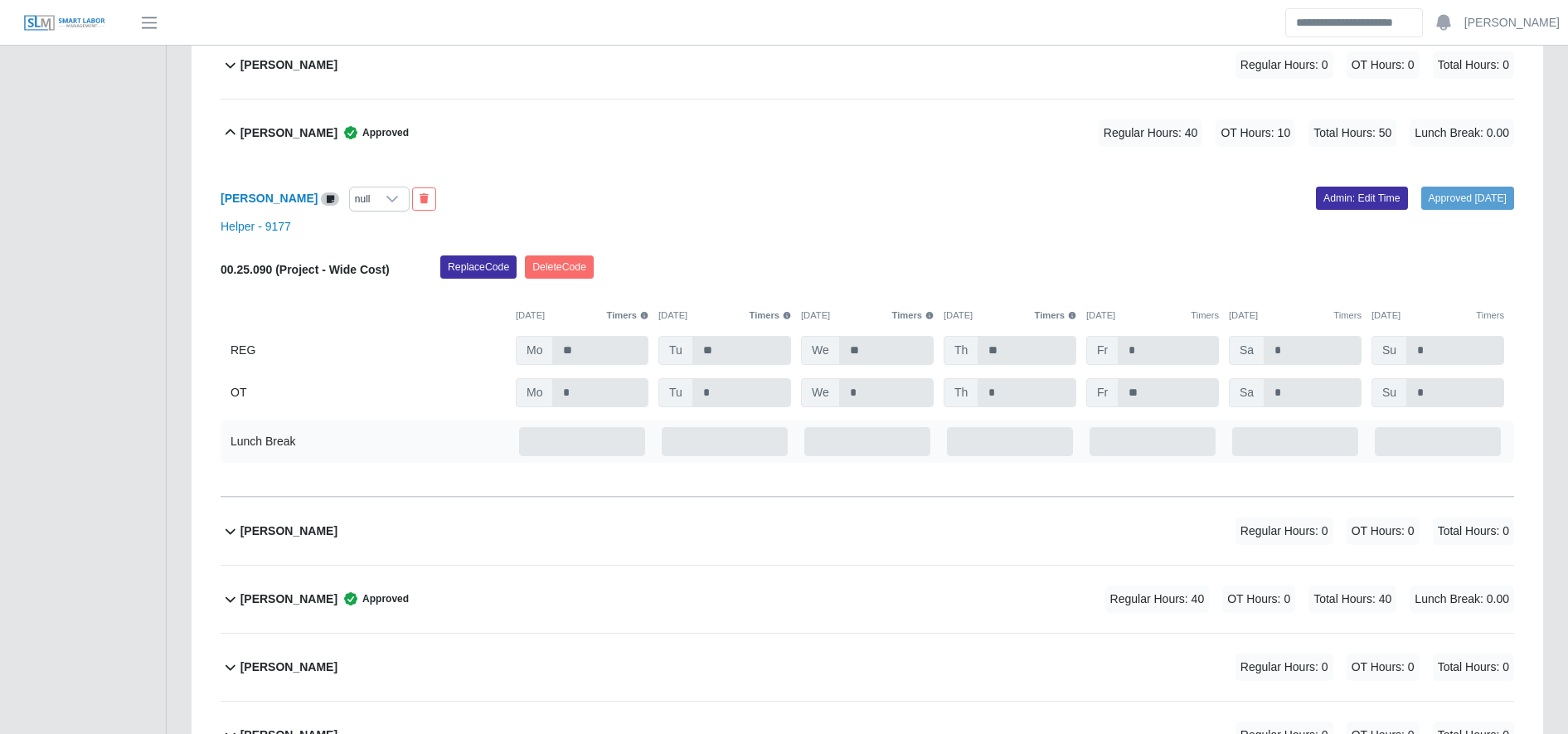
scroll to position [1477, 0]
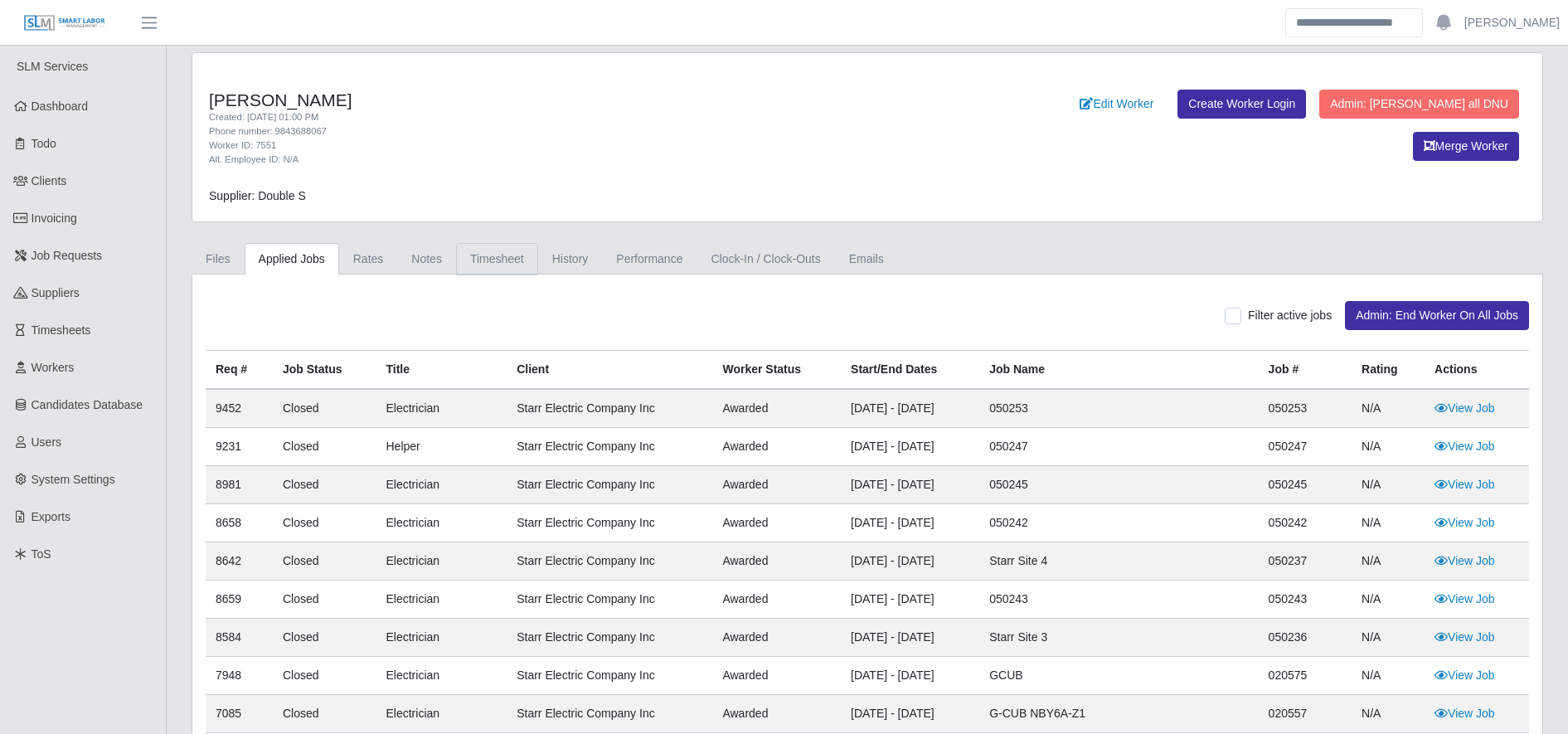
click at [506, 256] on link "Timesheet" at bounding box center [497, 258] width 82 height 32
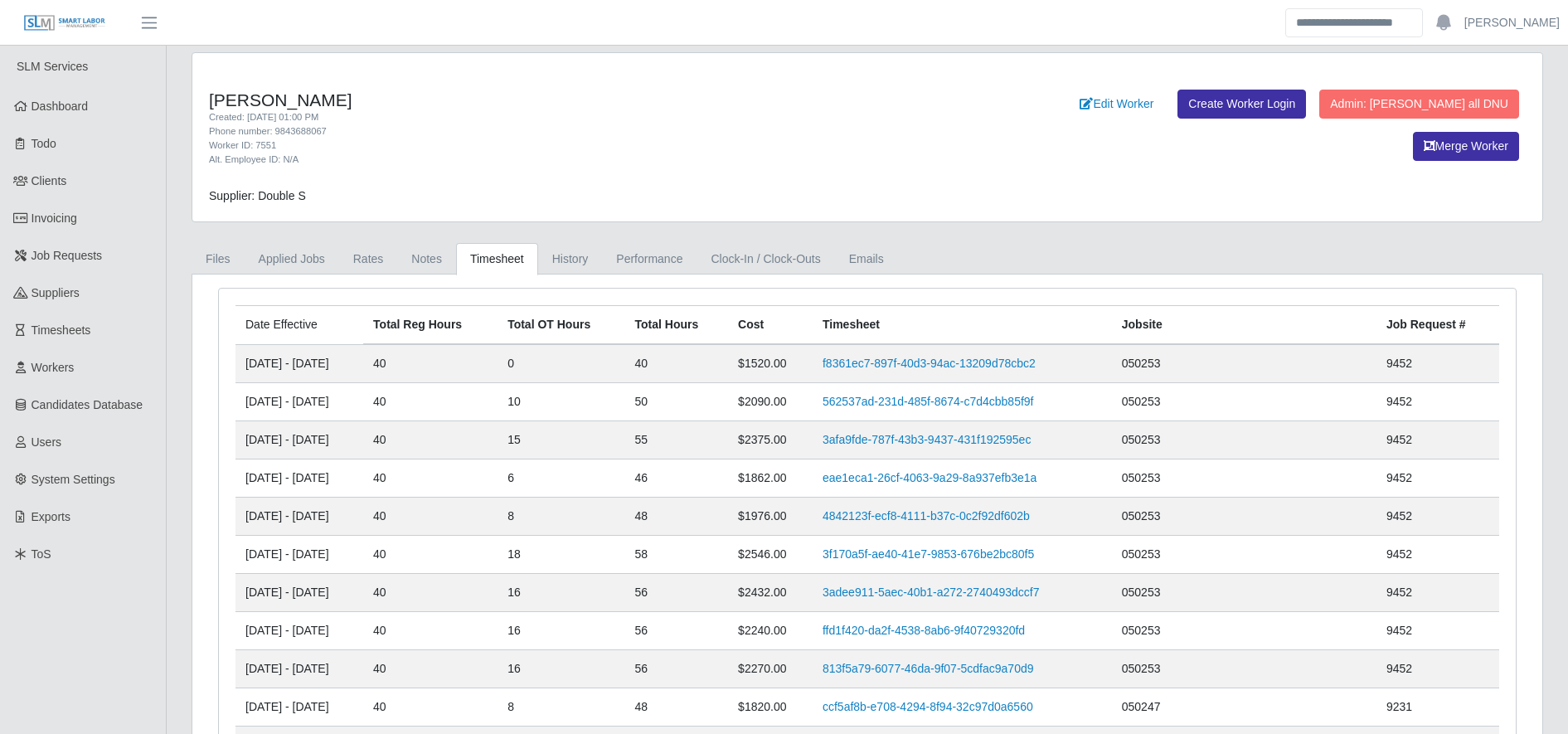
click at [946, 352] on td "f8361ec7-897f-40d3-94ac-13209d78cbc2" at bounding box center [962, 363] width 299 height 39
click at [955, 358] on link "f8361ec7-897f-40d3-94ac-13209d78cbc2" at bounding box center [929, 362] width 213 height 13
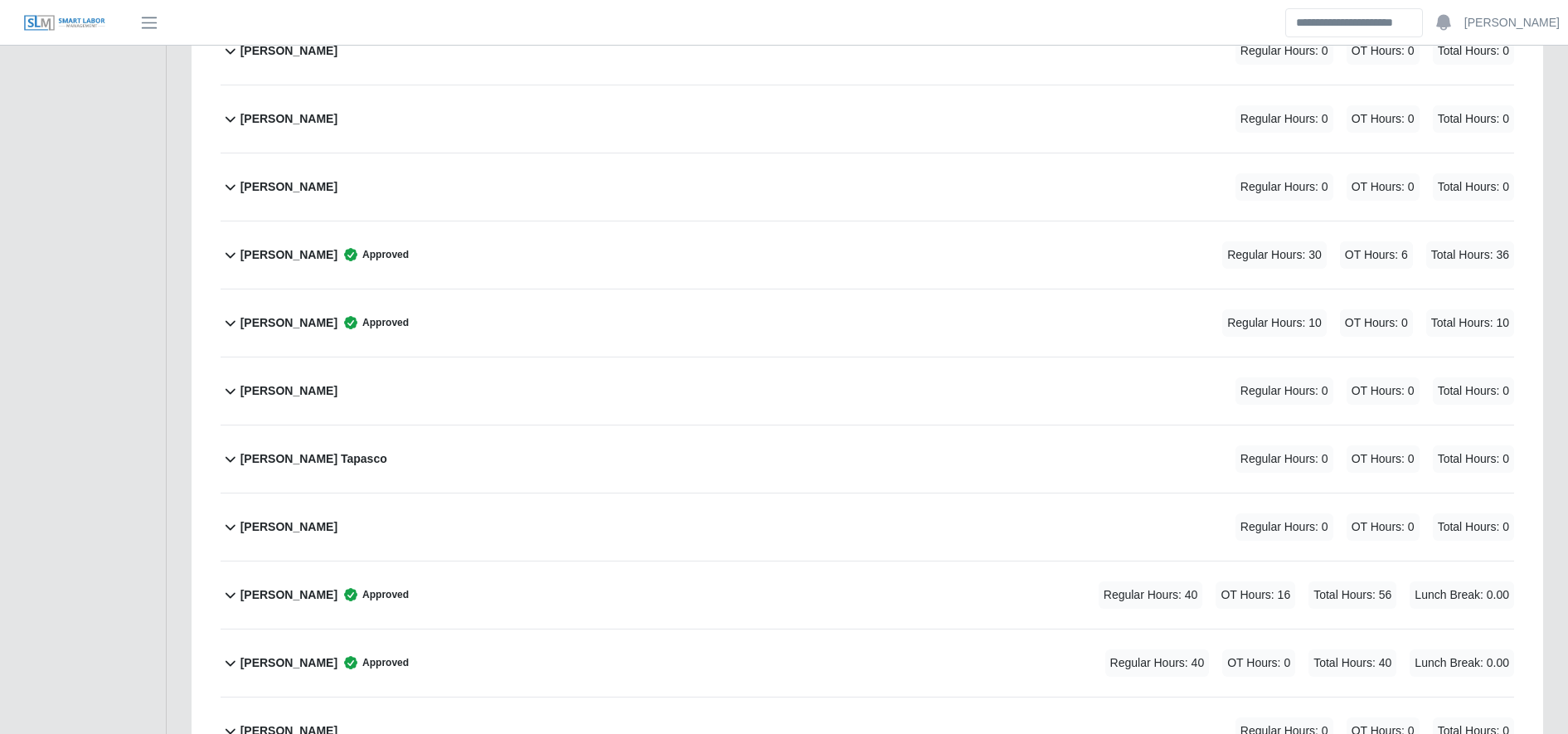
scroll to position [1403, 0]
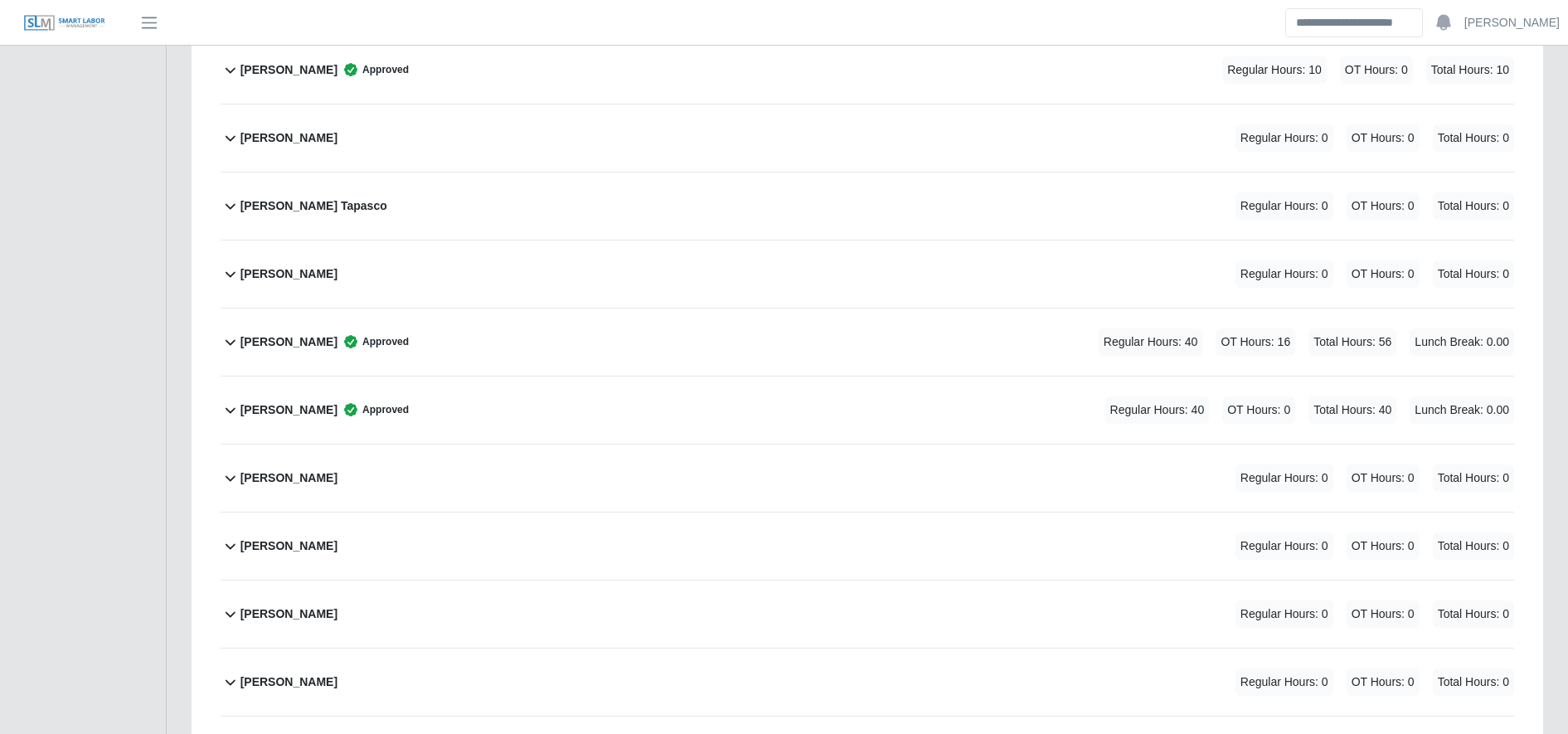
click at [545, 135] on div "[PERSON_NAME] Regular Hours: 0 OT Hours: 0 Total Hours: 0" at bounding box center [877, 137] width 1273 height 67
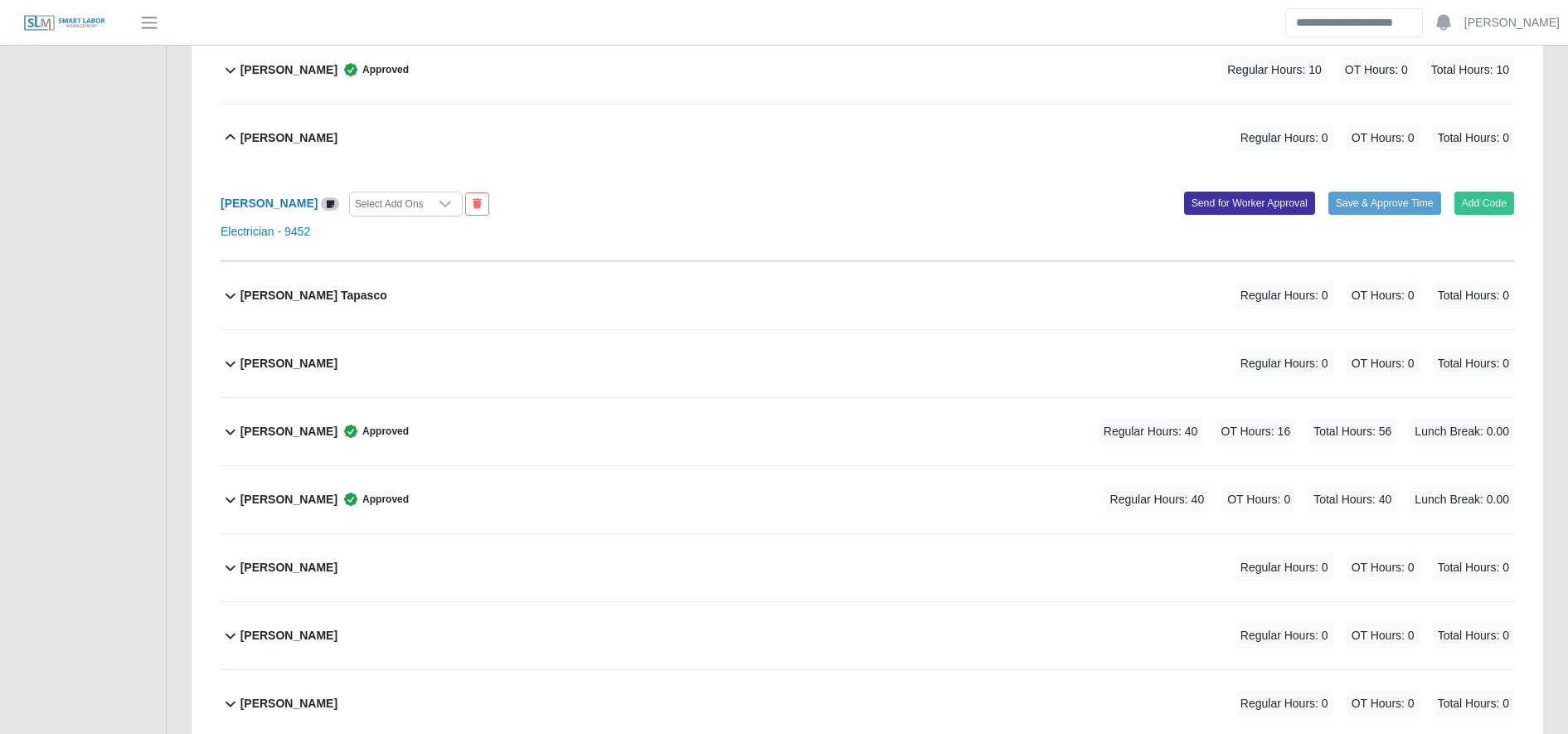
click at [426, 499] on div "[PERSON_NAME] Approved Regular Hours: 40 OT Hours: 0 Total Hours: 40 Lunch Brea…" at bounding box center [877, 499] width 1273 height 67
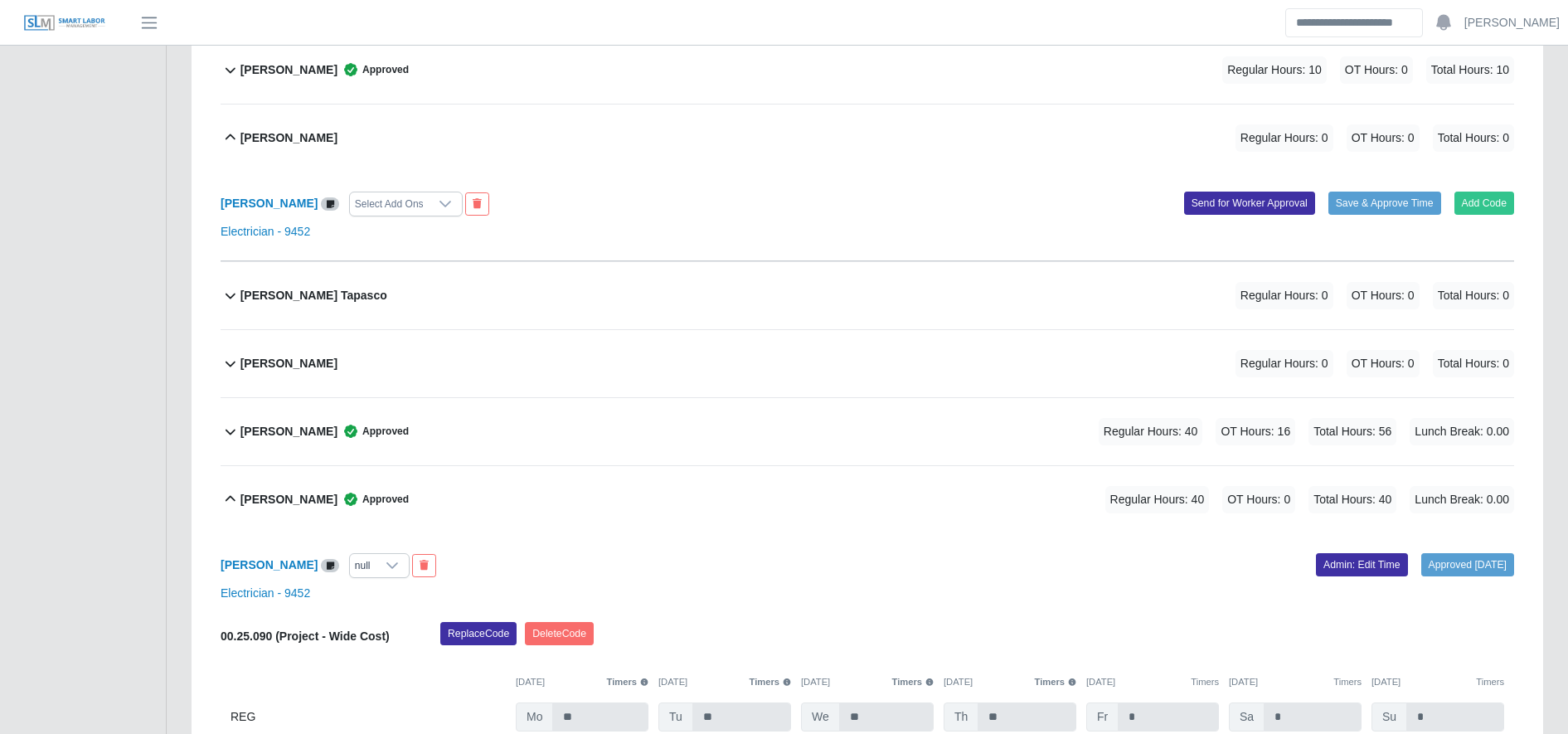
scroll to position [1711, 0]
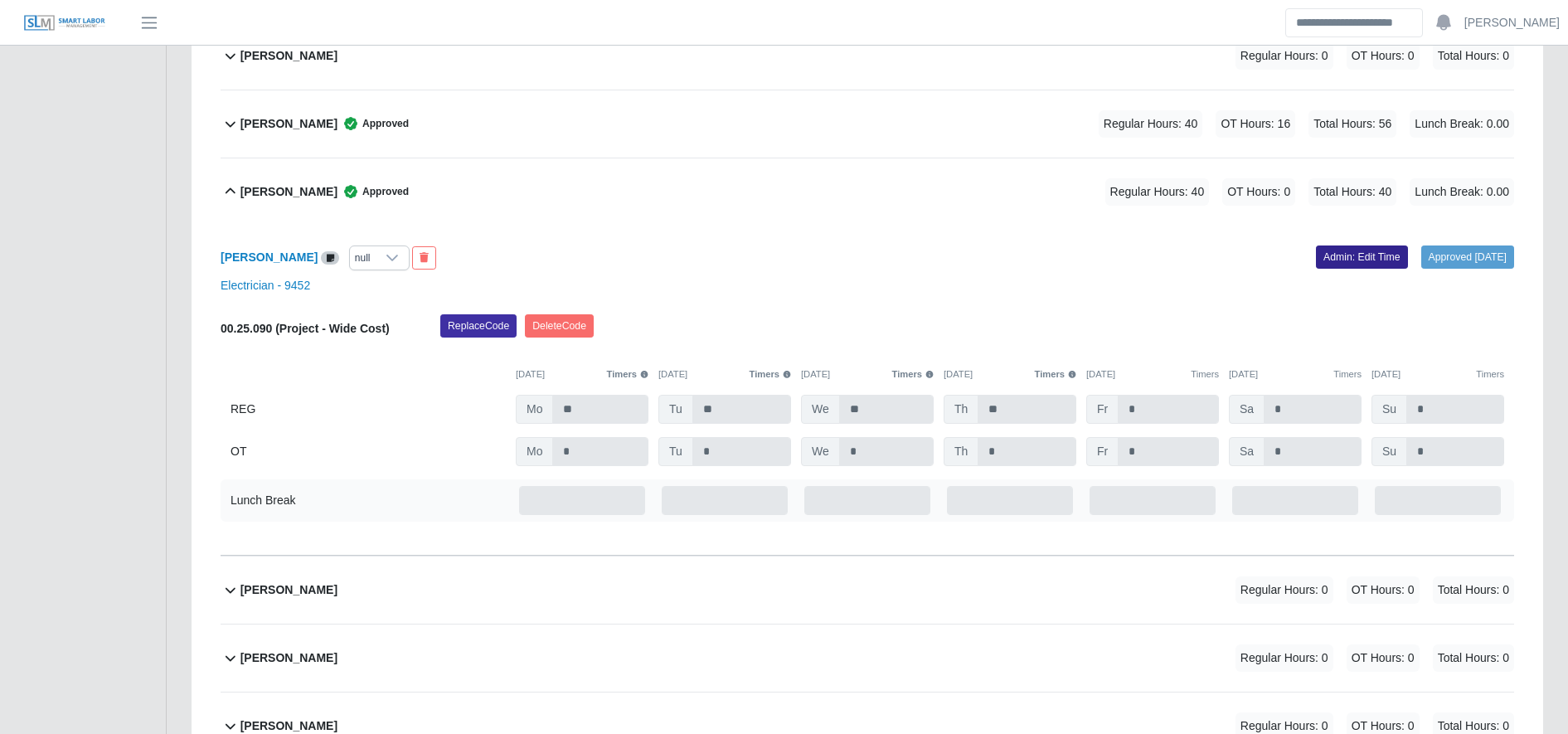
click at [1342, 249] on link "Admin: Edit Time" at bounding box center [1361, 256] width 92 height 23
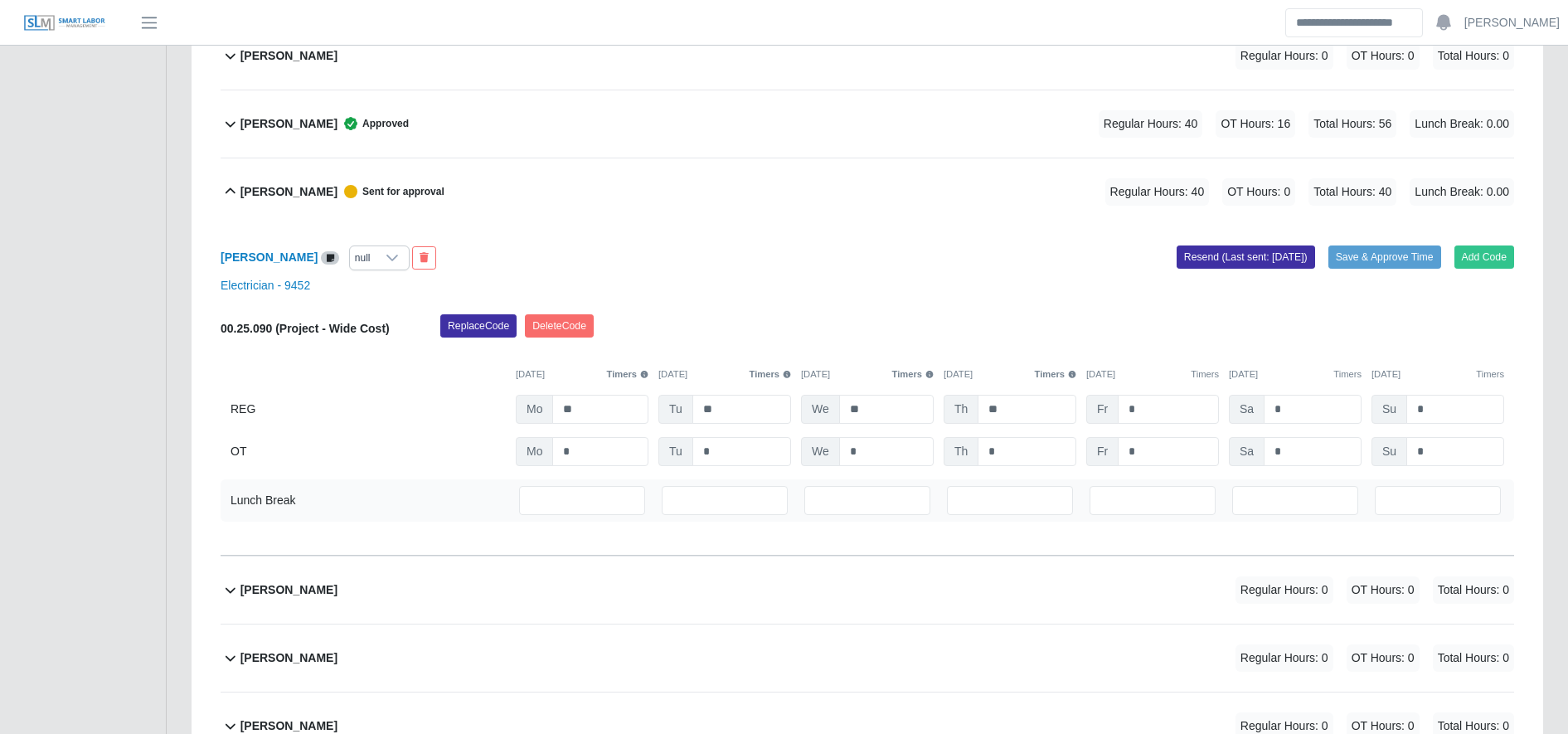
click at [1152, 470] on div "[PERSON_NAME] null Add Code Save & Approve Time Resend (Last sent: [DATE]) Elec…" at bounding box center [867, 390] width 1293 height 329
click at [1144, 466] on input "*" at bounding box center [1168, 451] width 102 height 29
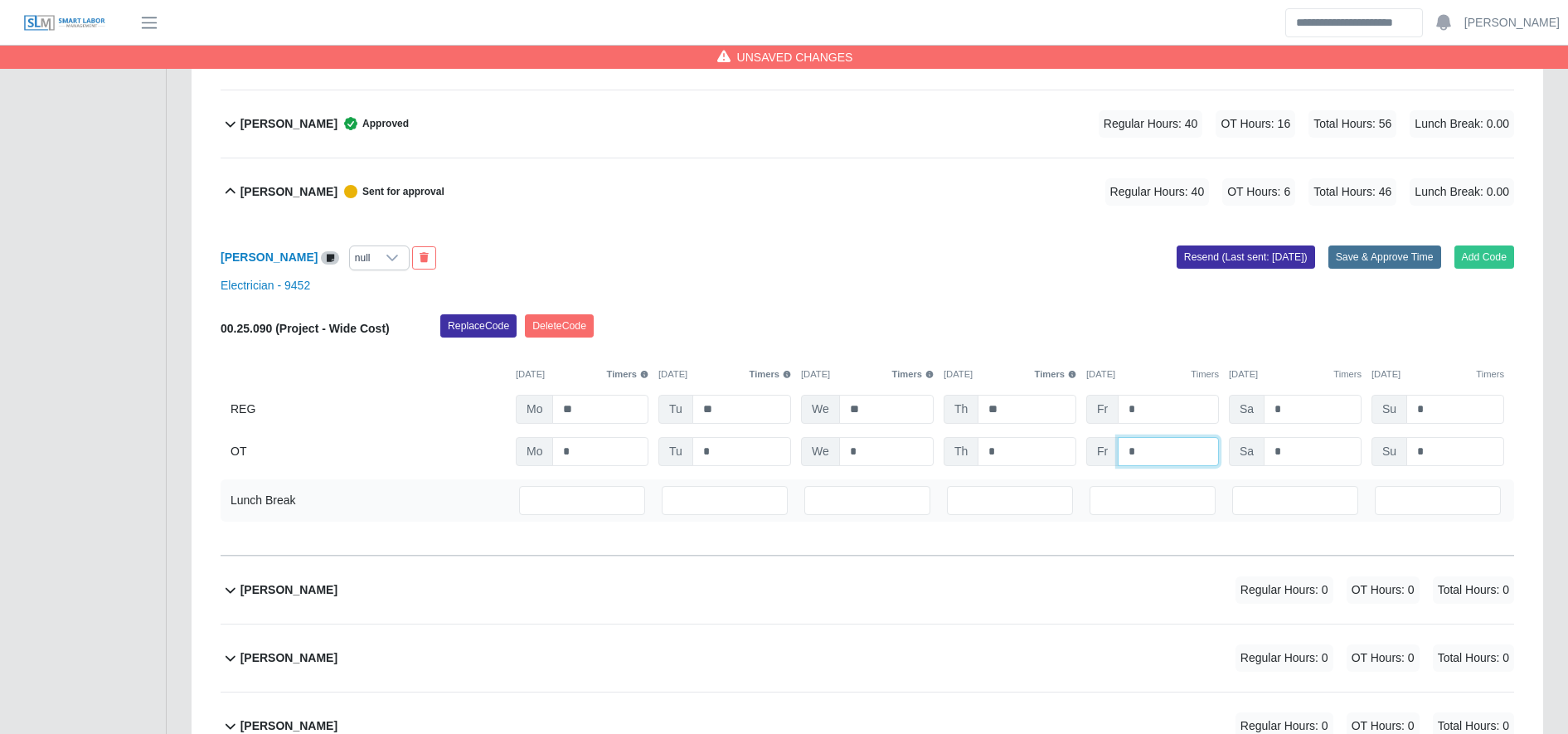
type input "*"
click at [1412, 264] on button "Save & Approve Time" at bounding box center [1384, 256] width 113 height 23
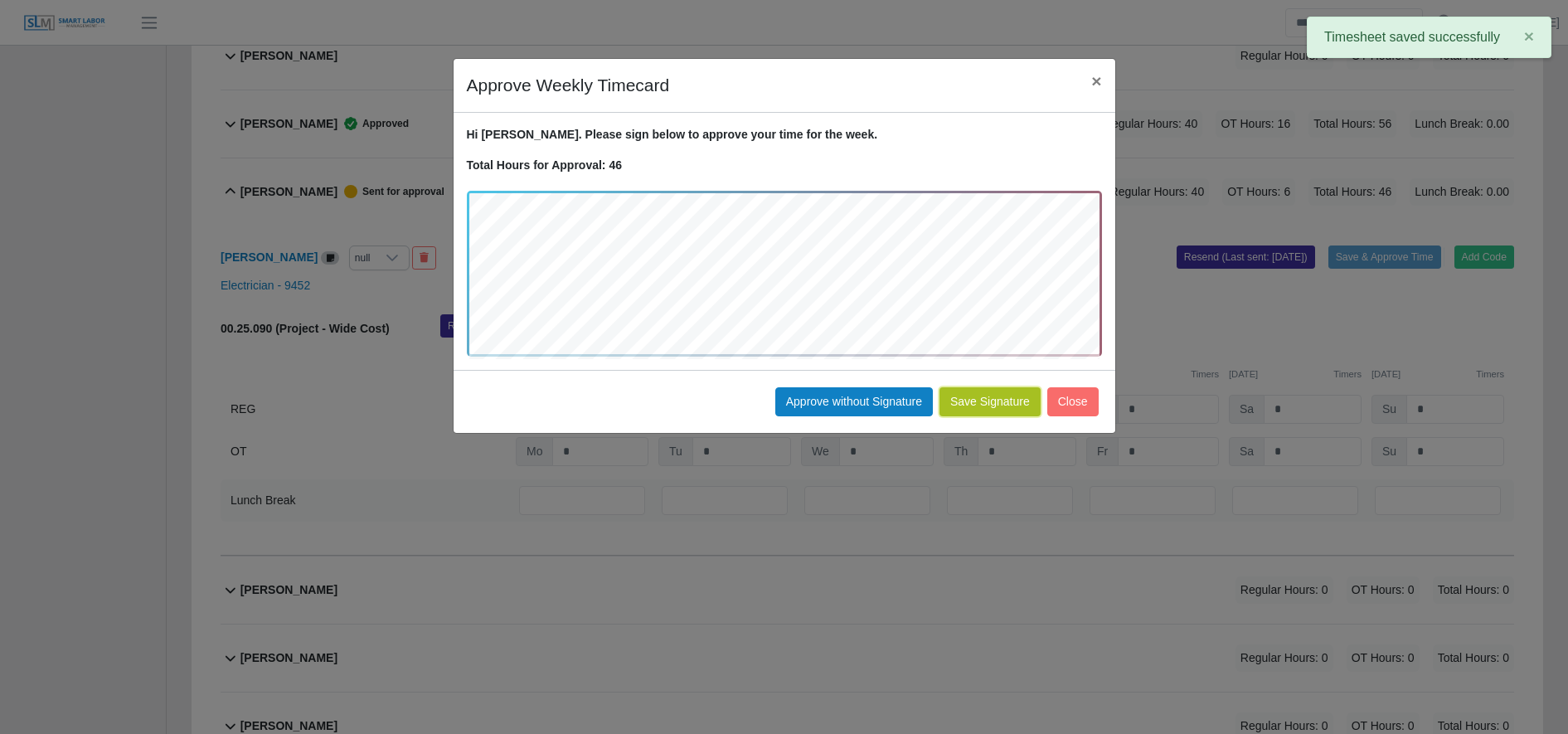
click at [979, 387] on button "Save Signature" at bounding box center [989, 402] width 102 height 29
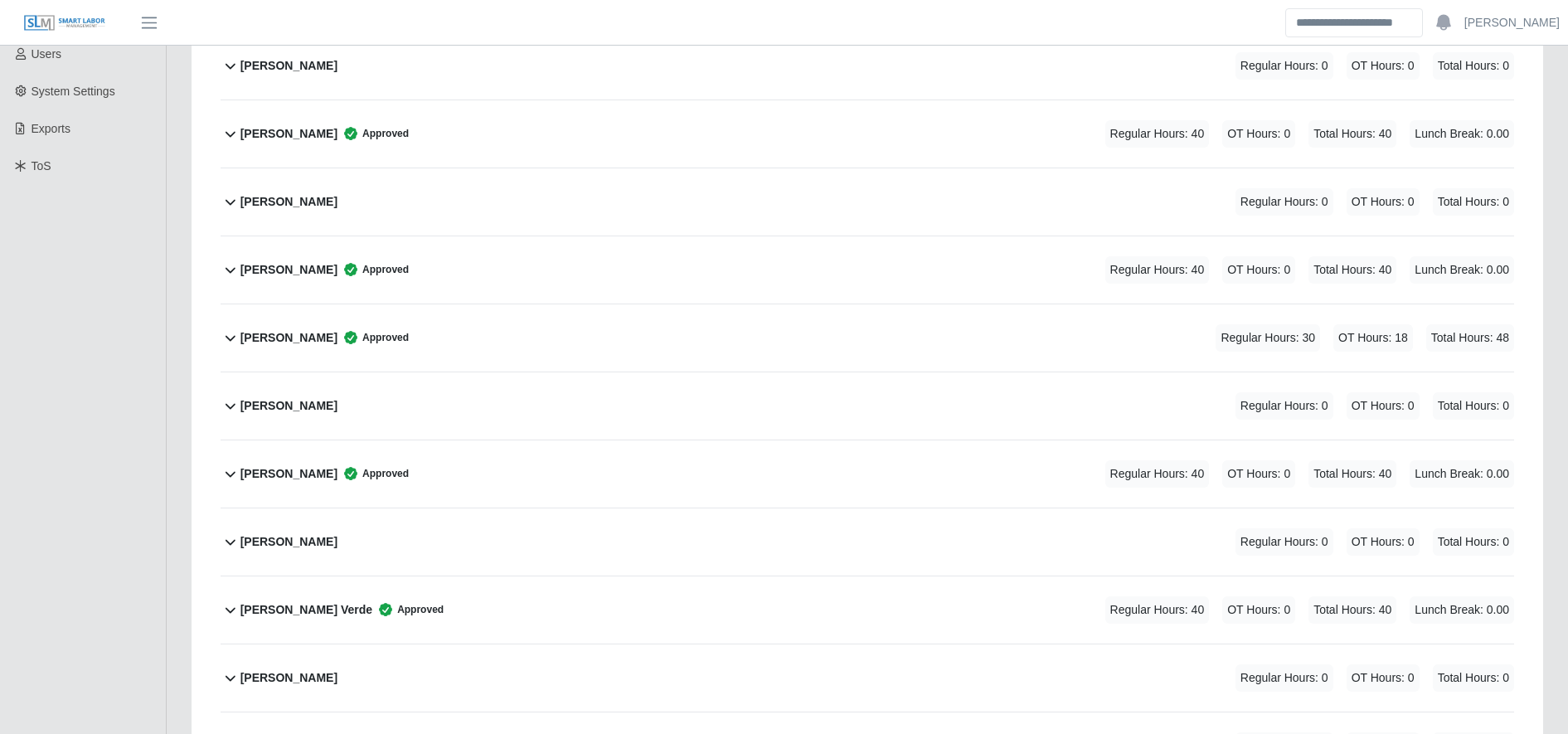
scroll to position [389, 0]
click at [445, 610] on div "Arnel Reyes Verde Approved Regular Hours: 40 OT Hours: 0 Total Hours: 40 Lunch …" at bounding box center [877, 609] width 1273 height 67
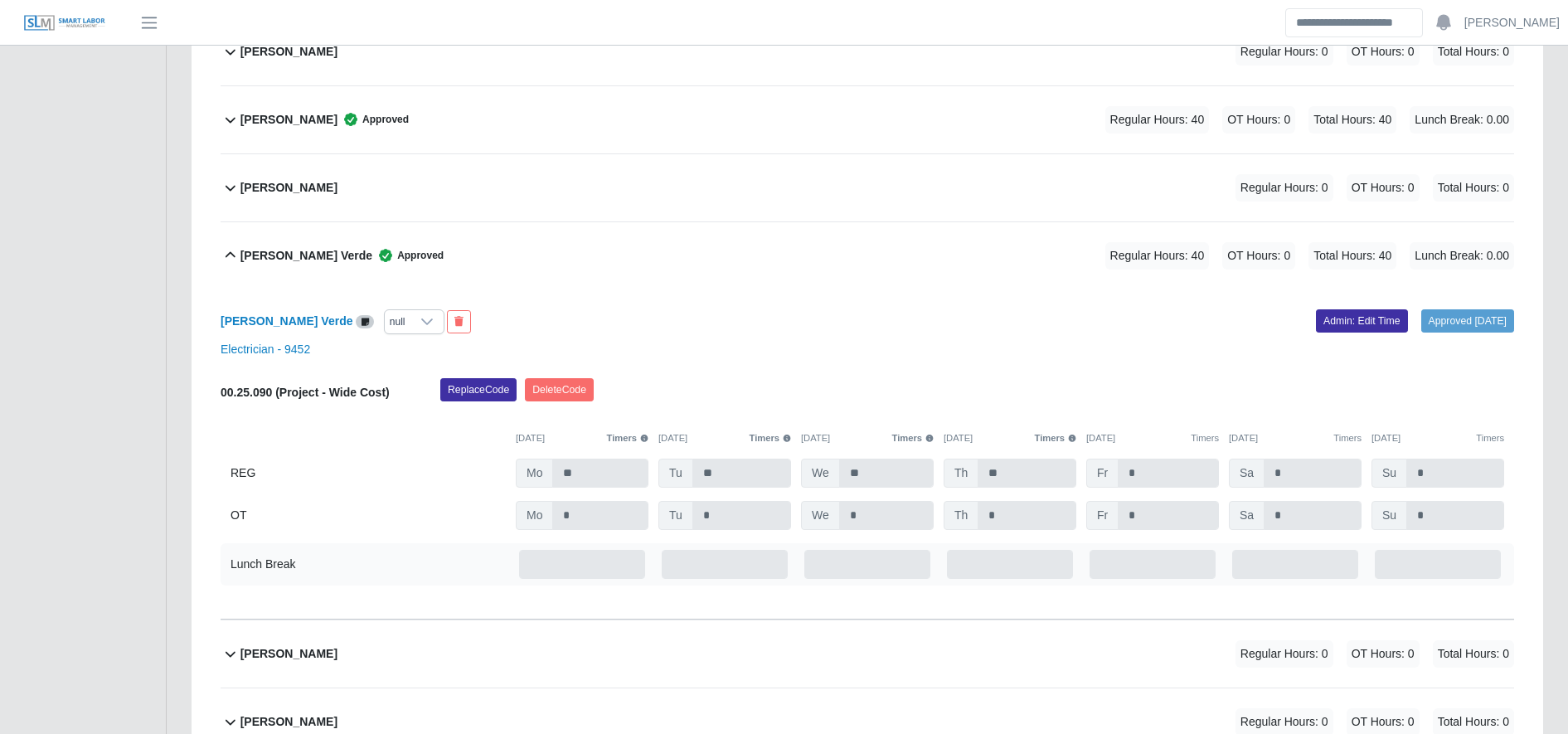
scroll to position [766, 0]
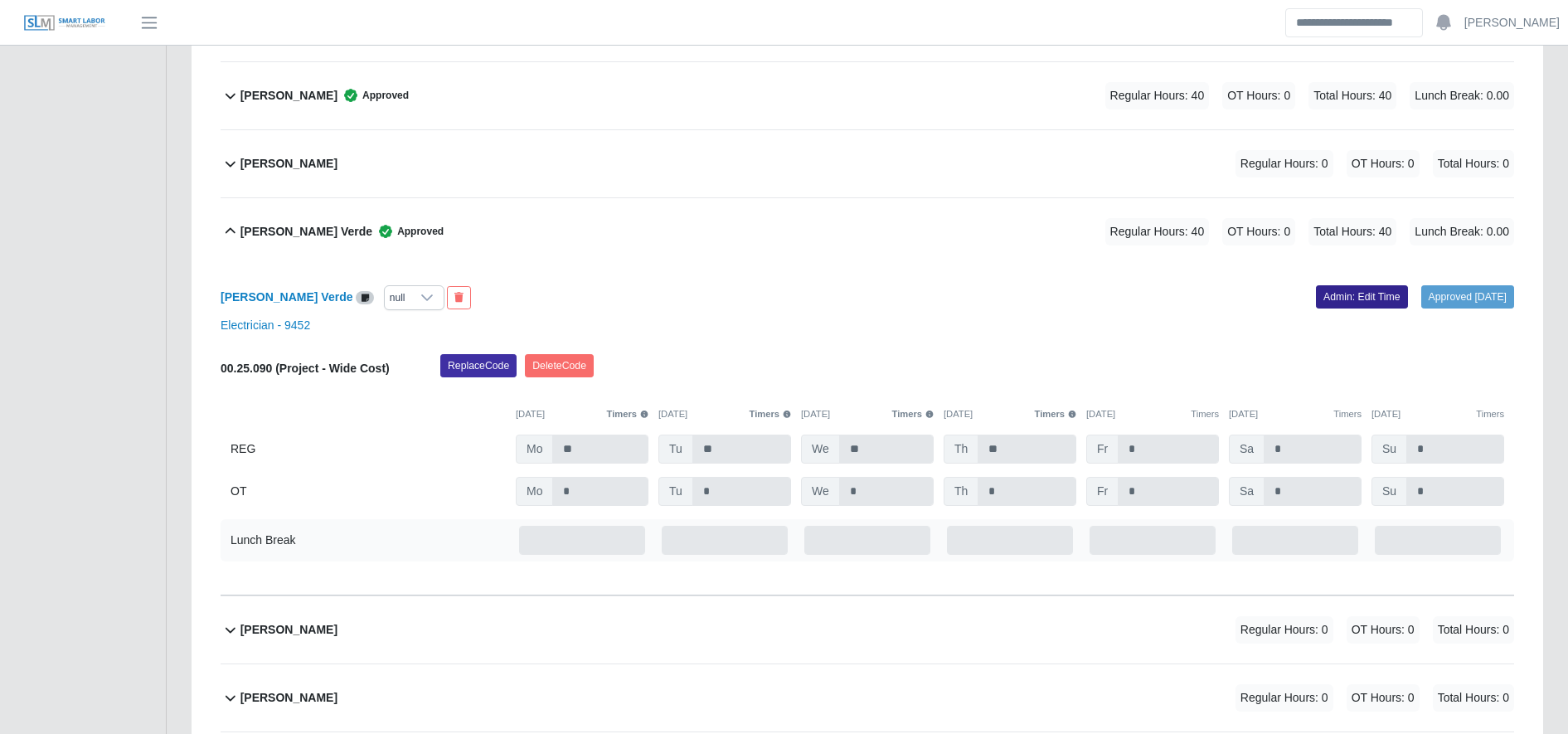
click at [1316, 300] on link "Admin: Edit Time" at bounding box center [1361, 297] width 92 height 23
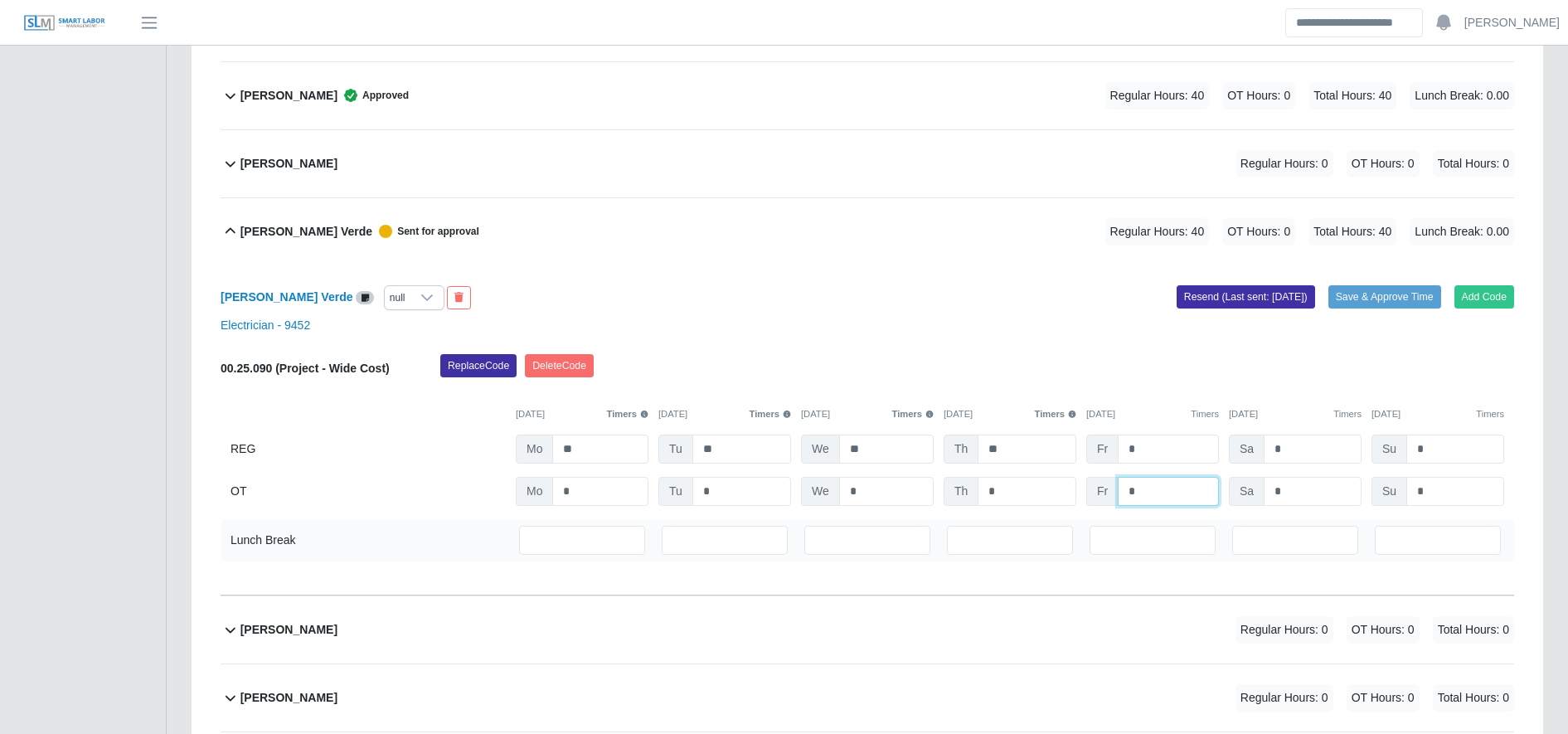
click at [1147, 495] on input "*" at bounding box center [1168, 491] width 102 height 29
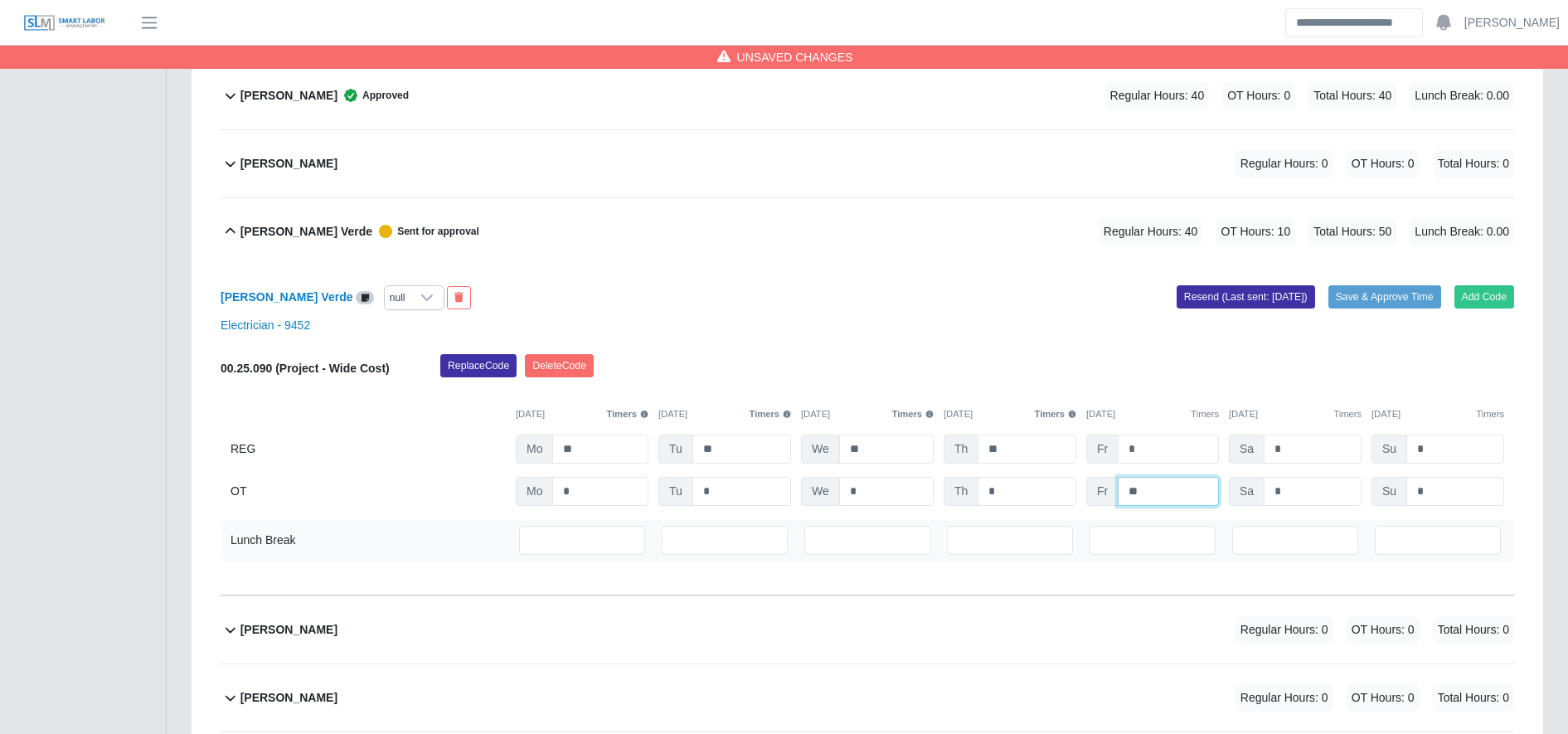
type input "**"
click at [1075, 261] on div "Arnel Reyes Verde Sent for approval Regular Hours: 40 OT Hours: 10 Total Hours:…" at bounding box center [877, 231] width 1273 height 67
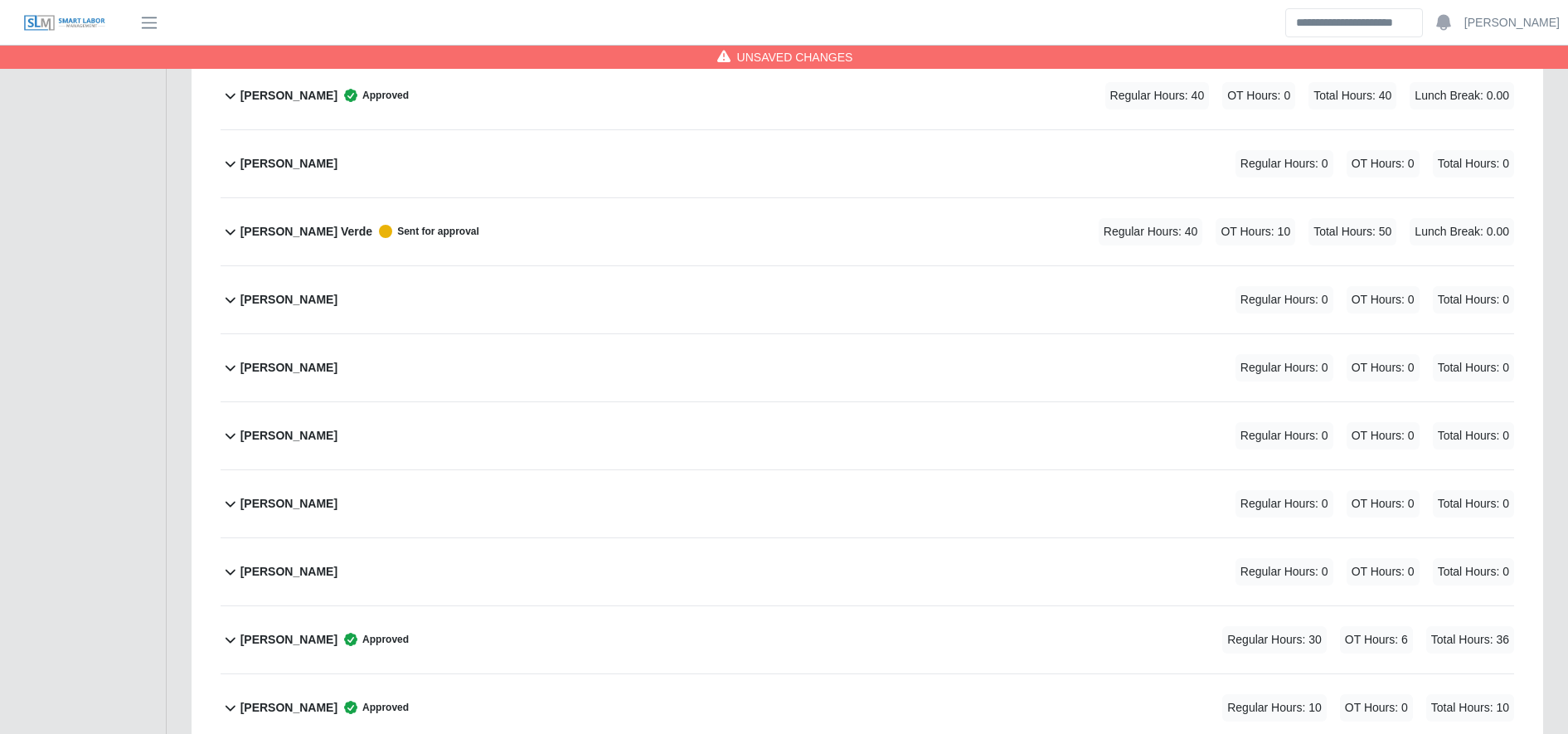
click at [1412, 238] on span "Lunch Break: 0.00" at bounding box center [1462, 232] width 104 height 27
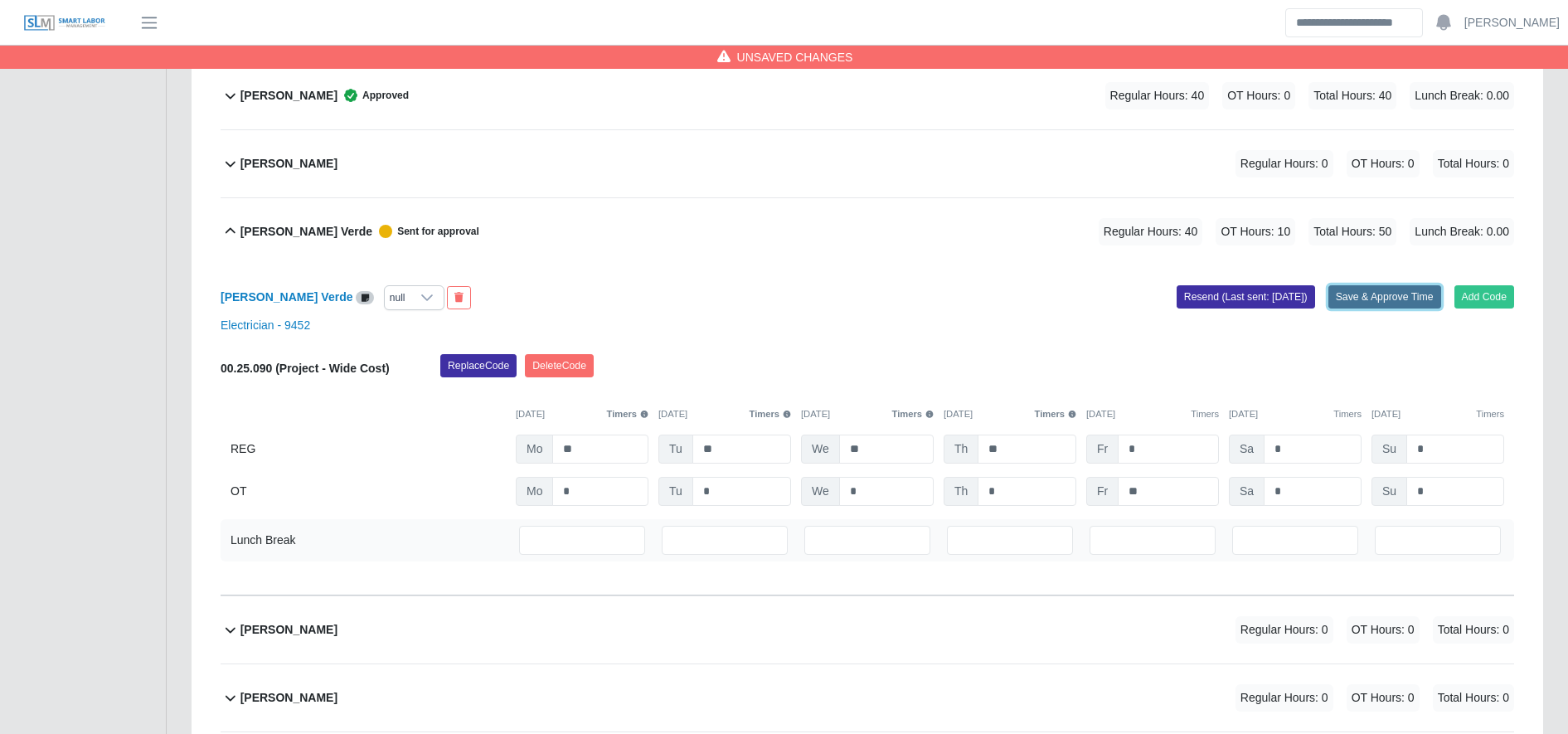
click at [1385, 297] on button "Save & Approve Time" at bounding box center [1384, 297] width 113 height 23
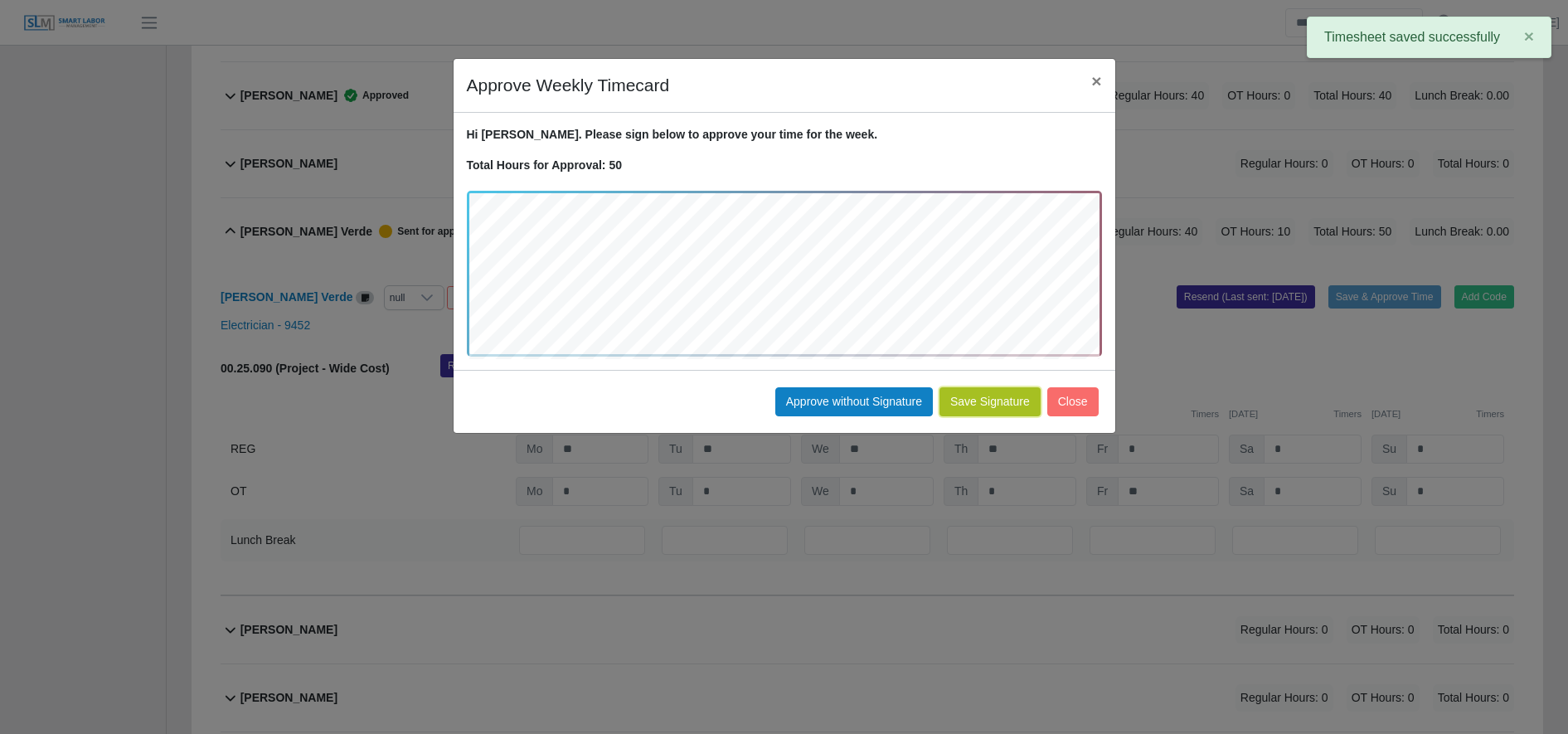
click at [974, 405] on button "Save Signature" at bounding box center [989, 402] width 102 height 29
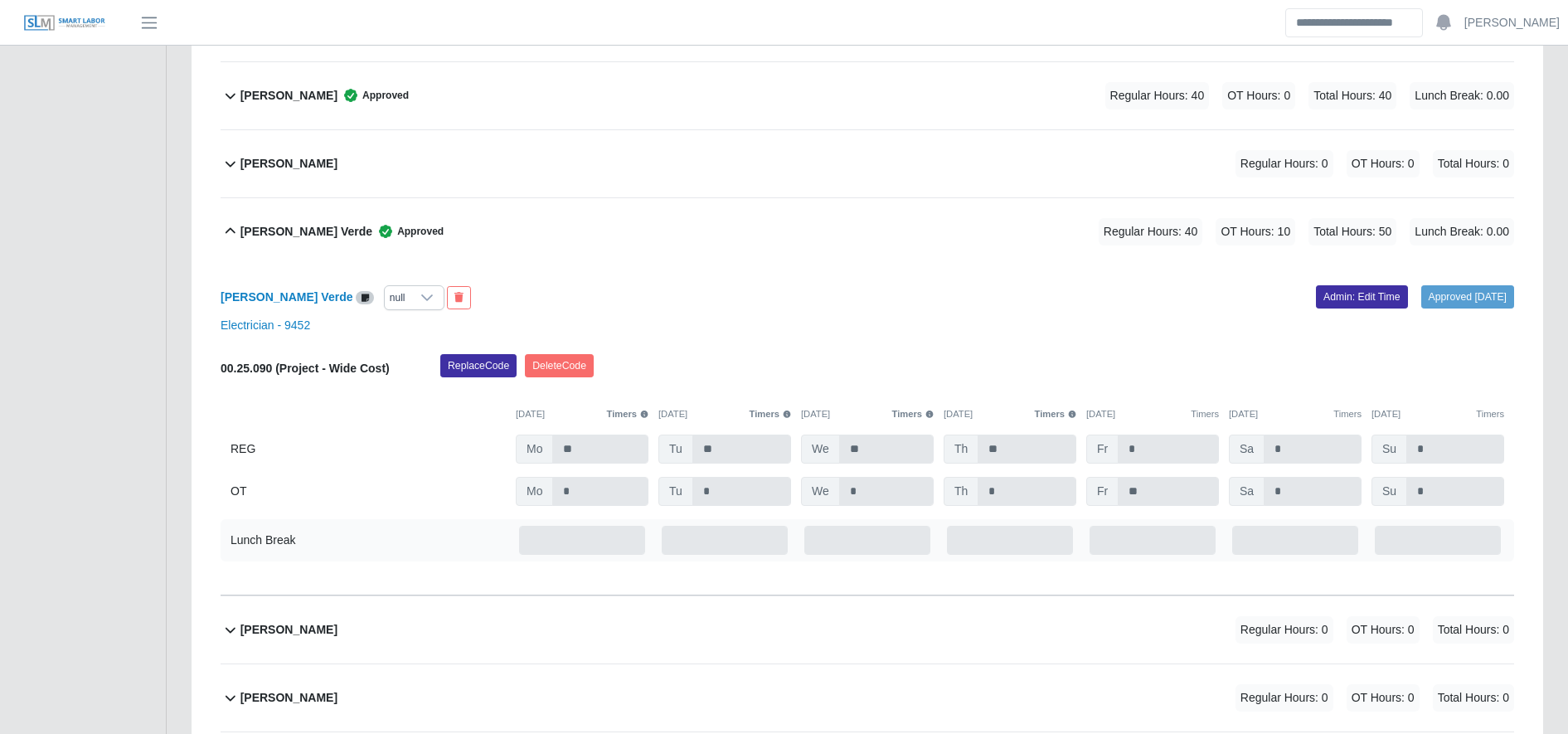
click at [312, 212] on div "Arnel Reyes Verde Approved Regular Hours: 40 OT Hours: 10 Total Hours: 50 Lunch…" at bounding box center [877, 231] width 1273 height 67
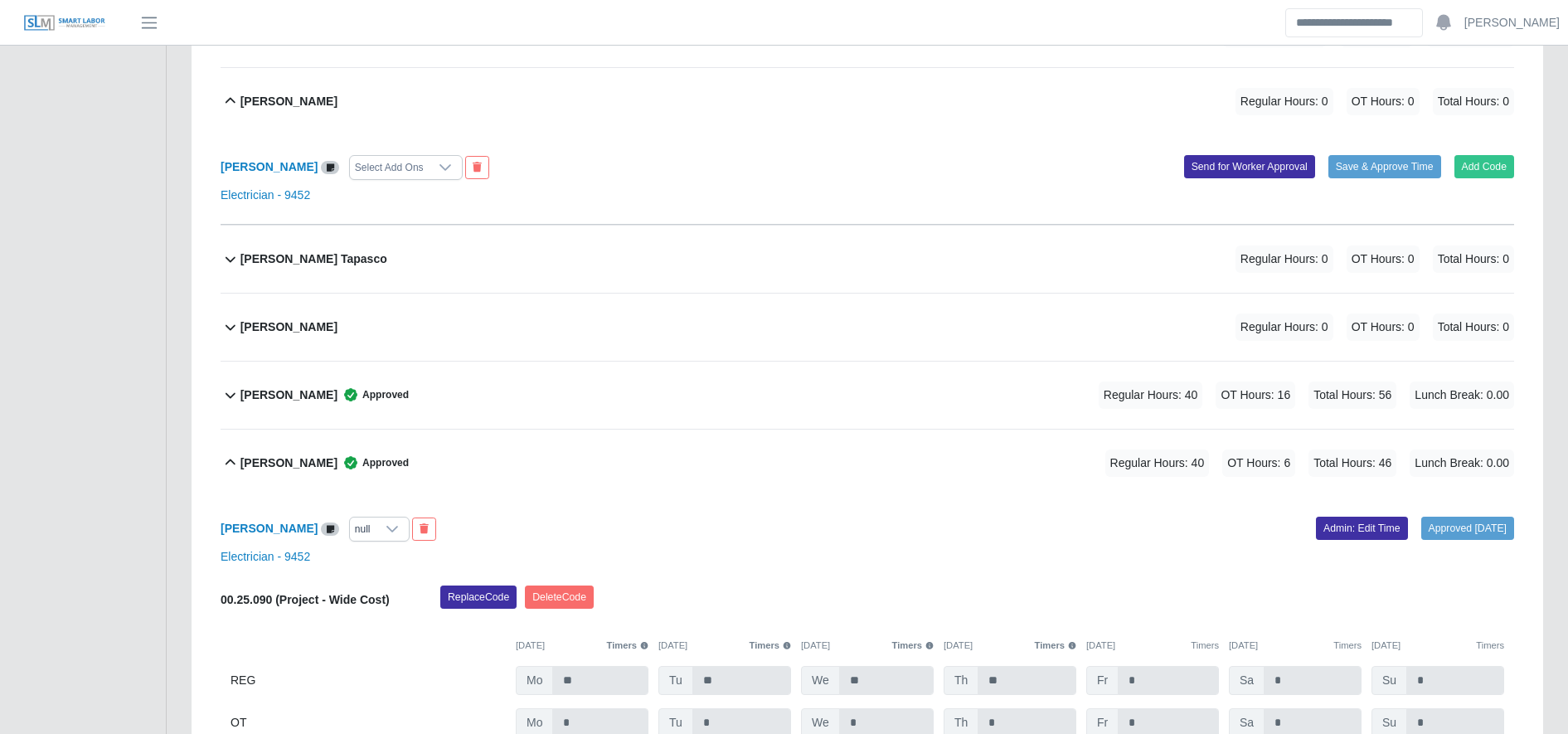
scroll to position [1305, 0]
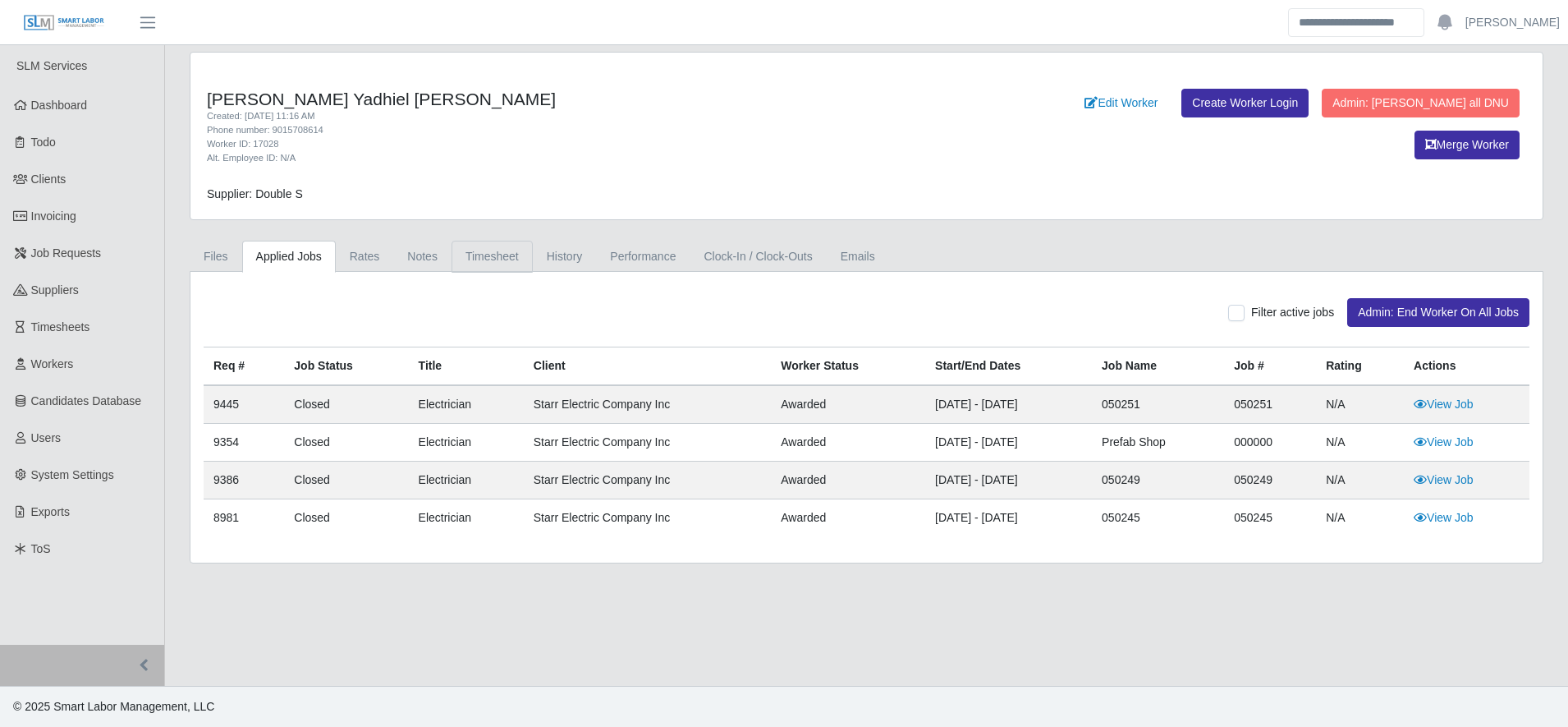
drag, startPoint x: 0, startPoint y: 0, endPoint x: 503, endPoint y: 244, distance: 559.1
click at [503, 244] on link "Timesheet" at bounding box center [492, 256] width 82 height 32
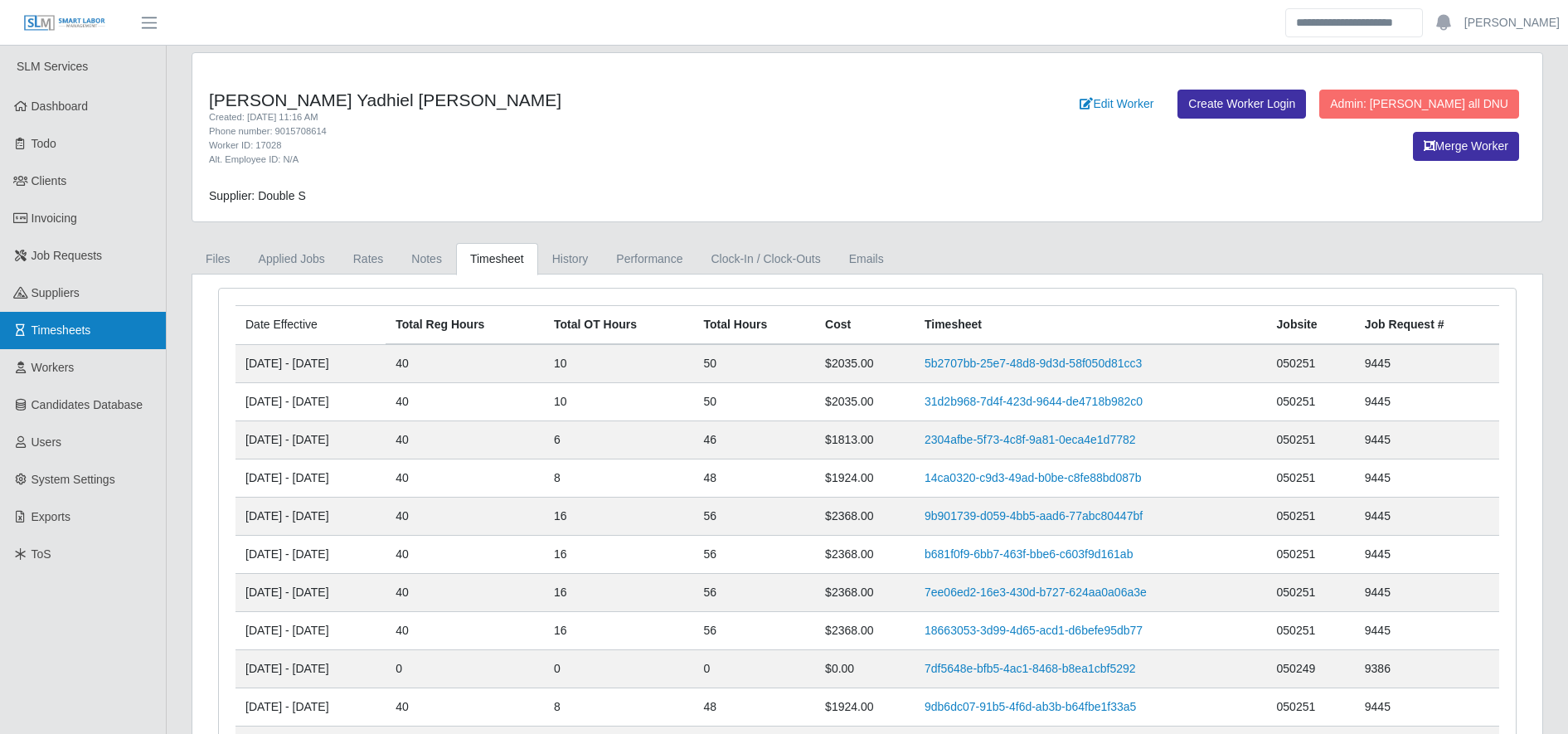
click at [95, 331] on link "Timesheets" at bounding box center [82, 330] width 166 height 38
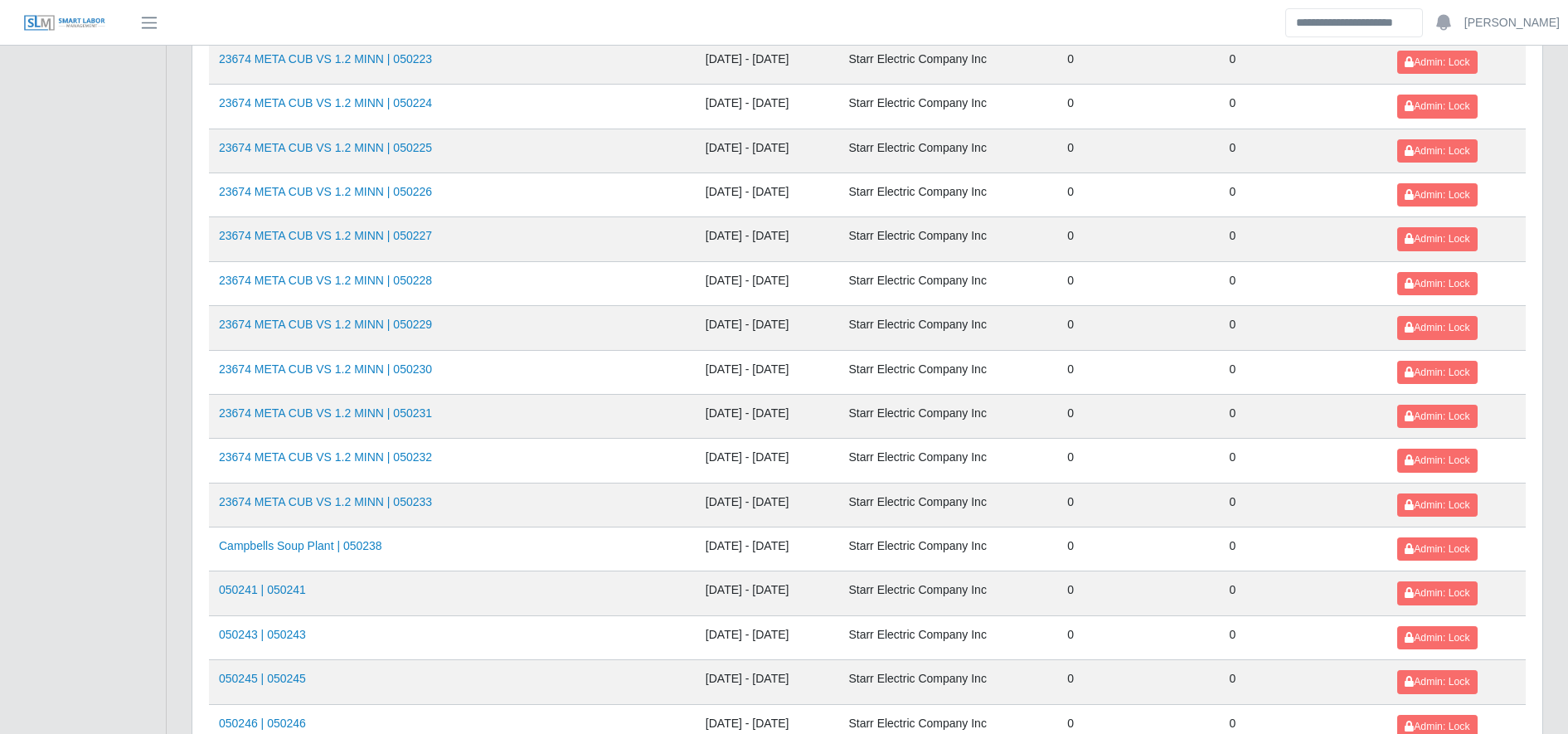
scroll to position [1808, 0]
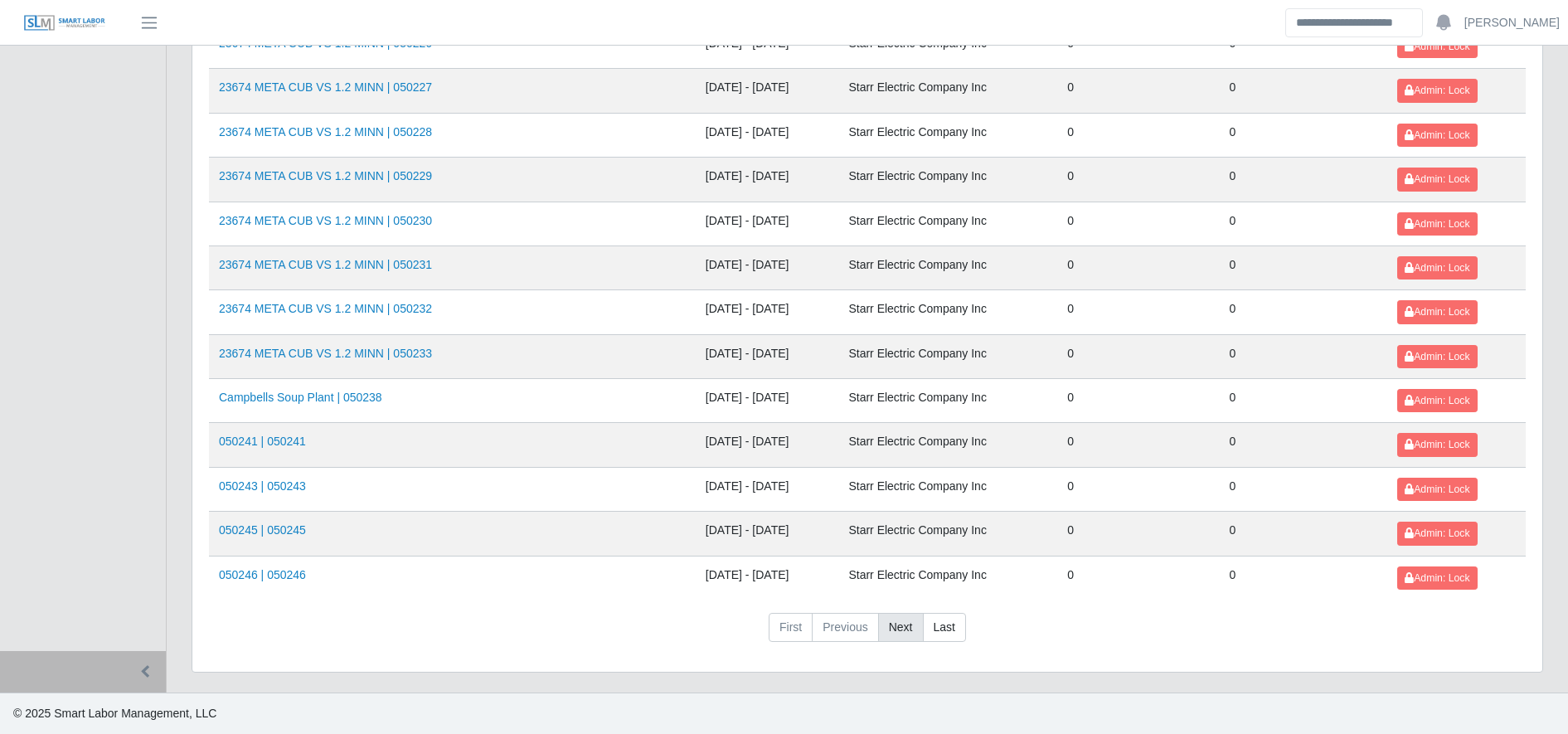
click at [919, 628] on link "Next" at bounding box center [901, 627] width 46 height 30
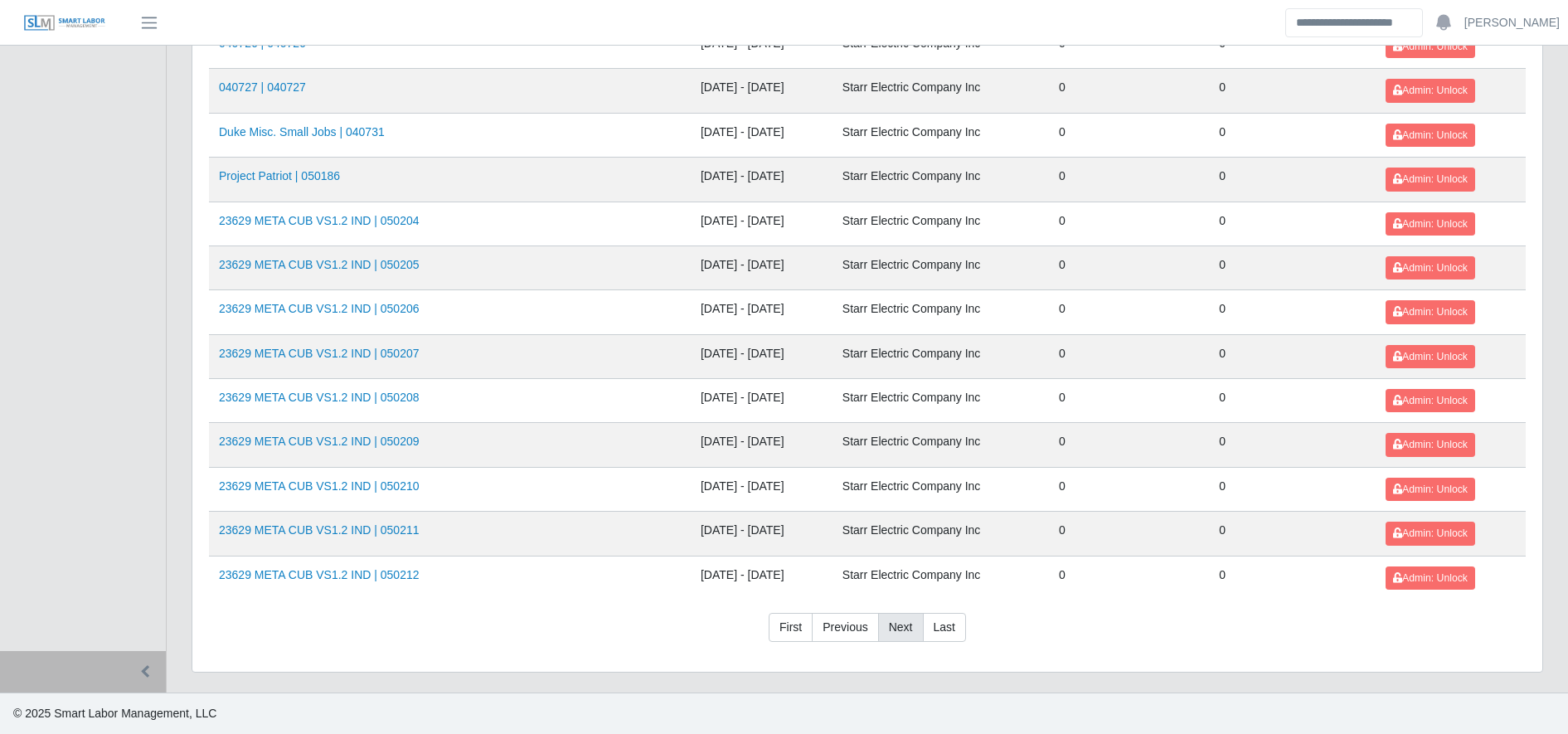
click at [919, 628] on link "Next" at bounding box center [901, 627] width 46 height 30
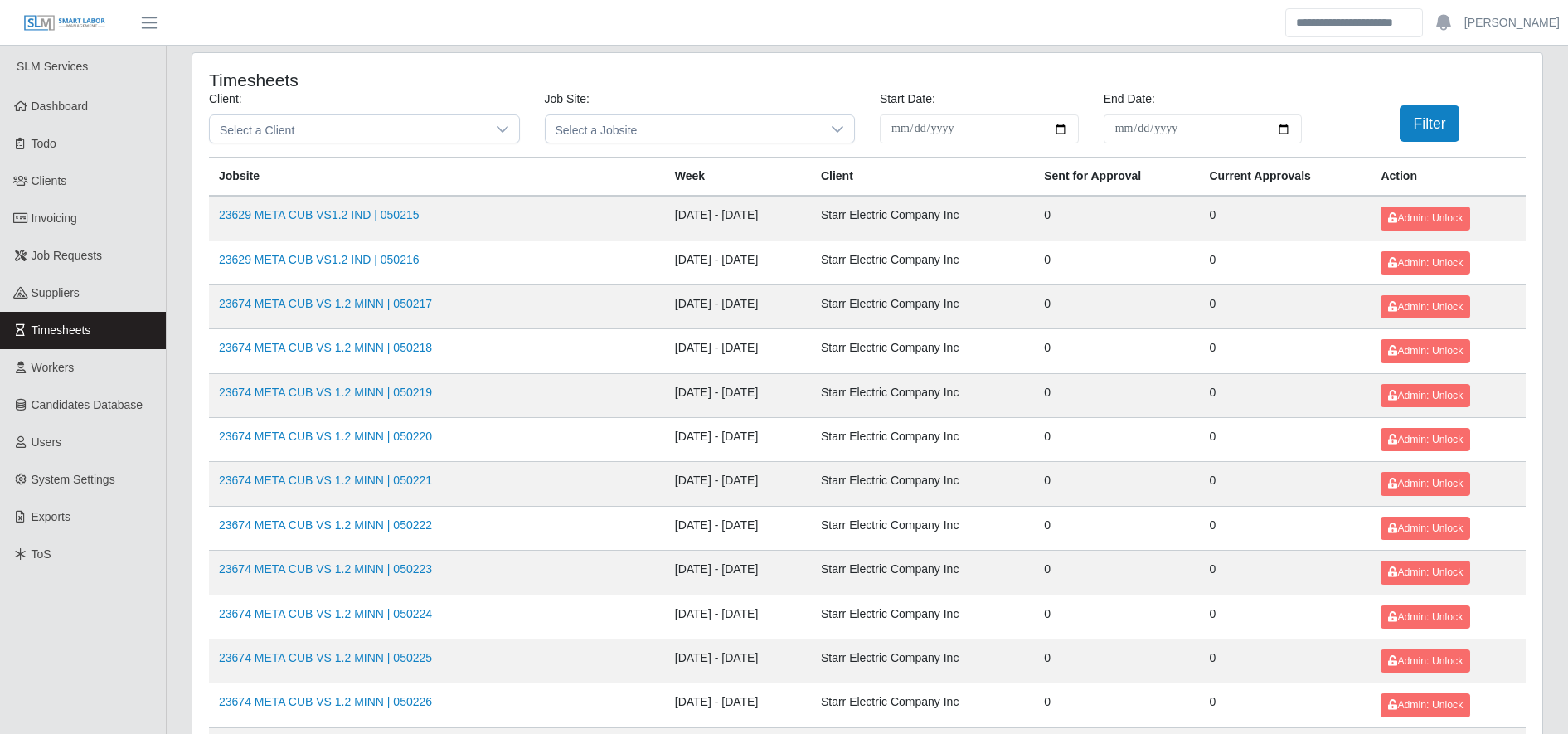
click at [304, 413] on td "23674 META CUB VS 1.2 MINN | 050219" at bounding box center [437, 395] width 456 height 44
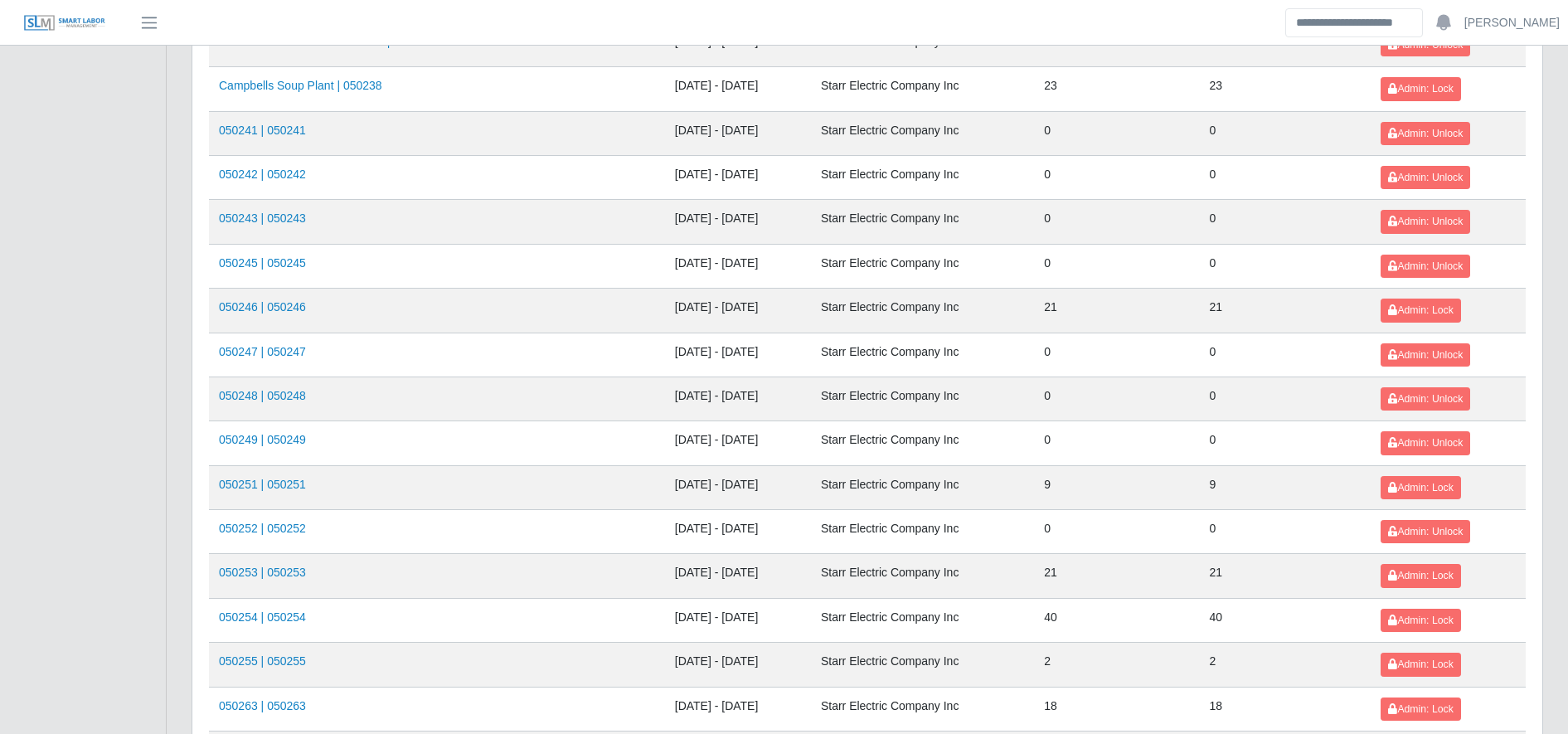
scroll to position [975, 0]
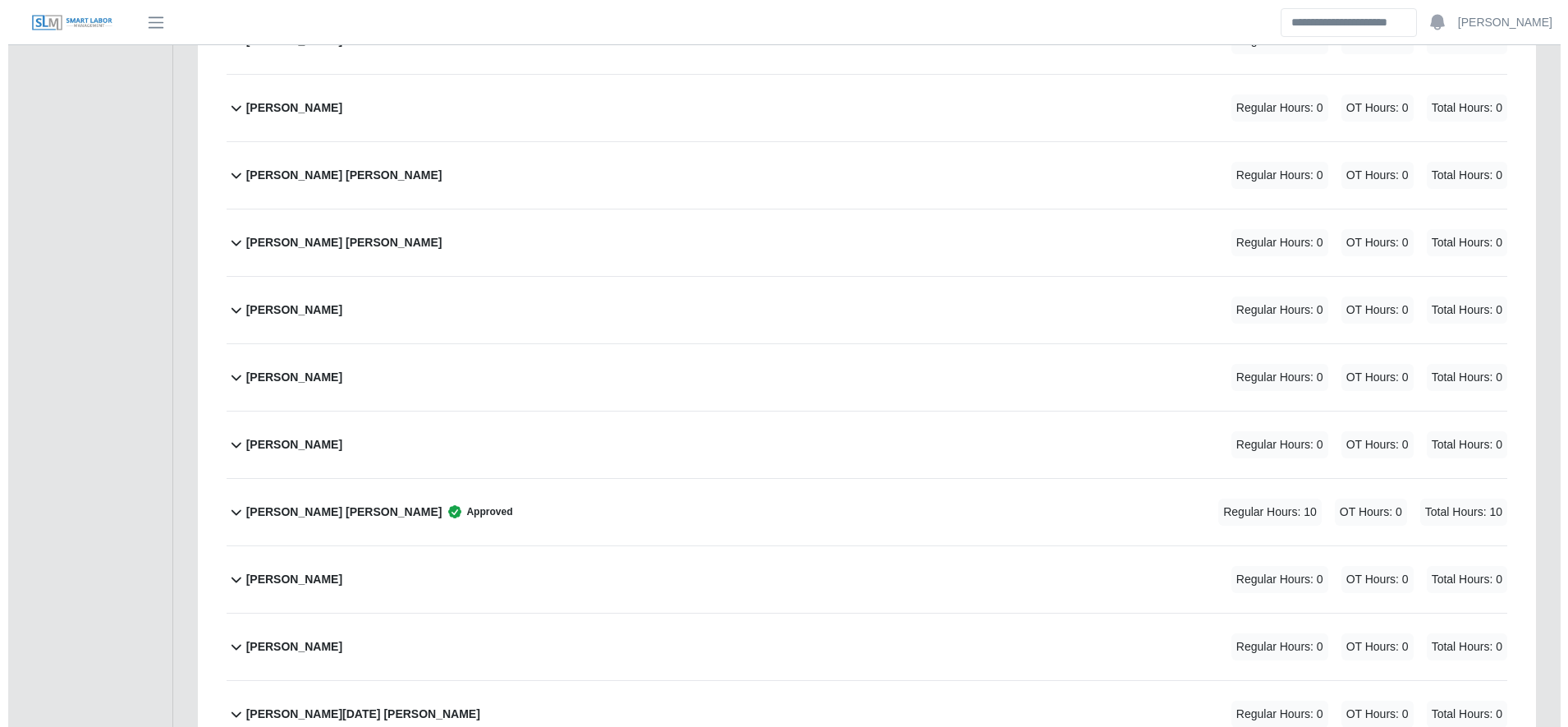
scroll to position [3855, 0]
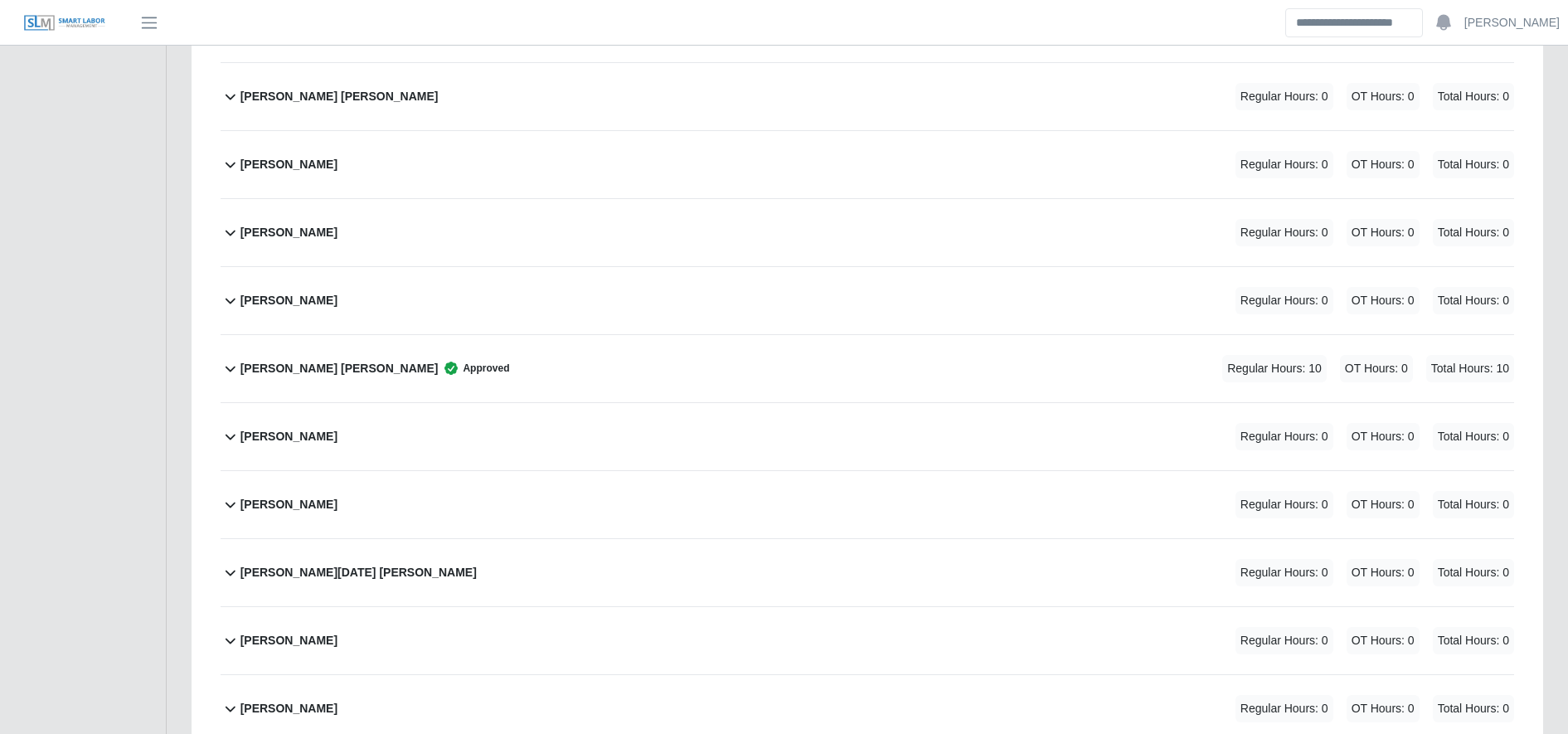
click at [458, 245] on div "[PERSON_NAME] Regular Hours: 0 OT Hours: 0 Total Hours: 0" at bounding box center [877, 232] width 1273 height 67
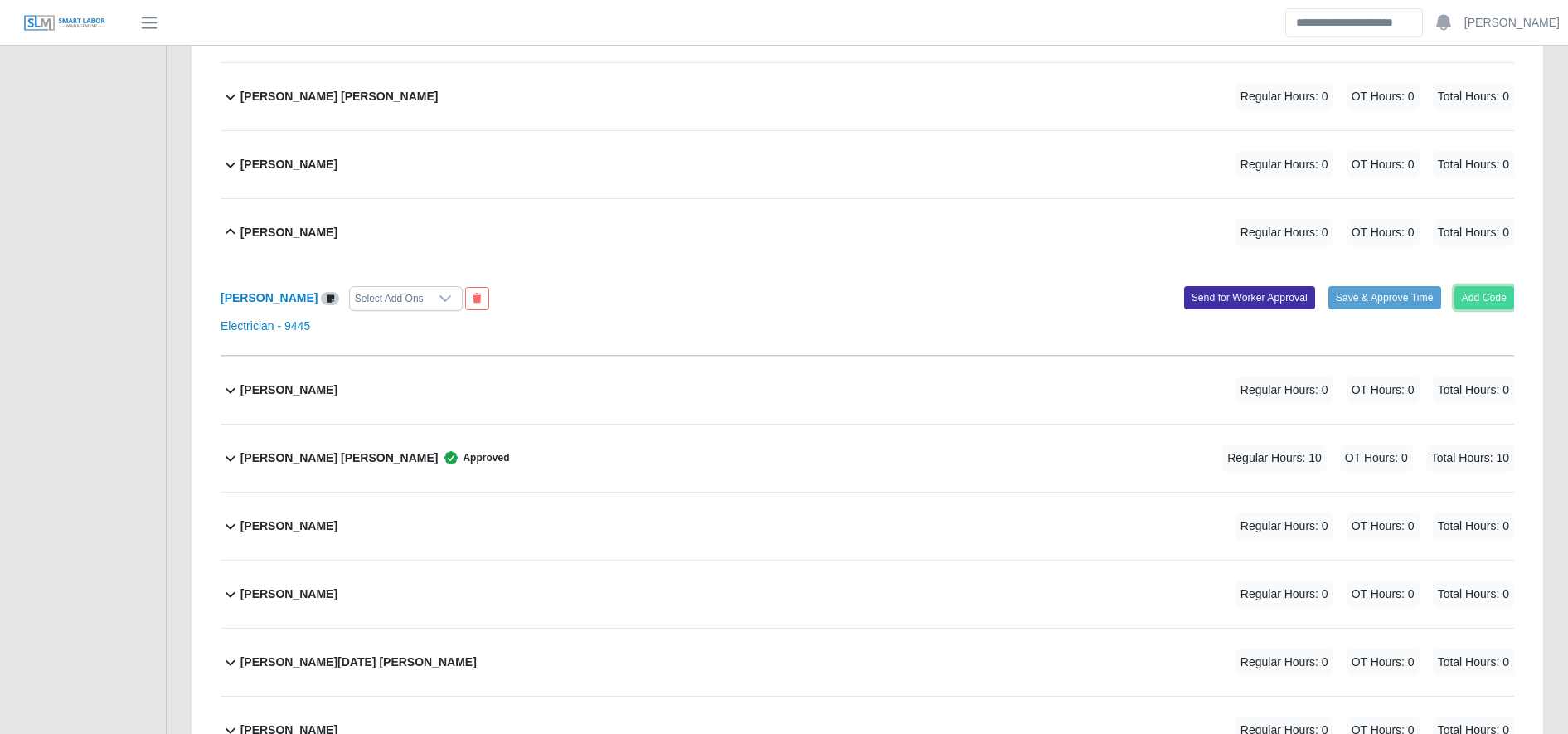
click at [1490, 296] on button "Add Code" at bounding box center [1485, 297] width 60 height 23
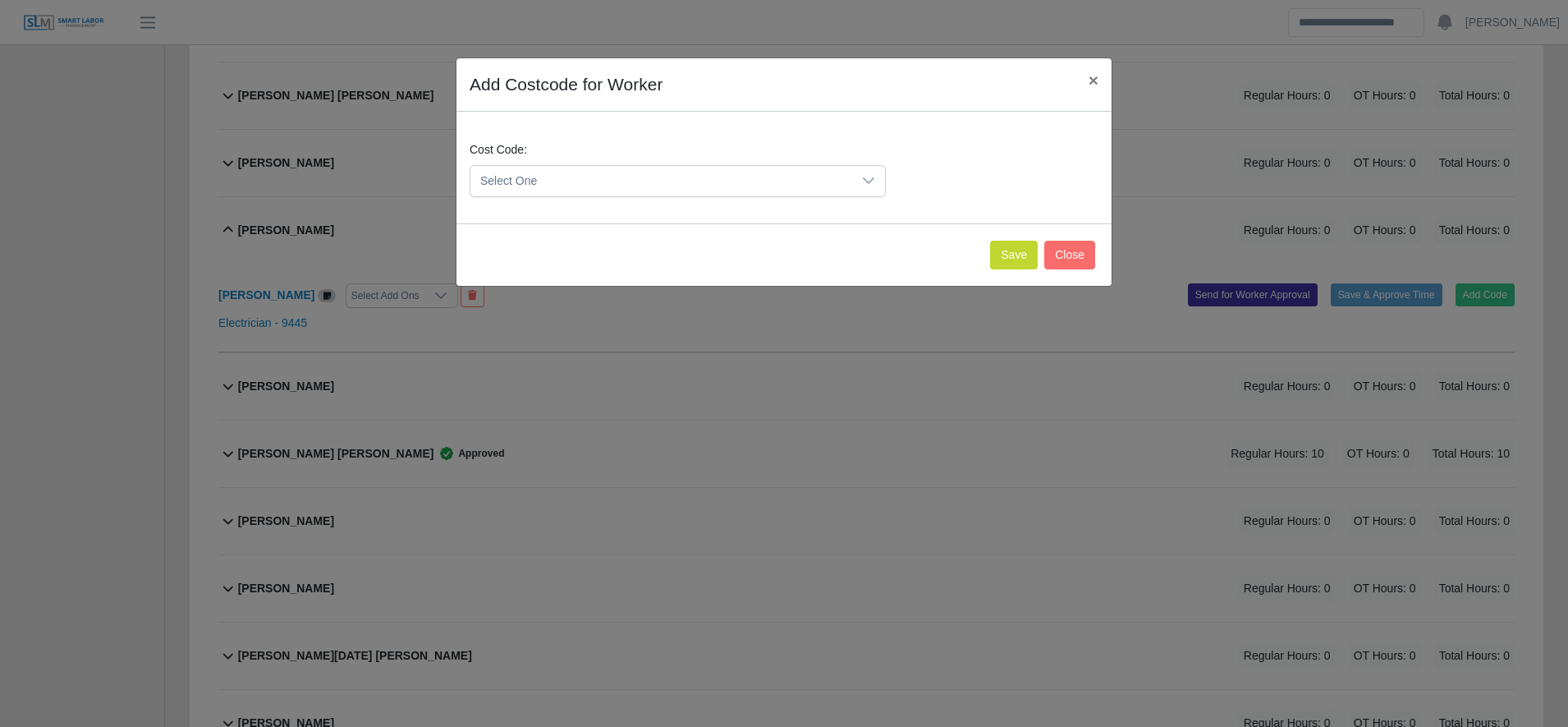
click at [718, 190] on span "Select One" at bounding box center [661, 181] width 382 height 31
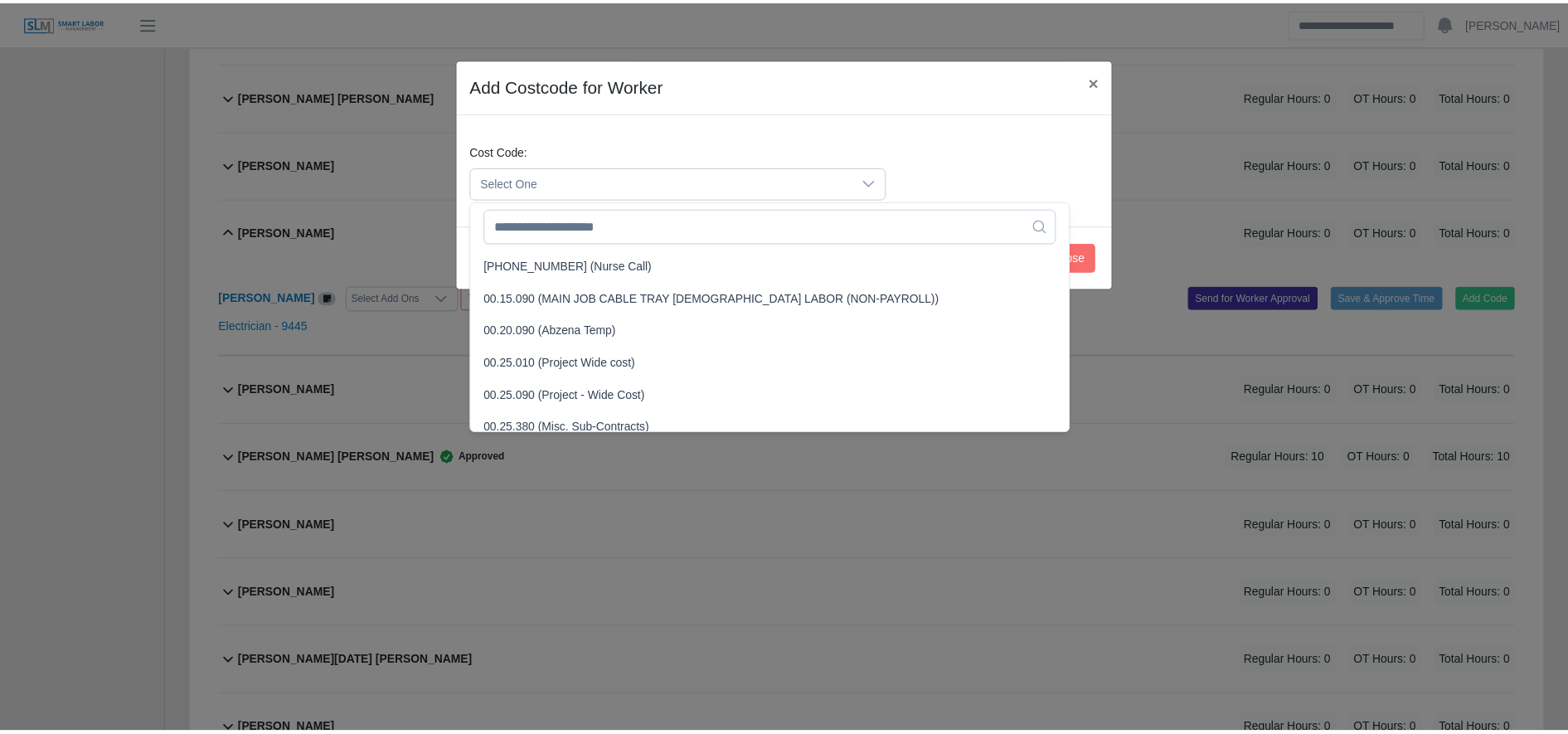
scroll to position [534, 0]
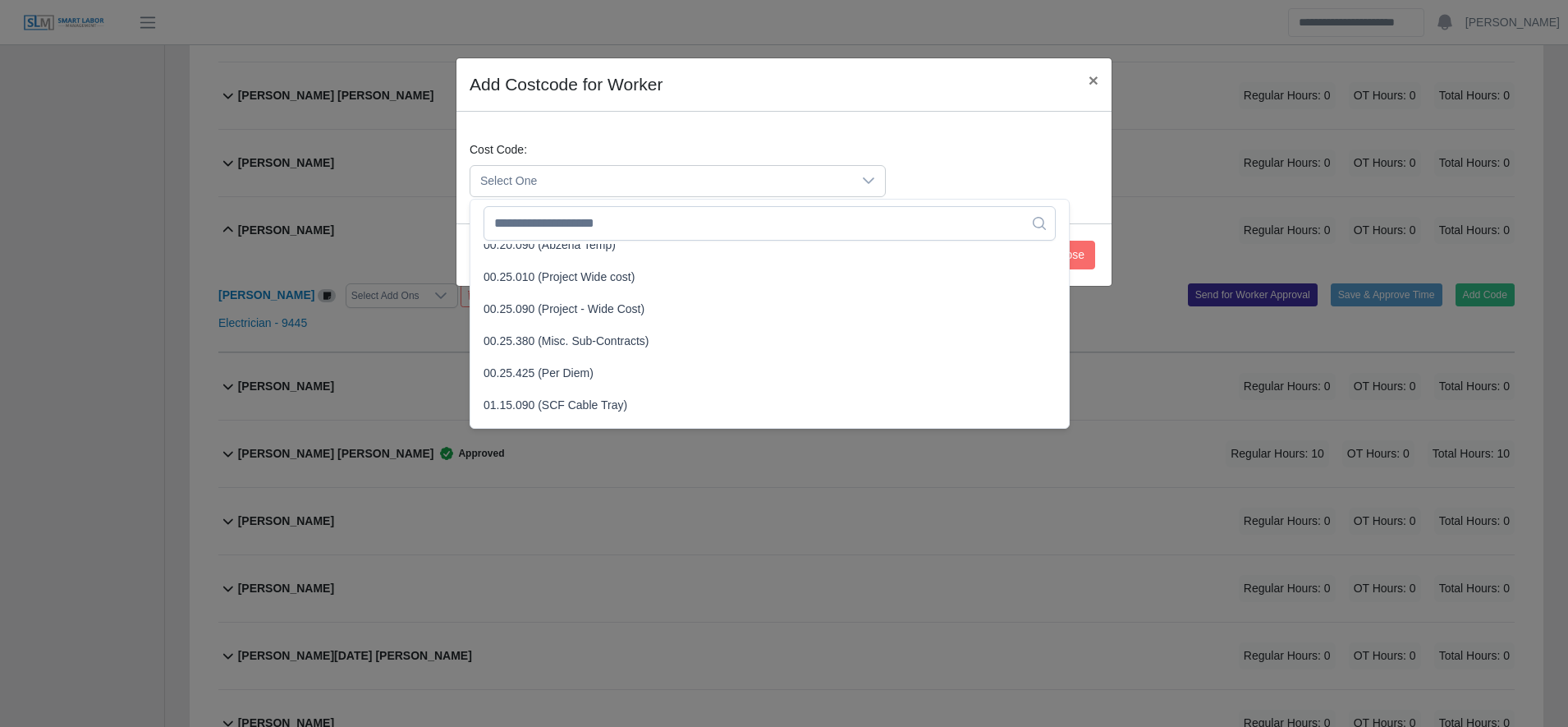
click at [611, 315] on span "00.25.090 (Project - Wide Cost)" at bounding box center [564, 309] width 161 height 17
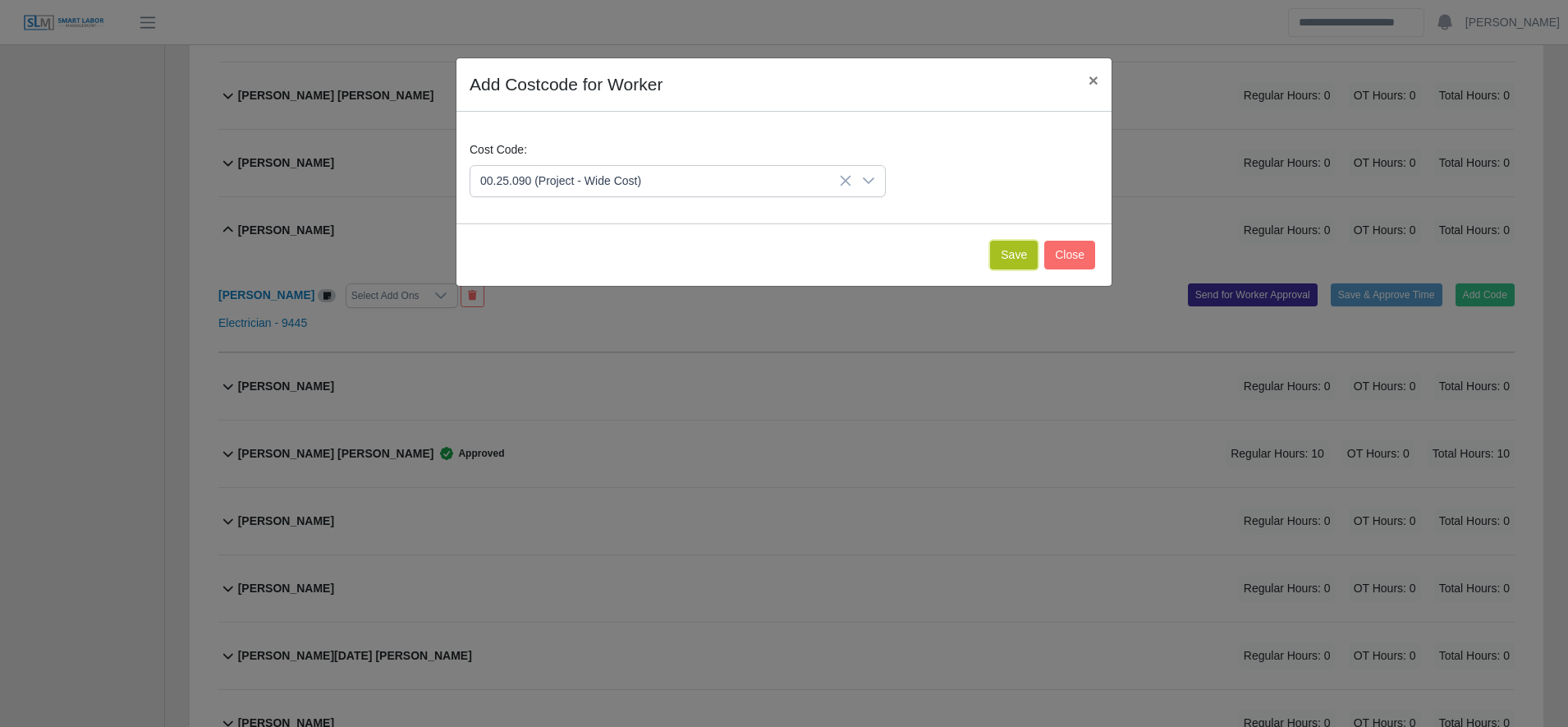
click at [1014, 248] on button "Save" at bounding box center [1013, 255] width 48 height 29
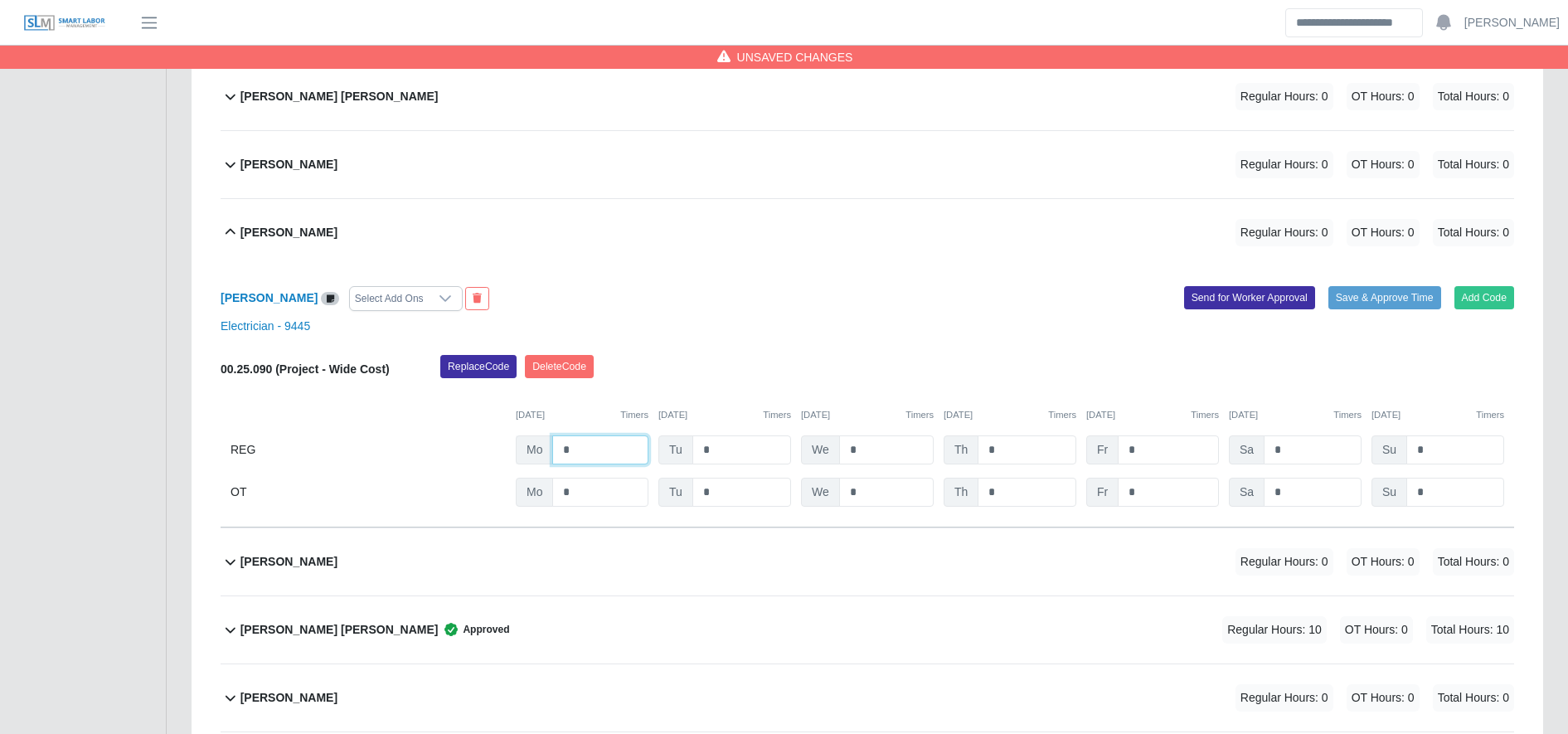
click at [607, 444] on input "*" at bounding box center [600, 450] width 96 height 29
type input "**"
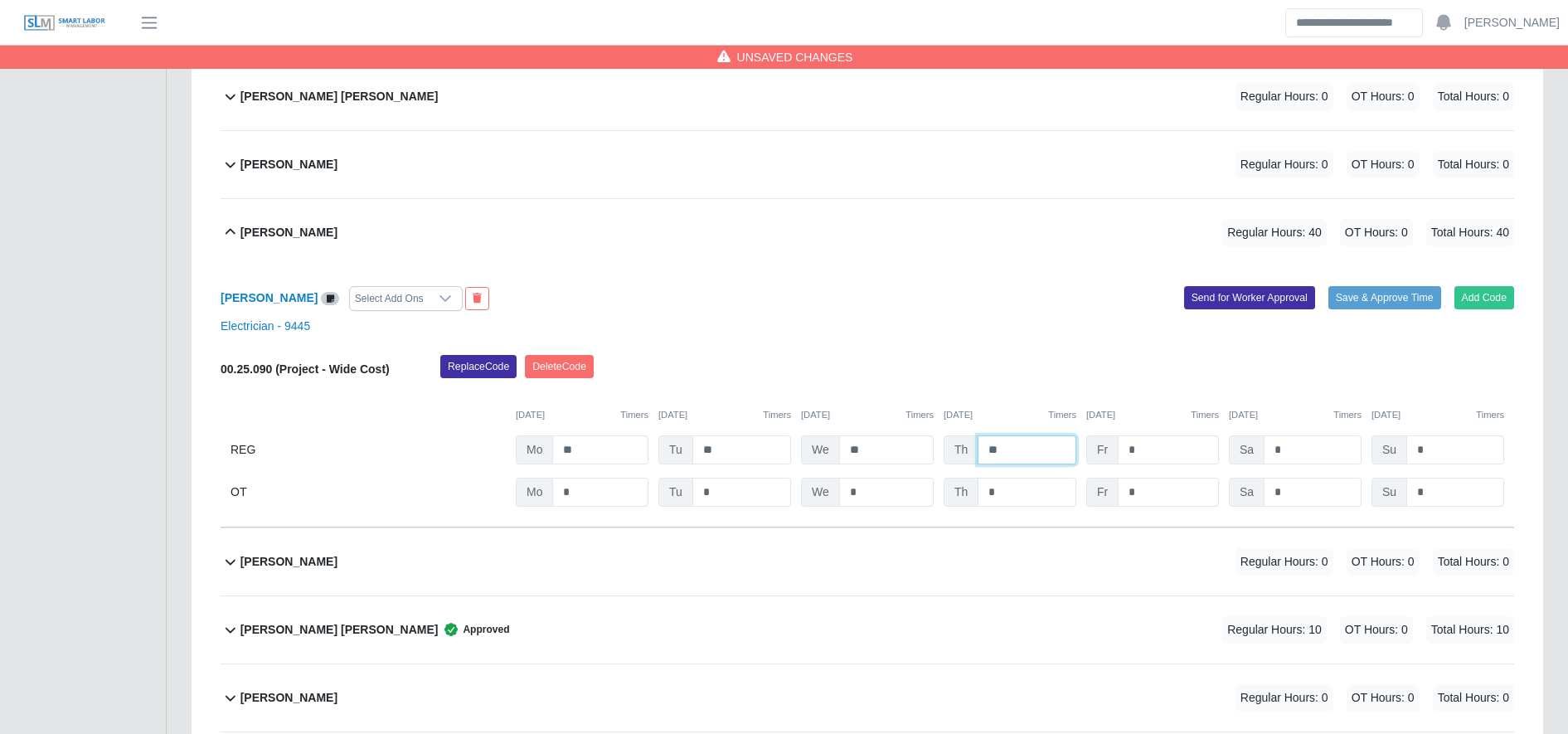
type input "****"
click at [1137, 497] on input "*" at bounding box center [1168, 492] width 102 height 29
type input "**"
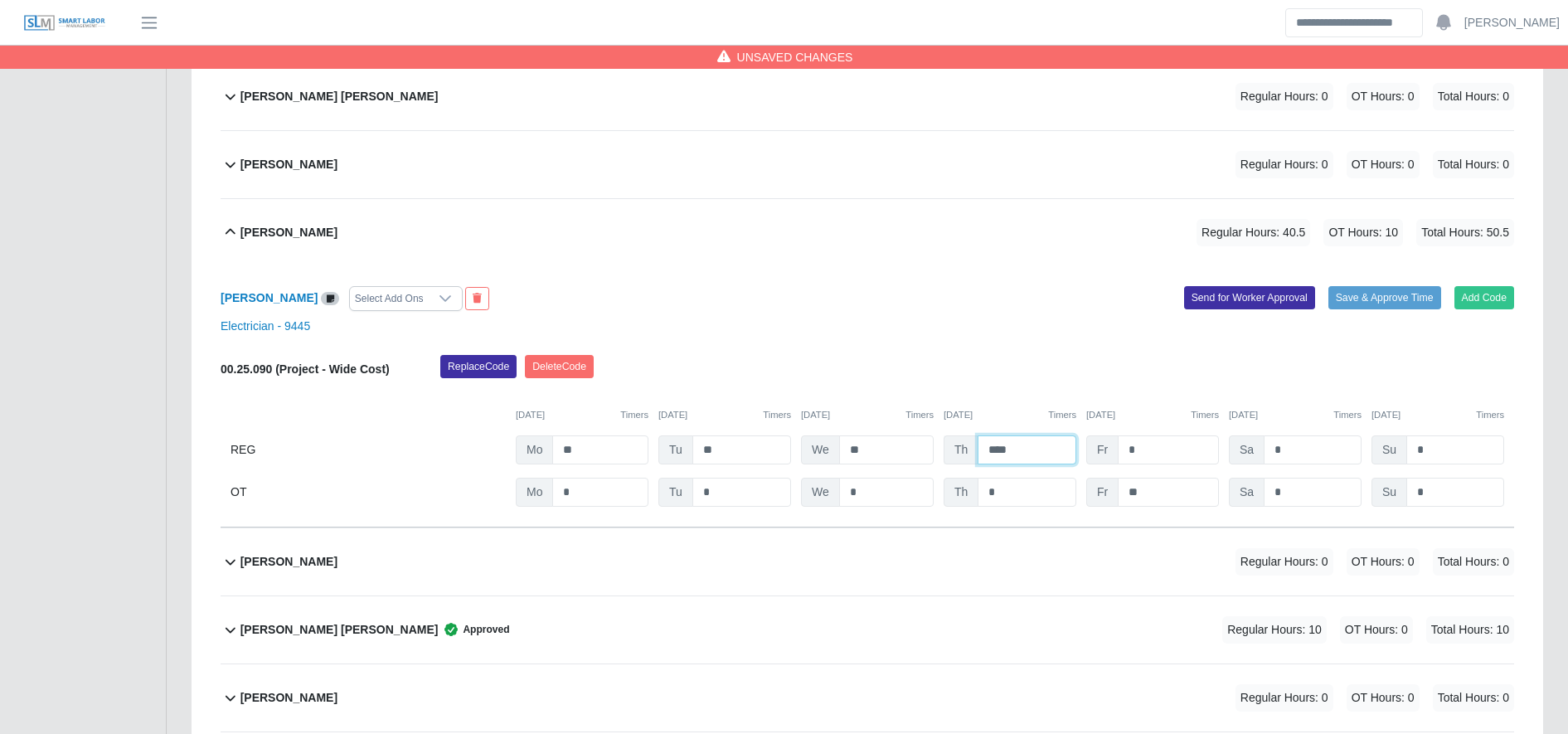
click at [1014, 452] on input "****" at bounding box center [1027, 450] width 99 height 29
type input "**"
click at [1268, 300] on button "Send for Worker Approval" at bounding box center [1249, 297] width 131 height 23
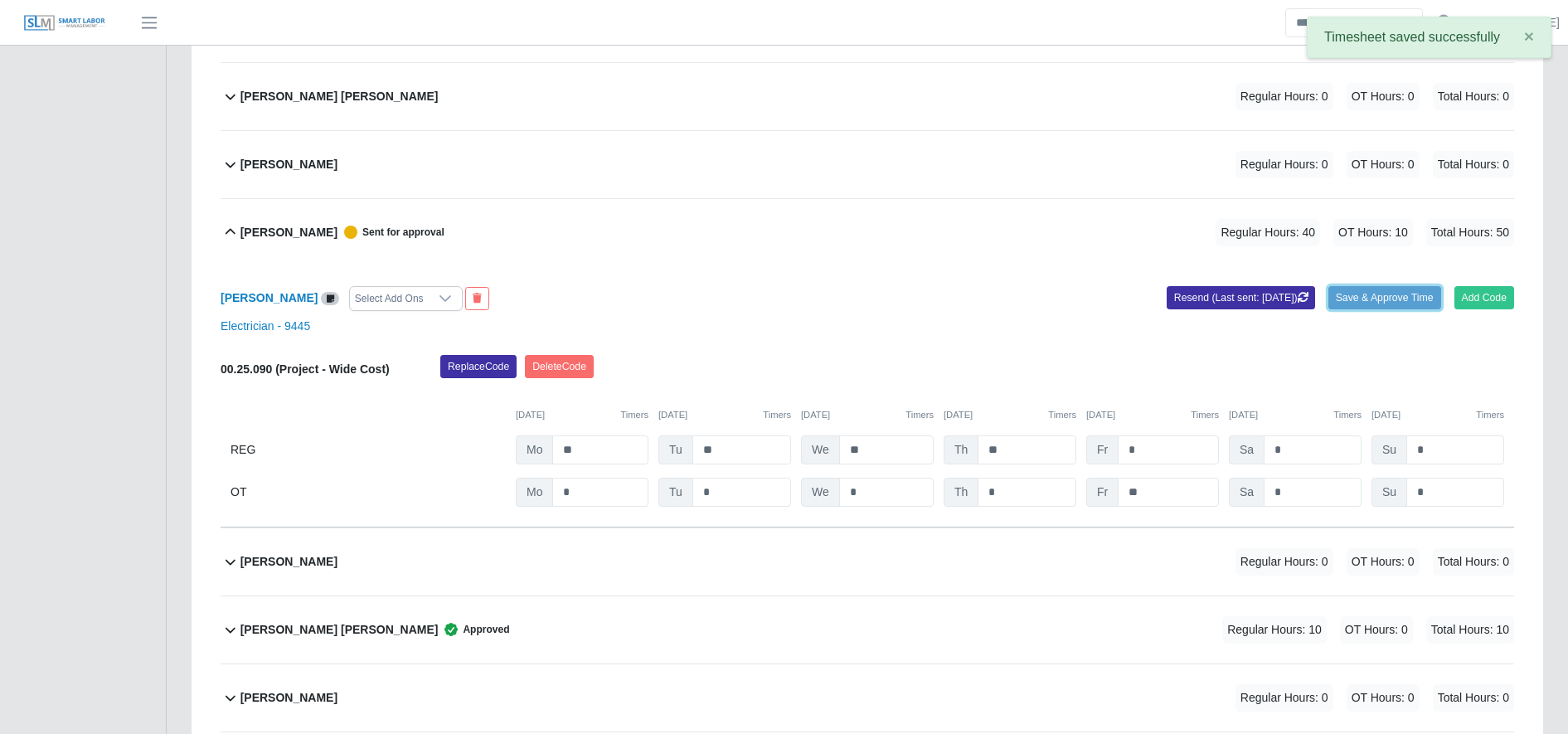
click at [1408, 302] on button "Save & Approve Time" at bounding box center [1384, 297] width 113 height 23
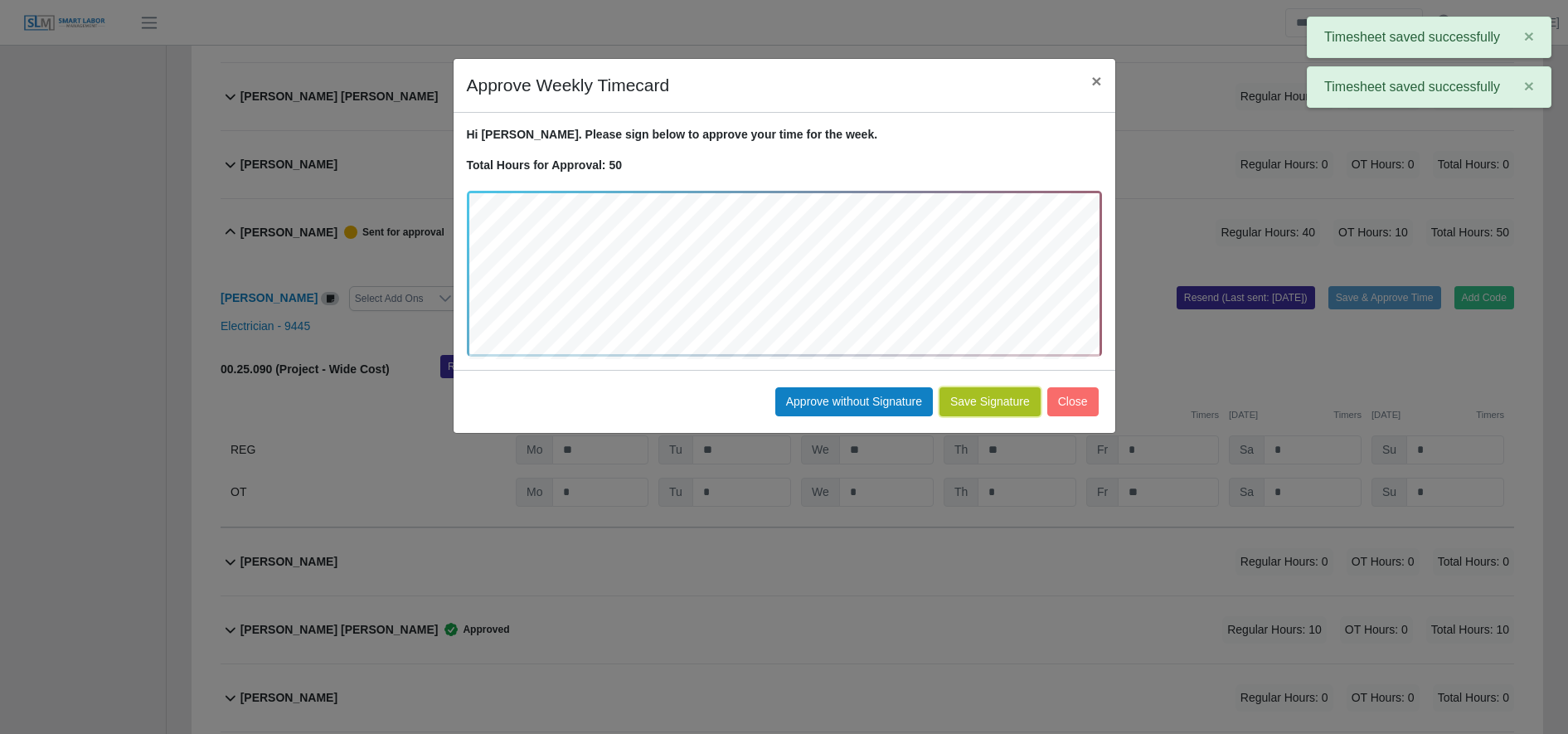
click at [1000, 401] on button "Save Signature" at bounding box center [989, 402] width 102 height 29
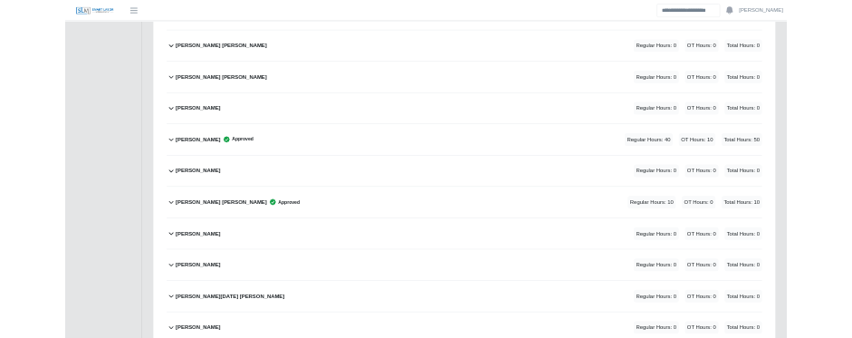
scroll to position [4179, 0]
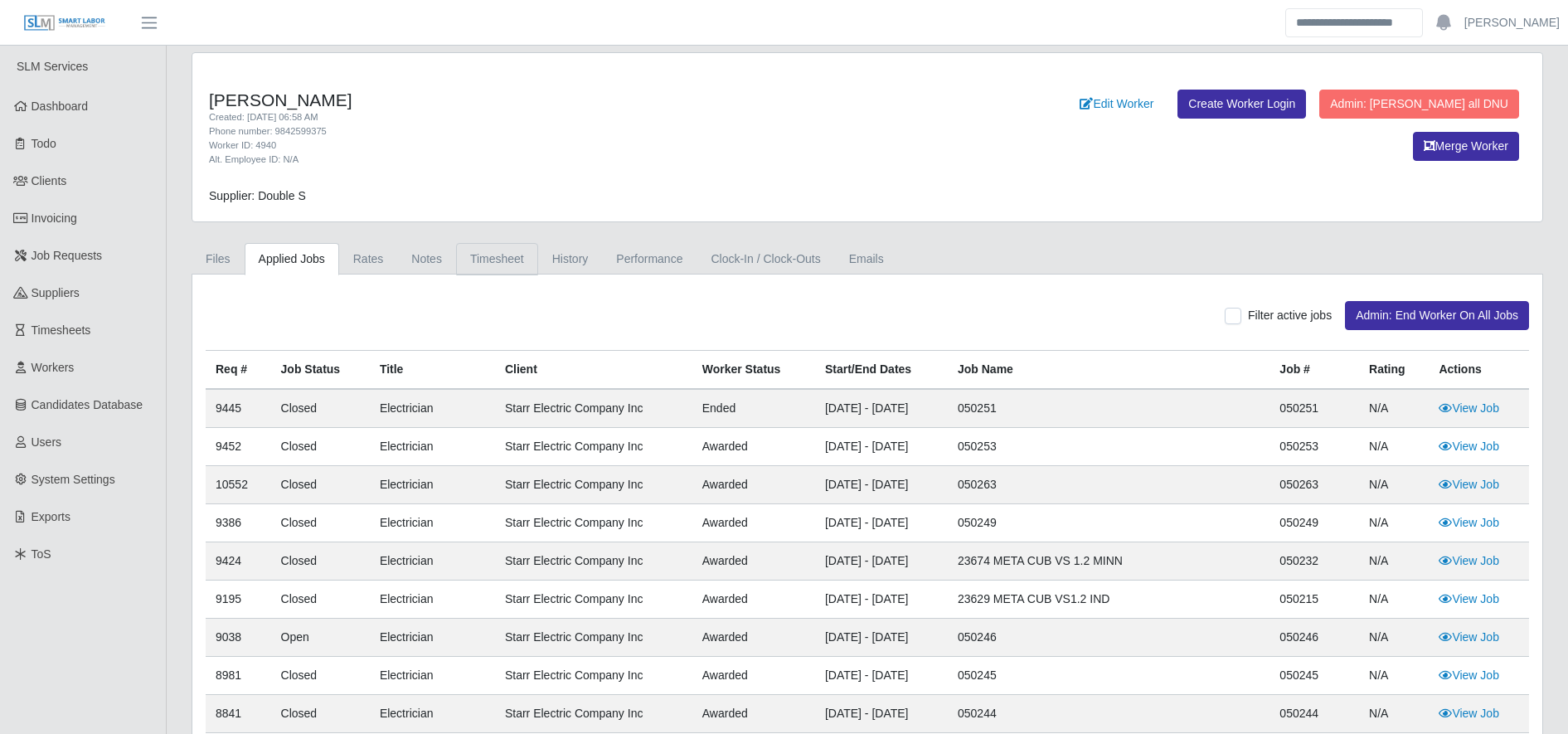
click at [493, 264] on link "Timesheet" at bounding box center [497, 258] width 82 height 32
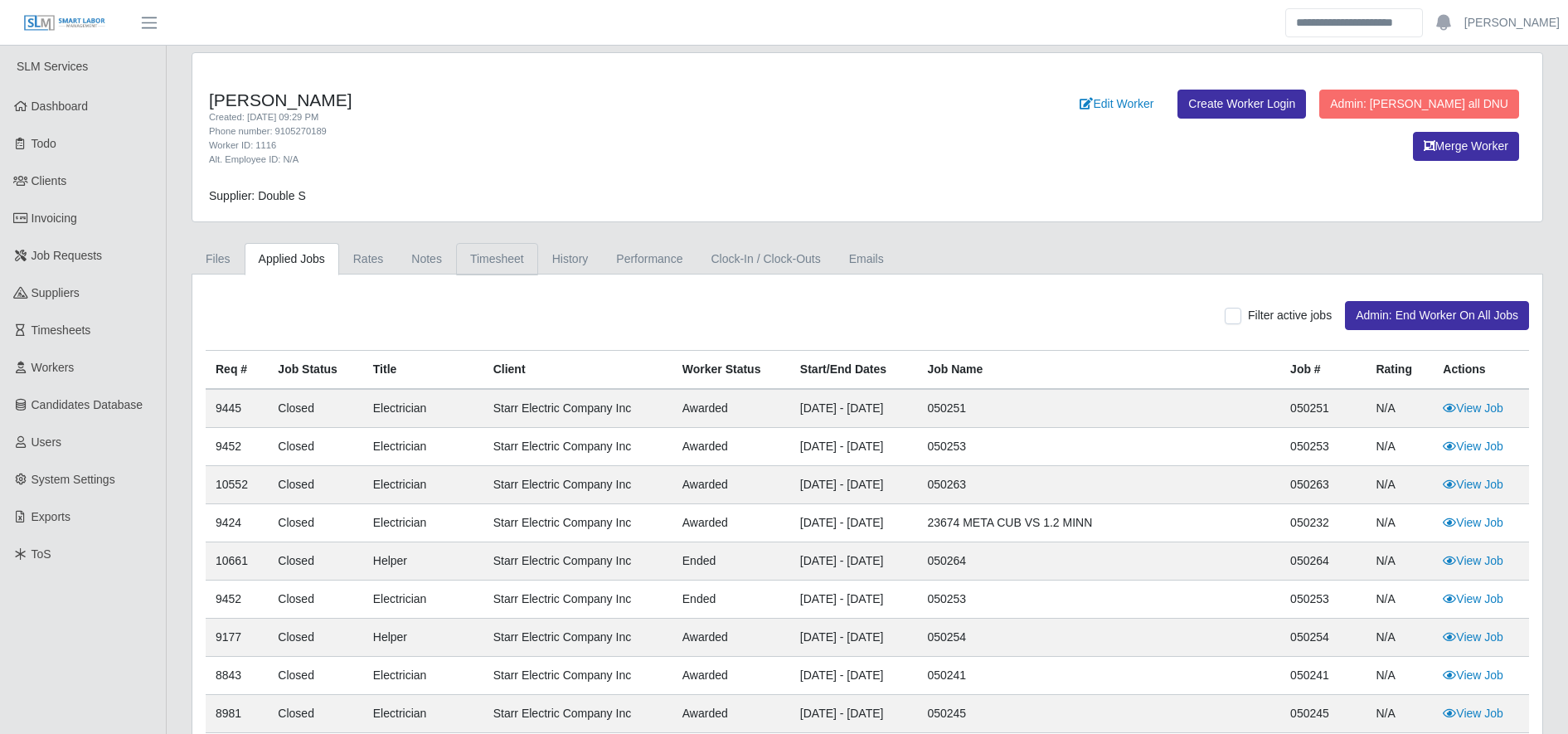
click at [513, 268] on link "Timesheet" at bounding box center [497, 258] width 82 height 32
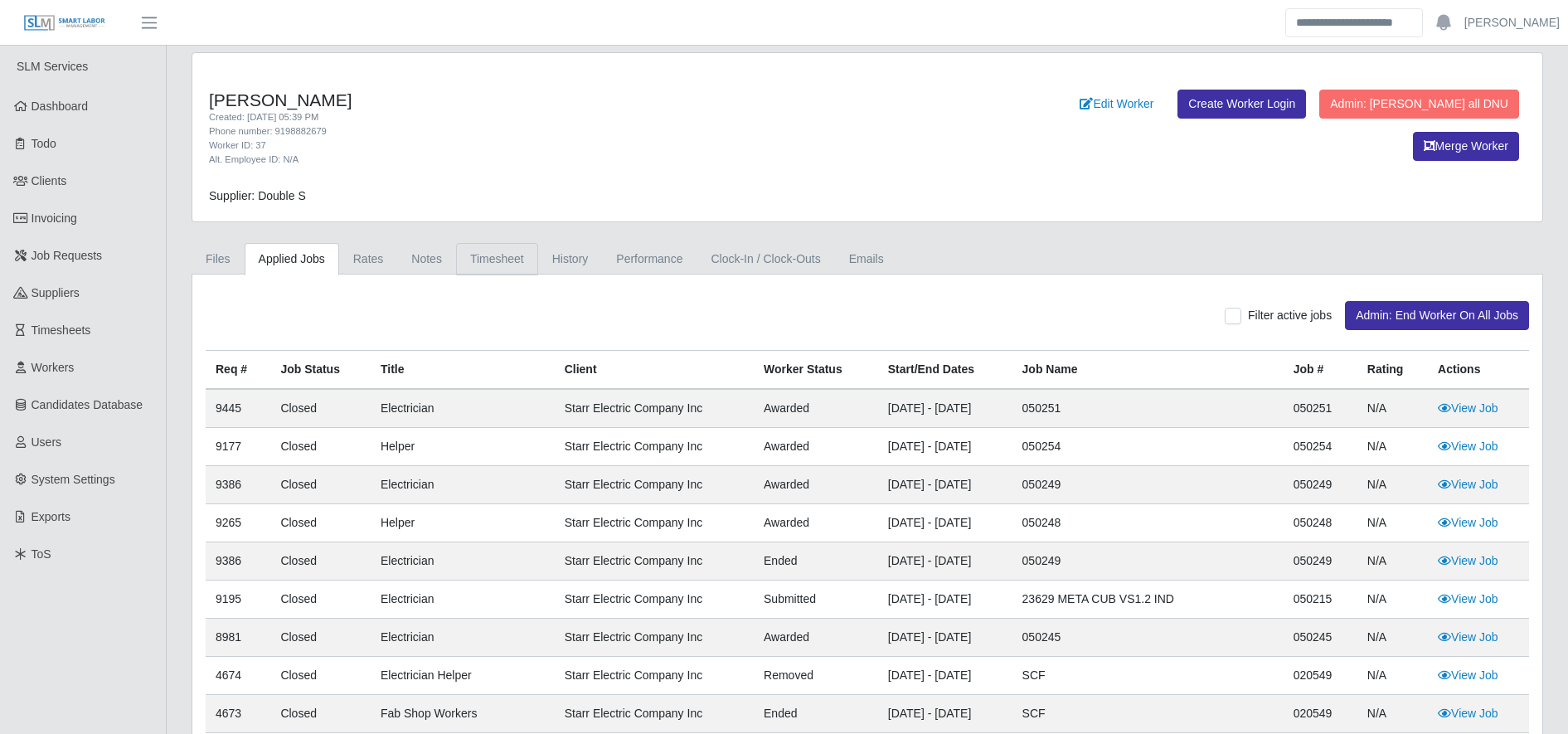
click at [478, 254] on link "Timesheet" at bounding box center [497, 258] width 82 height 32
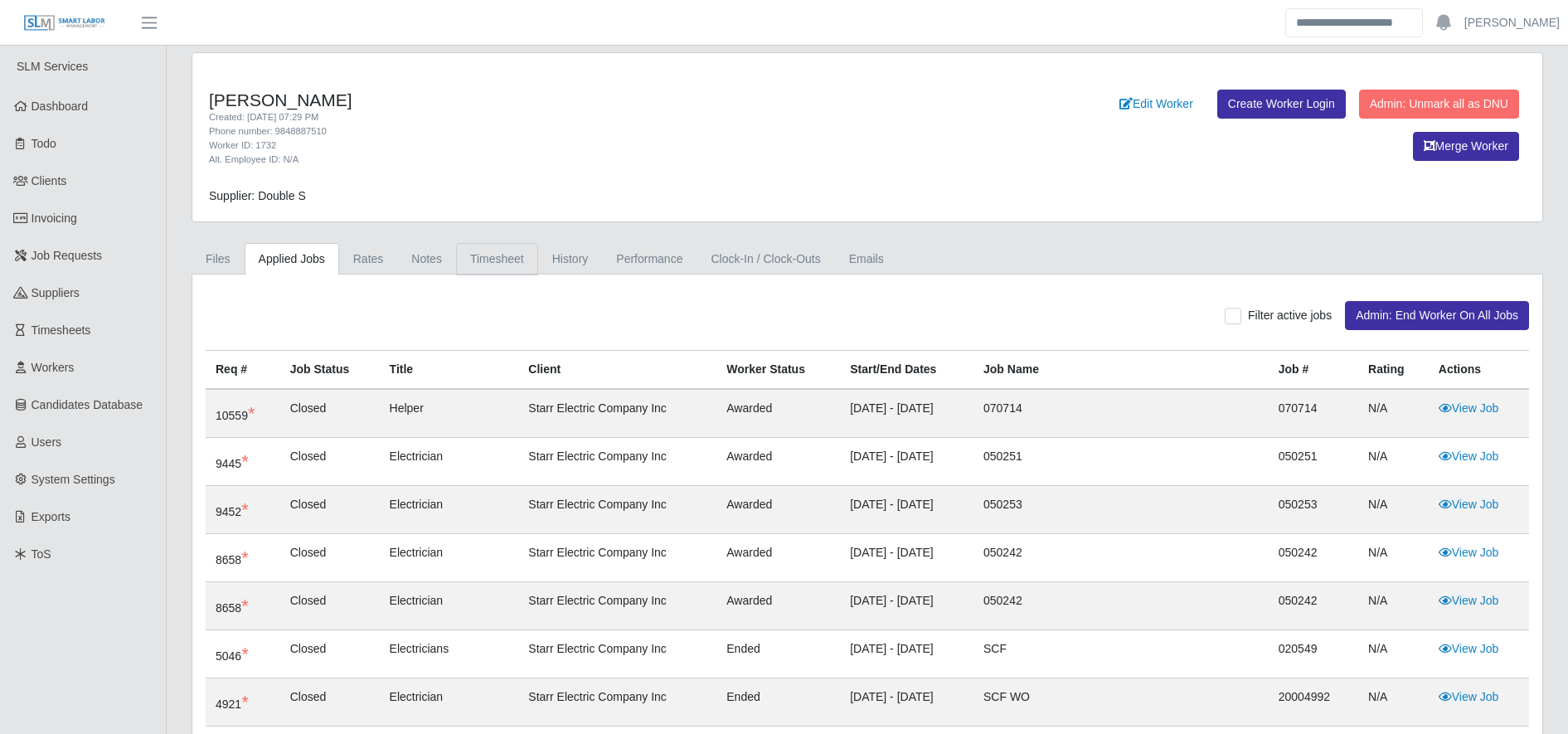
click at [490, 270] on link "Timesheet" at bounding box center [497, 258] width 82 height 32
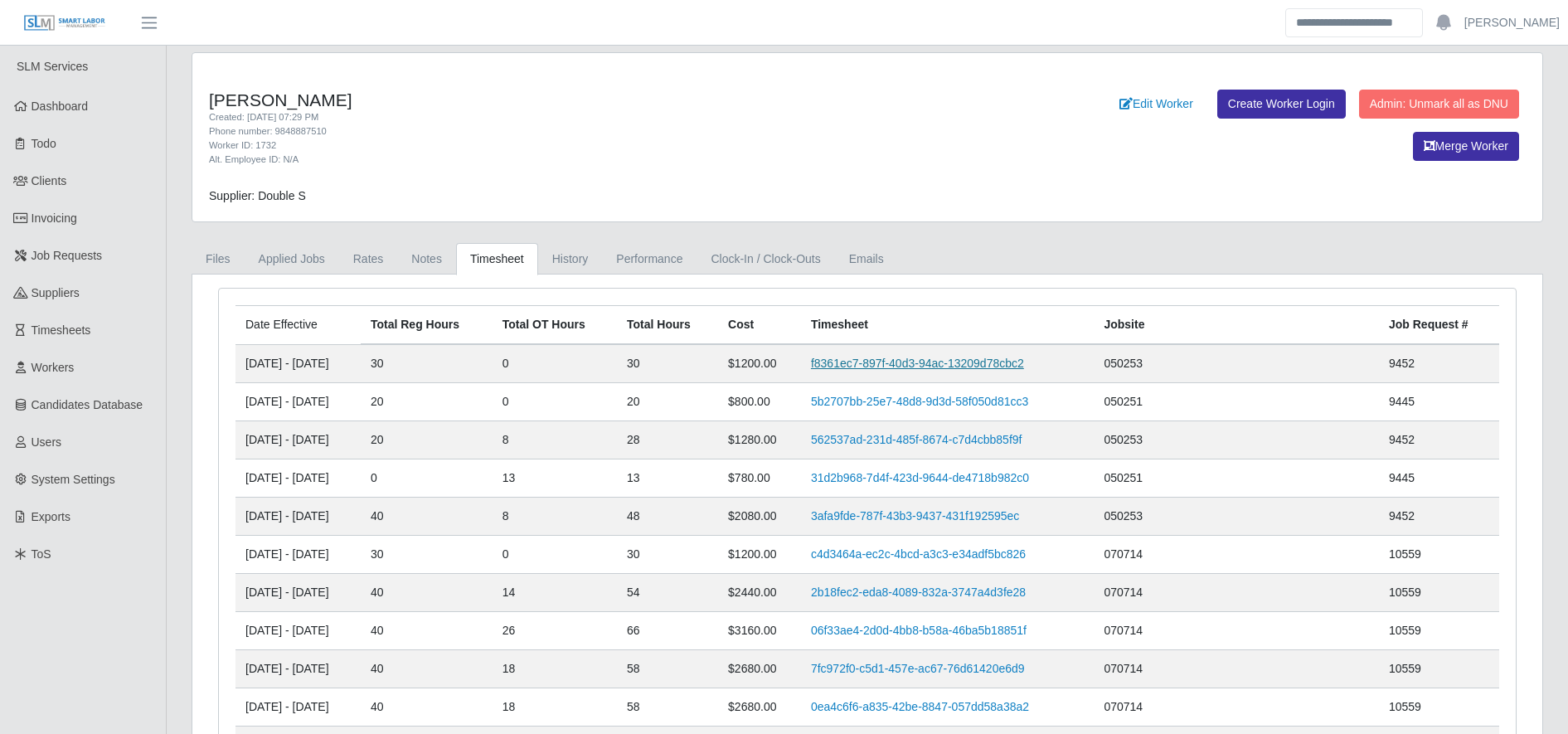
click at [982, 365] on link "f8361ec7-897f-40d3-94ac-13209d78cbc2" at bounding box center [917, 362] width 213 height 13
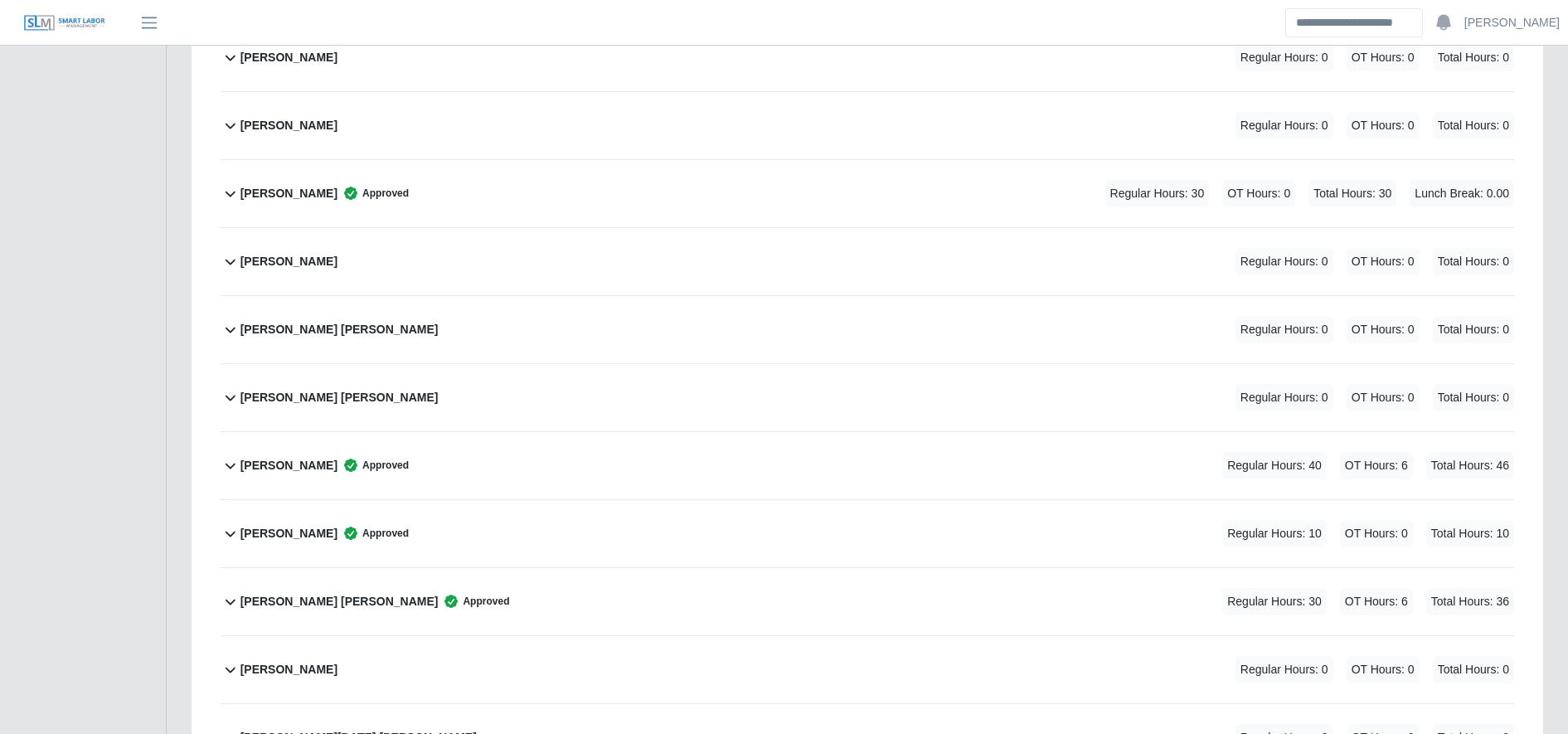
scroll to position [3178, 0]
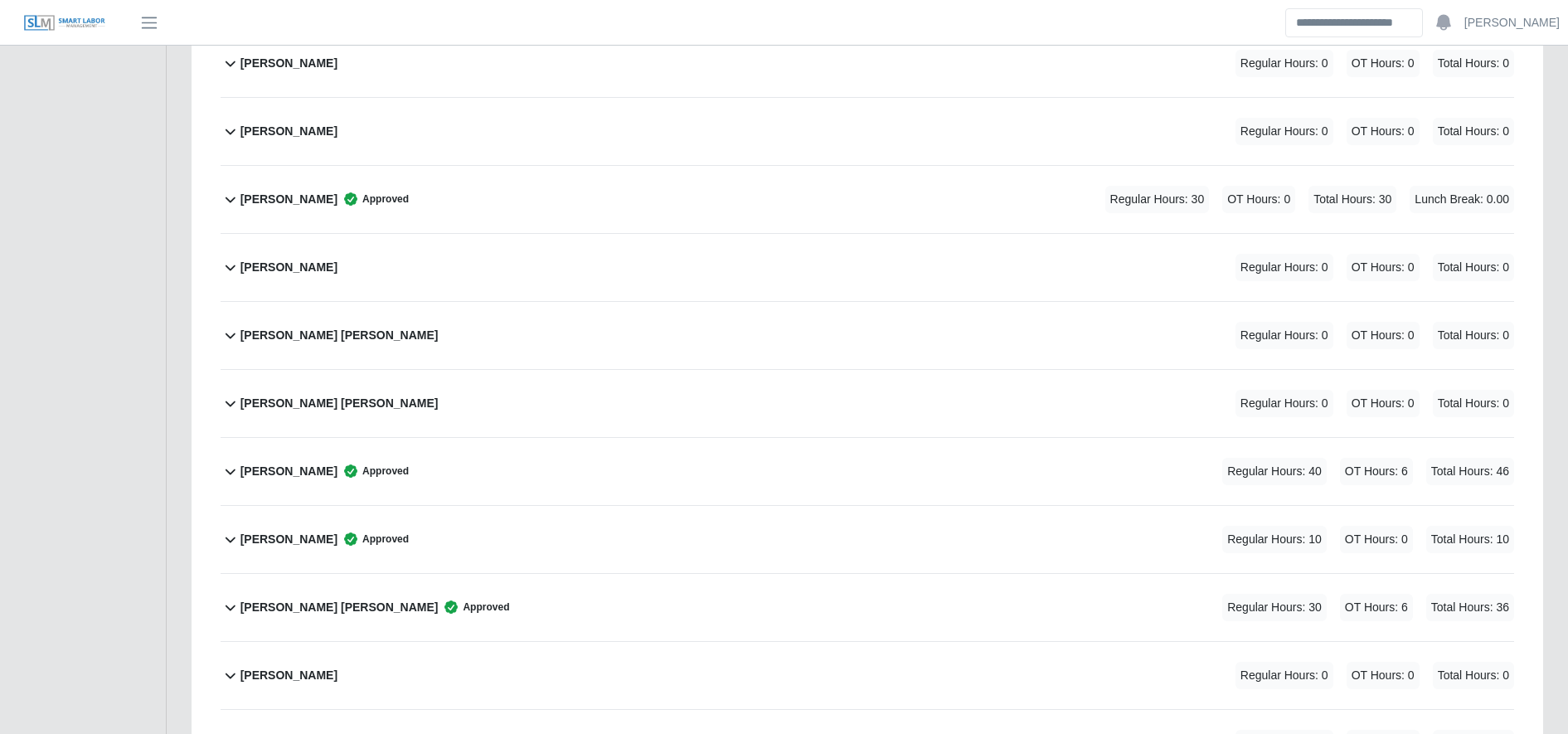
click at [392, 186] on div "[PERSON_NAME] Approved" at bounding box center [325, 200] width 168 height 27
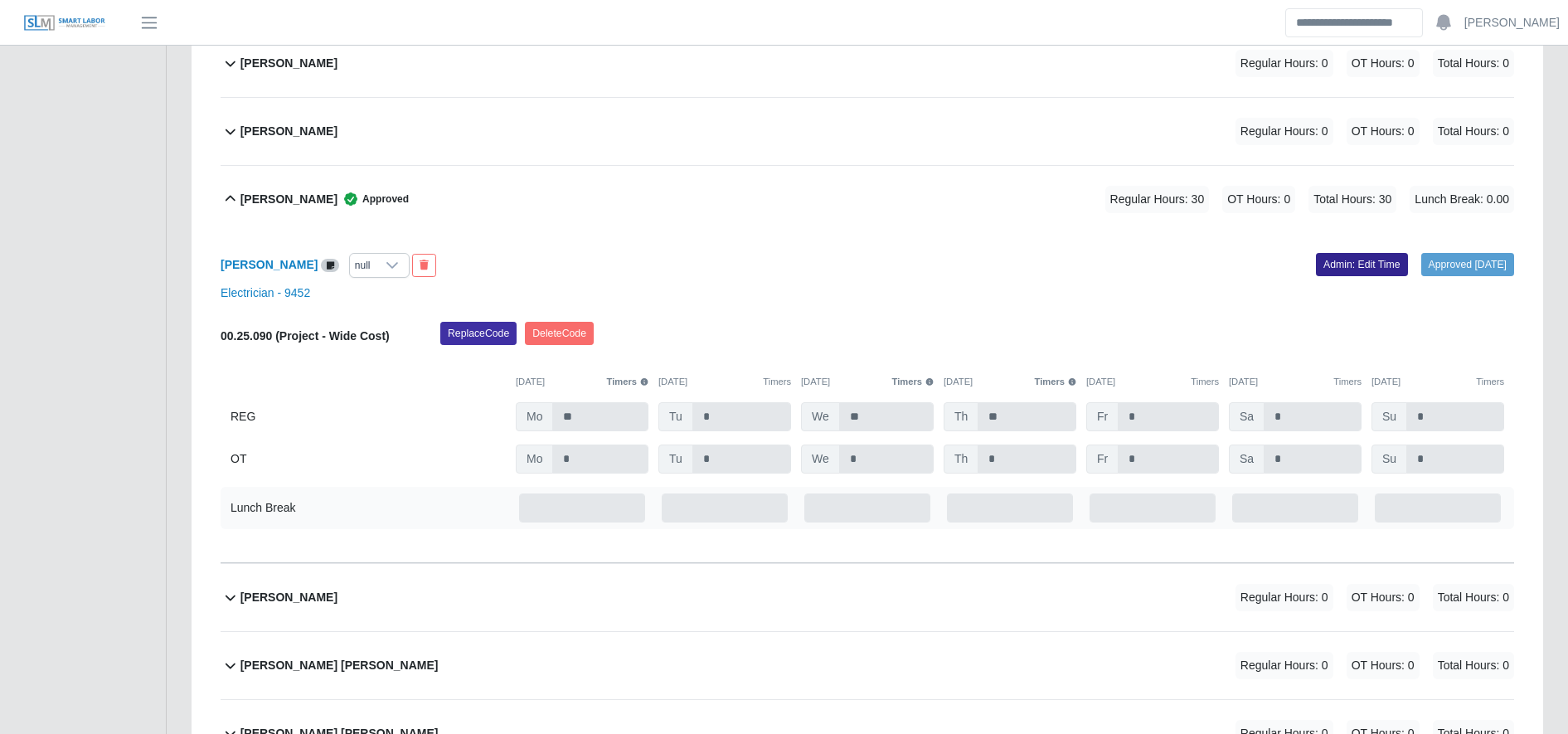
click at [1328, 256] on link "Admin: Edit Time" at bounding box center [1361, 264] width 92 height 23
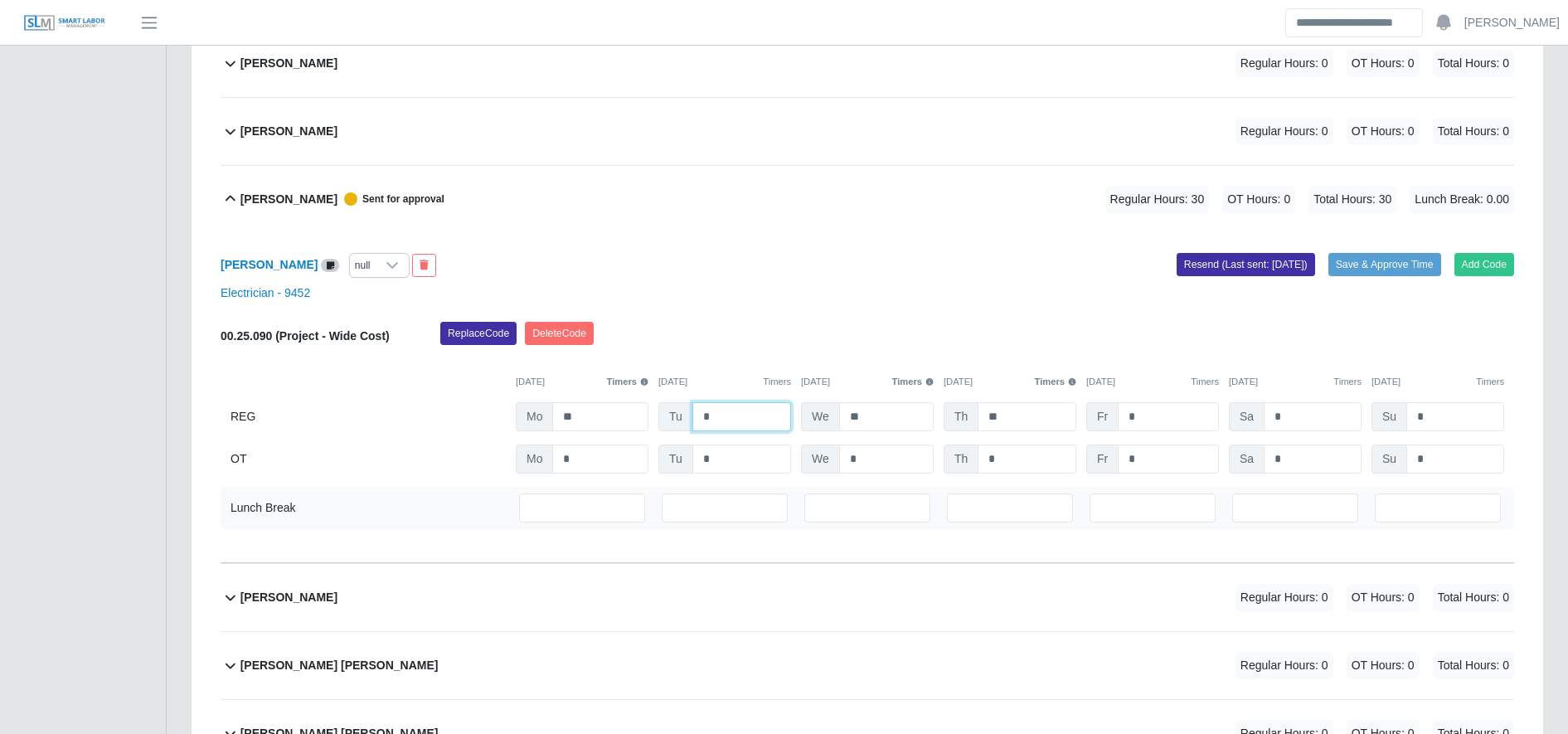
click at [720, 413] on input "*" at bounding box center [741, 416] width 99 height 29
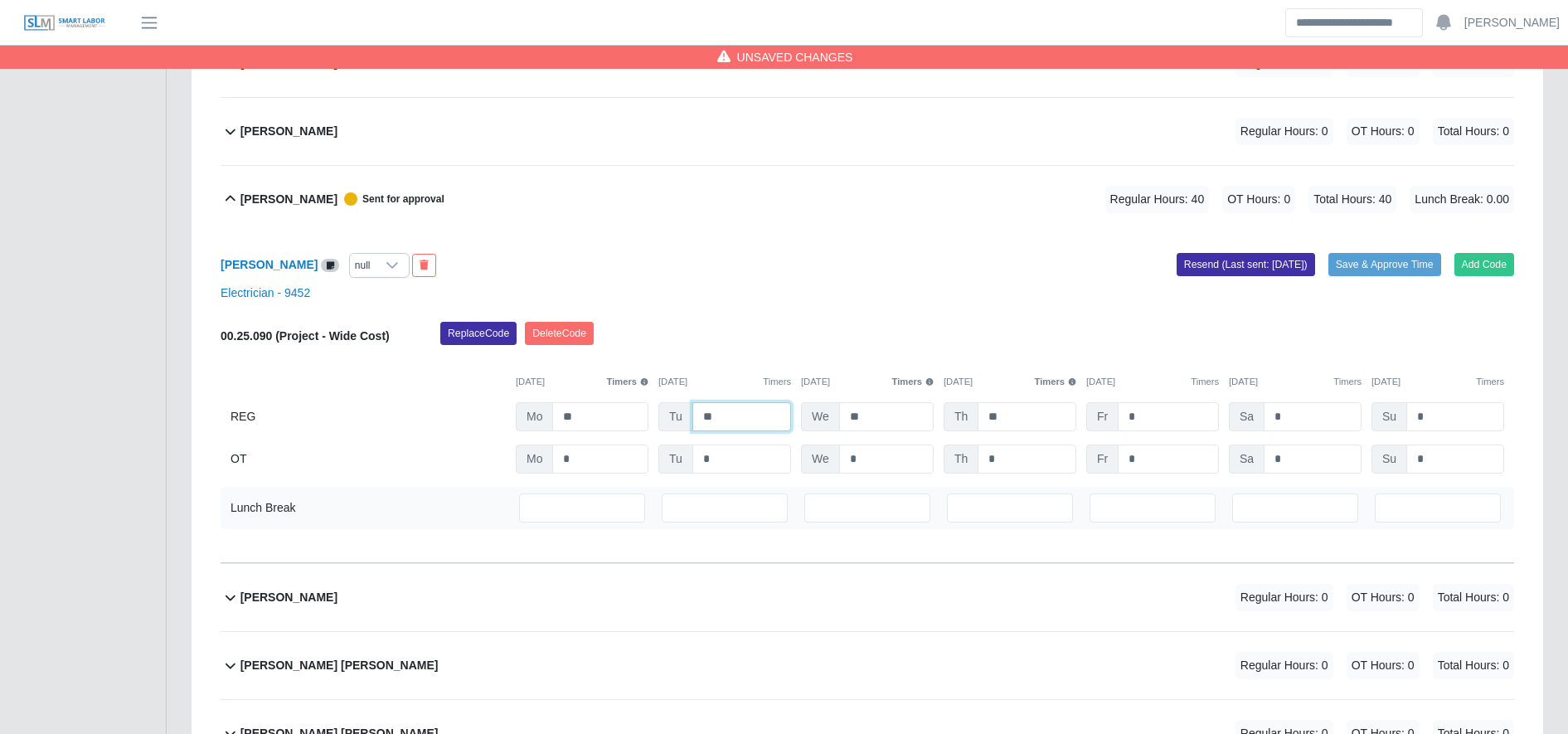
type input "**"
click at [1284, 455] on input "*" at bounding box center [1312, 459] width 98 height 29
click at [1187, 459] on input "*" at bounding box center [1168, 459] width 102 height 29
type input "**"
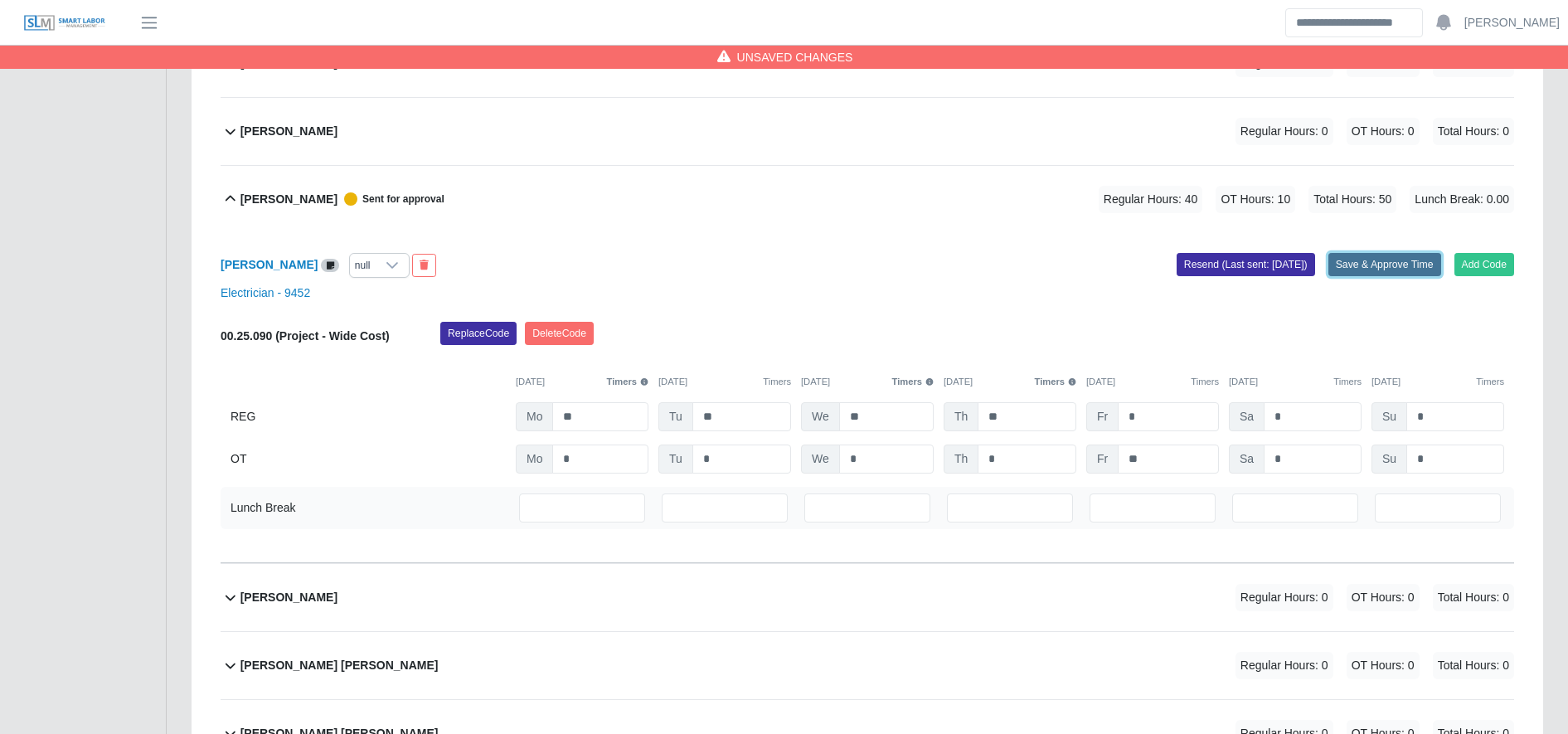
click at [1378, 264] on button "Save & Approve Time" at bounding box center [1384, 264] width 113 height 23
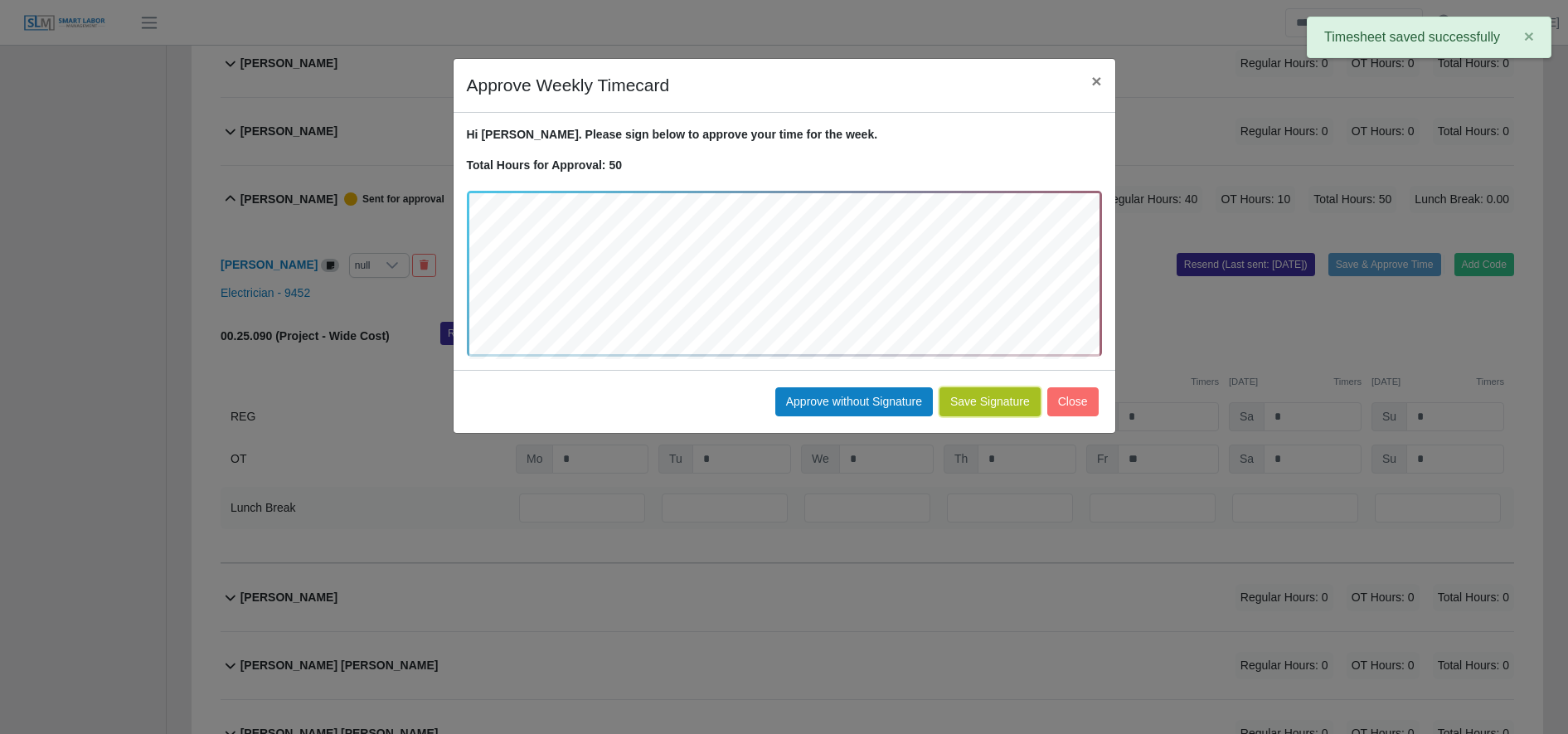
click at [979, 399] on button "Save Signature" at bounding box center [989, 402] width 102 height 29
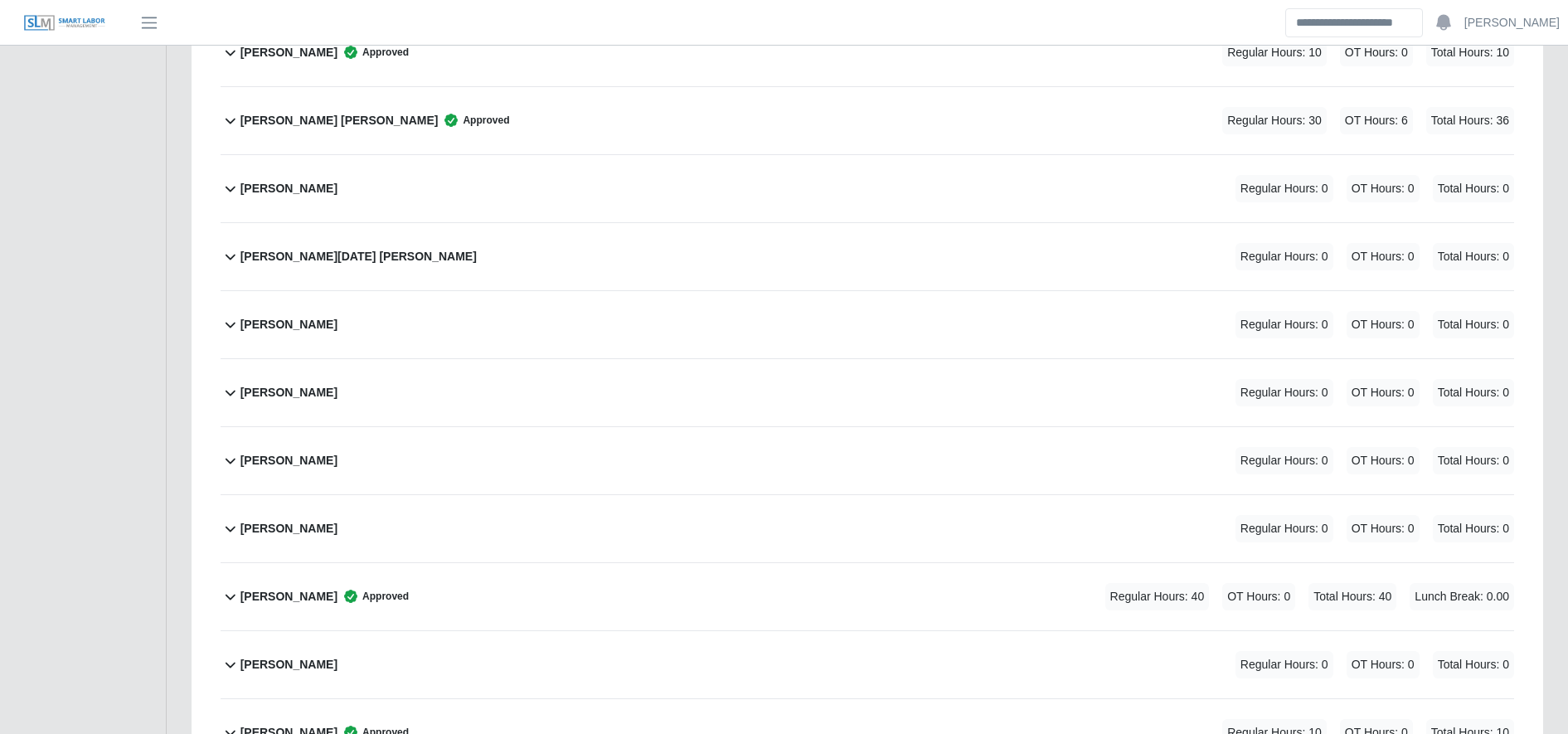
scroll to position [3993, 0]
click at [480, 253] on div "[PERSON_NAME][DATE] [PERSON_NAME] Regular Hours: 0 OT Hours: 0 Total Hours: 0" at bounding box center [877, 257] width 1273 height 67
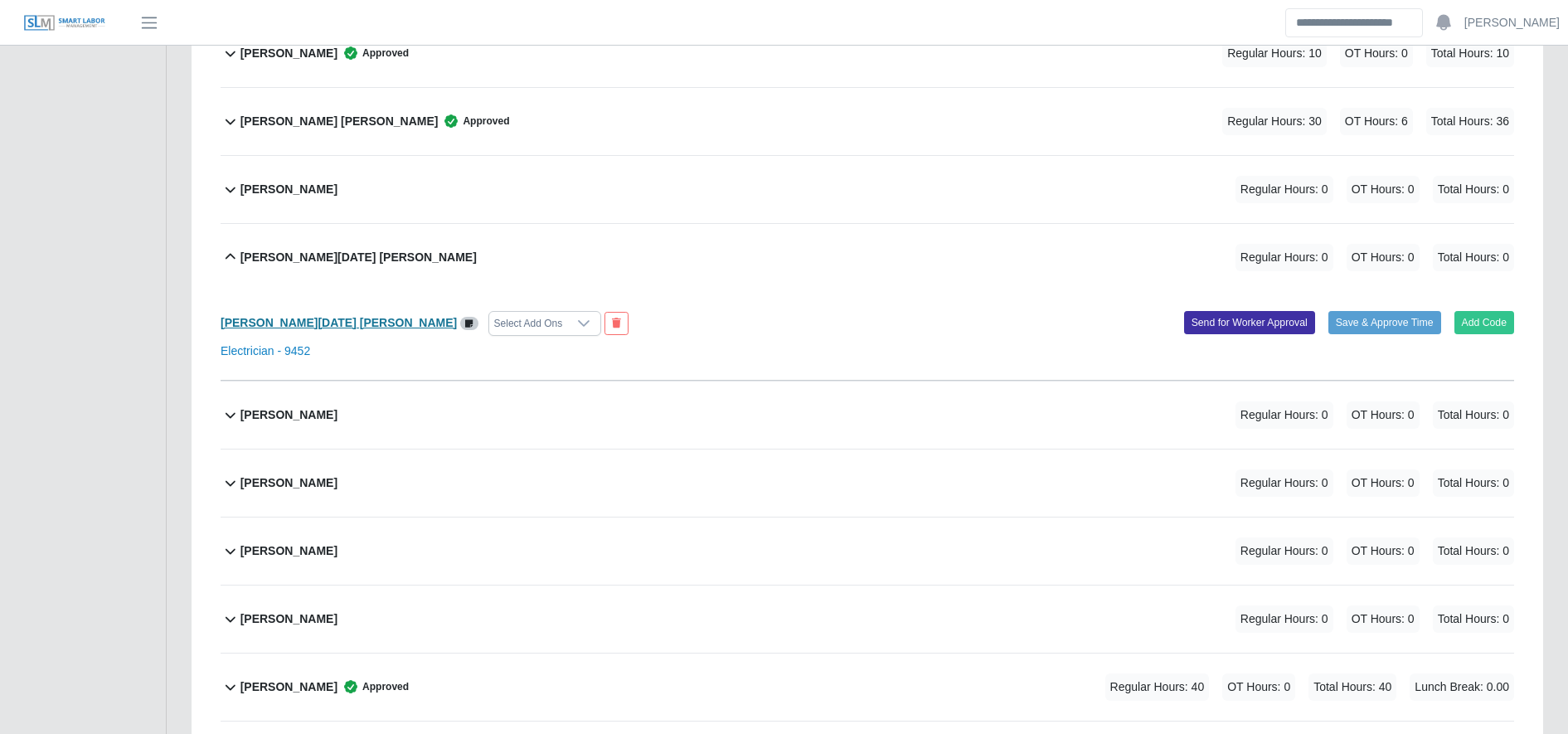
click at [261, 319] on b "[PERSON_NAME][DATE] [PERSON_NAME]" at bounding box center [339, 322] width 236 height 13
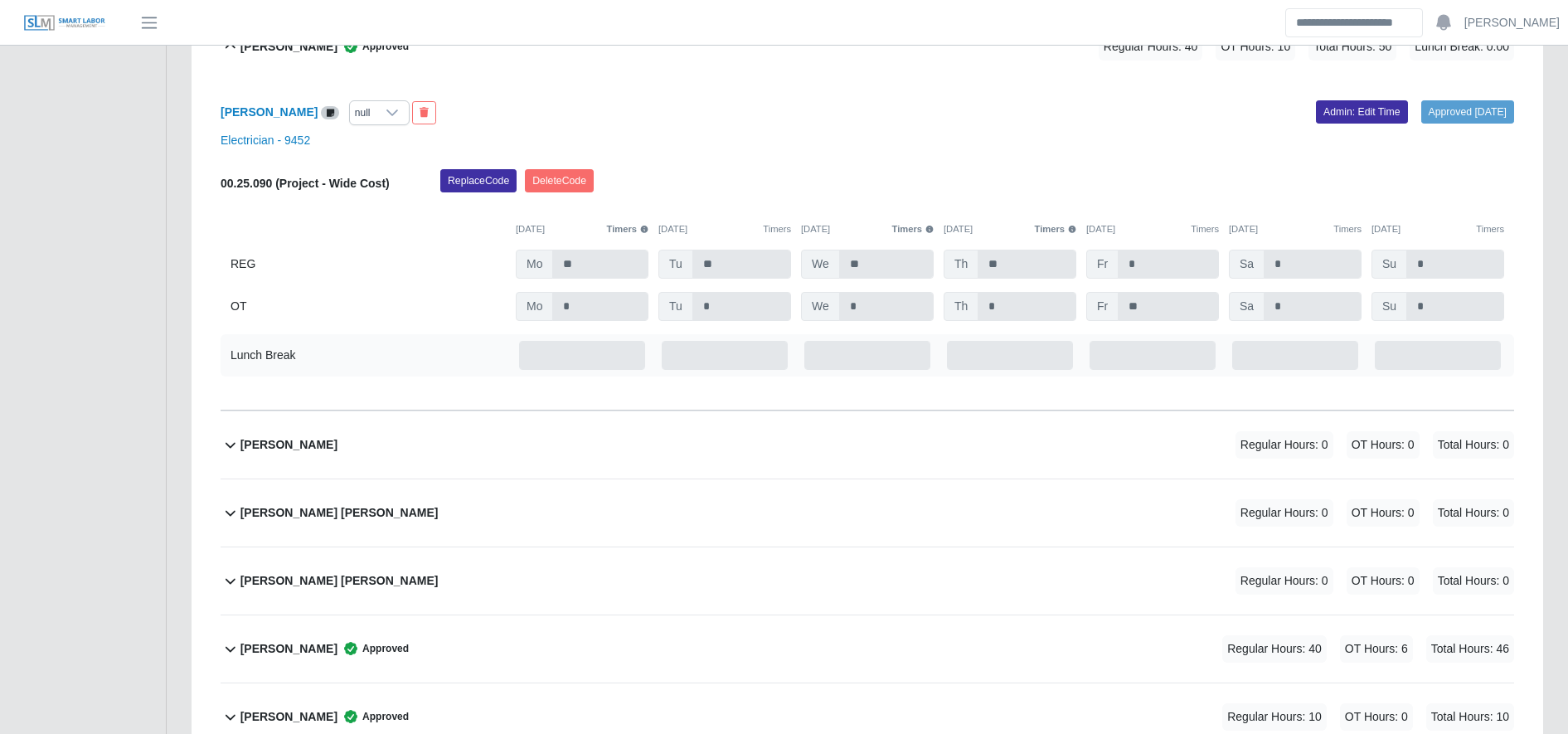
scroll to position [2919, 0]
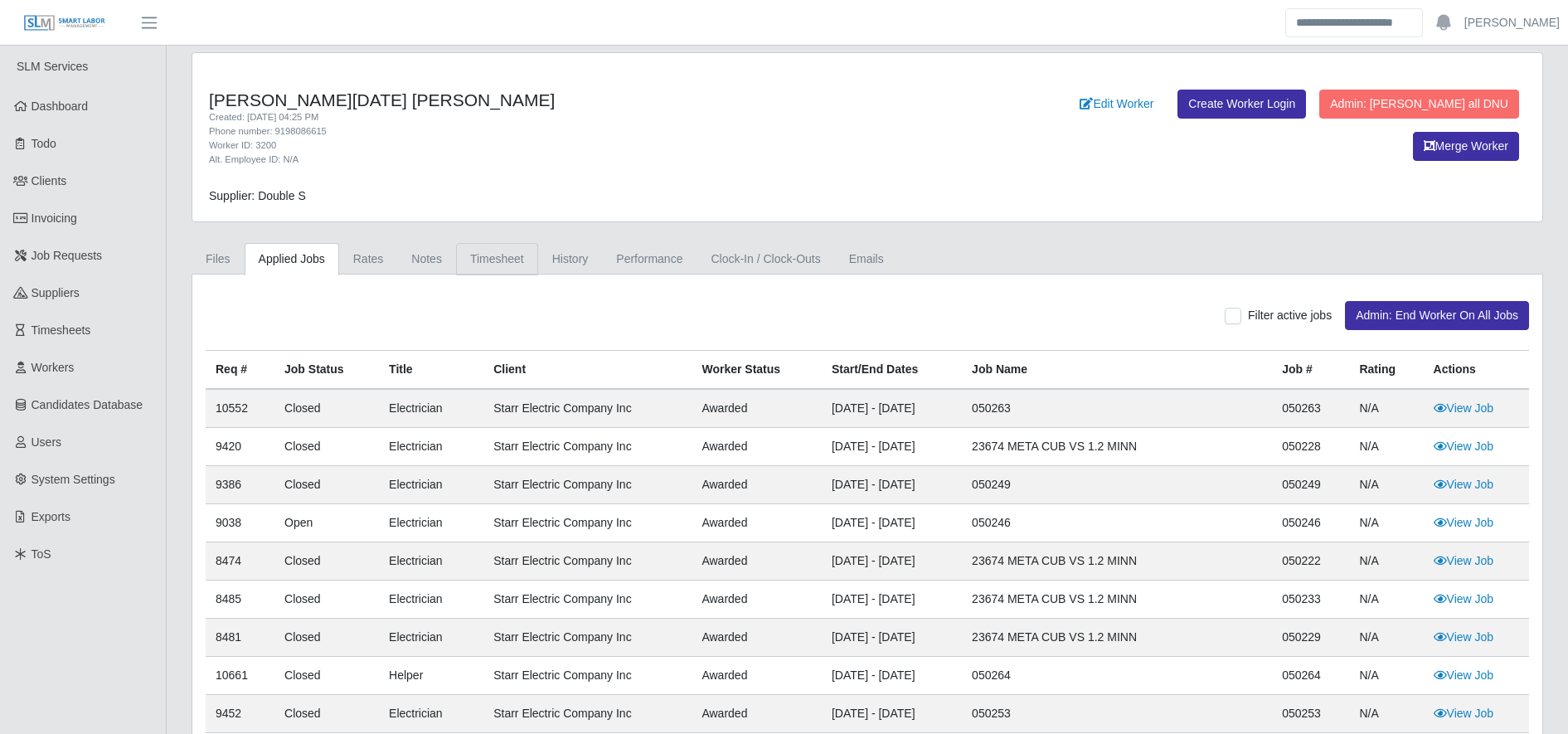
click at [478, 257] on link "Timesheet" at bounding box center [497, 258] width 82 height 32
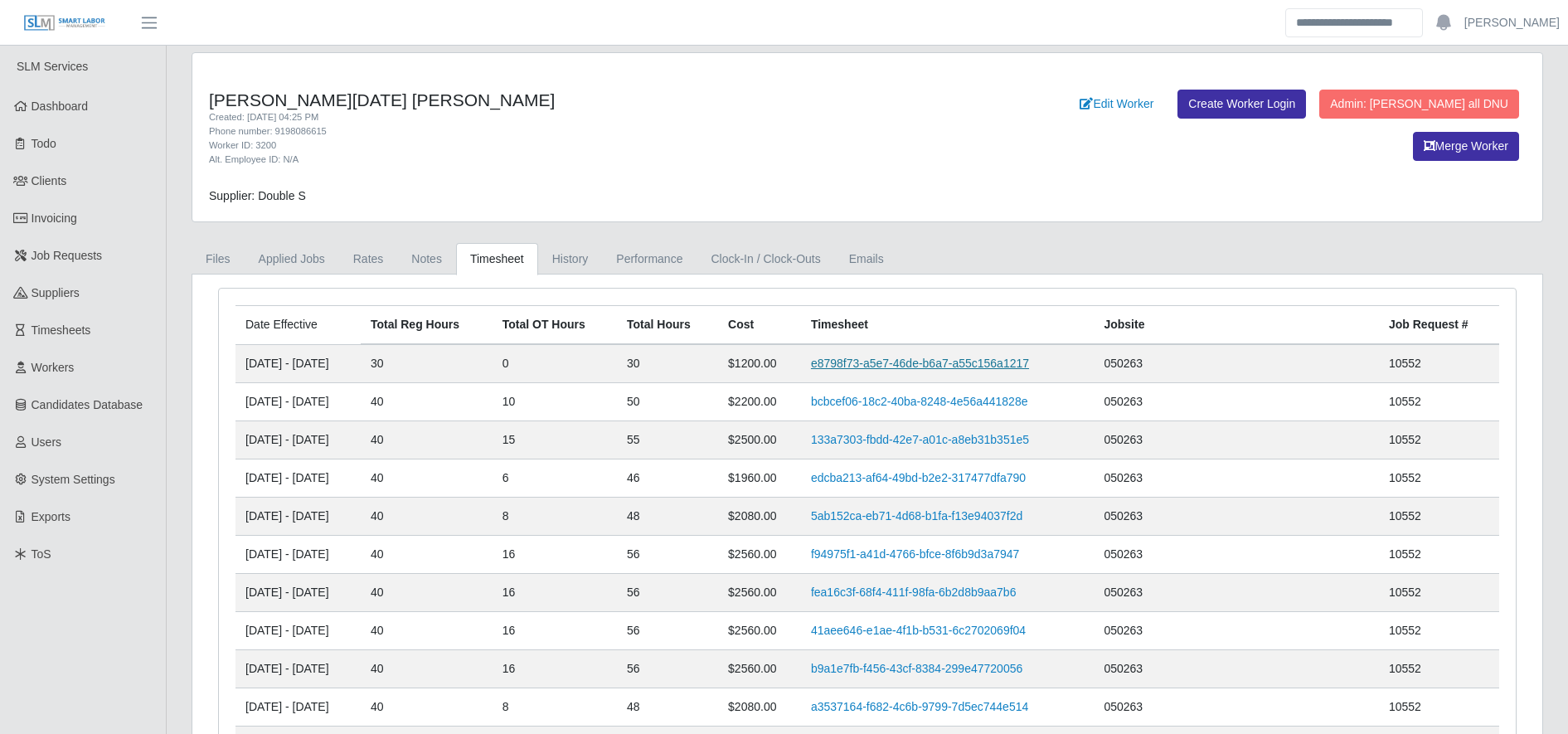
click at [957, 369] on link "e8798f73-a5e7-46de-b6a7-a55c156a1217" at bounding box center [920, 362] width 218 height 13
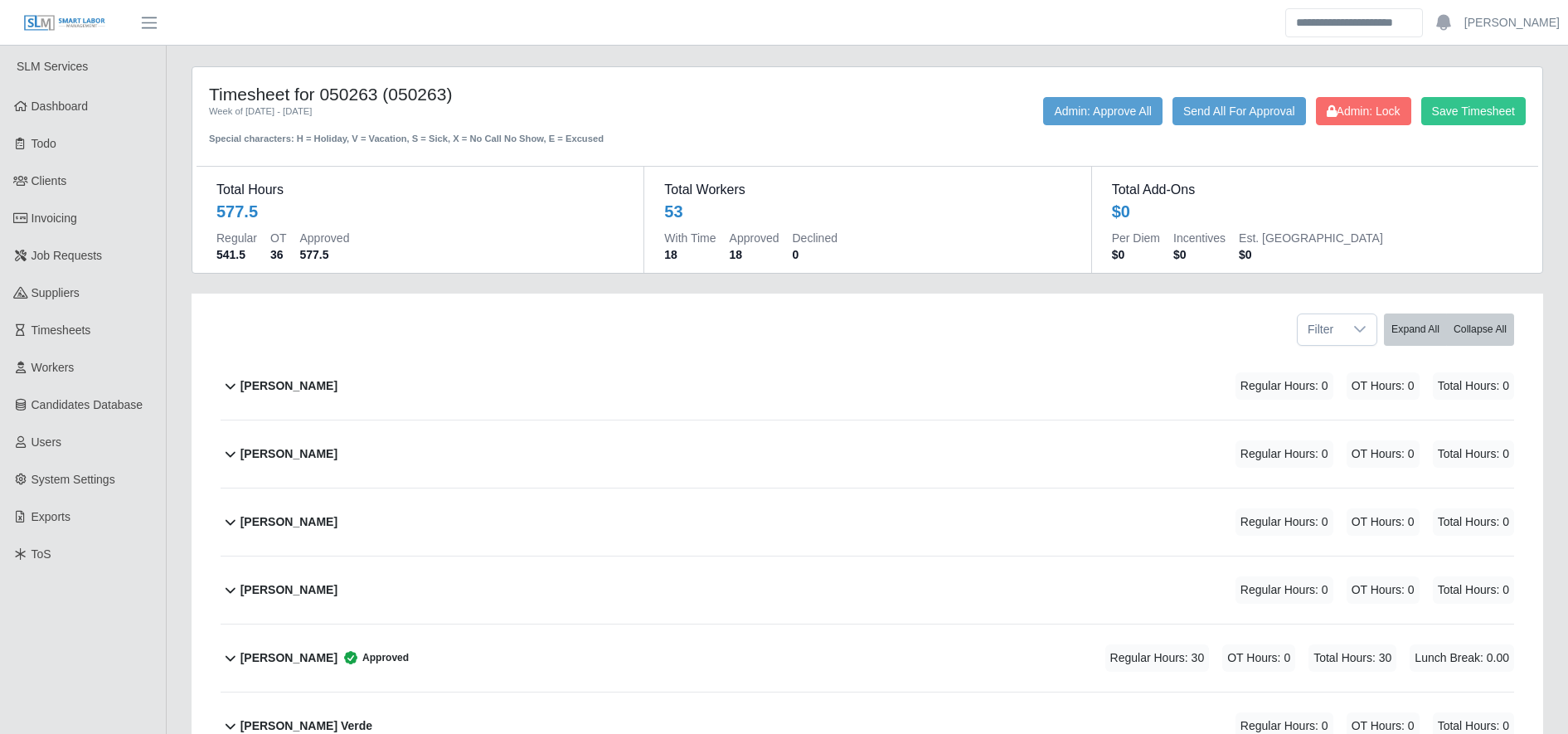
scroll to position [3344, 0]
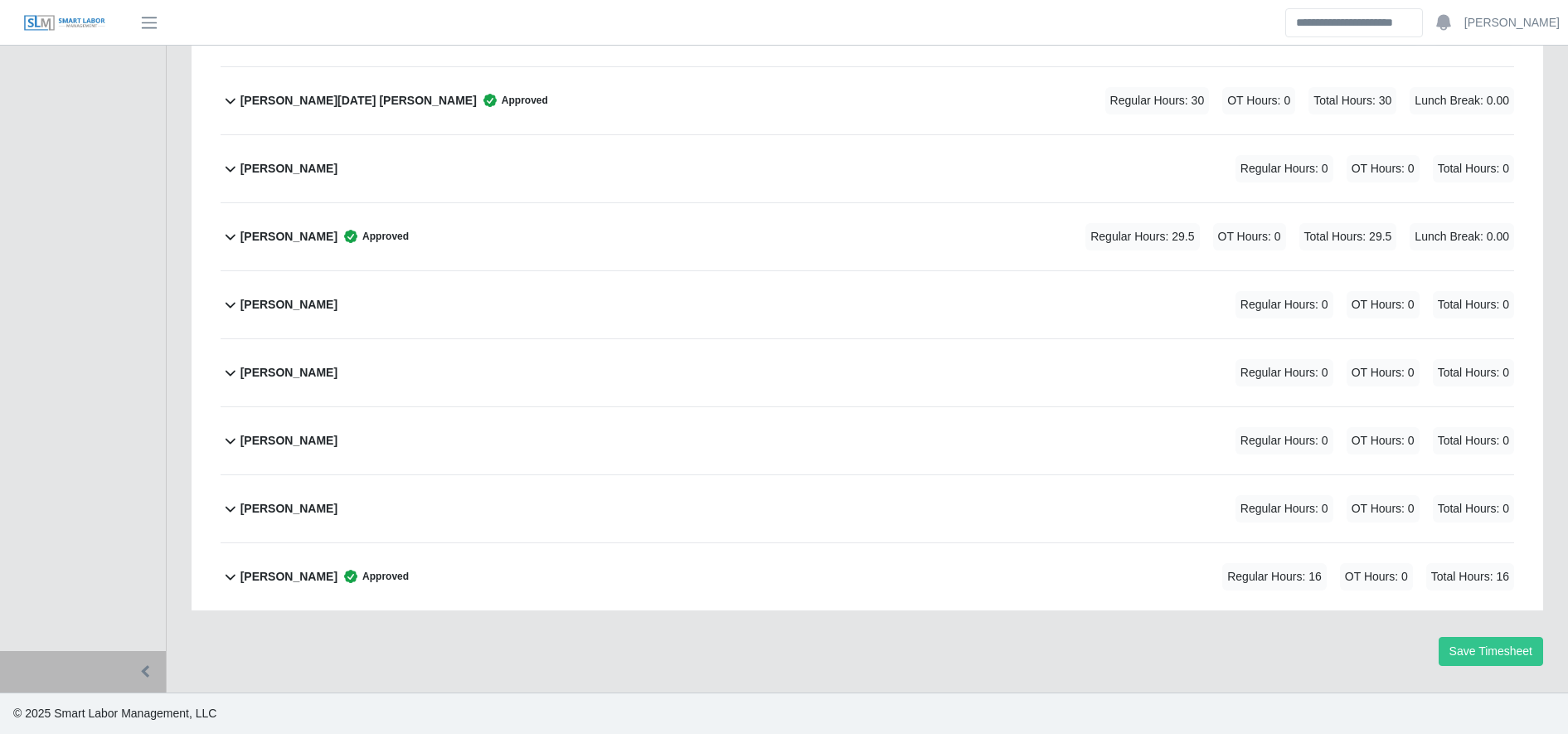
click at [442, 122] on div "[PERSON_NAME][DATE] [PERSON_NAME] Approved Regular Hours: 30 OT Hours: 0 Total …" at bounding box center [877, 100] width 1273 height 67
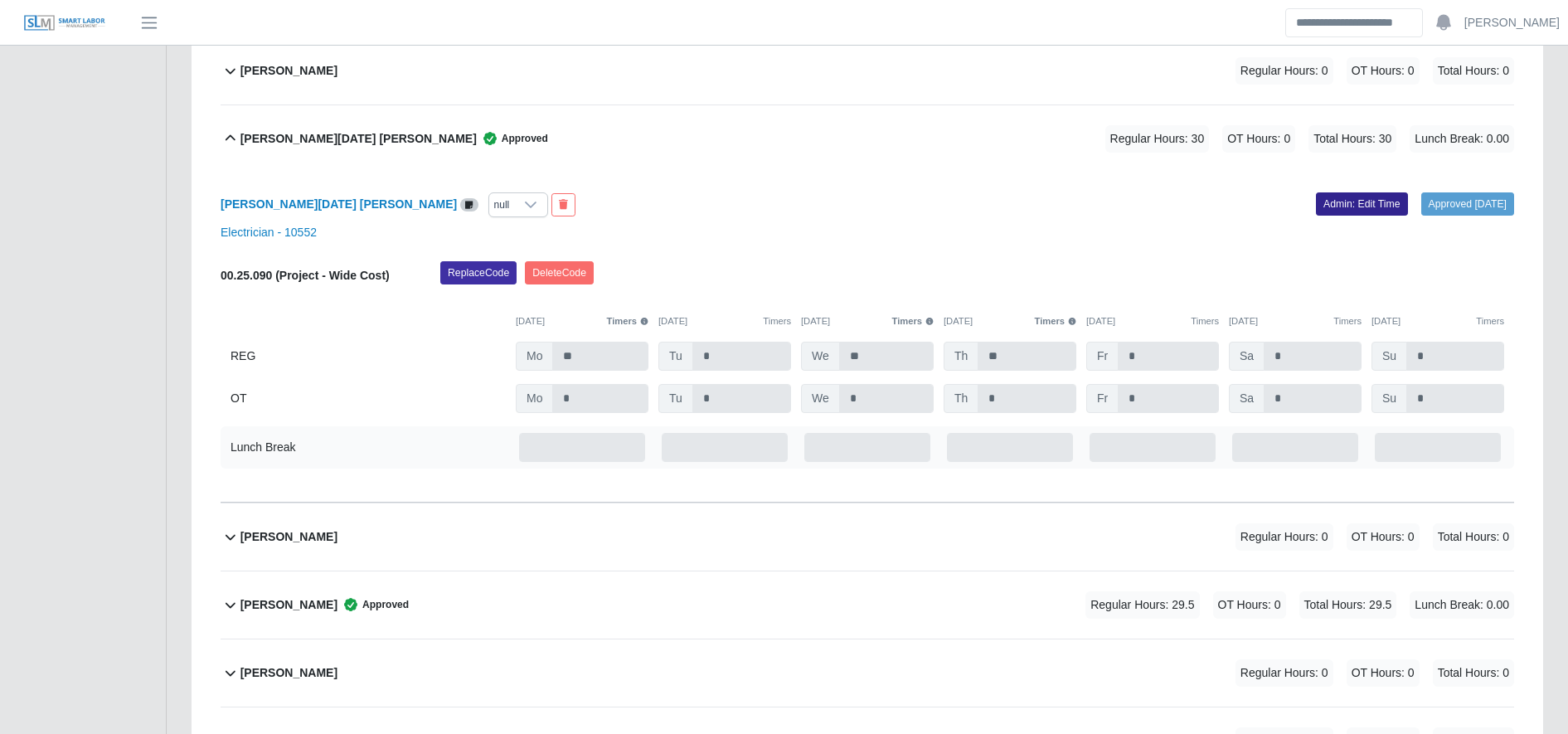
scroll to position [3305, 0]
click at [1363, 207] on link "Admin: Edit Time" at bounding box center [1361, 204] width 92 height 23
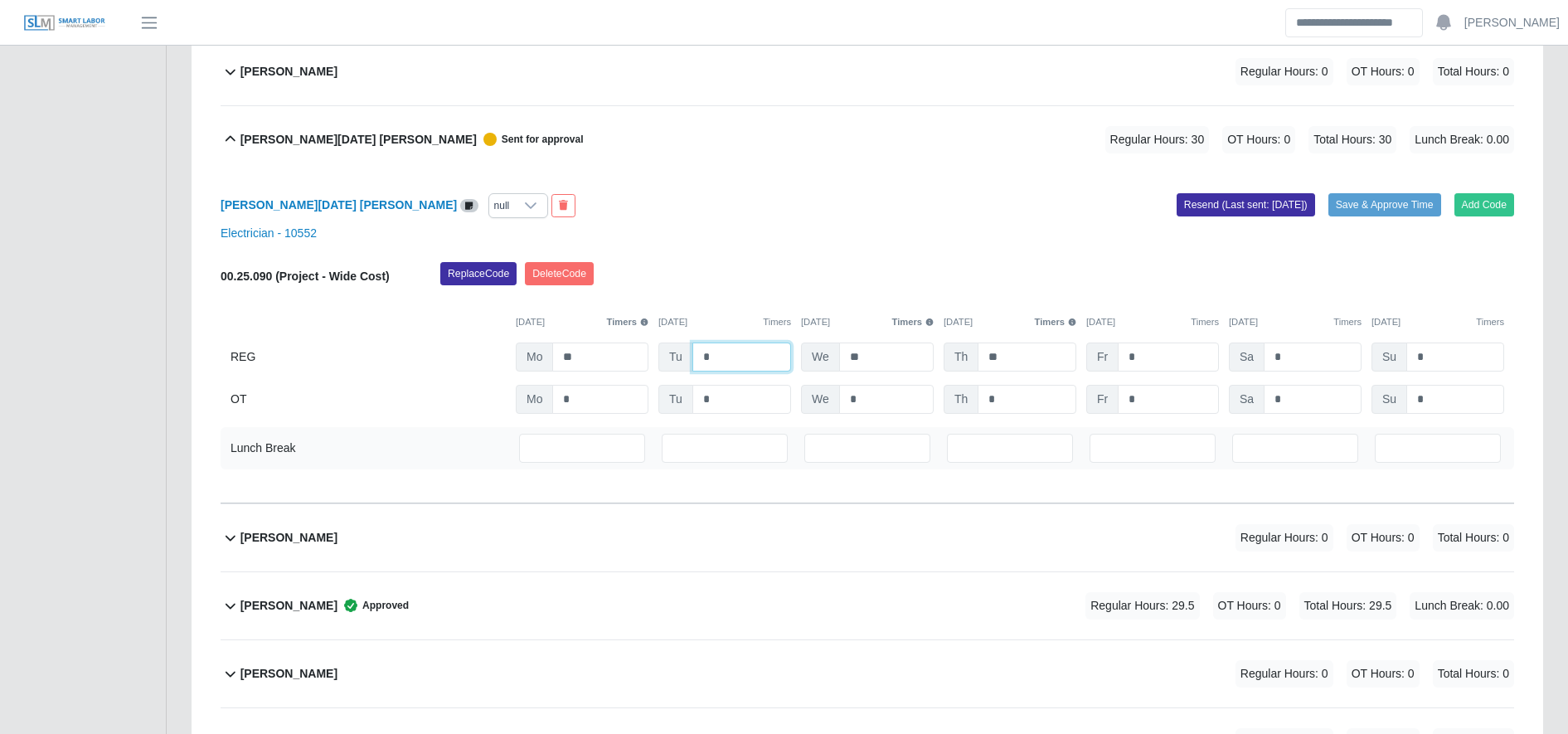
click at [771, 345] on input "*" at bounding box center [741, 357] width 99 height 29
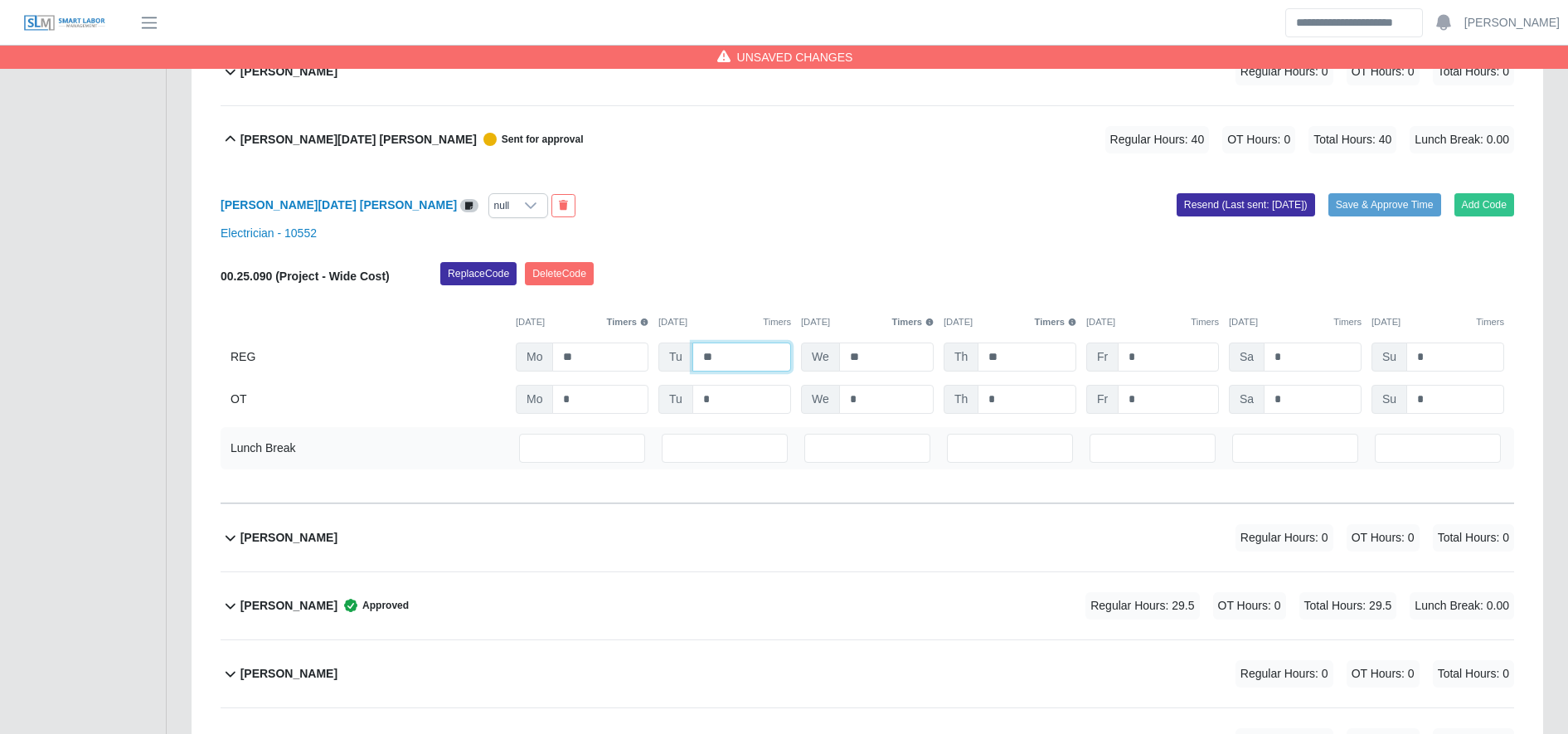
type input "**"
click at [1162, 392] on input "*" at bounding box center [1168, 399] width 102 height 29
type input "**"
click at [1365, 212] on button "Save & Approve Time" at bounding box center [1384, 204] width 113 height 23
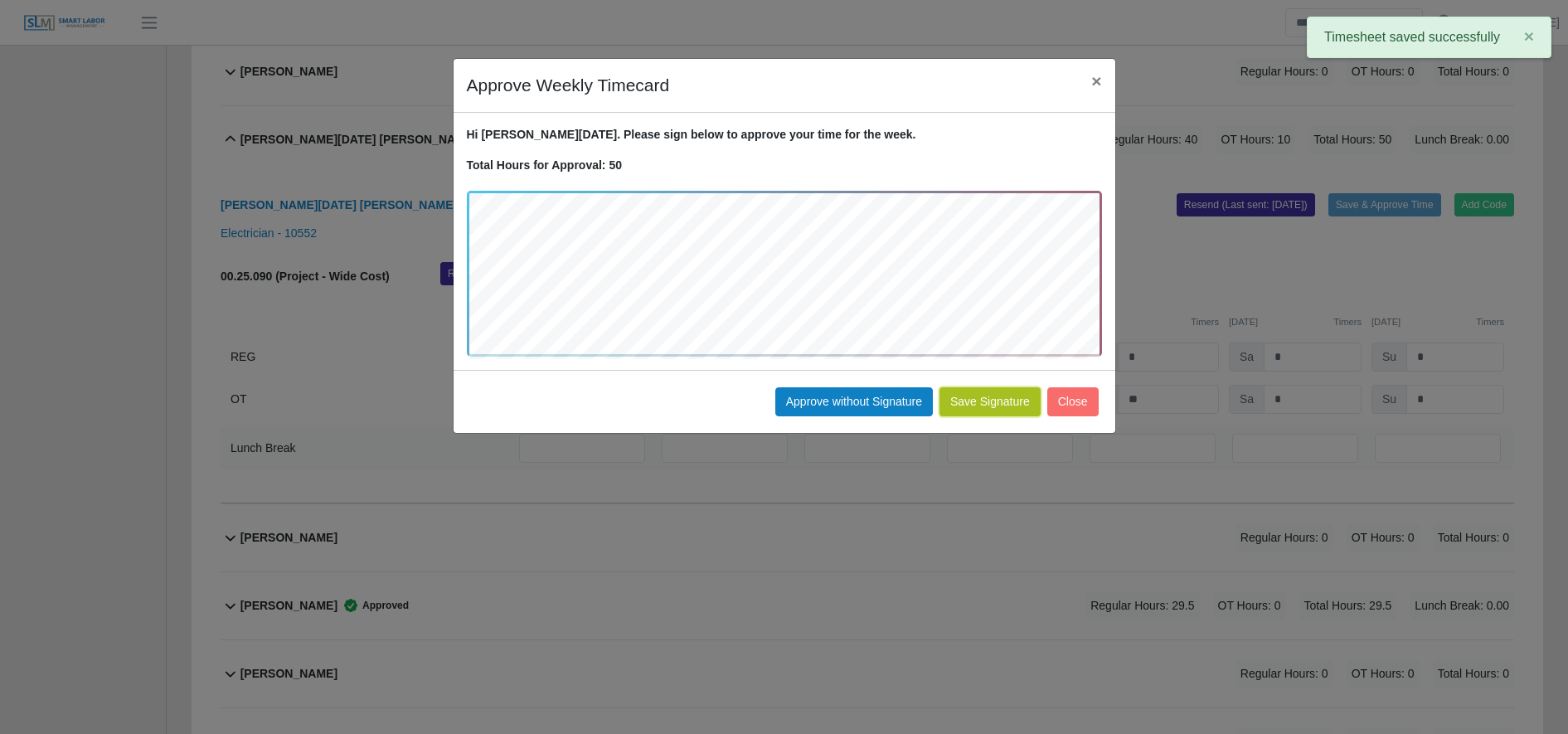
click at [1022, 409] on button "Save Signature" at bounding box center [989, 402] width 102 height 29
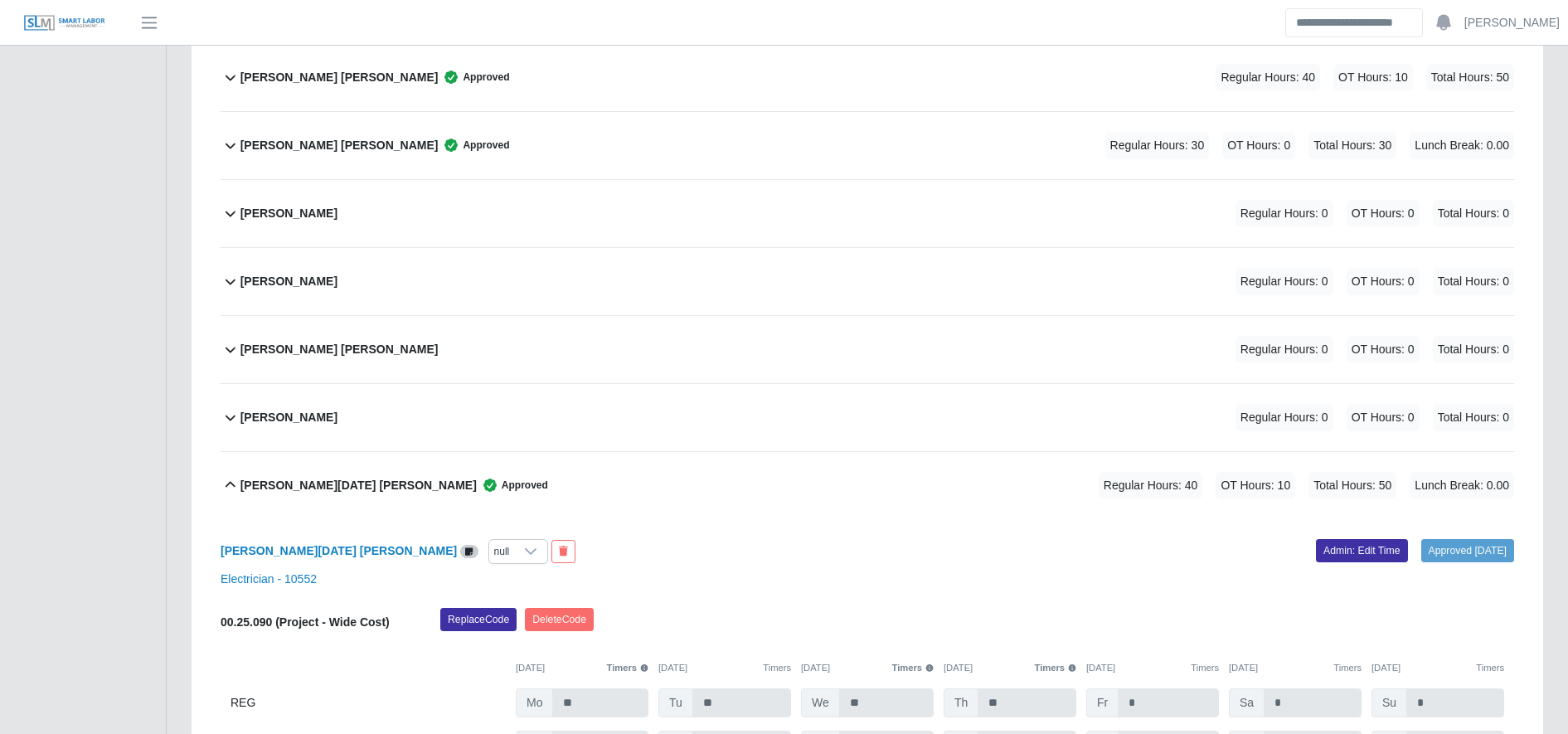
scroll to position [2952, 0]
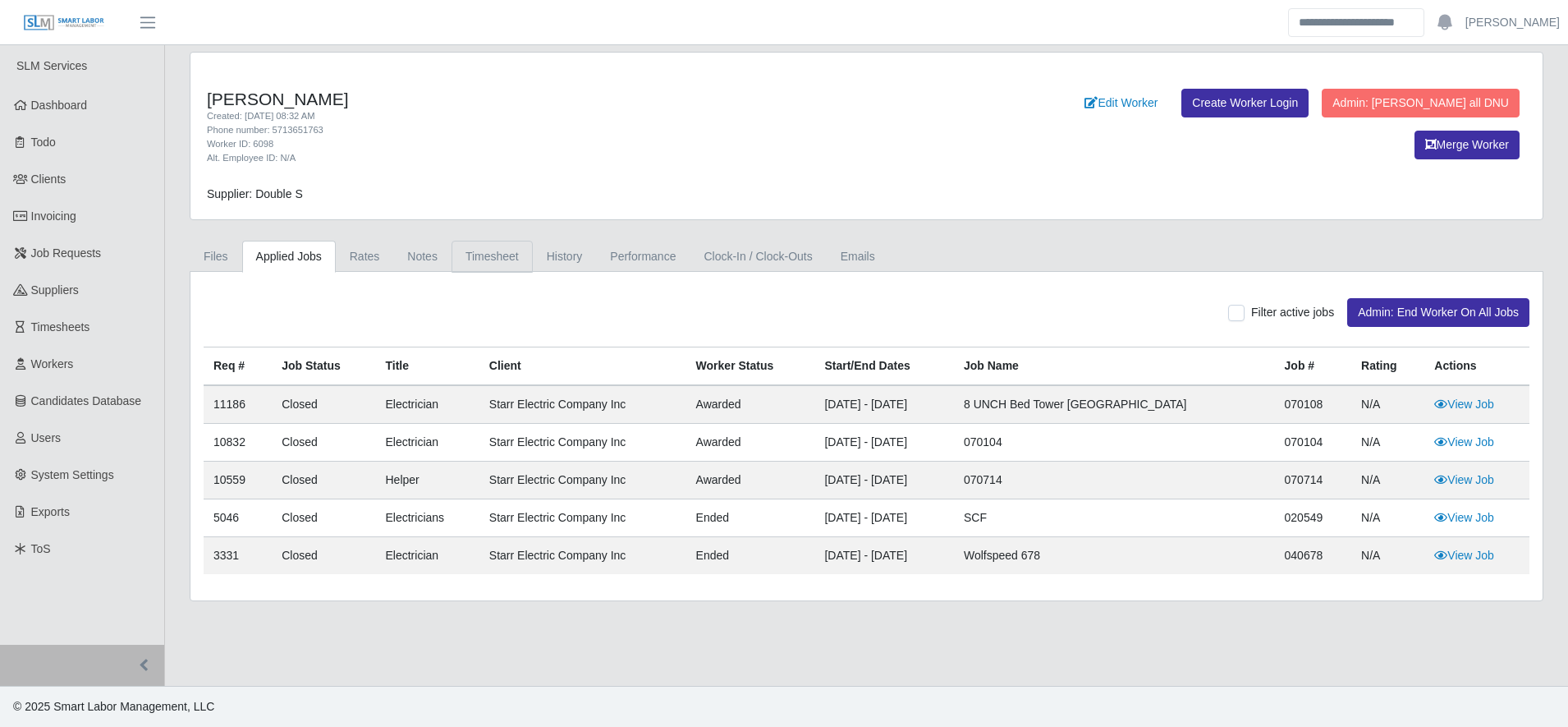
click at [498, 247] on link "Timesheet" at bounding box center [492, 256] width 82 height 32
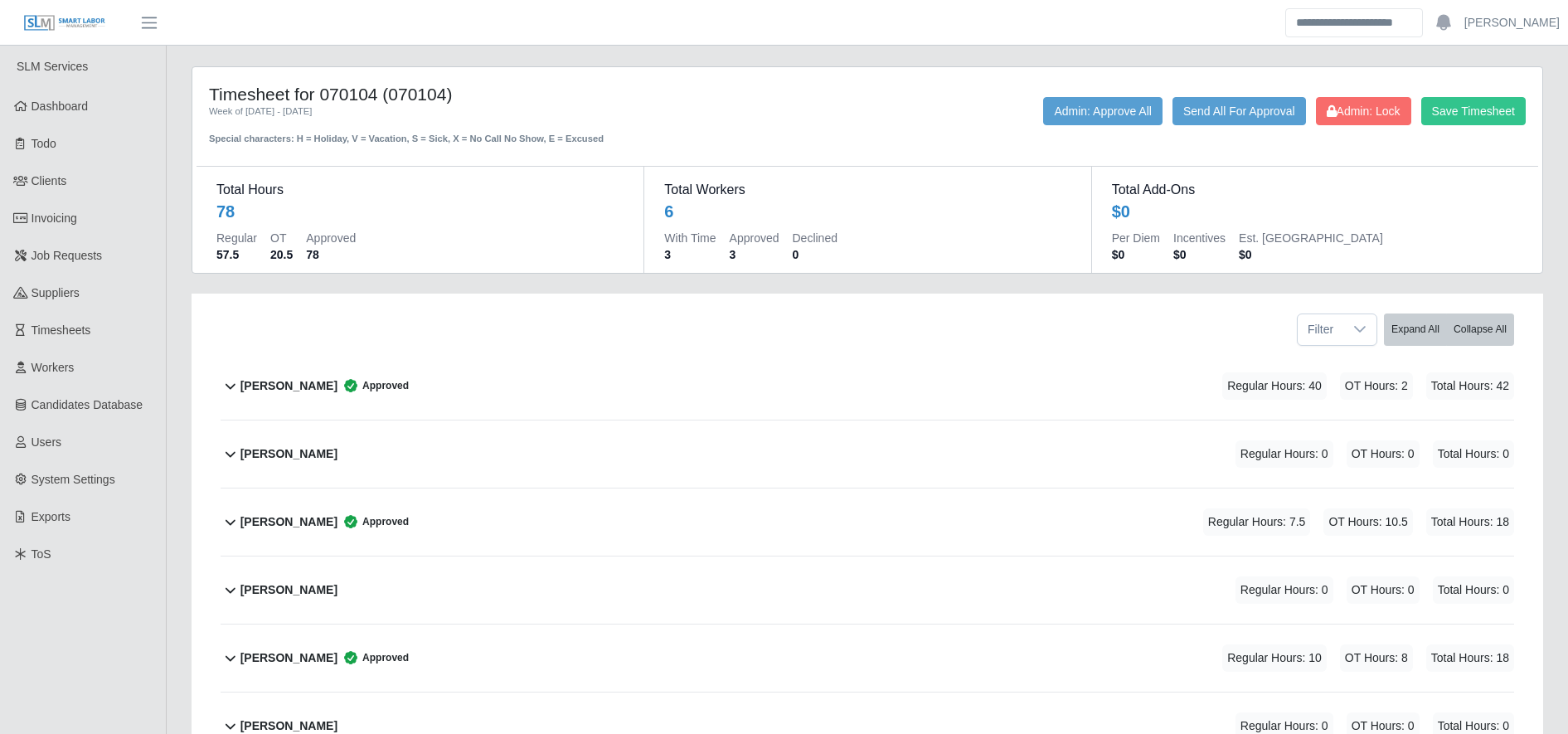
click at [554, 430] on div "[PERSON_NAME] Regular Hours: 0 OT Hours: 0 Total Hours: 0" at bounding box center [877, 453] width 1273 height 67
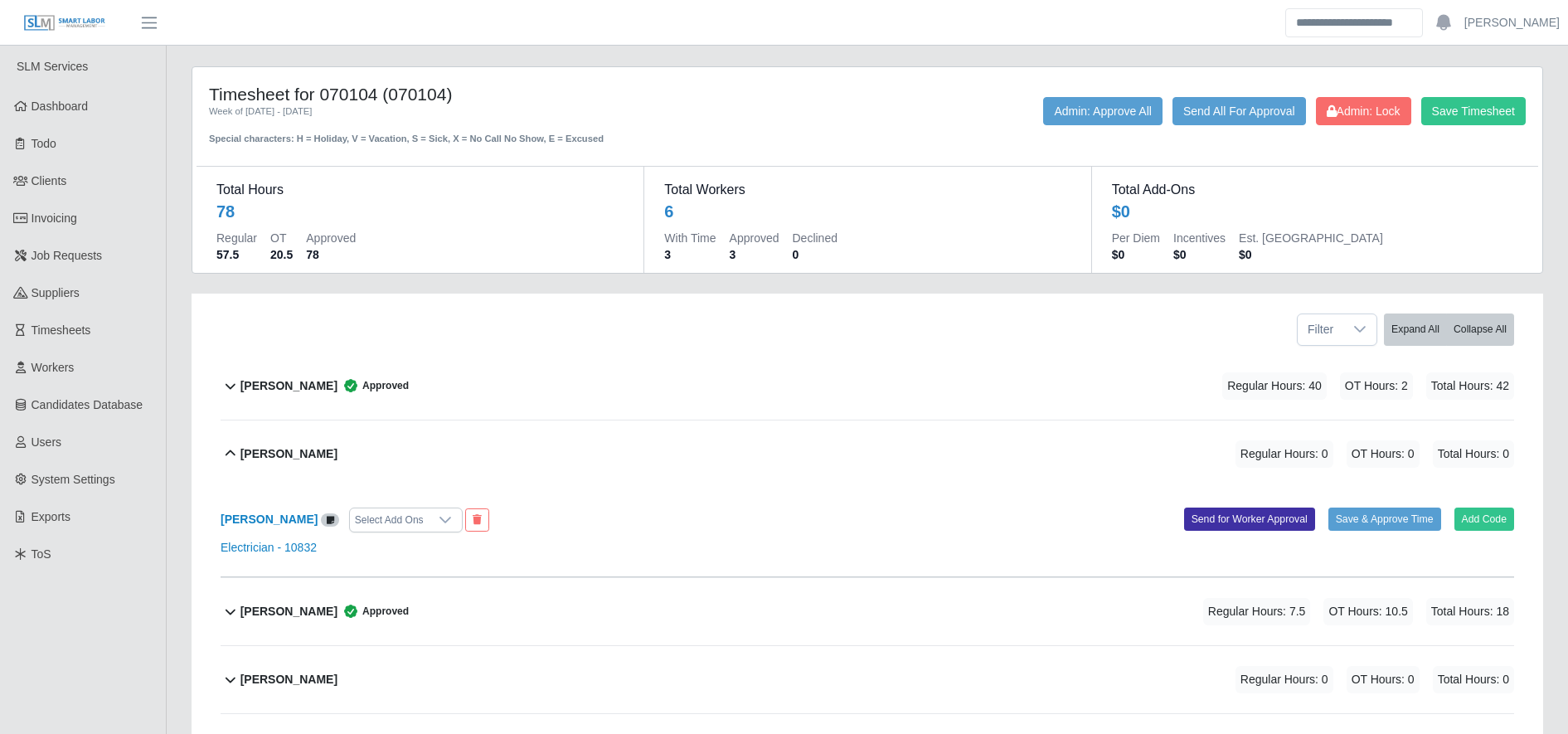
click at [554, 430] on div "[PERSON_NAME] Regular Hours: 0 OT Hours: 0 Total Hours: 0" at bounding box center [877, 453] width 1273 height 67
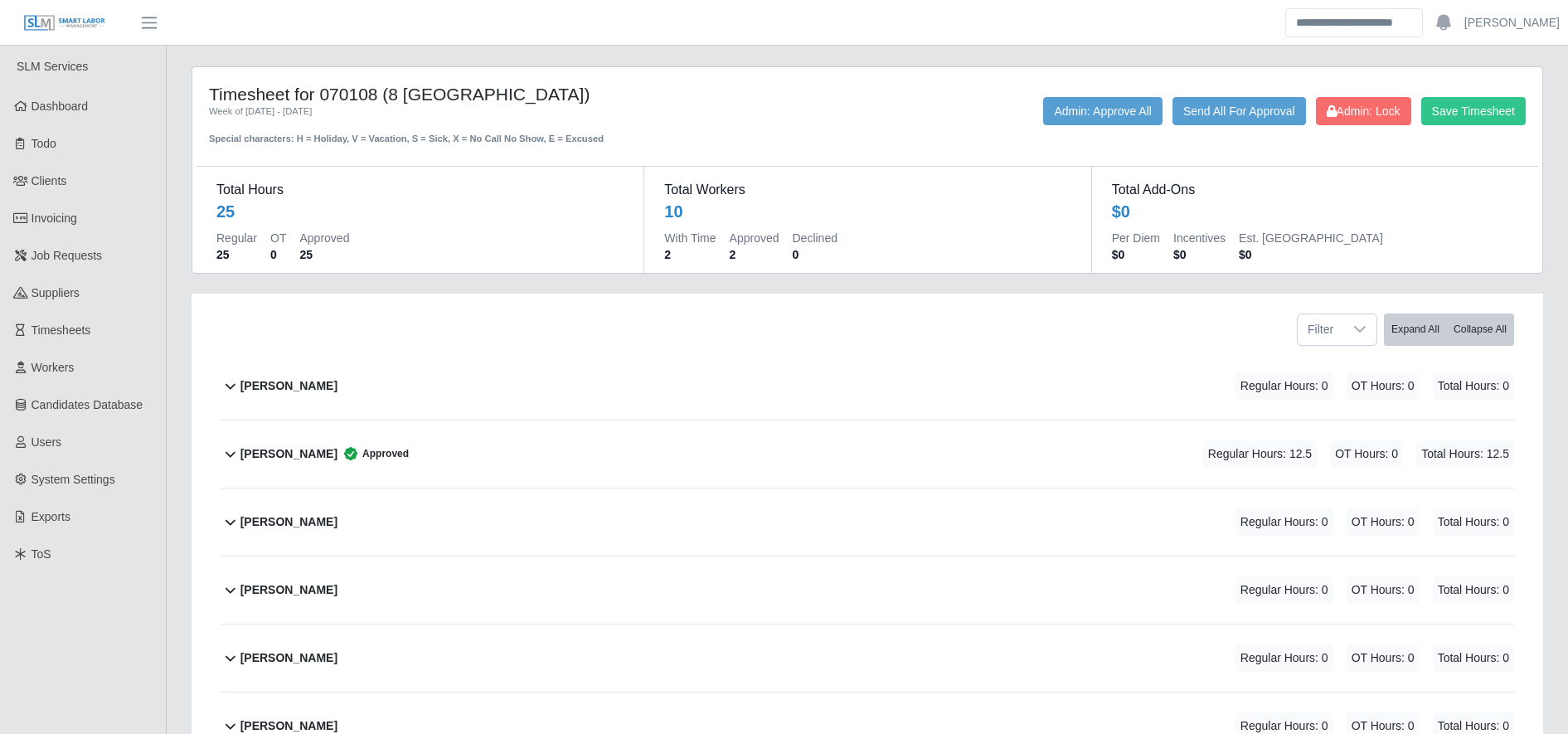
scroll to position [421, 0]
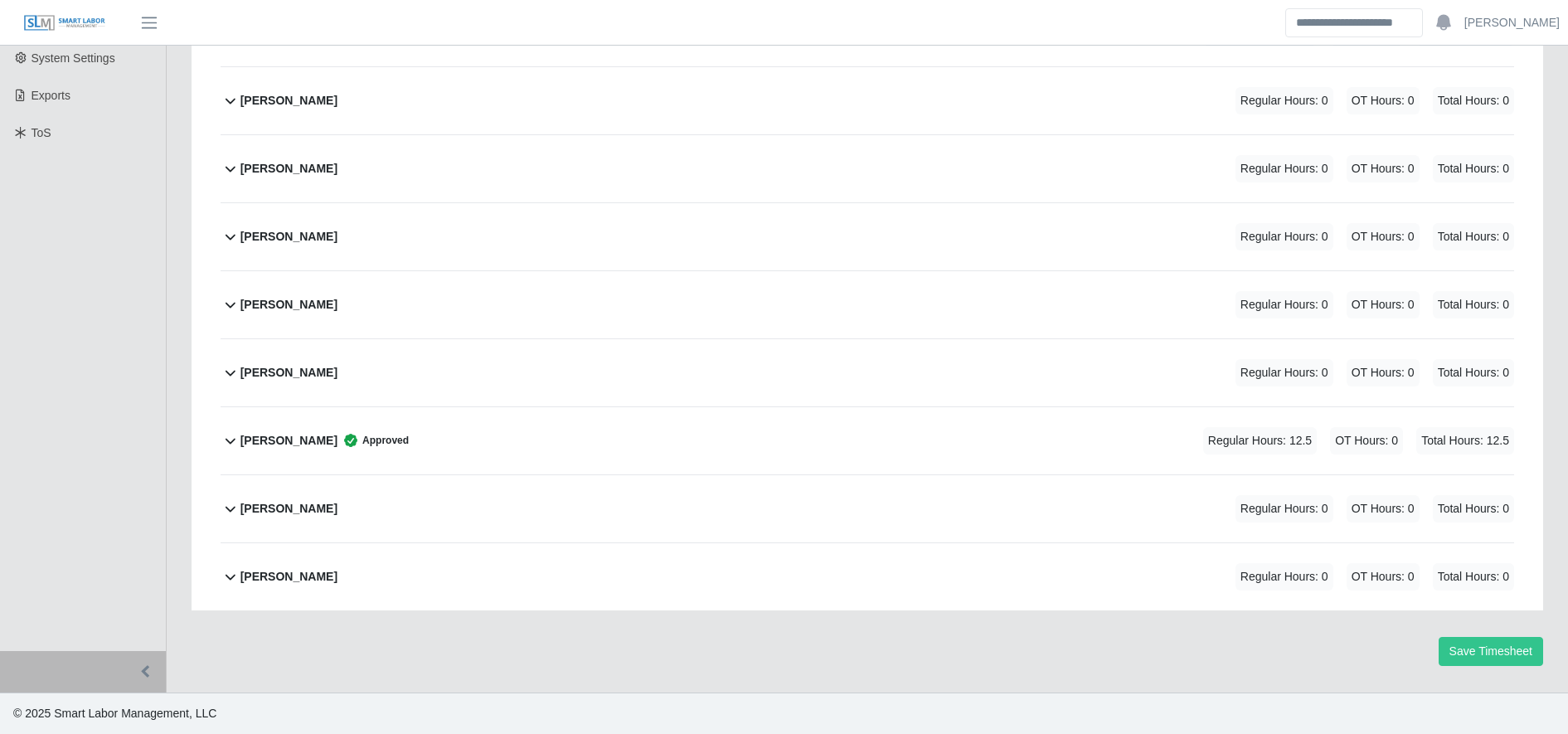
click at [393, 446] on div "[PERSON_NAME] Approved Regular Hours: 12.5 OT Hours: 0 Total Hours: 12.5" at bounding box center [877, 440] width 1273 height 67
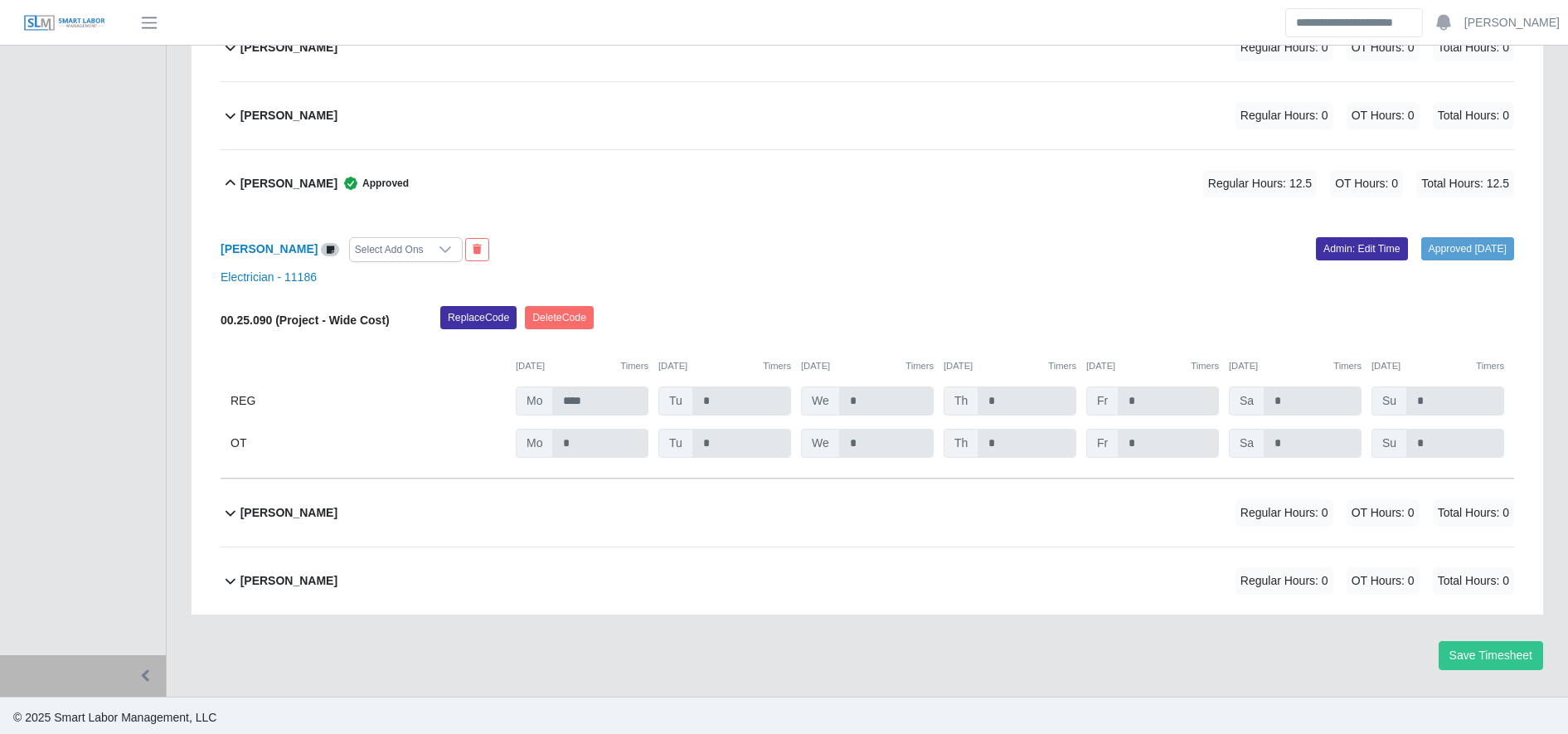
scroll to position [682, 0]
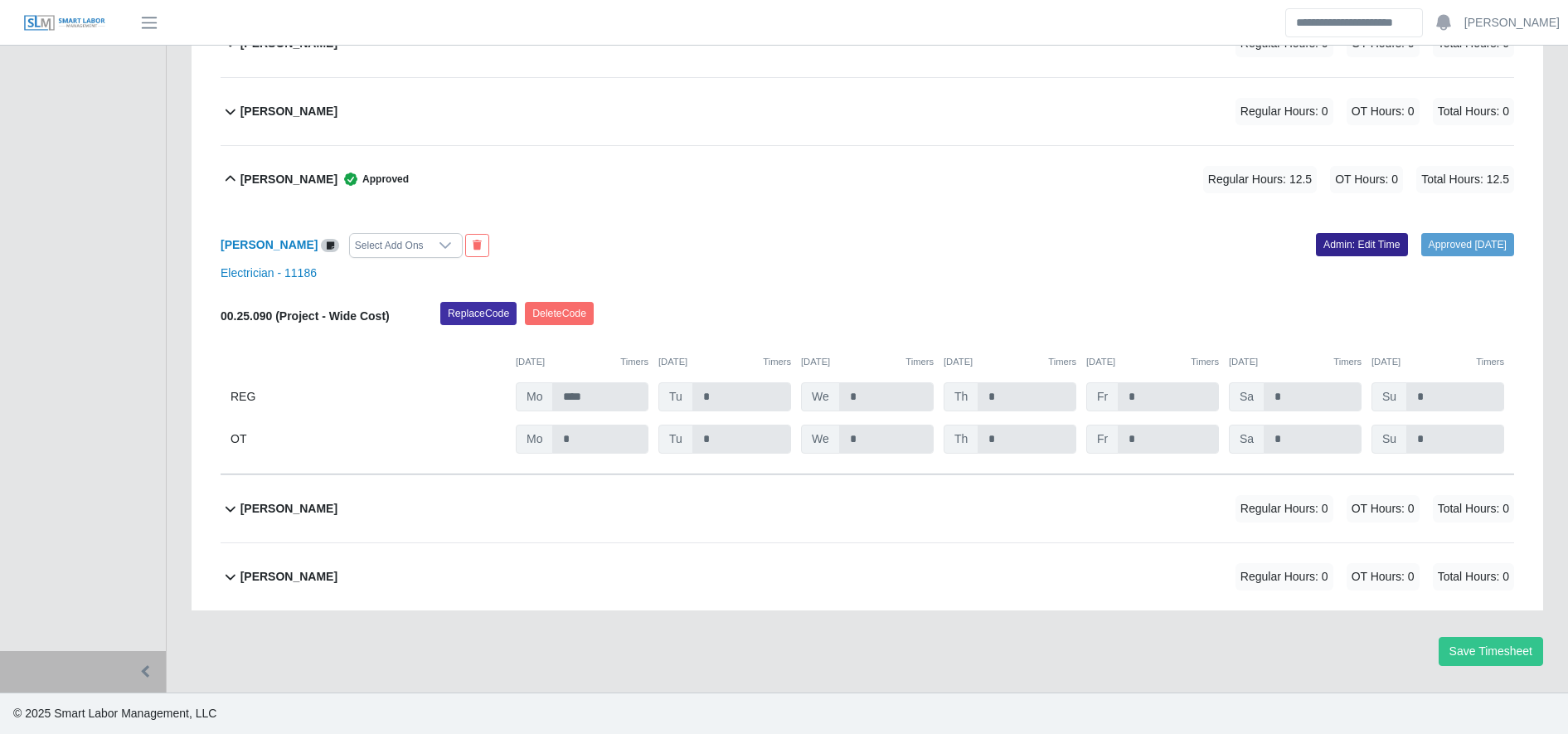
click at [1347, 242] on link "Admin: Edit Time" at bounding box center [1361, 244] width 92 height 23
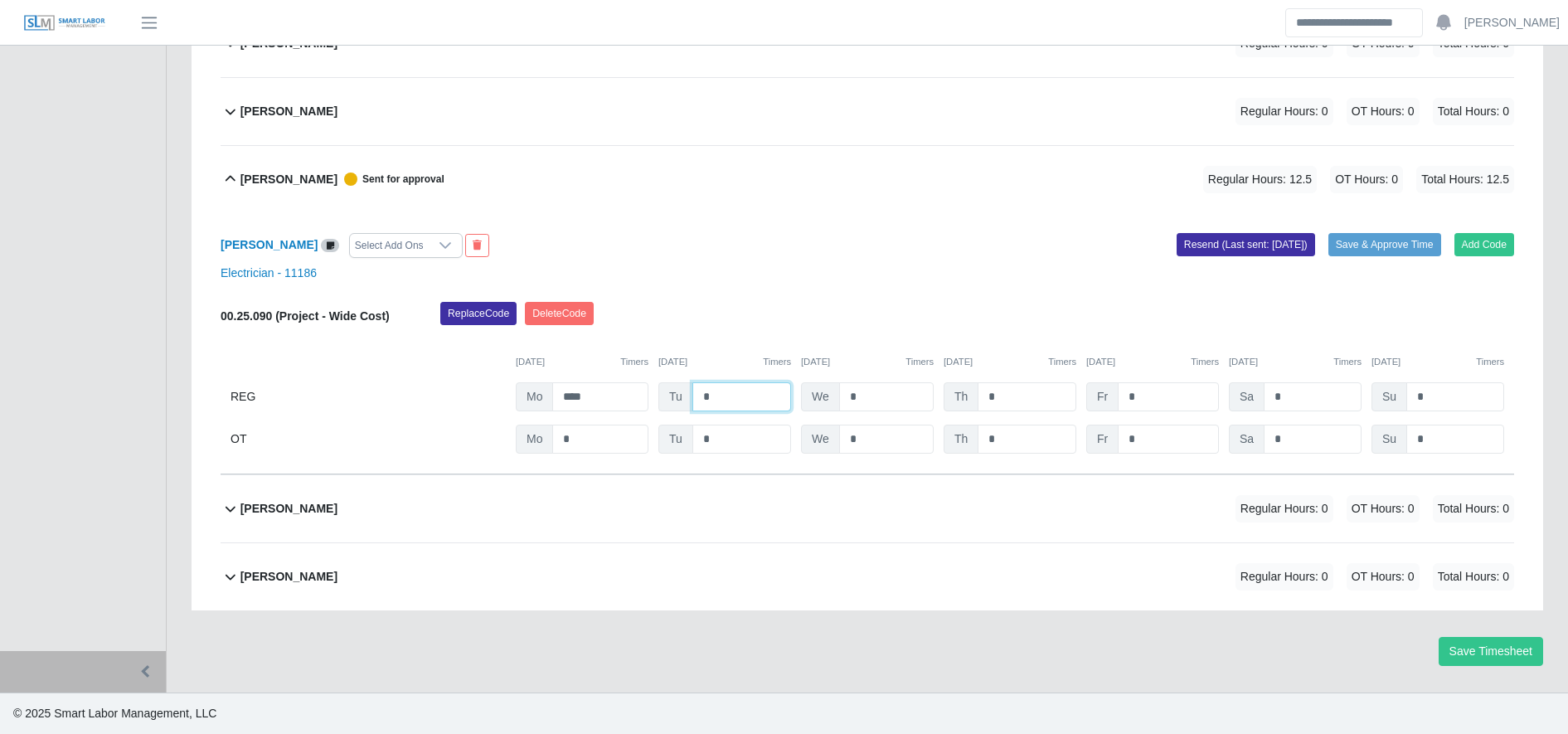
click at [761, 396] on input "*" at bounding box center [741, 397] width 99 height 29
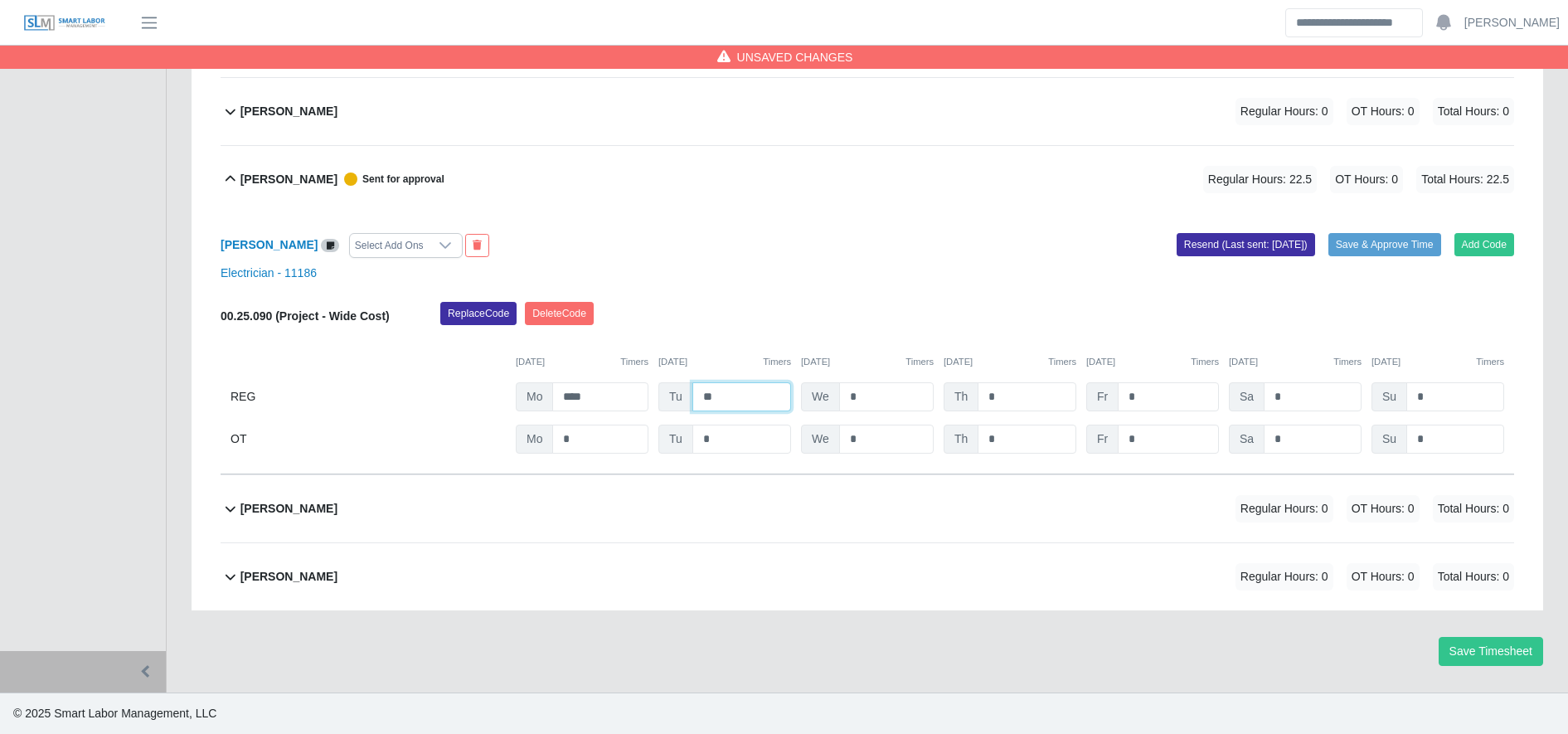
type input "**"
type input "*"
click at [1035, 445] on input "*" at bounding box center [1027, 439] width 99 height 29
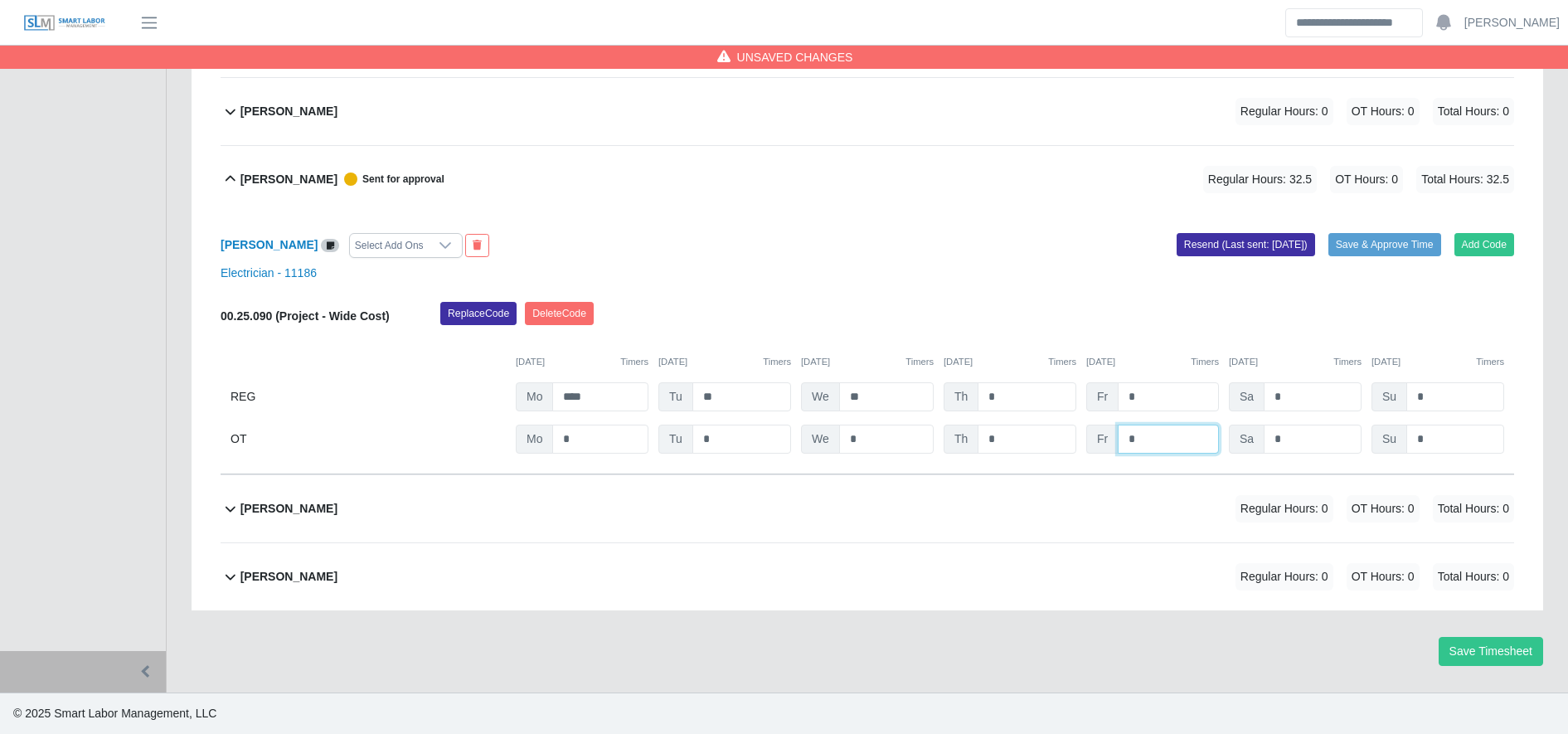
click at [1132, 444] on input "*" at bounding box center [1168, 439] width 102 height 29
type input "**"
click at [1358, 236] on button "Save & Approve Time" at bounding box center [1384, 244] width 113 height 23
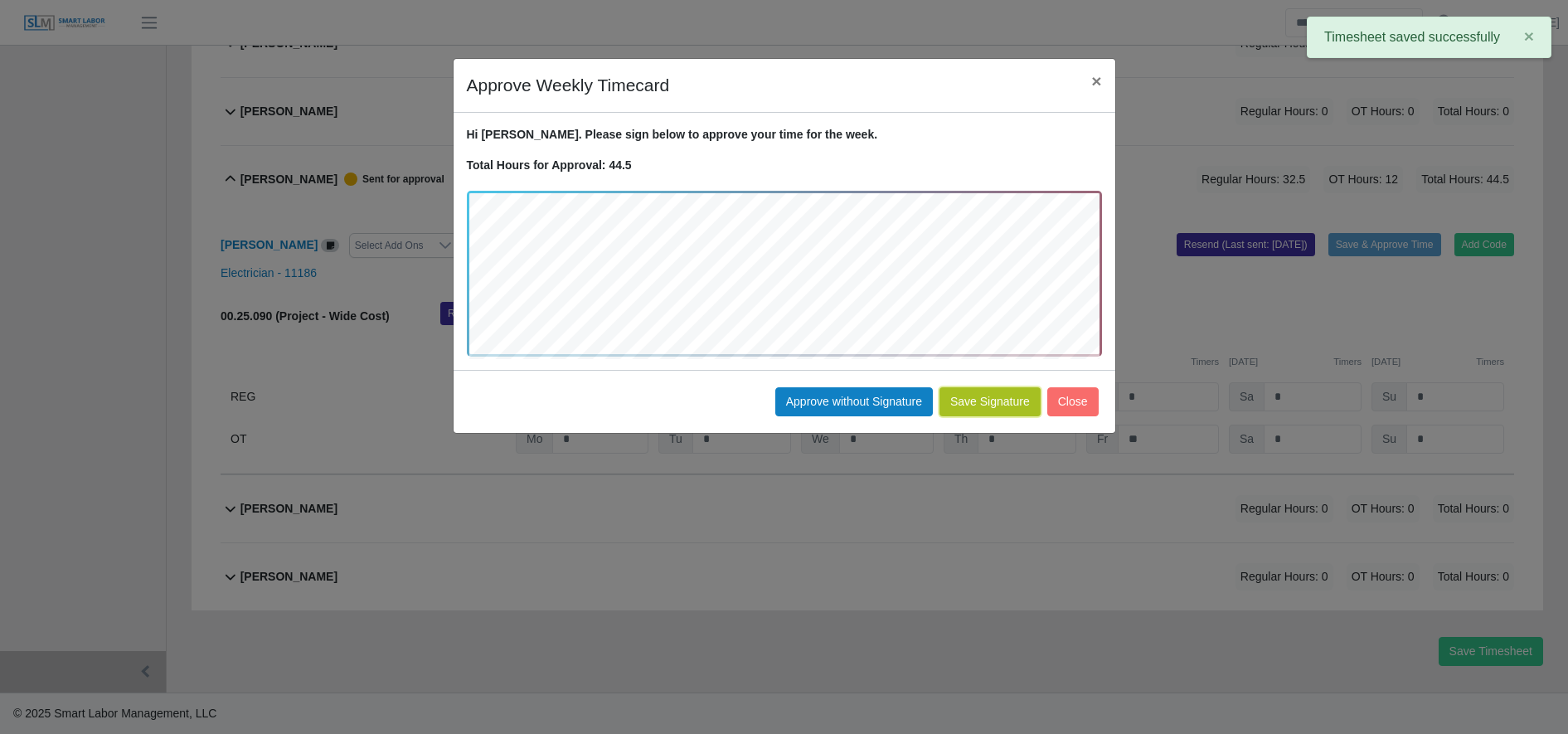
click at [1000, 405] on button "Save Signature" at bounding box center [989, 402] width 102 height 29
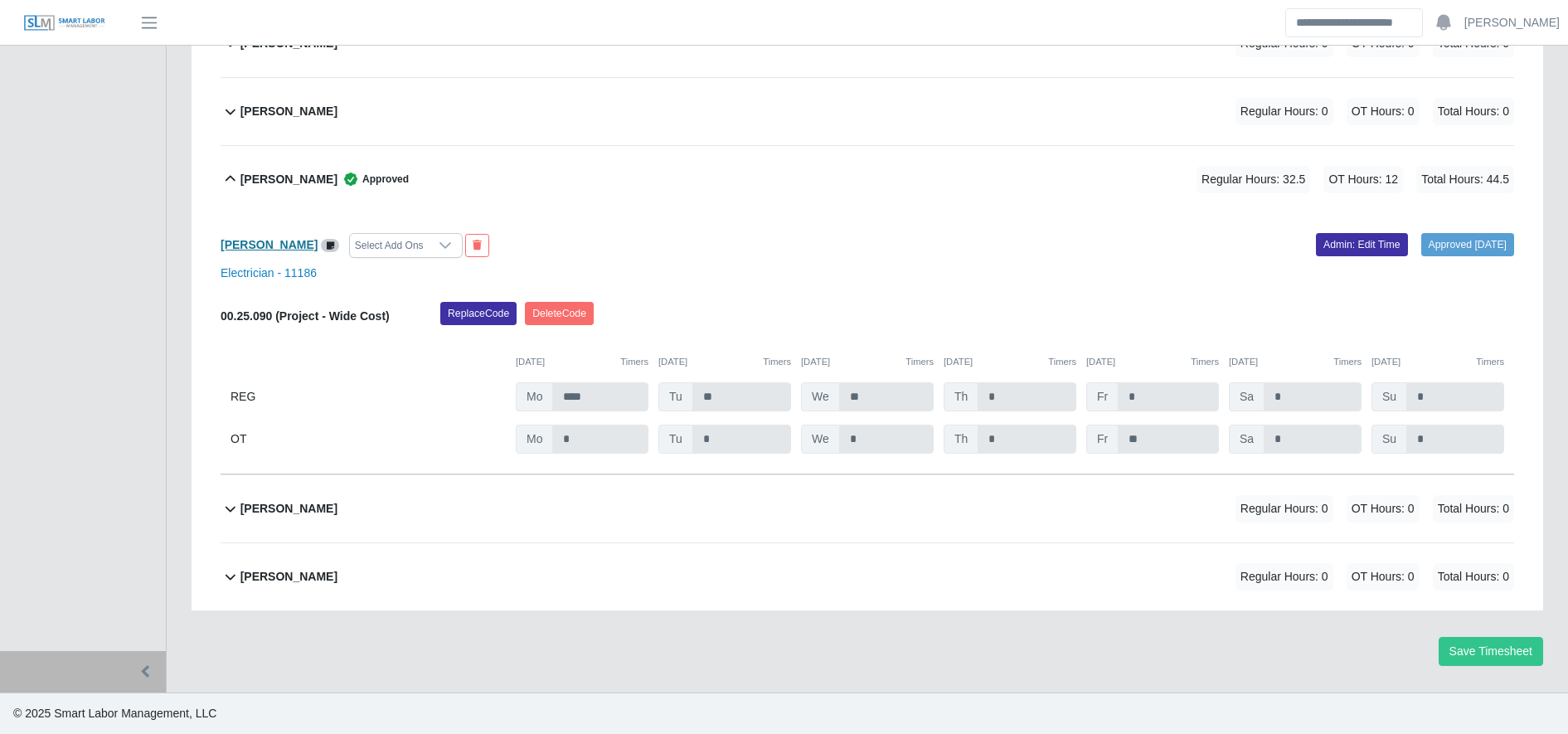
click at [267, 251] on b "[PERSON_NAME]" at bounding box center [269, 244] width 97 height 13
click at [1325, 244] on link "Admin: Edit Time" at bounding box center [1361, 244] width 92 height 23
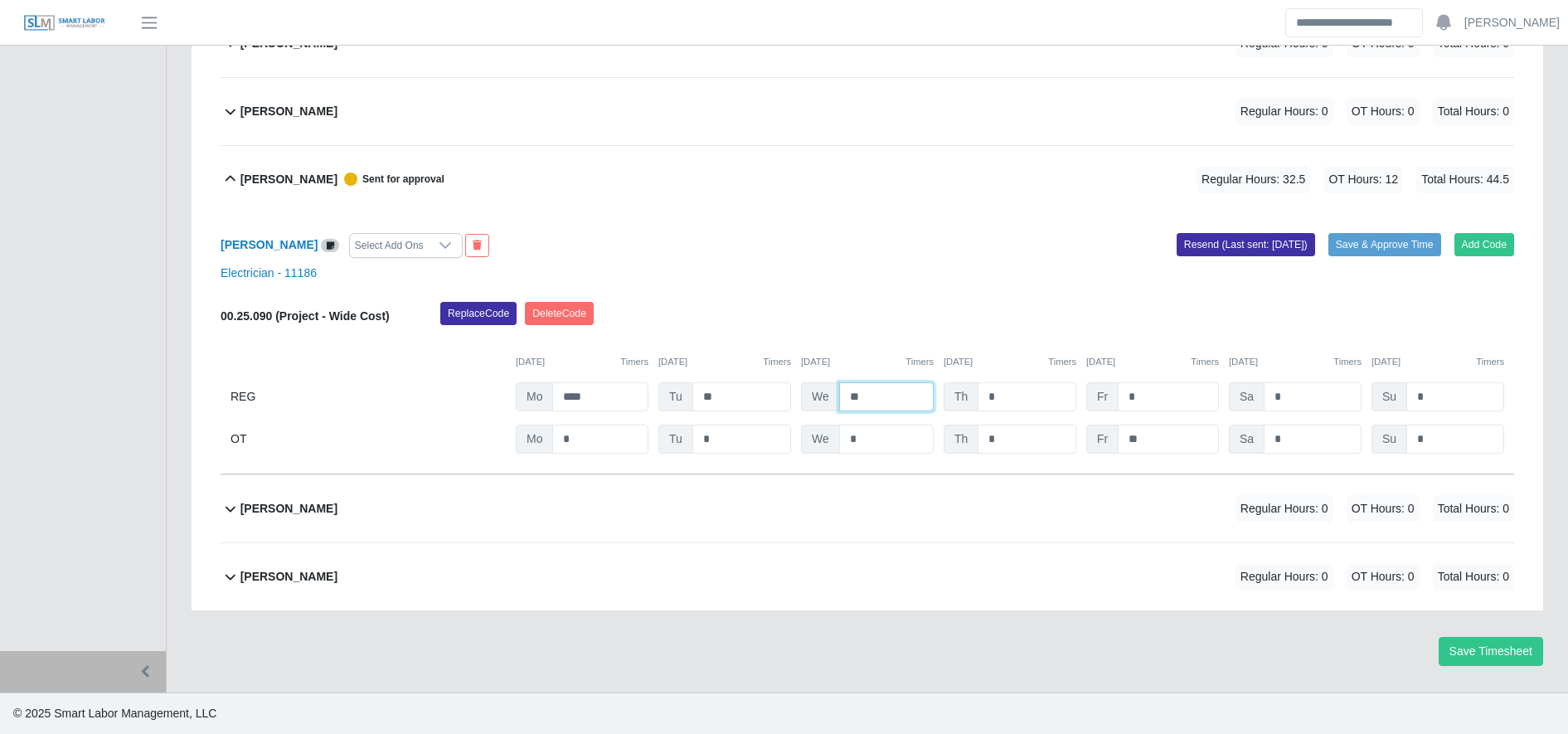
click at [884, 384] on input "**" at bounding box center [886, 397] width 94 height 29
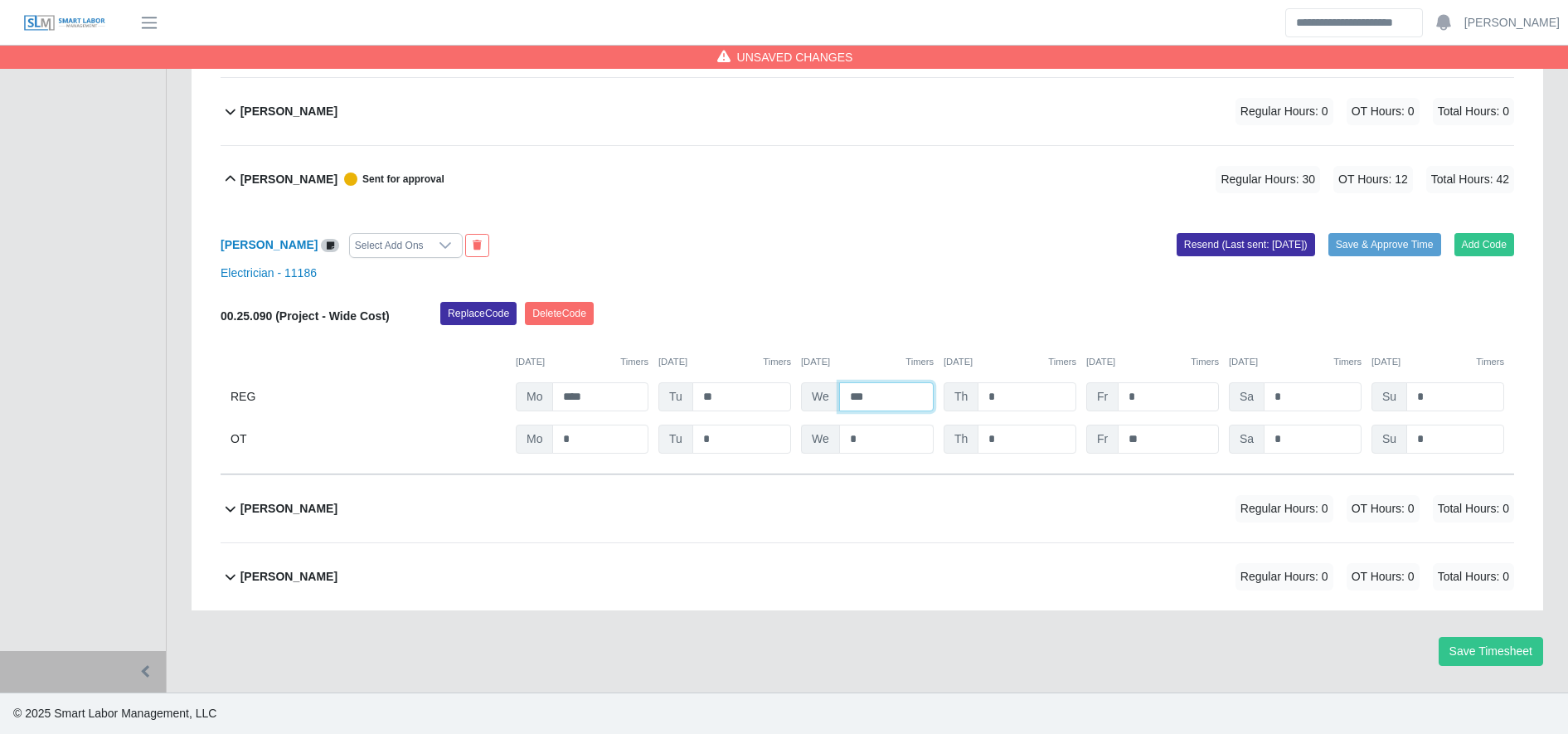
type input "***"
click at [889, 426] on input "*" at bounding box center [886, 439] width 94 height 29
type input "***"
click at [901, 672] on div "Timesheet for 070108 (8 [GEOGRAPHIC_DATA]) Week of [DATE] - [DATE] Special char…" at bounding box center [868, 38] width 1377 height 1308
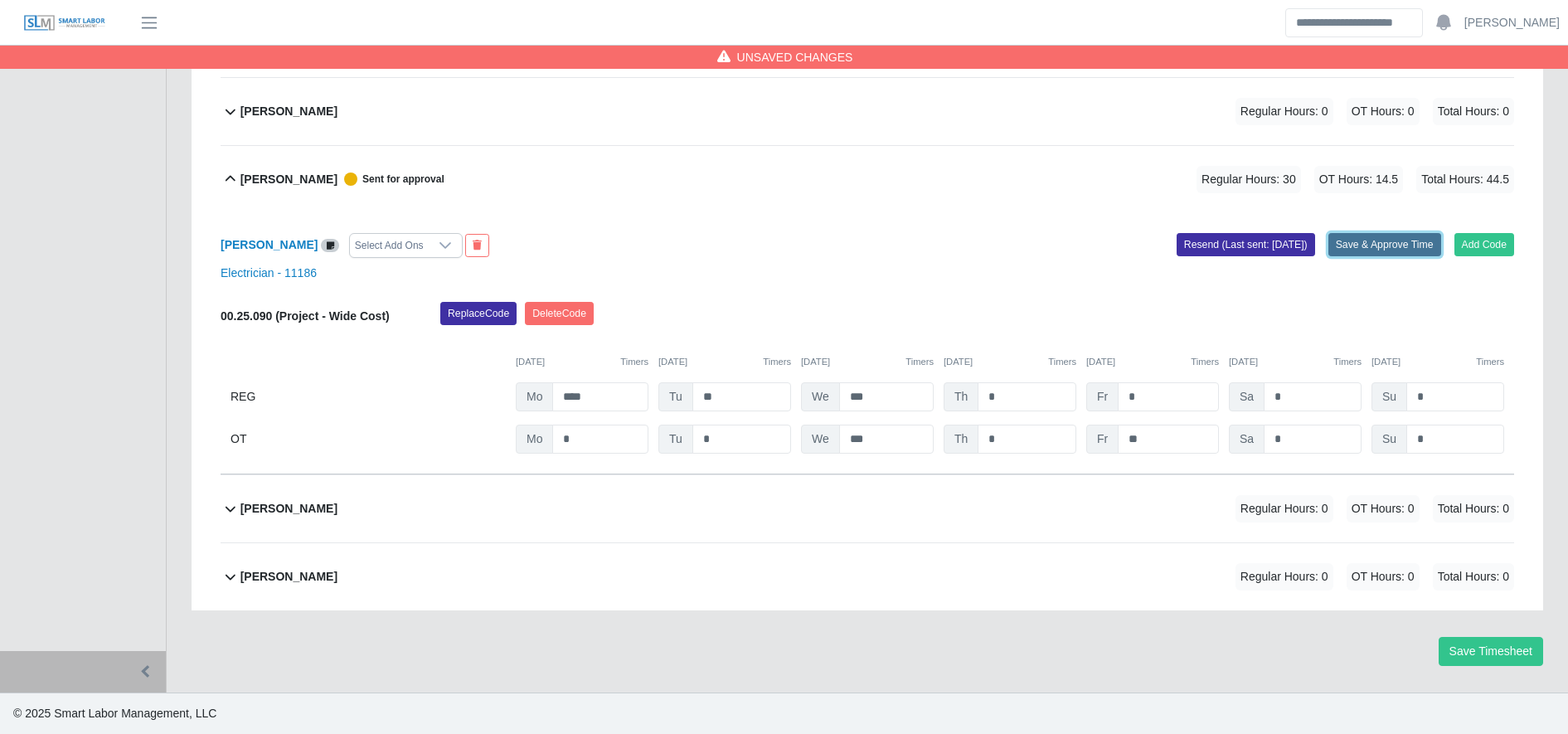
click at [1386, 244] on button "Save & Approve Time" at bounding box center [1384, 244] width 113 height 23
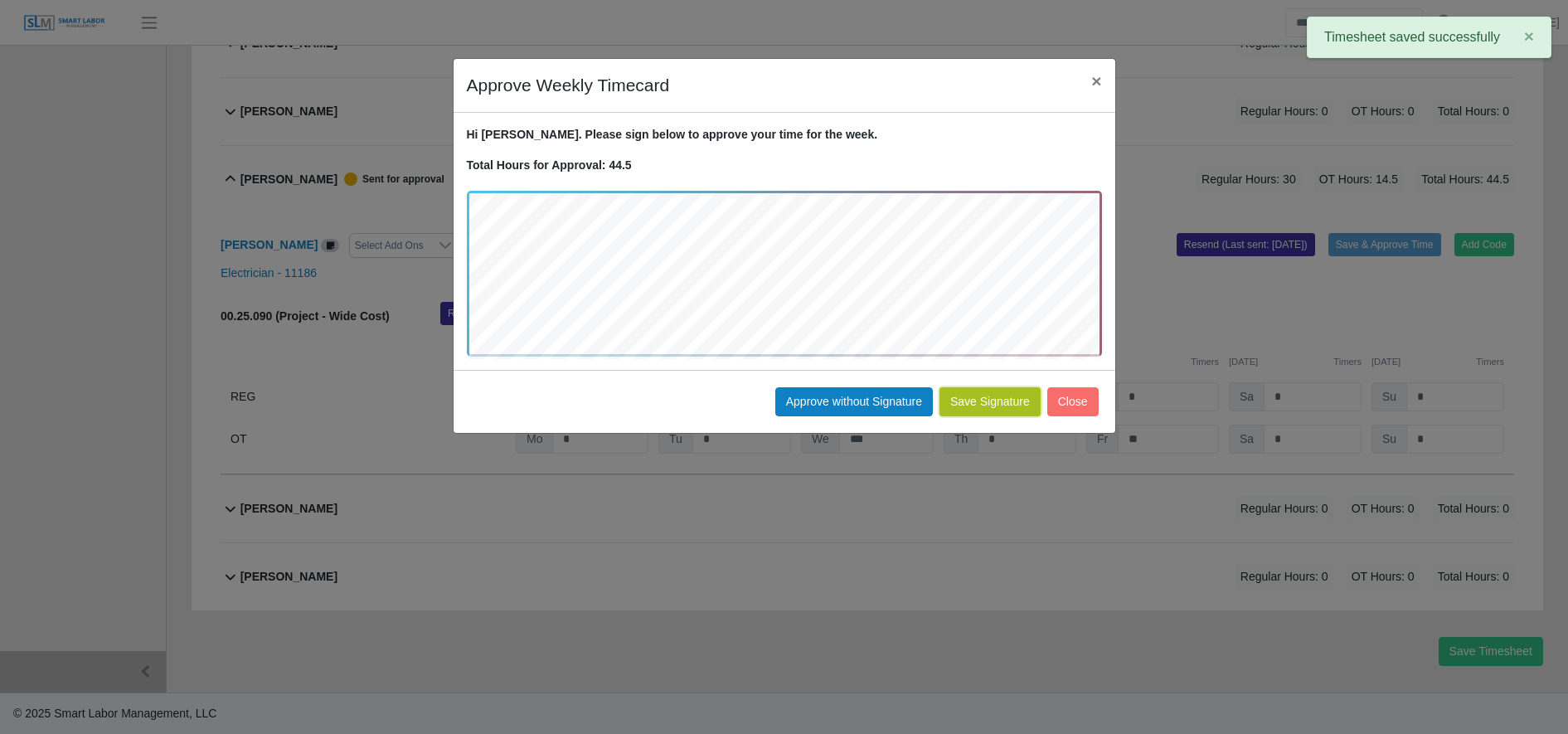
click at [1005, 410] on button "Save Signature" at bounding box center [989, 402] width 102 height 29
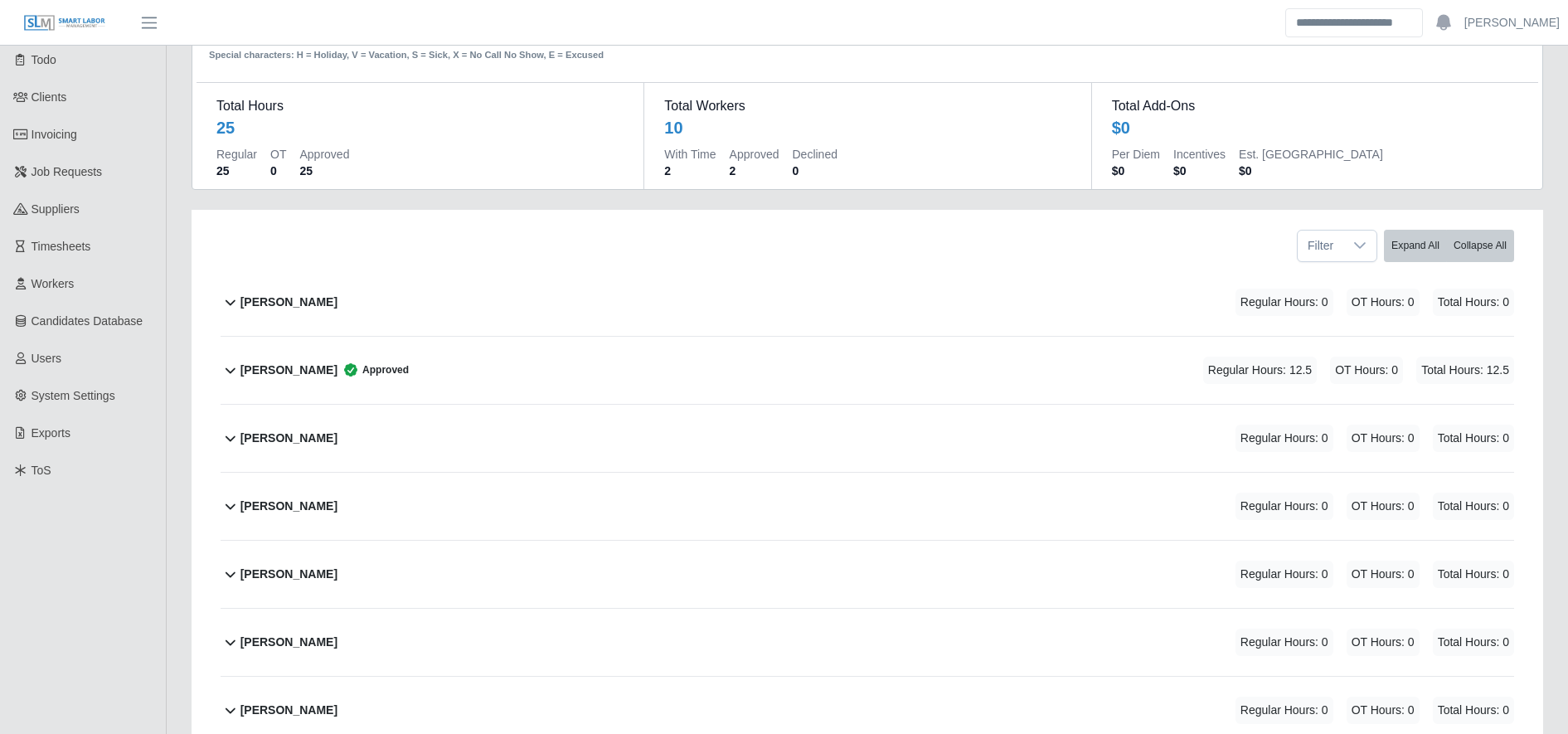
scroll to position [0, 0]
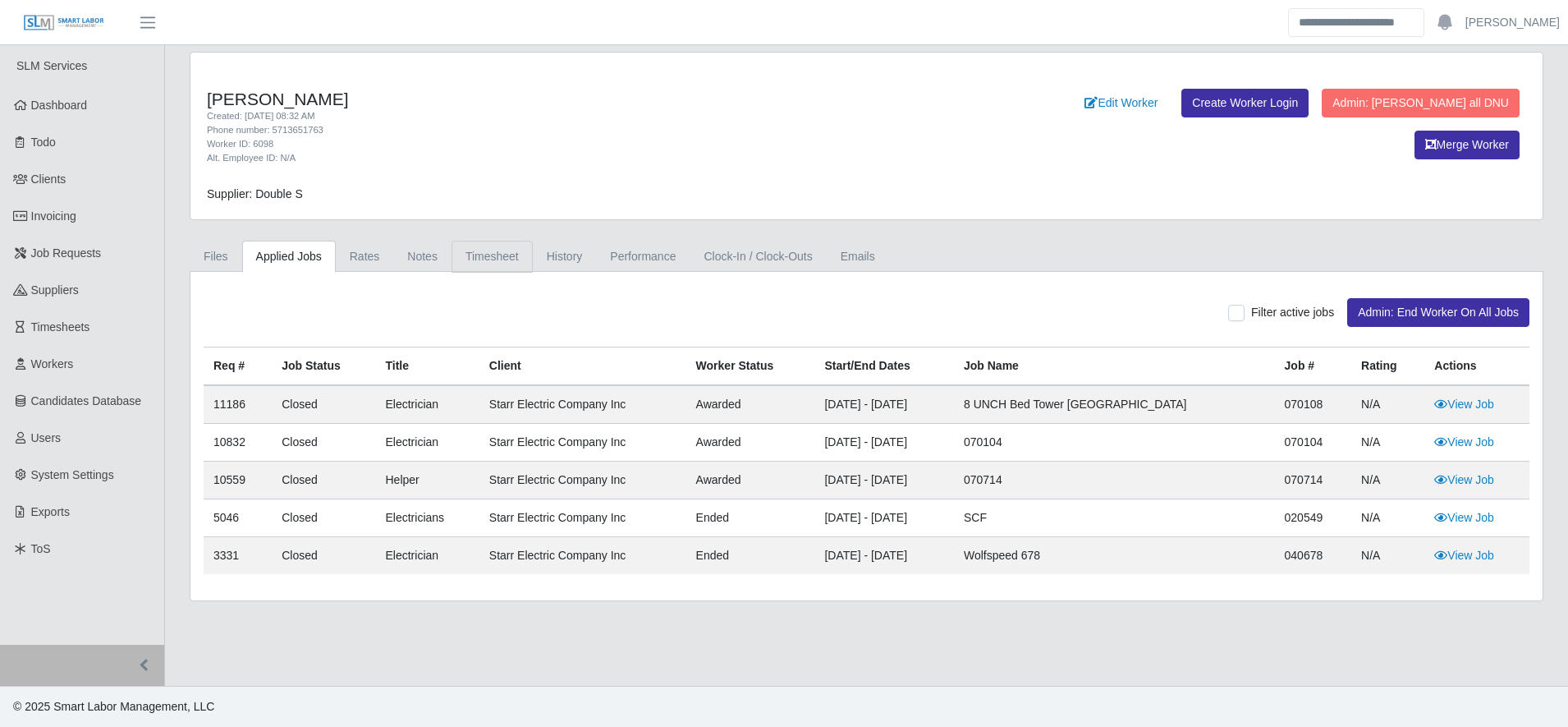
click at [483, 248] on link "Timesheet" at bounding box center [492, 256] width 82 height 32
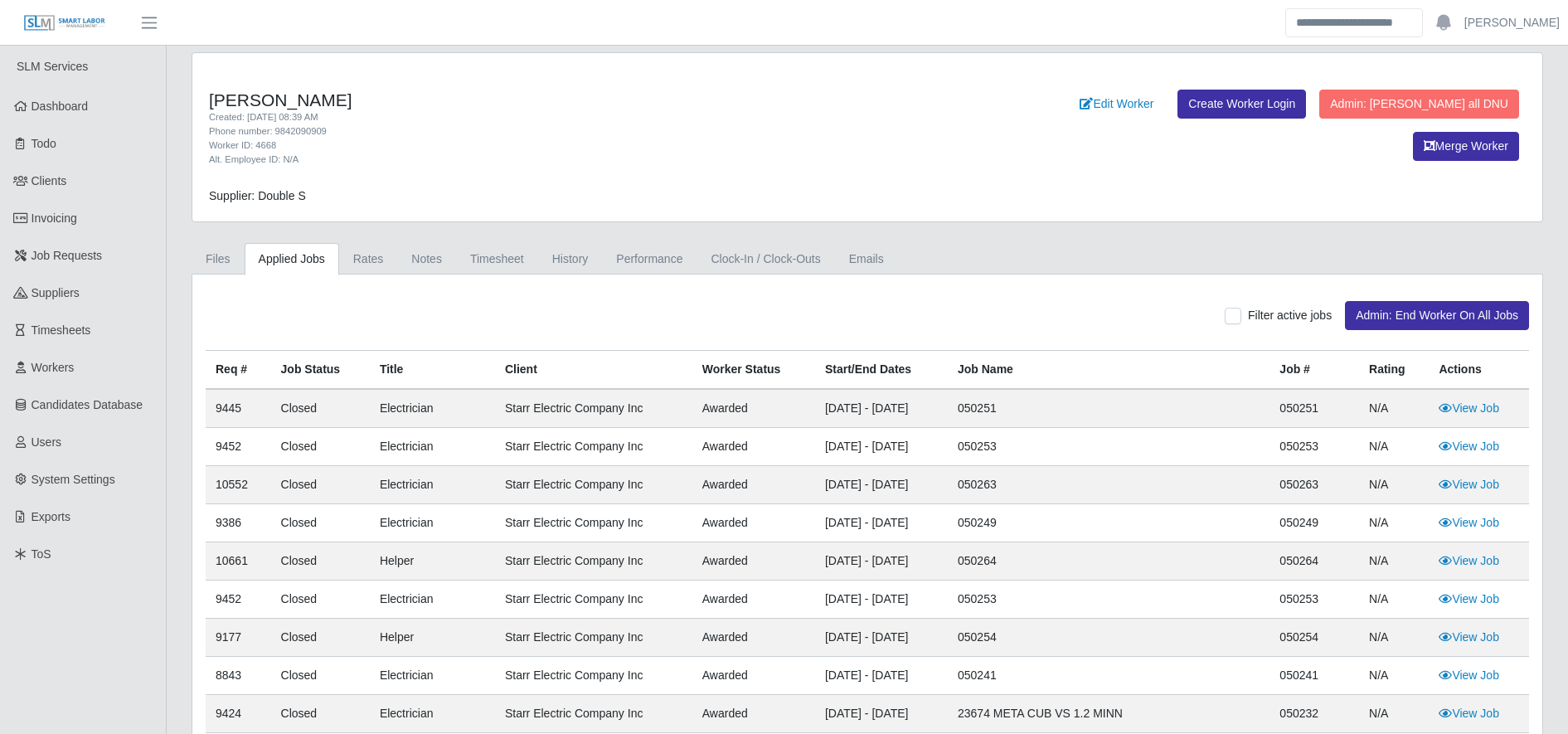
click at [478, 296] on div "Filter active jobs Admin: End Worker On All Jobs" at bounding box center [867, 318] width 1348 height 62
click at [475, 254] on link "Timesheet" at bounding box center [497, 258] width 82 height 32
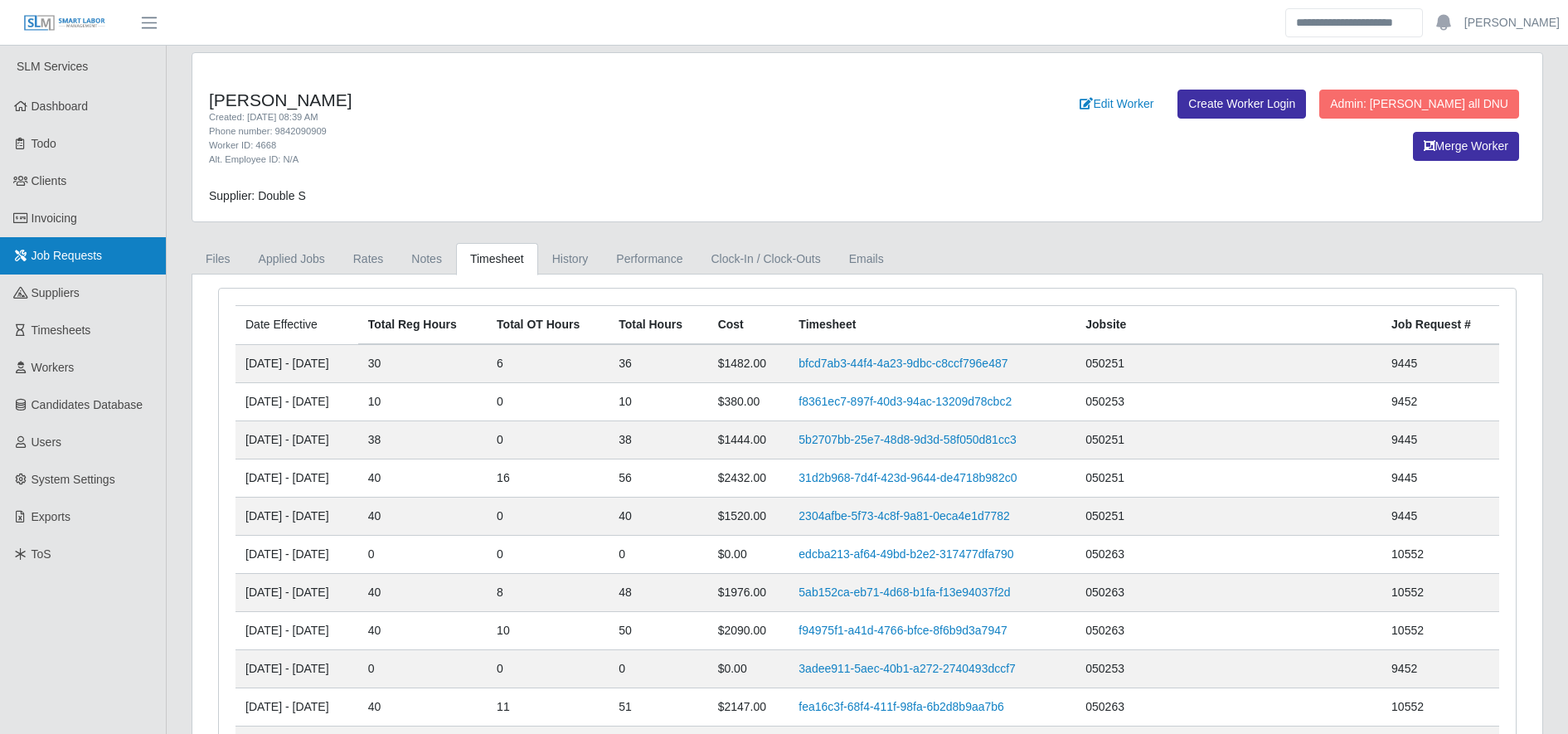
click at [116, 252] on link "Job Requests" at bounding box center [82, 255] width 166 height 38
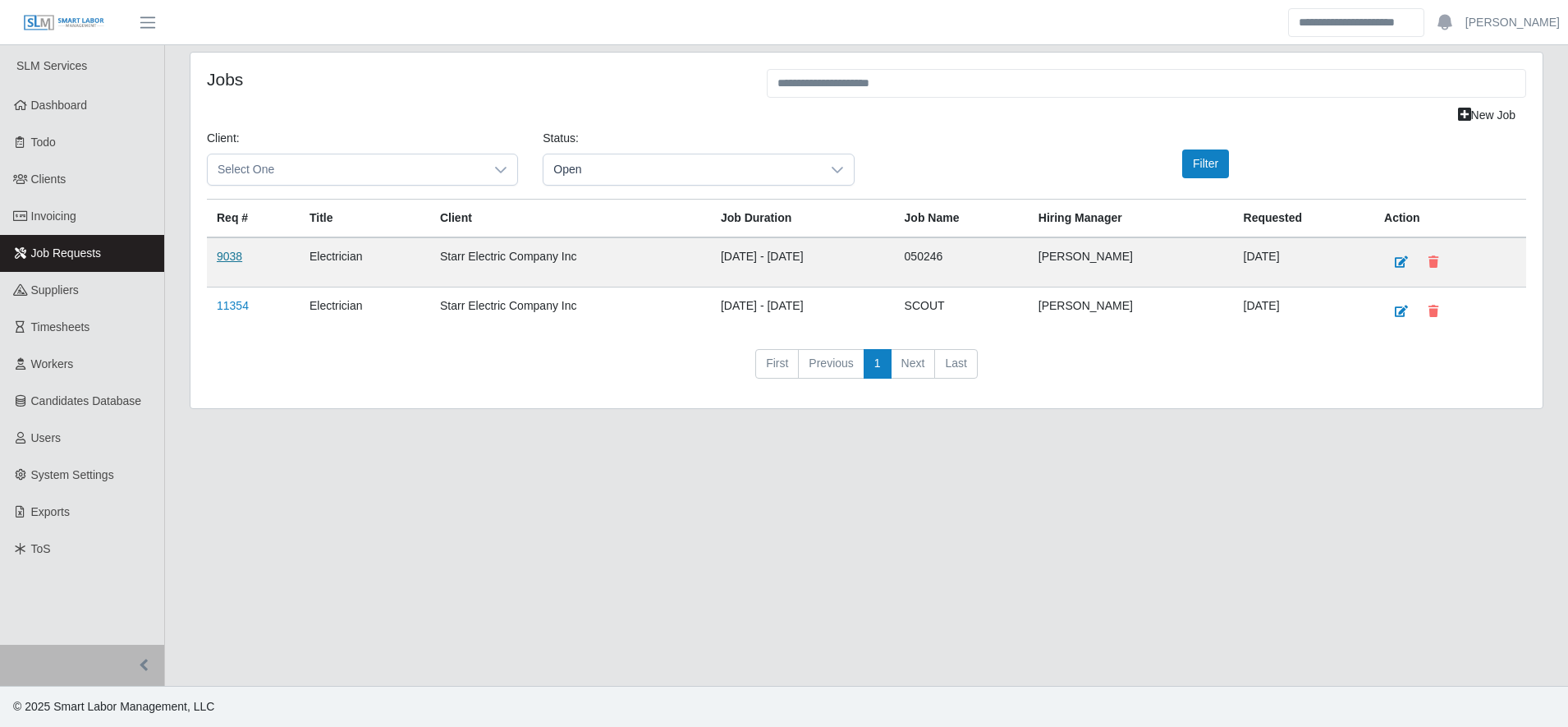
click at [226, 257] on link "9038" at bounding box center [229, 256] width 25 height 13
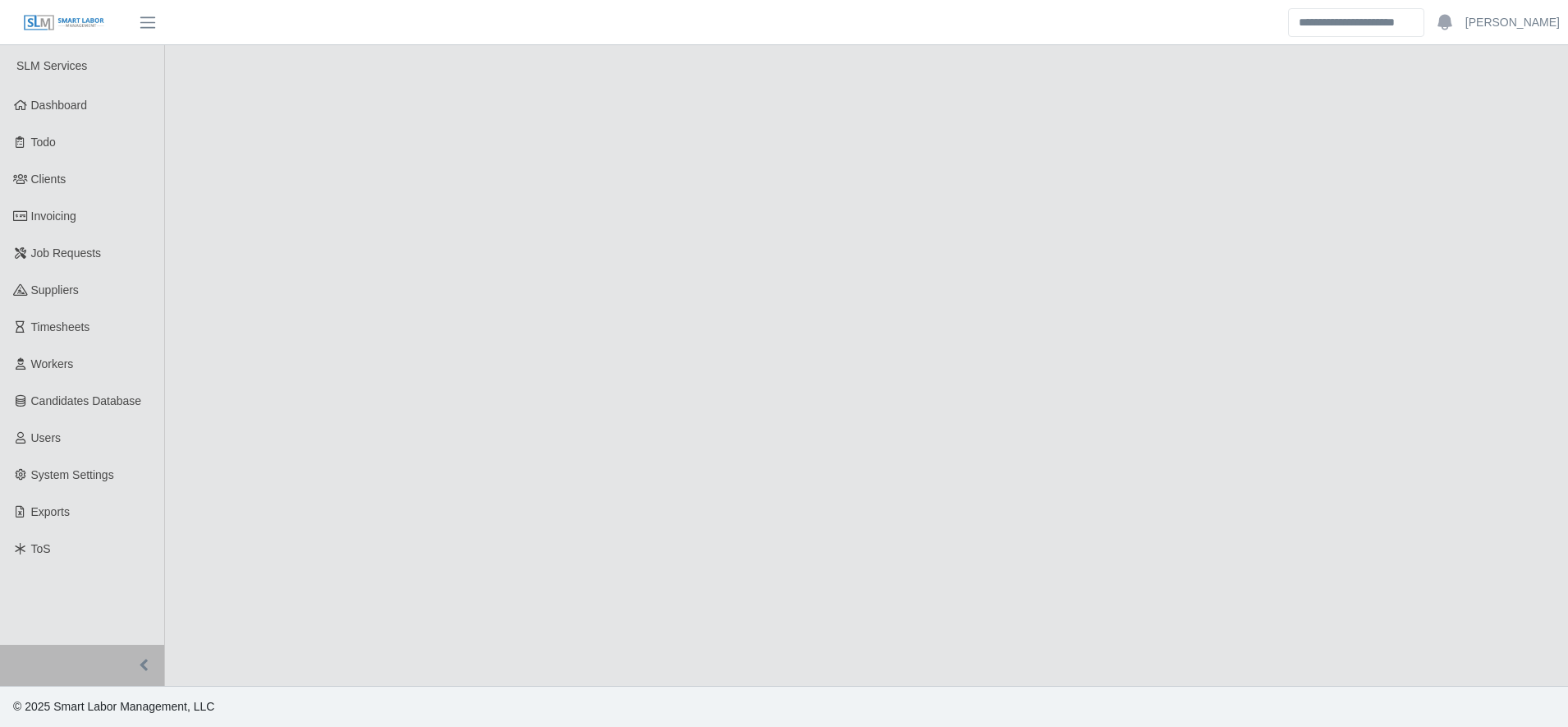
select select "****"
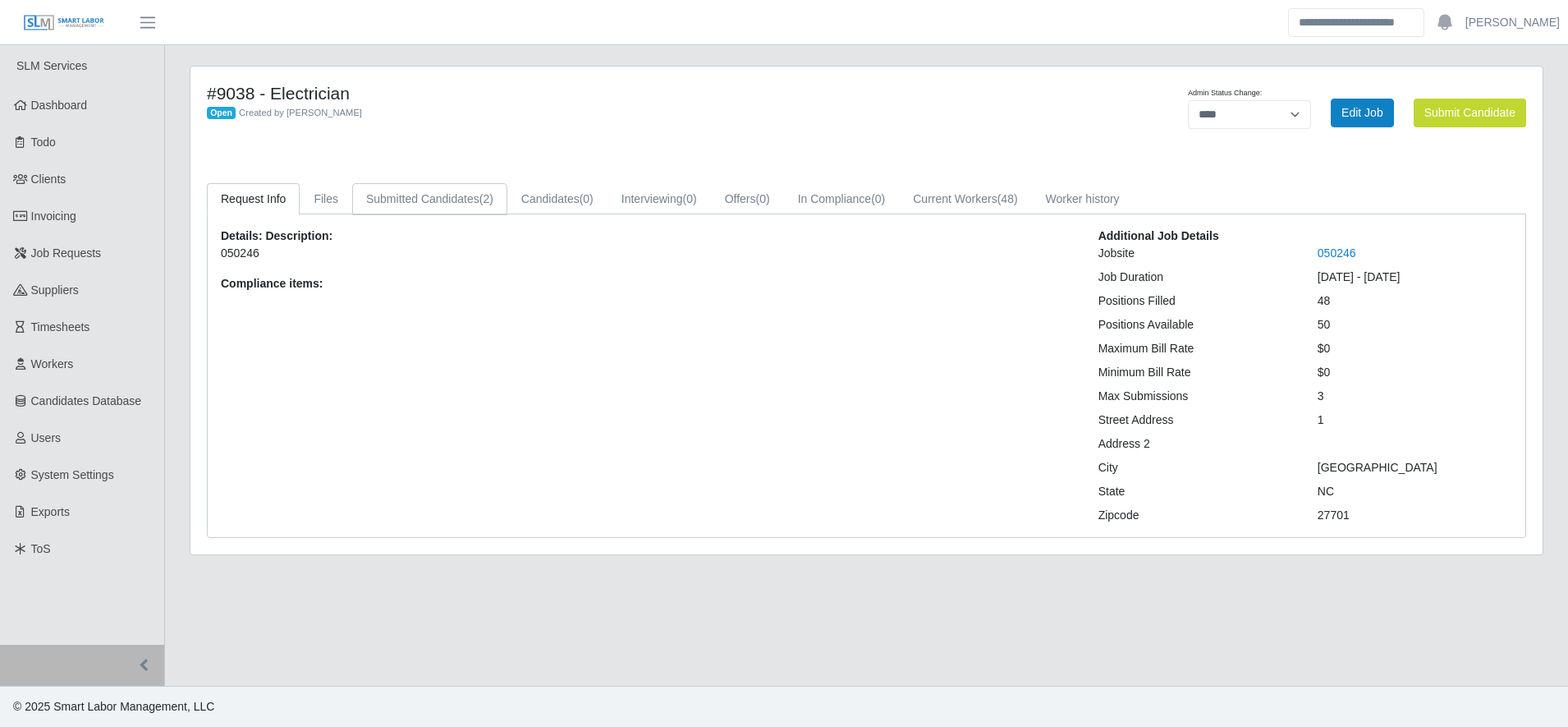
click at [460, 199] on link "Submitted Candidates (2)" at bounding box center [430, 199] width 155 height 32
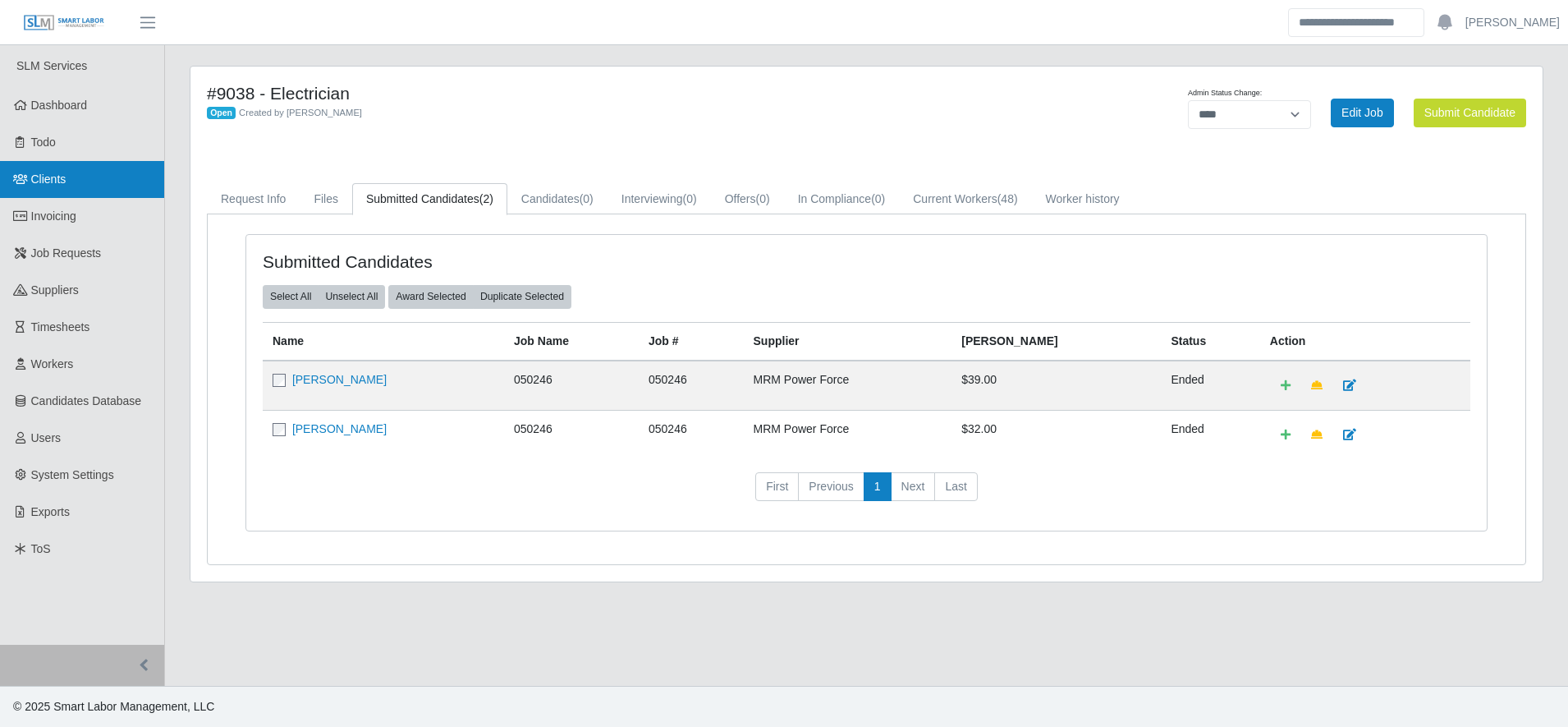
click at [56, 183] on span "Clients" at bounding box center [48, 179] width 35 height 13
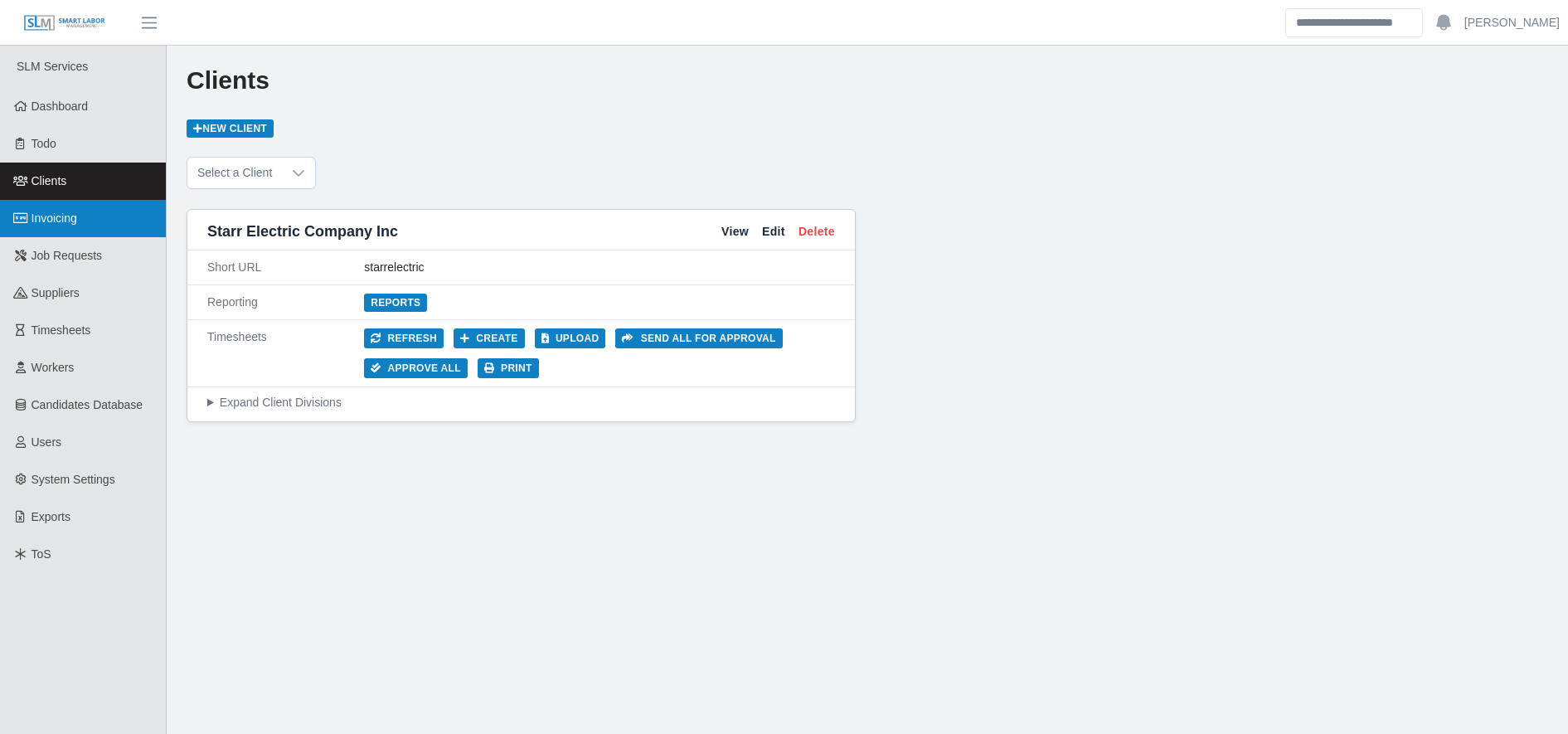
click at [98, 229] on link "Invoicing" at bounding box center [82, 218] width 166 height 38
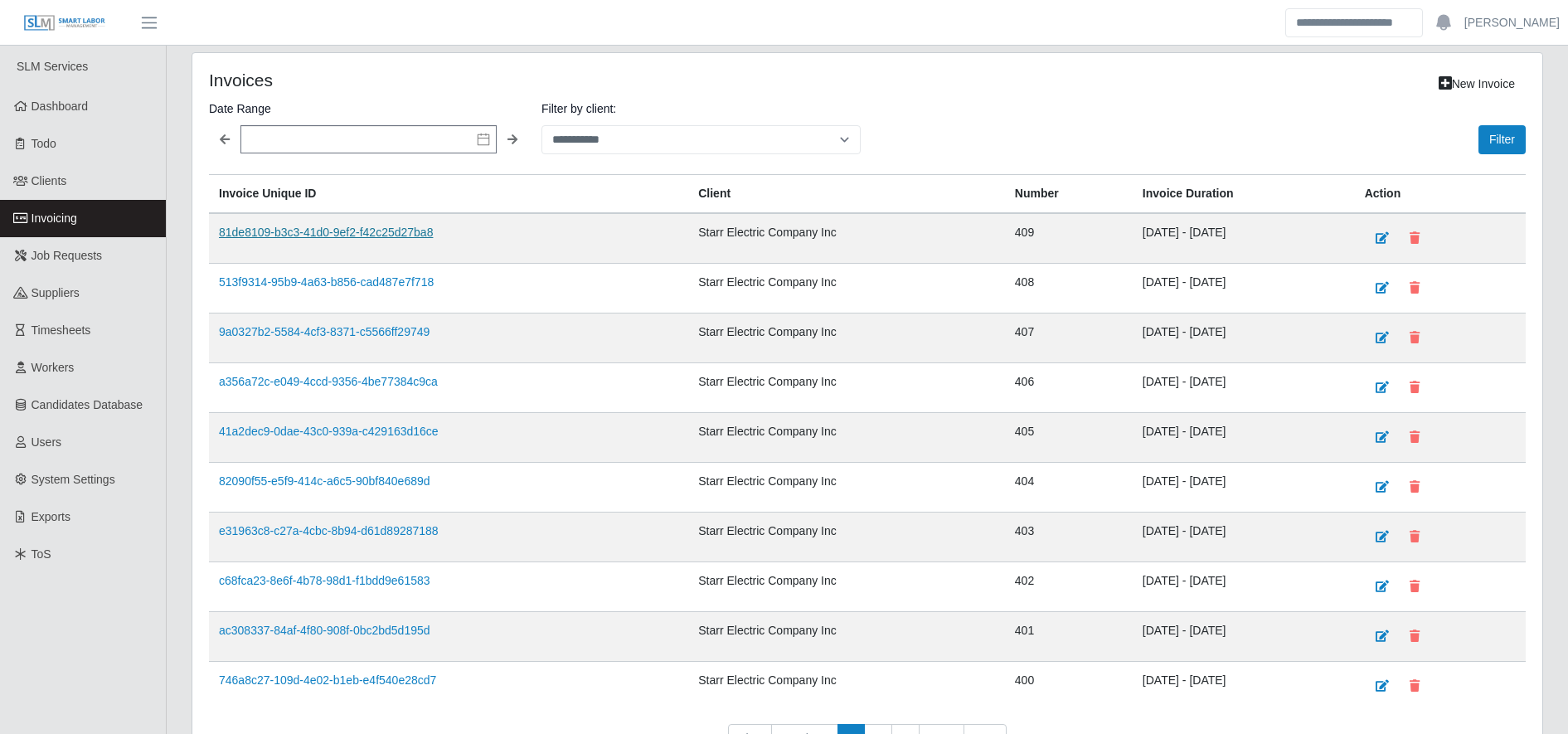
click at [376, 233] on link "81de8109-b3c3-41d0-9ef2-f42c25d27ba8" at bounding box center [326, 232] width 214 height 13
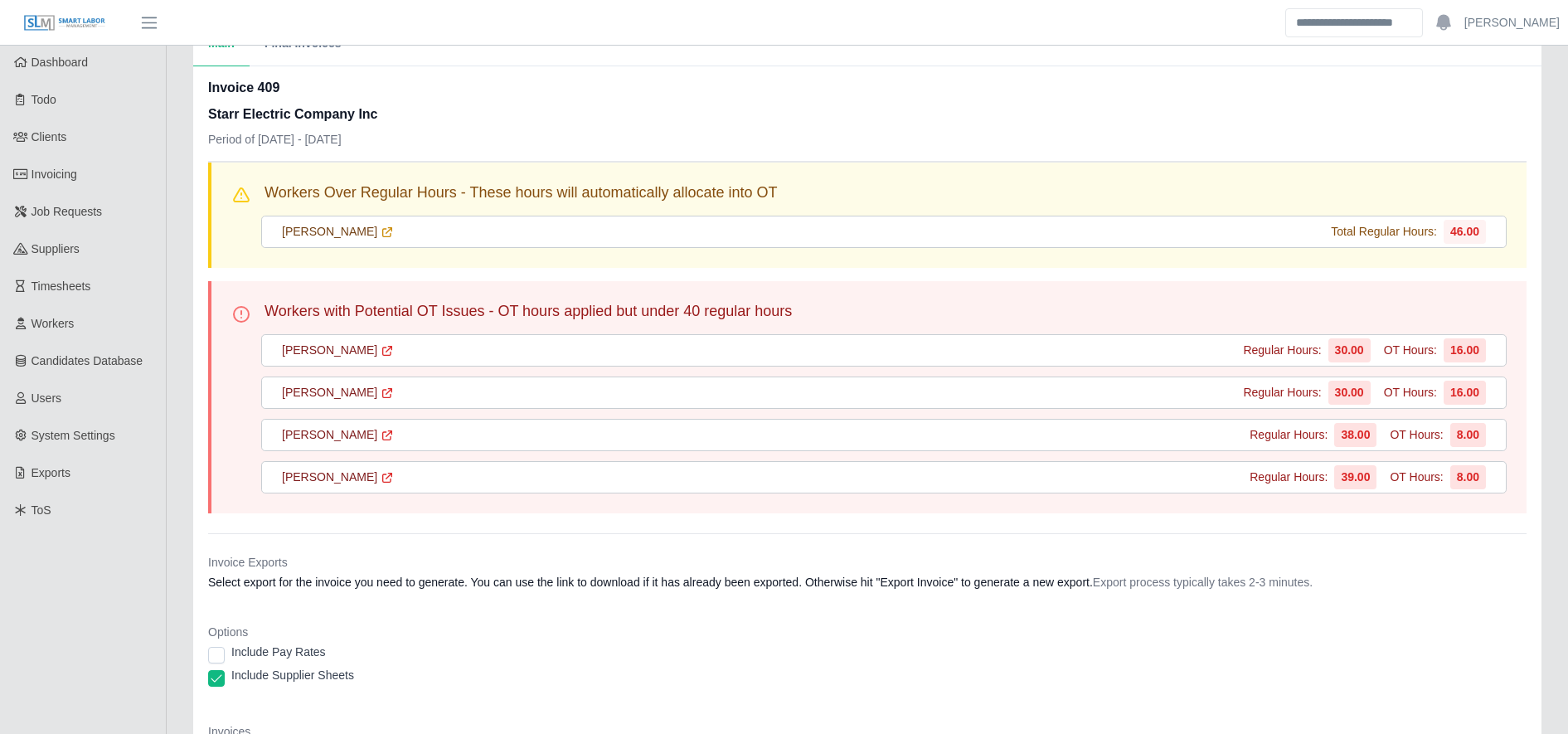
scroll to position [45, 0]
click at [383, 480] on icon at bounding box center [387, 476] width 9 height 9
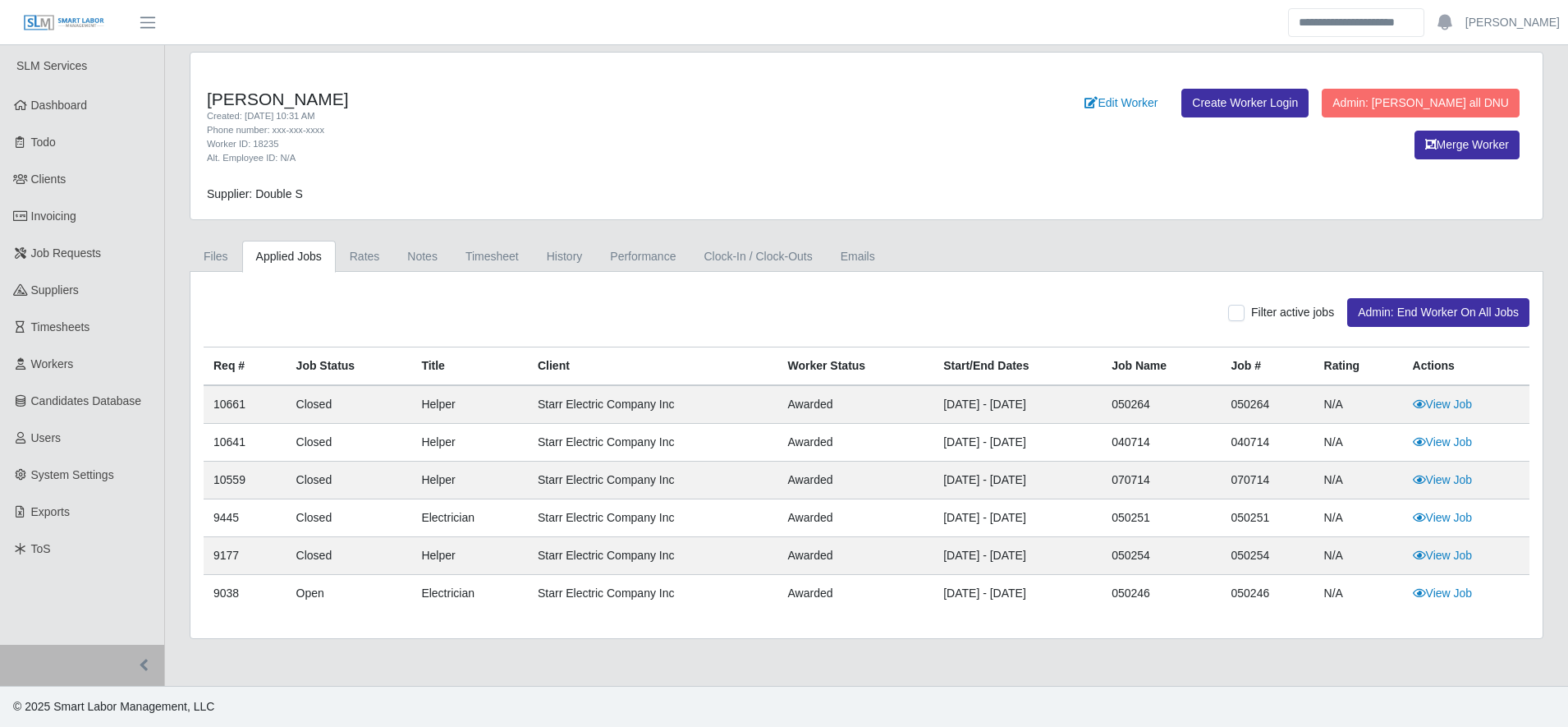
click at [471, 274] on div "Filter active jobs Admin: End Worker On All Jobs Req # Job Status Title Client …" at bounding box center [866, 455] width 1352 height 366
click at [498, 261] on link "Timesheet" at bounding box center [492, 256] width 82 height 32
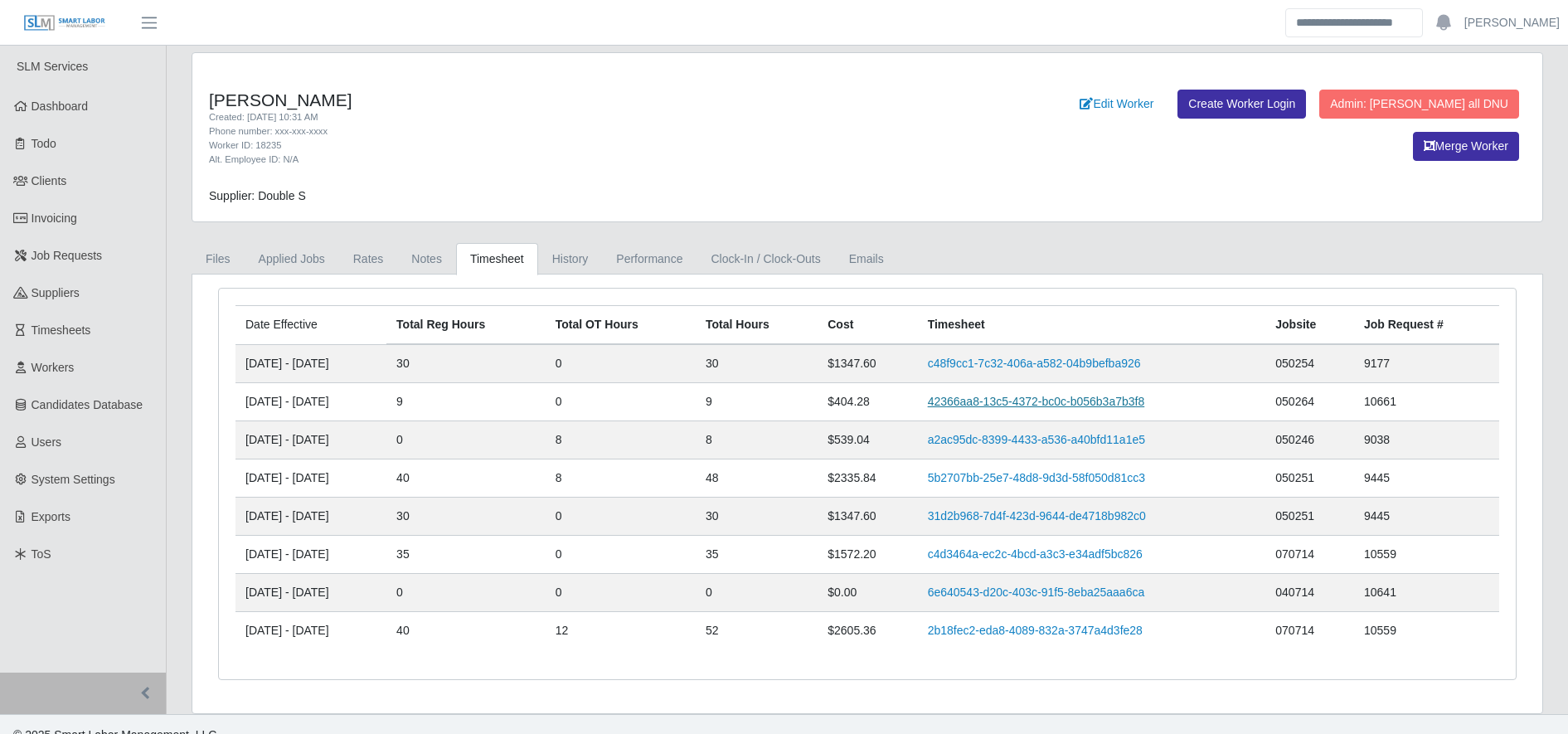
click at [1007, 407] on link "42366aa8-13c5-4372-bc0c-b056b3a7b3f8" at bounding box center [1036, 401] width 217 height 13
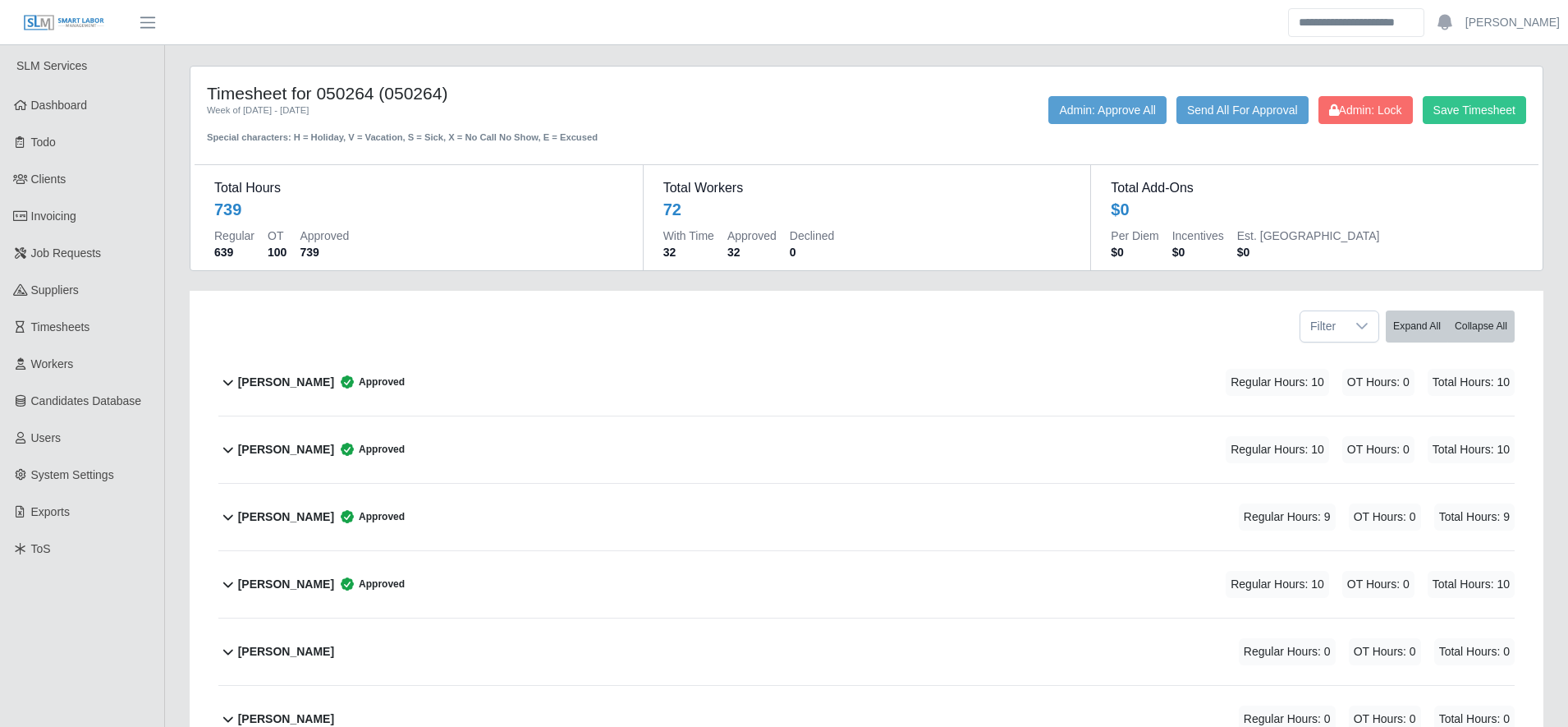
click at [589, 526] on div "Alejandro Mata Approved Regular Hours: 9 OT Hours: 0 Total Hours: 9" at bounding box center [876, 516] width 1276 height 66
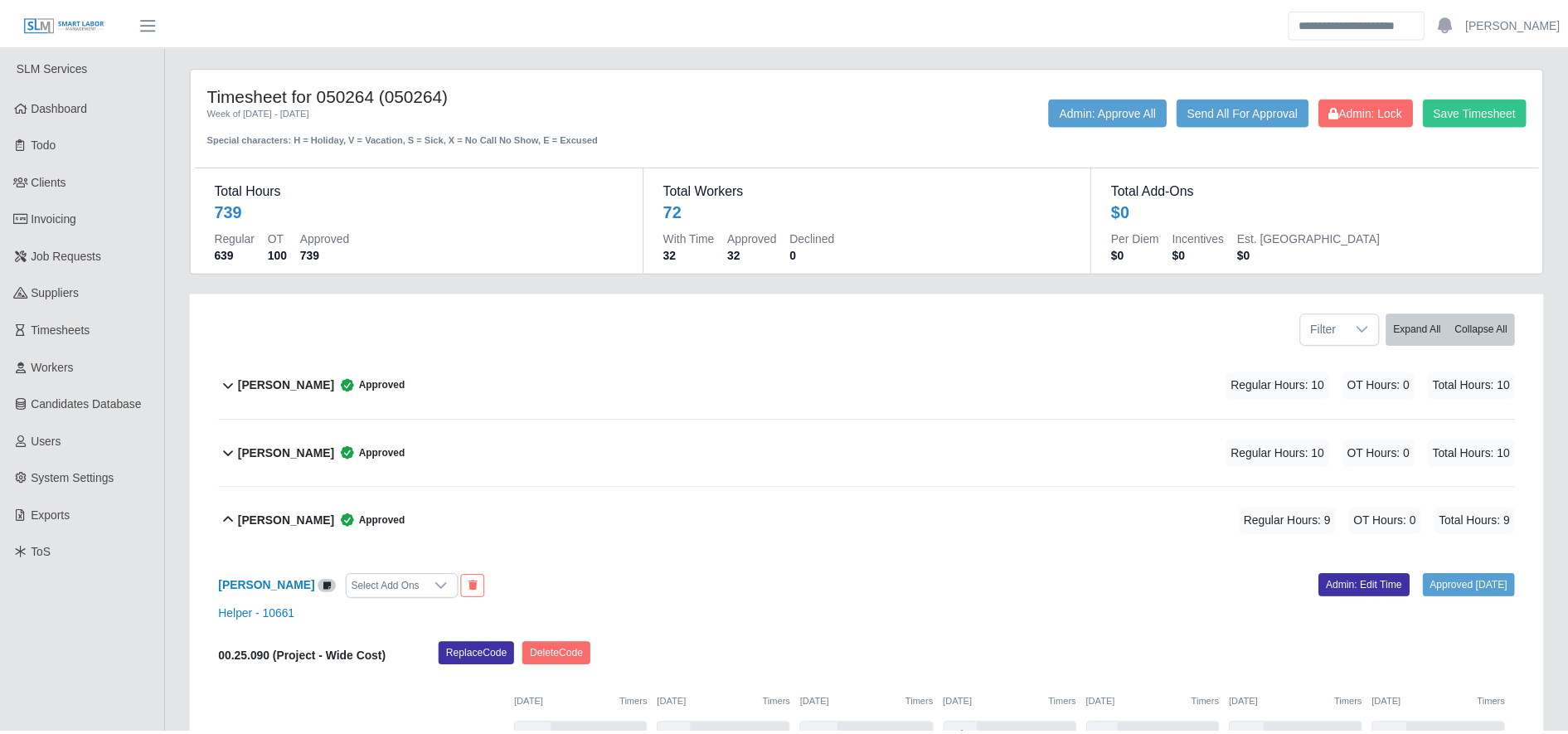
scroll to position [270, 0]
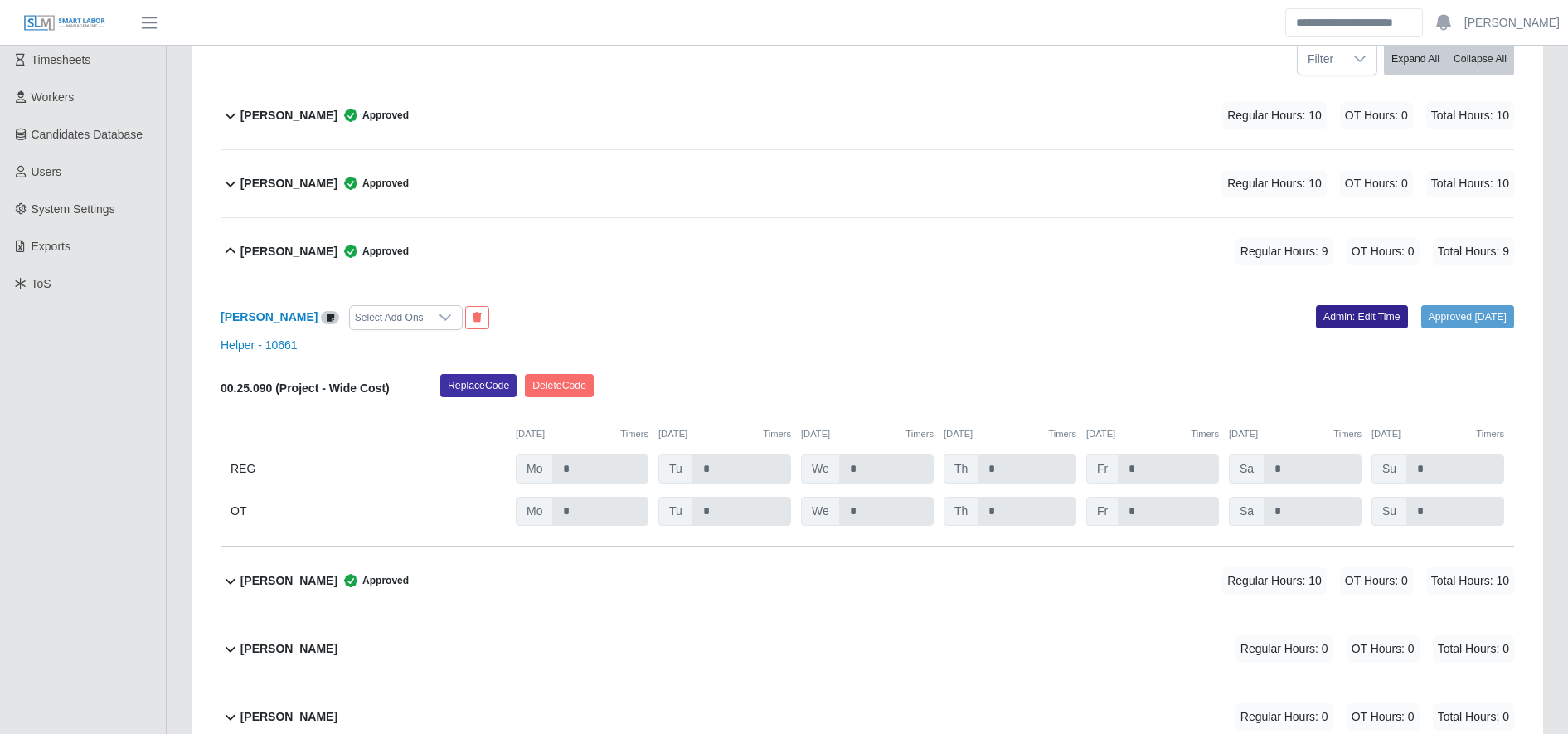
click at [1359, 315] on link "Admin: Edit Time" at bounding box center [1361, 316] width 92 height 23
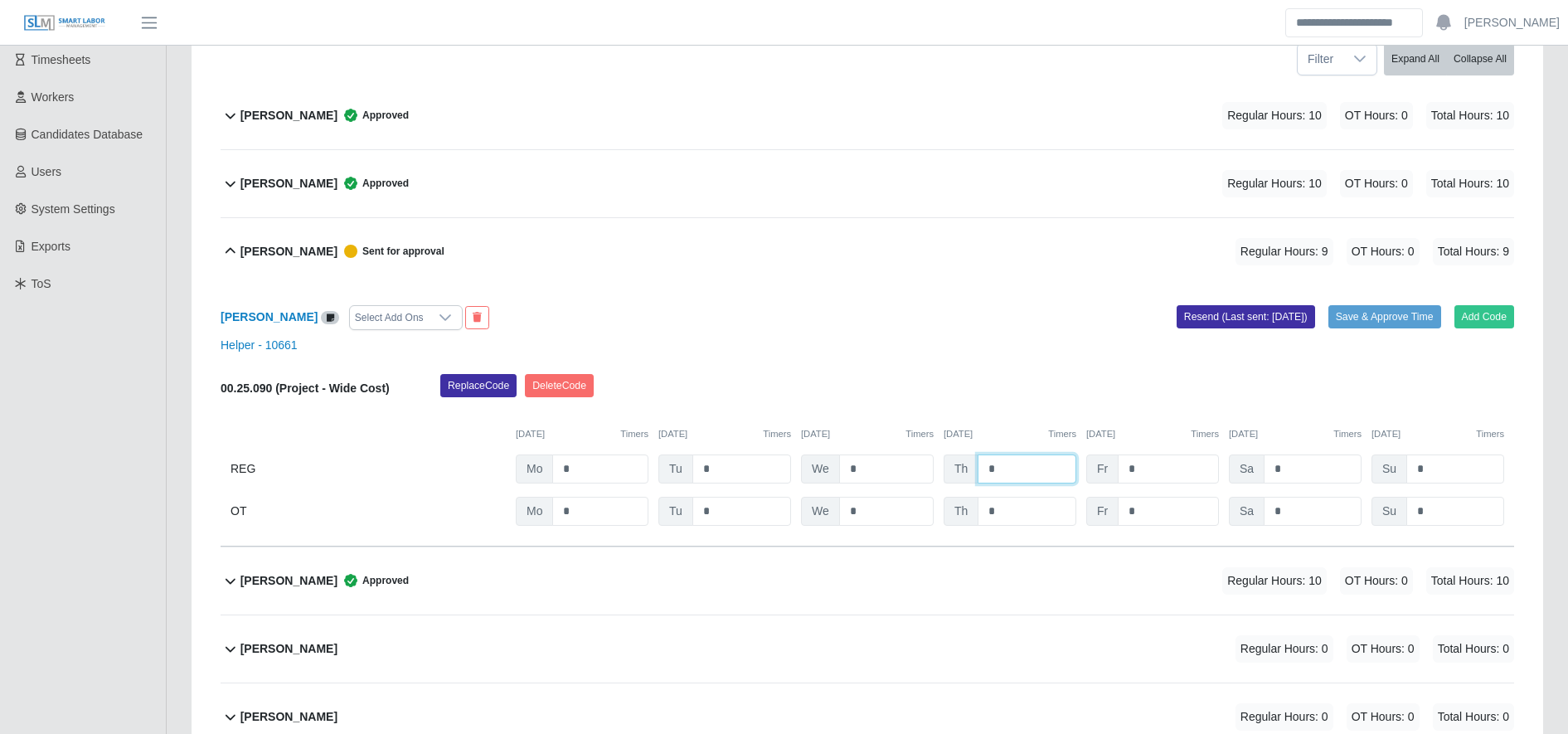
click at [998, 473] on input "*" at bounding box center [1027, 469] width 99 height 29
click at [1378, 309] on button "Save & Approve Time" at bounding box center [1384, 316] width 113 height 23
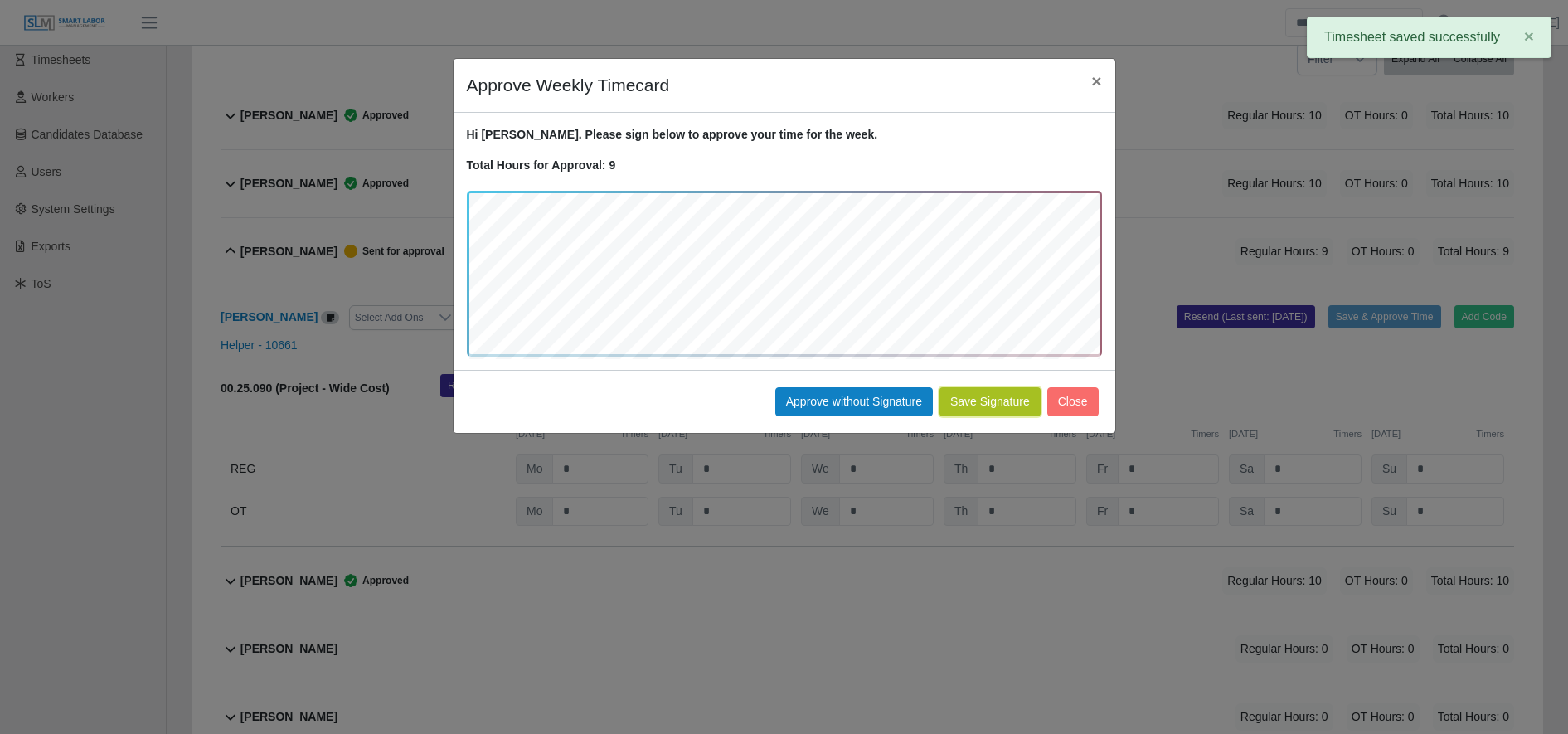
click at [977, 402] on button "Save Signature" at bounding box center [989, 402] width 102 height 29
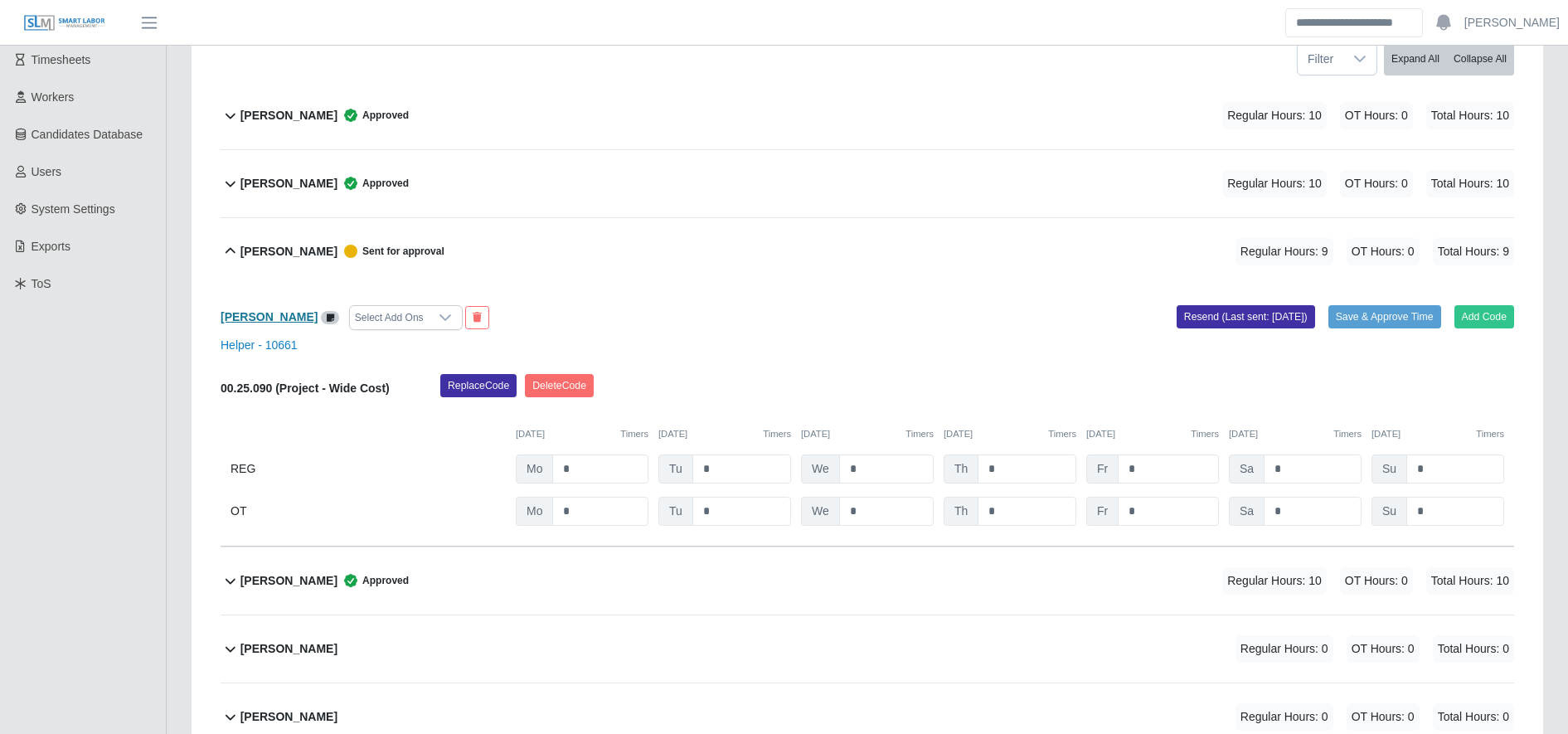
click at [260, 317] on b "[PERSON_NAME]" at bounding box center [269, 317] width 97 height 13
click at [1357, 315] on button "Save & Approve Time" at bounding box center [1384, 316] width 113 height 23
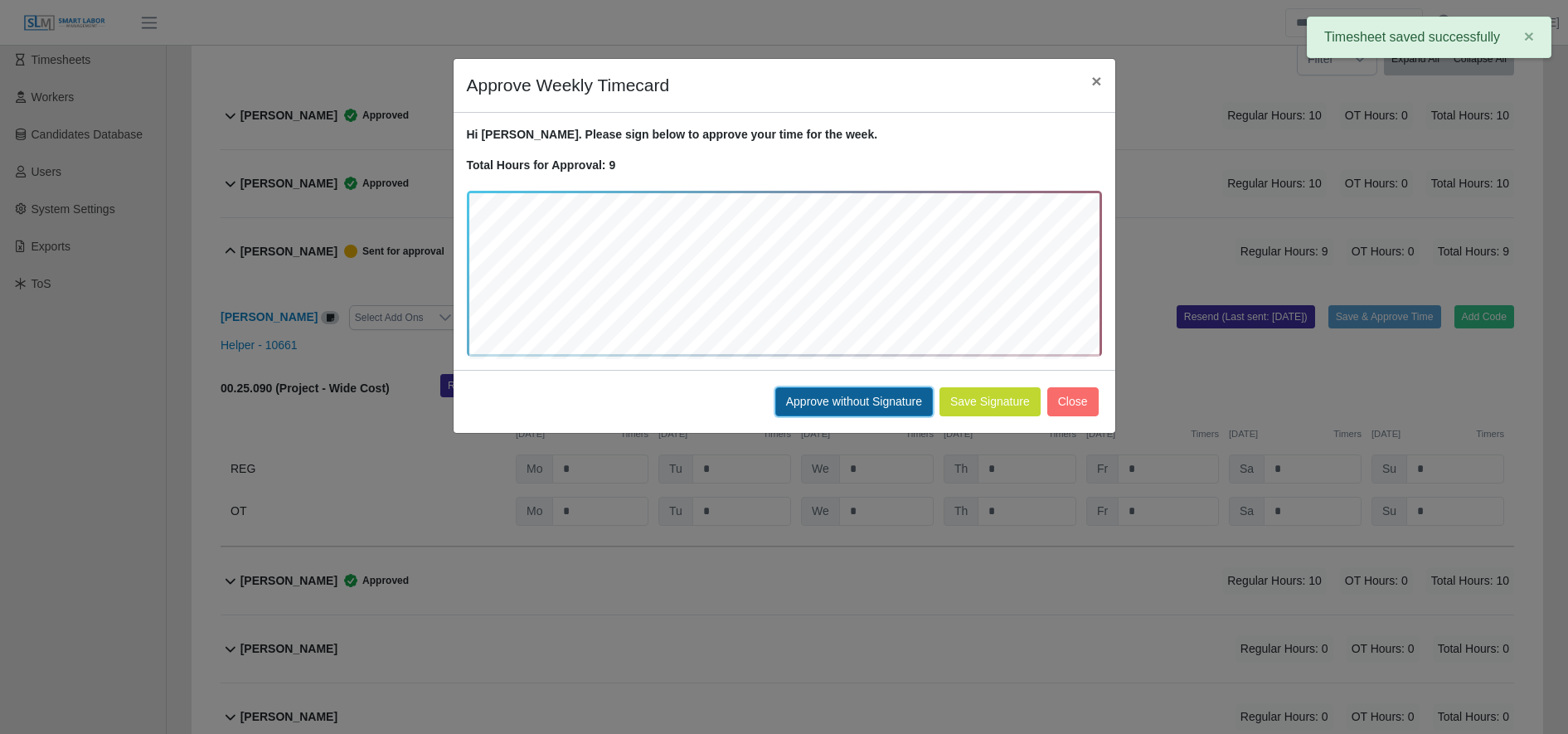
click at [824, 394] on button "Approve without Signature" at bounding box center [854, 402] width 157 height 29
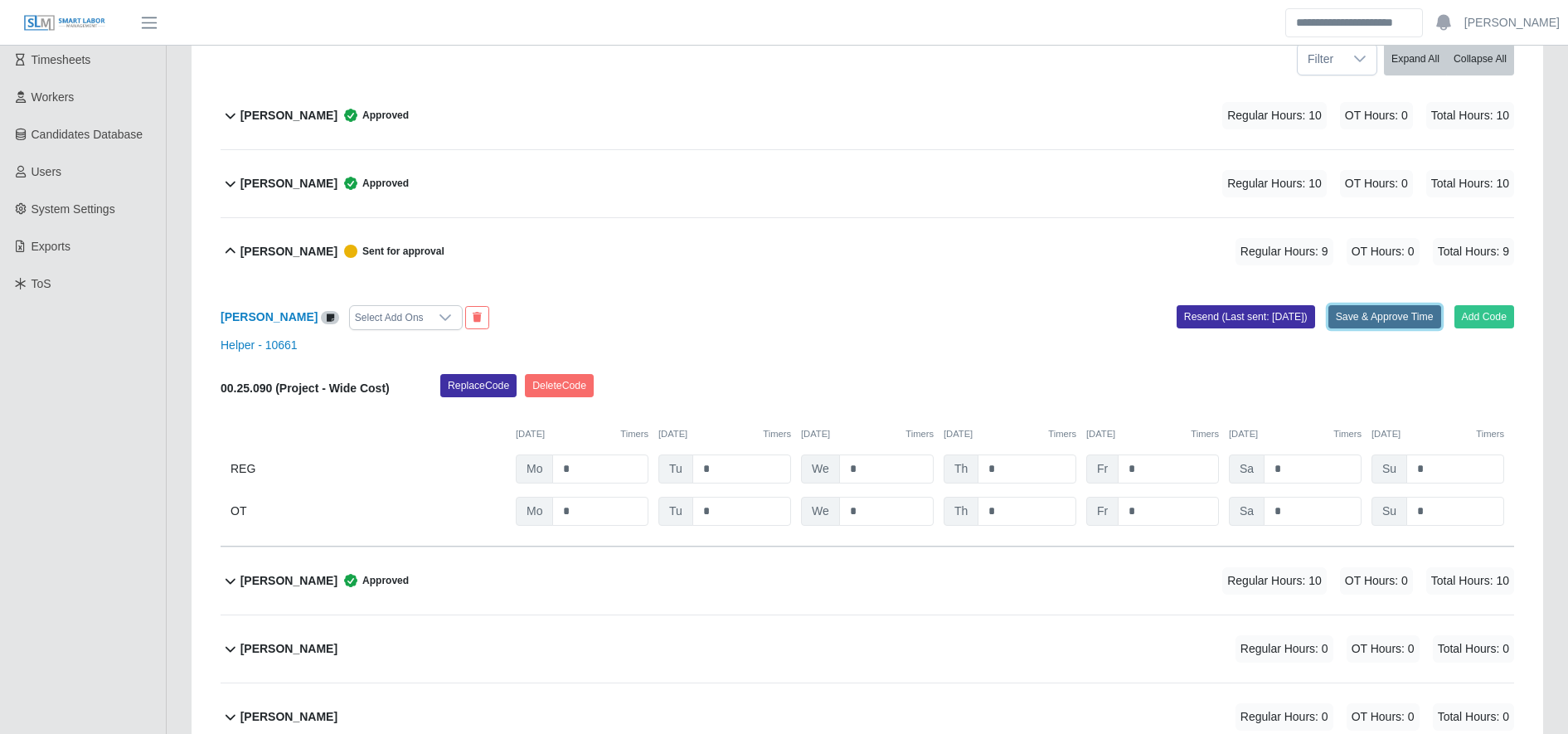
click at [1411, 318] on button "Save & Approve Time" at bounding box center [1384, 316] width 113 height 23
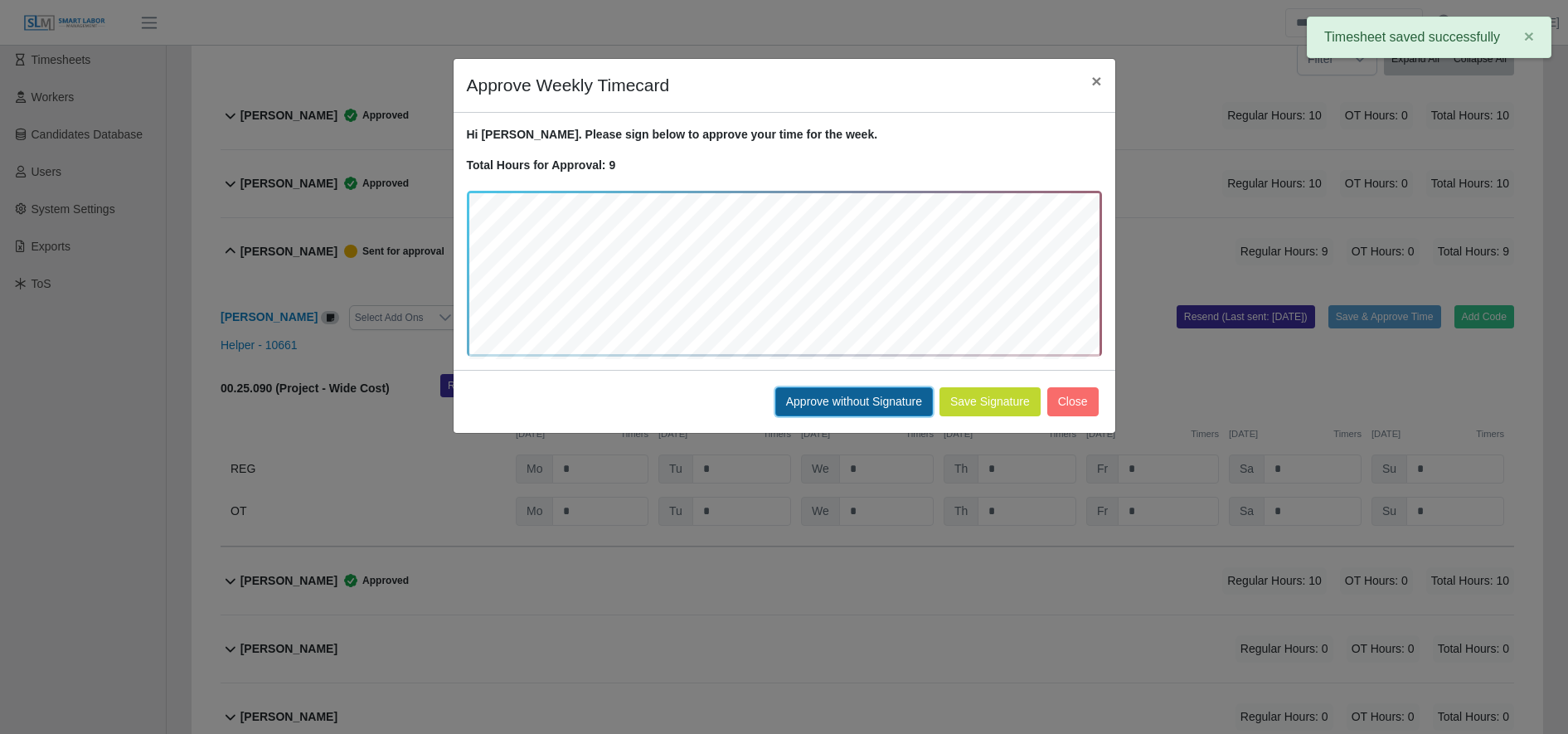
click at [858, 402] on button "Approve without Signature" at bounding box center [854, 402] width 157 height 29
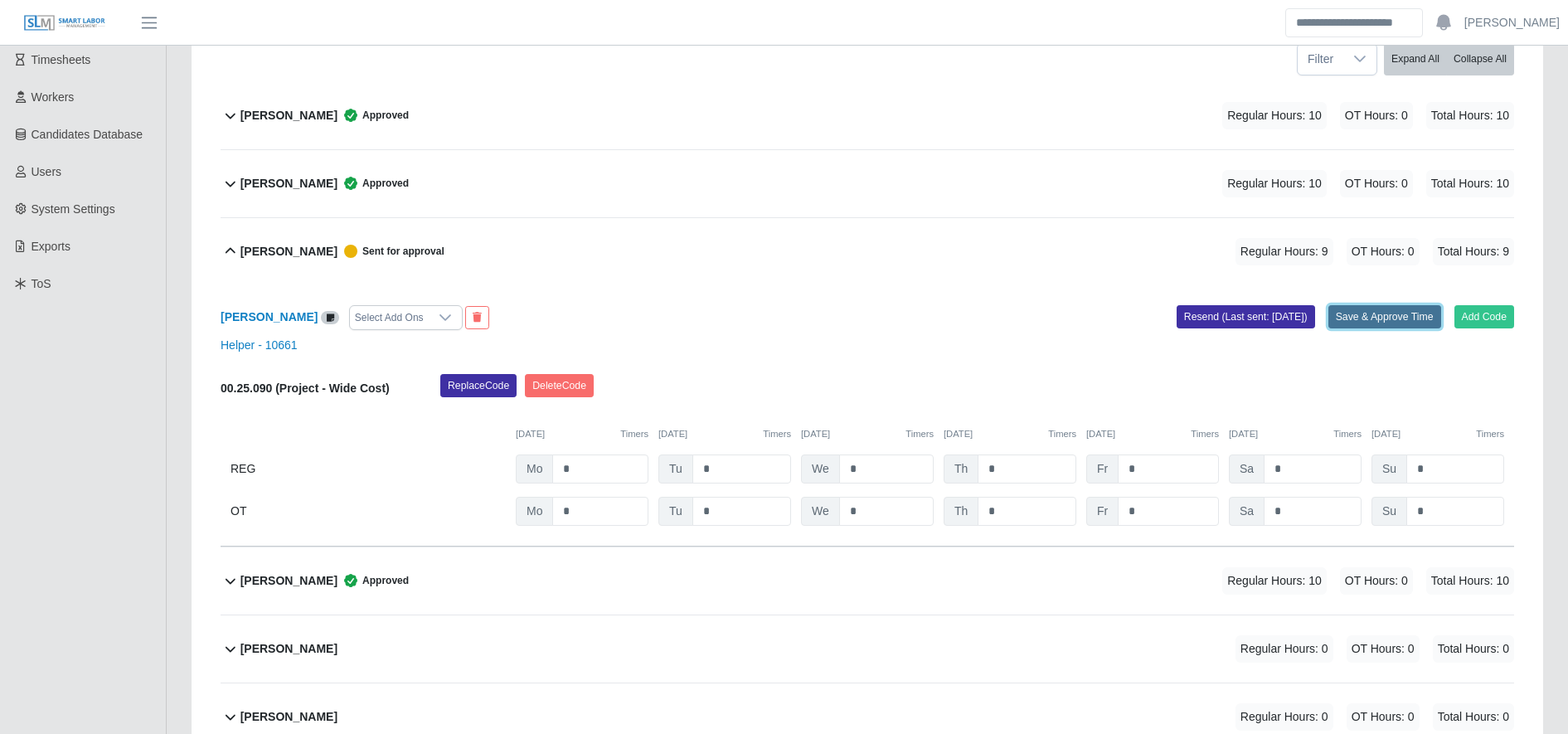
click at [1377, 324] on button "Save & Approve Time" at bounding box center [1384, 316] width 113 height 23
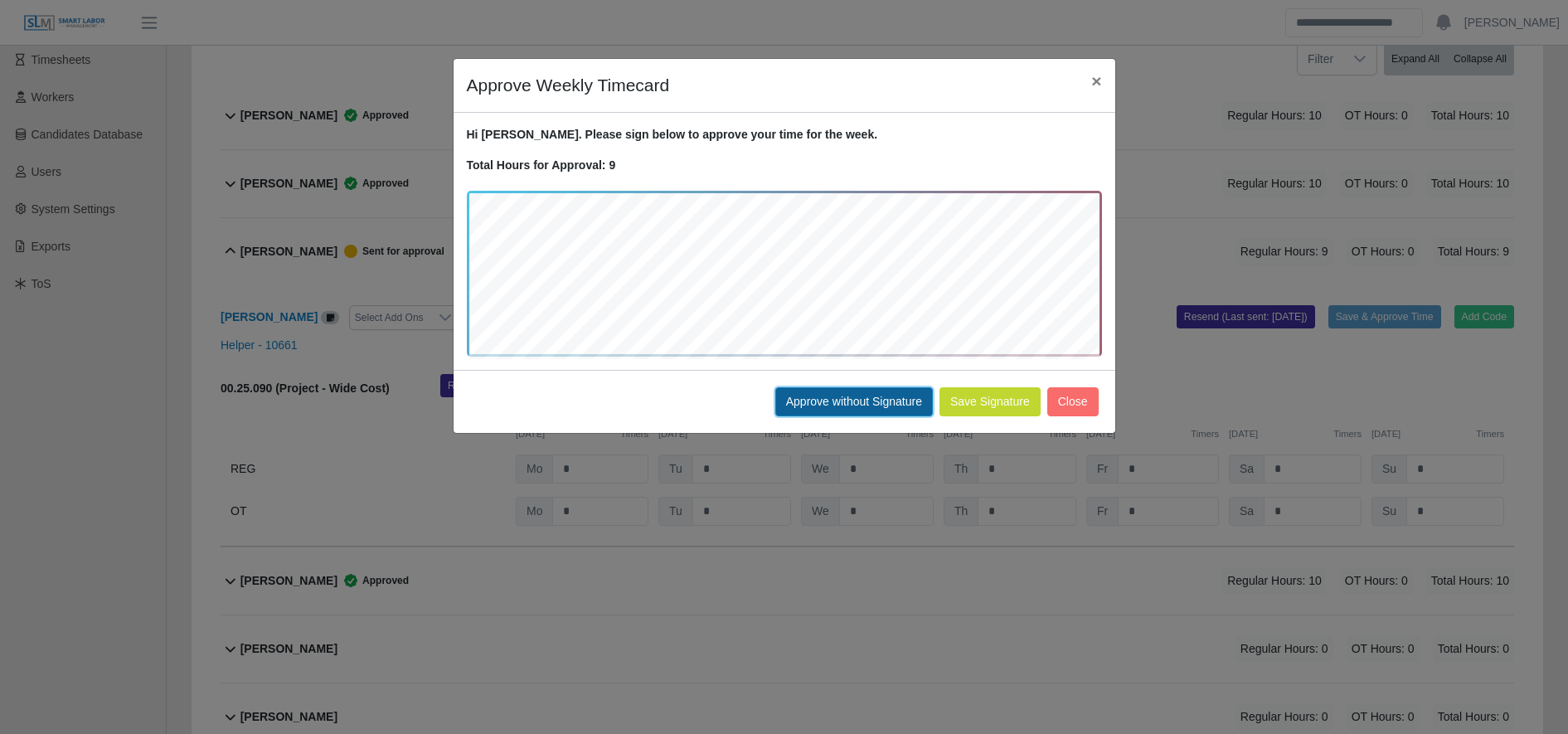
click at [867, 403] on button "Approve without Signature" at bounding box center [854, 402] width 157 height 29
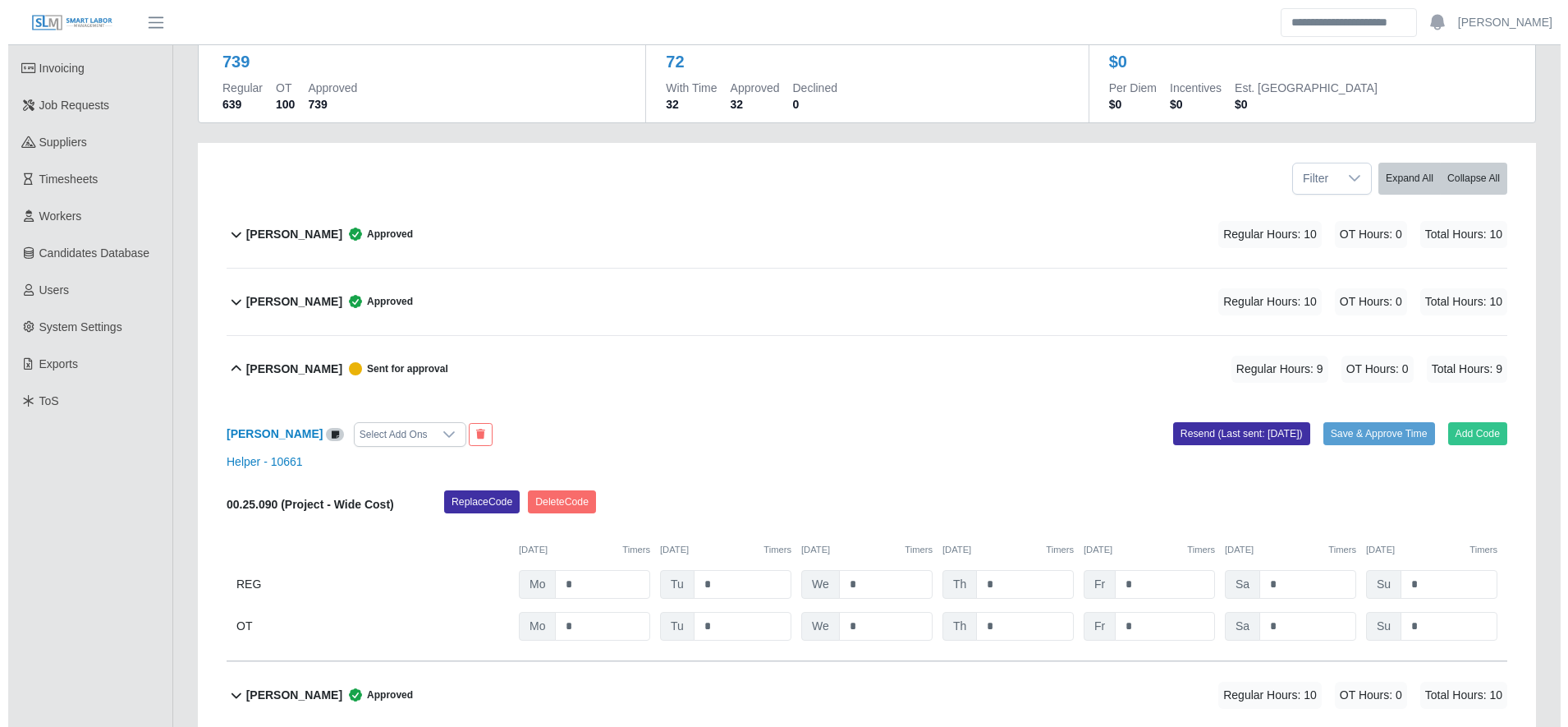
scroll to position [0, 0]
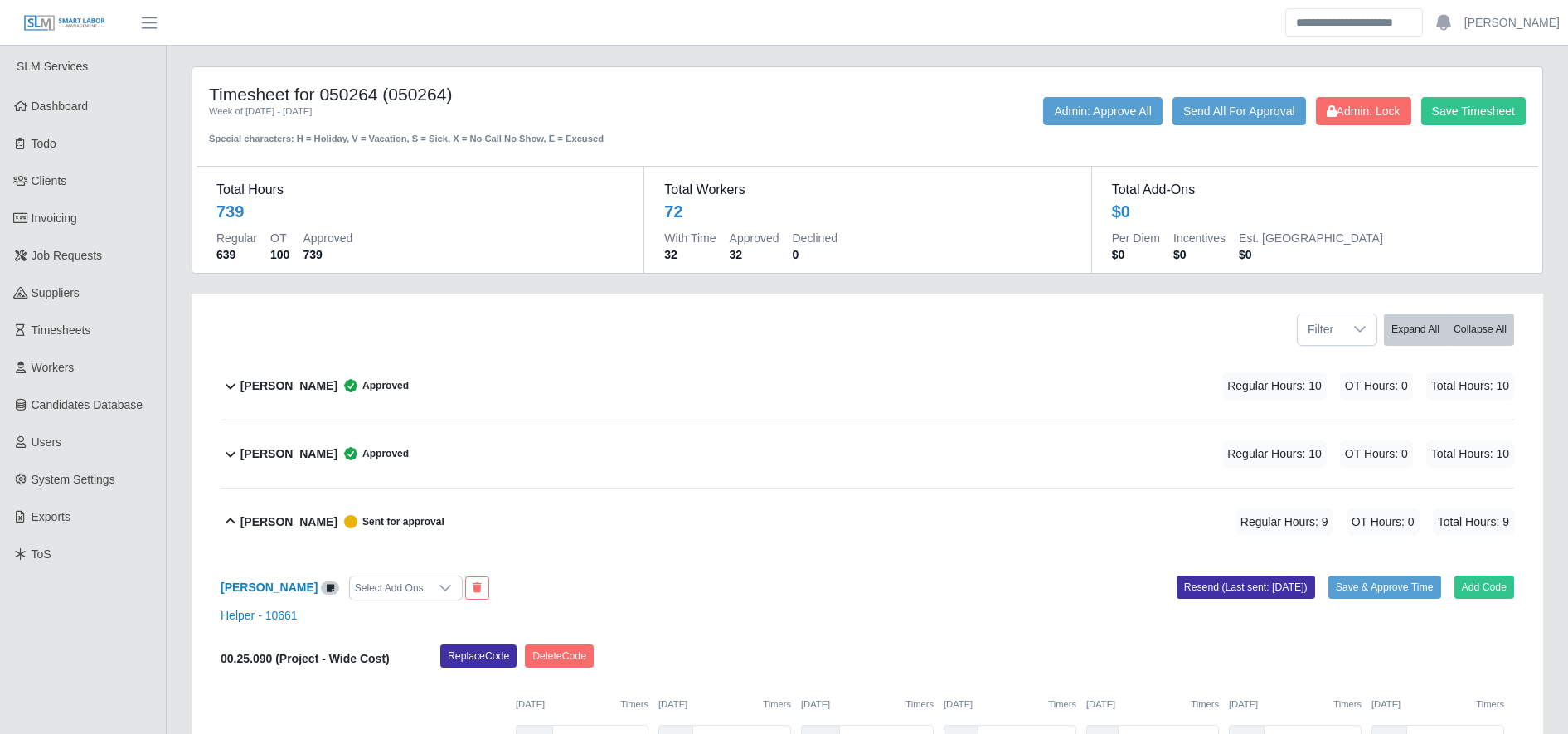
click at [1087, 91] on div "Timesheet for 050264 (050264) Week of 09/22/2025 - 09/28/2025 Special character…" at bounding box center [868, 114] width 1342 height 62
click at [1079, 118] on button "Admin: Approve All" at bounding box center [1102, 111] width 119 height 28
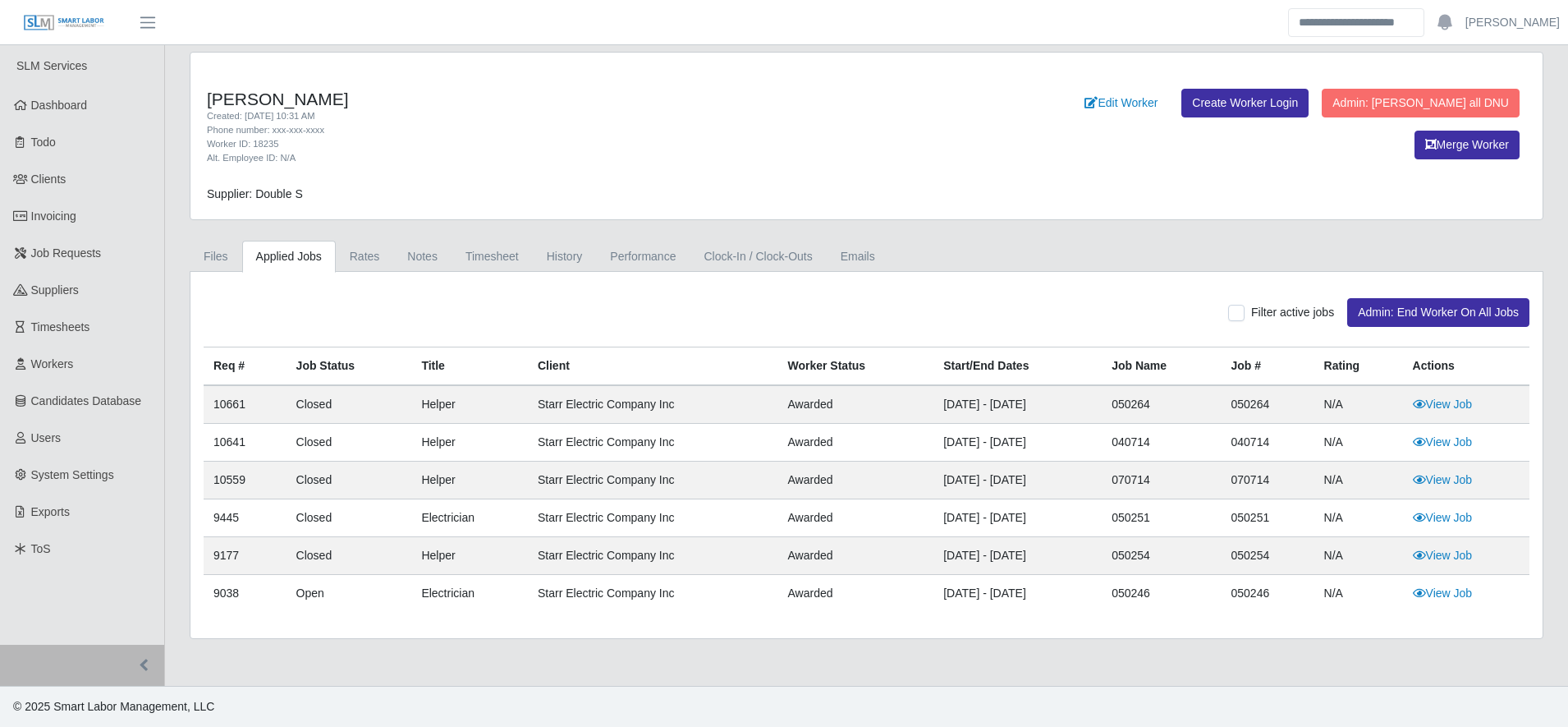
click at [508, 236] on div "[PERSON_NAME] Created: [DATE] 10:31 AM Phone number: xxx-xxx-xxxx Worker ID: 18…" at bounding box center [866, 345] width 1379 height 587
click at [506, 252] on link "Timesheet" at bounding box center [492, 256] width 82 height 32
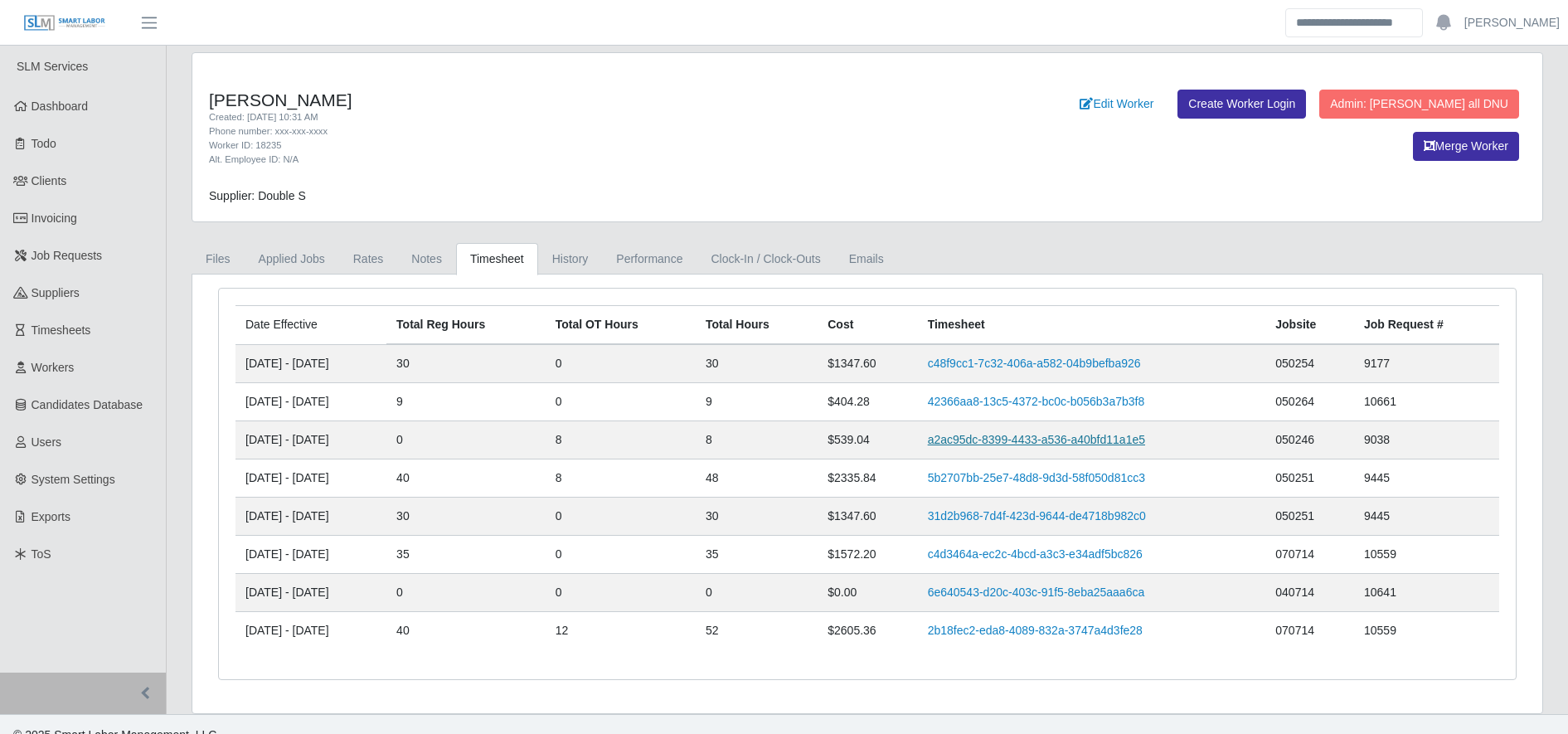
click at [1020, 444] on link "a2ac95dc-8399-4433-a536-a40bfd11a1e5" at bounding box center [1036, 439] width 217 height 13
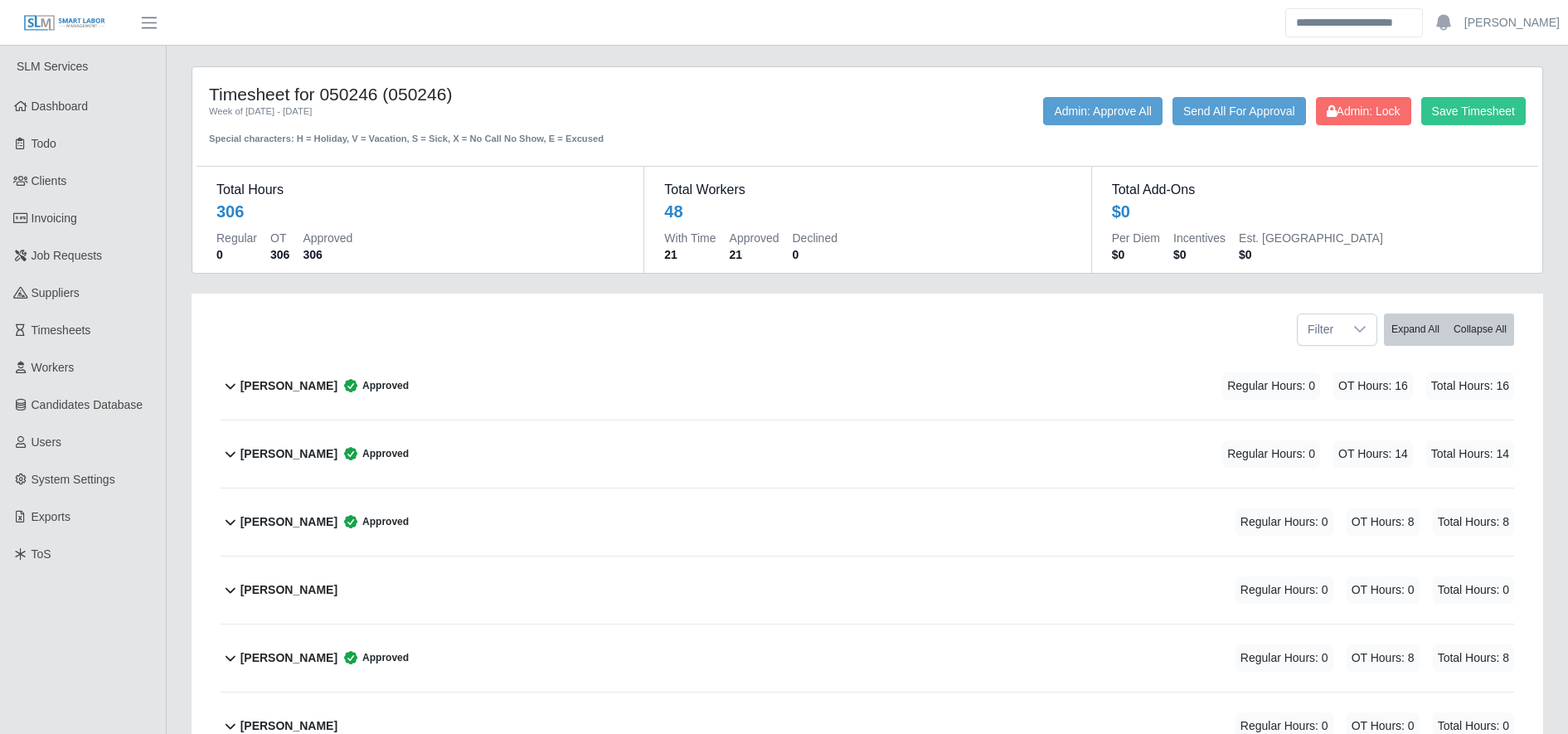
click at [881, 517] on div "[PERSON_NAME] Approved Regular Hours: 0 OT Hours: 8 Total Hours: 8" at bounding box center [877, 521] width 1273 height 67
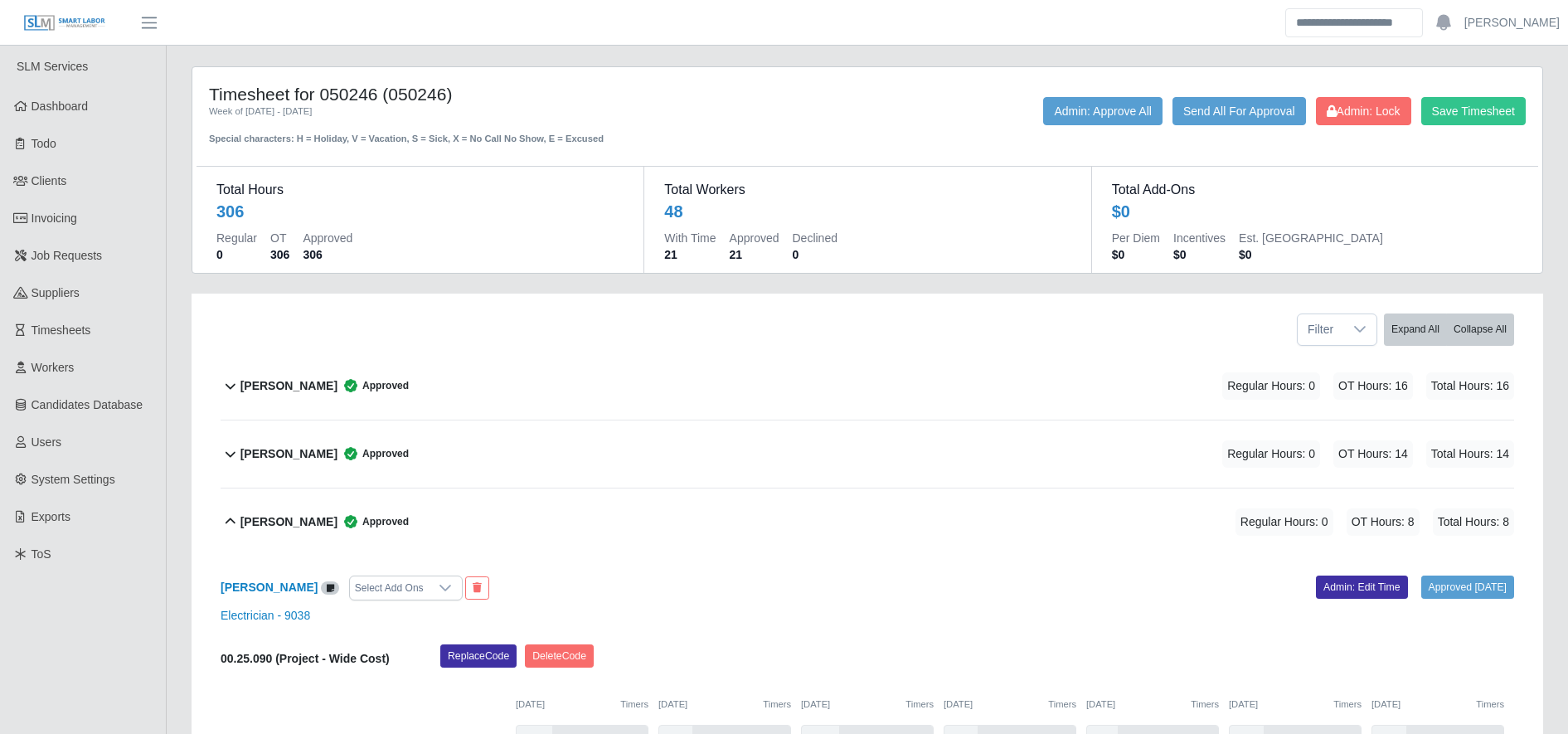
scroll to position [260, 0]
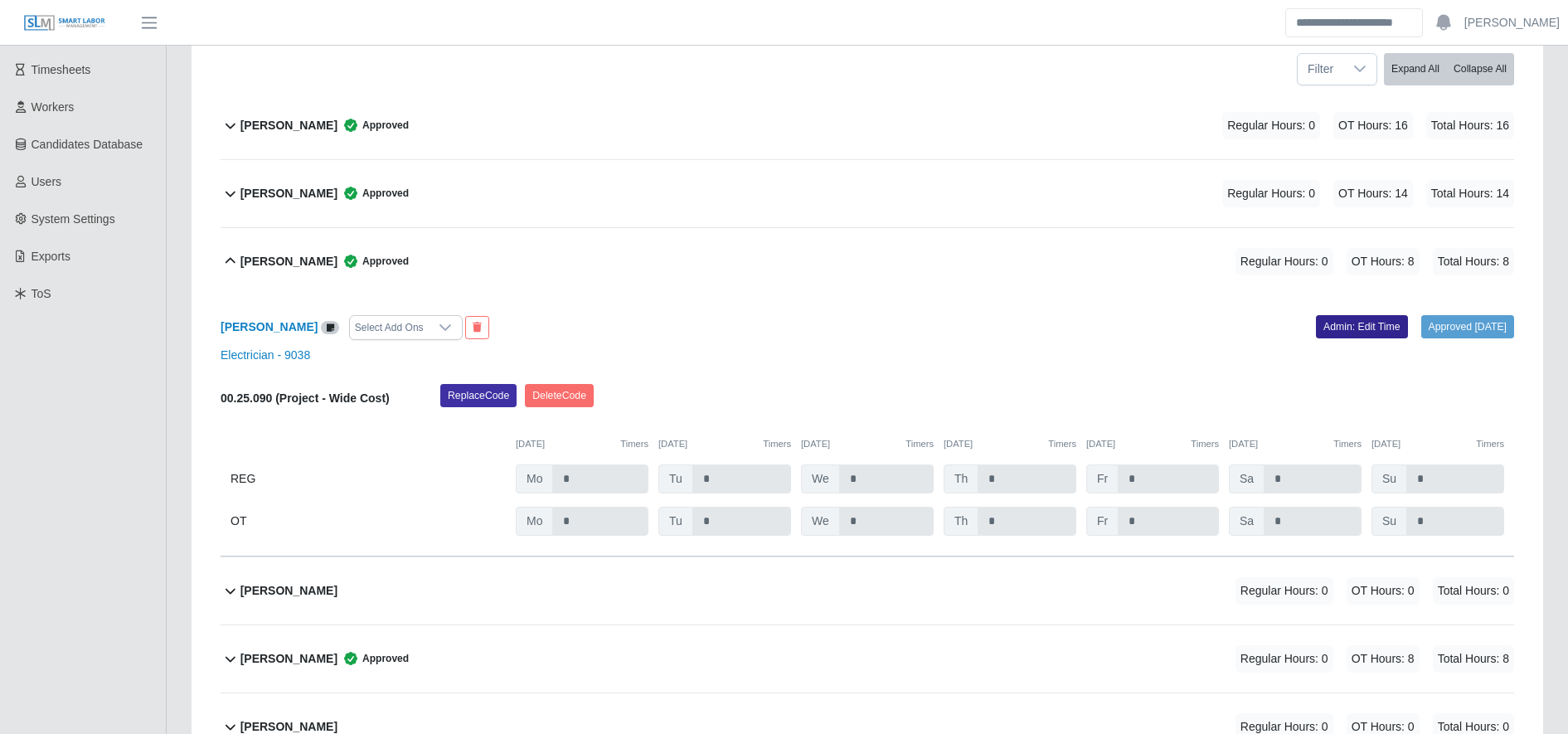
click at [1368, 331] on link "Admin: Edit Time" at bounding box center [1361, 326] width 92 height 23
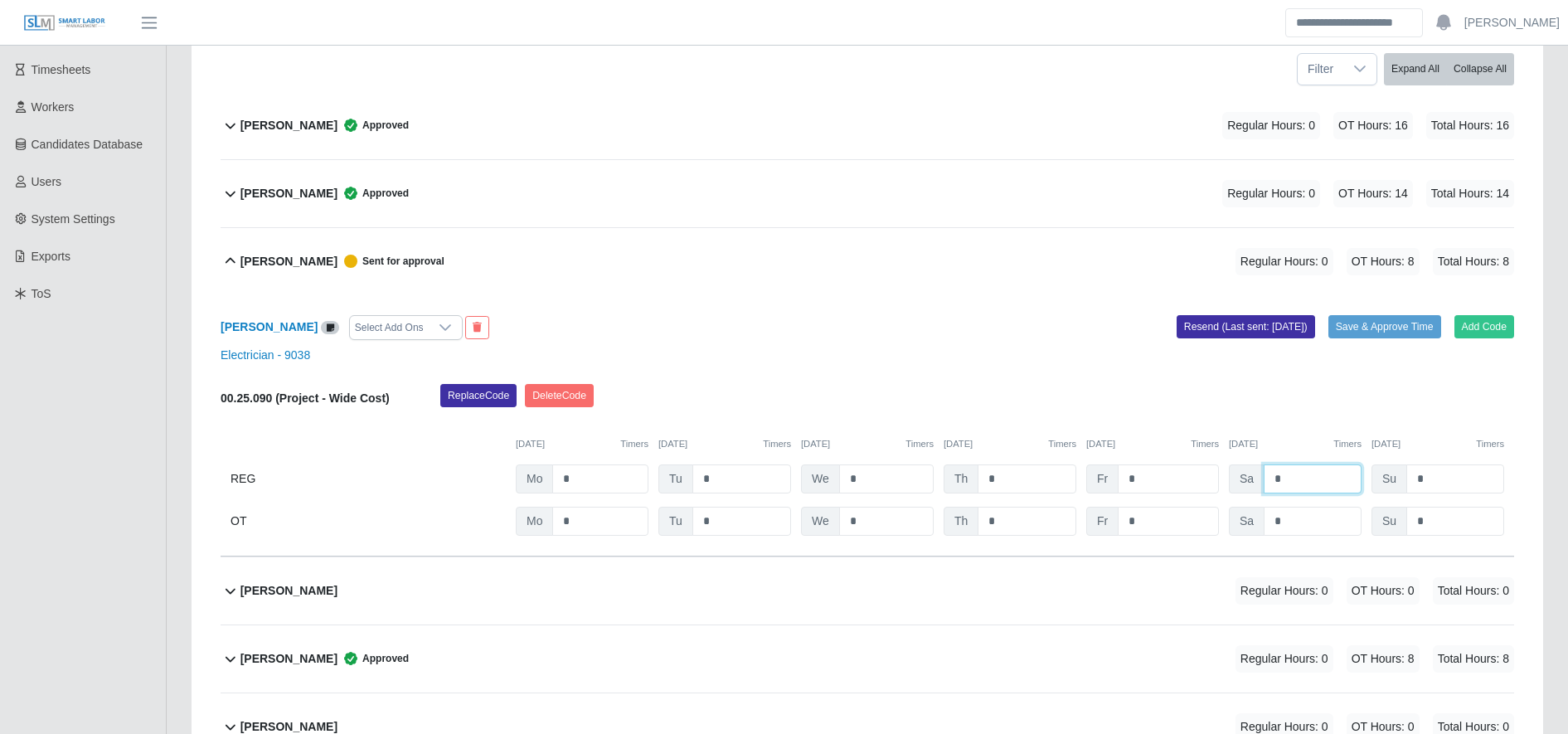
click at [1339, 492] on input "*" at bounding box center [1312, 479] width 98 height 29
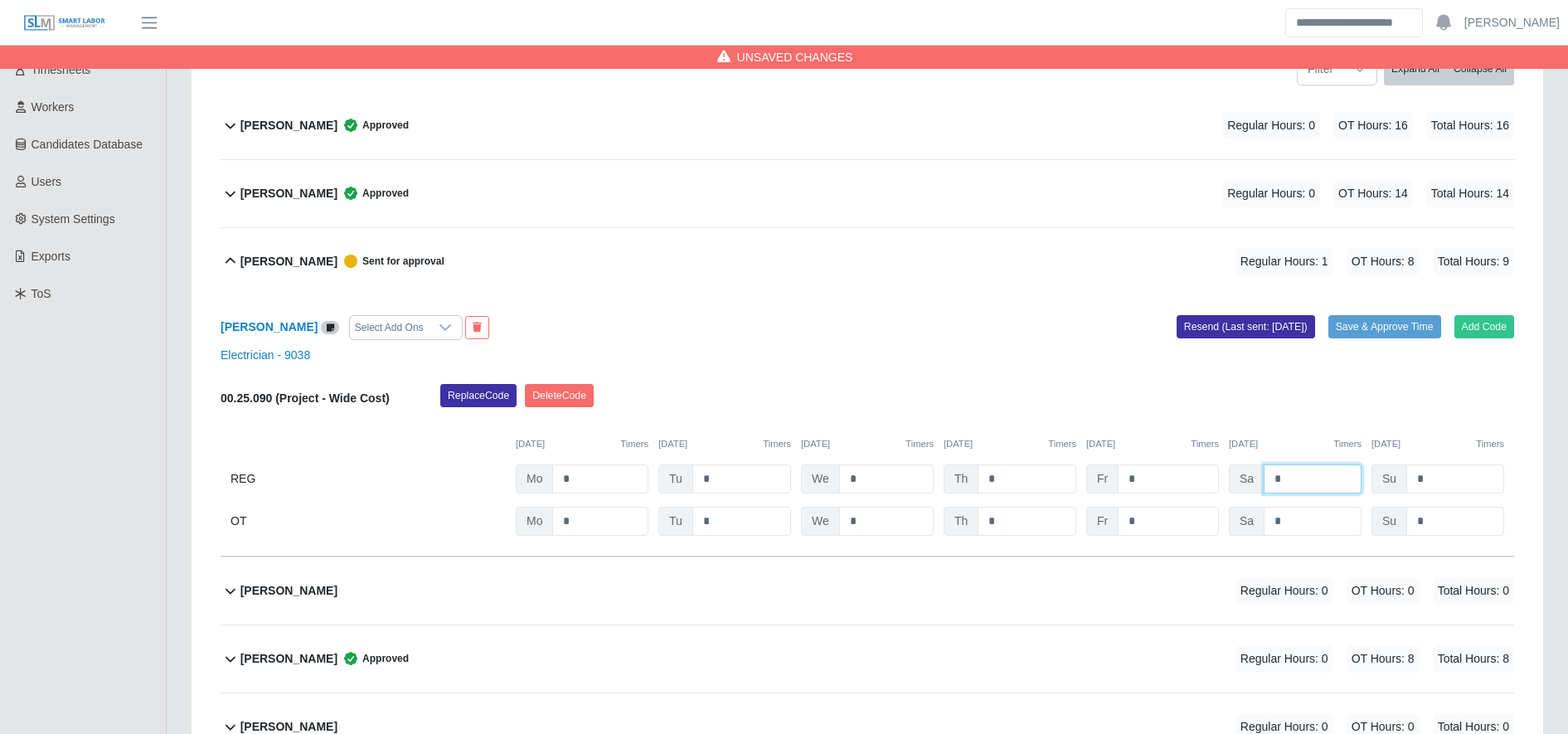
type input "*"
click at [1339, 509] on input "*" at bounding box center [1312, 521] width 98 height 29
type input "*"
click at [1342, 332] on button "Save & Approve Time" at bounding box center [1384, 326] width 113 height 23
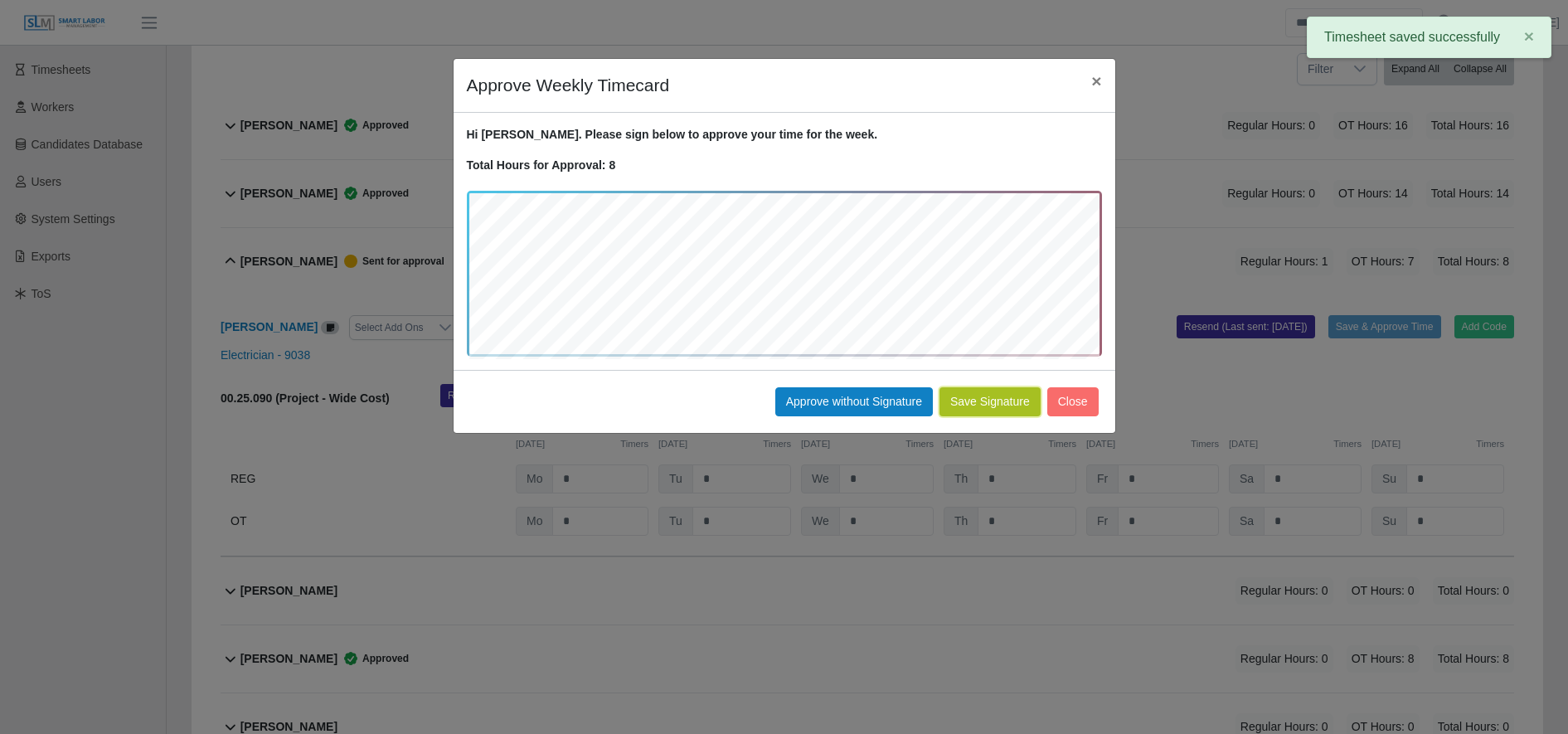
click at [989, 409] on button "Save Signature" at bounding box center [989, 402] width 102 height 29
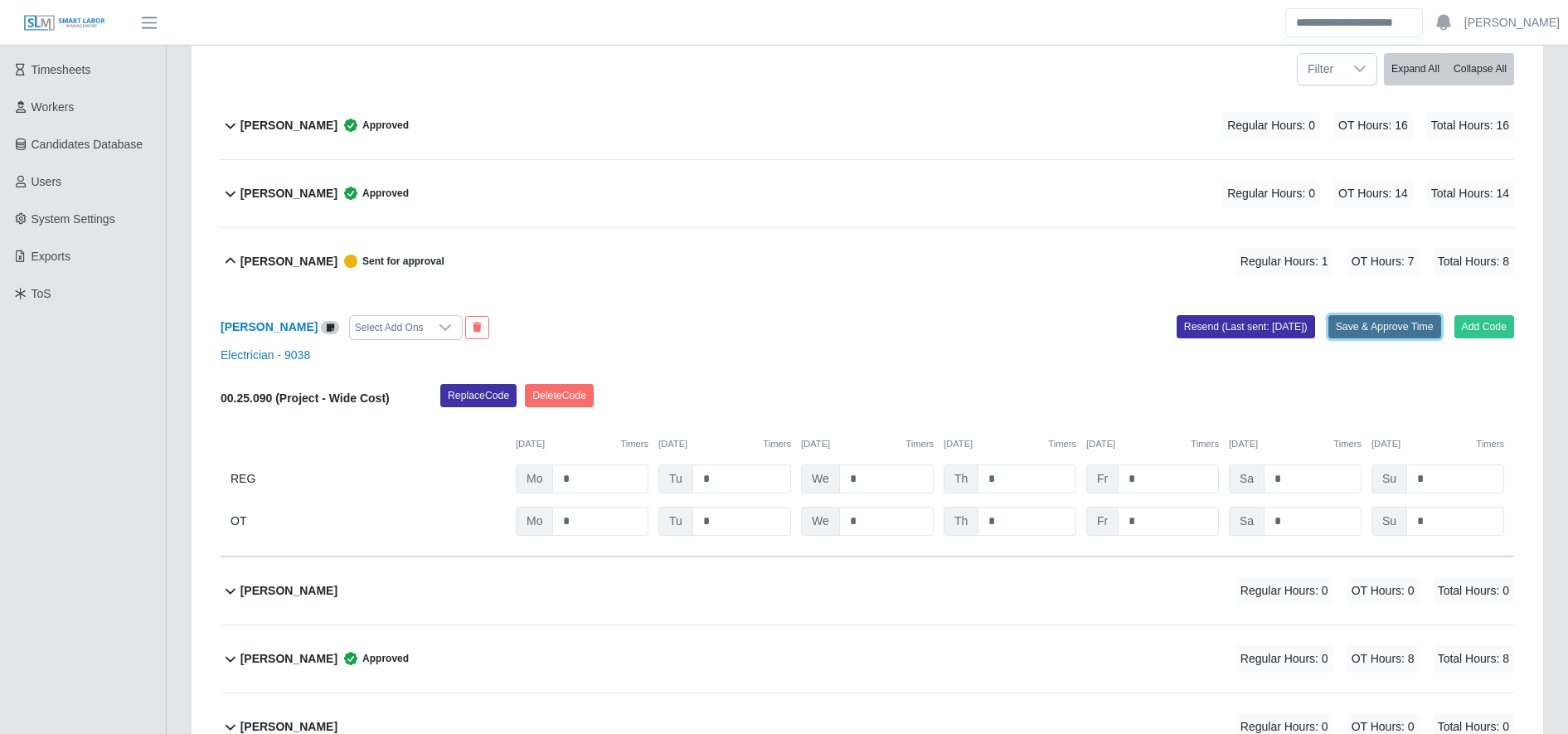
click at [1379, 317] on button "Save & Approve Time" at bounding box center [1384, 326] width 113 height 23
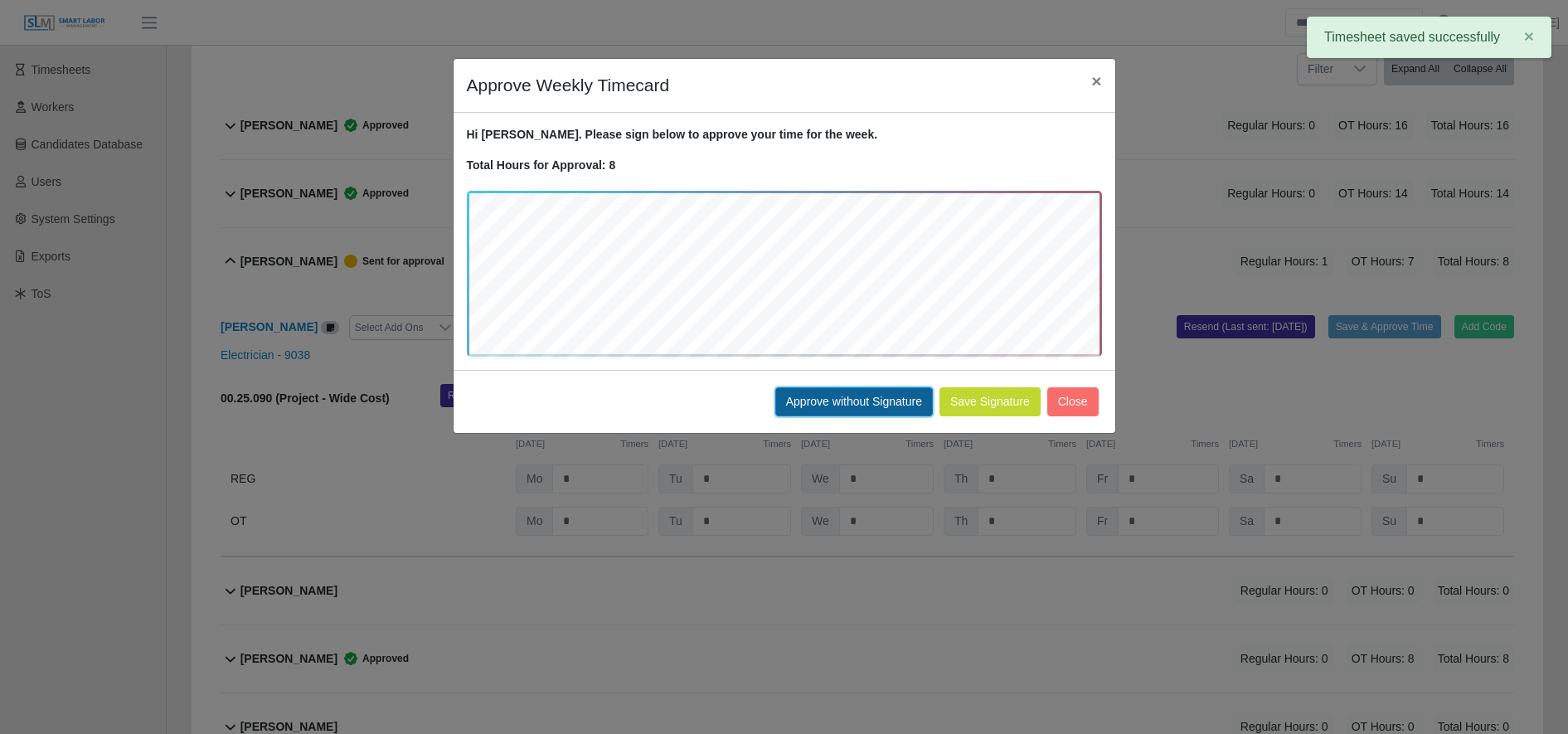
click at [847, 407] on button "Approve without Signature" at bounding box center [854, 402] width 157 height 29
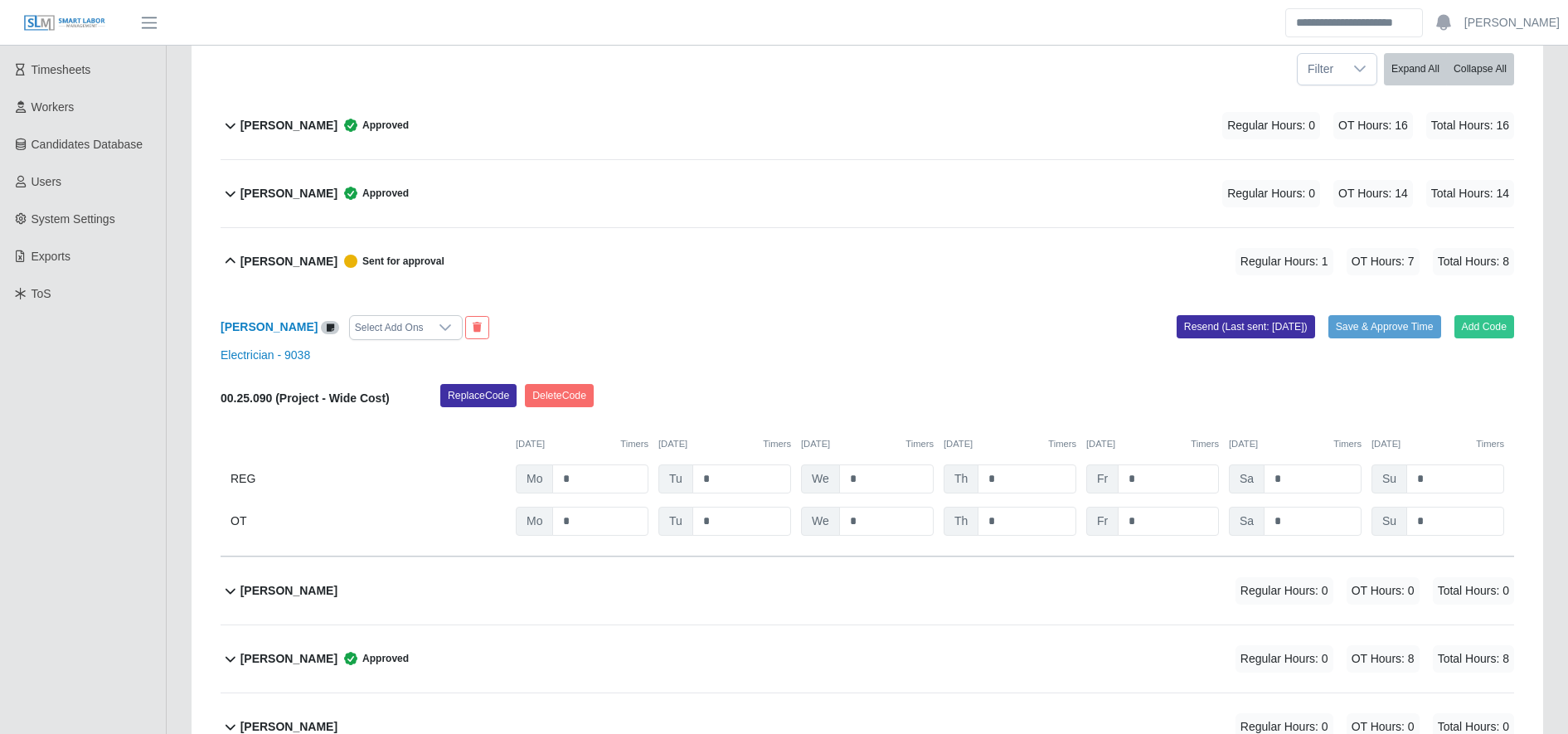
scroll to position [0, 0]
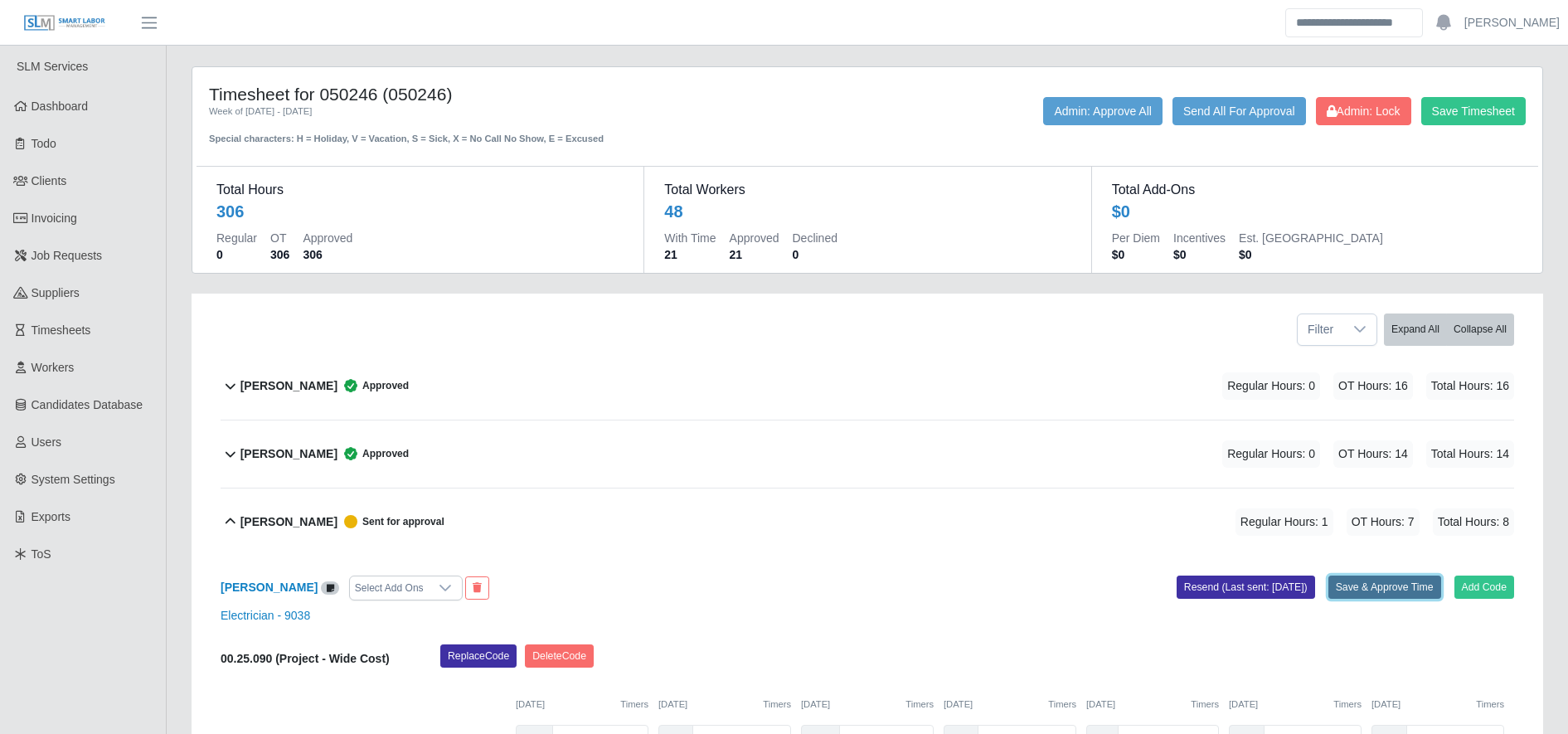
click at [1383, 579] on button "Save & Approve Time" at bounding box center [1384, 587] width 113 height 23
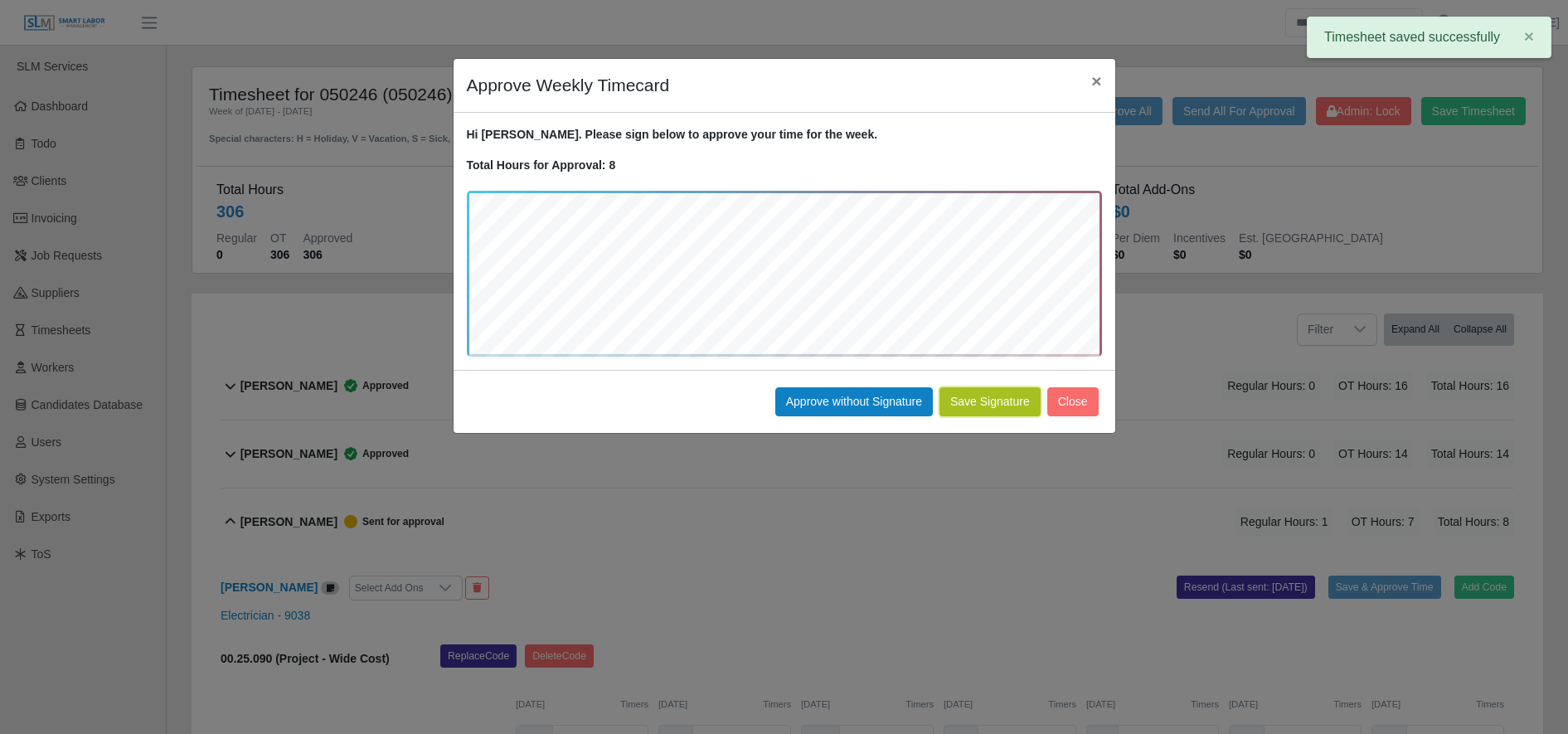
click at [997, 405] on button "Save Signature" at bounding box center [989, 402] width 102 height 29
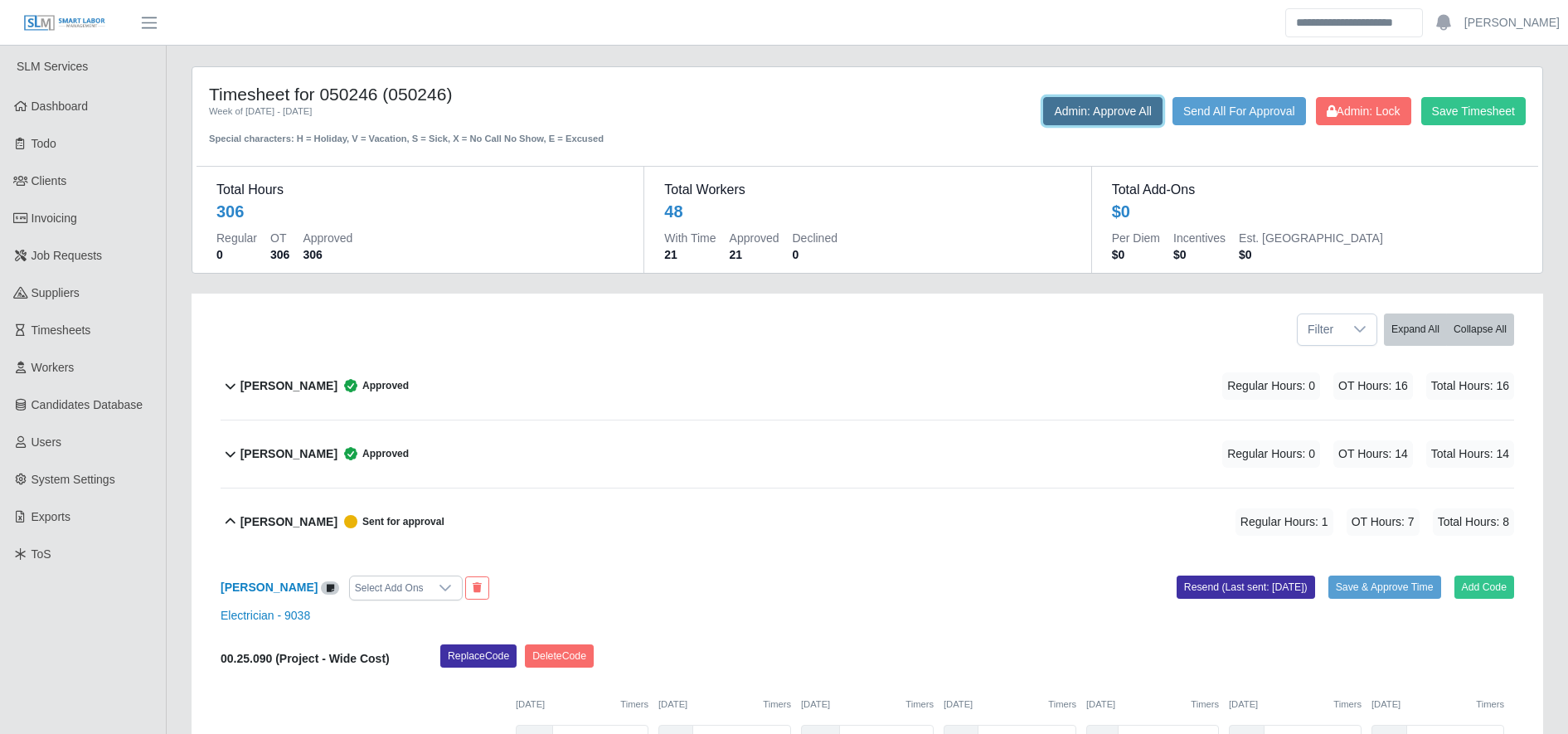
click at [1070, 102] on button "Admin: Approve All" at bounding box center [1102, 111] width 119 height 28
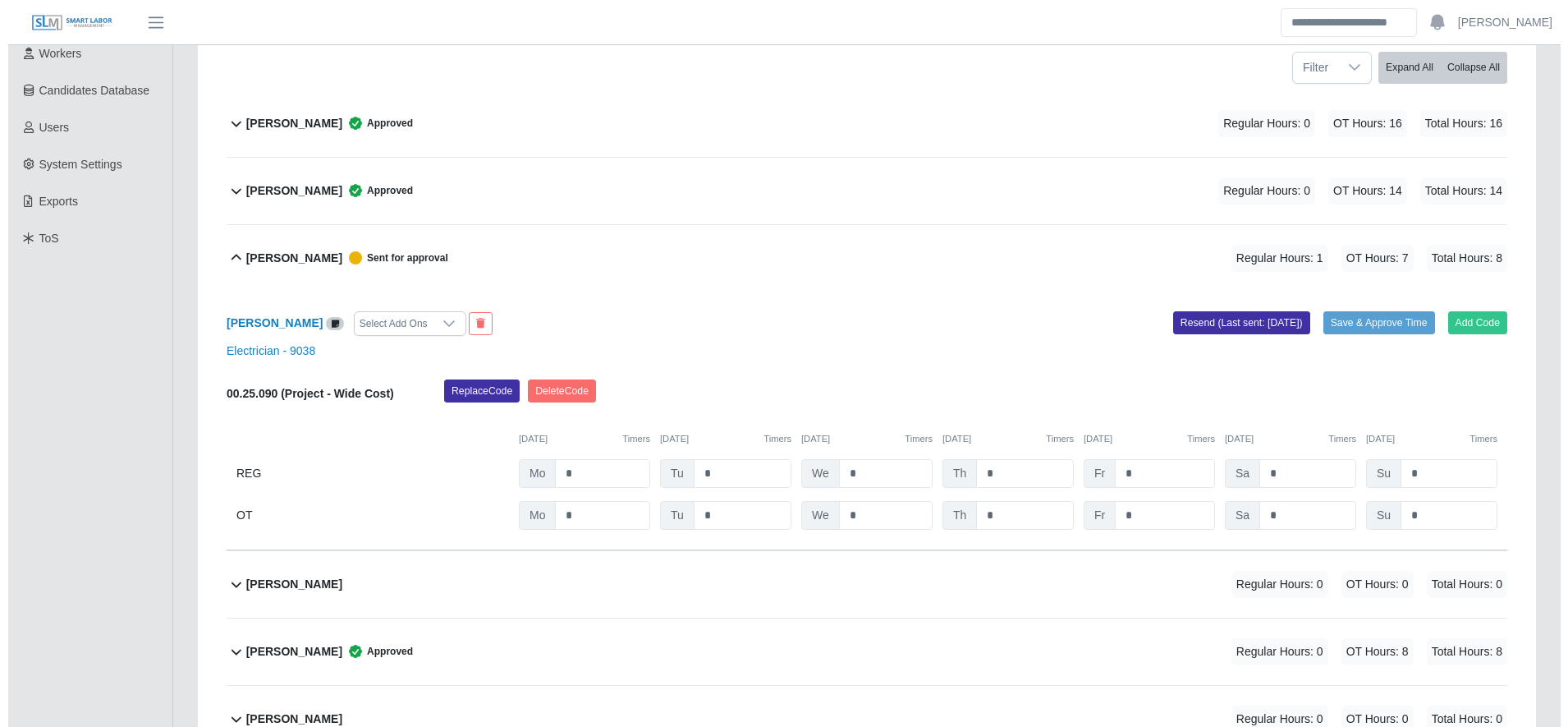
scroll to position [321, 0]
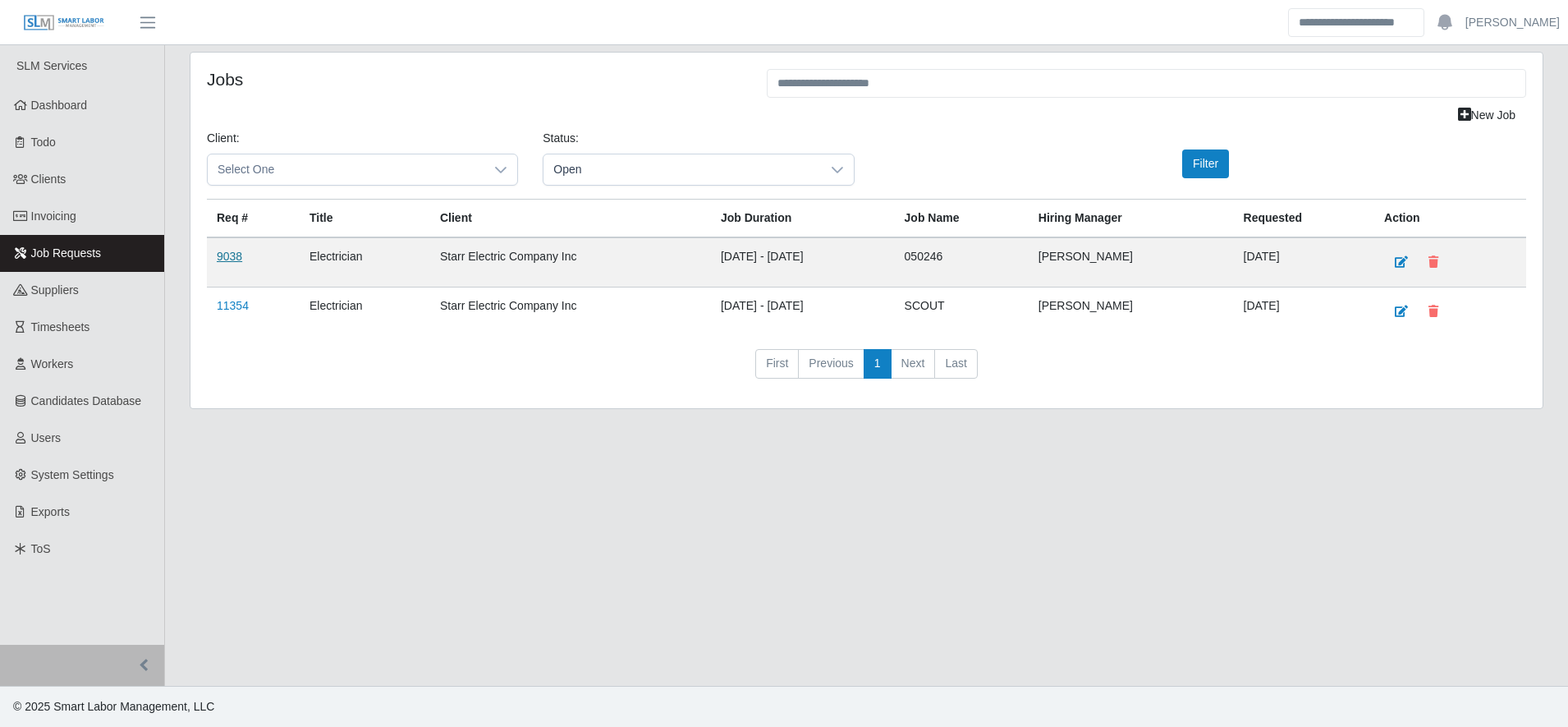
click at [217, 259] on link "9038" at bounding box center [229, 256] width 25 height 13
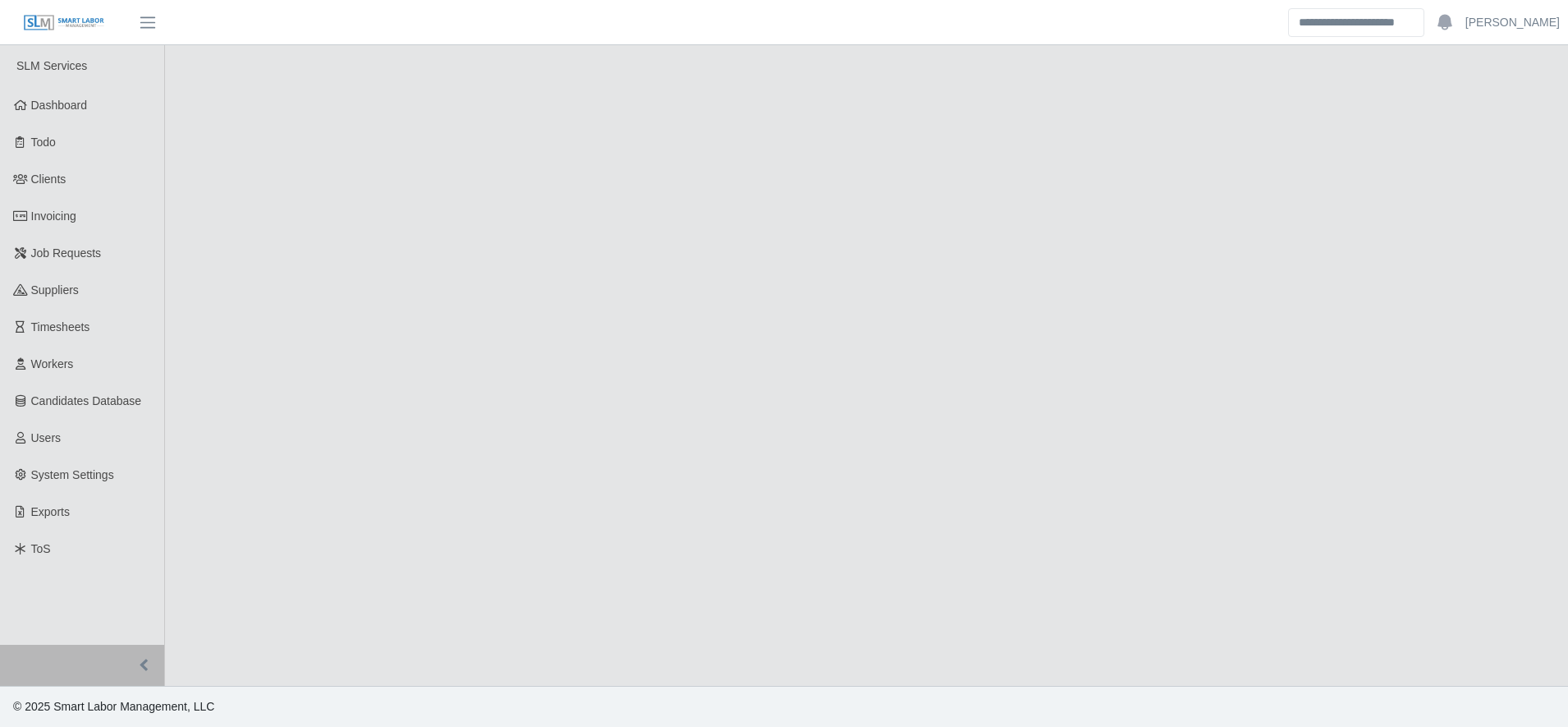
select select "****"
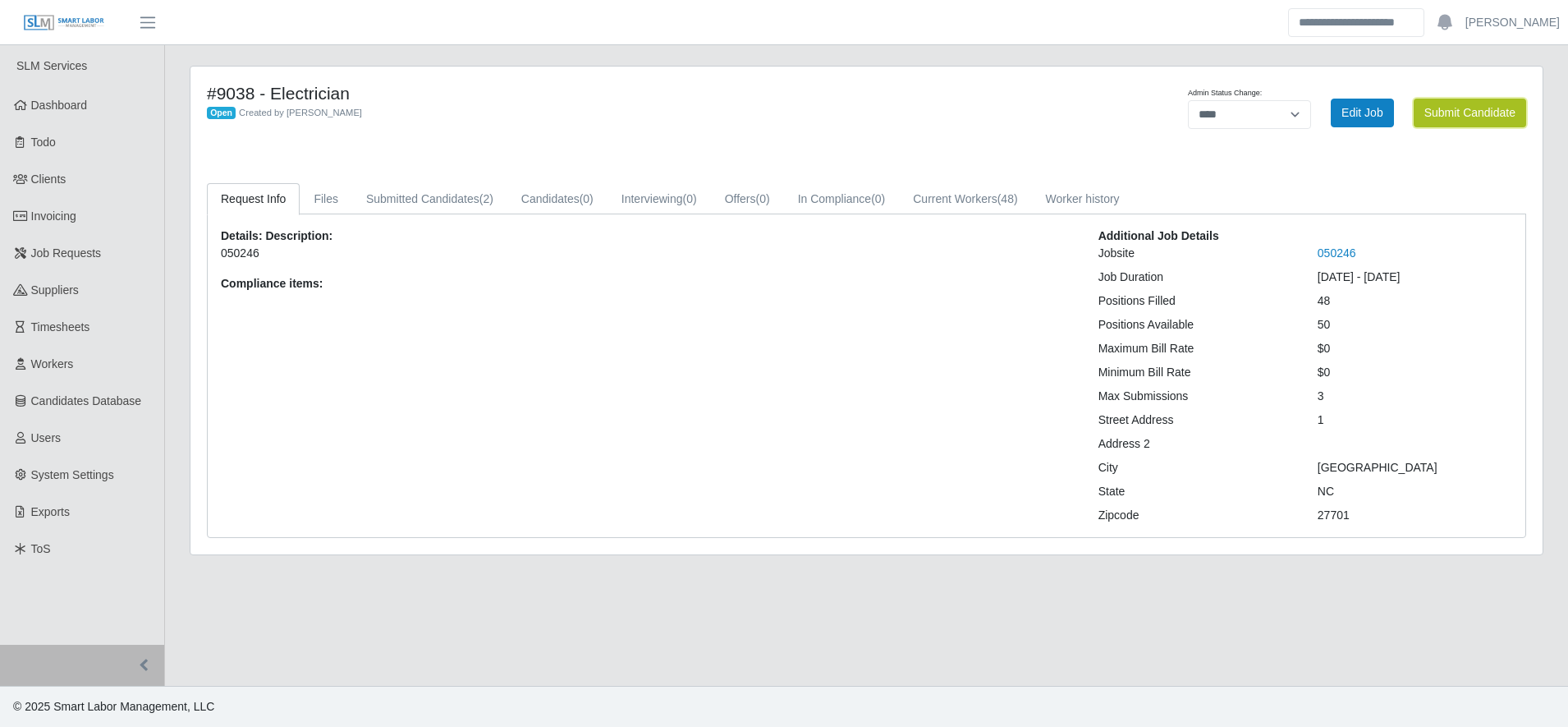
click at [1466, 107] on button "Submit Candidate" at bounding box center [1470, 113] width 112 height 29
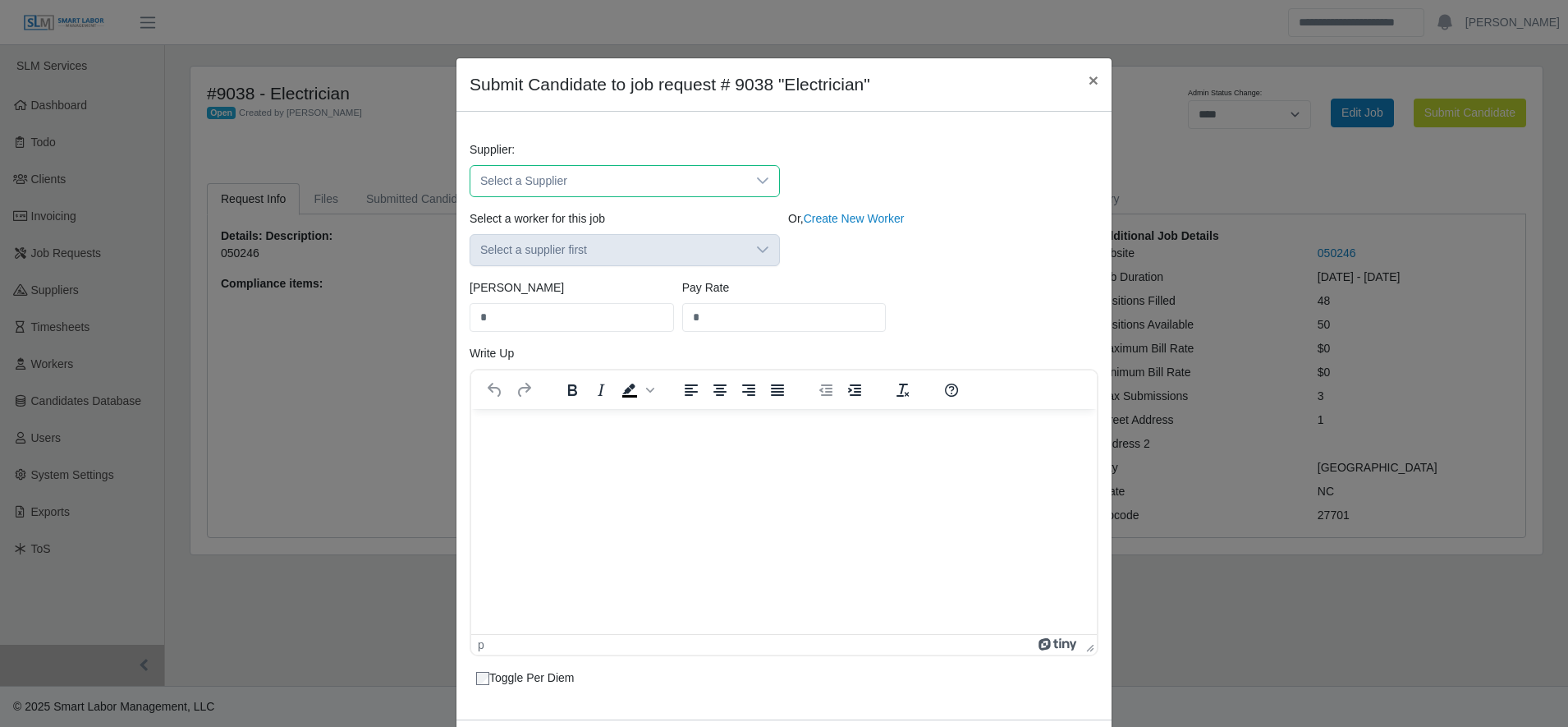
click at [629, 181] on span "Select a Supplier" at bounding box center [608, 181] width 276 height 31
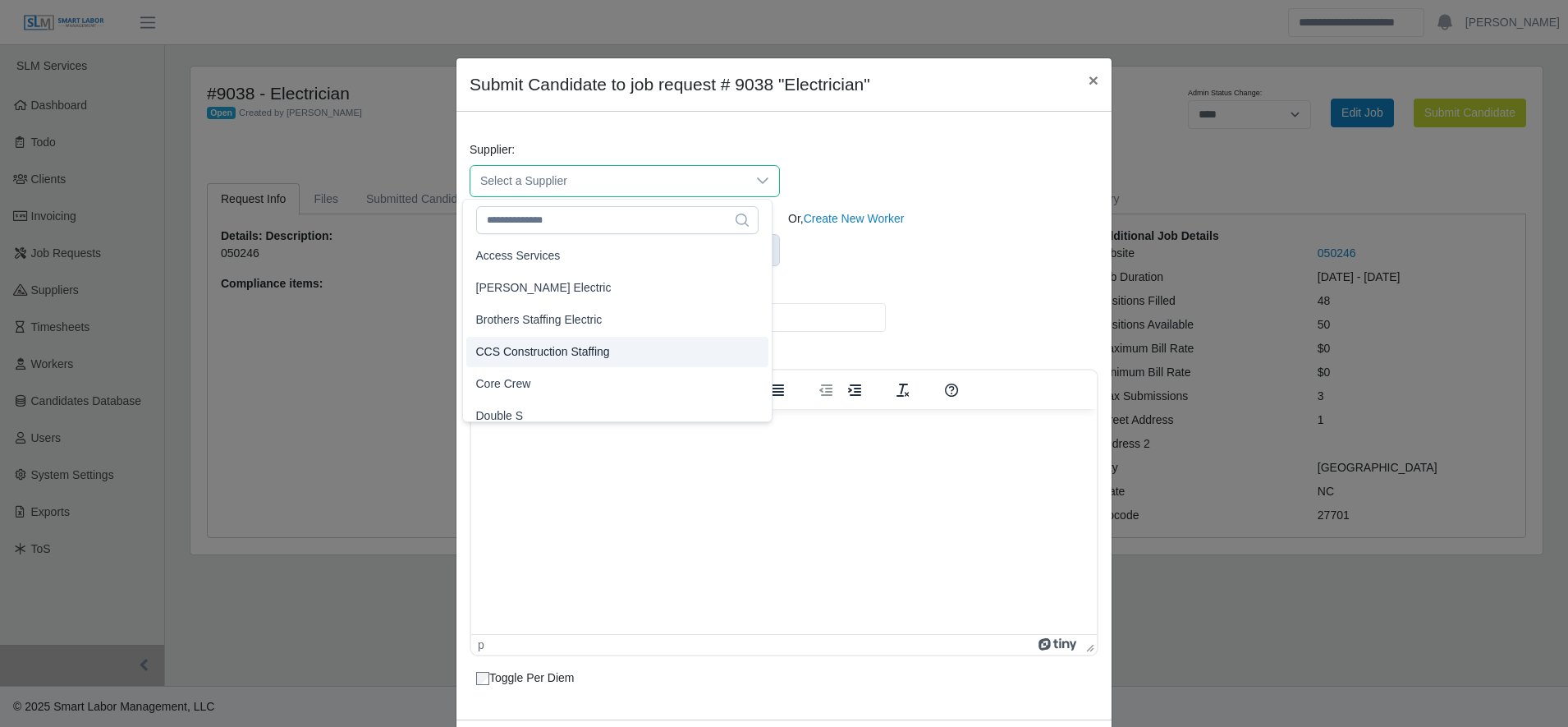
scroll to position [37, 0]
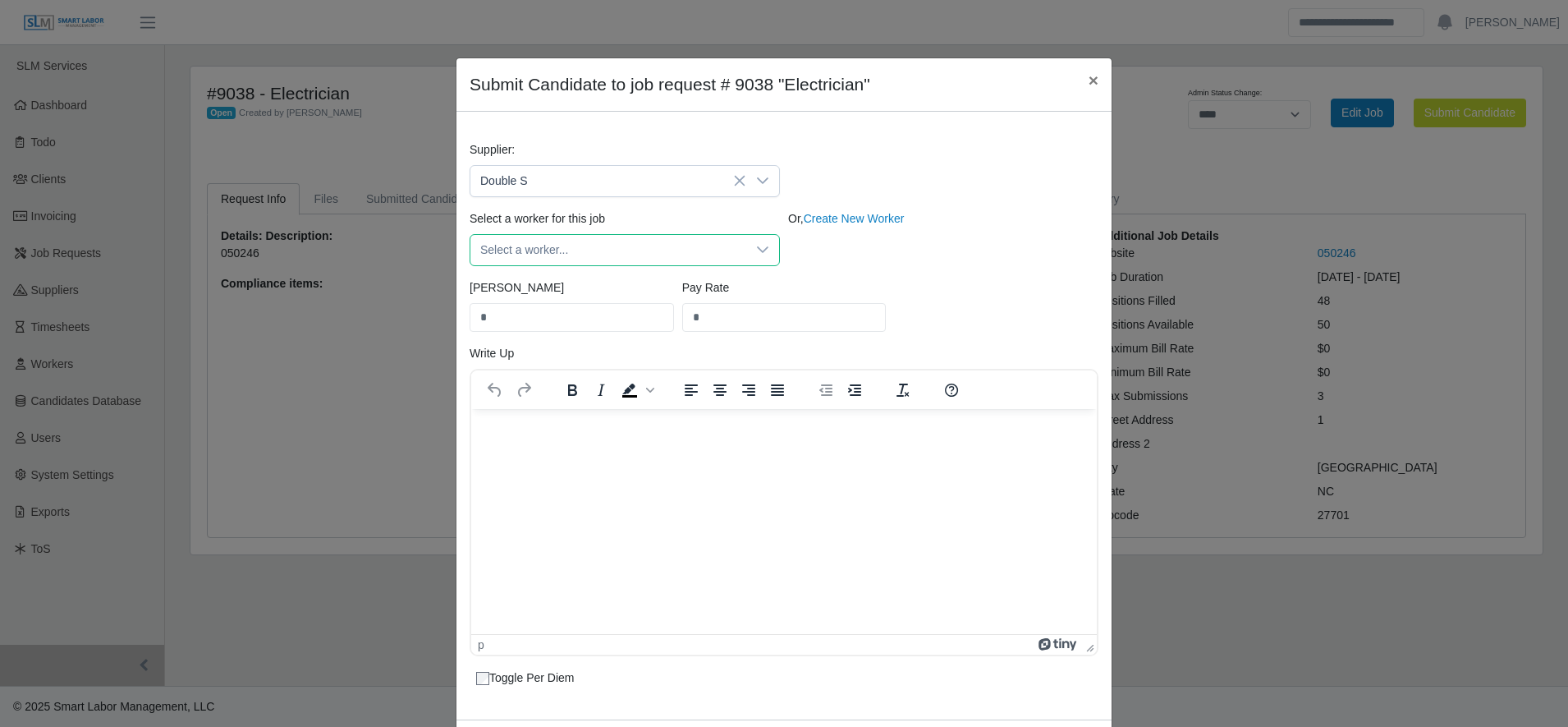
click at [578, 245] on span "Select a worker..." at bounding box center [608, 250] width 276 height 31
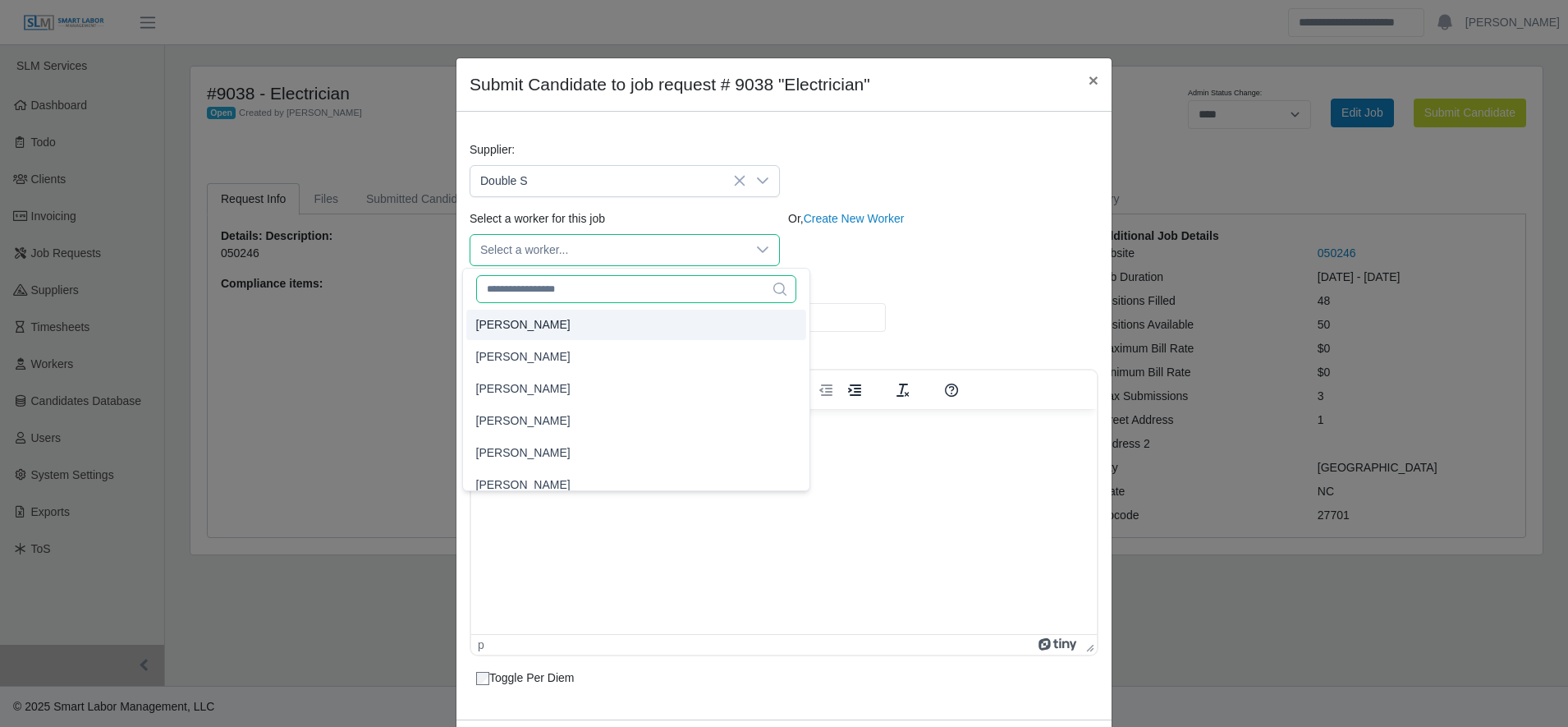
click at [566, 291] on input "text" at bounding box center [636, 288] width 321 height 28
type input "***"
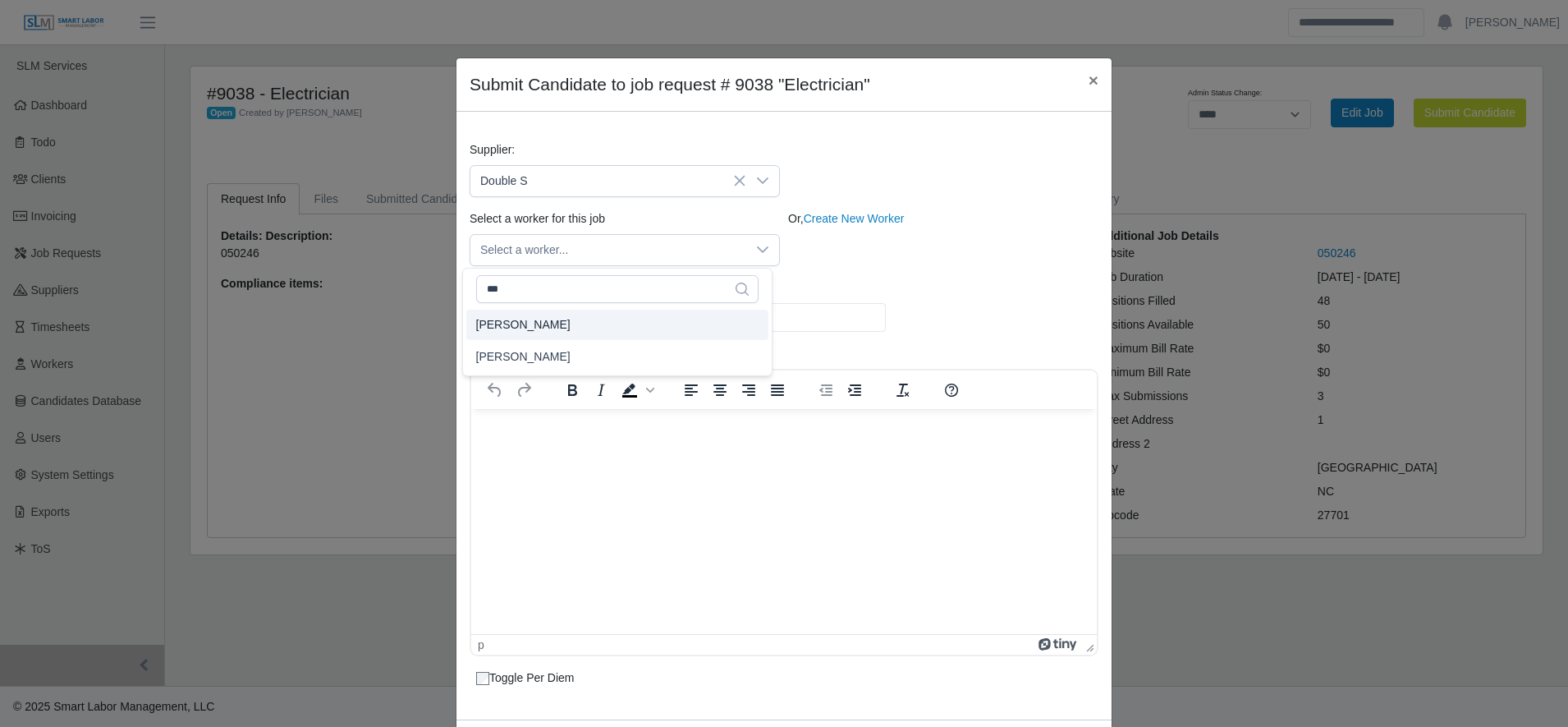
type input "*****"
click at [970, 237] on div "Or, Create New Worker" at bounding box center [943, 238] width 318 height 56
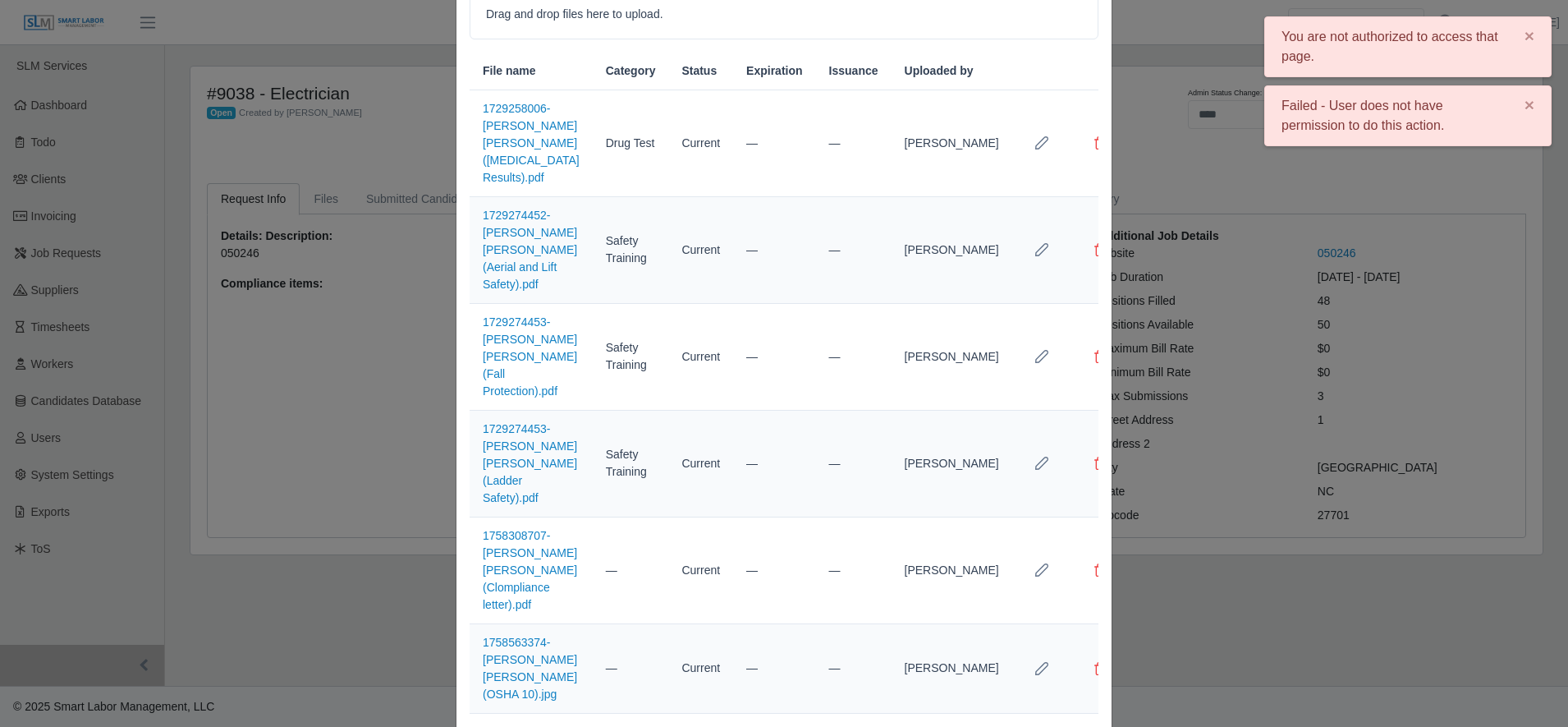
click at [1291, 216] on div "Submit Candidate to job request # 9038 "Electrician" × Supplier: Double S Selec…" at bounding box center [784, 364] width 1568 height 727
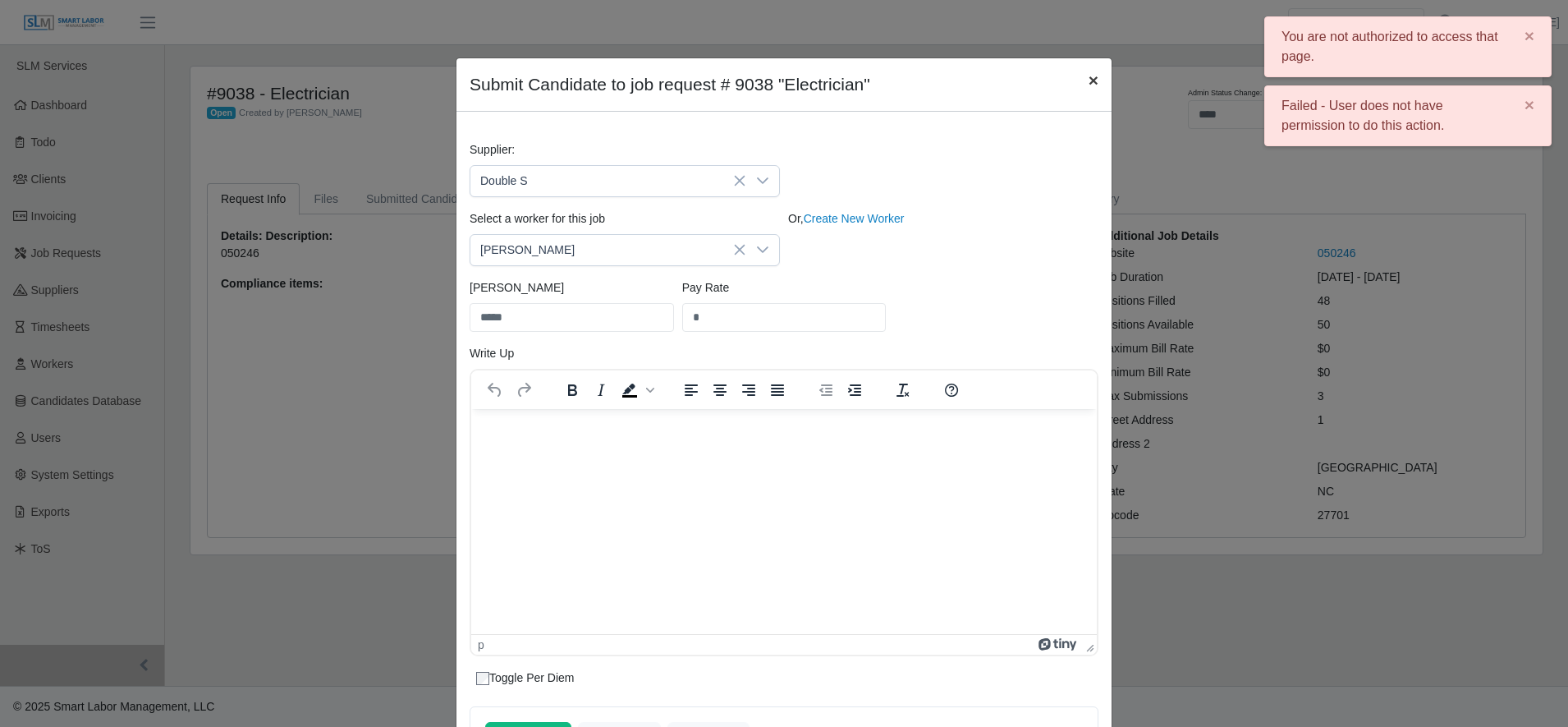
click at [1076, 74] on button "×" at bounding box center [1094, 80] width 36 height 44
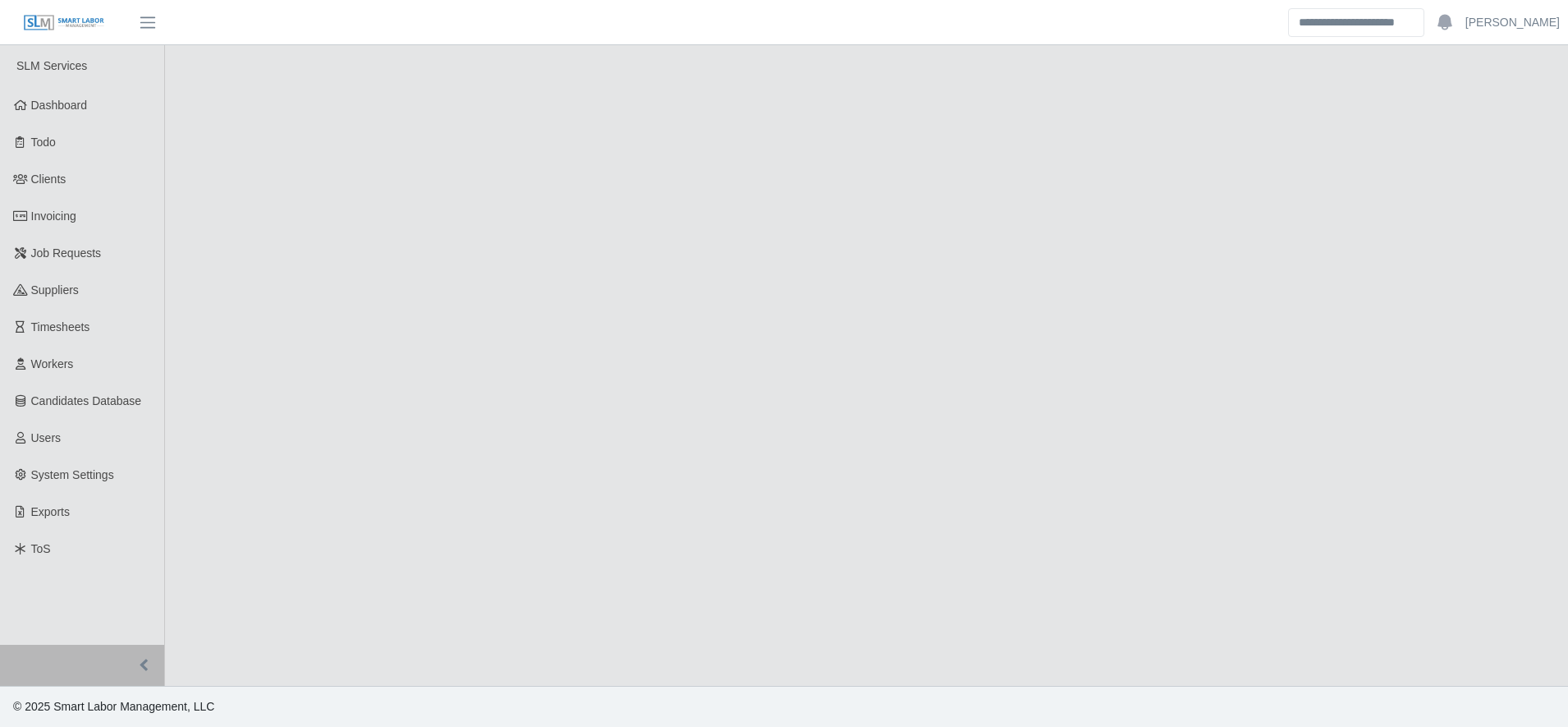
select select "****"
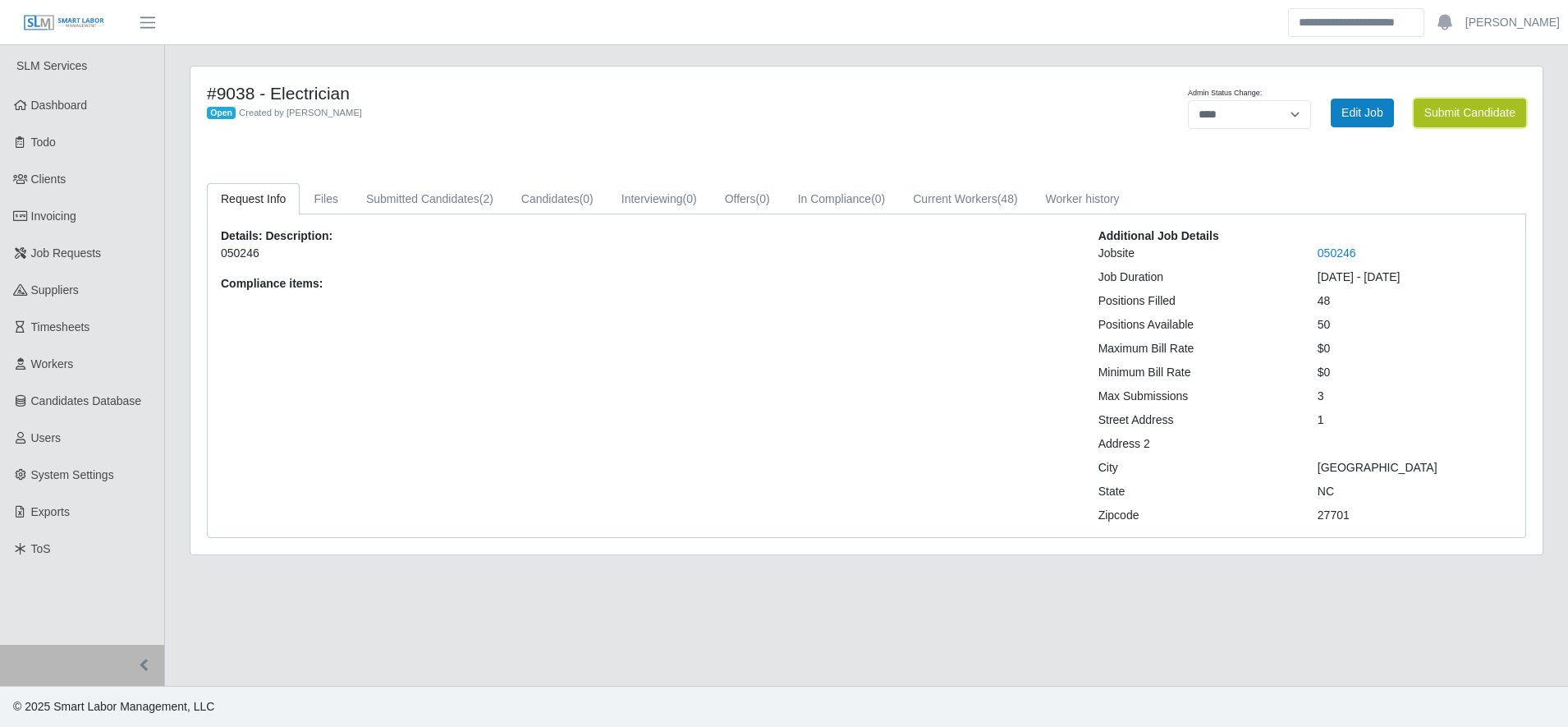
click at [1443, 102] on button "Submit Candidate" at bounding box center [1470, 113] width 112 height 29
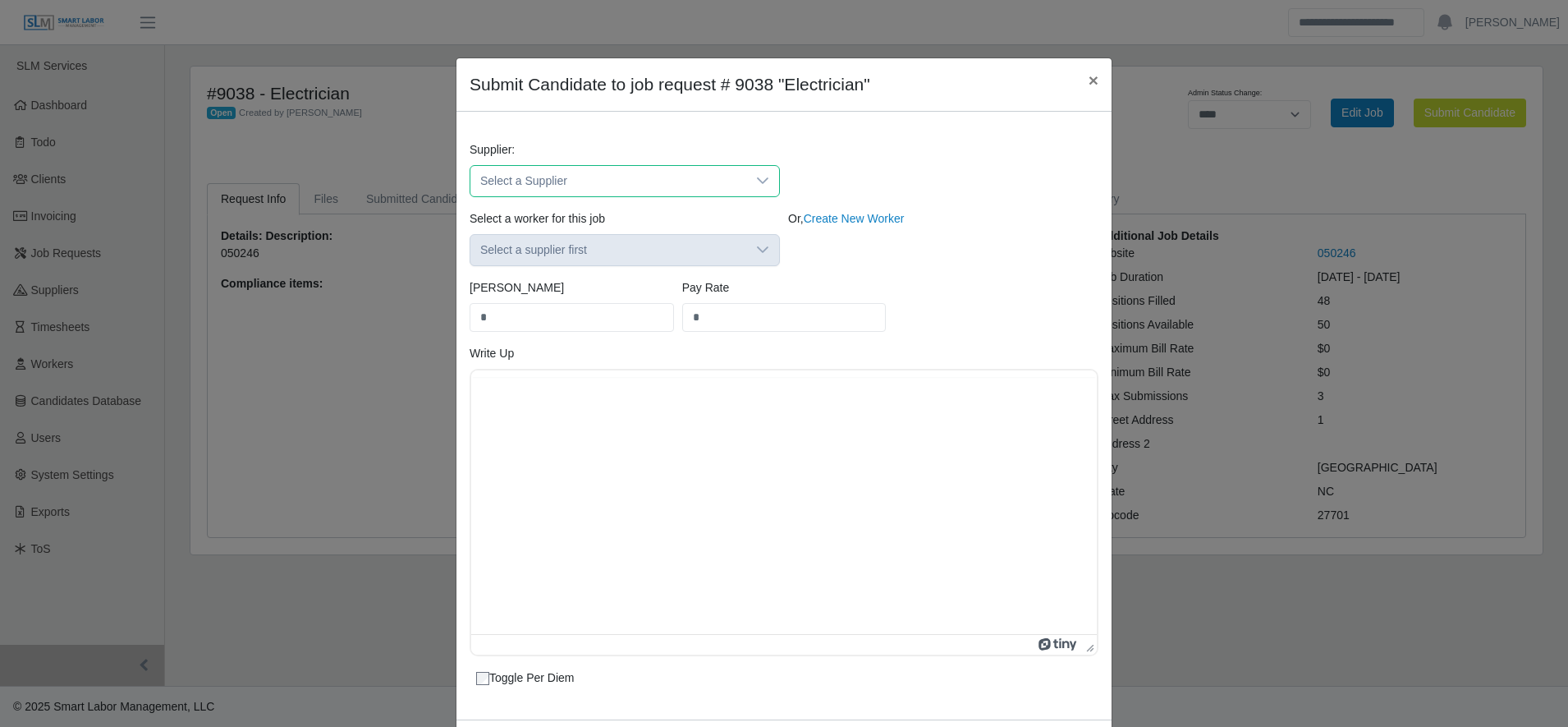
click at [632, 168] on span "Select a Supplier" at bounding box center [608, 181] width 276 height 31
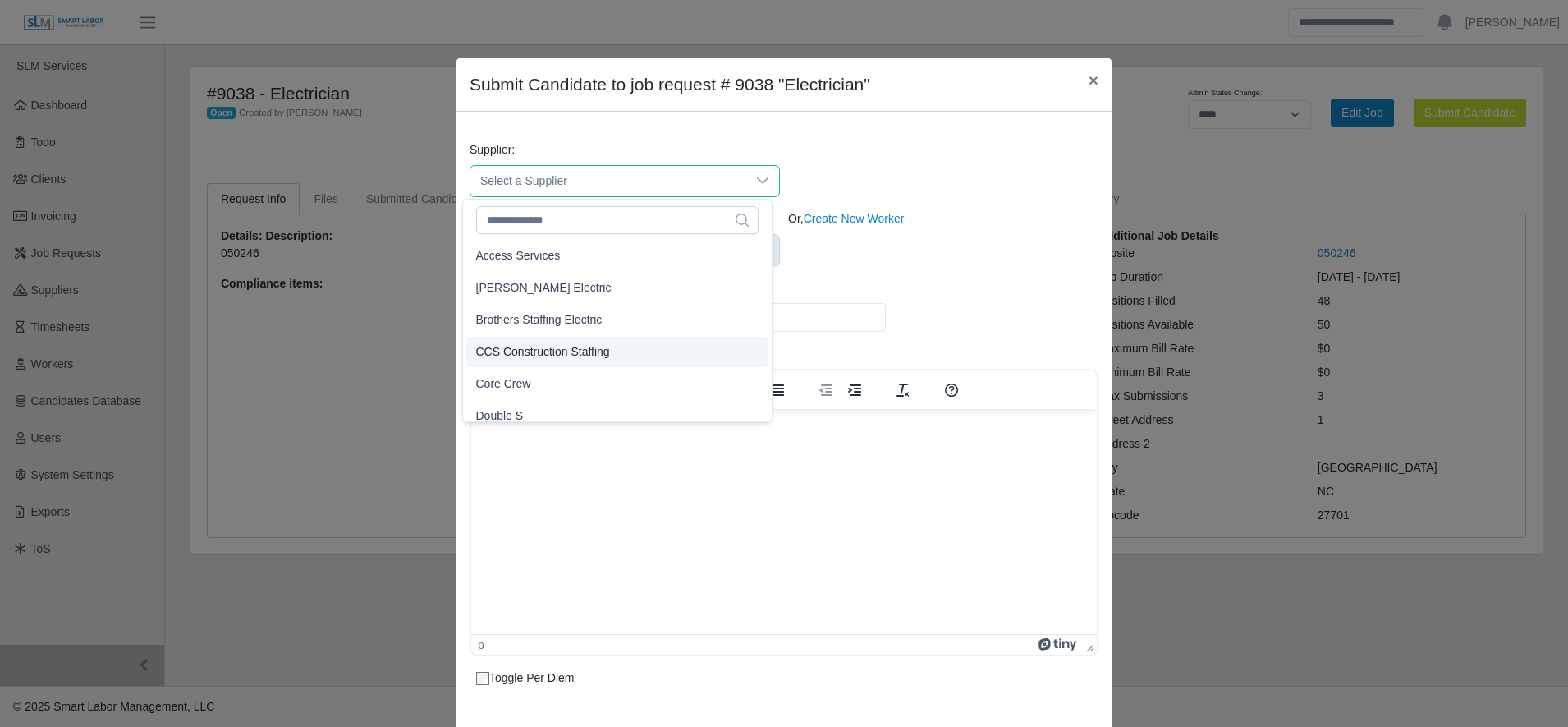
scroll to position [32, 0]
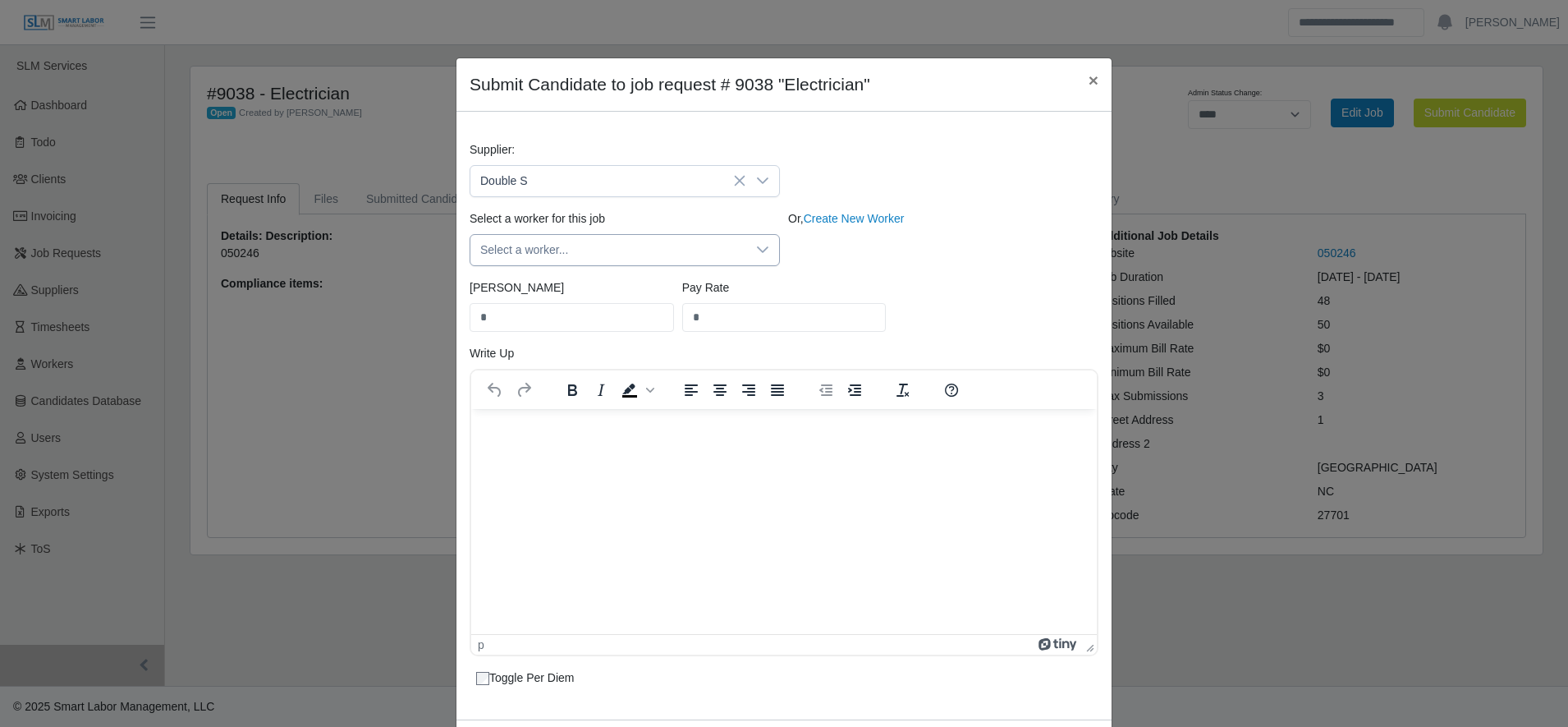
click at [562, 257] on span "Select a worker..." at bounding box center [608, 250] width 276 height 31
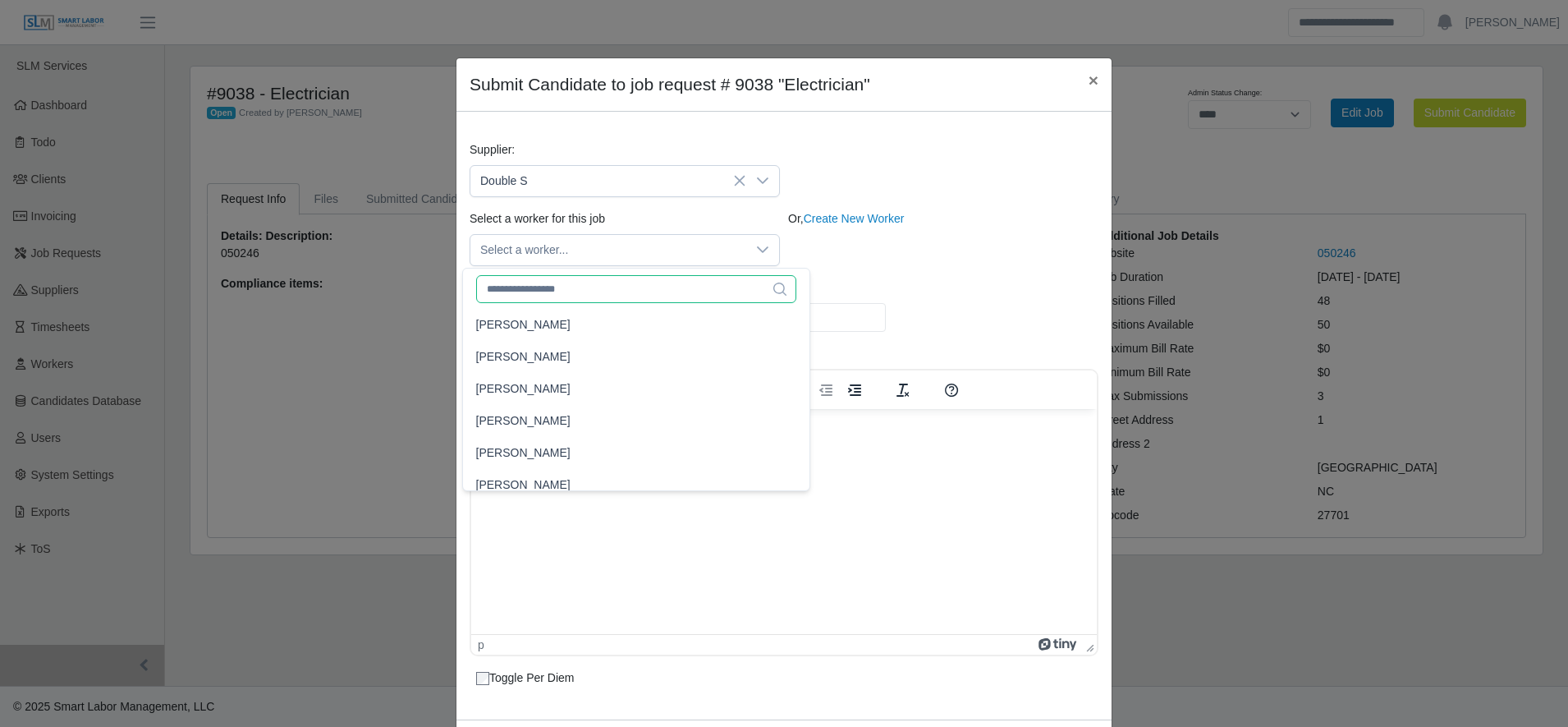
click at [572, 290] on input "text" at bounding box center [636, 288] width 321 height 28
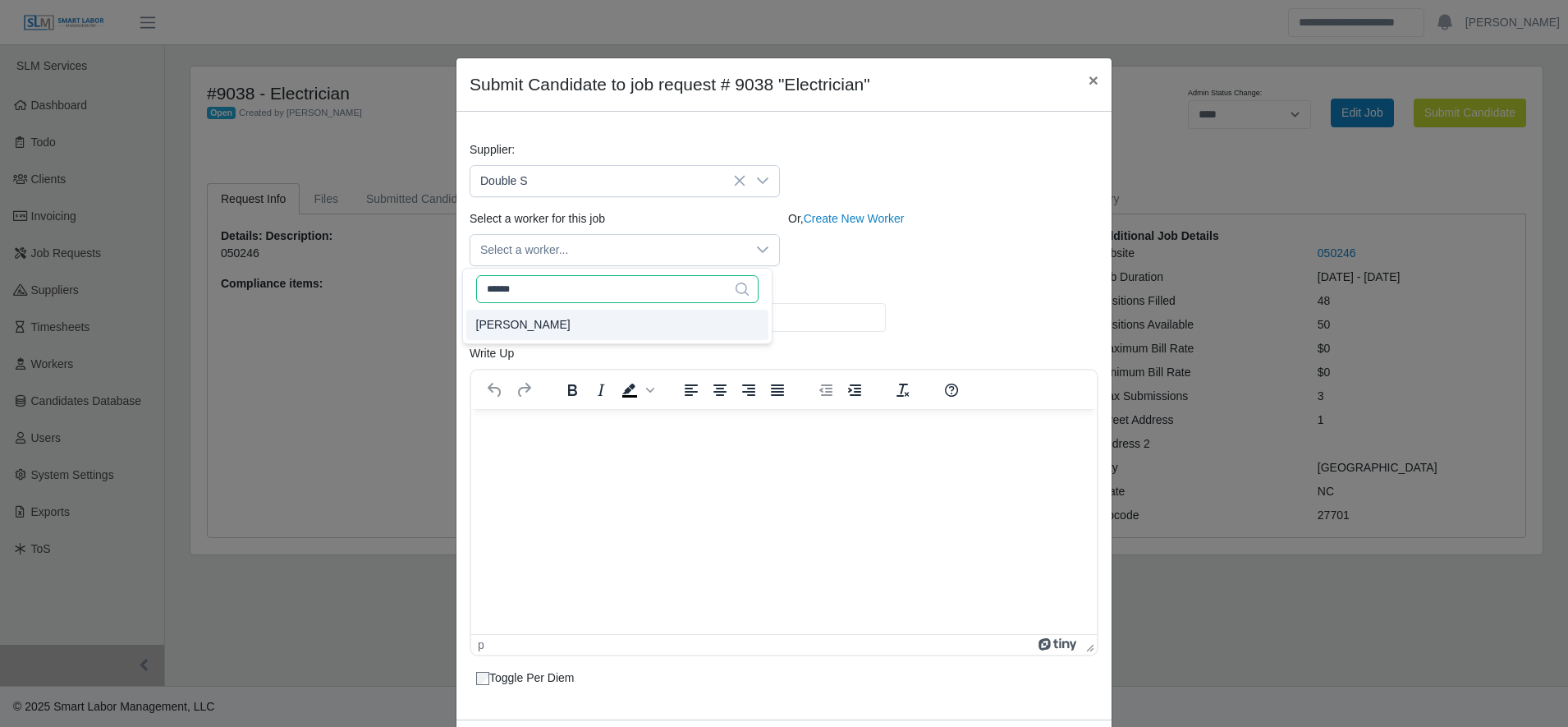
type input "******"
type input "*****"
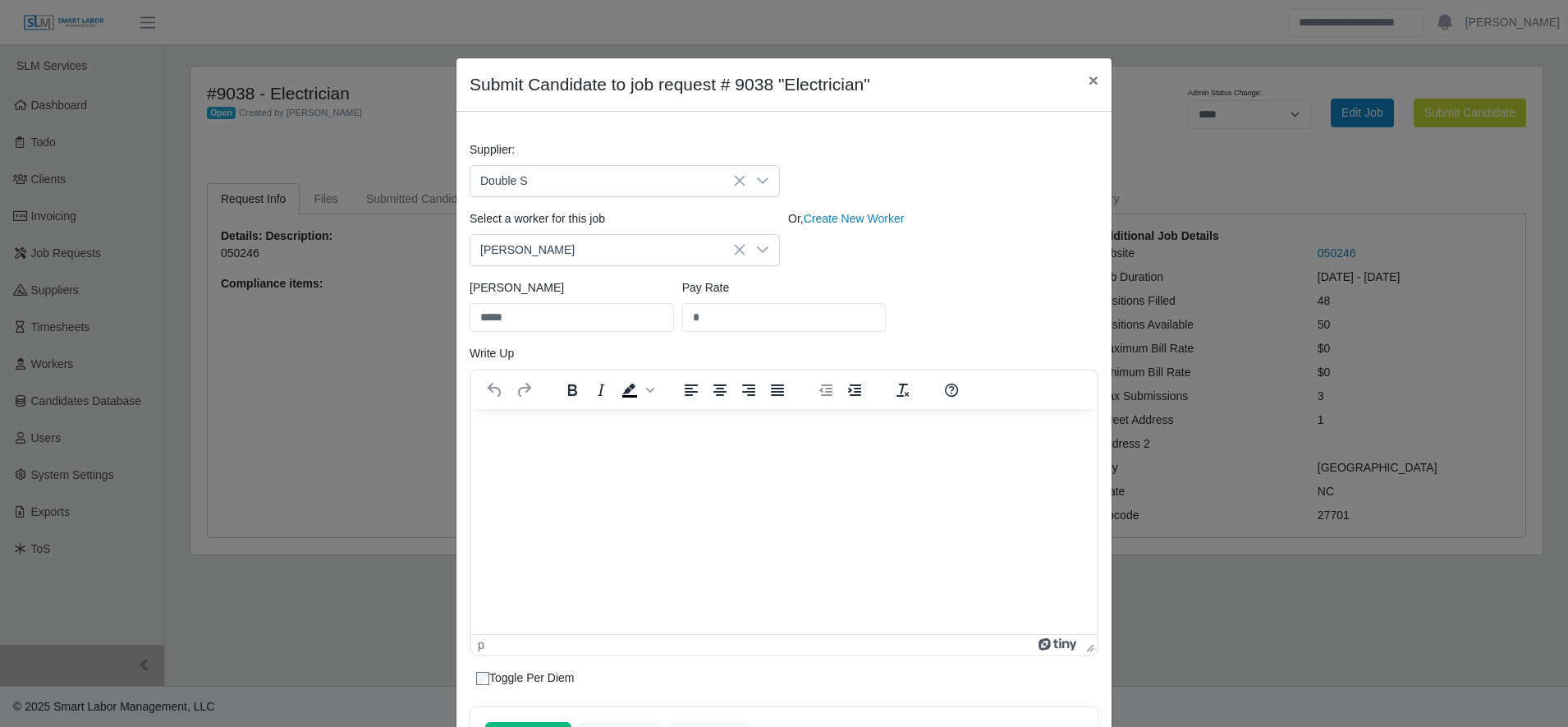
click at [919, 208] on div "Supplier: Double S" at bounding box center [784, 176] width 637 height 69
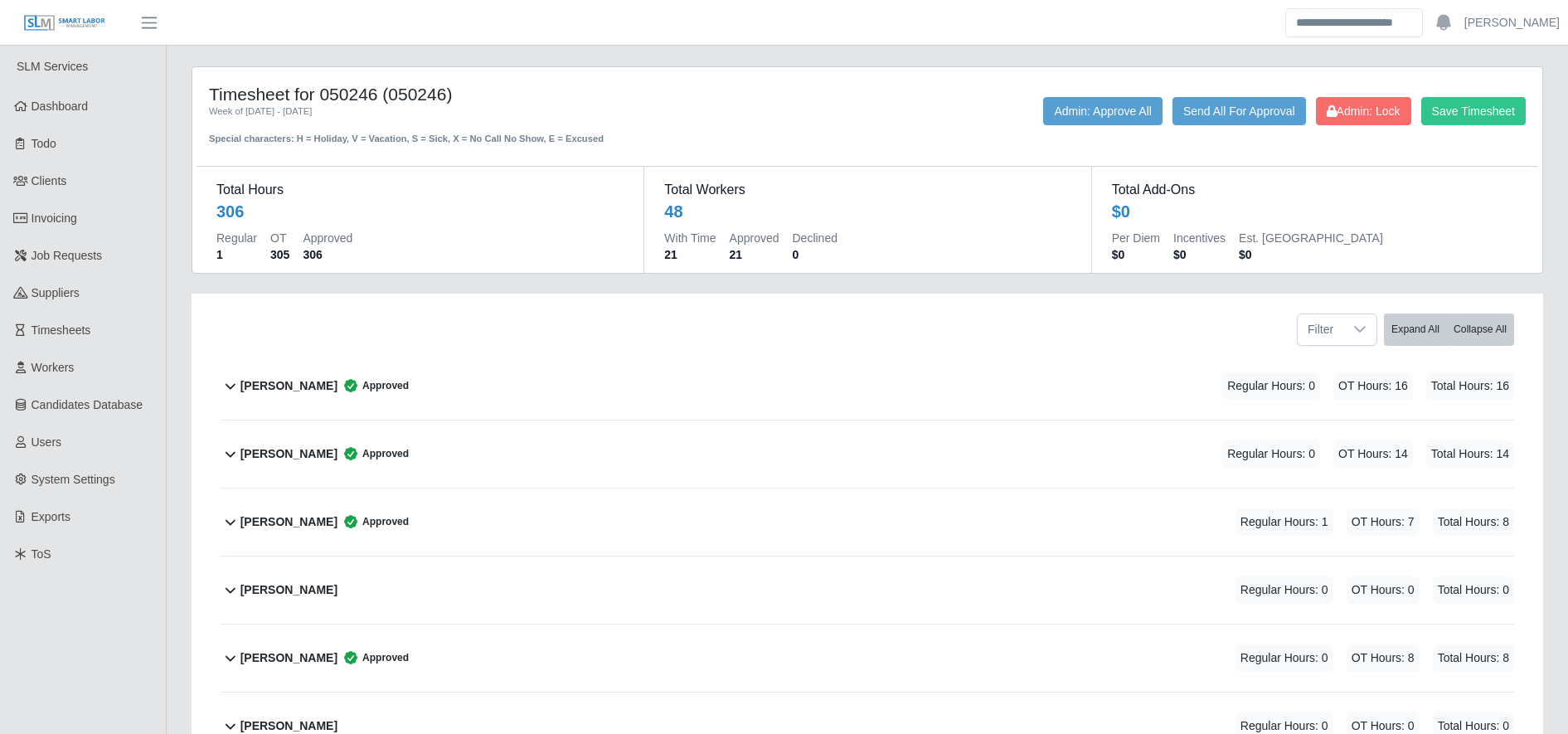
scroll to position [330, 0]
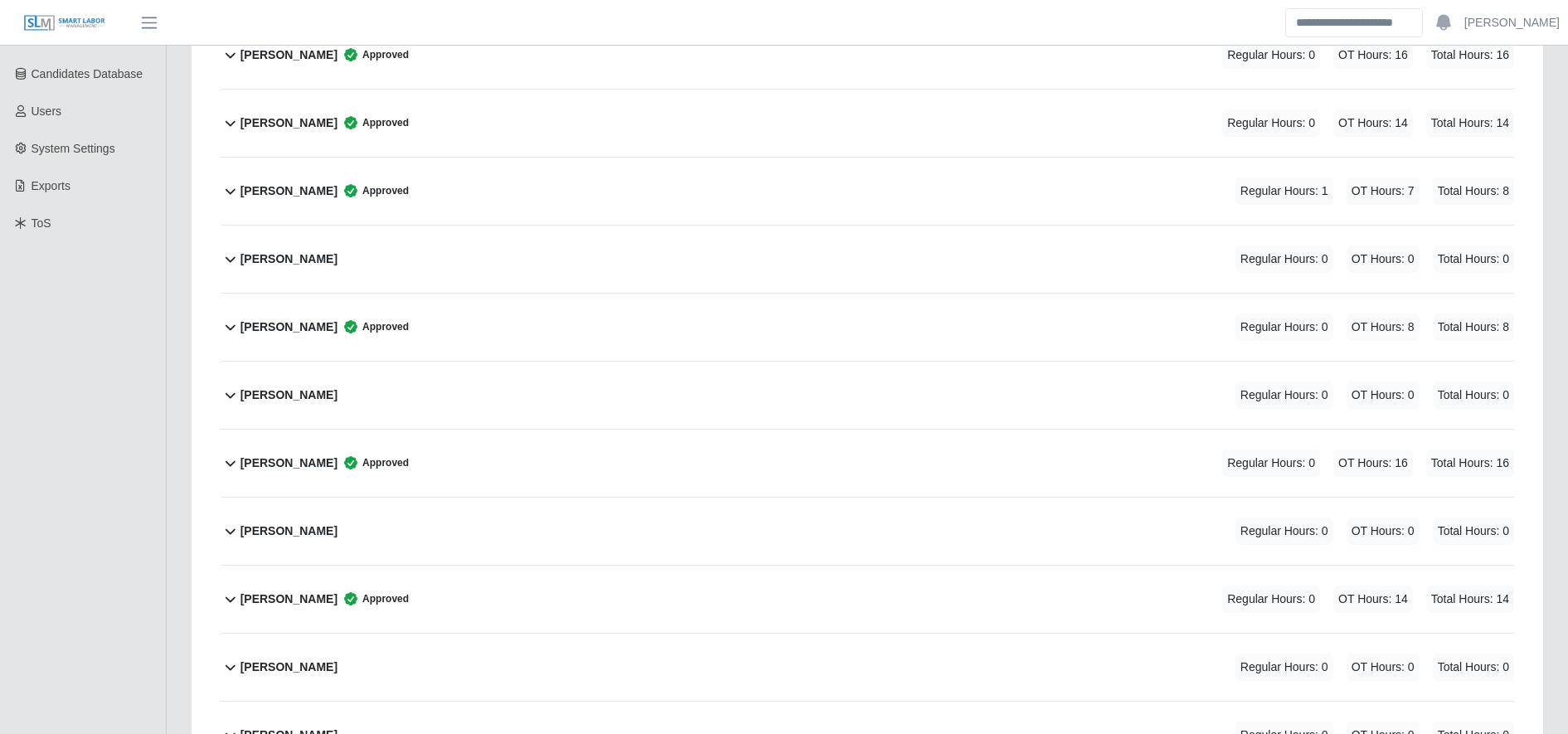
click at [590, 181] on div "Alejandro Mata Approved Regular Hours: 1 OT Hours: 7 Total Hours: 8" at bounding box center [877, 190] width 1273 height 67
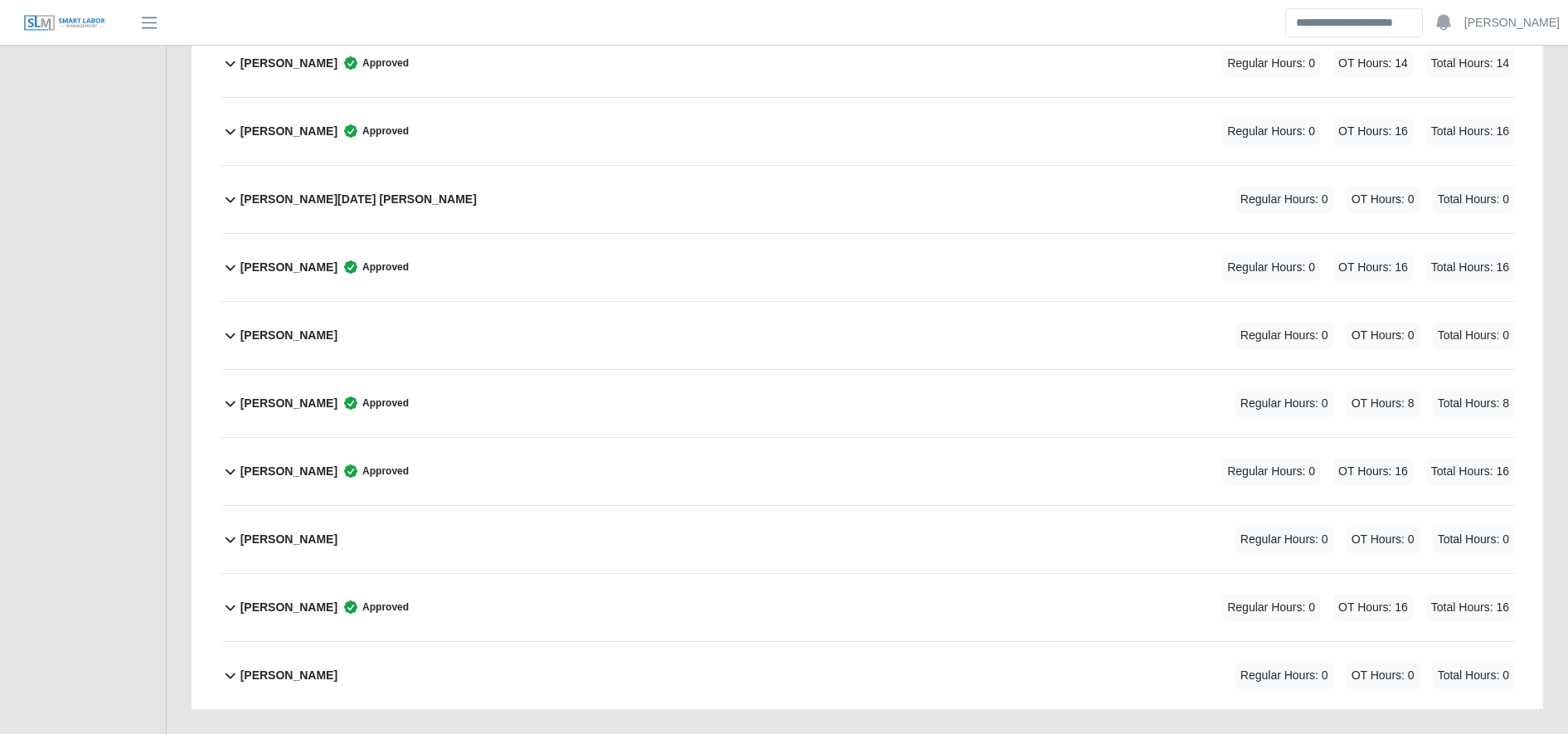
scroll to position [3129, 0]
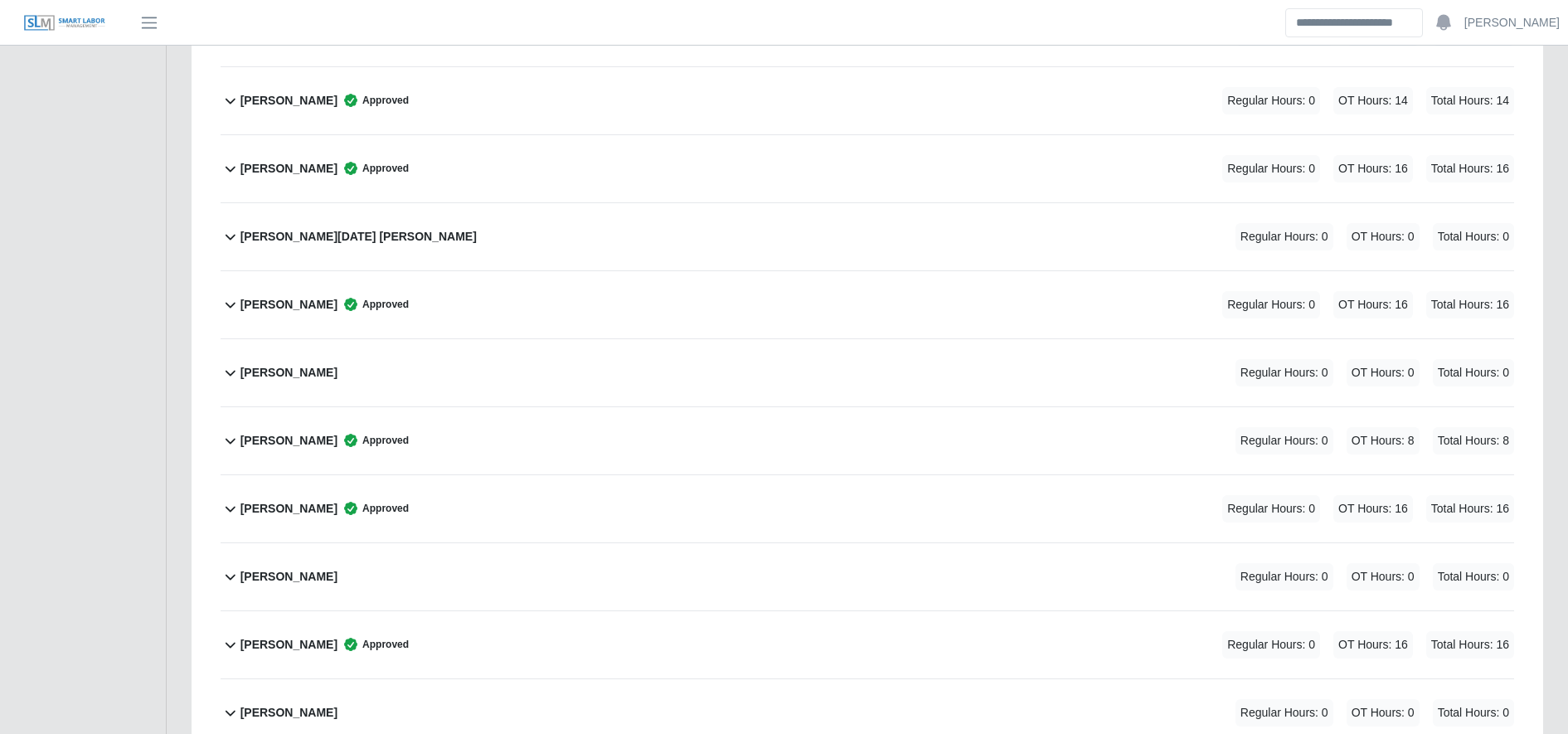
click at [621, 178] on div "Pedro Santiago Approved Regular Hours: 0 OT Hours: 16 Total Hours: 16" at bounding box center [877, 168] width 1273 height 67
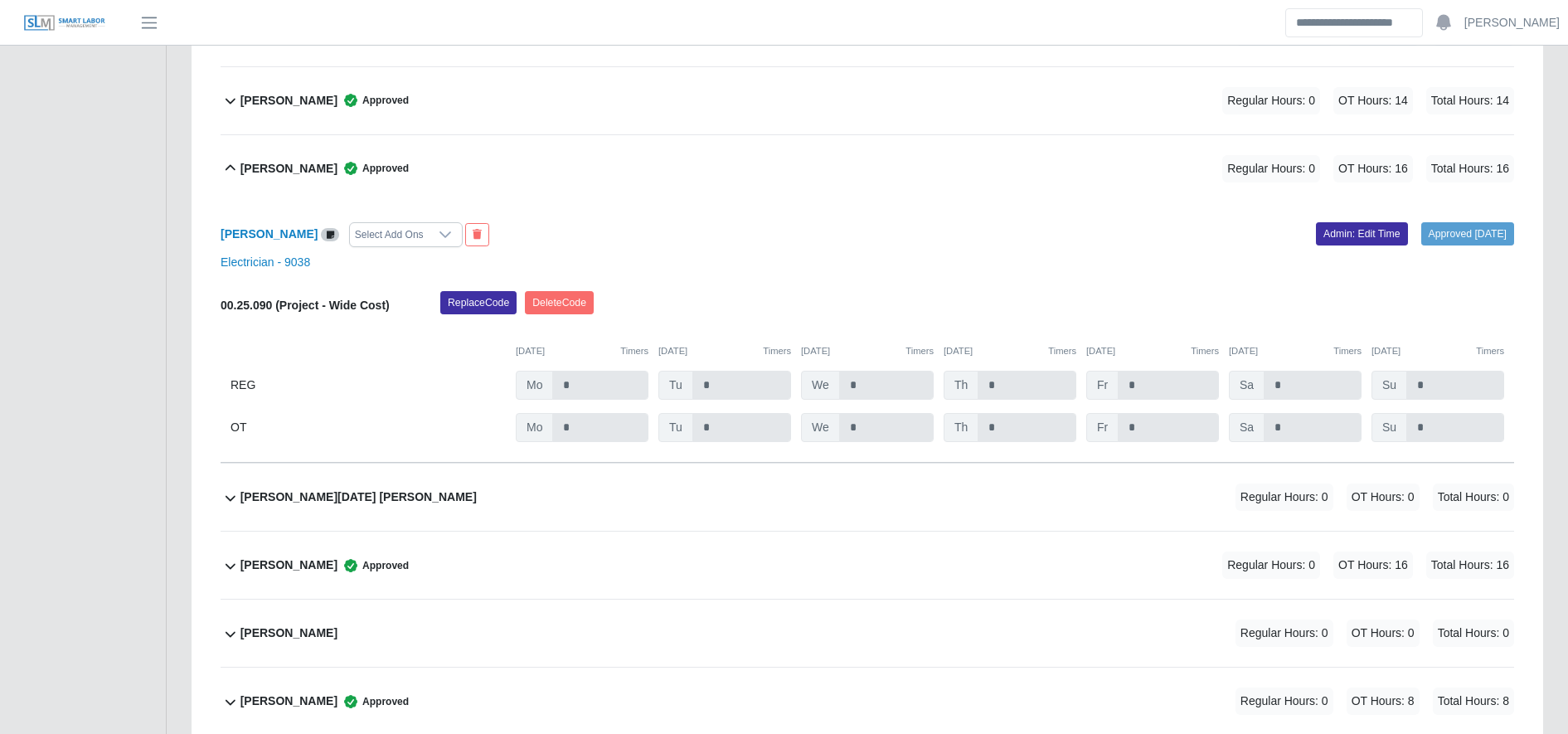
click at [621, 178] on div "Pedro Santiago Approved Regular Hours: 0 OT Hours: 16 Total Hours: 16" at bounding box center [877, 168] width 1273 height 67
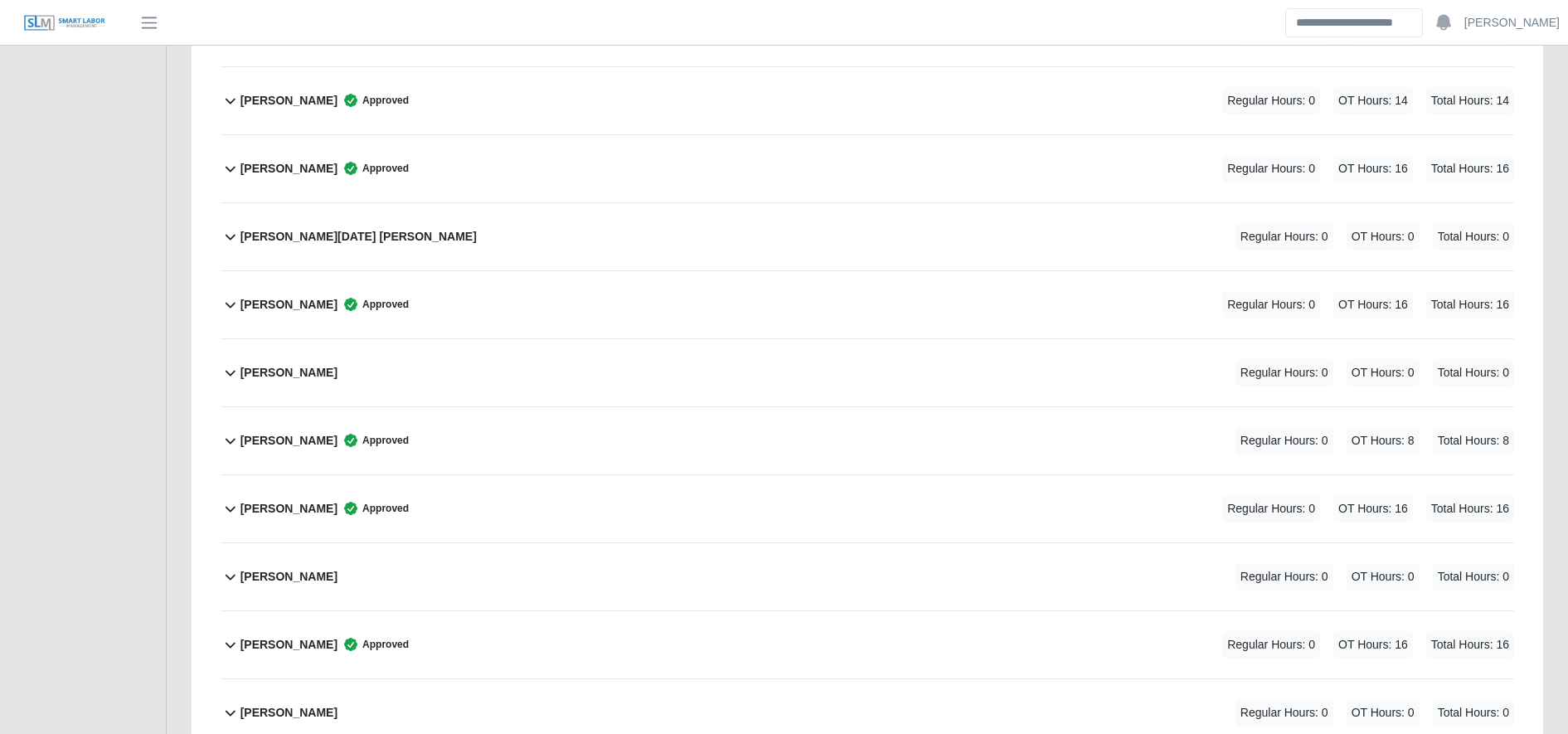
click at [673, 154] on div "Pedro Santiago Approved Regular Hours: 0 OT Hours: 16 Total Hours: 16" at bounding box center [877, 168] width 1273 height 67
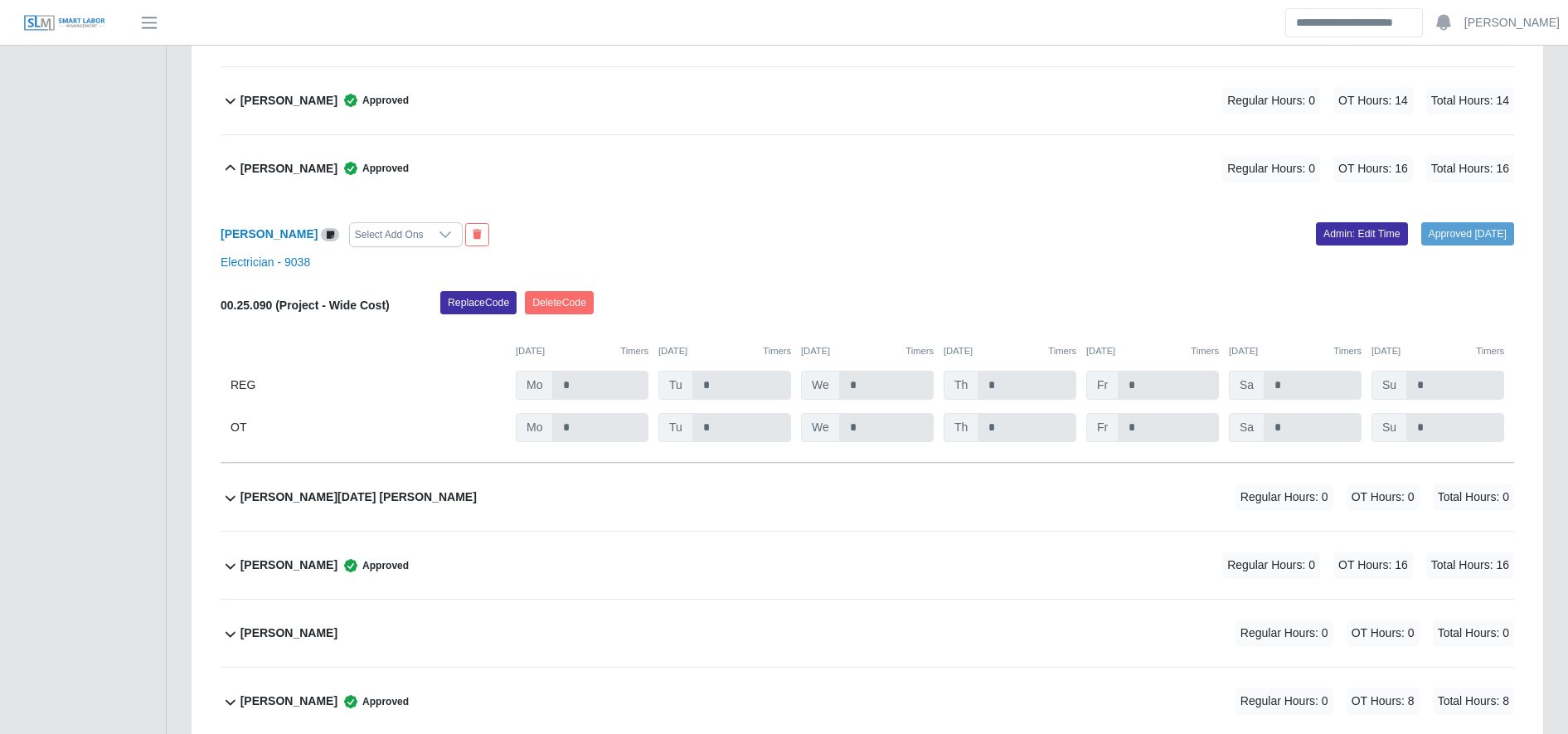
click at [673, 154] on div "Pedro Santiago Approved Regular Hours: 0 OT Hours: 16 Total Hours: 16" at bounding box center [877, 168] width 1273 height 67
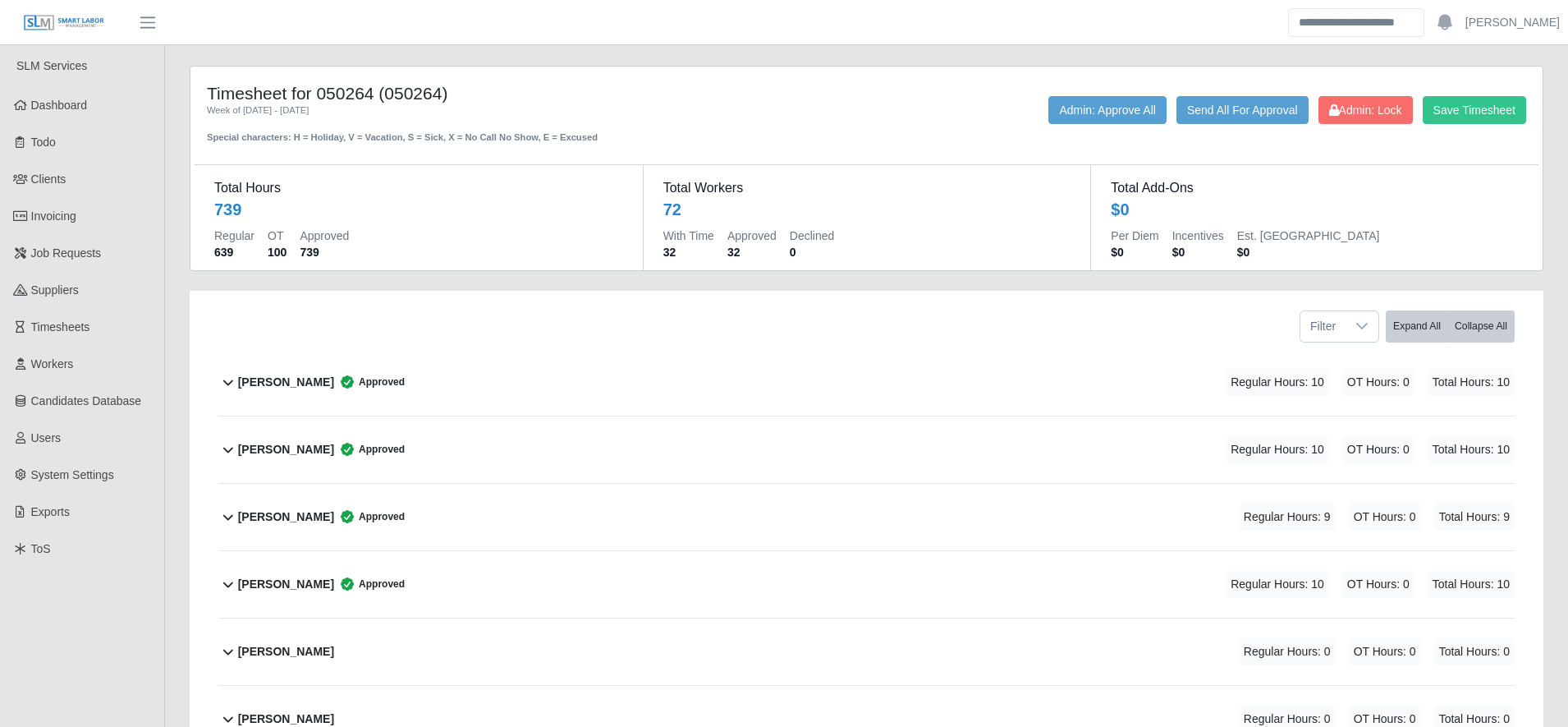
click at [449, 483] on div "Alejandro Mata Approved Regular Hours: 9 OT Hours: 0 Total Hours: 9" at bounding box center [876, 516] width 1276 height 66
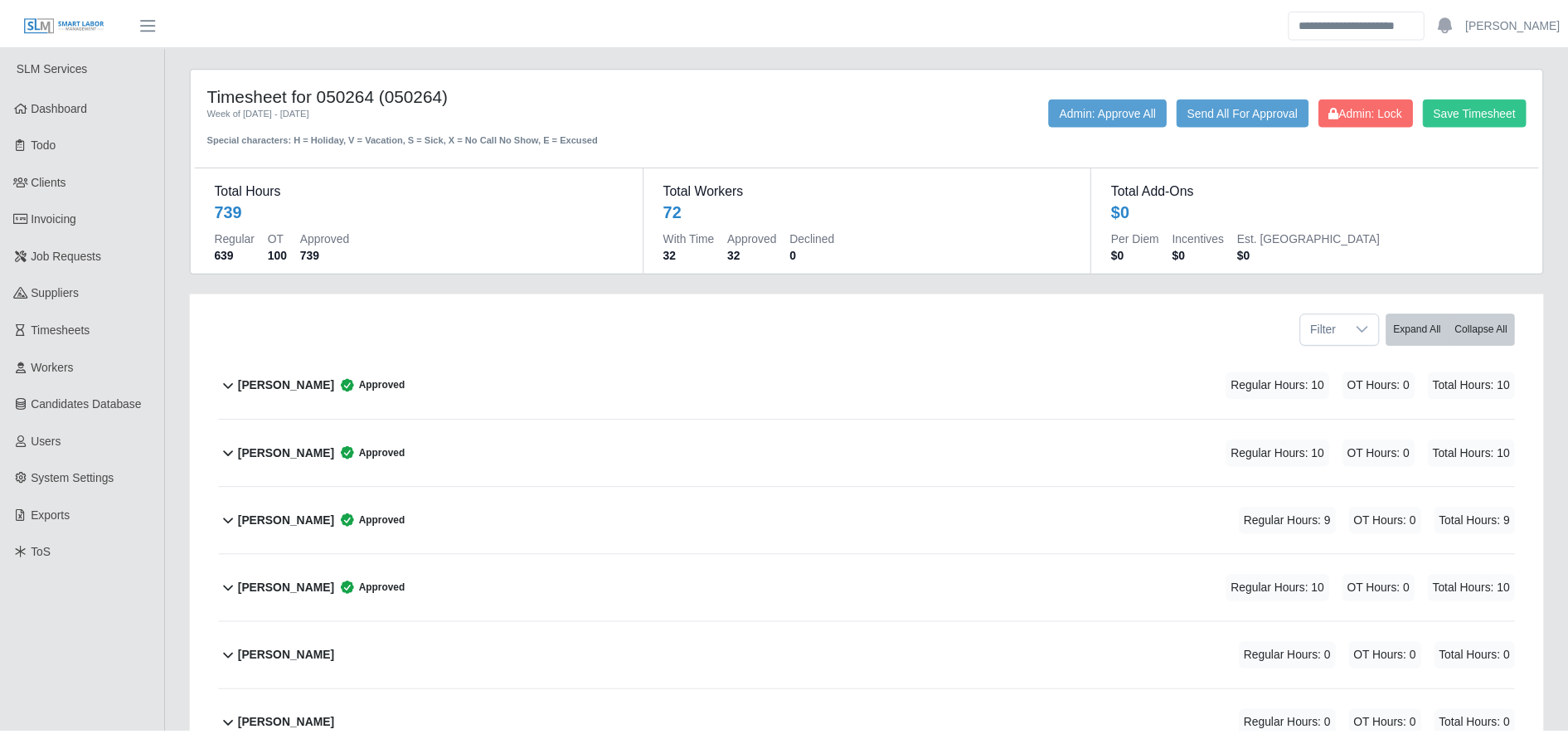
scroll to position [286, 0]
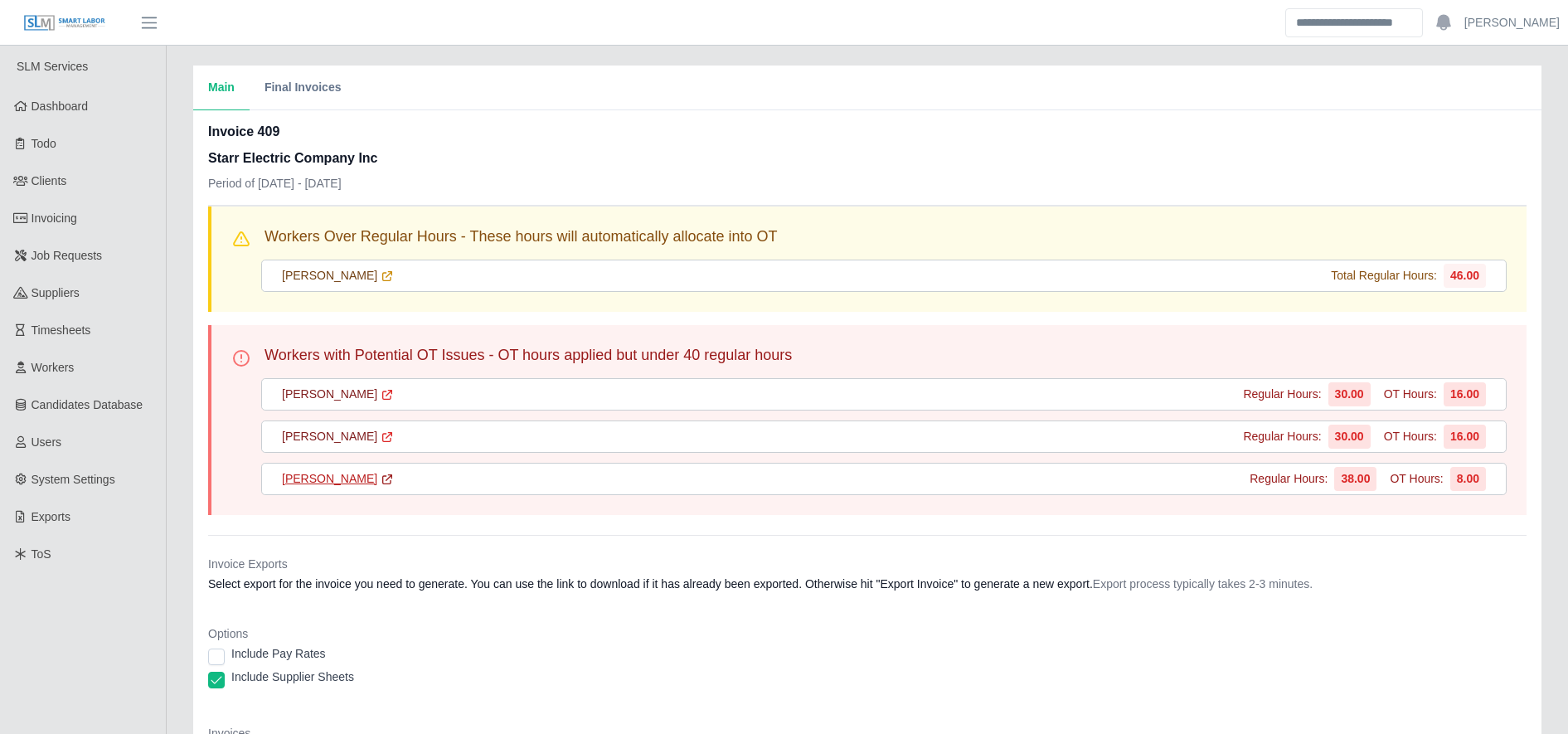
click at [381, 481] on icon at bounding box center [387, 479] width 13 height 13
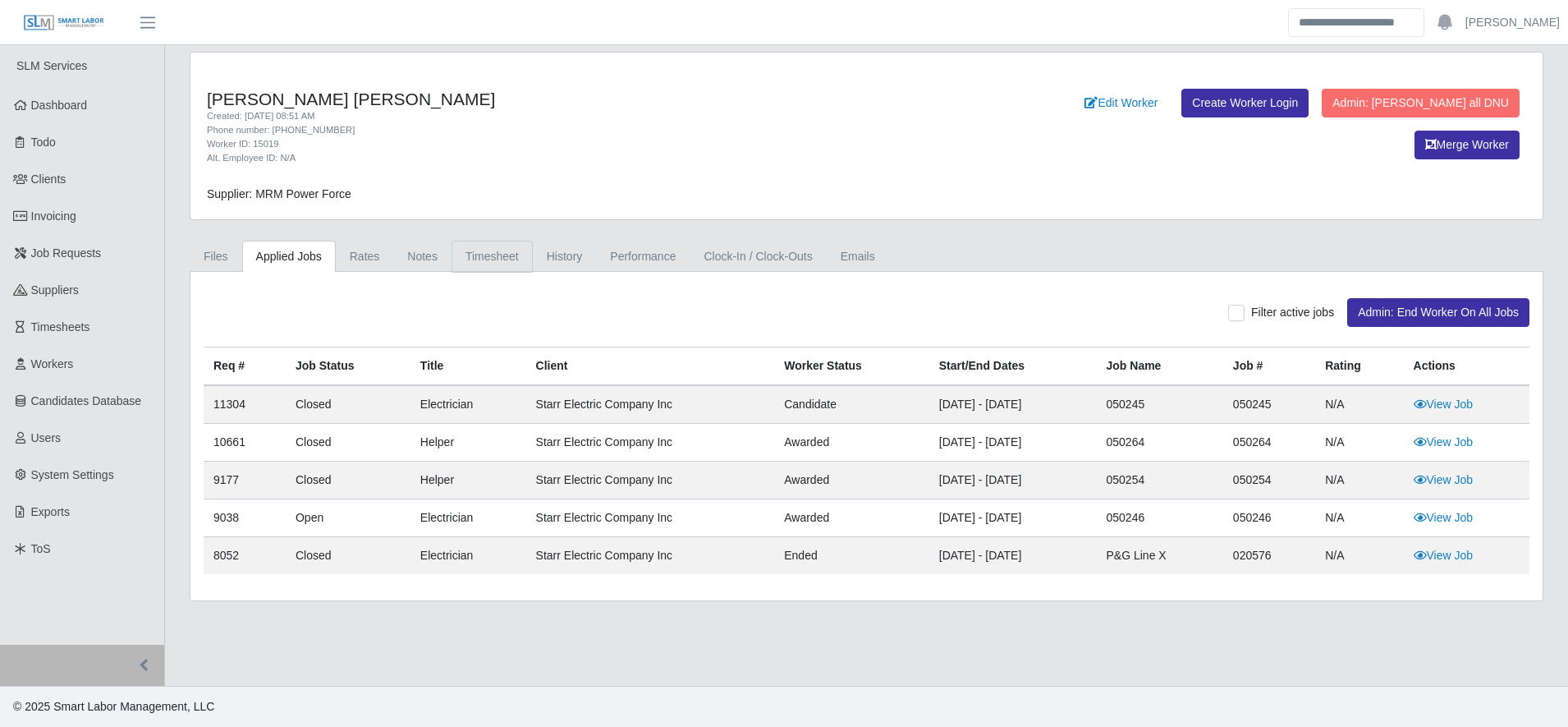
click at [501, 259] on link "Timesheet" at bounding box center [492, 256] width 82 height 32
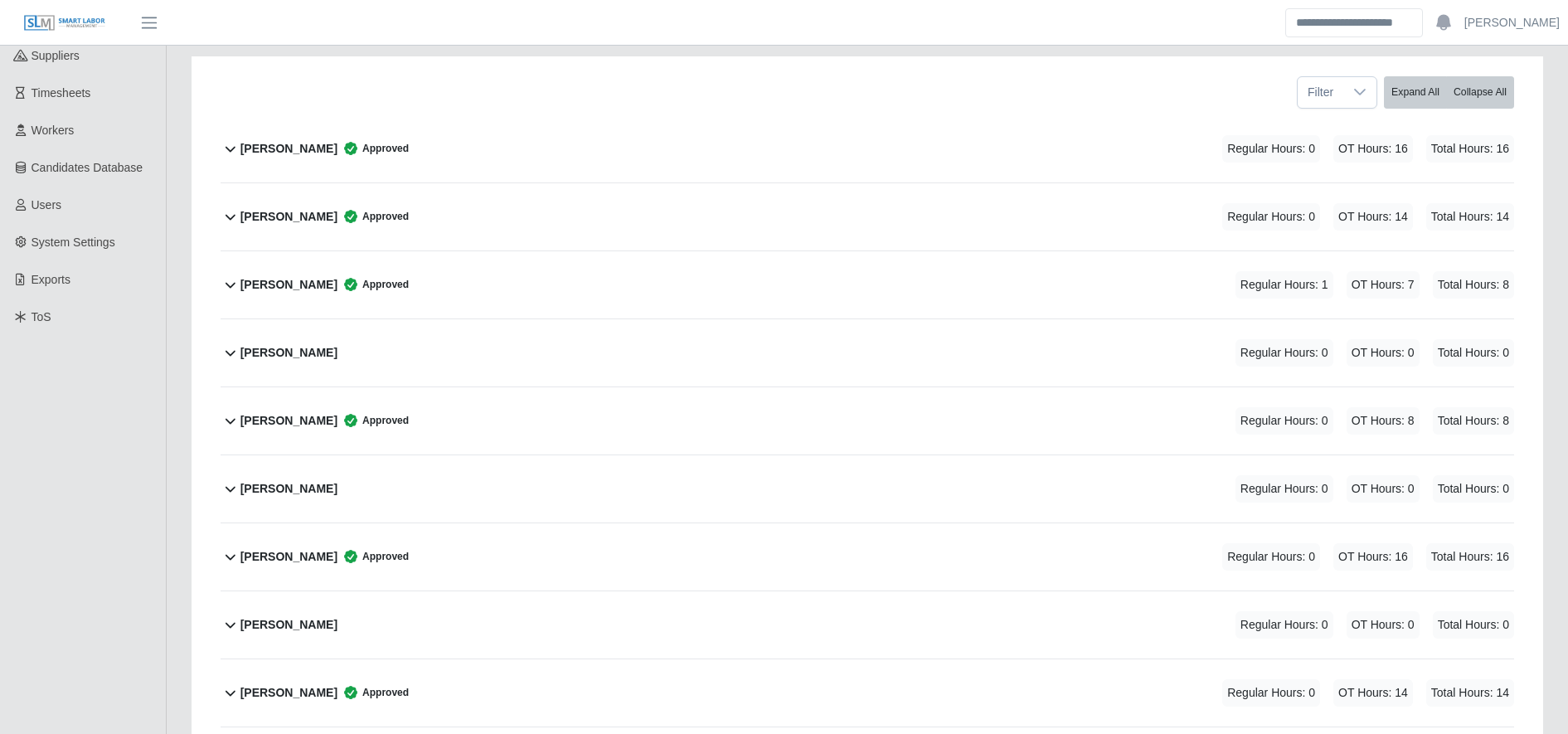
scroll to position [239, 0]
click at [559, 409] on div "Andy Martinez Approved Regular Hours: 0 OT Hours: 8 Total Hours: 8" at bounding box center [877, 418] width 1273 height 67
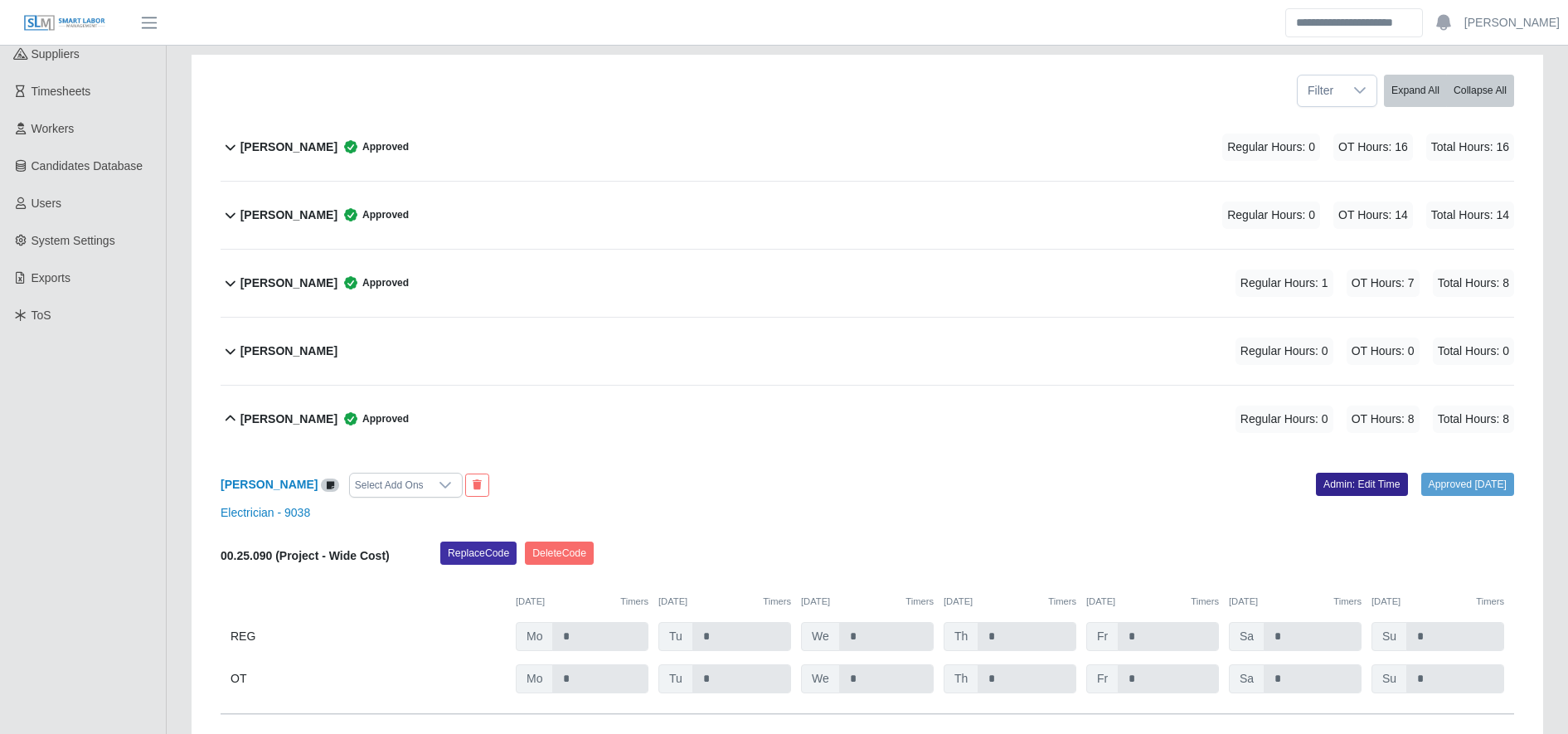
click at [1351, 482] on link "Admin: Edit Time" at bounding box center [1361, 483] width 92 height 23
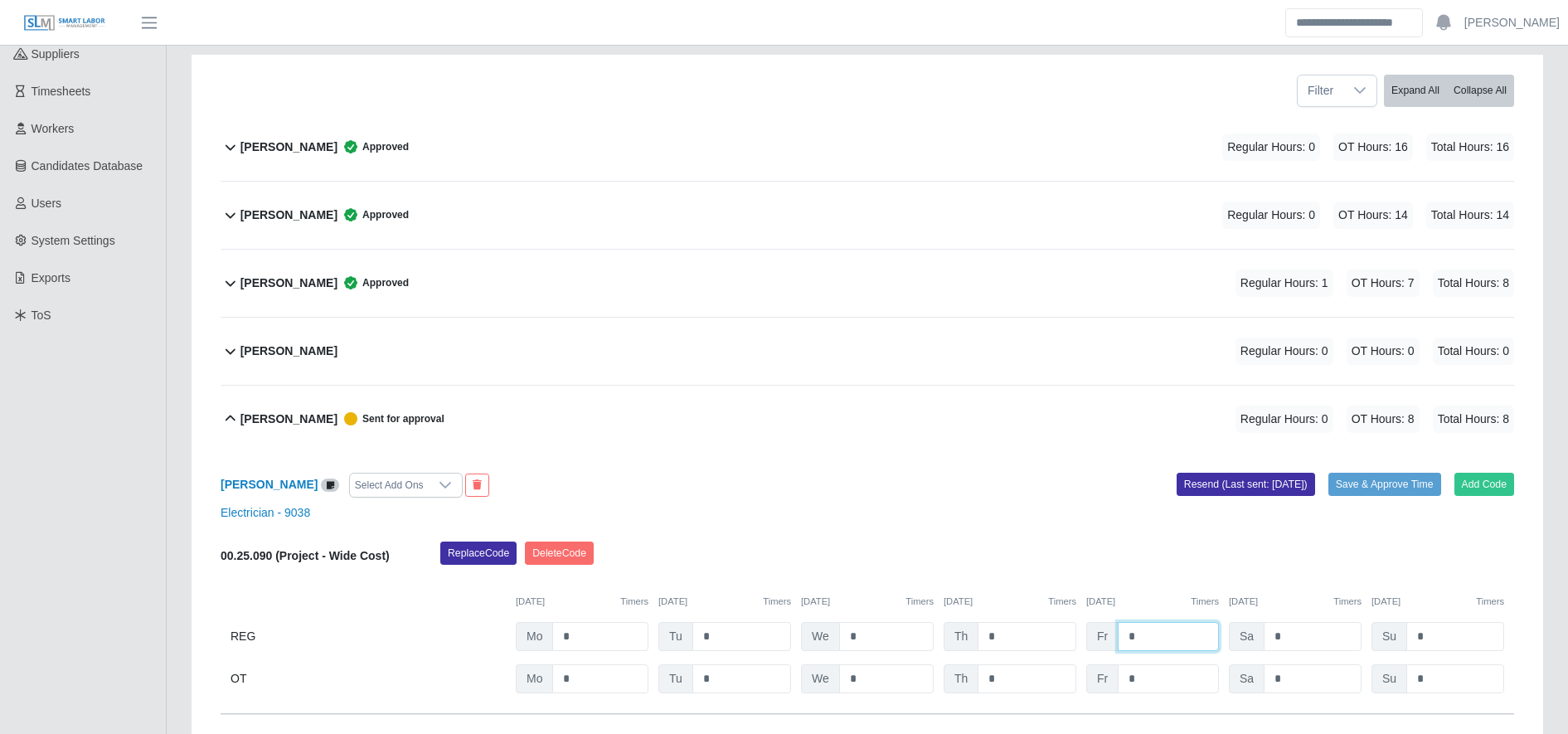
click at [1162, 645] on input "*" at bounding box center [1168, 636] width 102 height 29
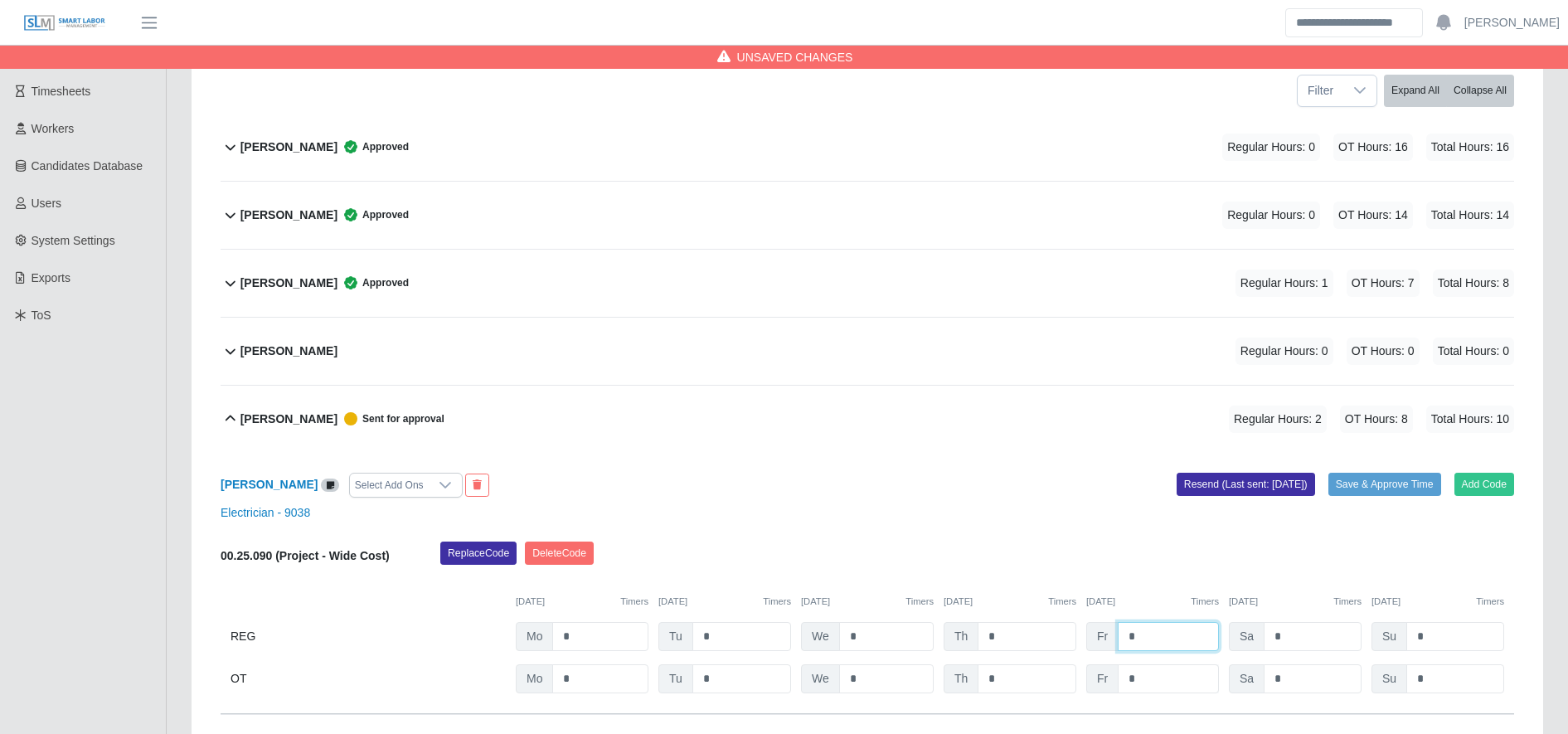
type input "*"
click at [1163, 673] on input "*" at bounding box center [1168, 679] width 102 height 29
type input "*"
click at [1372, 475] on button "Save & Approve Time" at bounding box center [1384, 483] width 113 height 23
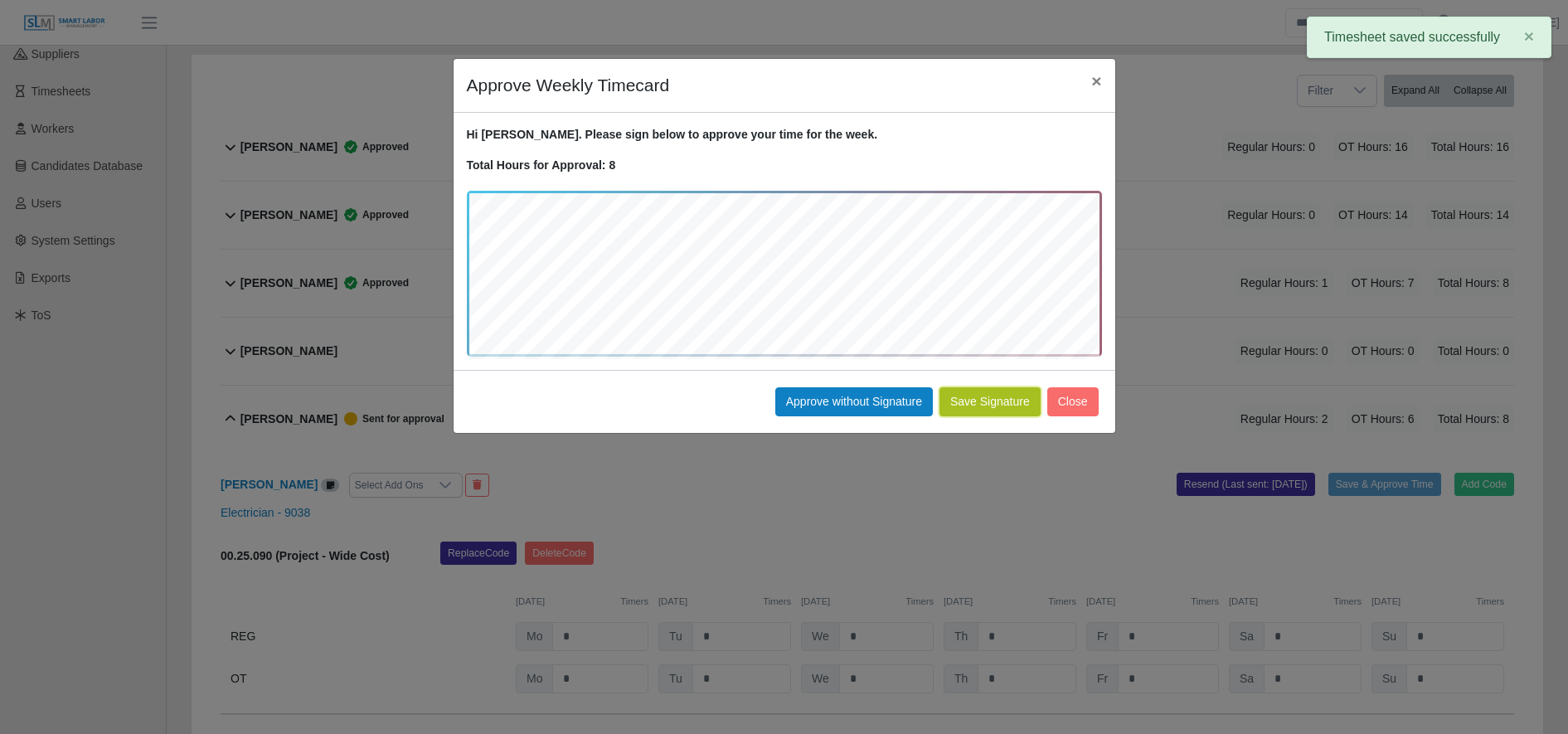
click at [980, 416] on button "Save Signature" at bounding box center [989, 402] width 102 height 29
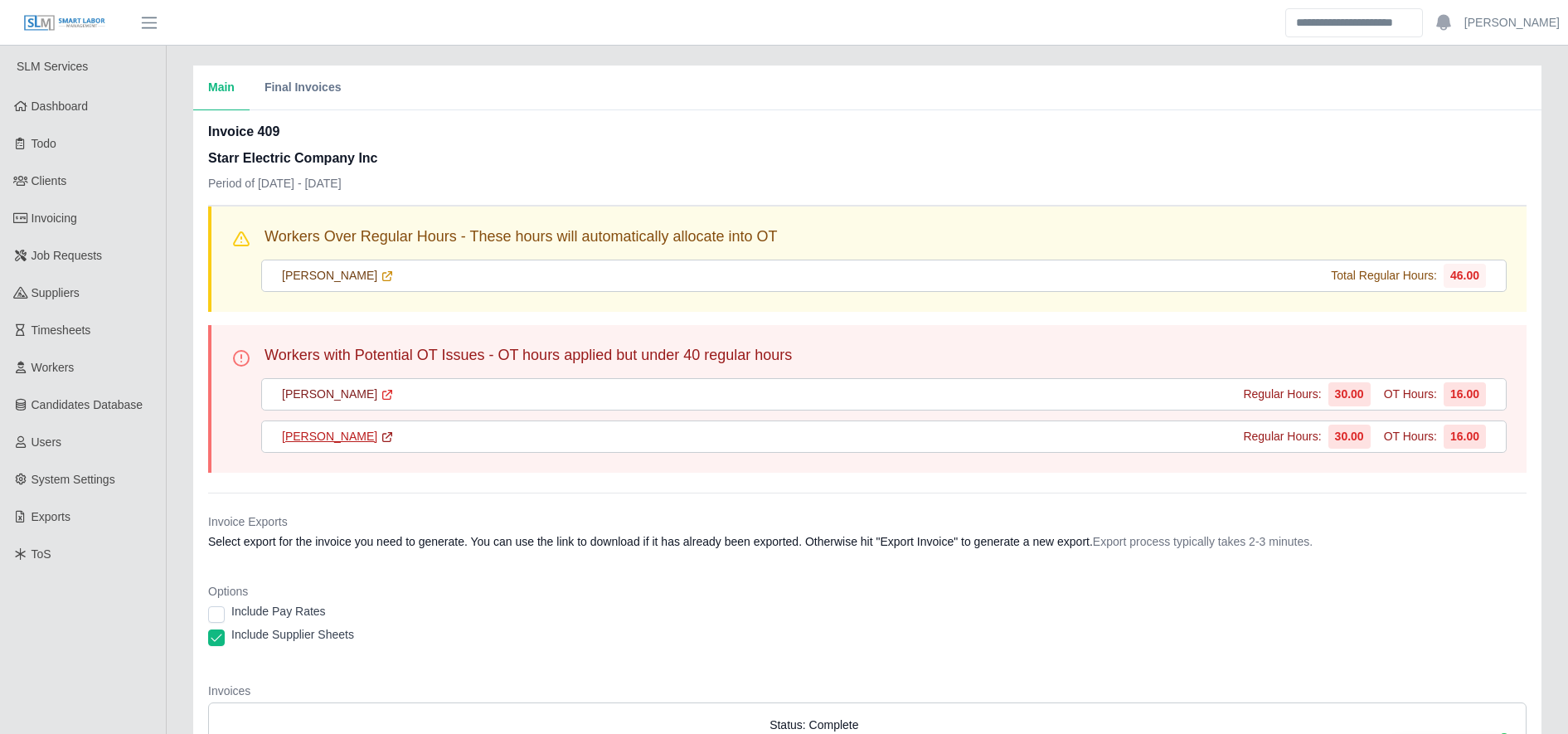
click at [381, 437] on icon at bounding box center [387, 437] width 13 height 13
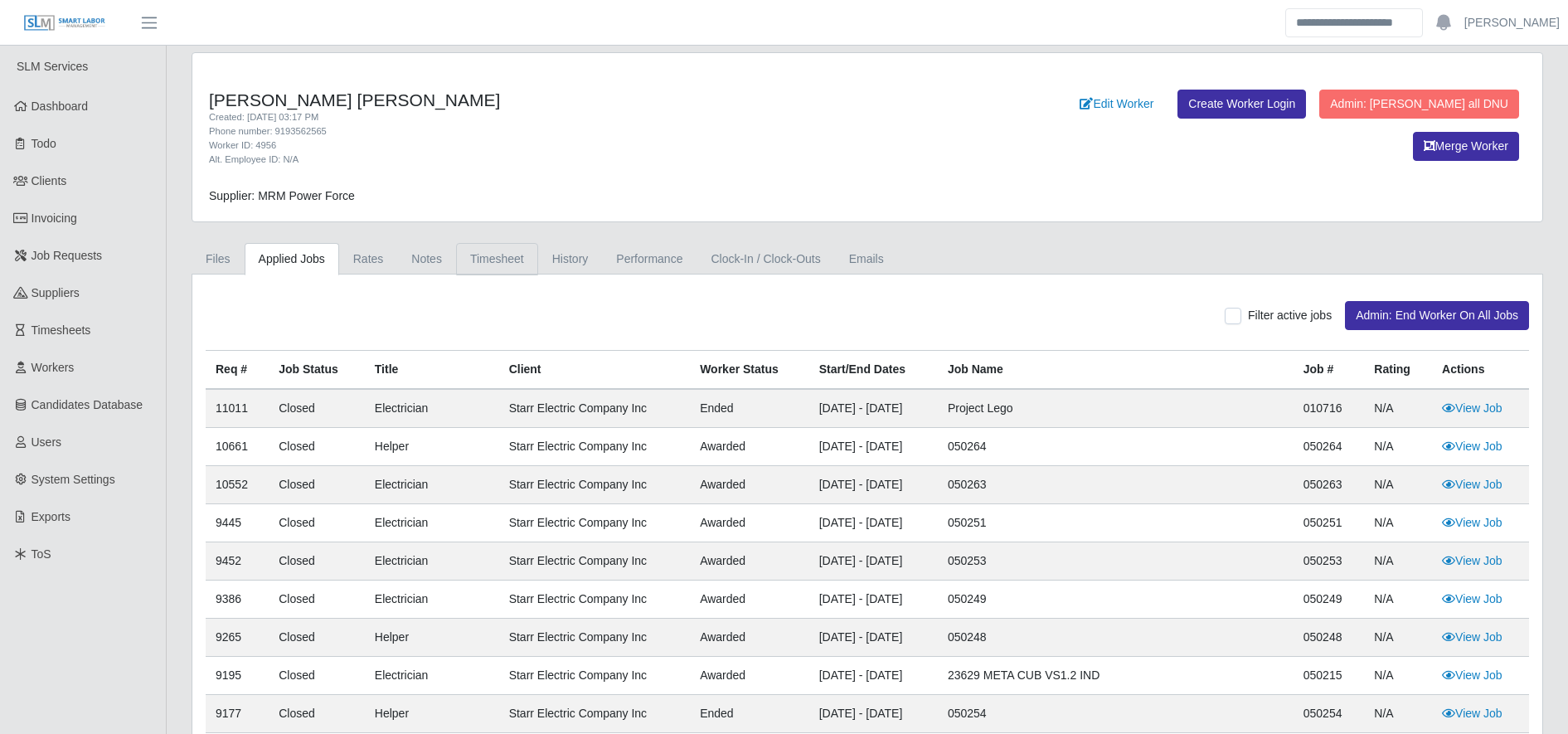
click at [494, 254] on link "Timesheet" at bounding box center [497, 258] width 82 height 32
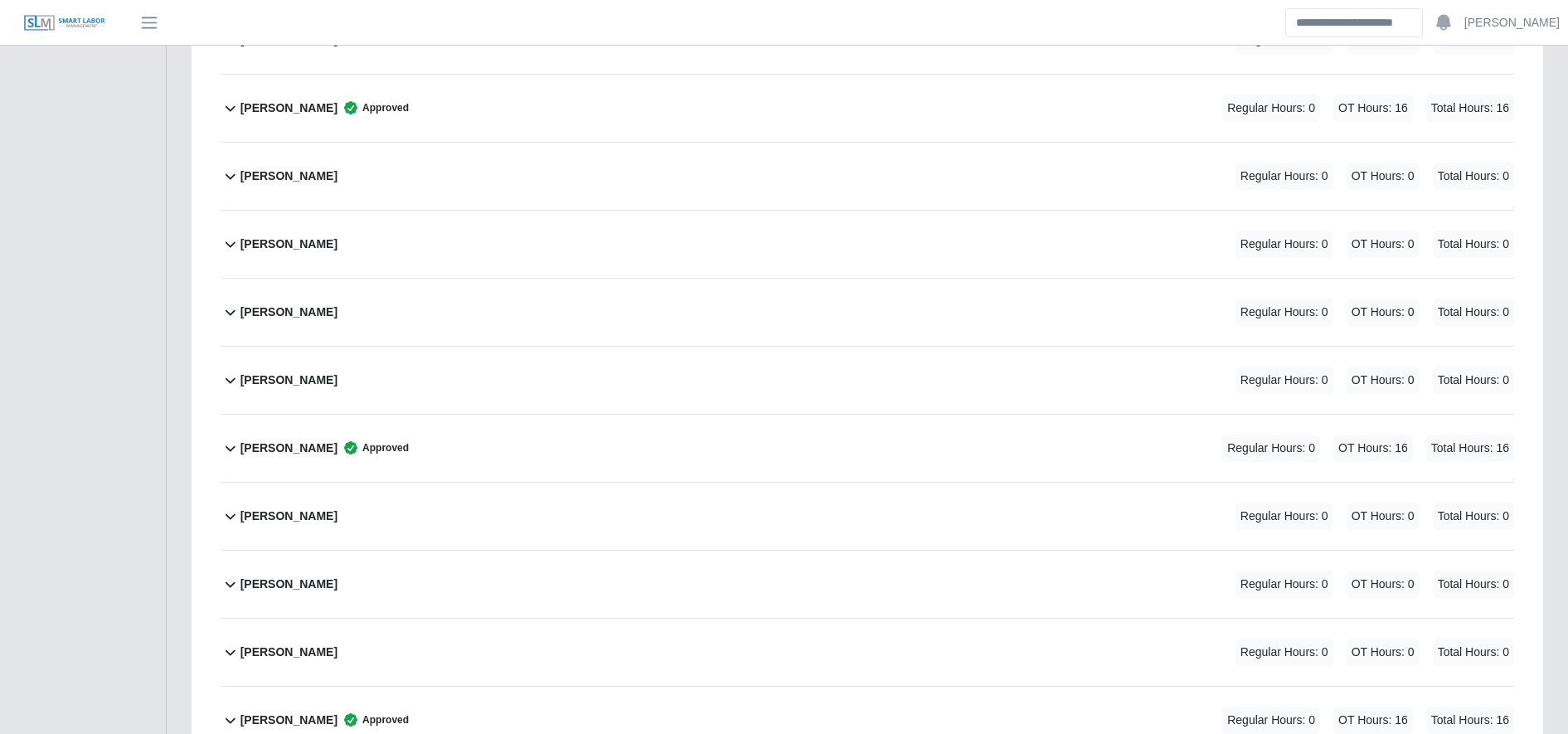
scroll to position [1484, 0]
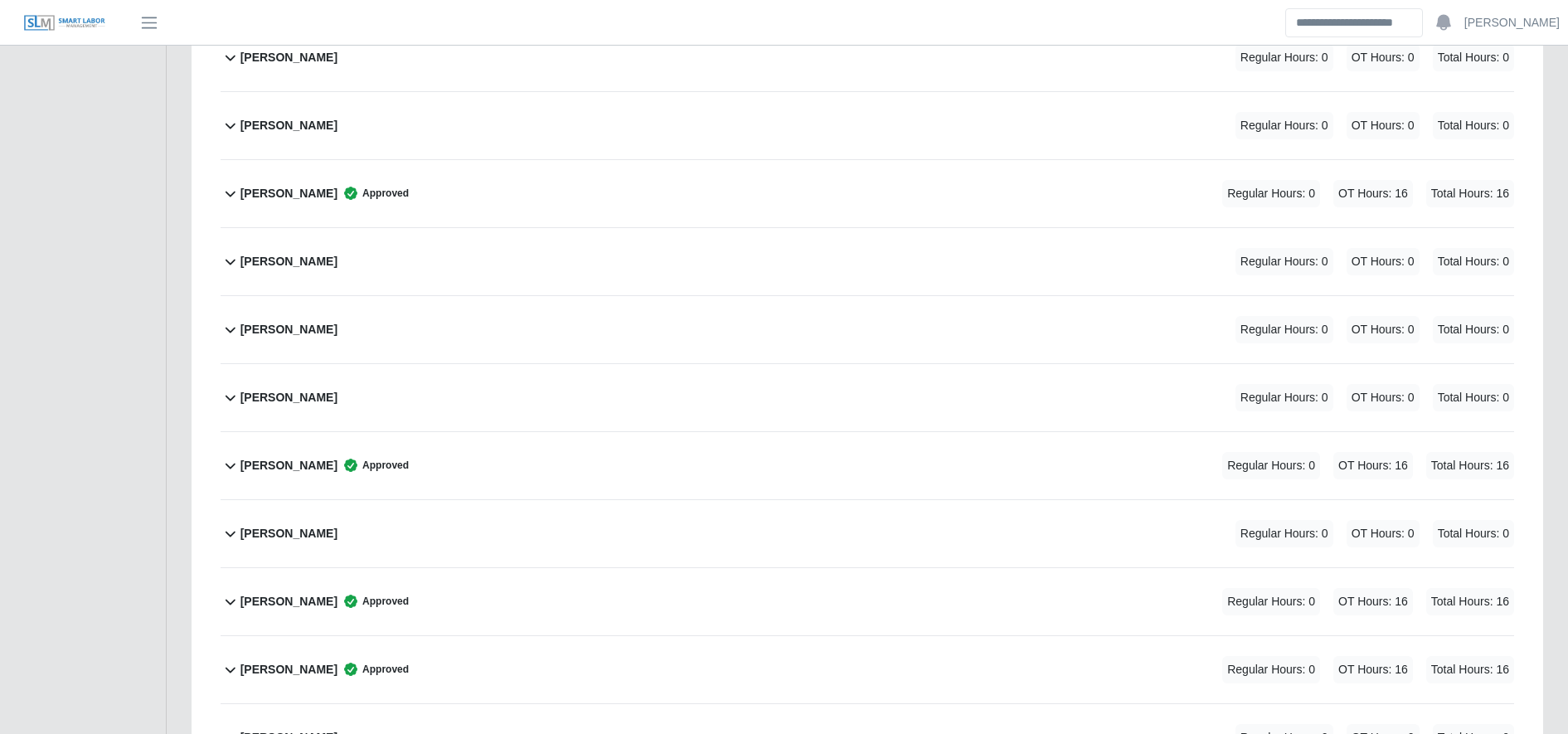
click at [513, 474] on div "[PERSON_NAME] Approved Regular Hours: 0 OT Hours: 16 Total Hours: 16" at bounding box center [877, 465] width 1273 height 67
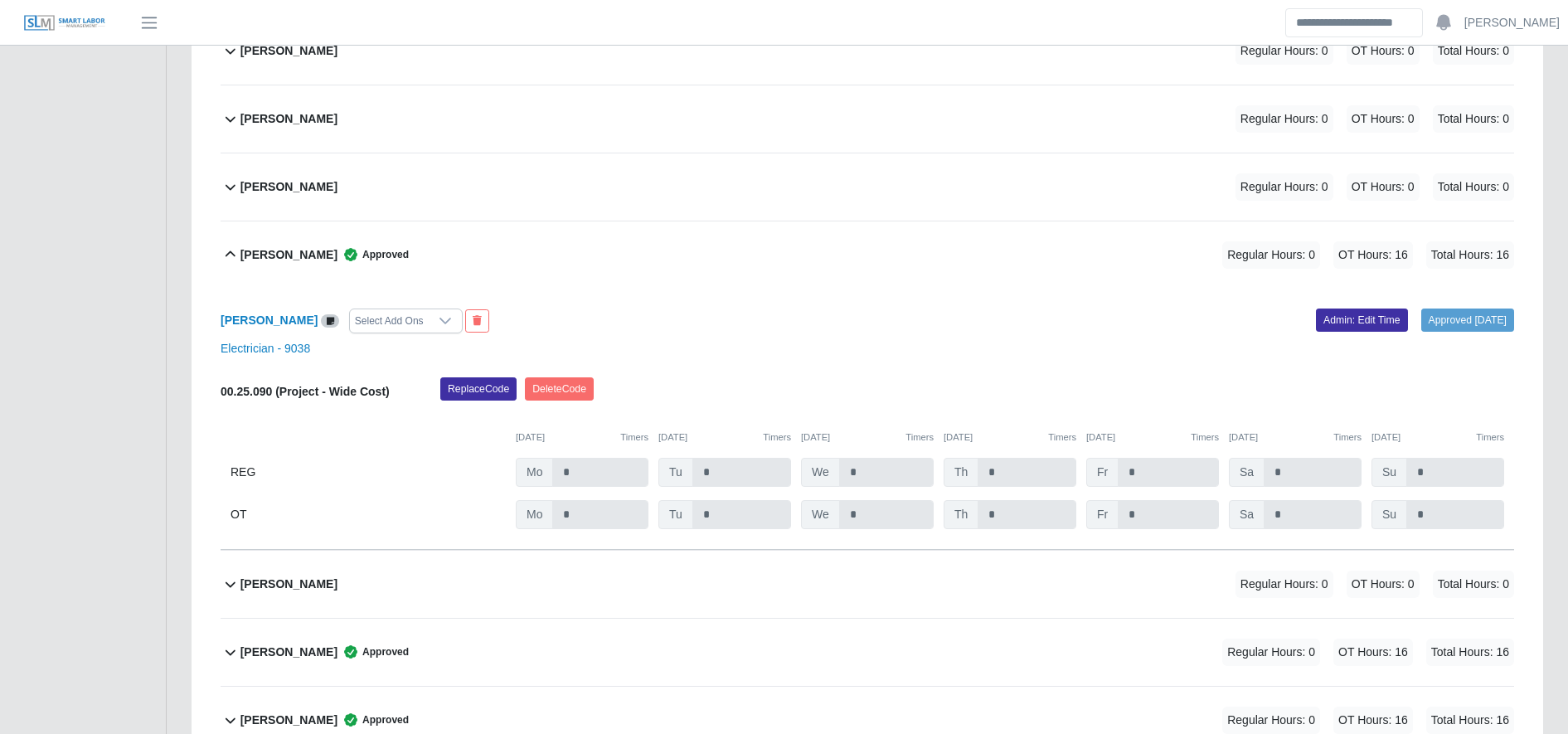
scroll to position [1695, 0]
click at [1336, 317] on link "Admin: Edit Time" at bounding box center [1361, 318] width 92 height 23
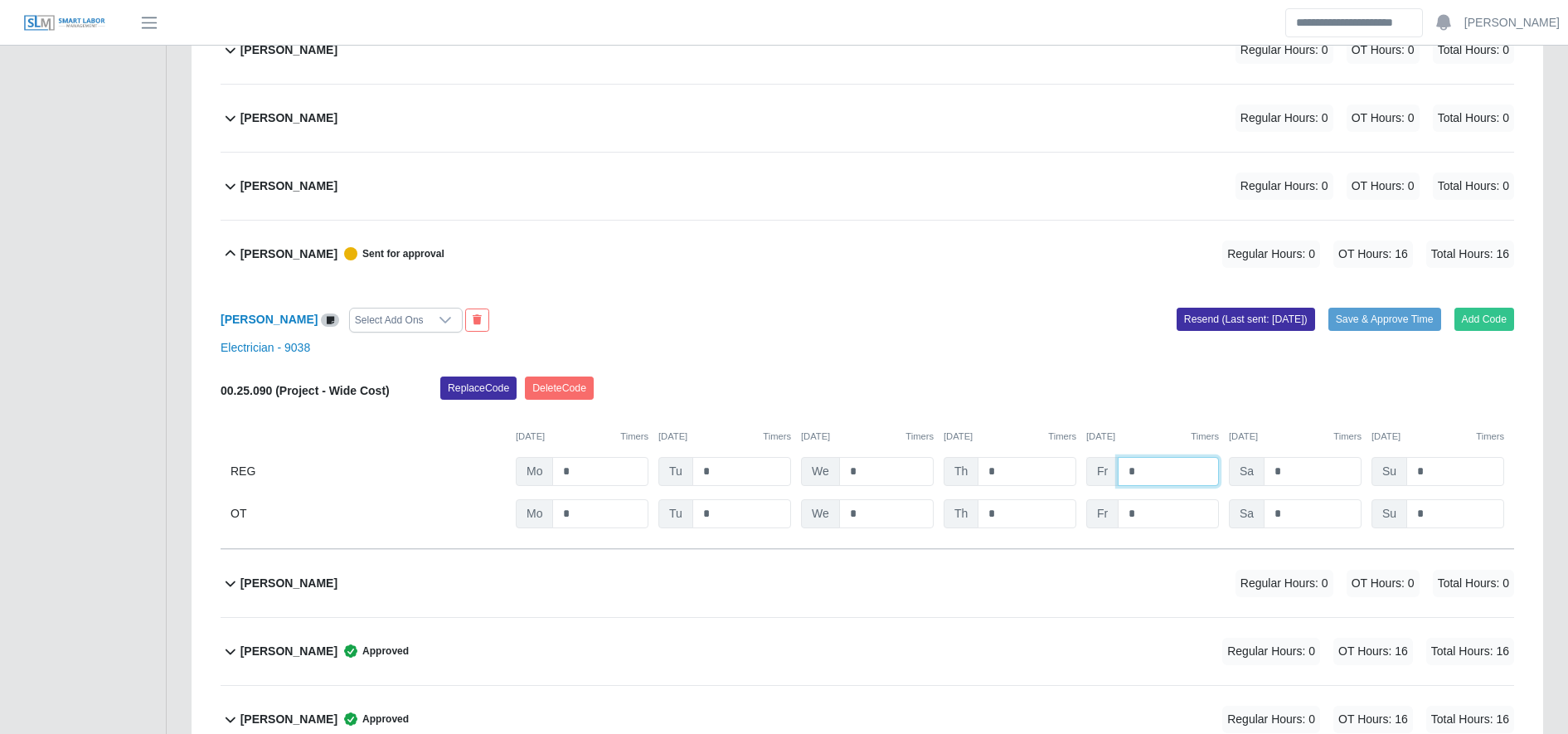
click at [1137, 461] on input "*" at bounding box center [1168, 471] width 102 height 29
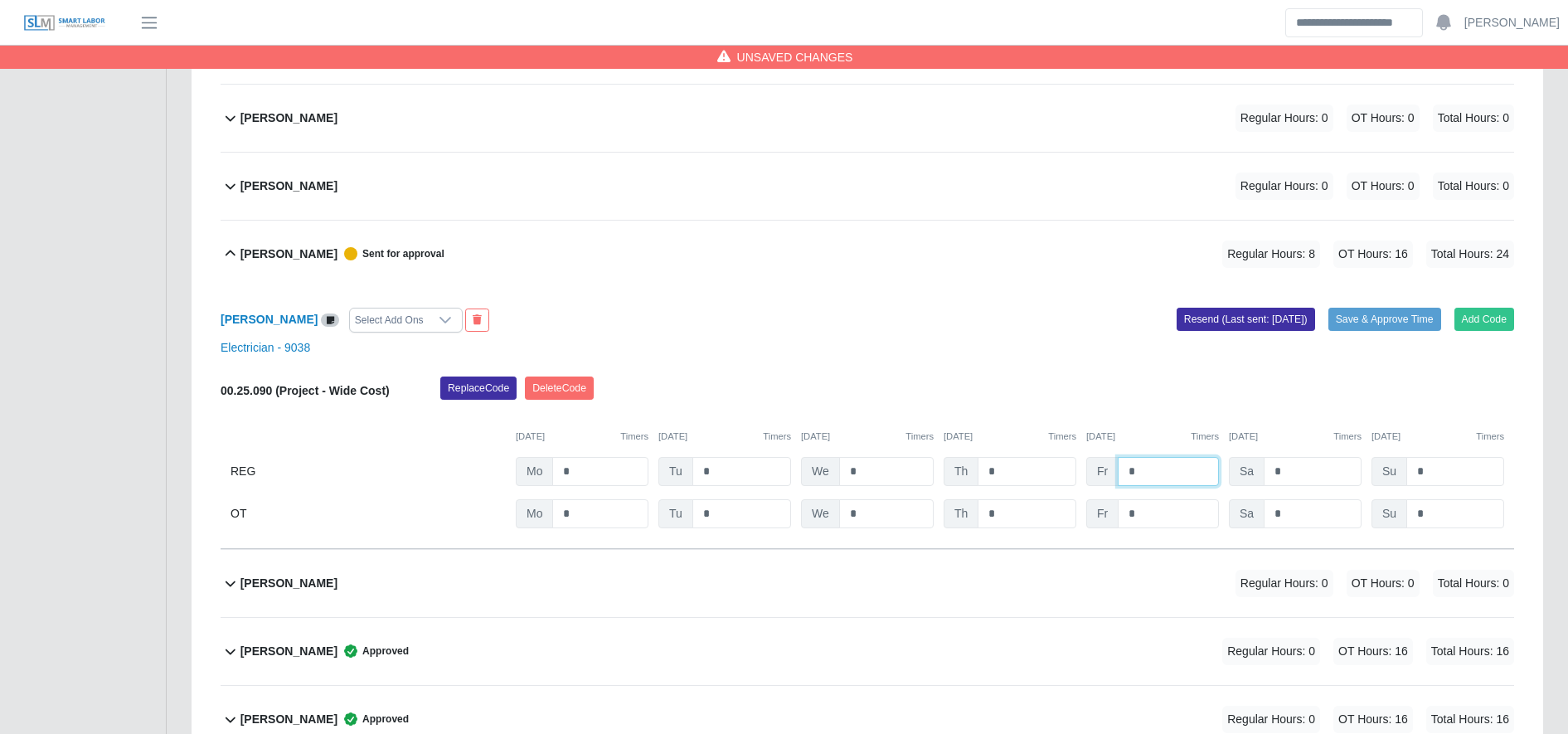
type input "*"
click at [1141, 497] on div "00.25.090 (Project - Wide Cost) Replace Code Delete Code 09/22/2025 Timers 09/2…" at bounding box center [867, 452] width 1293 height 152
click at [1141, 502] on div "00.25.090 (Project - Wide Cost) Replace Code Delete Code 09/22/2025 Timers 09/2…" at bounding box center [867, 452] width 1293 height 152
click at [1141, 502] on input "*" at bounding box center [1168, 513] width 102 height 29
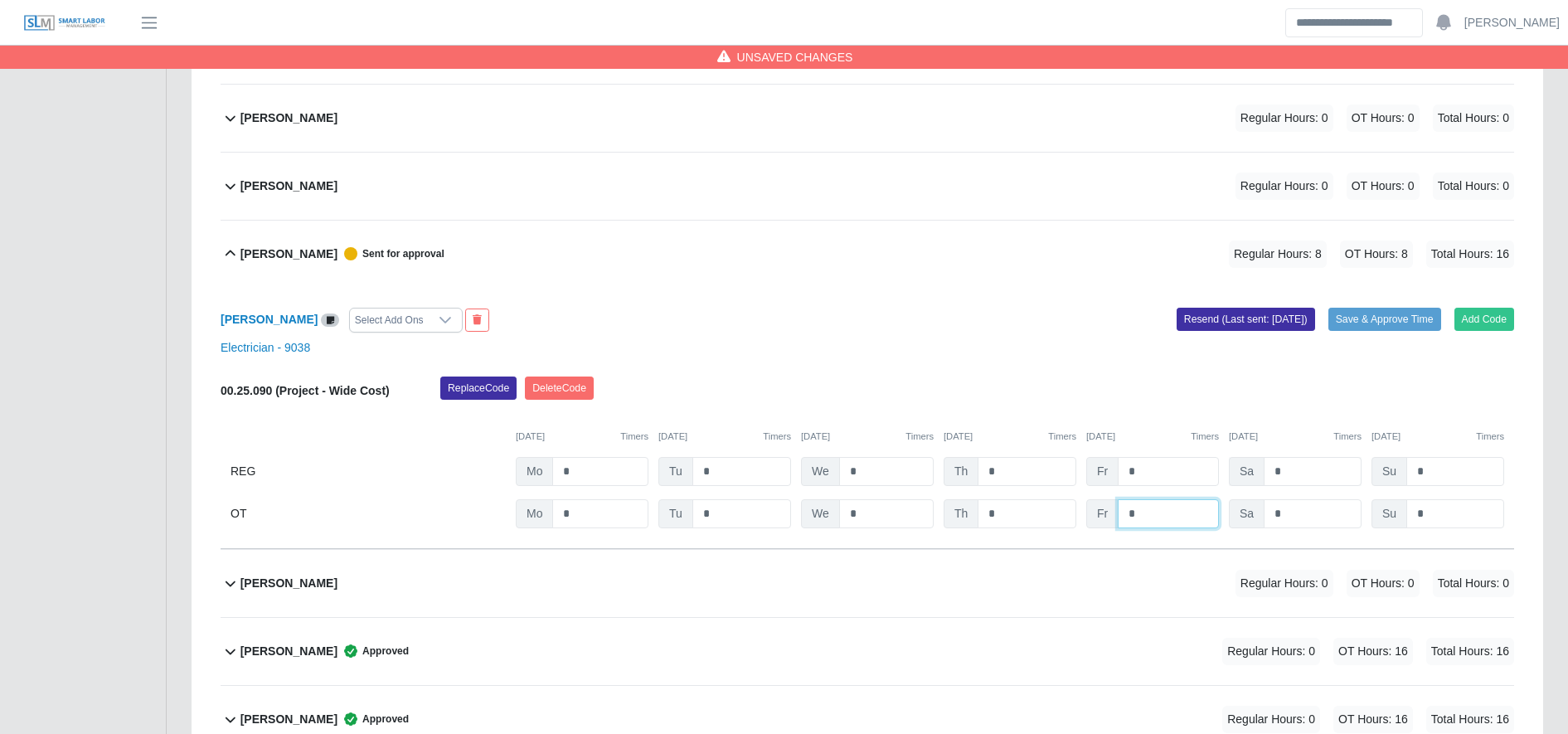
type input "*"
click at [1290, 457] on input "*" at bounding box center [1312, 471] width 98 height 29
type input "*"
click at [1293, 502] on input "*" at bounding box center [1312, 513] width 98 height 29
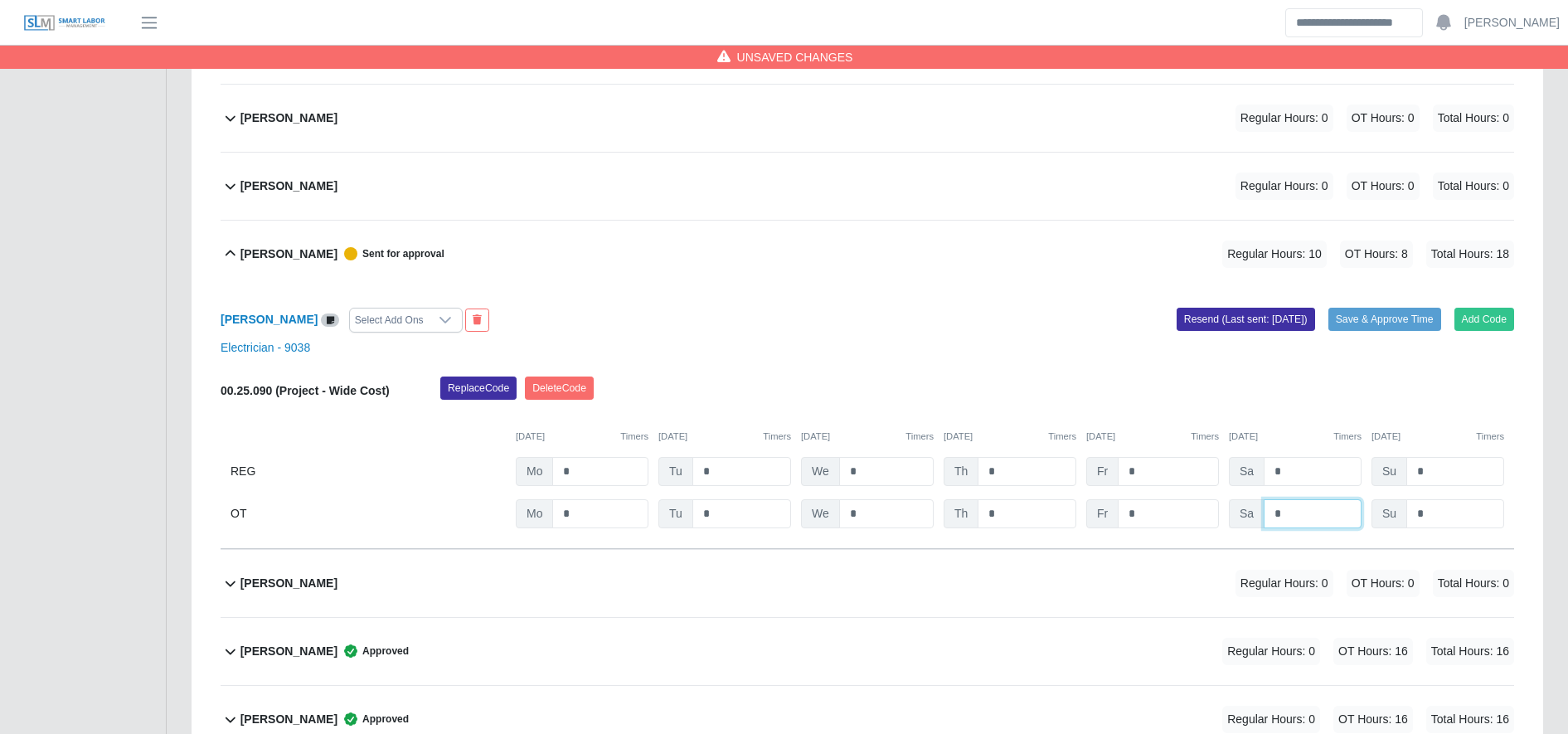
click at [1293, 502] on input "*" at bounding box center [1312, 513] width 98 height 29
type input "*"
click at [1320, 409] on div "Replace Code Delete Code" at bounding box center [977, 393] width 1098 height 33
click at [1387, 329] on button "Save & Approve Time" at bounding box center [1384, 318] width 113 height 23
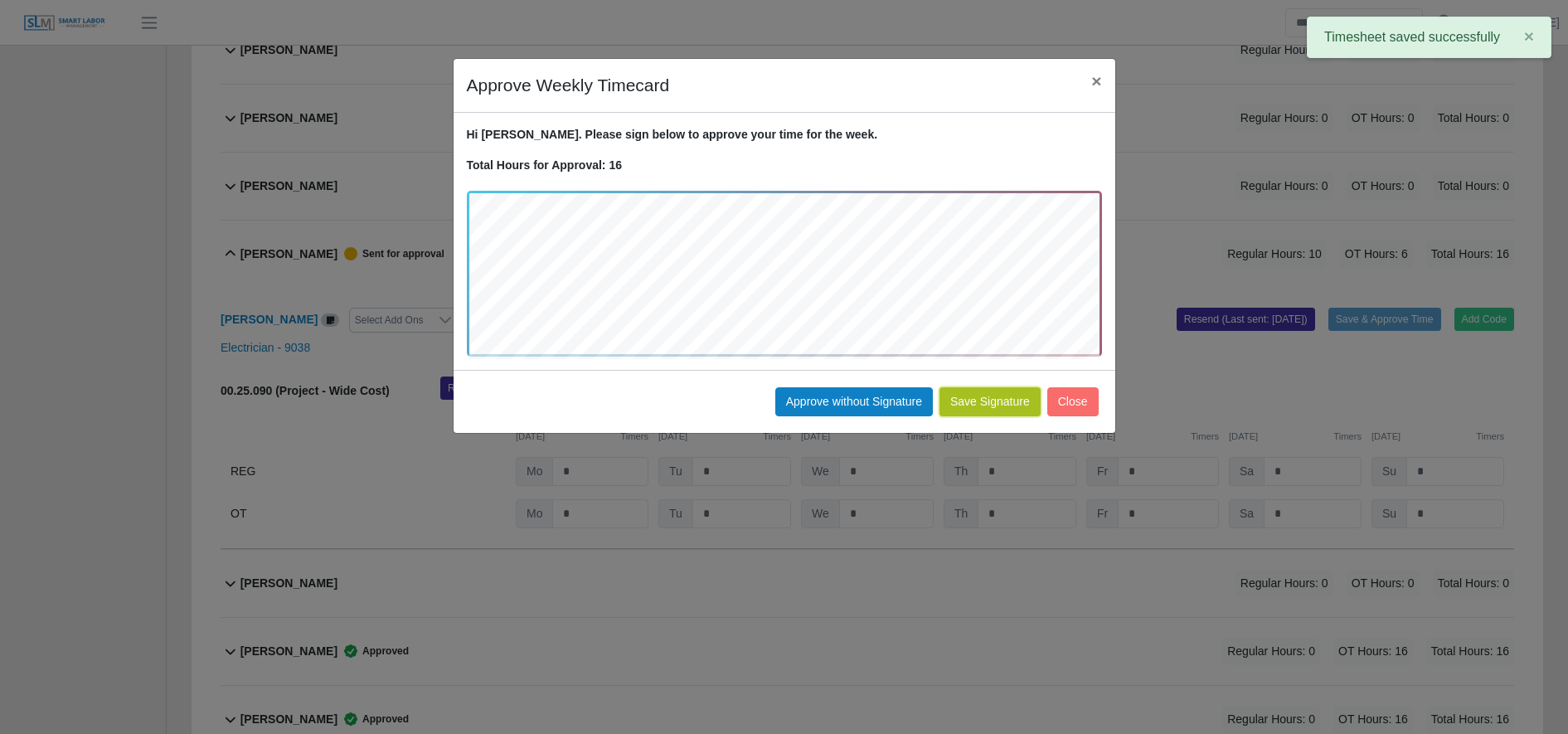
click at [972, 402] on button "Save Signature" at bounding box center [989, 402] width 102 height 29
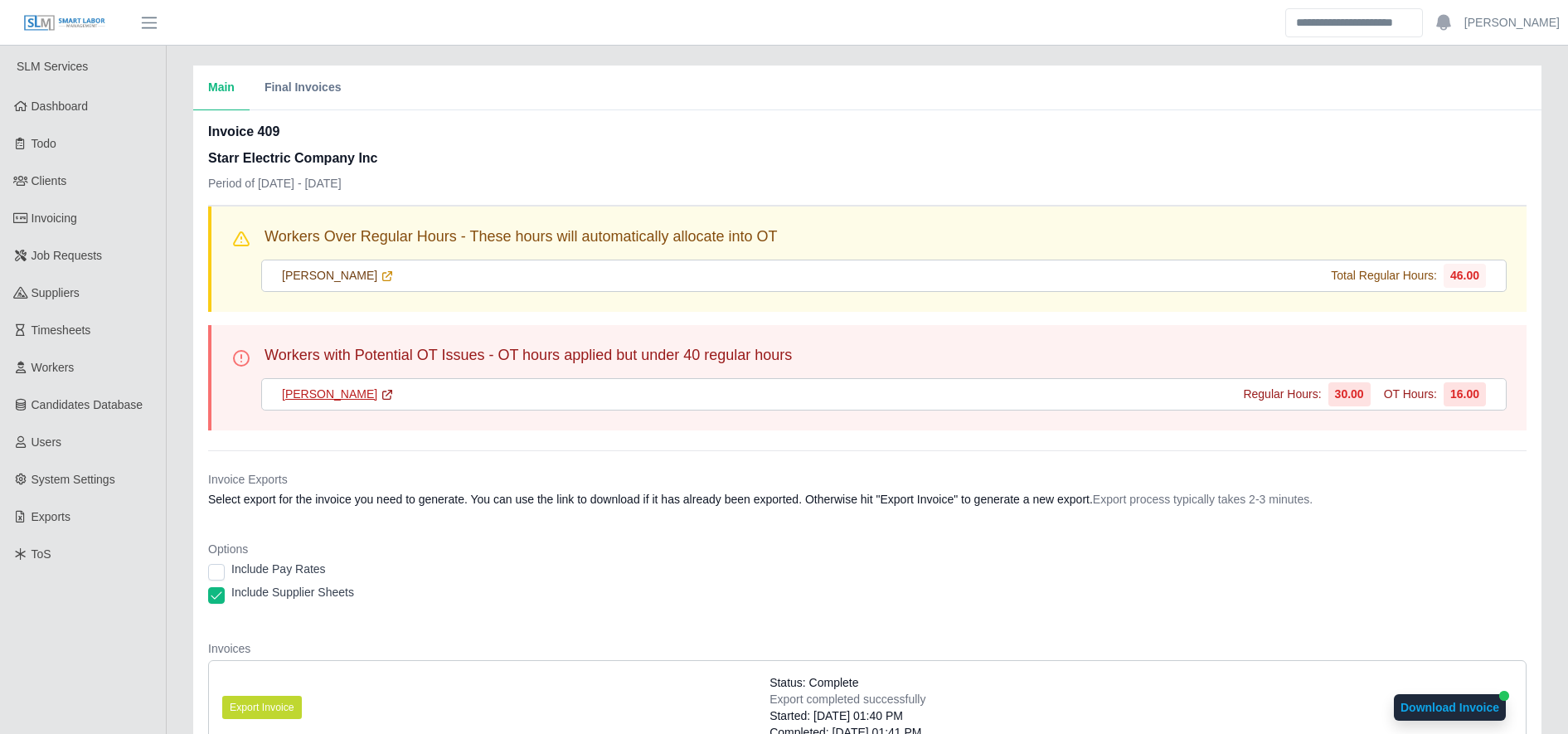
click at [392, 399] on icon at bounding box center [387, 394] width 9 height 9
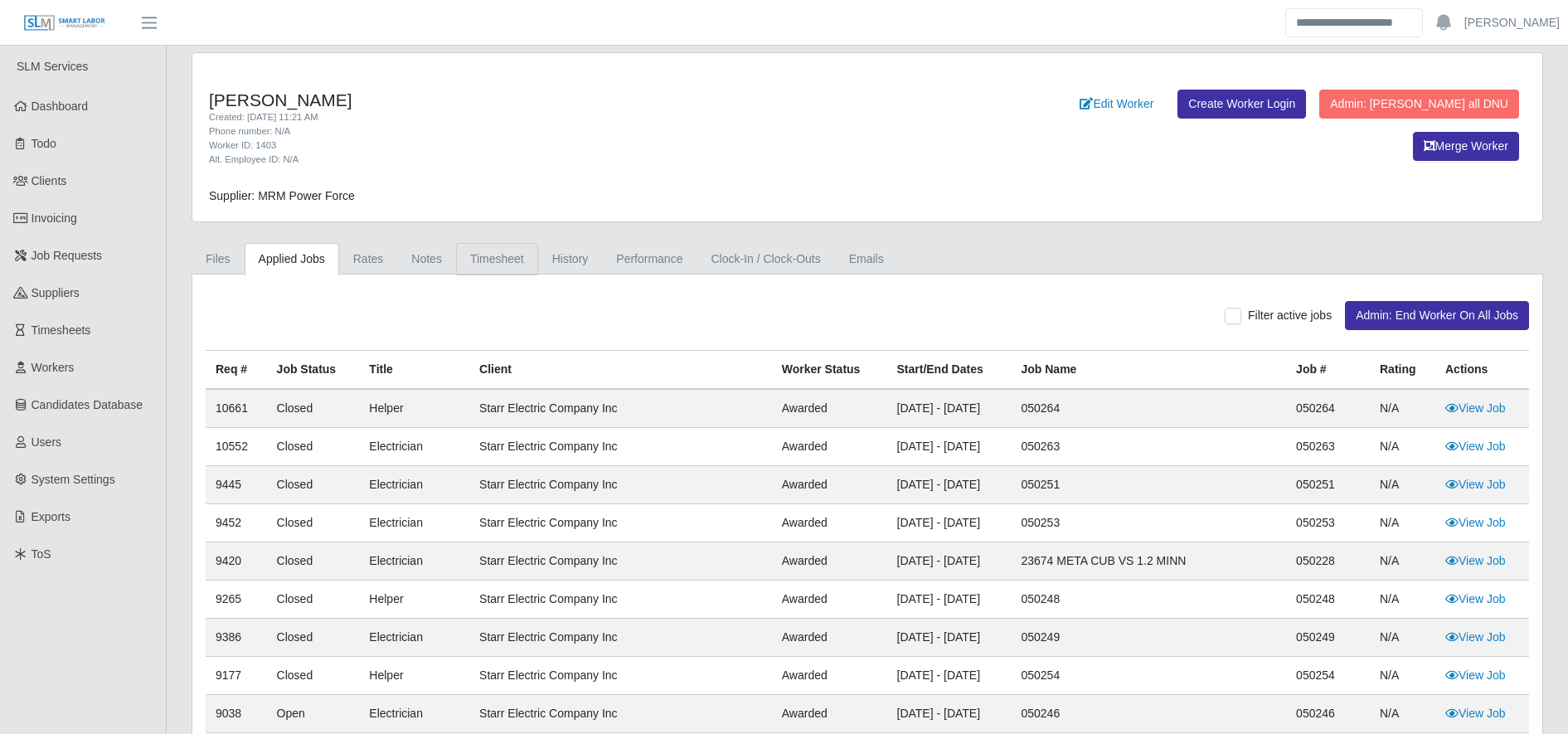
click at [497, 260] on link "Timesheet" at bounding box center [497, 258] width 82 height 32
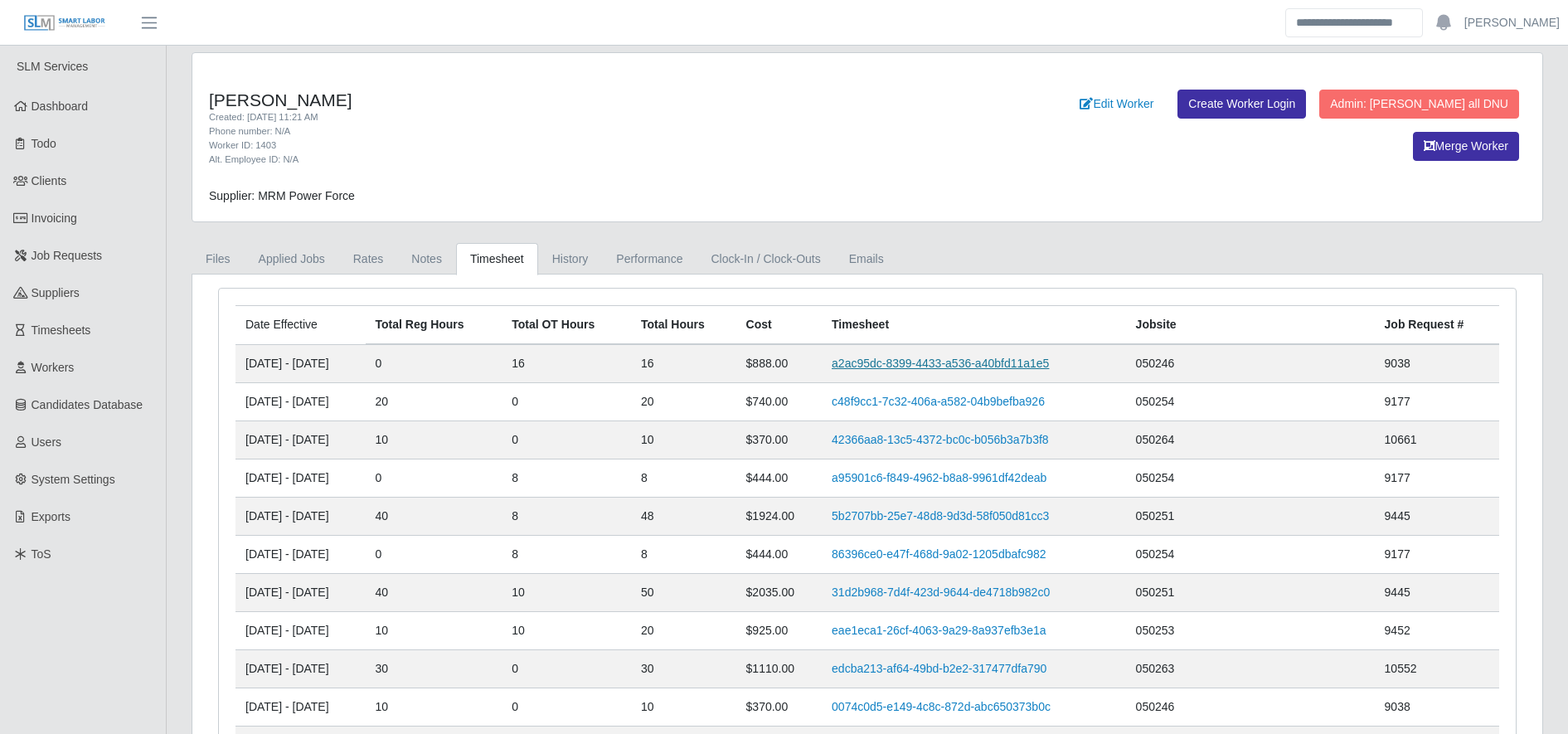
click at [925, 365] on link "a2ac95dc-8399-4433-a536-a40bfd11a1e5" at bounding box center [939, 362] width 217 height 13
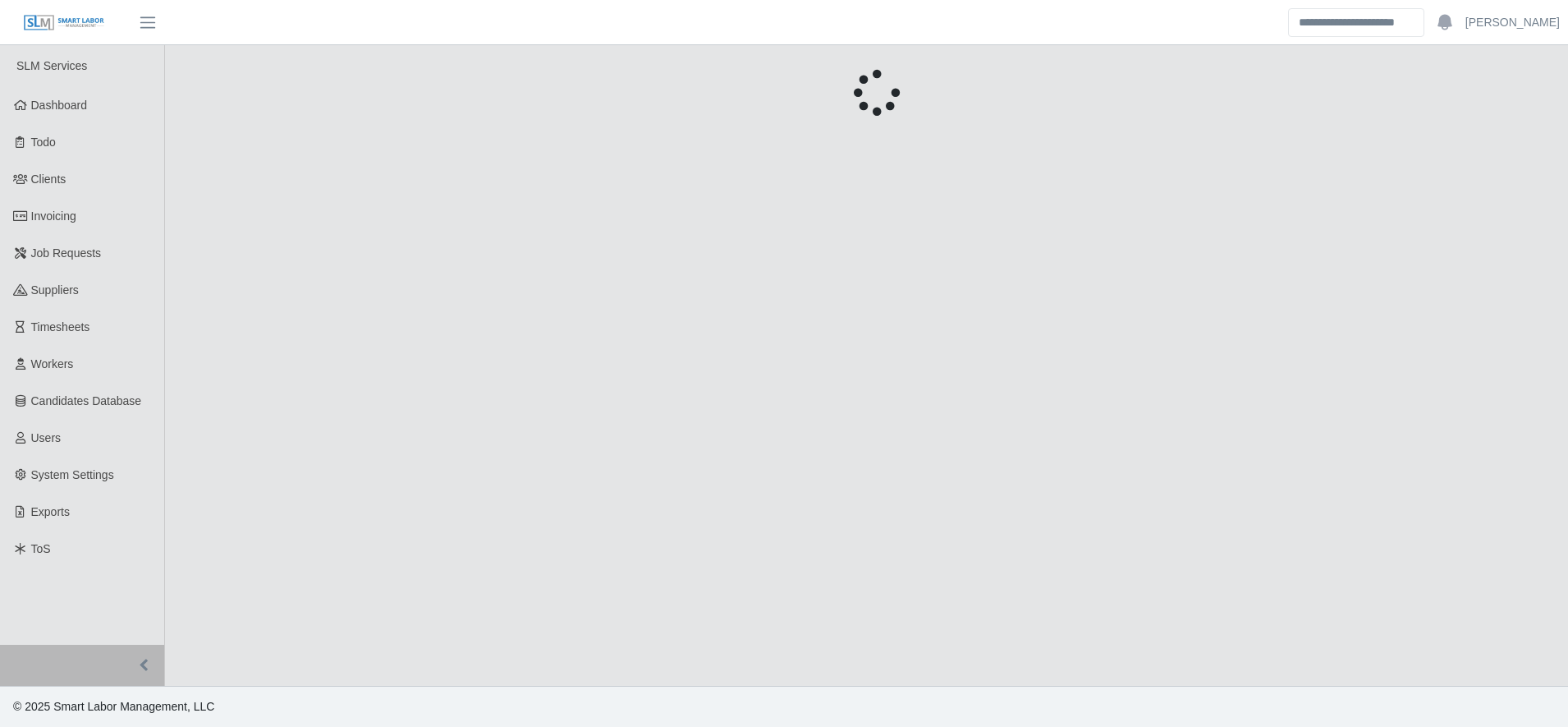
click at [915, 362] on main "Unsaved Timesheet Warning × Please save this timesheet before approving time, o…" at bounding box center [866, 365] width 1403 height 640
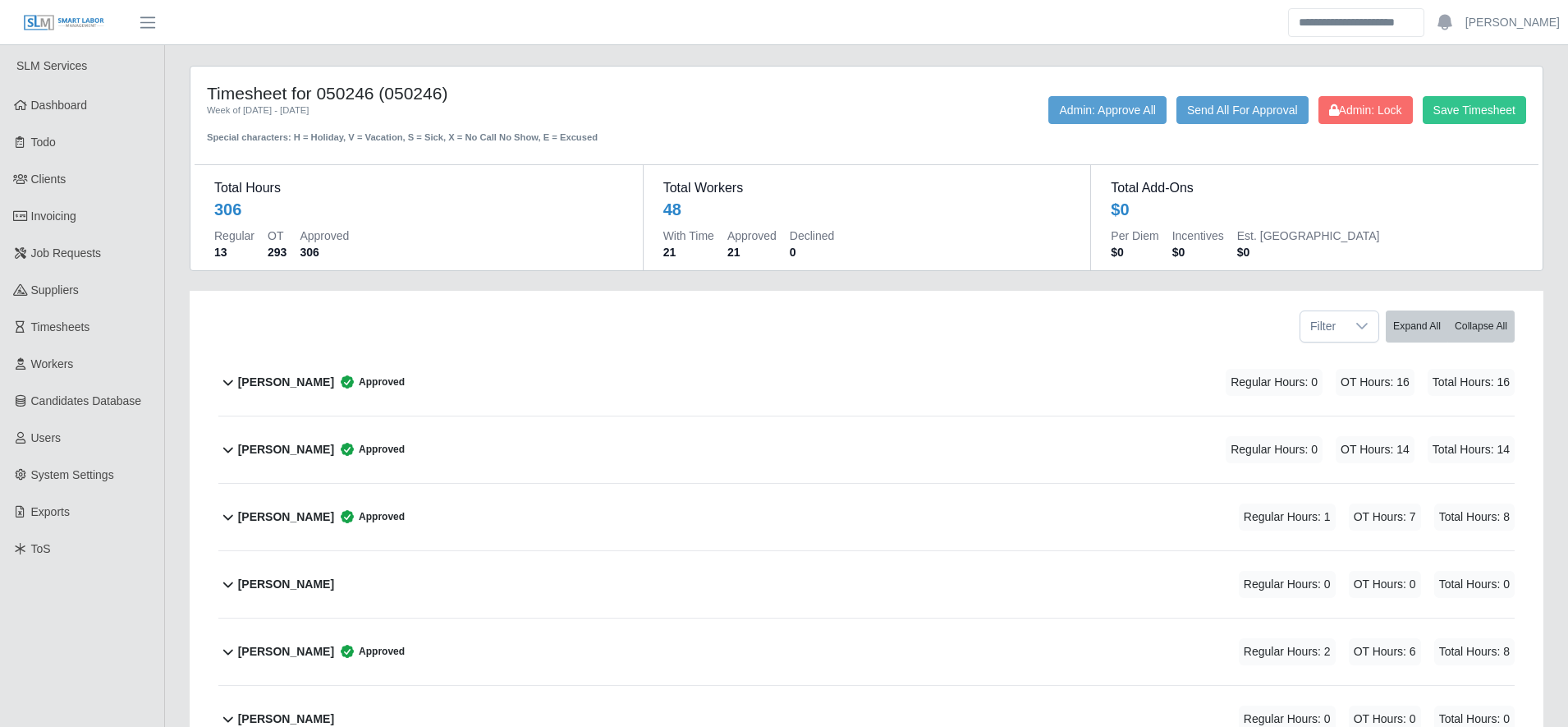
click at [689, 384] on div "[PERSON_NAME] Approved Regular Hours: 0 OT Hours: 16 Total Hours: 16" at bounding box center [876, 382] width 1276 height 66
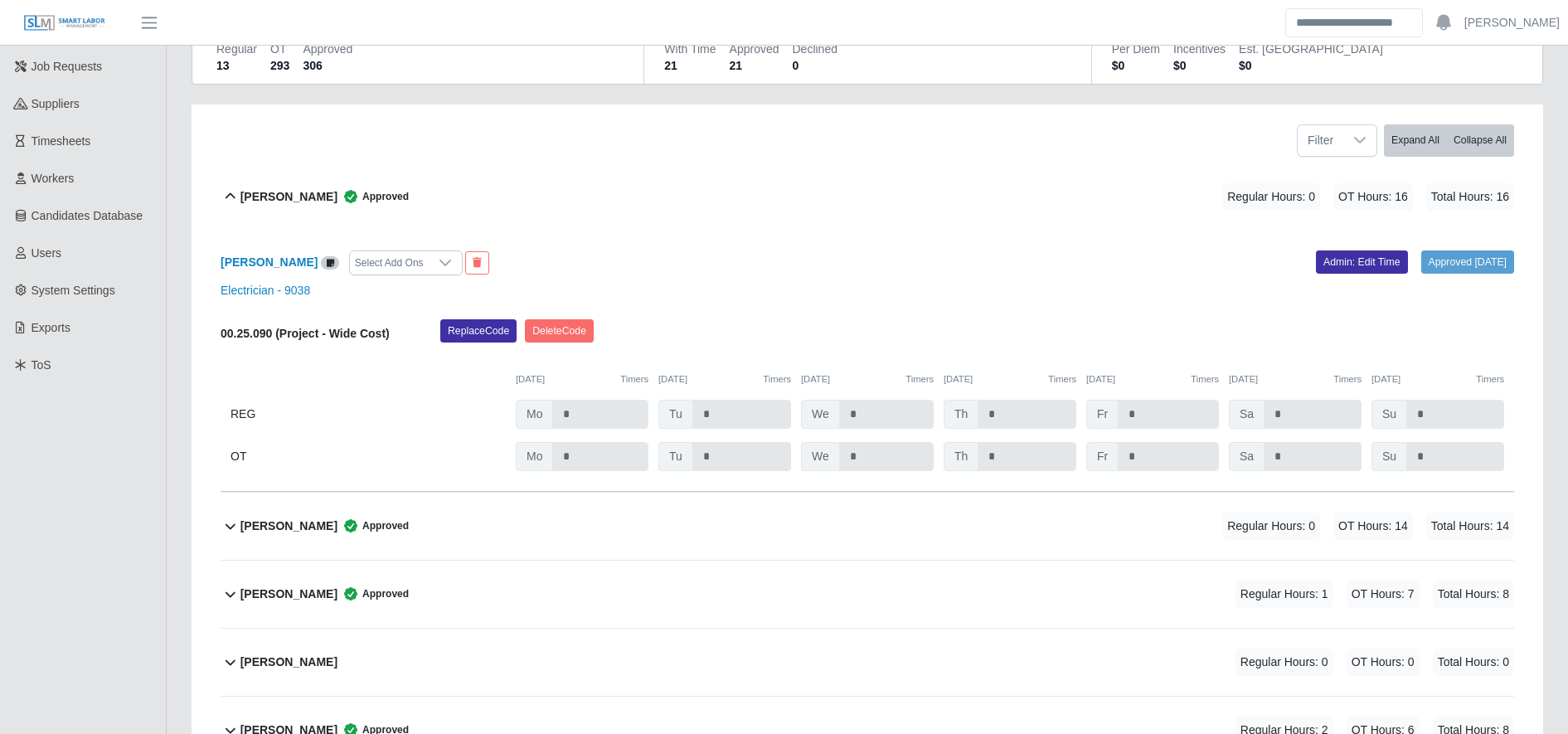
scroll to position [202, 0]
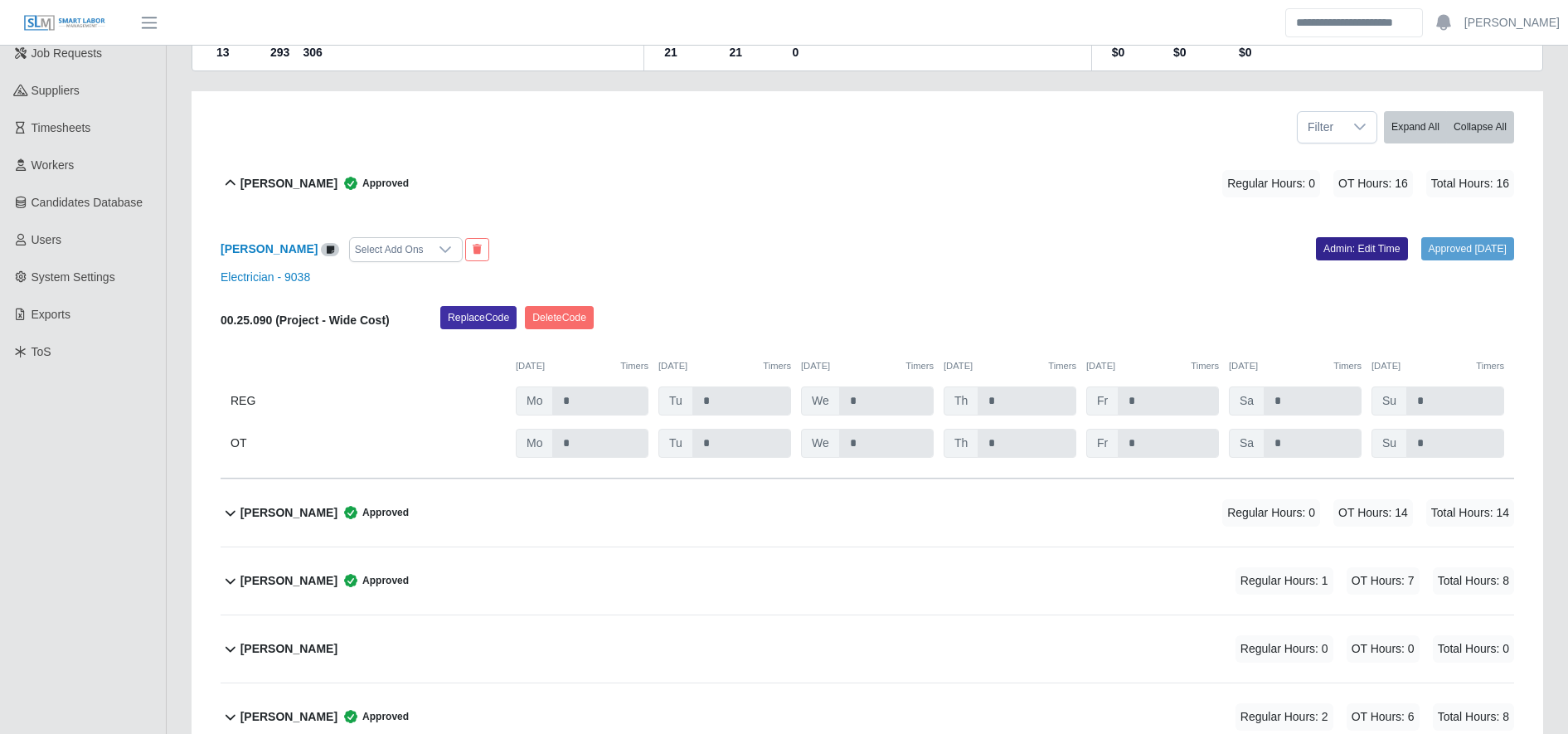
click at [1318, 239] on link "Admin: Edit Time" at bounding box center [1361, 248] width 92 height 23
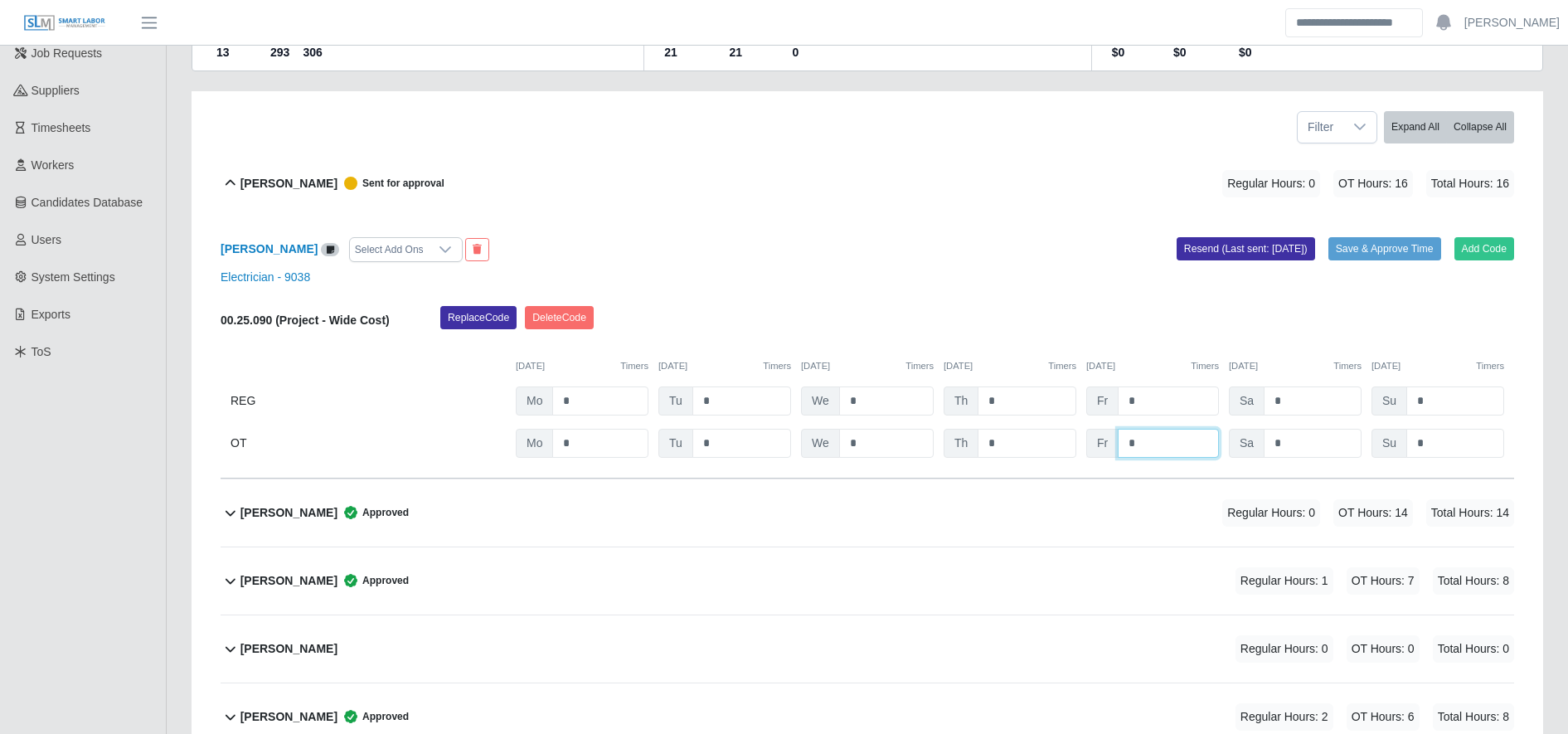
click at [1144, 440] on input "*" at bounding box center [1168, 443] width 102 height 29
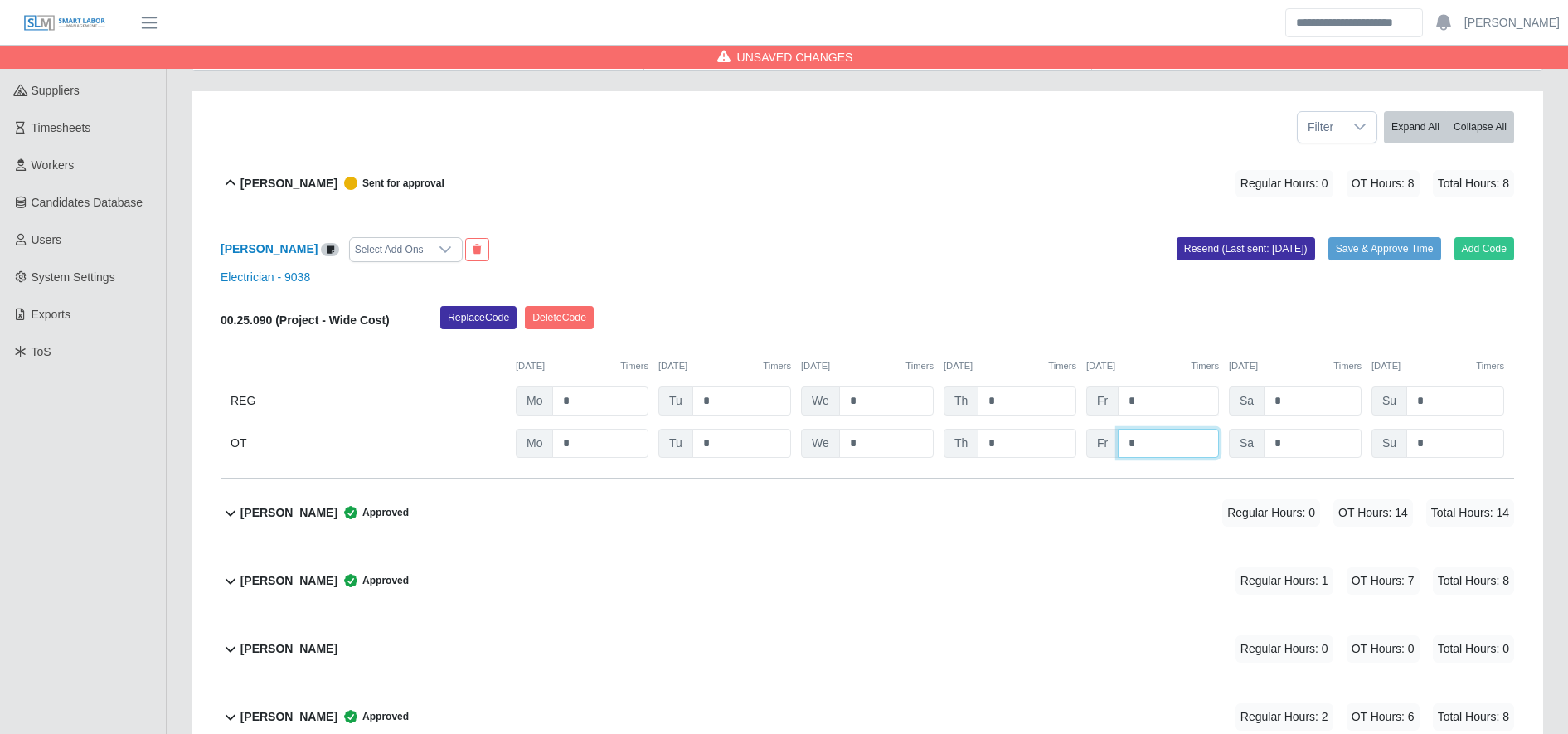
type input "*"
click at [1172, 403] on input "*" at bounding box center [1168, 401] width 102 height 29
type input "*"
click at [1288, 396] on input "*" at bounding box center [1312, 401] width 98 height 29
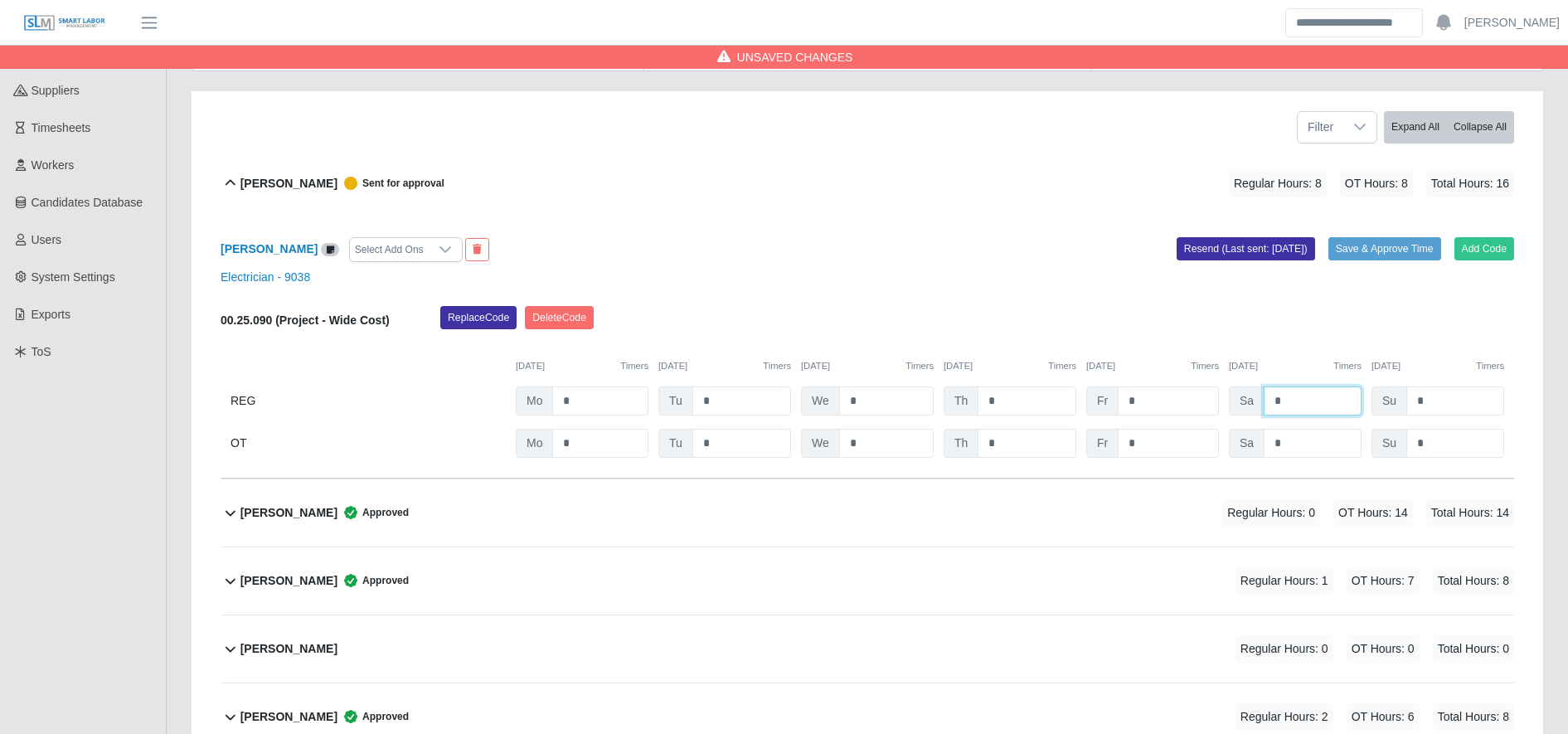
click at [1288, 396] on input "*" at bounding box center [1312, 401] width 98 height 29
type input "*"
click at [1303, 453] on input "*" at bounding box center [1312, 443] width 98 height 29
type input "*"
click at [1383, 254] on button "Save & Approve Time" at bounding box center [1384, 248] width 113 height 23
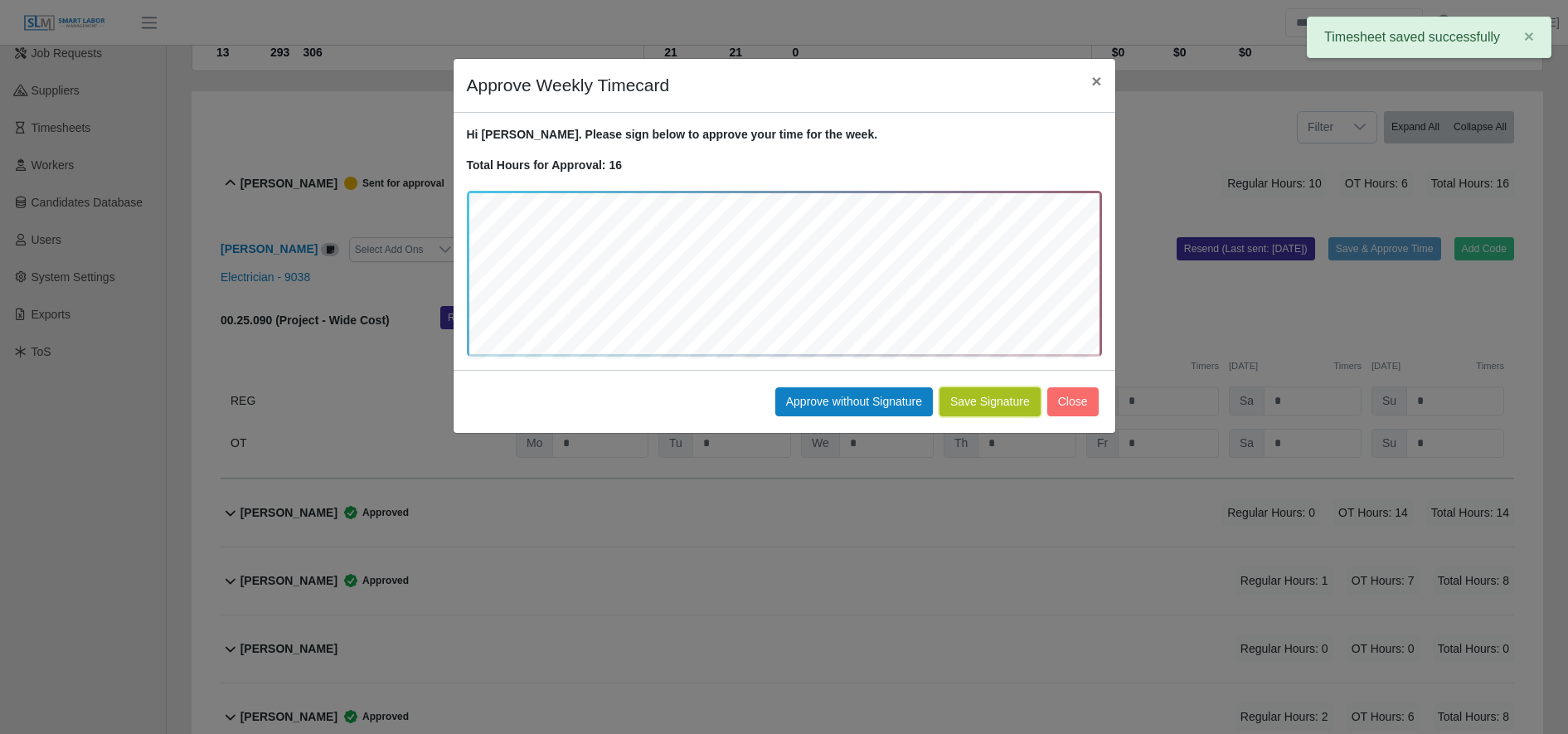
click at [996, 411] on button "Save Signature" at bounding box center [989, 402] width 102 height 29
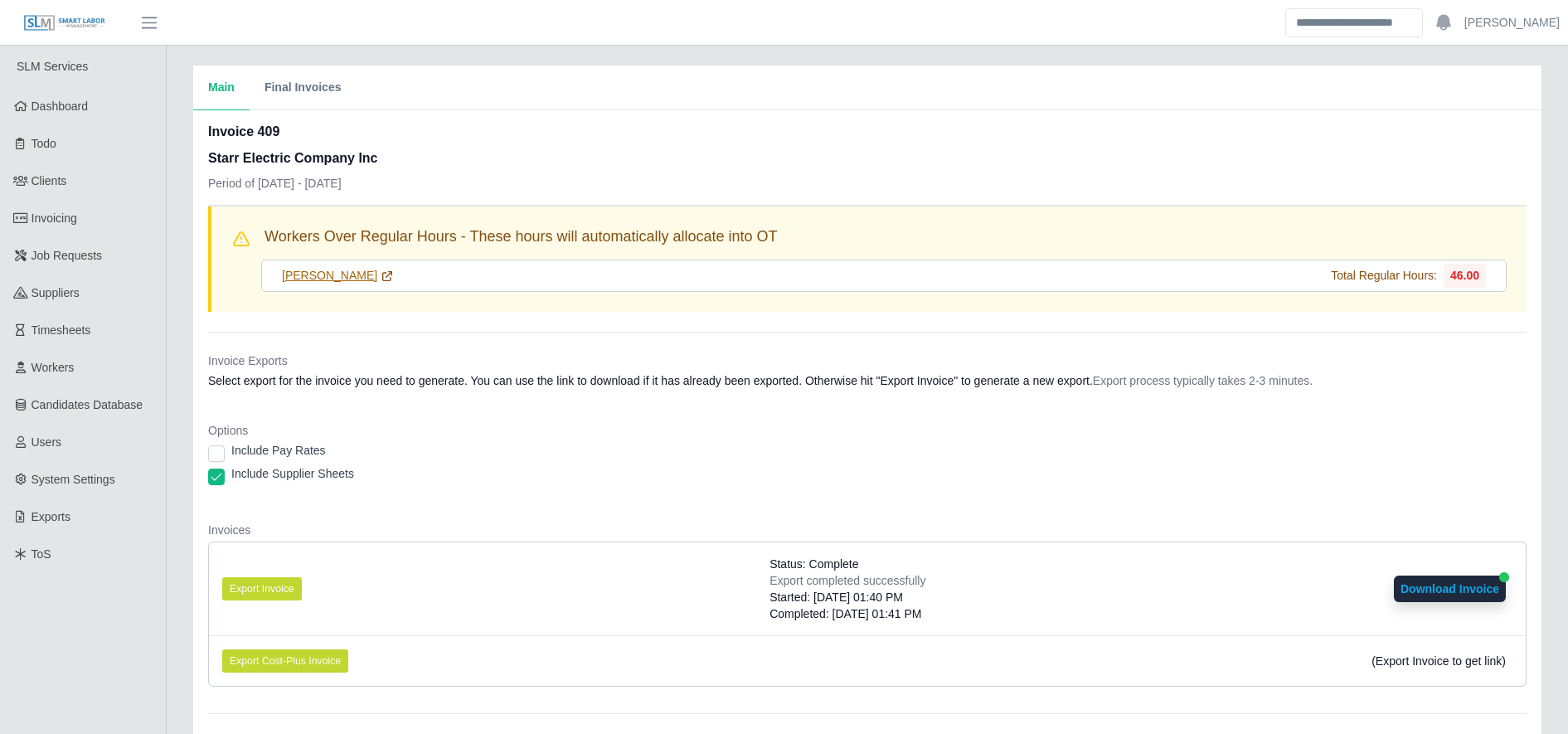
click at [394, 280] on icon at bounding box center [387, 275] width 13 height 13
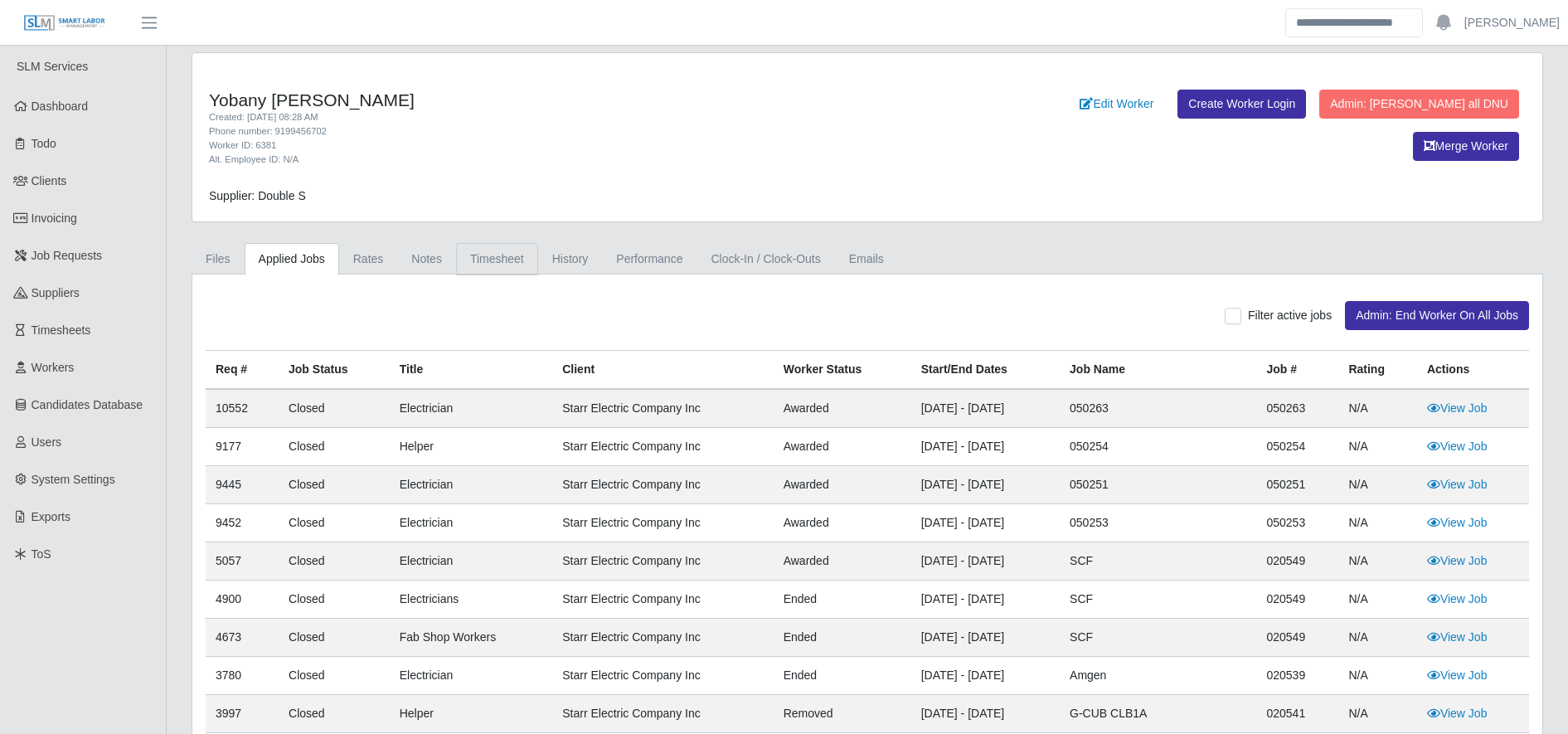
click at [465, 263] on link "Timesheet" at bounding box center [497, 258] width 82 height 32
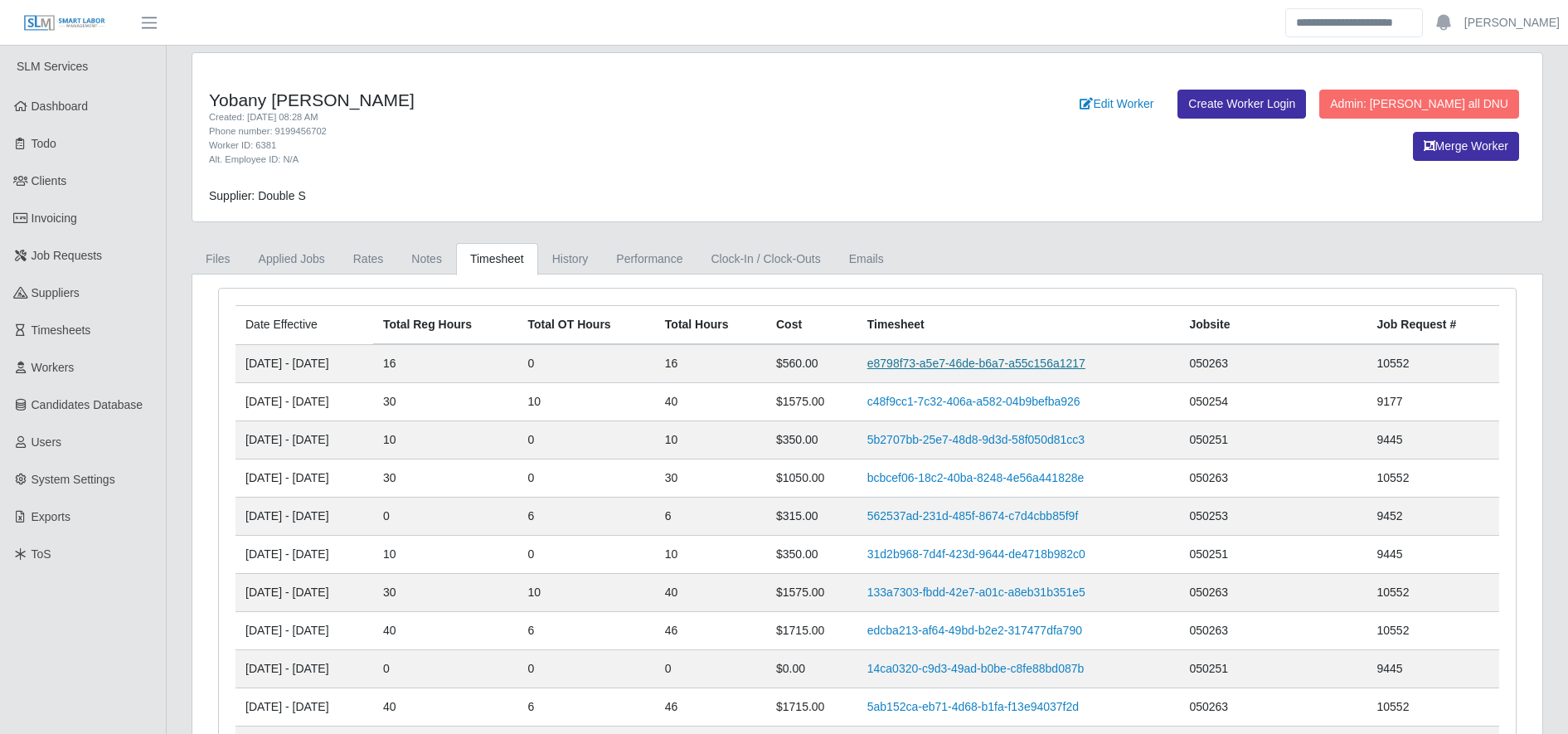
click at [972, 367] on link "e8798f73-a5e7-46de-b6a7-a55c156a1217" at bounding box center [976, 362] width 218 height 13
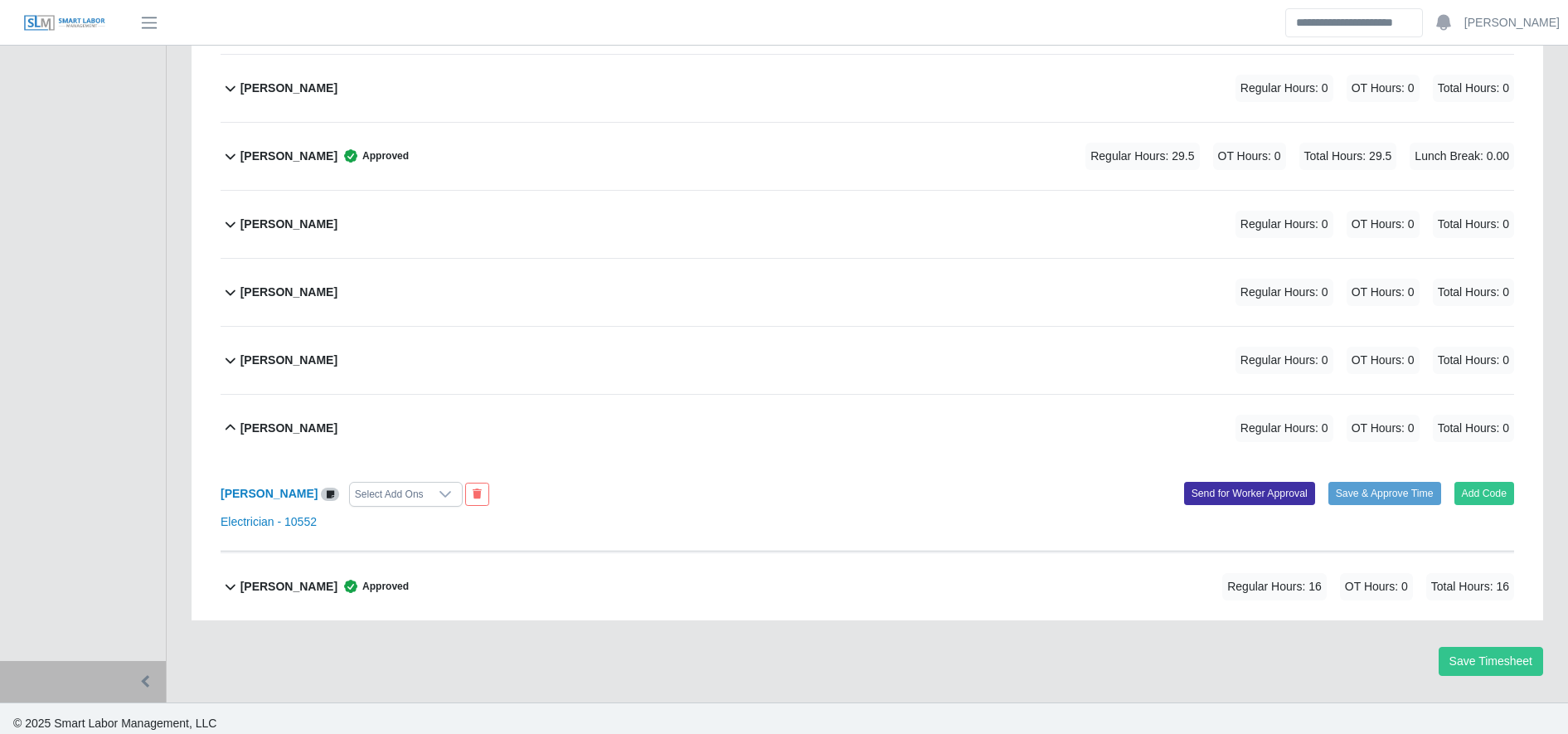
scroll to position [3434, 0]
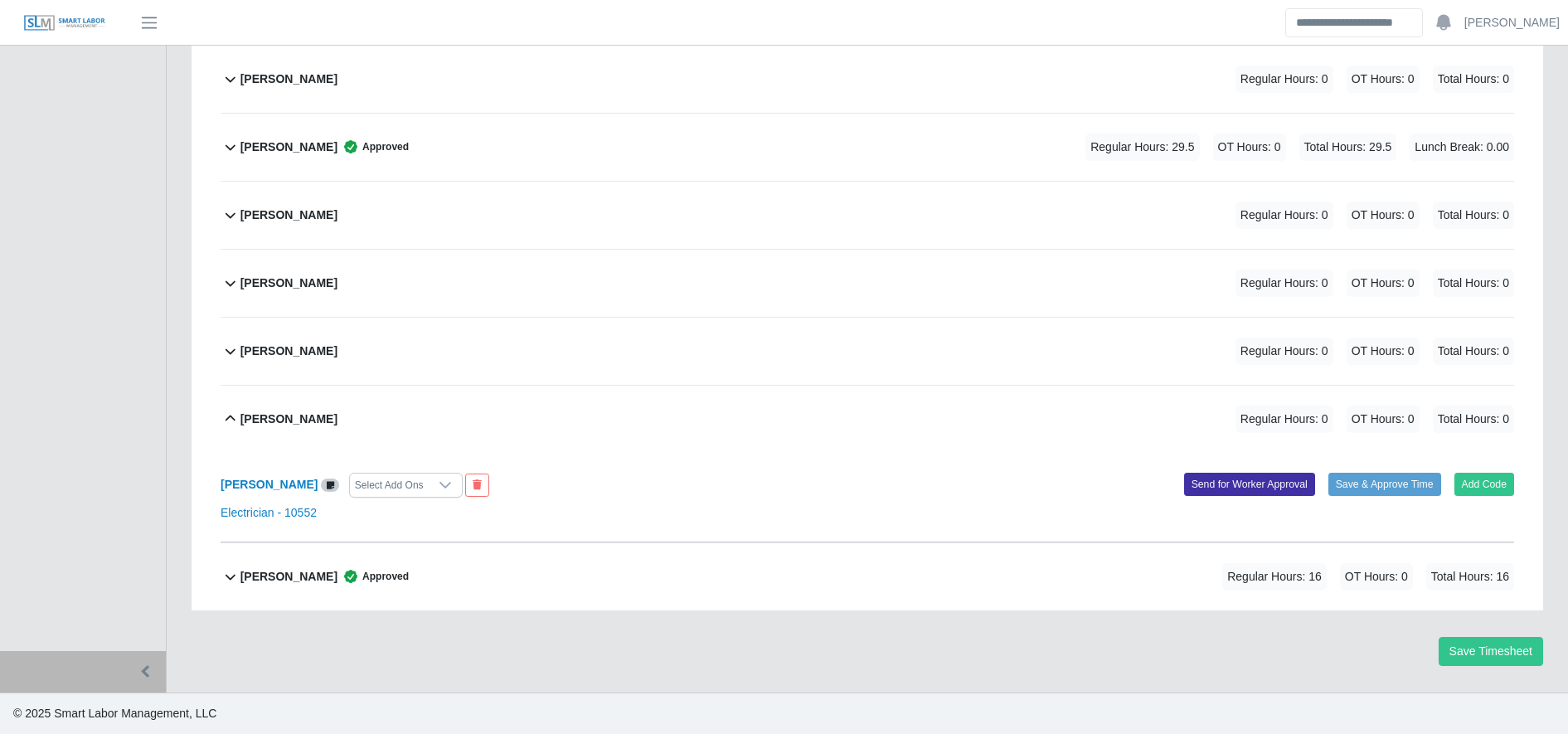
click at [1206, 593] on div "[PERSON_NAME] Approved Regular Hours: 16 OT Hours: 0 Total Hours: 16" at bounding box center [877, 576] width 1273 height 67
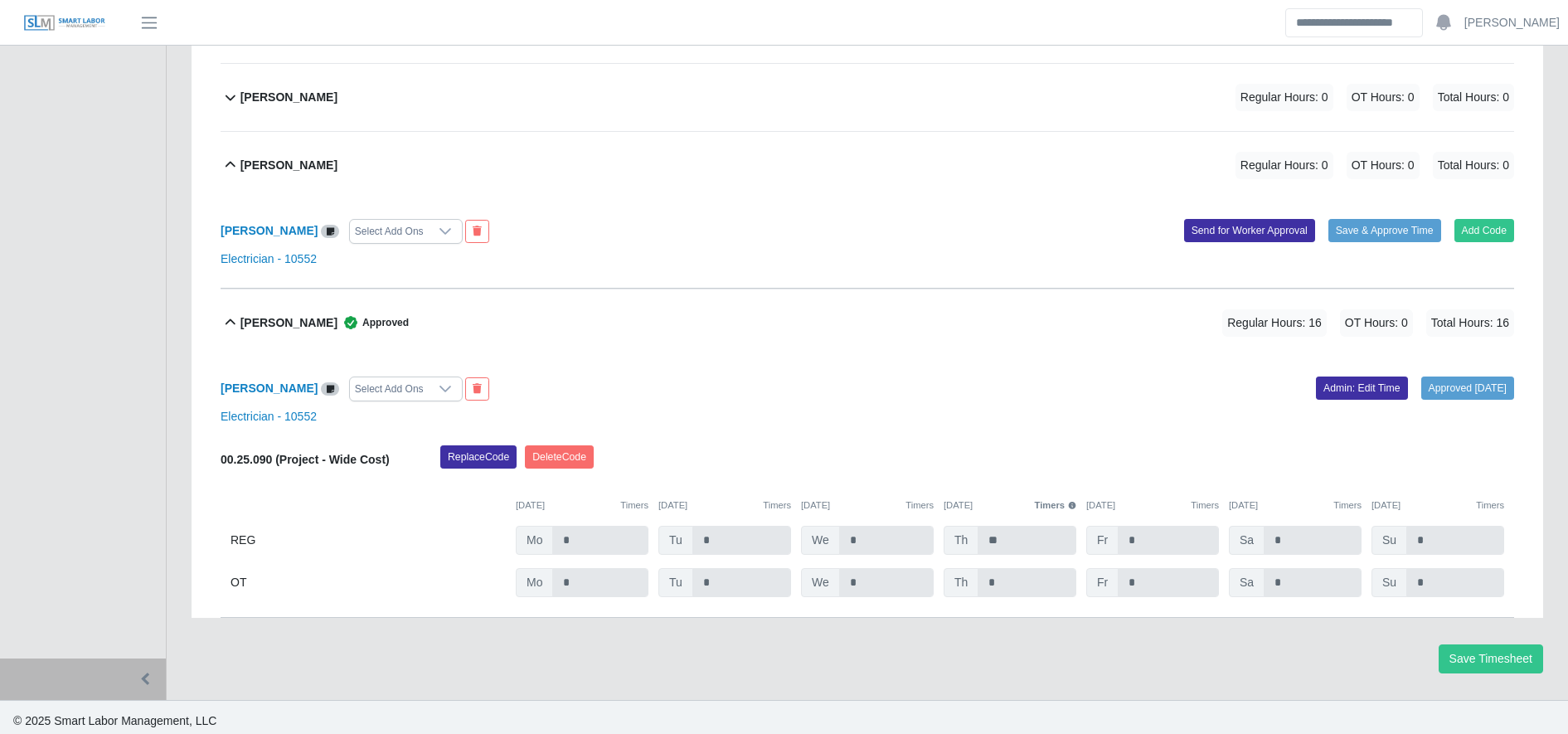
scroll to position [3696, 0]
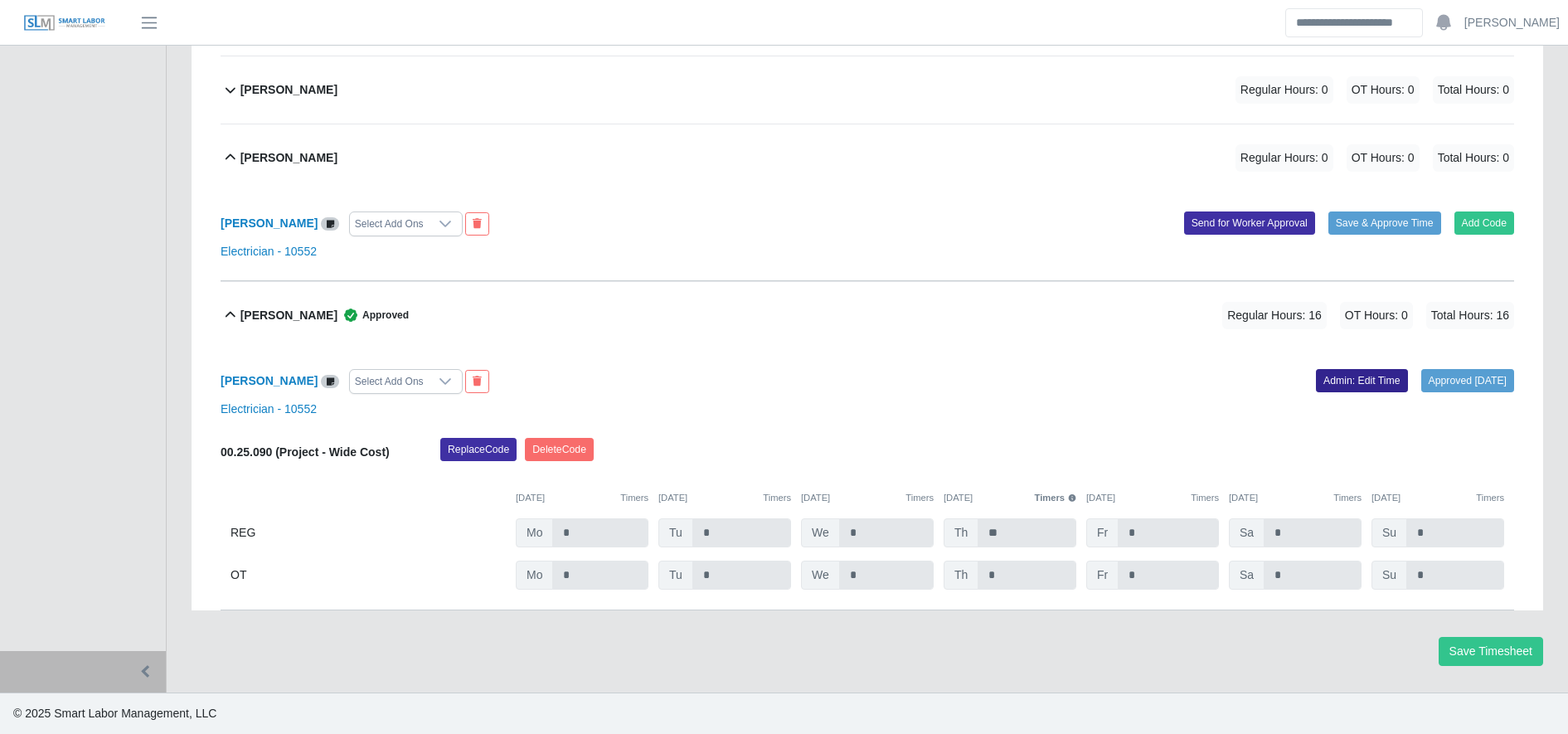
click at [1316, 380] on link "Admin: Edit Time" at bounding box center [1361, 380] width 92 height 23
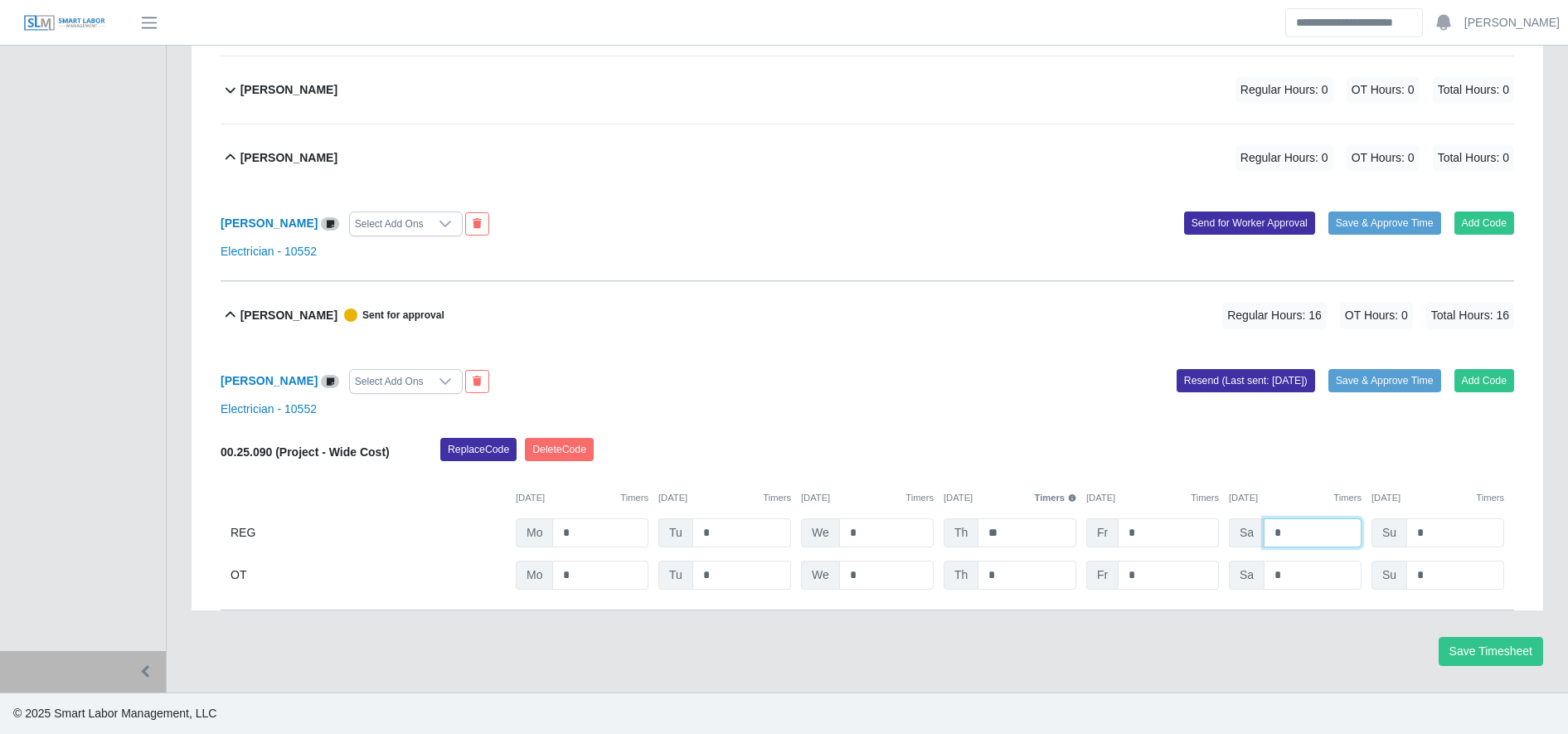
click at [1330, 529] on input "*" at bounding box center [1312, 533] width 98 height 29
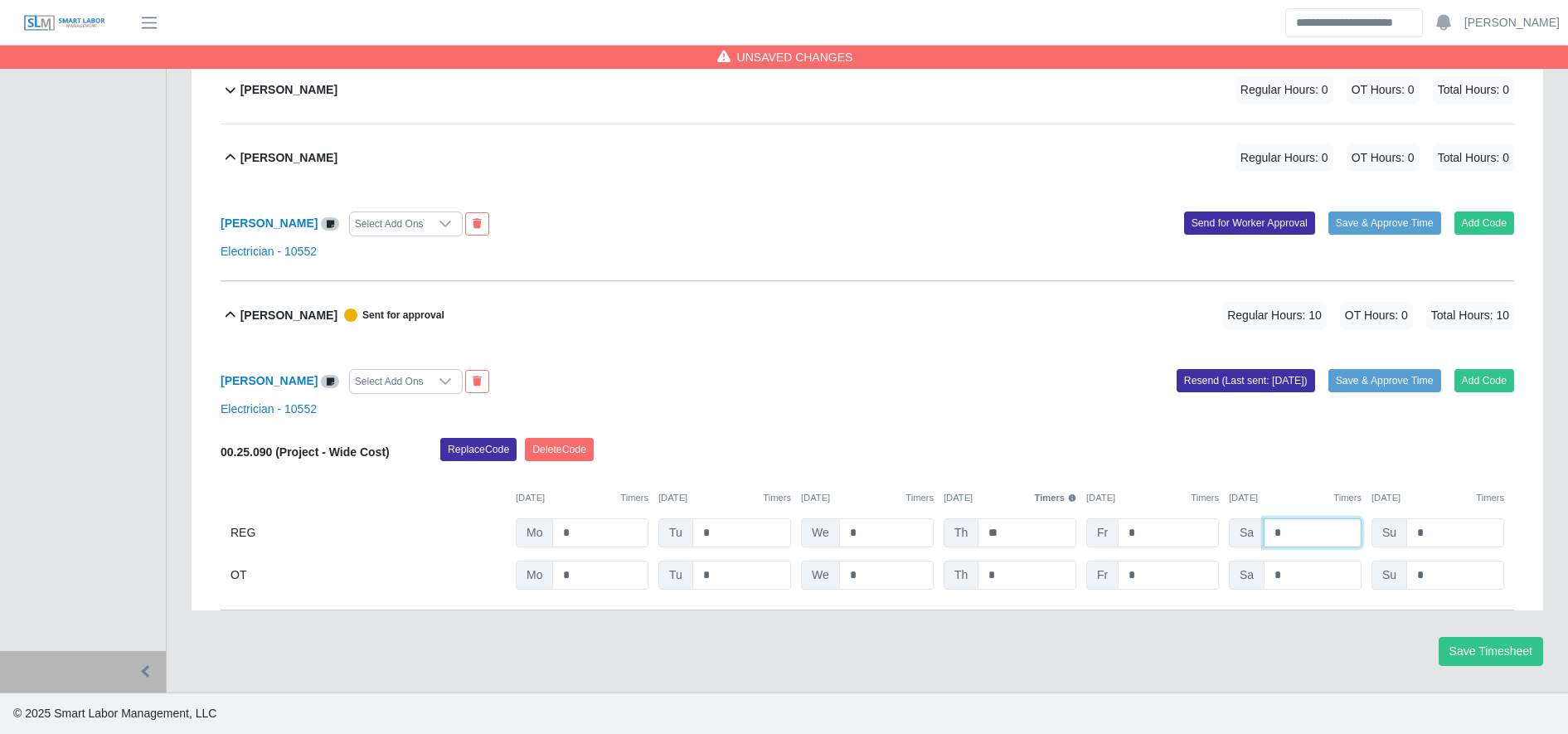
type input "*"
click at [1321, 584] on input "*" at bounding box center [1312, 575] width 98 height 29
type input "*"
click at [1408, 365] on div "Yobany Granados Meraz Select Add Ons Add Code Save & Approve Time Resend (Last …" at bounding box center [867, 479] width 1293 height 261
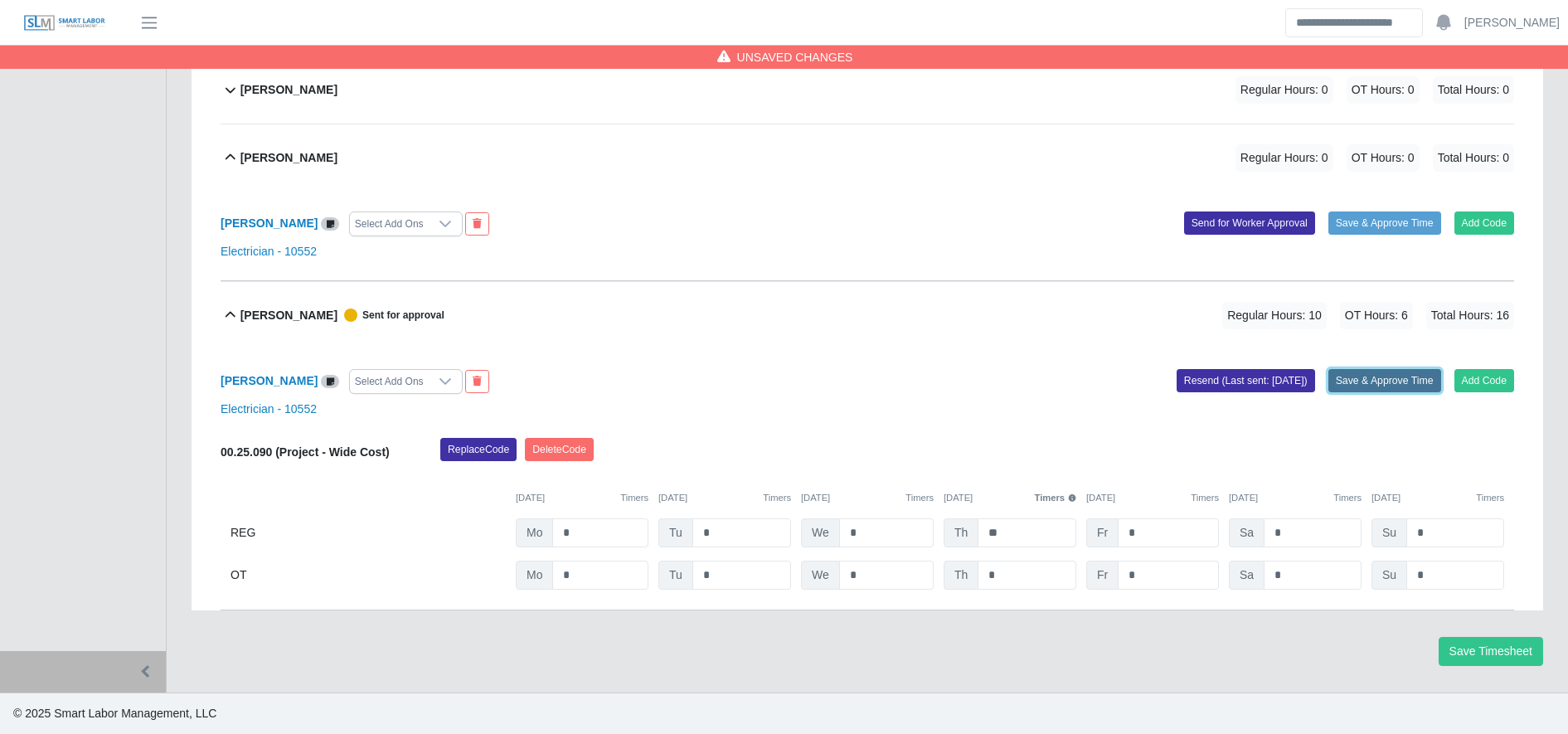
click at [1408, 376] on button "Save & Approve Time" at bounding box center [1384, 380] width 113 height 23
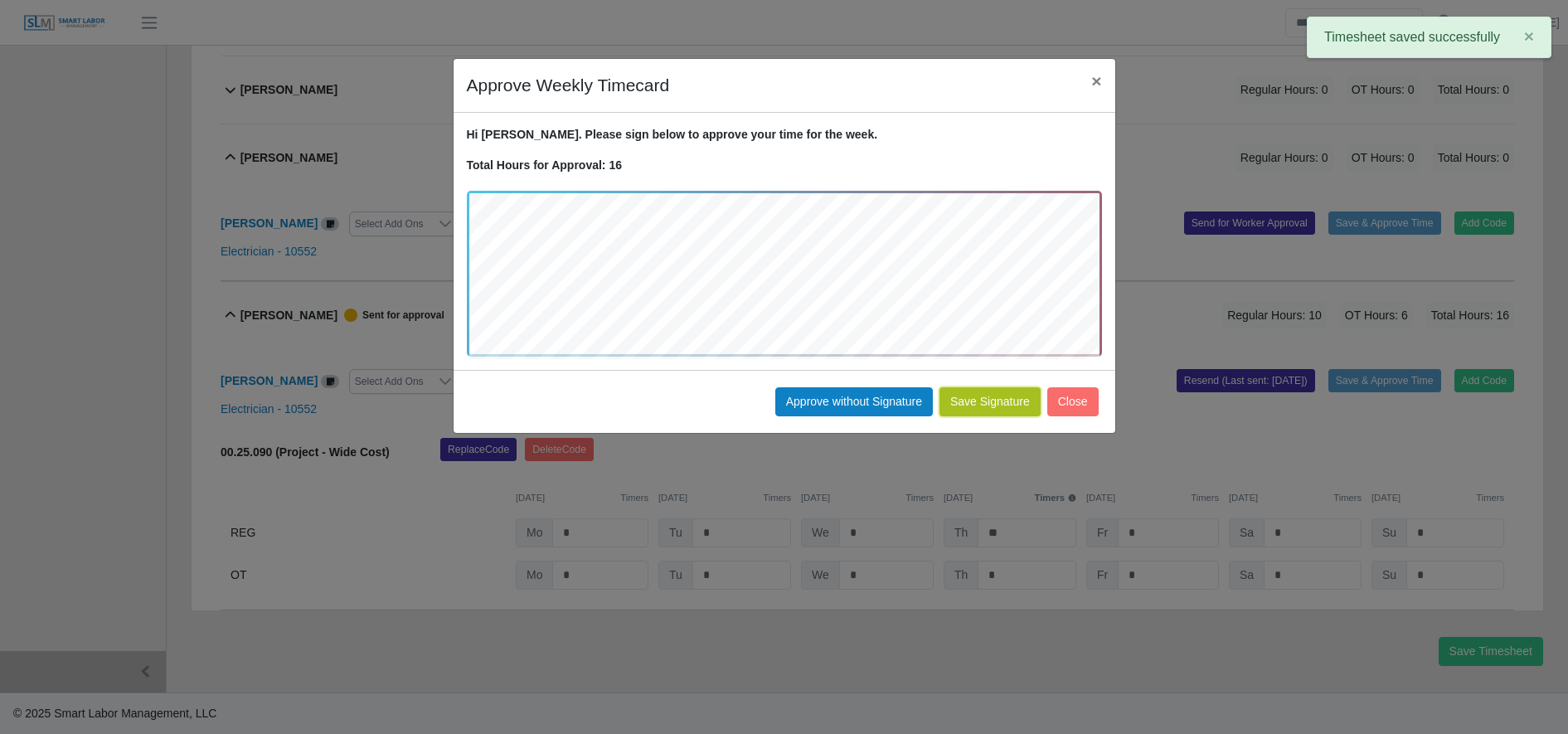
click at [980, 402] on button "Save Signature" at bounding box center [989, 402] width 102 height 29
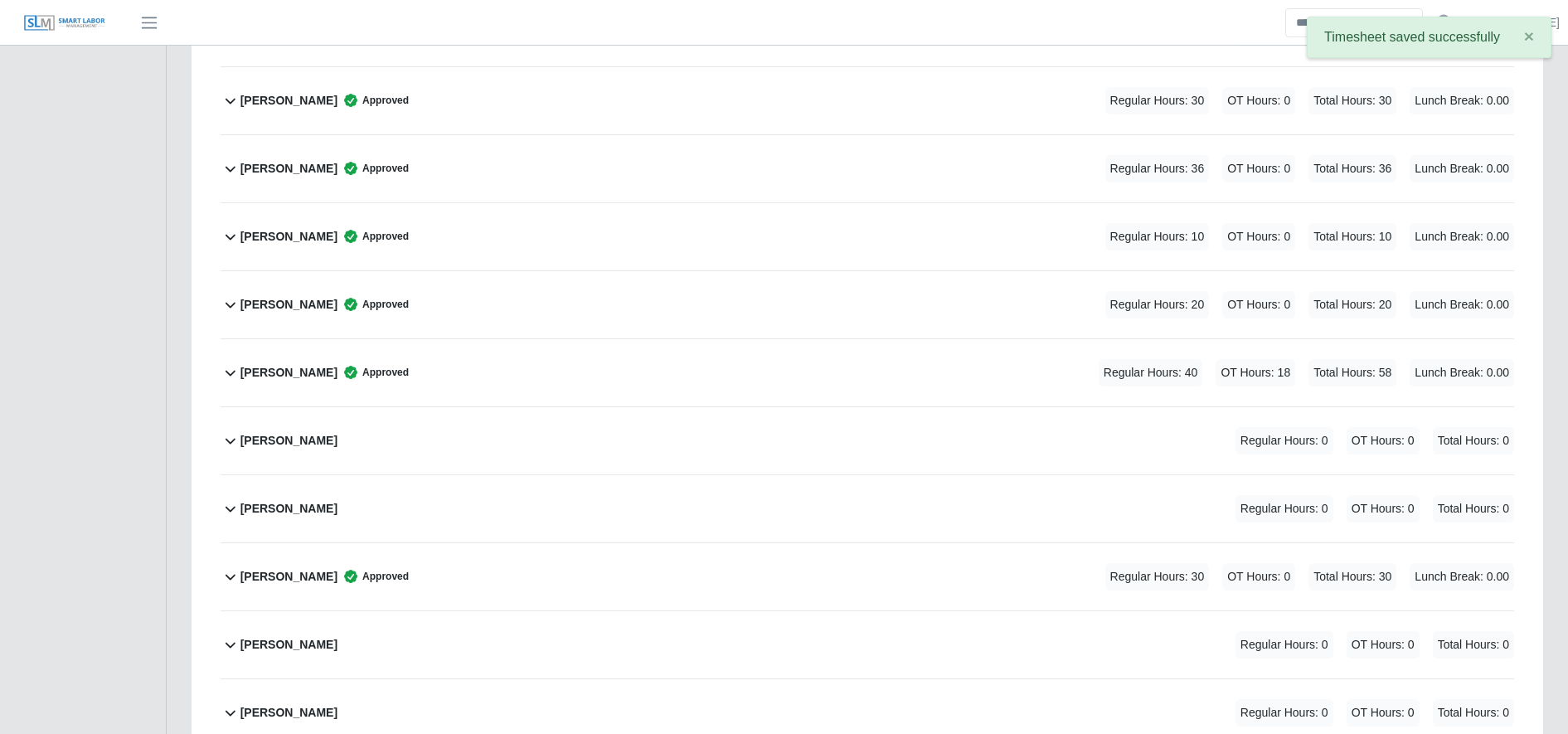
scroll to position [1465, 0]
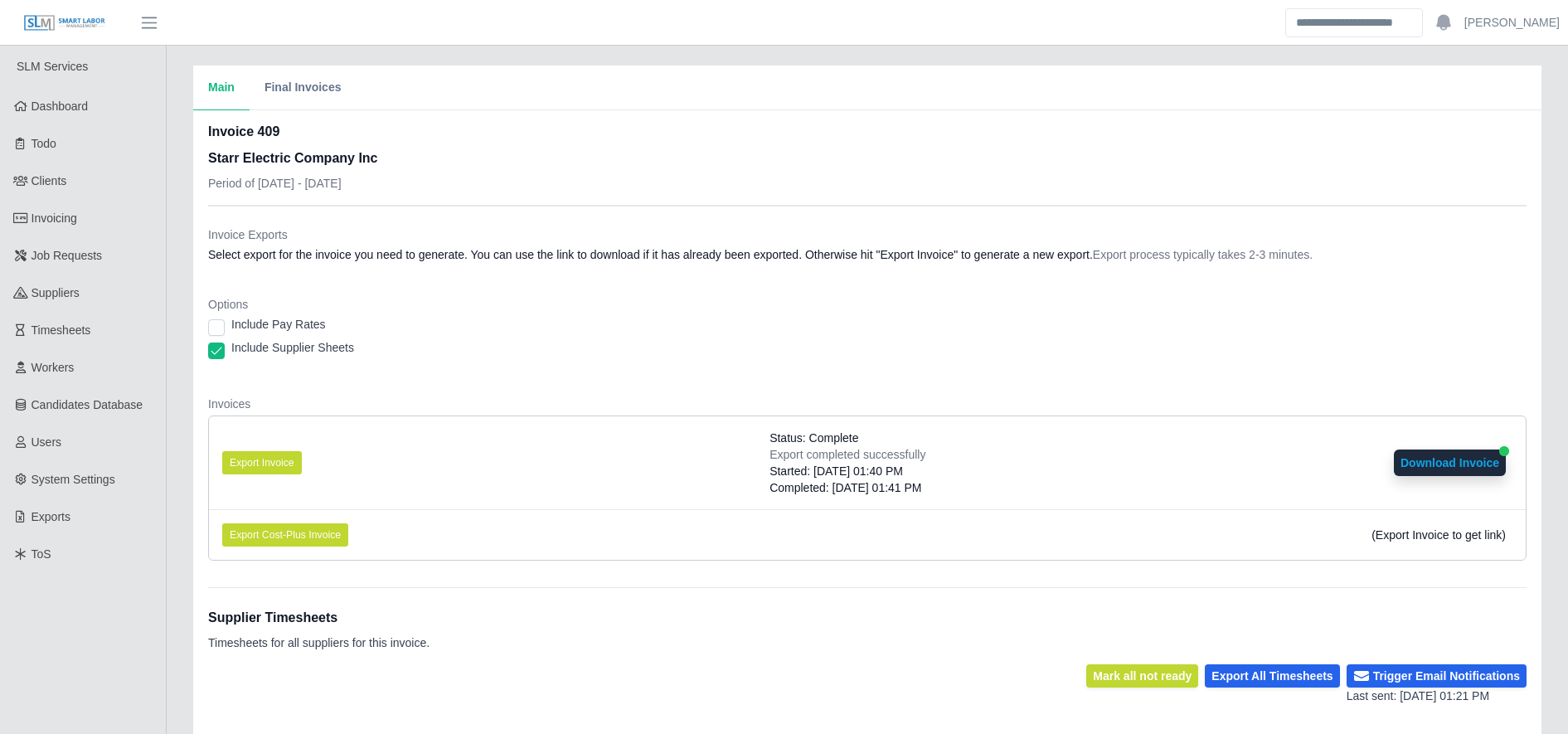
scroll to position [324, 0]
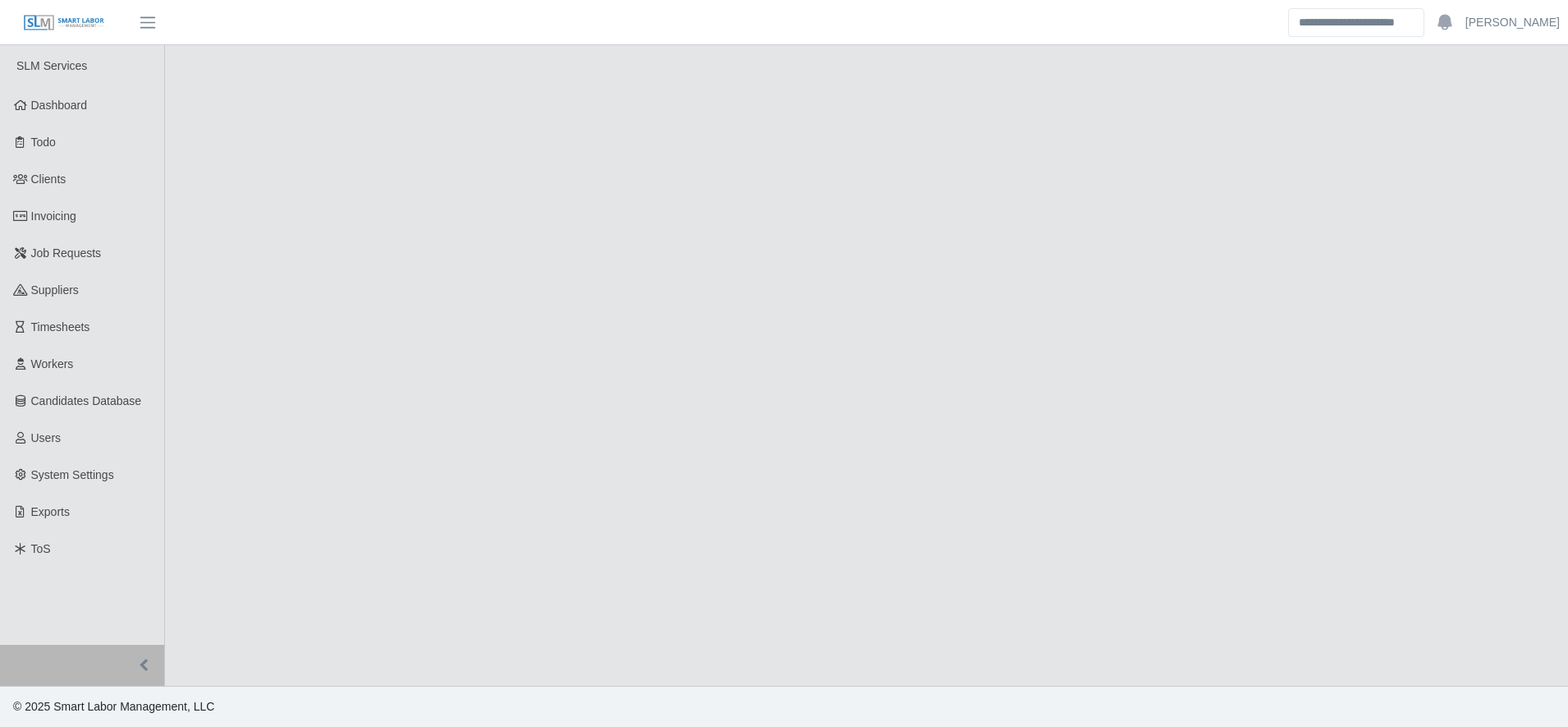
select select "****"
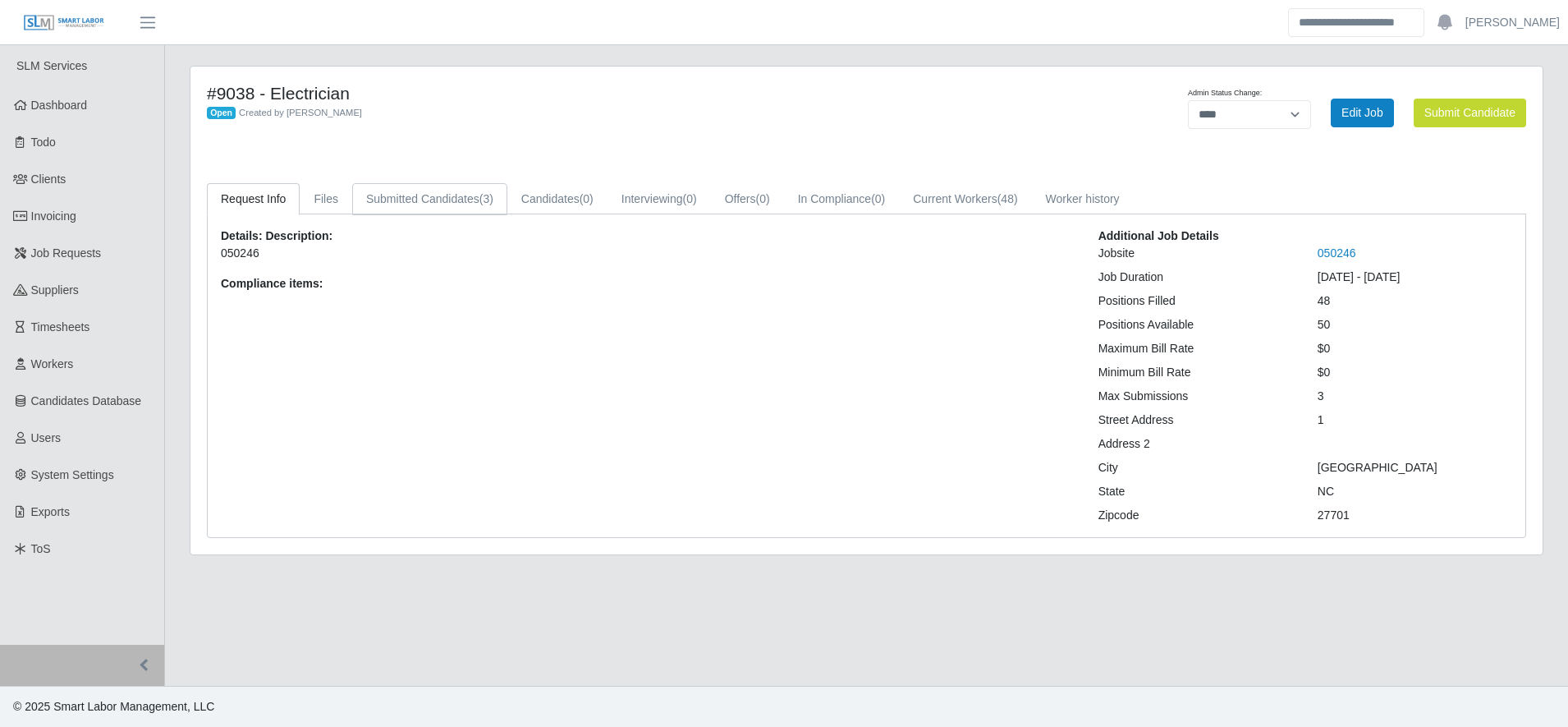
click at [447, 189] on link "Submitted Candidates (3)" at bounding box center [430, 199] width 155 height 32
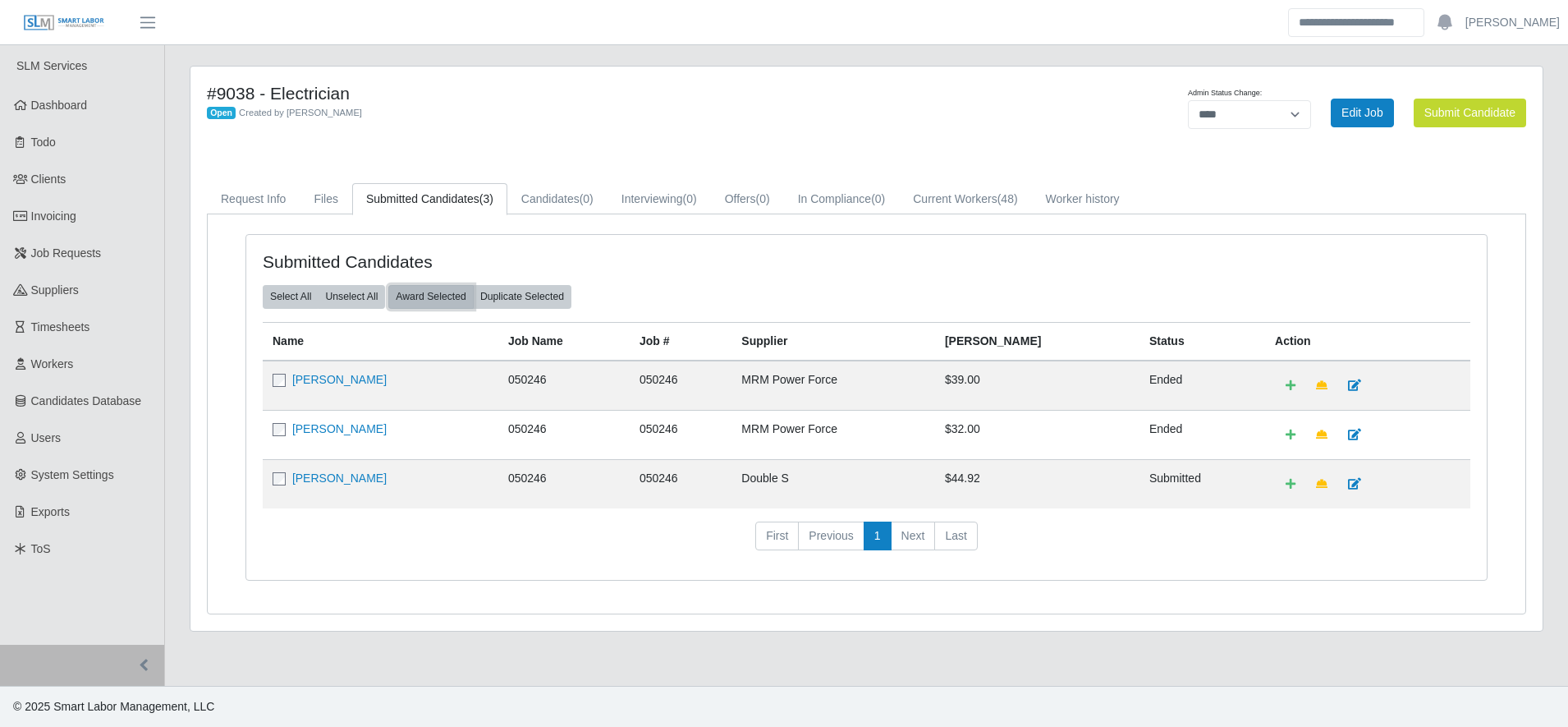
click at [444, 287] on button "Award Selected" at bounding box center [431, 296] width 85 height 23
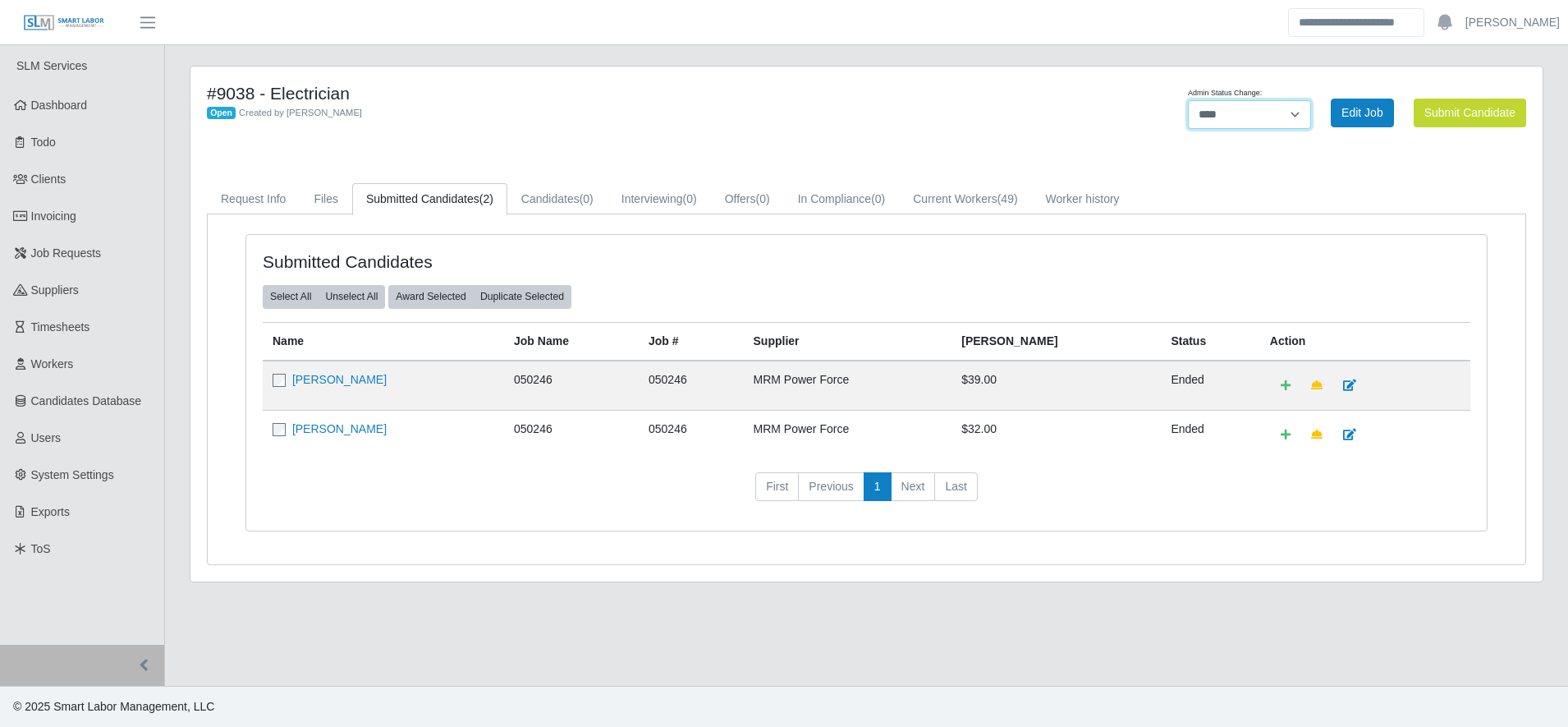
click at [1242, 113] on select "******* **** ******" at bounding box center [1250, 115] width 123 height 29
select select "******"
click at [1311, 101] on select "******* **** ******" at bounding box center [1250, 115] width 123 height 29
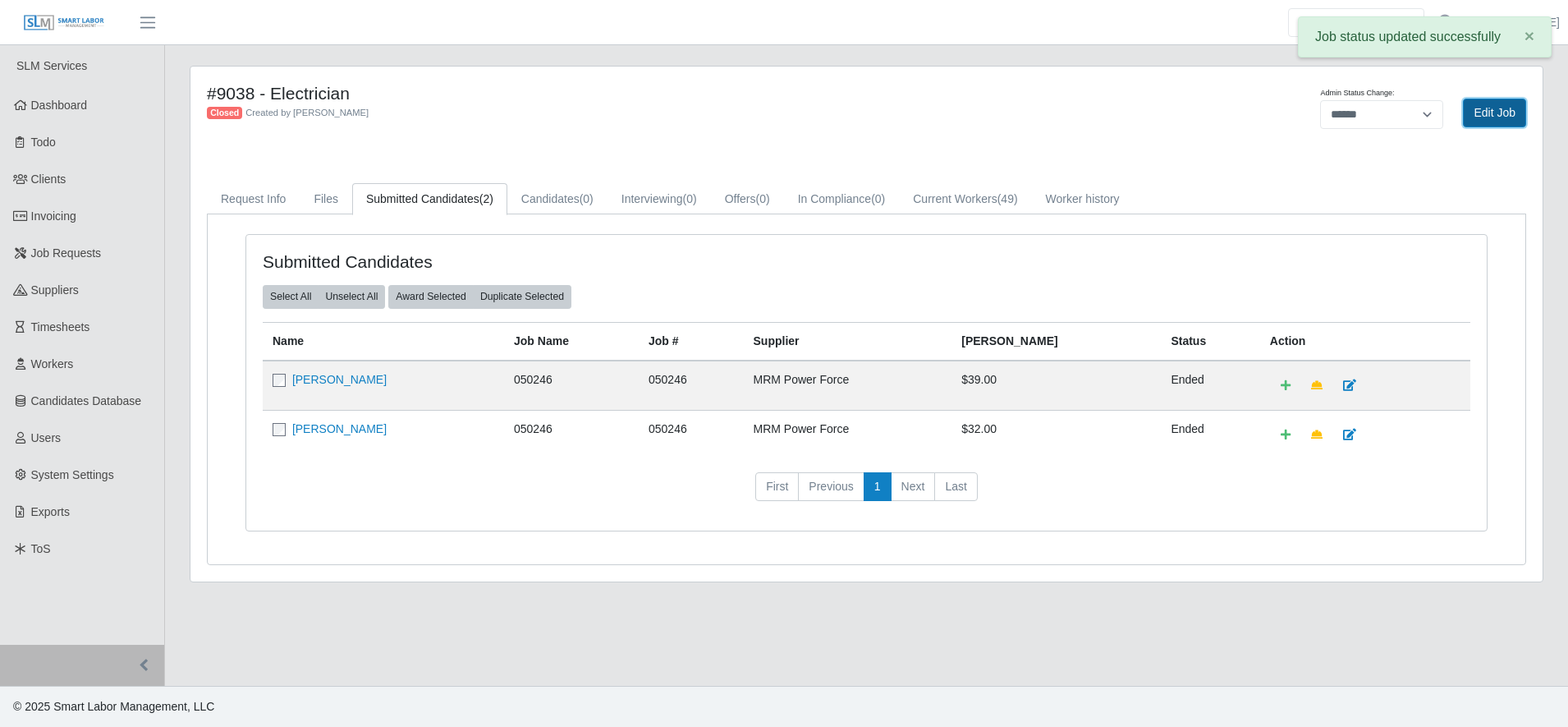
click at [1487, 102] on link "Edit Job" at bounding box center [1495, 113] width 63 height 29
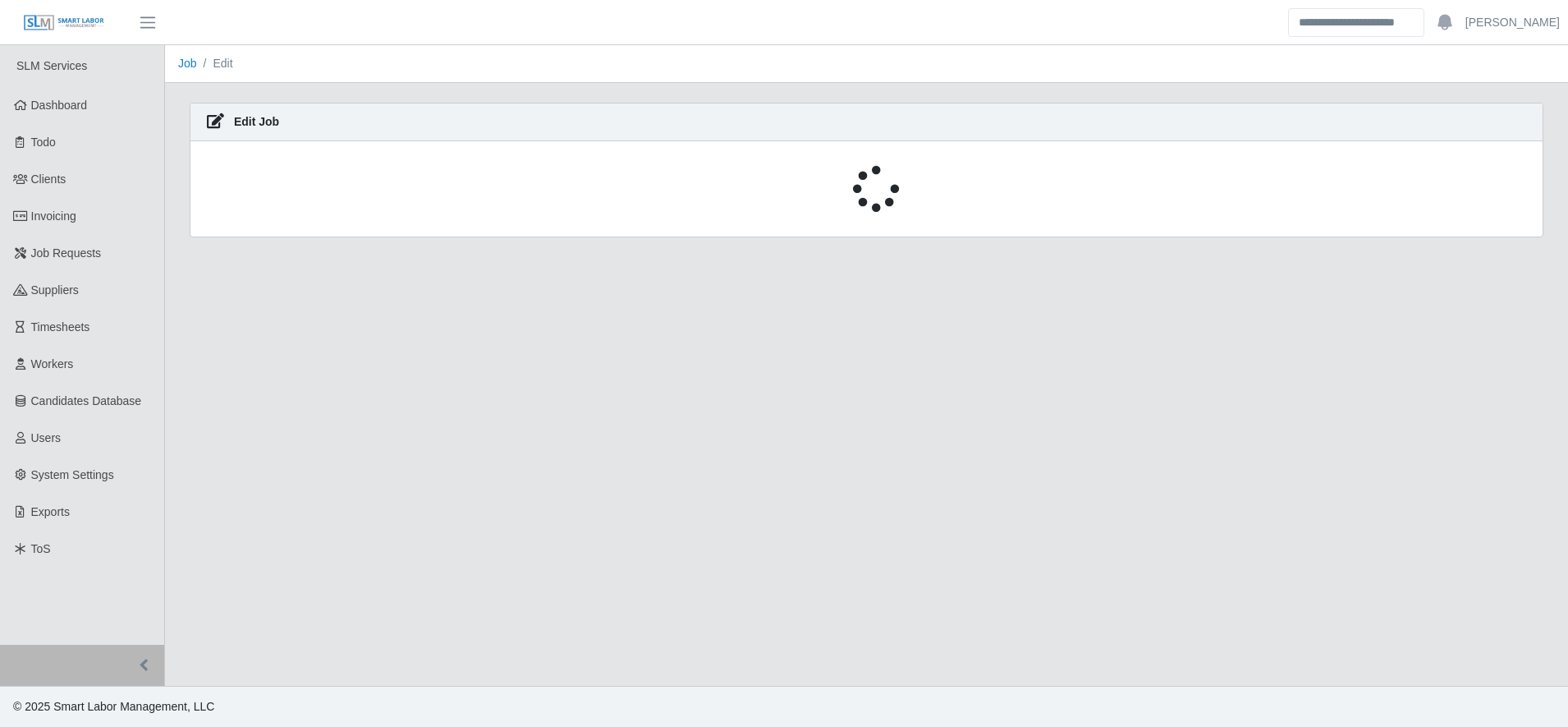
select select "******"
select select "****"
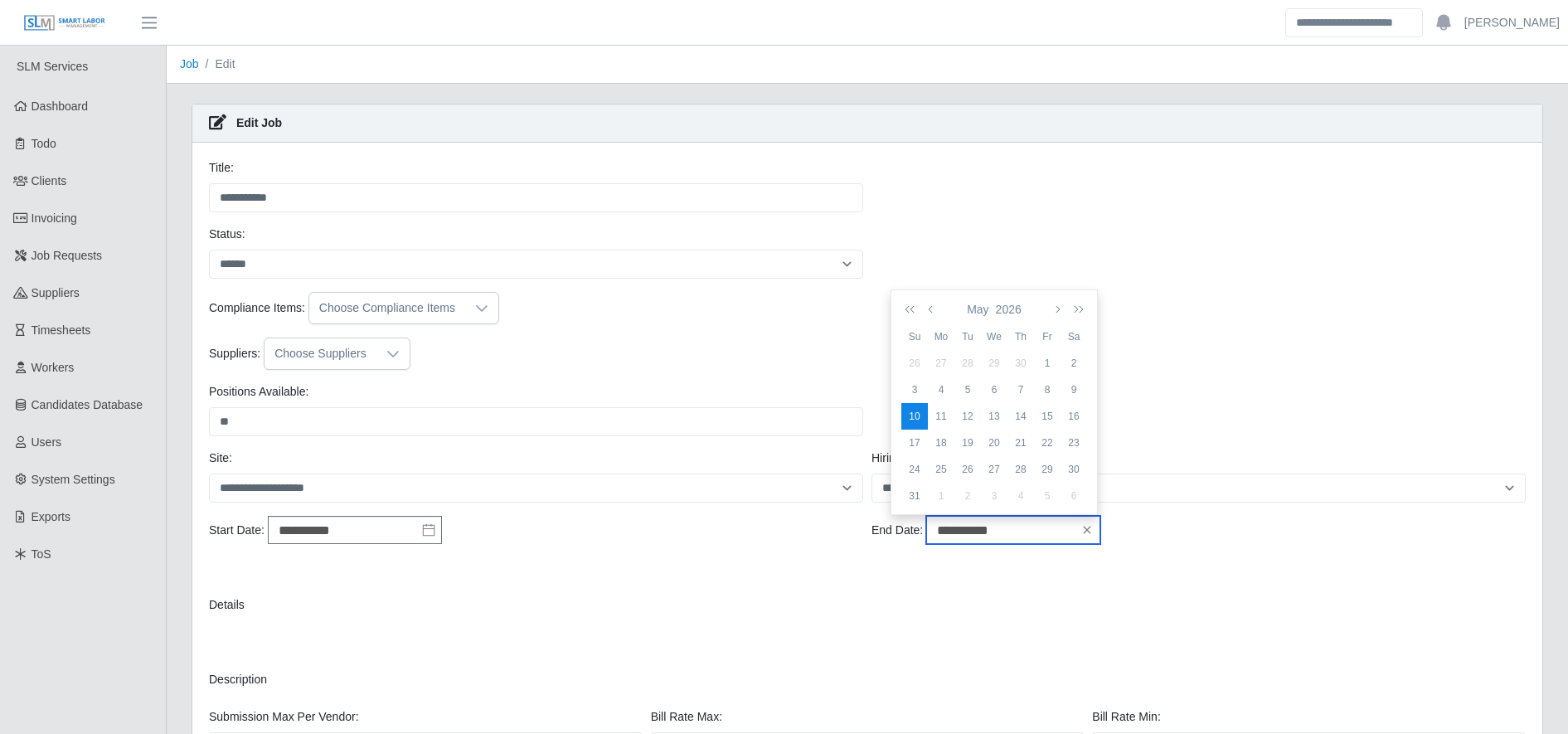
click at [1008, 530] on input "**********" at bounding box center [1013, 529] width 174 height 28
click at [976, 409] on div "12" at bounding box center [968, 416] width 27 height 15
type input "**********"
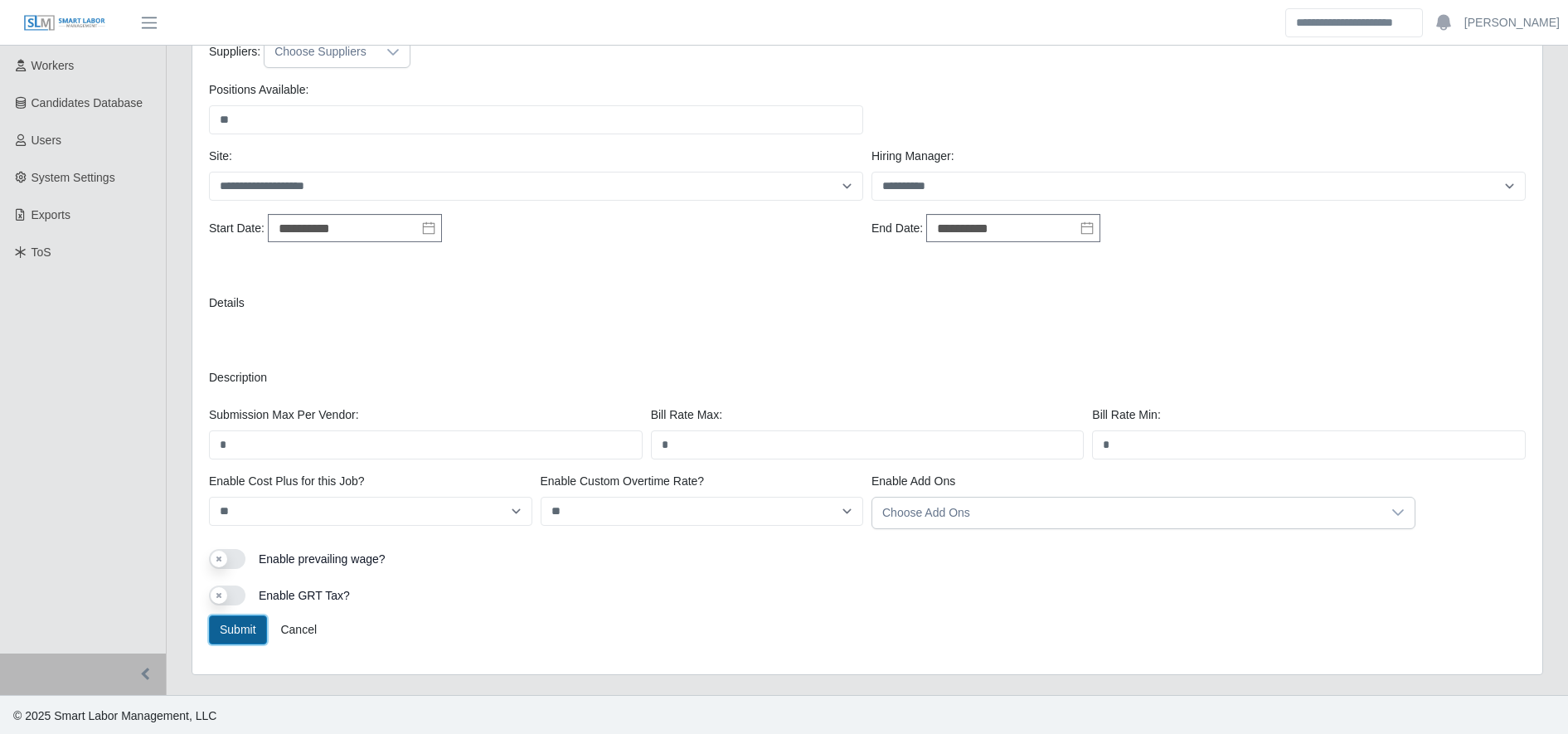
click at [243, 617] on button "Submit" at bounding box center [237, 630] width 58 height 29
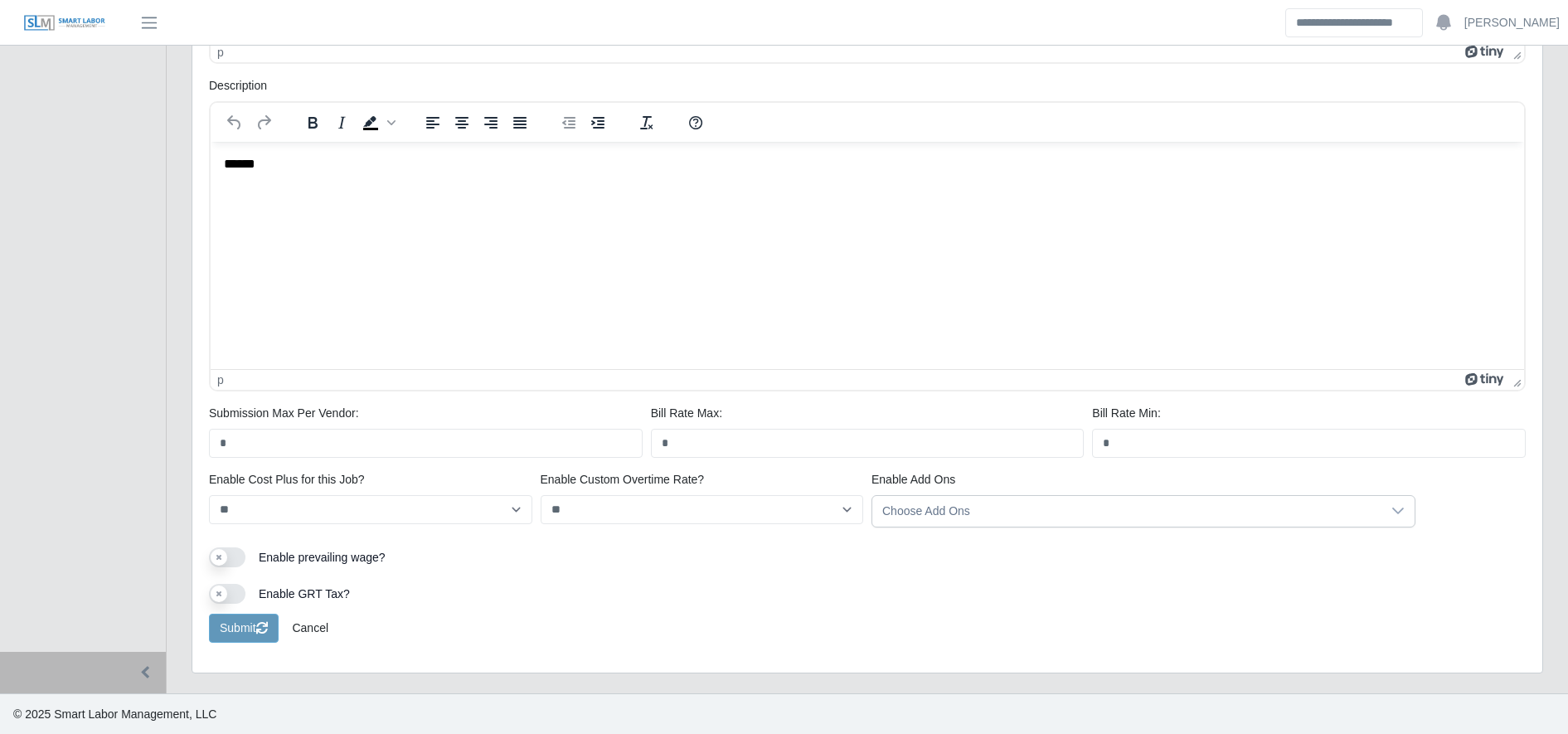
scroll to position [0, 0]
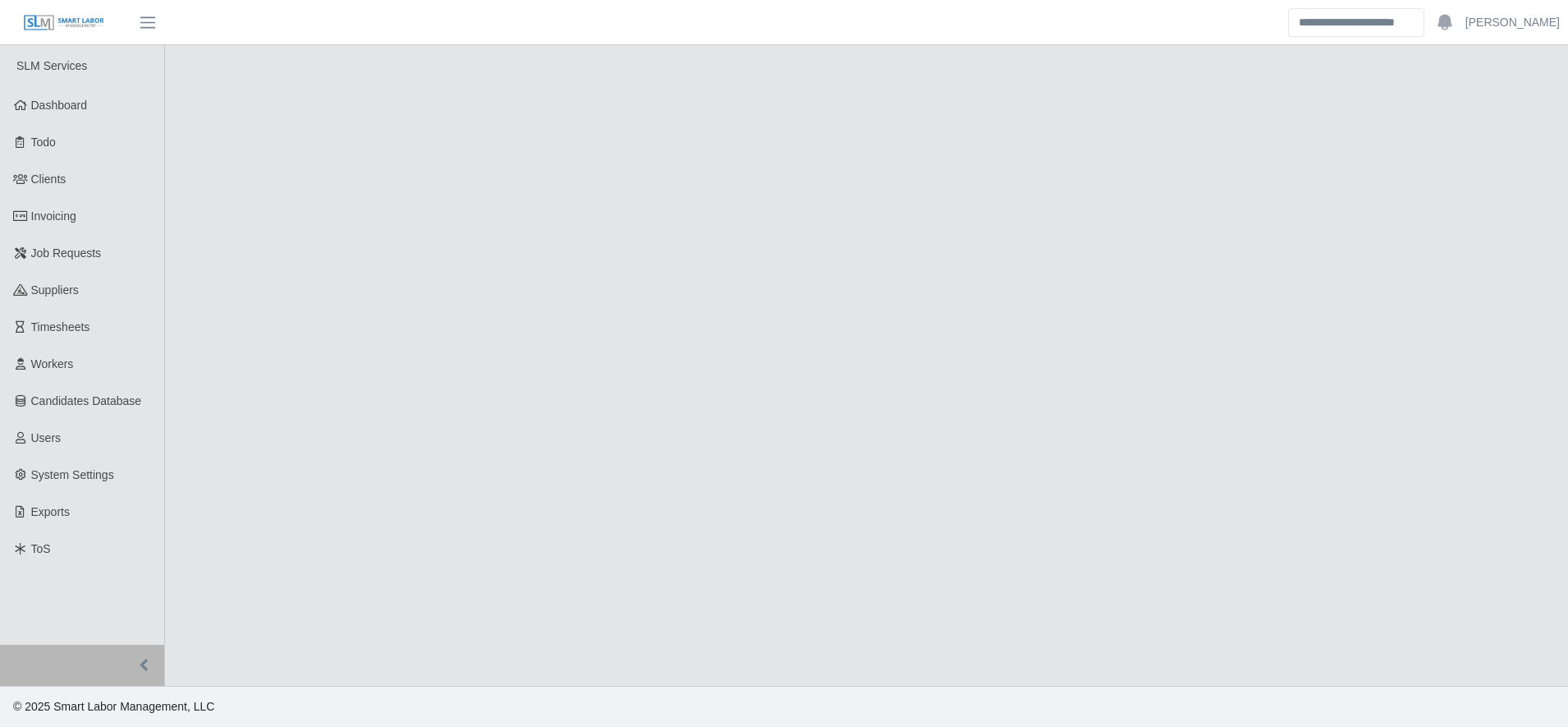
select select "******"
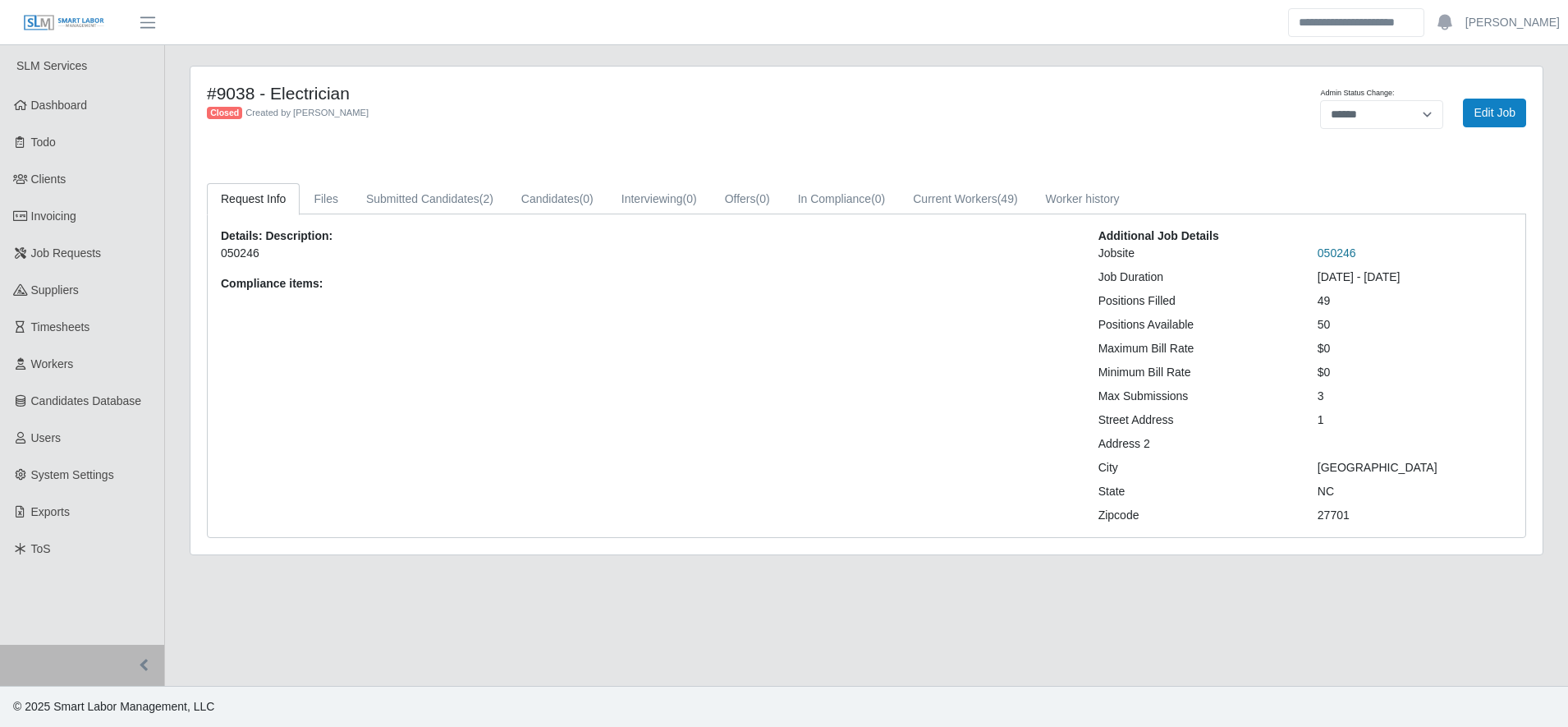
click at [1326, 255] on link "050246" at bounding box center [1337, 253] width 39 height 13
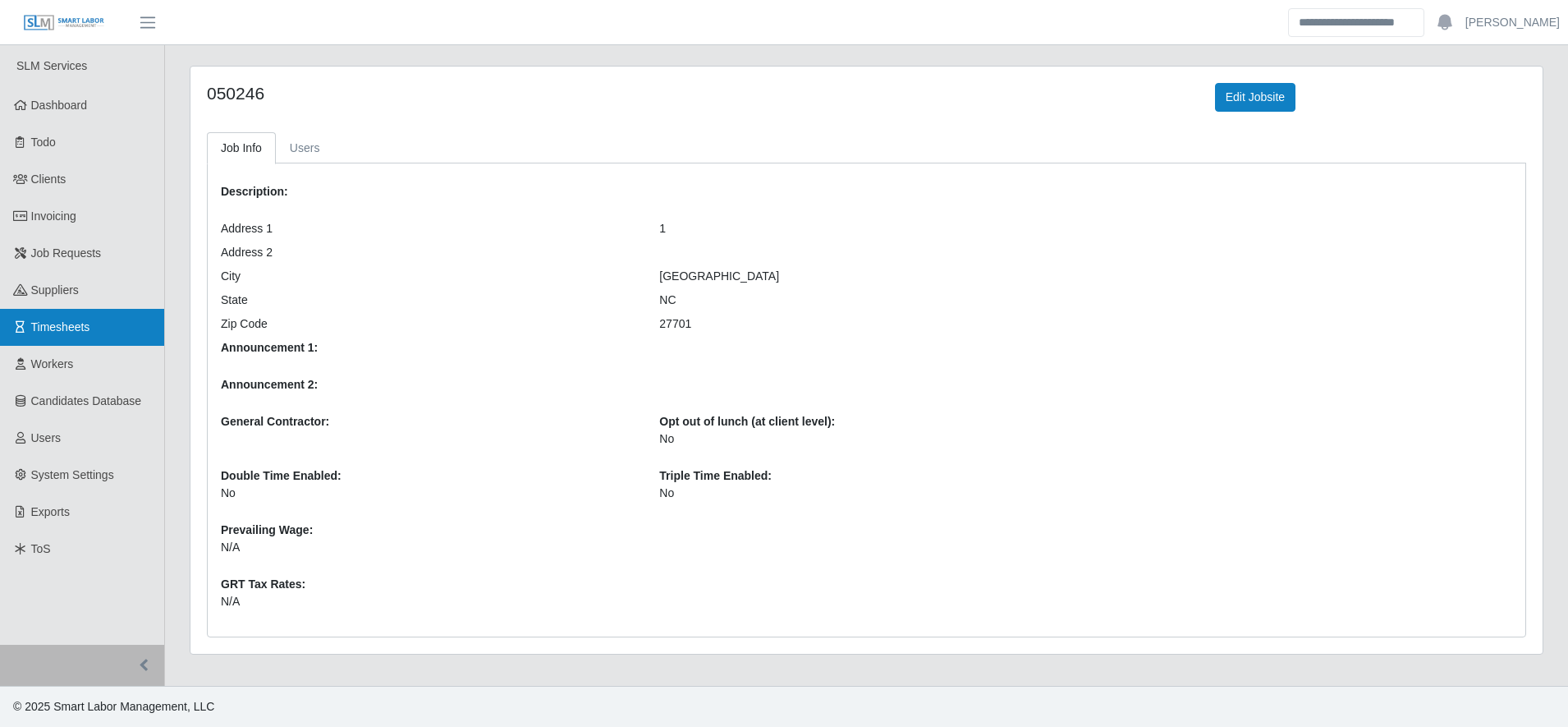
click at [123, 318] on link "Timesheets" at bounding box center [82, 327] width 164 height 37
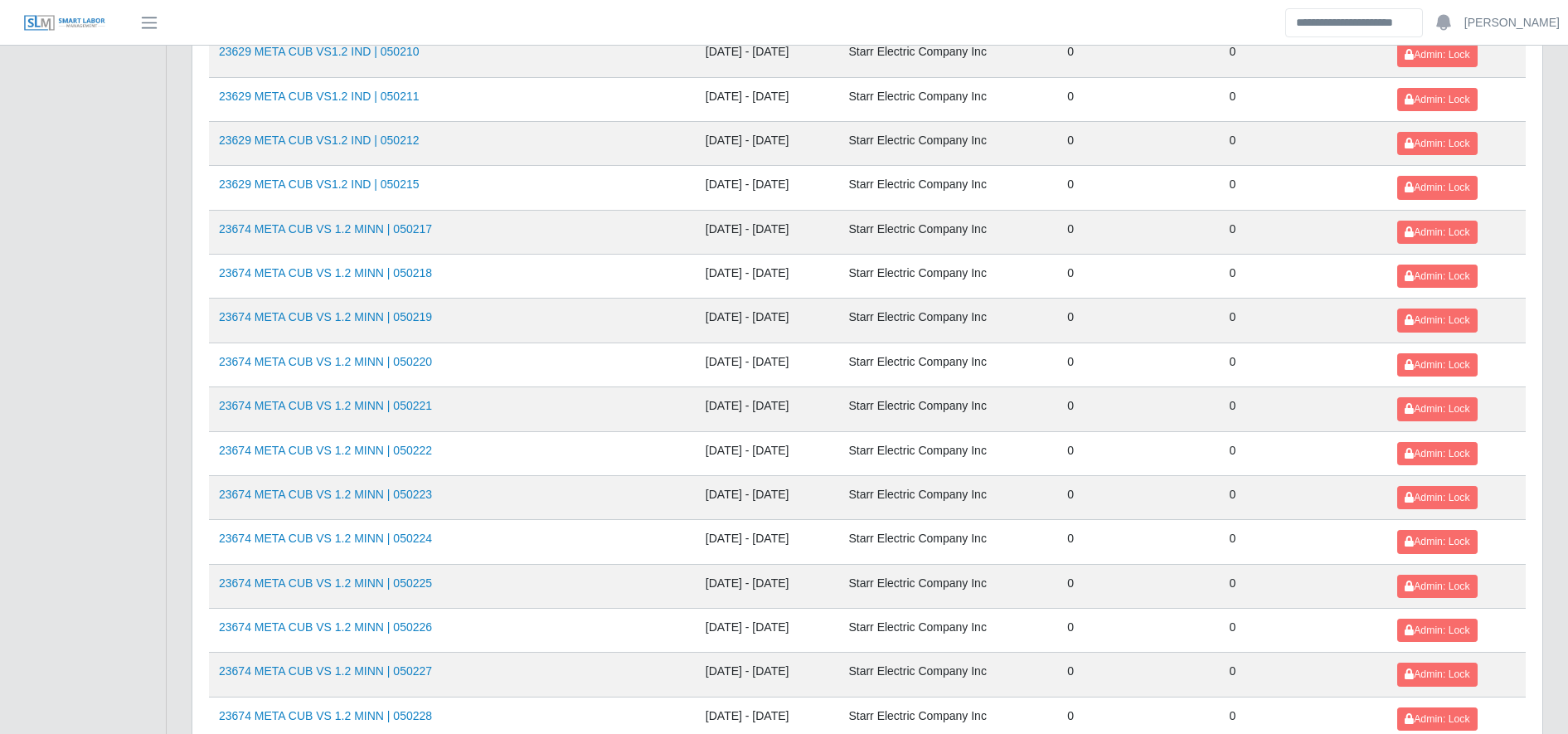
scroll to position [1808, 0]
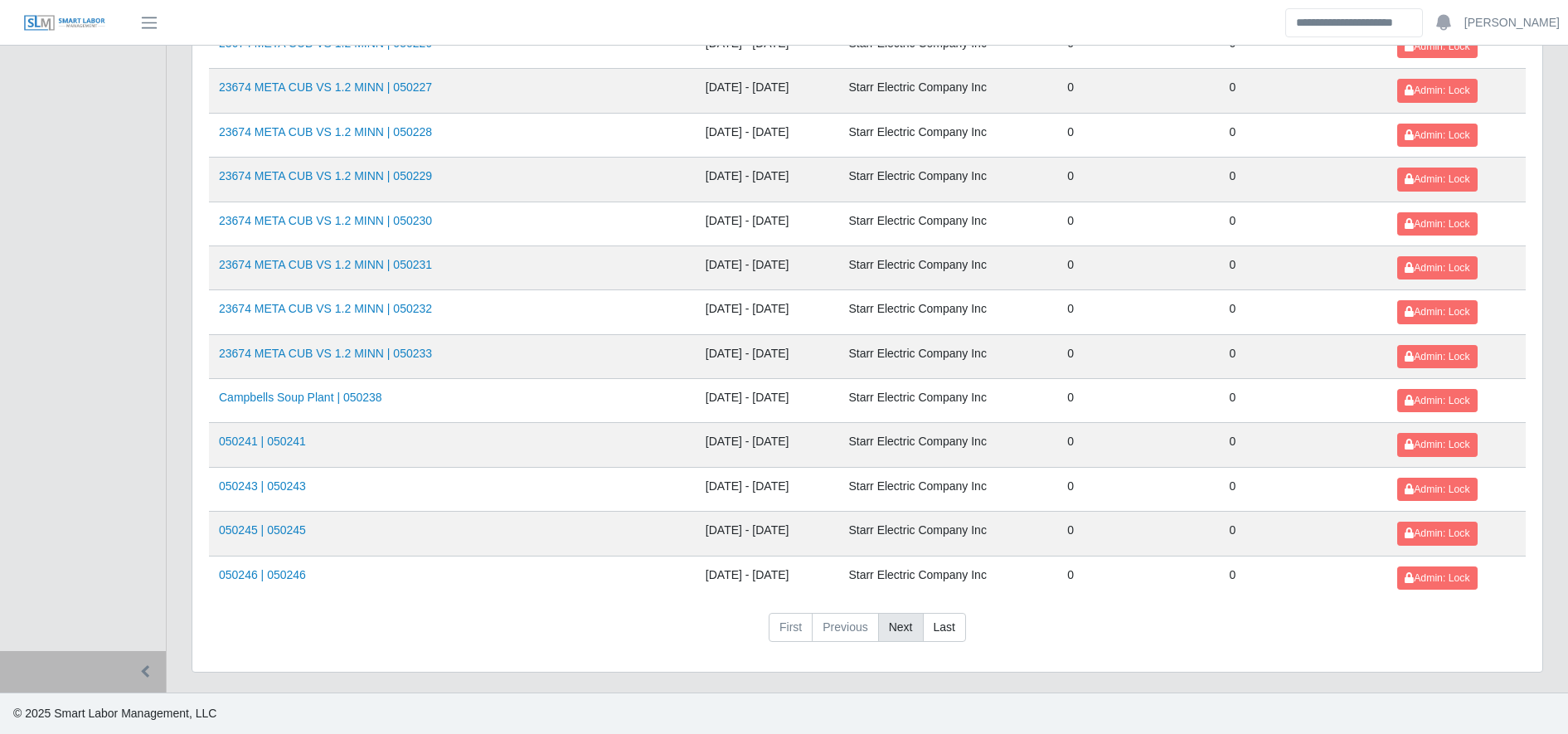
click at [912, 618] on link "Next" at bounding box center [901, 627] width 46 height 30
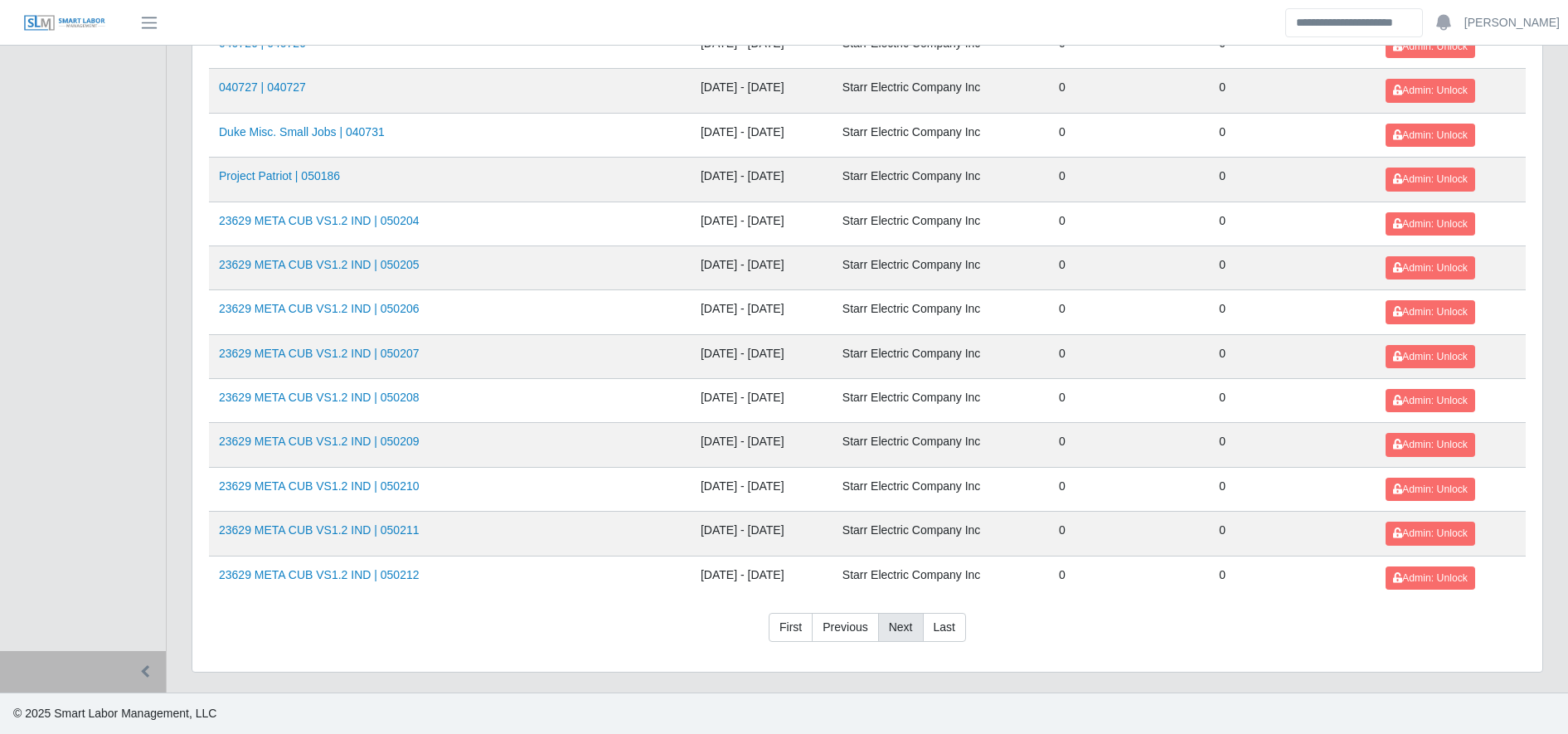
click at [912, 618] on link "Next" at bounding box center [901, 627] width 46 height 30
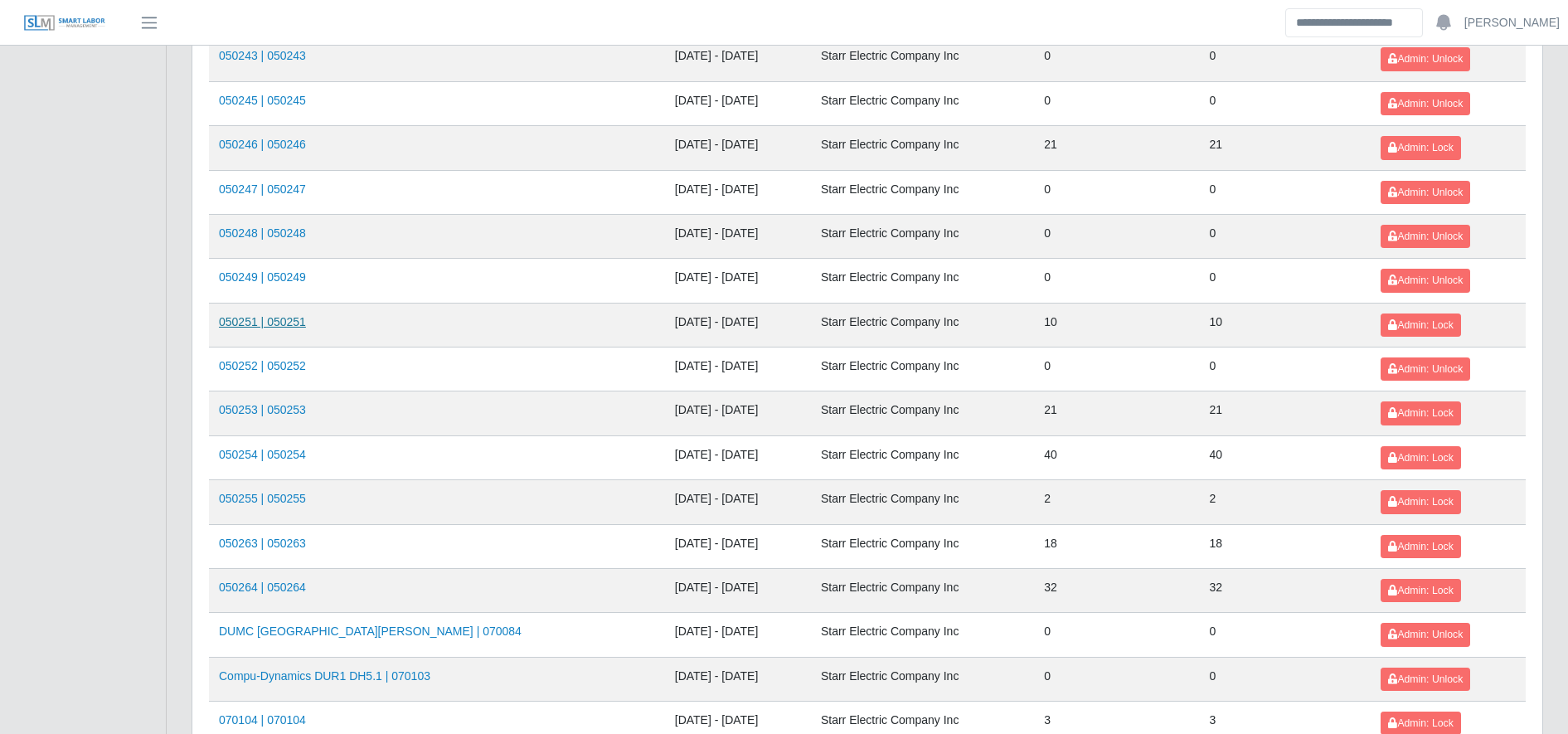
scroll to position [1150, 0]
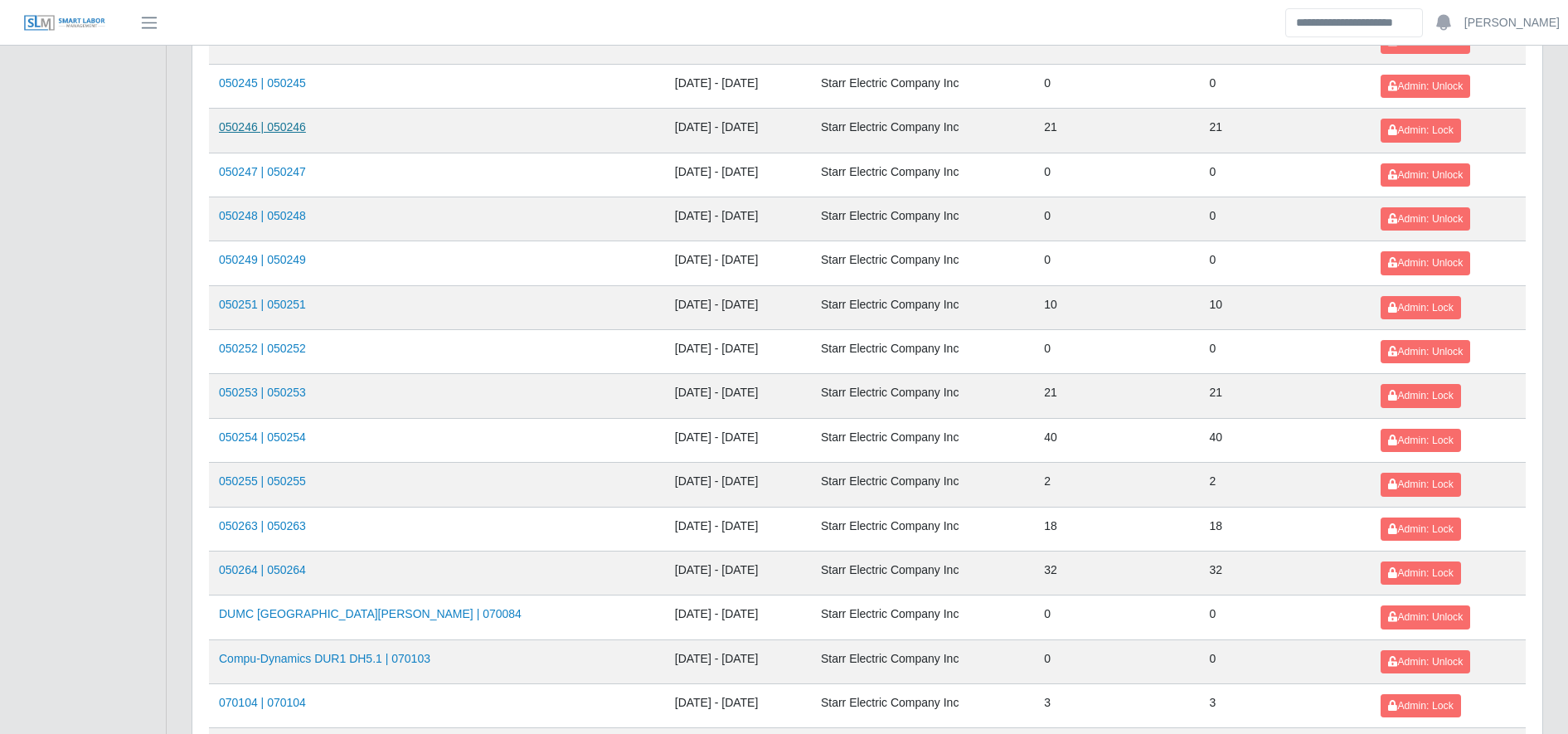
click at [249, 129] on link "050246 | 050246" at bounding box center [262, 126] width 87 height 13
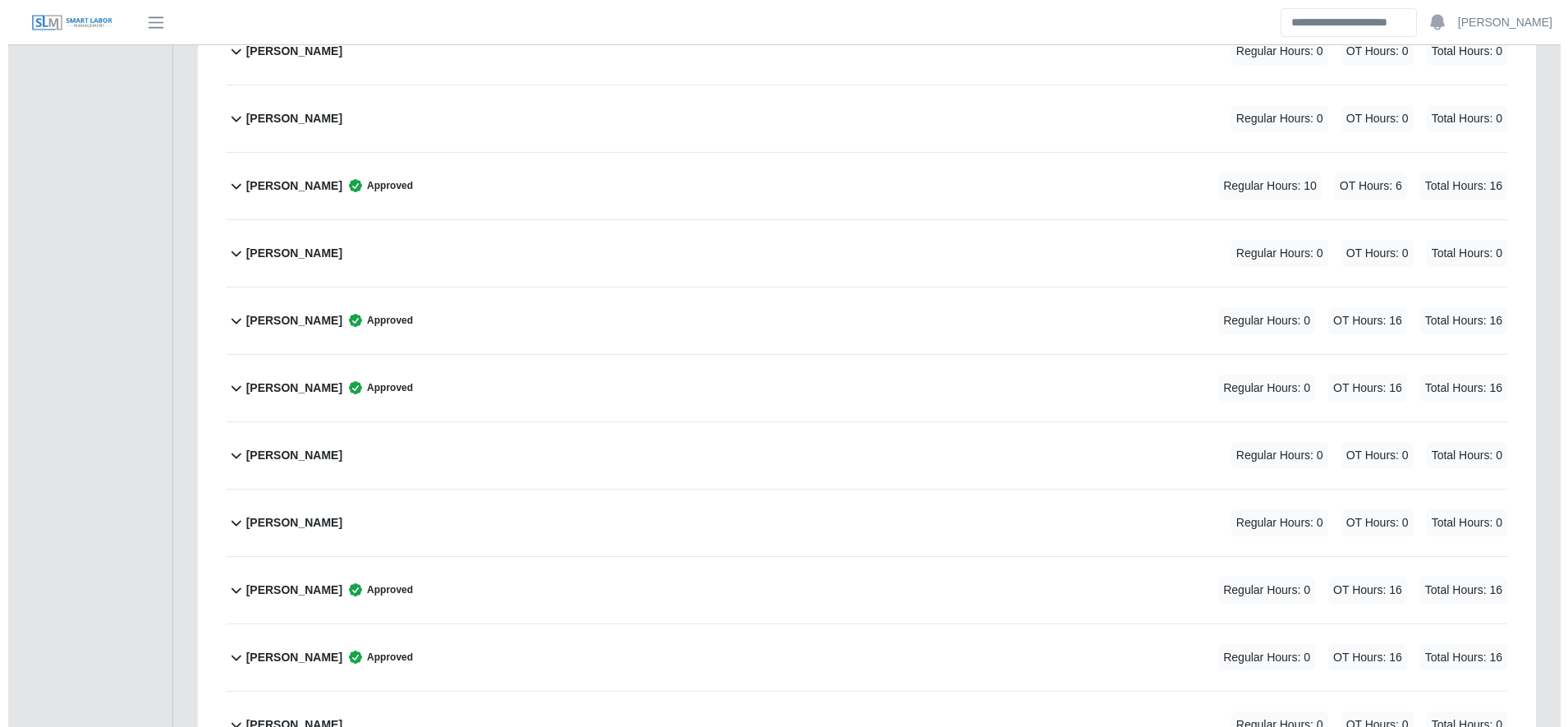
scroll to position [1769, 0]
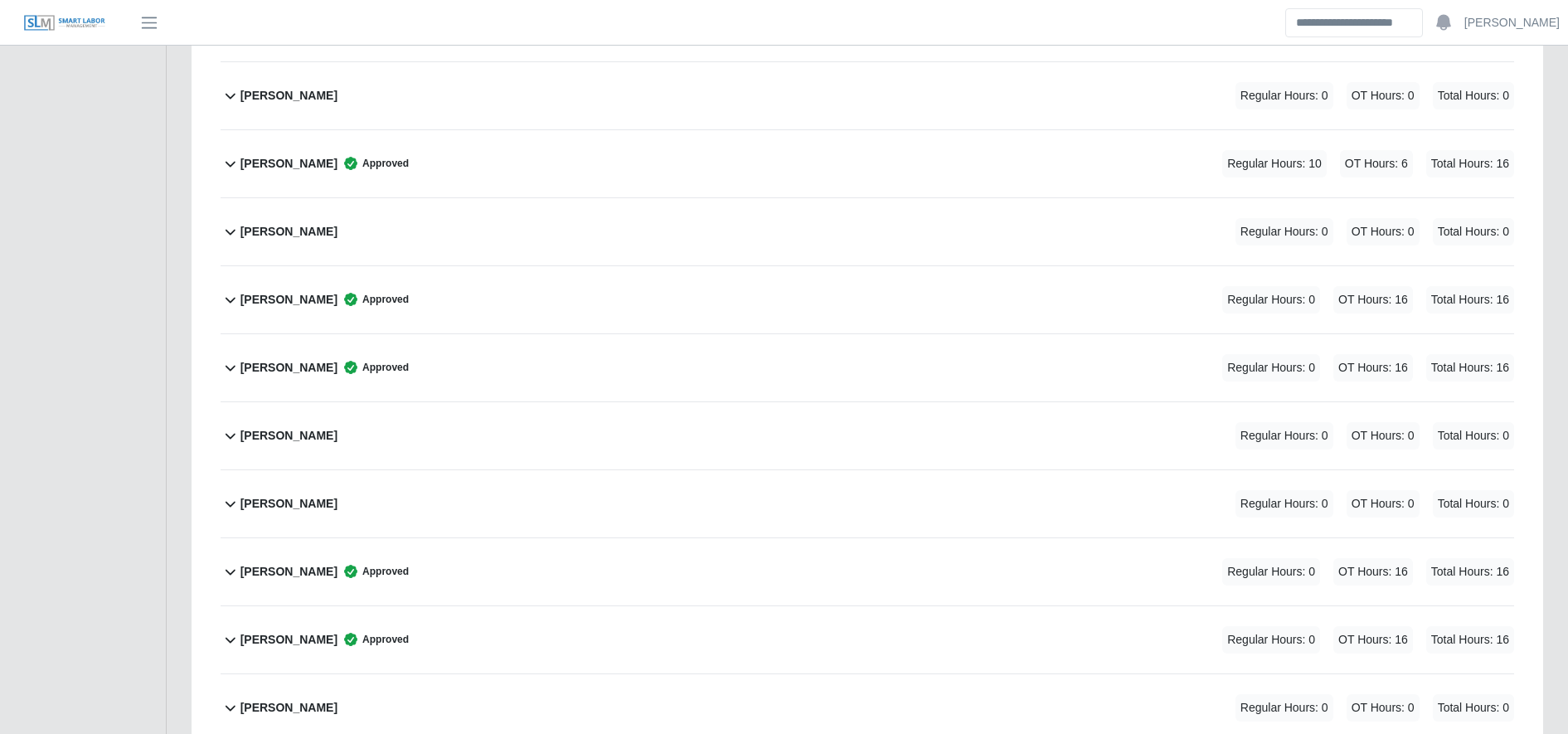
click at [626, 430] on div "Jose Nahum Moya Regular Hours: 0 OT Hours: 0 Total Hours: 0" at bounding box center [877, 435] width 1273 height 67
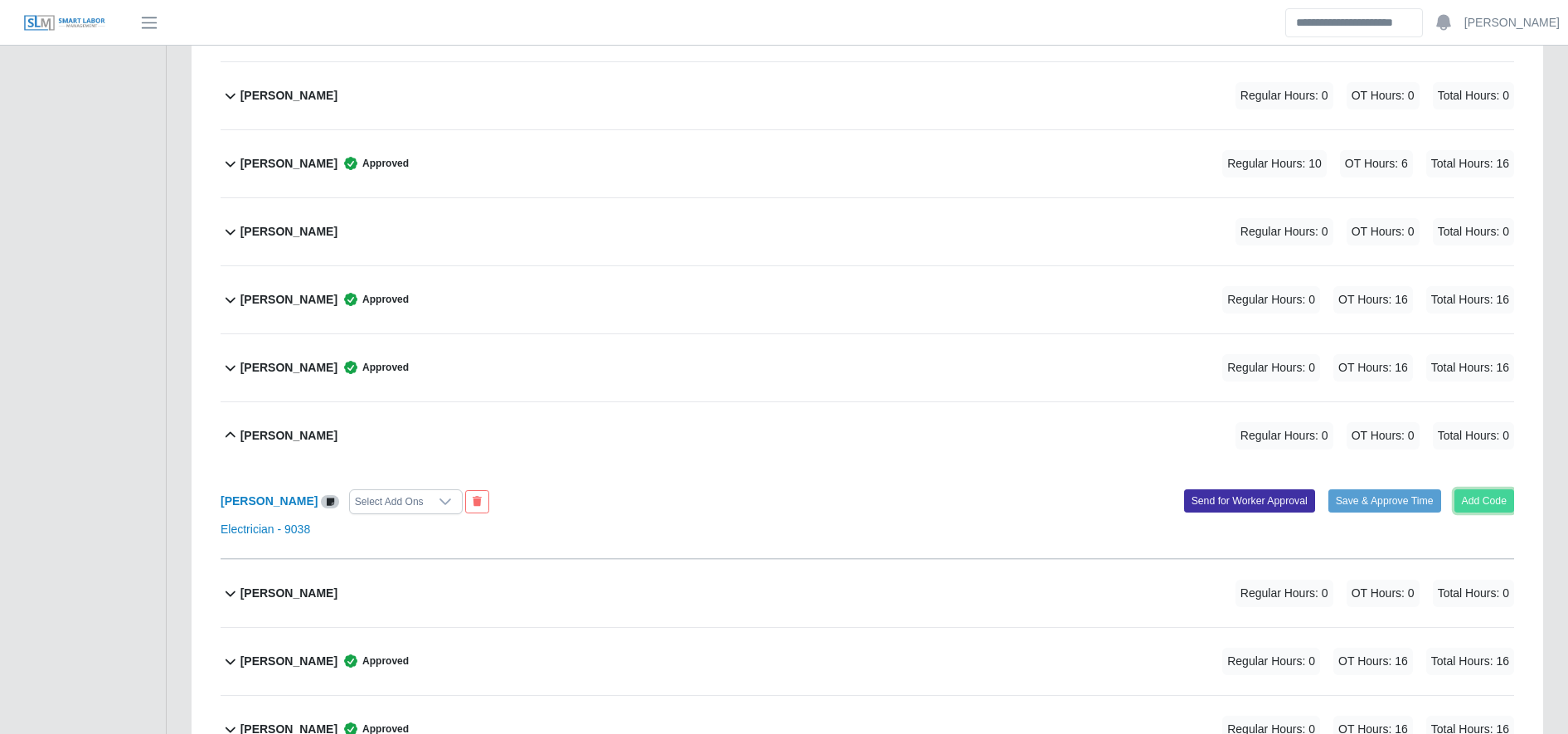
click at [1497, 506] on button "Add Code" at bounding box center [1485, 500] width 60 height 23
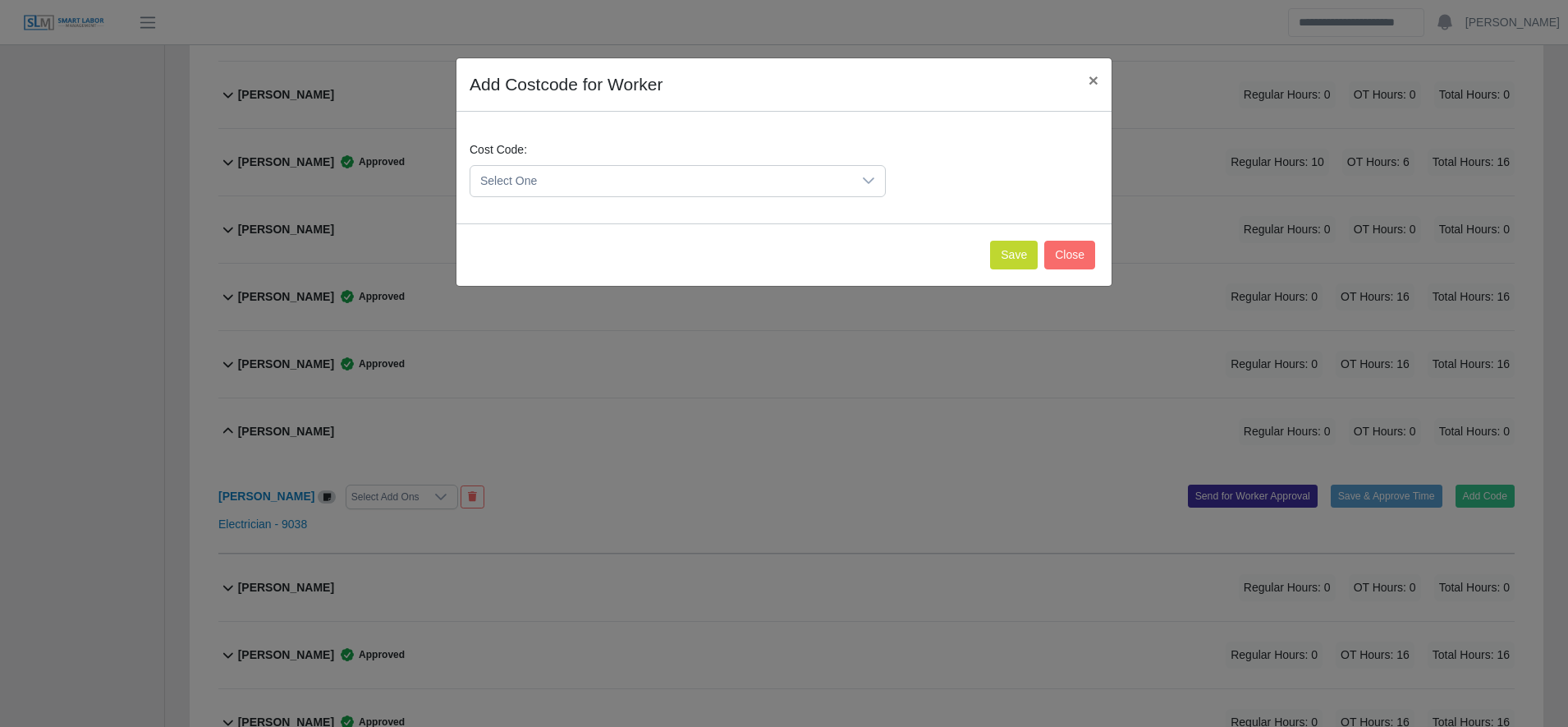
click at [566, 169] on span "Select One" at bounding box center [661, 181] width 382 height 31
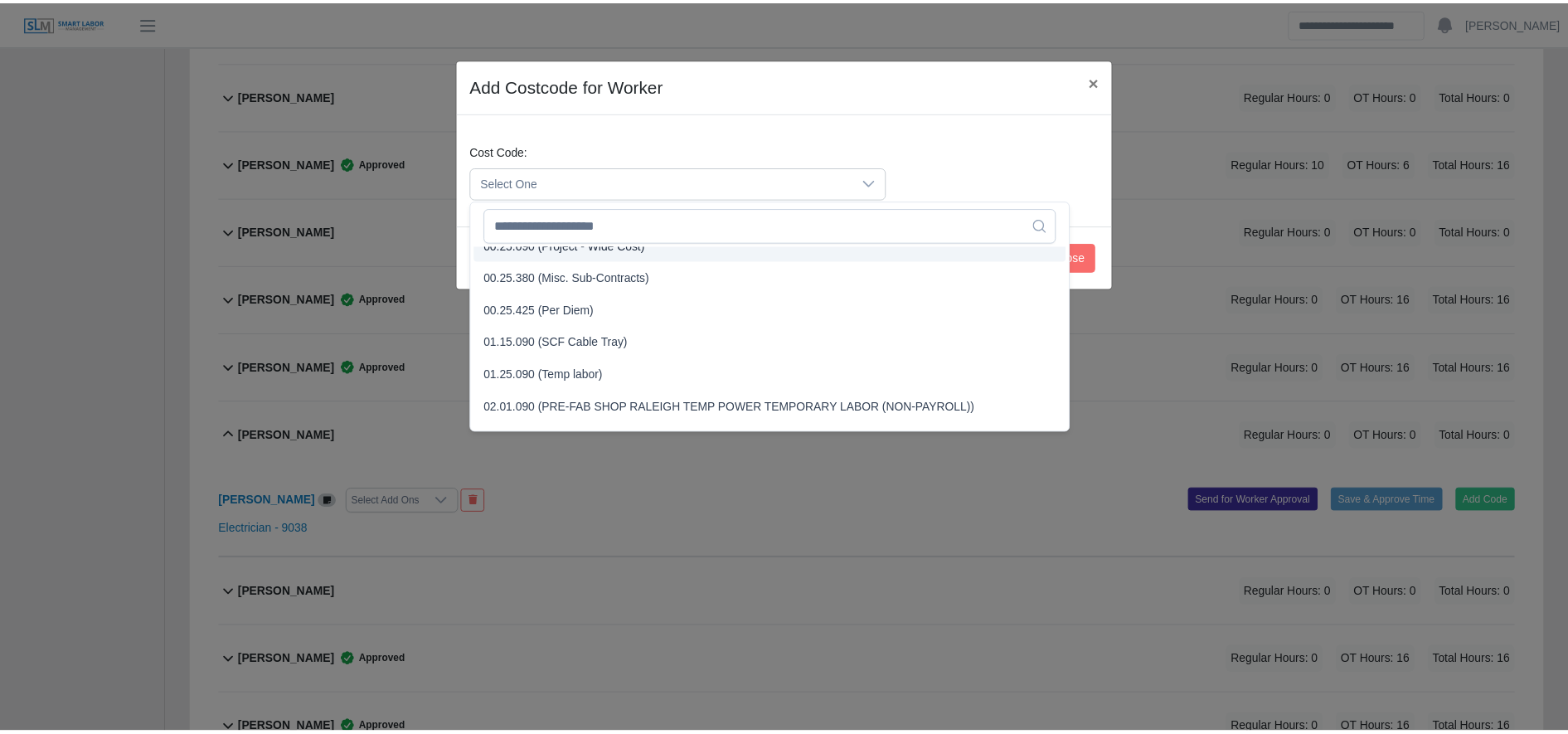
scroll to position [585, 0]
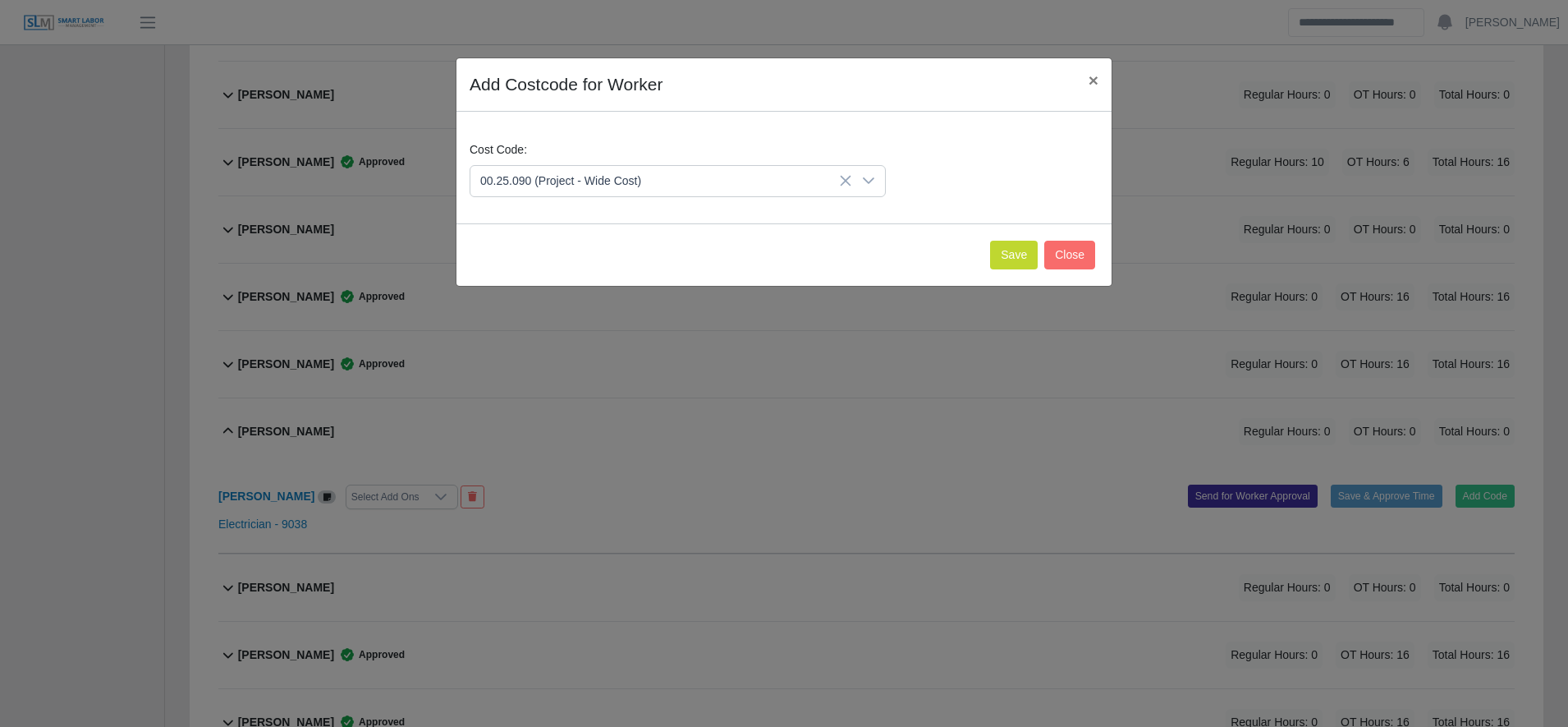
click at [578, 263] on span "00.25.090 (Project - Wide Cost)" at bounding box center [564, 258] width 161 height 17
click at [995, 257] on div "Save Close" at bounding box center [784, 254] width 655 height 63
click at [995, 257] on button "Save" at bounding box center [1013, 255] width 48 height 29
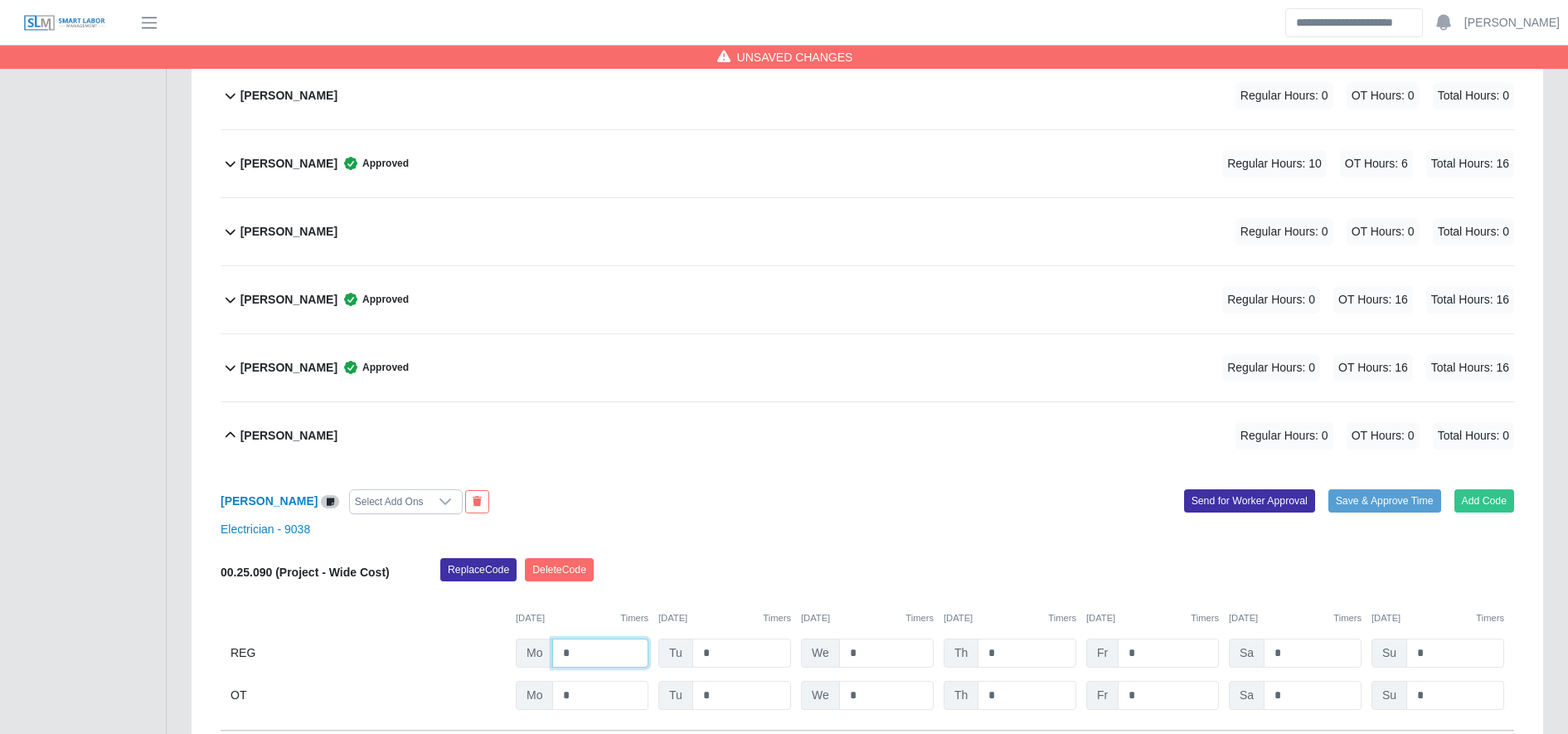
click at [597, 654] on input "*" at bounding box center [600, 653] width 96 height 29
type input "**"
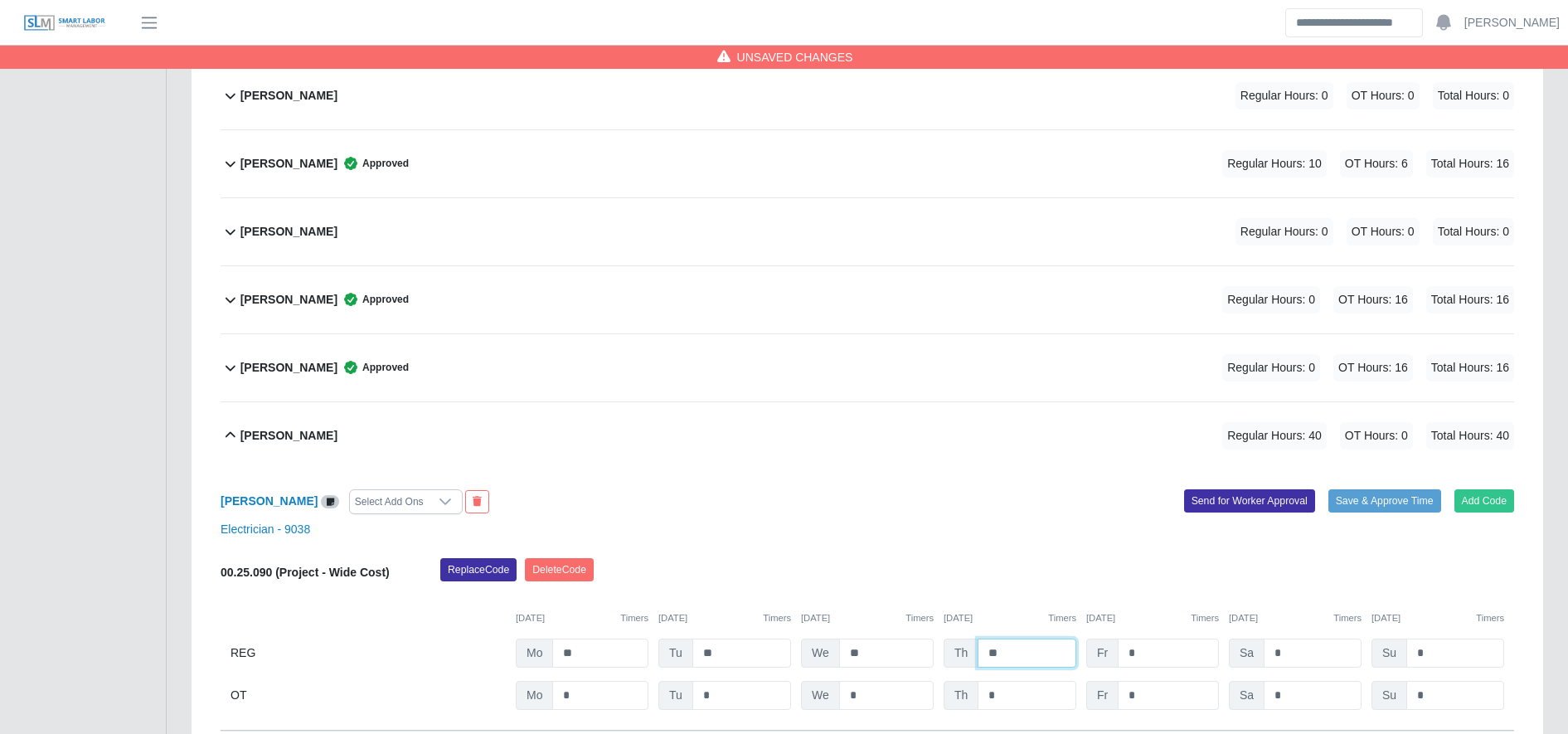
type input "**"
click at [1190, 690] on input "*" at bounding box center [1168, 696] width 102 height 29
type input "*"
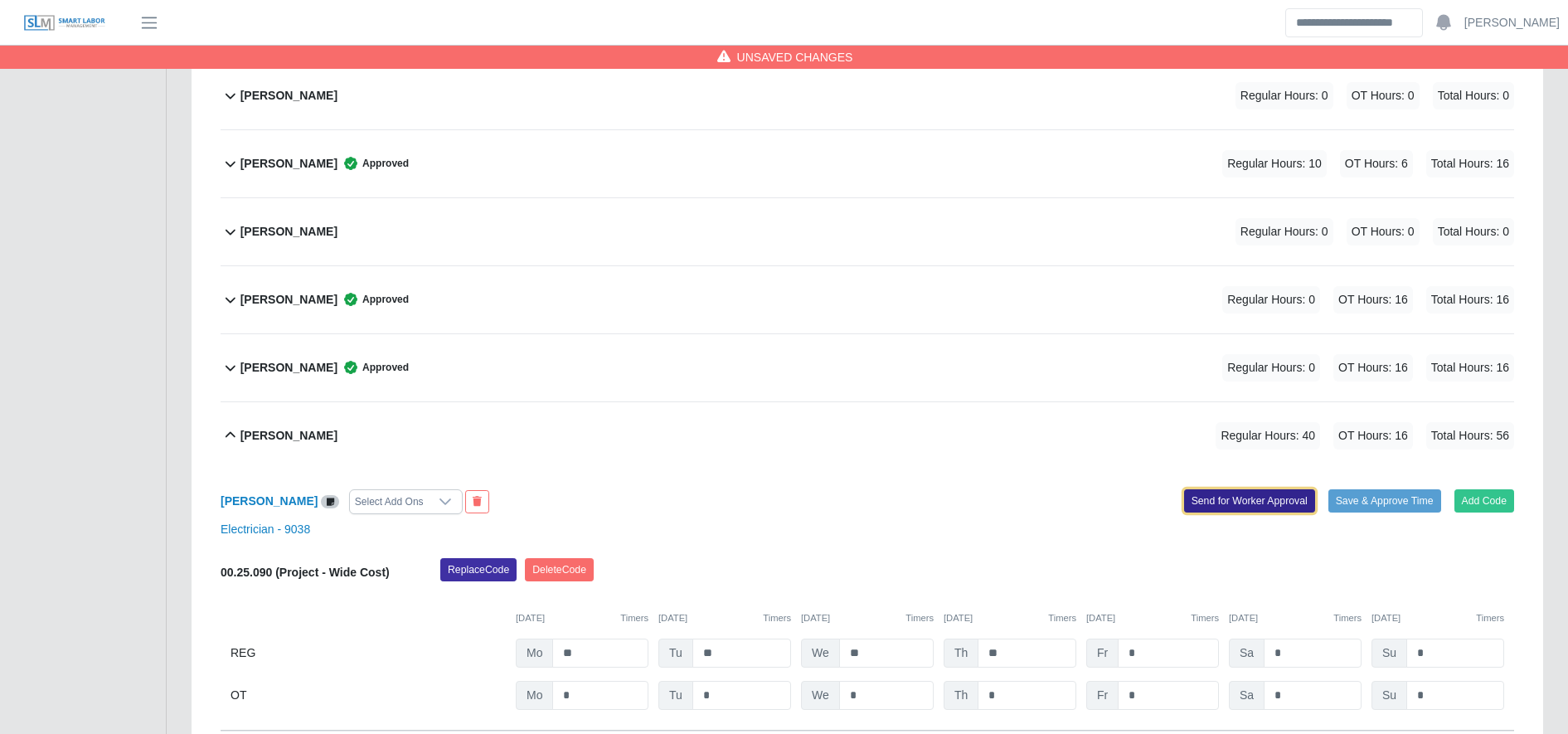
click at [1269, 502] on button "Send for Worker Approval" at bounding box center [1249, 500] width 131 height 23
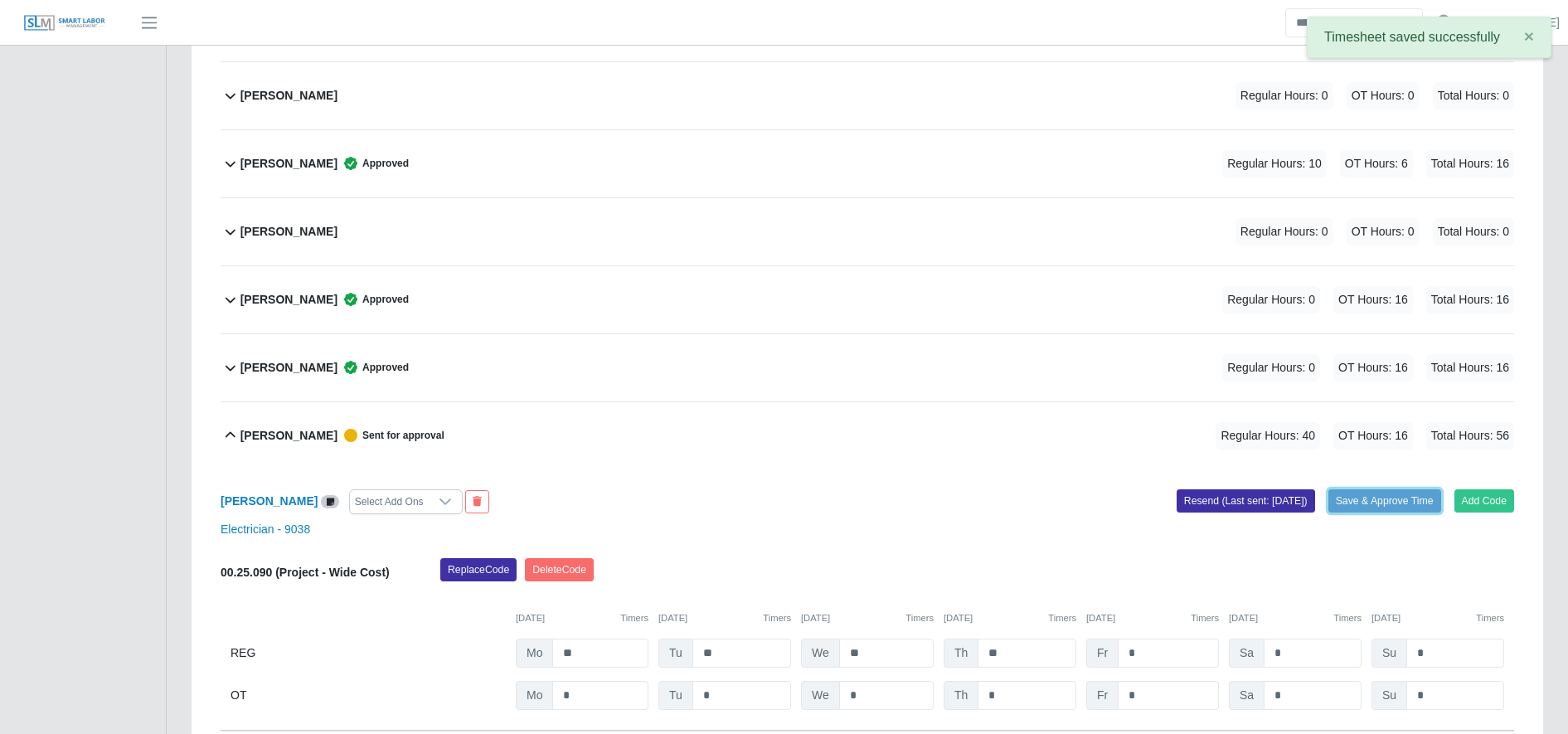
click at [1370, 494] on button "Save & Approve Time" at bounding box center [1384, 500] width 113 height 23
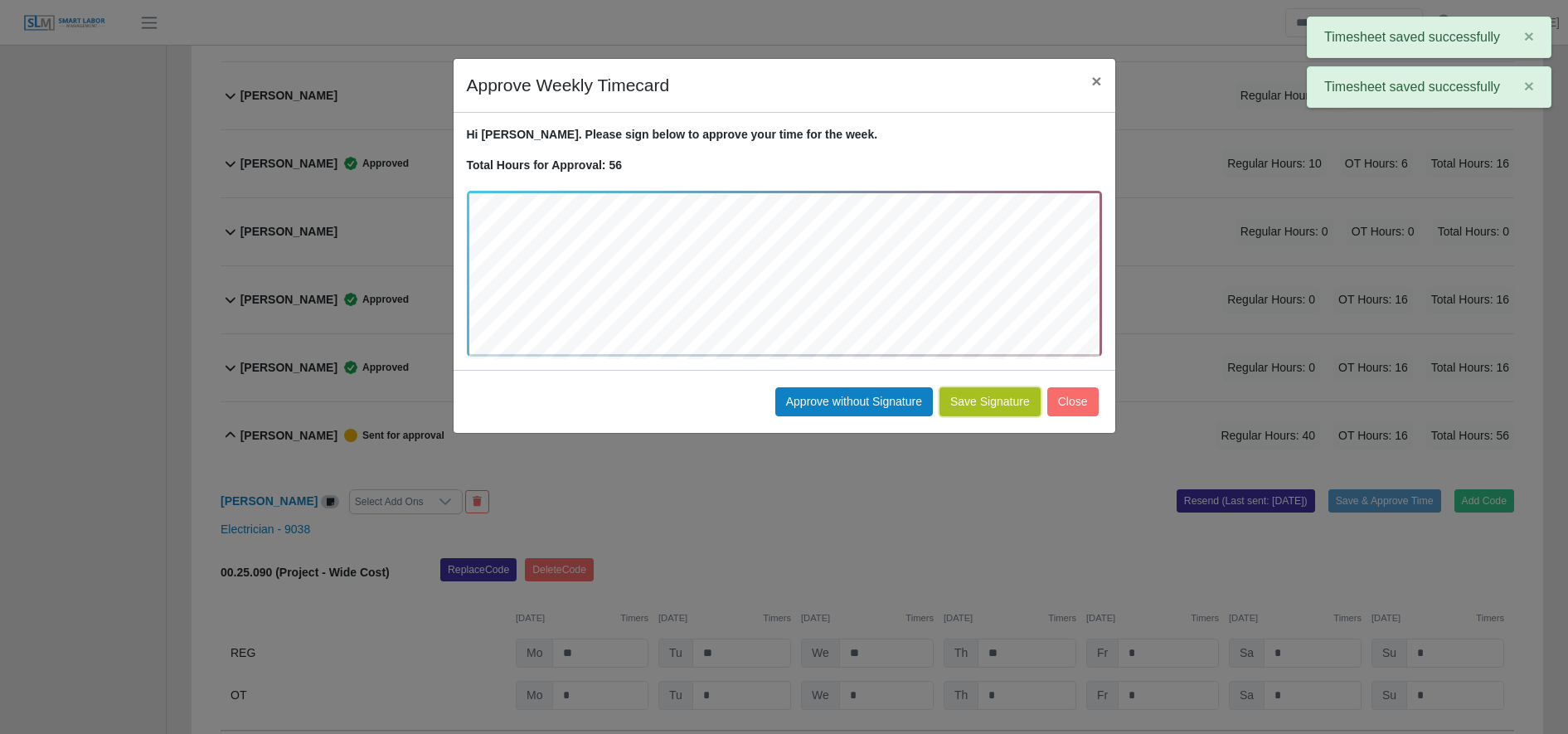
click at [1000, 404] on button "Save Signature" at bounding box center [989, 402] width 102 height 29
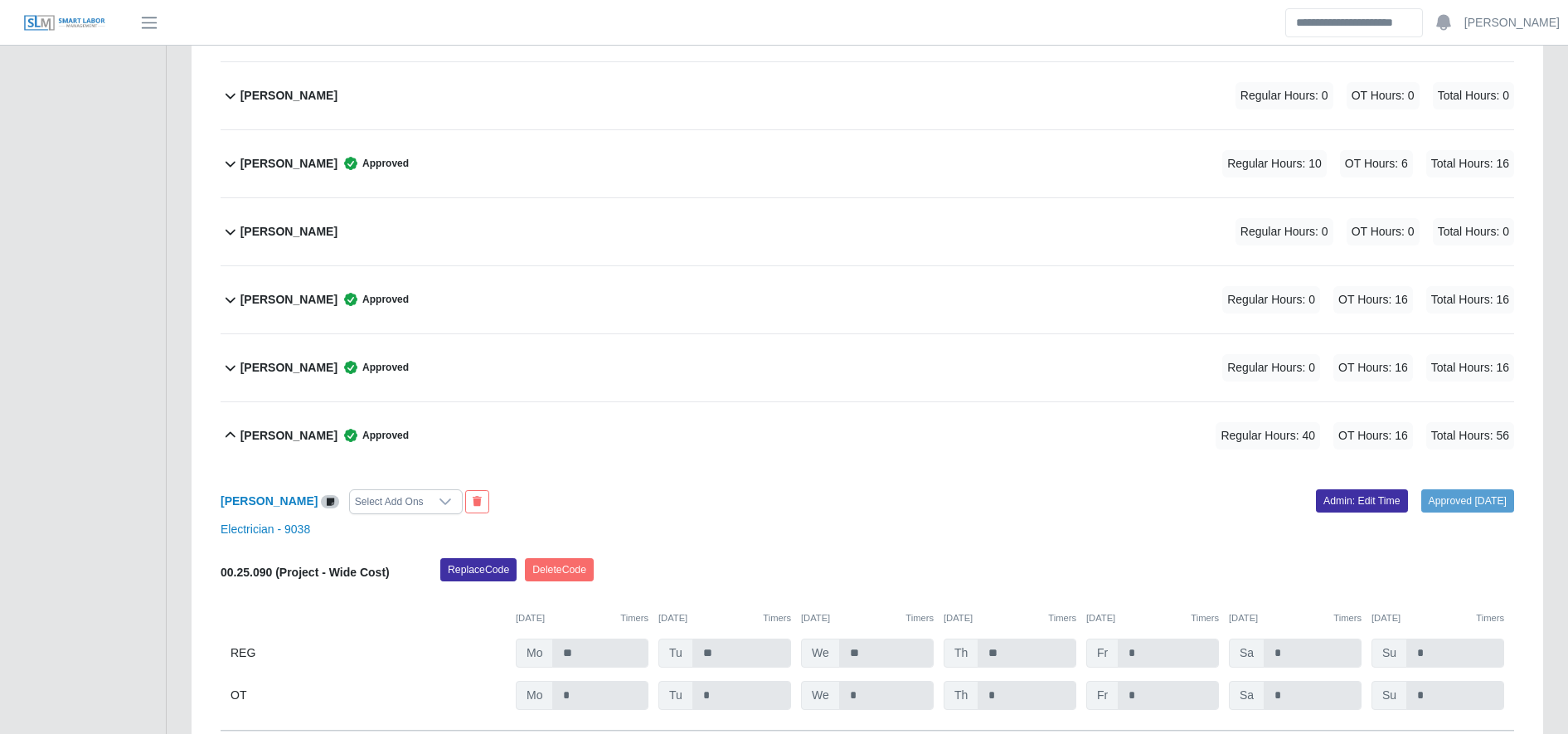
click at [703, 382] on div "José Rodríguez Approved Regular Hours: 0 OT Hours: 16 Total Hours: 16" at bounding box center [877, 367] width 1273 height 67
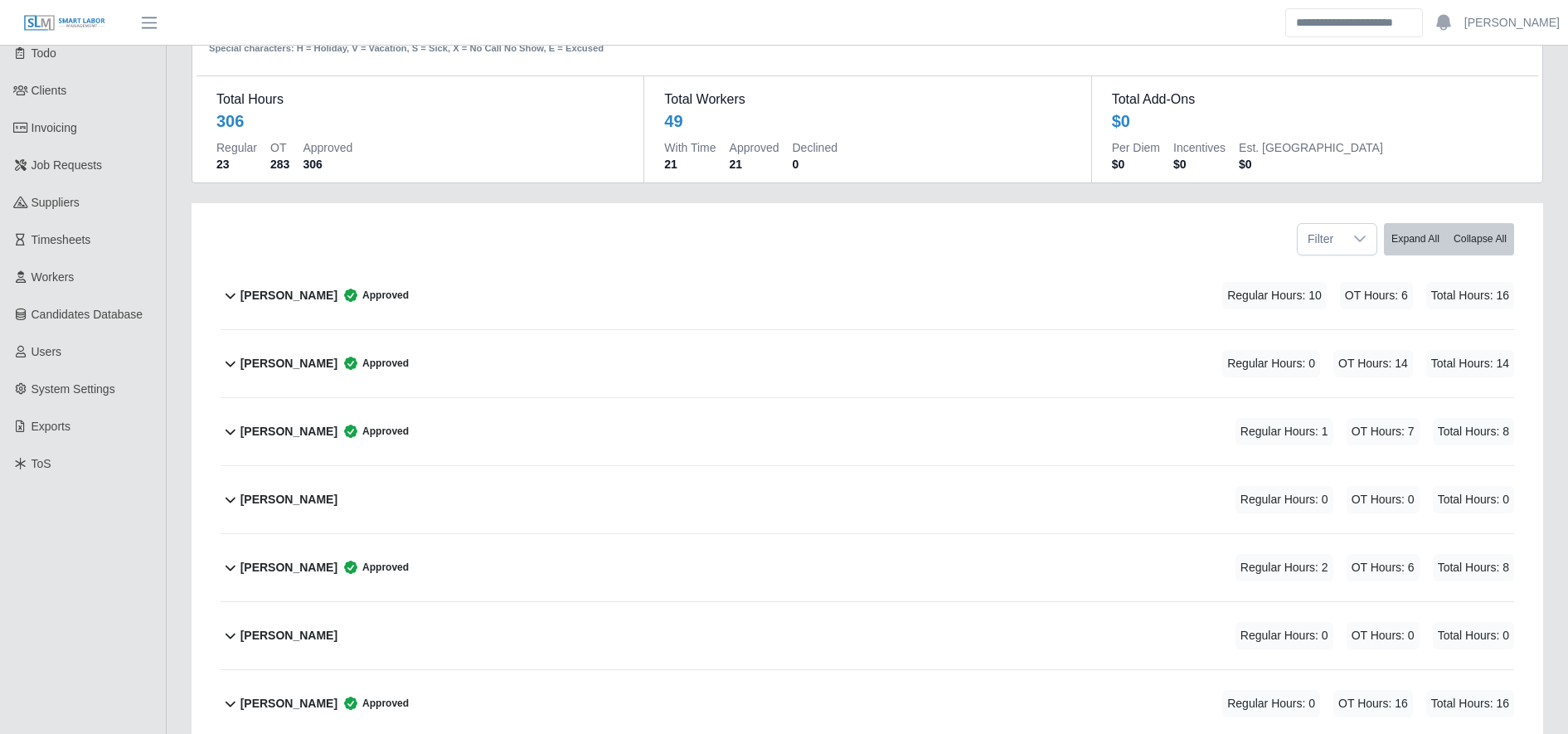
scroll to position [0, 0]
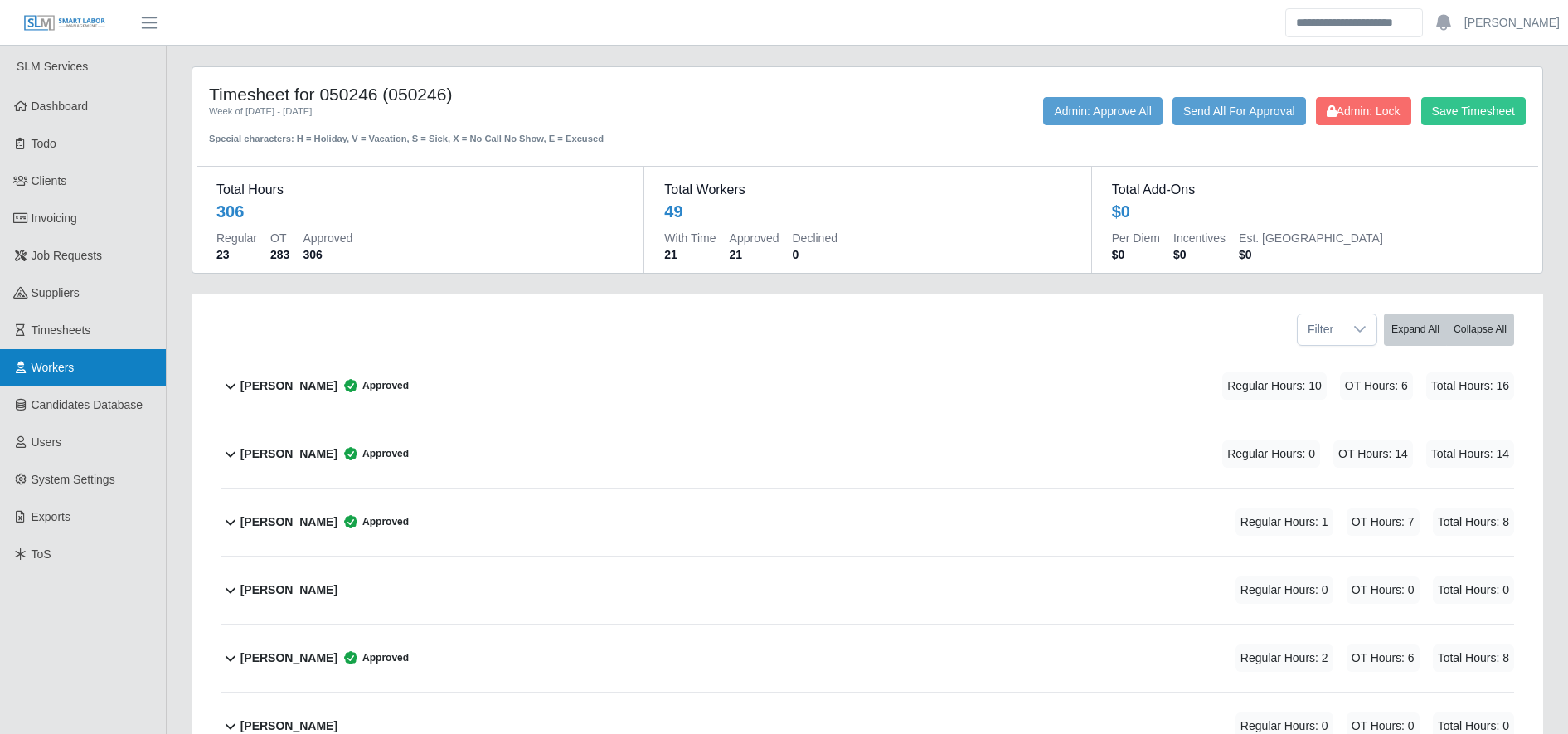
click at [146, 365] on link "Workers" at bounding box center [82, 367] width 166 height 38
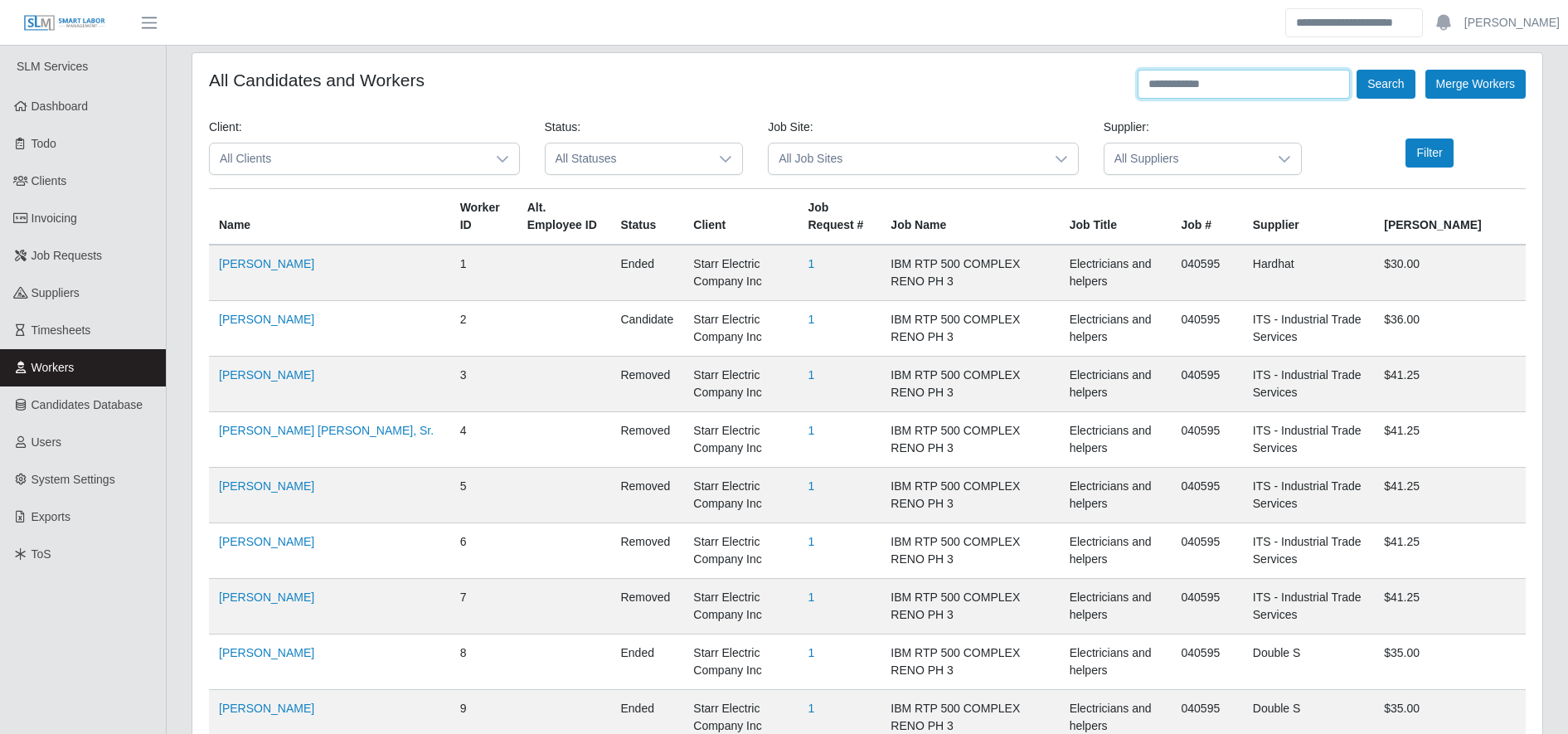
click at [1208, 84] on input "text" at bounding box center [1244, 84] width 212 height 29
click at [1208, 84] on input "*" at bounding box center [1244, 84] width 212 height 29
click at [1371, 90] on button "Search" at bounding box center [1385, 84] width 58 height 29
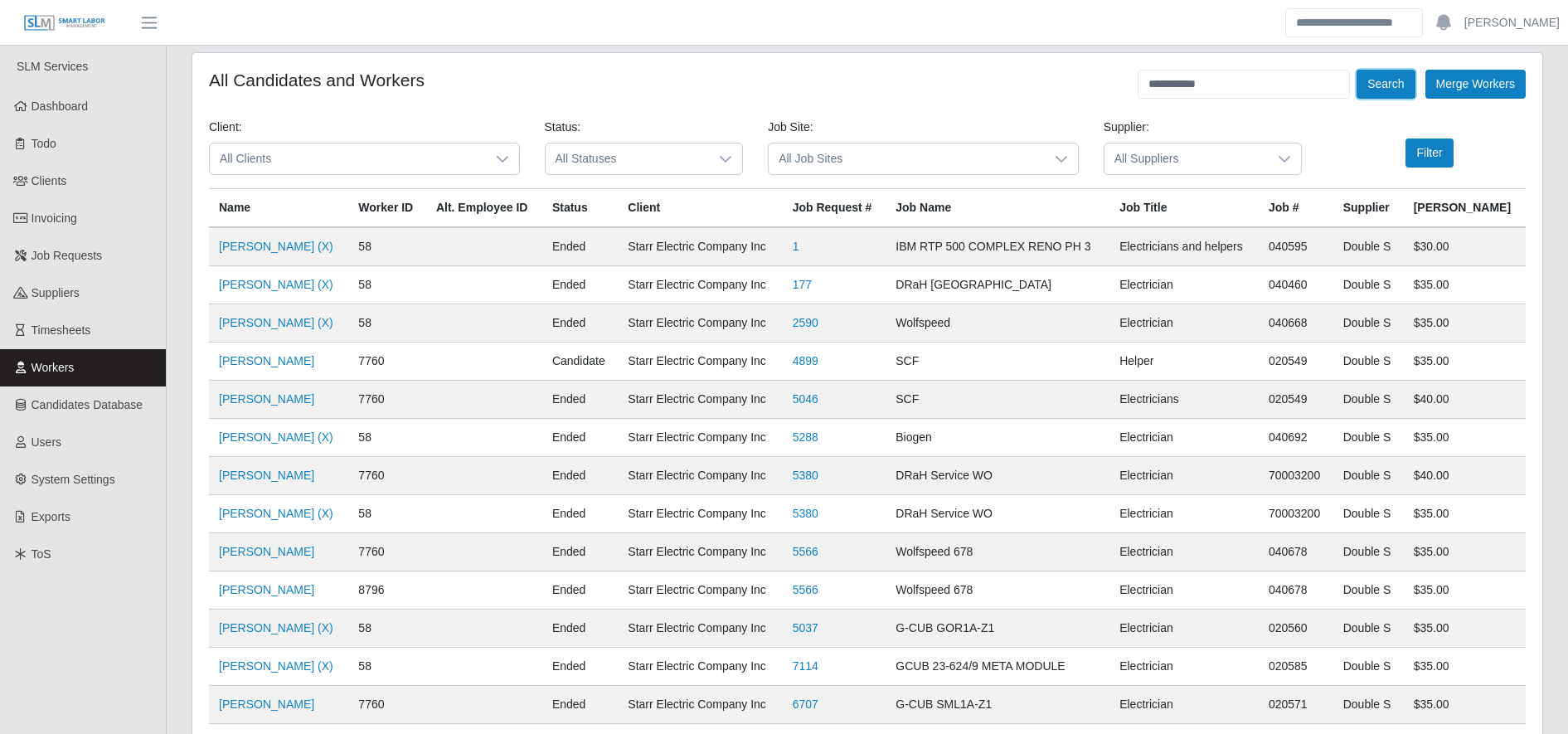
scroll to position [811, 0]
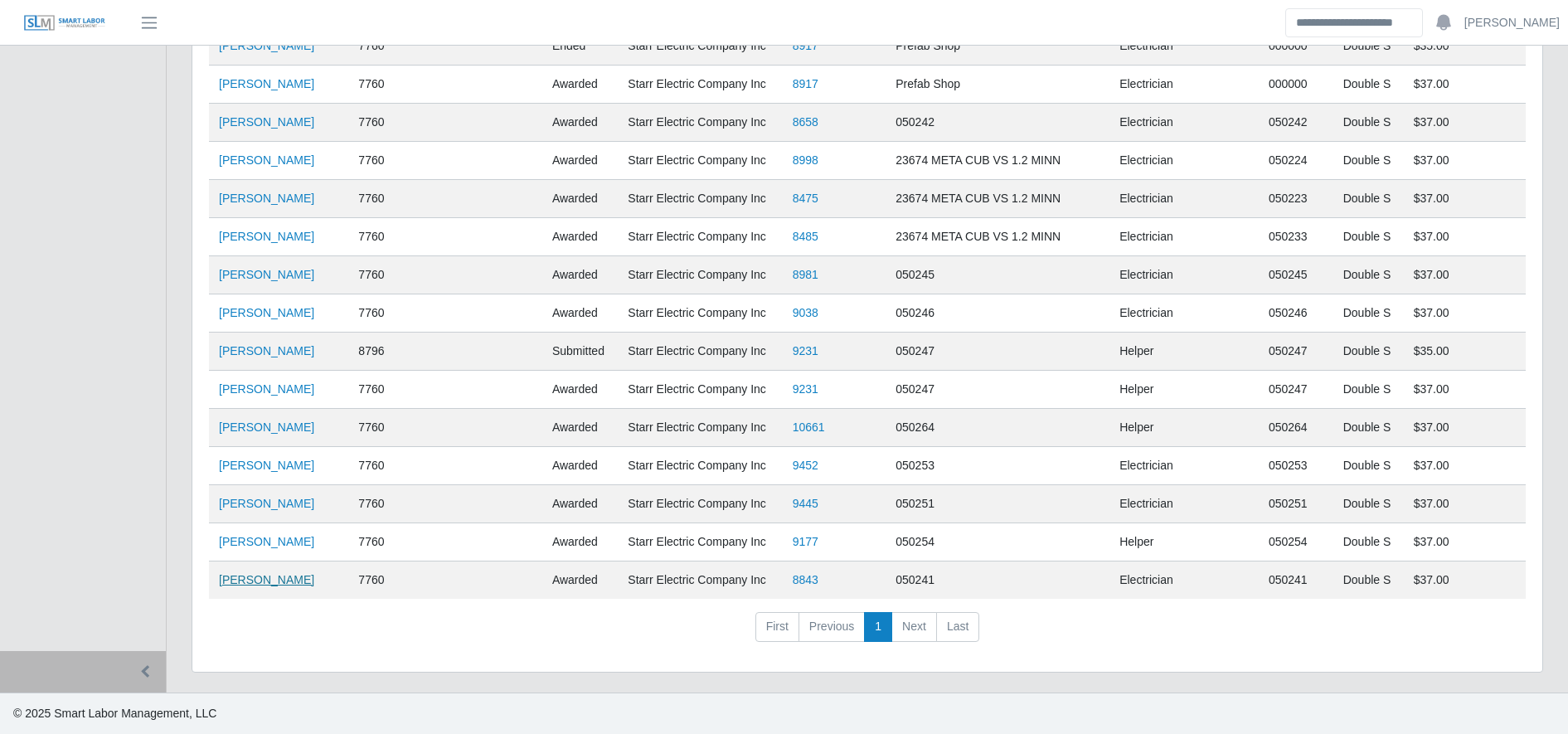
click at [297, 586] on link "[PERSON_NAME]" at bounding box center [266, 579] width 95 height 13
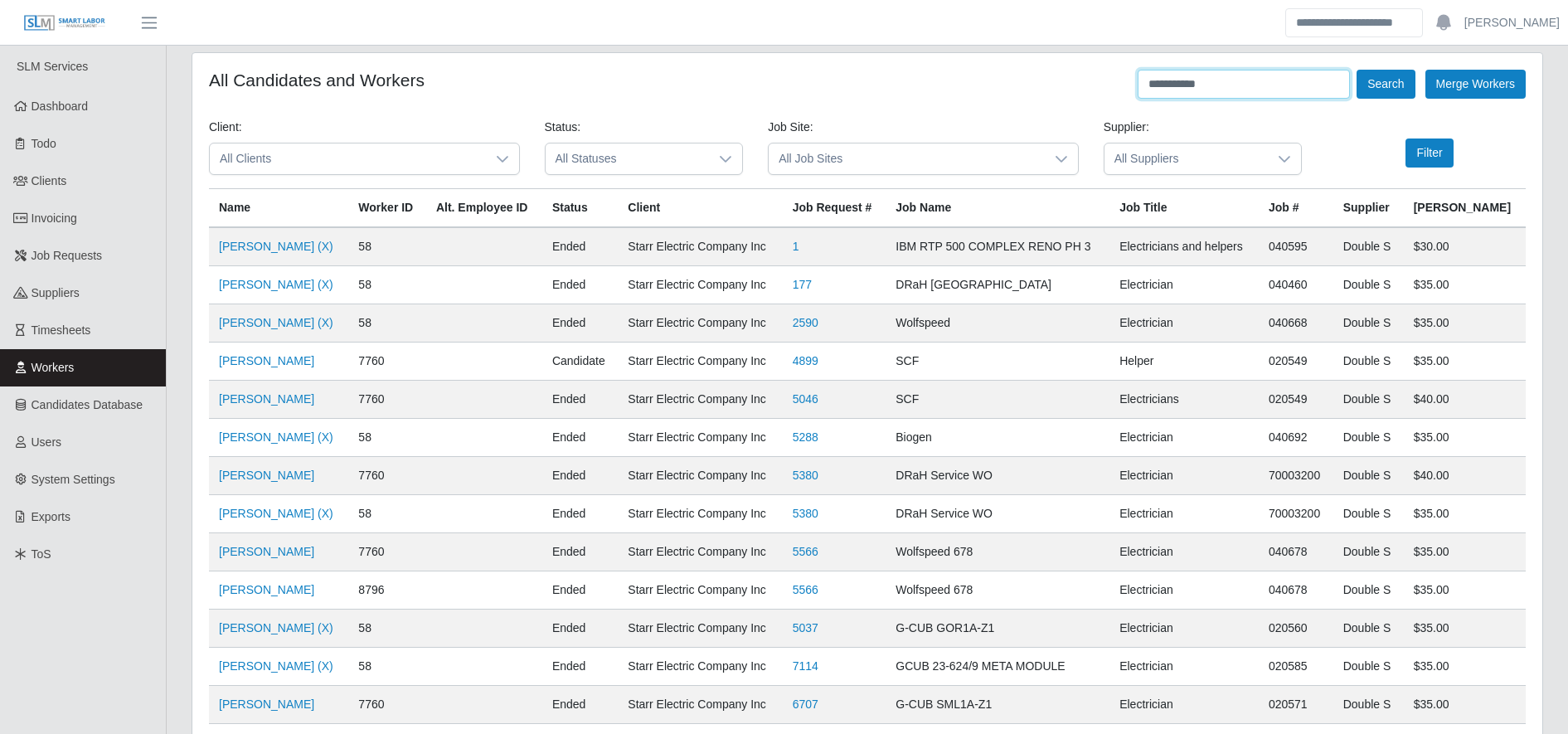
click at [1220, 86] on input "**********" at bounding box center [1244, 84] width 212 height 29
type input "******"
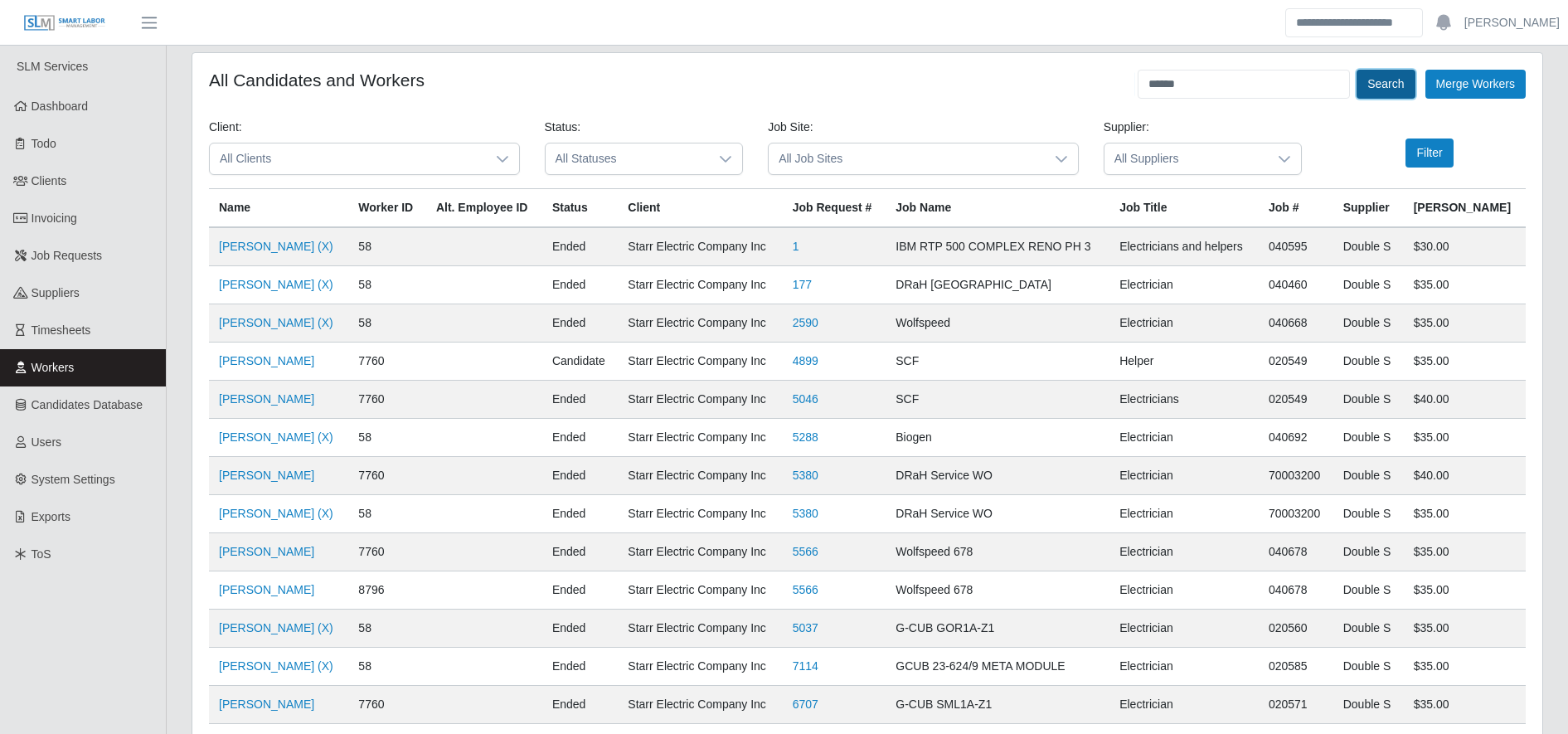
click at [1387, 84] on button "Search" at bounding box center [1385, 84] width 58 height 29
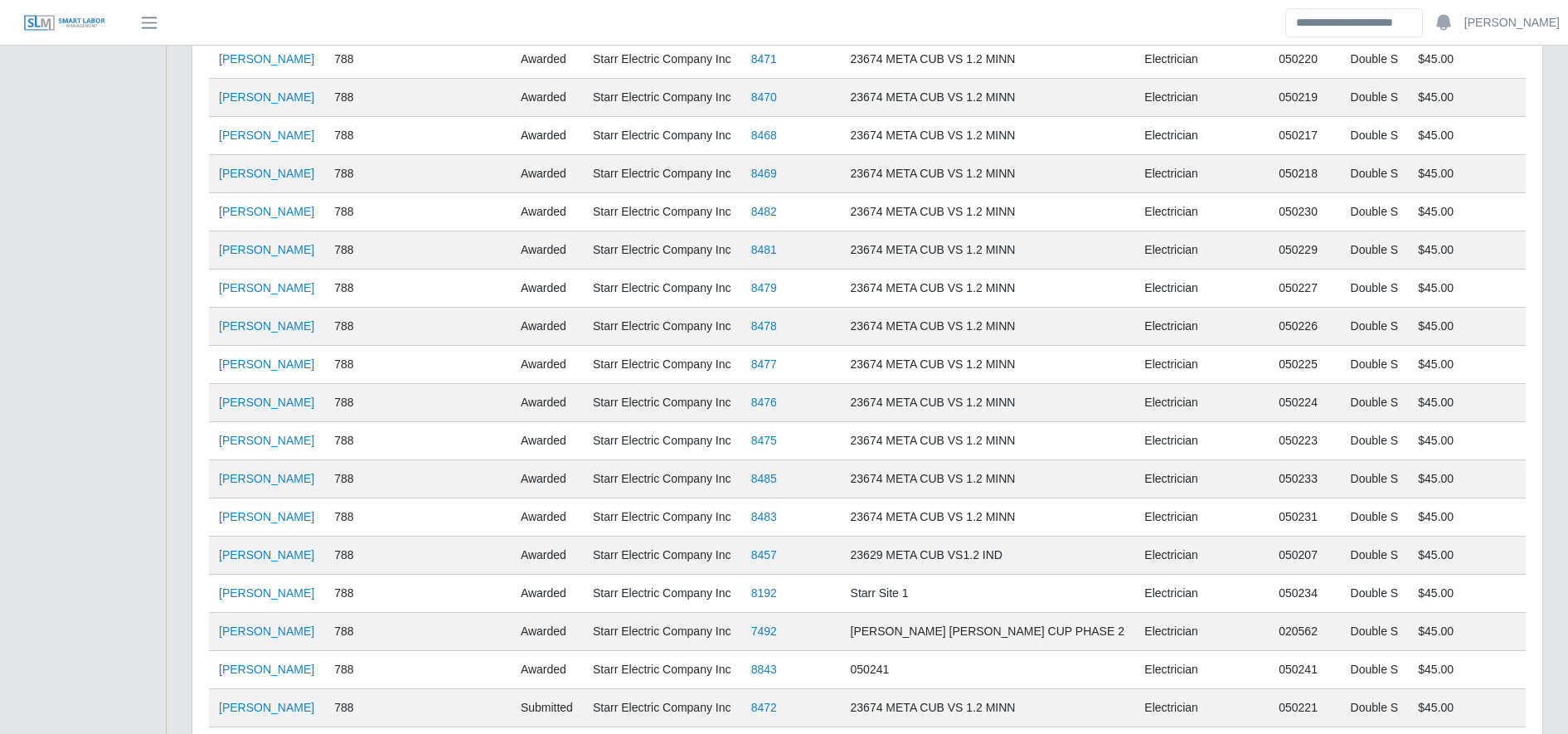
scroll to position [2674, 0]
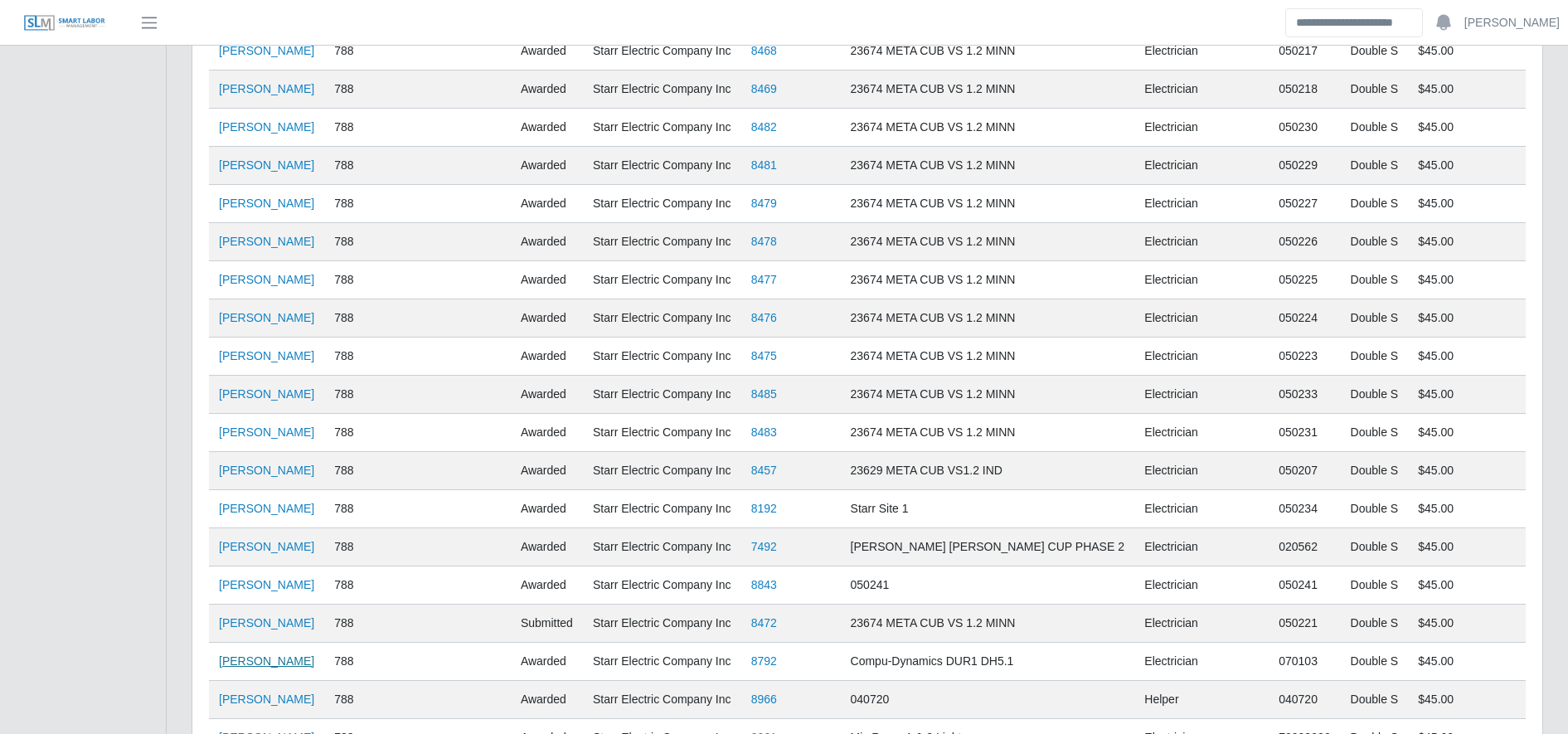
click at [308, 664] on link "[PERSON_NAME]" at bounding box center [266, 661] width 95 height 13
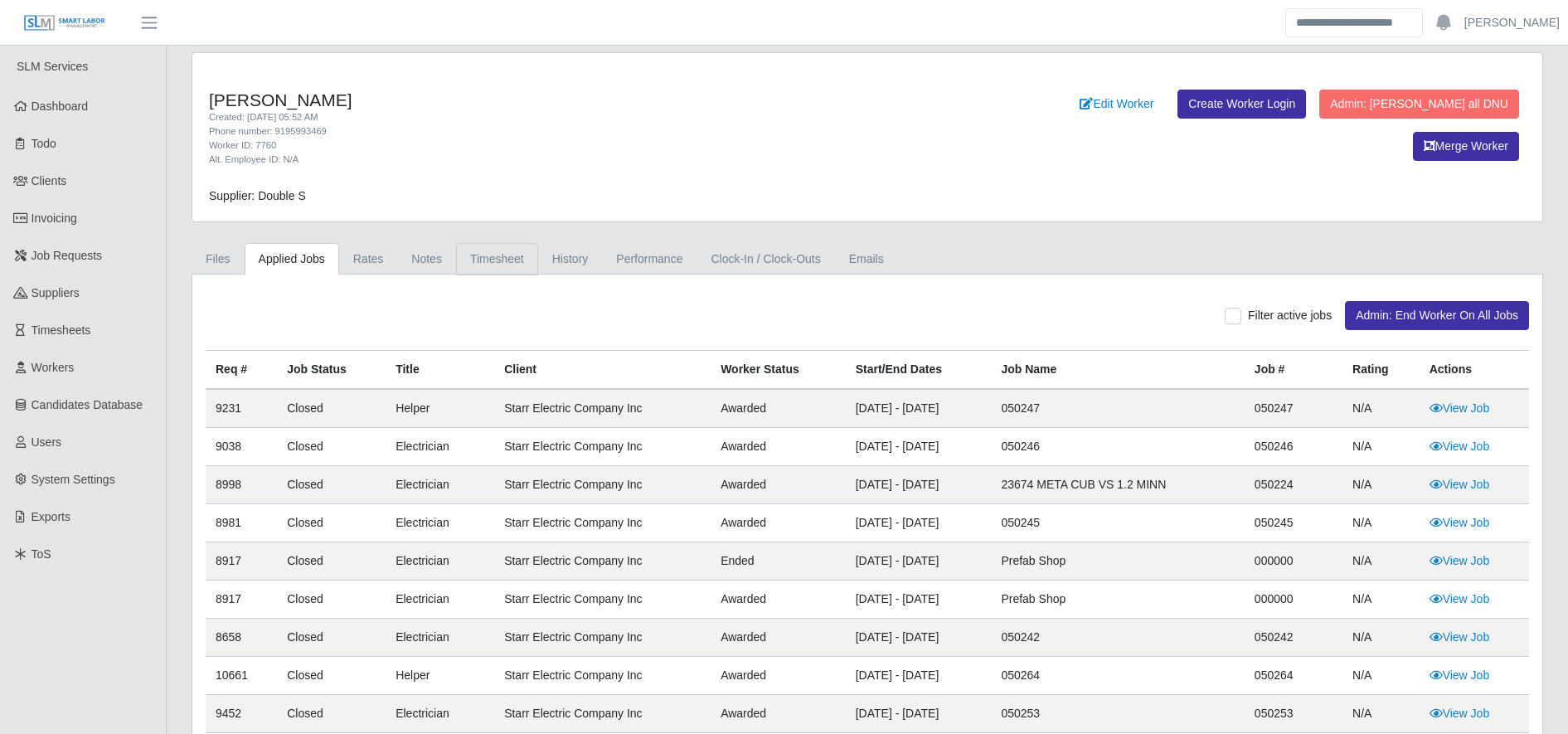
click at [480, 243] on link "Timesheet" at bounding box center [497, 258] width 82 height 32
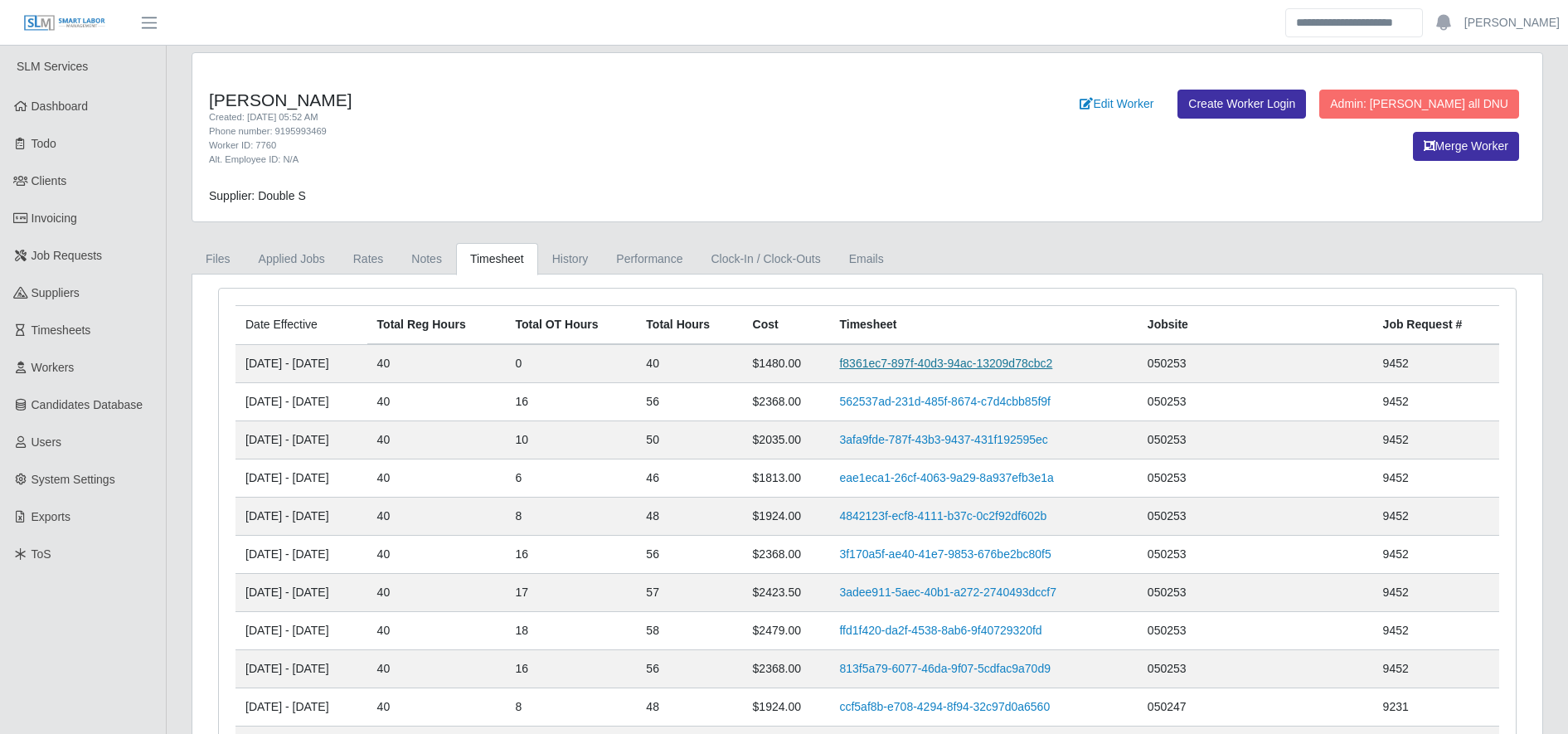
click at [925, 365] on link "f8361ec7-897f-40d3-94ac-13209d78cbc2" at bounding box center [946, 362] width 213 height 13
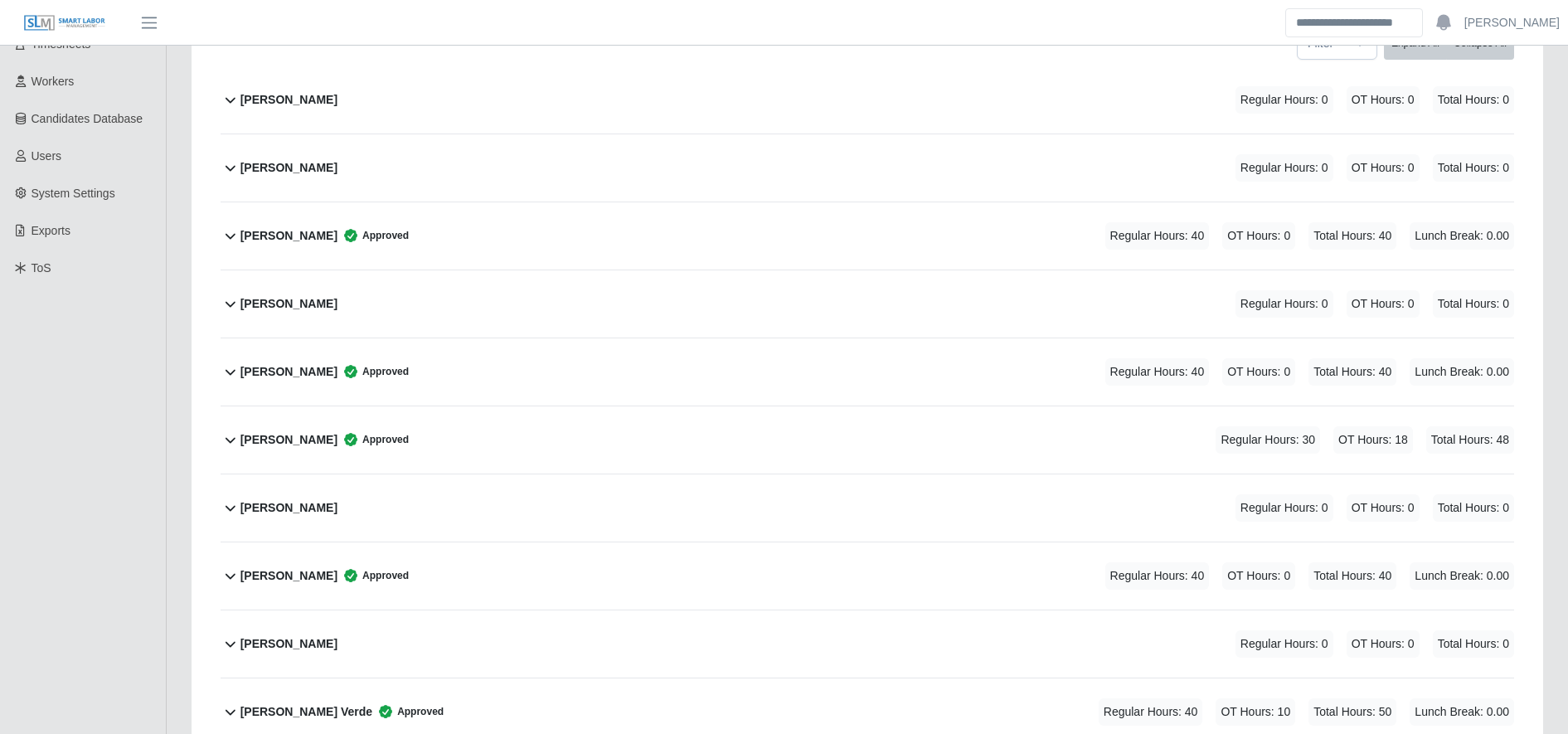
scroll to position [373, 0]
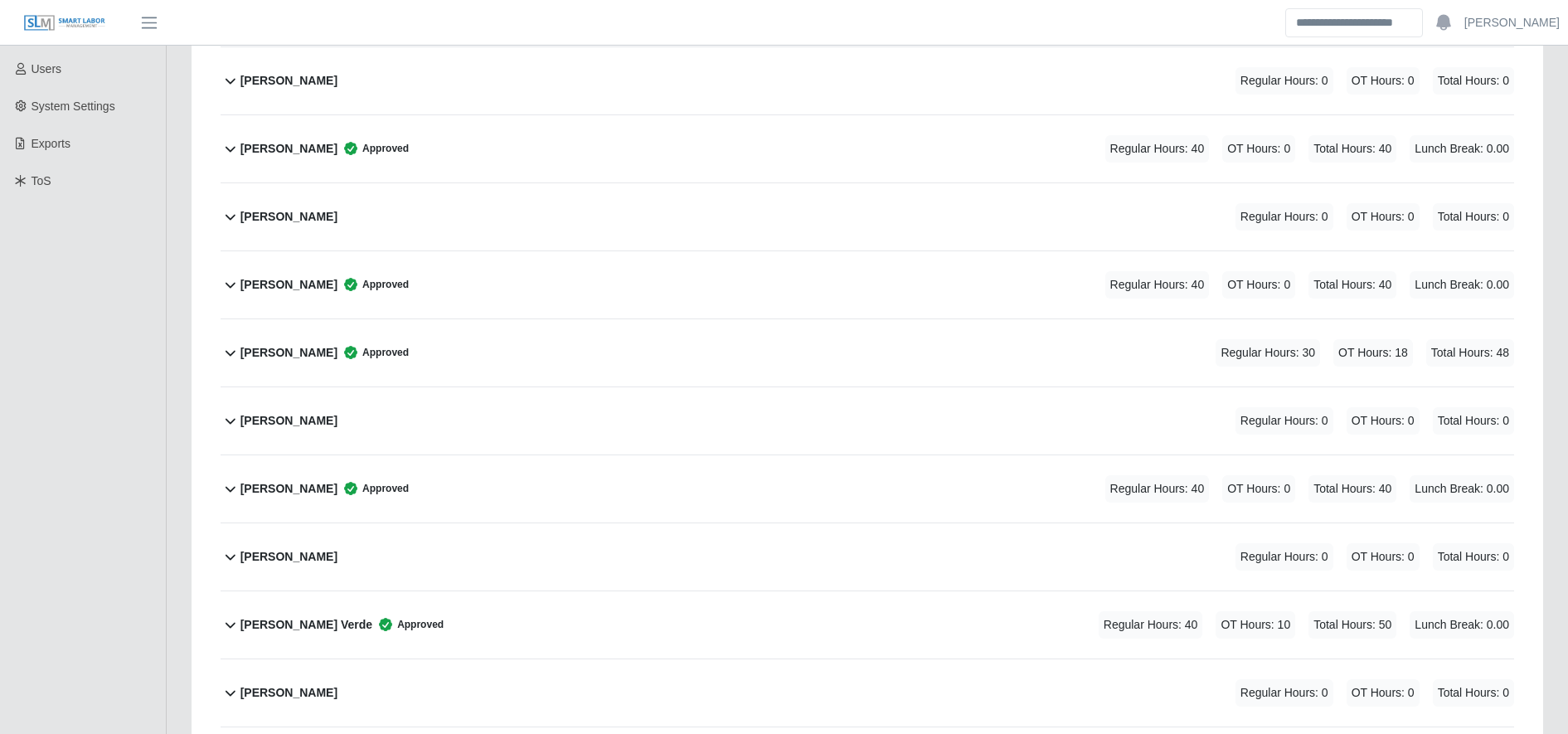
click at [509, 483] on div "Angel Meraz Reyes Sr. Approved Regular Hours: 40 OT Hours: 0 Total Hours: 40 Lu…" at bounding box center [877, 488] width 1273 height 67
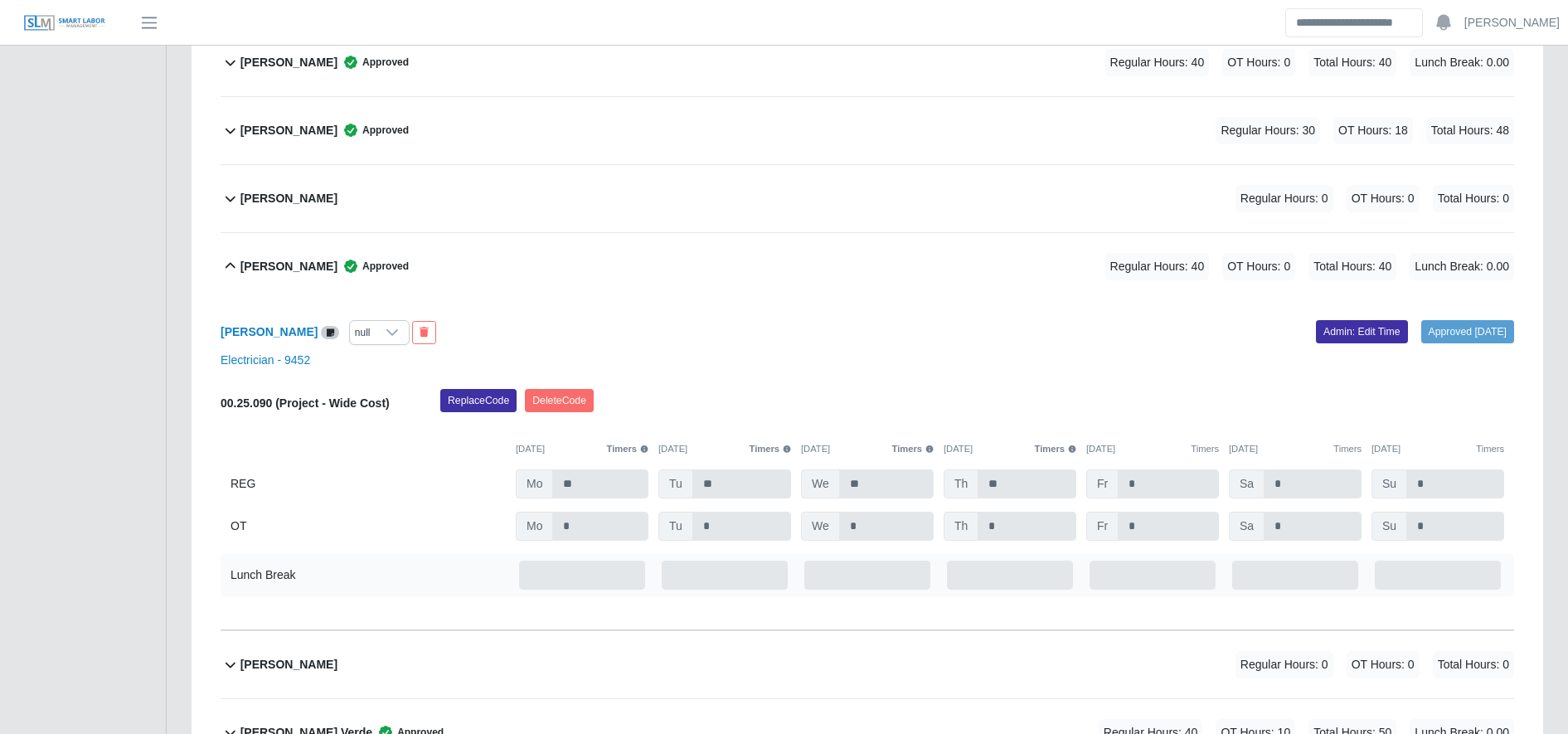
scroll to position [597, 0]
click at [1351, 331] on link "Admin: Edit Time" at bounding box center [1361, 329] width 92 height 23
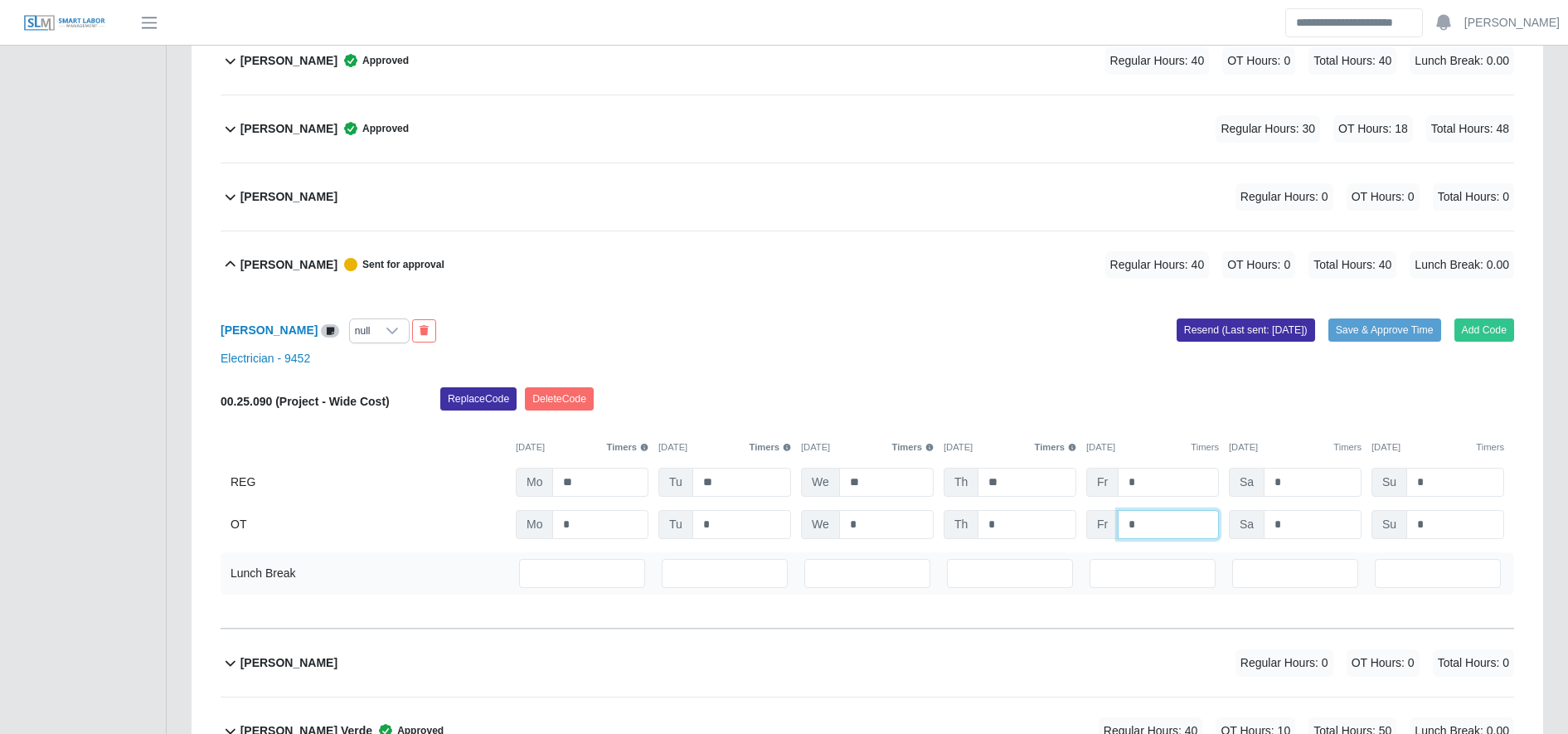
click at [1134, 532] on input "*" at bounding box center [1168, 524] width 102 height 29
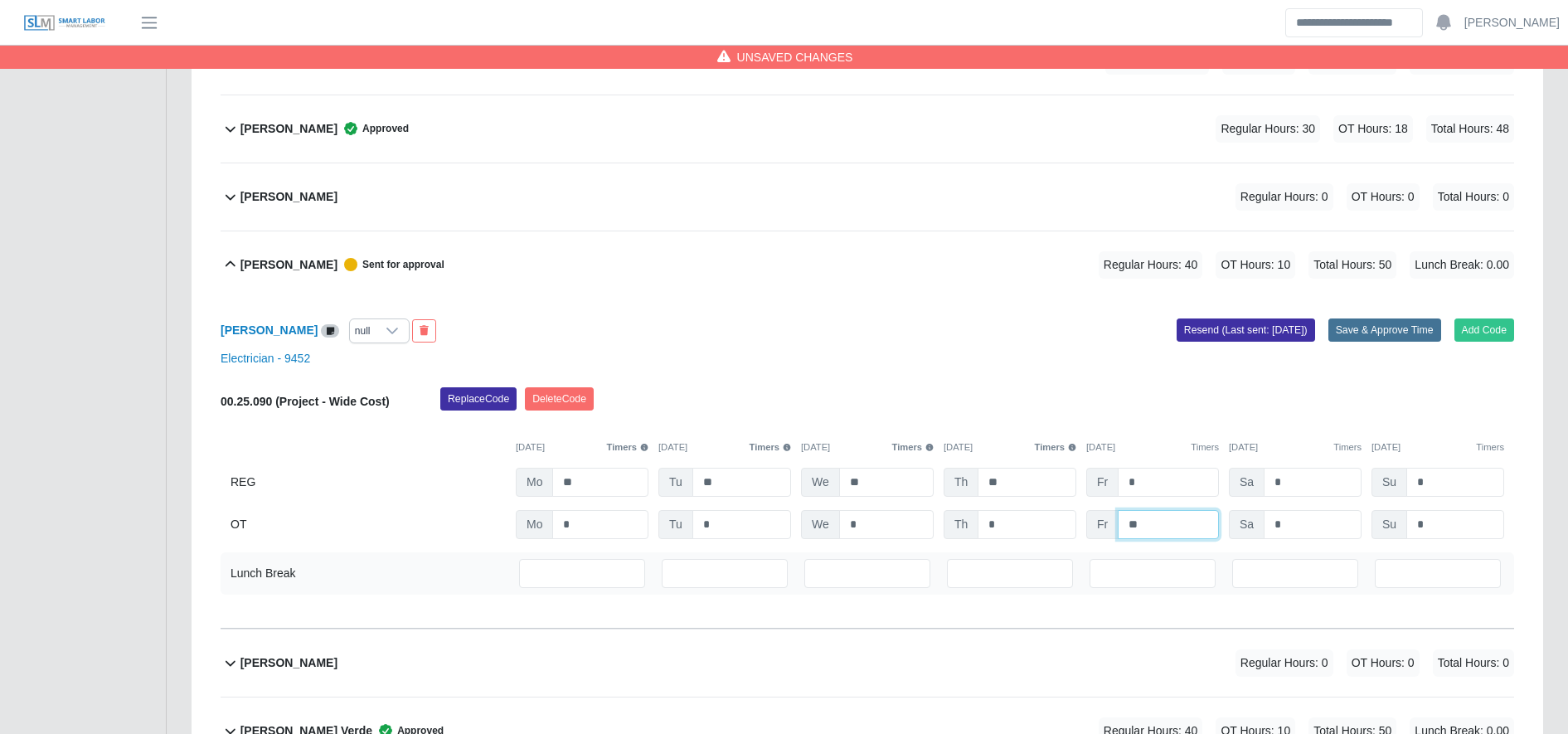
type input "**"
click at [1389, 319] on button "Save & Approve Time" at bounding box center [1384, 329] width 113 height 23
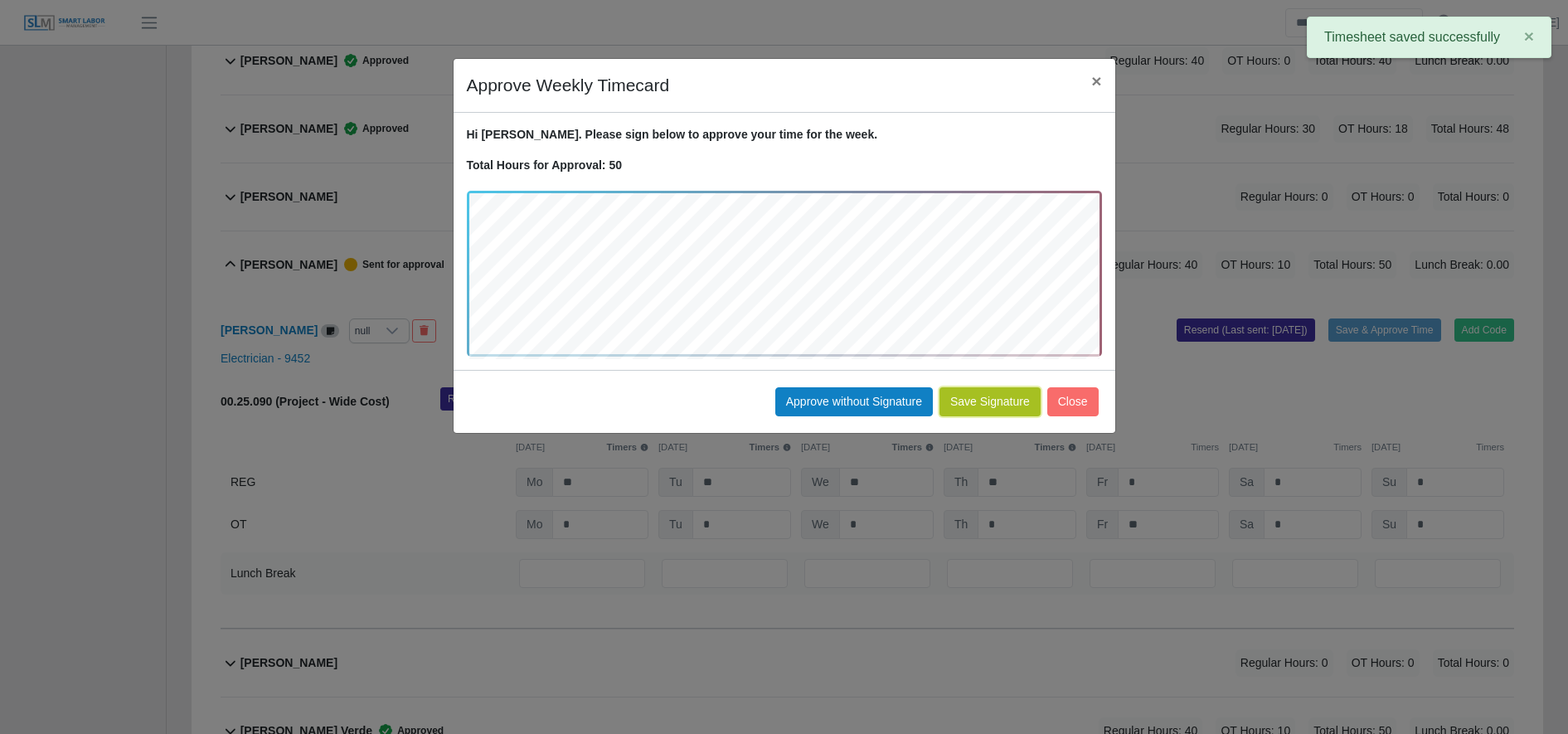
click at [989, 387] on button "Save Signature" at bounding box center [989, 402] width 102 height 29
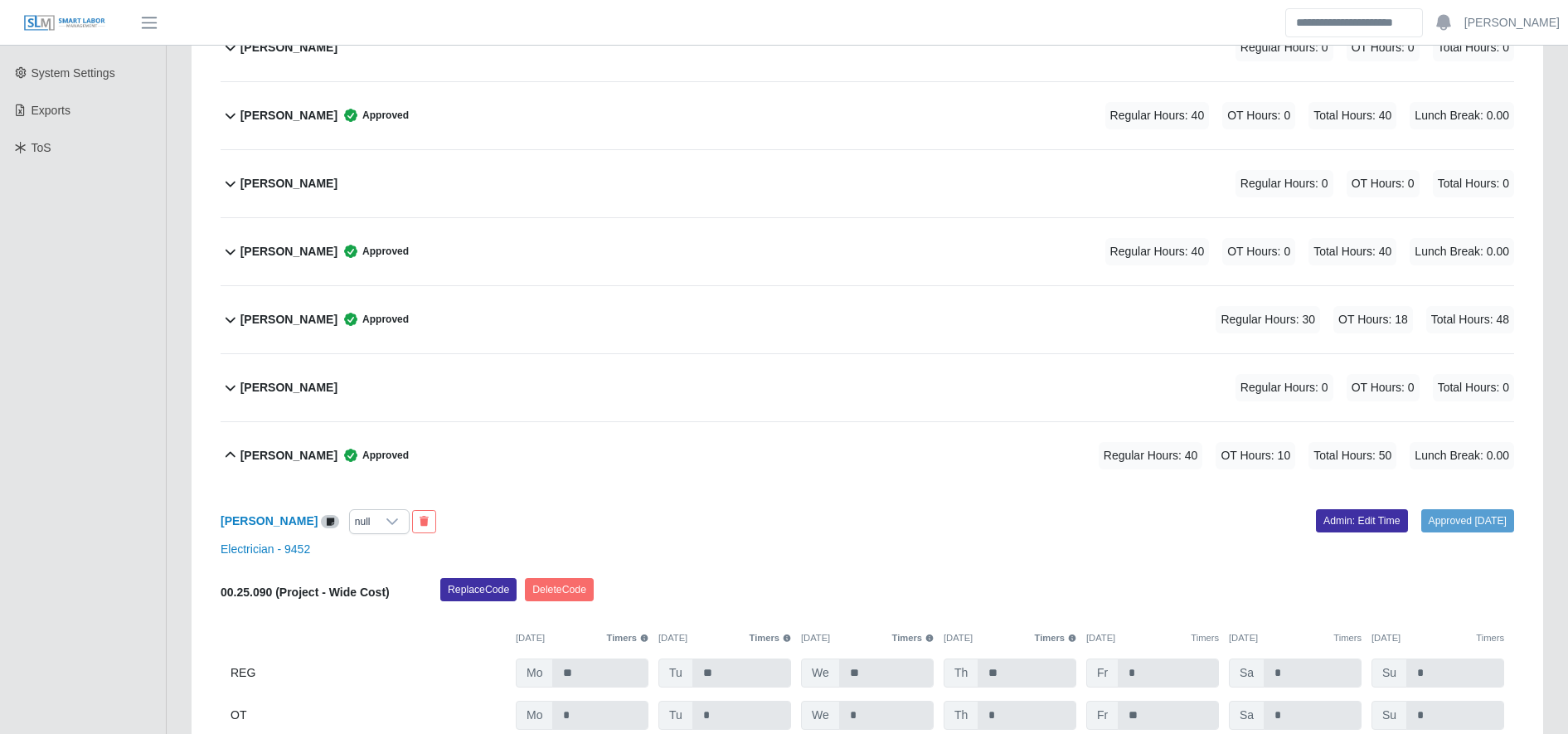
scroll to position [0, 0]
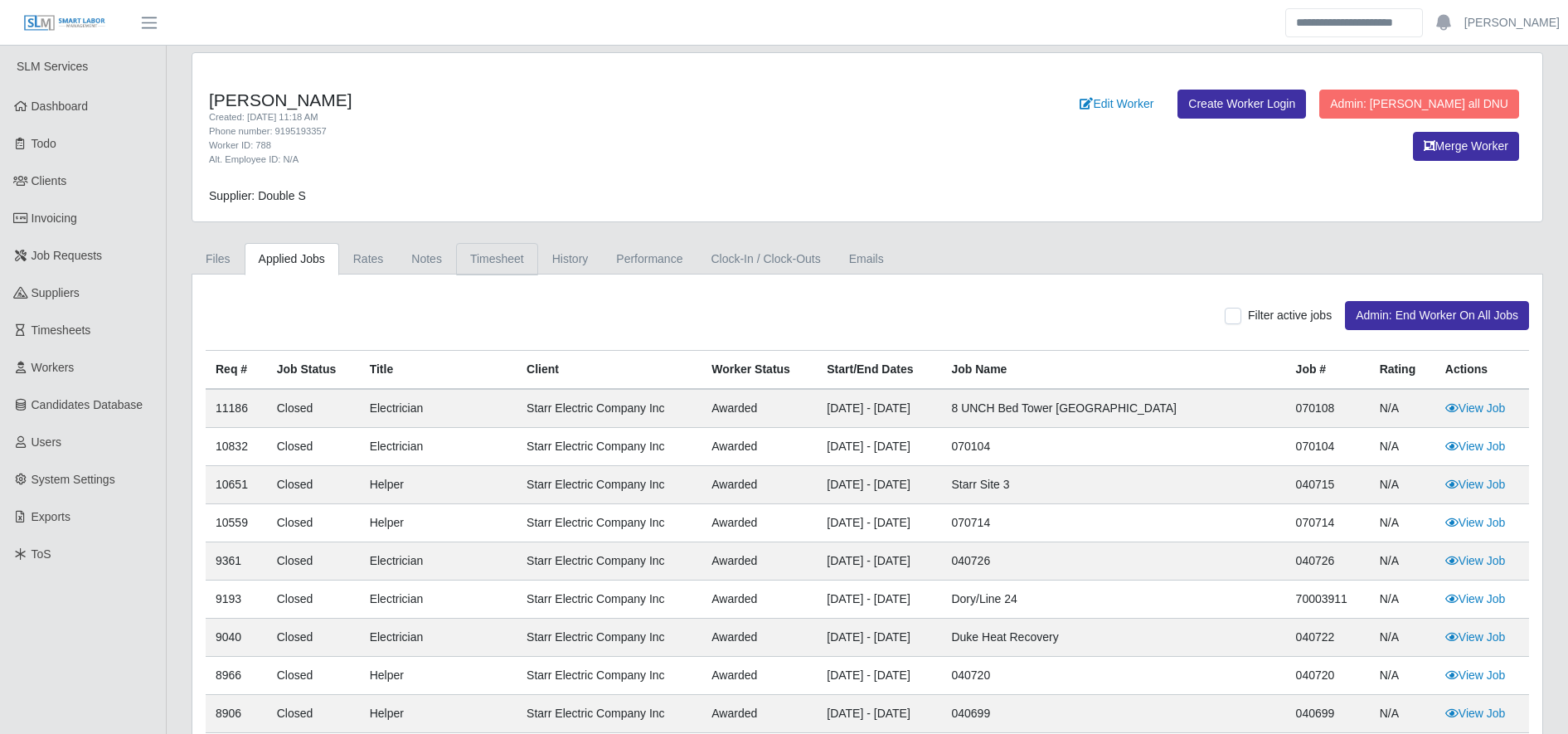
click at [496, 261] on link "Timesheet" at bounding box center [497, 258] width 82 height 32
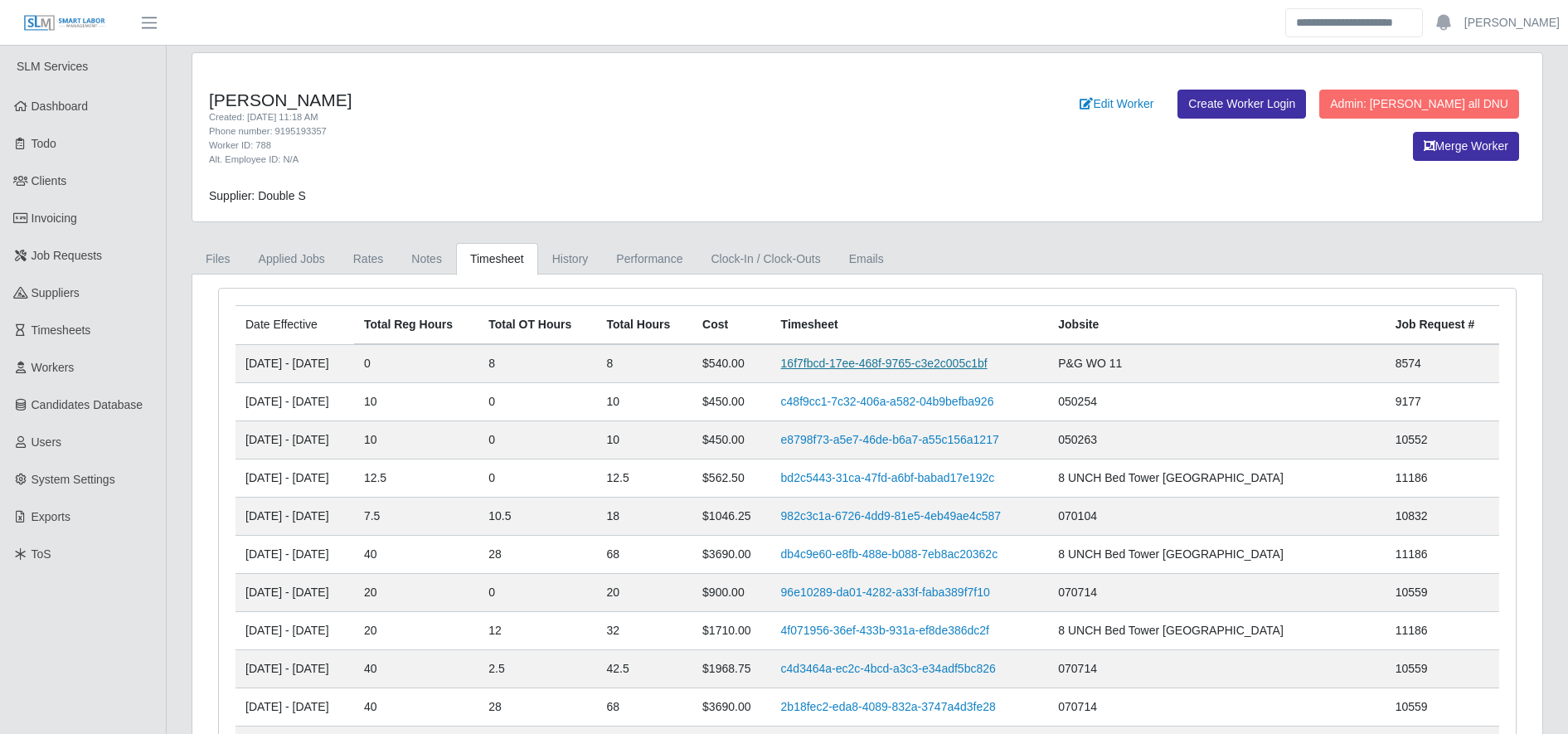
click at [906, 361] on link "16f7fbcd-17ee-468f-9765-c3e2c005c1bf" at bounding box center [884, 362] width 207 height 13
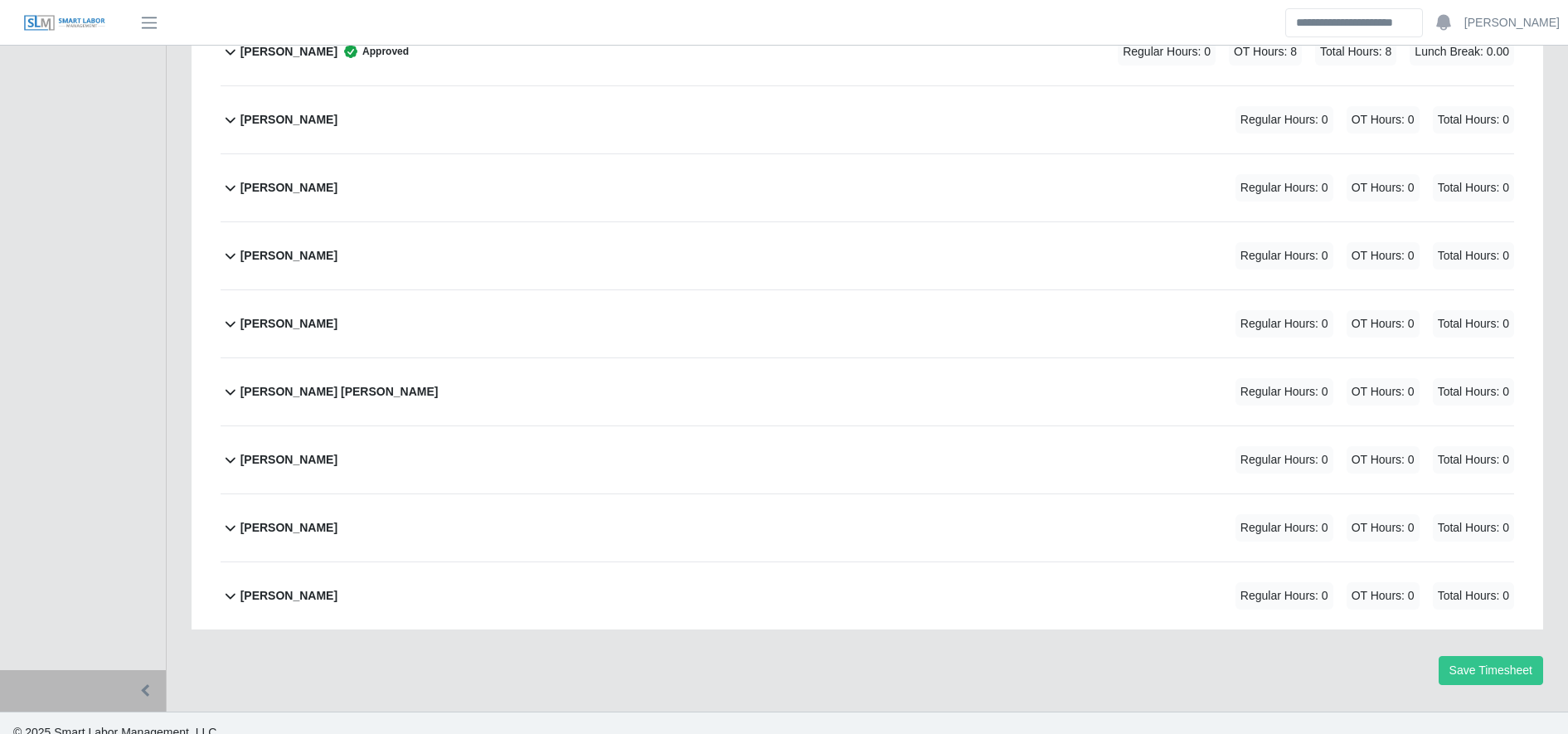
scroll to position [539, 0]
click at [761, 50] on div "[PERSON_NAME] Approved Regular Hours: 0 OT Hours: 8 Total Hours: 8 Lunch Break:…" at bounding box center [877, 50] width 1273 height 67
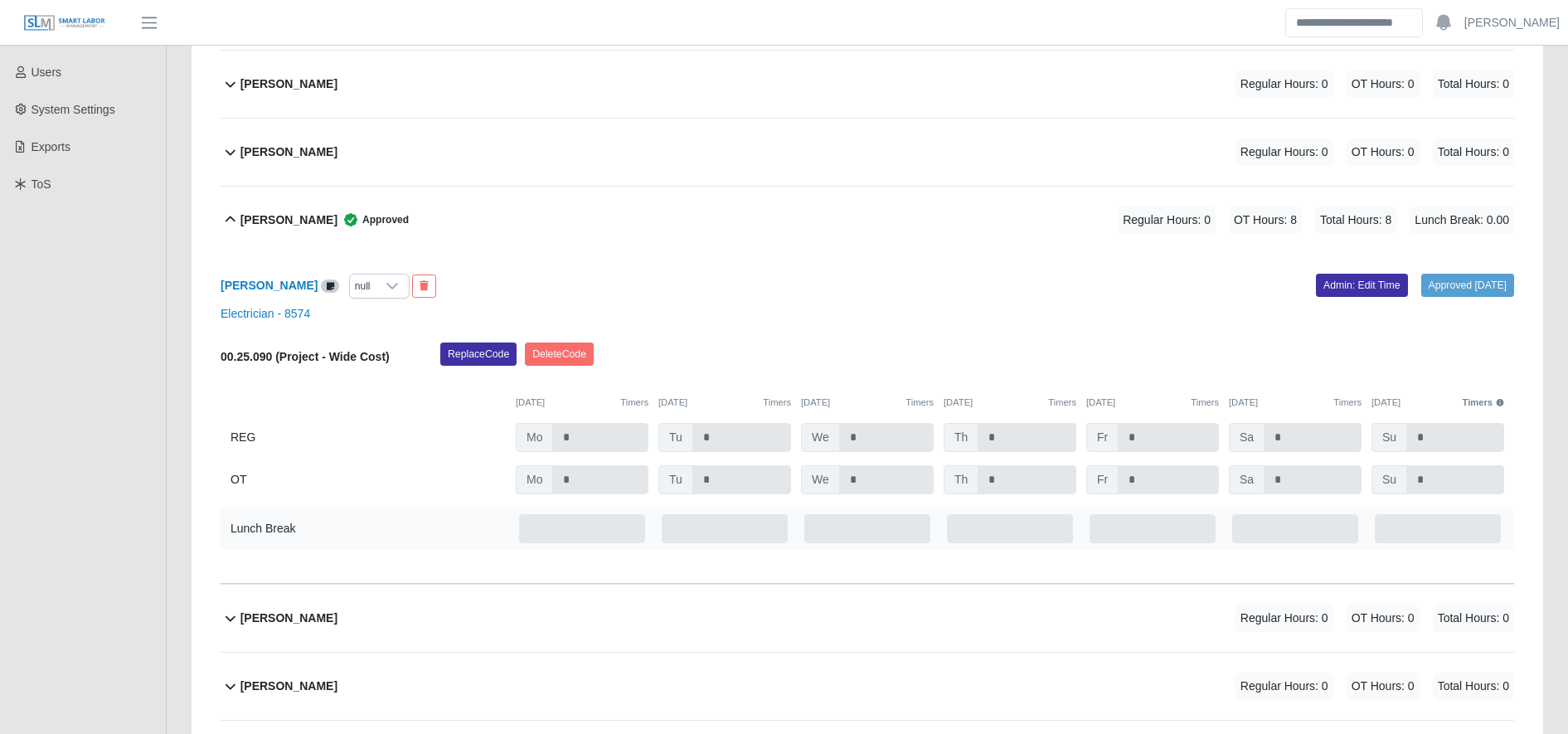
scroll to position [371, 0]
click at [1345, 286] on link "Admin: Edit Time" at bounding box center [1361, 284] width 92 height 23
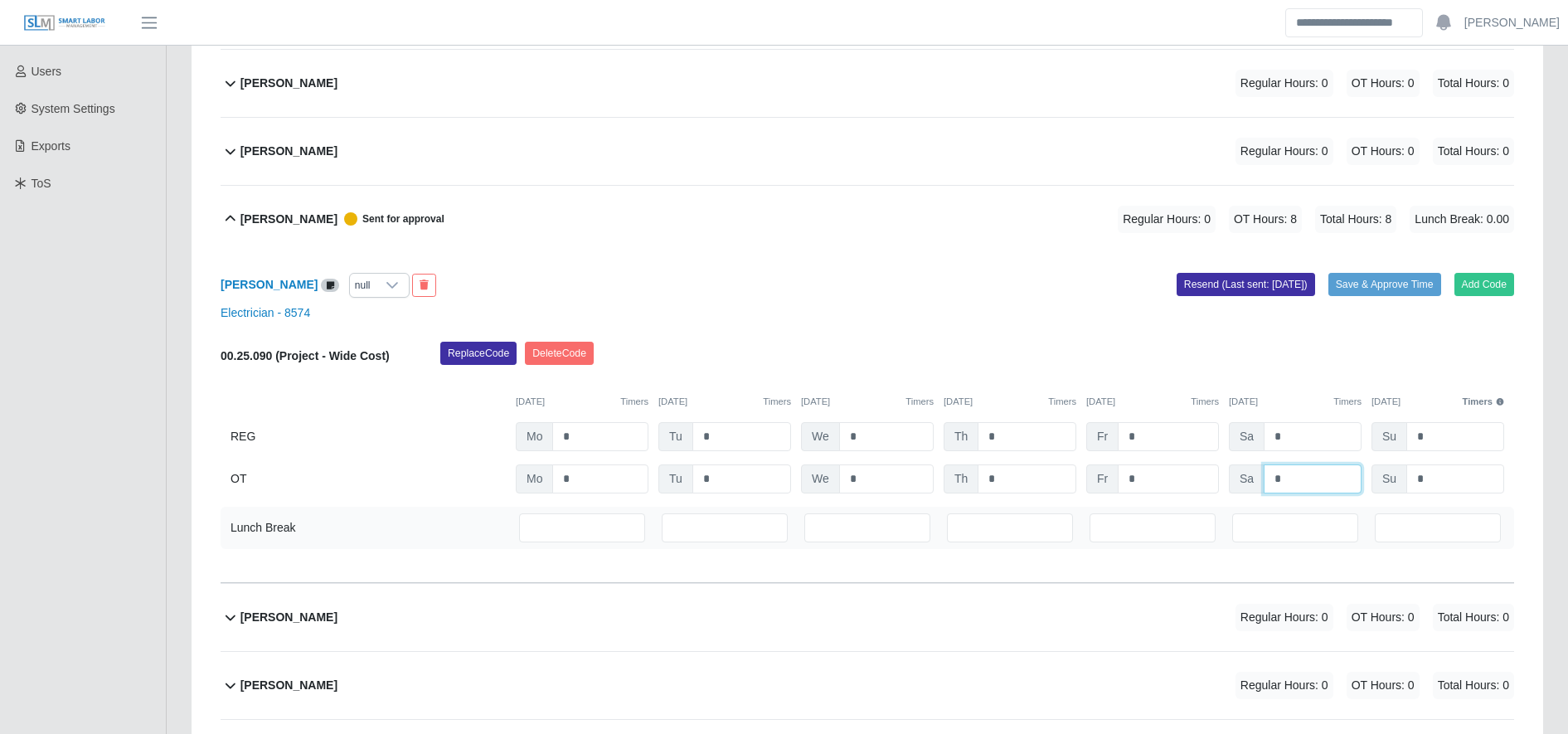
click at [1293, 469] on input "*" at bounding box center [1312, 479] width 98 height 29
click at [1210, 472] on input "*" at bounding box center [1168, 479] width 102 height 29
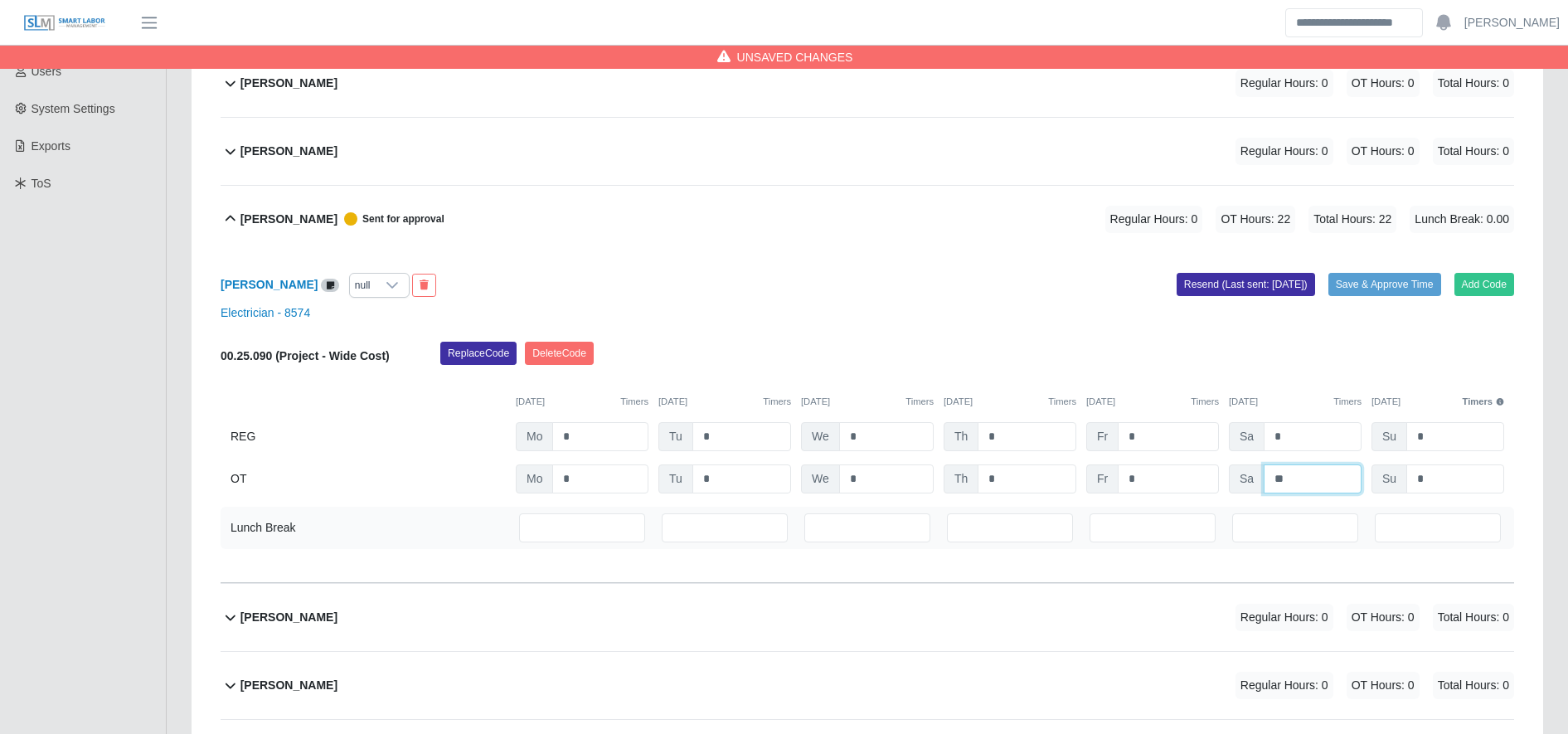
type input "**"
click at [1317, 357] on div "Replace Code Delete Code" at bounding box center [977, 358] width 1098 height 33
click at [1403, 290] on button "Save & Approve Time" at bounding box center [1384, 284] width 113 height 23
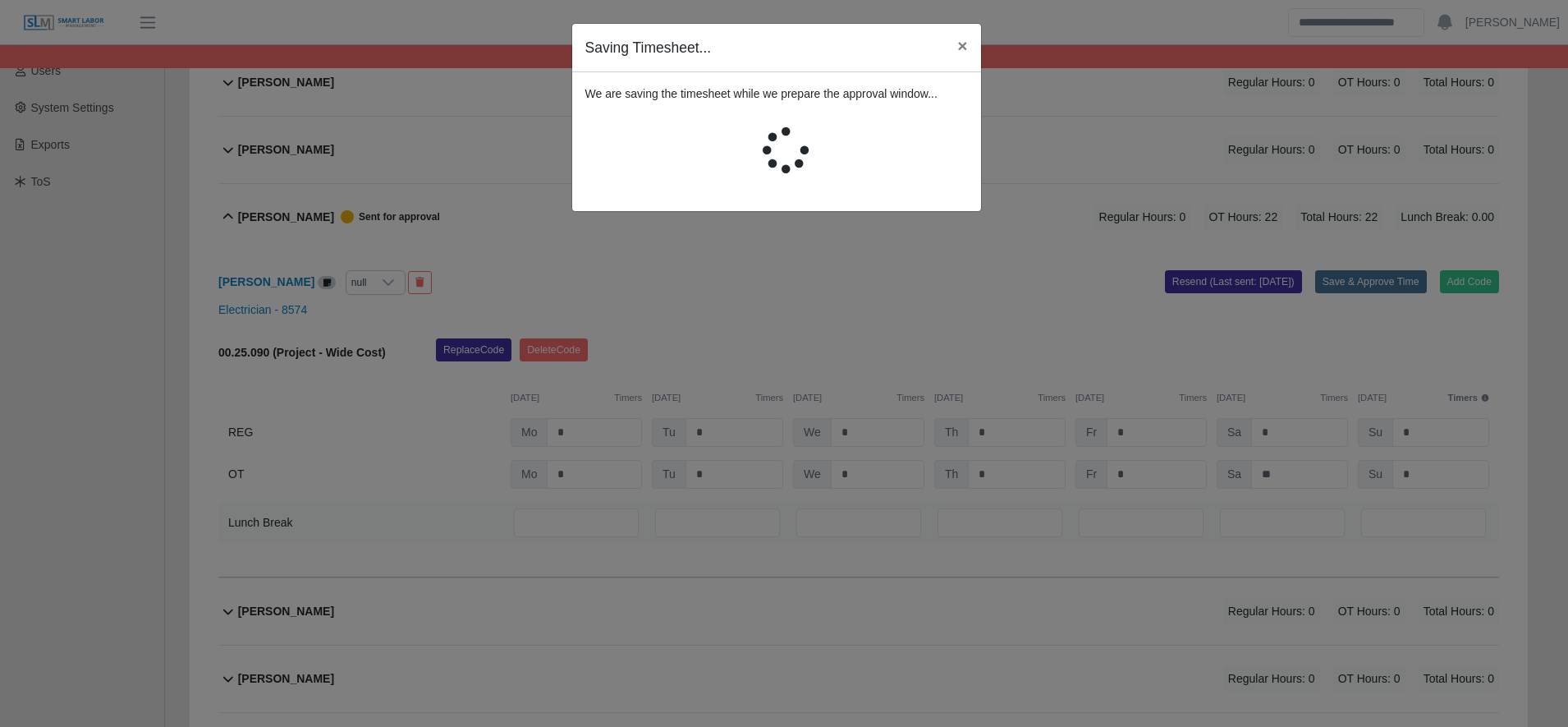
click at [1389, 287] on div "Unsaved Changes Timesheet for 20005040 (P&G WO 11) Week of 09/22/2025 - 09/28/2…" at bounding box center [858, 448] width 1388 height 1498
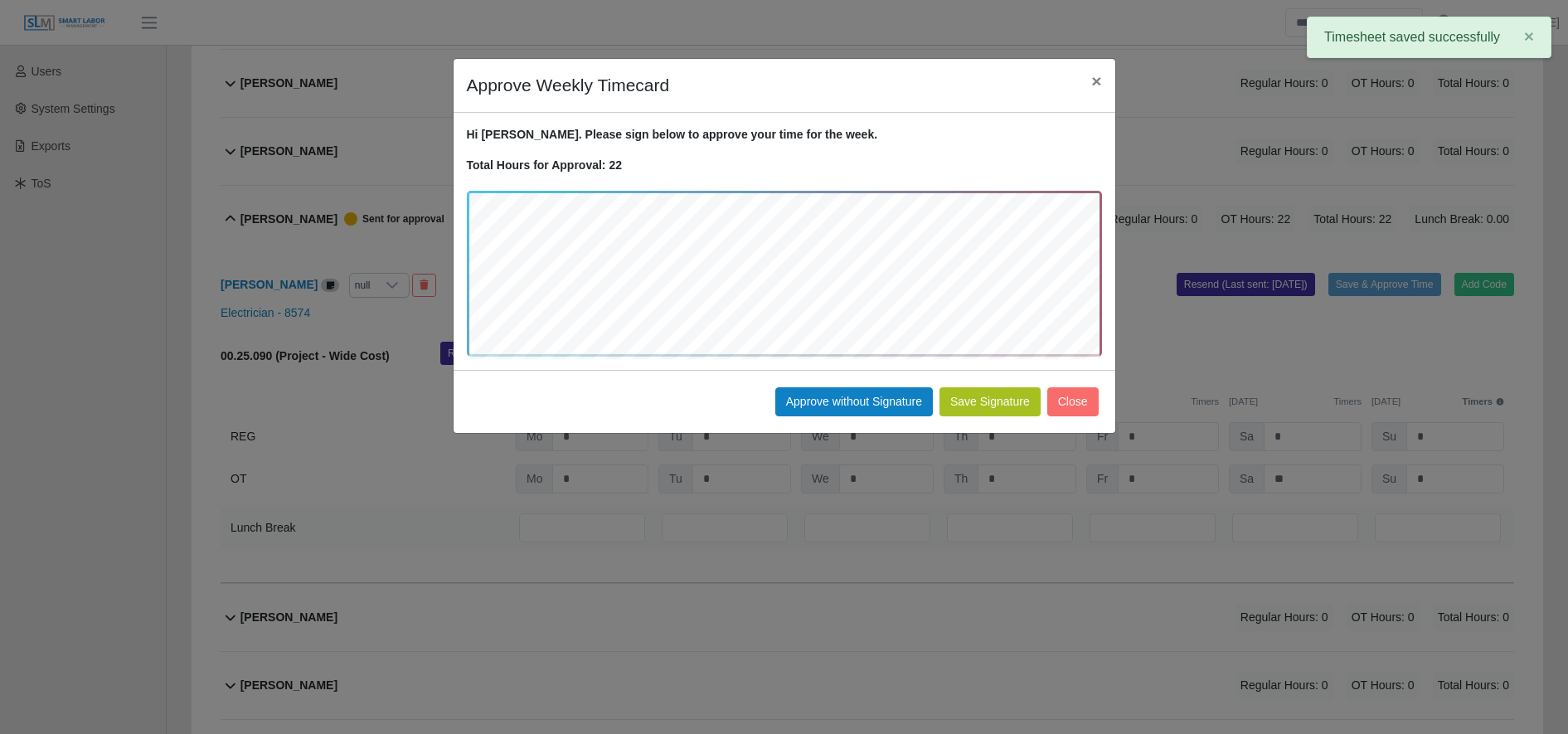
click at [999, 401] on button "Save Signature" at bounding box center [989, 402] width 102 height 29
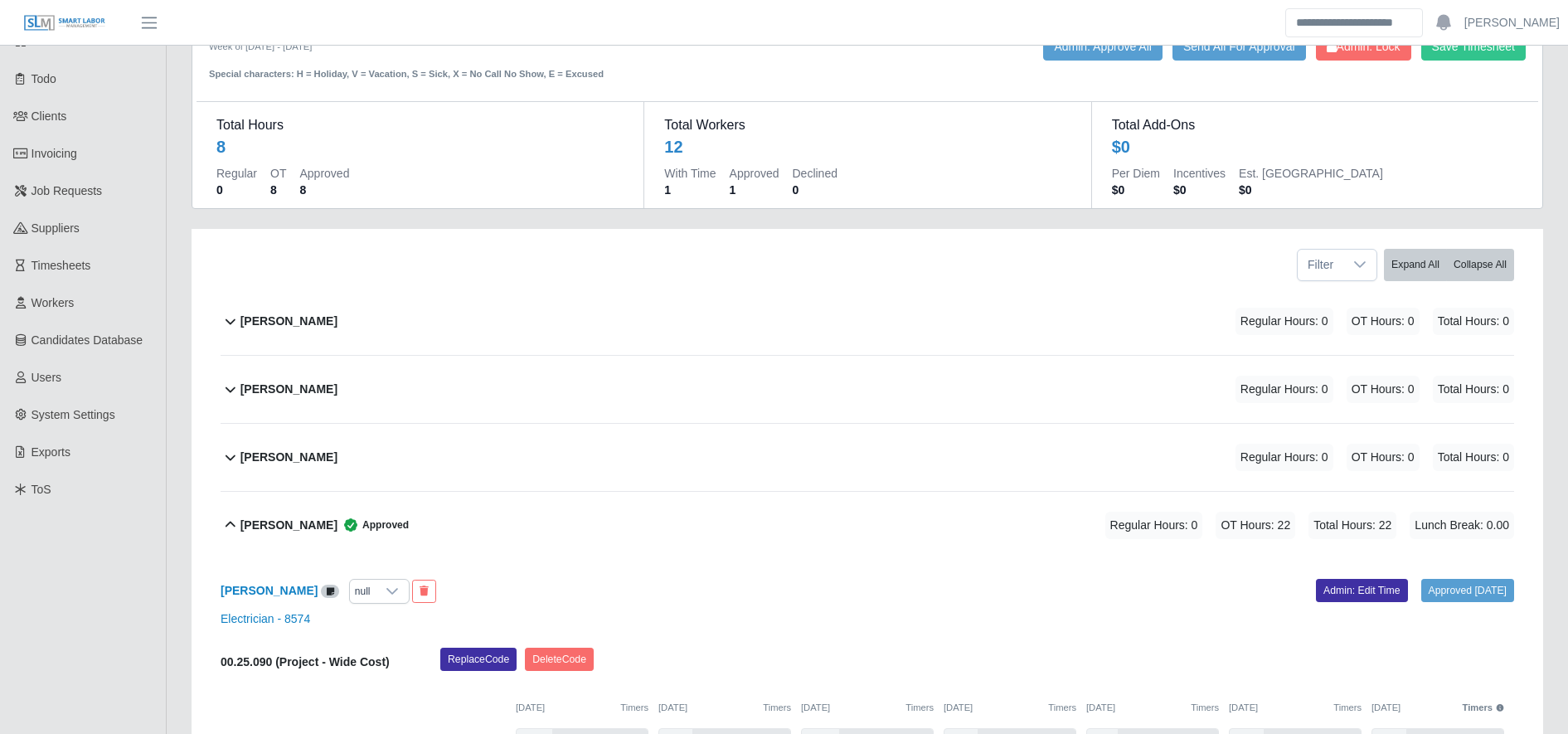
scroll to position [0, 0]
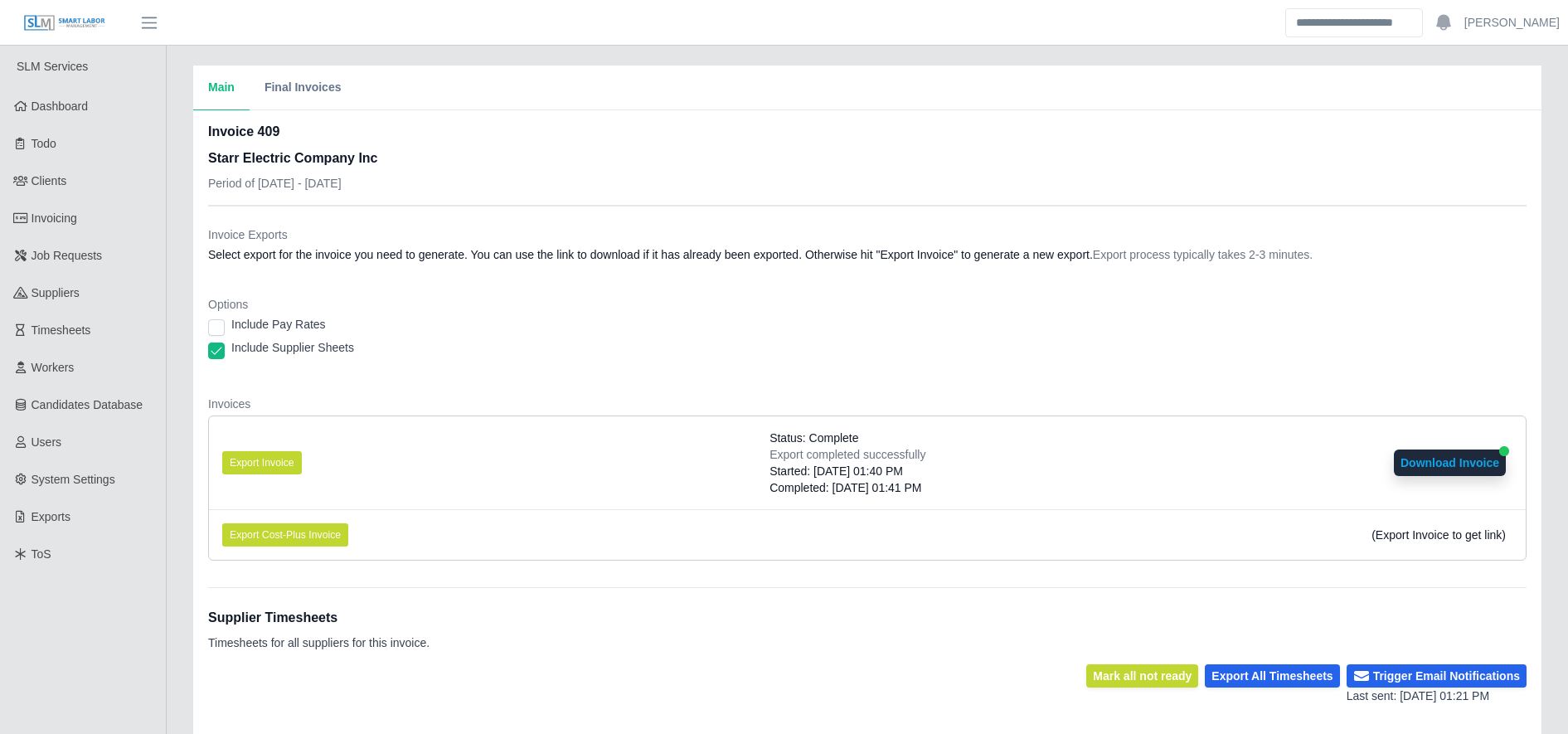
scroll to position [324, 0]
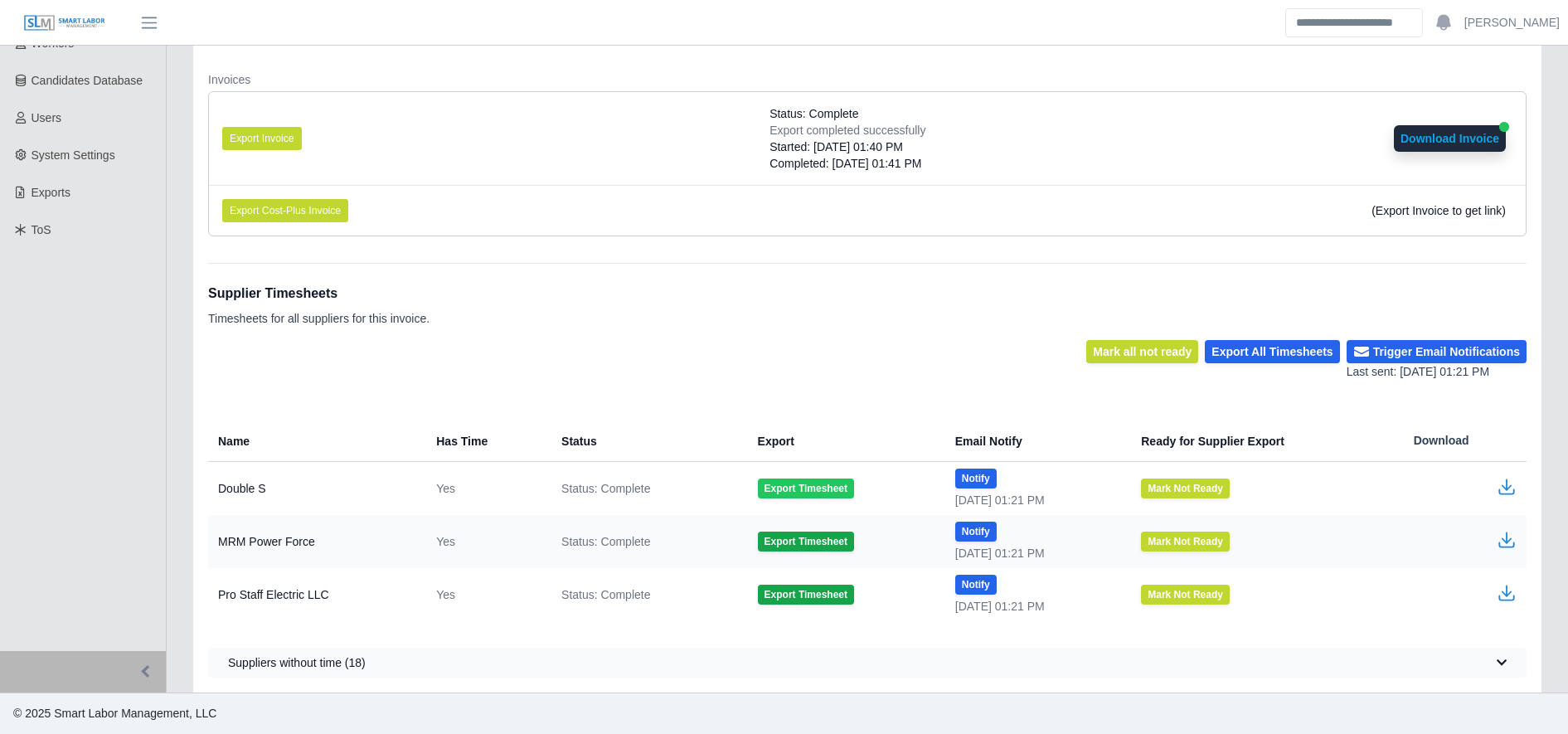
click at [795, 480] on button "Export Timesheet" at bounding box center [806, 489] width 96 height 20
click at [1509, 488] on icon "button" at bounding box center [1507, 487] width 20 height 20
